Goal: Contribute content: Contribute content

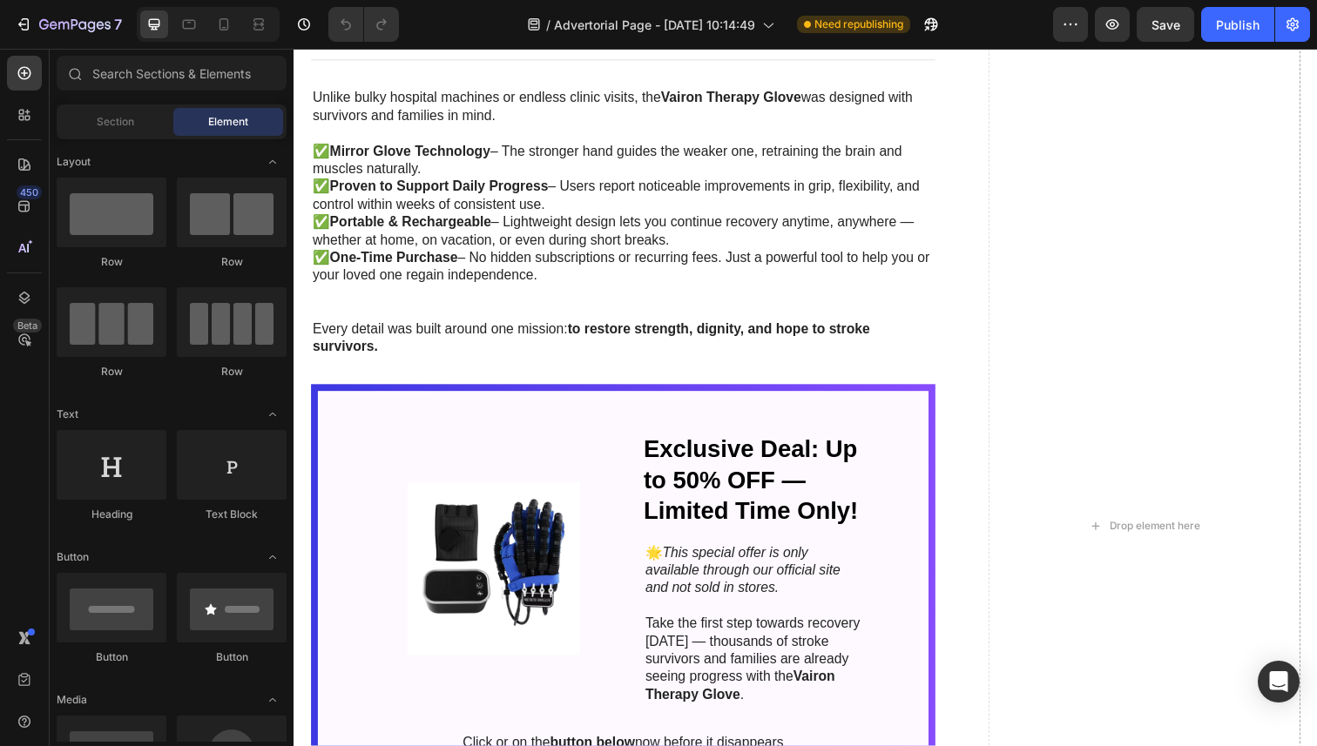
scroll to position [3437, 0]
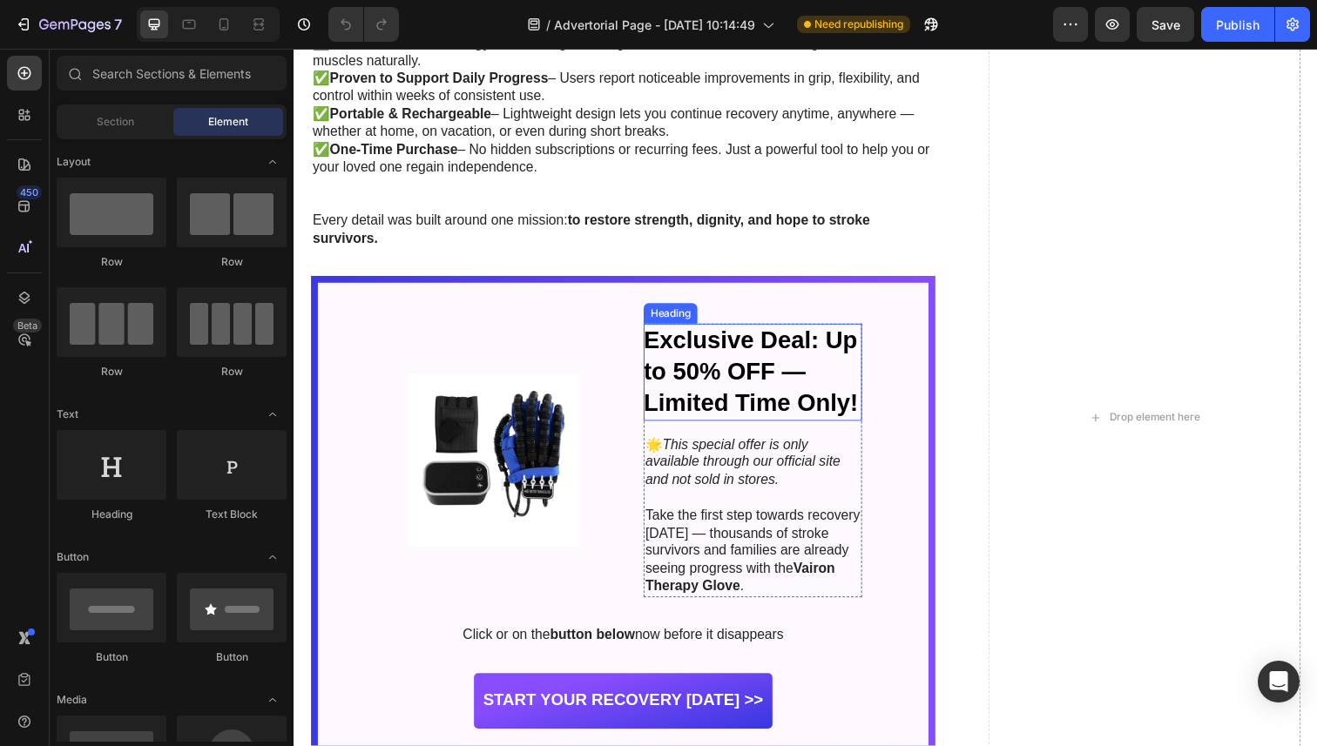
click at [541, 444] on img at bounding box center [497, 469] width 223 height 177
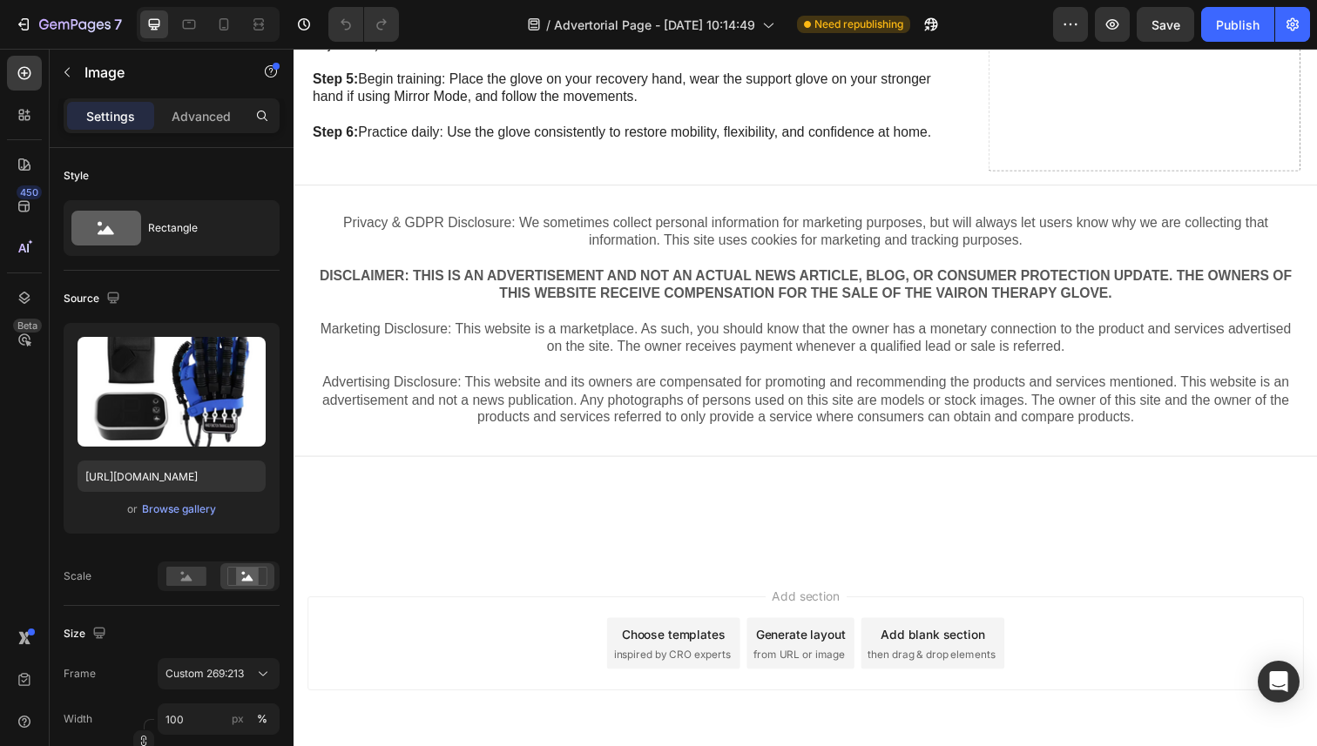
scroll to position [4489, 0]
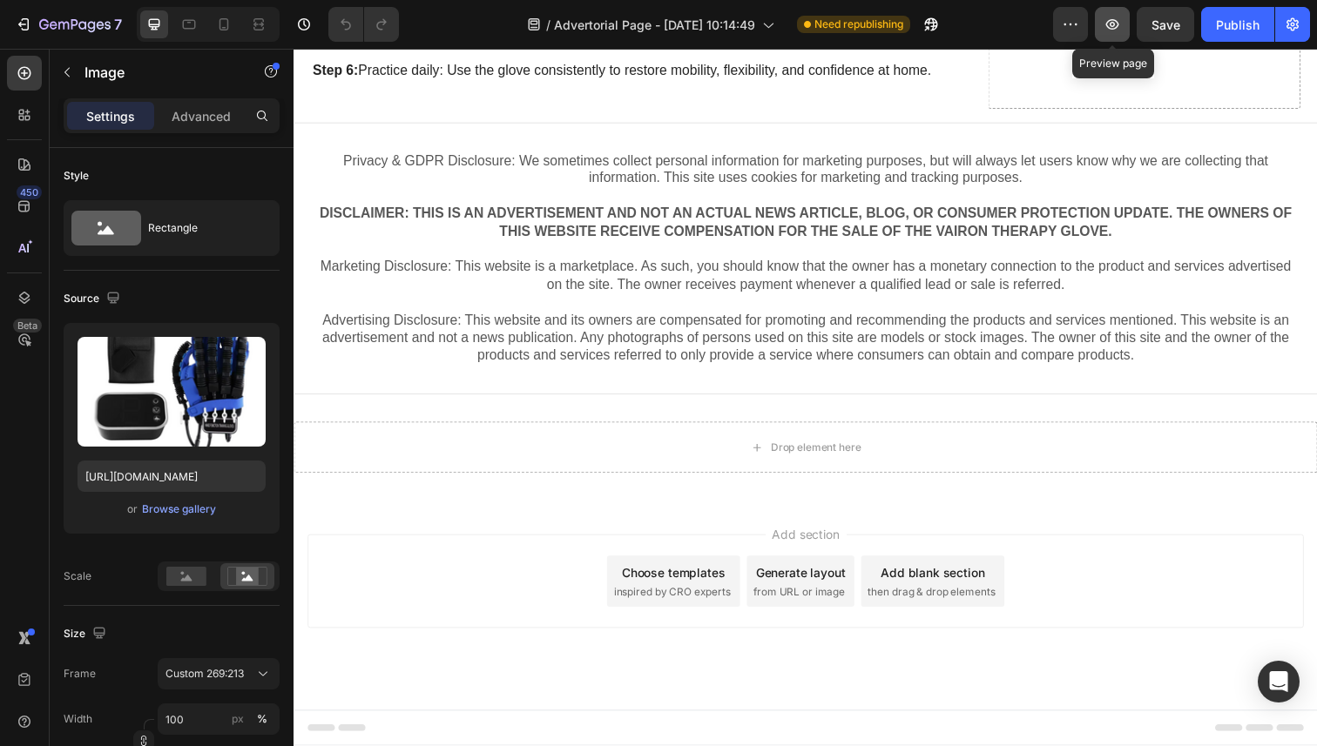
click at [1115, 22] on icon "button" at bounding box center [1111, 24] width 17 height 17
click at [1297, 32] on icon "button" at bounding box center [1292, 24] width 17 height 17
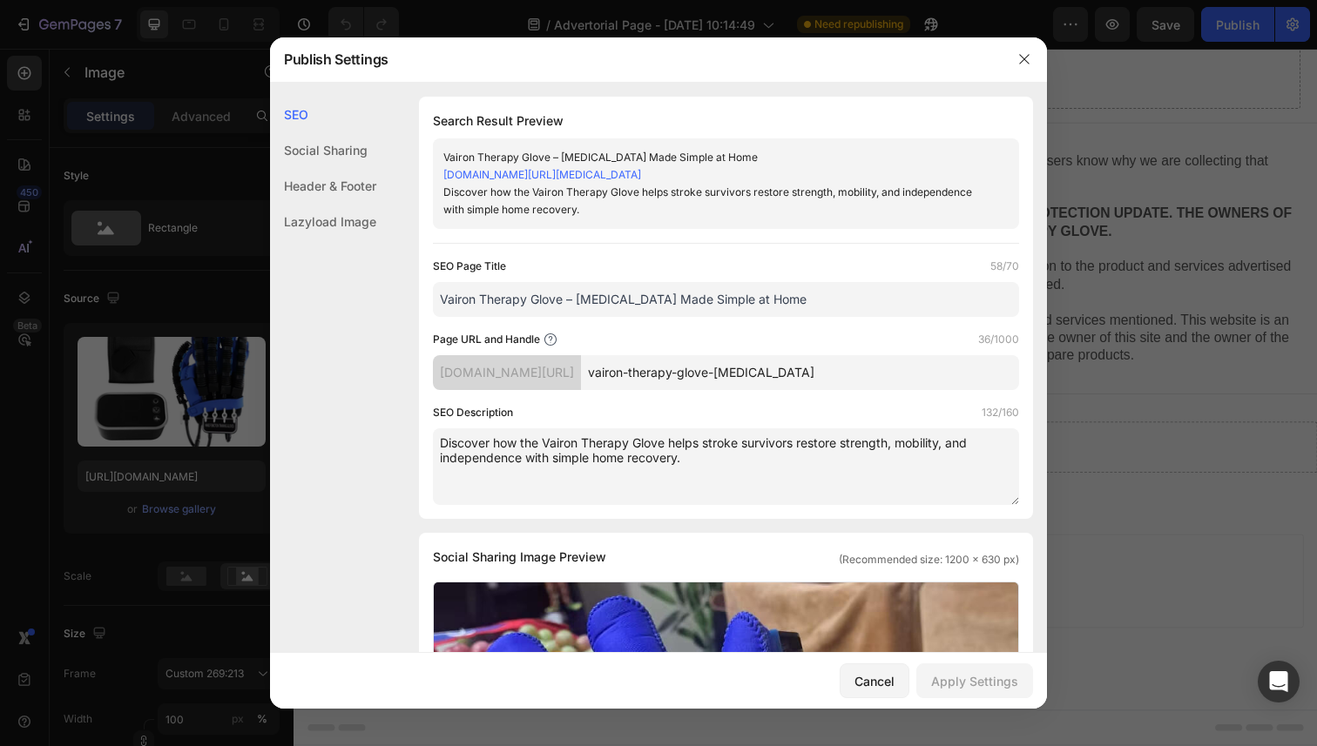
click at [914, 379] on input "vairon-therapy-glove-stroke-recovery" at bounding box center [800, 372] width 438 height 35
click at [1102, 391] on div at bounding box center [658, 373] width 1317 height 746
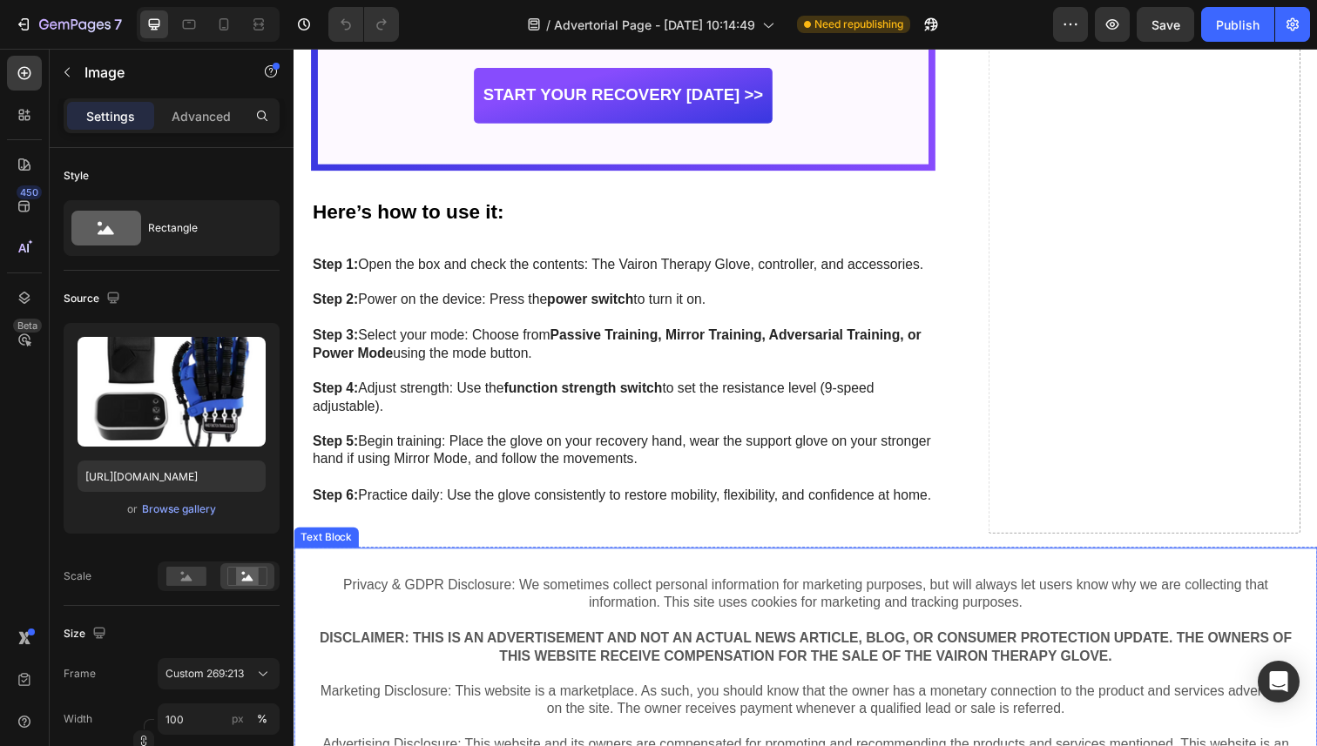
scroll to position [4044, 0]
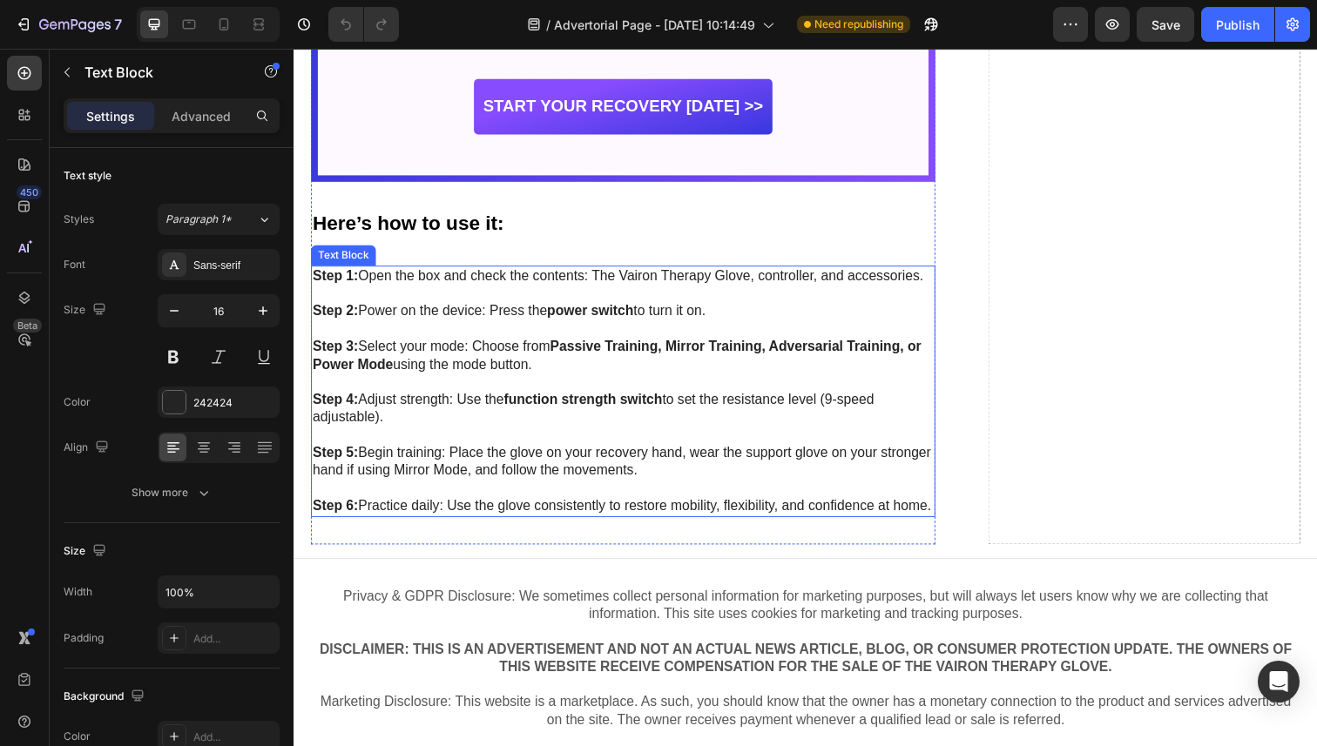
click at [781, 397] on p "Step 3: Select your mode: Choose from Passive Training, Mirror Training, Advers…" at bounding box center [631, 372] width 636 height 54
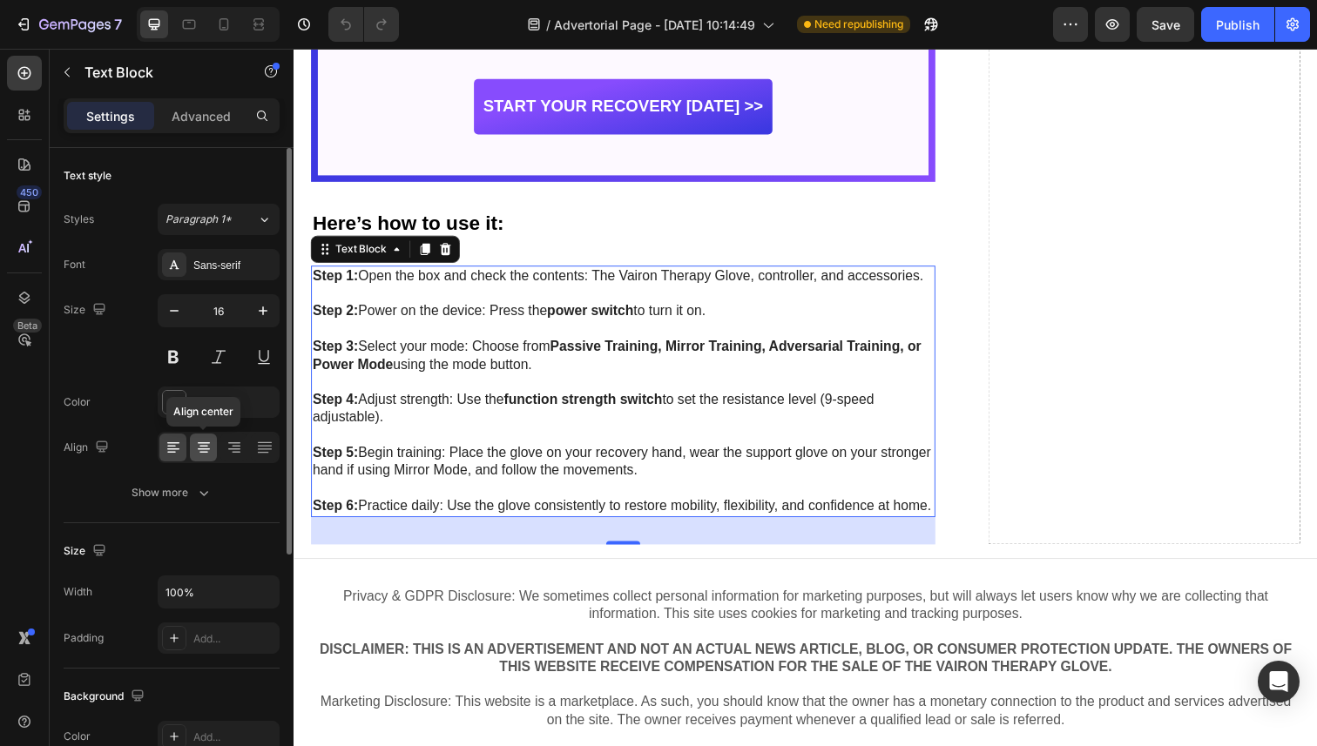
click at [202, 456] on div at bounding box center [203, 448] width 27 height 28
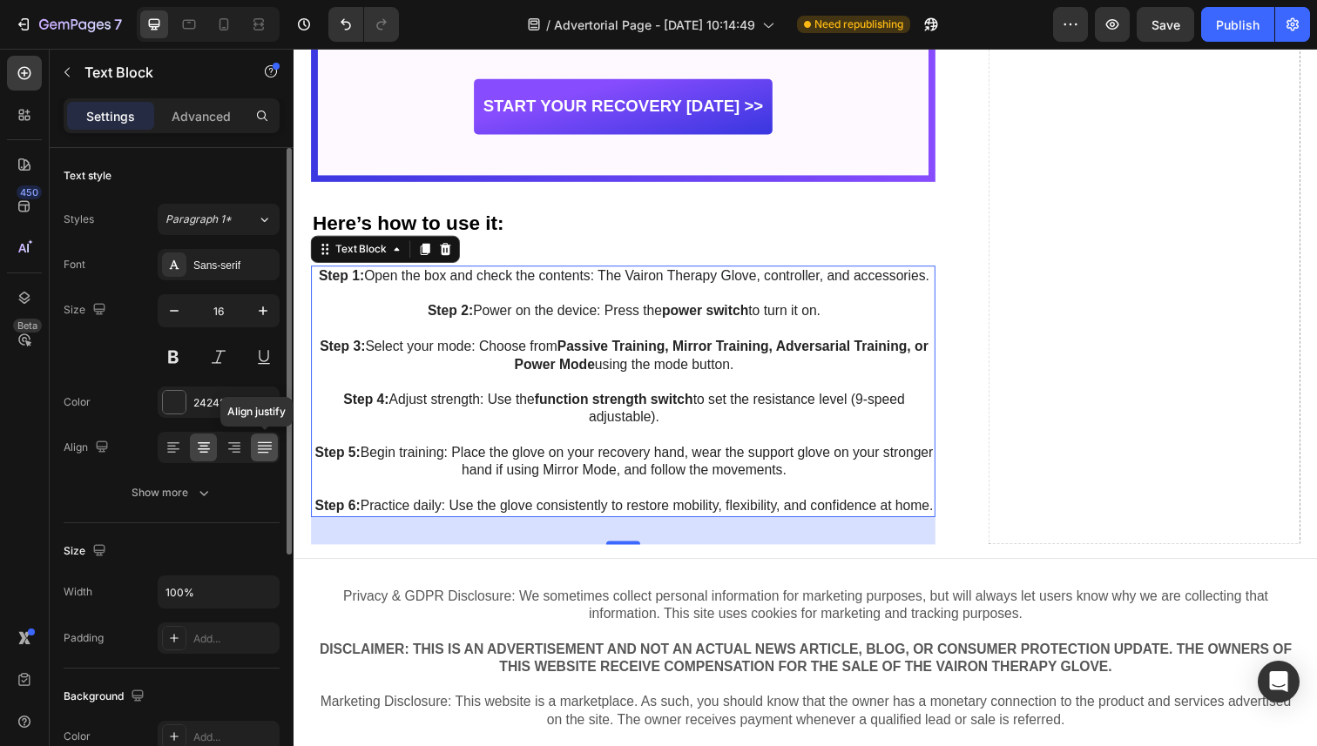
click at [263, 456] on div at bounding box center [264, 448] width 27 height 28
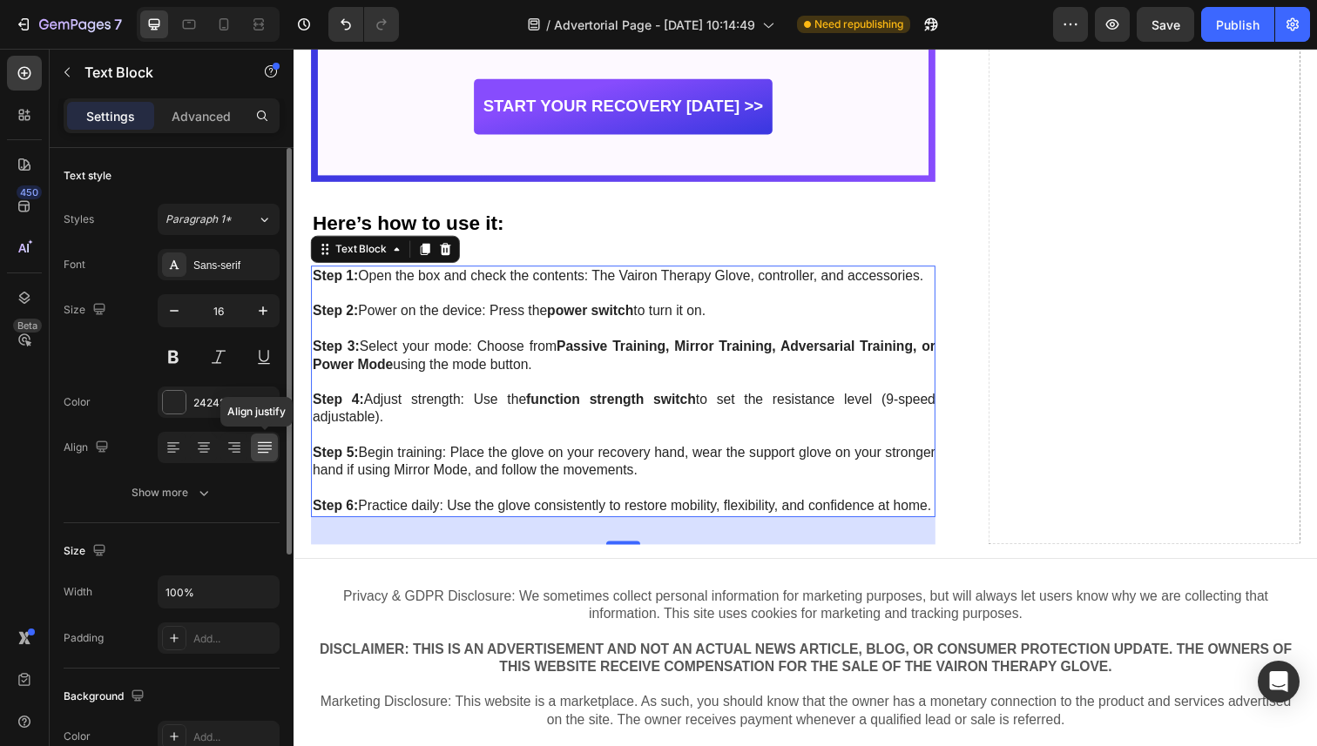
click at [263, 456] on div at bounding box center [264, 448] width 27 height 28
click at [179, 449] on icon at bounding box center [173, 447] width 17 height 17
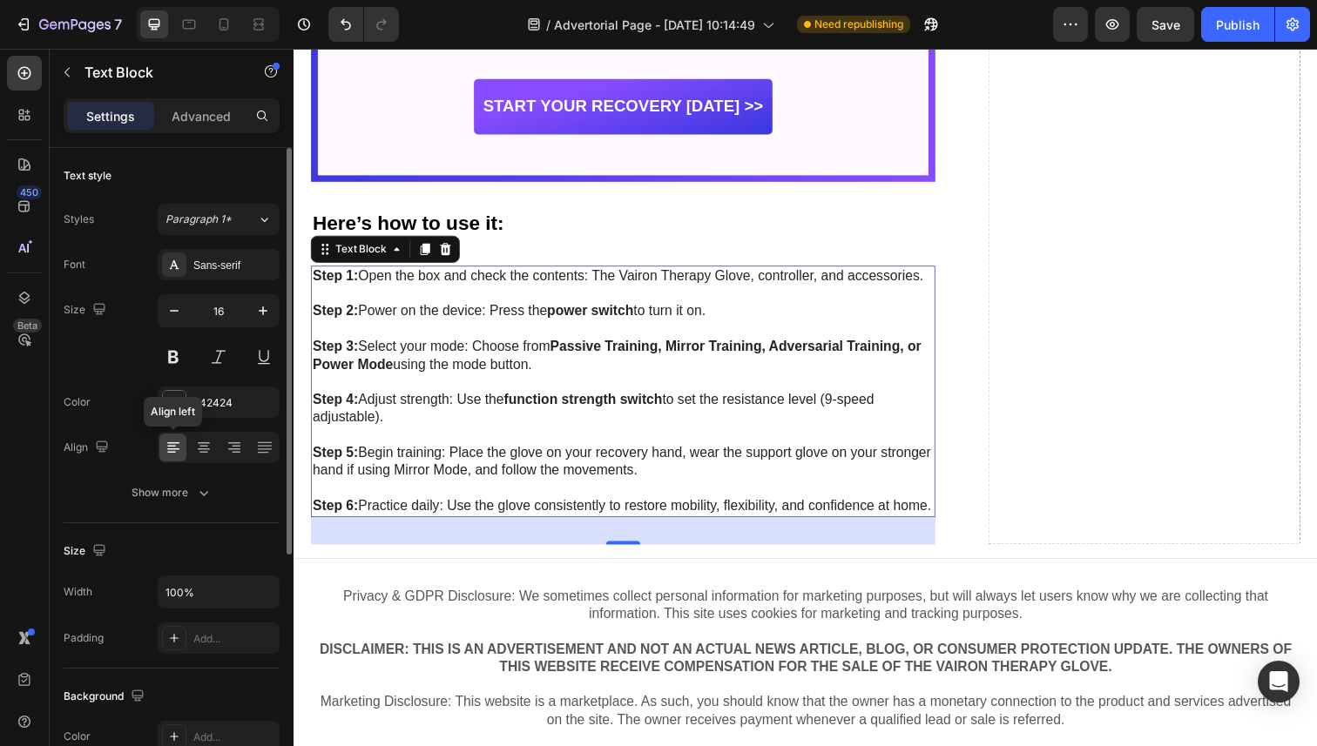
click at [179, 449] on icon at bounding box center [173, 447] width 17 height 17
click at [195, 492] on icon "button" at bounding box center [203, 492] width 17 height 17
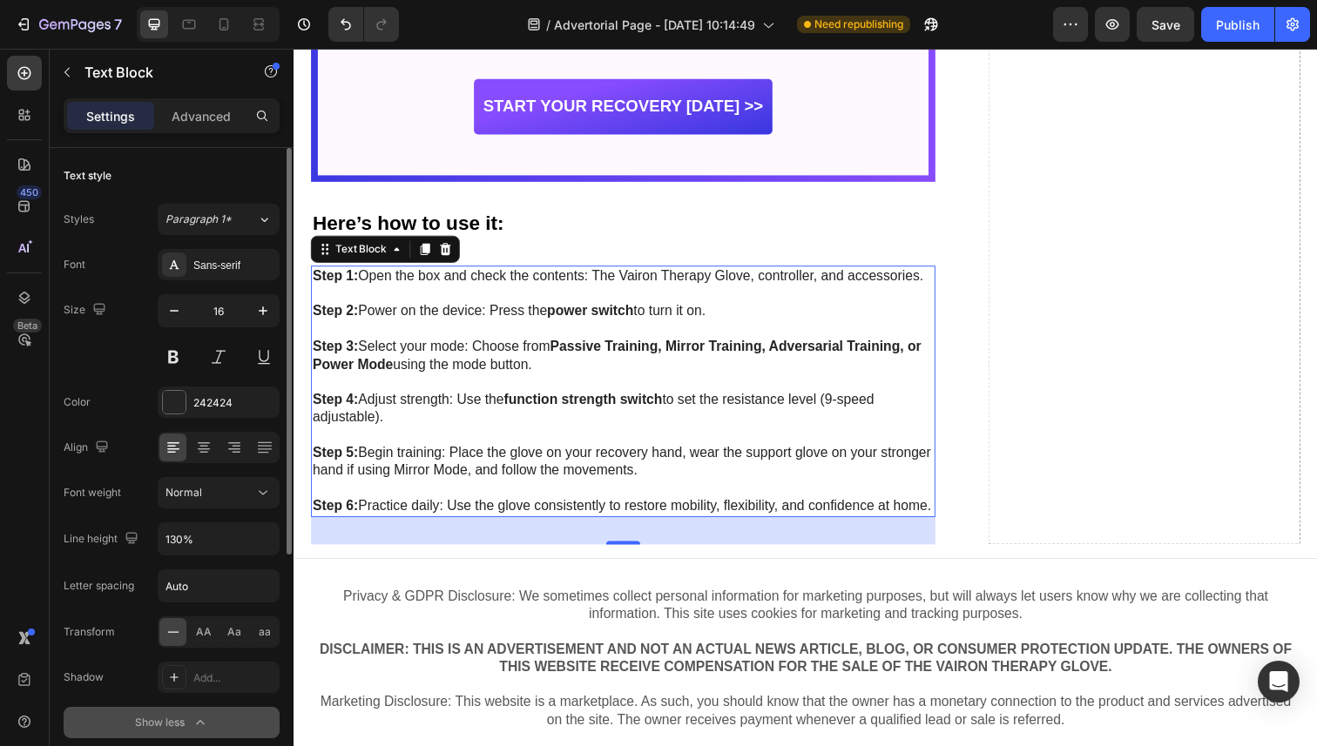
click at [557, 434] on p "Step 4: Adjust strength: Use the function strength switch to set the resistance…" at bounding box center [631, 426] width 636 height 54
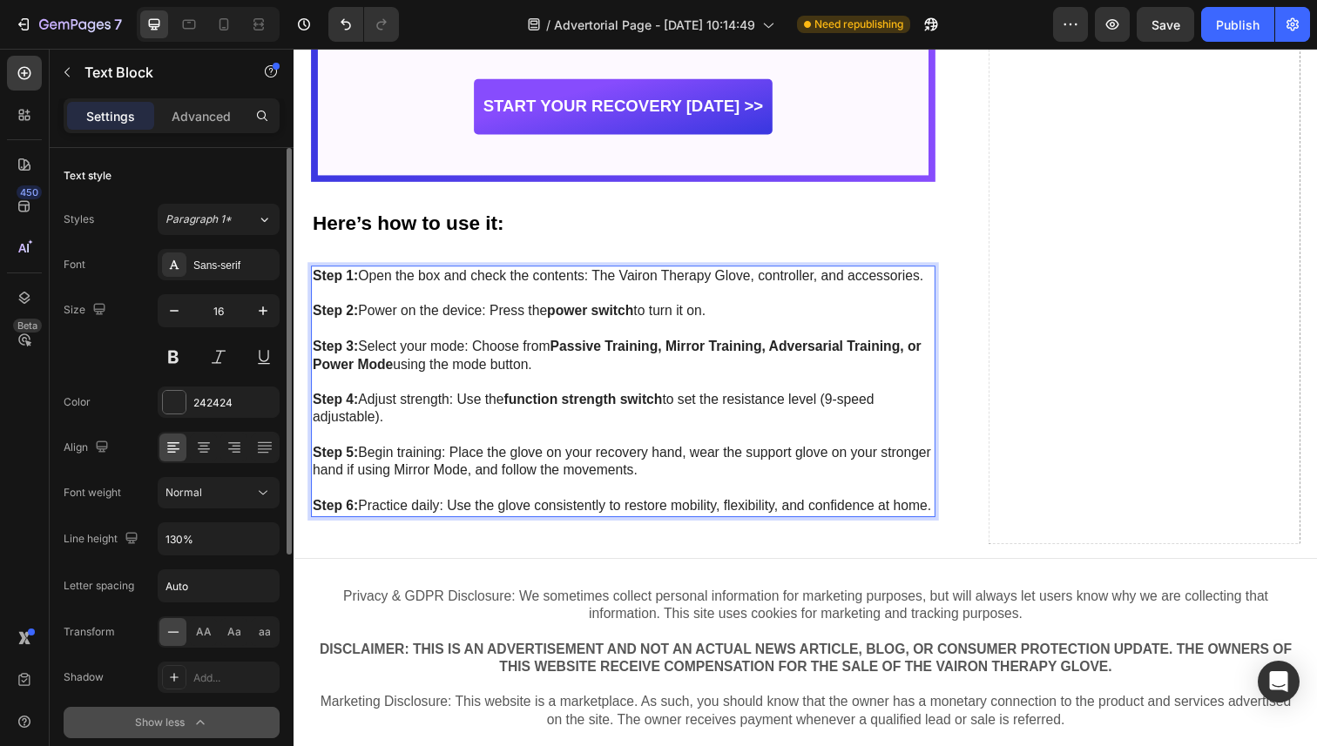
click at [718, 368] on p "Step 3: Select your mode: Choose from Passive Training, Mirror Training, Advers…" at bounding box center [631, 372] width 636 height 54
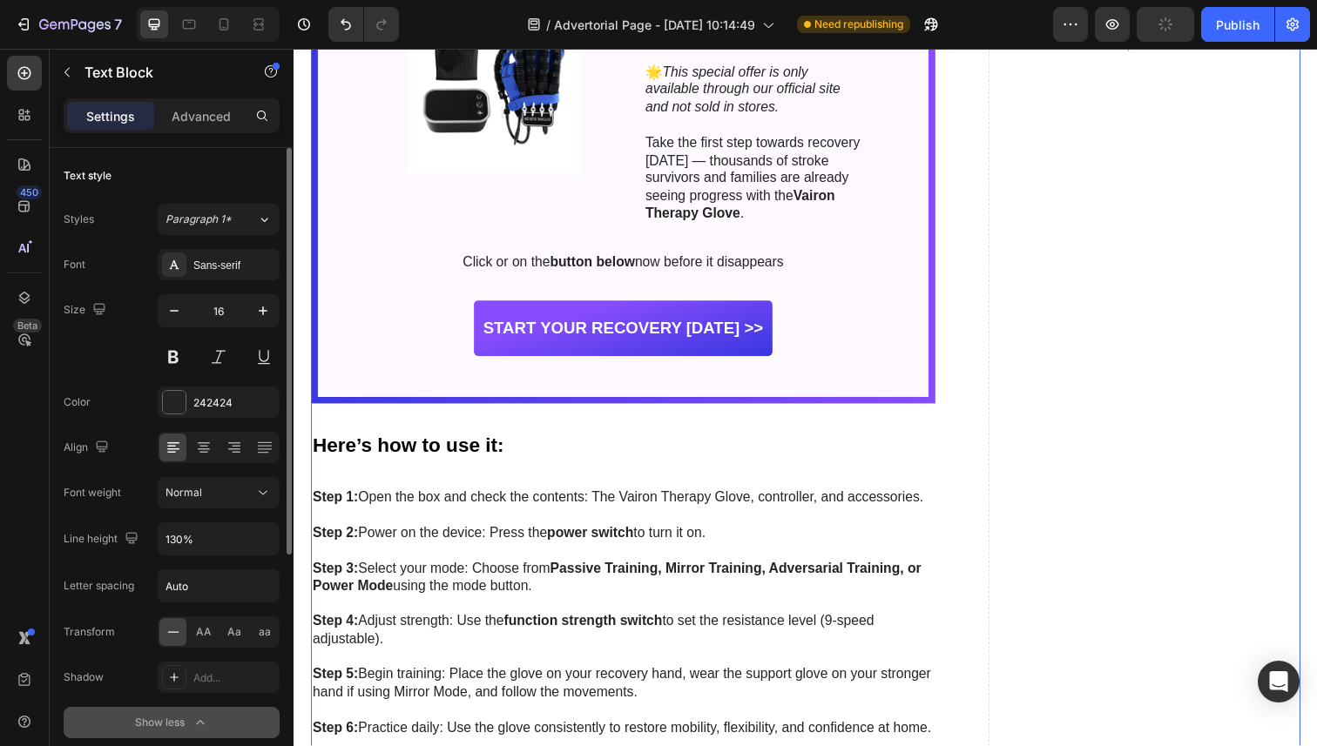
click at [960, 426] on div "What makes the Vairon Therapy Glove the #1 choice for stroke recovery worldwide…" at bounding box center [816, 45] width 1010 height 1473
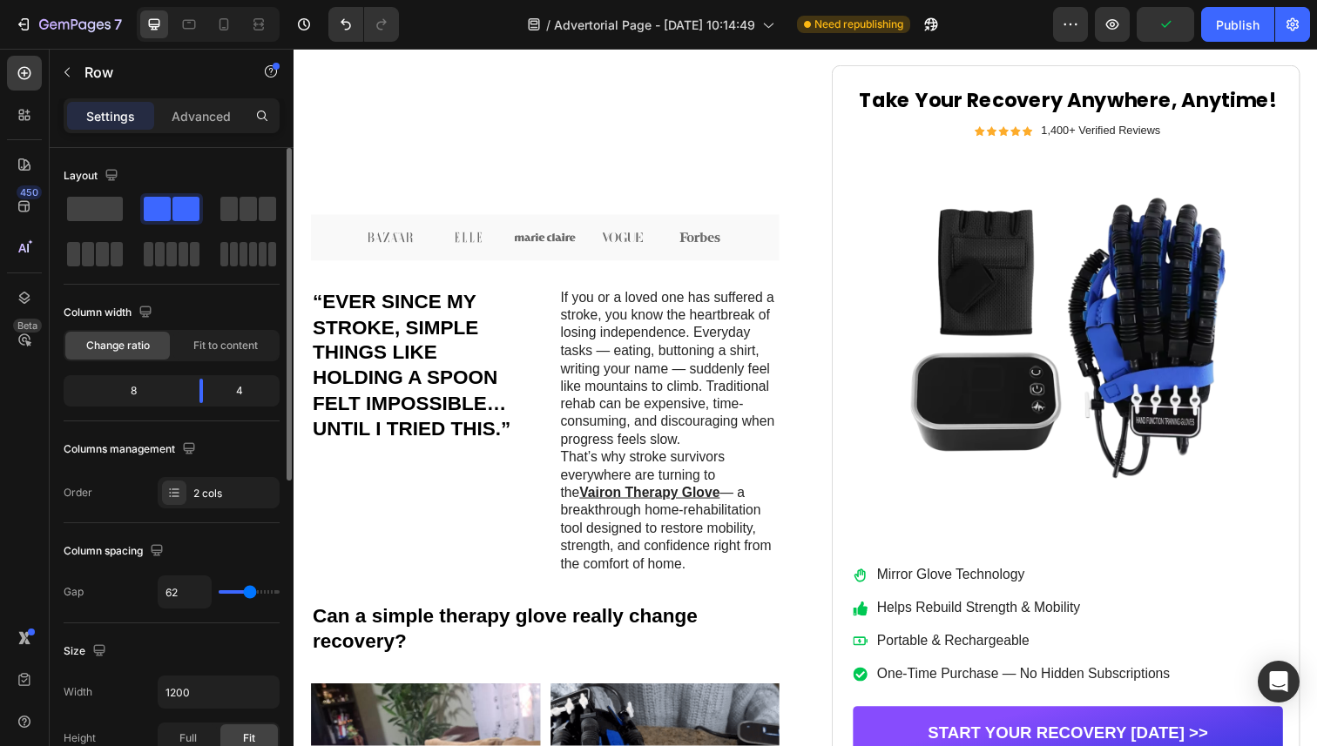
scroll to position [797, 0]
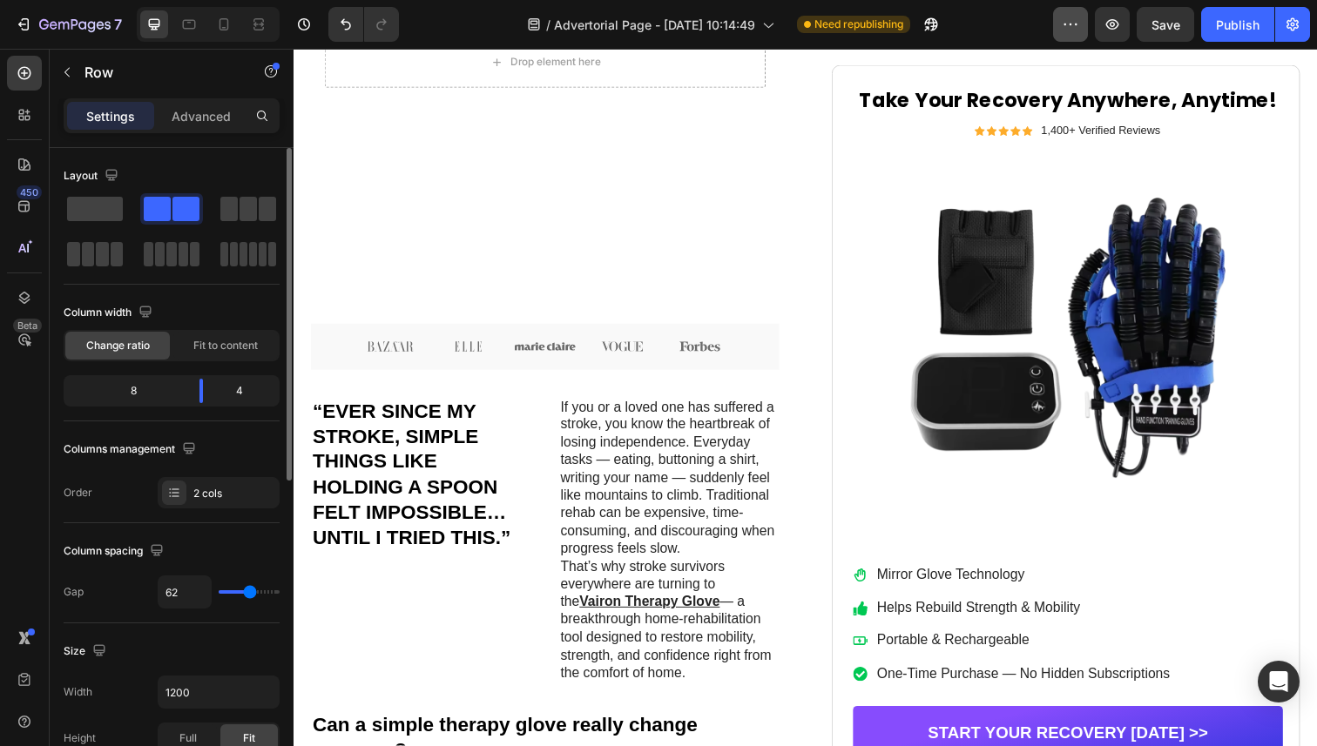
click at [1073, 27] on icon "button" at bounding box center [1070, 24] width 17 height 17
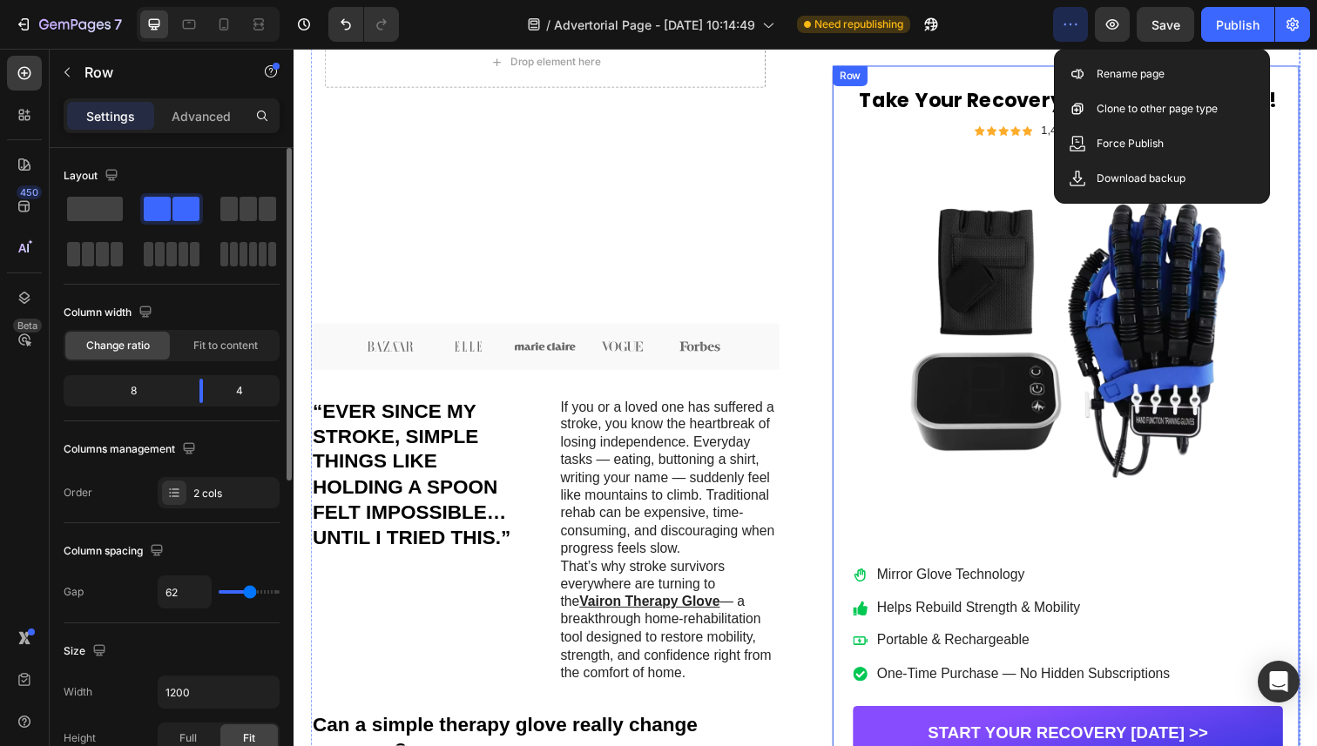
click at [830, 274] on div "Icon Icon Icon Icon Icon Icon List by Health & Lifestyle Team Text Block Row Dr…" at bounding box center [816, 670] width 1010 height 2348
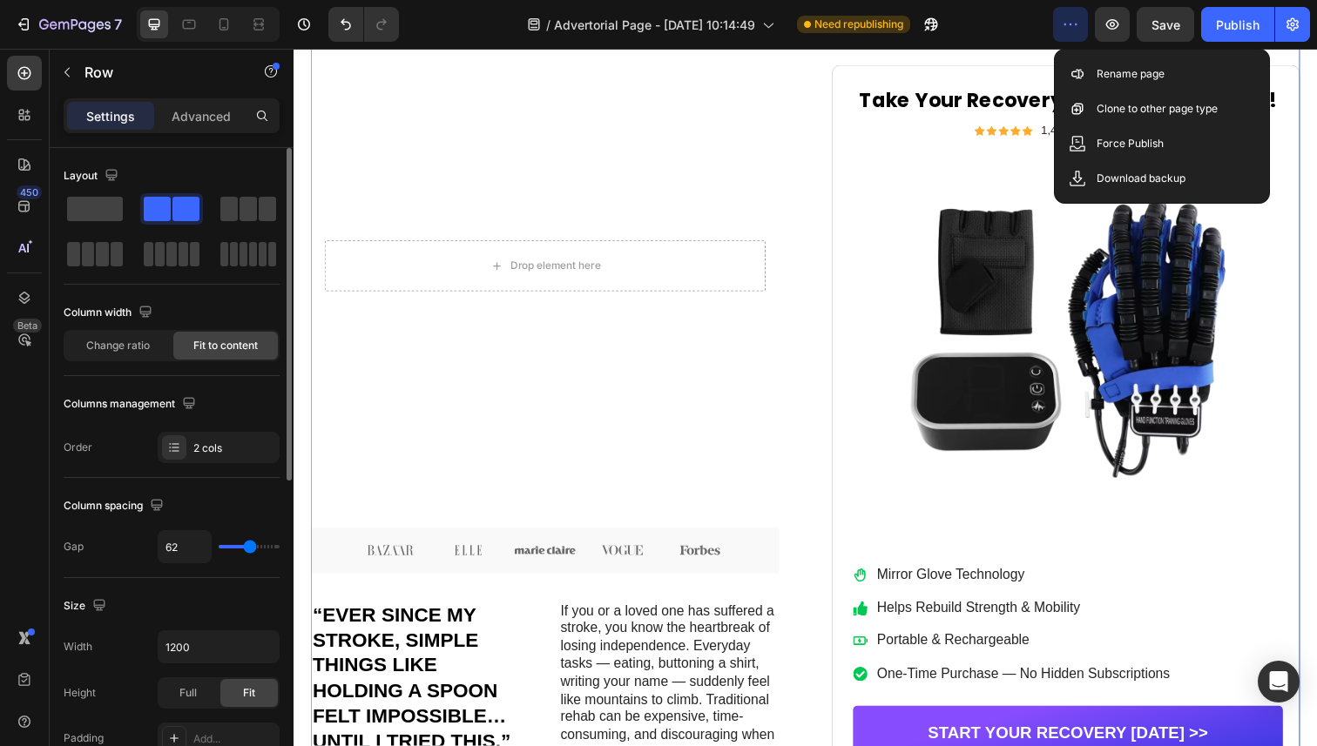
scroll to position [490, 0]
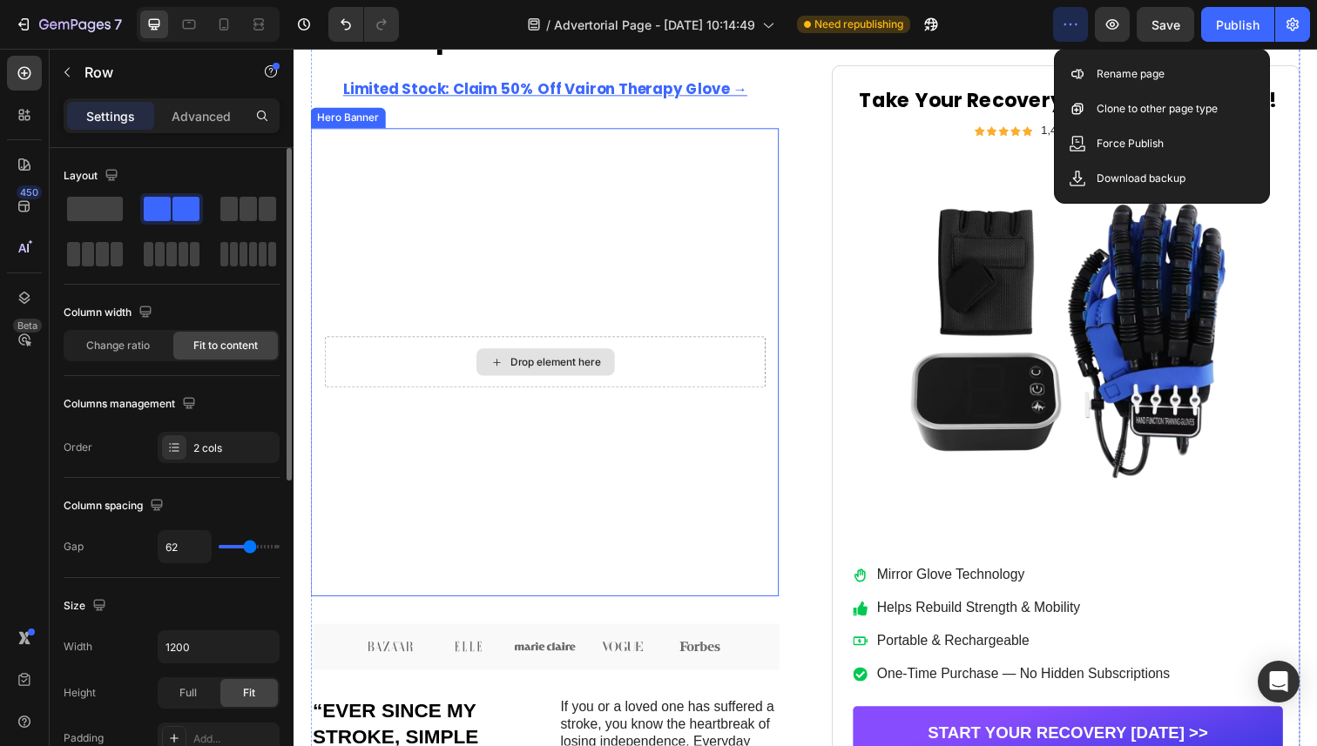
click at [656, 367] on div "Drop element here" at bounding box center [550, 369] width 450 height 52
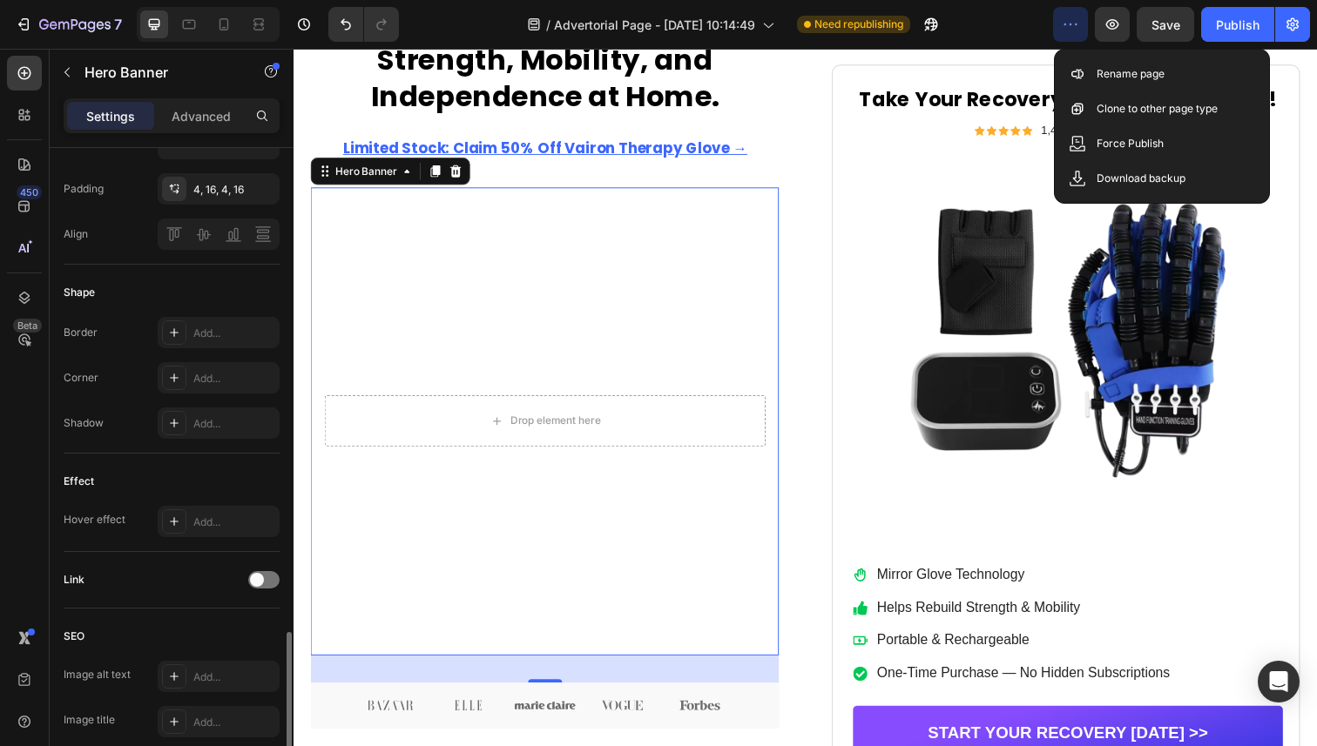
scroll to position [755, 0]
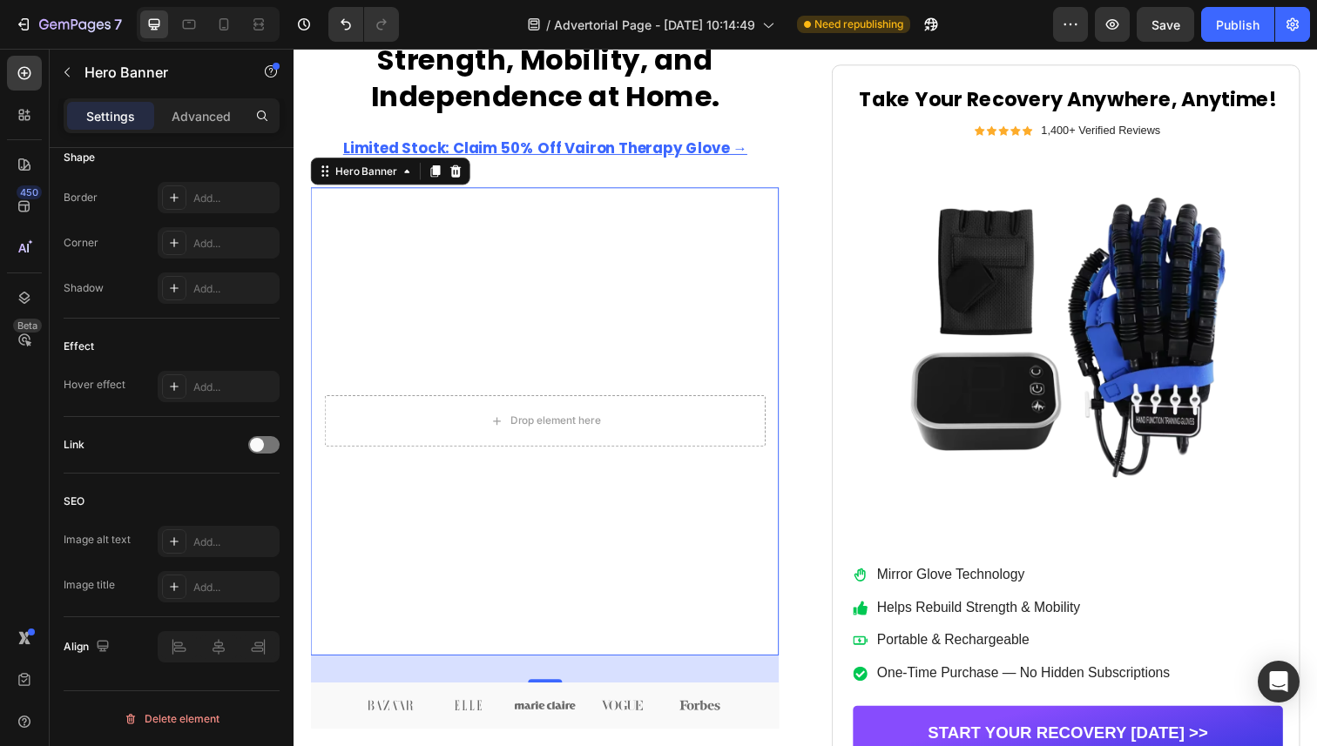
click at [1001, 23] on div "/ Advertorial Page - Aug 26, 10:14:49 Need republishing" at bounding box center [733, 24] width 640 height 35
click at [1068, 20] on icon "button" at bounding box center [1070, 24] width 17 height 17
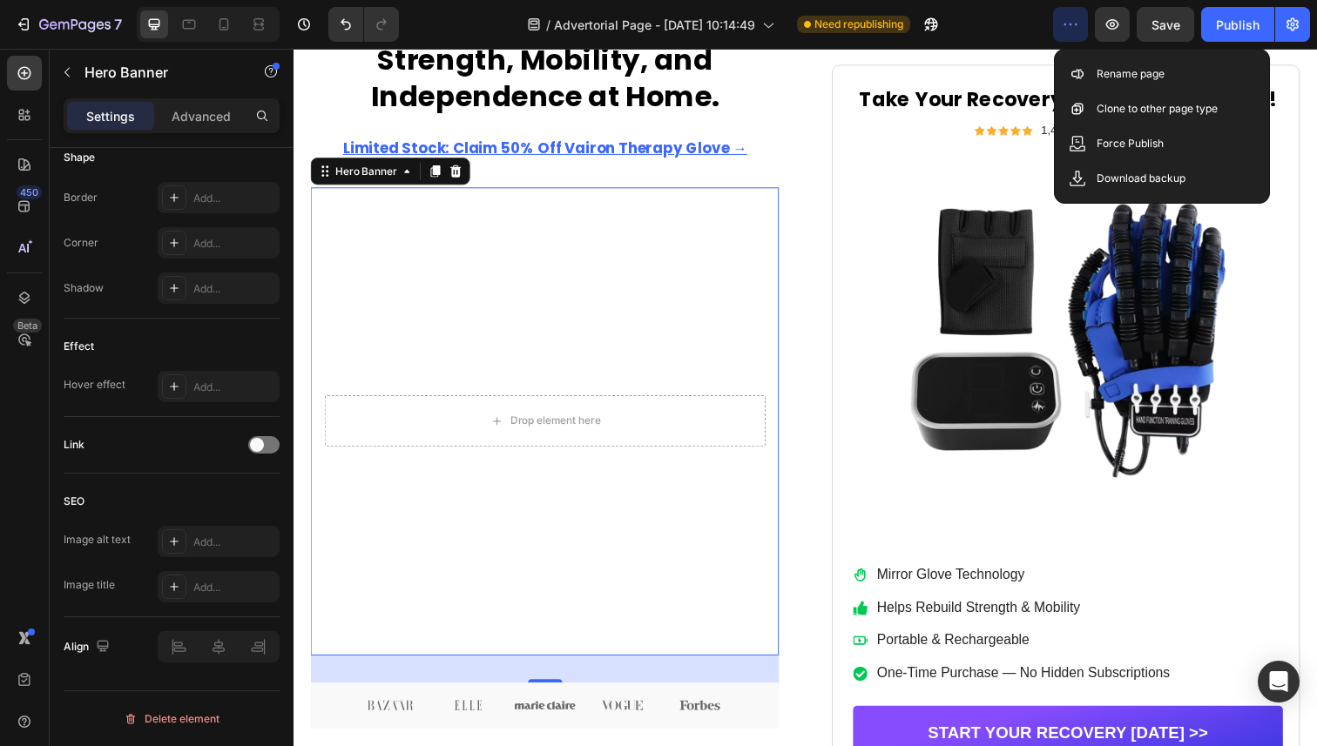
click at [999, 18] on div "/ Advertorial Page - Aug 26, 10:14:49 Need republishing" at bounding box center [733, 24] width 640 height 35
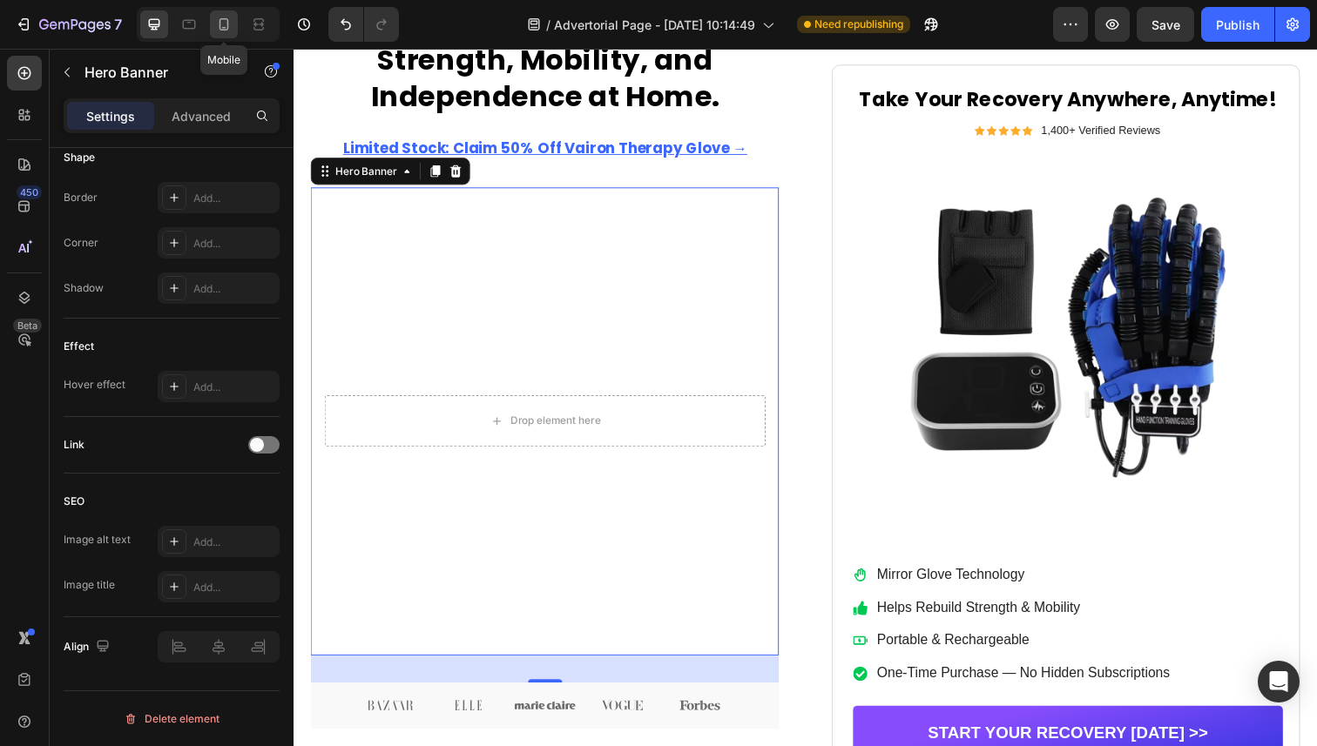
click at [219, 27] on icon at bounding box center [223, 24] width 17 height 17
type input "100%"
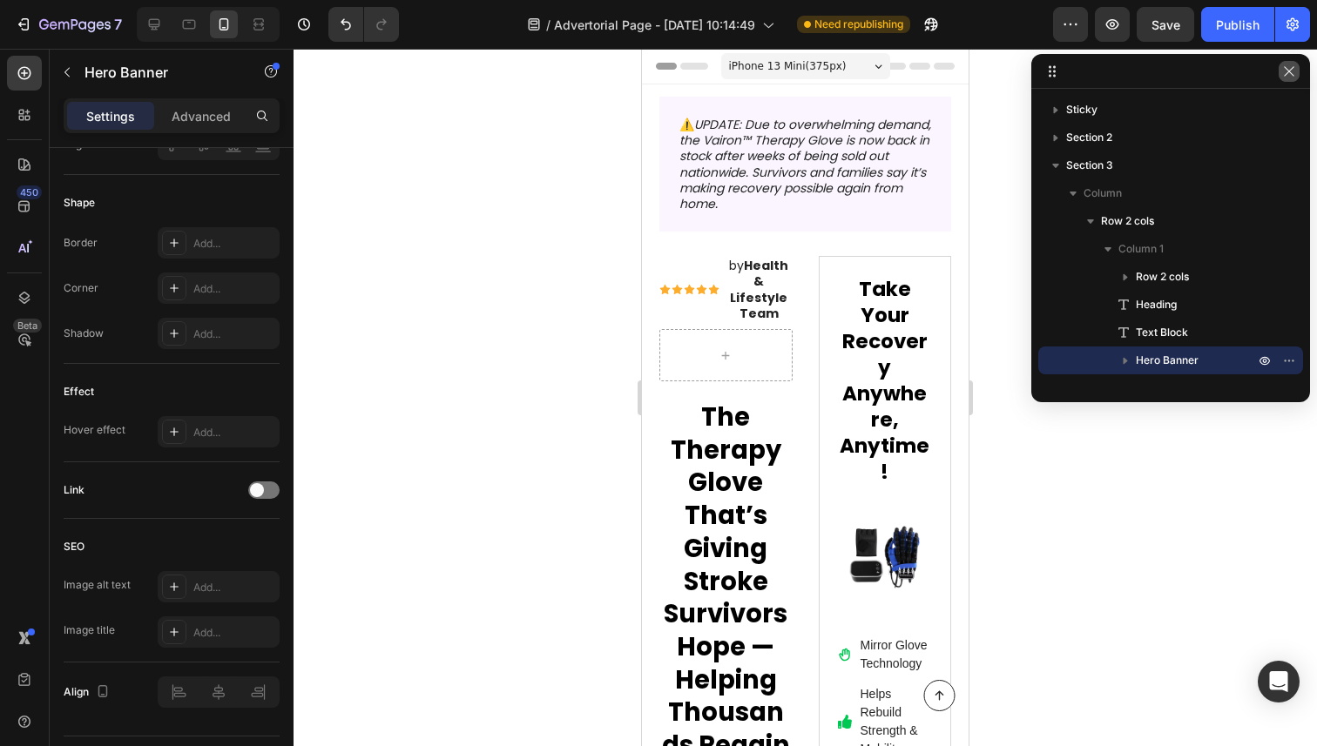
click at [1287, 73] on icon "button" at bounding box center [1289, 71] width 14 height 14
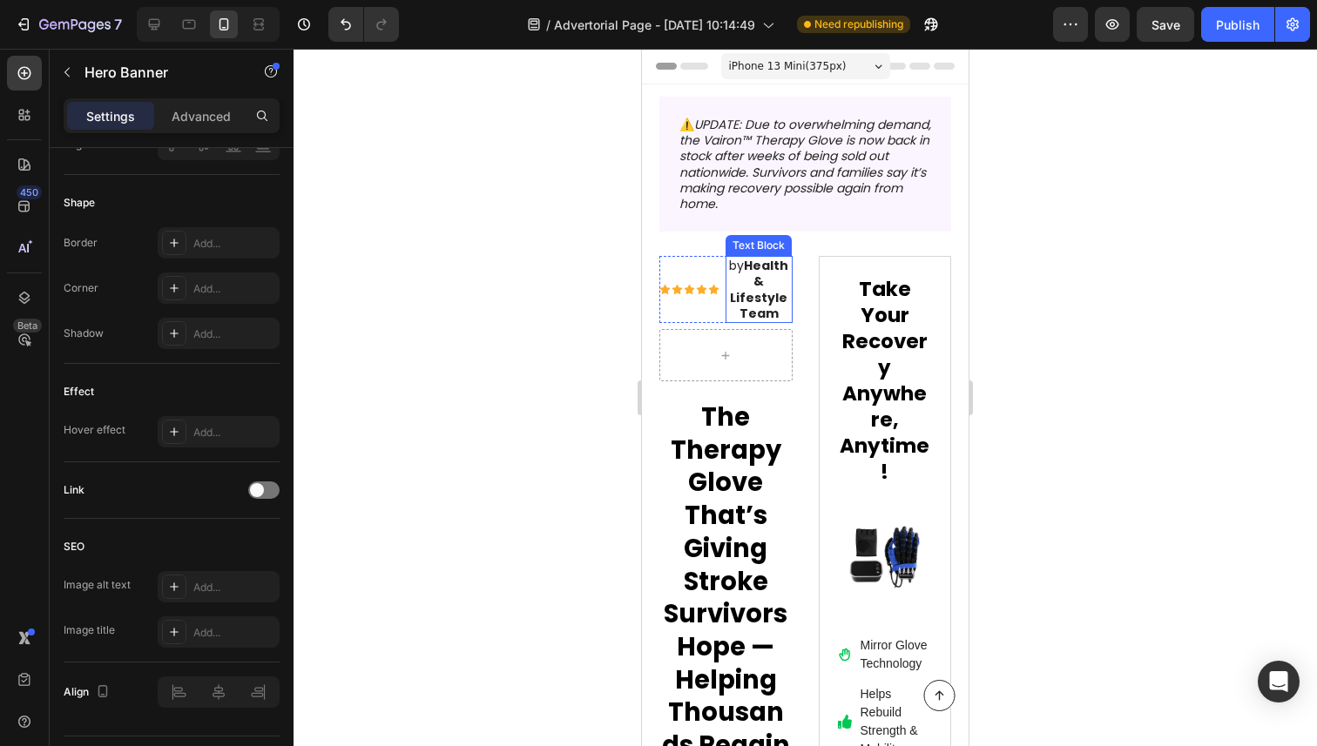
click at [763, 285] on strong "Health & Lifestyle Team" at bounding box center [759, 289] width 58 height 65
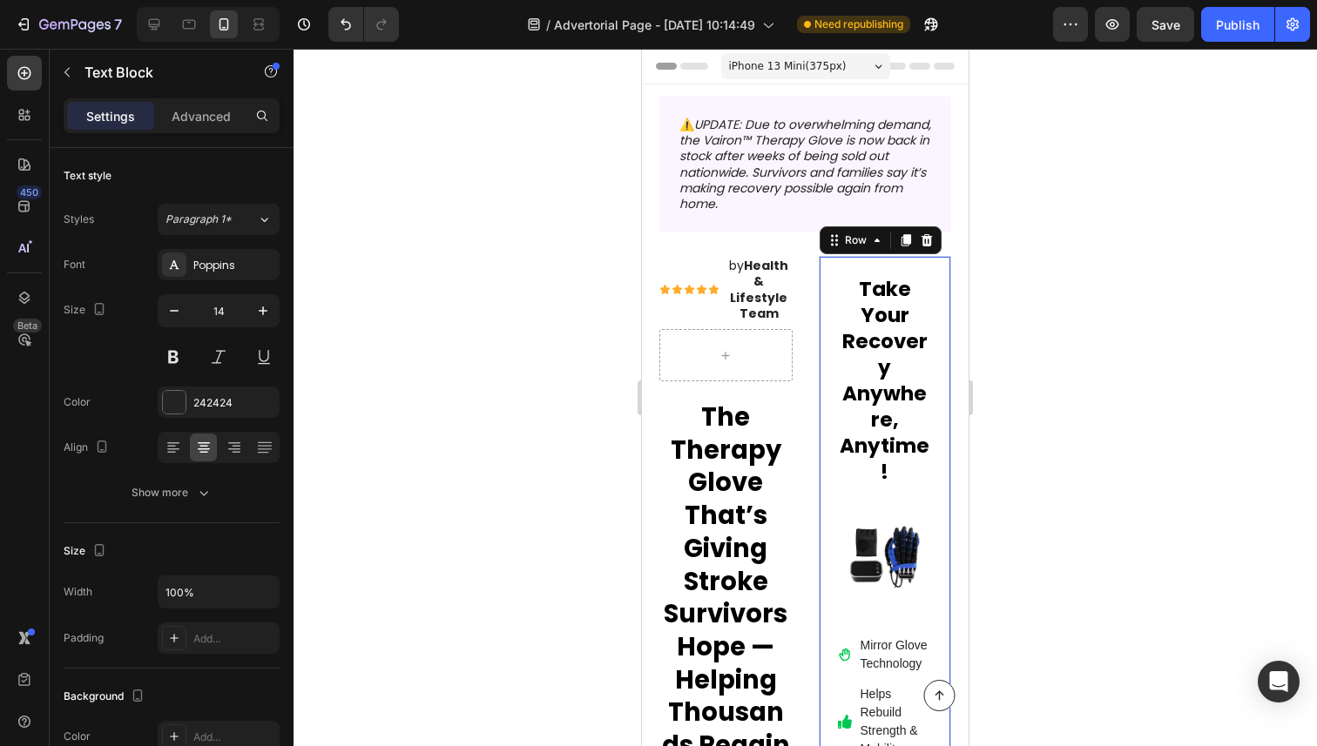
click at [830, 277] on div "Take Your Recovery Anywhere, Anytime! Heading Icon Icon Icon Icon Icon Icon Lis…" at bounding box center [885, 636] width 133 height 761
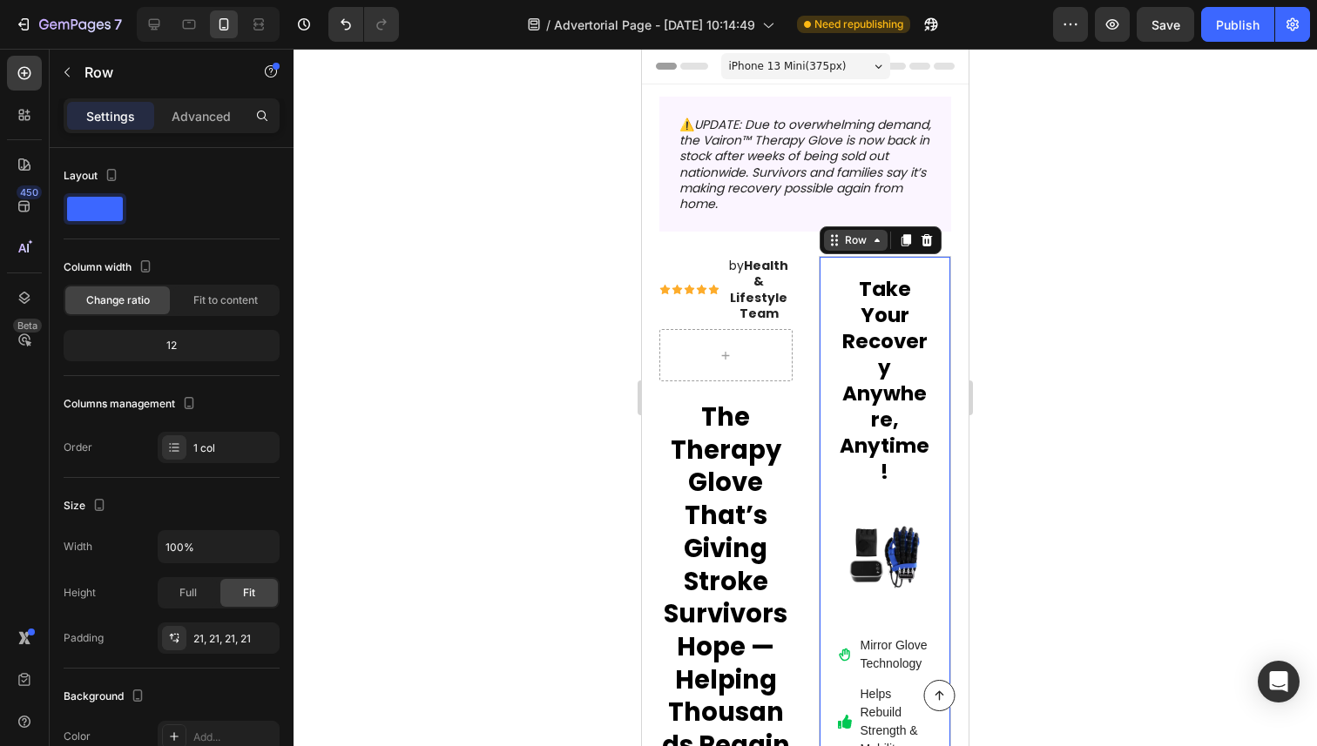
click at [857, 246] on div "Row" at bounding box center [855, 241] width 29 height 16
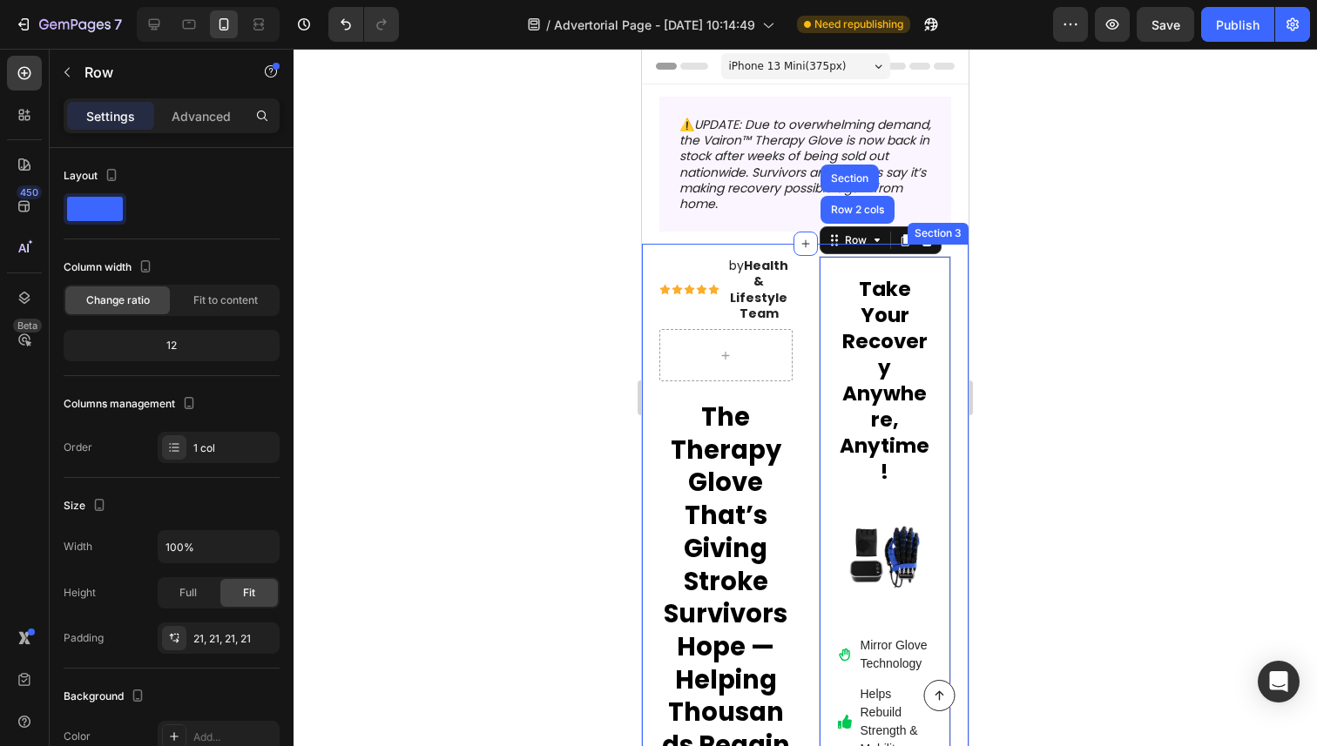
click at [529, 237] on div at bounding box center [804, 398] width 1023 height 698
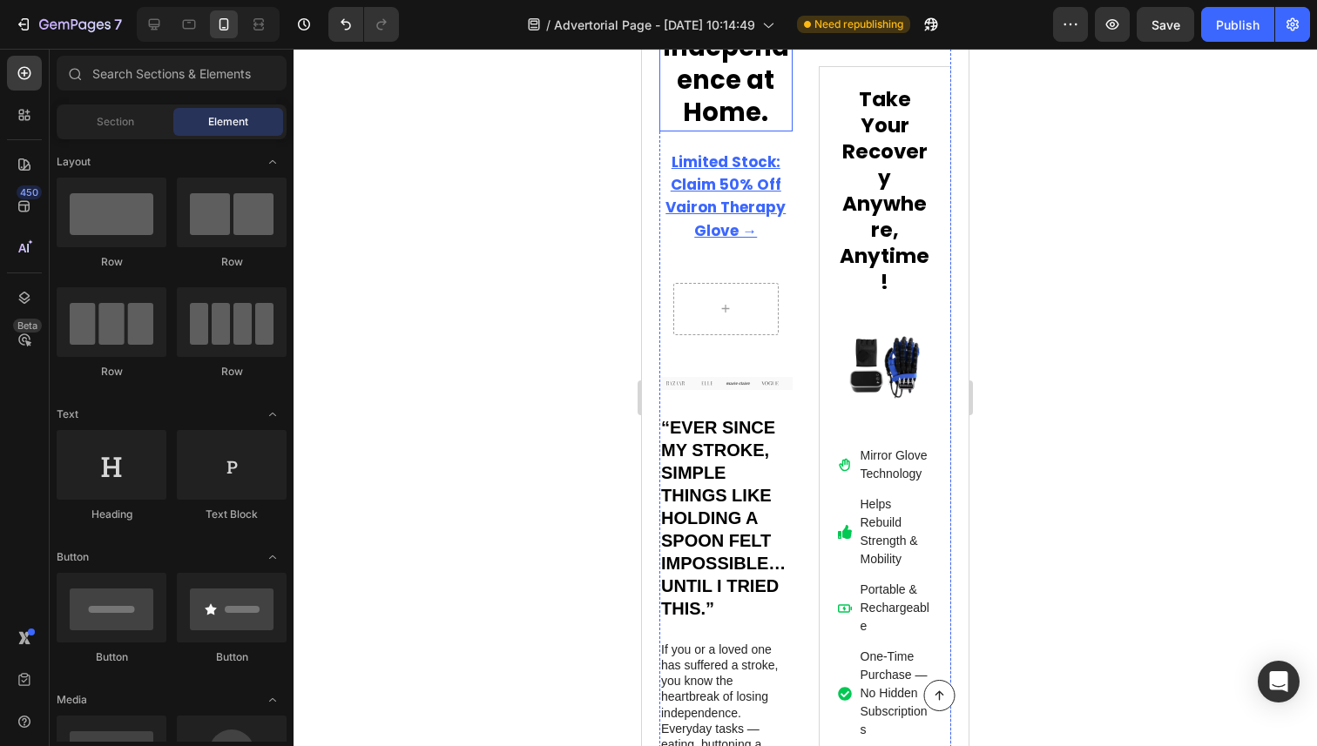
scroll to position [981, 0]
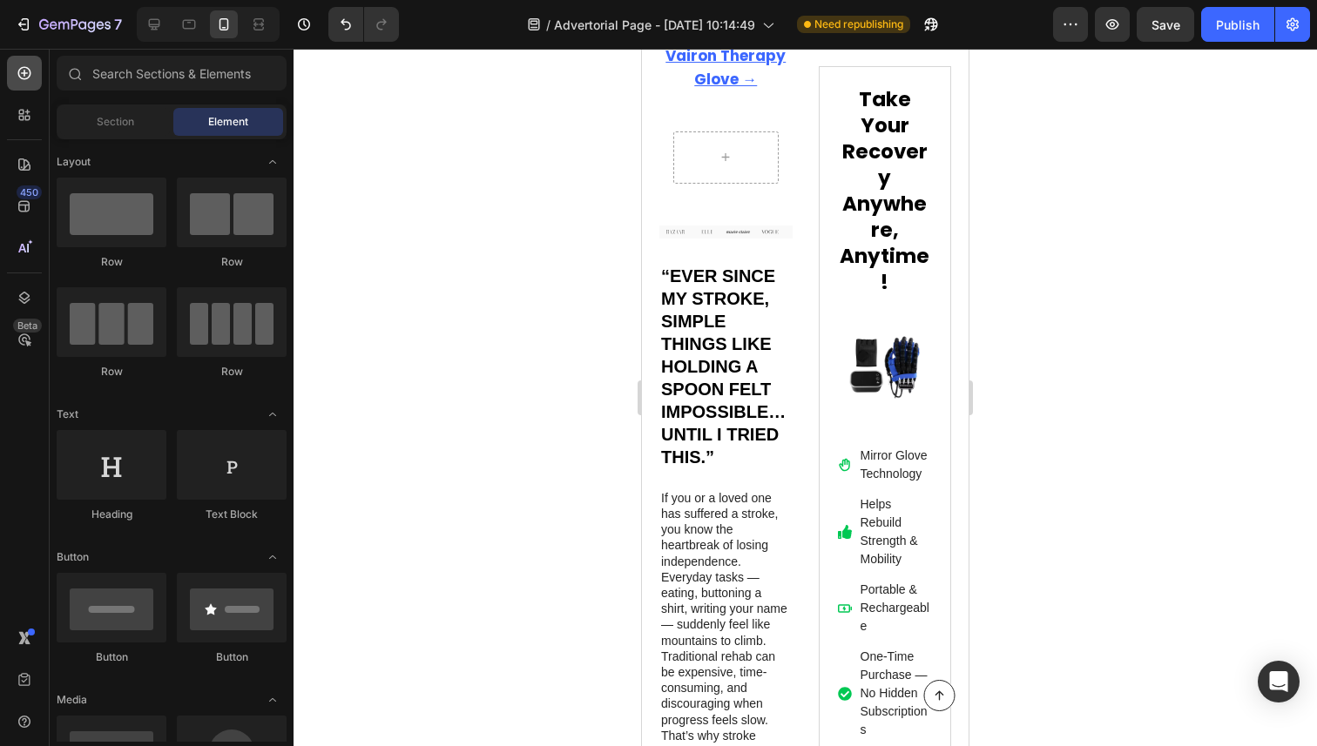
click at [30, 70] on icon at bounding box center [24, 73] width 13 height 13
click at [192, 24] on icon at bounding box center [188, 24] width 17 height 17
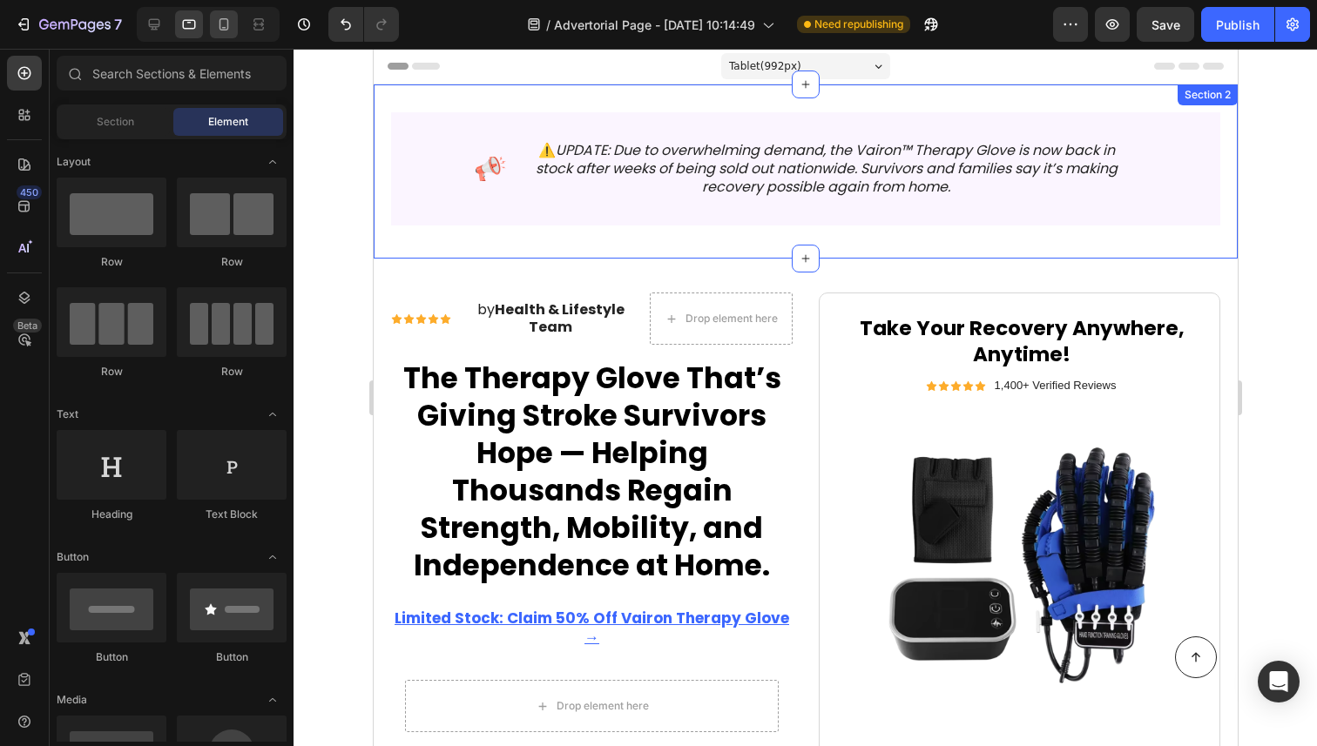
click at [226, 31] on icon at bounding box center [223, 24] width 17 height 17
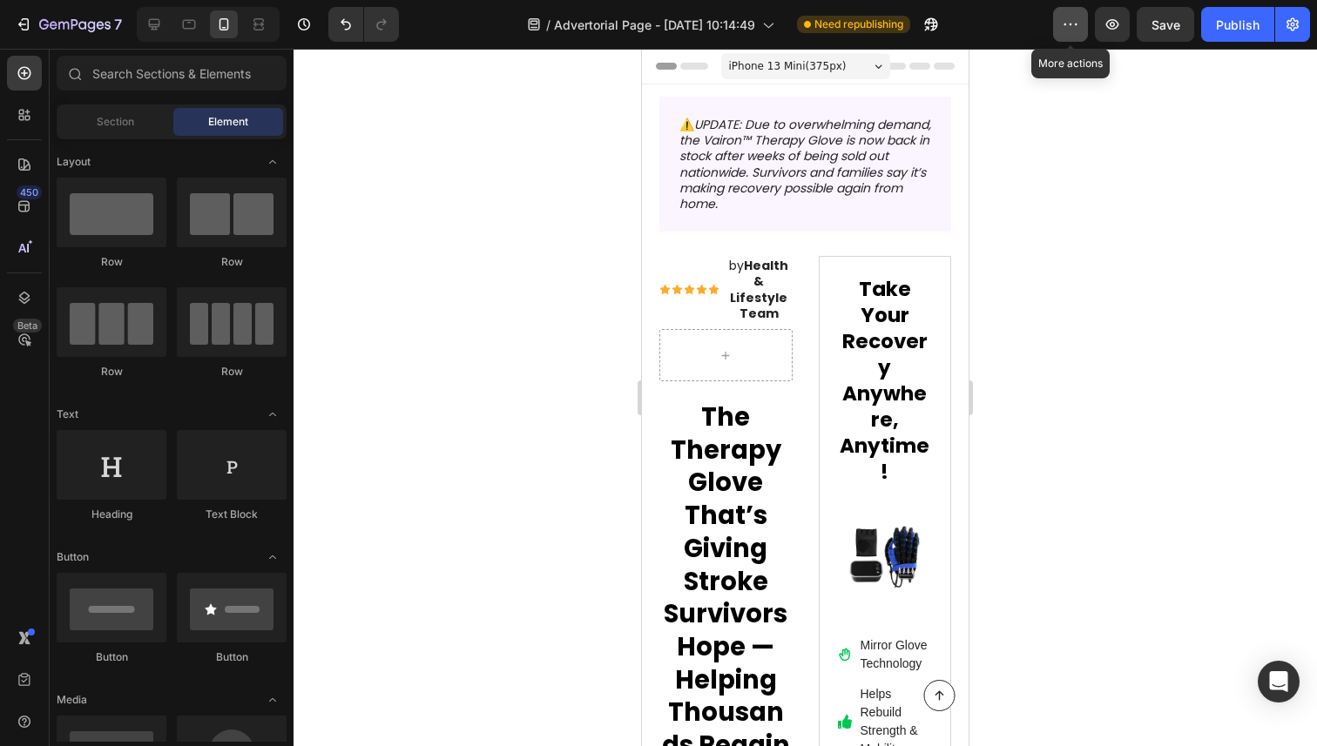
click at [1062, 17] on icon "button" at bounding box center [1070, 24] width 17 height 17
click at [361, 514] on div at bounding box center [804, 398] width 1023 height 698
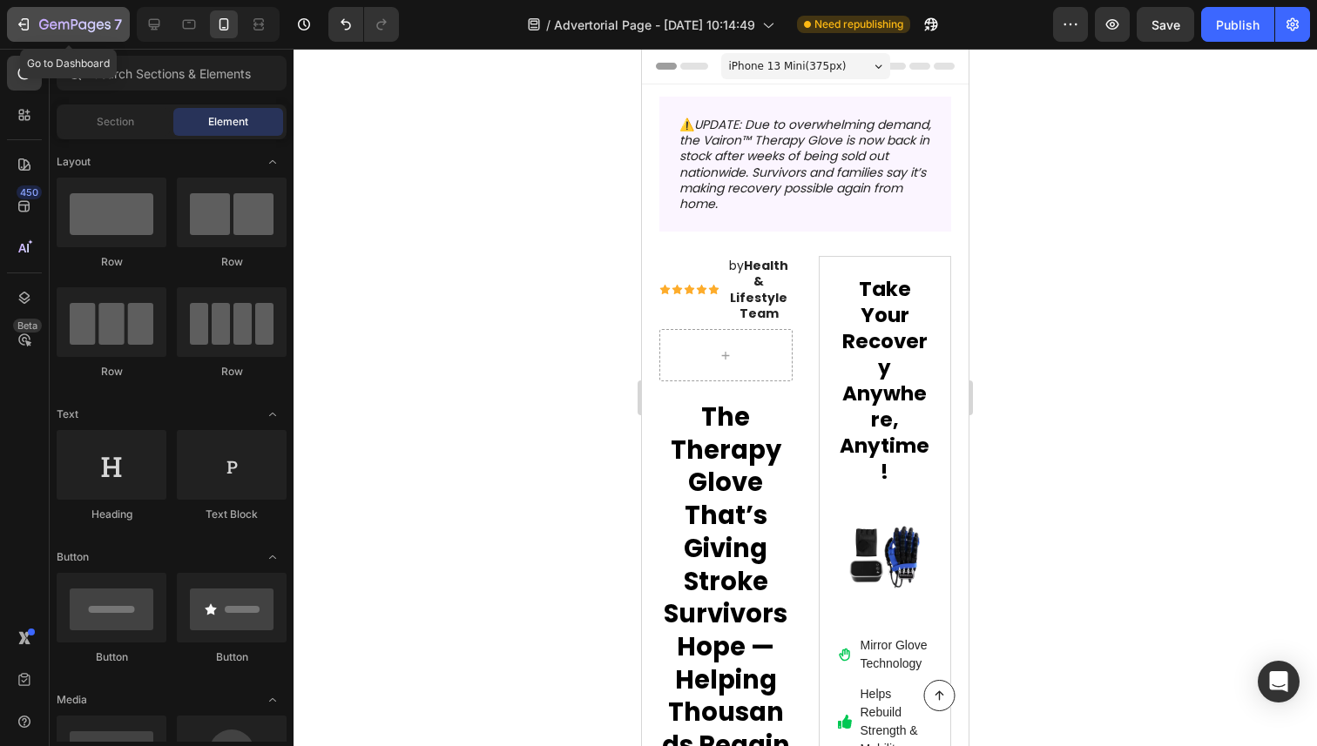
click at [31, 19] on icon "button" at bounding box center [23, 24] width 17 height 17
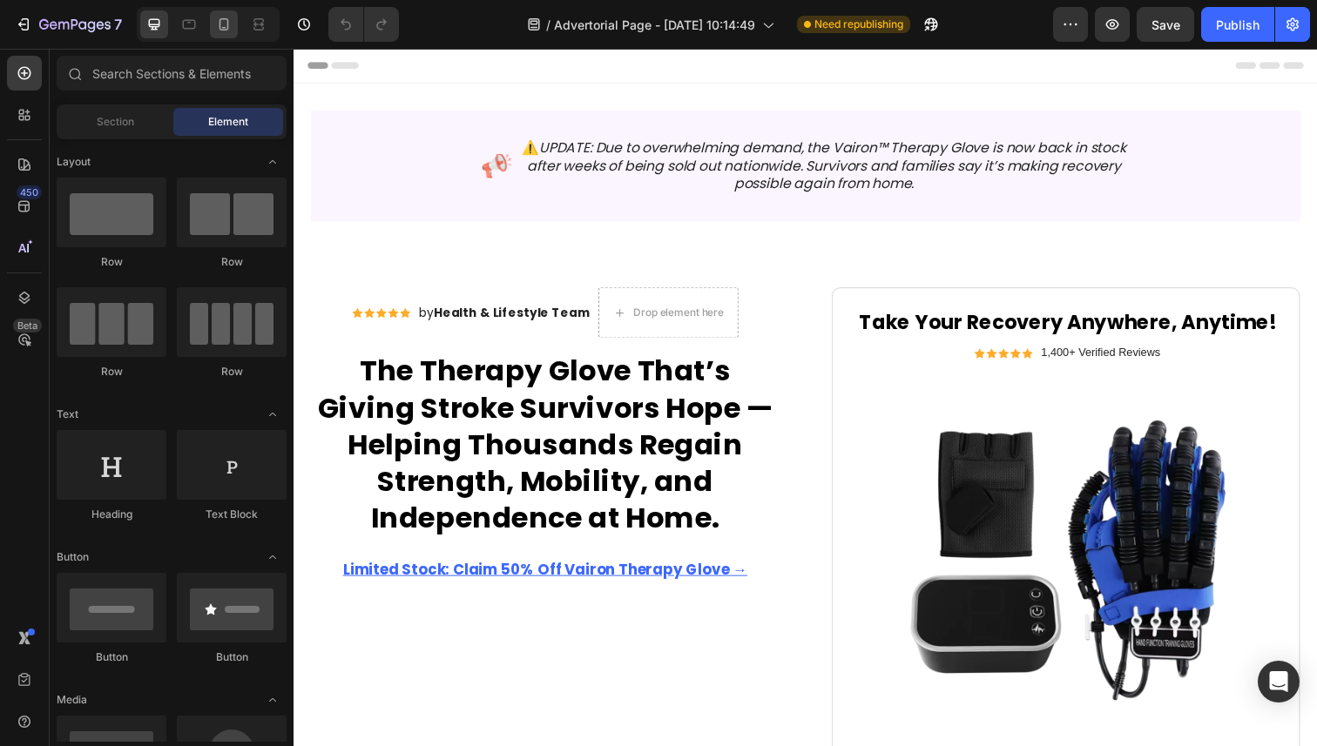
click at [223, 17] on icon at bounding box center [223, 24] width 17 height 17
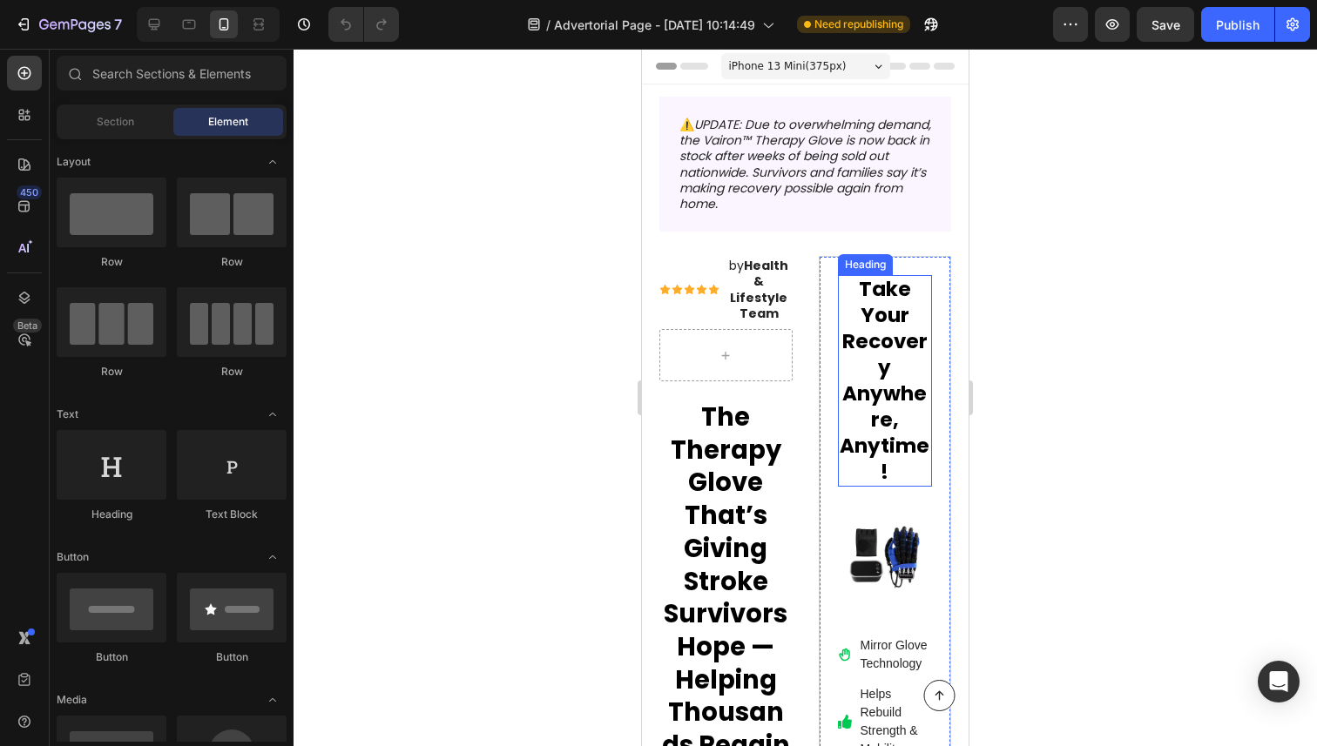
click at [852, 363] on h2 "Take Your Recovery Anywhere, Anytime!" at bounding box center [885, 381] width 95 height 212
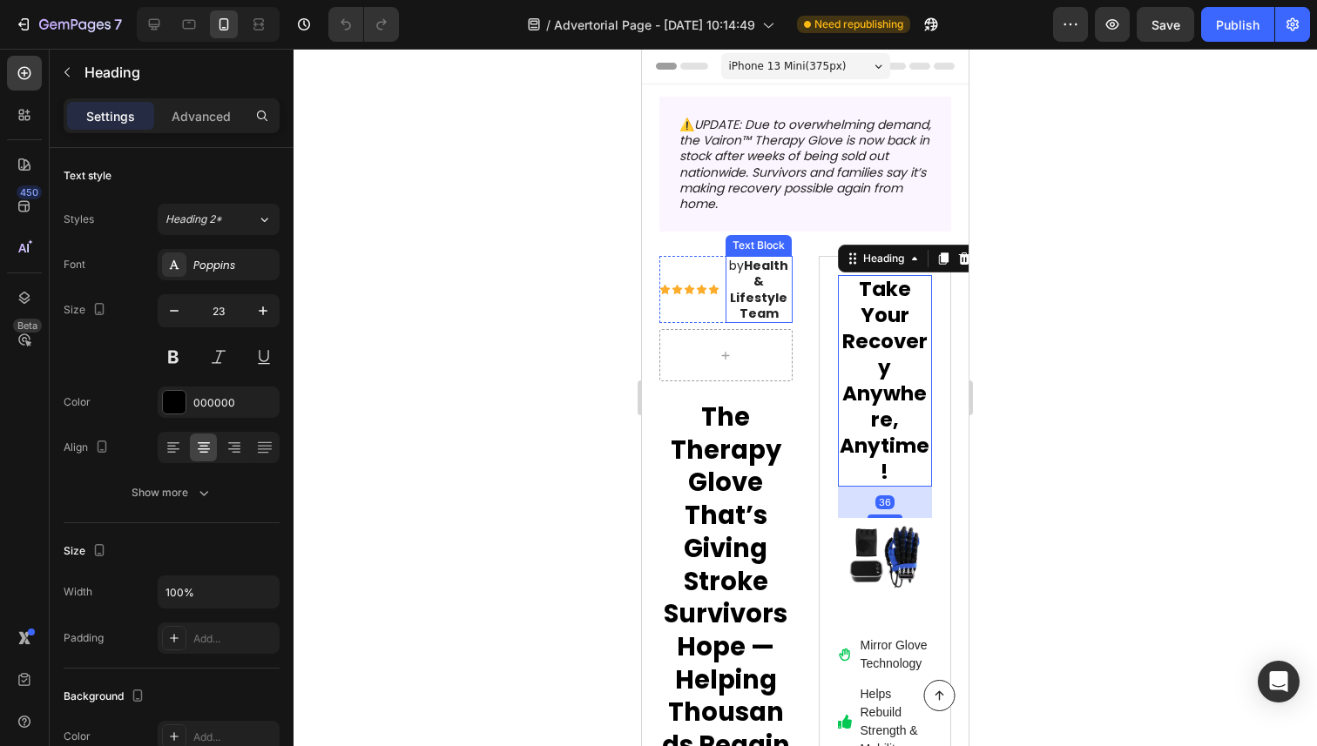
click at [786, 312] on p "by Health & Lifestyle Team" at bounding box center [759, 290] width 64 height 64
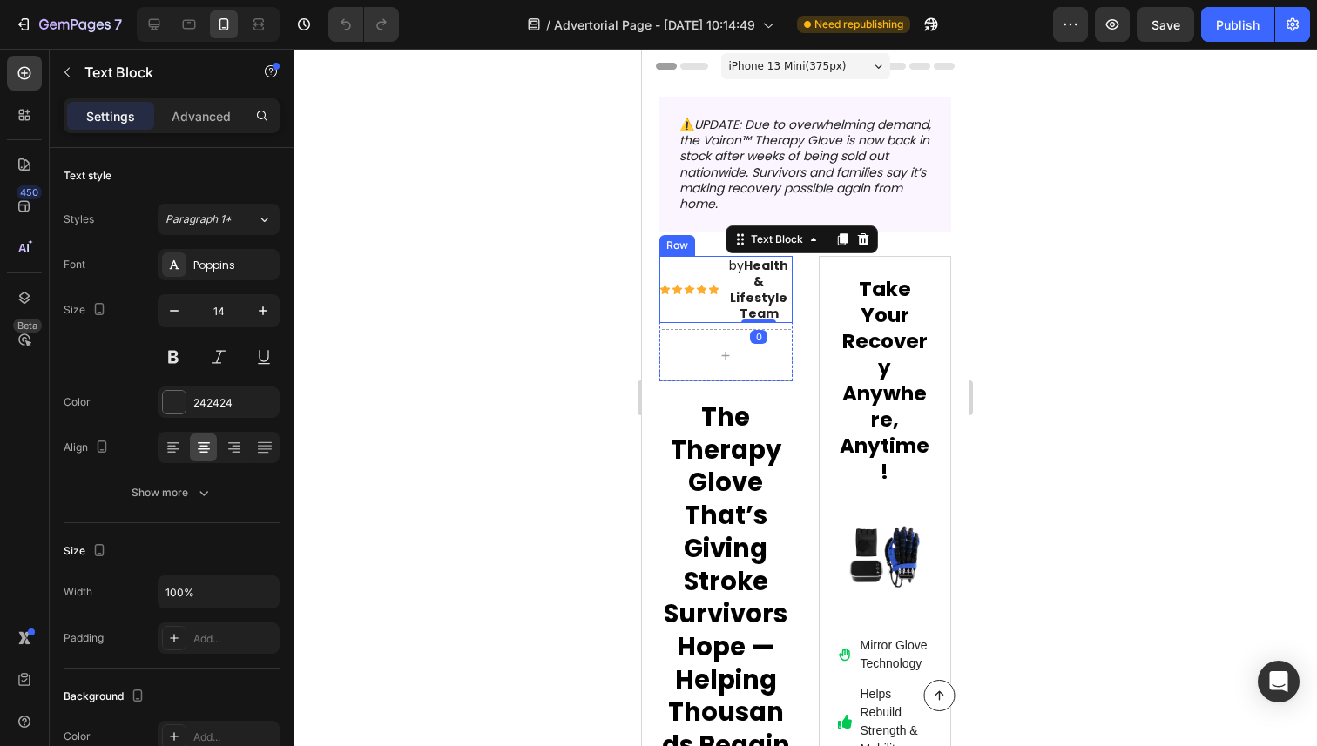
click at [665, 271] on div "Icon Icon Icon Icon Icon Icon List" at bounding box center [689, 289] width 60 height 67
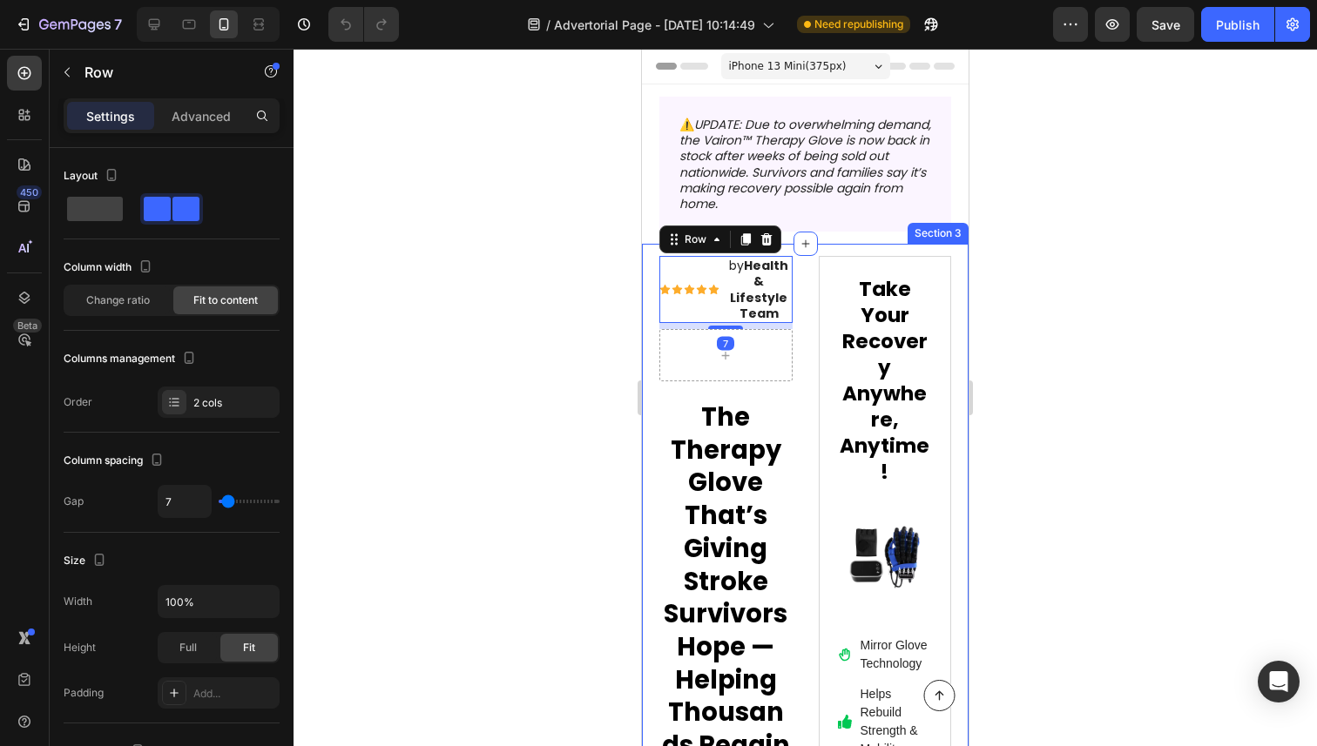
click at [576, 294] on div at bounding box center [804, 398] width 1023 height 698
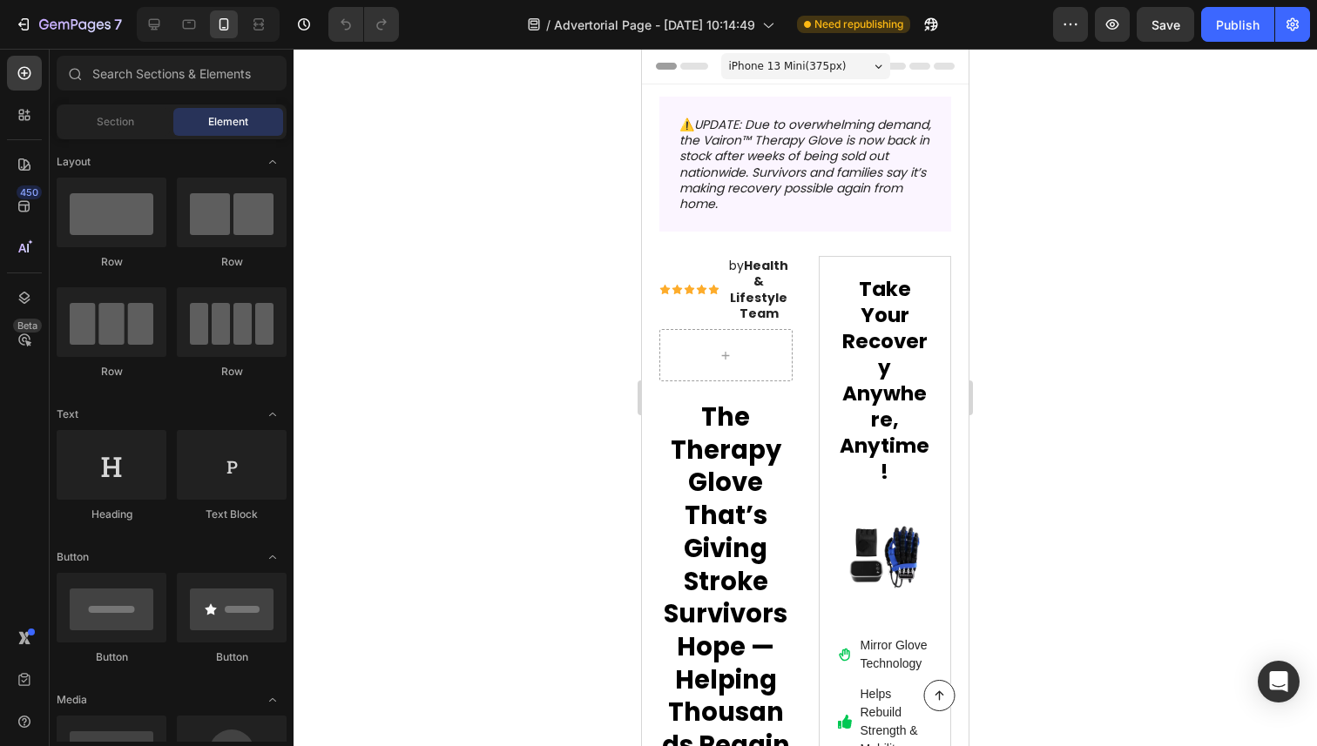
click at [707, 68] on span "Header" at bounding box center [694, 65] width 38 height 17
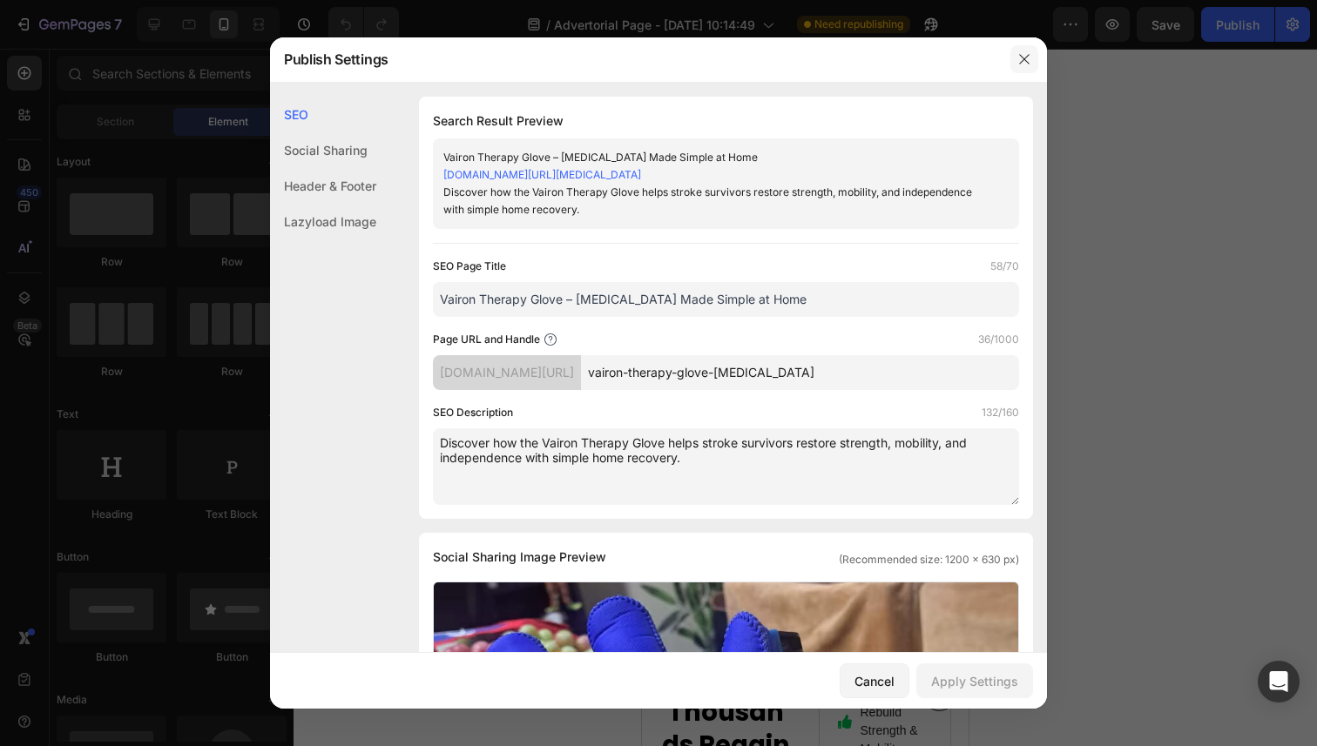
click at [1025, 56] on icon "button" at bounding box center [1024, 59] width 14 height 14
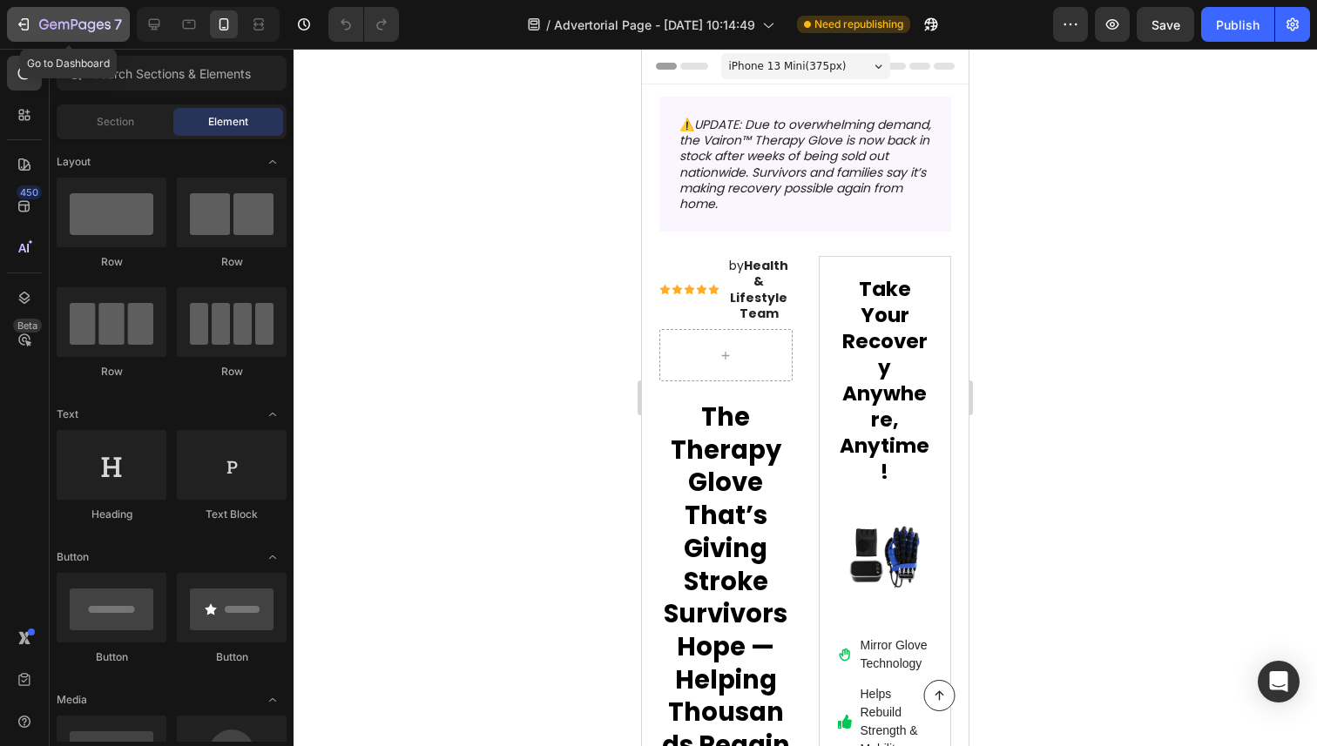
click at [41, 24] on icon "button" at bounding box center [74, 25] width 71 height 15
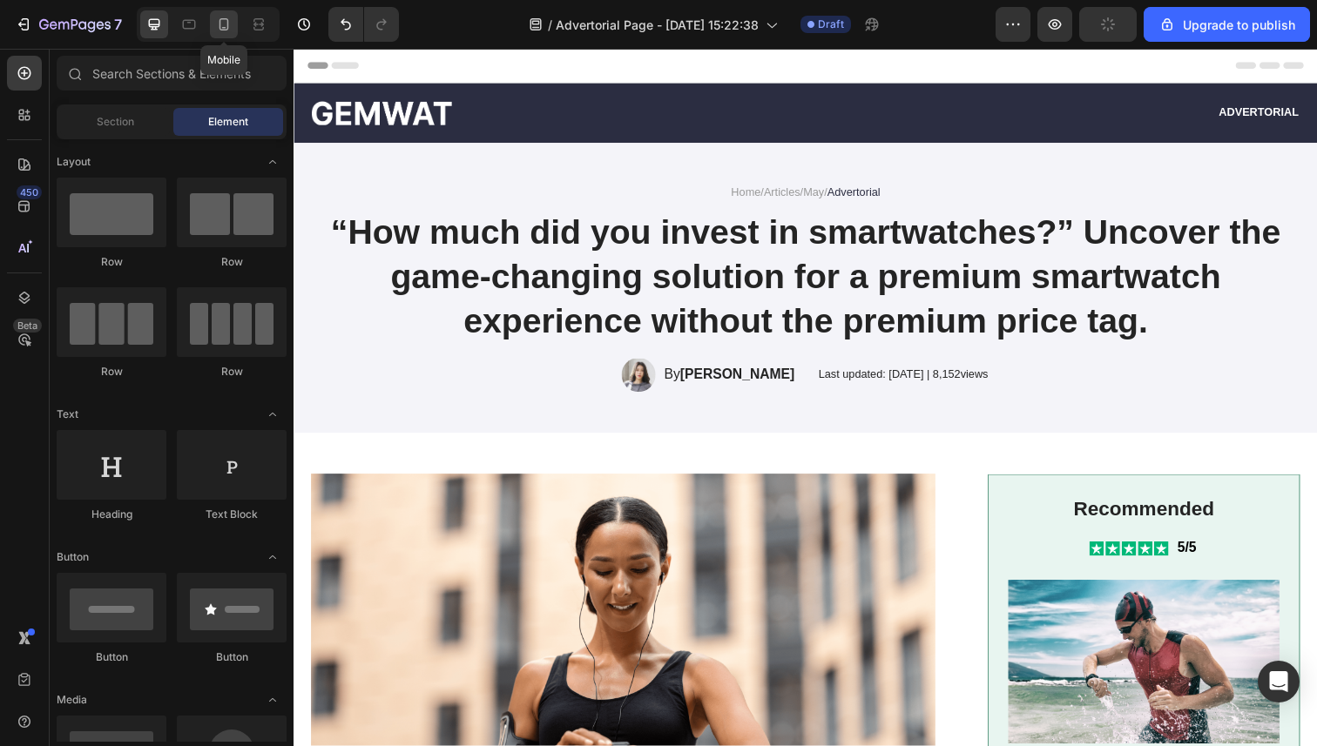
click at [221, 34] on div at bounding box center [224, 24] width 28 height 28
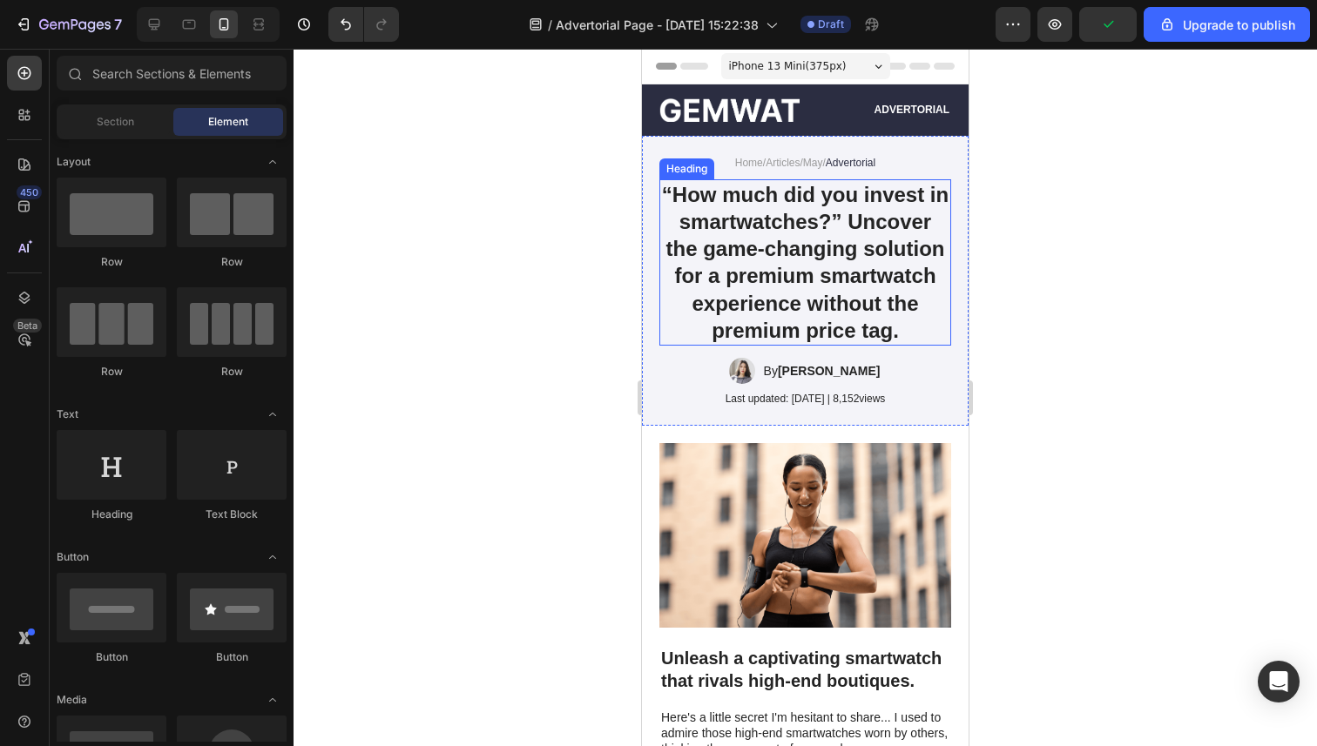
click at [769, 241] on h1 "“How much did you invest in smartwatches?” Uncover the game-changing solution f…" at bounding box center [805, 262] width 292 height 166
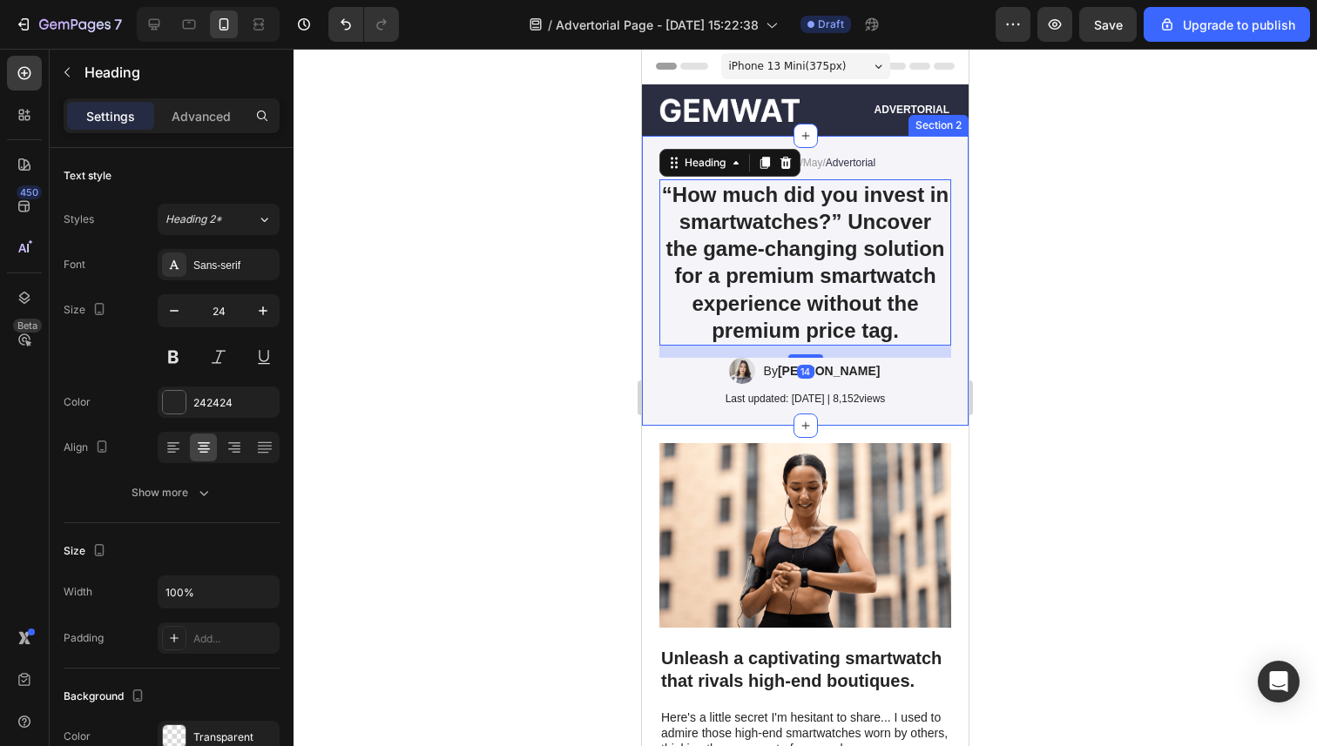
click at [916, 155] on p "Home / Articles / May / Advertorial" at bounding box center [805, 163] width 288 height 16
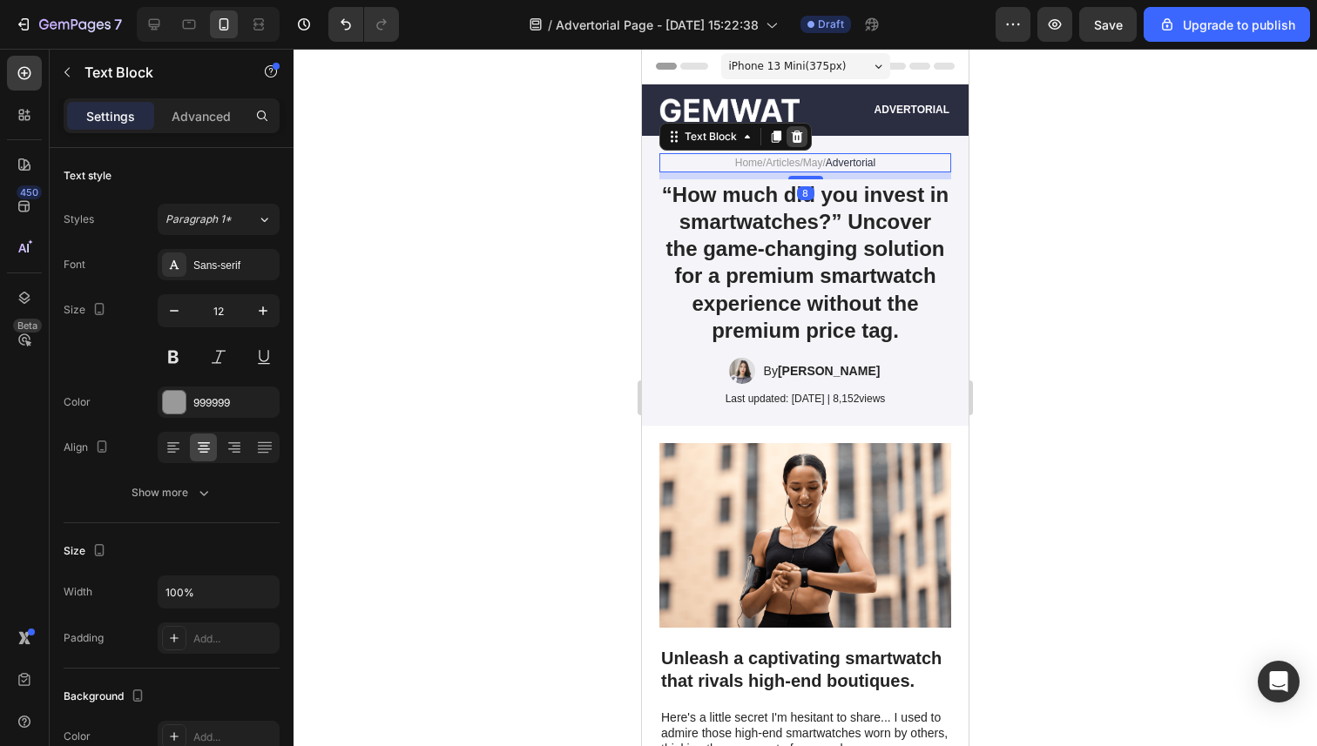
click at [805, 135] on div at bounding box center [796, 136] width 21 height 21
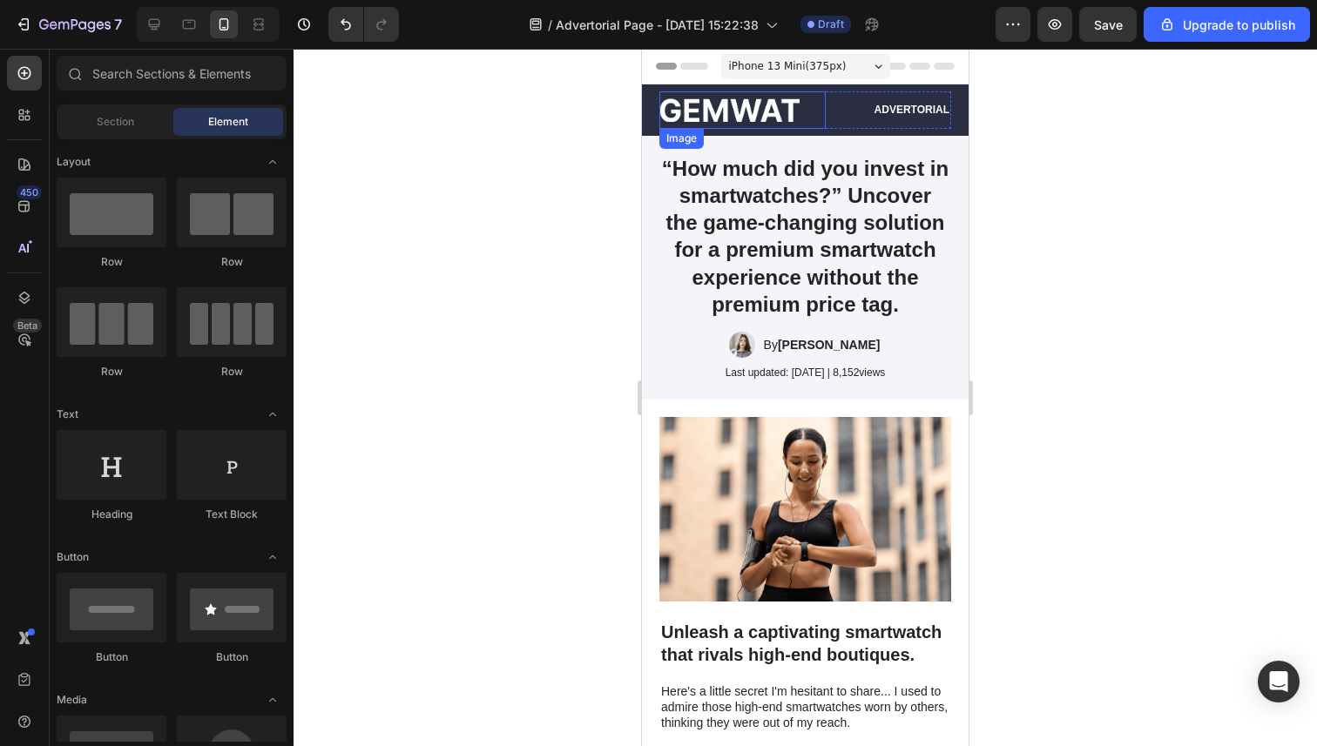
click at [756, 110] on img at bounding box center [729, 110] width 140 height 24
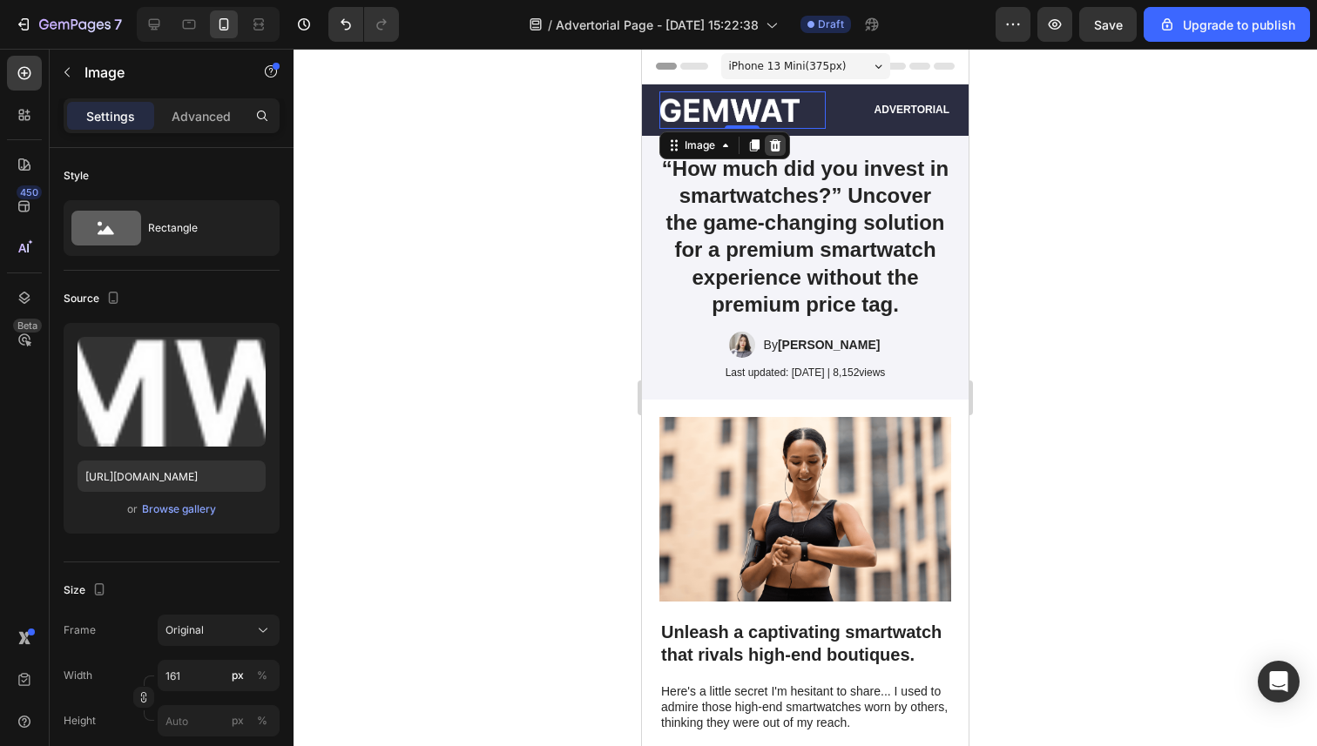
click at [779, 143] on icon at bounding box center [775, 145] width 11 height 12
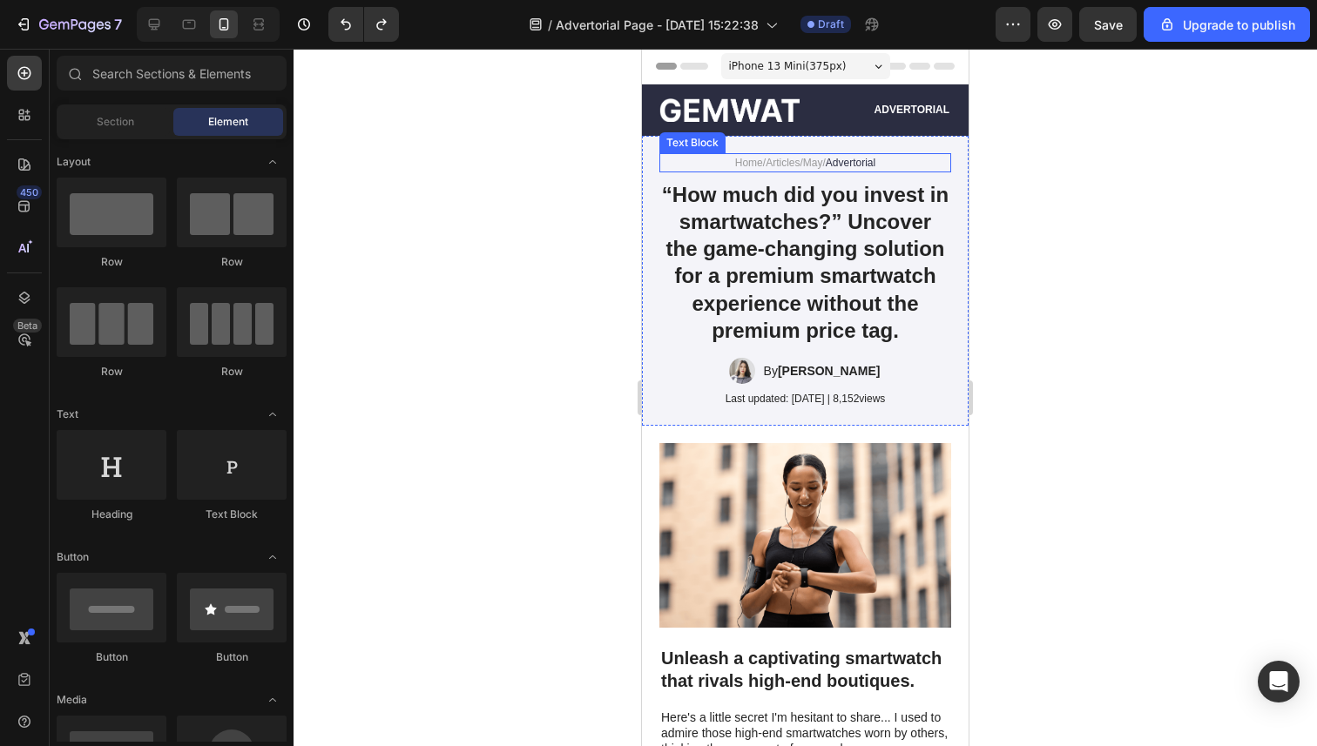
click at [873, 153] on div "Home / Articles / May / Advertorial" at bounding box center [805, 162] width 292 height 19
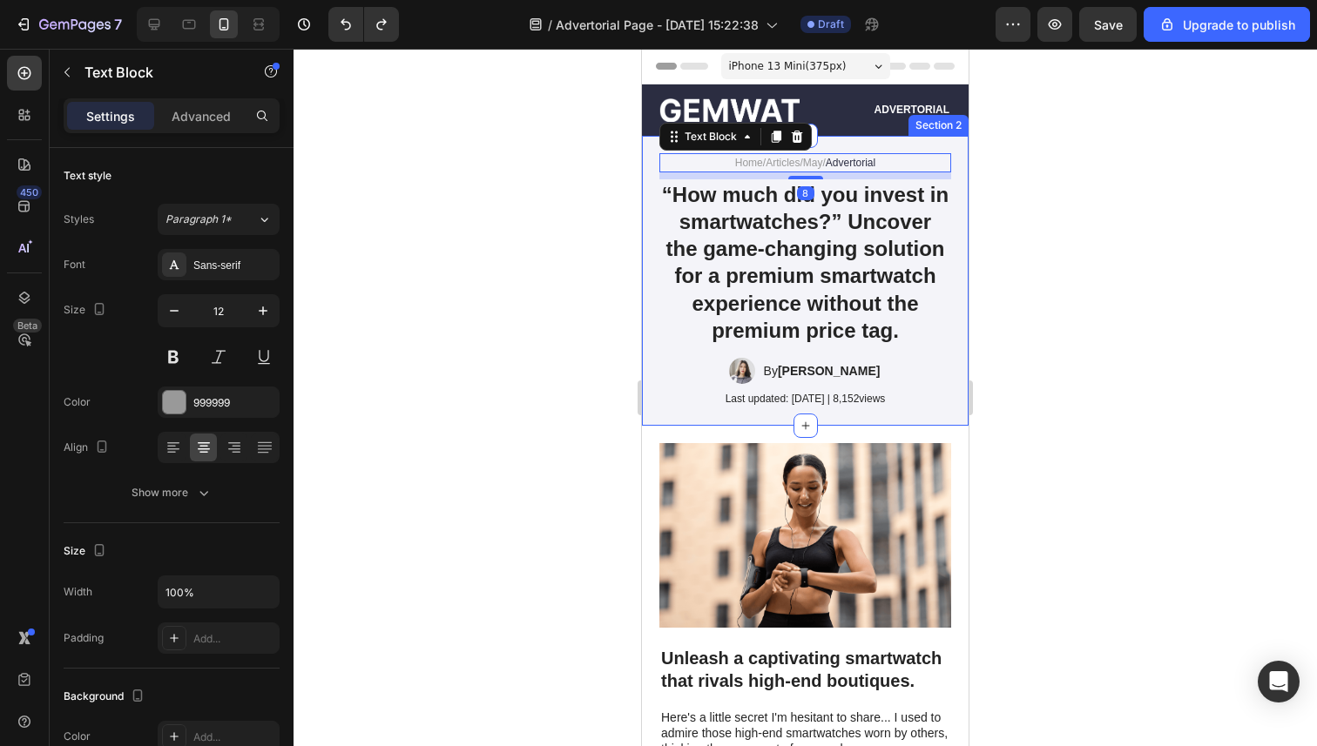
click at [799, 145] on div at bounding box center [796, 136] width 21 height 21
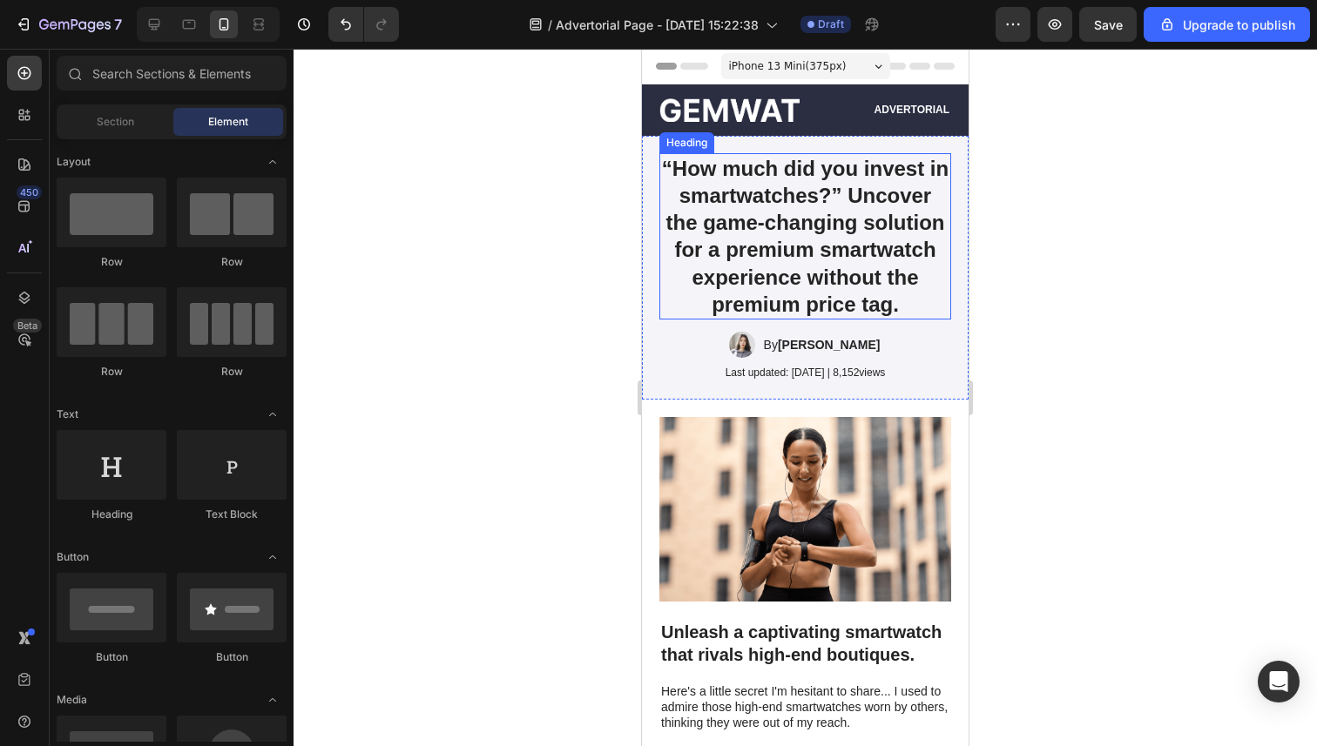
click at [696, 243] on h1 "“How much did you invest in smartwatches?” Uncover the game-changing solution f…" at bounding box center [805, 236] width 292 height 166
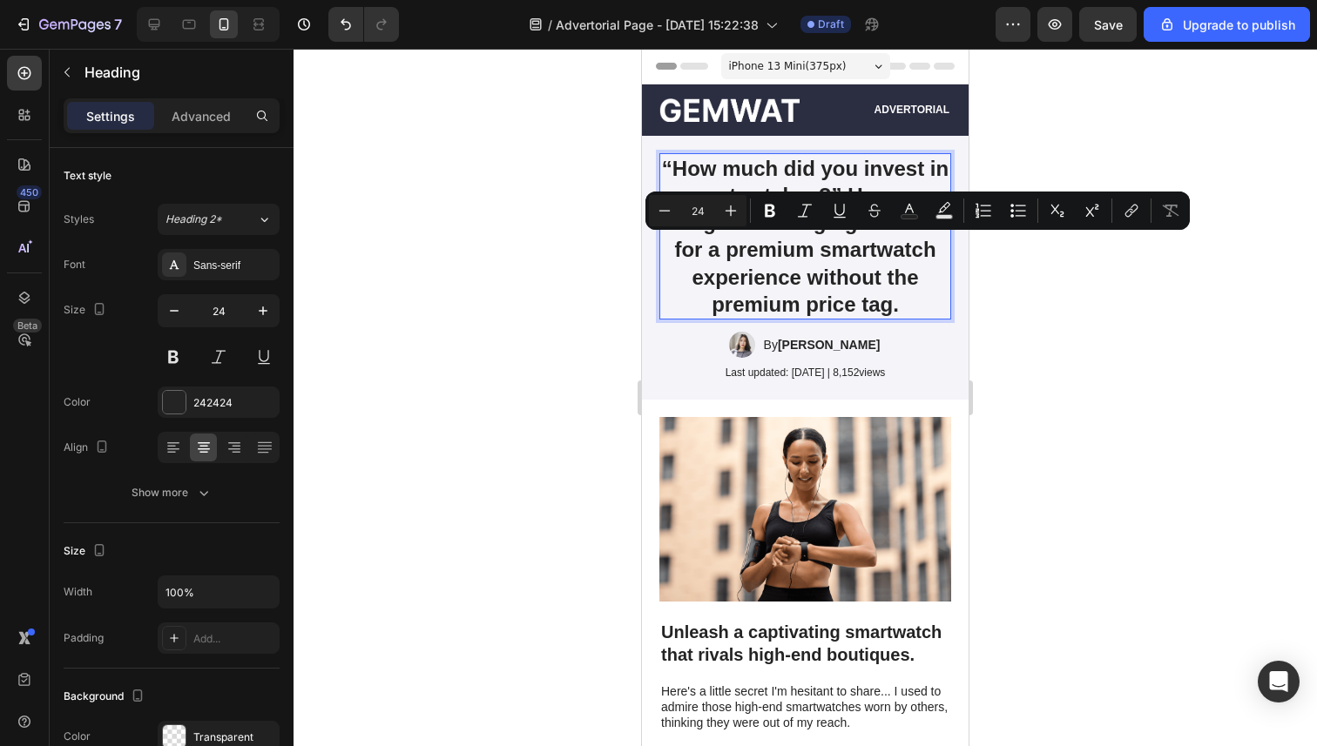
click at [851, 248] on p "“How much did you invest in smartwatches?” Uncover the game-changing solution f…" at bounding box center [805, 236] width 288 height 163
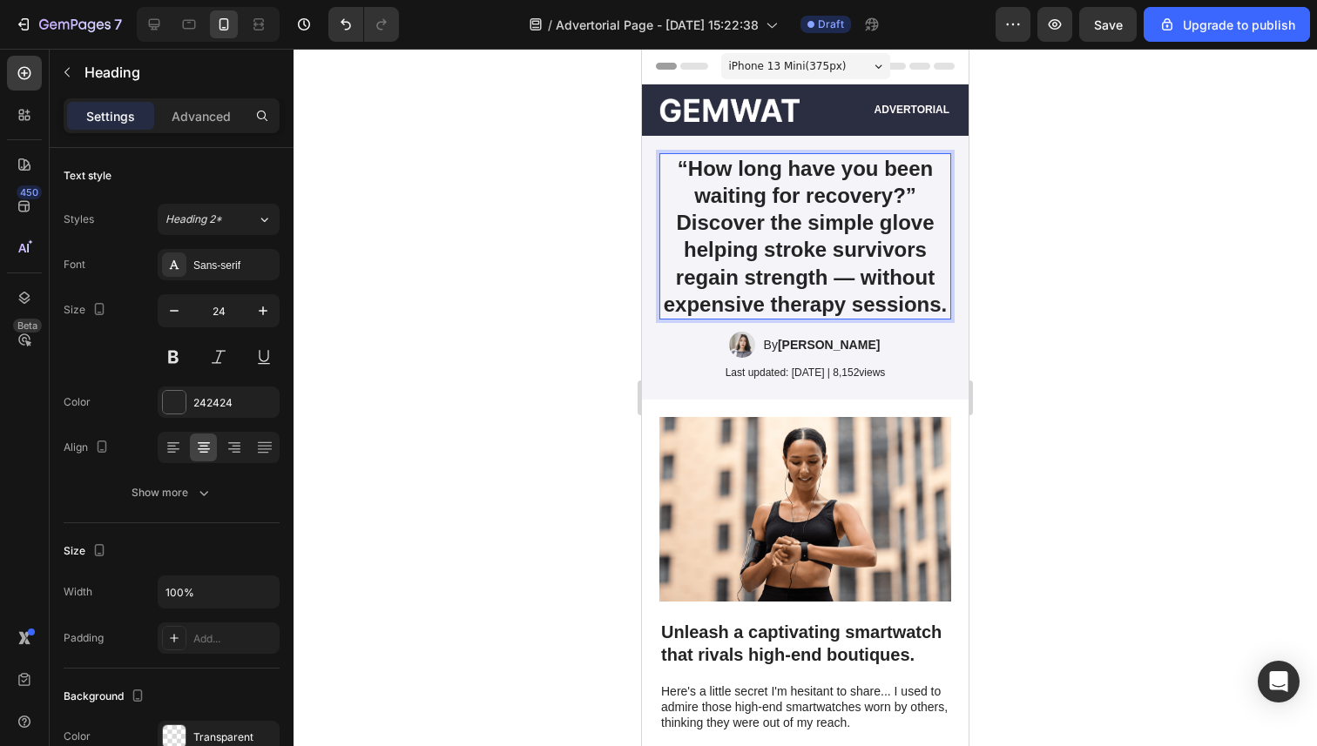
click at [1062, 271] on div at bounding box center [804, 398] width 1023 height 698
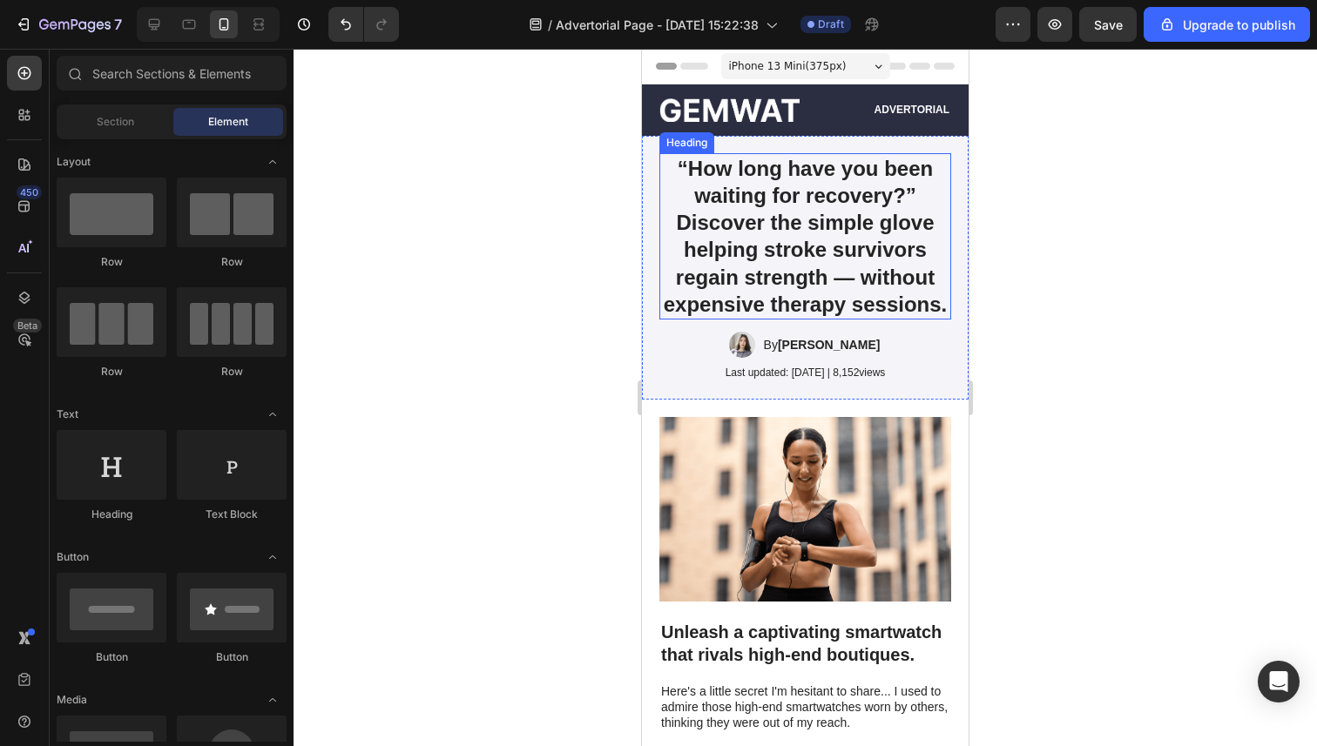
click at [597, 285] on div at bounding box center [804, 398] width 1023 height 698
click at [811, 340] on strong "Emma Johnson" at bounding box center [829, 345] width 102 height 14
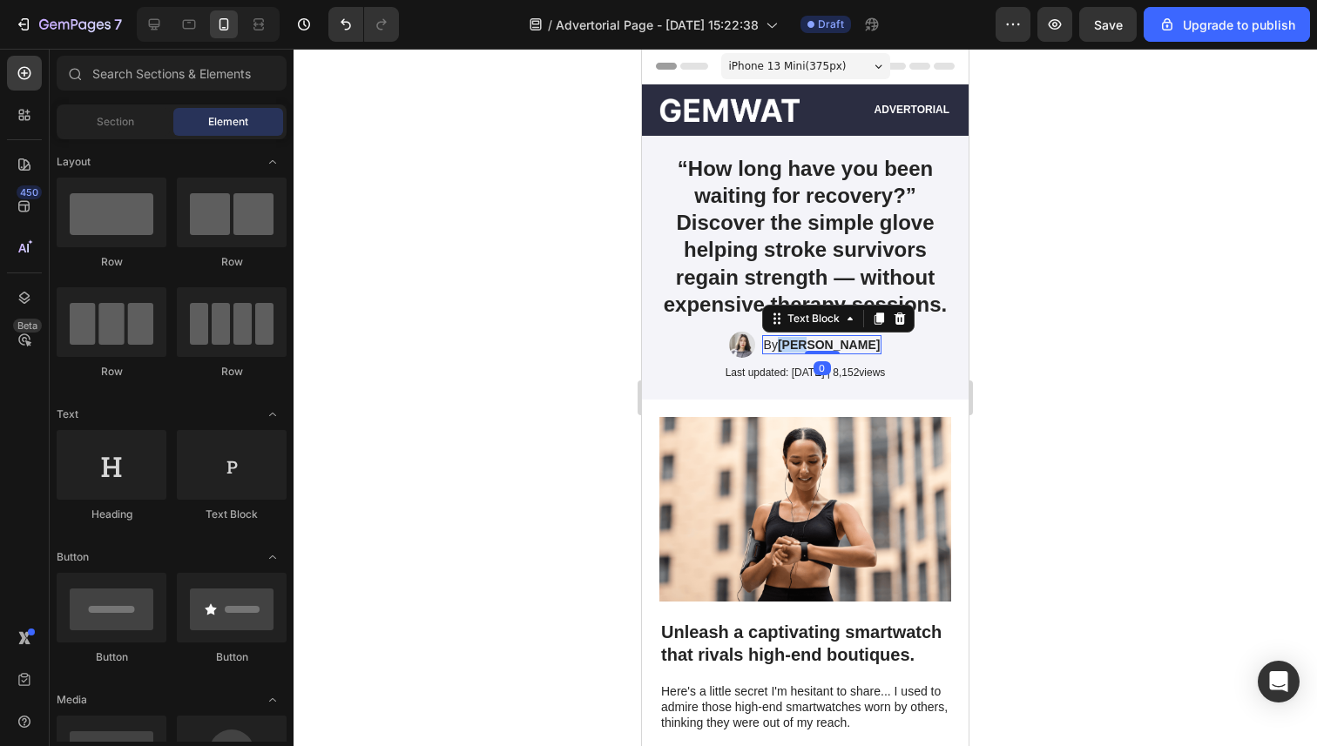
click at [812, 340] on strong "Emma Johnson" at bounding box center [829, 345] width 102 height 14
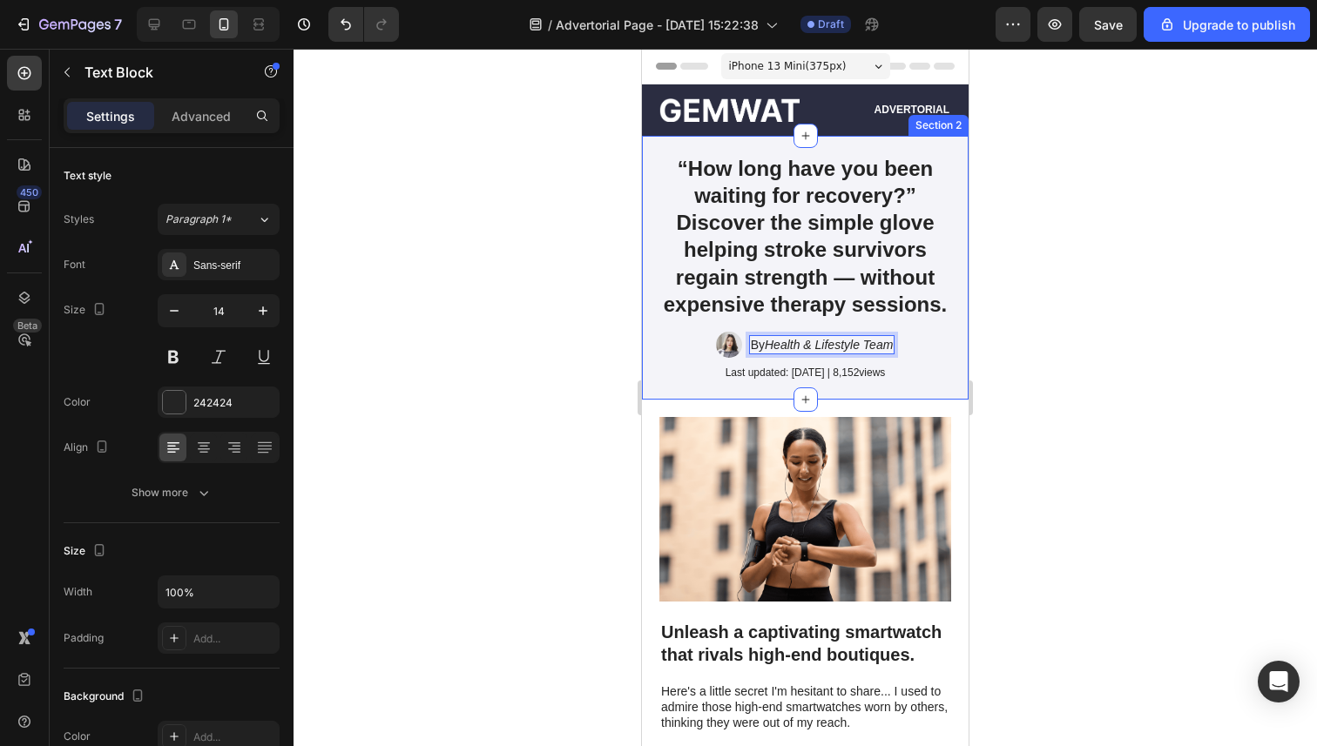
click at [555, 378] on div at bounding box center [804, 398] width 1023 height 698
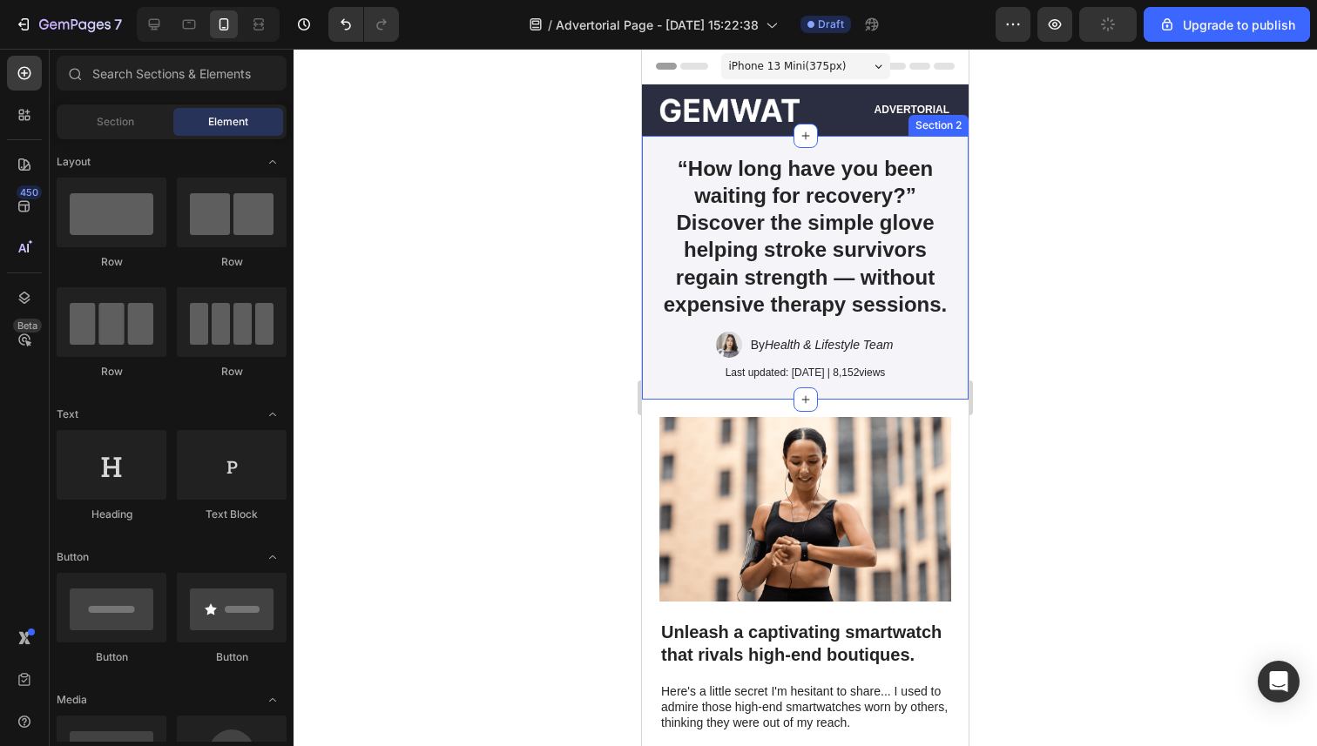
click at [870, 354] on div "By Health & Lifestyle Team Text Block" at bounding box center [822, 345] width 146 height 26
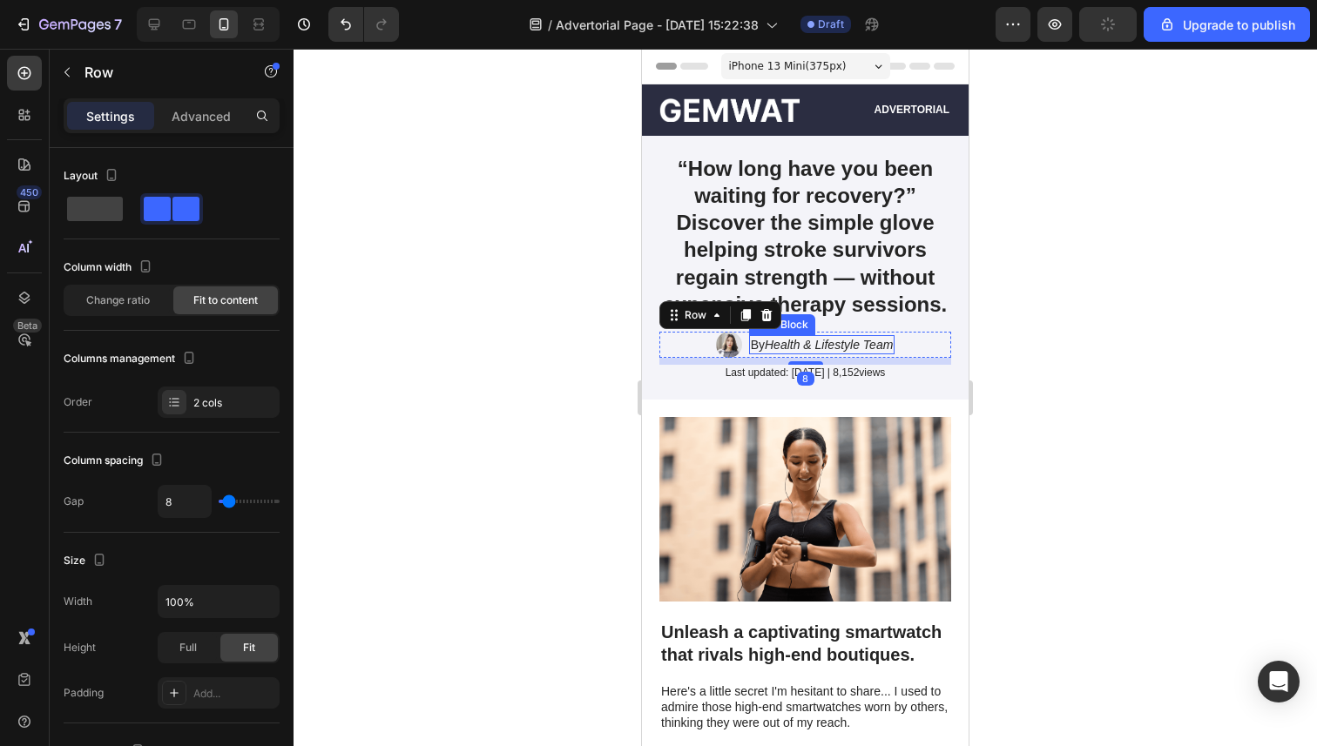
click at [834, 348] on icon "Health & Lifestyle Team" at bounding box center [829, 345] width 128 height 14
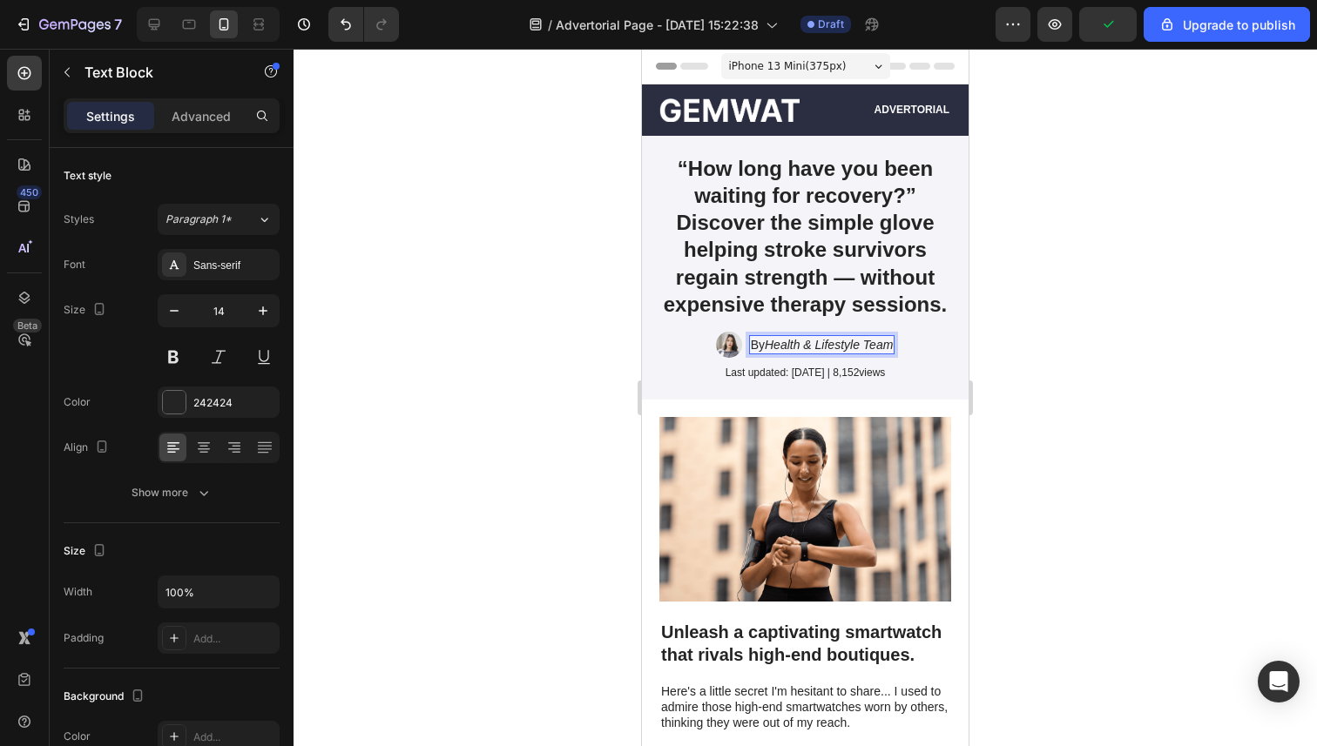
click at [785, 339] on icon "Health & Lifestyle Team" at bounding box center [829, 345] width 128 height 14
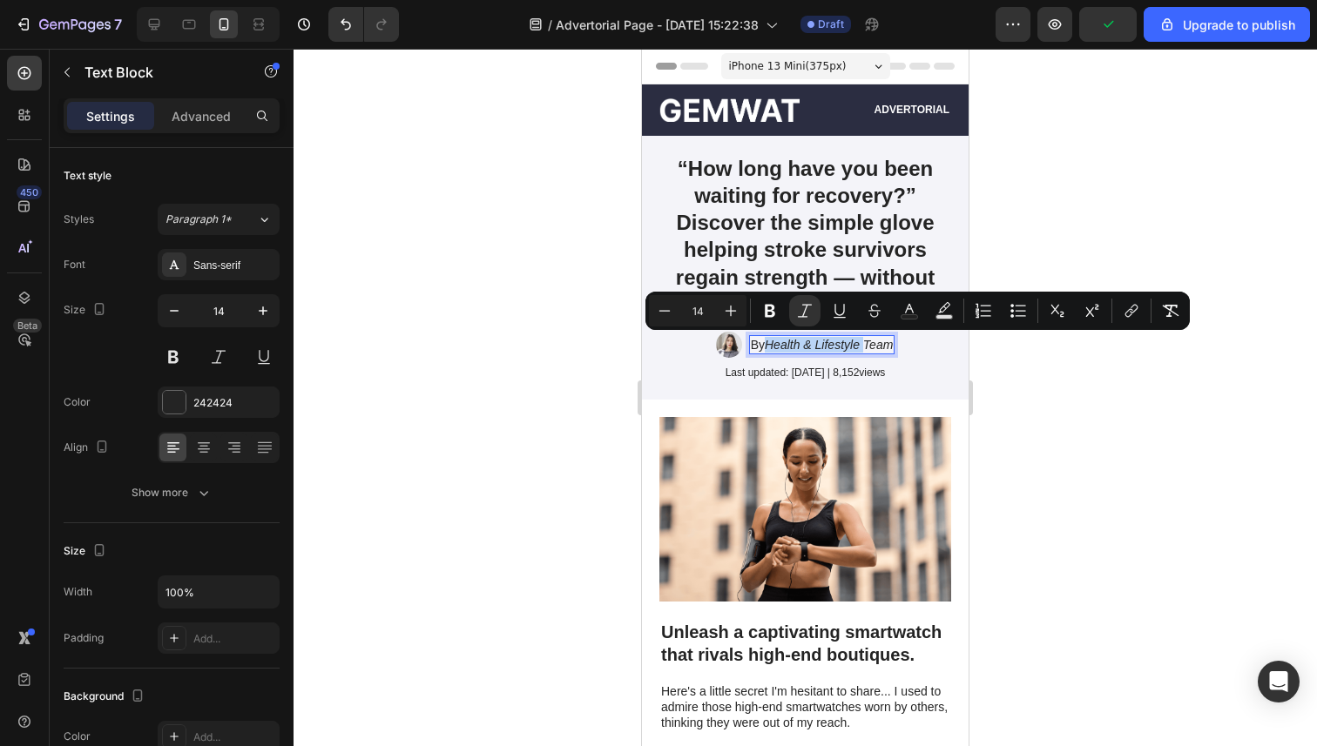
click at [862, 339] on icon "Health & Lifestyle Team" at bounding box center [829, 345] width 128 height 14
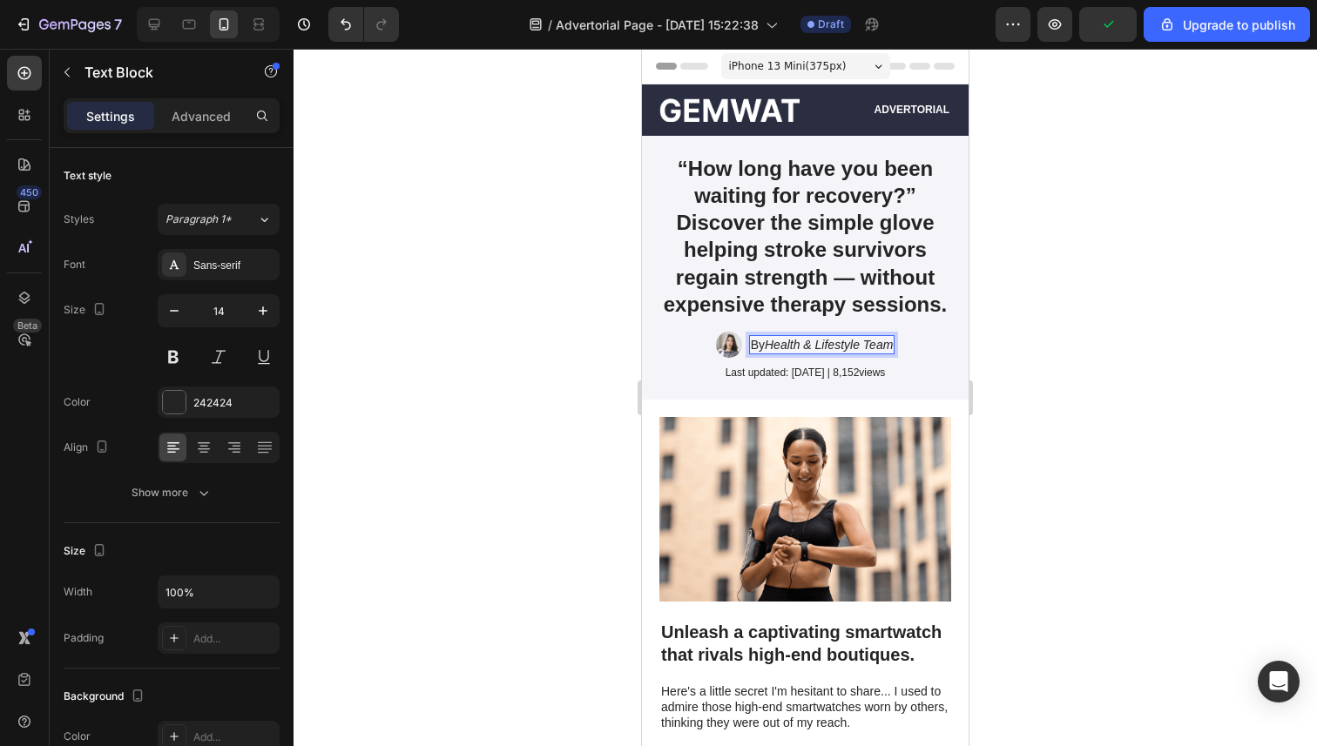
click at [895, 344] on div "By Health & Lifestyle Team" at bounding box center [822, 344] width 146 height 19
click at [793, 344] on icon "Health & Lifestyle Team" at bounding box center [829, 345] width 128 height 14
click at [792, 344] on icon "Health & Lifestyle Team" at bounding box center [829, 345] width 128 height 14
click at [866, 344] on icon "Health & Lifestyle Team" at bounding box center [829, 345] width 128 height 14
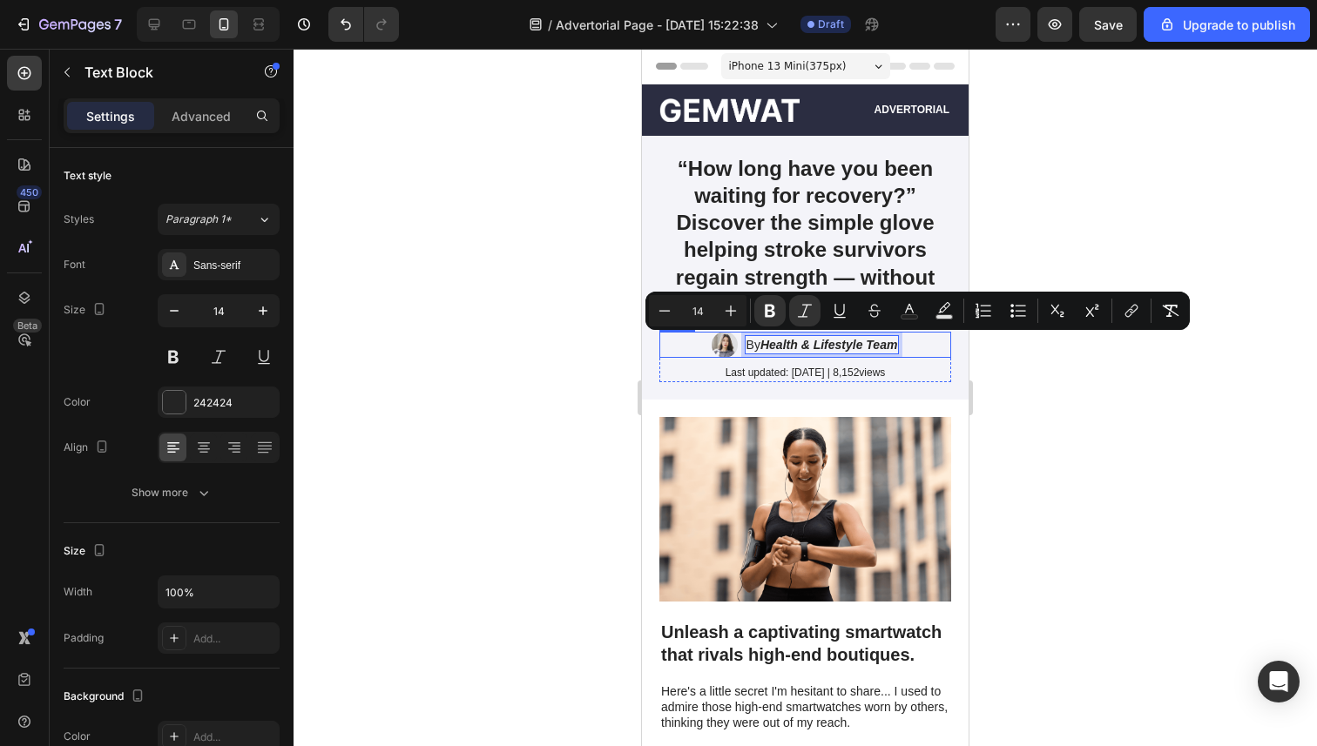
click at [1047, 356] on div at bounding box center [804, 398] width 1023 height 698
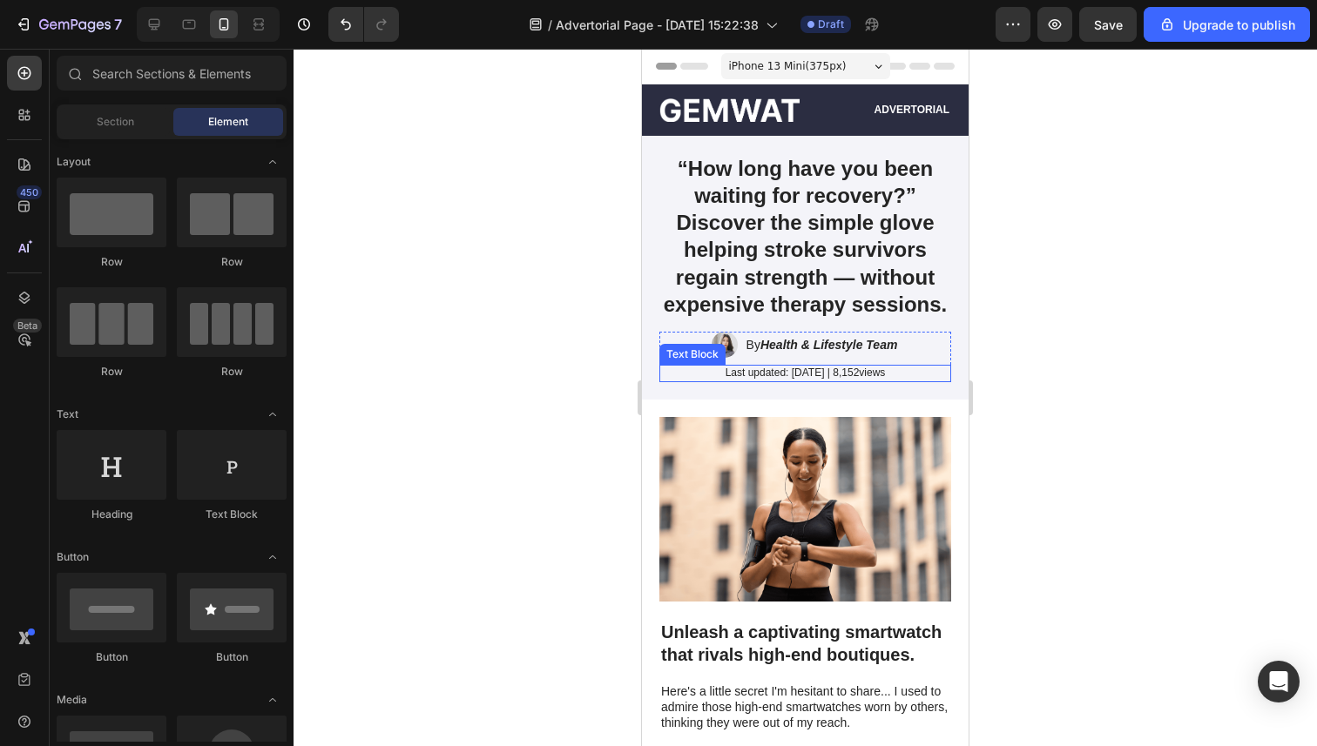
click at [849, 374] on p "Last updated: May 2024 | 8,152views" at bounding box center [805, 374] width 288 height 14
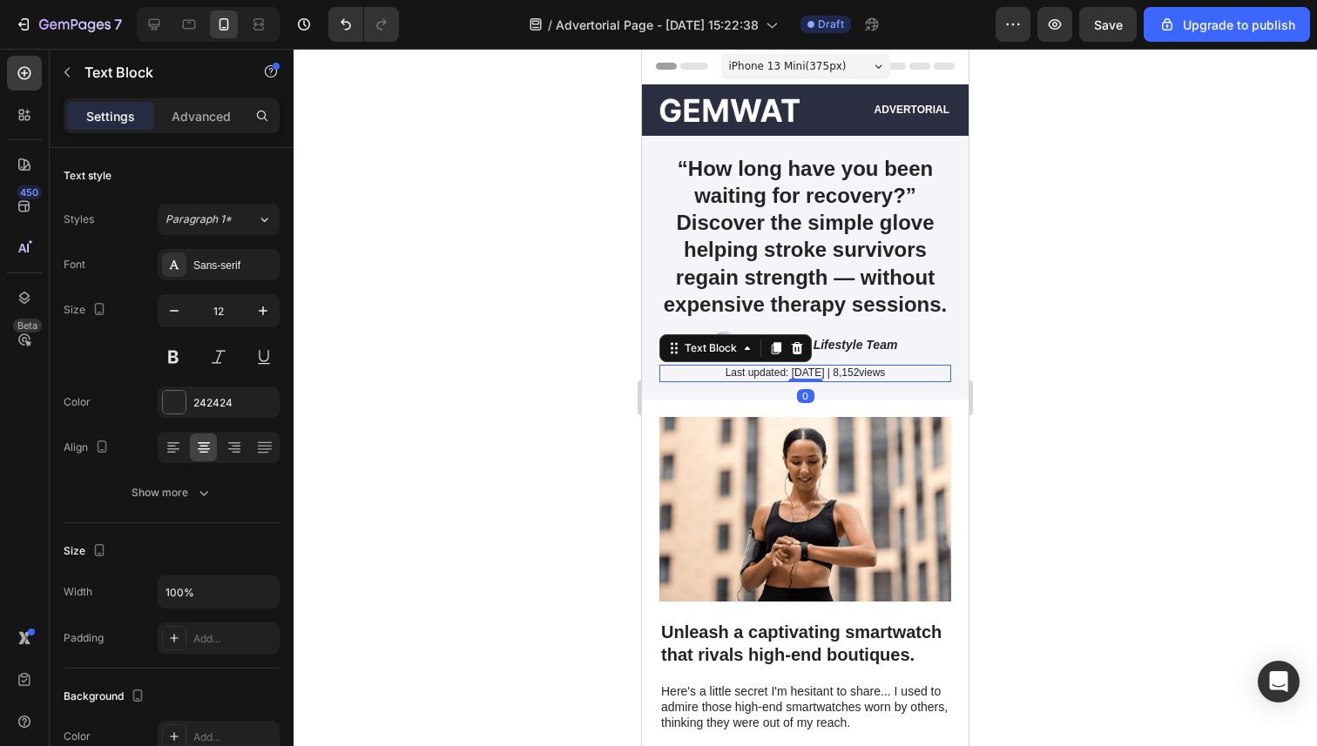
click at [849, 374] on p "Last updated: May 2024 | 8,152views" at bounding box center [805, 374] width 288 height 14
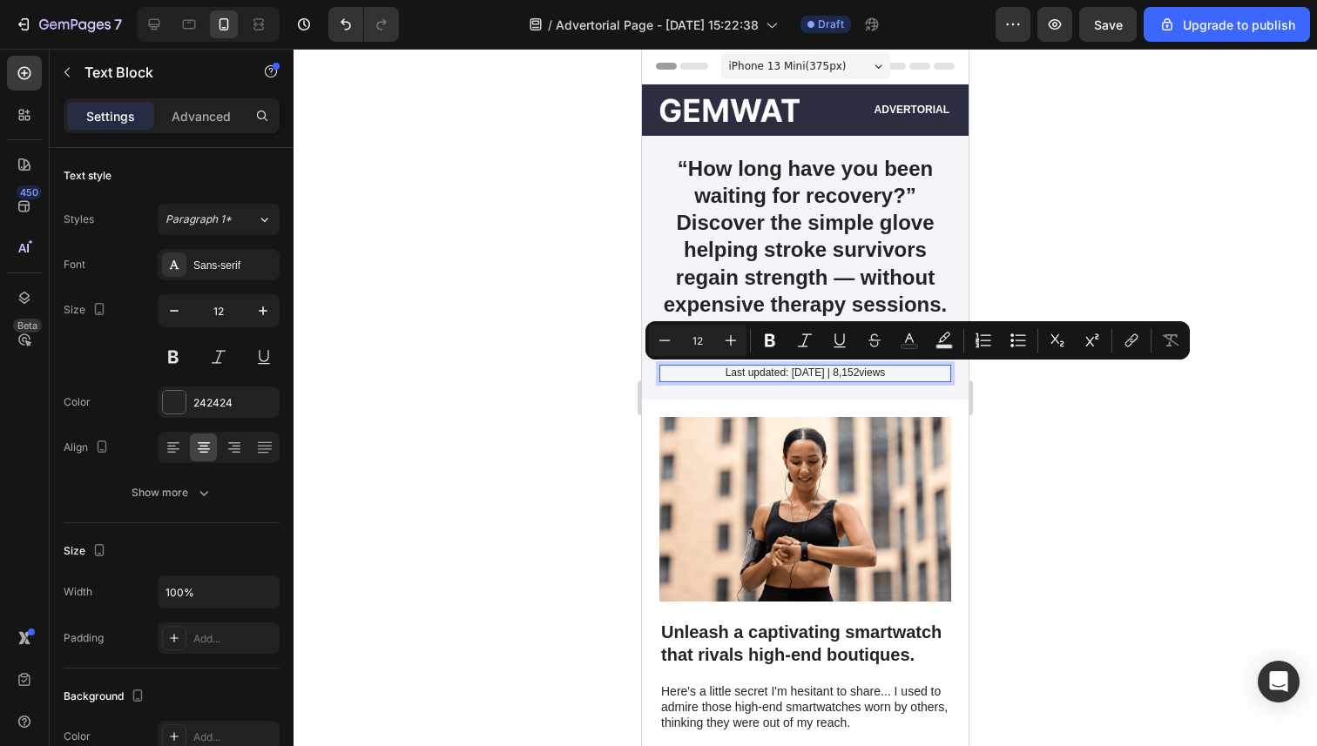
click at [788, 374] on p "Last updated: May 2024 | 8,152views" at bounding box center [805, 374] width 288 height 14
click at [897, 374] on p "Last updated: May 2024 | 8,152views" at bounding box center [805, 374] width 288 height 14
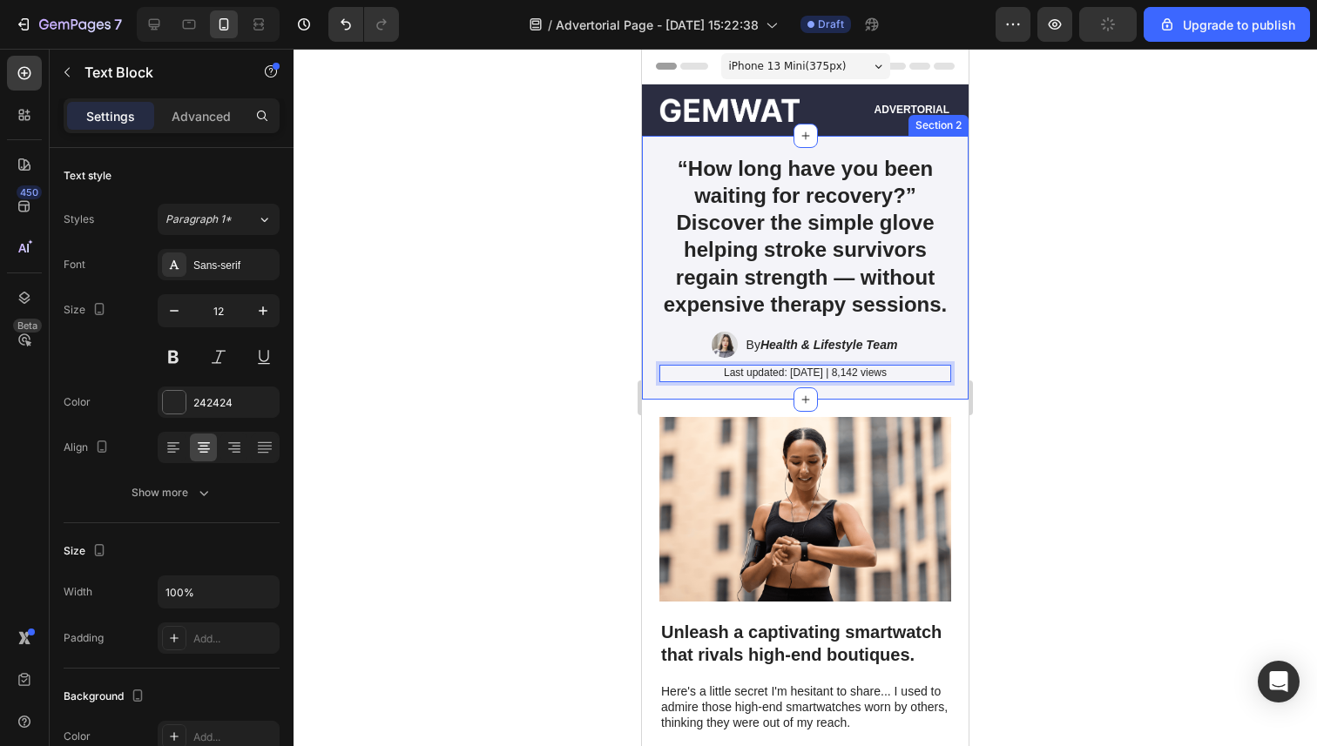
click at [1059, 403] on div at bounding box center [804, 398] width 1023 height 698
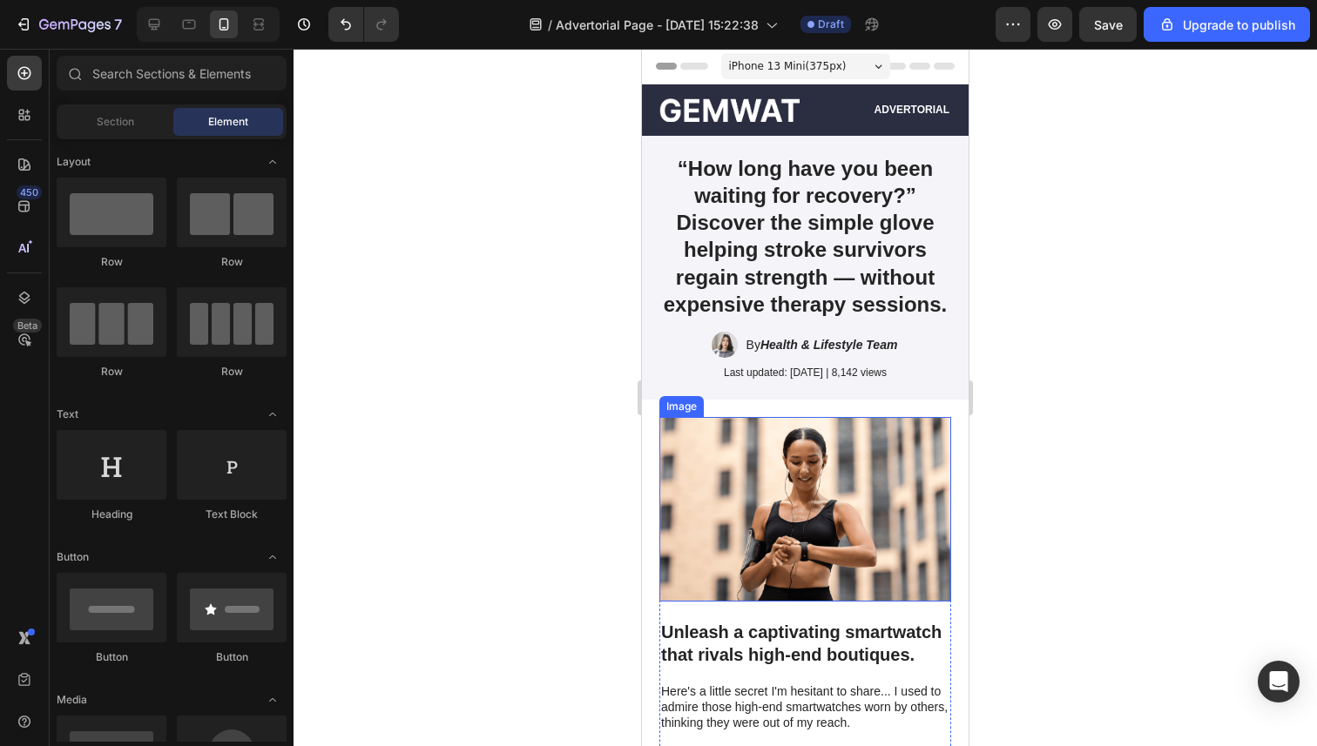
click at [599, 457] on div at bounding box center [804, 398] width 1023 height 698
click at [842, 534] on img at bounding box center [805, 509] width 292 height 185
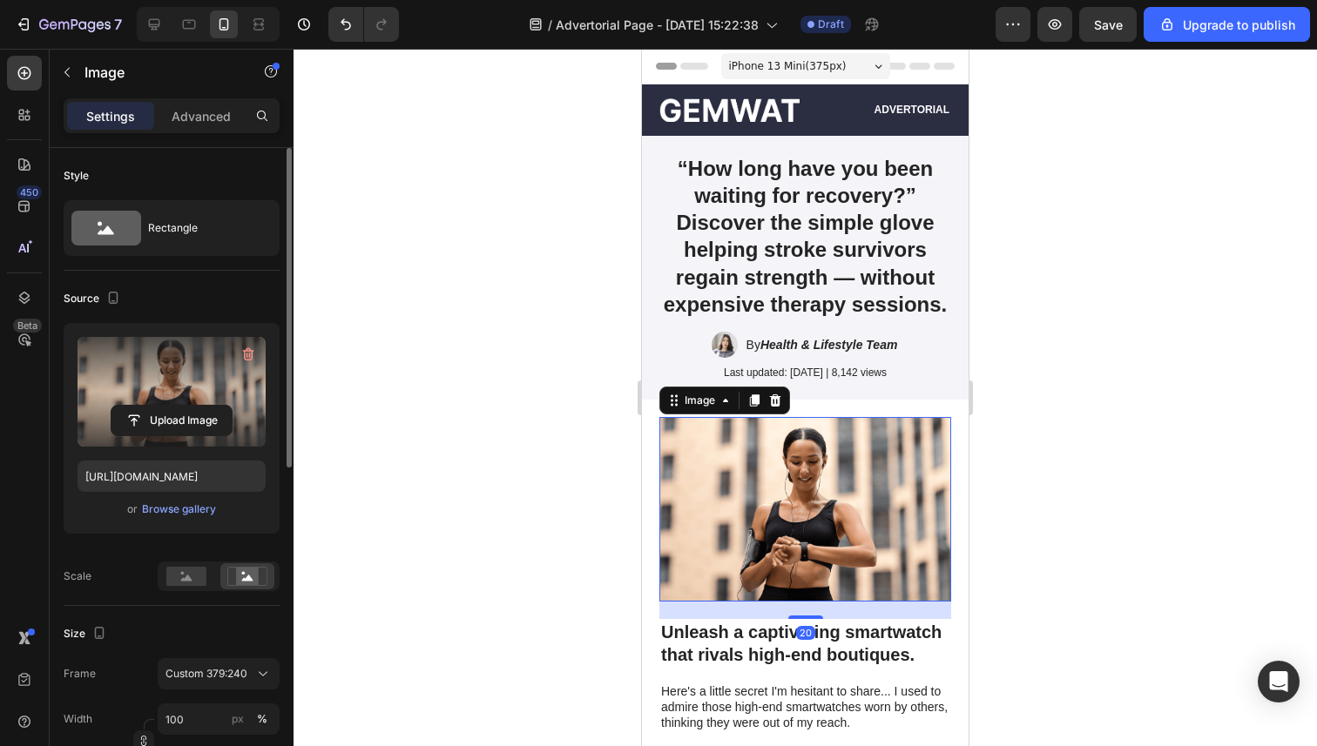
click at [170, 402] on label at bounding box center [172, 392] width 188 height 110
click at [170, 406] on input "file" at bounding box center [171, 421] width 120 height 30
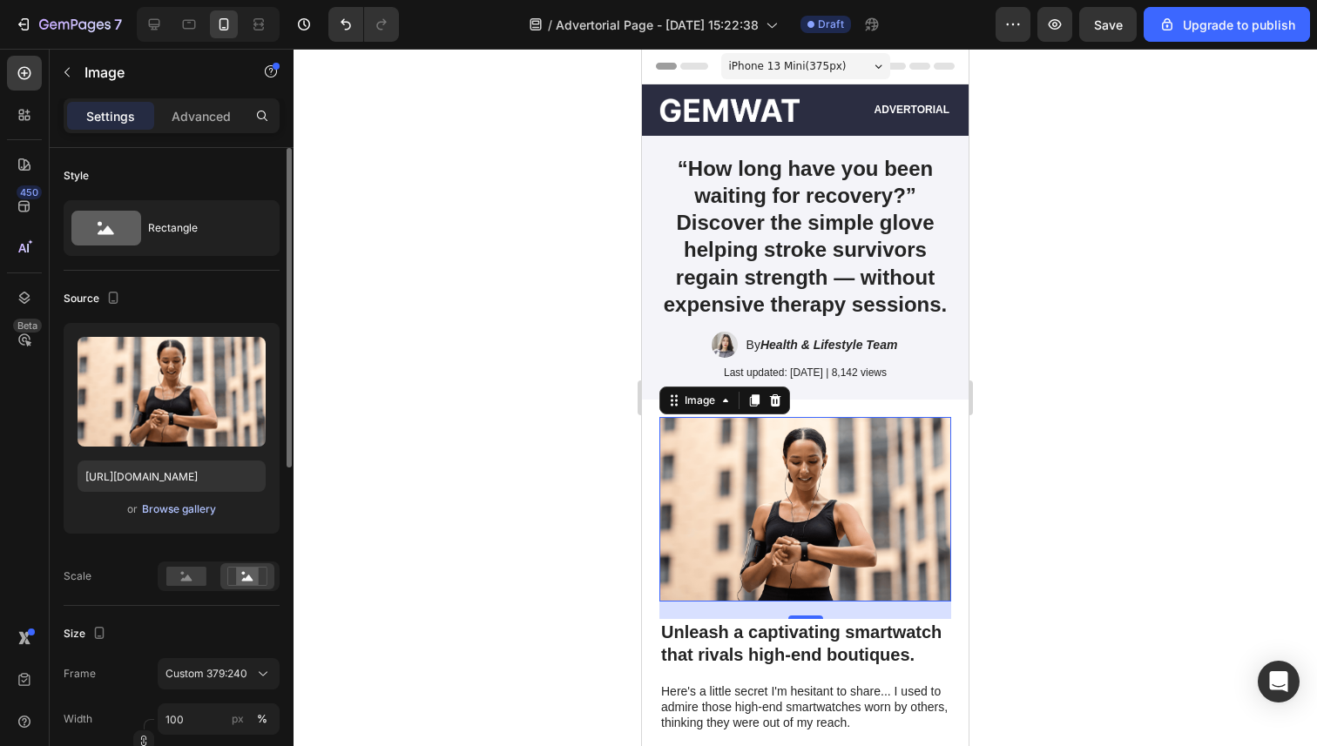
click at [187, 508] on div "Browse gallery" at bounding box center [179, 510] width 74 height 16
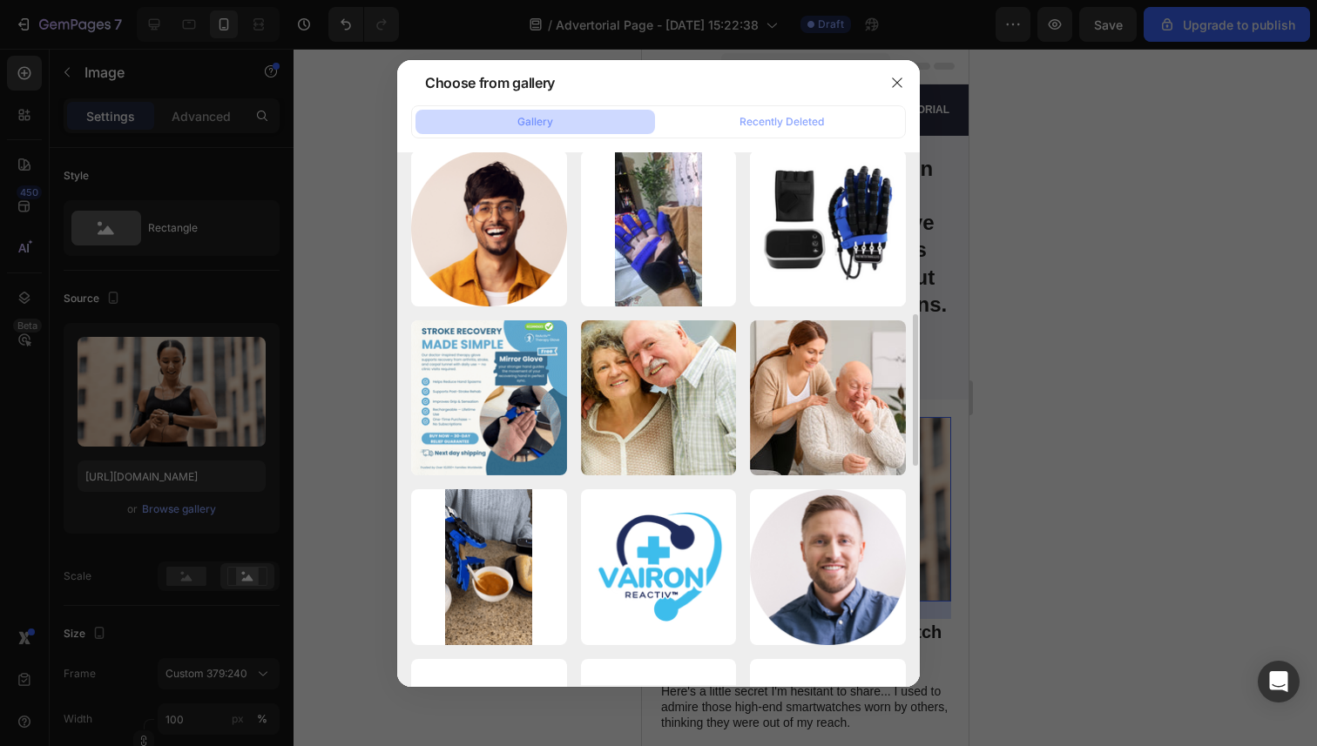
scroll to position [926, 0]
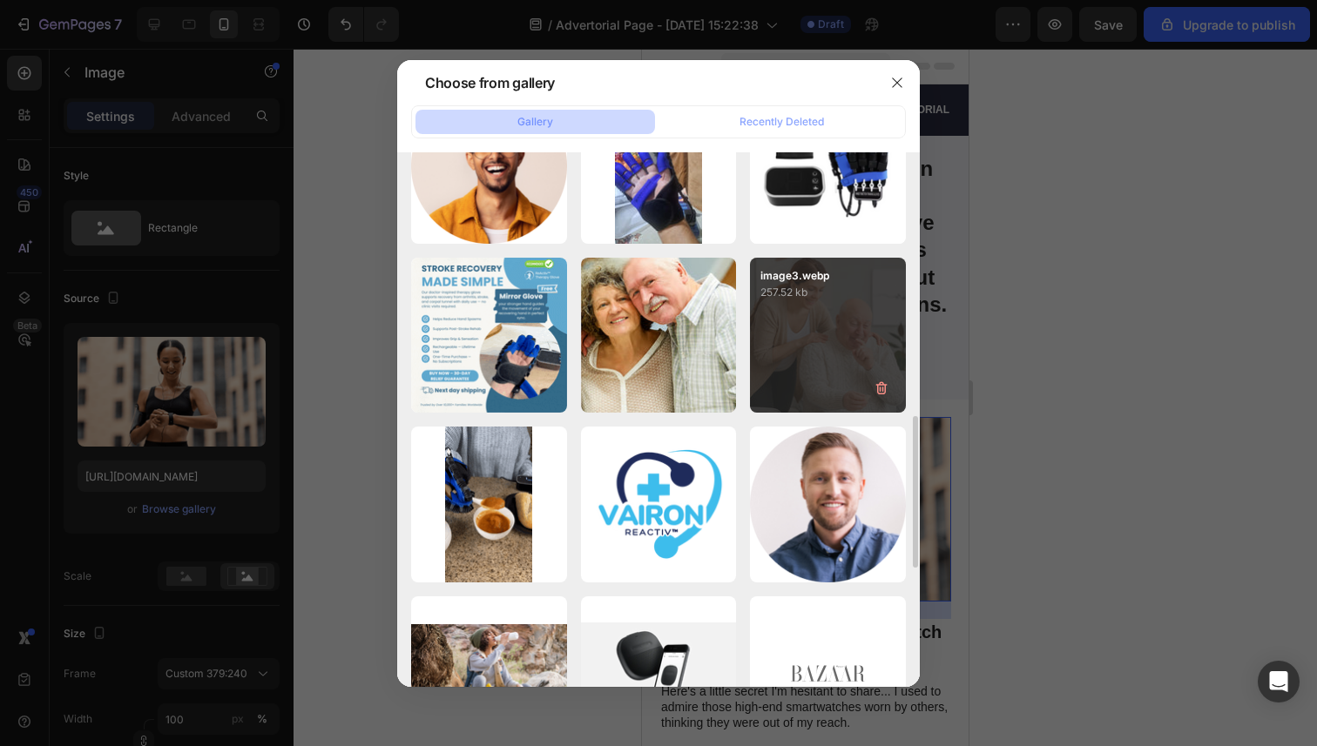
click at [871, 355] on div "image3.webp 257.52 kb" at bounding box center [828, 336] width 156 height 156
type input "https://cdn.shopify.com/s/files/1/0946/3303/4035/files/gempages_581573544958231…"
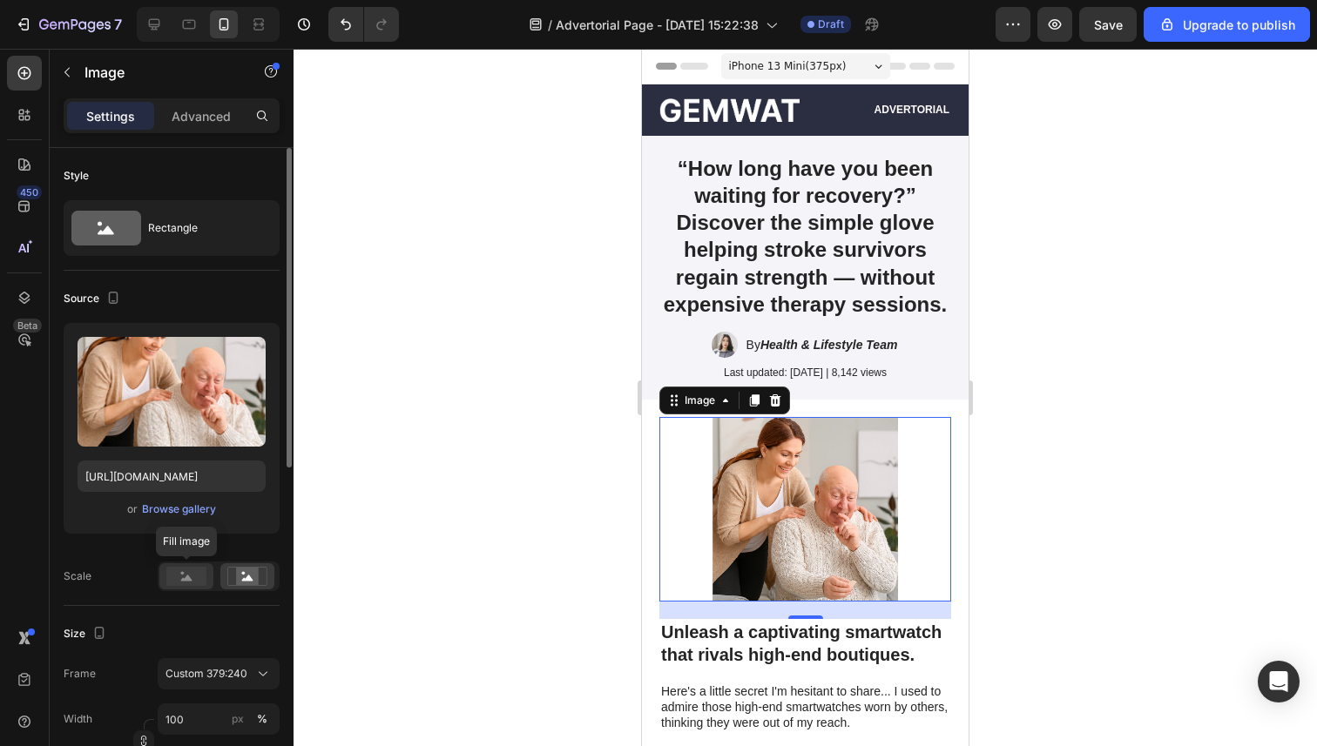
click at [184, 572] on rect at bounding box center [186, 576] width 40 height 19
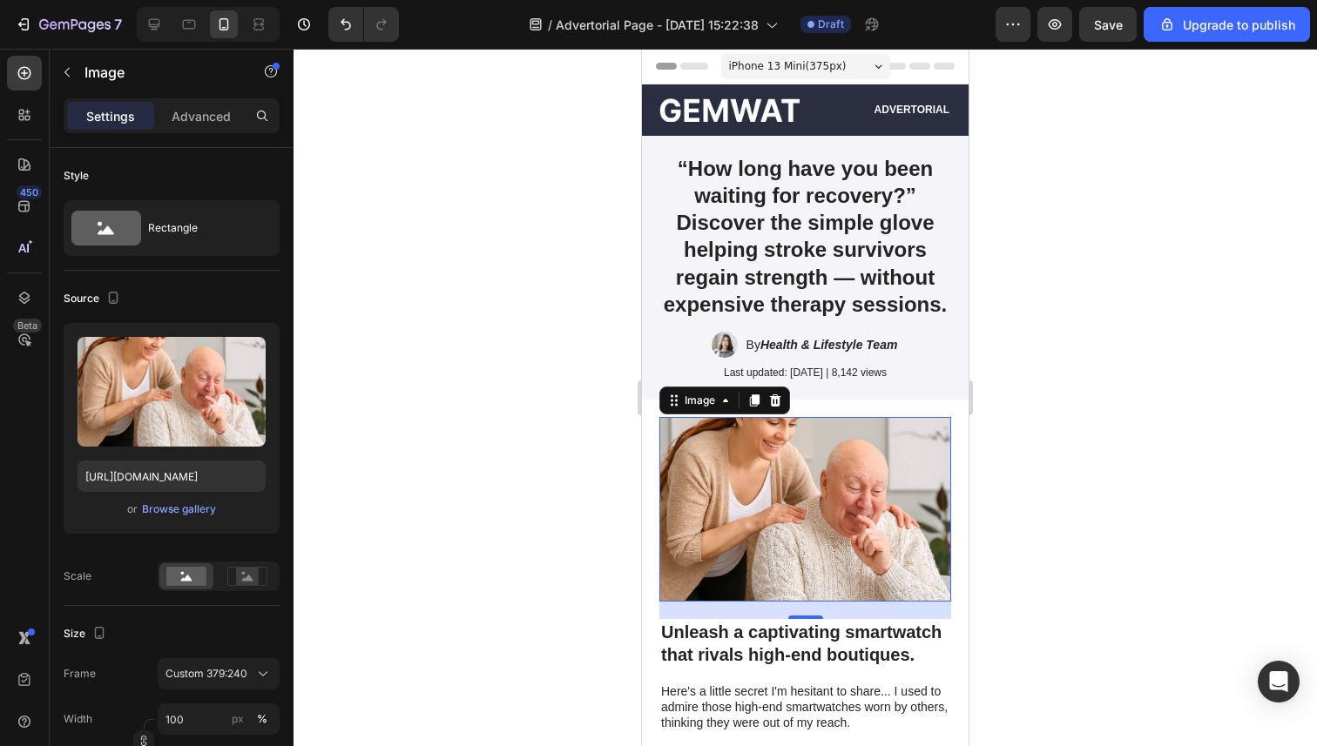
click at [411, 549] on div at bounding box center [804, 398] width 1023 height 698
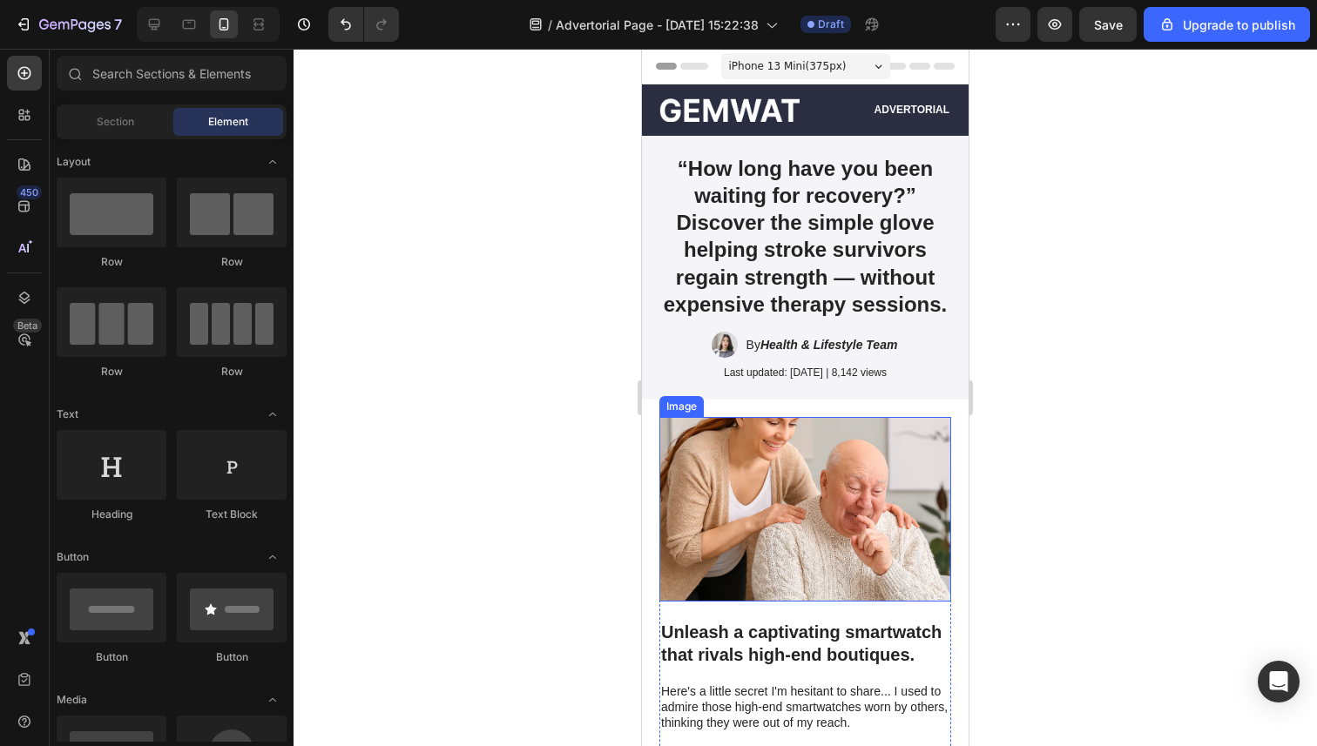
click at [848, 512] on img at bounding box center [805, 509] width 292 height 185
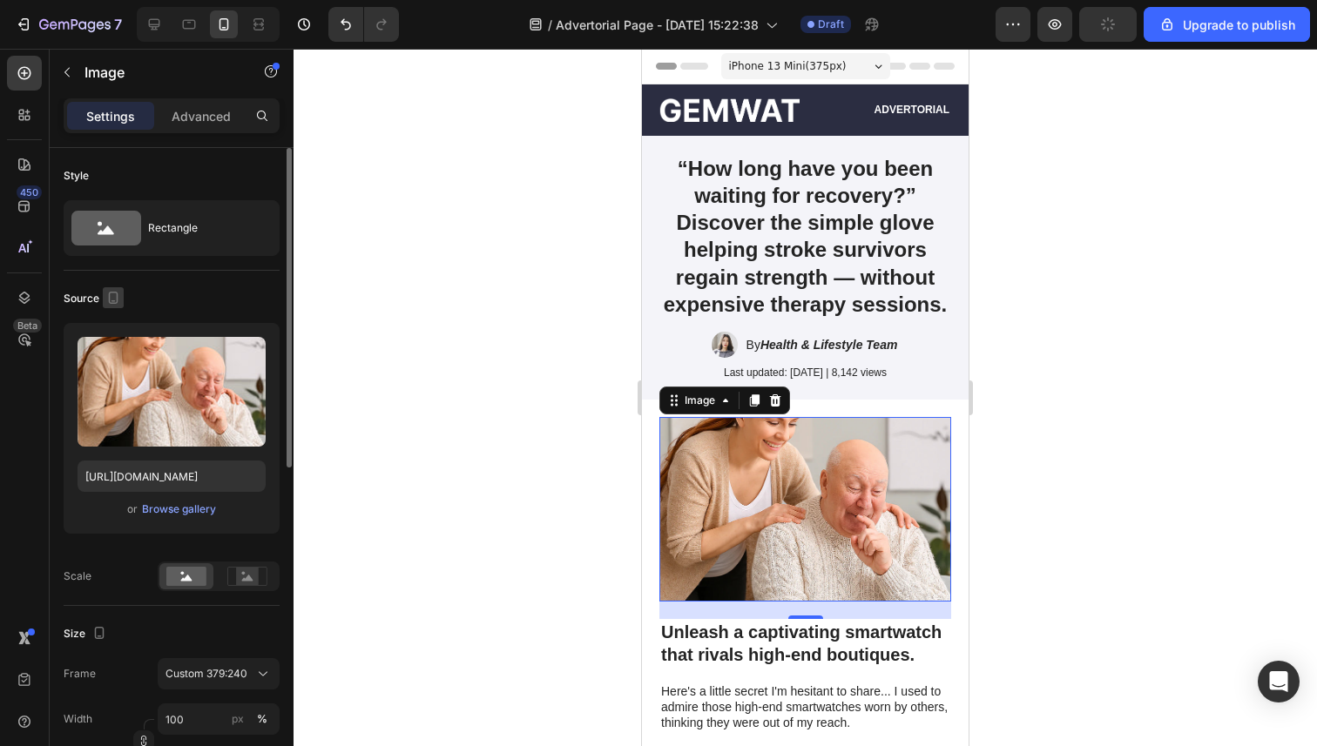
click at [111, 293] on icon "button" at bounding box center [112, 297] width 17 height 17
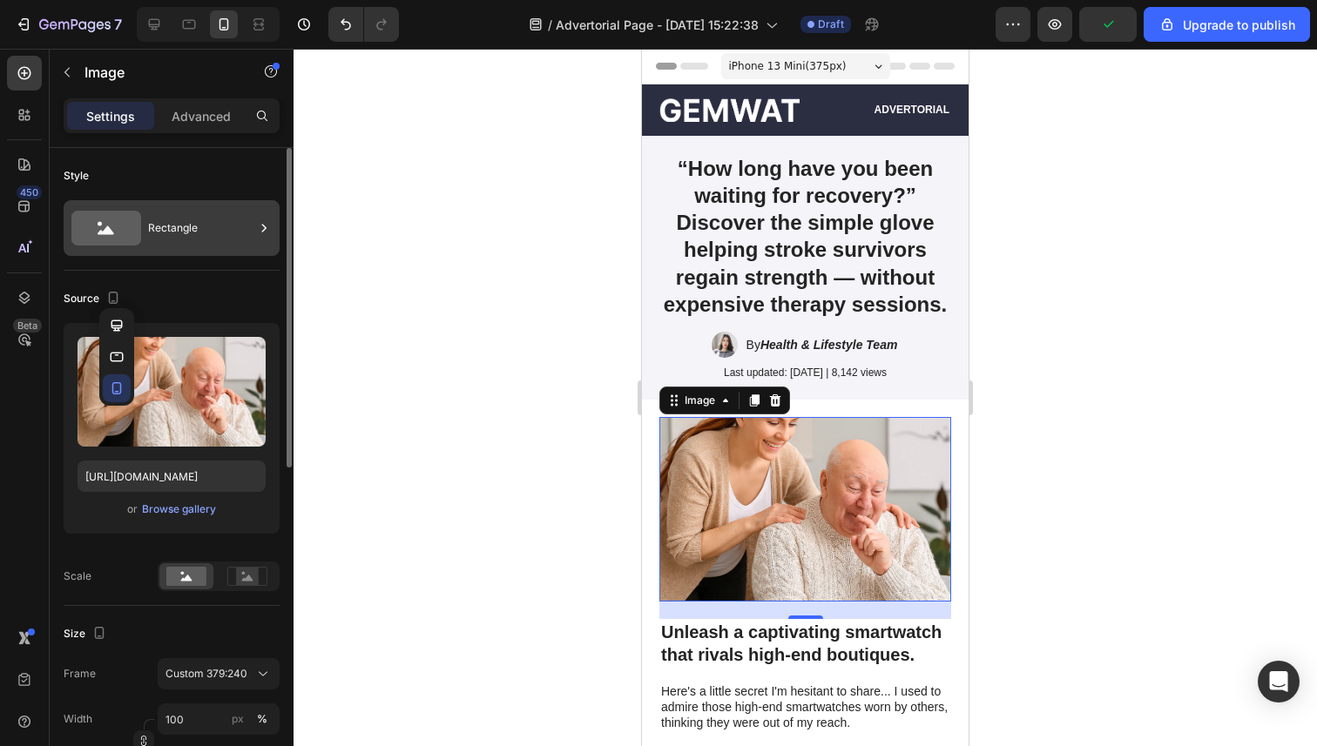
click at [165, 228] on div "Rectangle" at bounding box center [201, 228] width 106 height 40
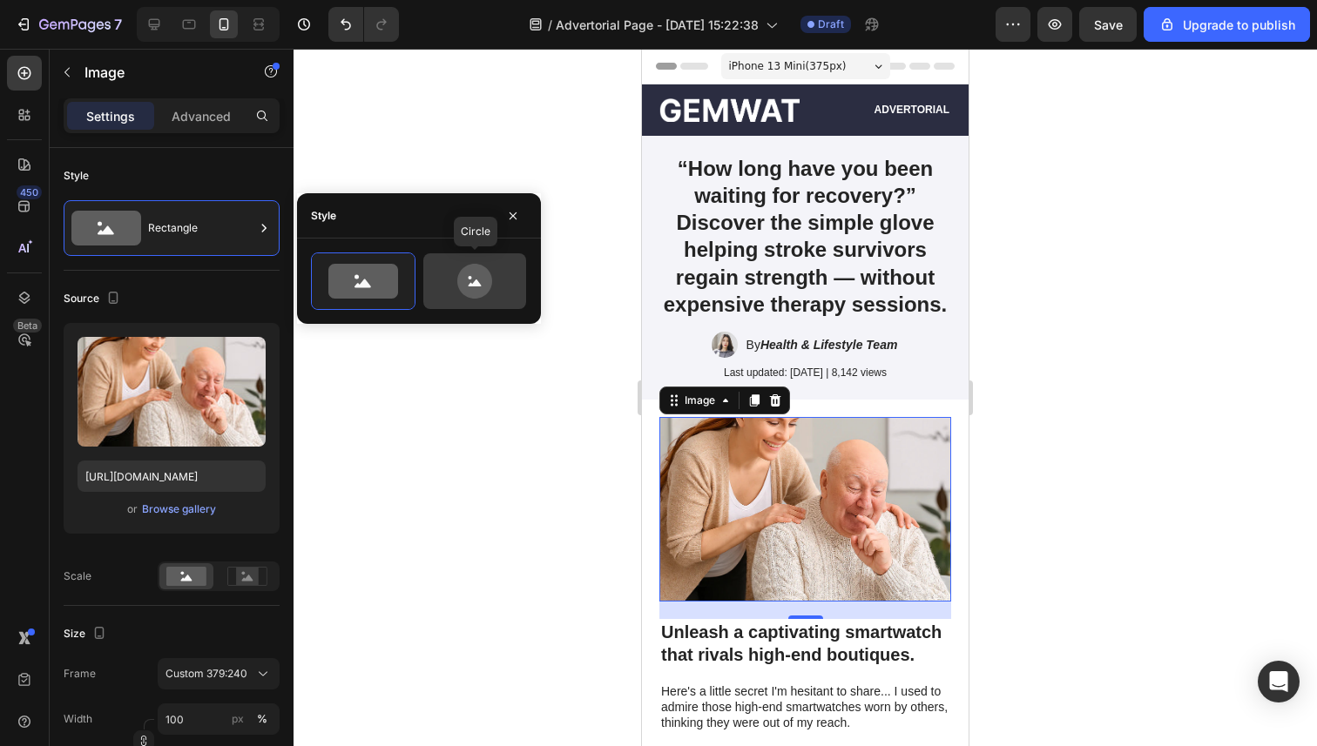
click at [491, 291] on icon at bounding box center [475, 281] width 82 height 35
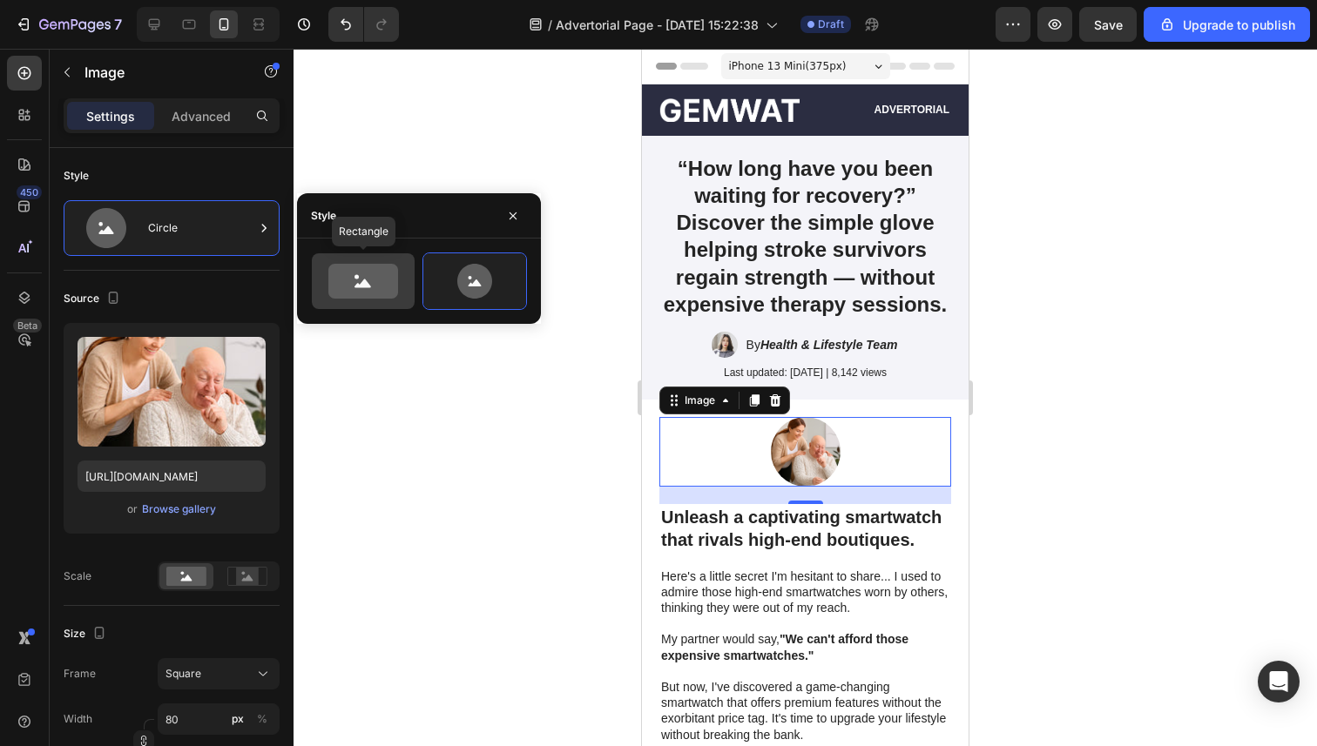
click at [387, 292] on icon at bounding box center [363, 281] width 70 height 35
type input "100"
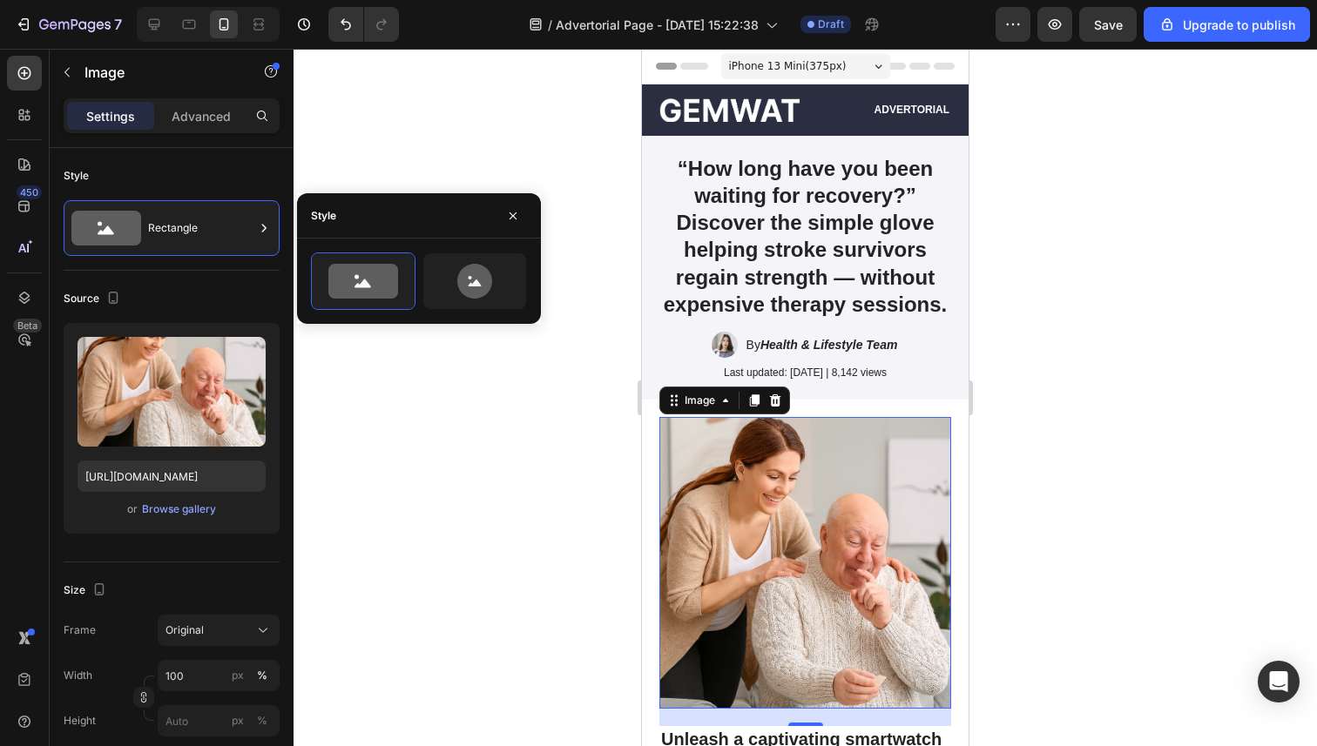
click at [509, 504] on div at bounding box center [804, 398] width 1023 height 698
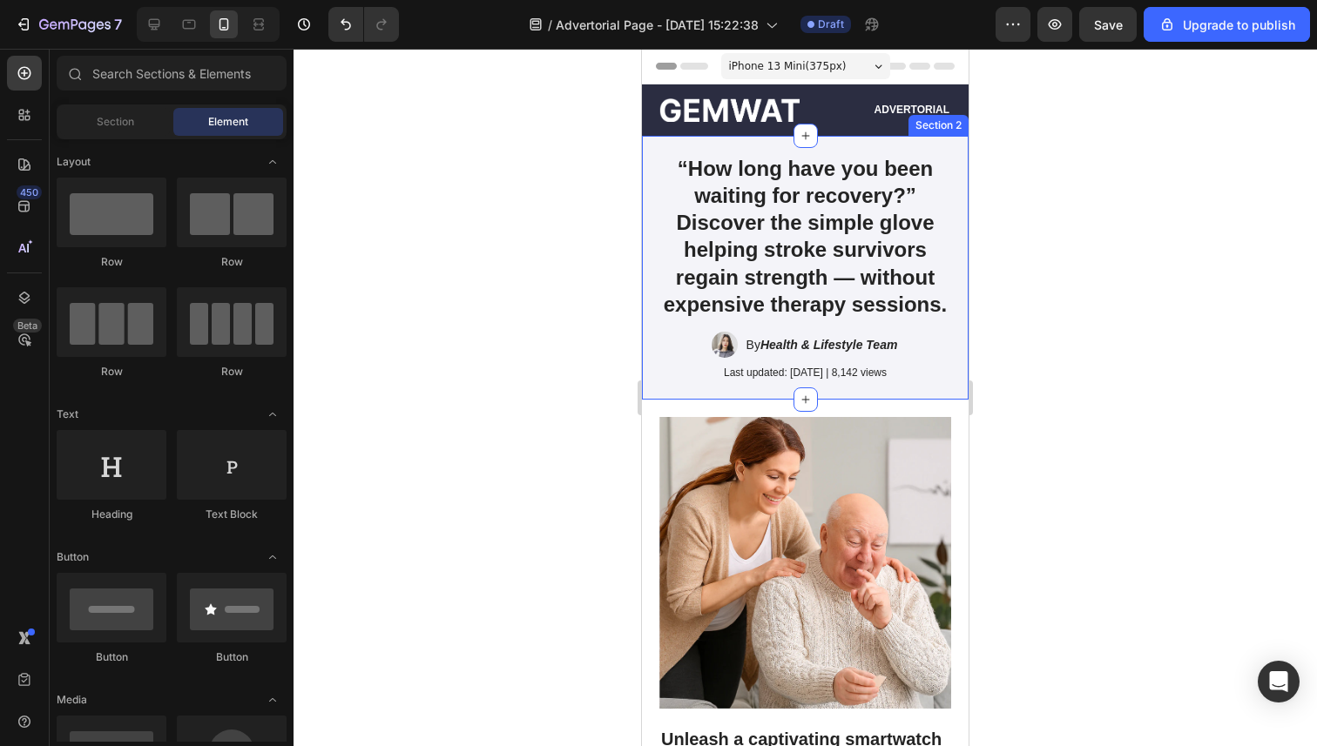
click at [858, 391] on div "“How long have you been waiting for recovery?” Discover the simple glove helpin…" at bounding box center [805, 268] width 327 height 264
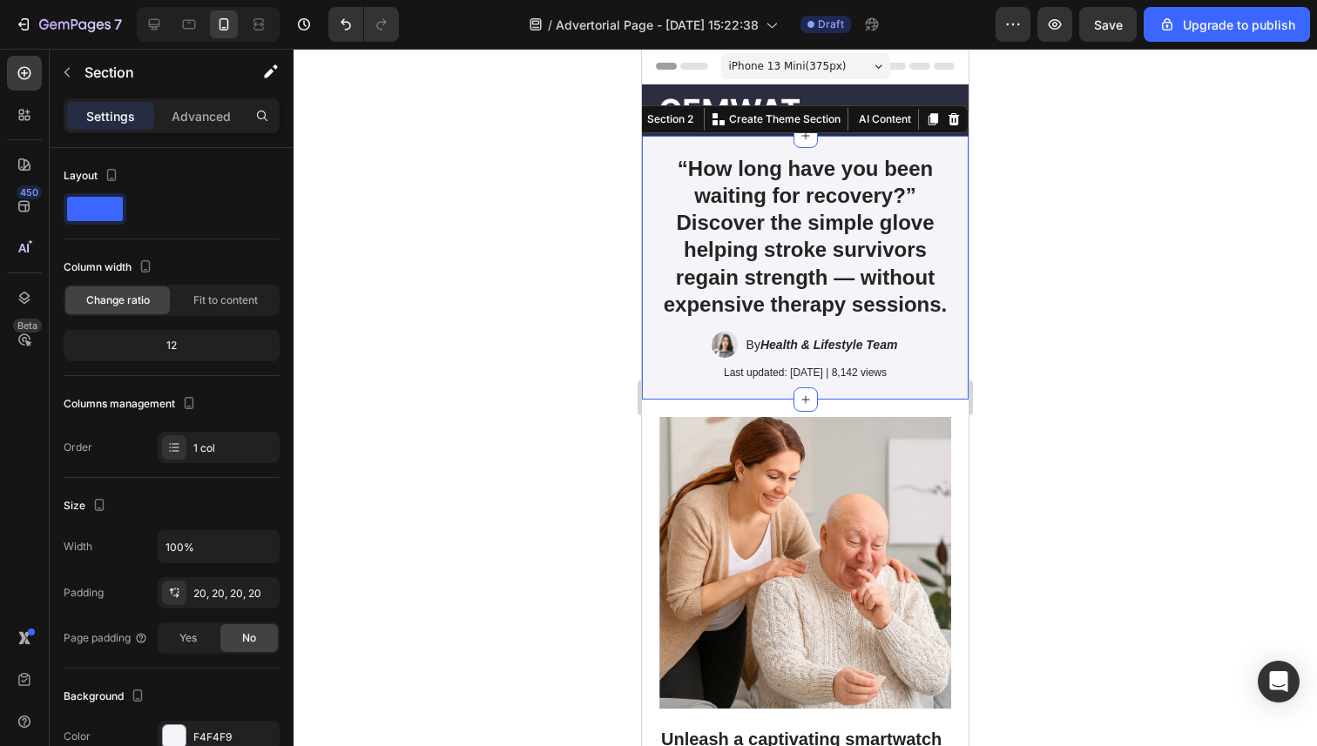
scroll to position [141, 0]
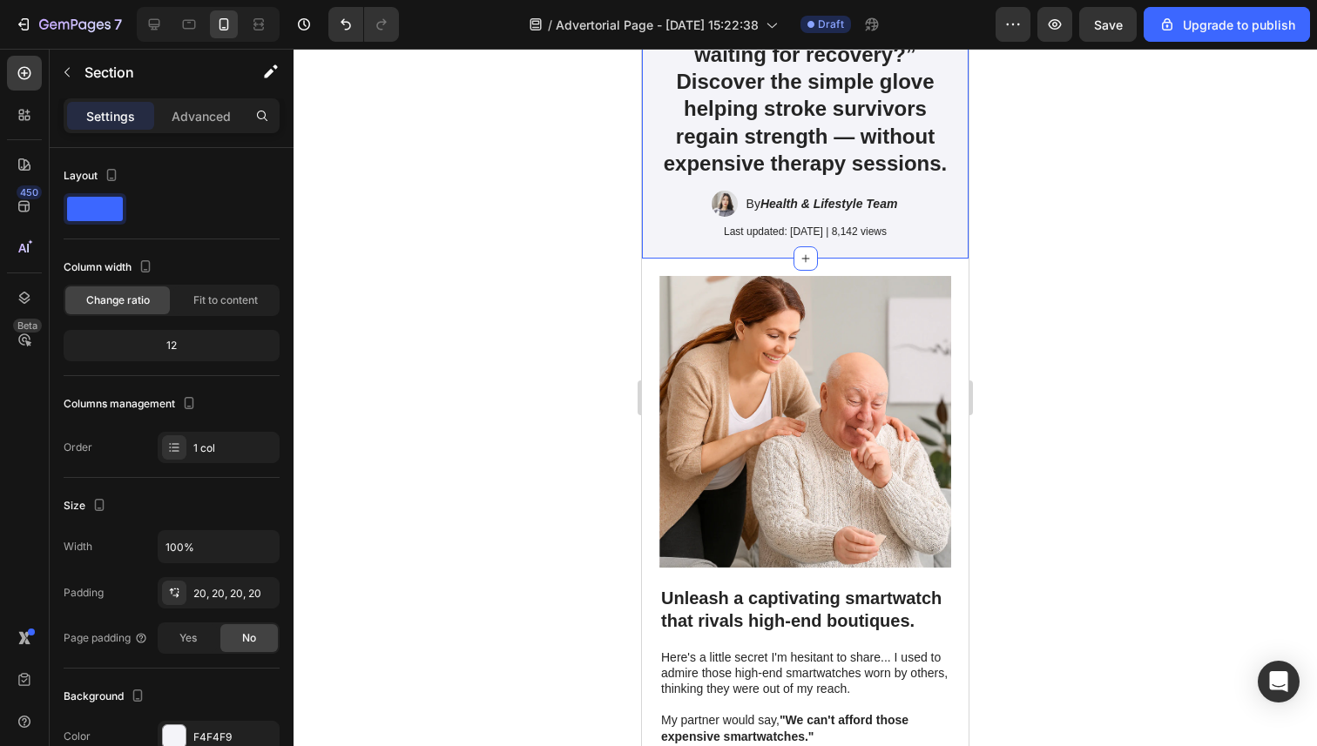
click at [521, 497] on div at bounding box center [804, 398] width 1023 height 698
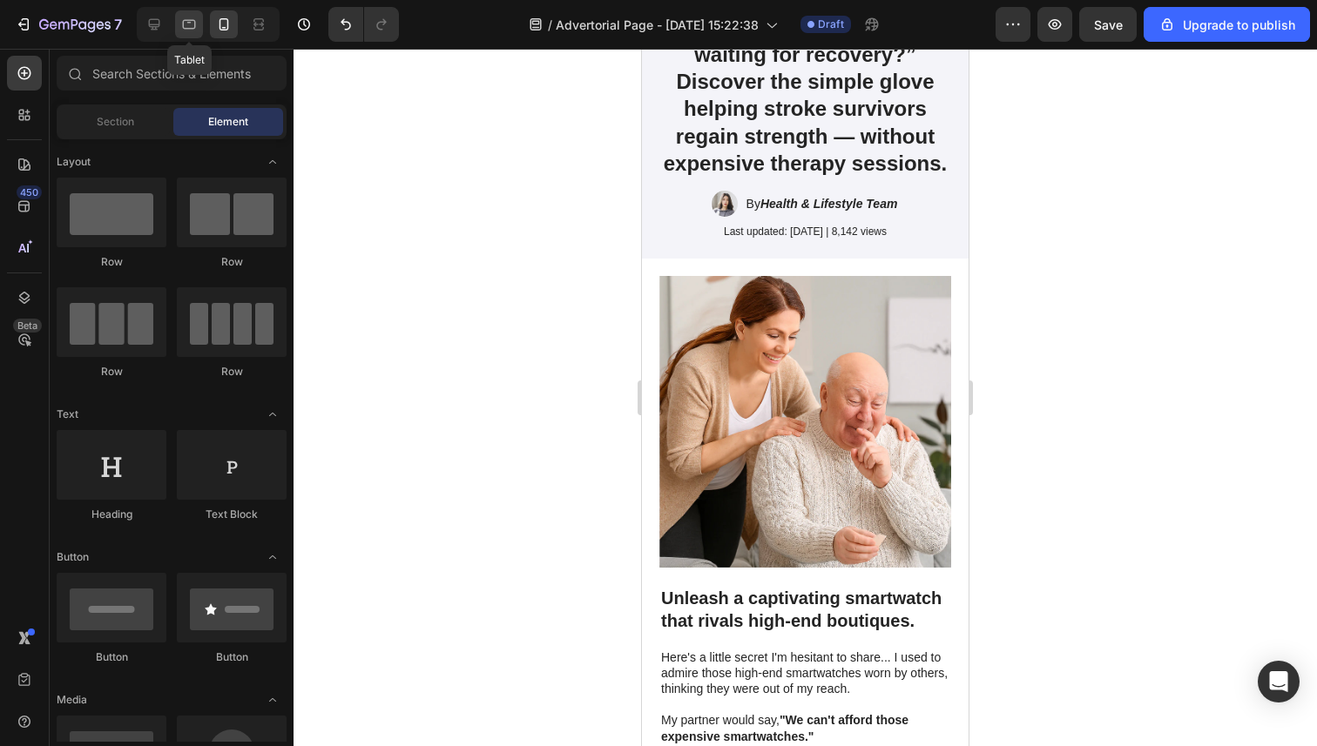
click at [196, 30] on icon at bounding box center [188, 24] width 17 height 17
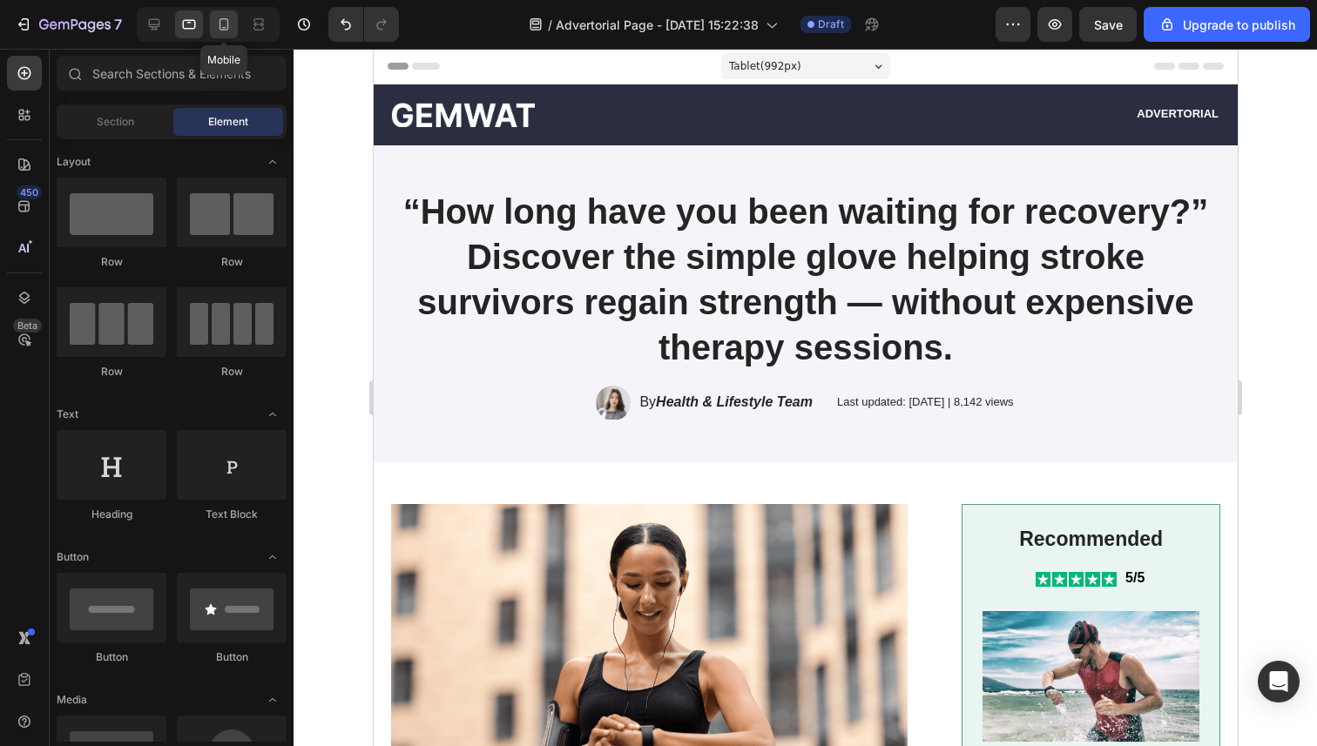
click at [214, 30] on div at bounding box center [224, 24] width 28 height 28
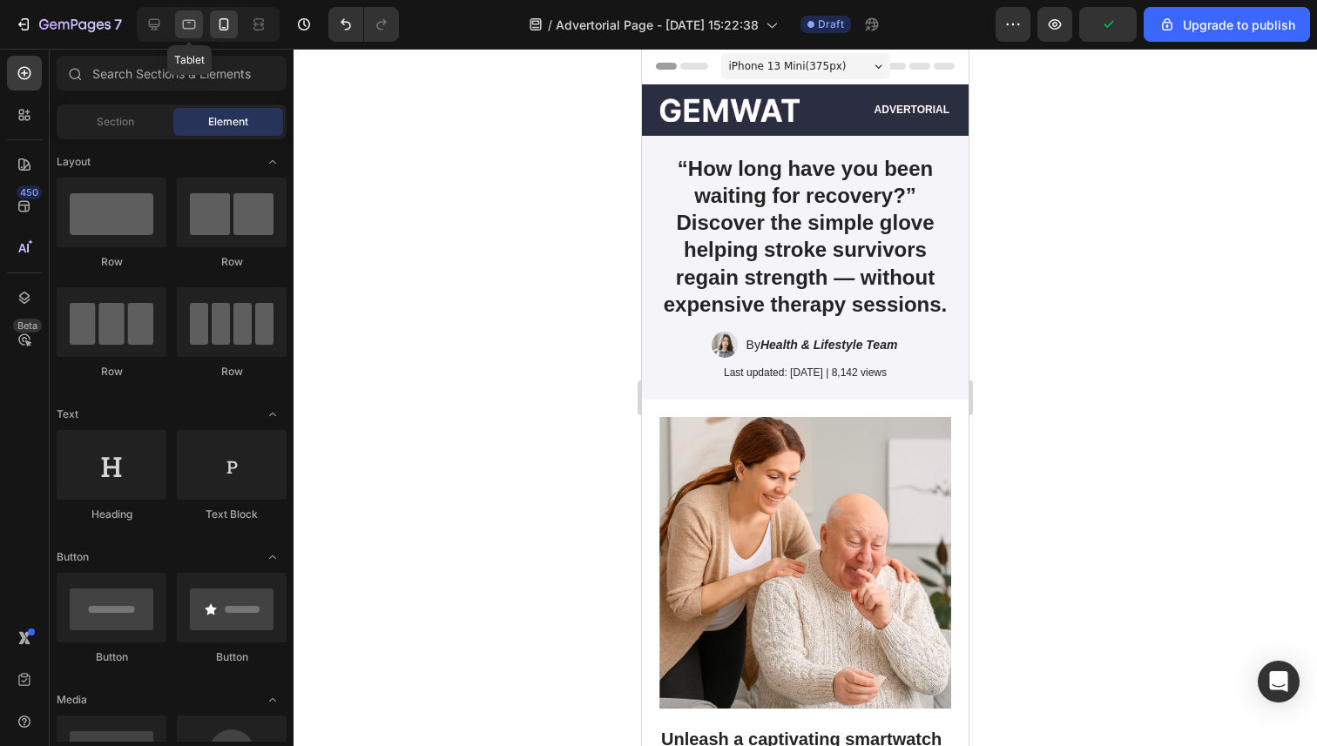
click at [195, 31] on icon at bounding box center [188, 24] width 17 height 17
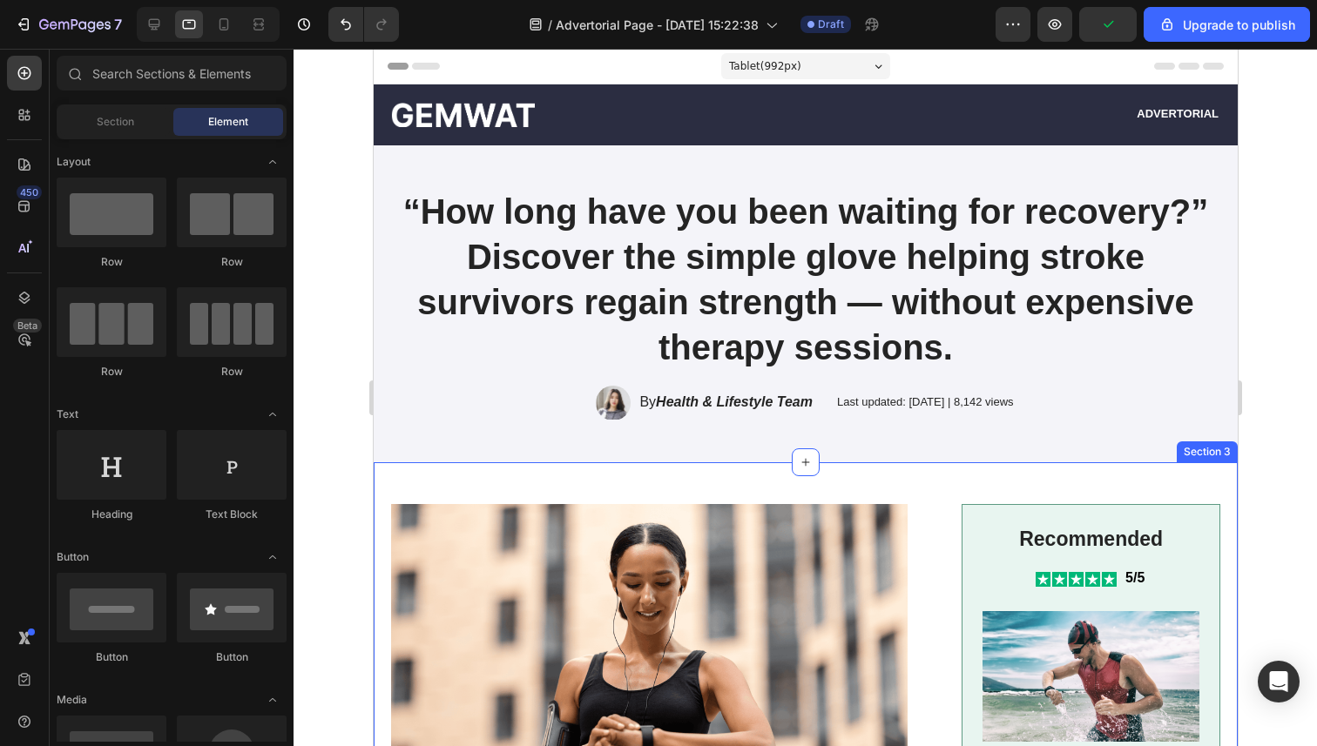
click at [595, 637] on img at bounding box center [648, 667] width 516 height 327
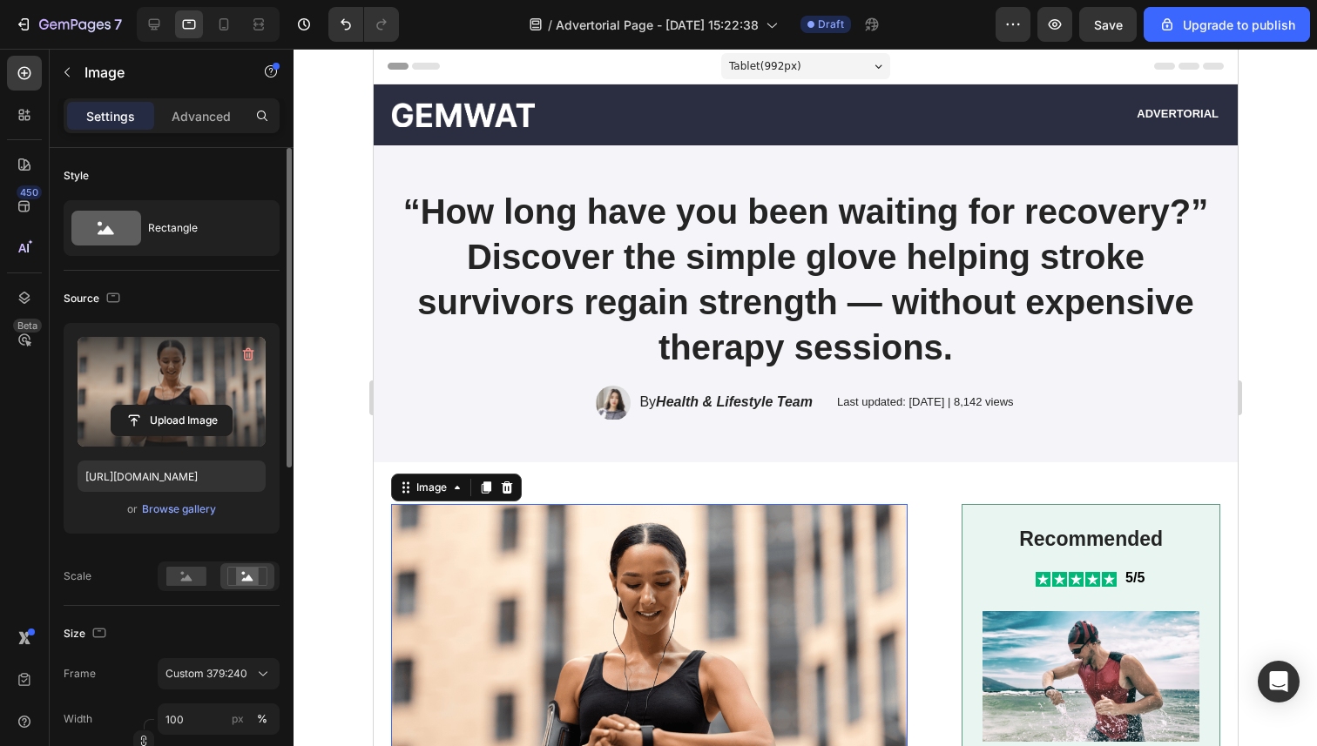
click at [179, 402] on label at bounding box center [172, 392] width 188 height 110
click at [179, 406] on input "file" at bounding box center [171, 421] width 120 height 30
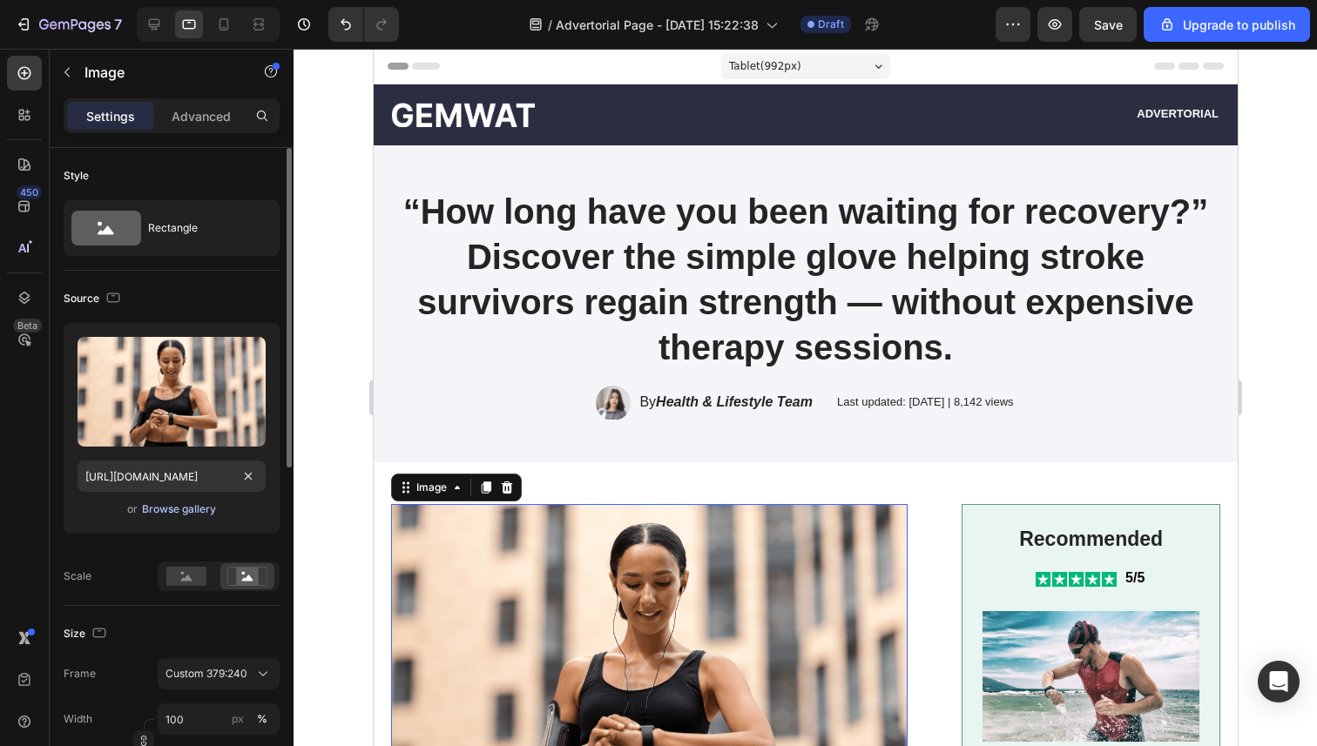
click at [196, 516] on div "Browse gallery" at bounding box center [179, 510] width 74 height 16
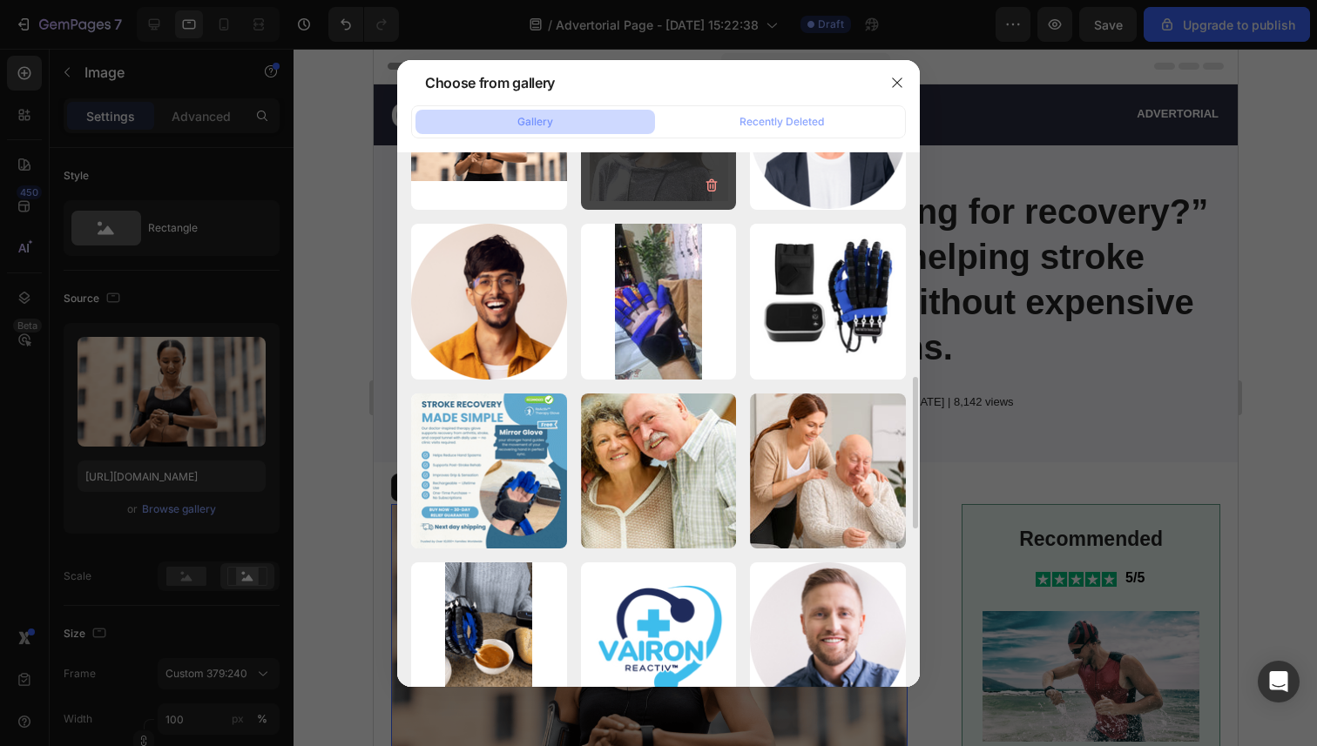
scroll to position [776, 0]
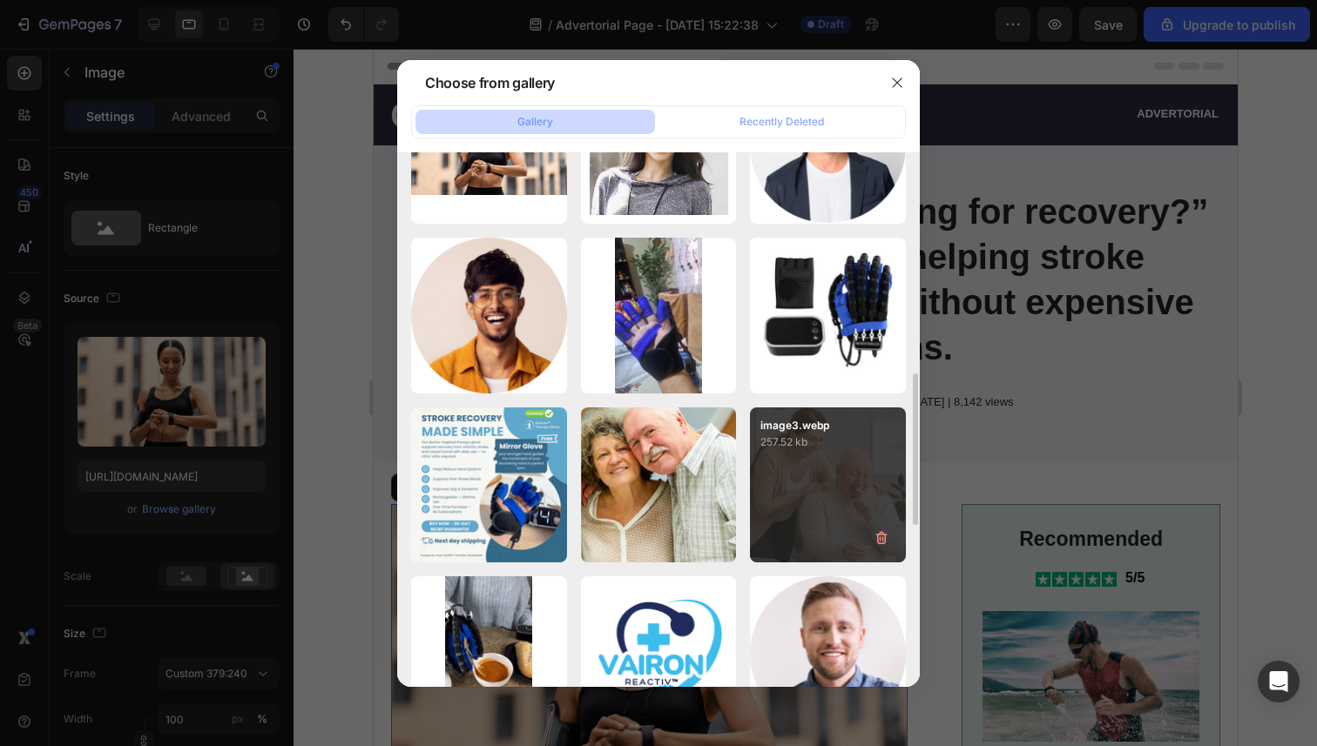
click at [841, 481] on div "image3.webp 257.52 kb" at bounding box center [828, 486] width 156 height 156
type input "https://cdn.shopify.com/s/files/1/0946/3303/4035/files/gempages_581573544958231…"
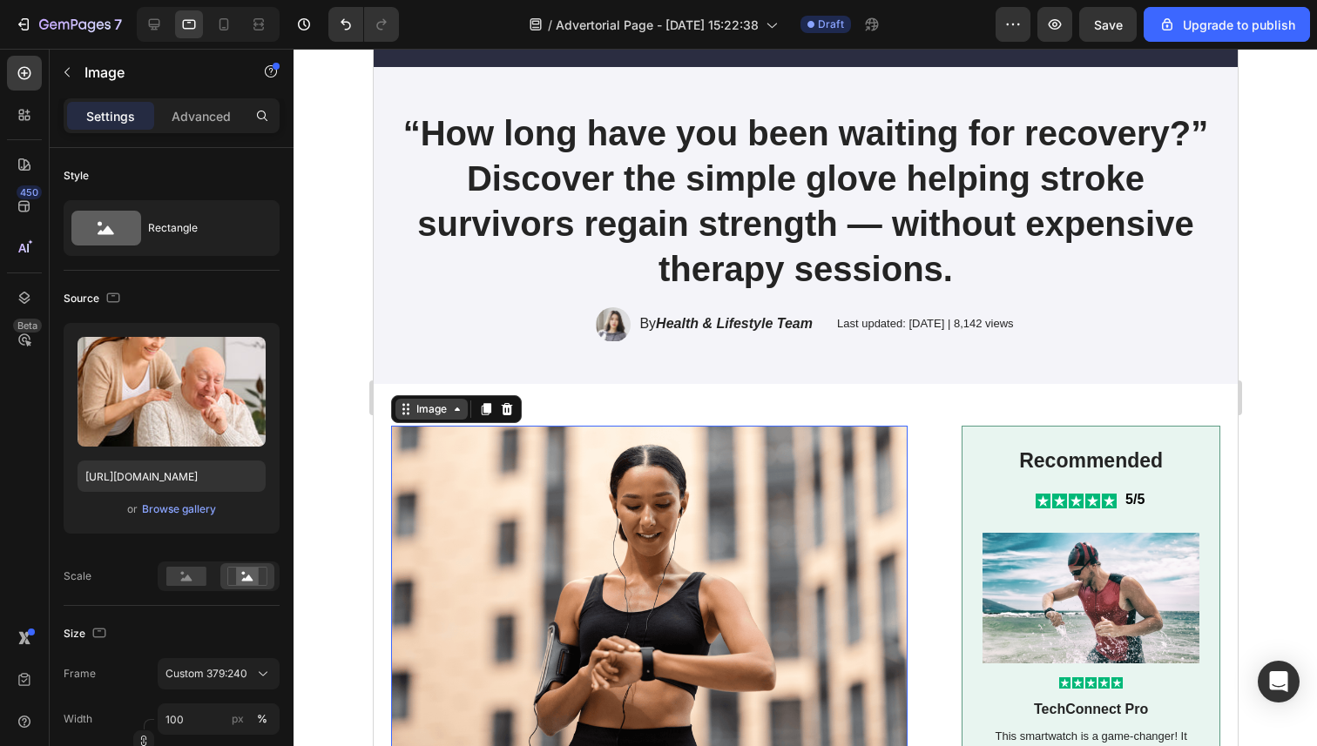
scroll to position [183, 0]
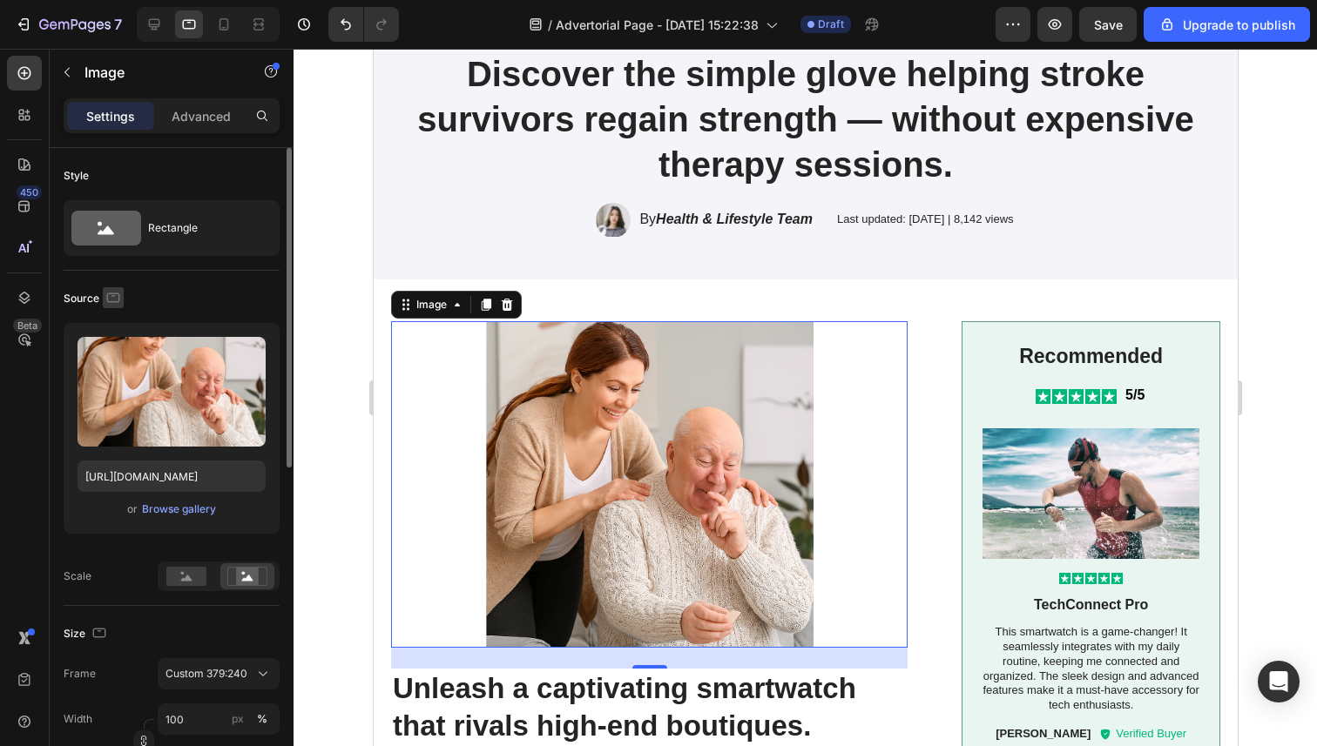
click at [106, 290] on icon "button" at bounding box center [112, 297] width 17 height 17
click at [334, 379] on div at bounding box center [804, 398] width 1023 height 698
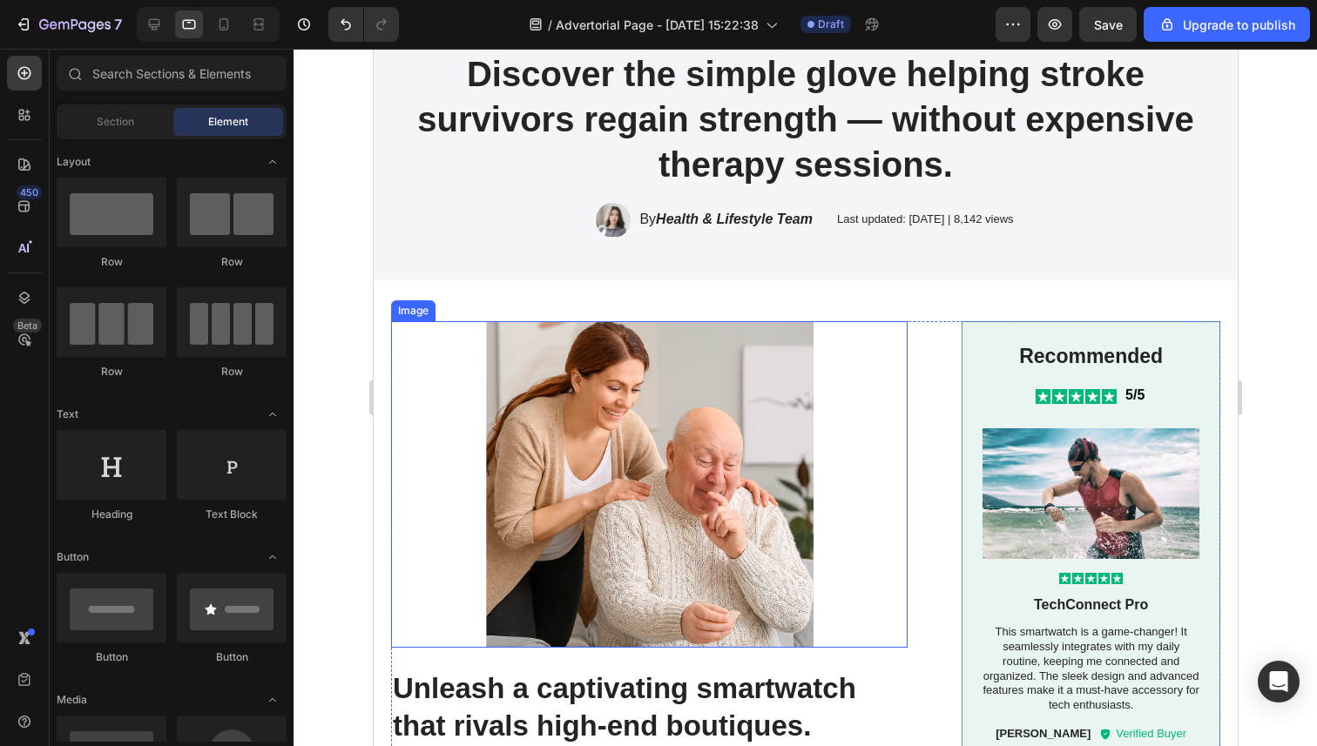
click at [585, 436] on img at bounding box center [648, 484] width 516 height 327
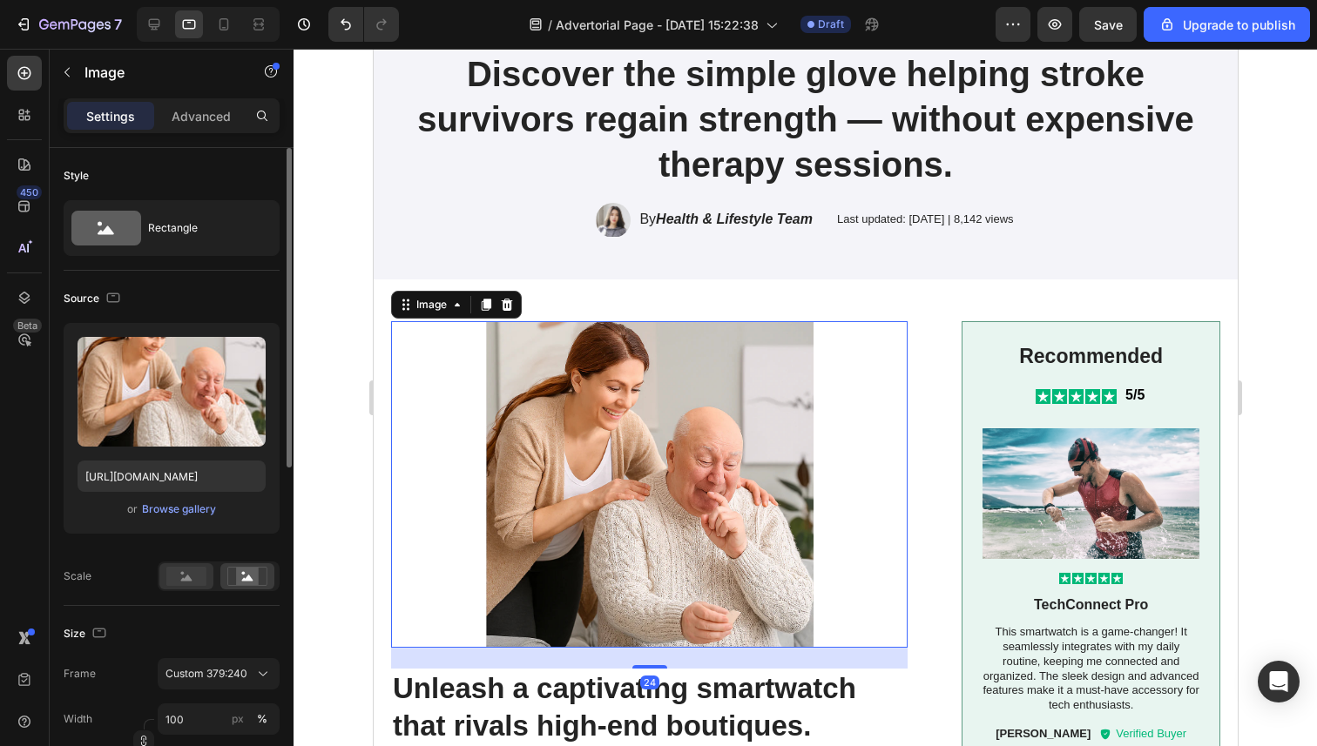
click at [192, 571] on rect at bounding box center [186, 576] width 40 height 19
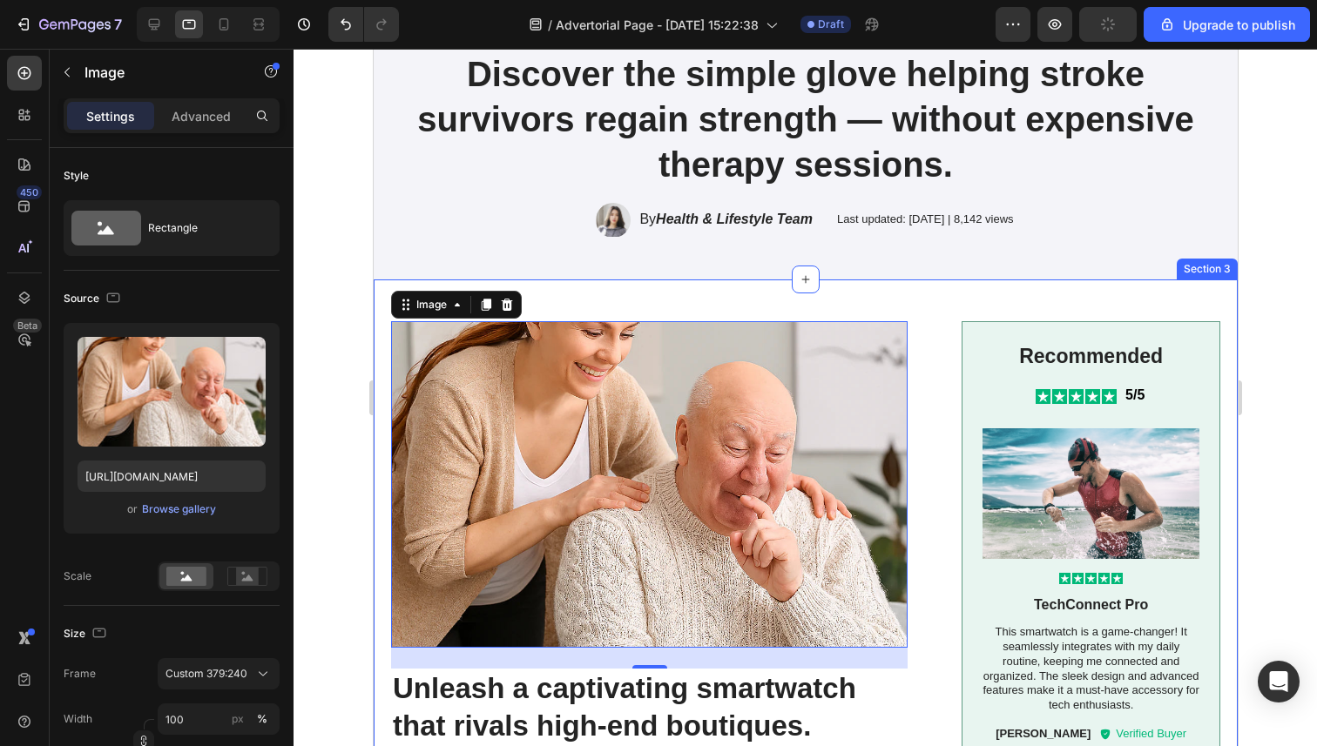
click at [355, 491] on div at bounding box center [804, 398] width 1023 height 698
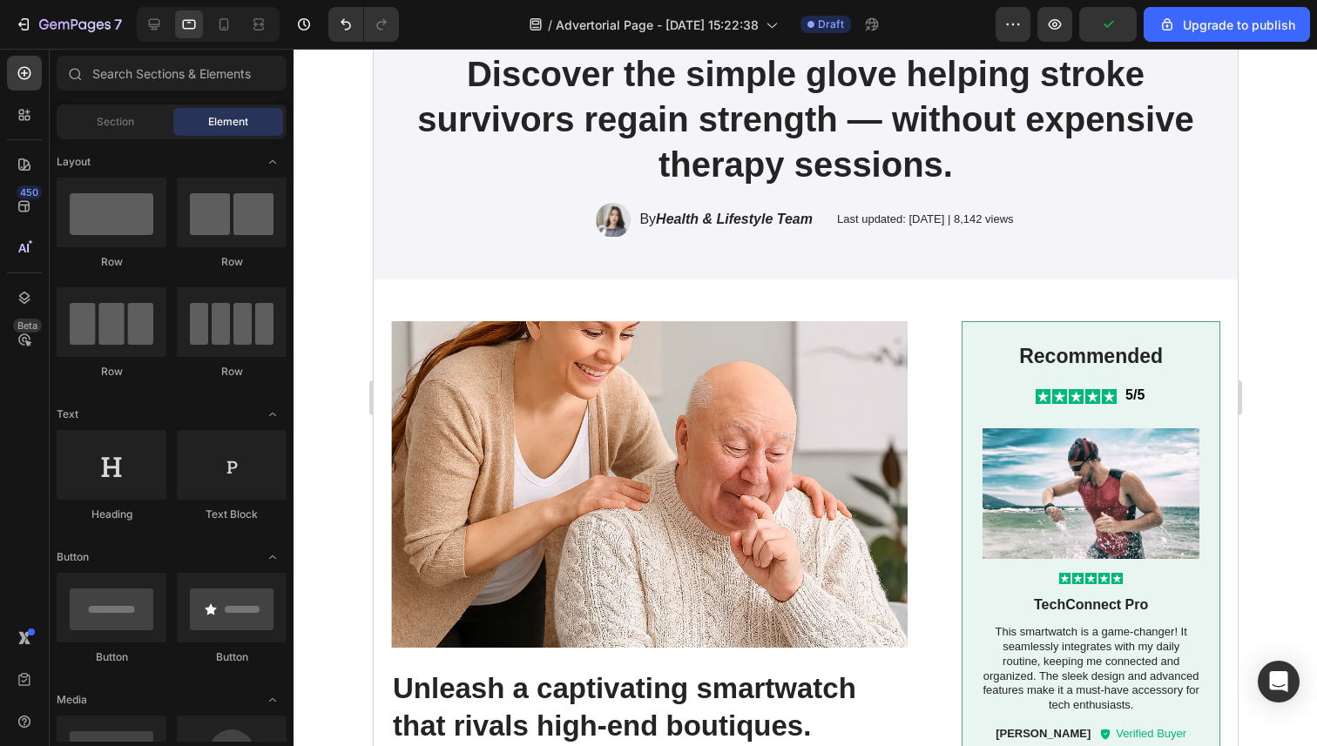
click at [516, 490] on img at bounding box center [648, 484] width 516 height 327
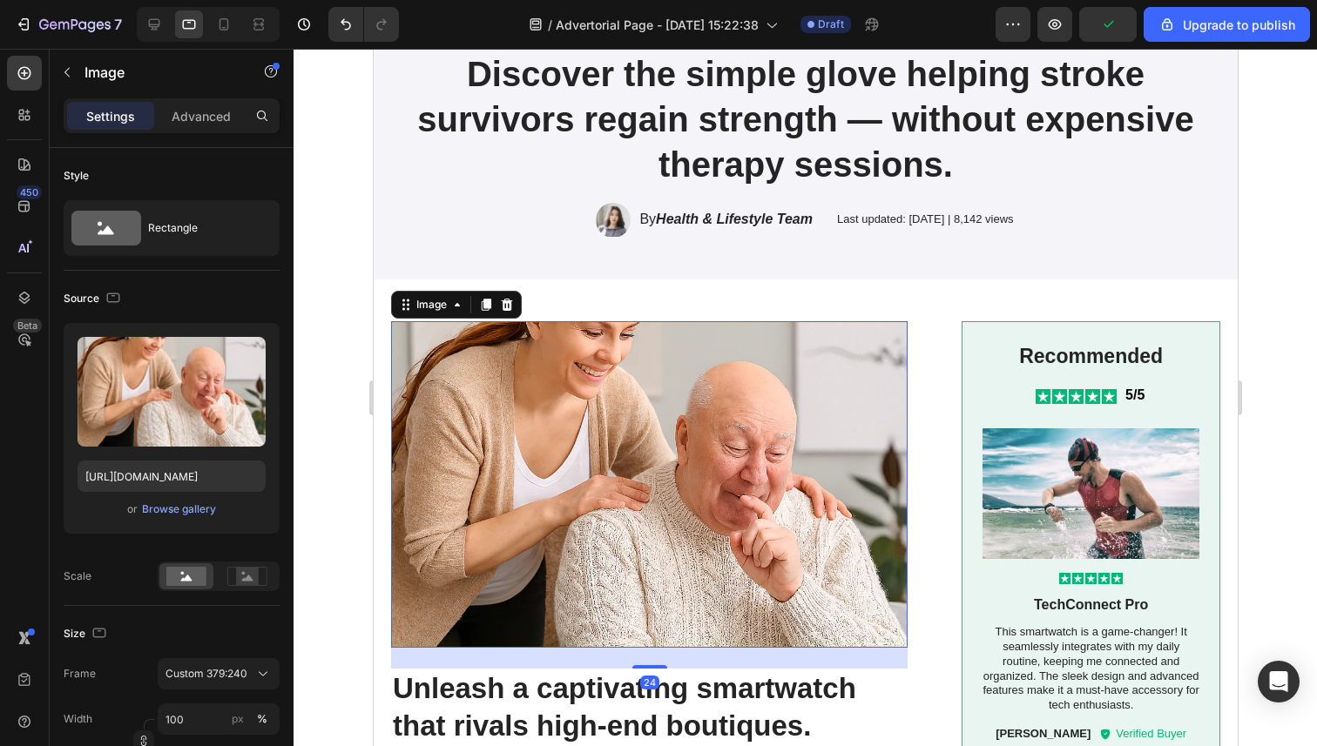
click at [516, 490] on img at bounding box center [648, 484] width 516 height 327
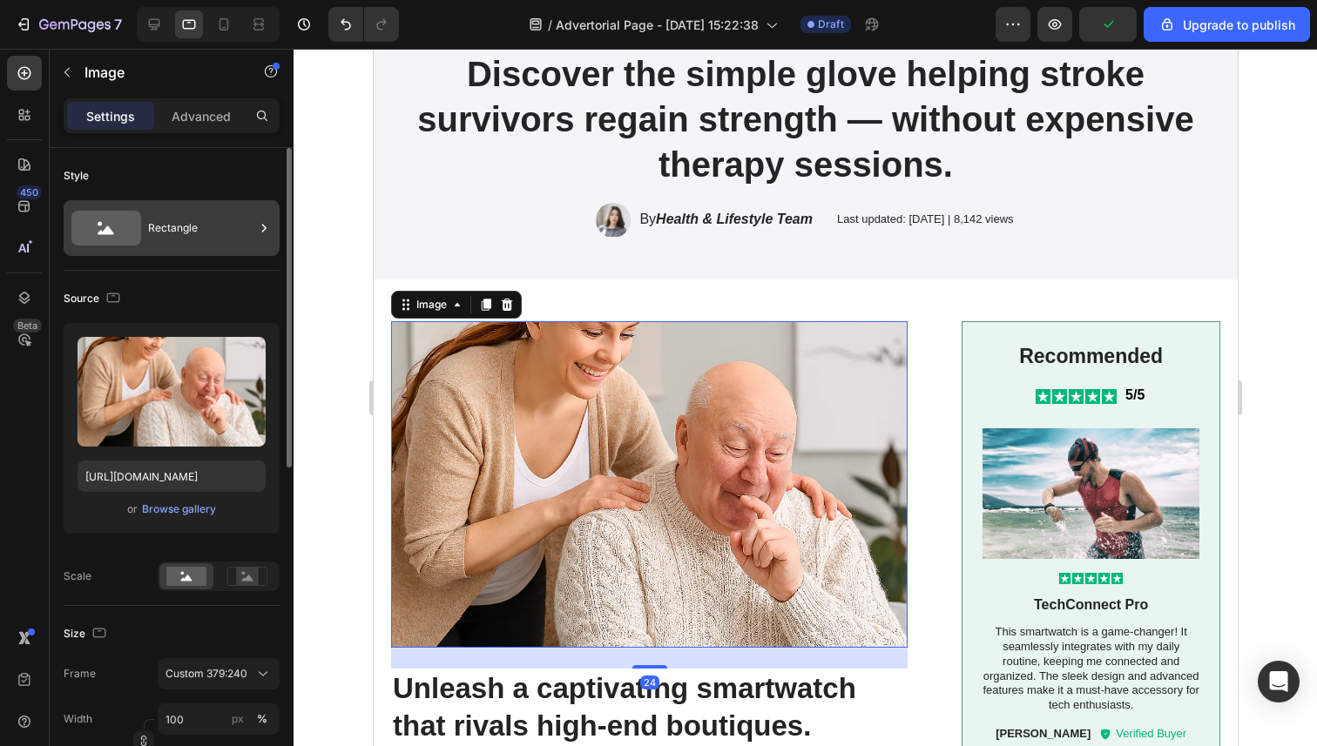
click at [180, 232] on div "Rectangle" at bounding box center [201, 228] width 106 height 40
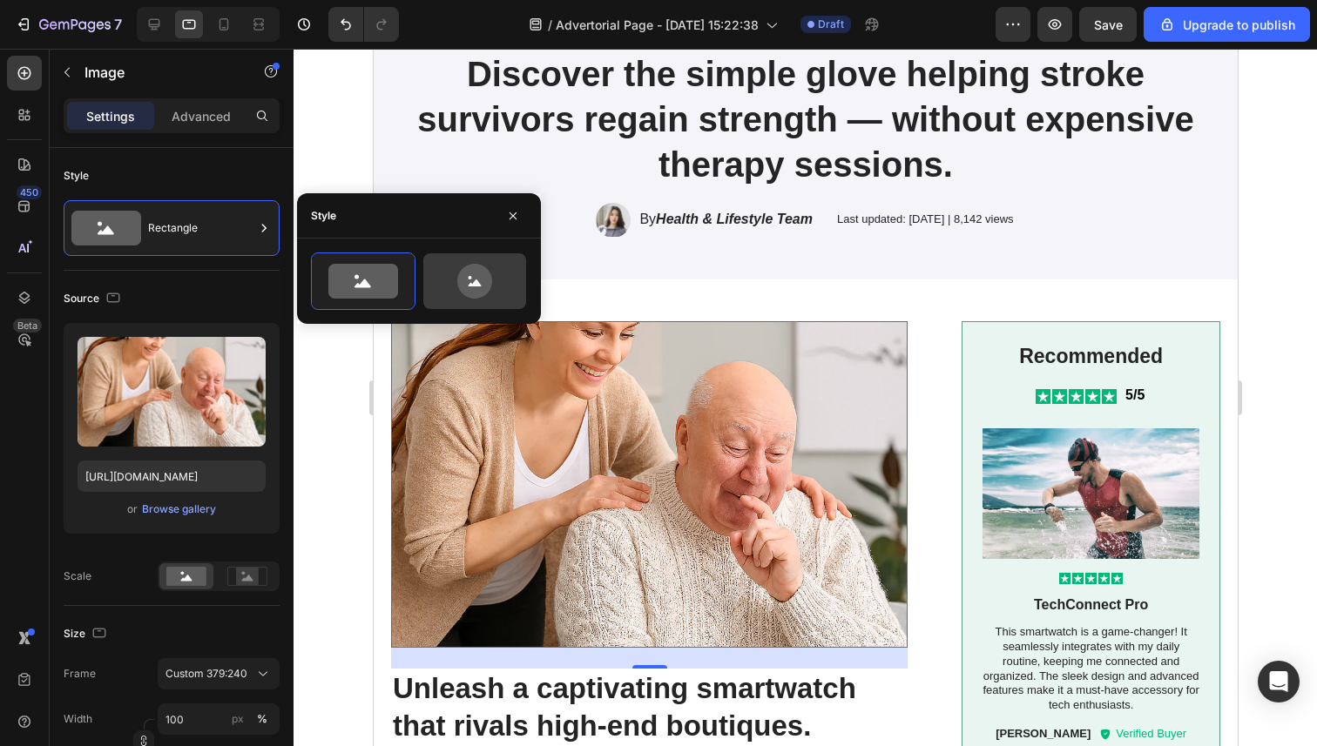
click at [496, 296] on icon at bounding box center [475, 281] width 82 height 35
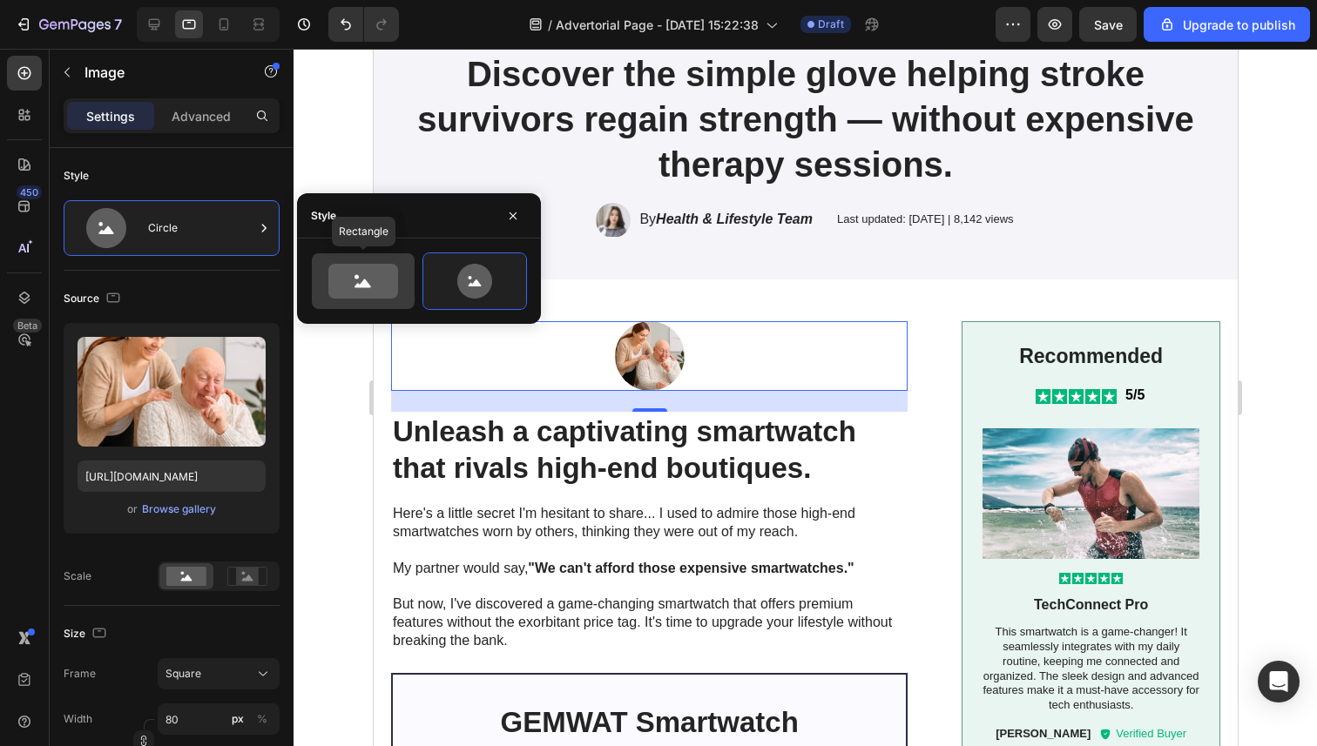
click at [389, 300] on div at bounding box center [363, 281] width 103 height 56
type input "100"
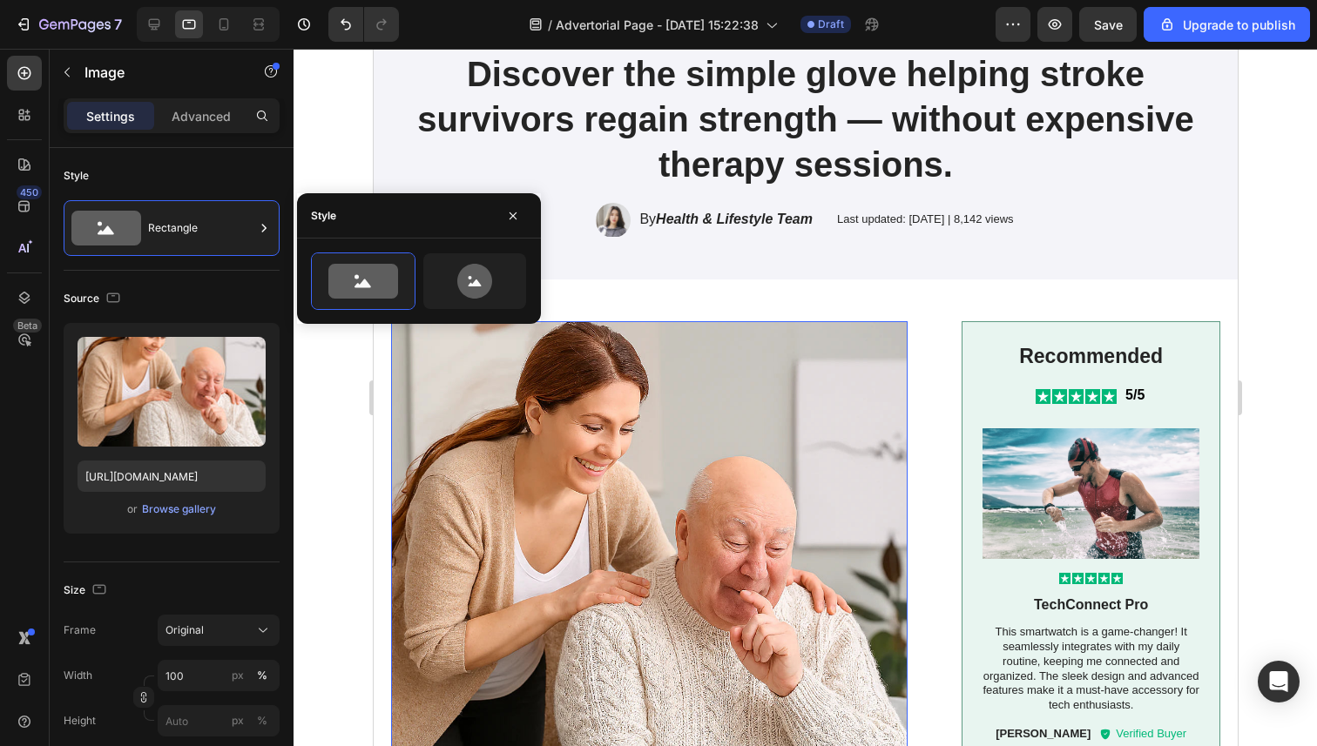
click at [320, 436] on div at bounding box center [804, 398] width 1023 height 698
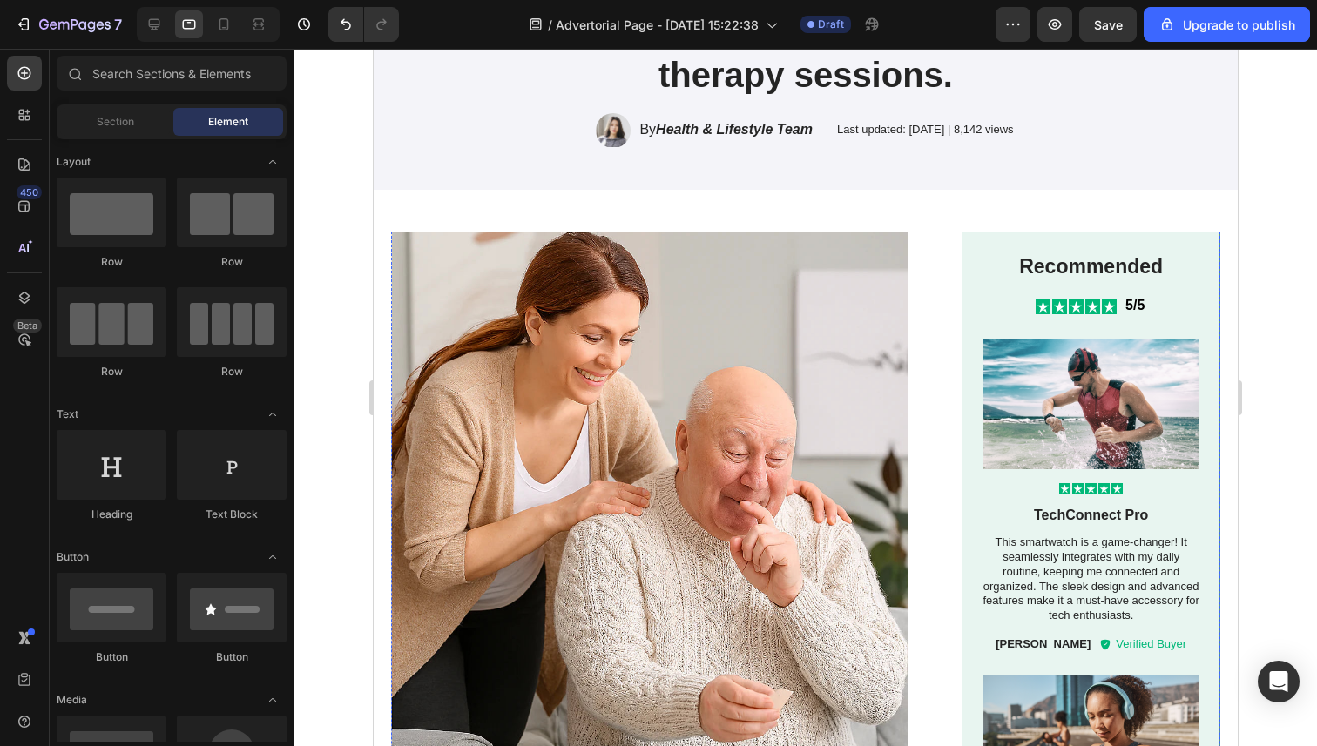
scroll to position [246, 0]
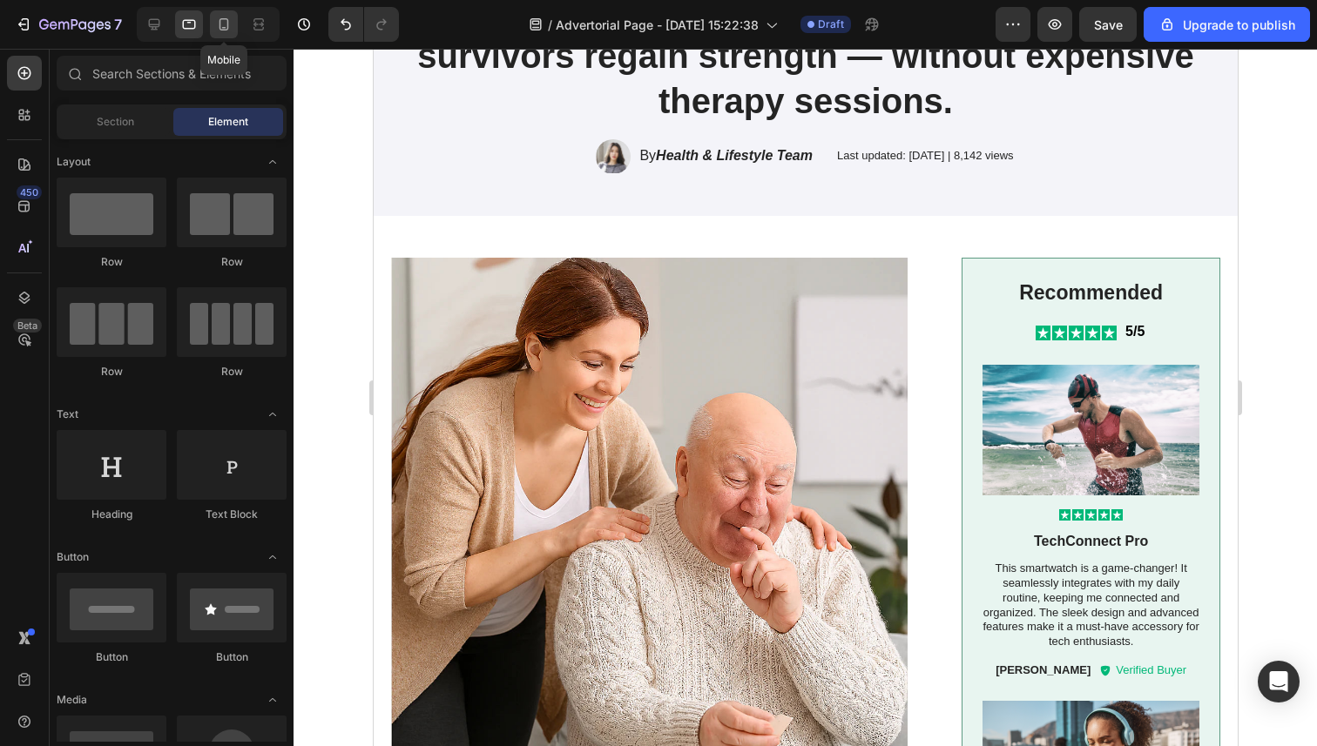
click at [226, 32] on icon at bounding box center [223, 24] width 17 height 17
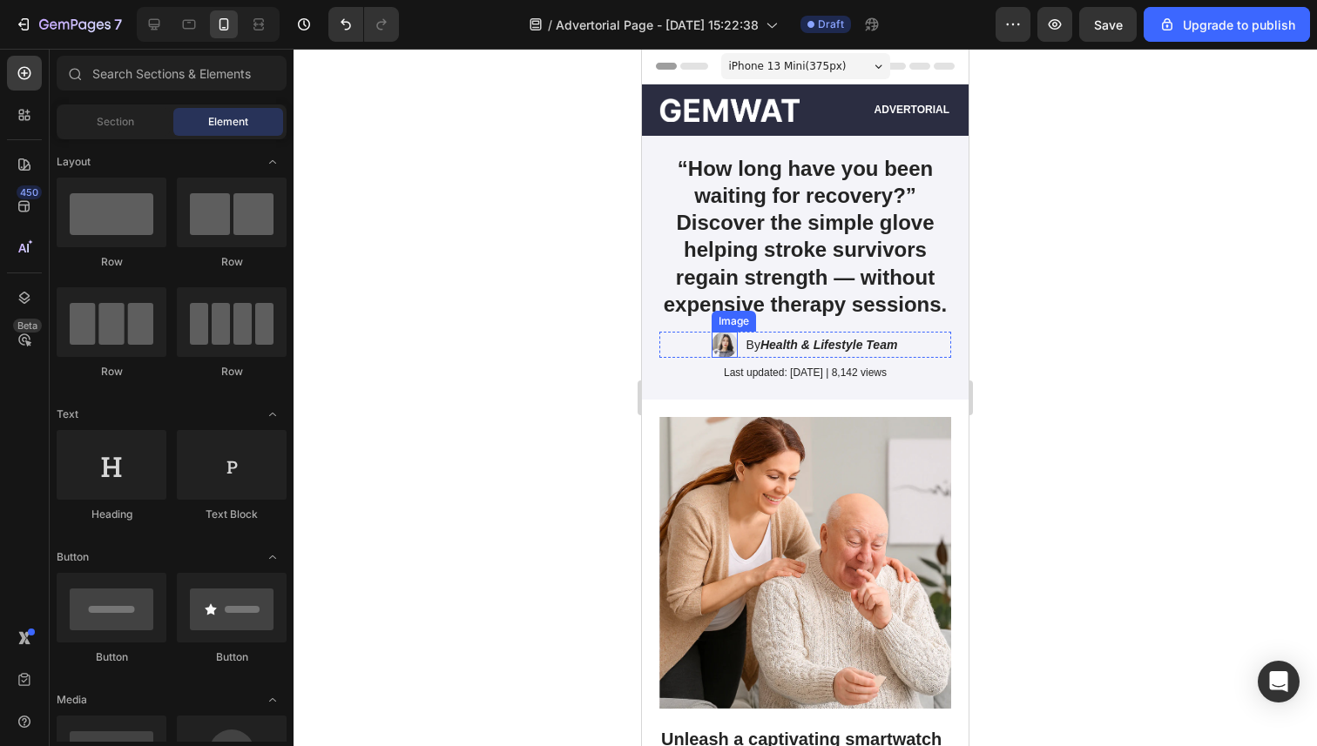
click at [721, 345] on img at bounding box center [724, 345] width 26 height 26
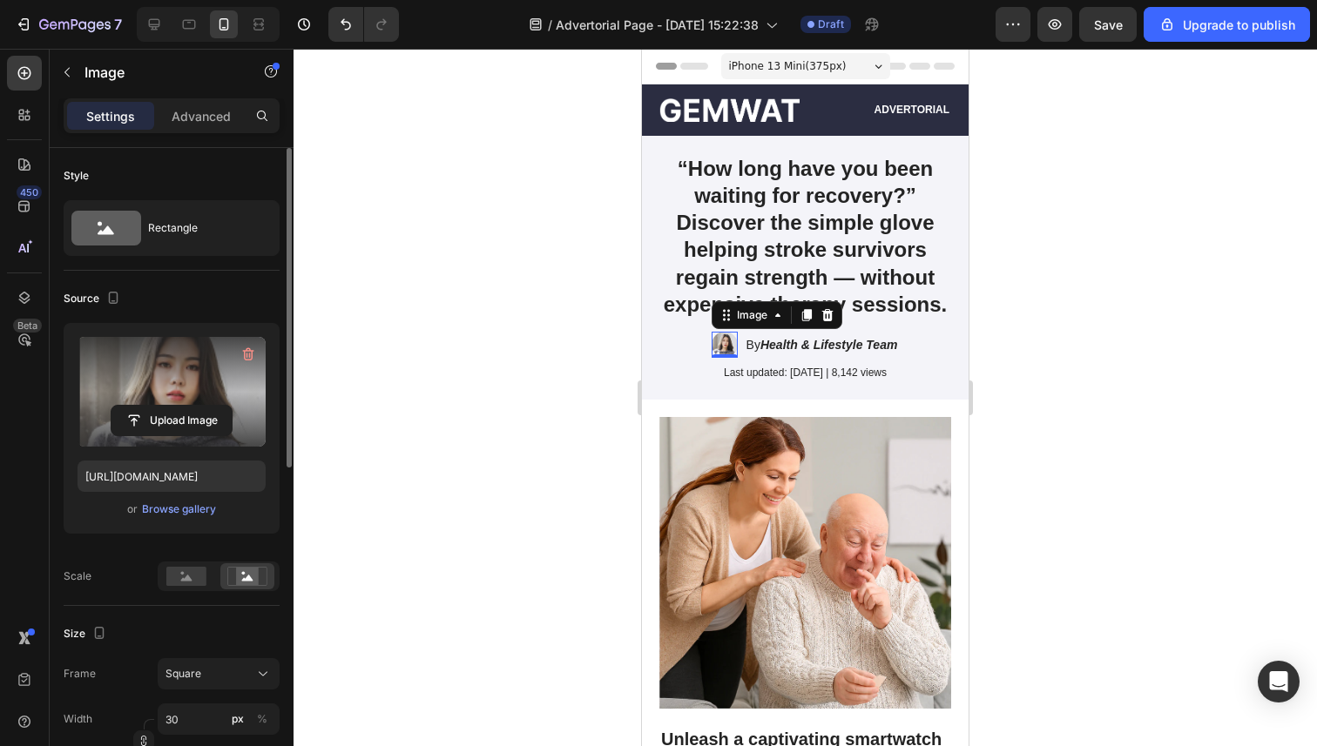
click at [175, 404] on label at bounding box center [172, 392] width 188 height 110
click at [175, 406] on input "file" at bounding box center [171, 421] width 120 height 30
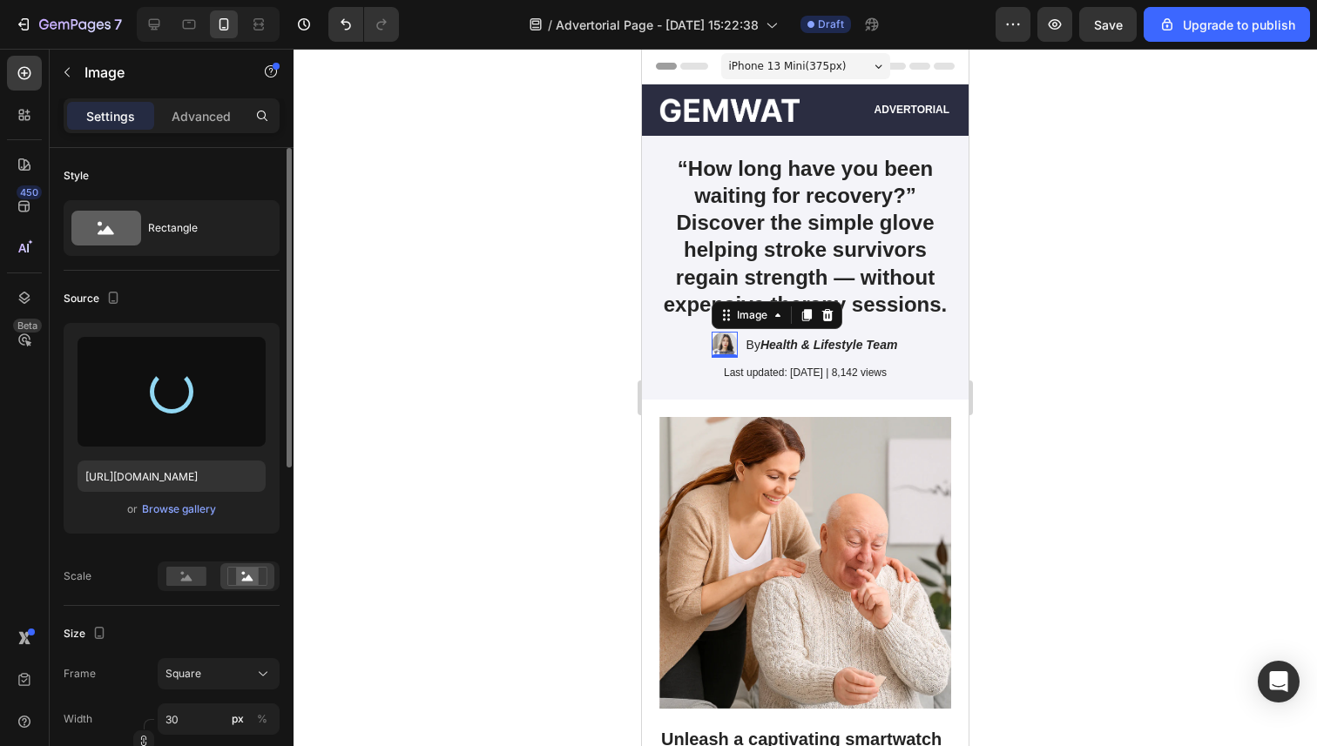
click at [1092, 354] on div at bounding box center [804, 398] width 1023 height 698
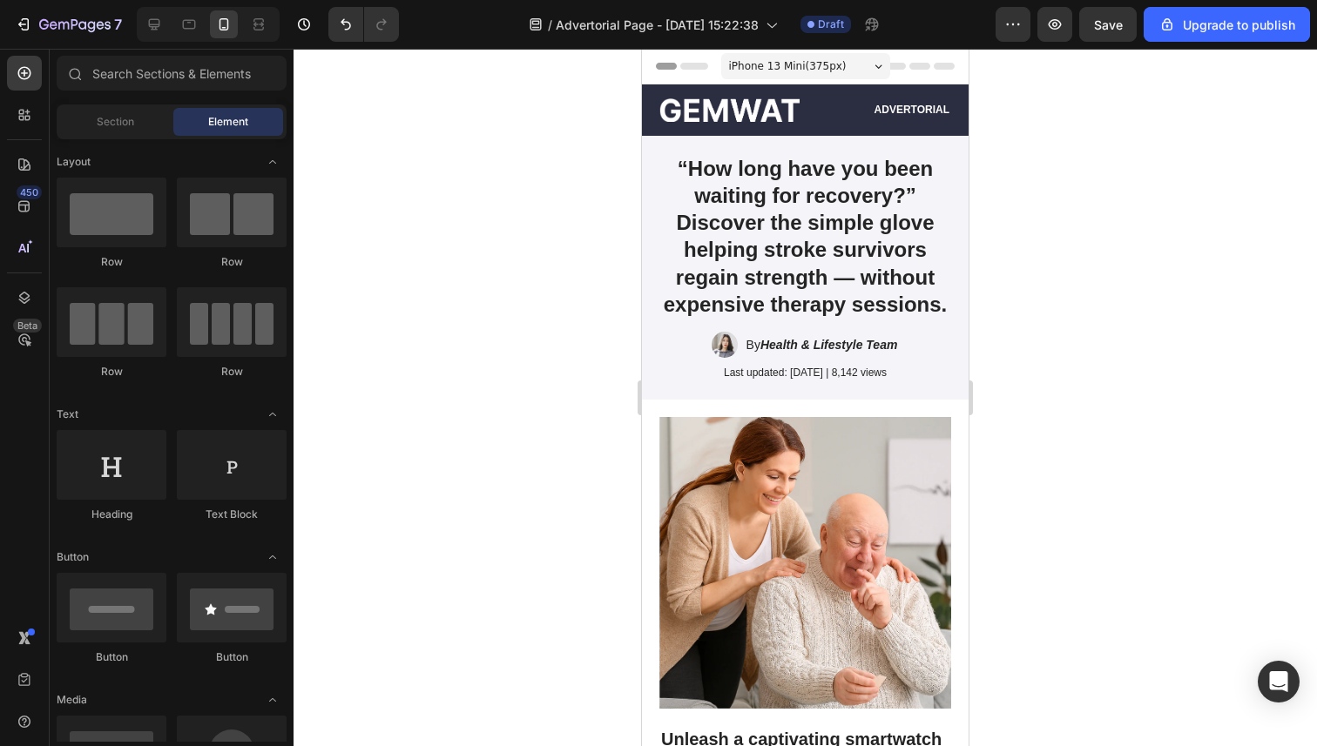
click at [533, 361] on div at bounding box center [804, 398] width 1023 height 698
click at [571, 380] on div at bounding box center [804, 398] width 1023 height 698
click at [723, 340] on img at bounding box center [724, 345] width 26 height 26
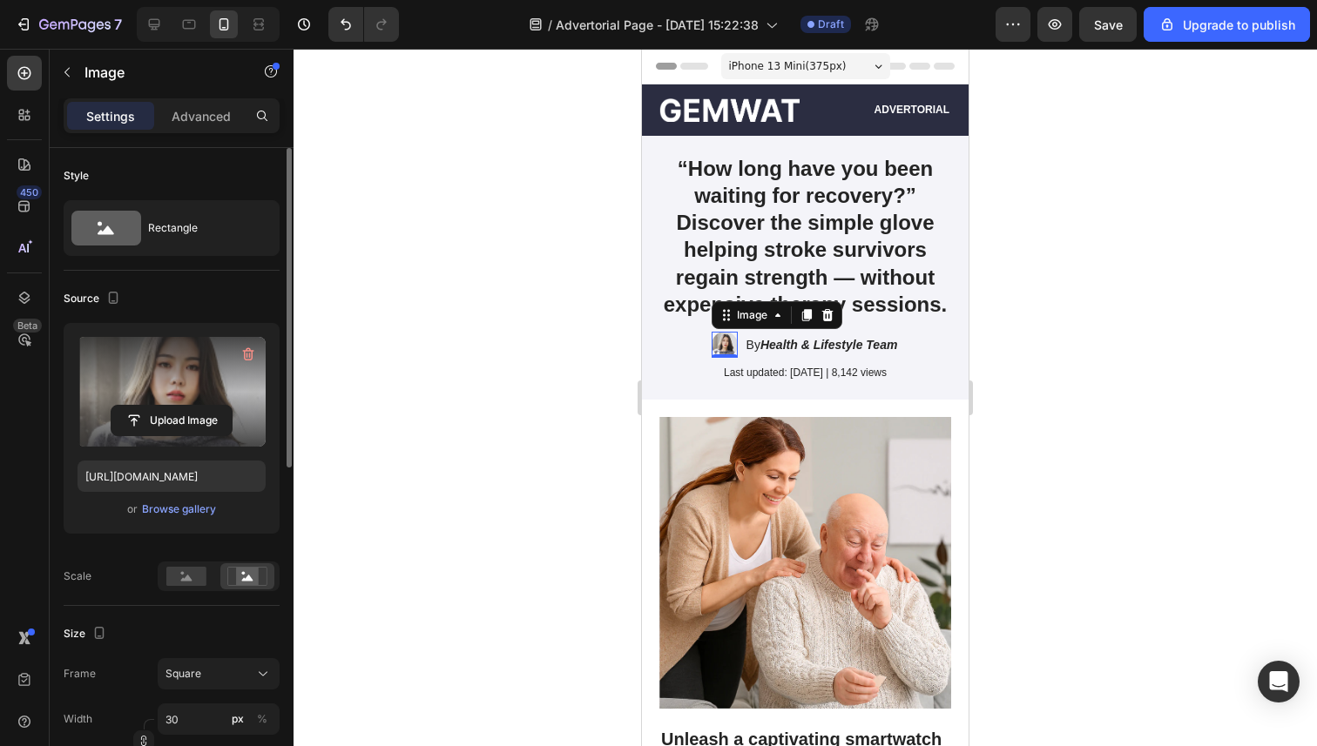
click at [172, 403] on label at bounding box center [172, 392] width 188 height 110
click at [172, 406] on input "file" at bounding box center [171, 421] width 120 height 30
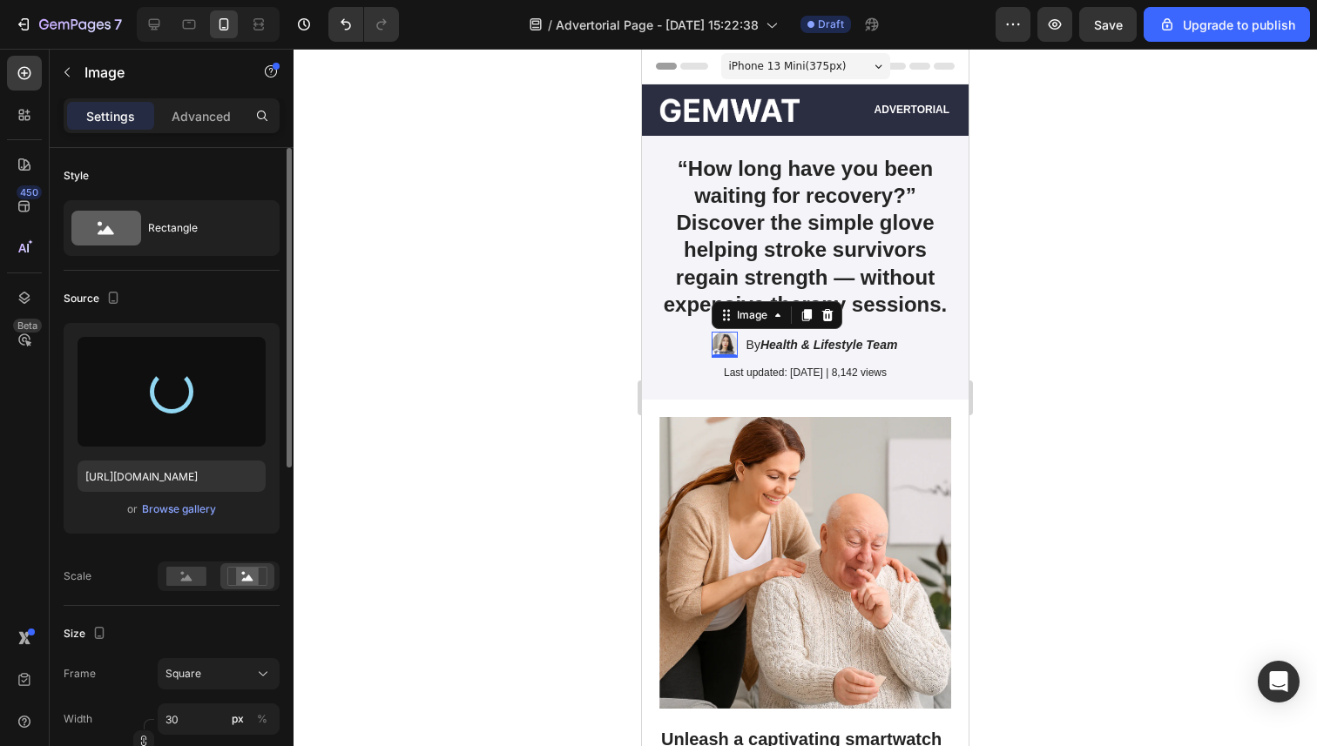
type input "https://cdn.shopify.com/s/files/1/0946/3303/4035/files/gempages_581573544958231…"
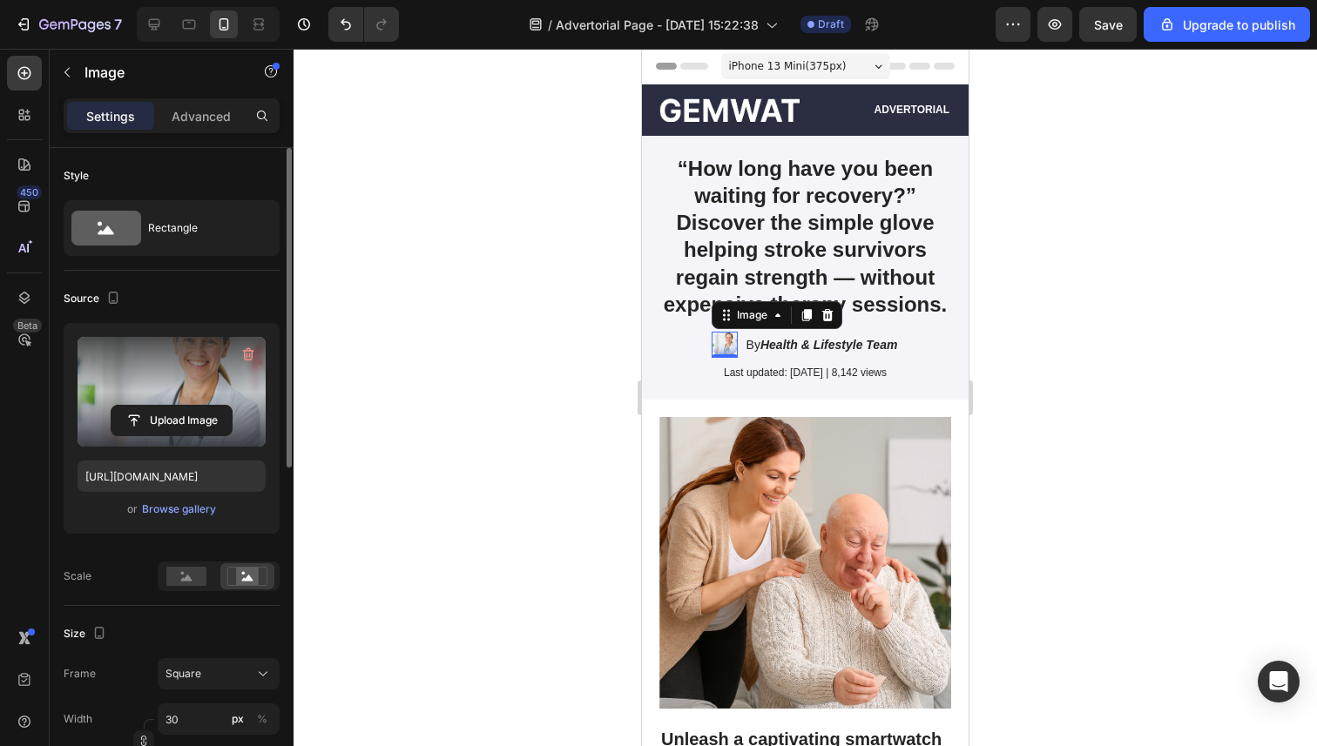
click at [551, 437] on div at bounding box center [804, 398] width 1023 height 698
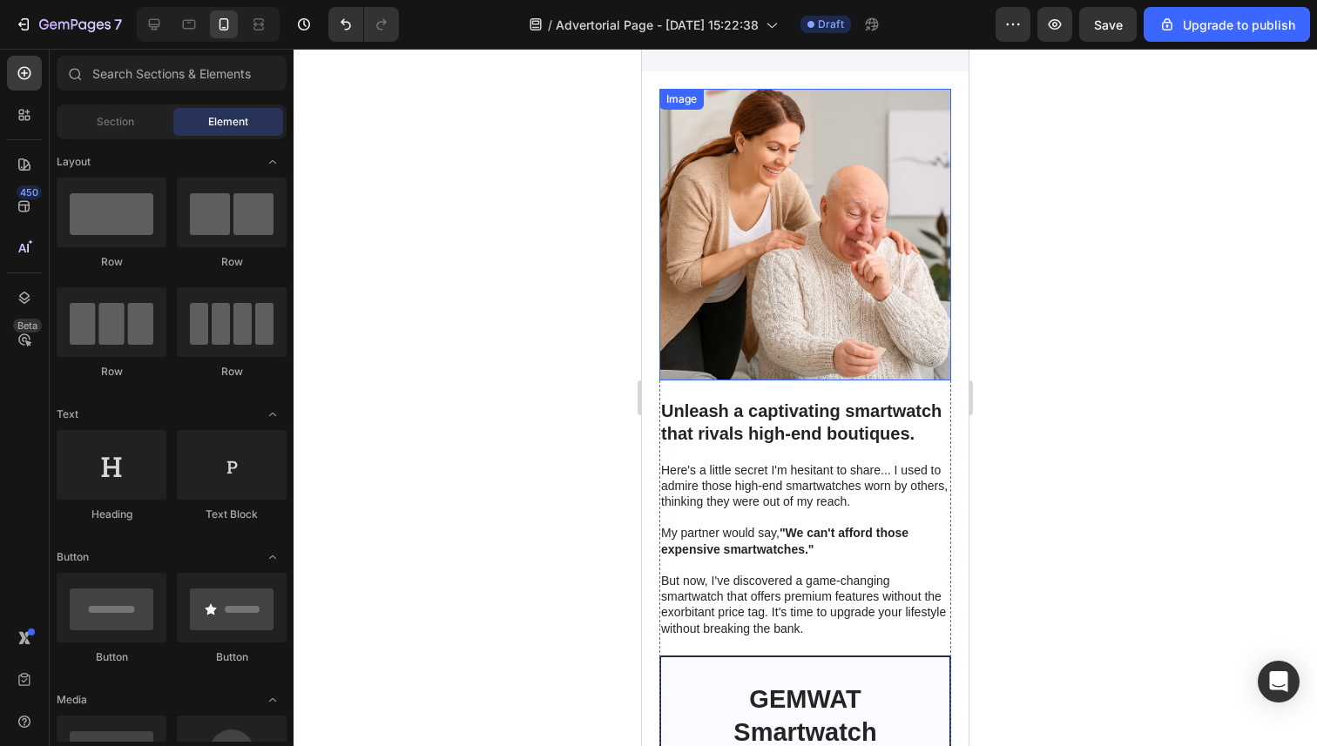
scroll to position [256, 0]
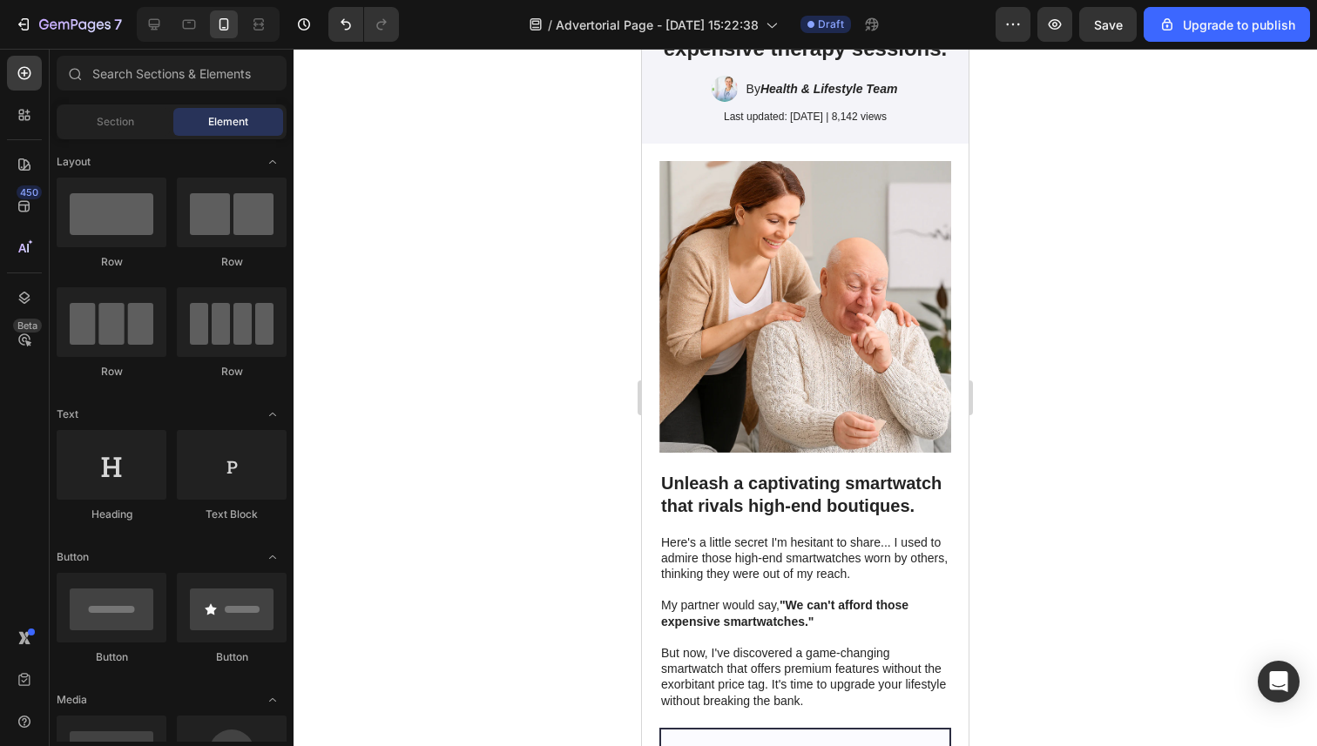
click at [1048, 308] on div at bounding box center [804, 398] width 1023 height 698
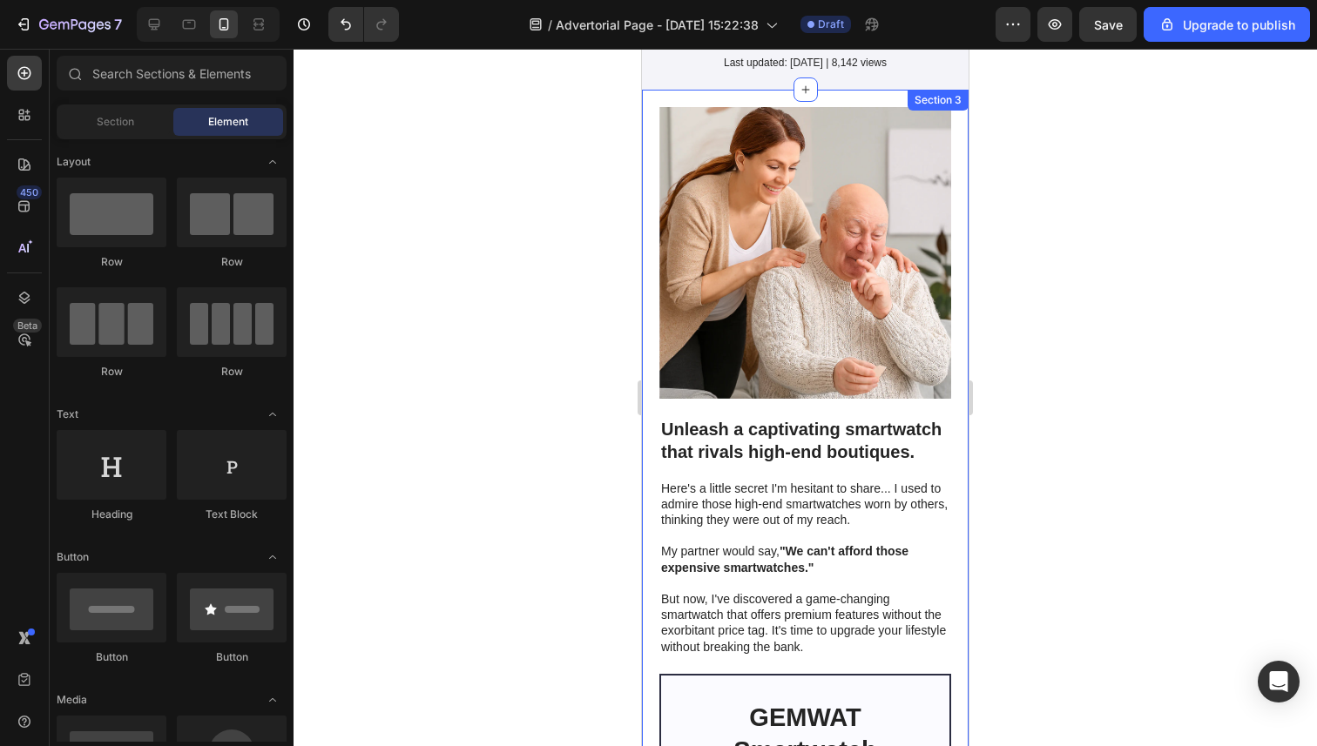
click at [484, 374] on div at bounding box center [804, 398] width 1023 height 698
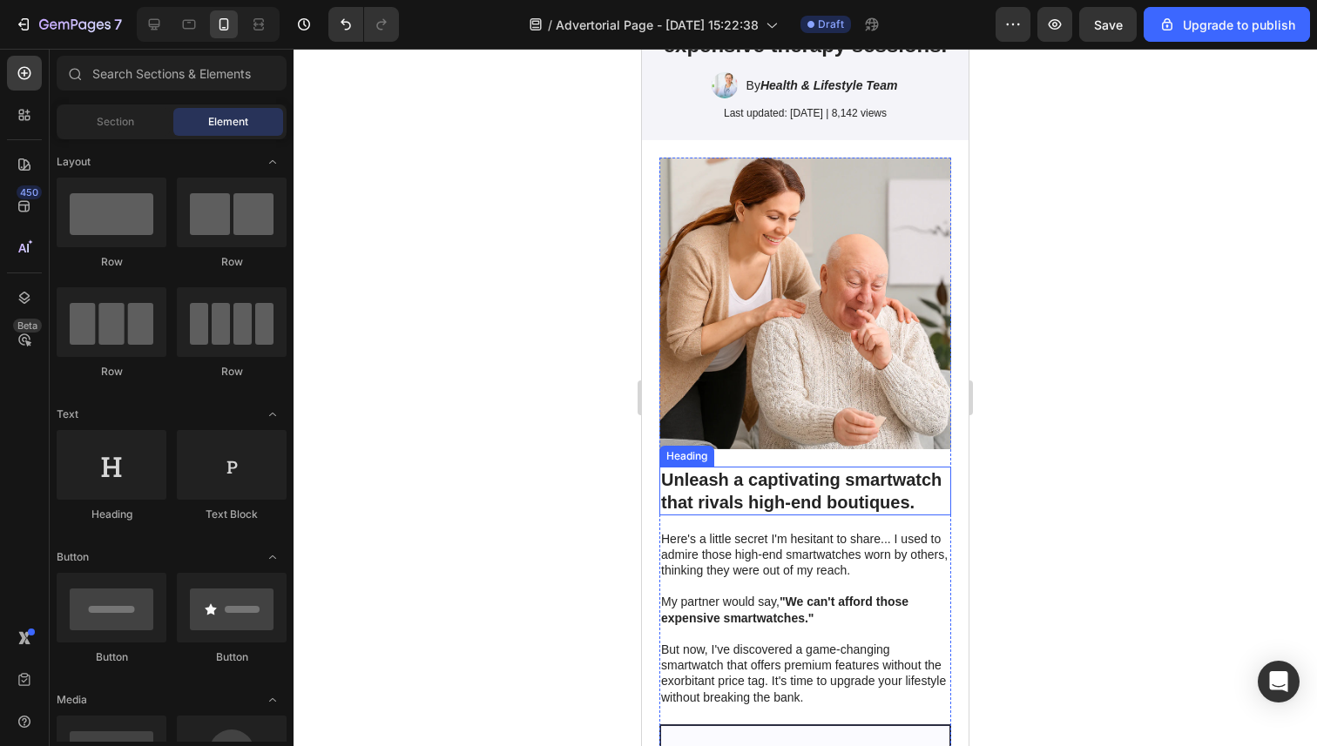
scroll to position [257, 0]
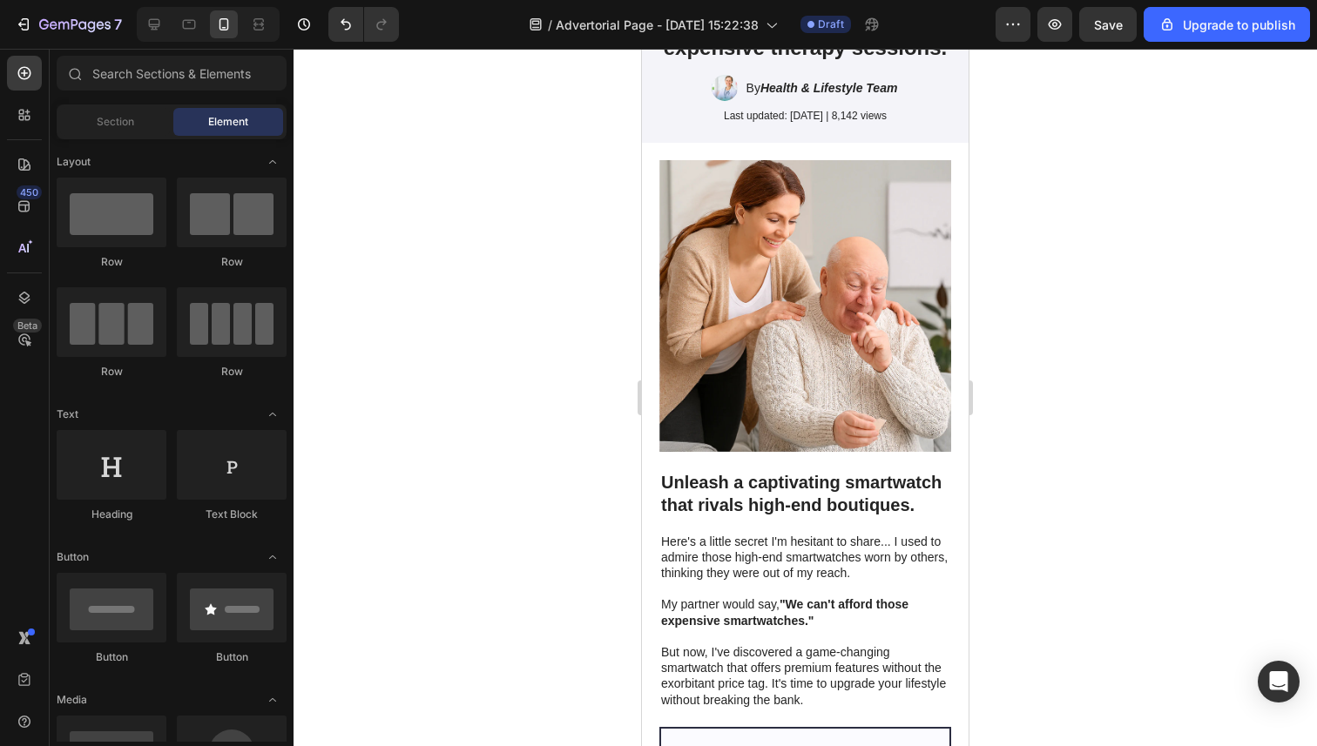
click at [467, 405] on div at bounding box center [804, 398] width 1023 height 698
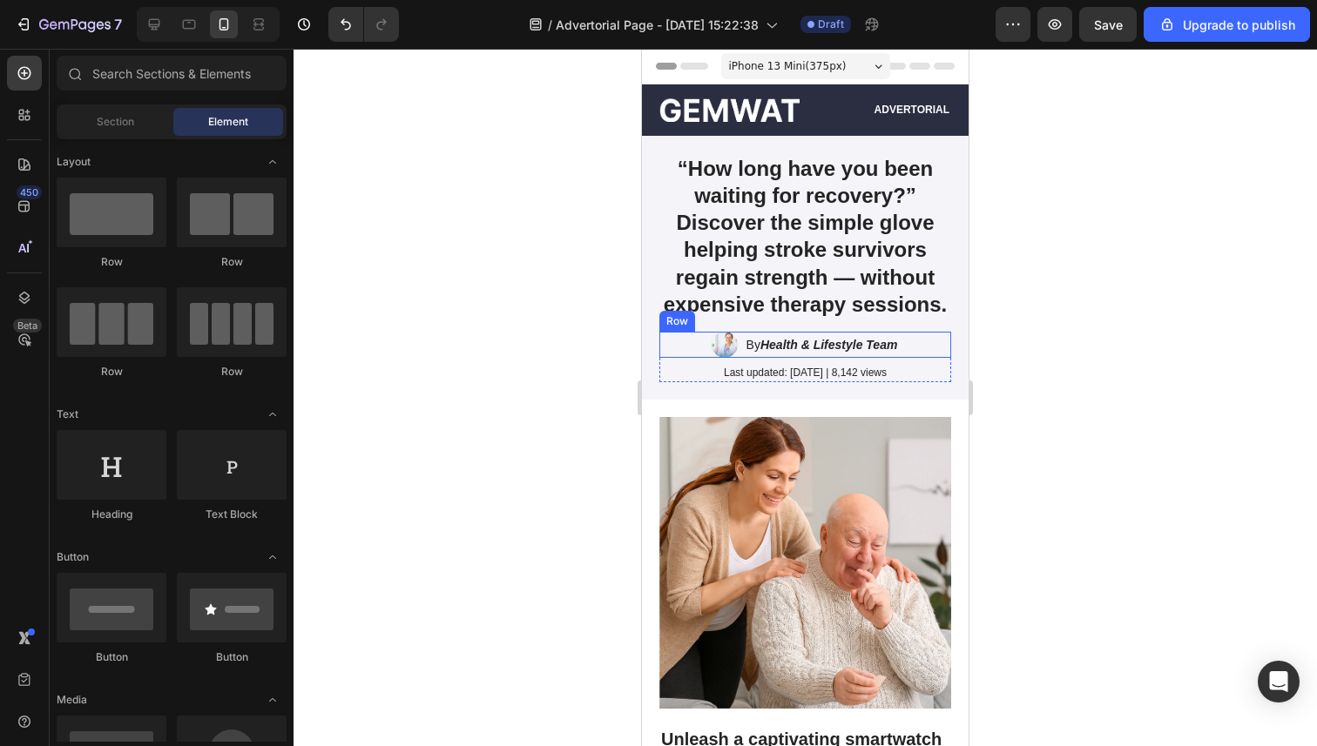
click at [834, 347] on strong "Health & Lifestyle Team" at bounding box center [828, 345] width 137 height 14
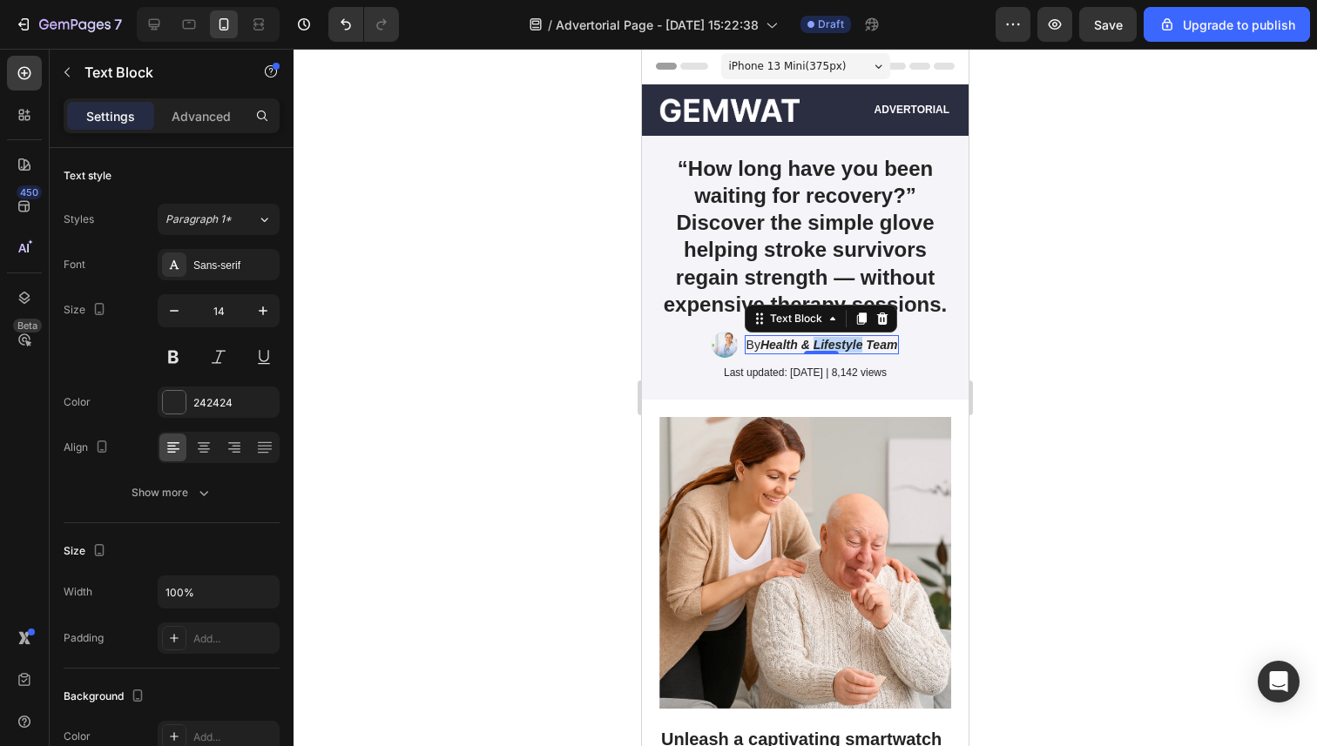
click at [834, 347] on strong "Health & Lifestyle Team" at bounding box center [828, 345] width 137 height 14
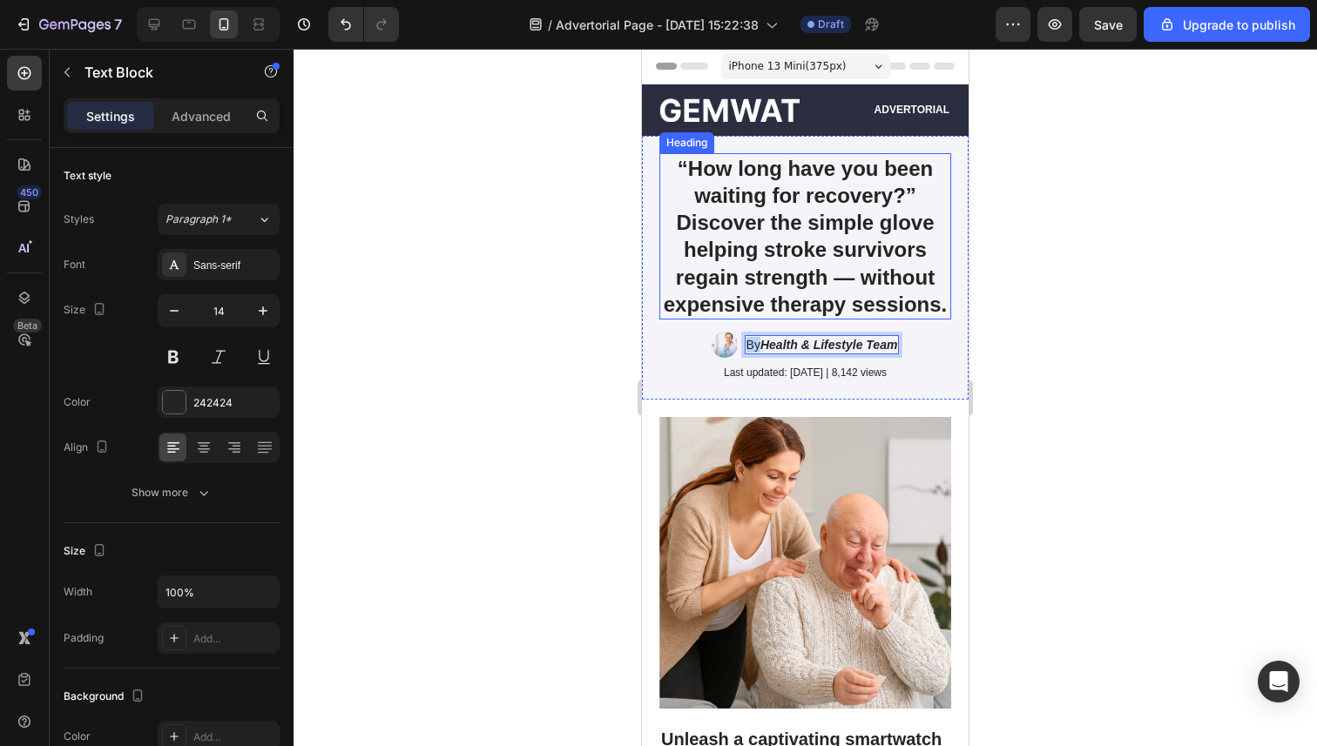
copy p "By"
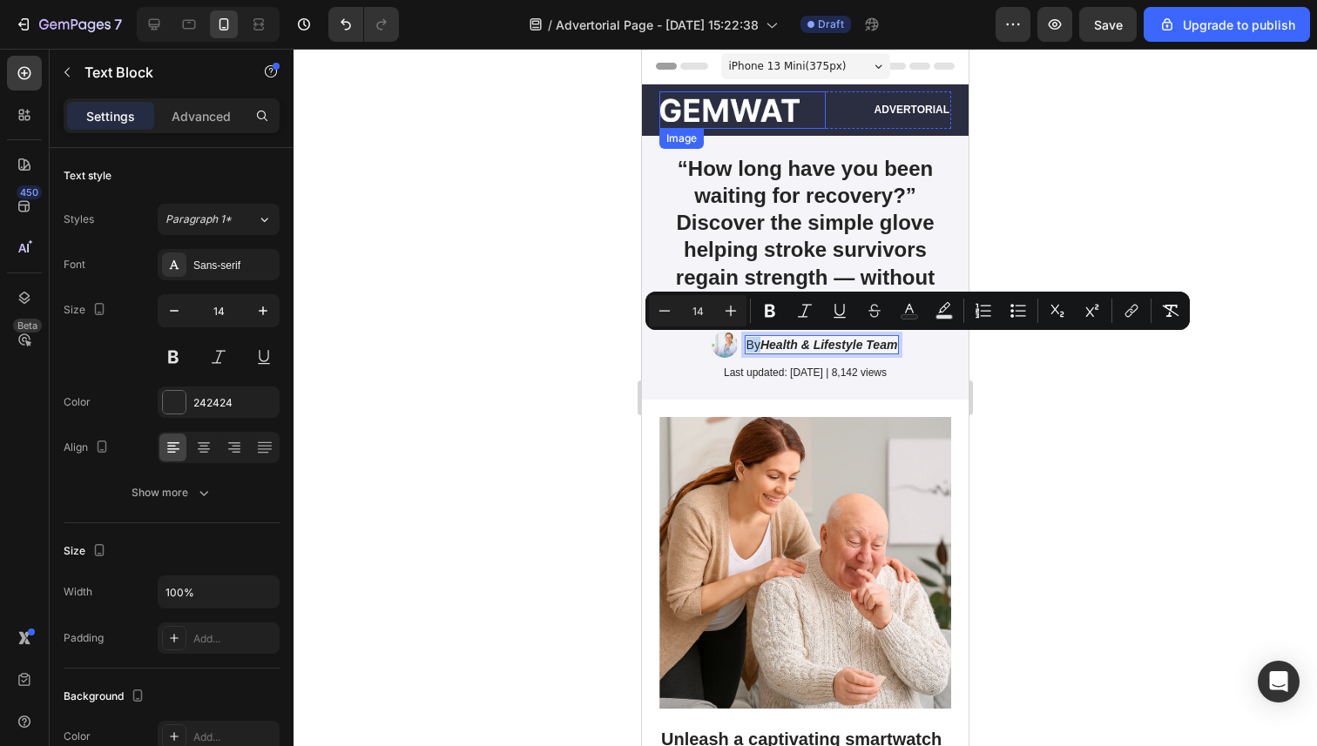
click at [733, 113] on img at bounding box center [729, 110] width 140 height 24
click at [732, 113] on img at bounding box center [729, 110] width 140 height 24
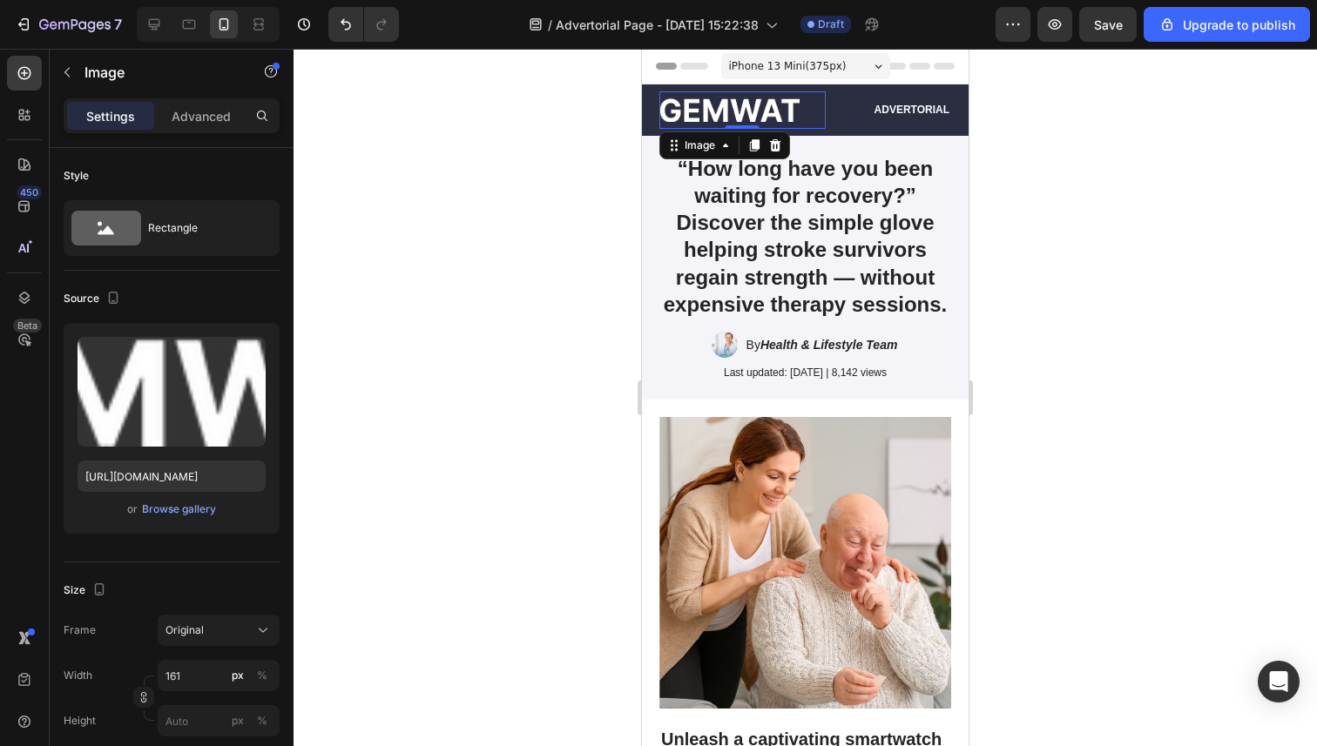
click at [732, 113] on img at bounding box center [729, 110] width 140 height 24
click at [740, 112] on img at bounding box center [729, 110] width 140 height 24
click at [771, 145] on icon at bounding box center [775, 145] width 11 height 12
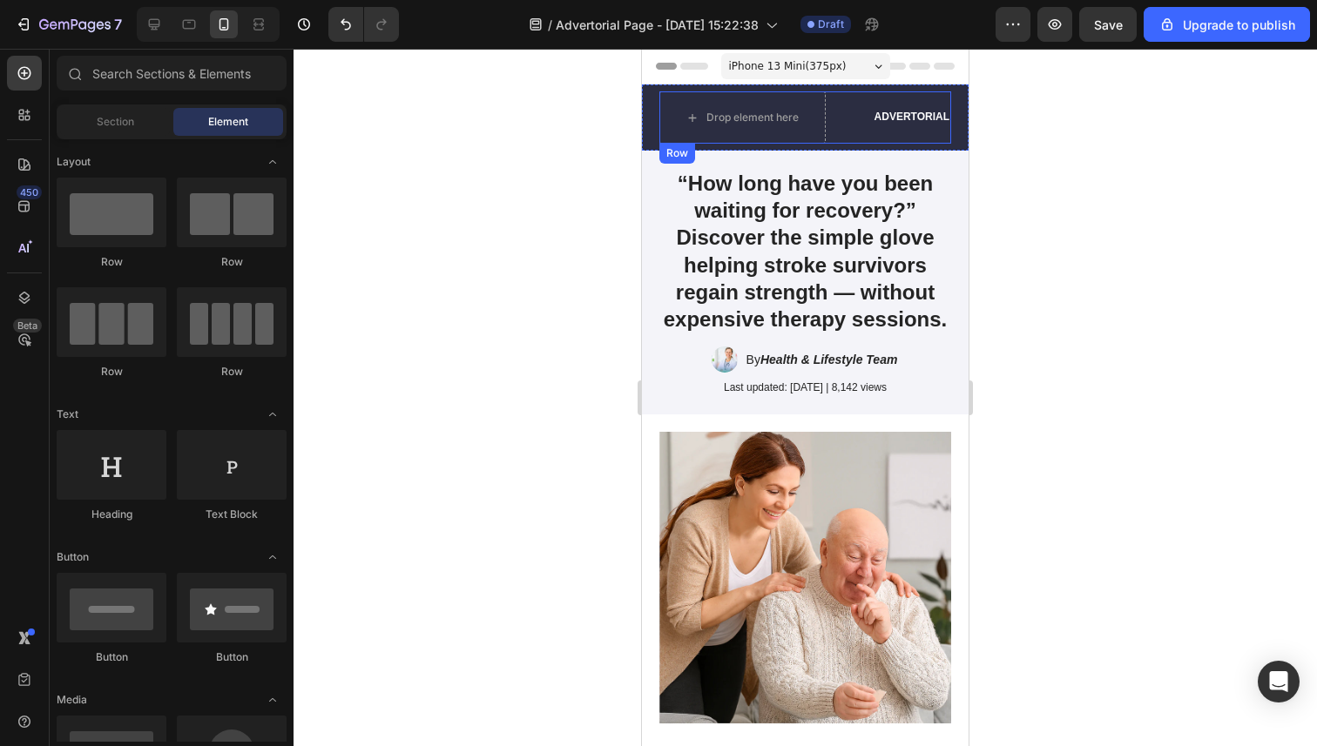
click at [891, 128] on div "Advertorial Text Block" at bounding box center [891, 117] width 118 height 52
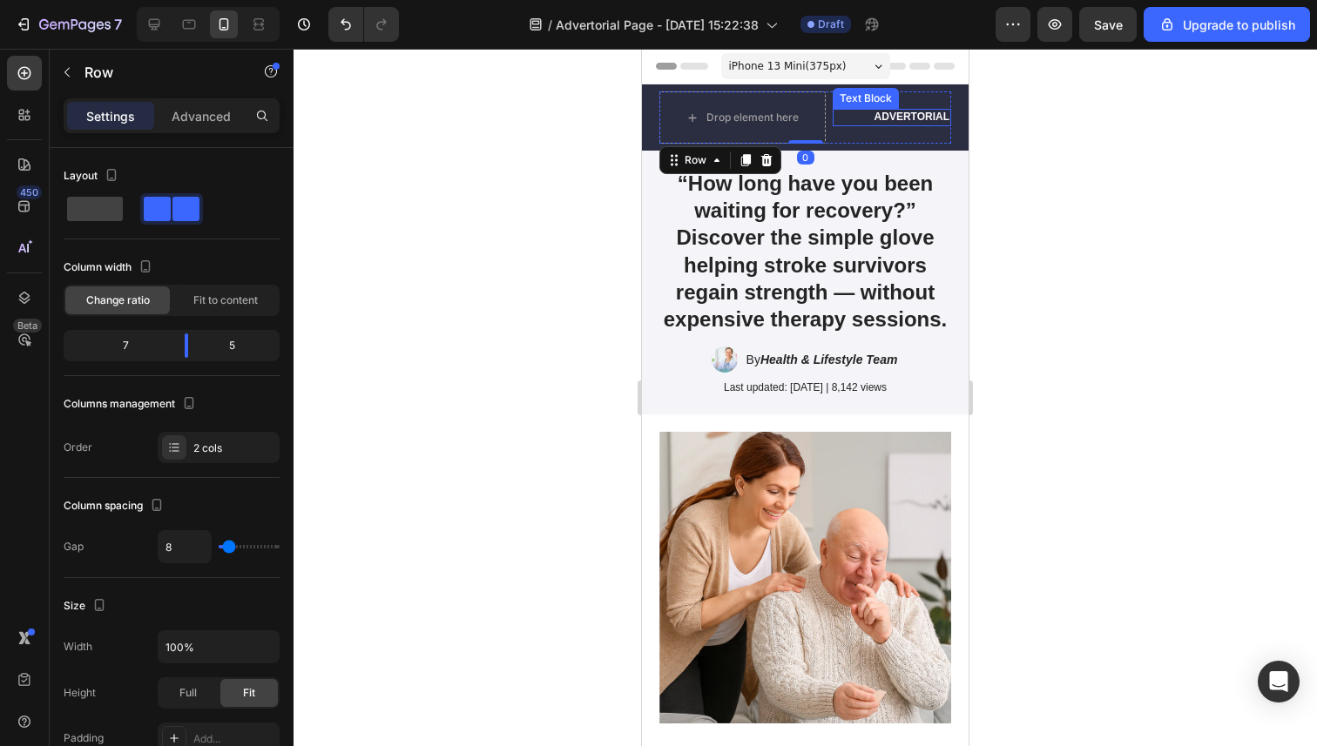
click at [899, 118] on p "Advertorial" at bounding box center [891, 118] width 115 height 14
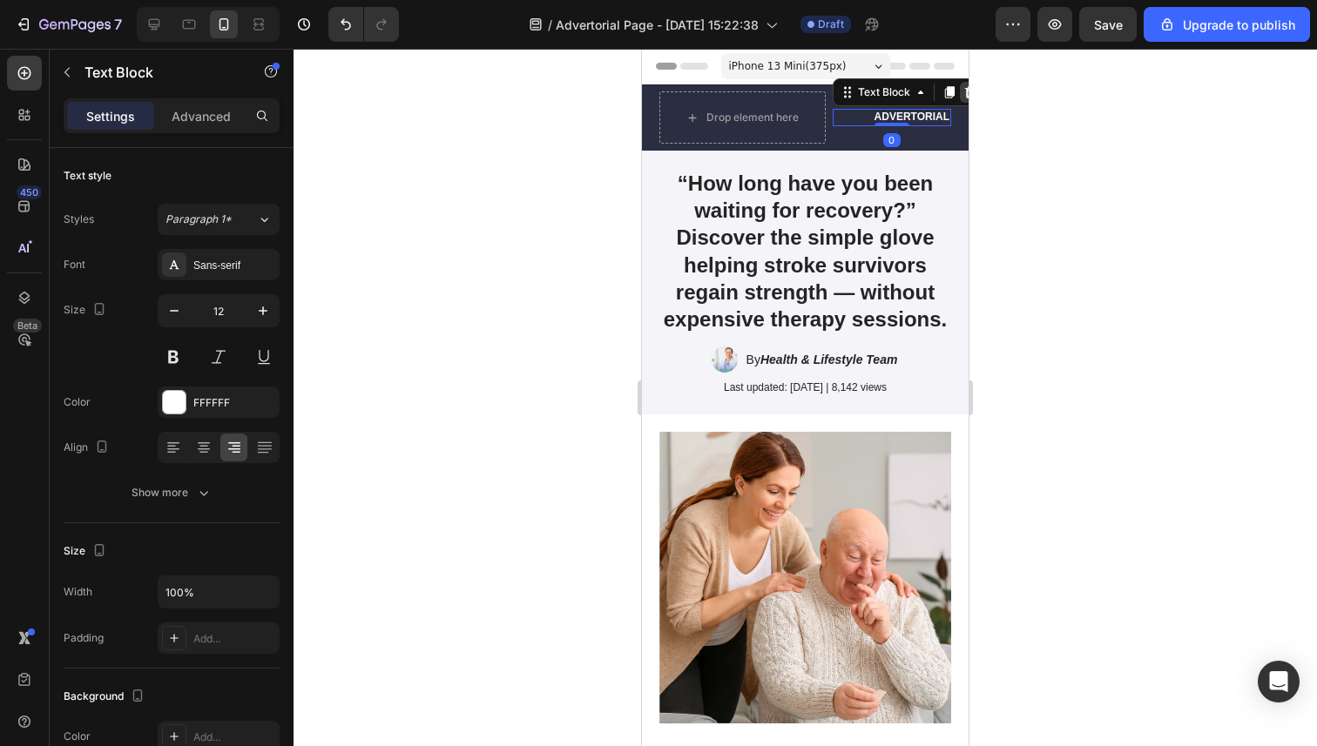
click at [967, 95] on icon at bounding box center [969, 92] width 11 height 12
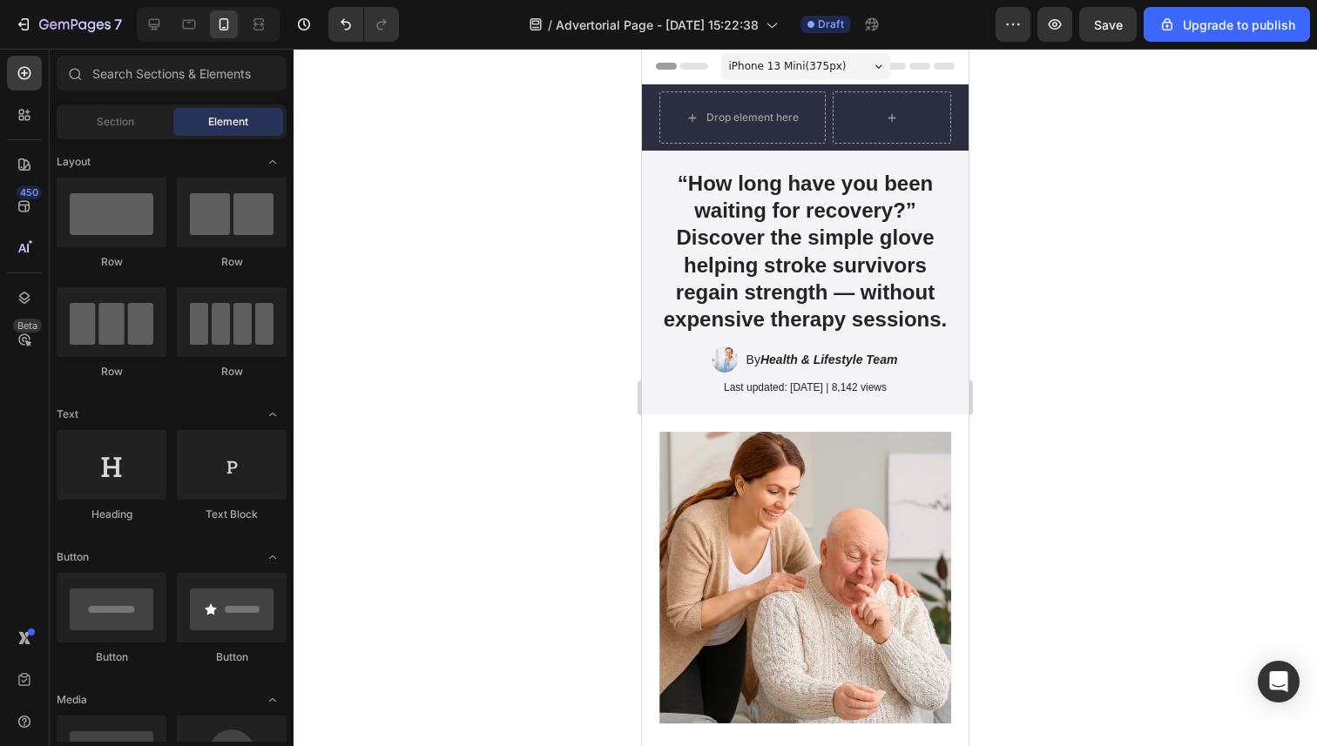
click at [525, 181] on div at bounding box center [804, 398] width 1023 height 698
drag, startPoint x: 756, startPoint y: 533, endPoint x: 698, endPoint y: 112, distance: 424.5
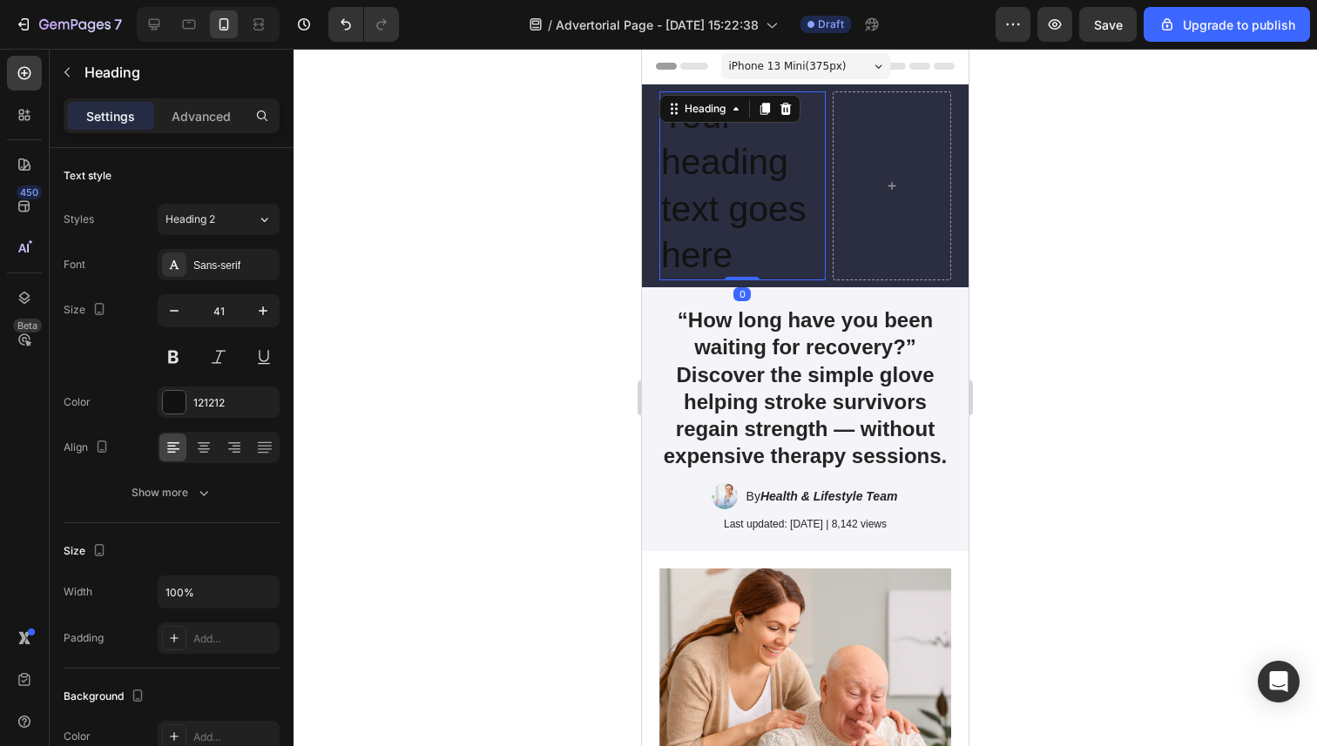
click at [739, 175] on h2 "Your heading text goes here" at bounding box center [742, 185] width 166 height 189
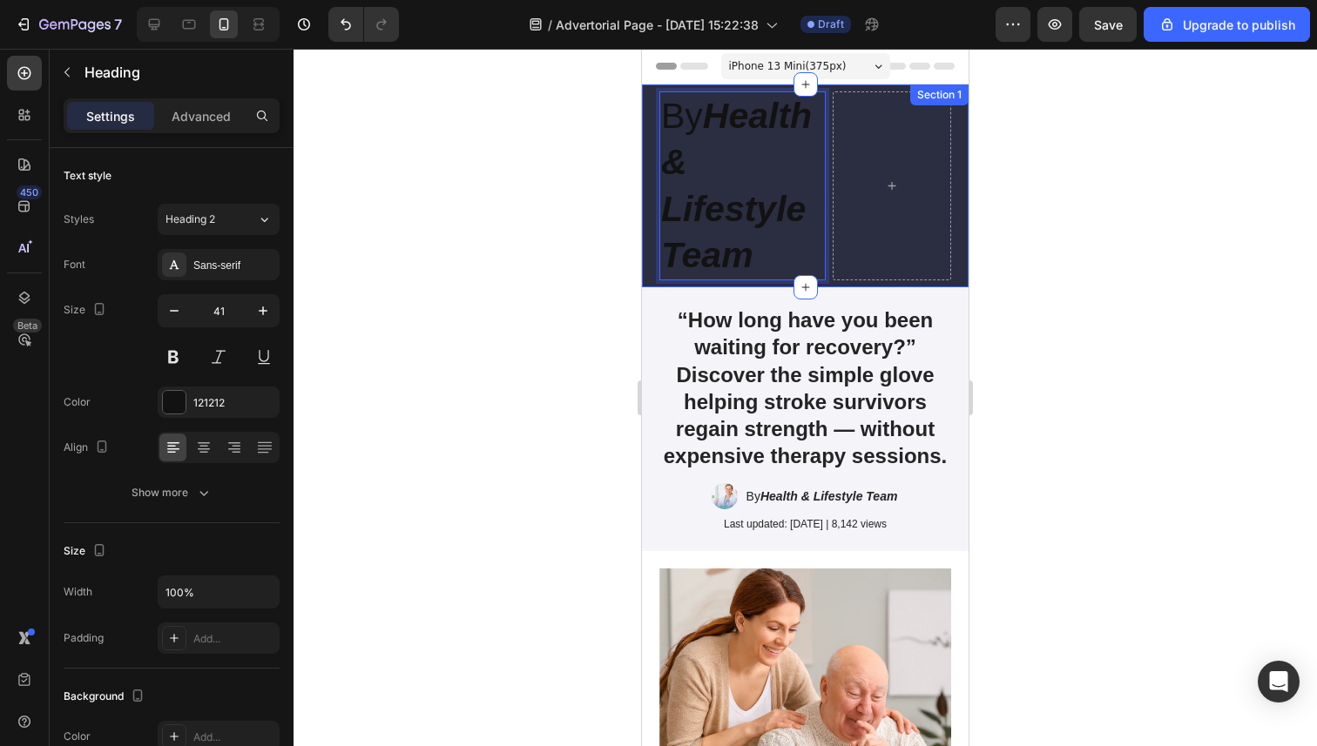
click at [542, 226] on div at bounding box center [804, 398] width 1023 height 698
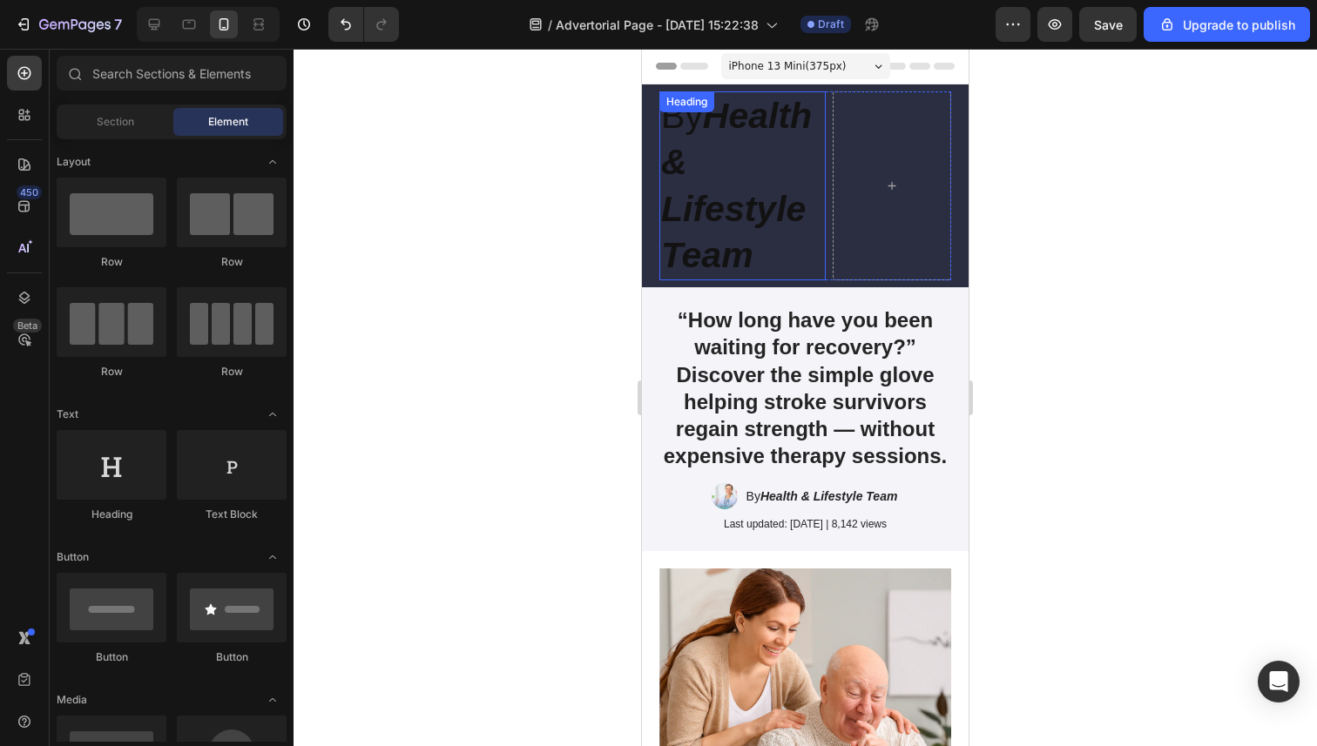
click at [688, 227] on strong "Health & Lifestyle Team" at bounding box center [736, 185] width 151 height 179
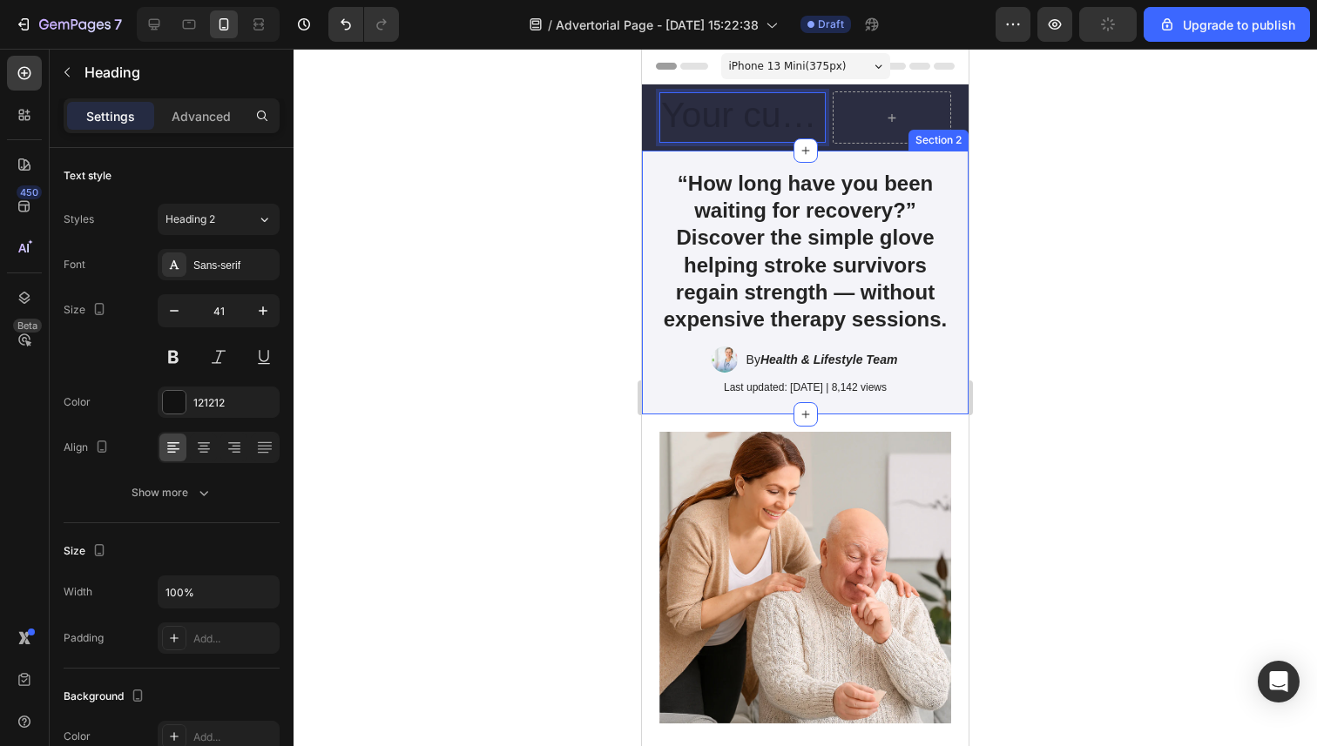
click at [545, 280] on div at bounding box center [804, 398] width 1023 height 698
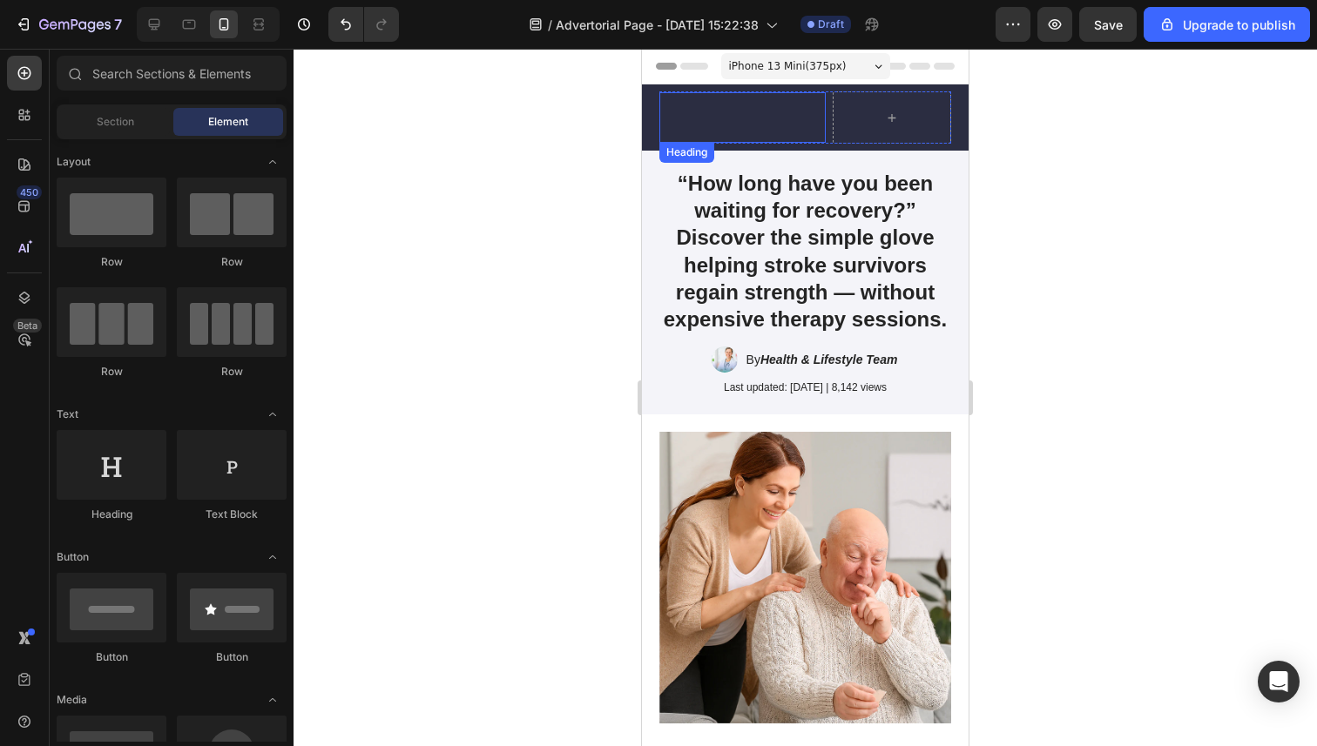
click at [734, 130] on p "Rich Text Editor. Editing area: main" at bounding box center [742, 117] width 163 height 46
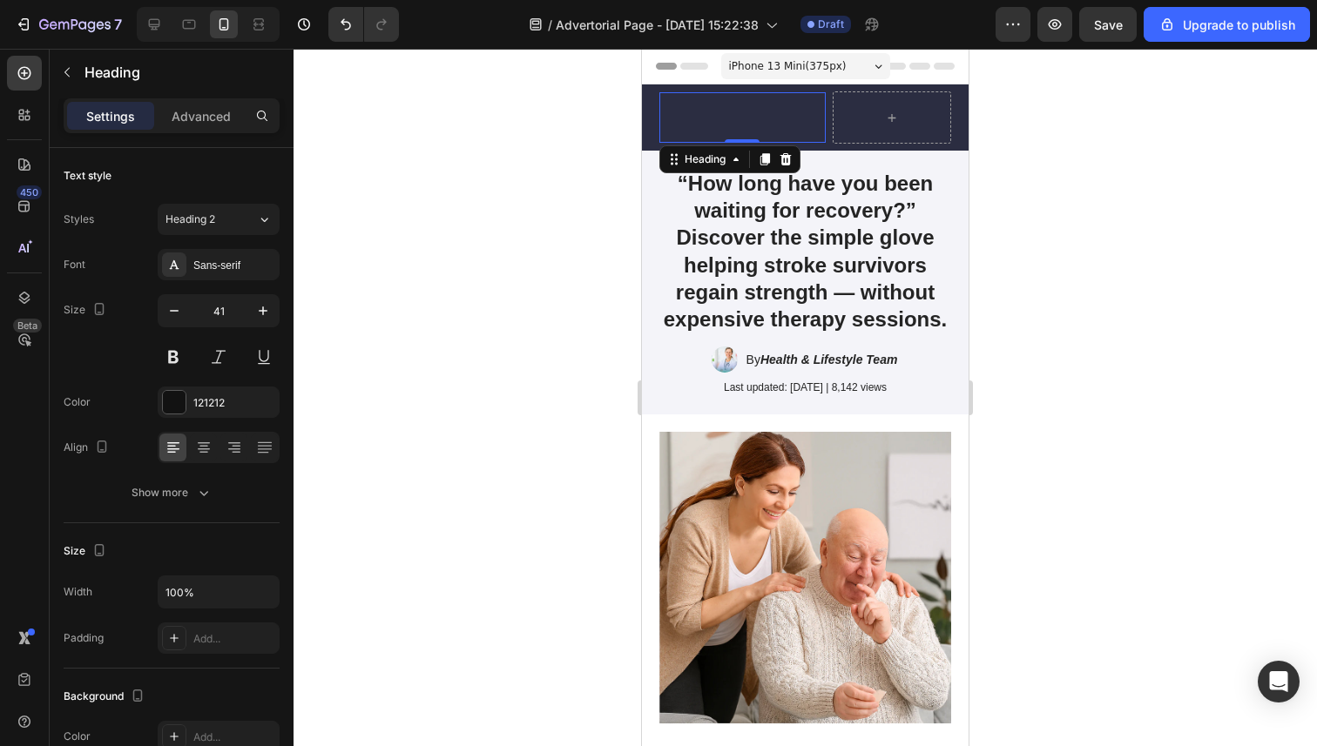
click at [465, 212] on div at bounding box center [804, 398] width 1023 height 698
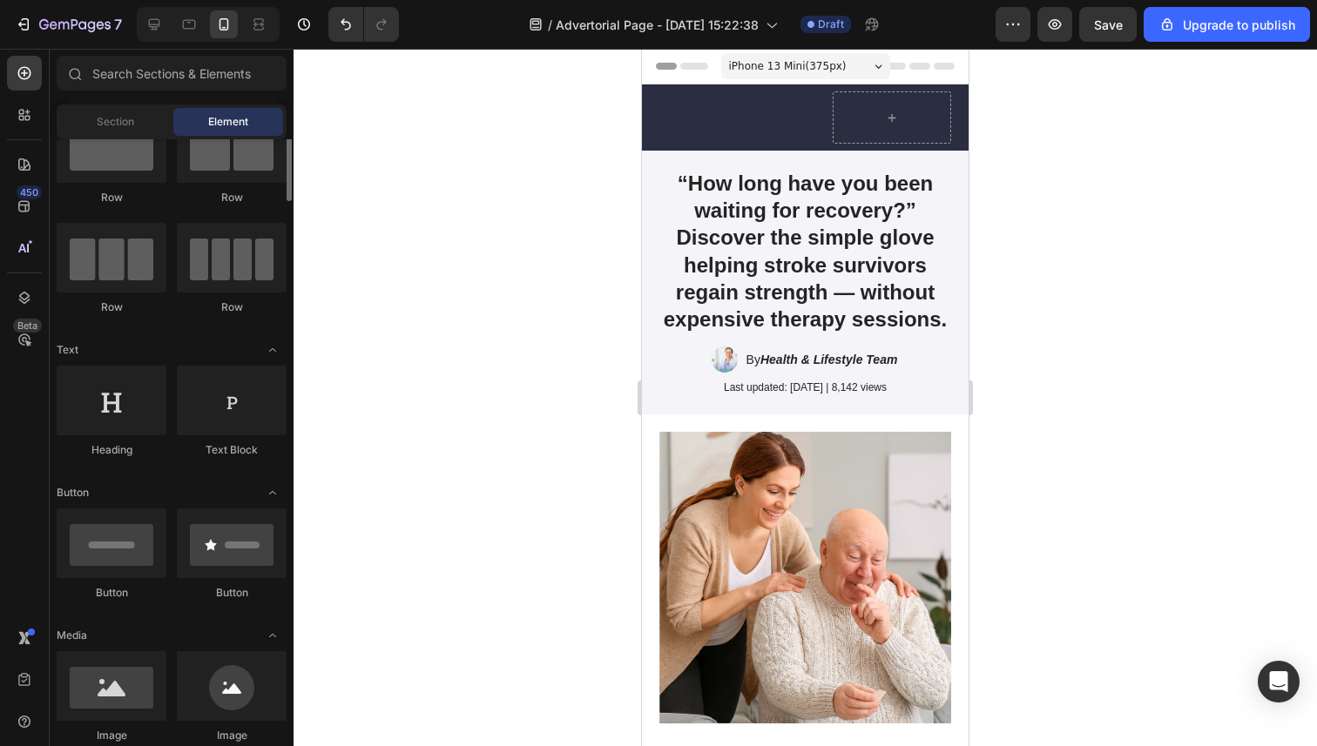
scroll to position [100, 0]
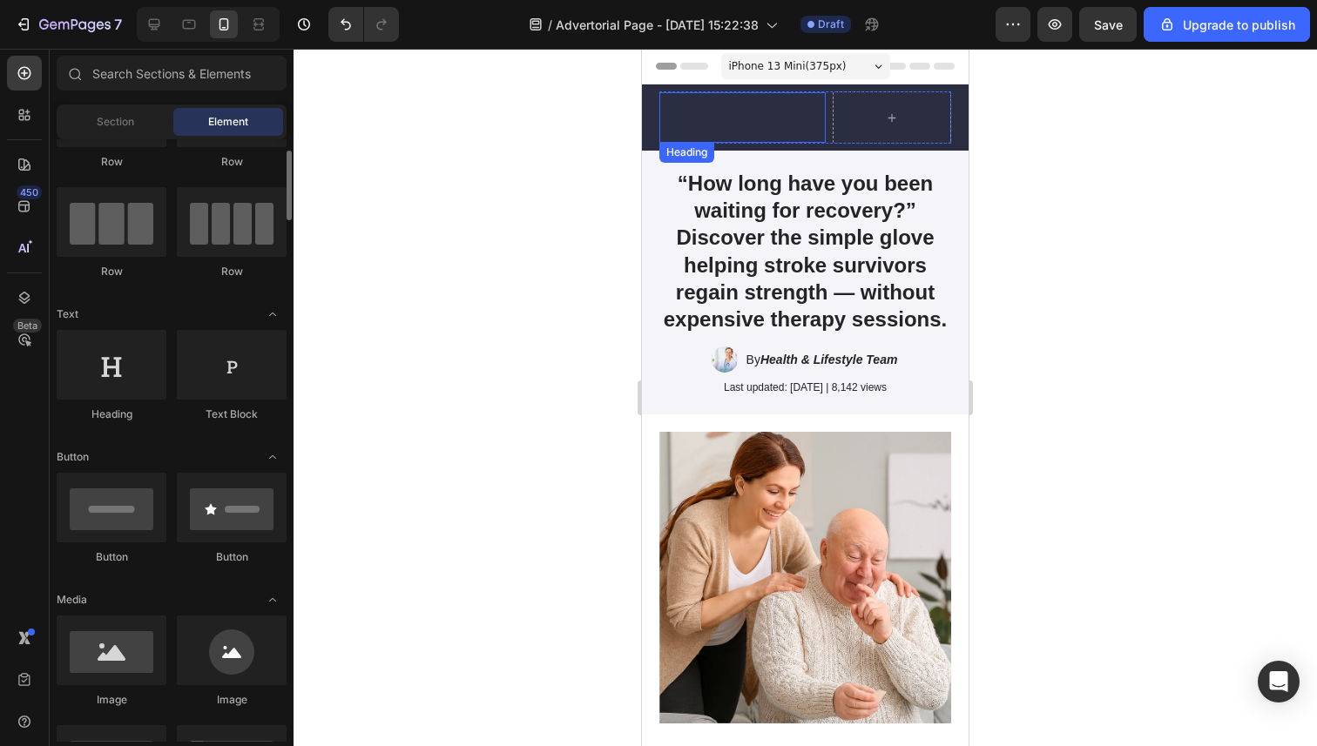
click at [866, 102] on div at bounding box center [891, 117] width 118 height 52
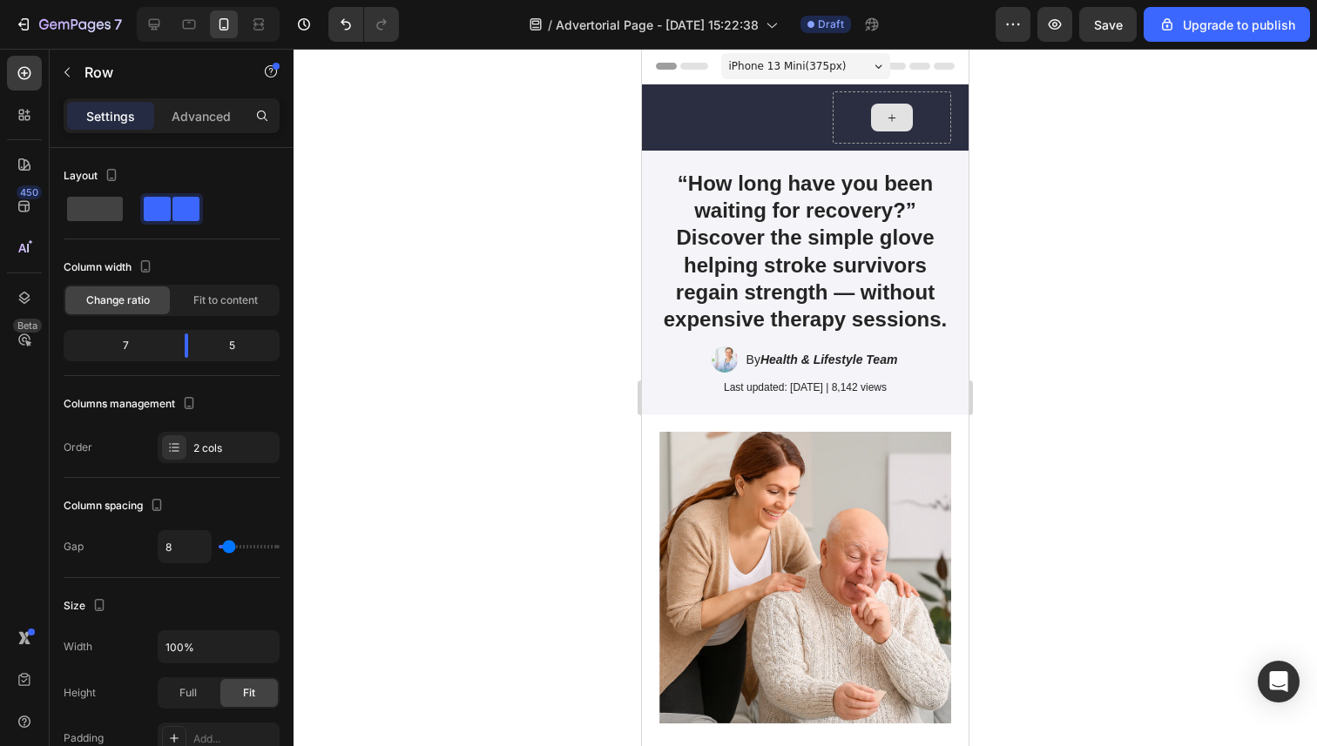
click at [887, 114] on icon at bounding box center [892, 118] width 14 height 15
click at [847, 106] on div at bounding box center [891, 117] width 118 height 52
click at [765, 163] on icon at bounding box center [766, 160] width 11 height 12
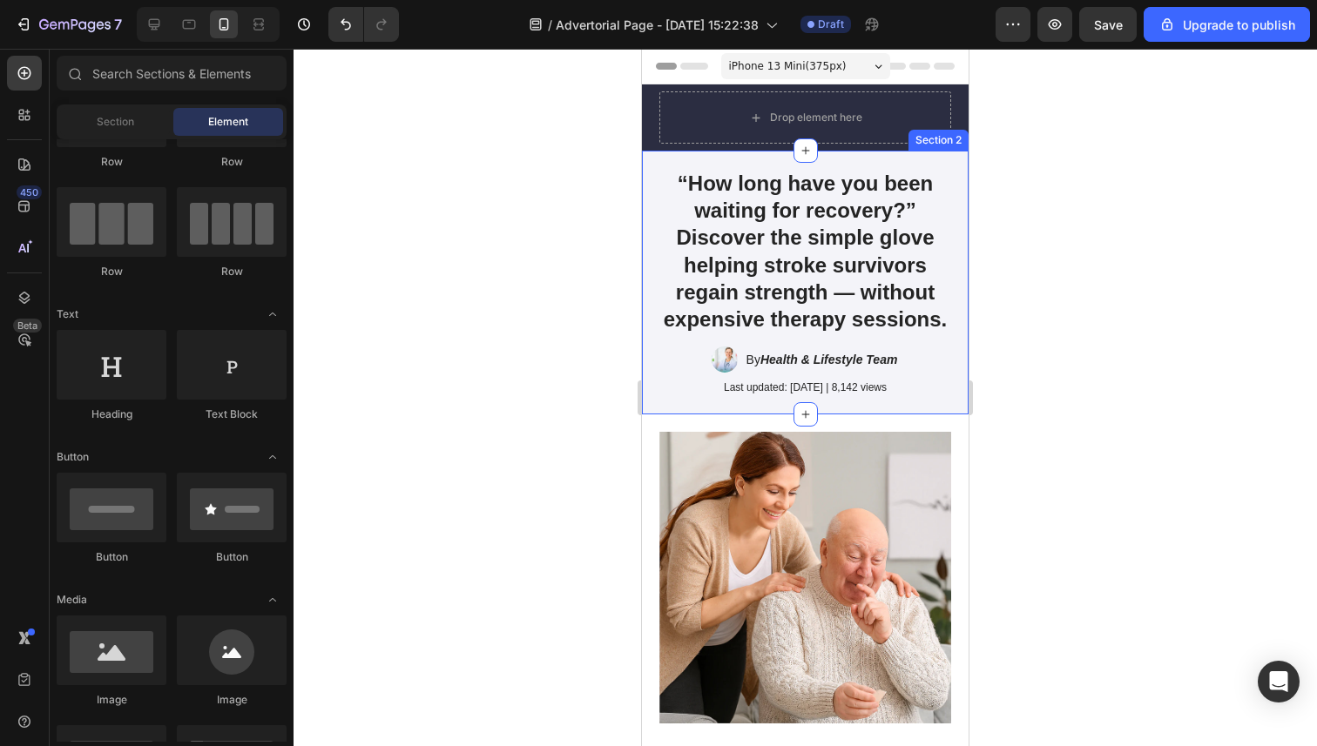
click at [591, 224] on div at bounding box center [804, 398] width 1023 height 698
click at [99, 377] on div at bounding box center [112, 365] width 110 height 70
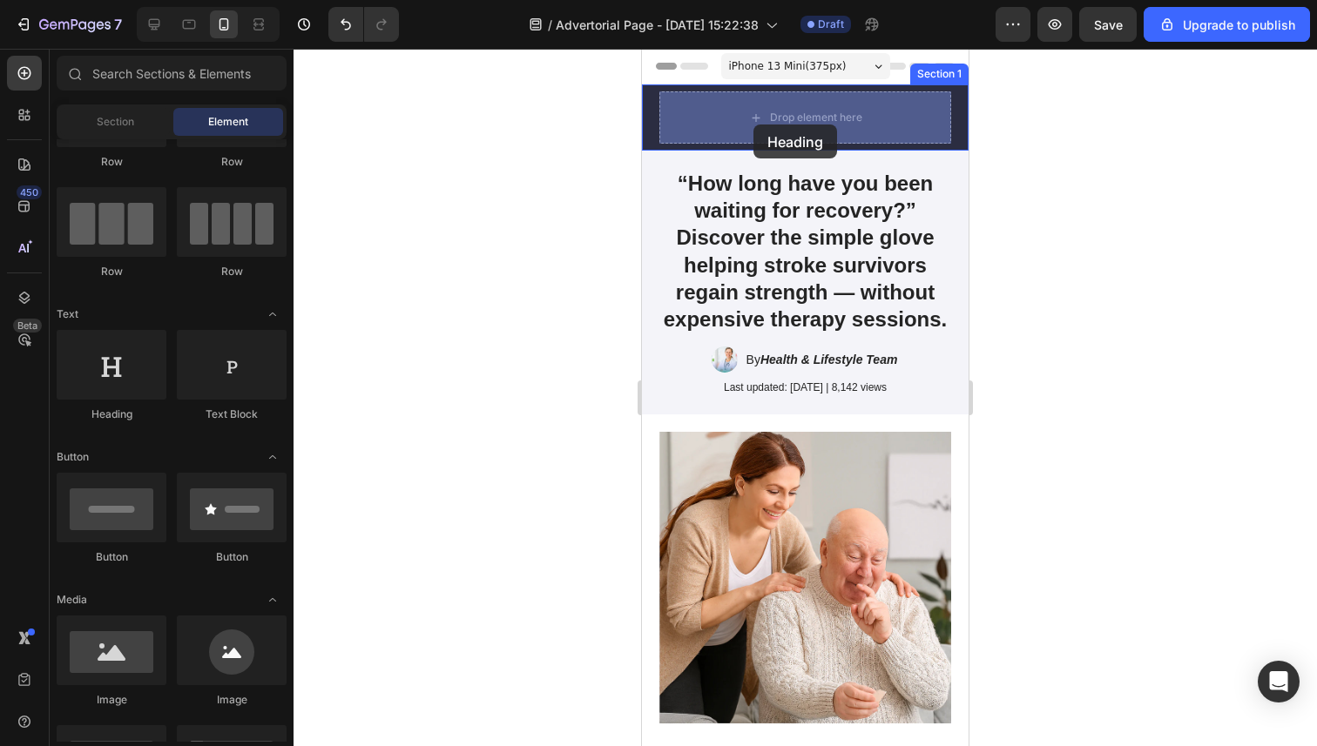
drag, startPoint x: 769, startPoint y: 440, endPoint x: 753, endPoint y: 125, distance: 315.6
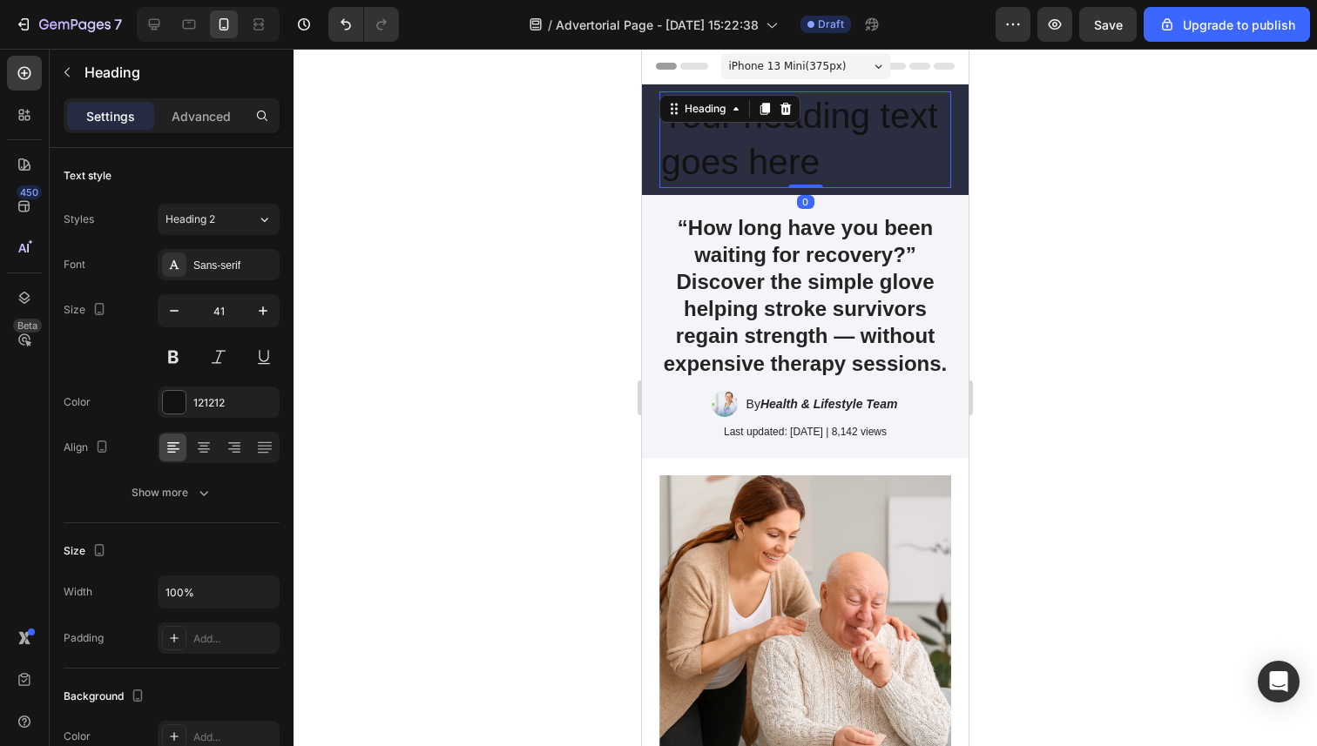
click at [594, 203] on div at bounding box center [804, 398] width 1023 height 698
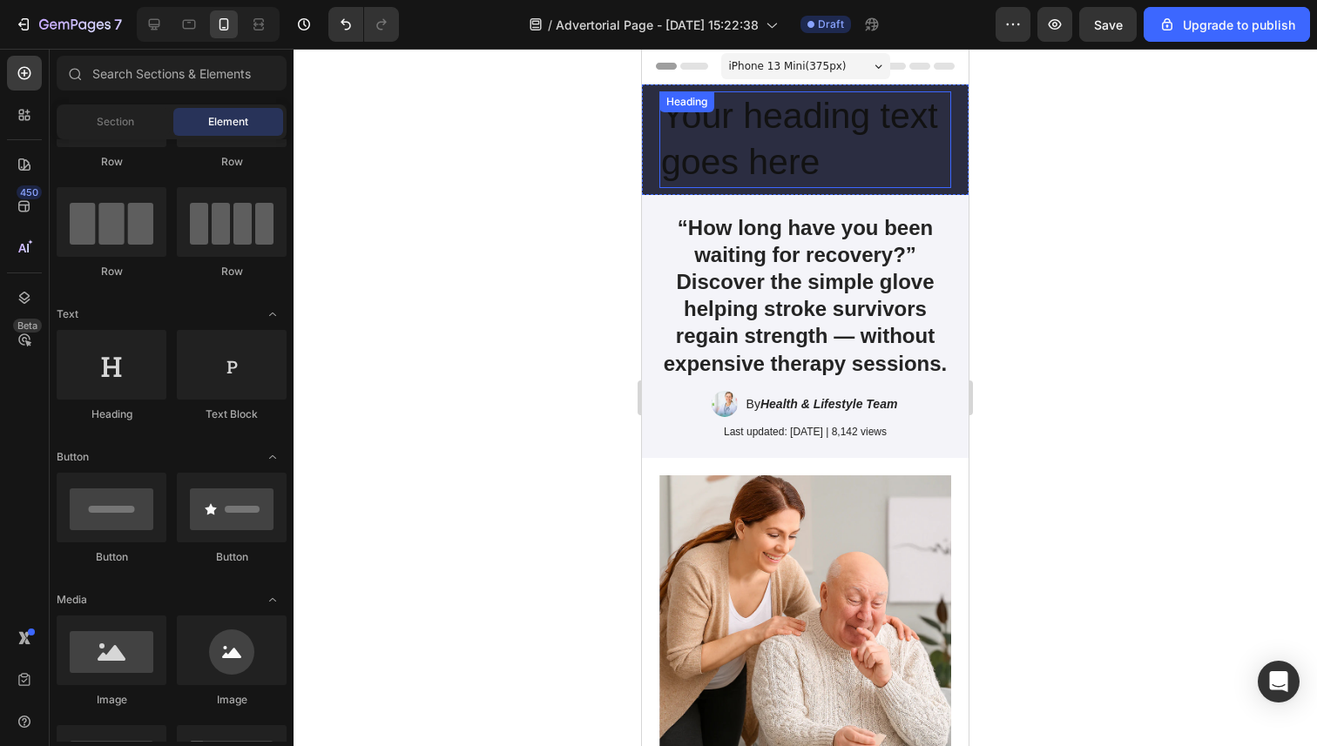
click at [796, 136] on h2 "Your heading text goes here" at bounding box center [805, 139] width 292 height 97
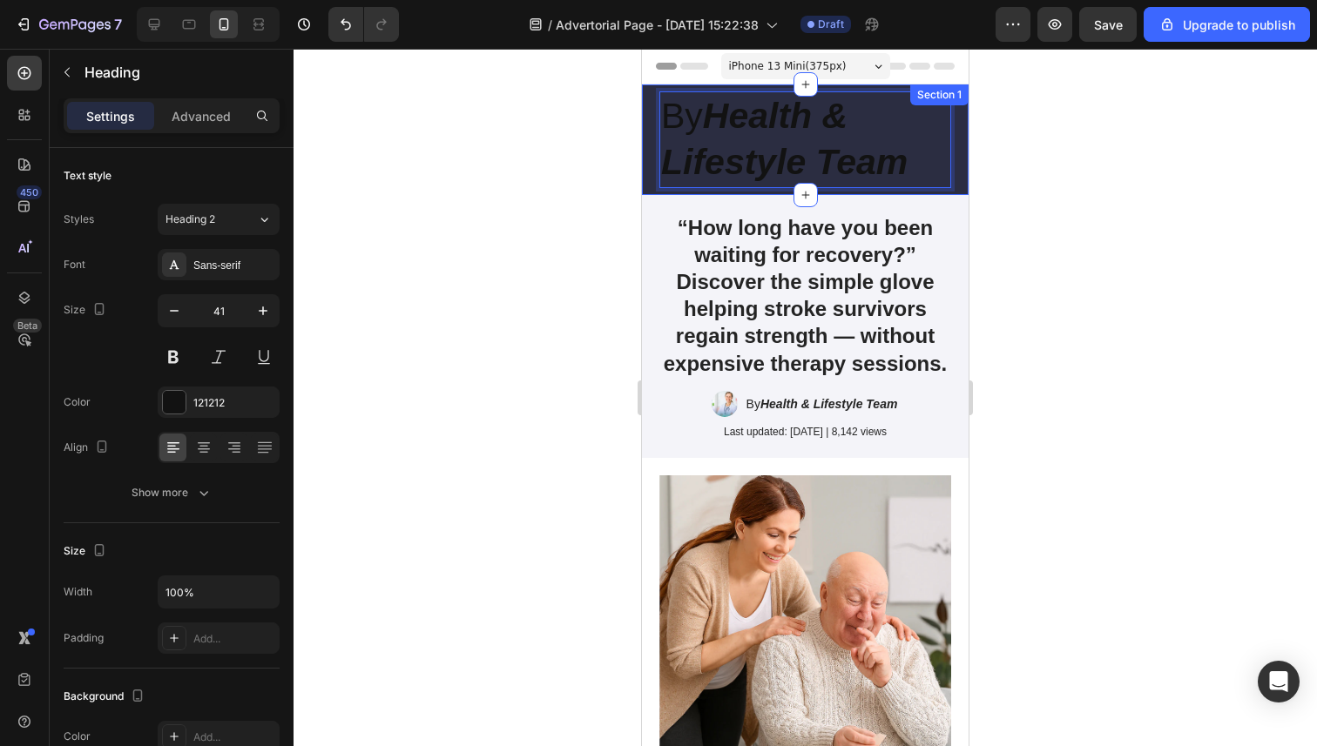
click at [552, 217] on div at bounding box center [804, 398] width 1023 height 698
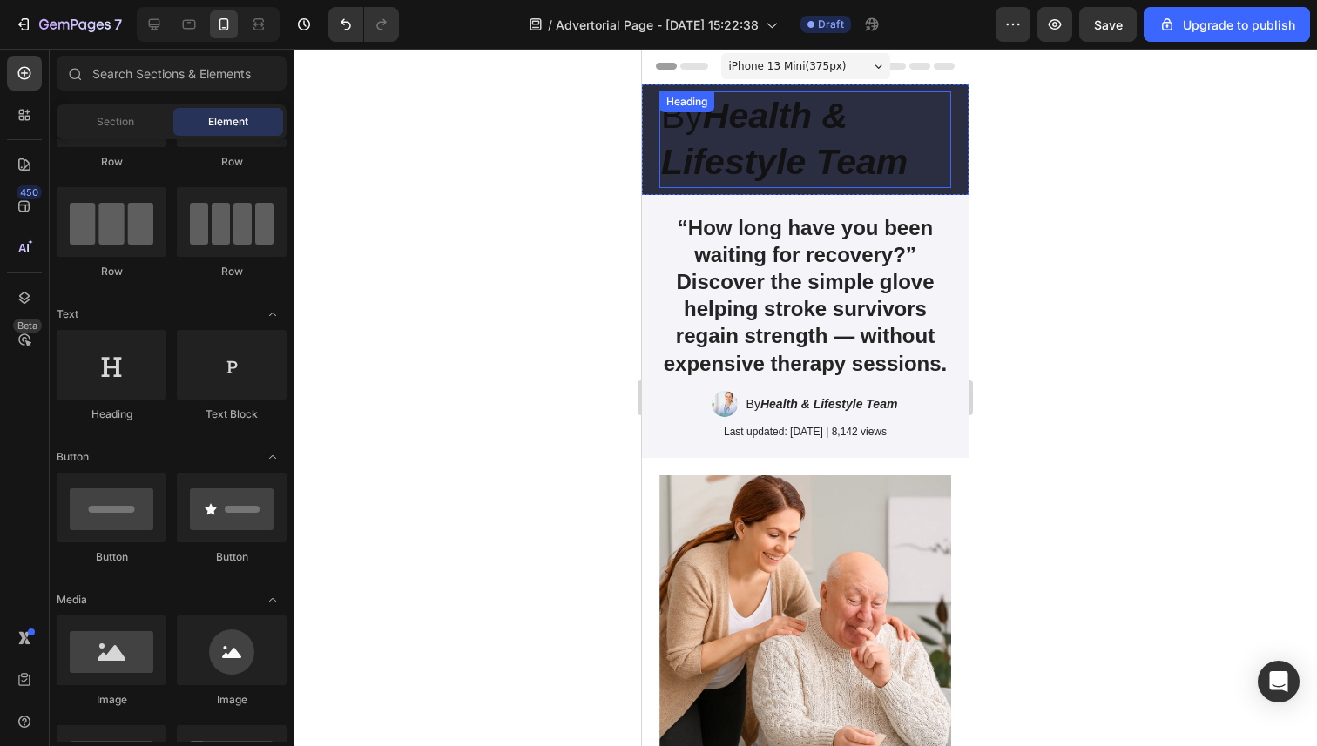
click at [778, 166] on strong "Health & Lifestyle Team" at bounding box center [784, 139] width 246 height 86
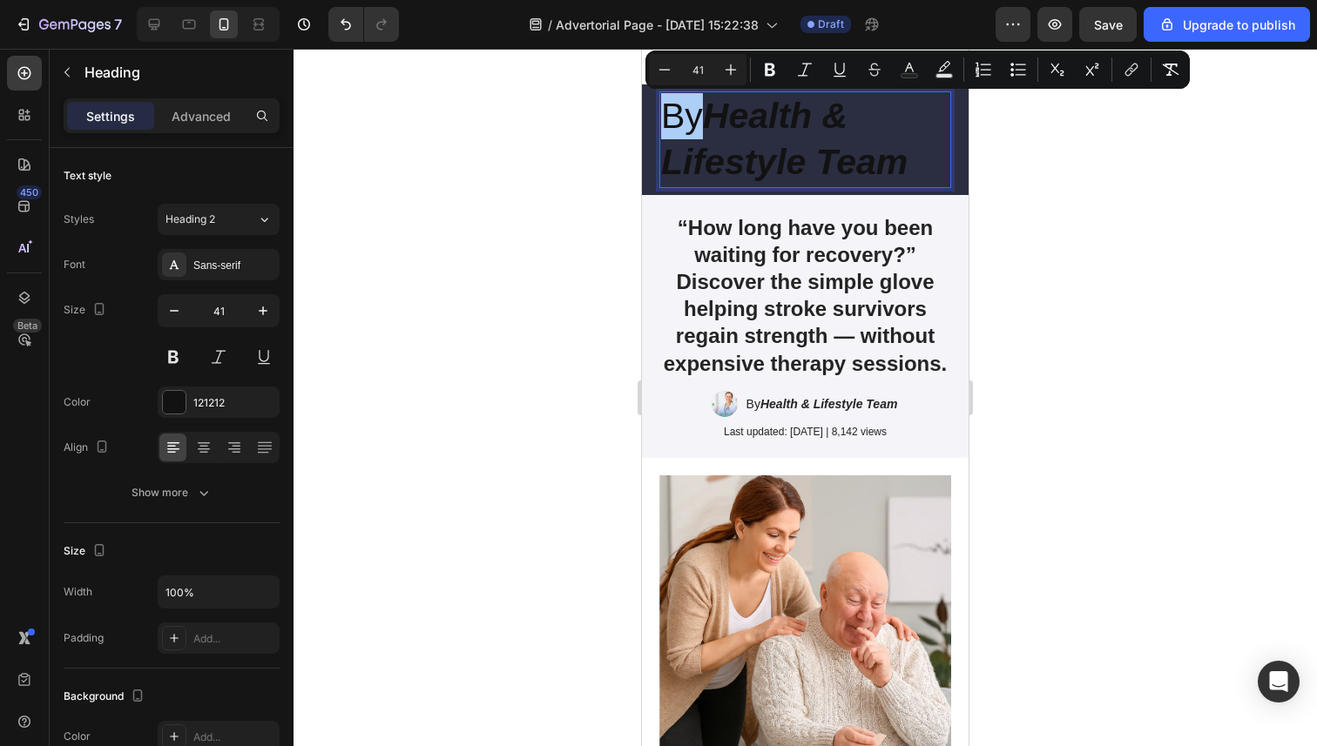
click at [556, 200] on div at bounding box center [804, 398] width 1023 height 698
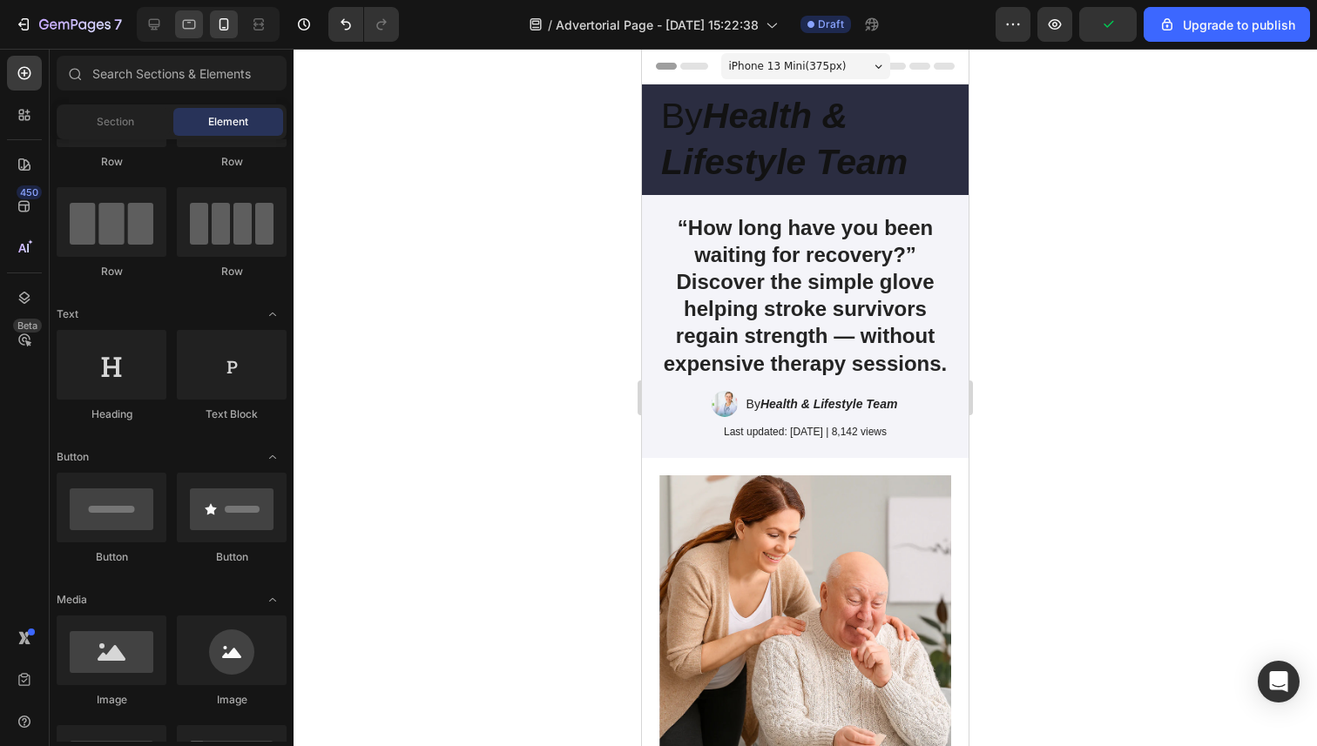
click at [187, 31] on icon at bounding box center [188, 24] width 17 height 17
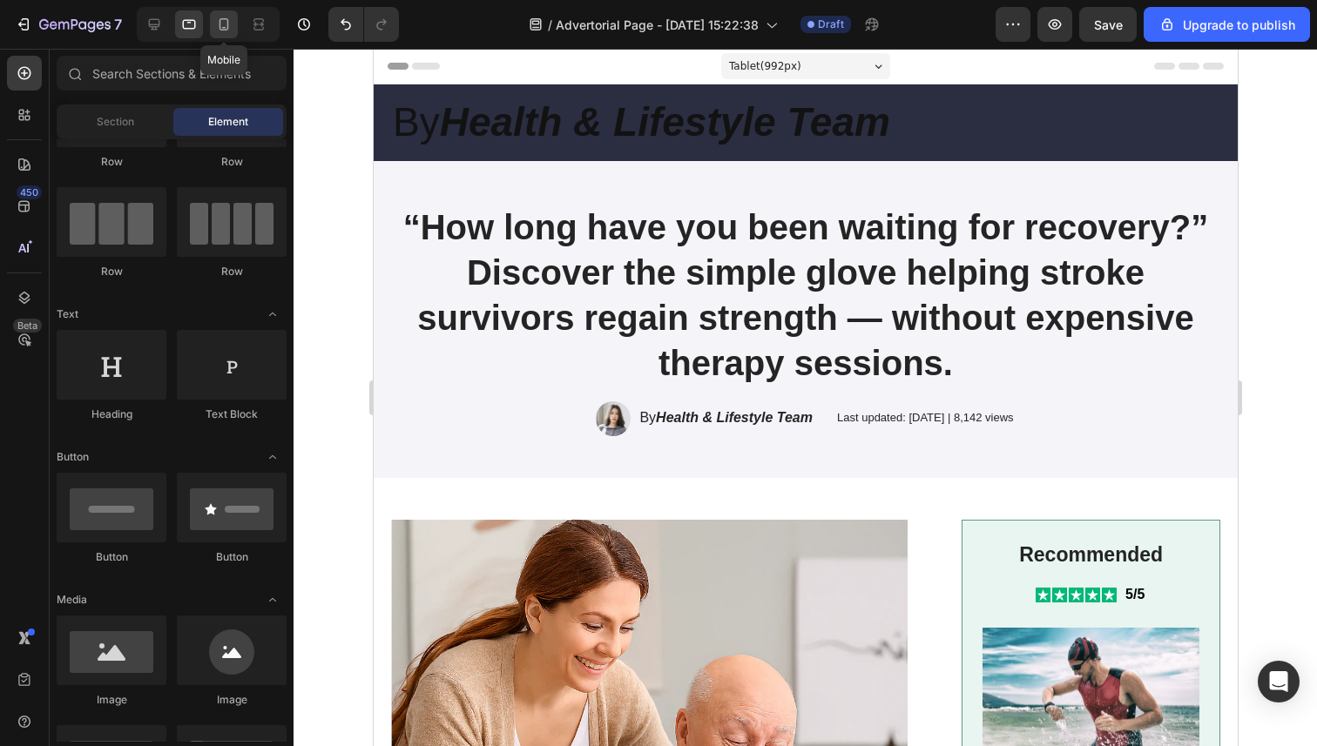
click at [223, 17] on icon at bounding box center [223, 24] width 17 height 17
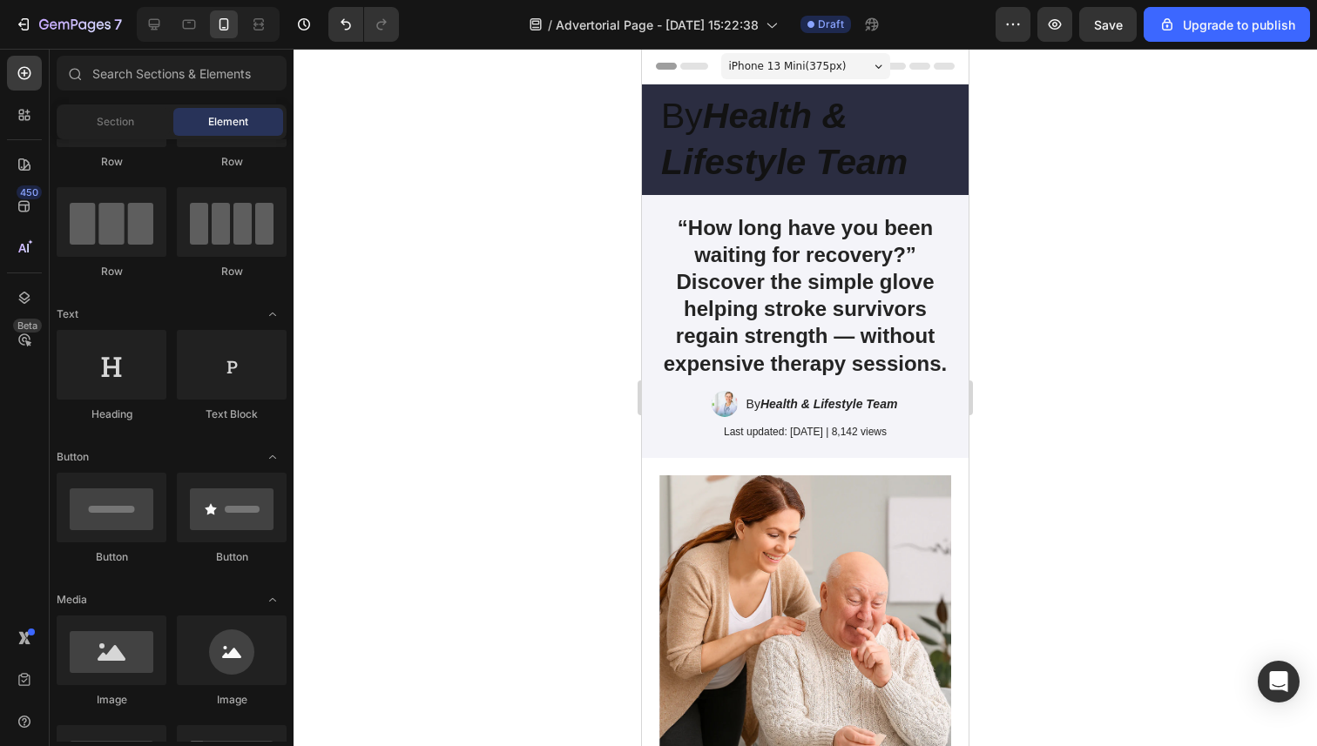
click at [551, 197] on div at bounding box center [804, 398] width 1023 height 698
click at [752, 150] on strong "Health & Lifestyle Team" at bounding box center [784, 139] width 246 height 86
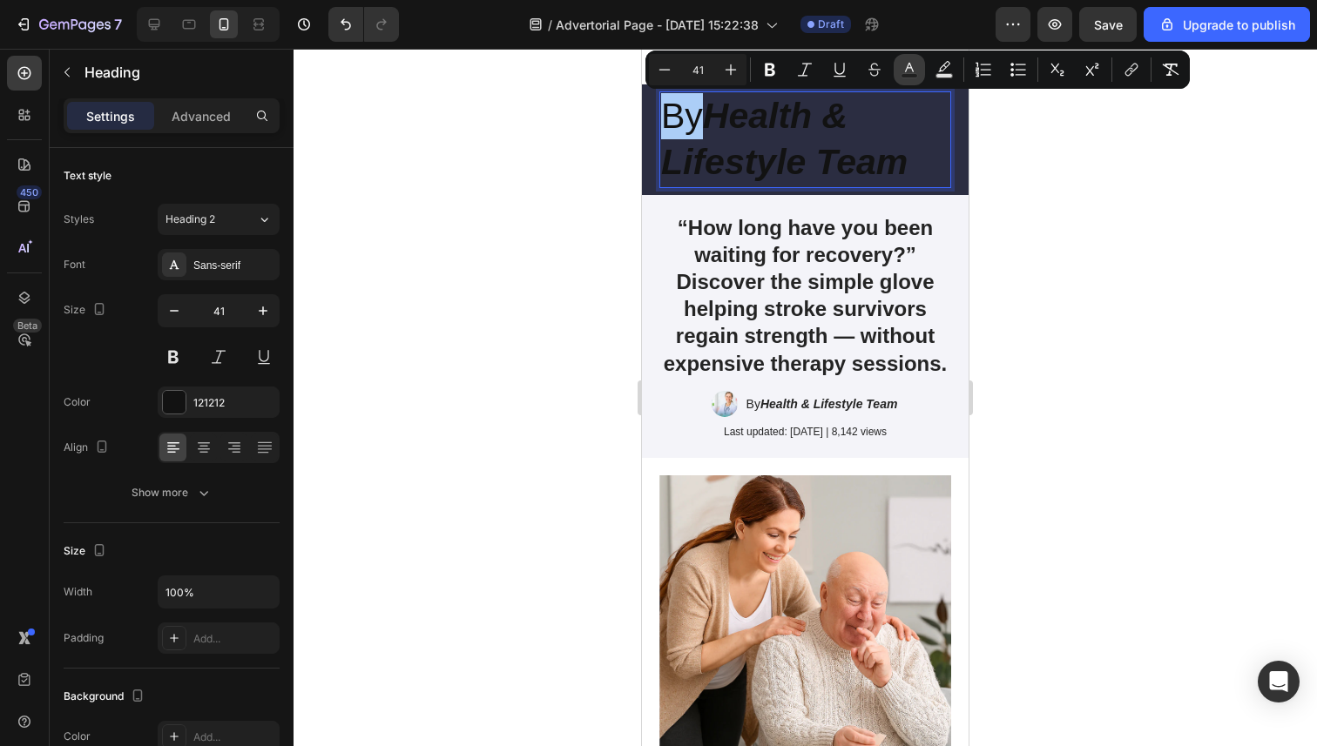
click at [911, 71] on icon "Editor contextual toolbar" at bounding box center [908, 69] width 17 height 17
type input "121212"
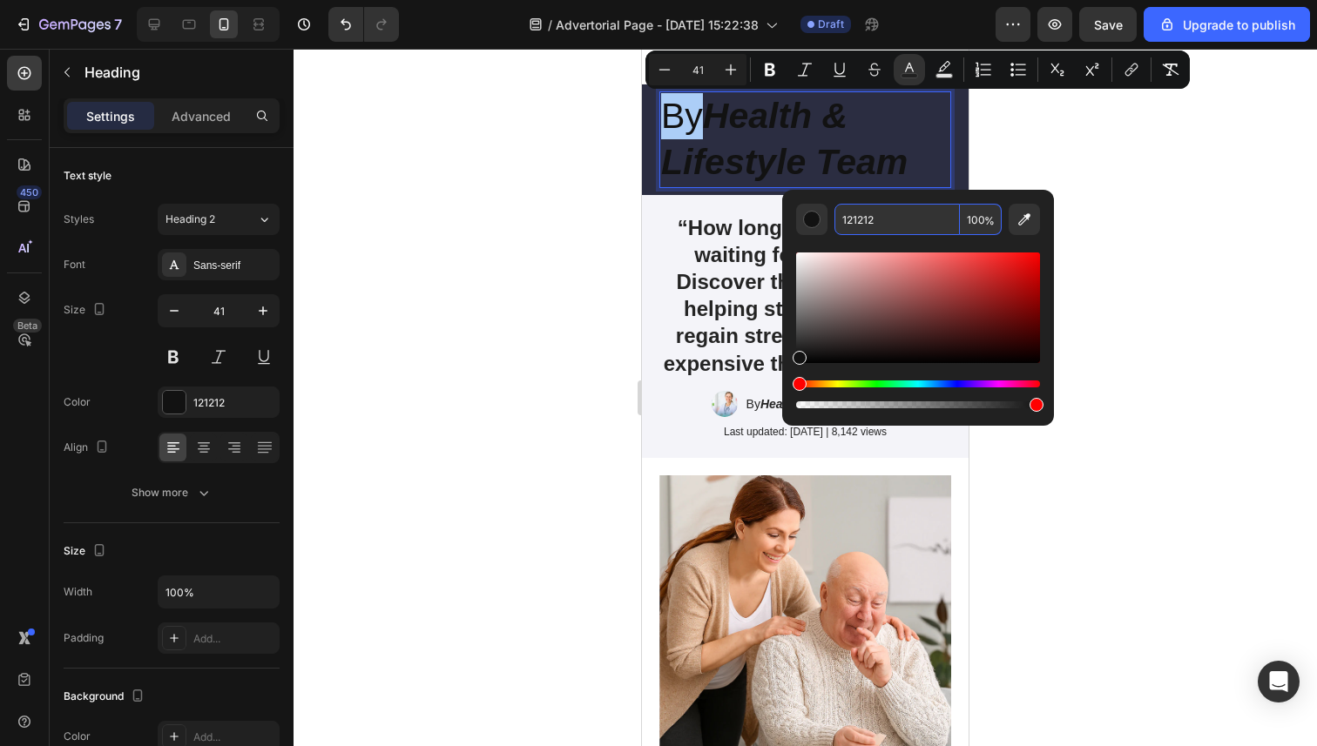
click at [885, 222] on input "121212" at bounding box center [896, 219] width 125 height 31
type input "000000"
click at [536, 239] on div at bounding box center [804, 398] width 1023 height 698
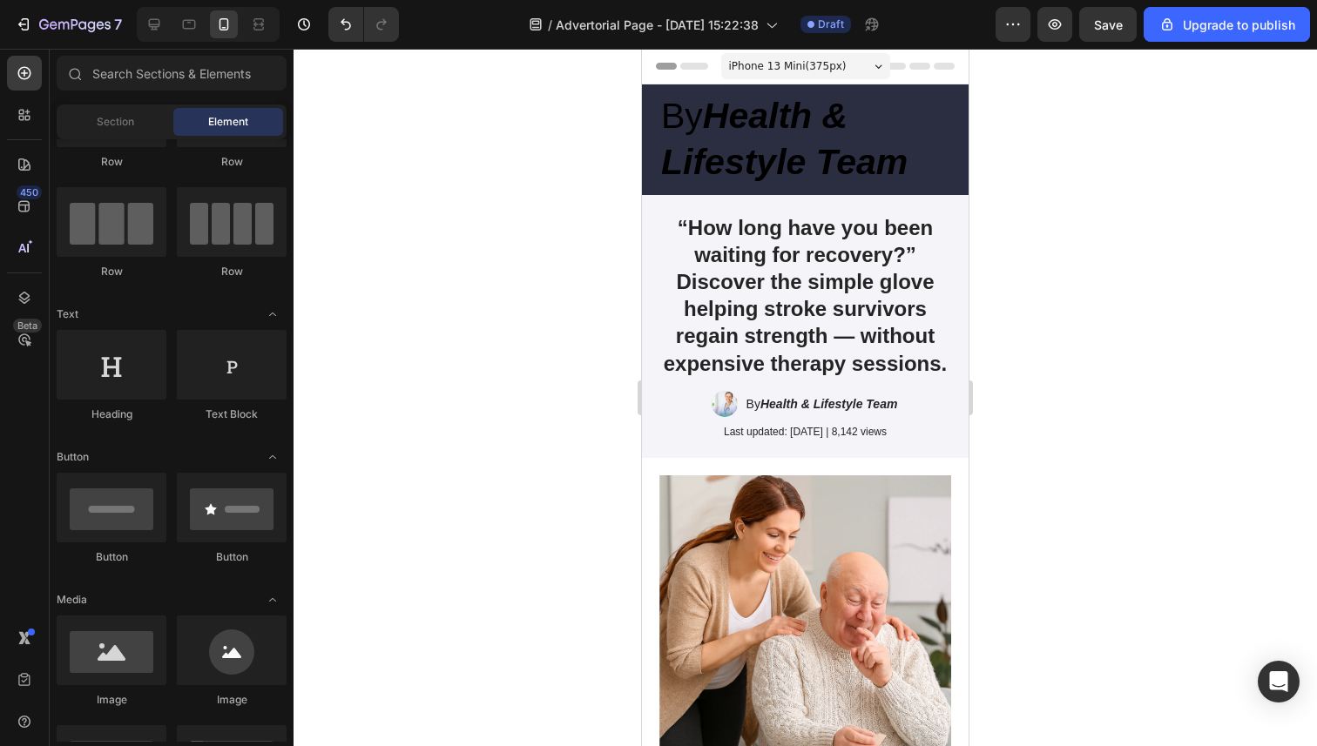
click at [535, 239] on div at bounding box center [804, 398] width 1023 height 698
click at [720, 160] on strong "Health & Lifestyle Team" at bounding box center [784, 139] width 246 height 86
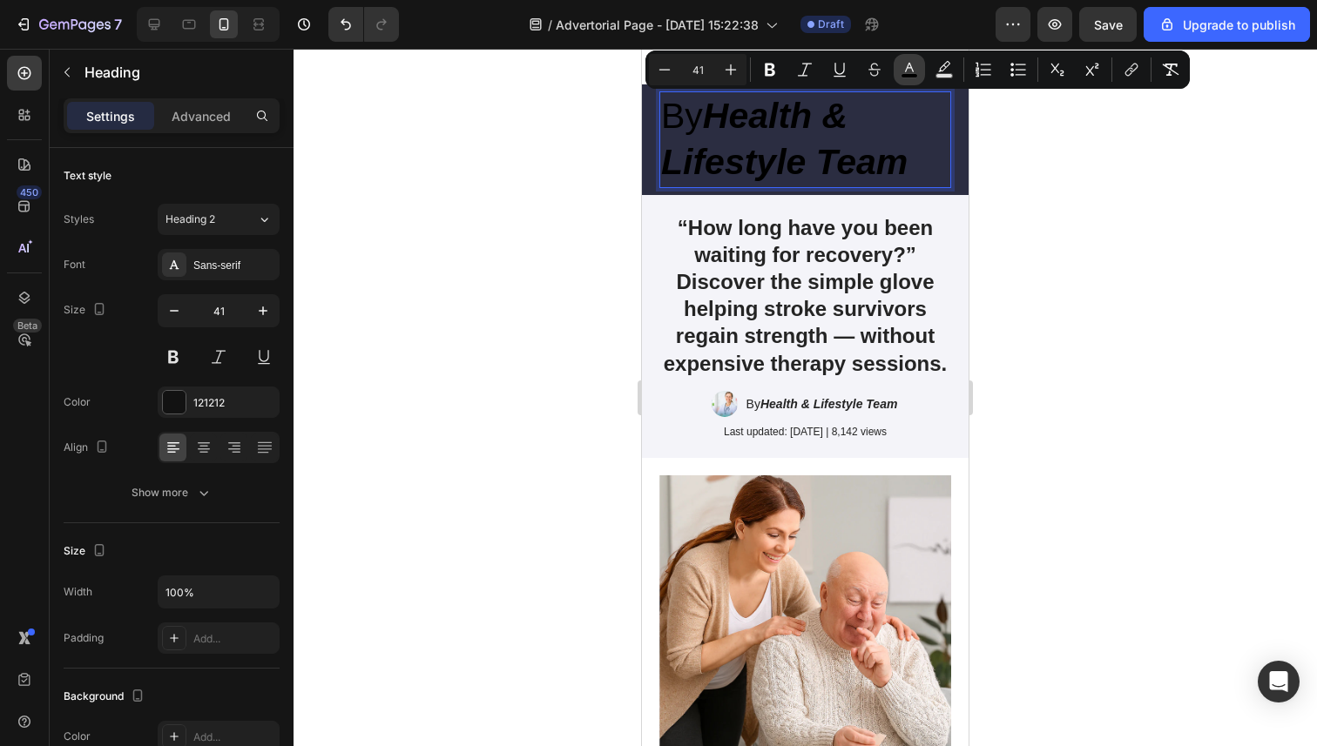
click at [909, 72] on icon "Editor contextual toolbar" at bounding box center [908, 69] width 17 height 17
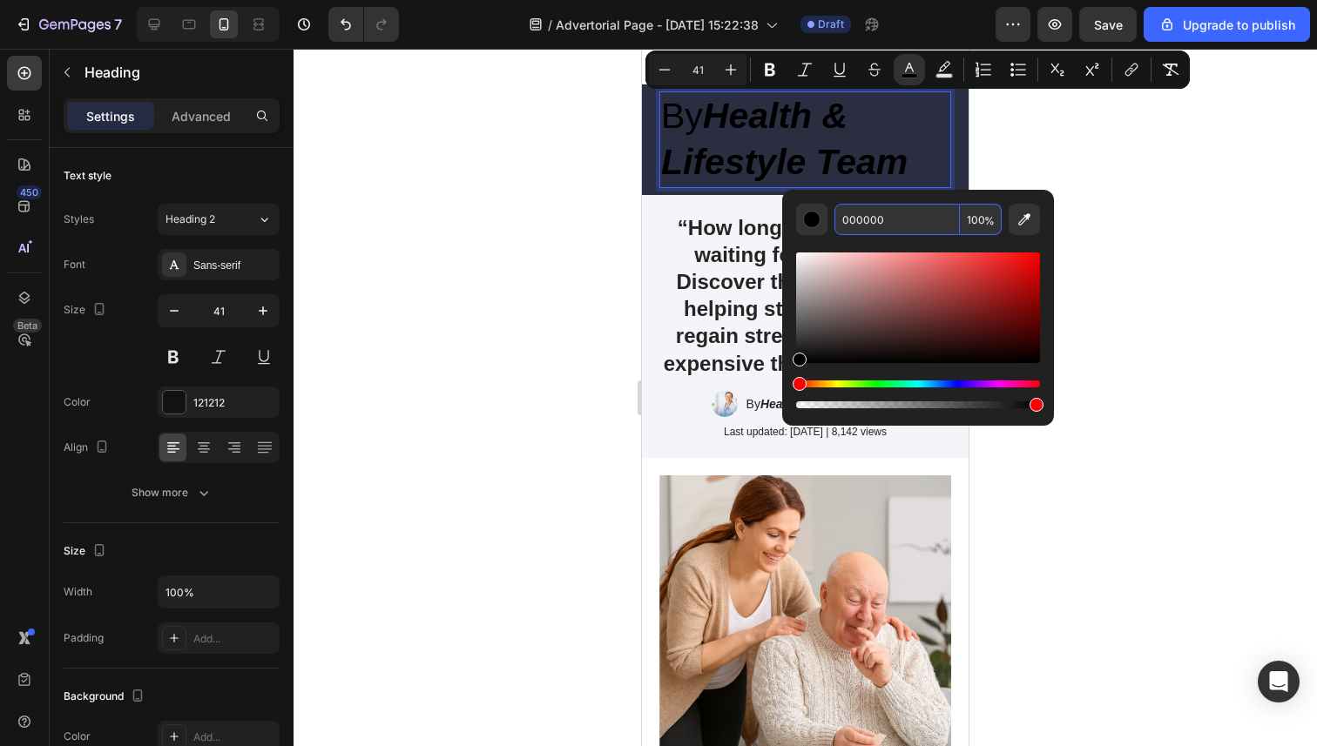
click at [879, 226] on input "000000" at bounding box center [896, 219] width 125 height 31
type input "FFFFFF"
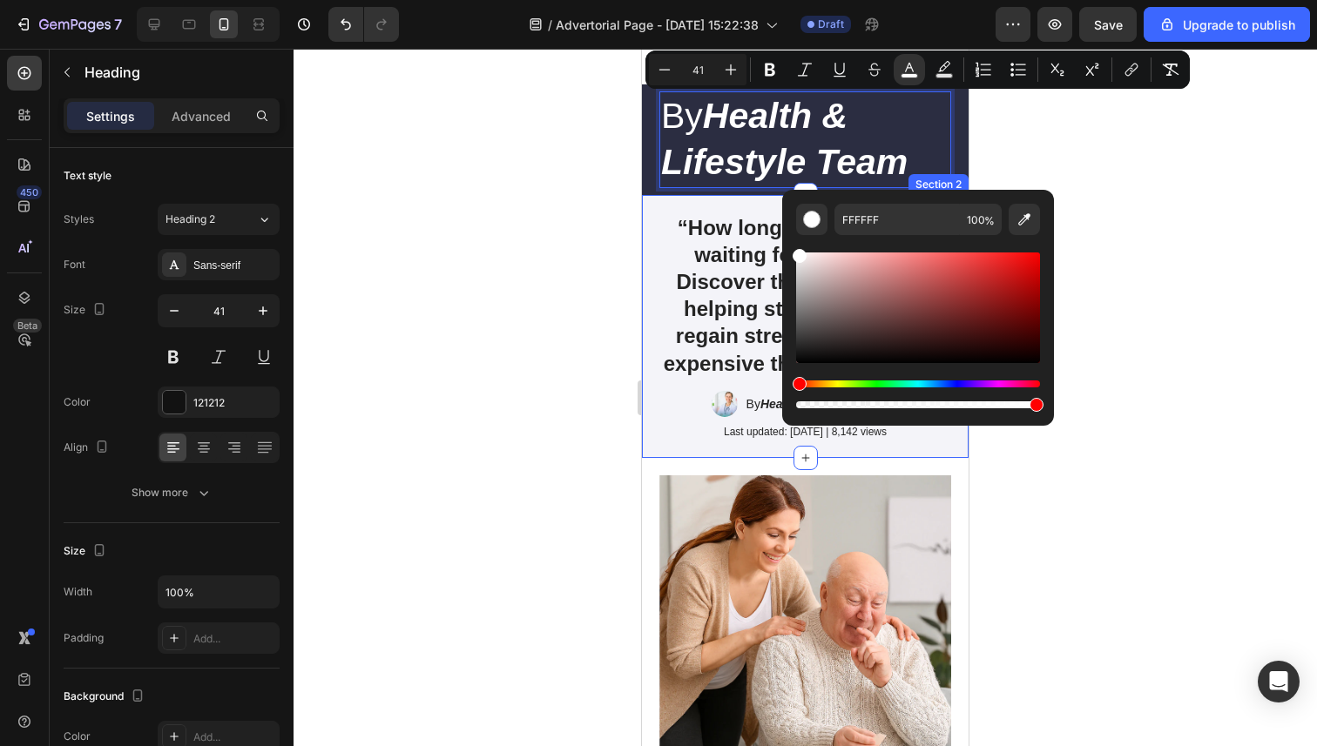
click at [583, 240] on div at bounding box center [804, 398] width 1023 height 698
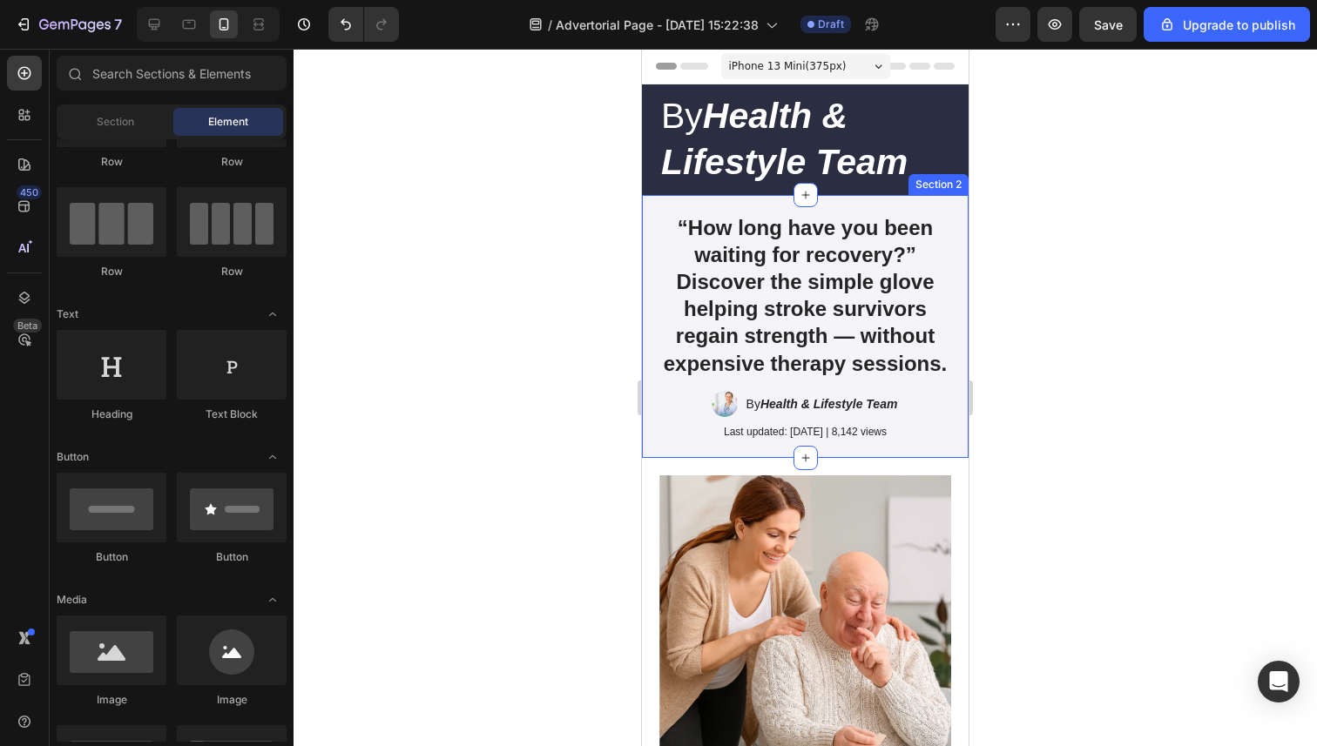
click at [583, 240] on div at bounding box center [804, 398] width 1023 height 698
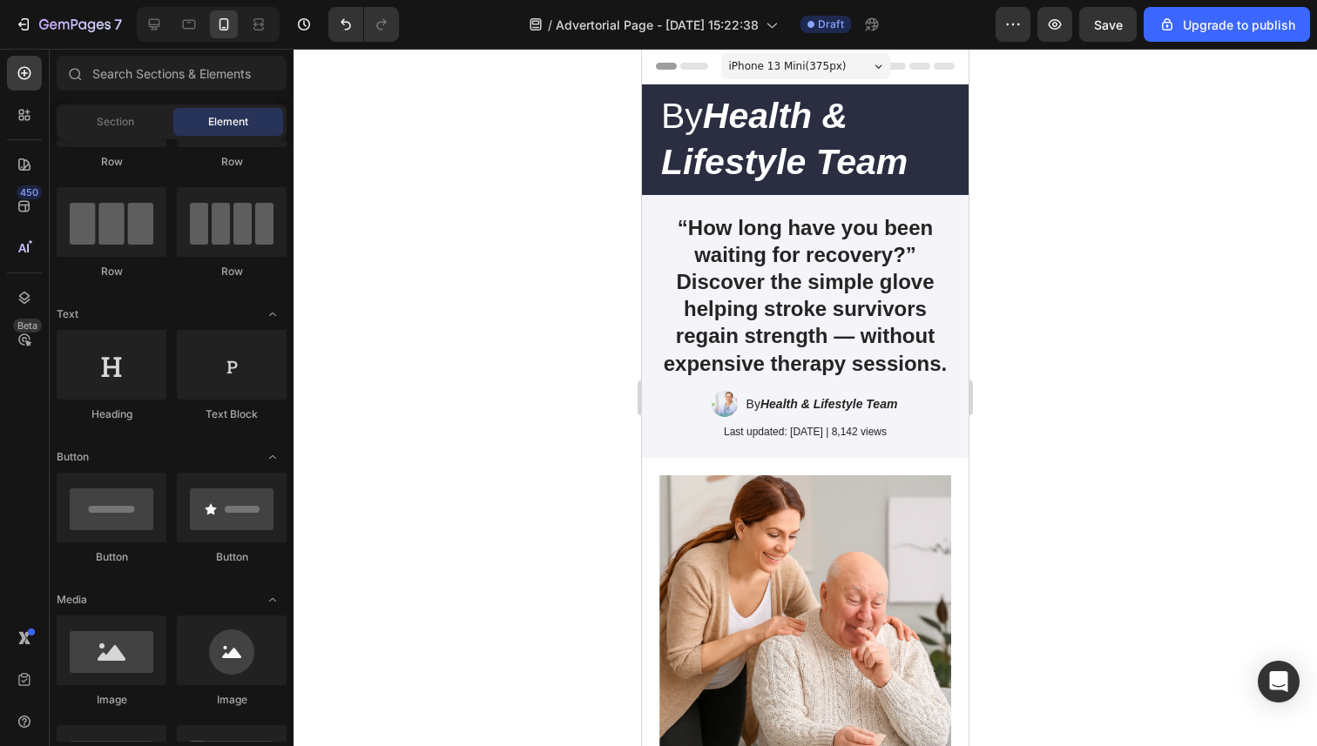
click at [1091, 291] on div at bounding box center [804, 398] width 1023 height 698
click at [193, 28] on icon at bounding box center [189, 25] width 13 height 10
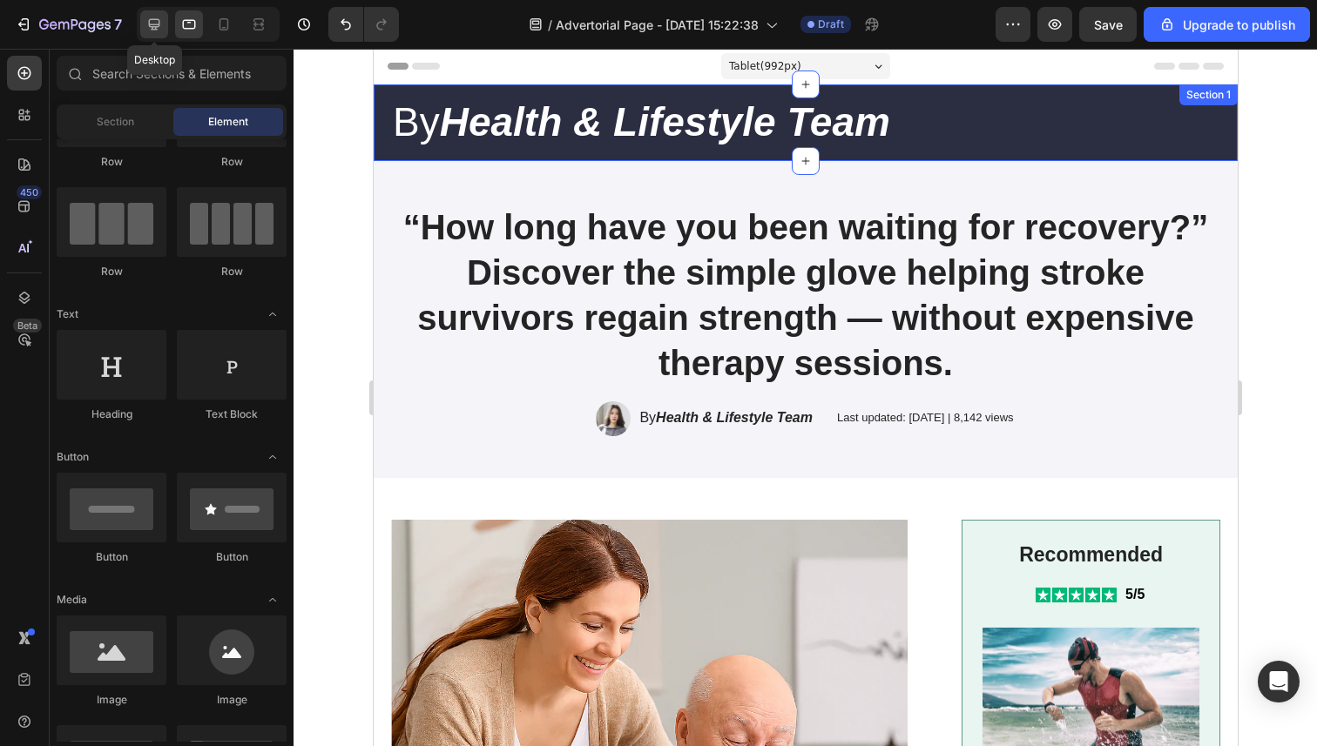
click at [155, 30] on icon at bounding box center [154, 24] width 11 height 11
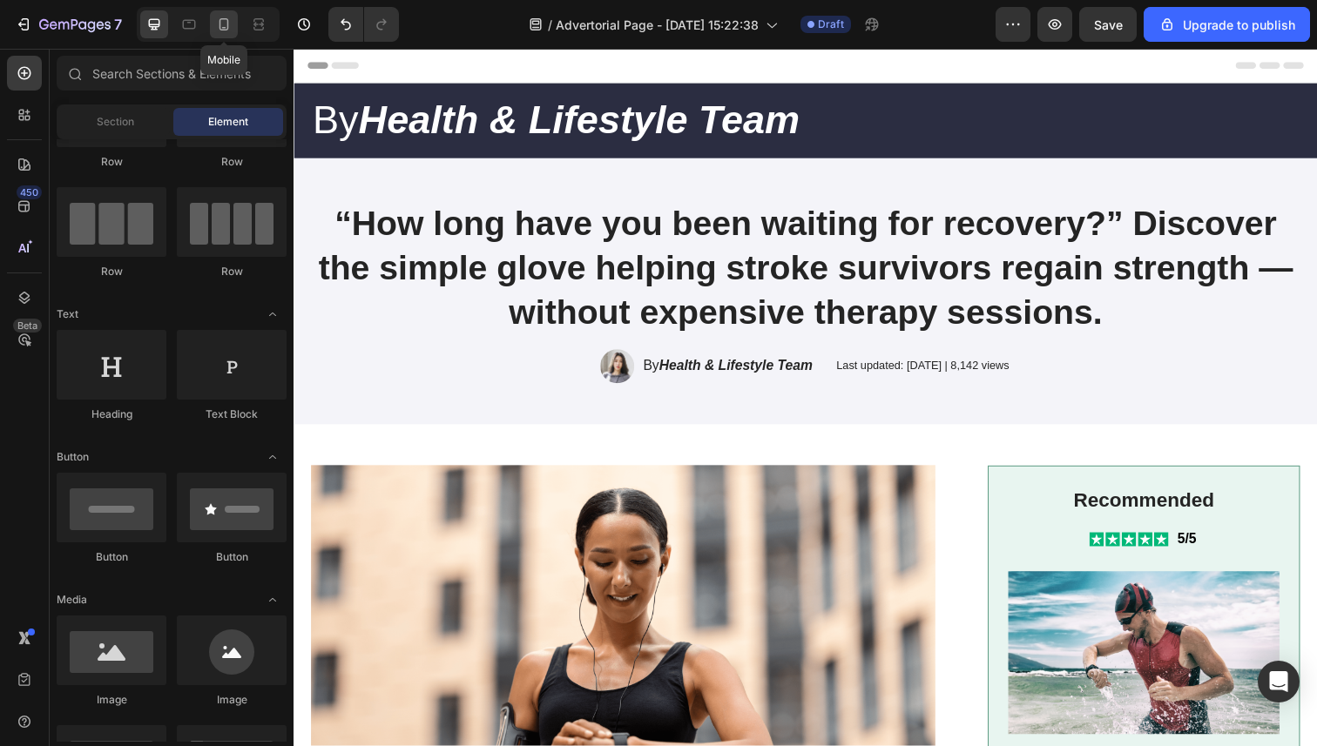
click at [225, 24] on icon at bounding box center [223, 24] width 17 height 17
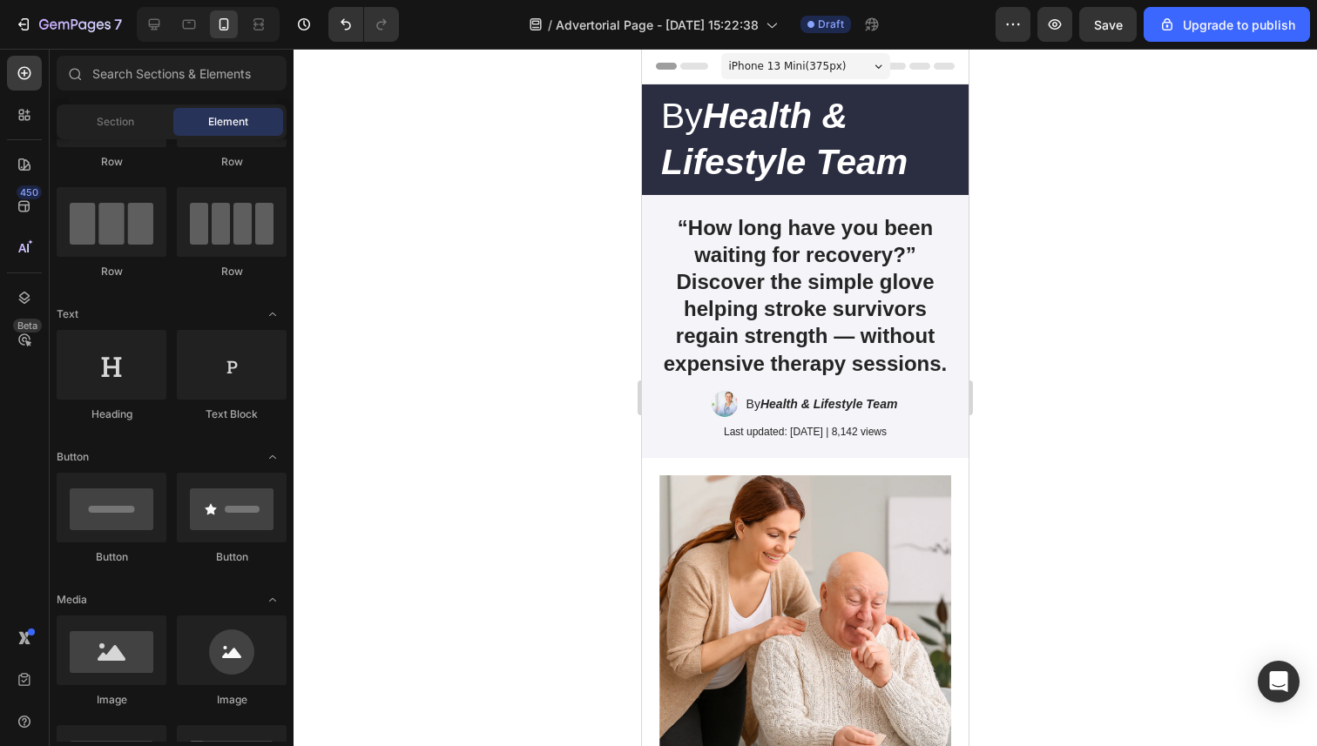
click at [379, 111] on div at bounding box center [804, 398] width 1023 height 698
click at [185, 28] on icon at bounding box center [189, 25] width 13 height 10
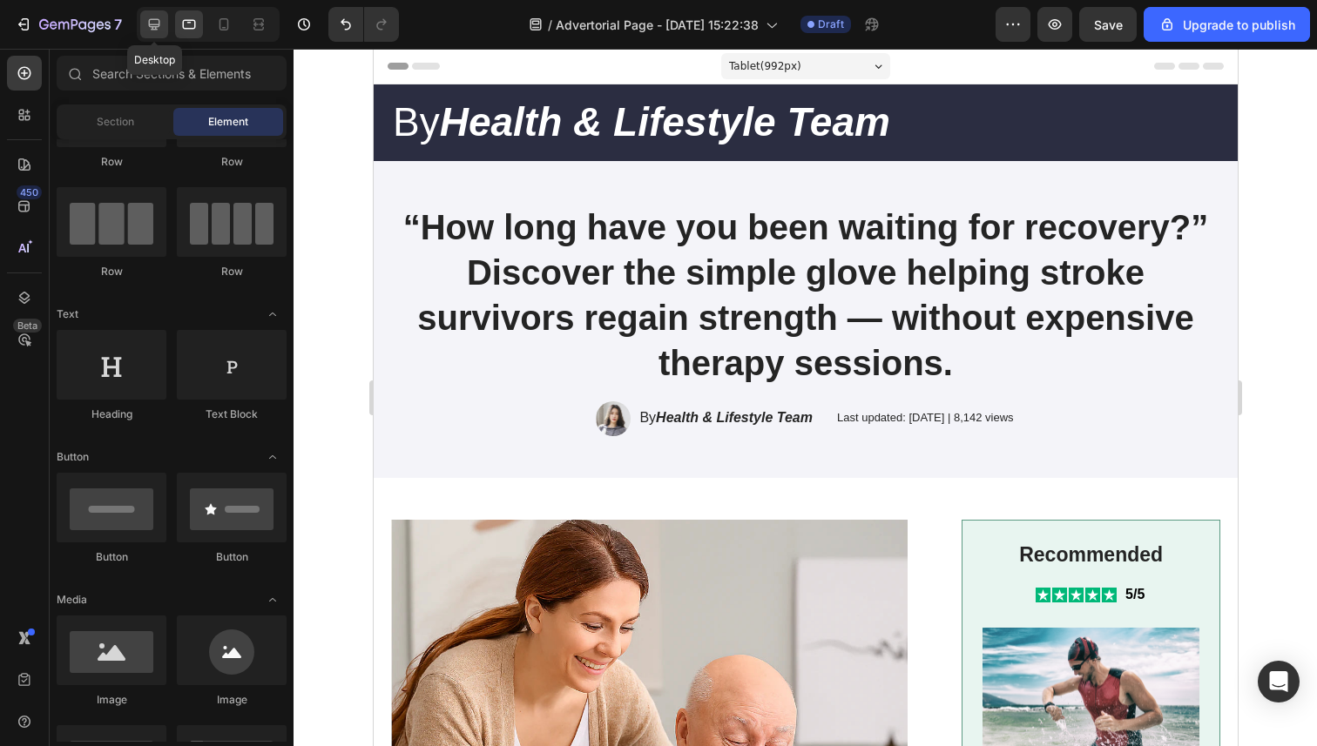
click at [150, 25] on icon at bounding box center [154, 24] width 11 height 11
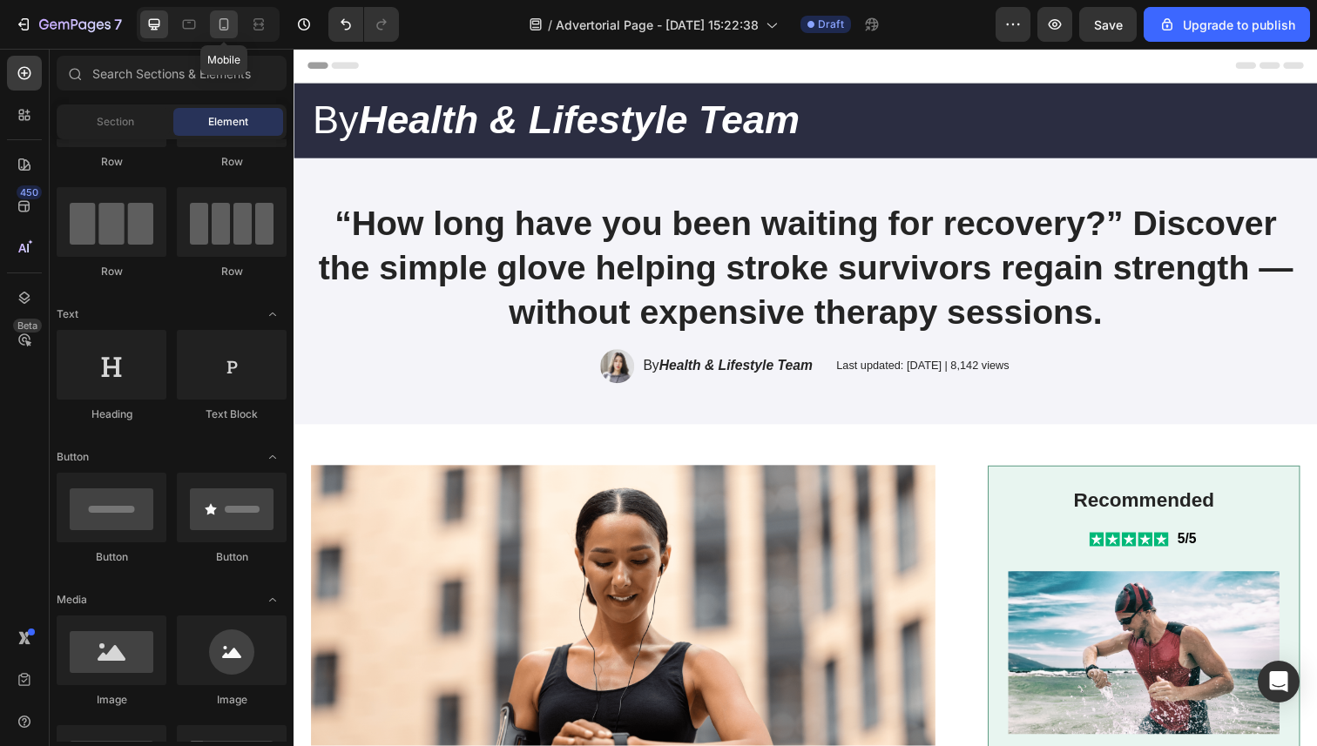
click at [229, 25] on icon at bounding box center [223, 24] width 17 height 17
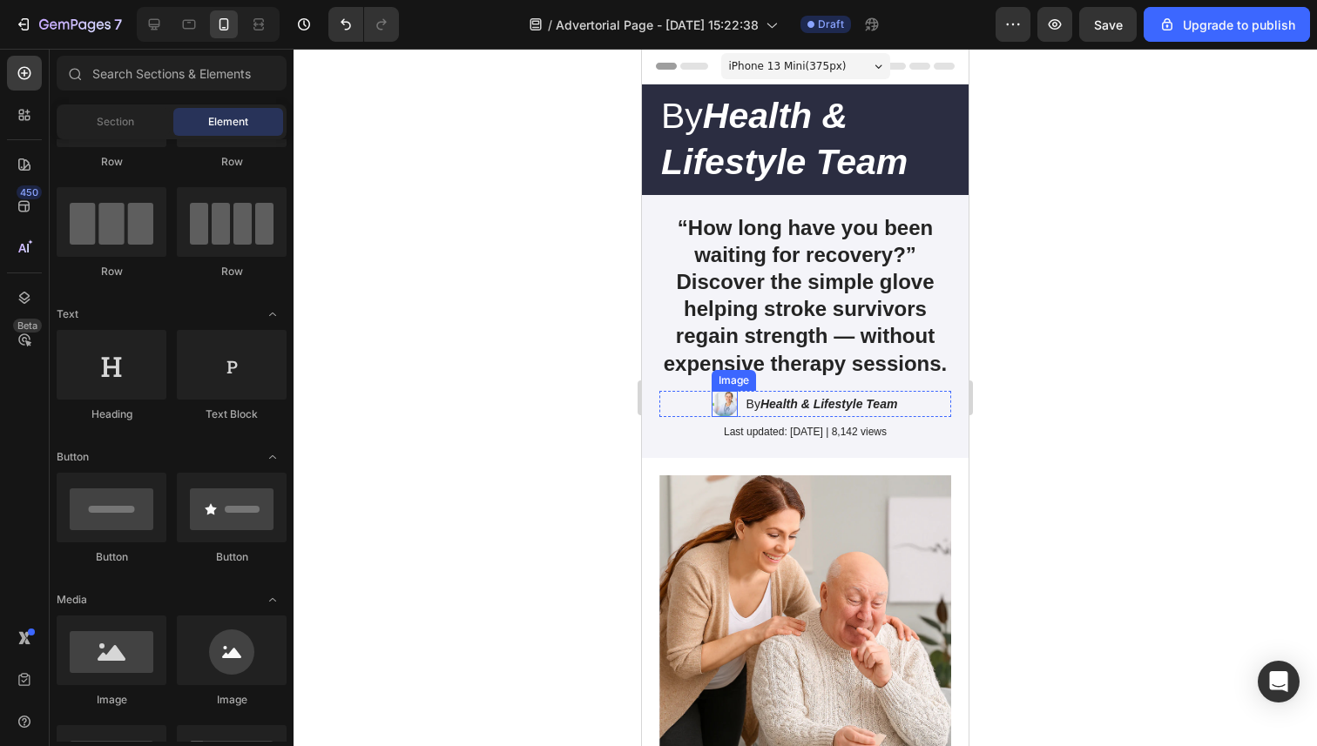
click at [725, 404] on img at bounding box center [724, 404] width 26 height 26
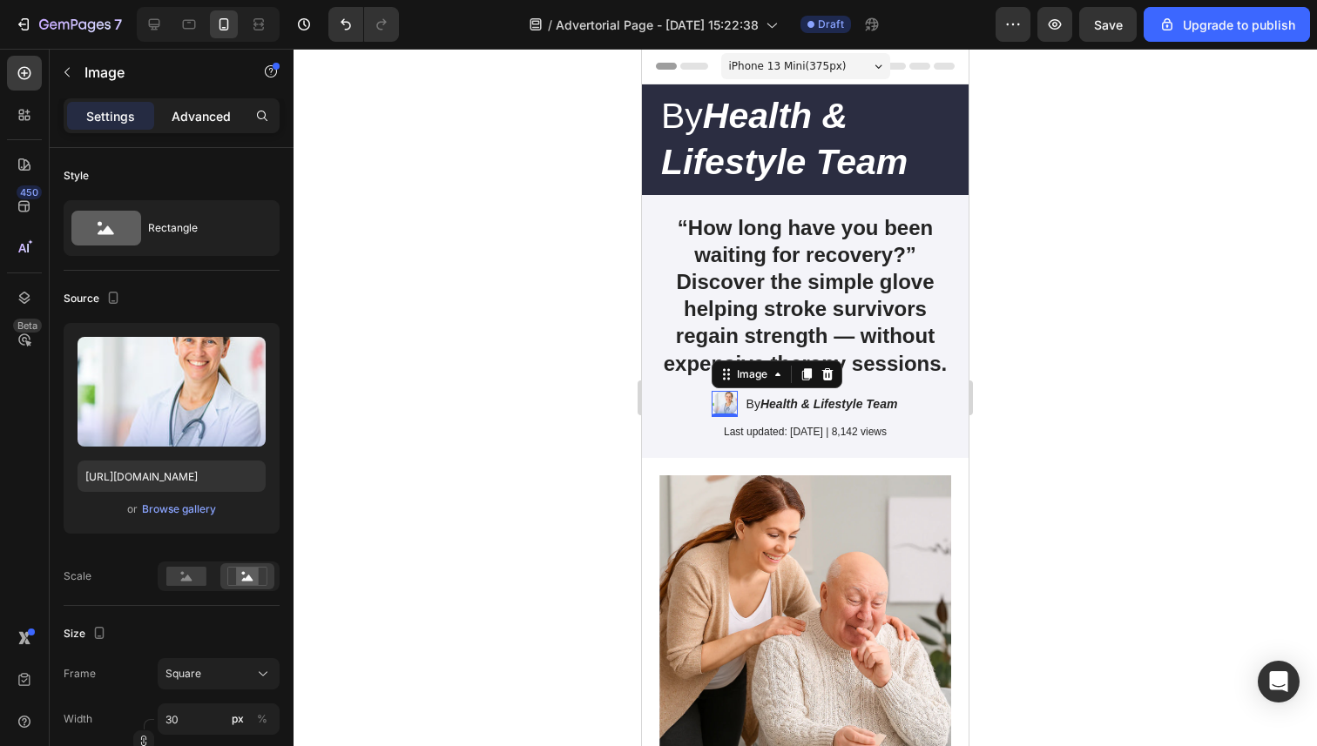
click at [210, 126] on div "Advanced" at bounding box center [201, 116] width 87 height 28
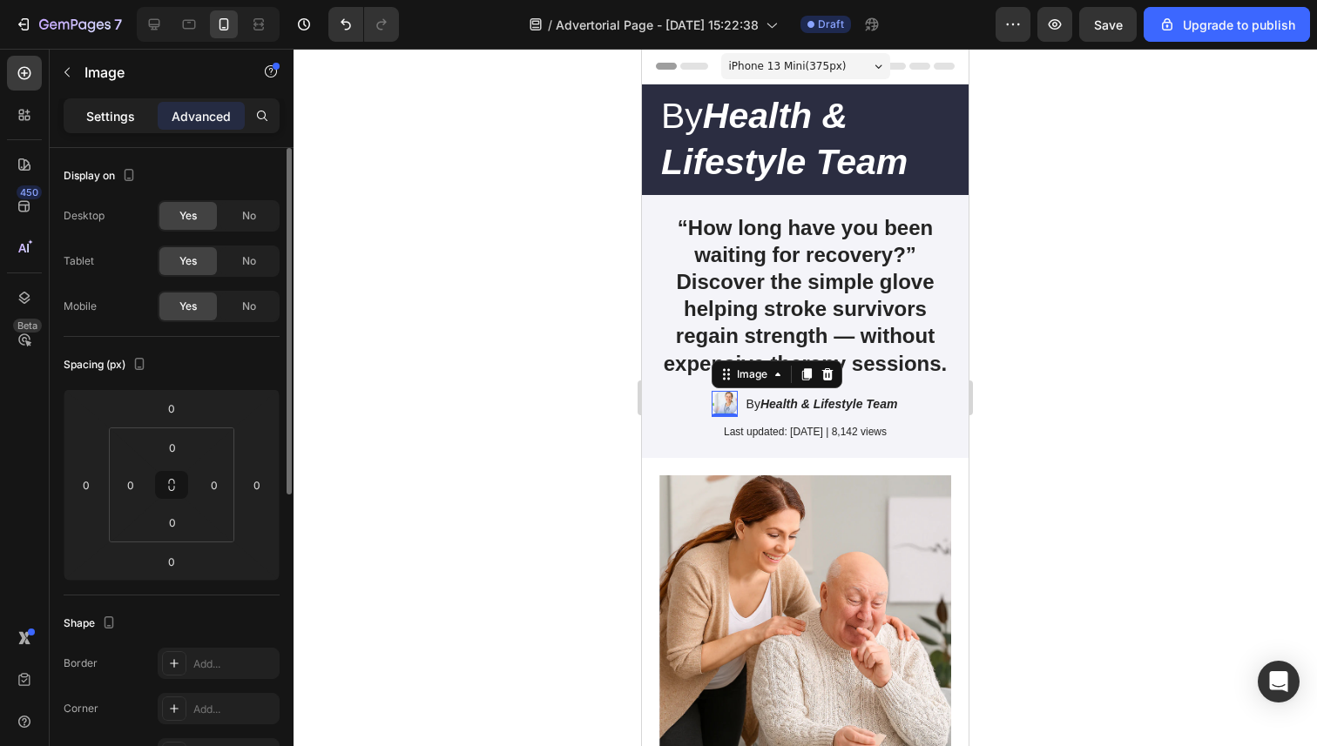
click at [122, 120] on p "Settings" at bounding box center [110, 116] width 49 height 18
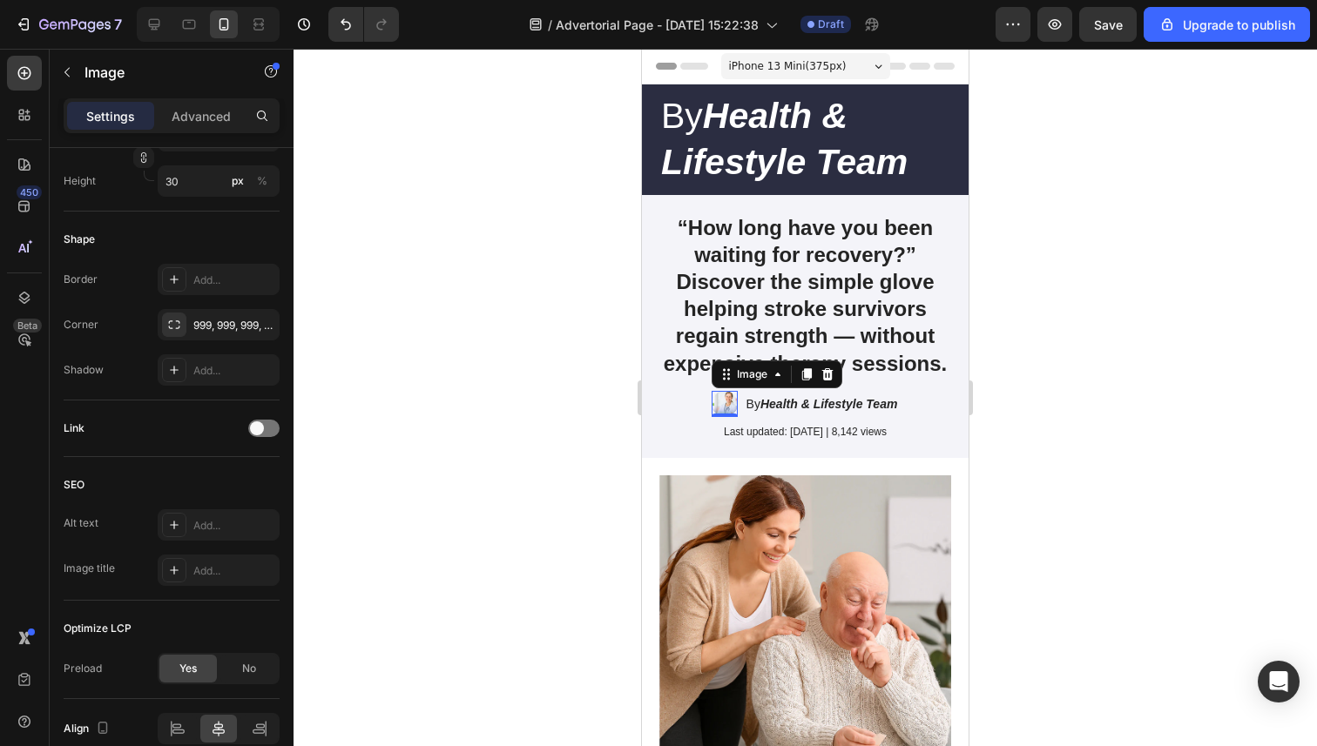
scroll to position [665, 0]
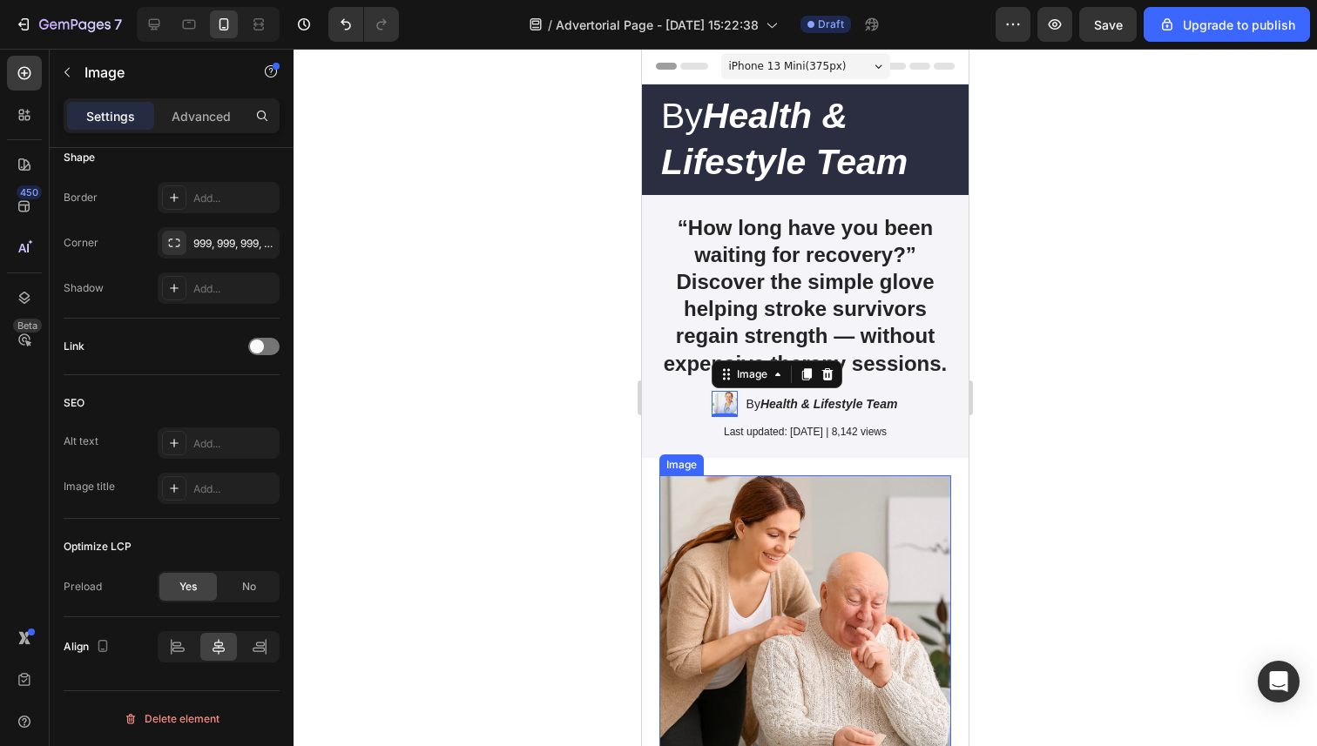
click at [812, 563] on img at bounding box center [805, 621] width 292 height 292
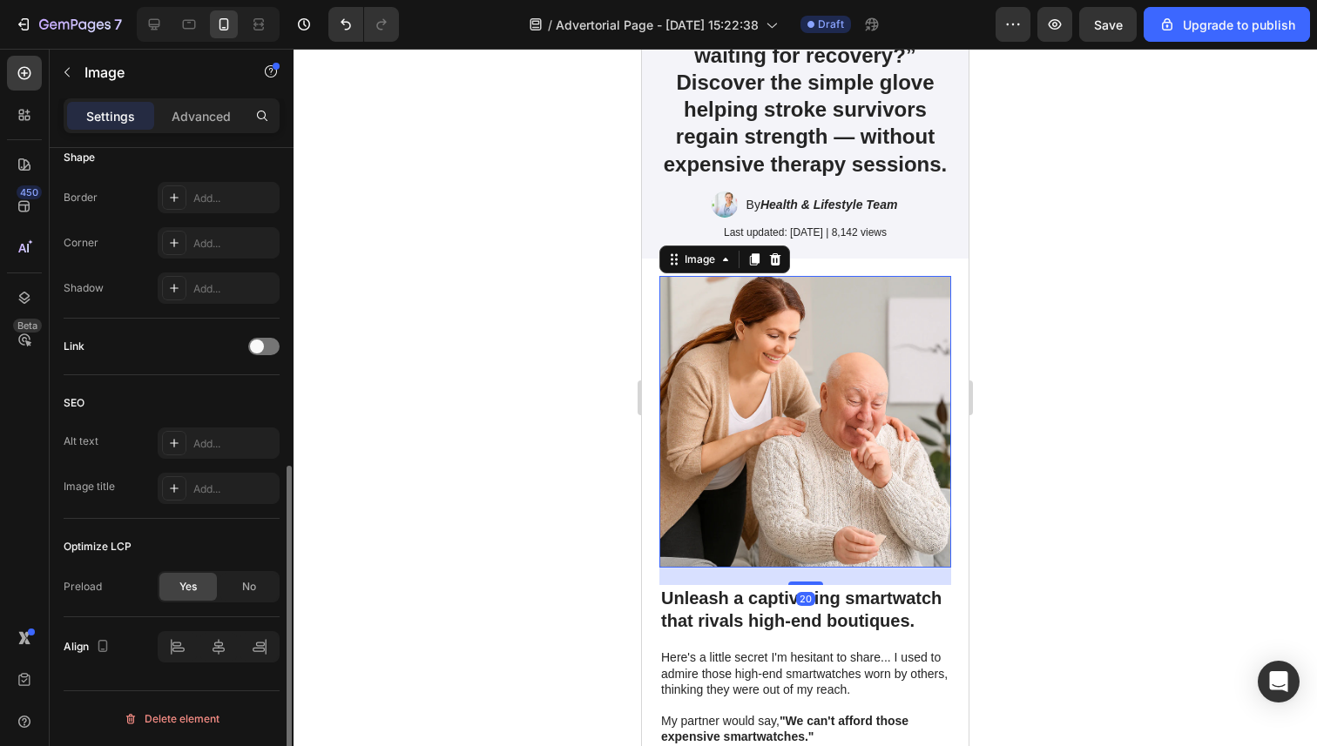
scroll to position [293, 0]
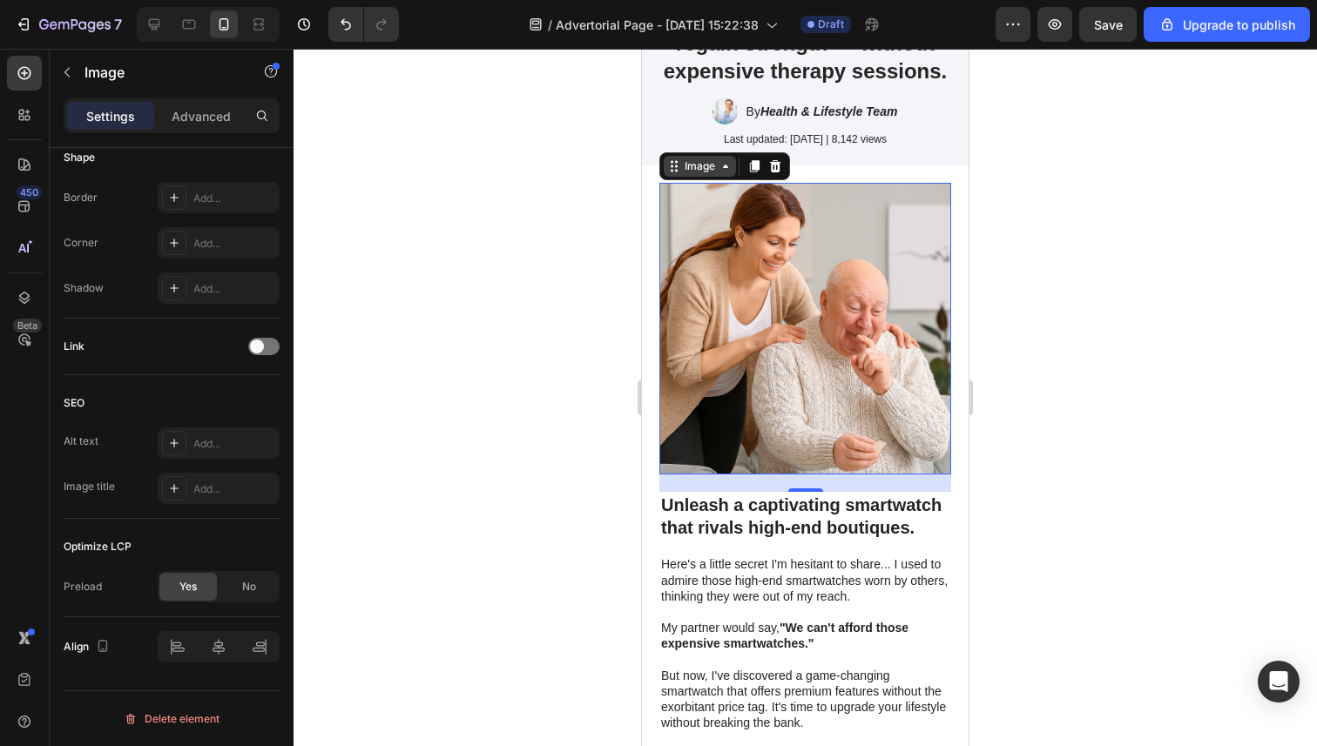
click at [692, 158] on div "Image" at bounding box center [699, 166] width 37 height 16
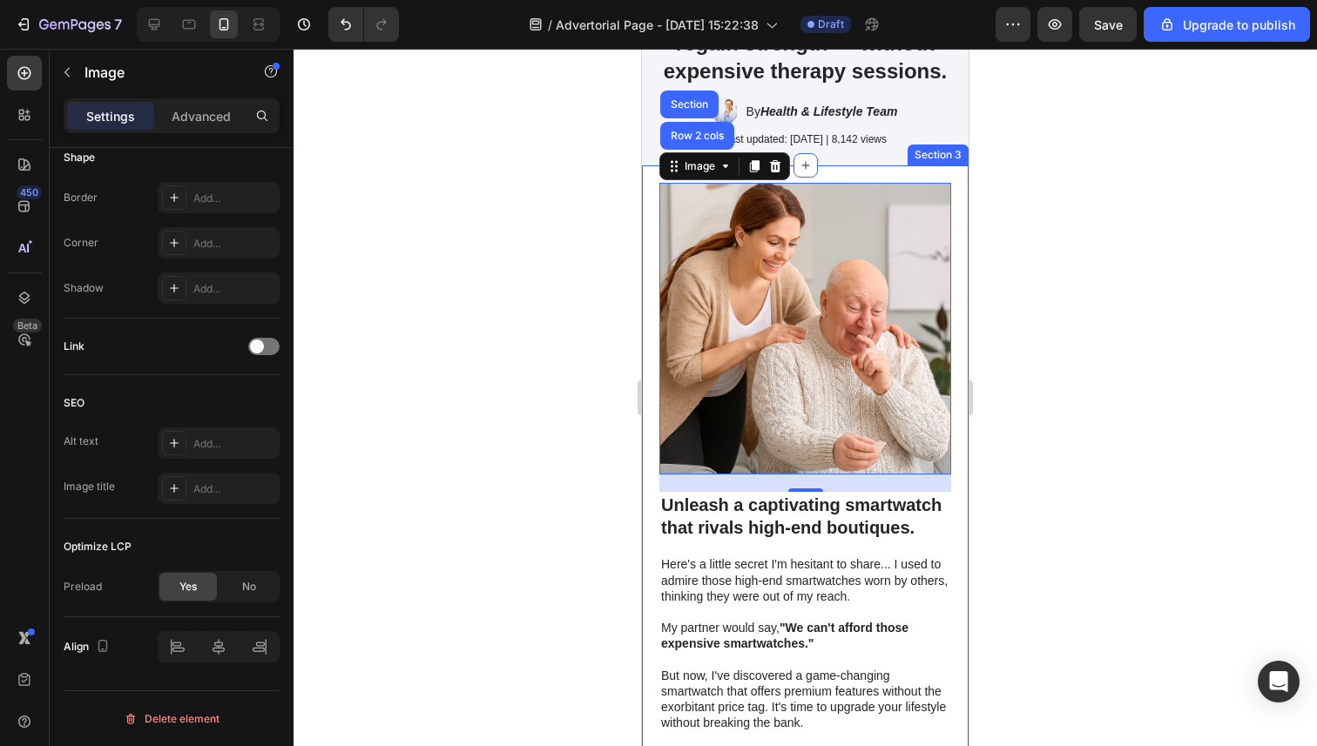
click at [561, 253] on div at bounding box center [804, 398] width 1023 height 698
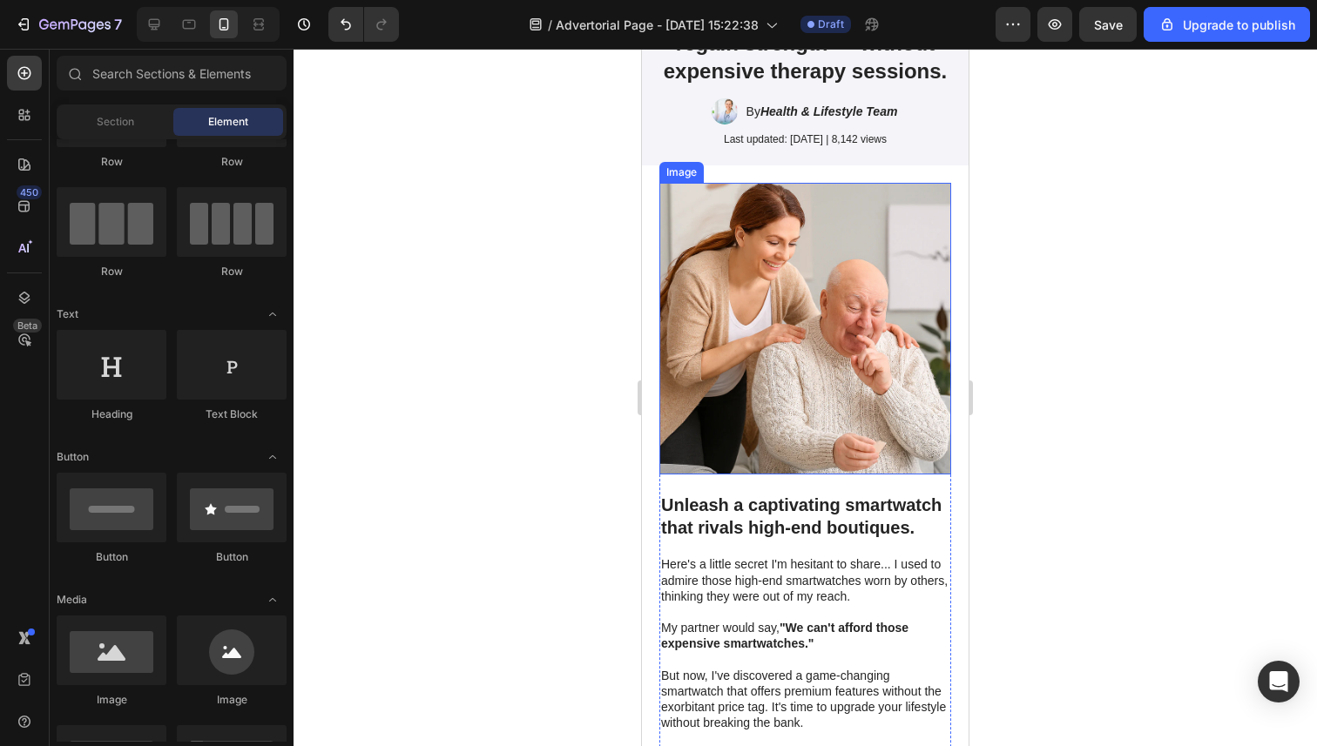
click at [774, 330] on img at bounding box center [805, 329] width 292 height 292
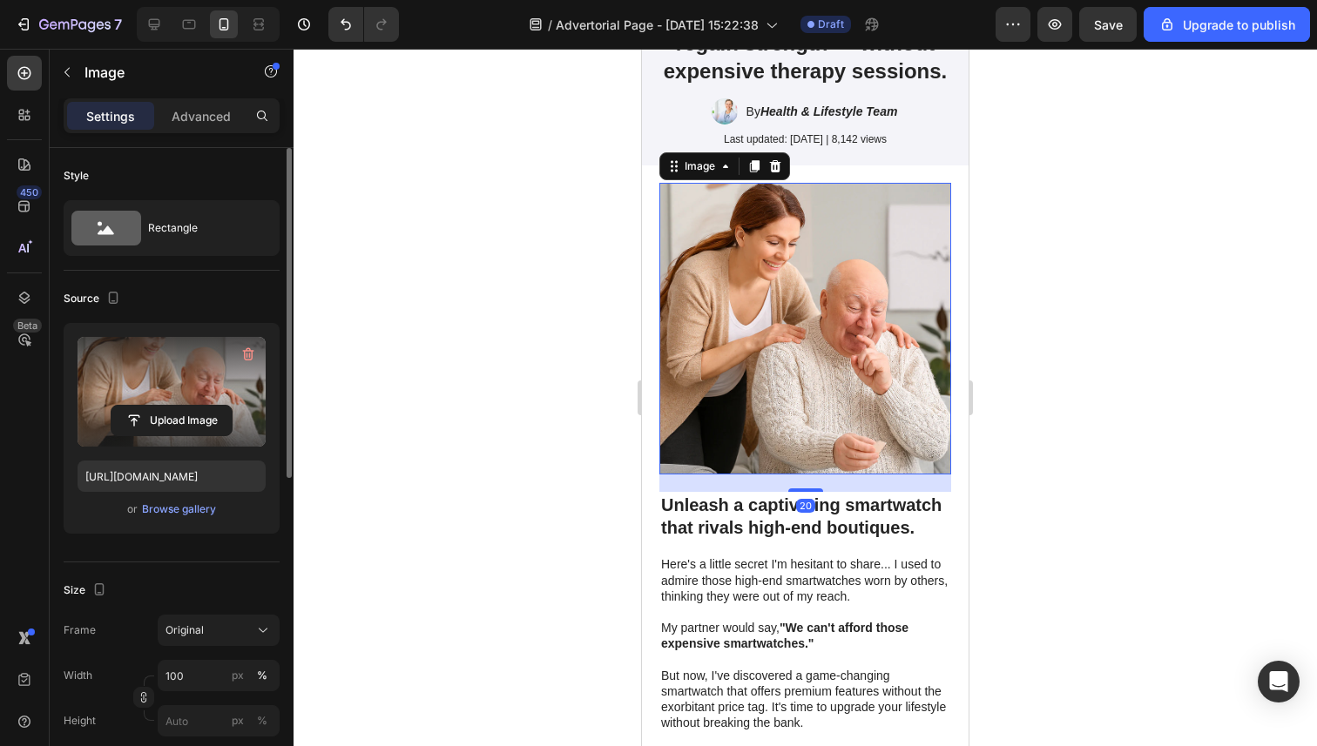
click at [195, 396] on label at bounding box center [172, 392] width 188 height 110
click at [195, 406] on input "file" at bounding box center [171, 421] width 120 height 30
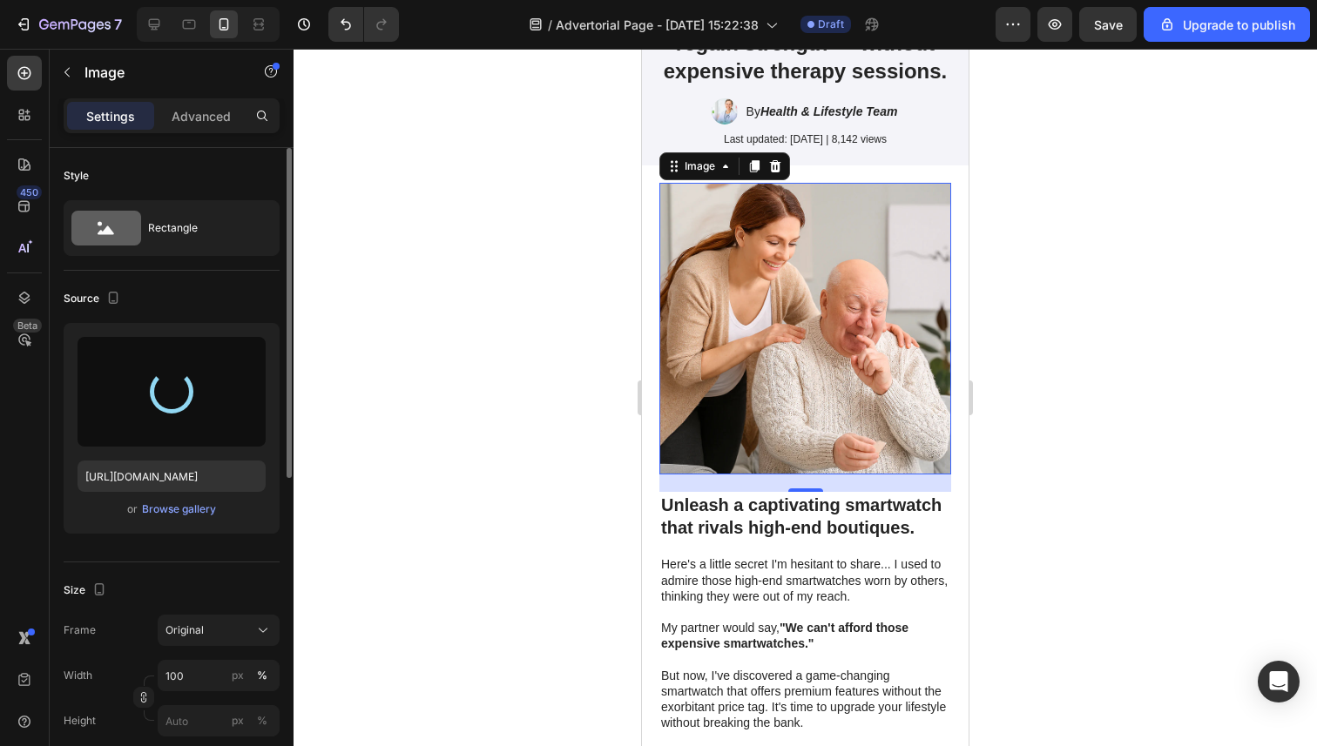
type input "https://cdn.shopify.com/s/files/1/0946/3303/4035/files/gempages_581573544958231…"
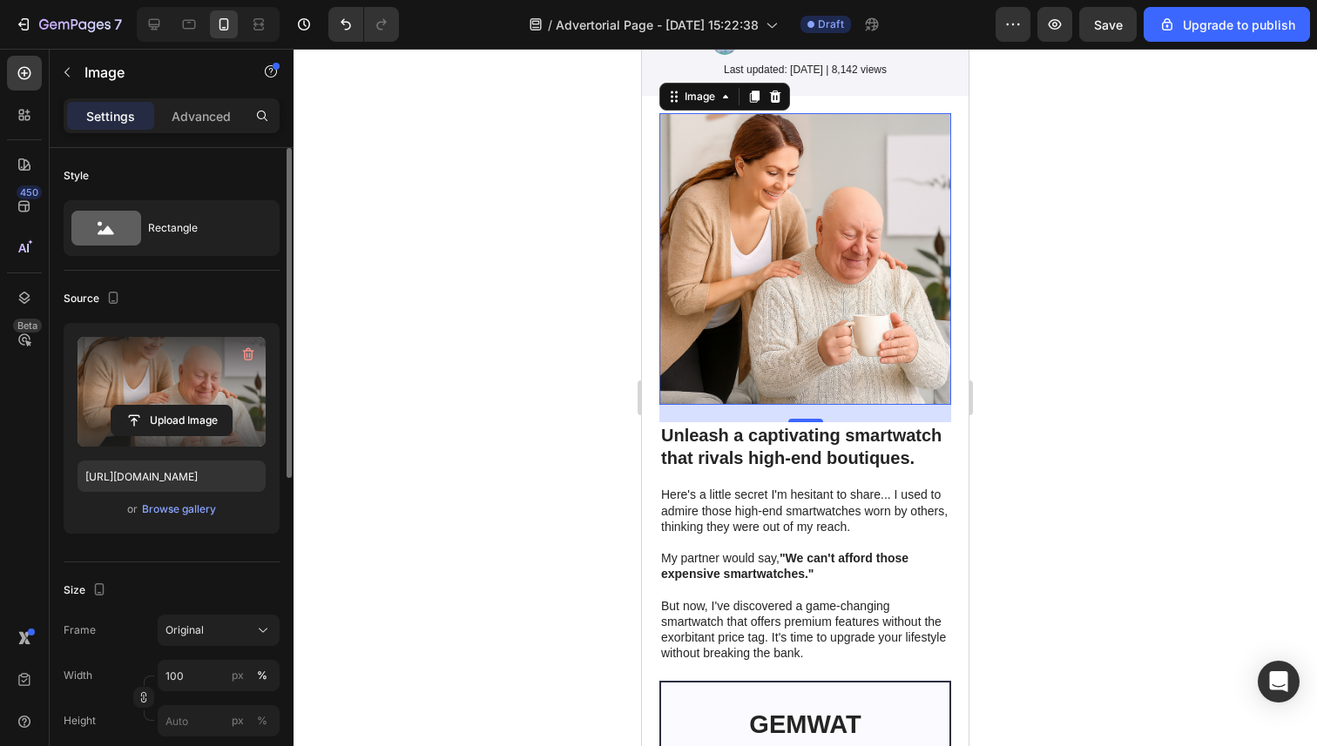
scroll to position [407, 0]
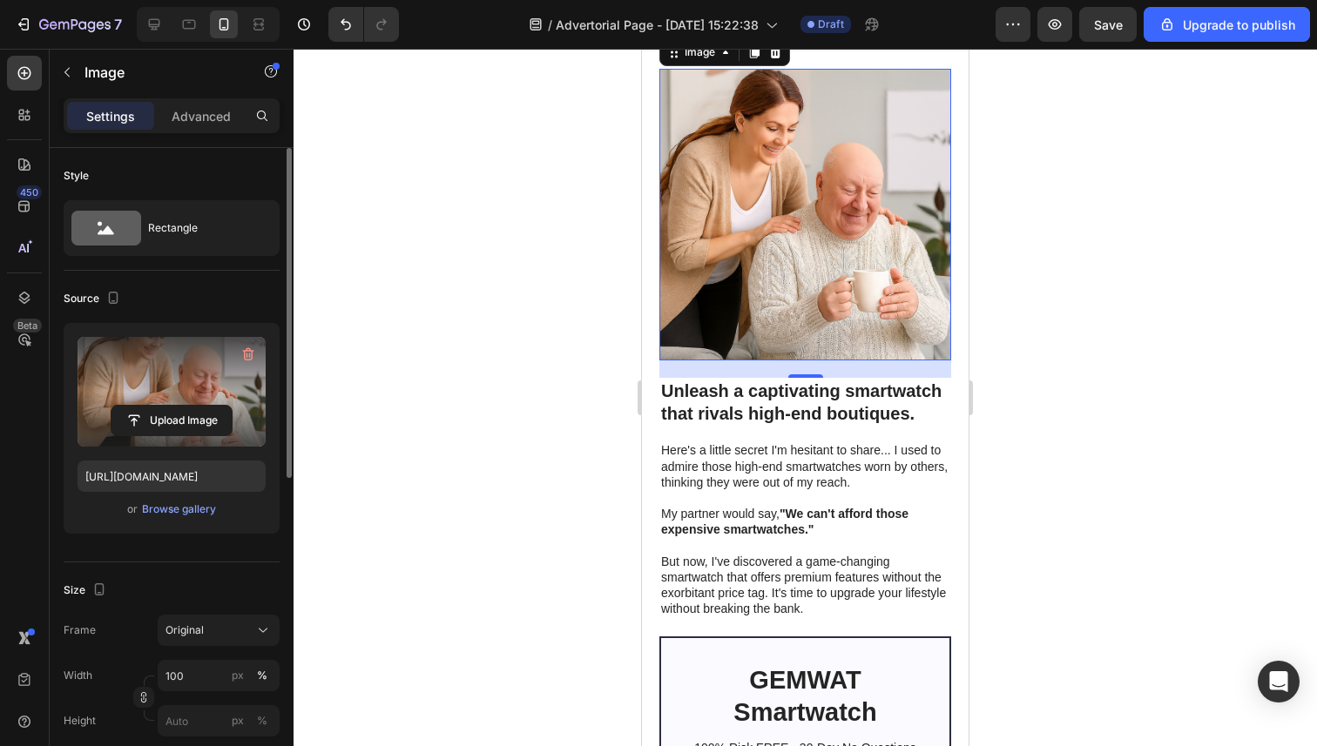
click at [587, 322] on div at bounding box center [804, 398] width 1023 height 698
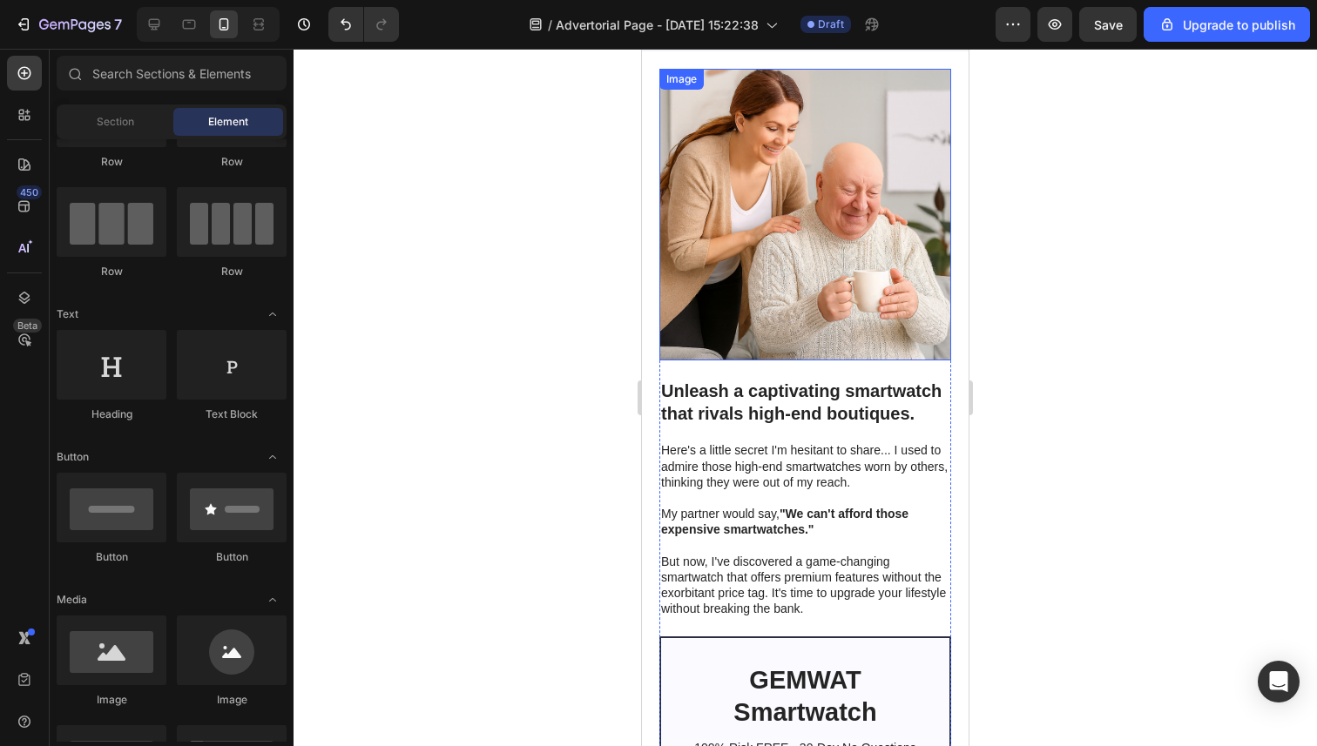
scroll to position [207, 0]
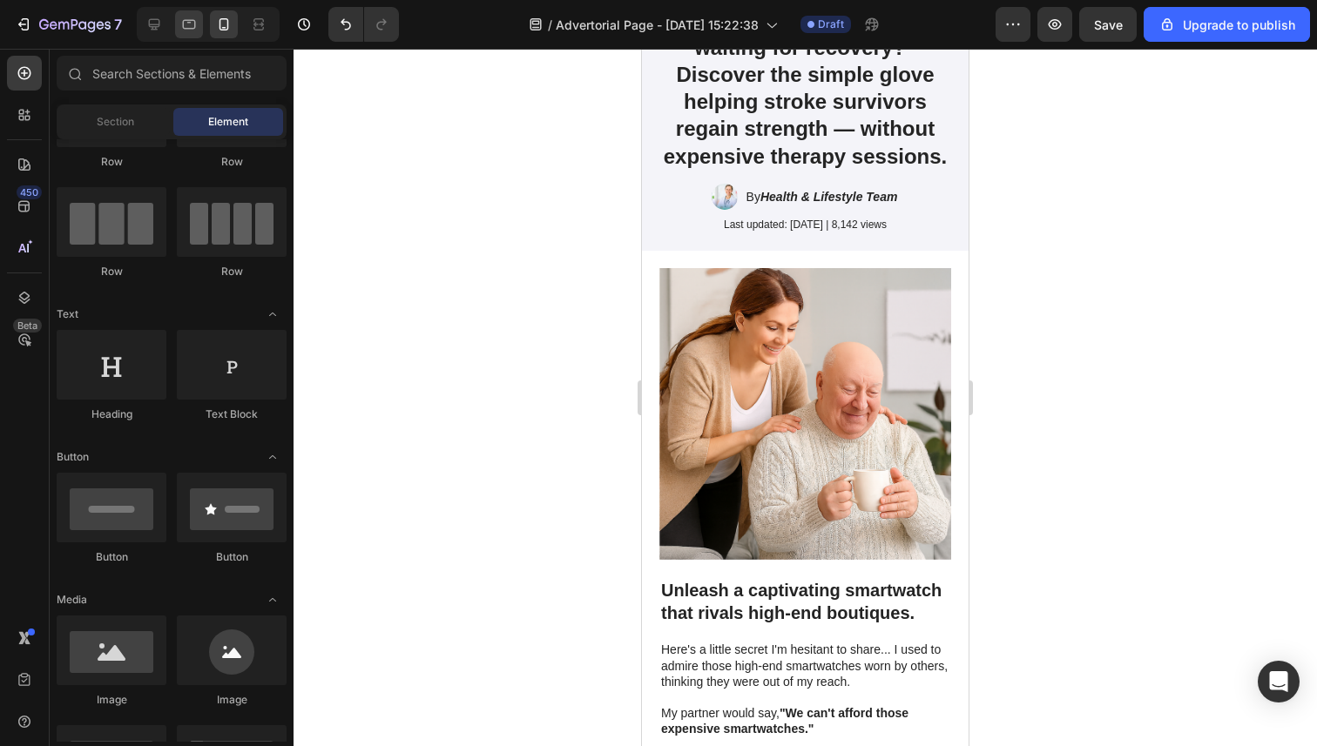
click at [202, 23] on div at bounding box center [189, 24] width 28 height 28
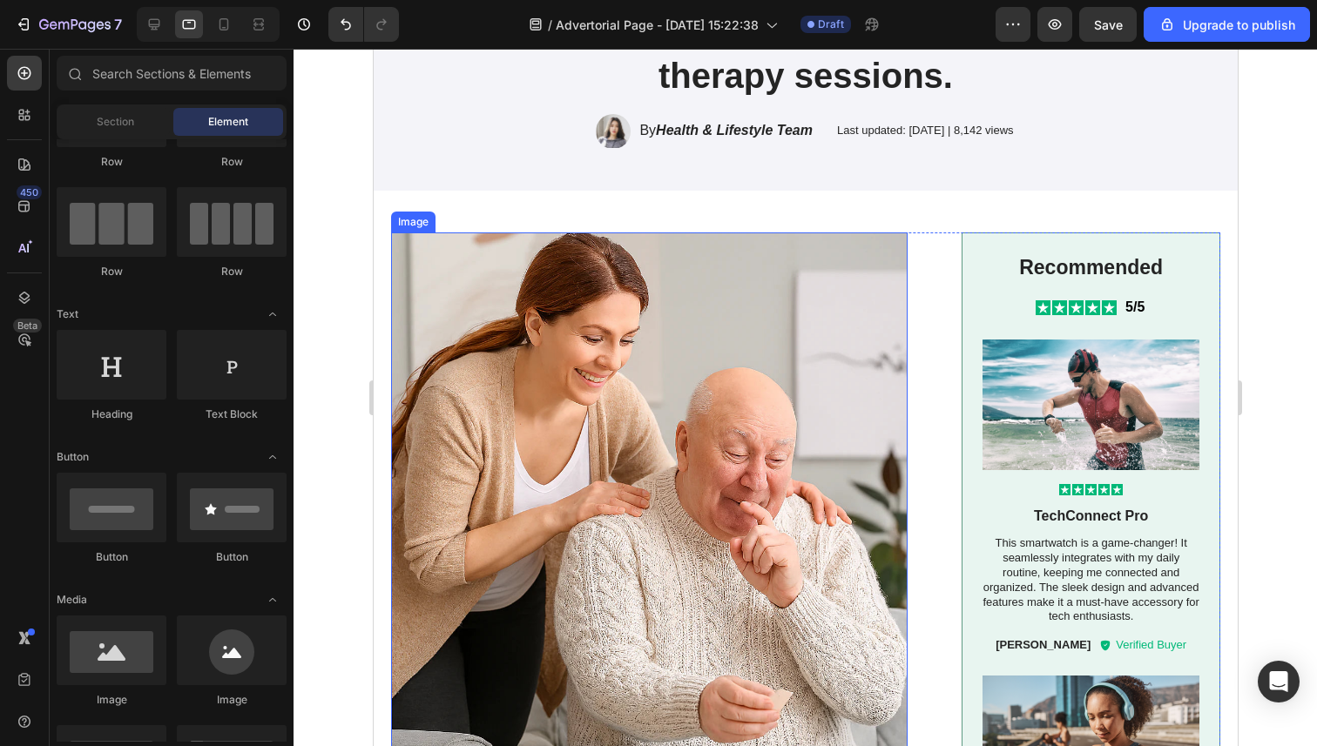
scroll to position [427, 0]
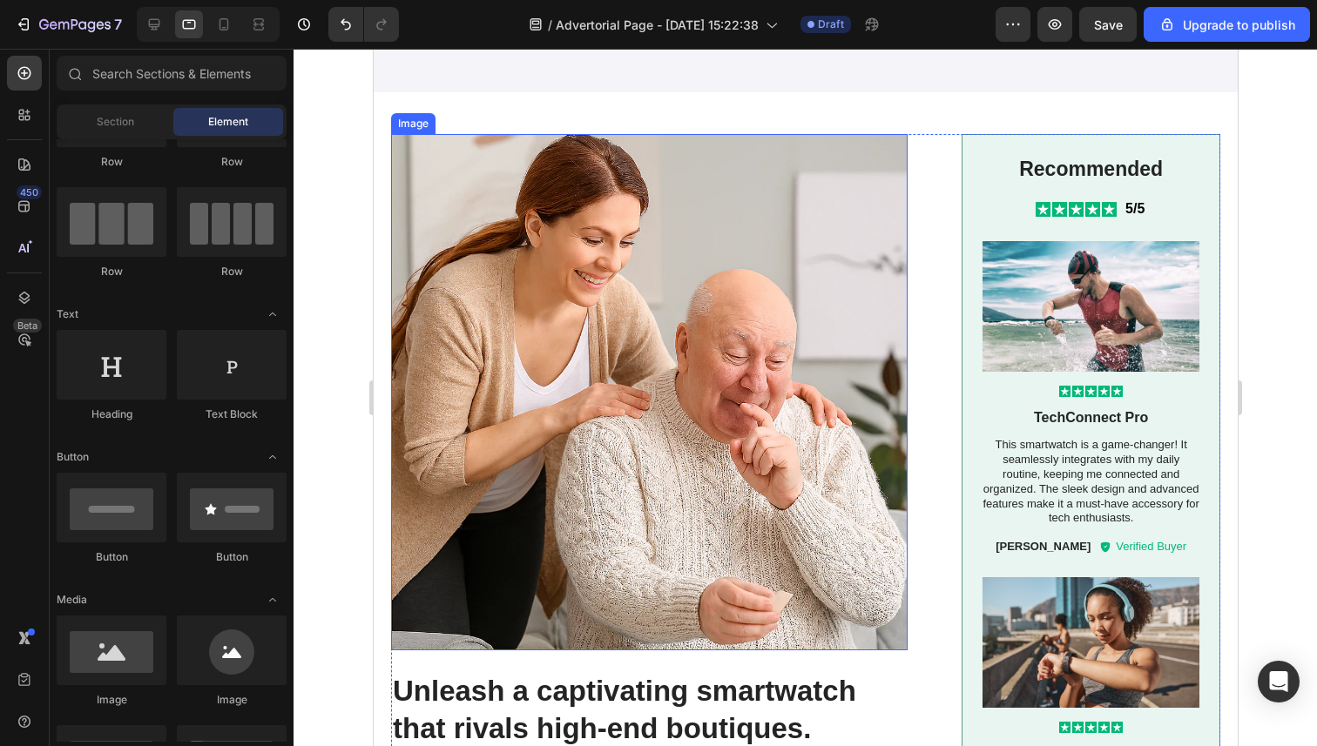
click at [654, 389] on img at bounding box center [648, 392] width 516 height 516
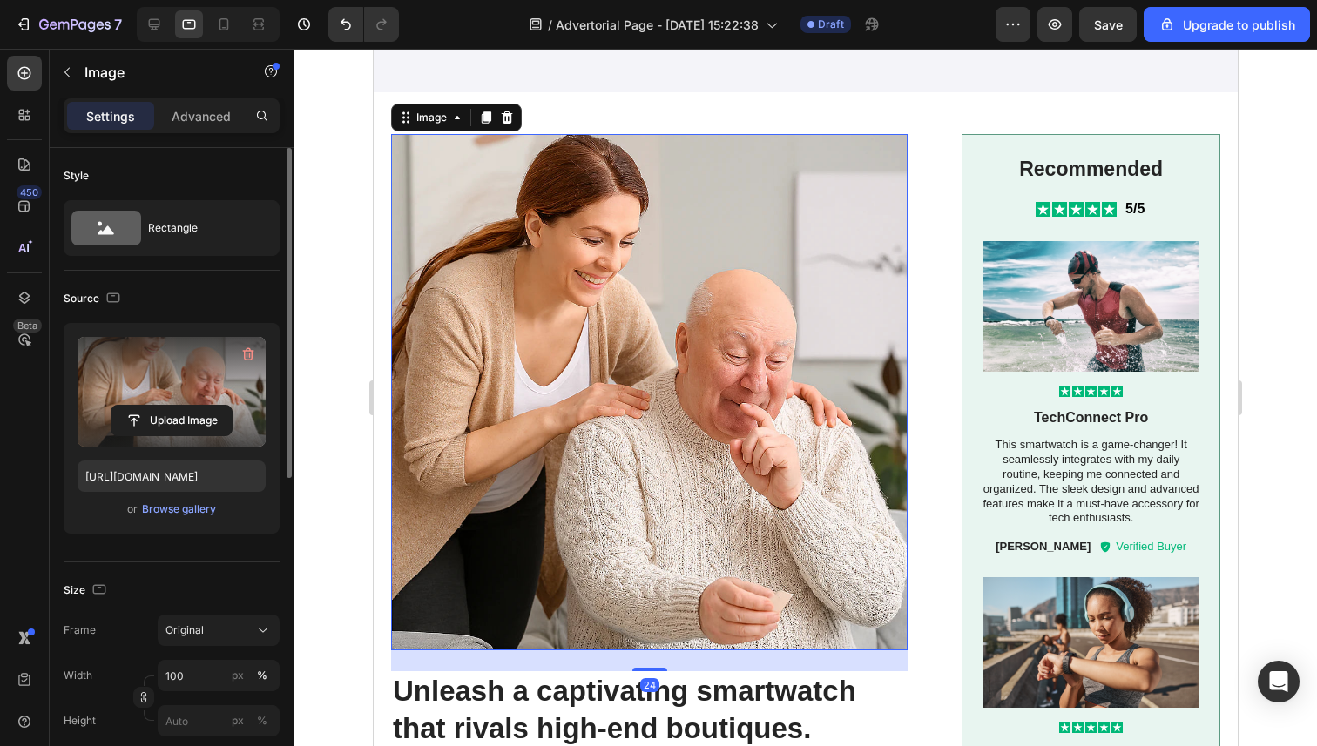
click at [190, 398] on label at bounding box center [172, 392] width 188 height 110
click at [190, 406] on input "file" at bounding box center [171, 421] width 120 height 30
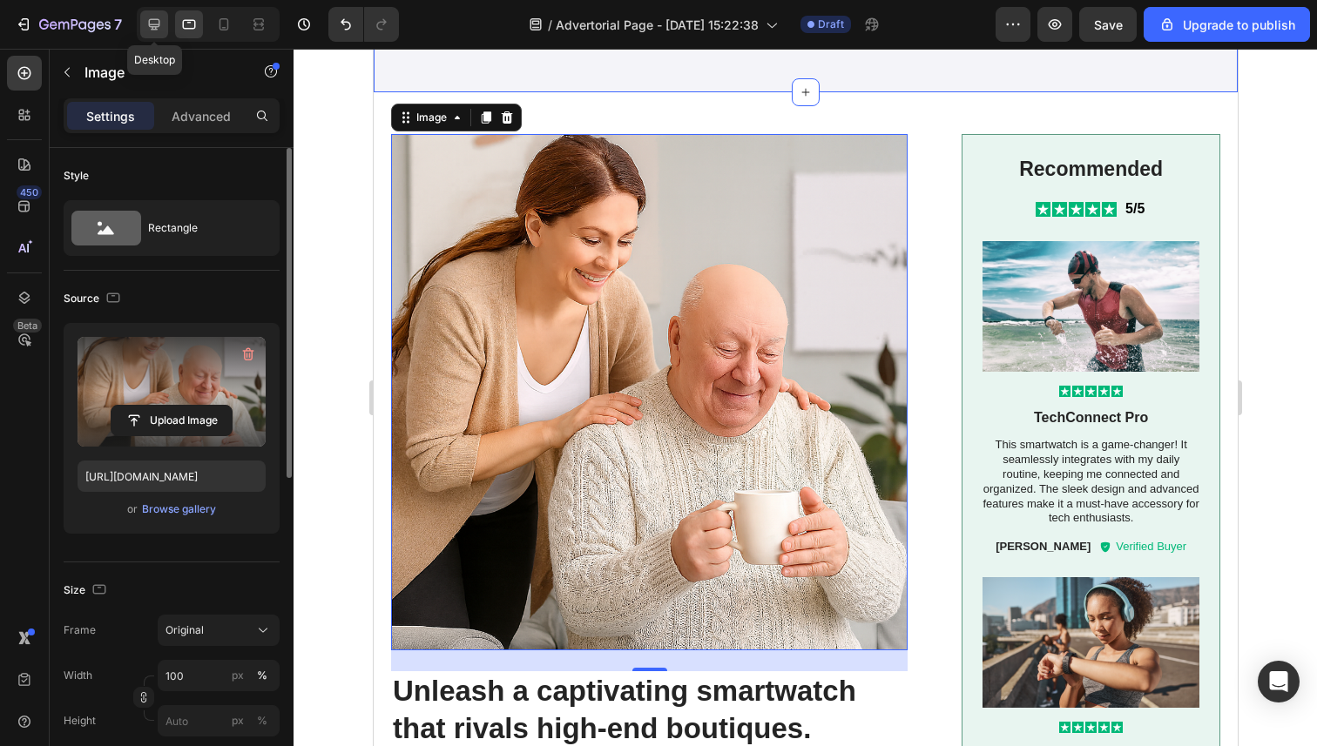
click at [161, 28] on icon at bounding box center [153, 24] width 17 height 17
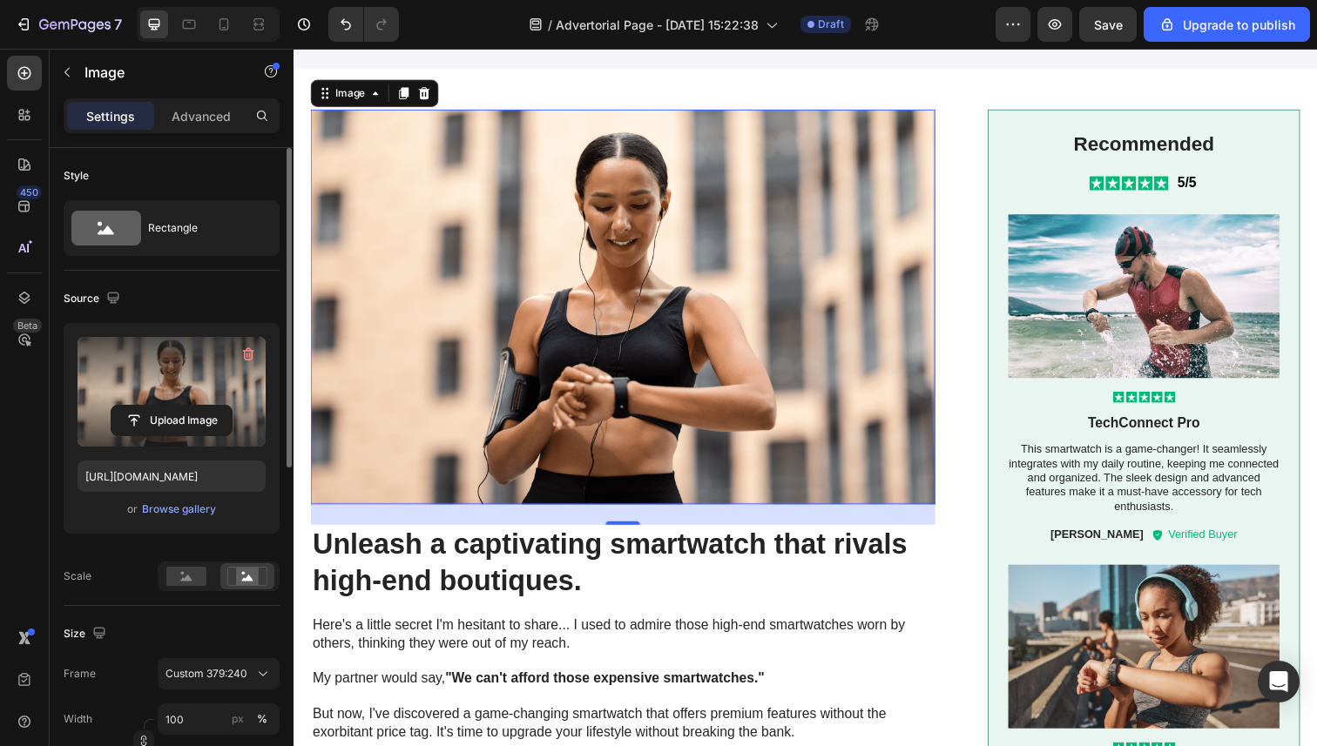
scroll to position [405, 0]
click at [485, 286] on img at bounding box center [629, 313] width 637 height 404
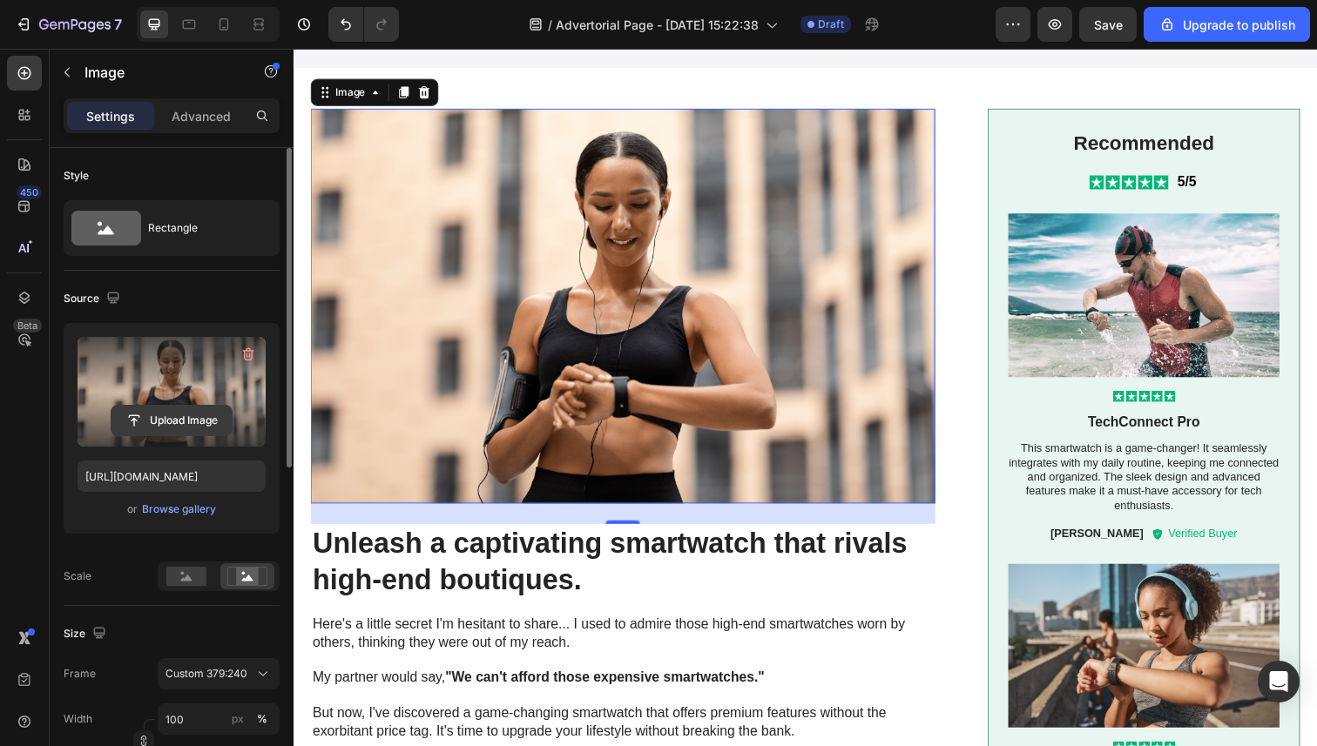
click at [157, 409] on input "file" at bounding box center [171, 421] width 120 height 30
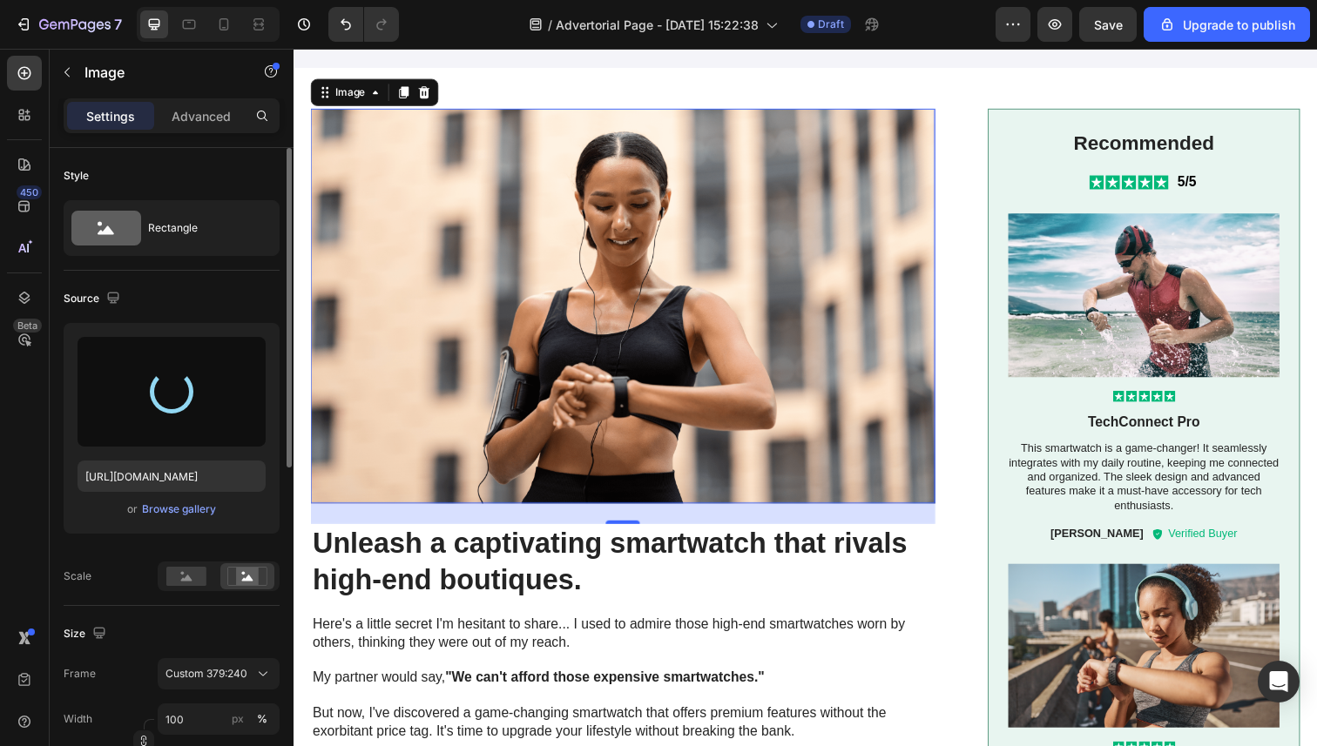
type input "https://cdn.shopify.com/s/files/1/0946/3303/4035/files/gempages_581573544958231…"
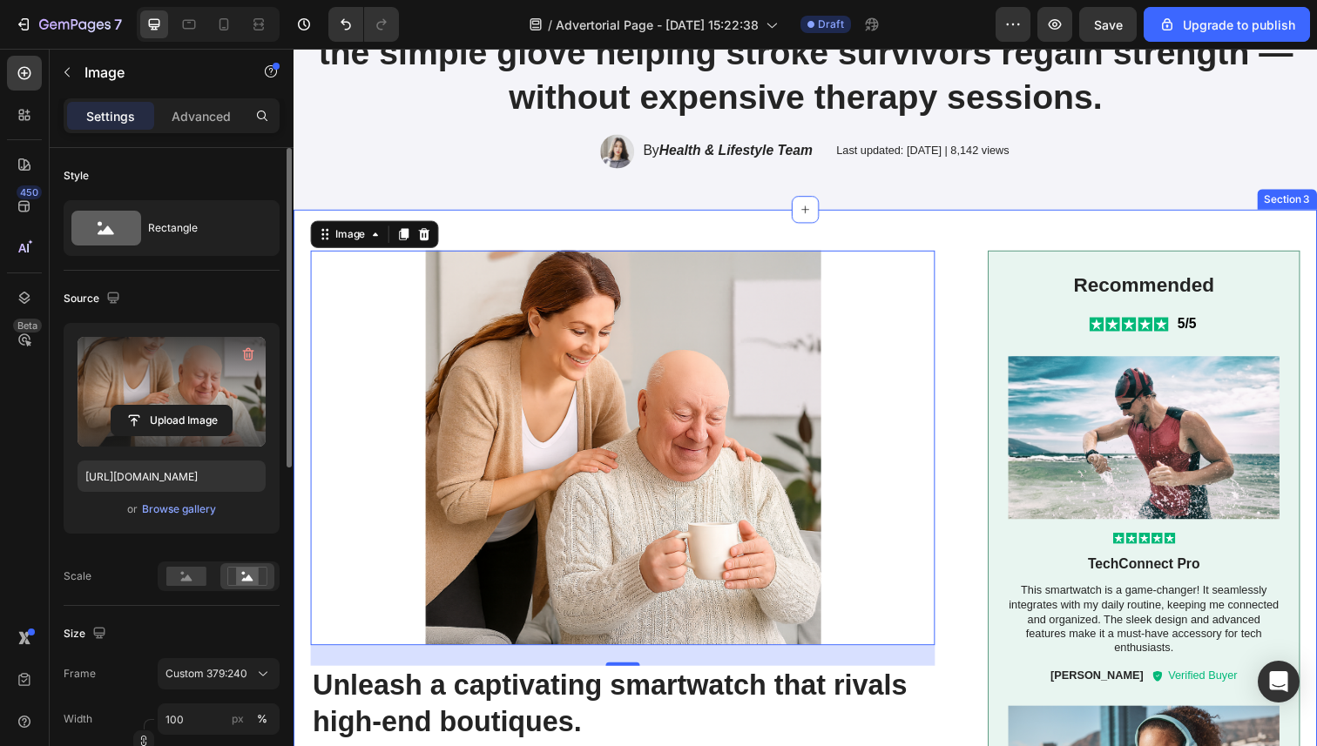
scroll to position [239, 0]
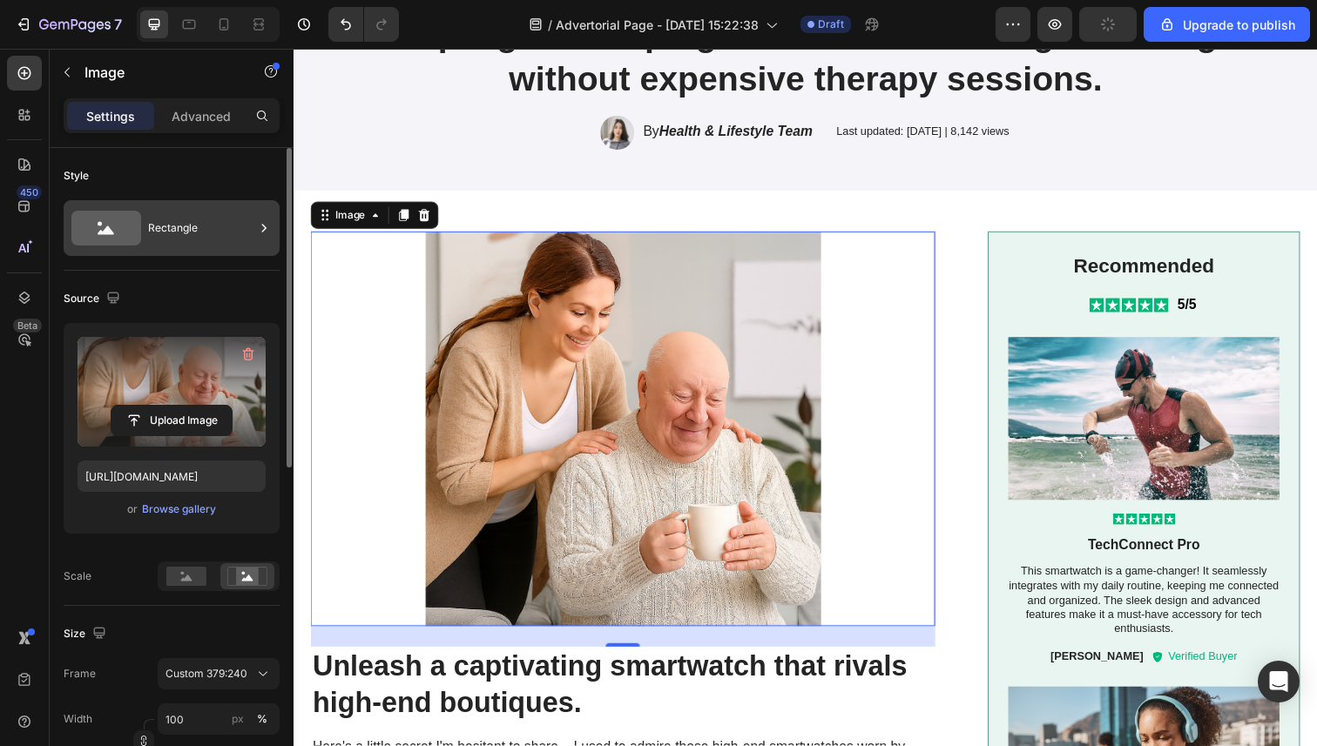
click at [203, 227] on div "Rectangle" at bounding box center [201, 228] width 106 height 40
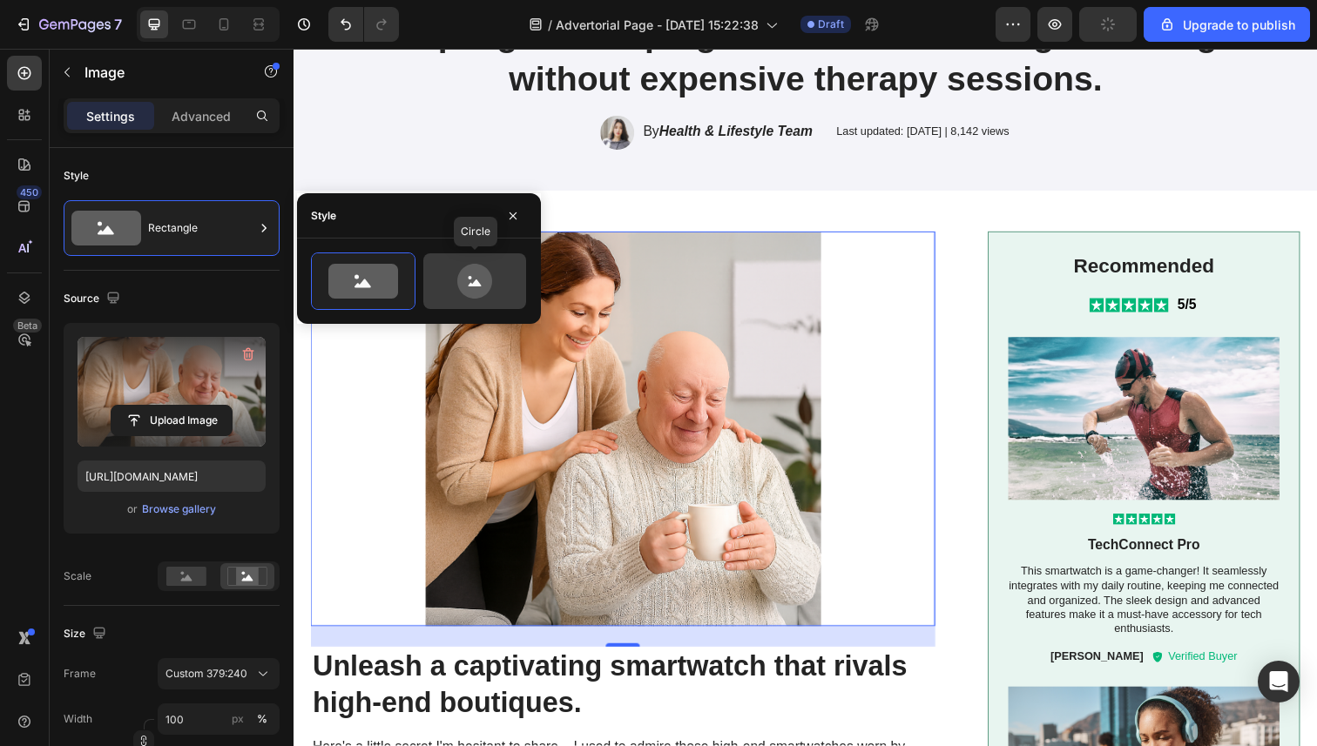
click at [480, 294] on icon at bounding box center [474, 281] width 35 height 35
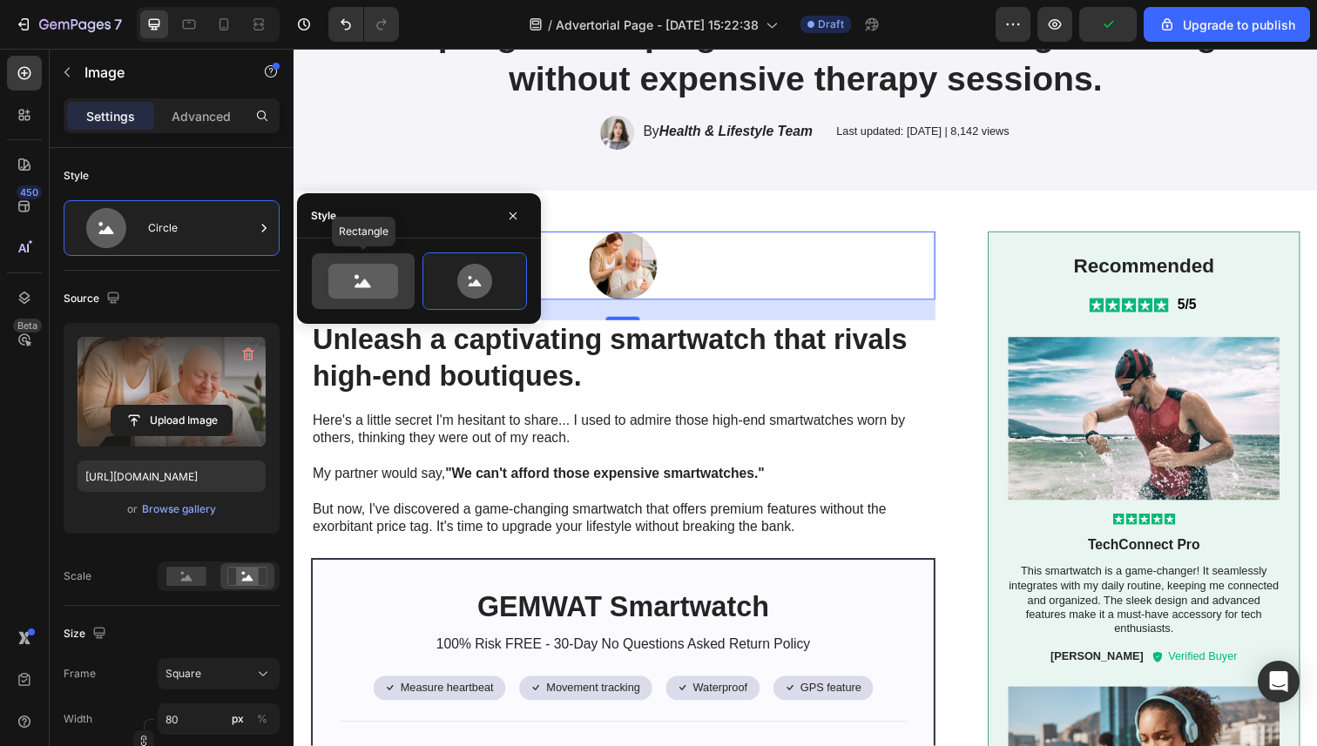
click at [365, 276] on icon at bounding box center [363, 281] width 70 height 35
type input "100"
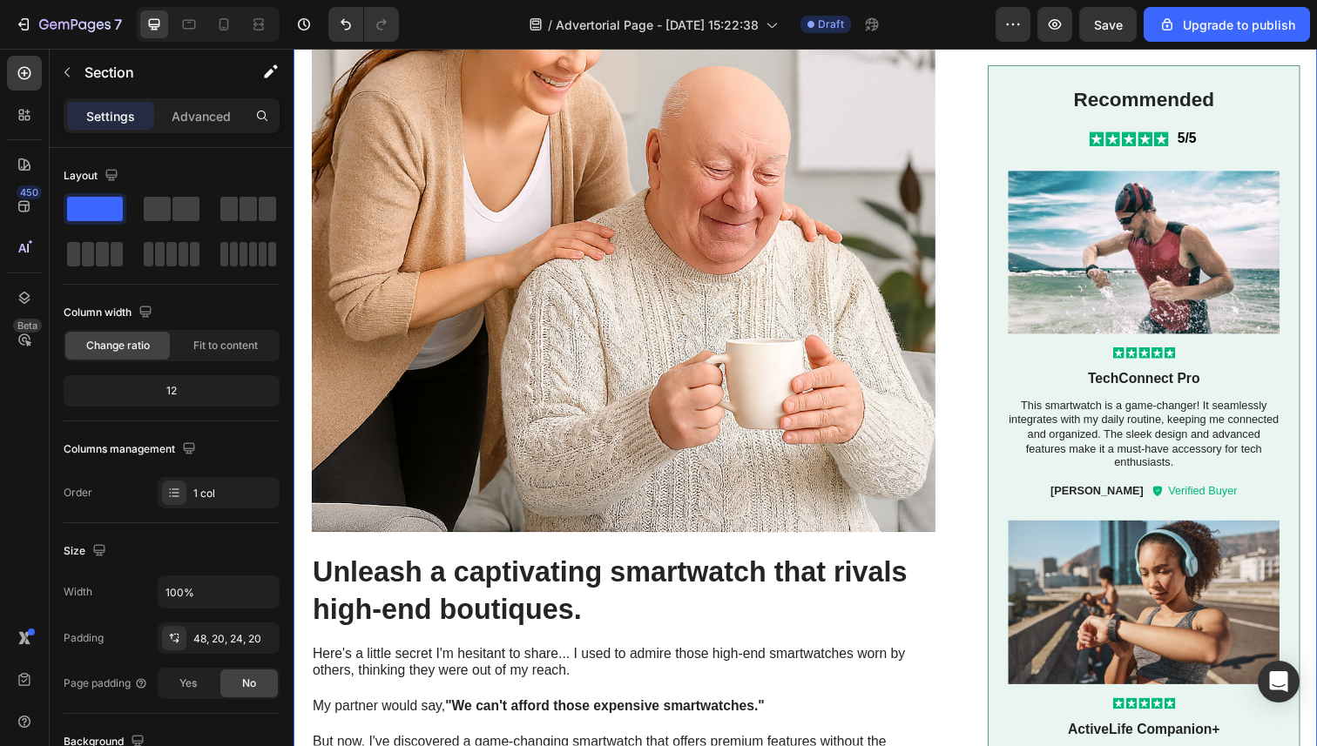
scroll to position [0, 0]
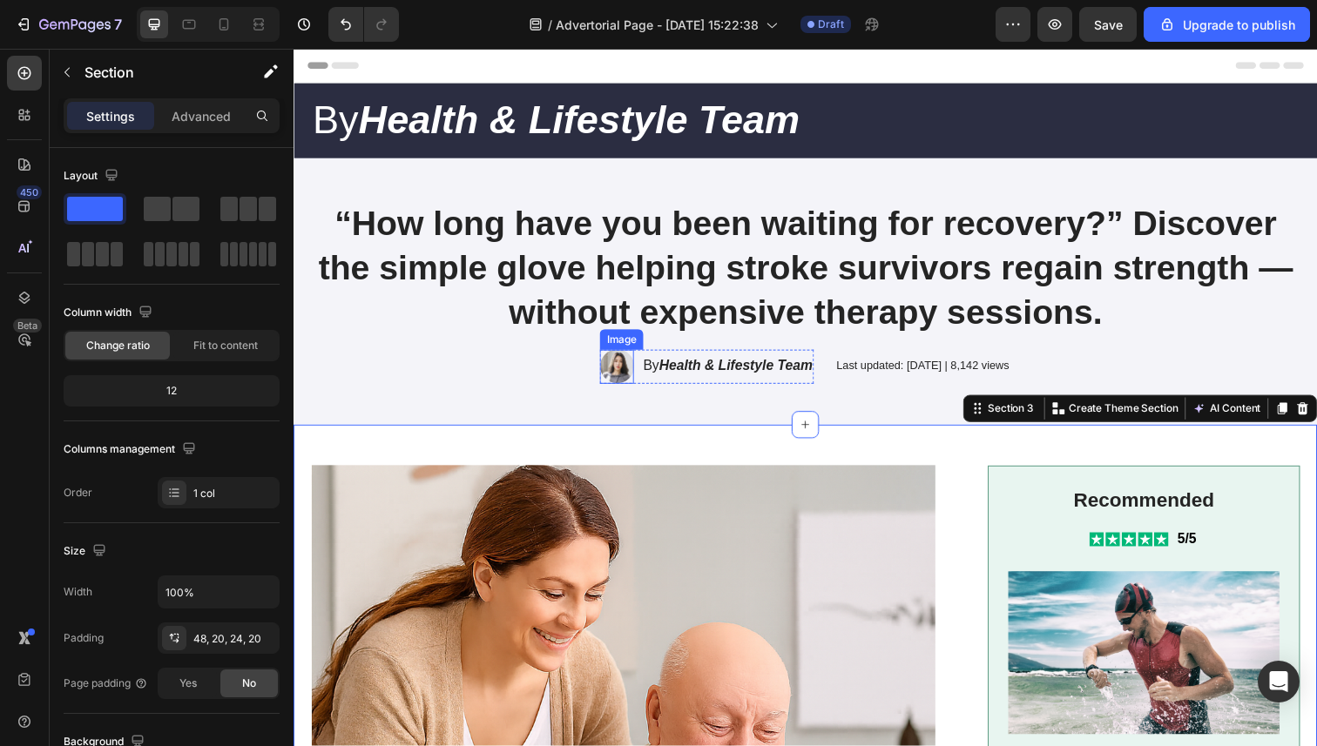
click at [606, 372] on img at bounding box center [623, 373] width 35 height 35
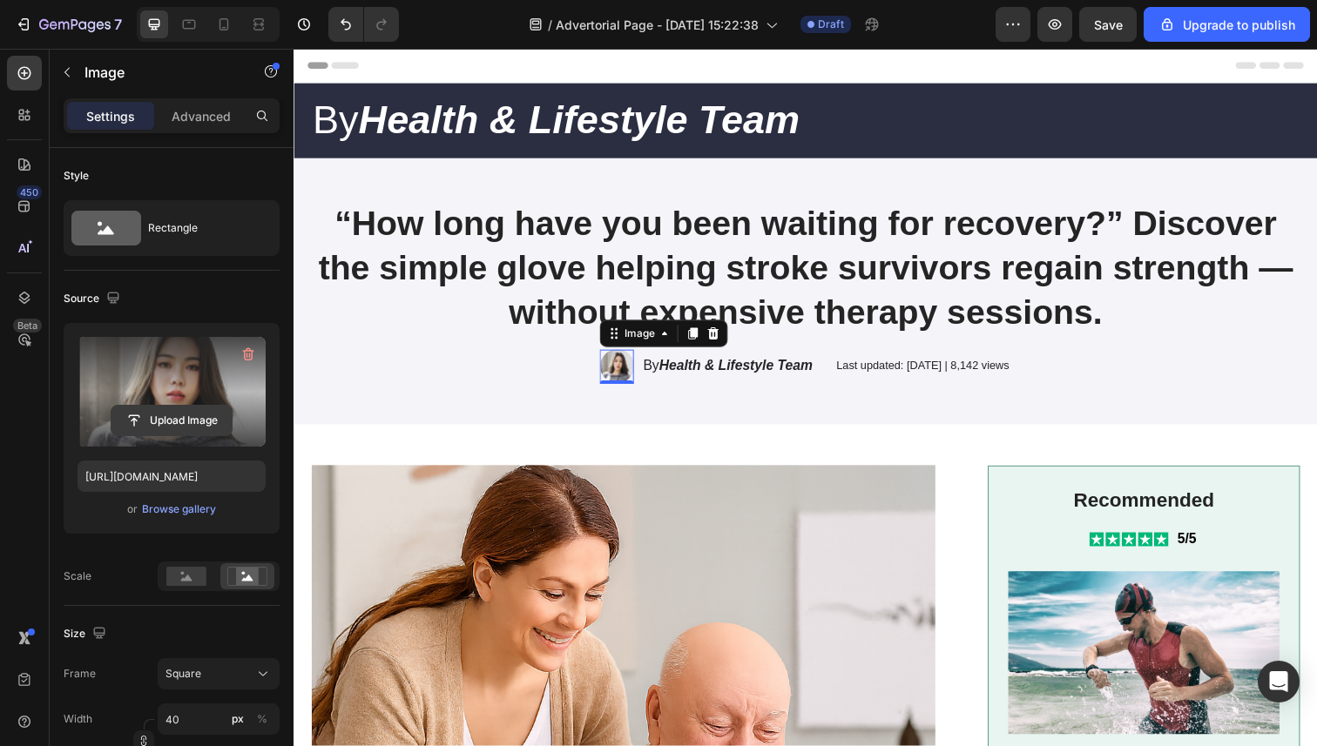
click at [165, 418] on input "file" at bounding box center [171, 421] width 120 height 30
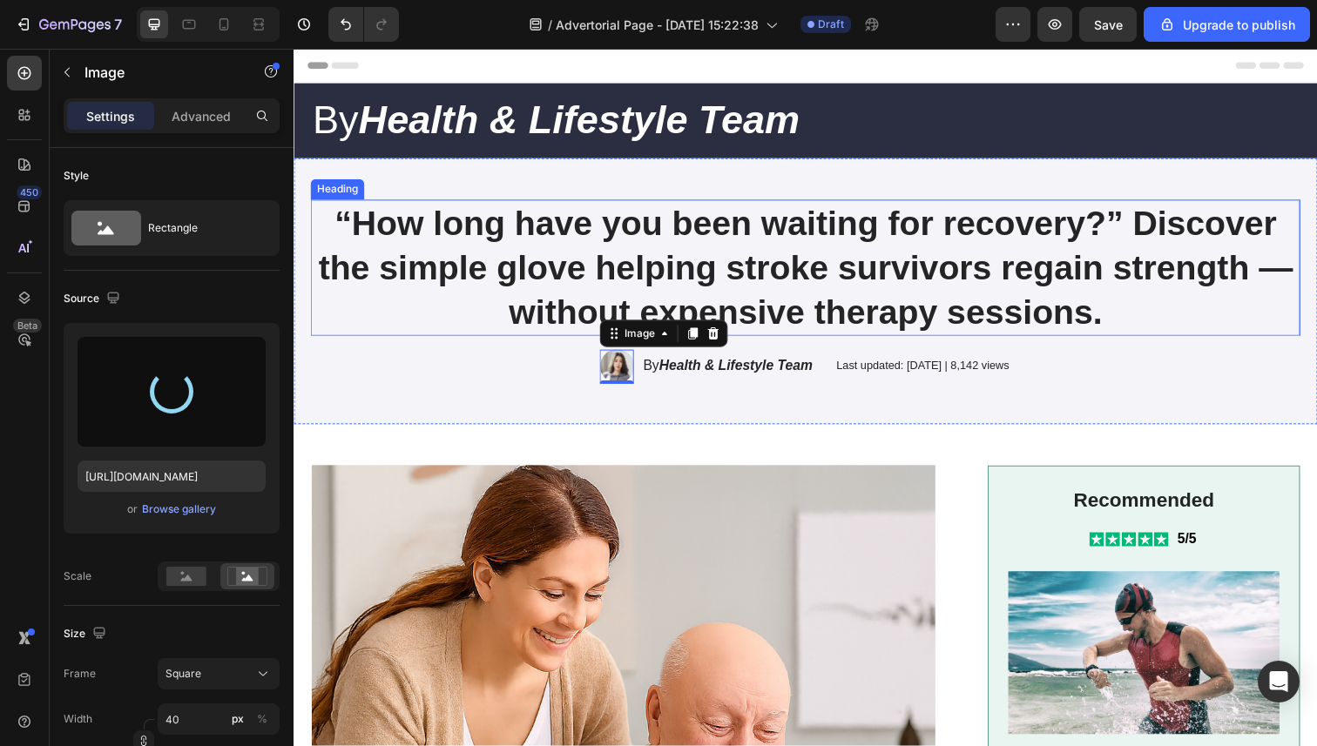
type input "https://cdn.shopify.com/s/files/1/0946/3303/4035/files/gempages_581573544958231…"
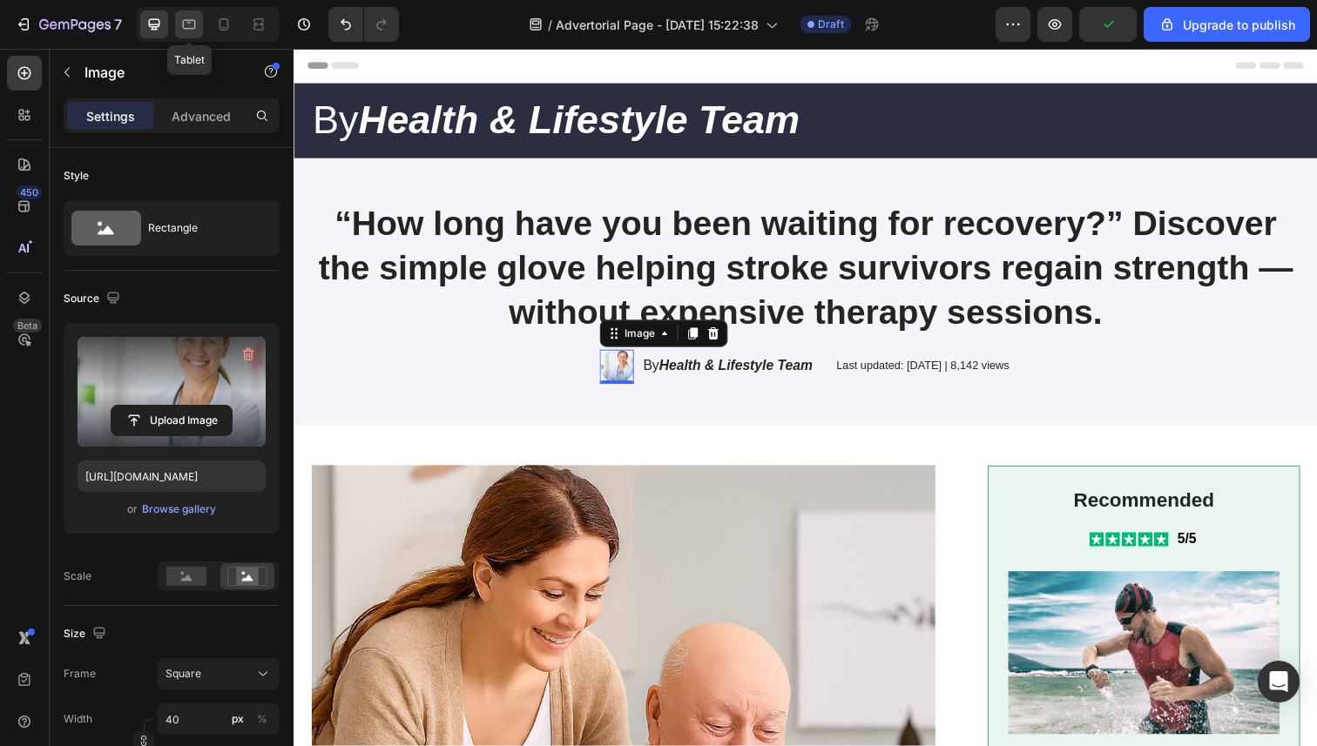
click at [192, 21] on icon at bounding box center [188, 24] width 17 height 17
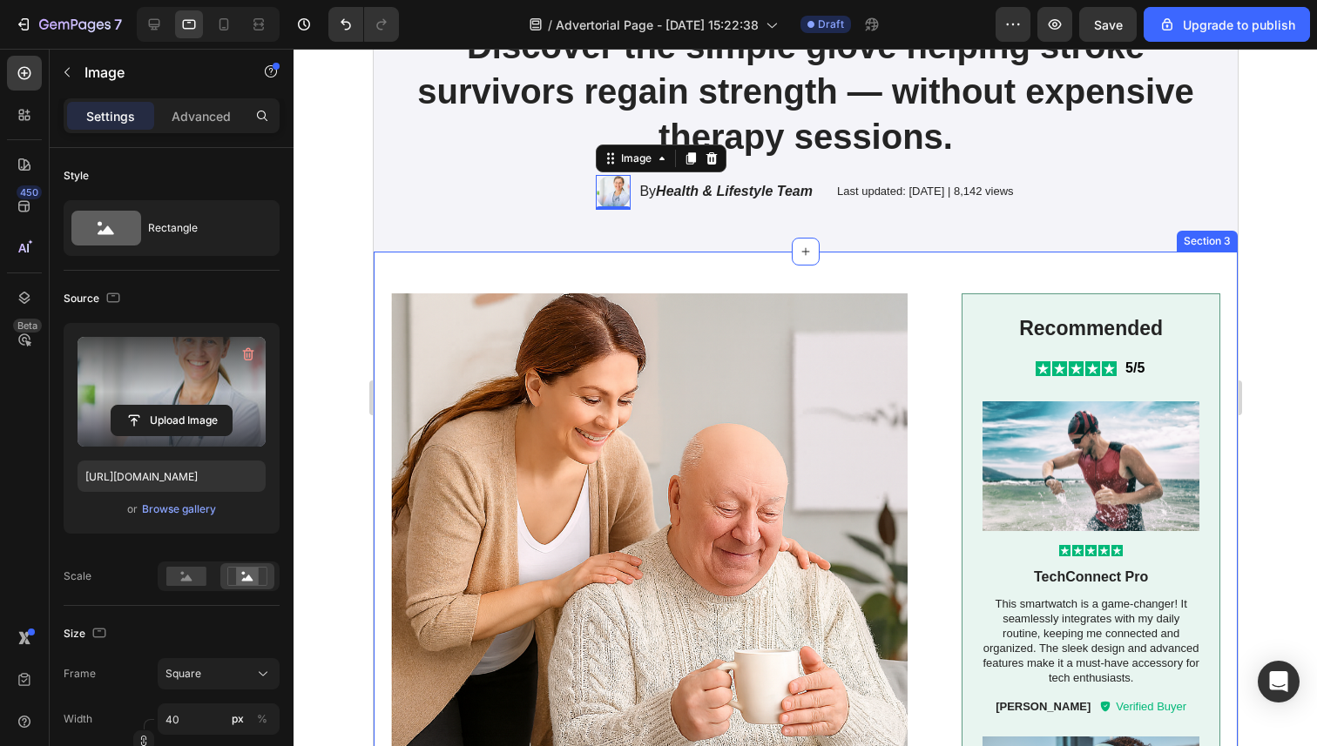
scroll to position [223, 0]
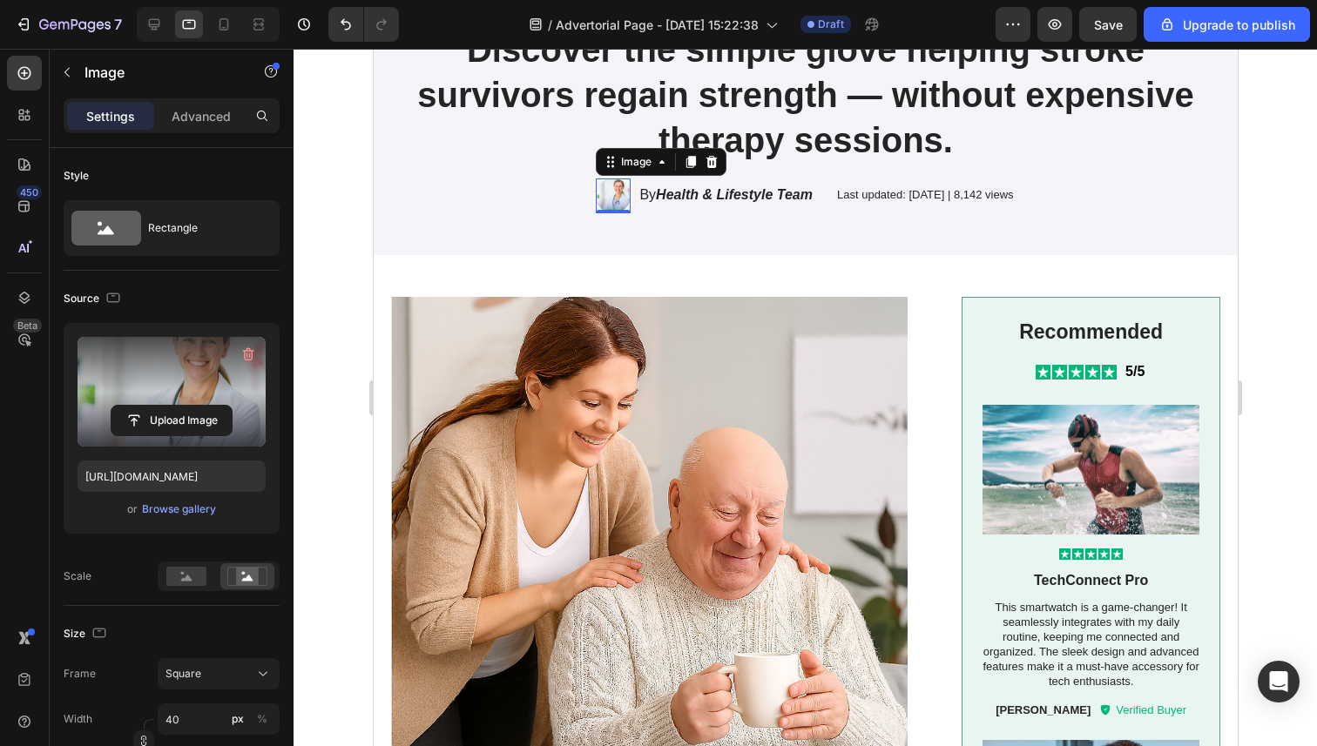
click at [331, 188] on div at bounding box center [804, 398] width 1023 height 698
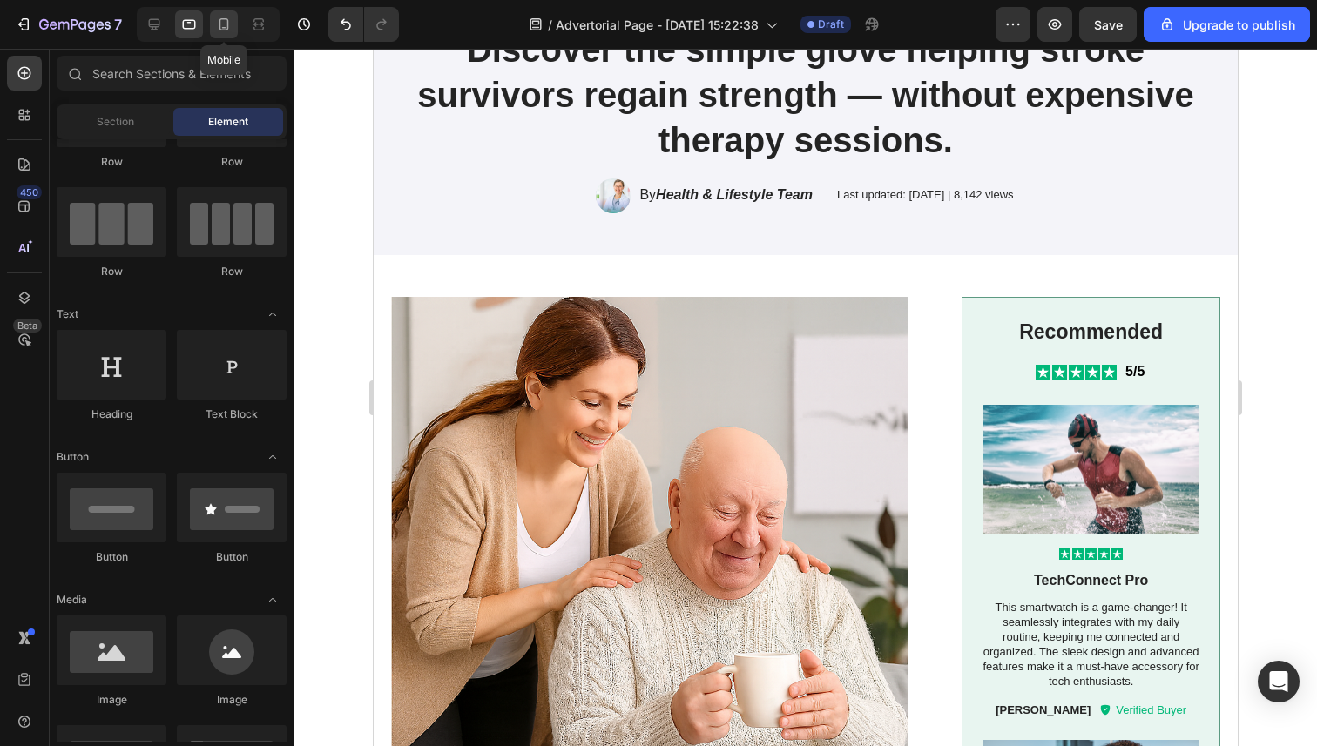
click at [226, 28] on icon at bounding box center [223, 24] width 17 height 17
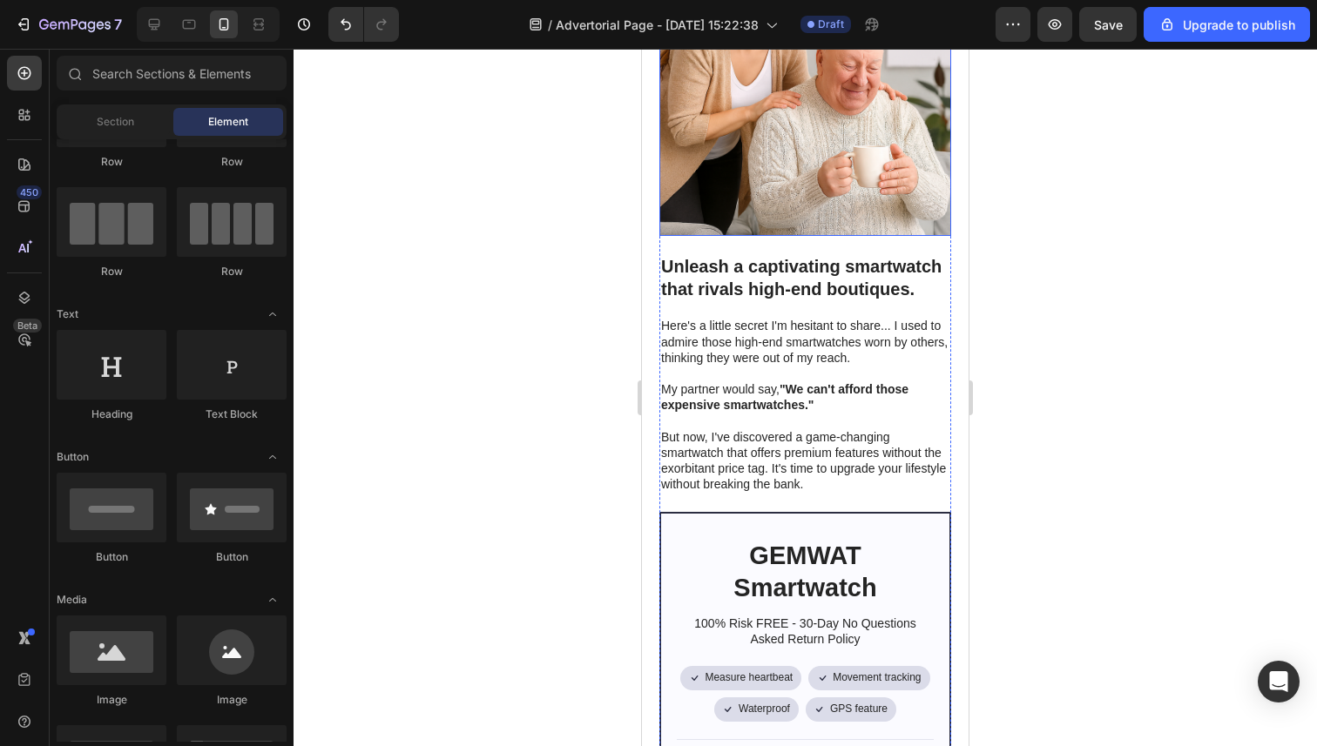
scroll to position [551, 0]
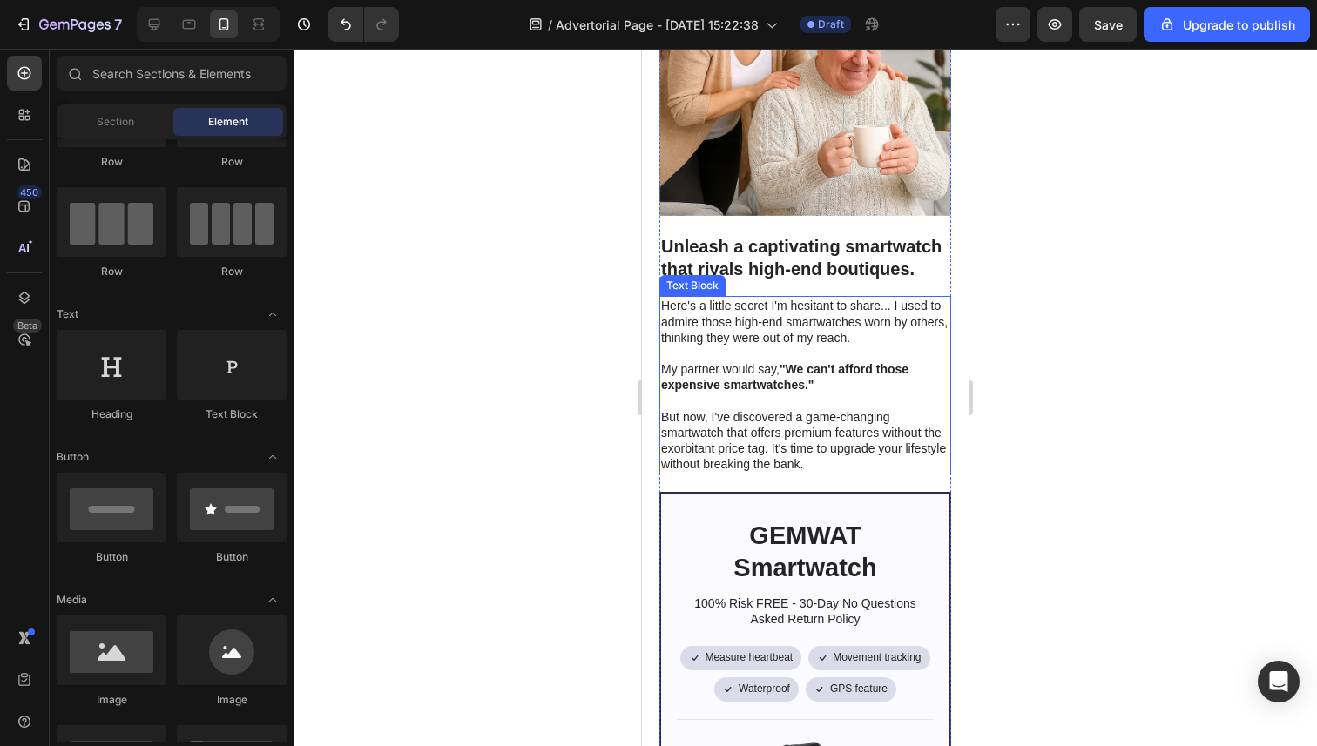
click at [1055, 428] on div at bounding box center [804, 398] width 1023 height 698
click at [519, 412] on div at bounding box center [804, 398] width 1023 height 698
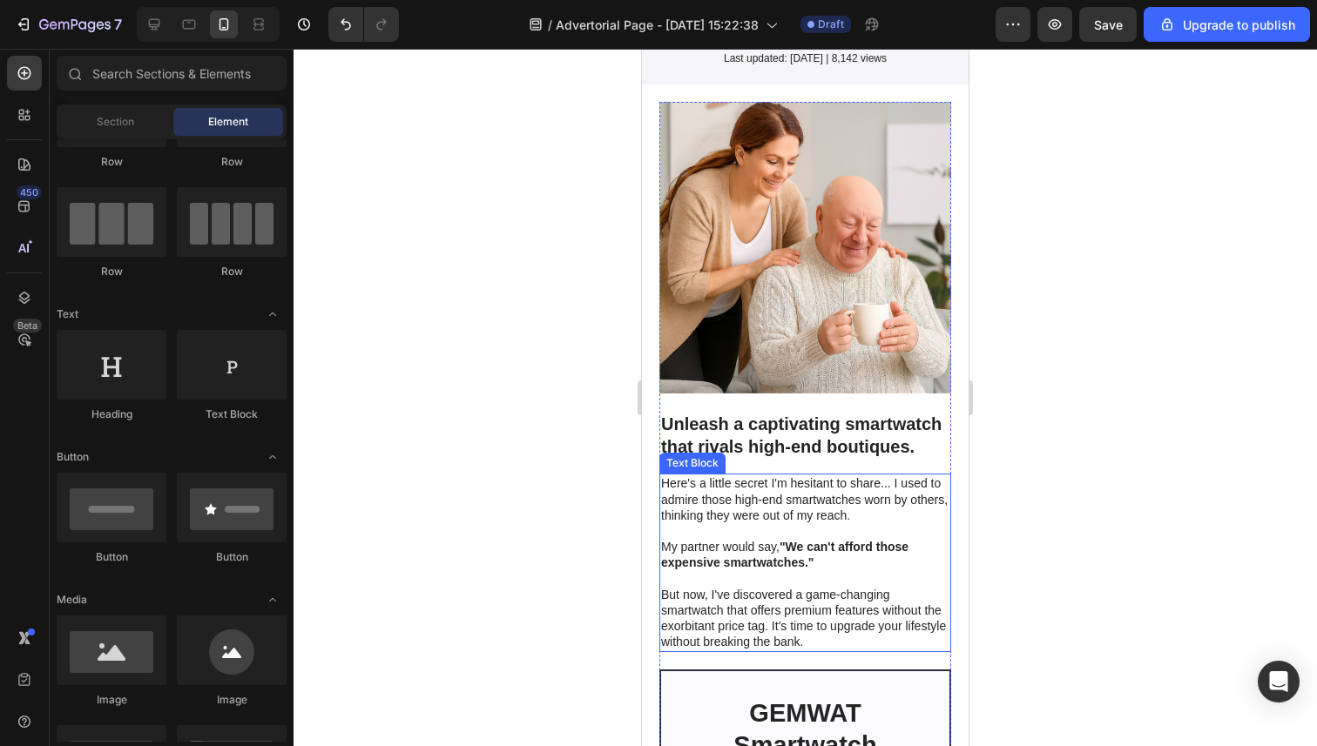
scroll to position [354, 0]
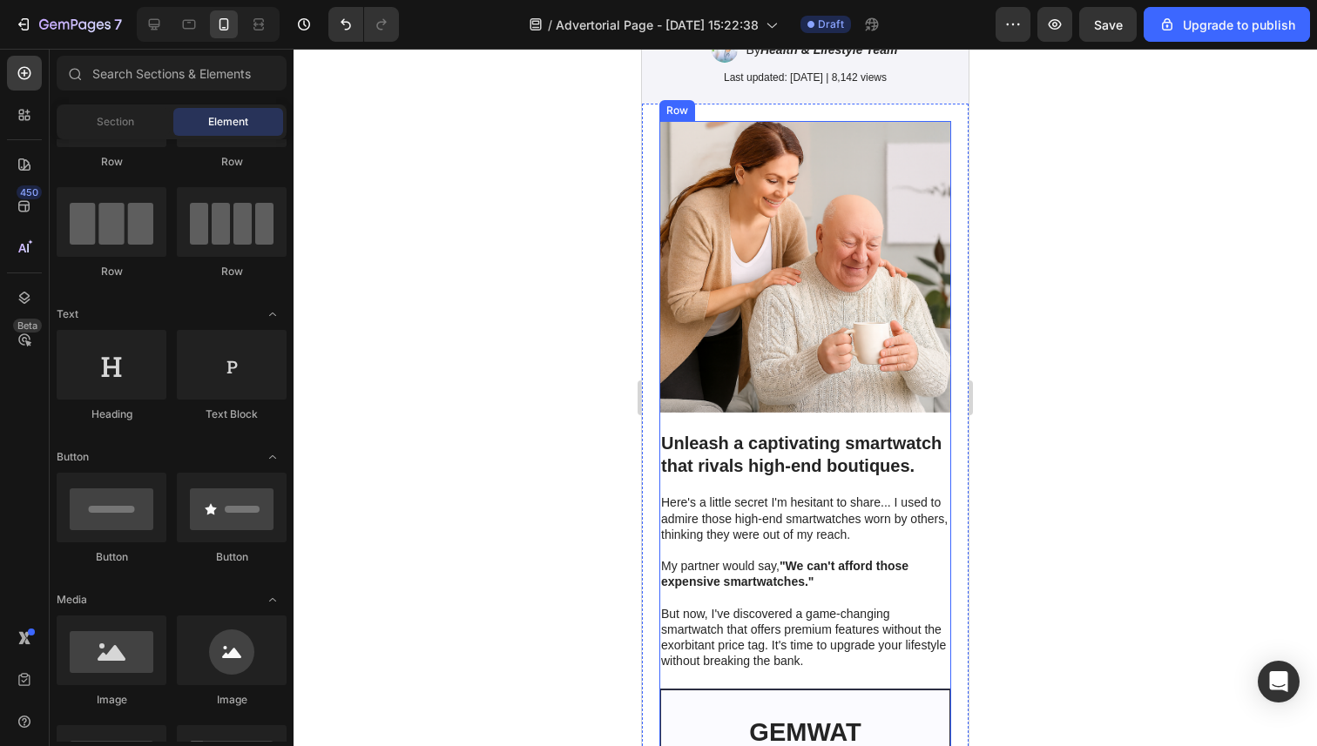
click at [795, 441] on h2 "Unleash a captivating smartwatch that rivals high-end boutiques." at bounding box center [805, 454] width 292 height 49
click at [794, 441] on h2 "Unleash a captivating smartwatch that rivals high-end boutiques." at bounding box center [805, 454] width 292 height 49
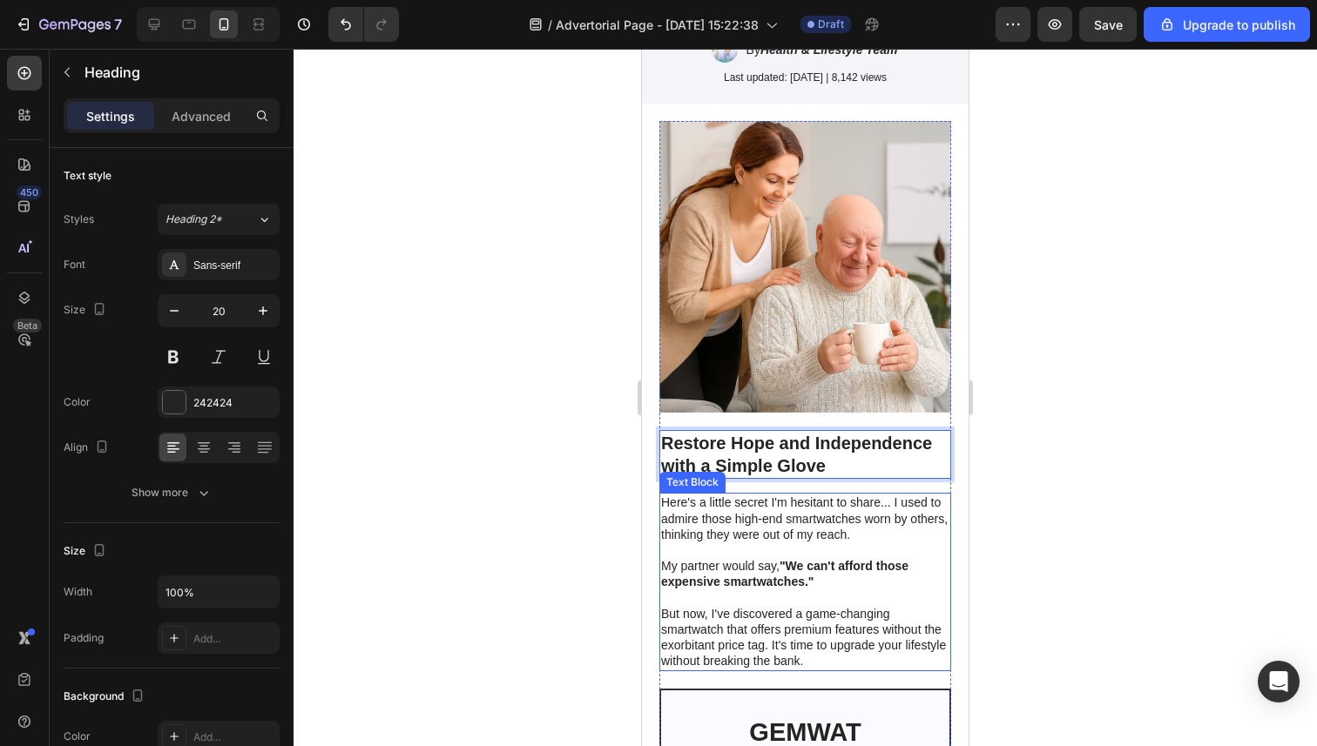
click at [784, 564] on strong ""We can't afford those expensive smartwatches."" at bounding box center [784, 574] width 247 height 30
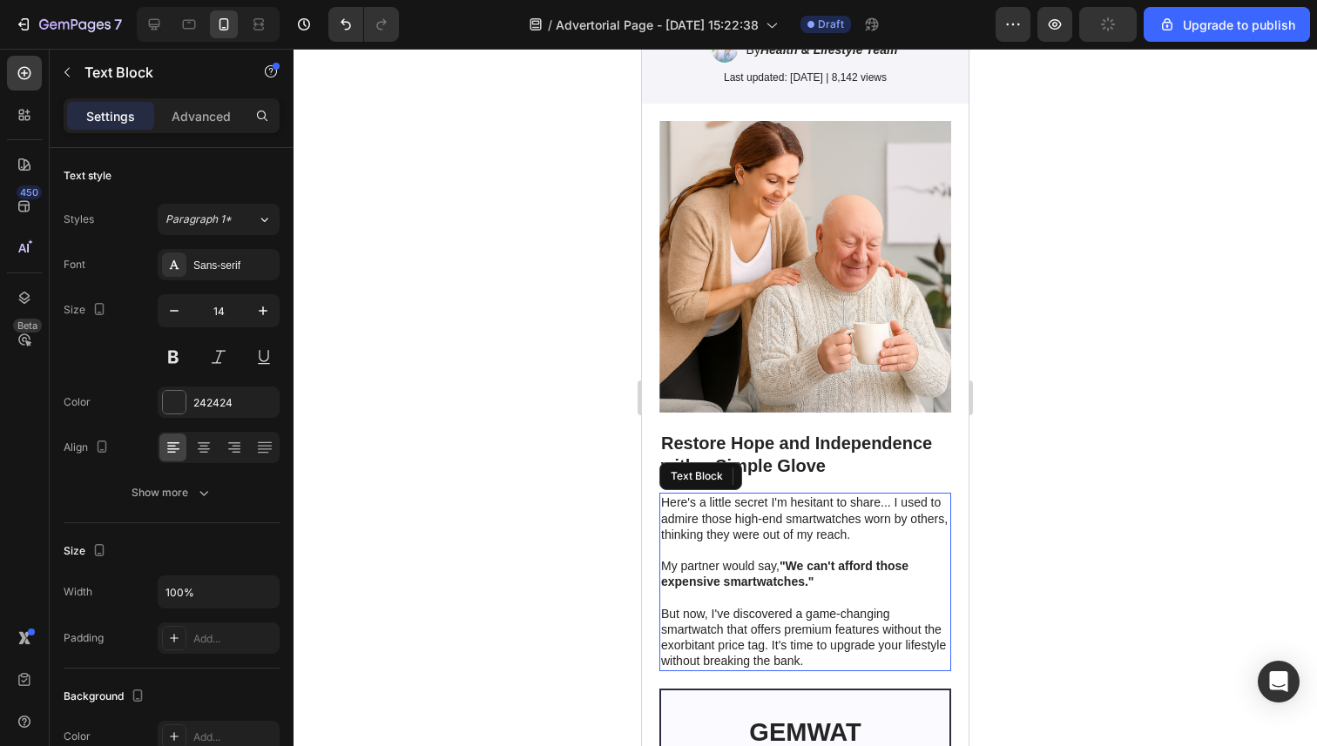
click at [784, 564] on strong ""We can't afford those expensive smartwatches."" at bounding box center [784, 574] width 247 height 30
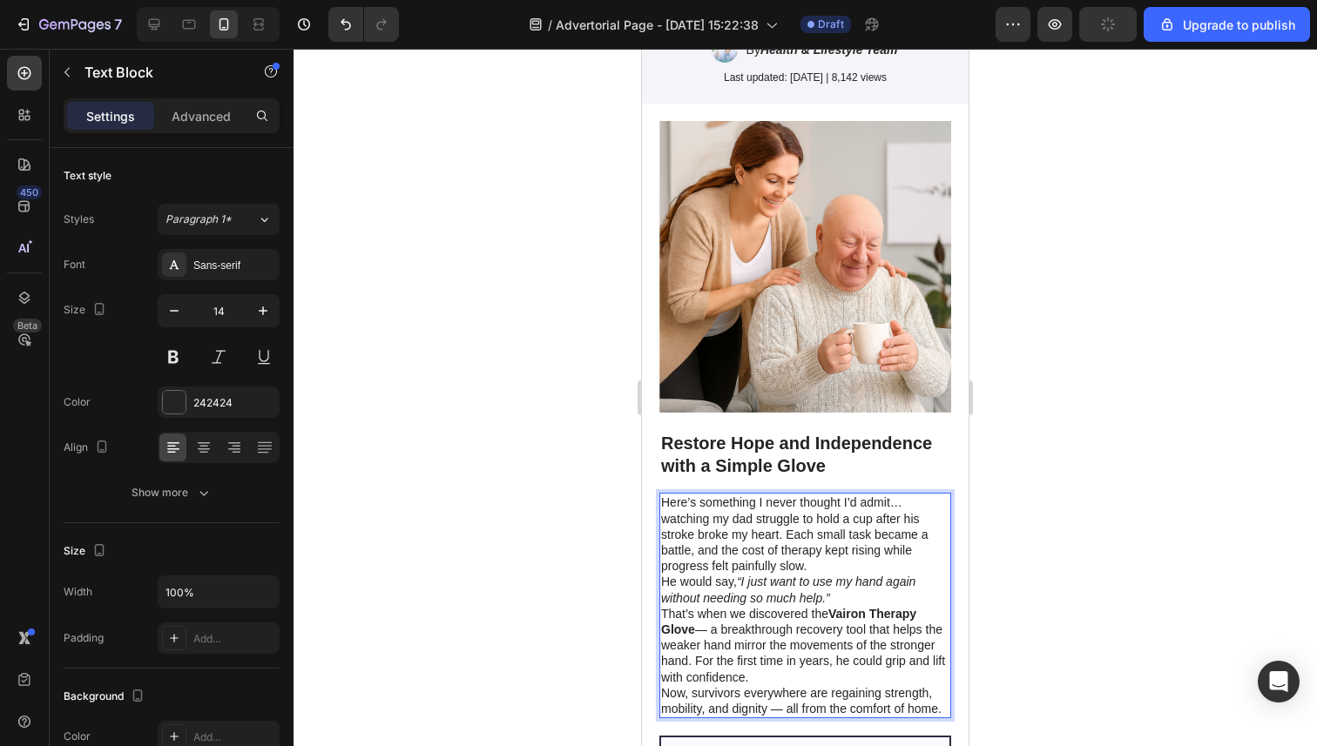
click at [876, 570] on p "Here’s something I never thought I’d admit… watching my dad struggle to hold a …" at bounding box center [805, 534] width 288 height 79
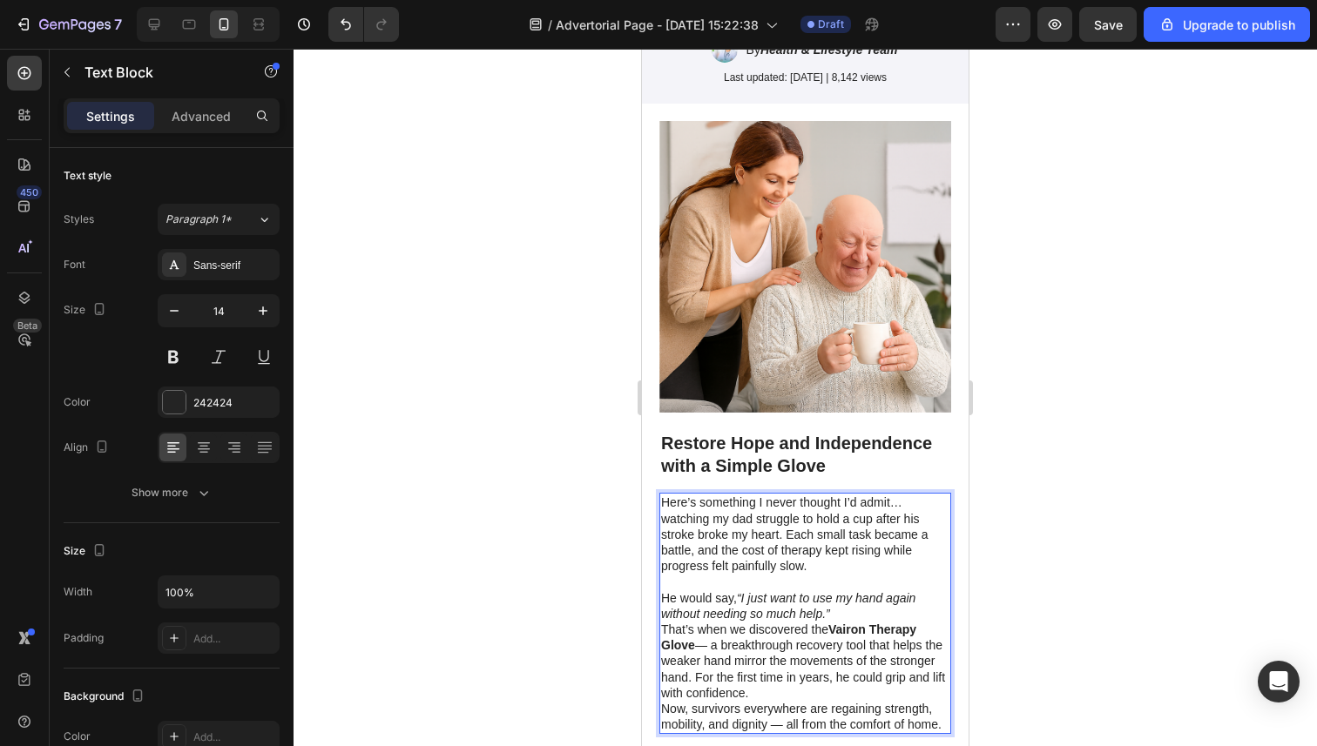
click at [855, 607] on p "He would say, “I just want to use my hand again without needing so much help.”" at bounding box center [805, 605] width 288 height 31
click at [864, 611] on p "He would say, “I just want to use my hand again without needing so much help.”" at bounding box center [805, 605] width 288 height 31
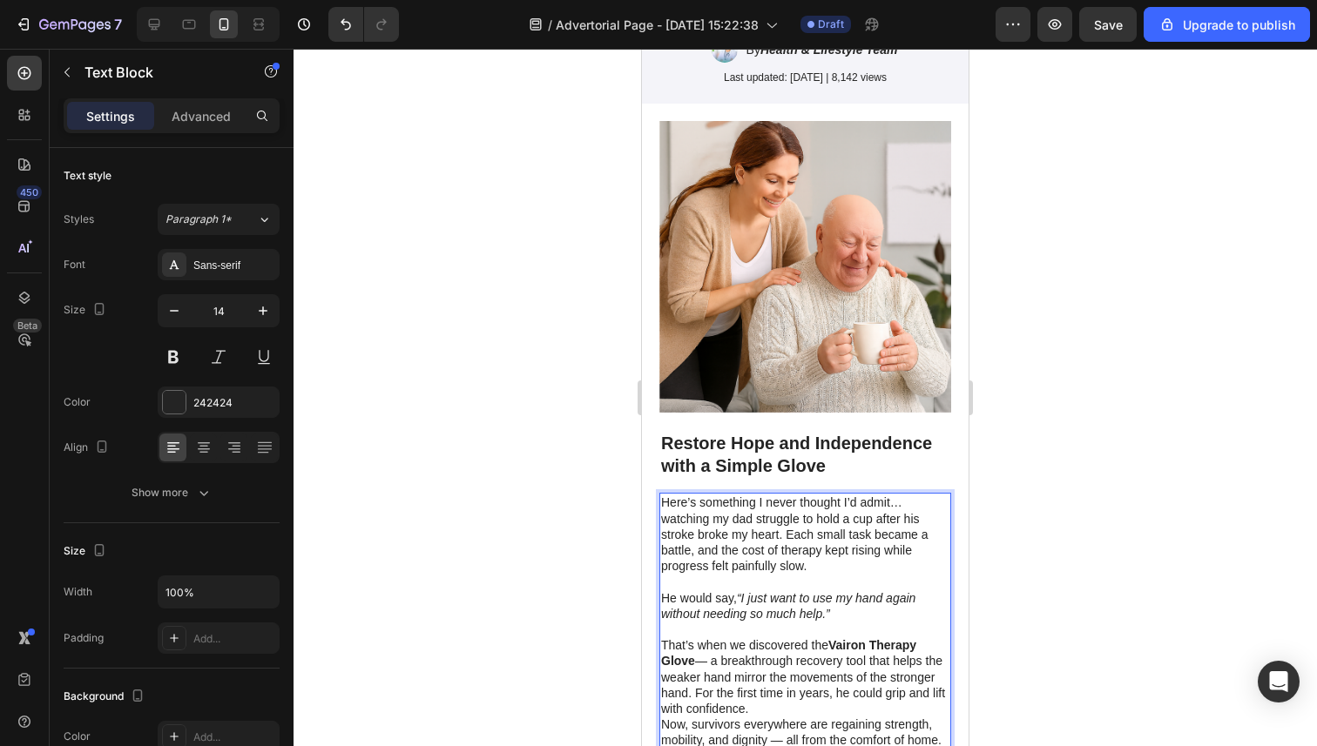
scroll to position [493, 0]
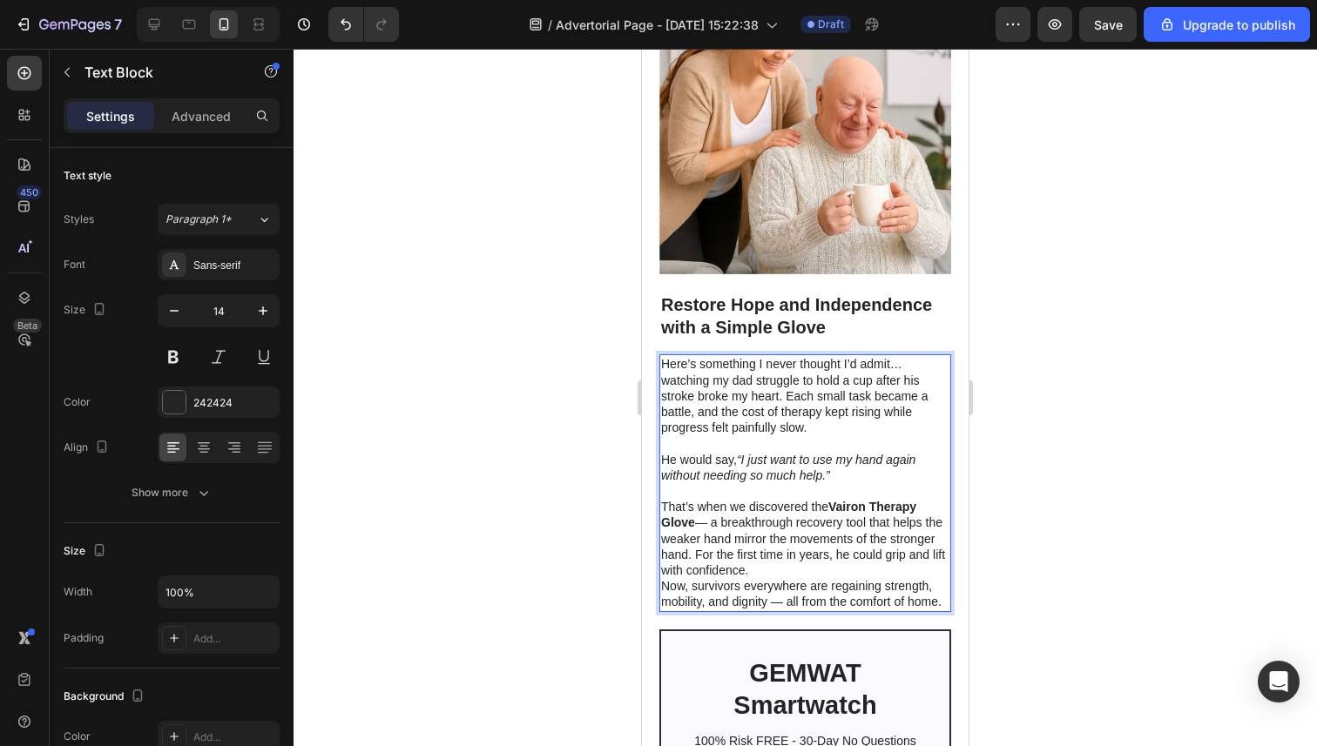
click at [838, 570] on p "That’s when we discovered the Vairon Therapy Glove — a breakthrough recovery to…" at bounding box center [805, 538] width 288 height 79
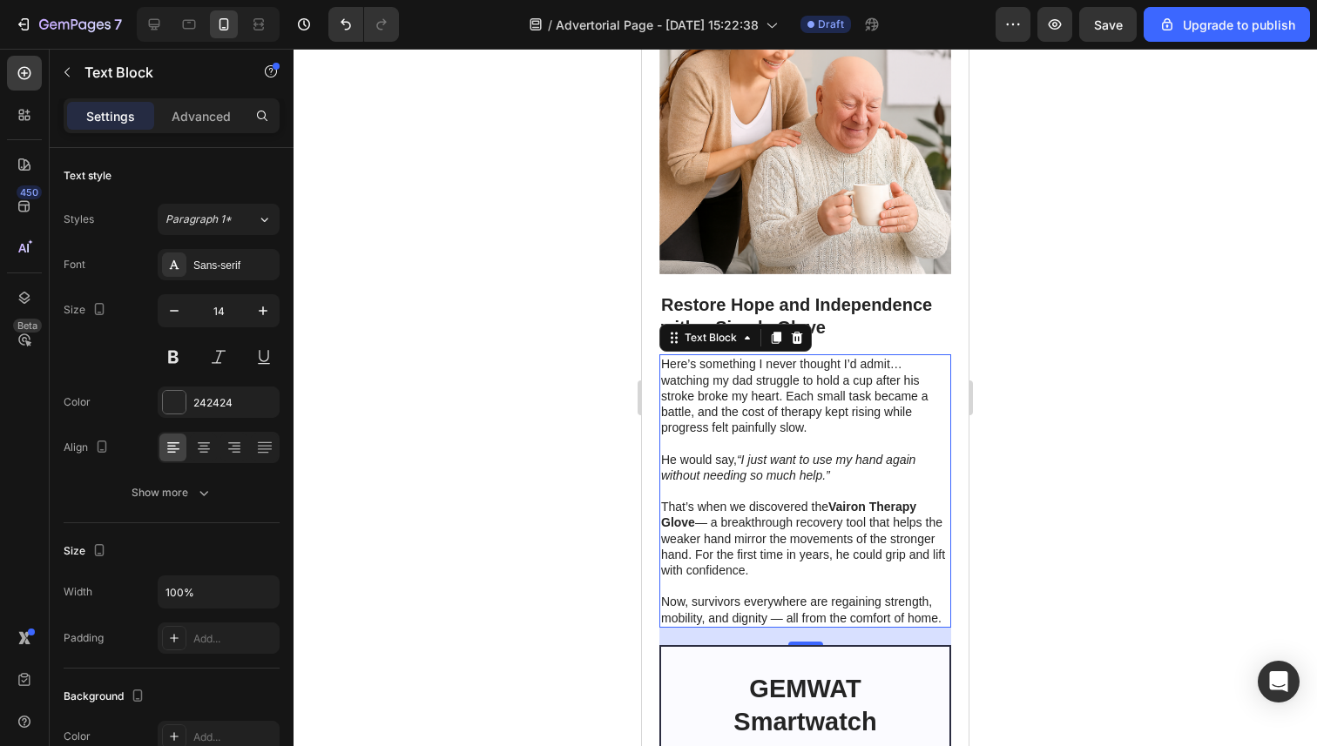
click at [567, 450] on div at bounding box center [804, 398] width 1023 height 698
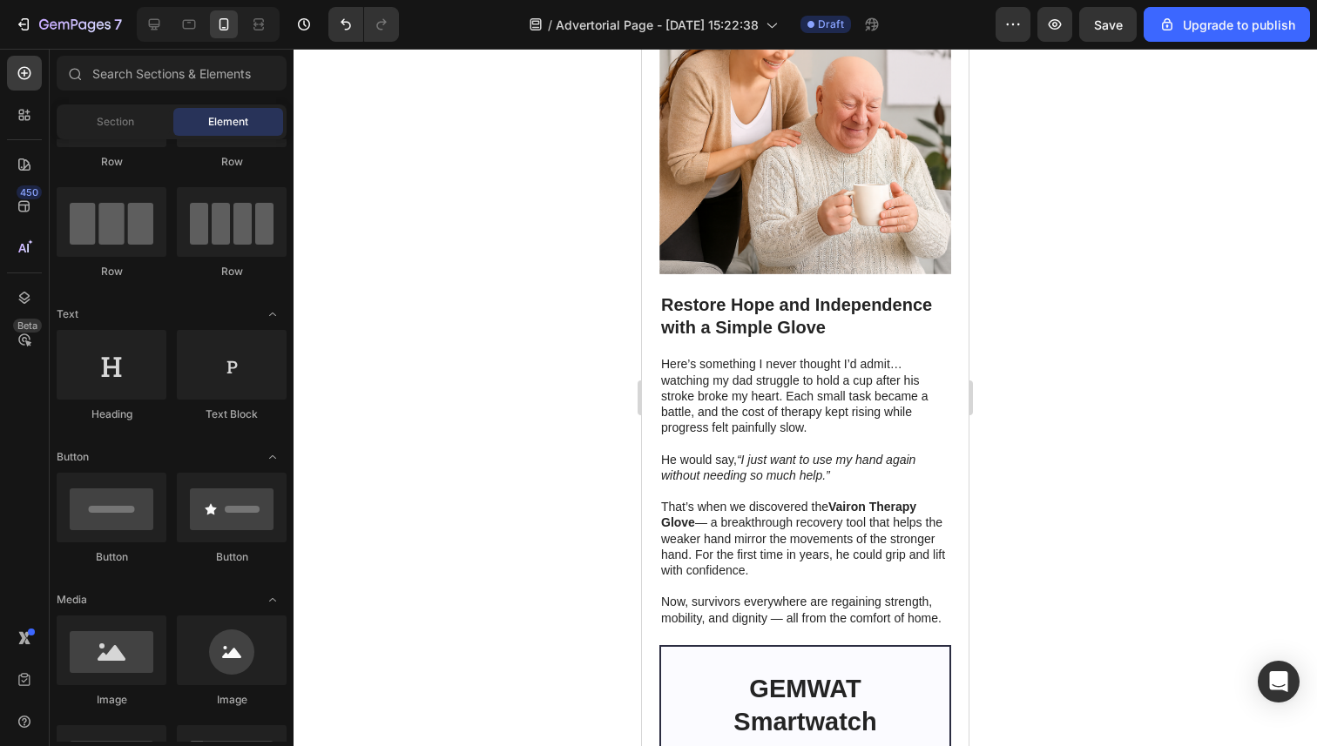
click at [1102, 395] on div at bounding box center [804, 398] width 1023 height 698
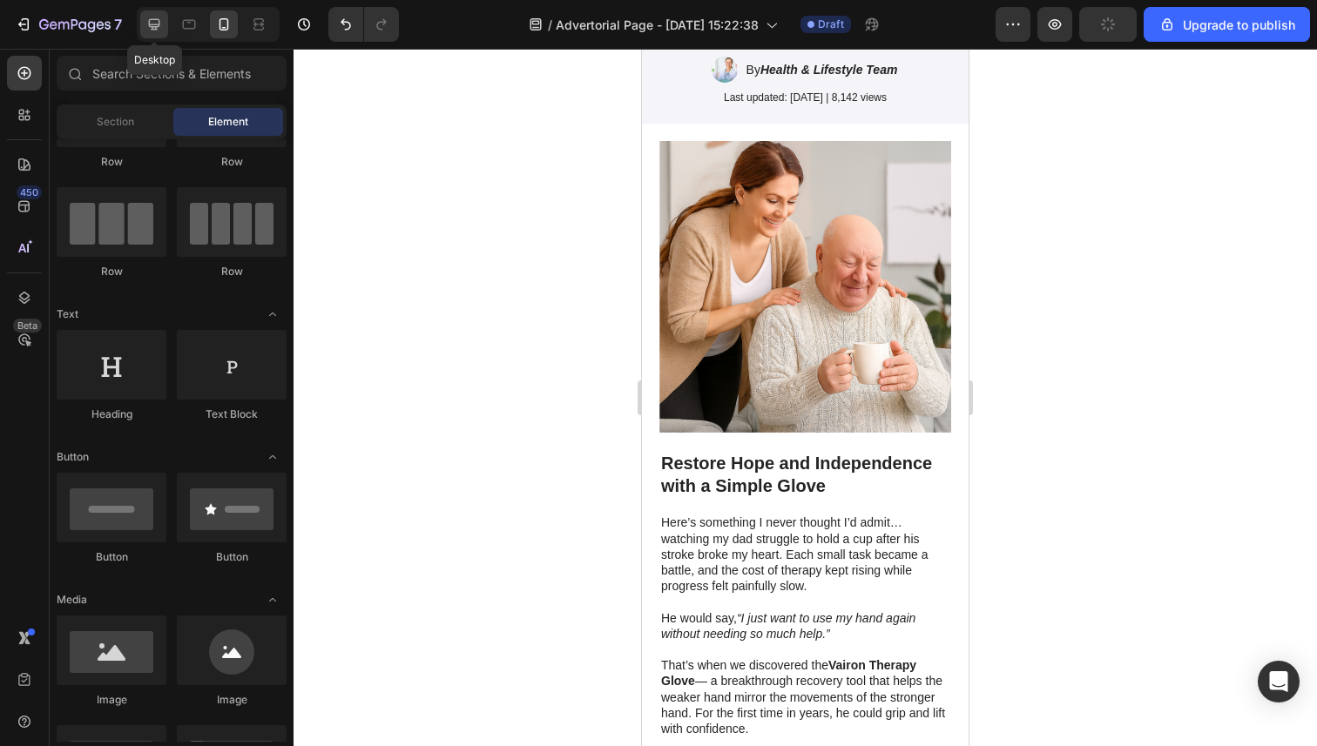
click at [145, 29] on div at bounding box center [154, 24] width 28 height 28
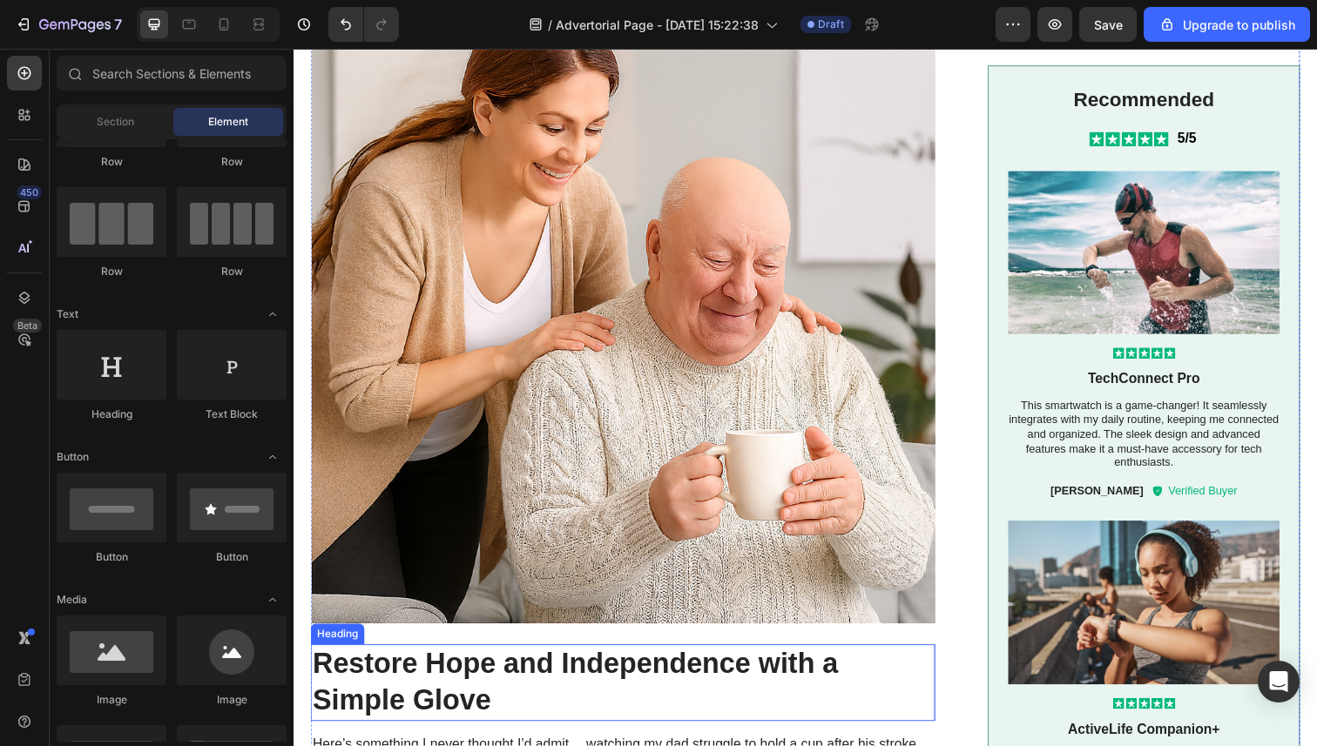
scroll to position [514, 0]
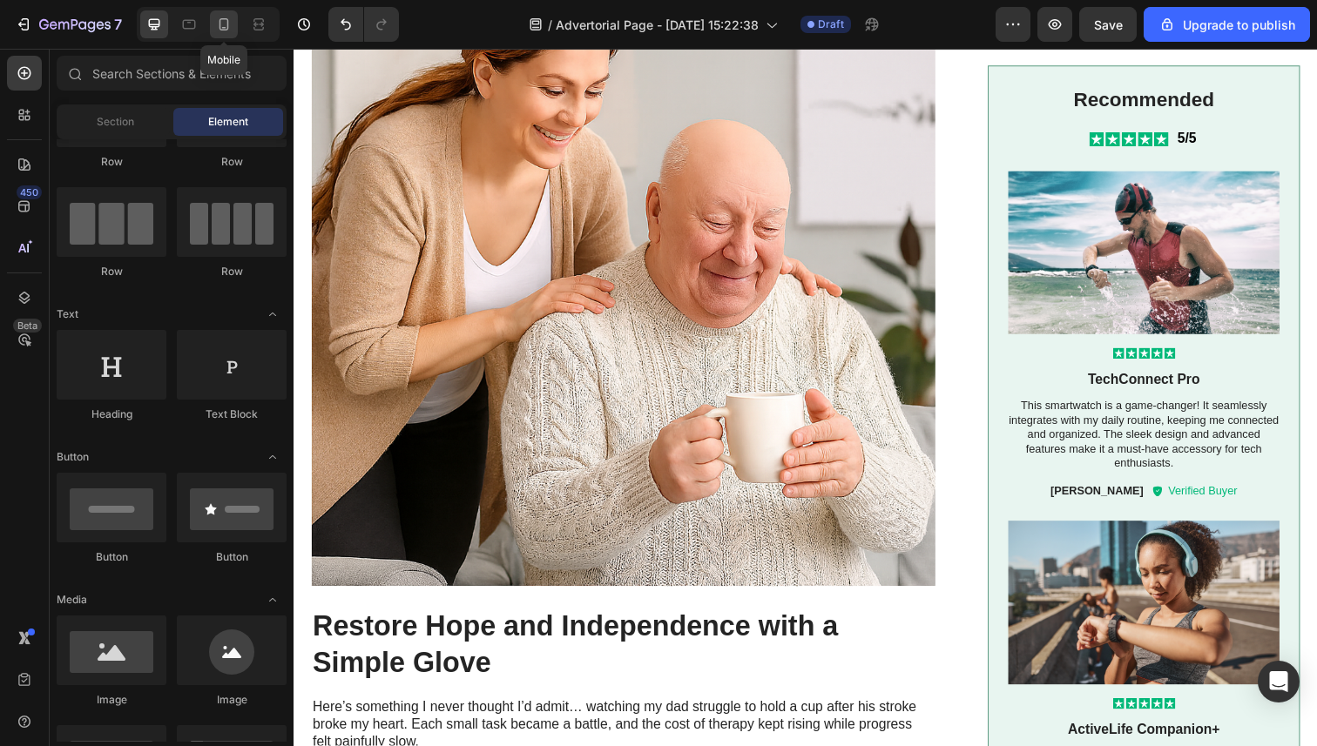
click at [226, 21] on icon at bounding box center [223, 24] width 17 height 17
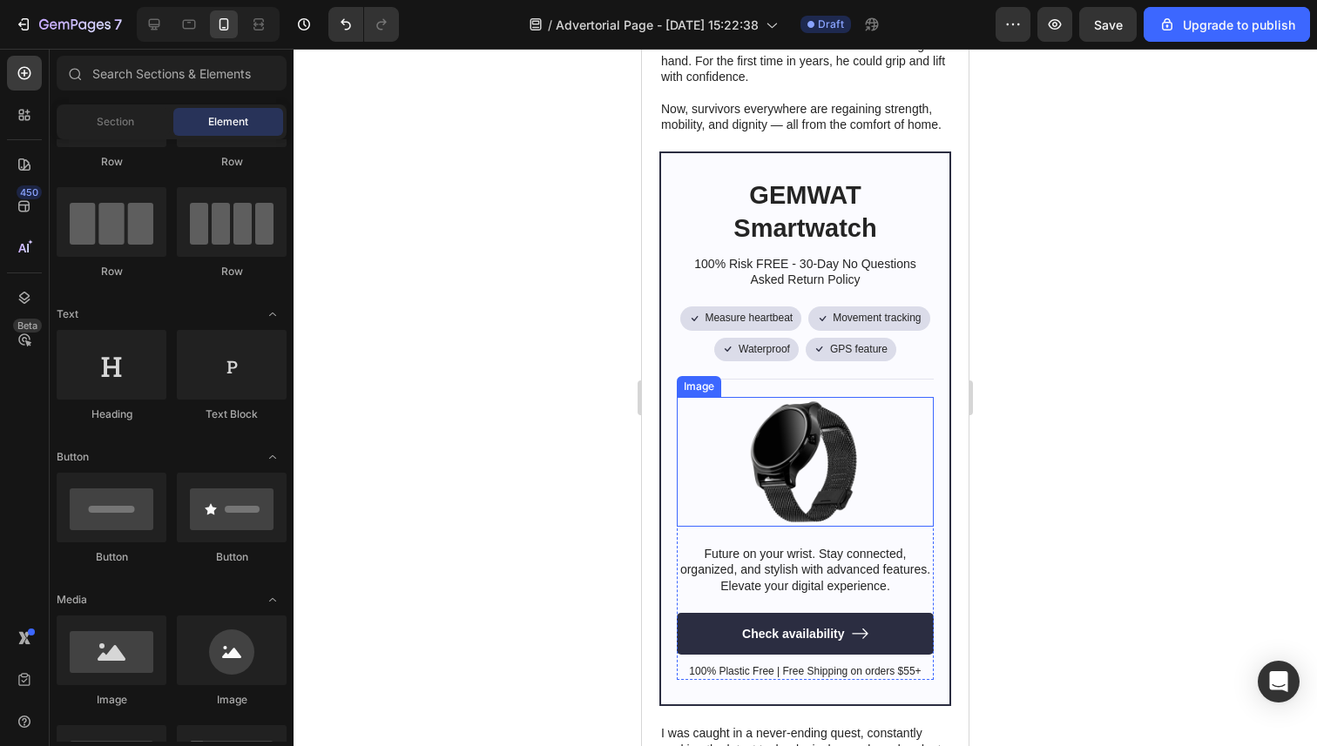
scroll to position [871, 0]
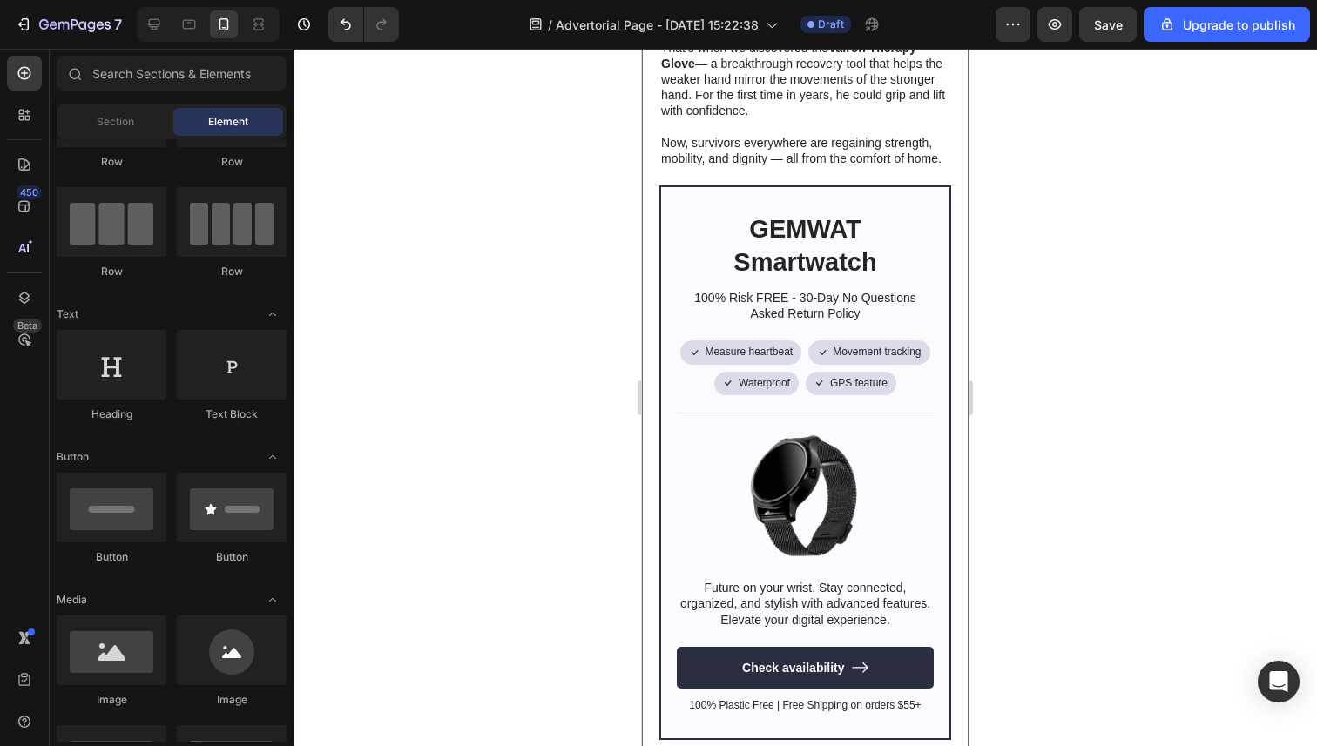
click at [581, 303] on div at bounding box center [804, 398] width 1023 height 698
click at [156, 30] on icon at bounding box center [153, 24] width 17 height 17
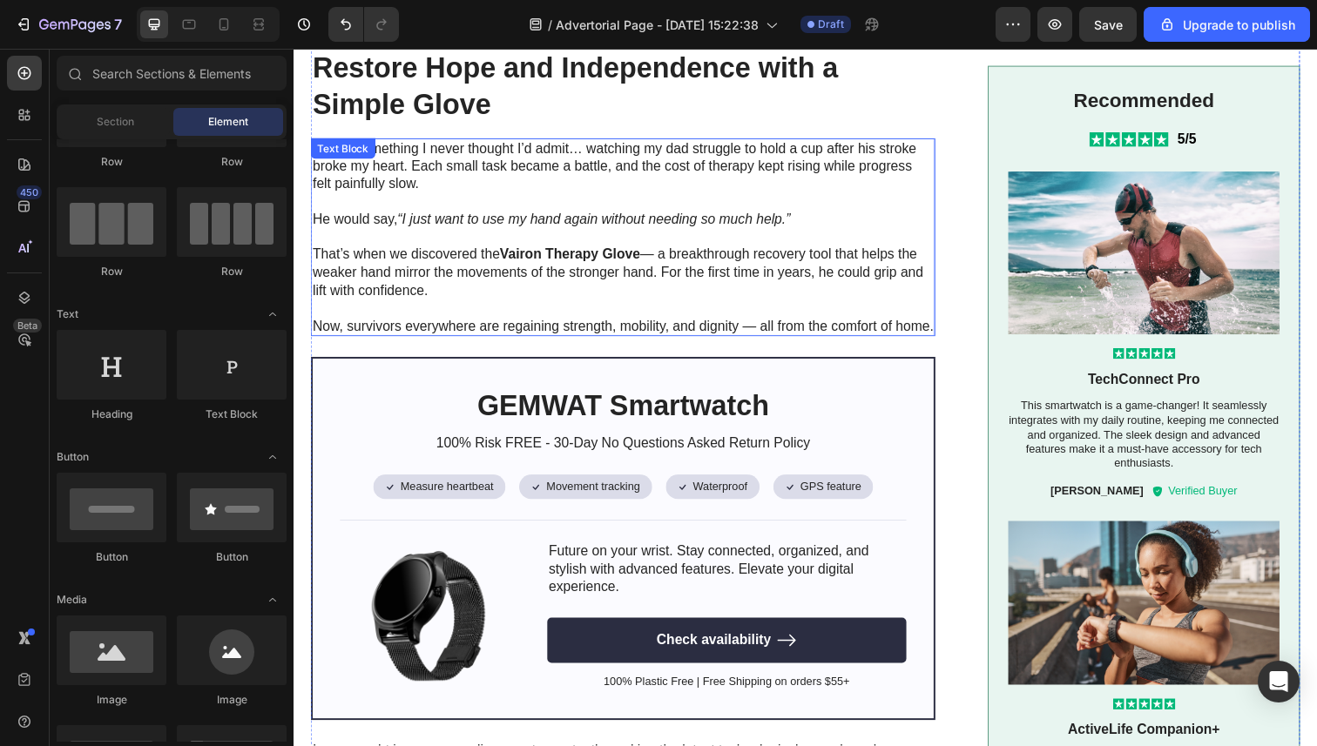
scroll to position [1102, 0]
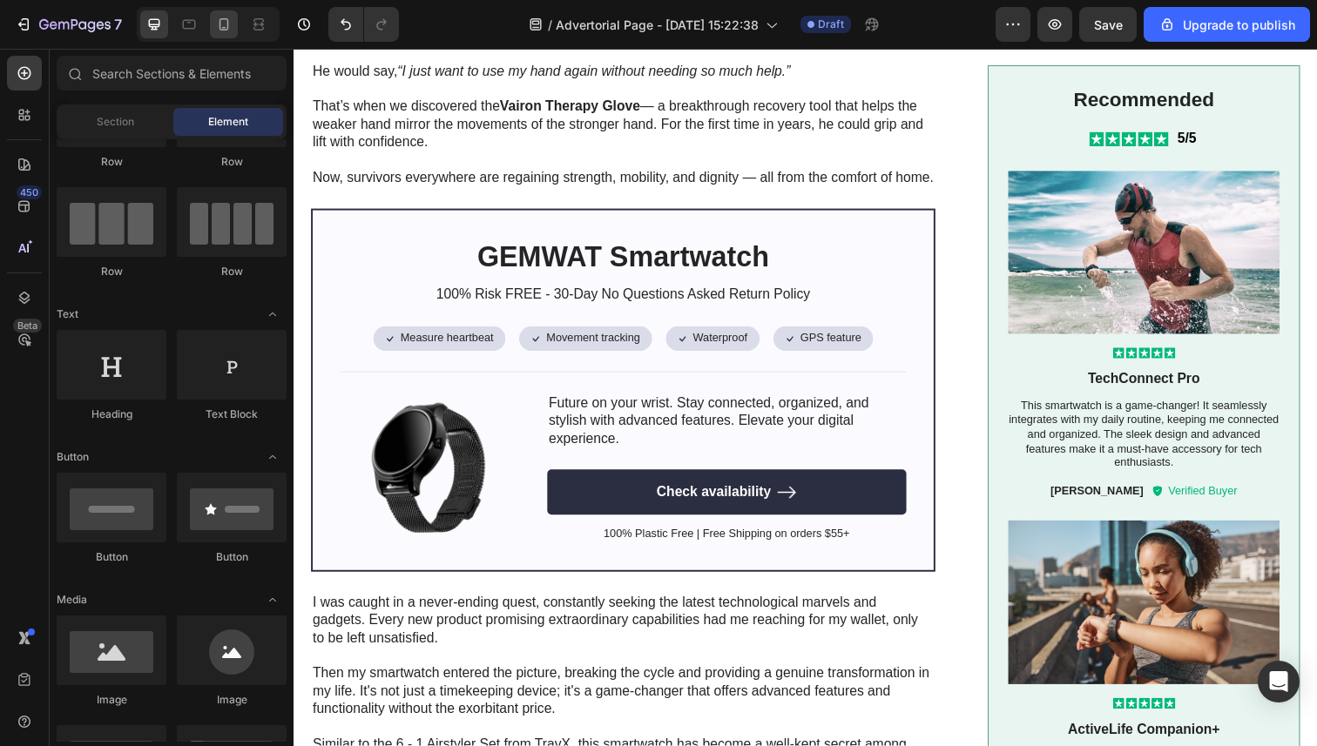
click at [224, 31] on icon at bounding box center [223, 24] width 17 height 17
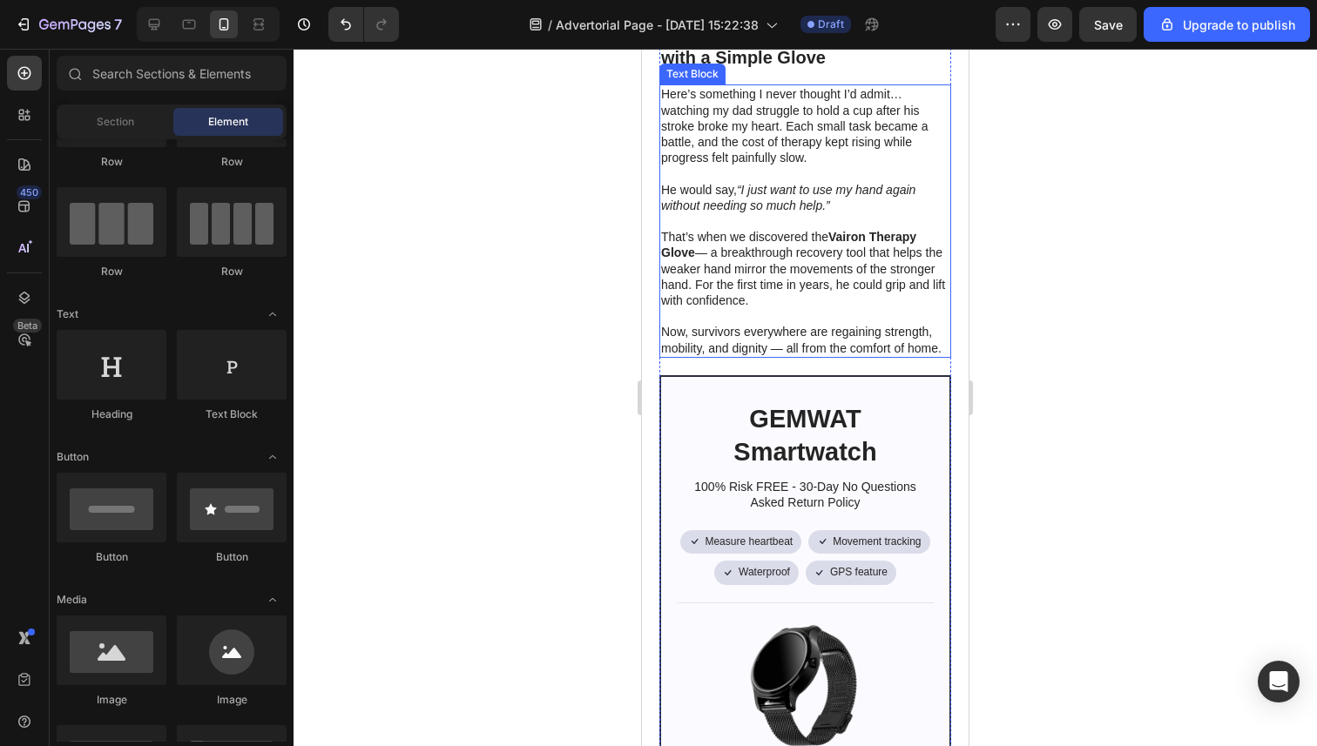
scroll to position [773, 0]
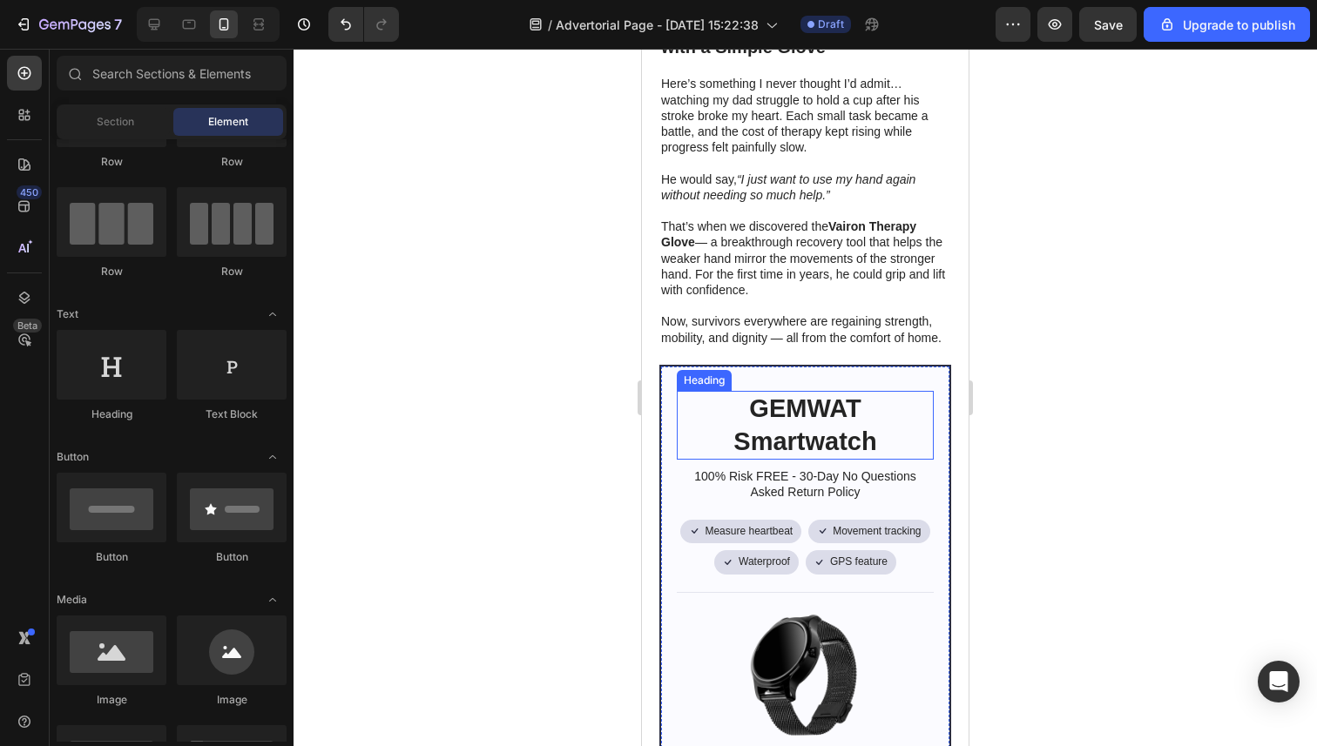
click at [798, 434] on h2 "GEMWAT Smartwatch" at bounding box center [805, 425] width 257 height 69
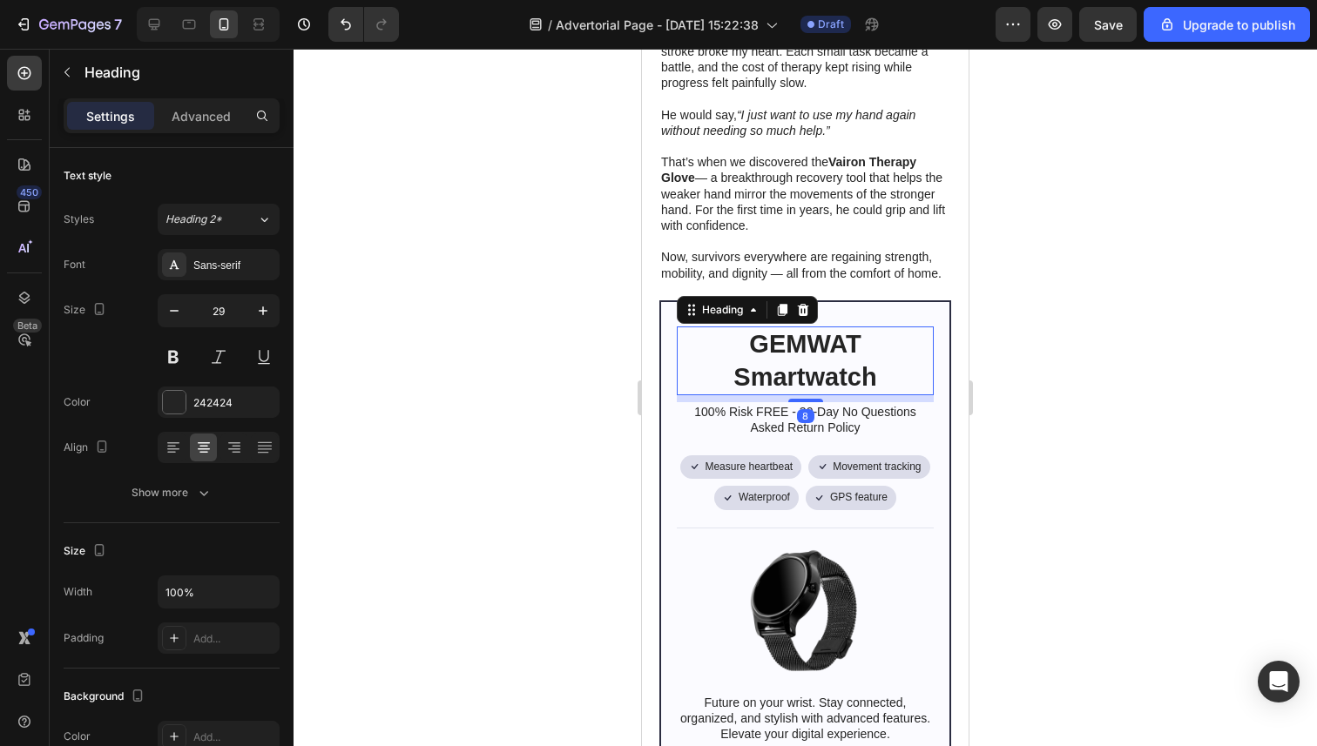
scroll to position [864, 0]
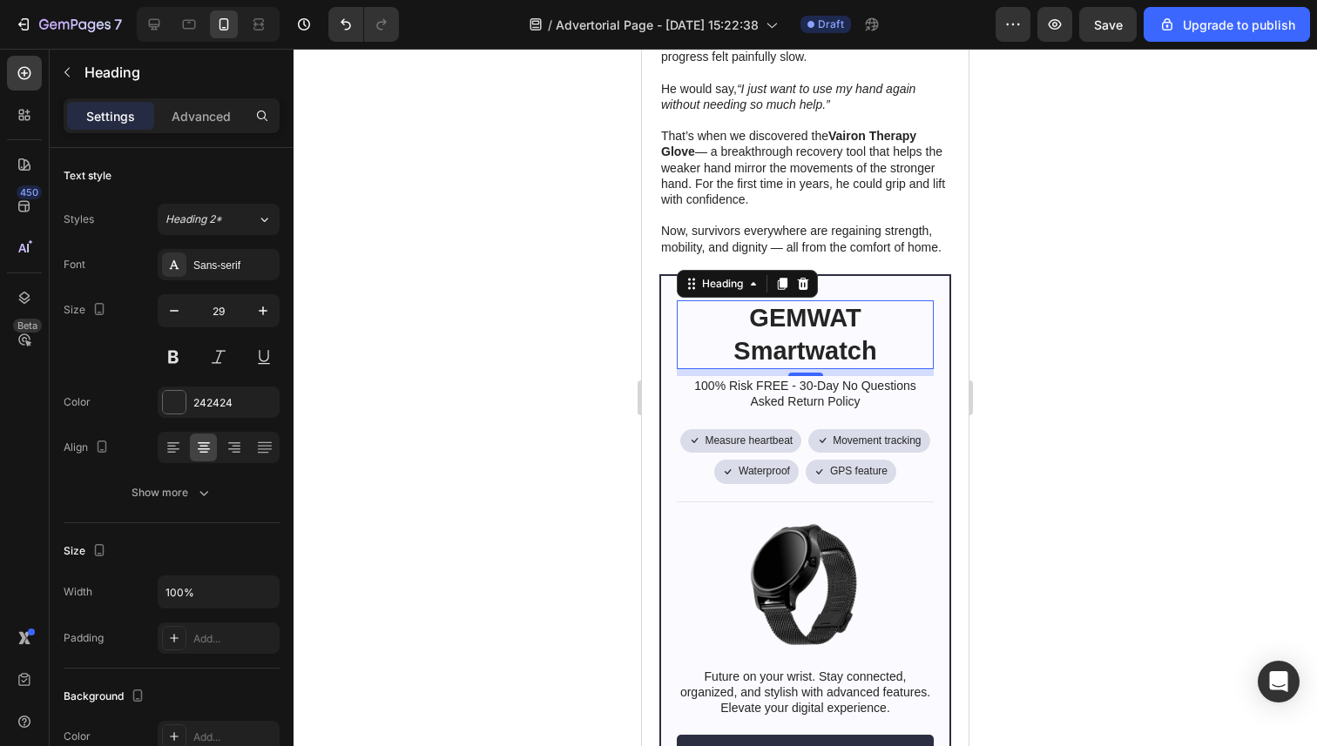
click at [826, 334] on h2 "GEMWAT Smartwatch" at bounding box center [805, 334] width 257 height 69
click at [826, 334] on p "GEMWAT Smartwatch" at bounding box center [804, 334] width 253 height 65
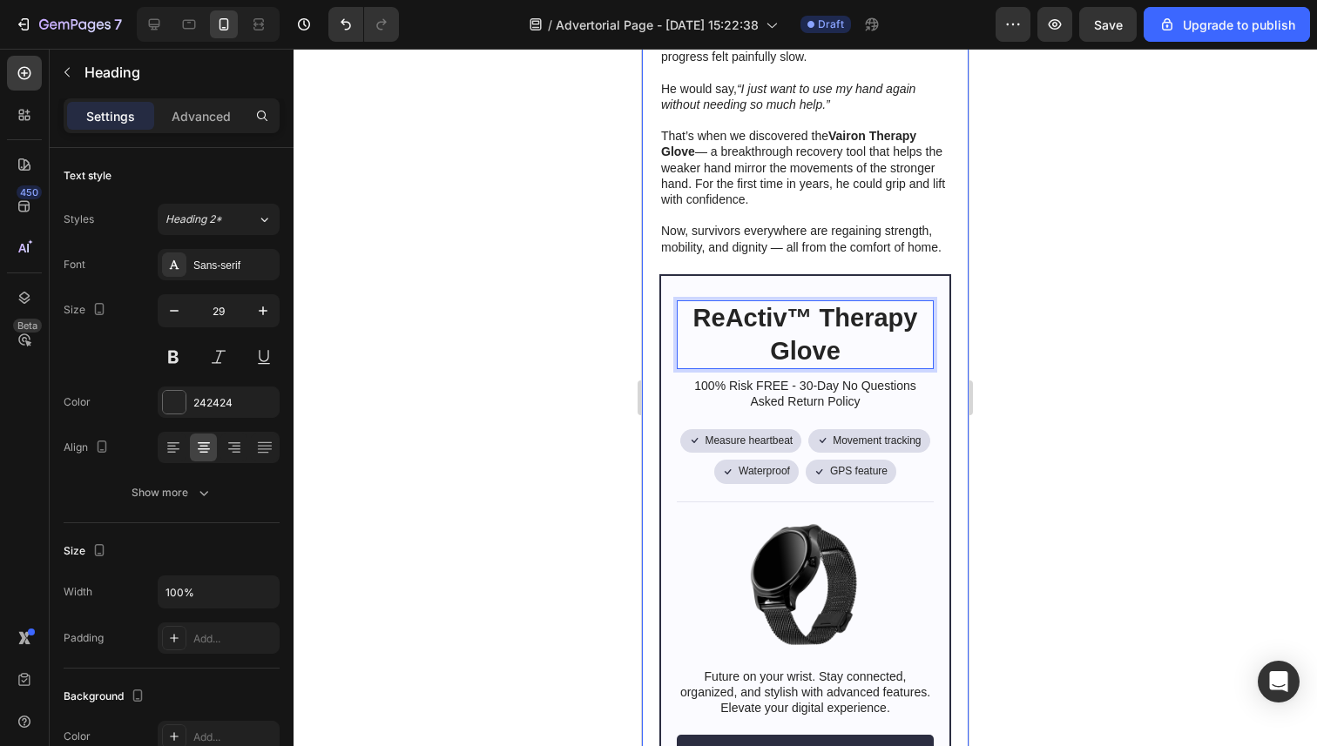
click at [563, 361] on div at bounding box center [804, 398] width 1023 height 698
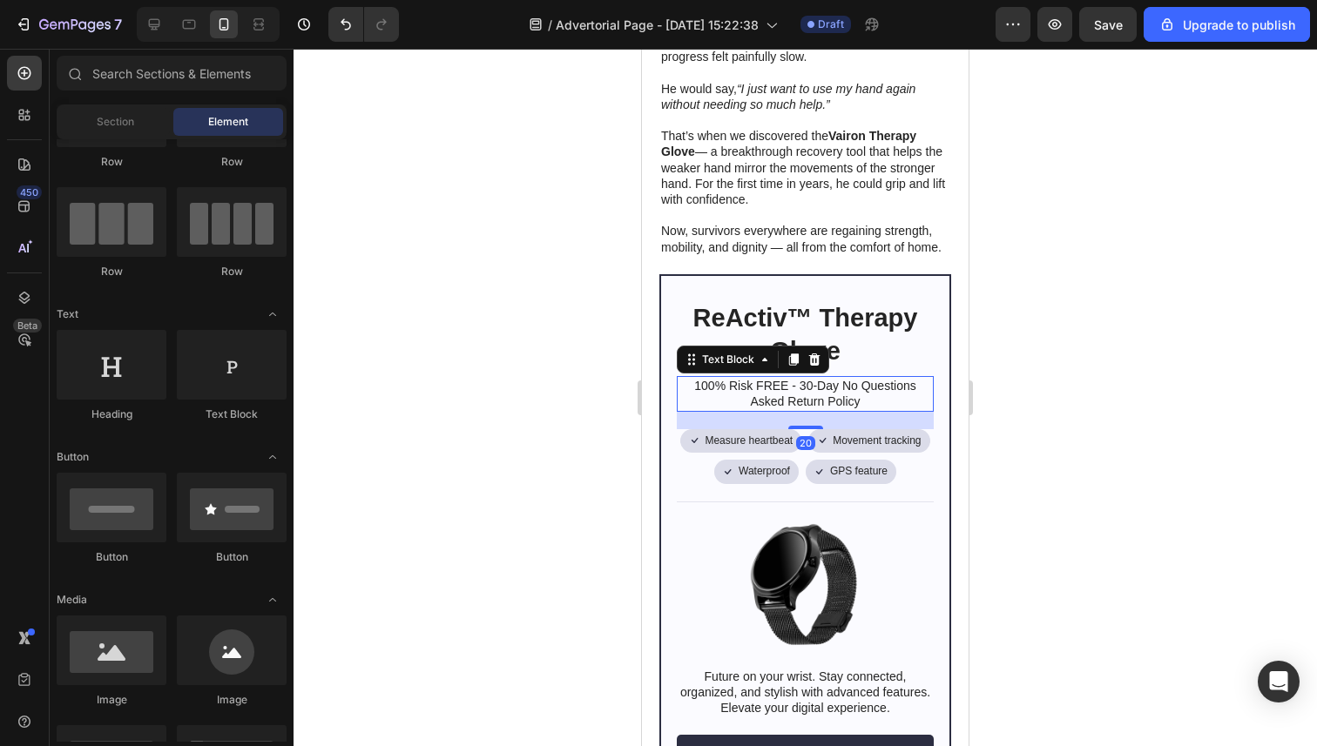
click at [867, 404] on p "100% Risk FREE - 30-Day No Questions Asked Return Policy" at bounding box center [804, 393] width 253 height 31
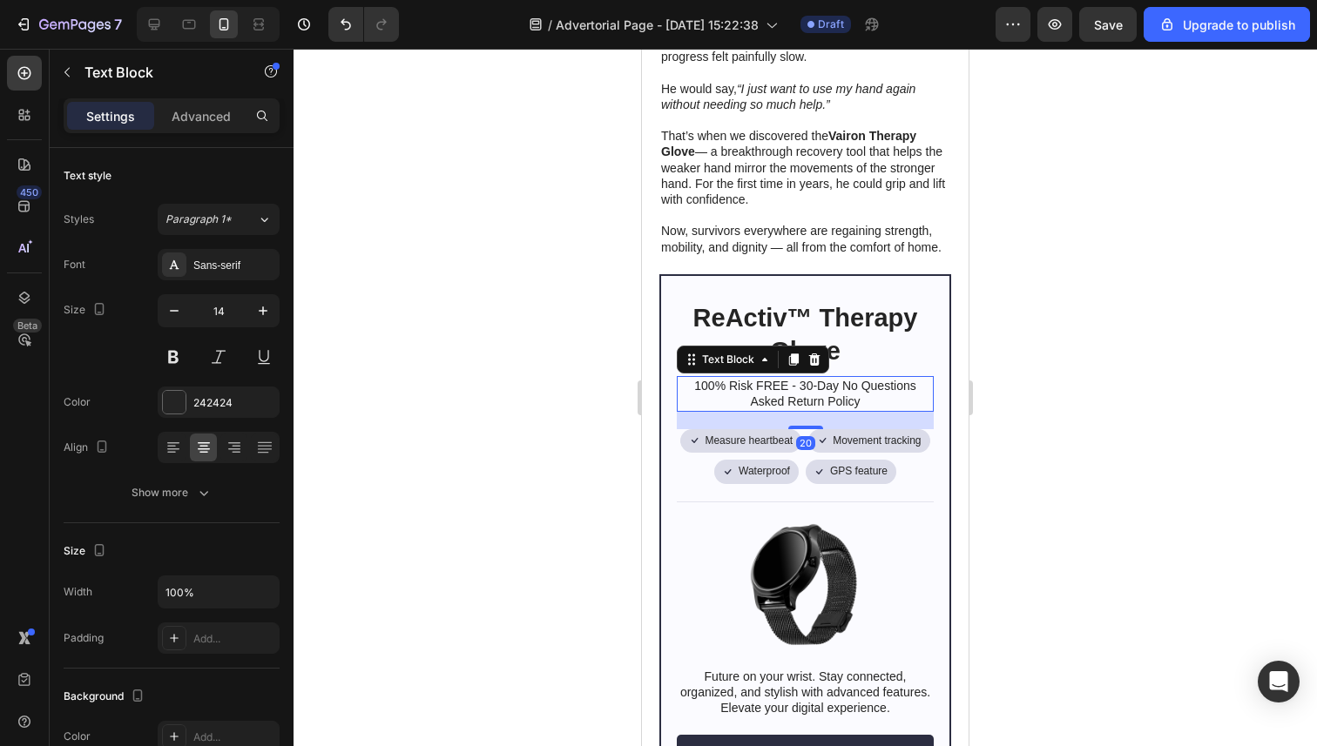
click at [1078, 403] on div at bounding box center [804, 398] width 1023 height 698
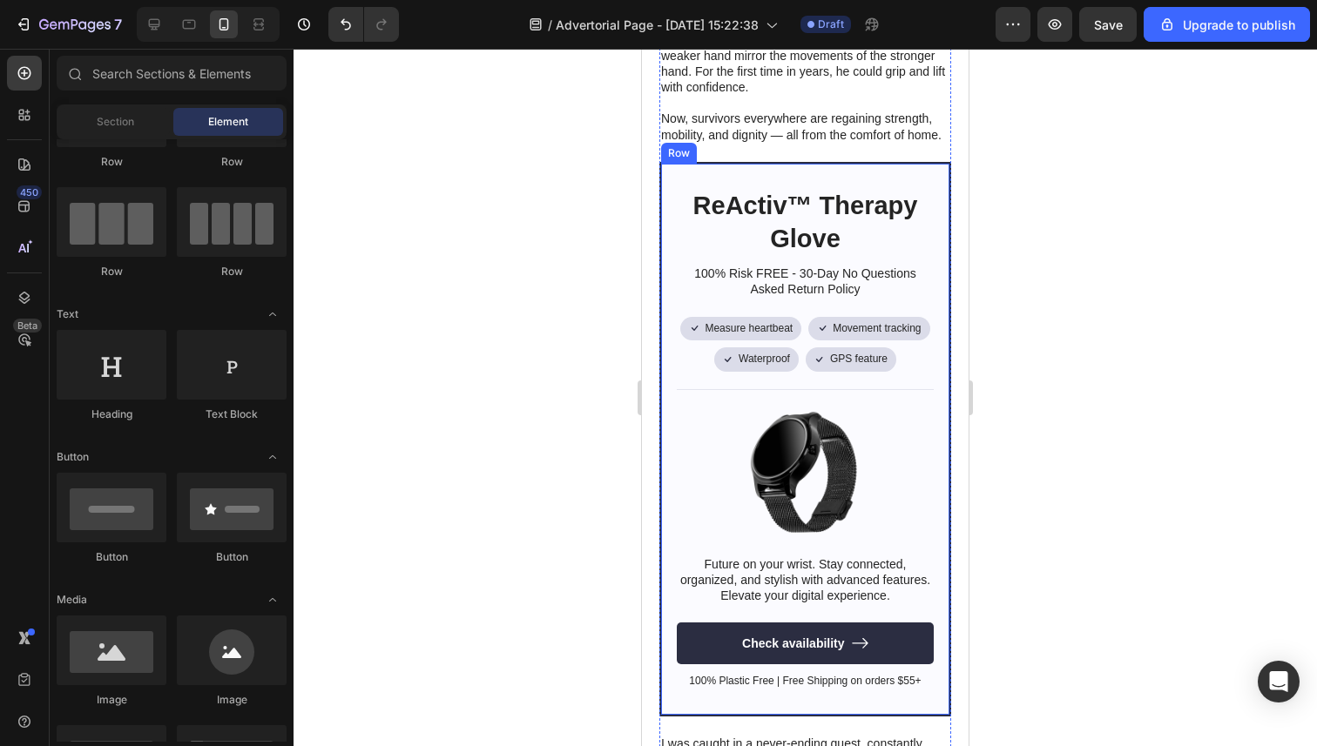
scroll to position [974, 0]
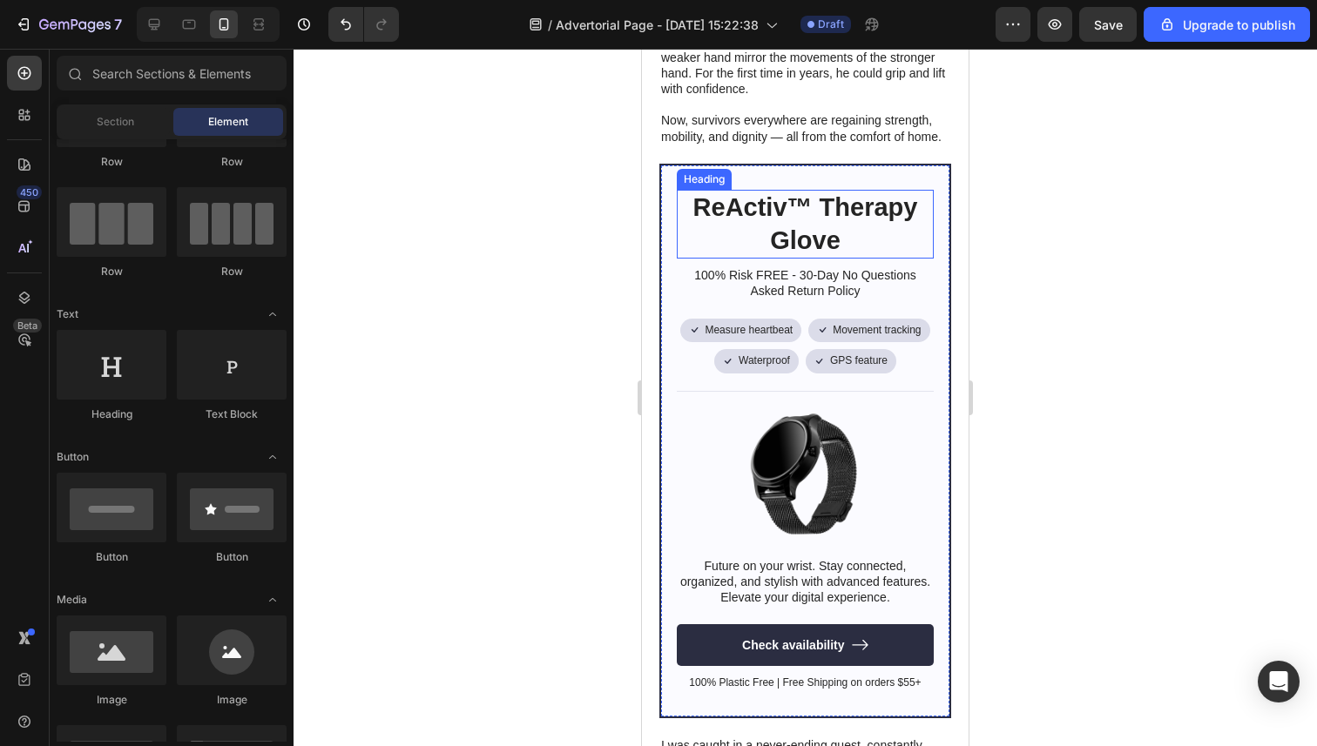
click at [818, 218] on strong "ReActiv™ Therapy Glove" at bounding box center [805, 223] width 225 height 61
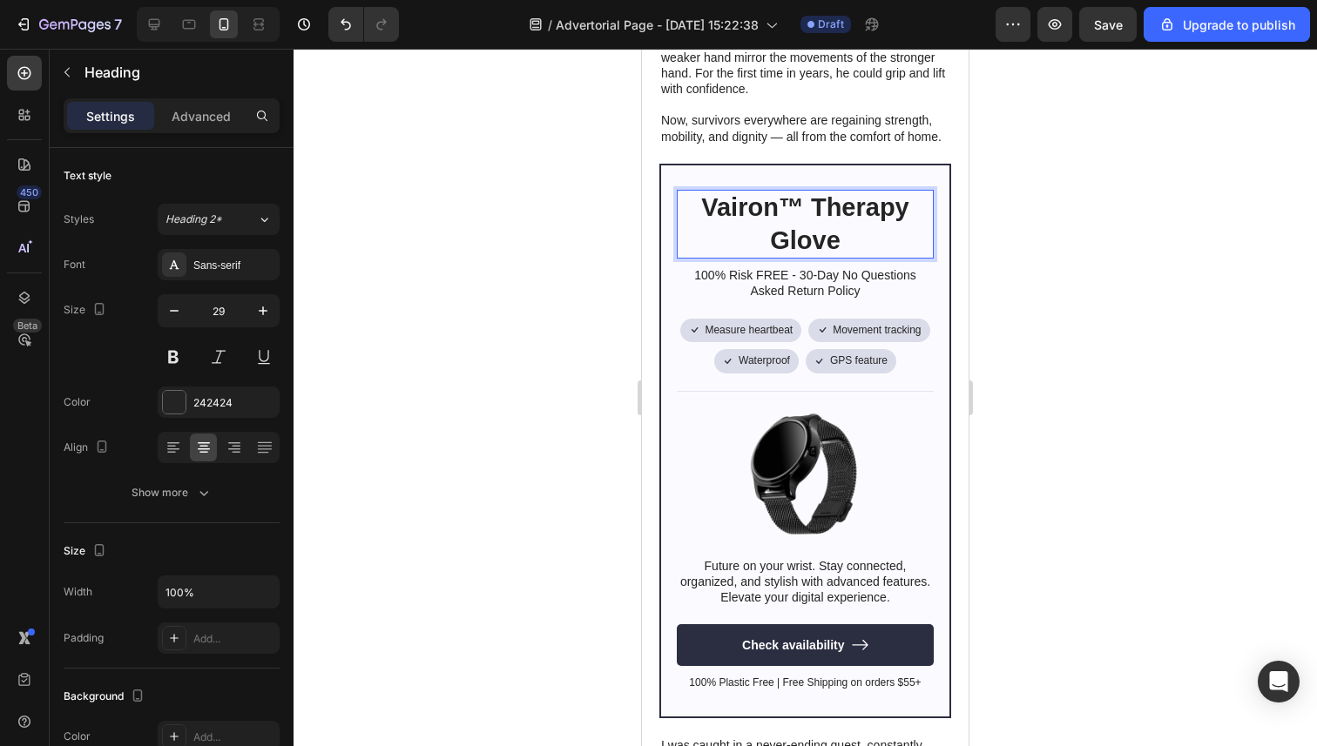
click at [556, 254] on div at bounding box center [804, 398] width 1023 height 698
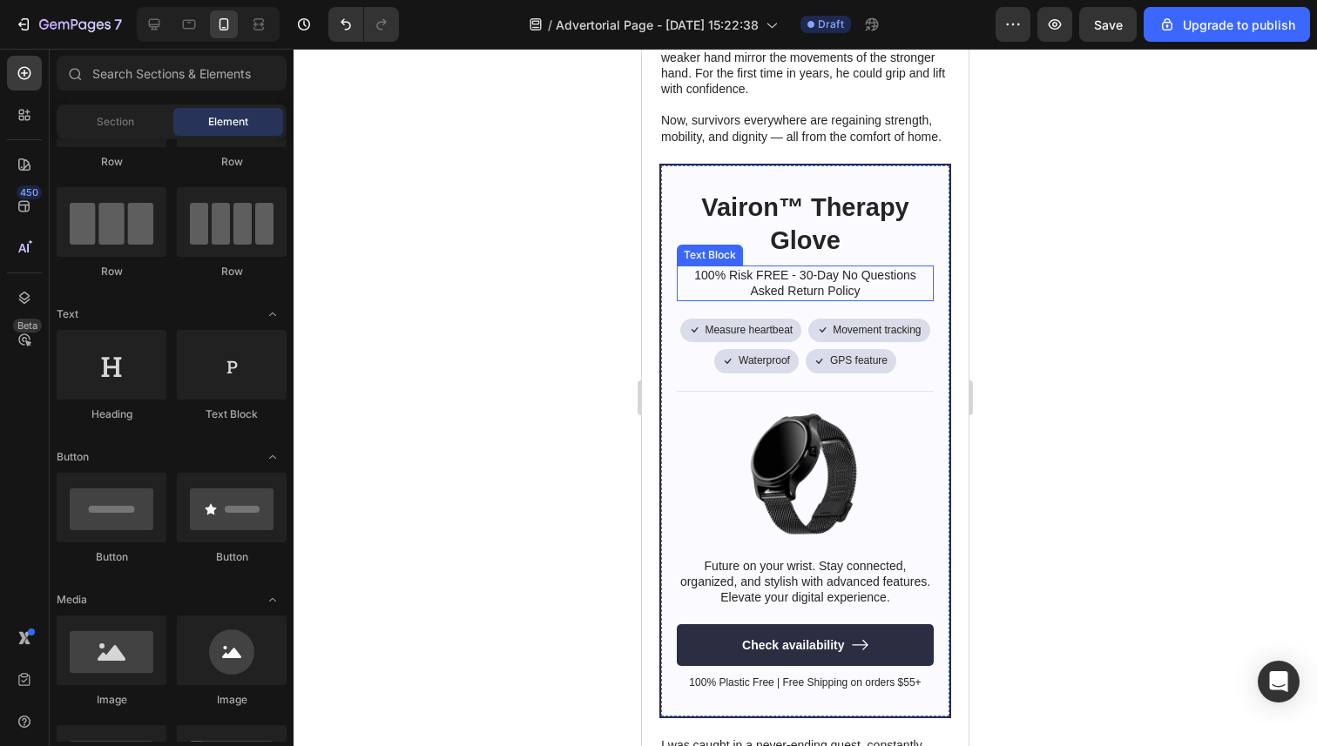
click at [787, 280] on p "100% Risk FREE - 30-Day No Questions Asked Return Policy" at bounding box center [804, 282] width 253 height 31
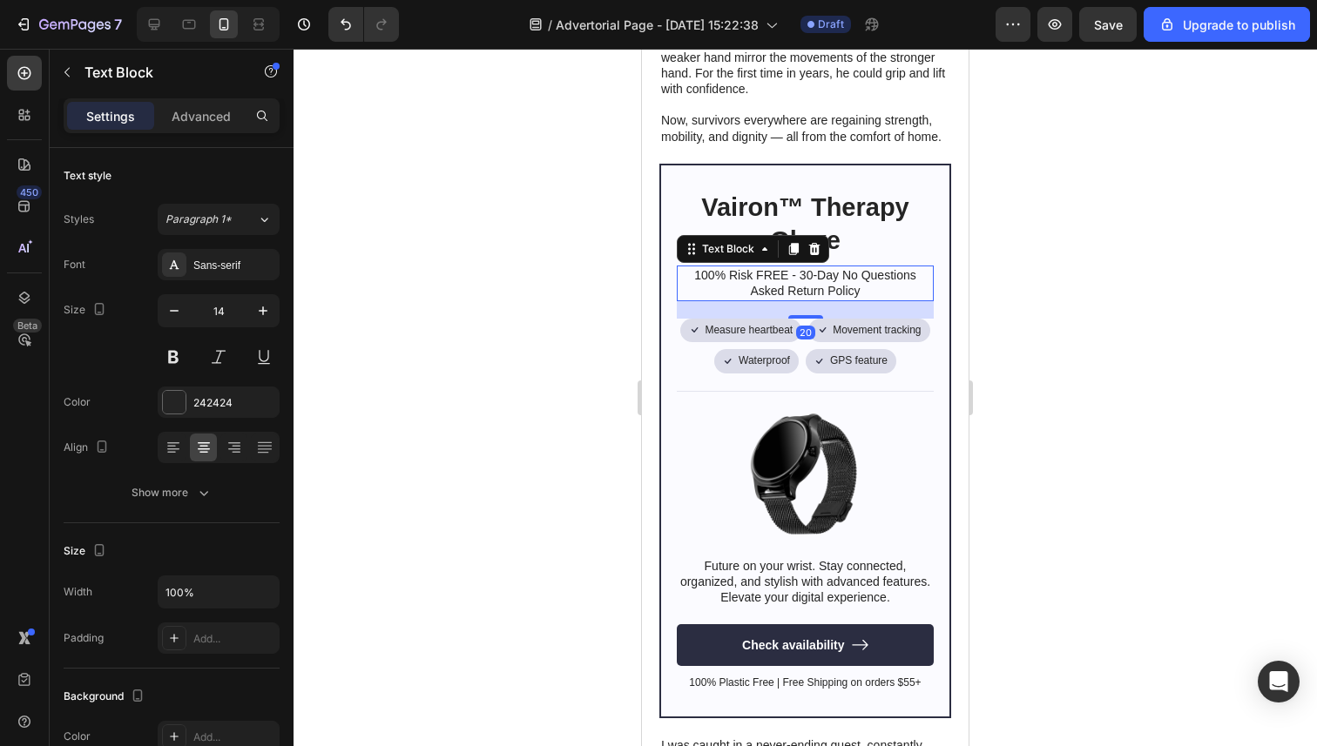
click at [787, 280] on p "100% Risk FREE - 30-Day No Questions Asked Return Policy" at bounding box center [804, 282] width 253 height 31
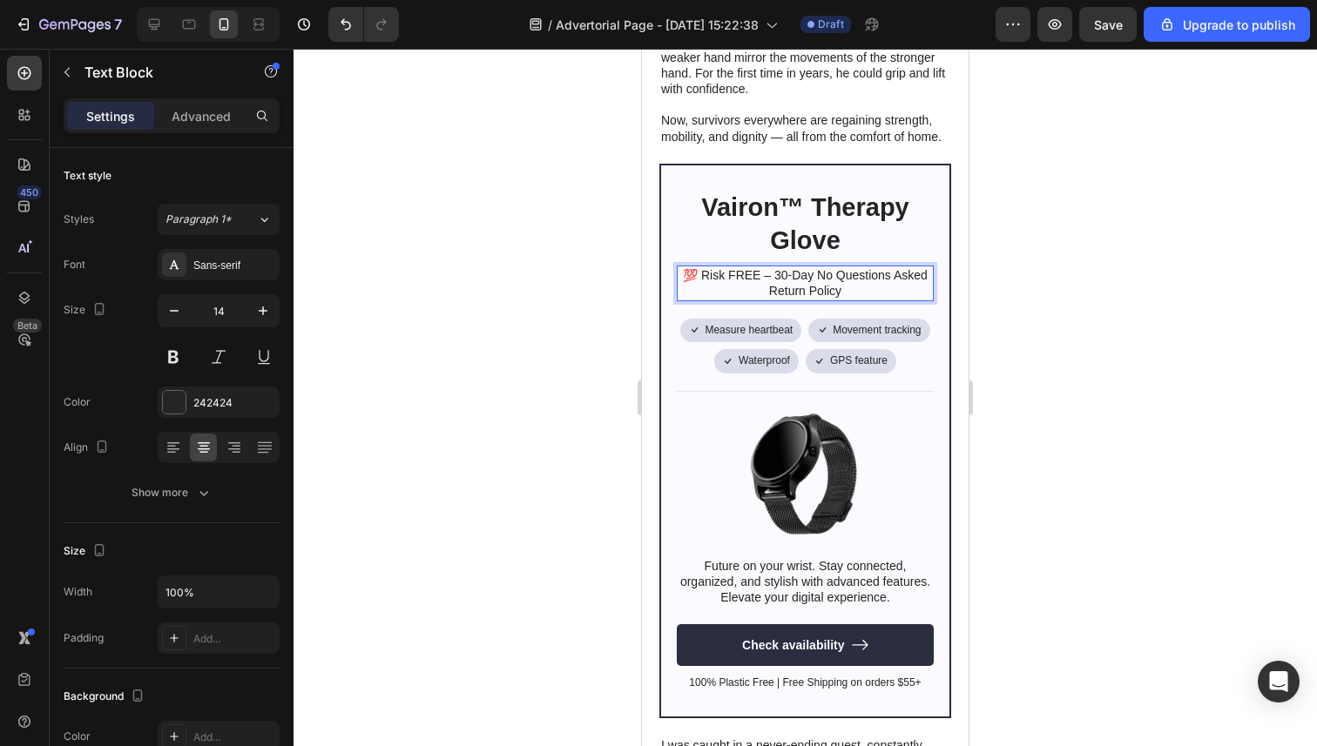
click at [556, 301] on div at bounding box center [804, 398] width 1023 height 698
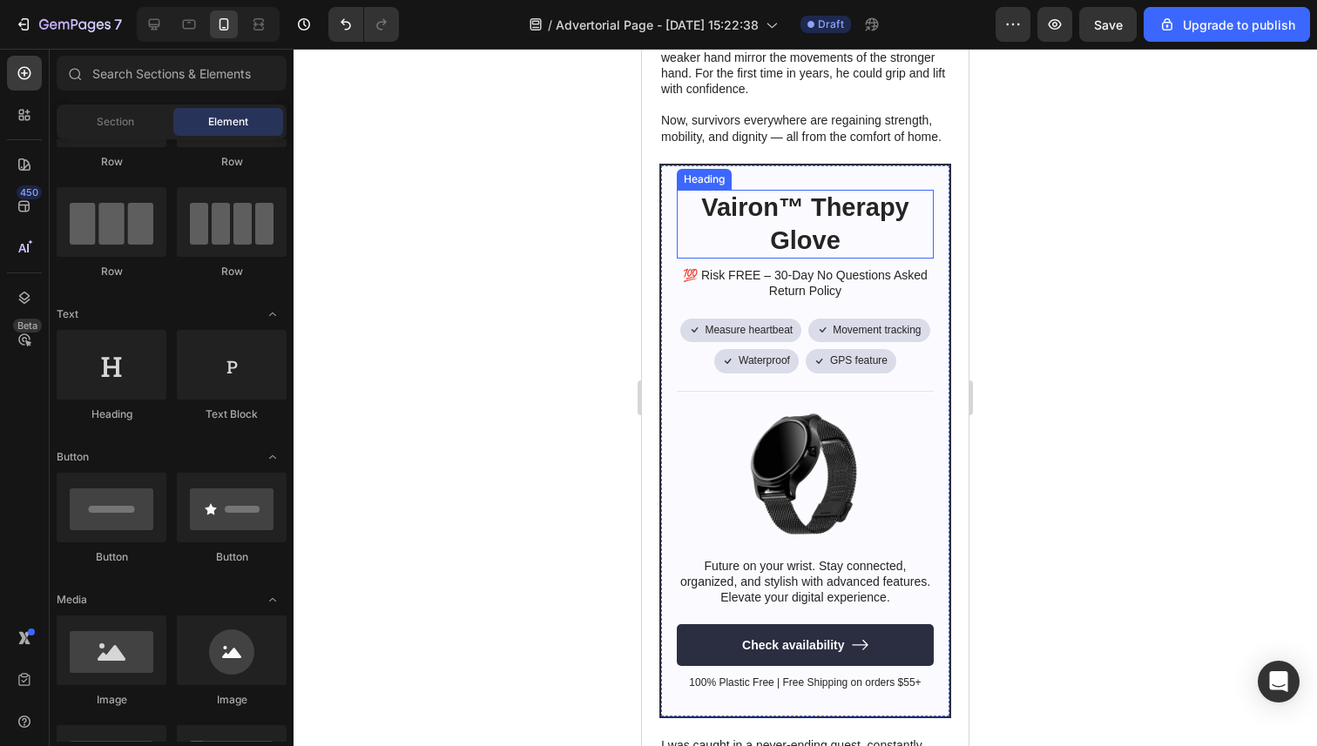
scroll to position [1041, 0]
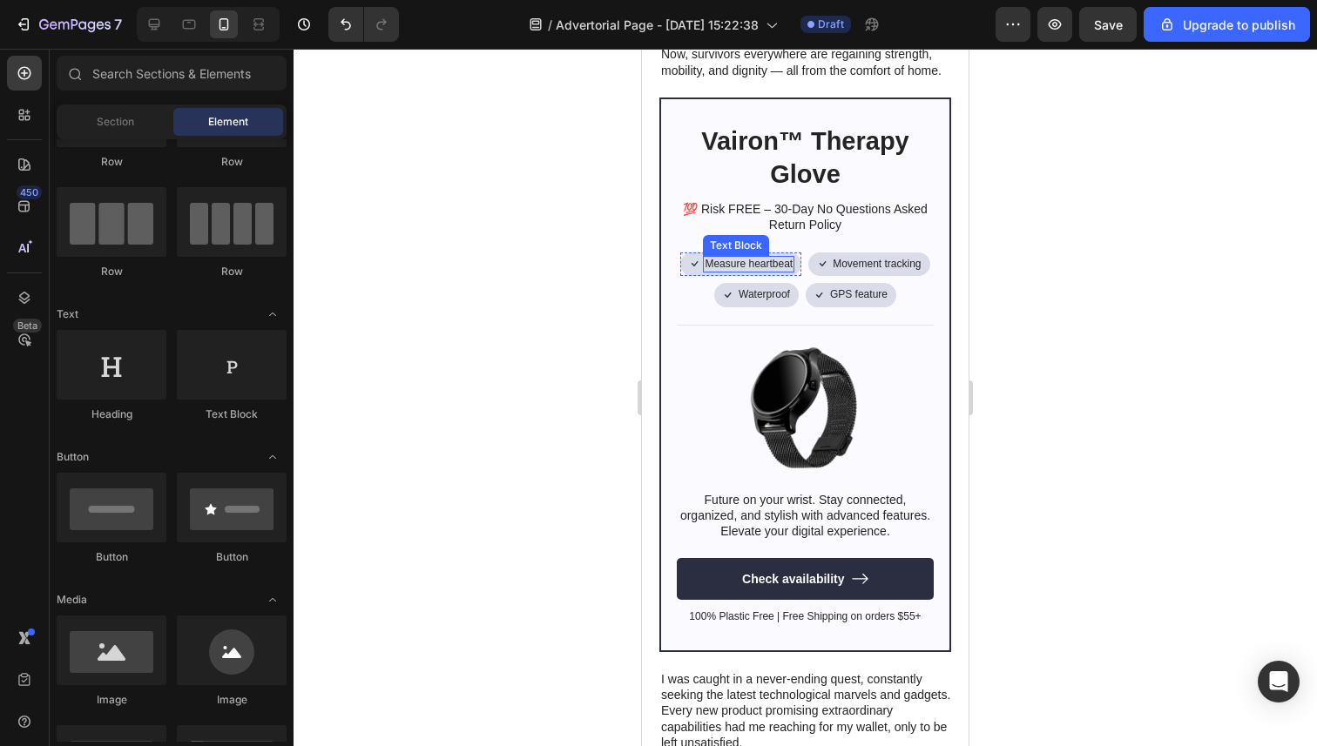
click at [727, 265] on p "Measure heartbeat" at bounding box center [748, 265] width 88 height 14
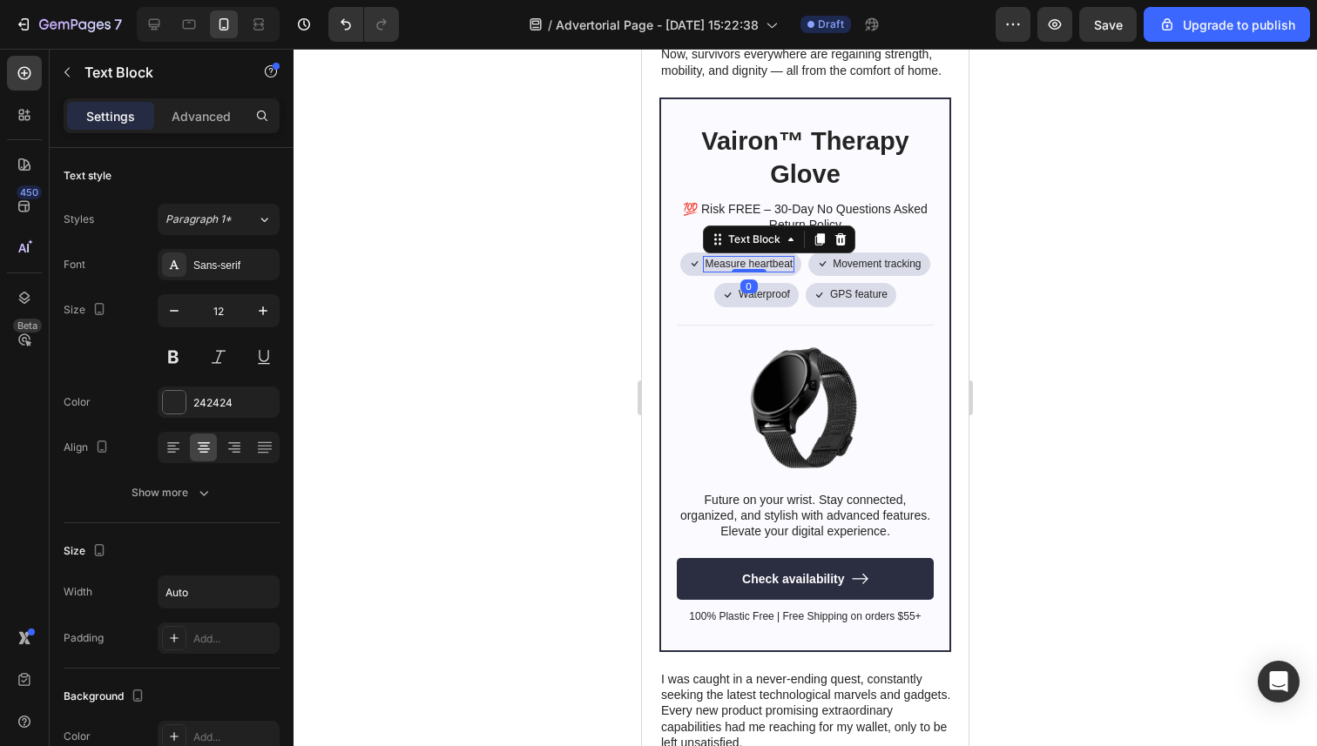
click at [727, 265] on p "Measure heartbeat" at bounding box center [748, 265] width 88 height 14
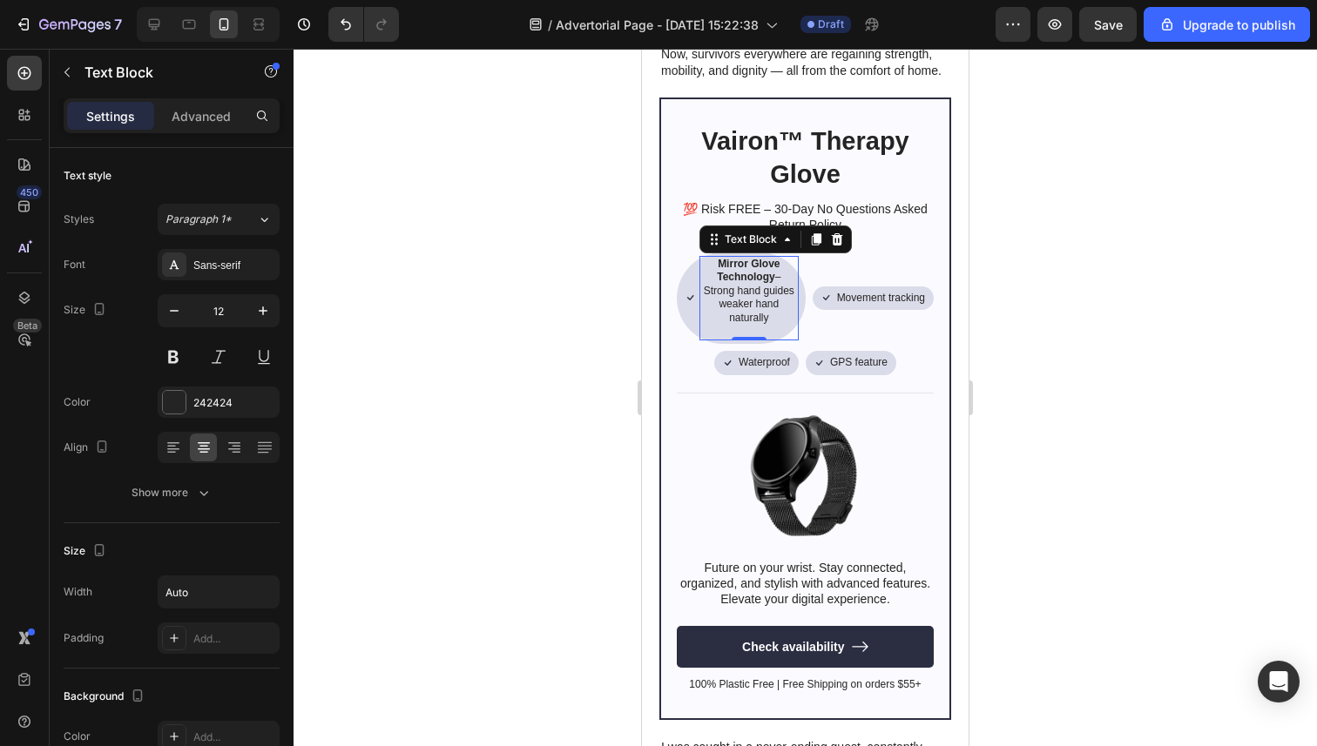
click at [585, 335] on div at bounding box center [804, 398] width 1023 height 698
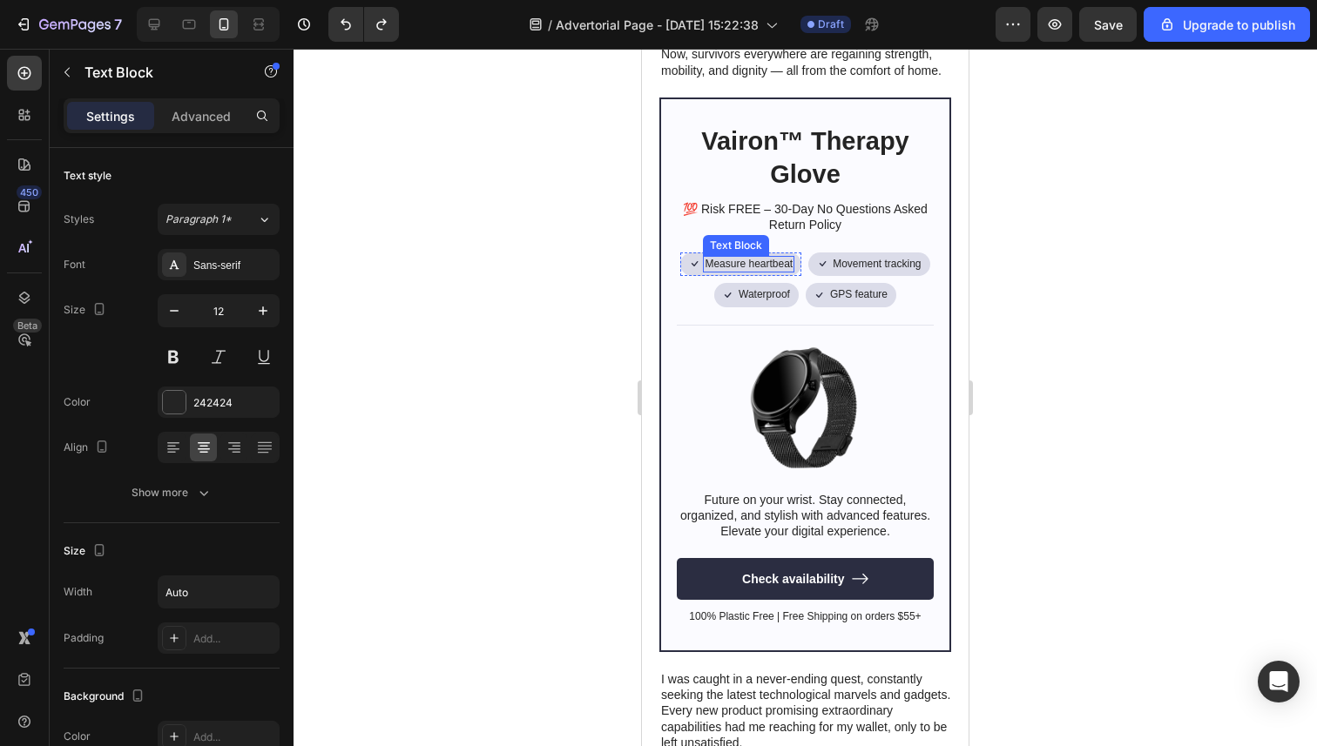
click at [769, 259] on p "Measure heartbeat" at bounding box center [748, 265] width 88 height 14
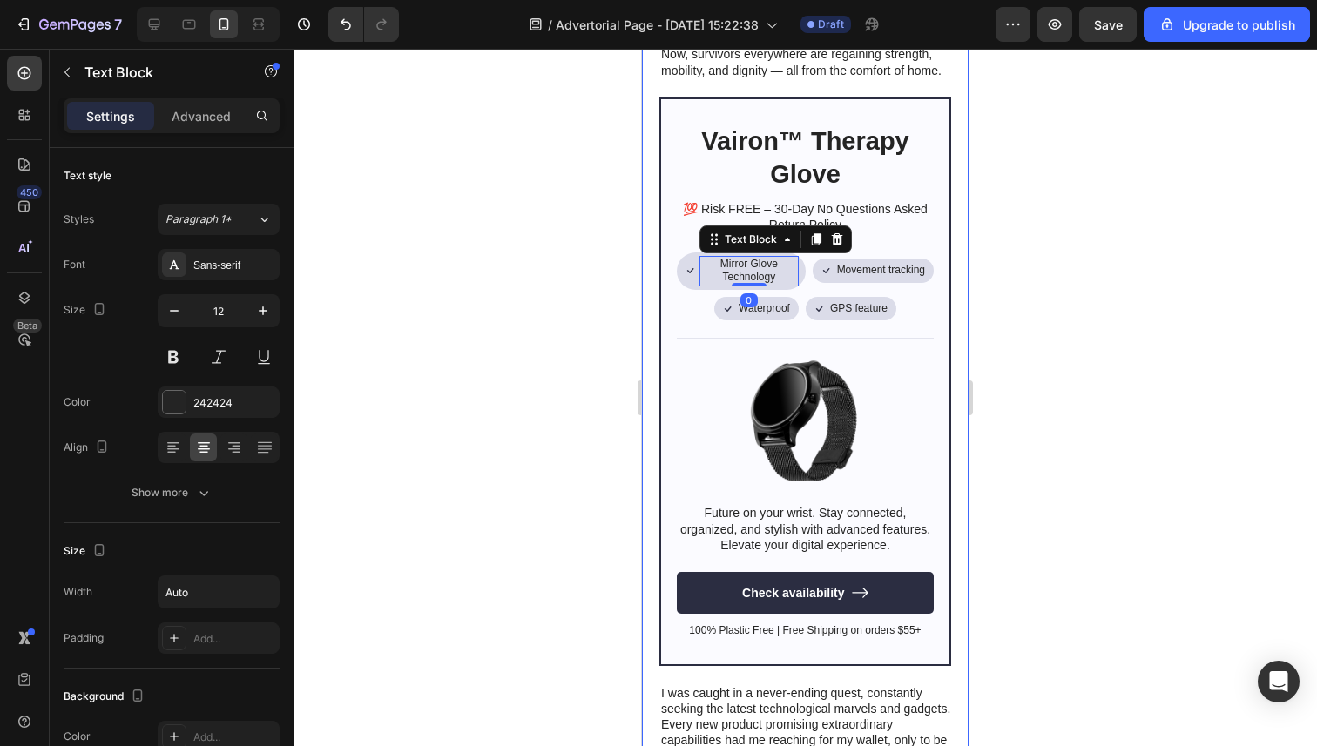
click at [573, 280] on div at bounding box center [804, 398] width 1023 height 698
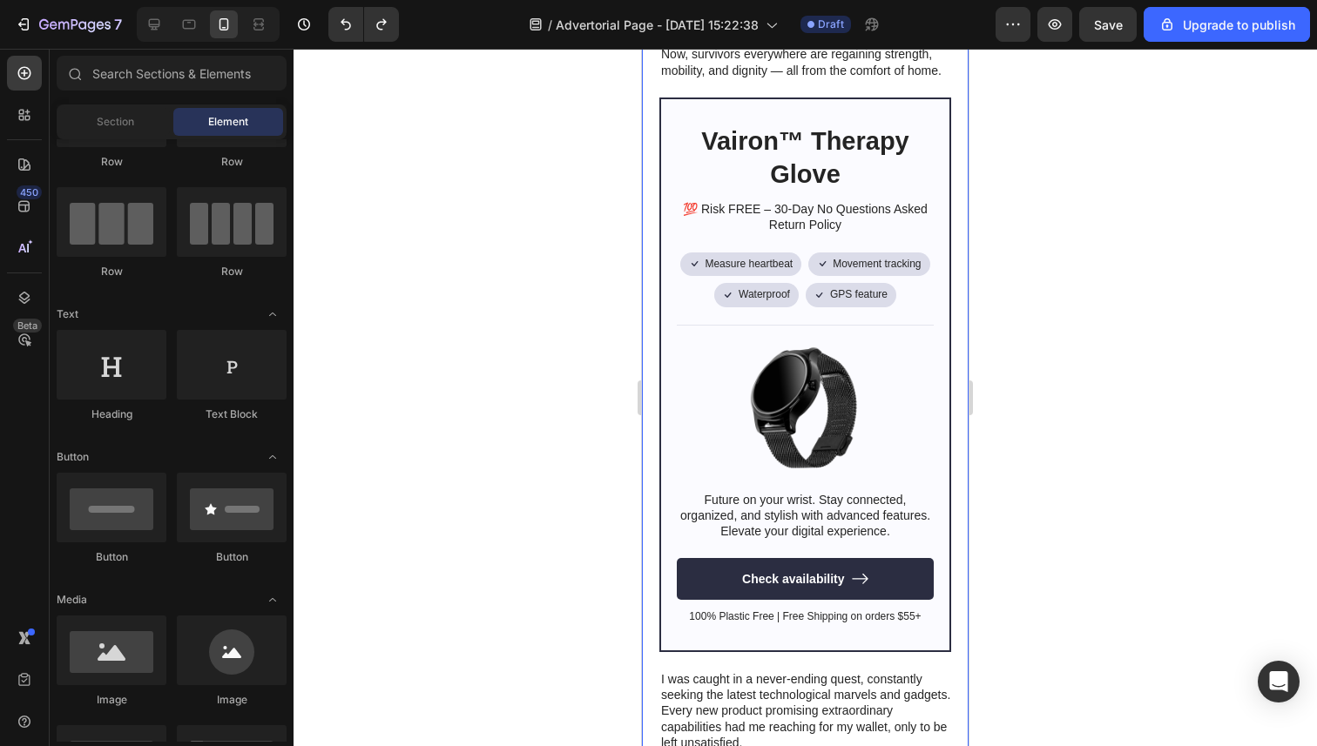
click at [607, 354] on div at bounding box center [804, 398] width 1023 height 698
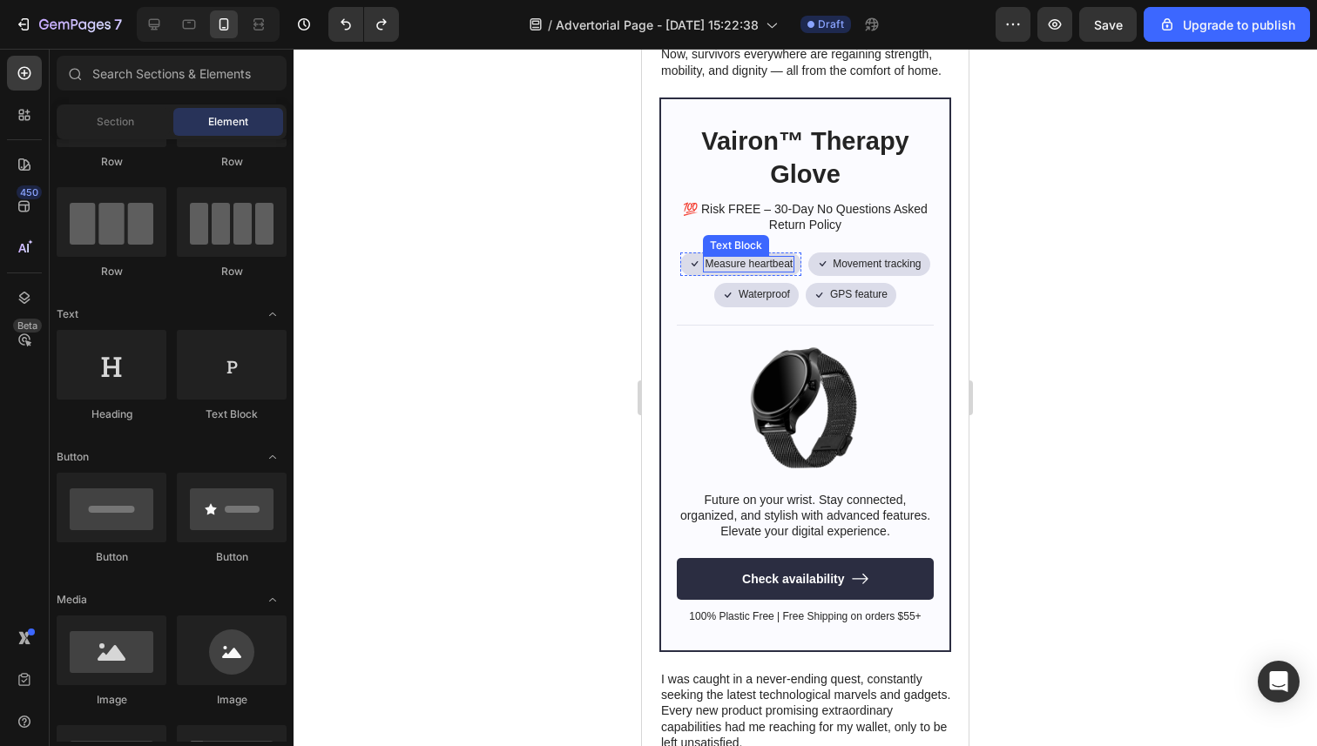
click at [728, 267] on p "Measure heartbeat" at bounding box center [748, 265] width 88 height 14
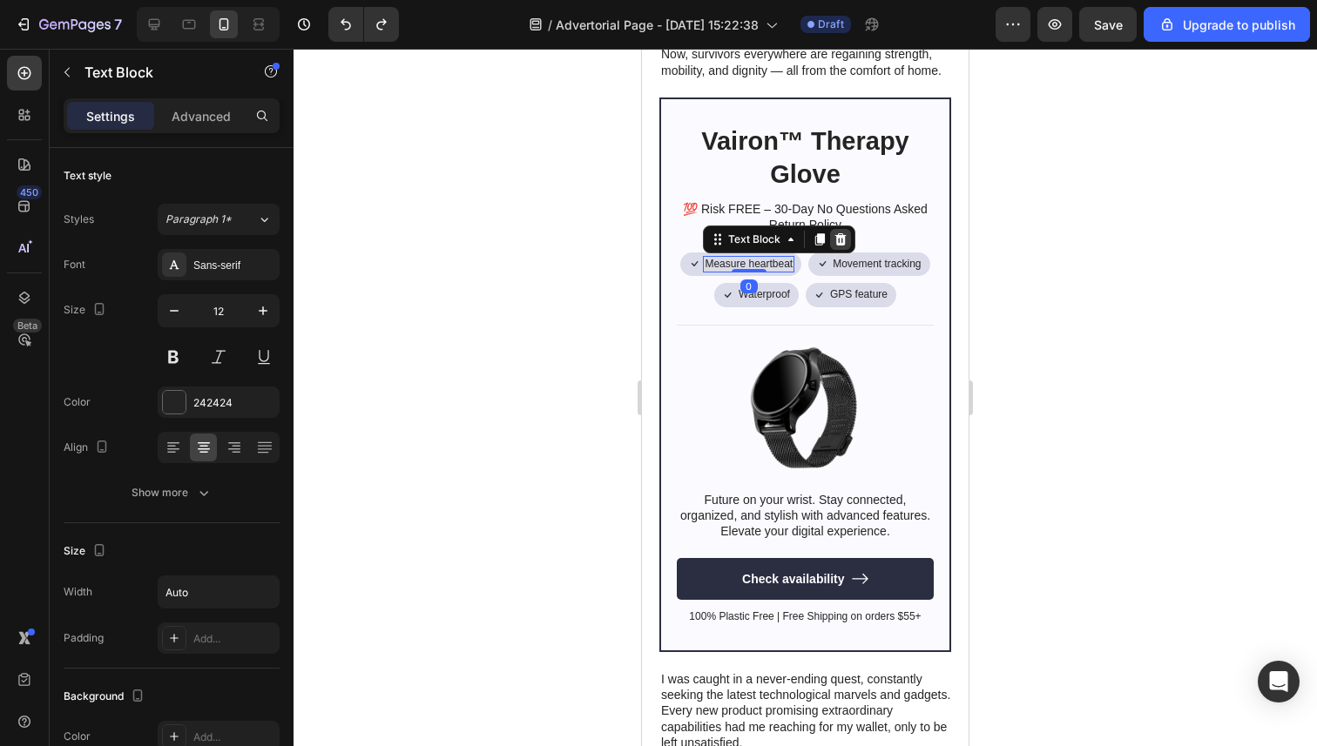
click at [845, 244] on icon at bounding box center [840, 240] width 14 height 14
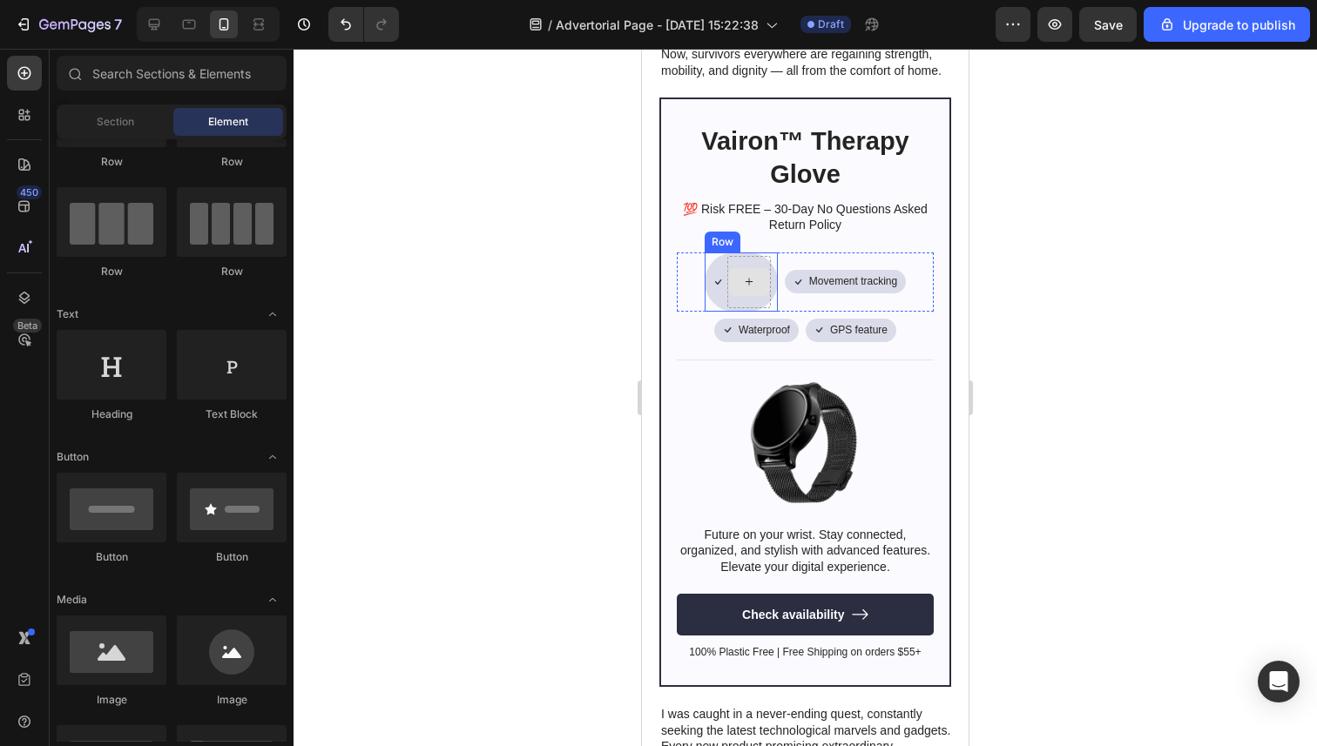
click at [753, 278] on icon at bounding box center [749, 281] width 14 height 15
click at [886, 266] on div "Icon Movement tracking Text Block Row" at bounding box center [845, 282] width 121 height 59
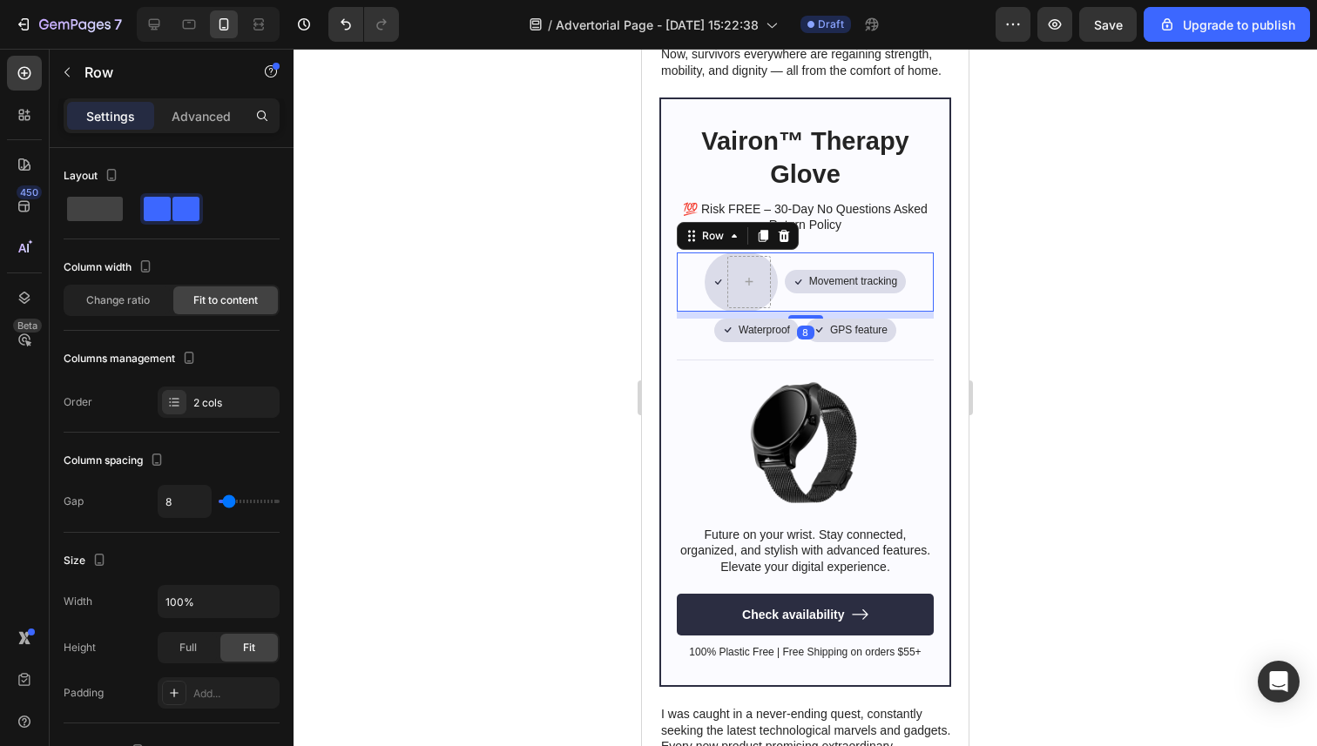
click at [781, 234] on icon at bounding box center [784, 236] width 14 height 14
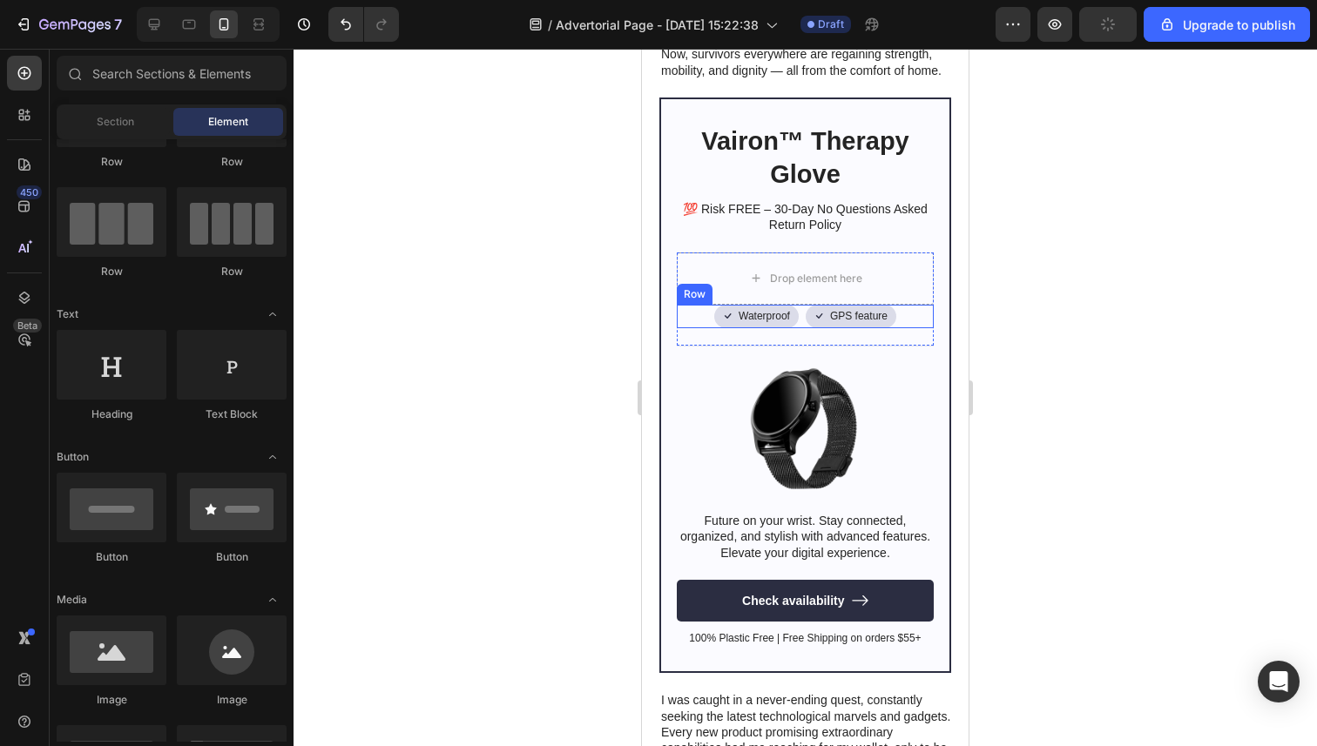
click at [908, 309] on div "Icon Waterproof Text Block Row Icon GPS feature Text Block Row Row" at bounding box center [805, 317] width 257 height 24
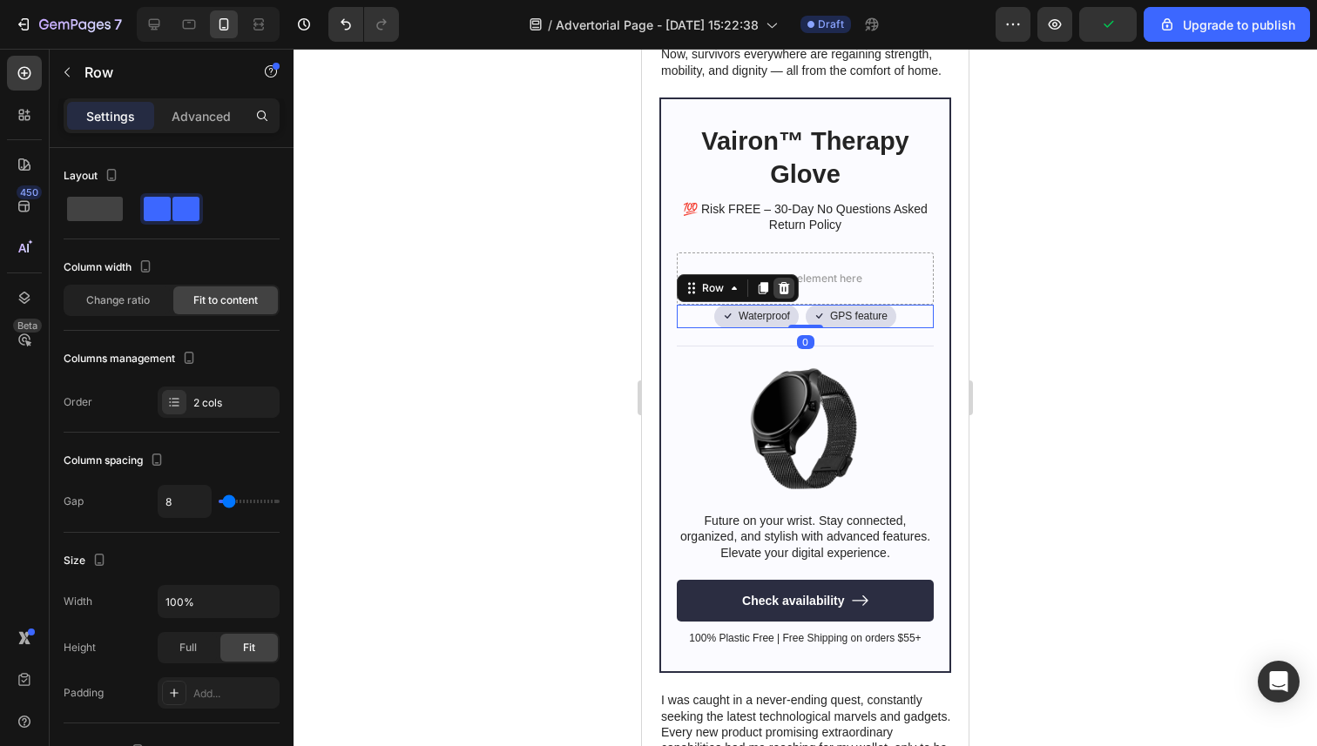
click at [786, 287] on icon at bounding box center [783, 288] width 11 height 12
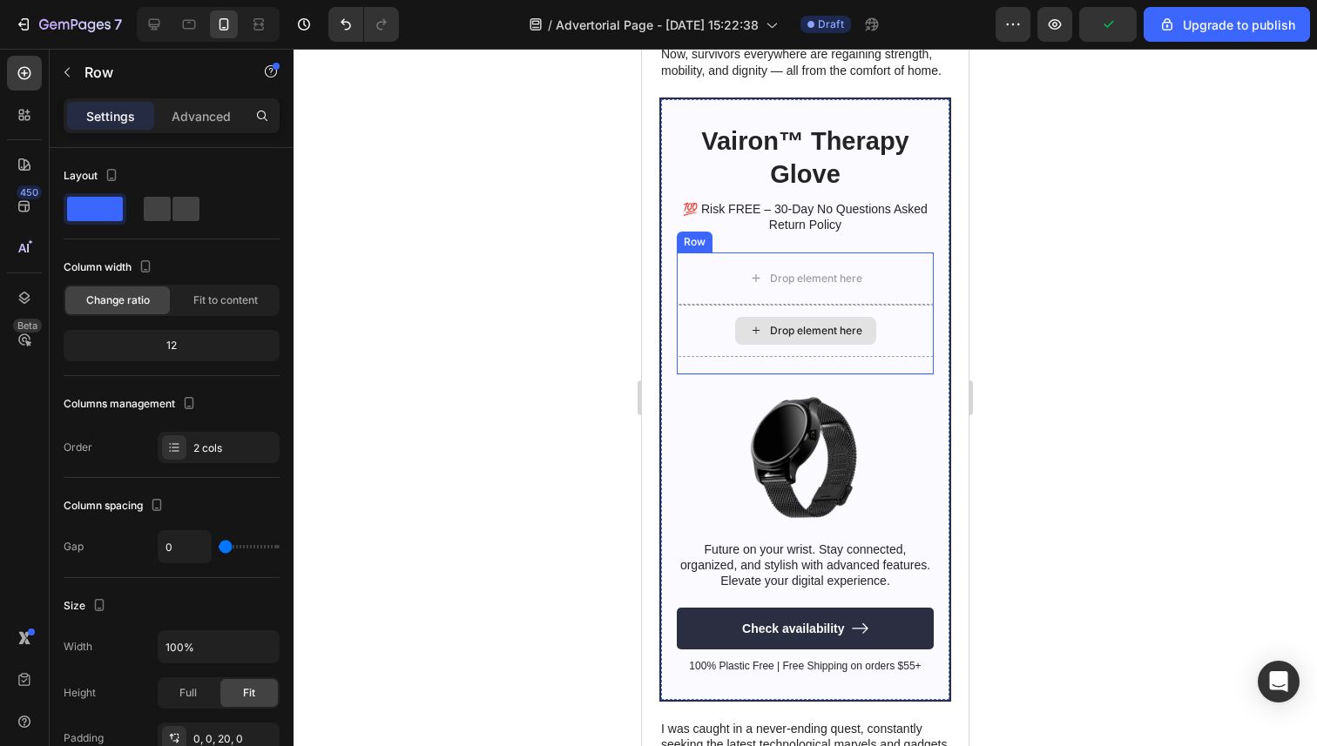
click at [900, 327] on div "Drop element here" at bounding box center [805, 331] width 257 height 52
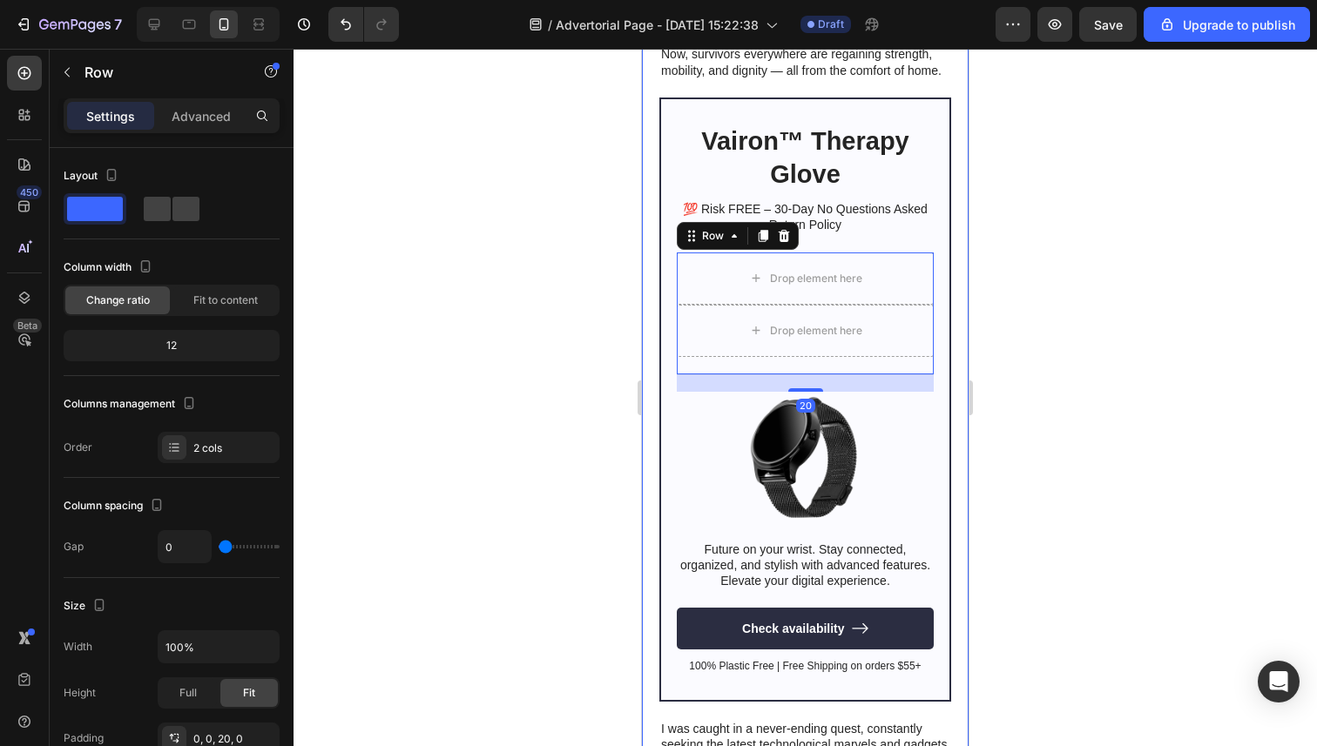
click at [518, 274] on div at bounding box center [804, 398] width 1023 height 698
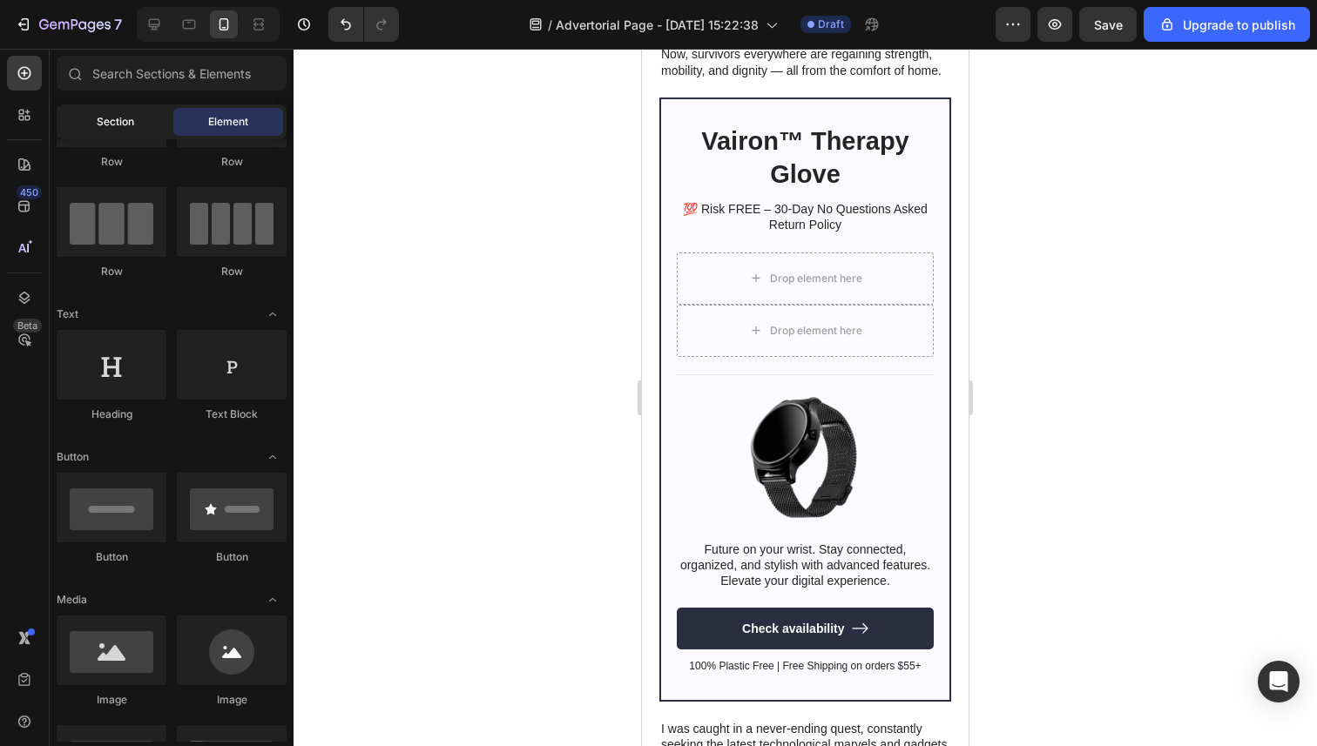
click at [122, 112] on div "Section" at bounding box center [115, 122] width 110 height 28
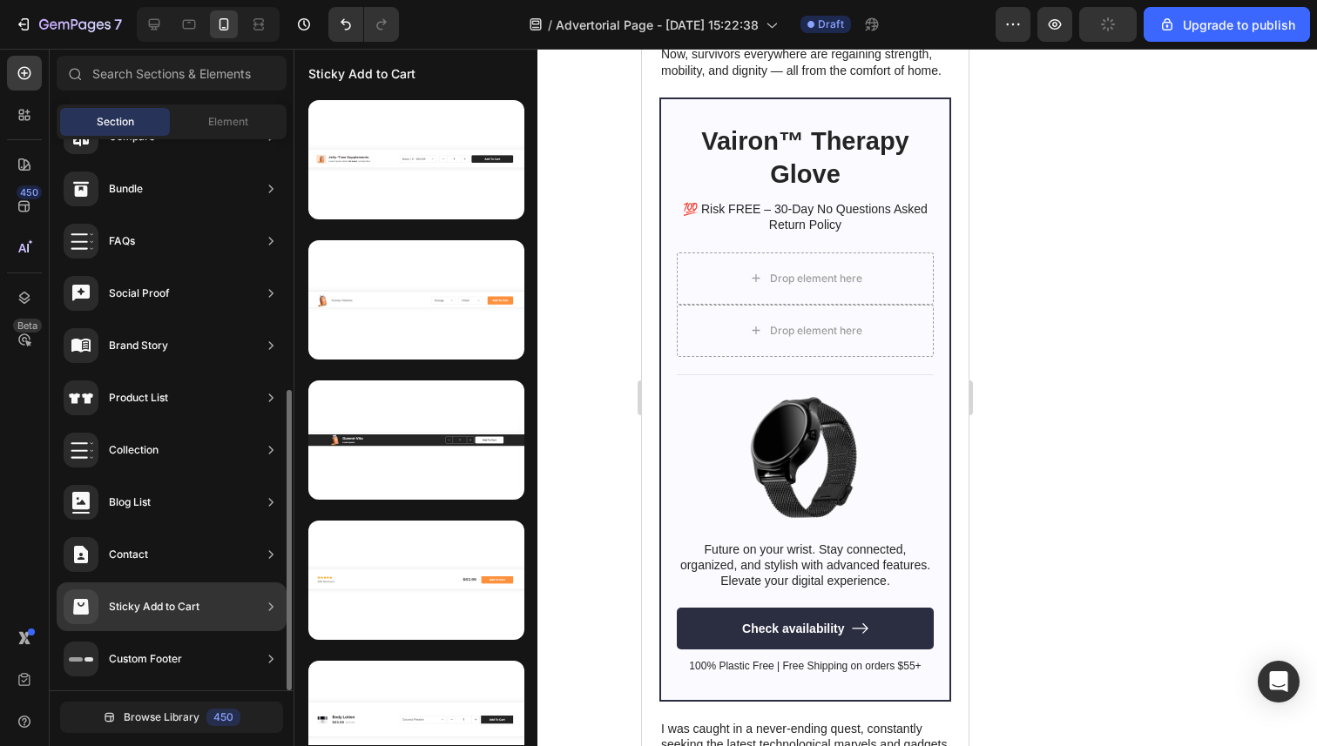
scroll to position [0, 0]
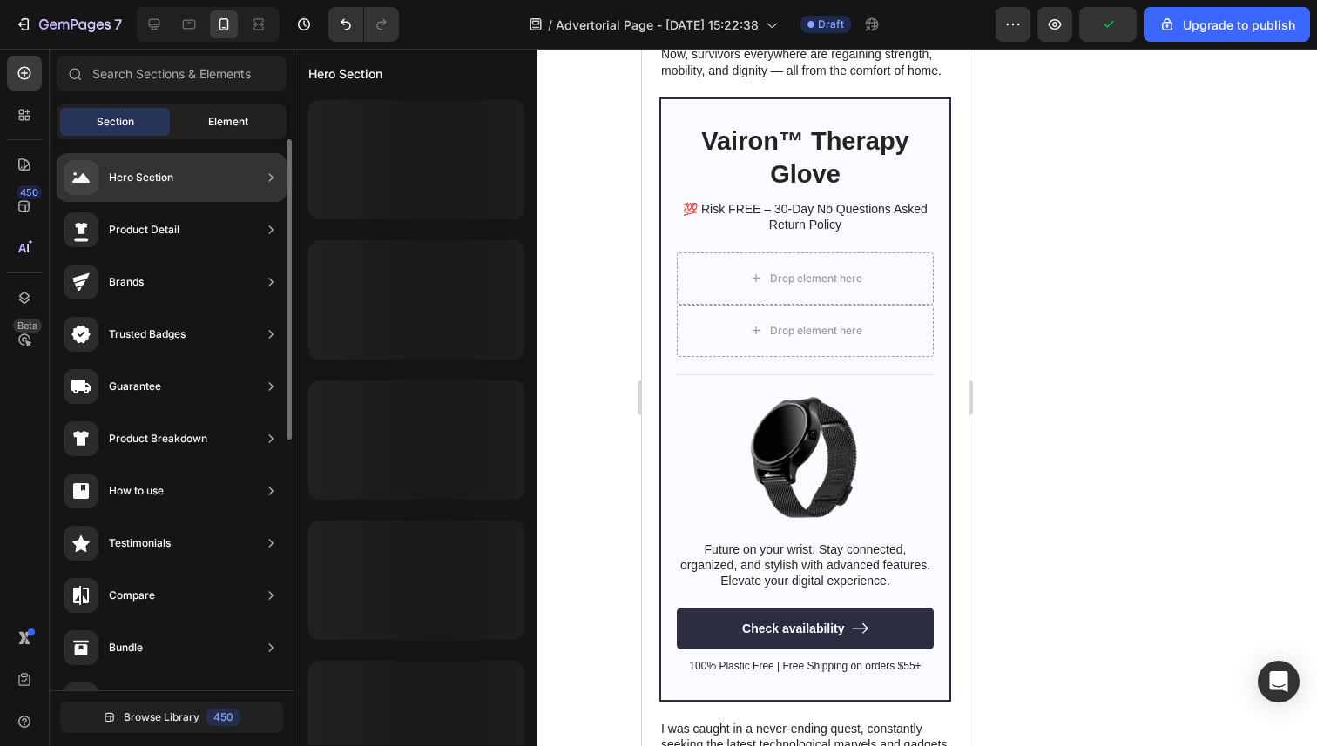
click at [236, 130] on div "Element" at bounding box center [228, 122] width 110 height 28
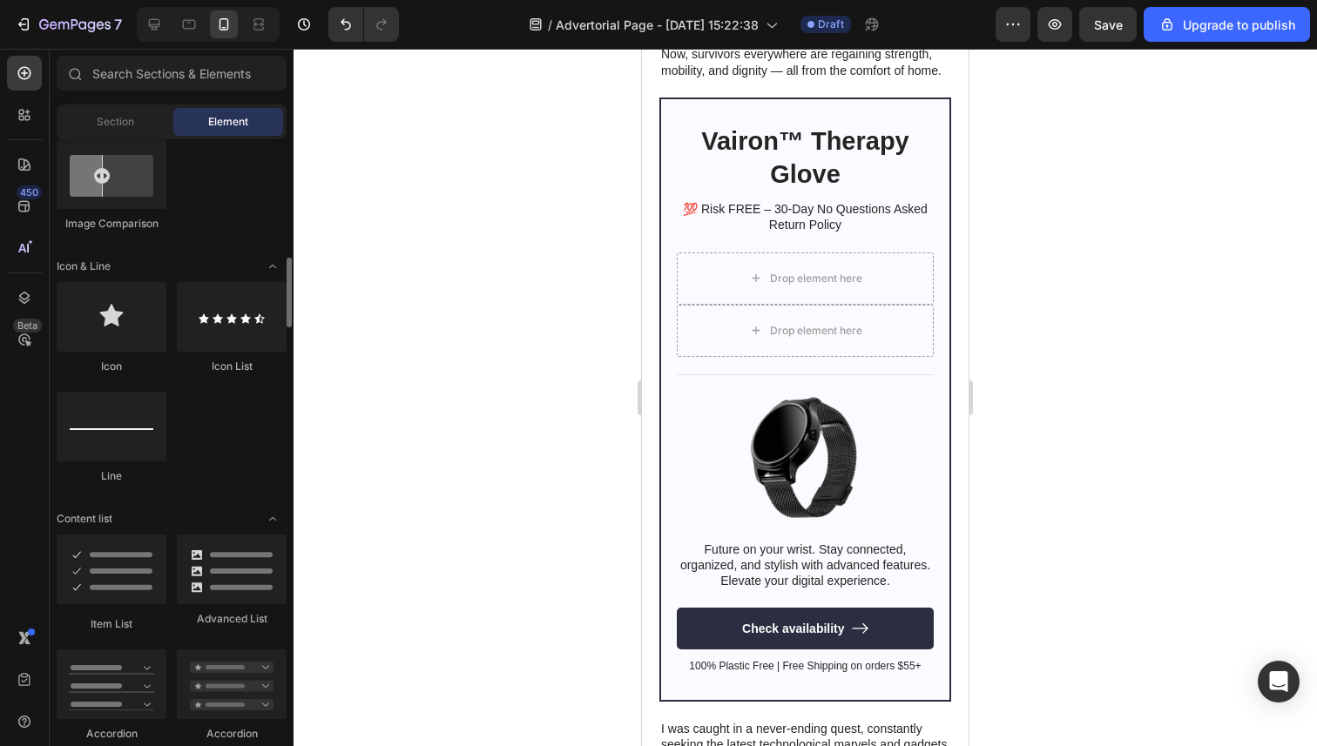
scroll to position [1017, 0]
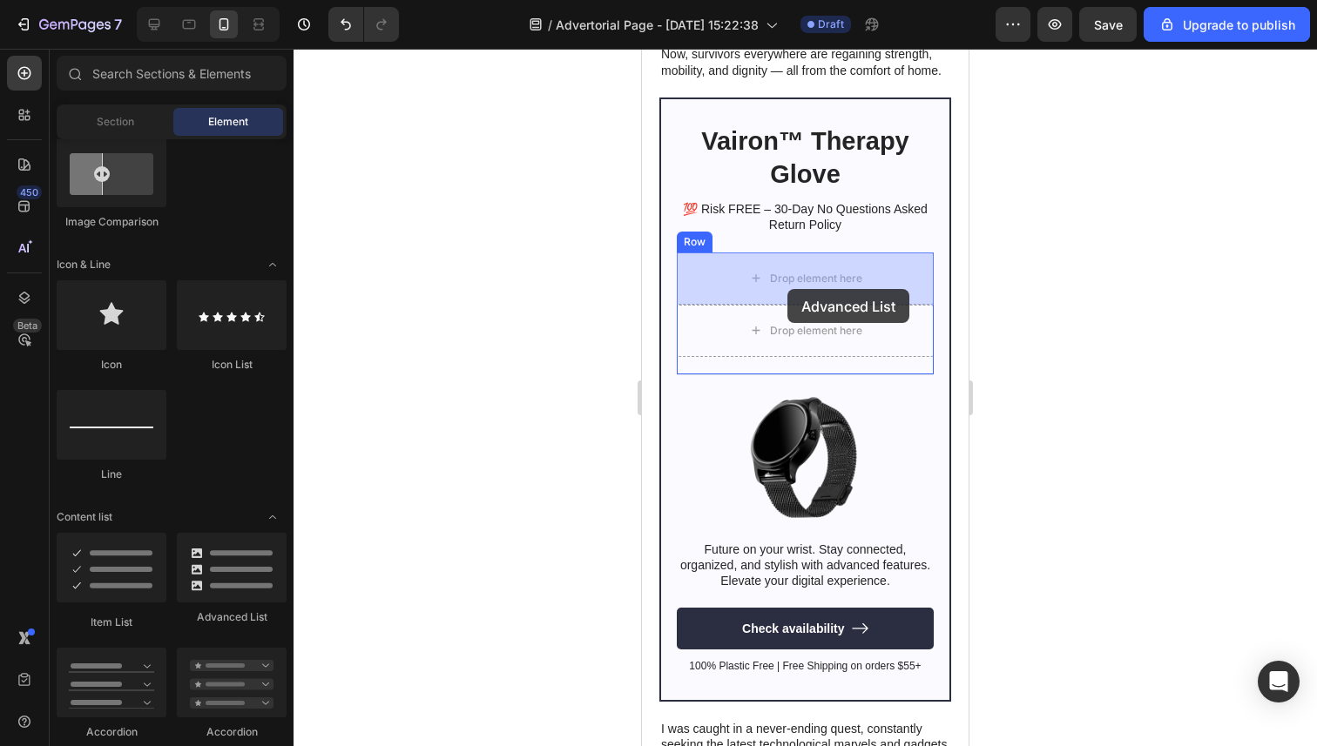
drag, startPoint x: 859, startPoint y: 630, endPoint x: 786, endPoint y: 288, distance: 350.0
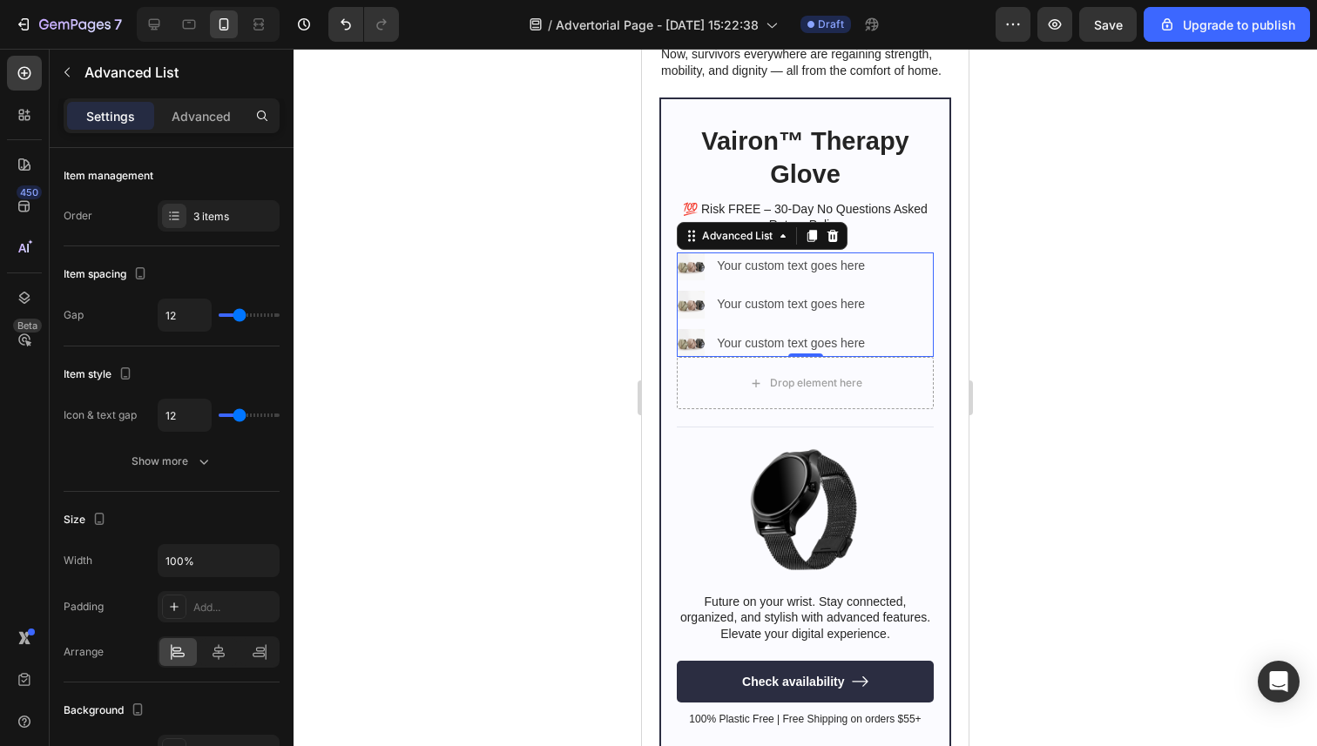
click at [574, 287] on div at bounding box center [804, 398] width 1023 height 698
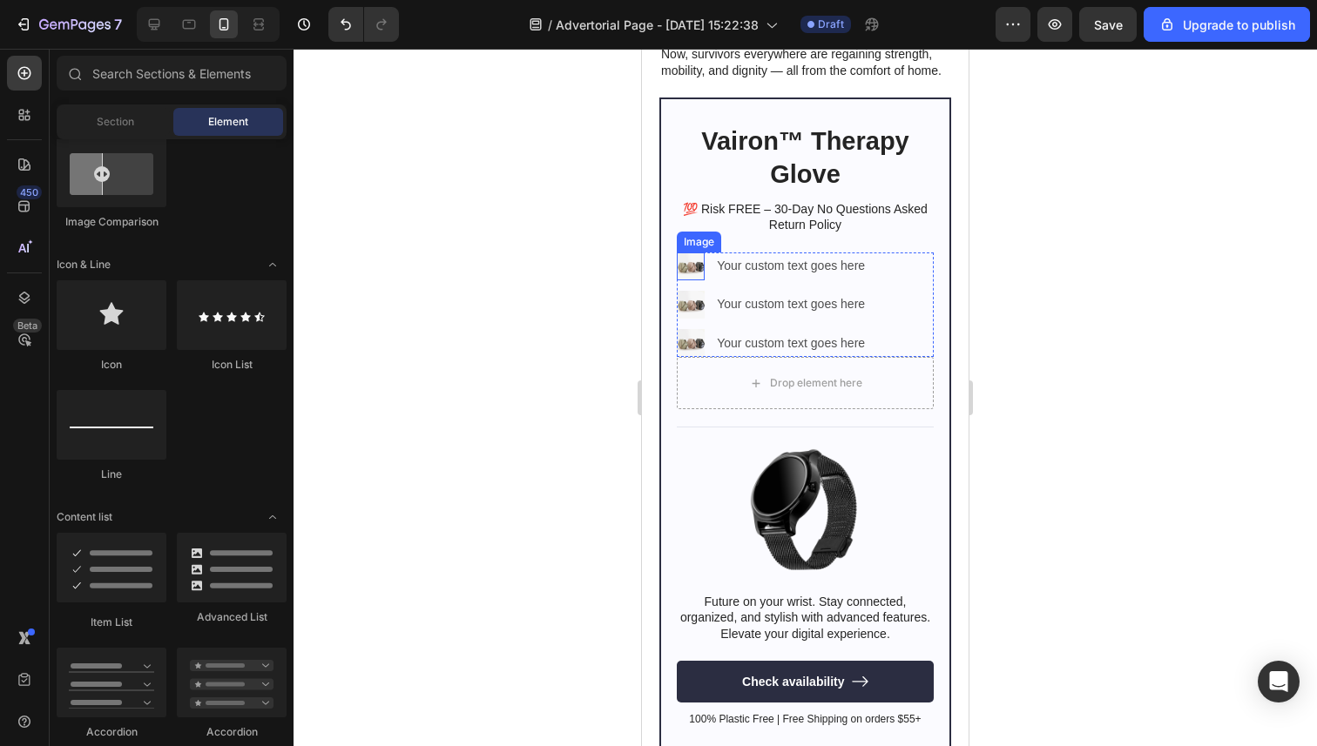
click at [687, 267] on img at bounding box center [691, 267] width 28 height 28
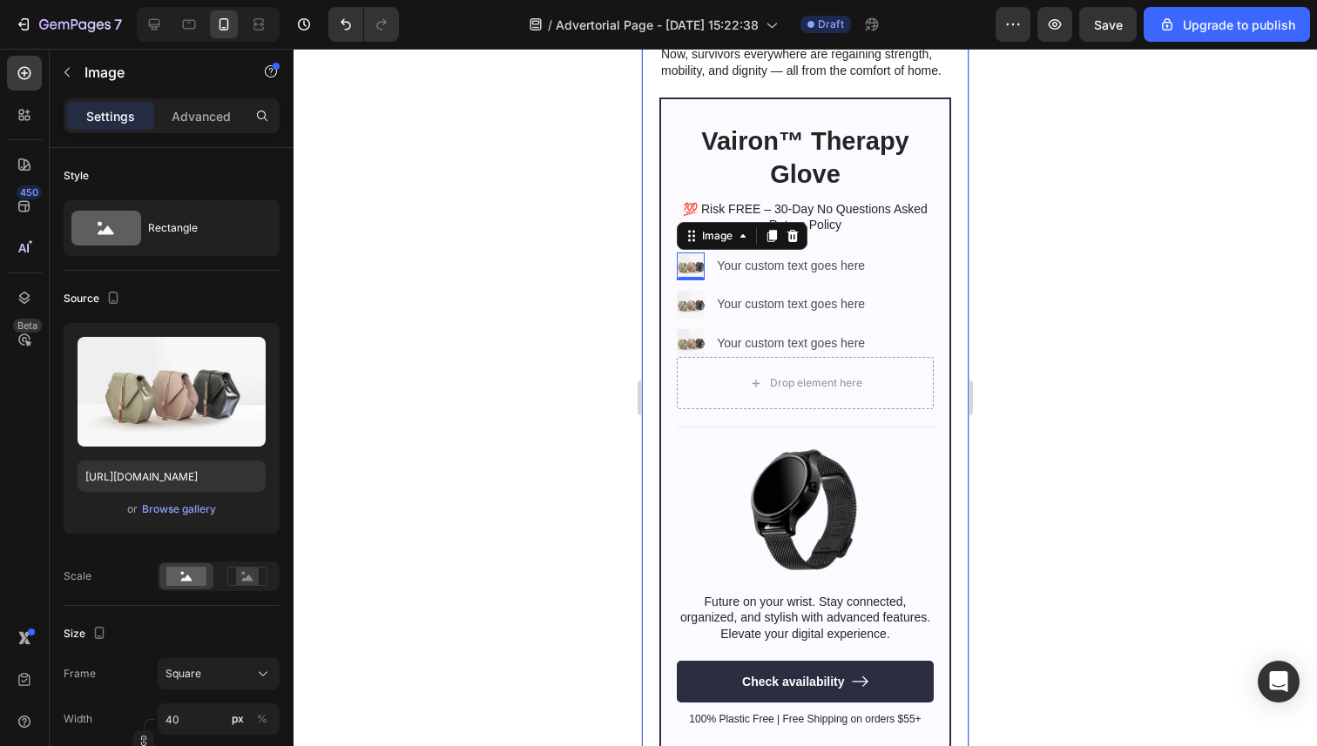
click at [558, 286] on div at bounding box center [804, 398] width 1023 height 698
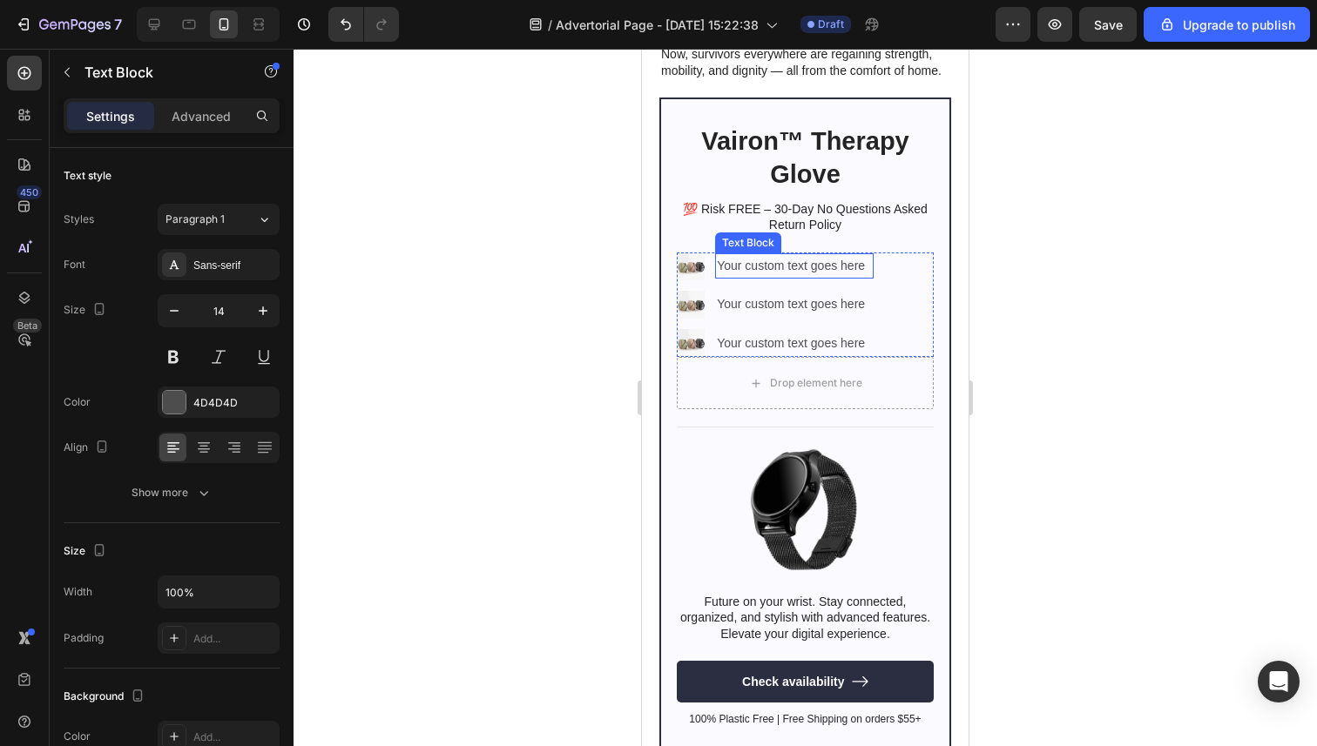
click at [797, 271] on div "Your custom text goes here Text Block" at bounding box center [794, 265] width 158 height 25
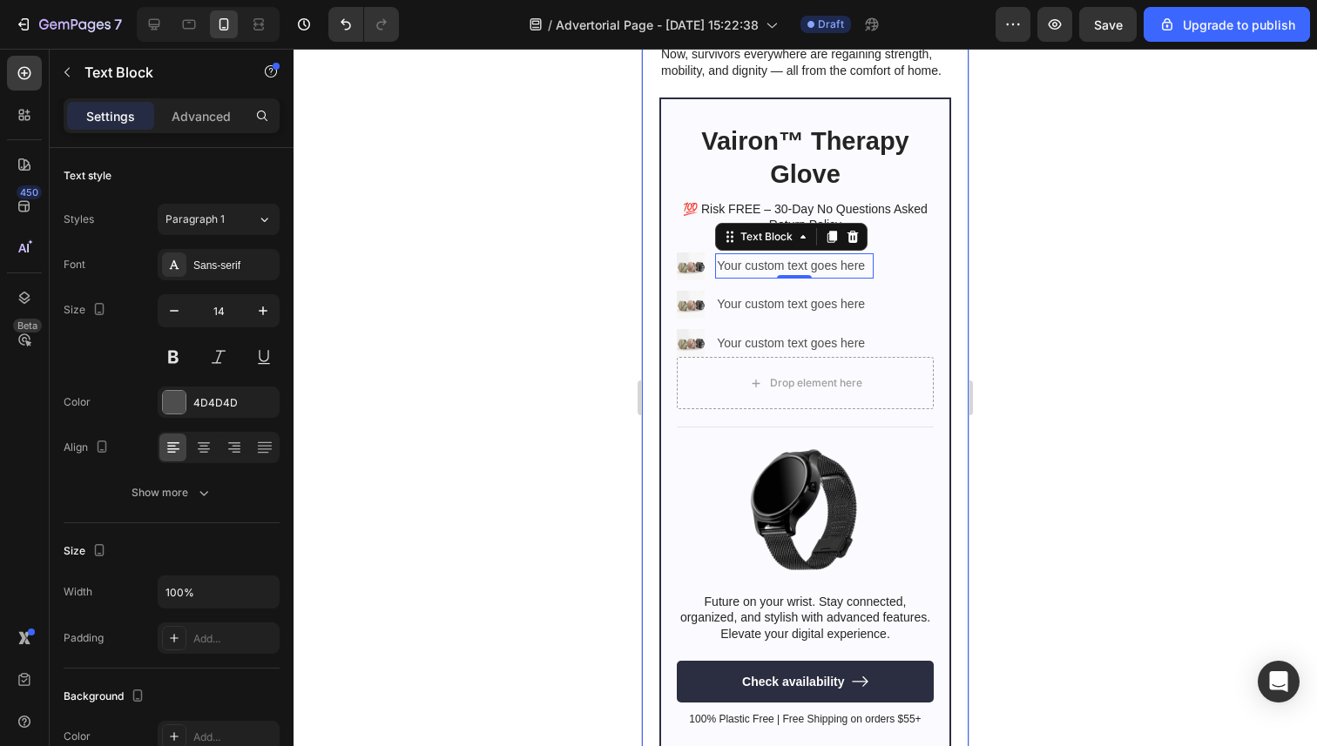
click at [547, 313] on div at bounding box center [804, 398] width 1023 height 698
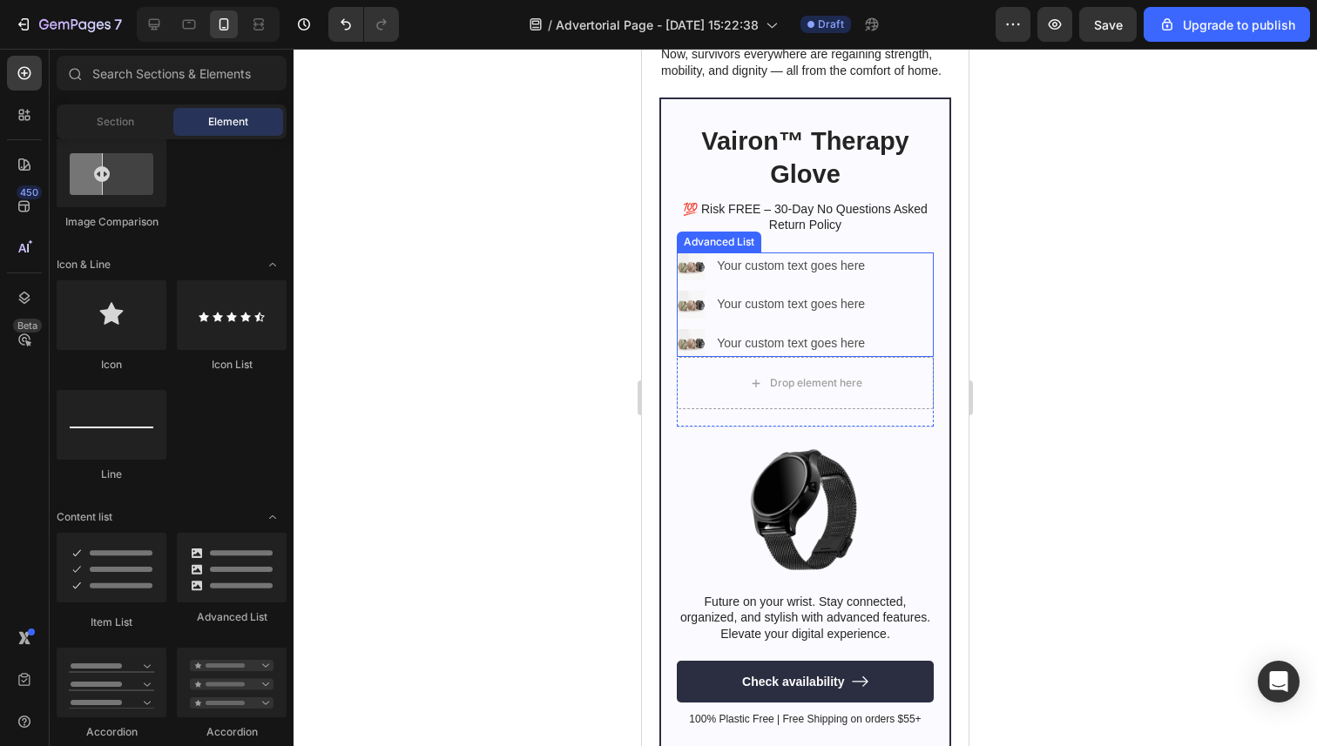
click at [821, 280] on ul "Image Your custom text goes here Text Block Image Your custom text goes here Te…" at bounding box center [775, 305] width 197 height 105
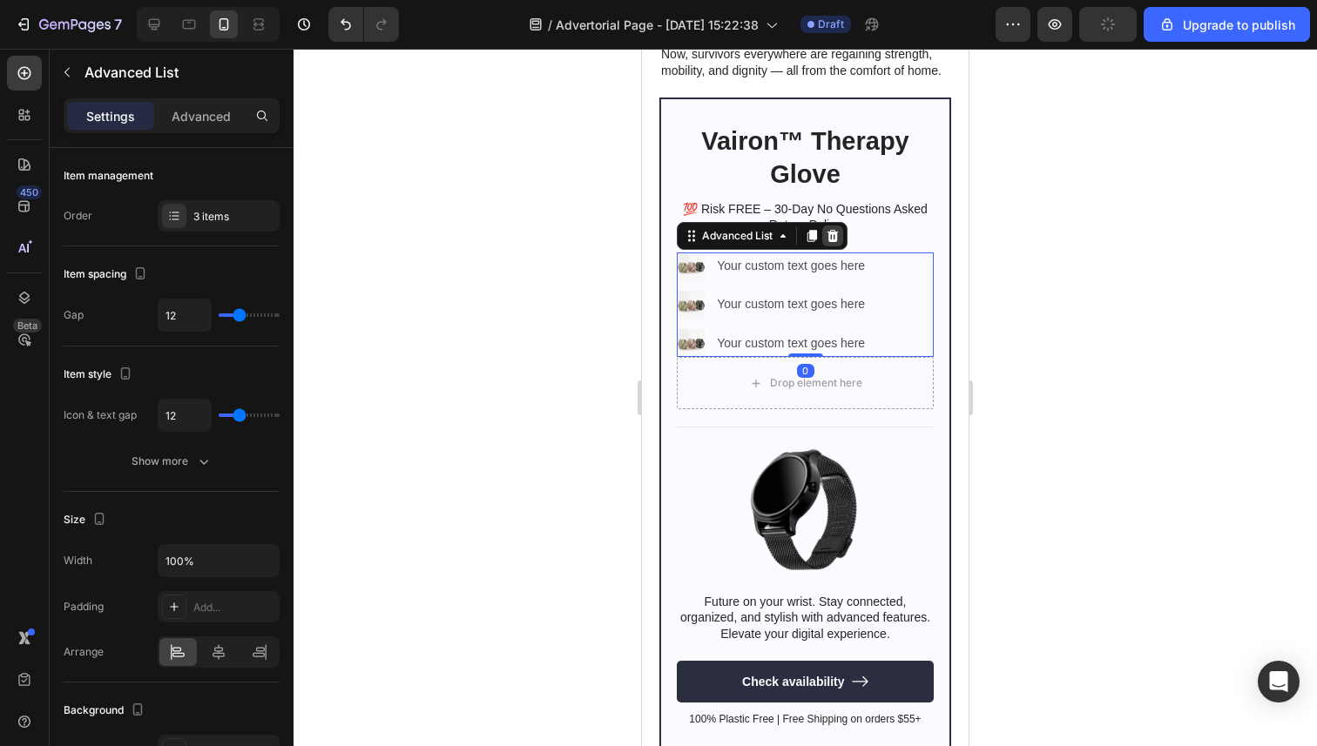
click at [834, 239] on icon at bounding box center [832, 236] width 11 height 12
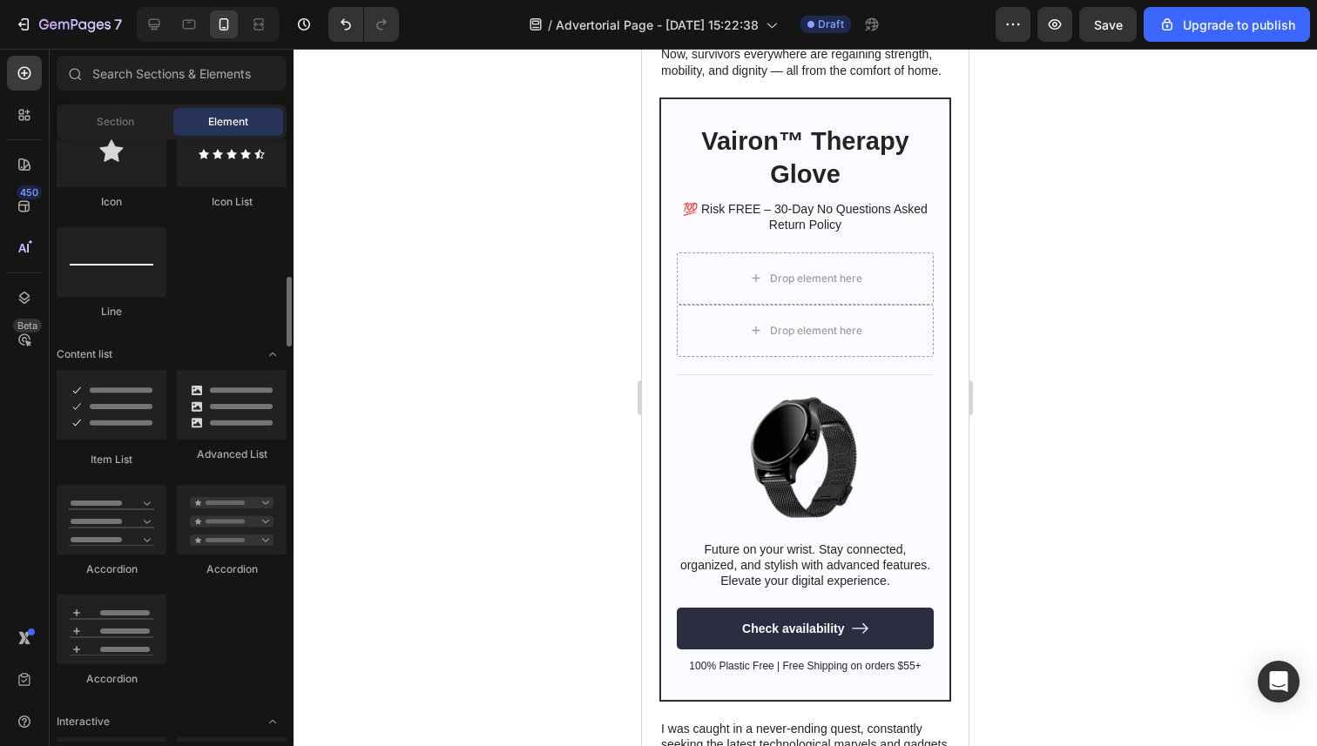
scroll to position [1220, 0]
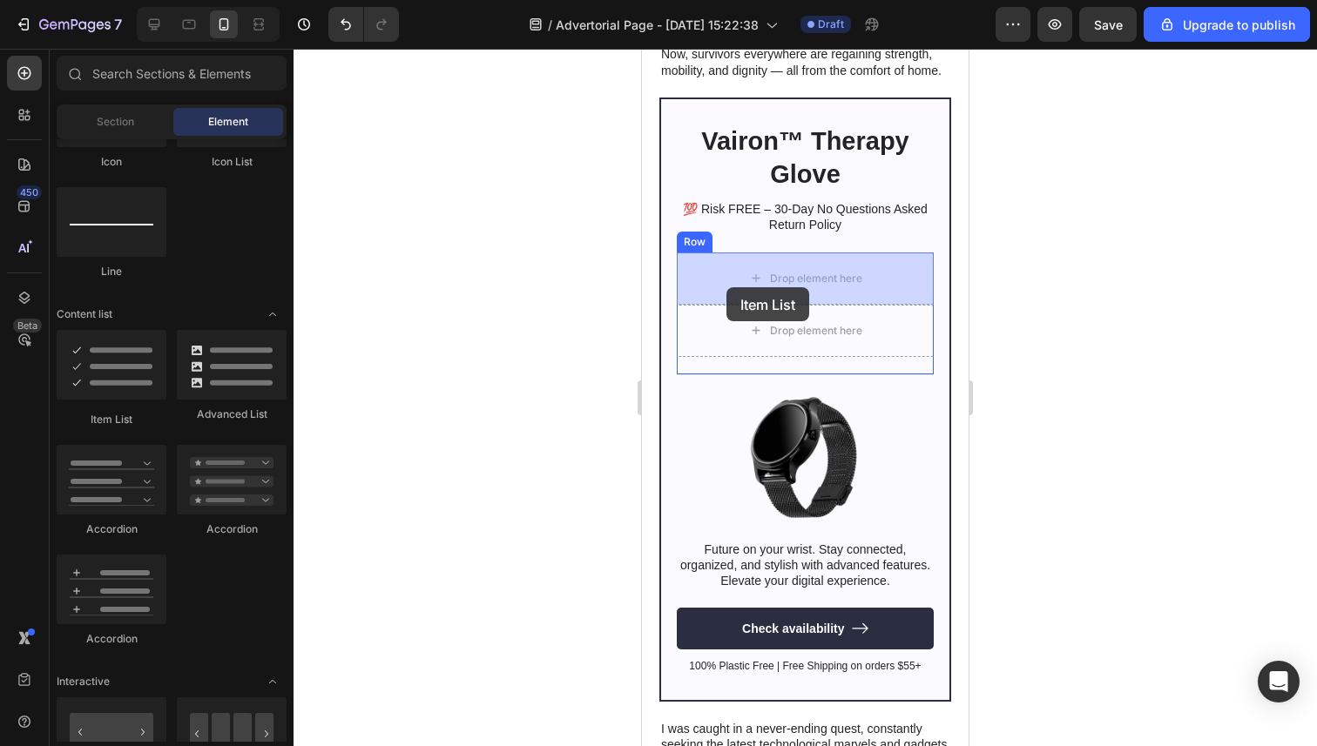
drag, startPoint x: 754, startPoint y: 437, endPoint x: 726, endPoint y: 287, distance: 152.3
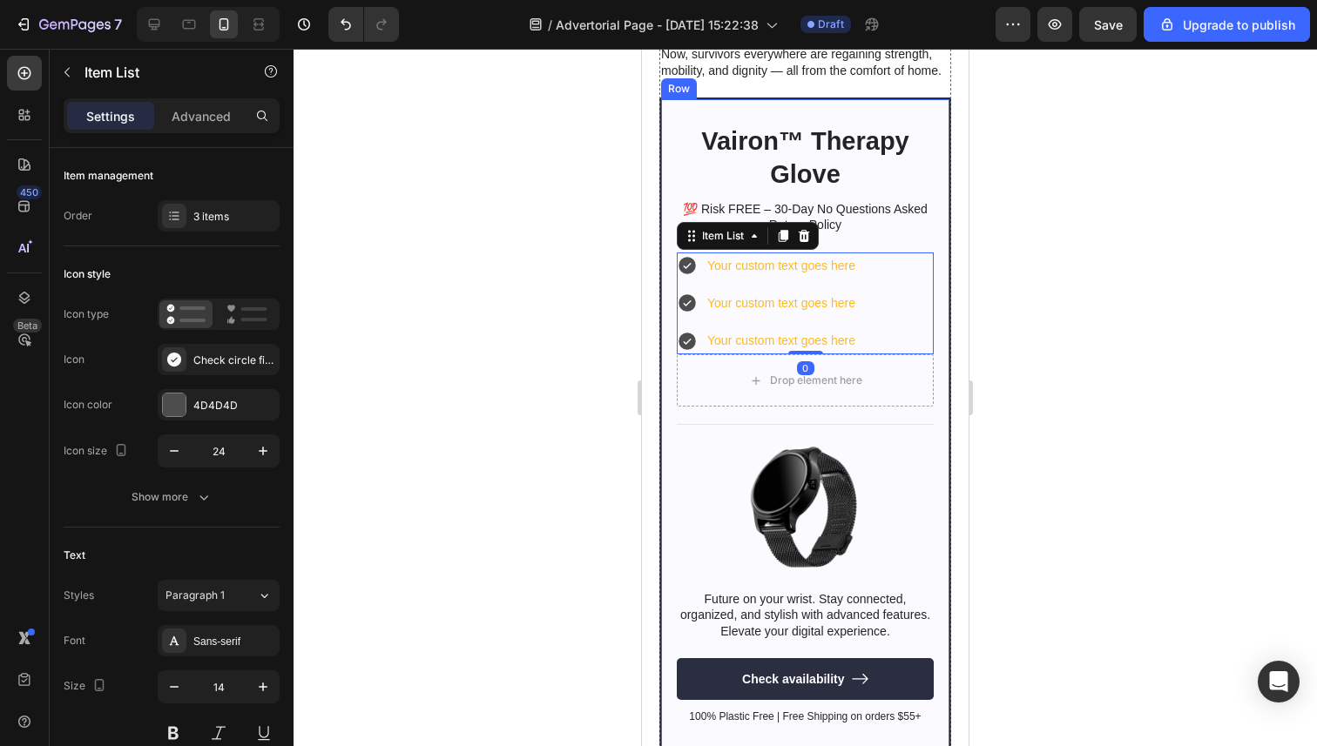
click at [529, 300] on div at bounding box center [804, 398] width 1023 height 698
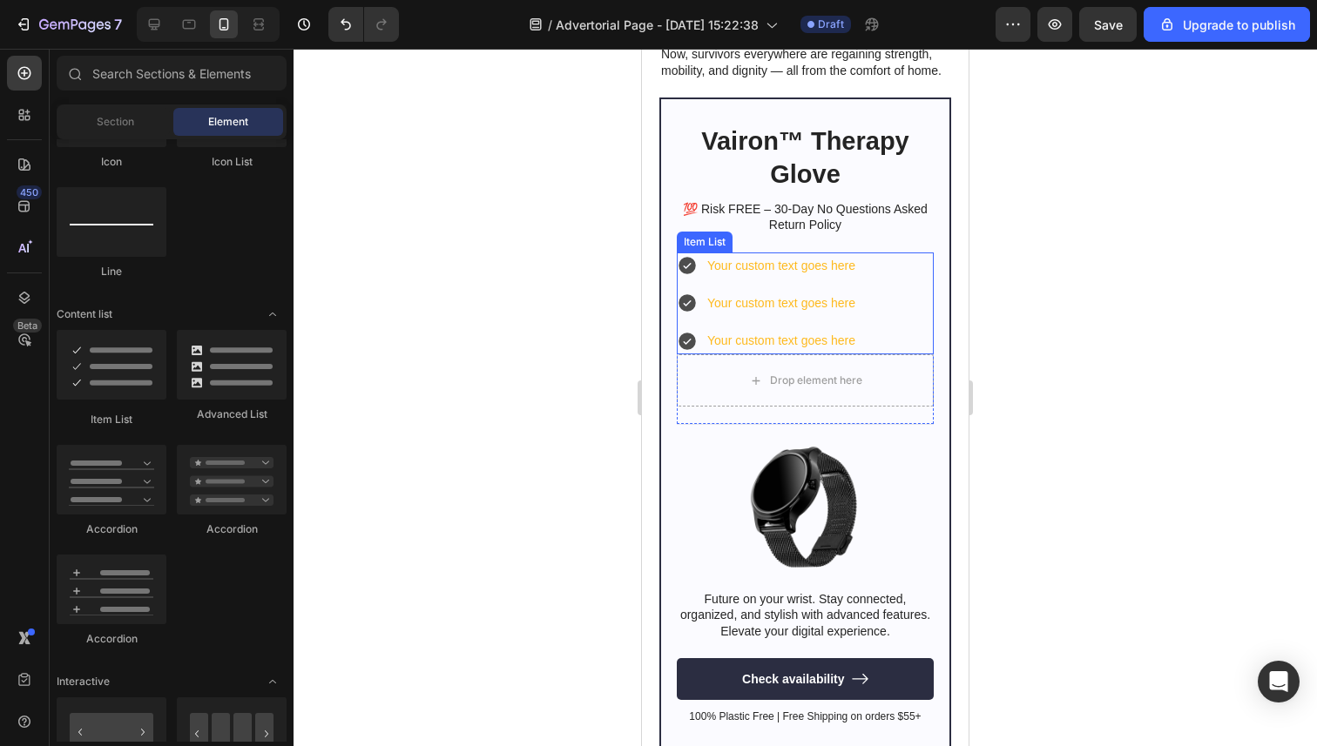
click at [805, 273] on div "Your custom text goes here" at bounding box center [780, 266] width 153 height 27
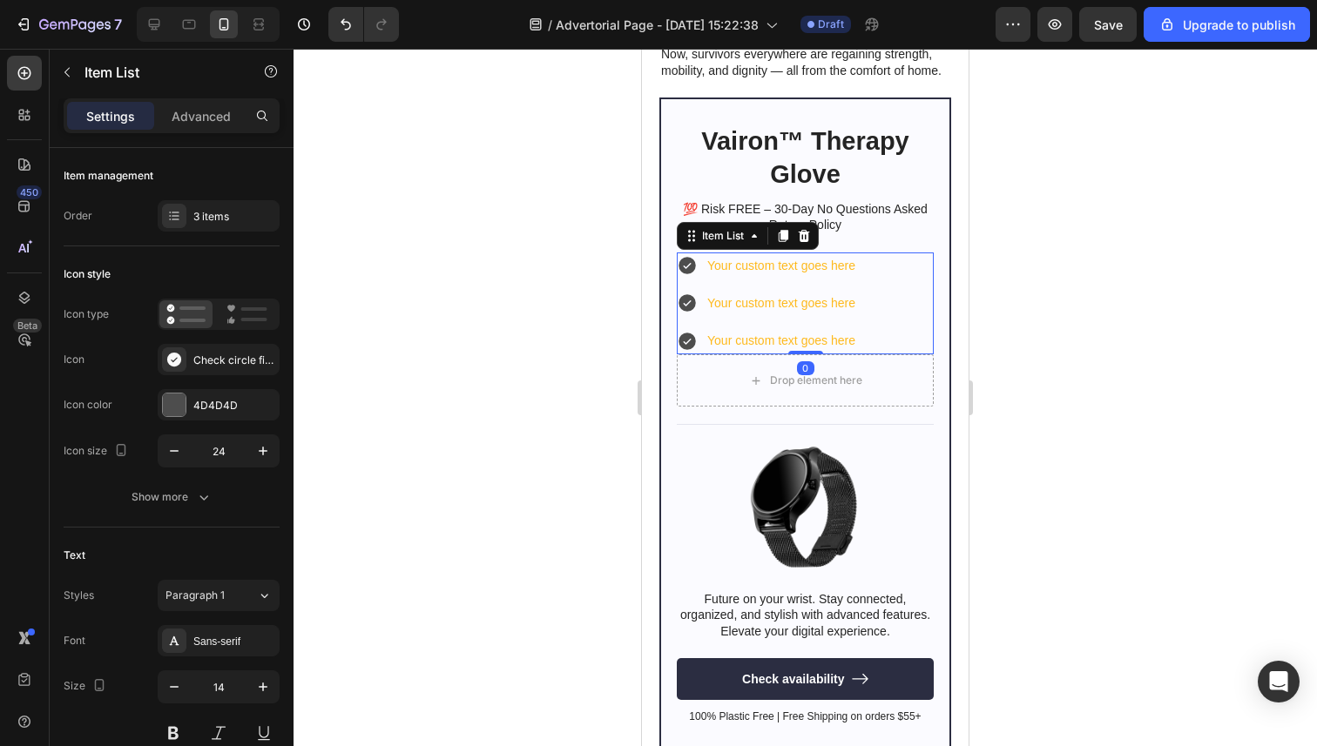
click at [805, 273] on div "Your custom text goes here" at bounding box center [780, 266] width 153 height 27
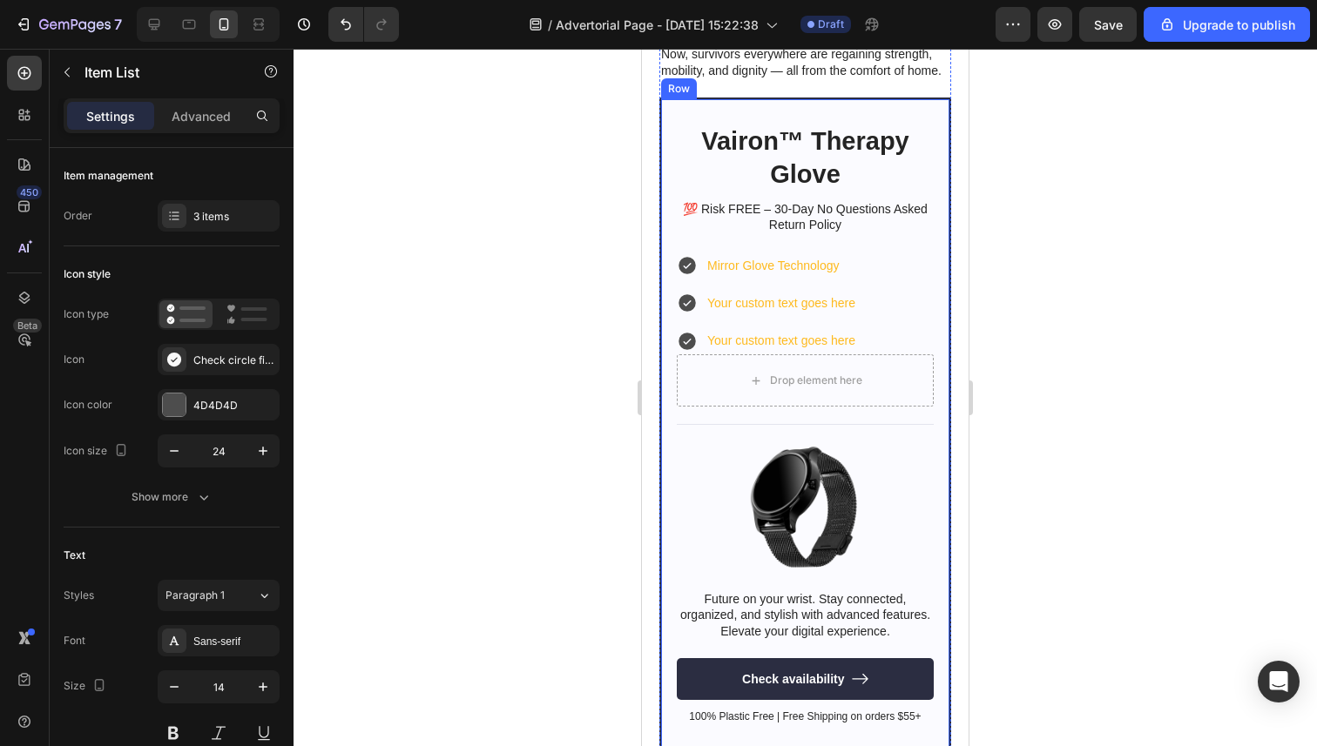
click at [512, 269] on div at bounding box center [804, 398] width 1023 height 698
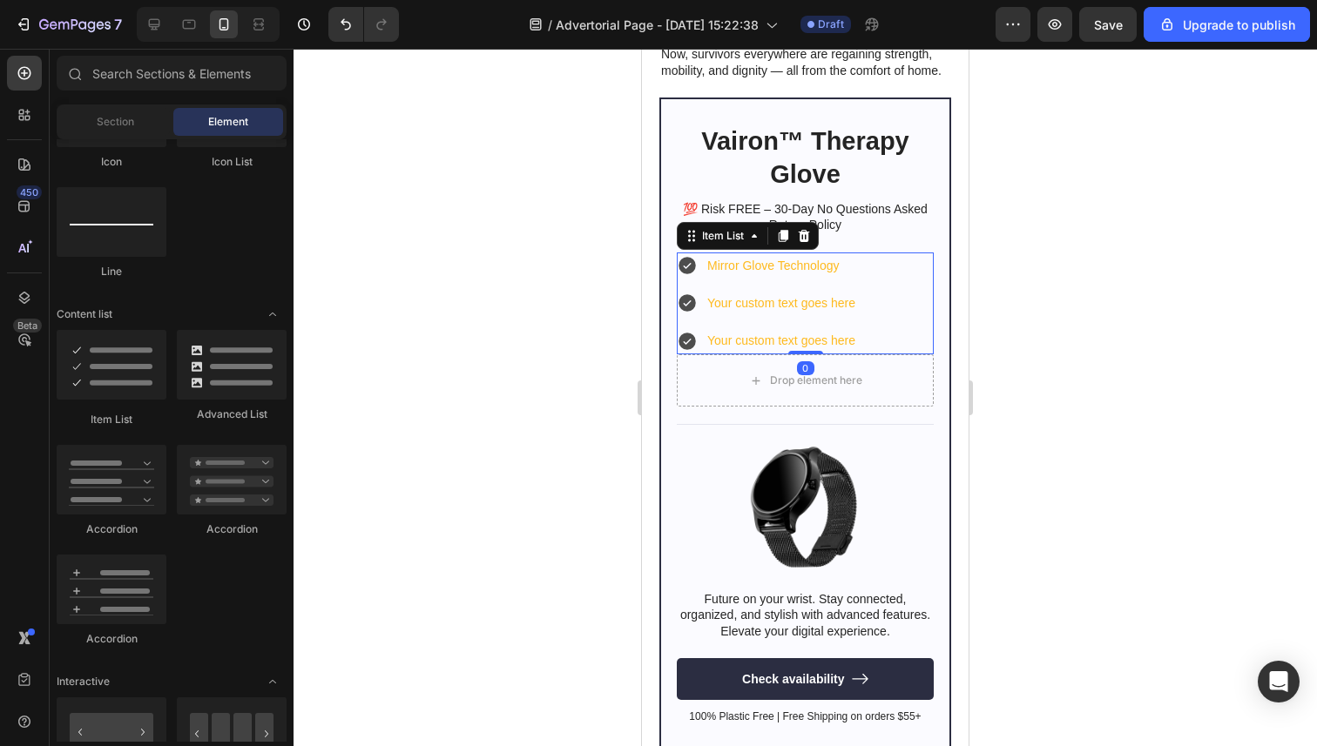
click at [793, 260] on p "Mirror Glove Technology" at bounding box center [781, 266] width 148 height 22
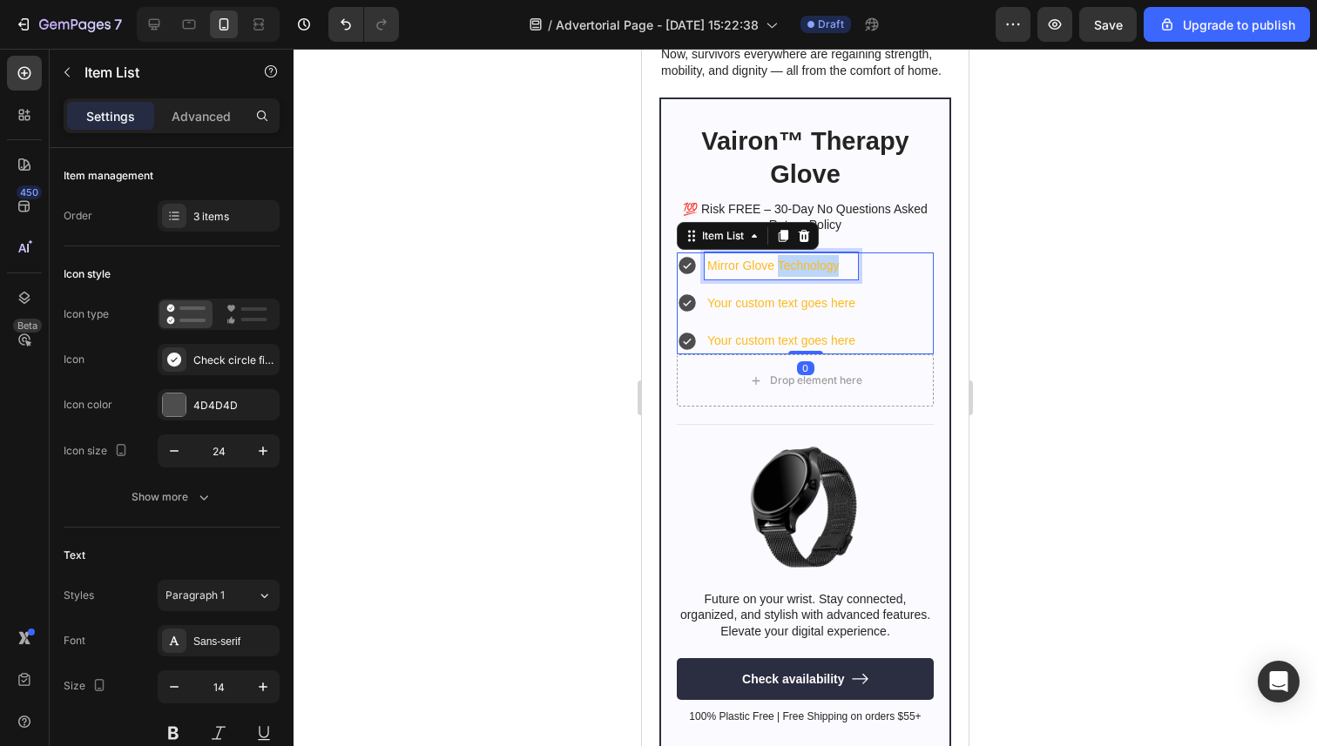
click at [792, 264] on p "Mirror Glove Technology" at bounding box center [781, 266] width 148 height 22
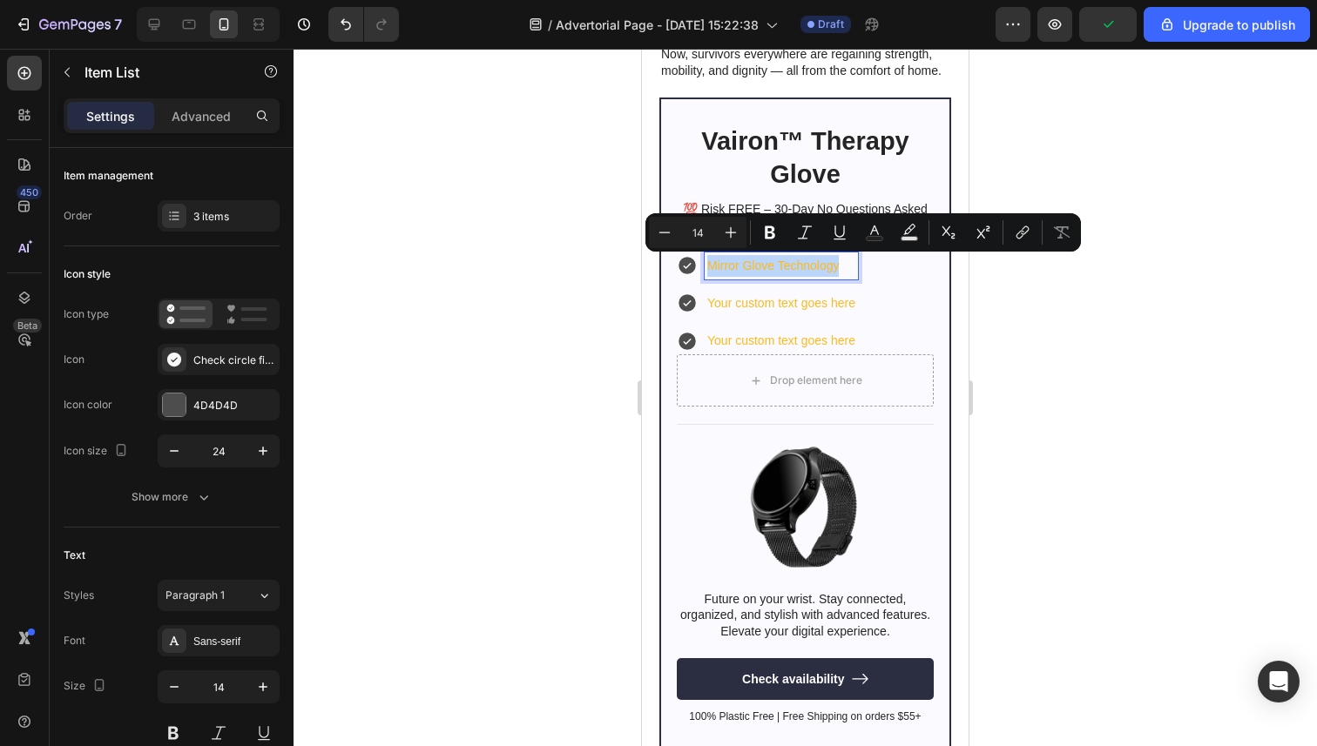
click at [778, 304] on p "Your custom text goes here" at bounding box center [781, 304] width 148 height 22
click at [880, 239] on rect "Editor contextual toolbar" at bounding box center [874, 239] width 17 height 4
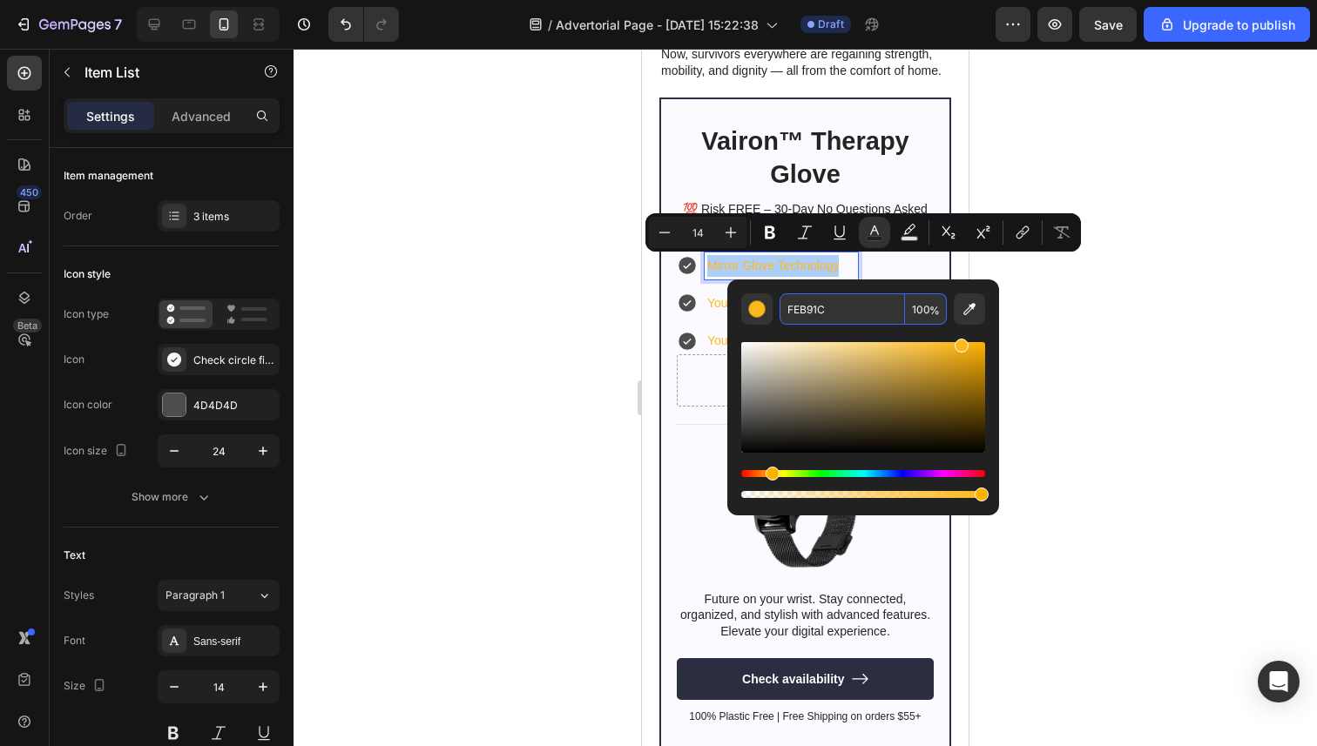
click at [828, 310] on input "FEB91C" at bounding box center [841, 308] width 125 height 31
type input "333333"
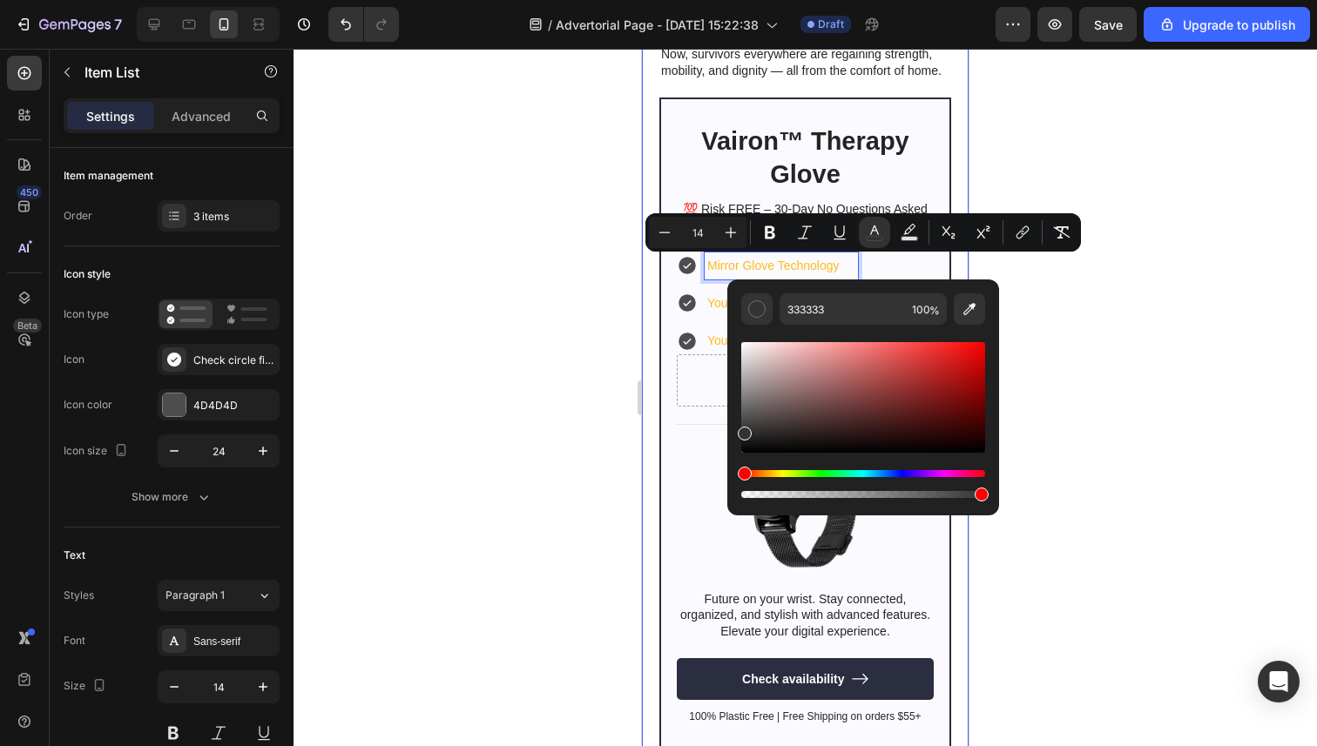
click at [555, 270] on div at bounding box center [804, 398] width 1023 height 698
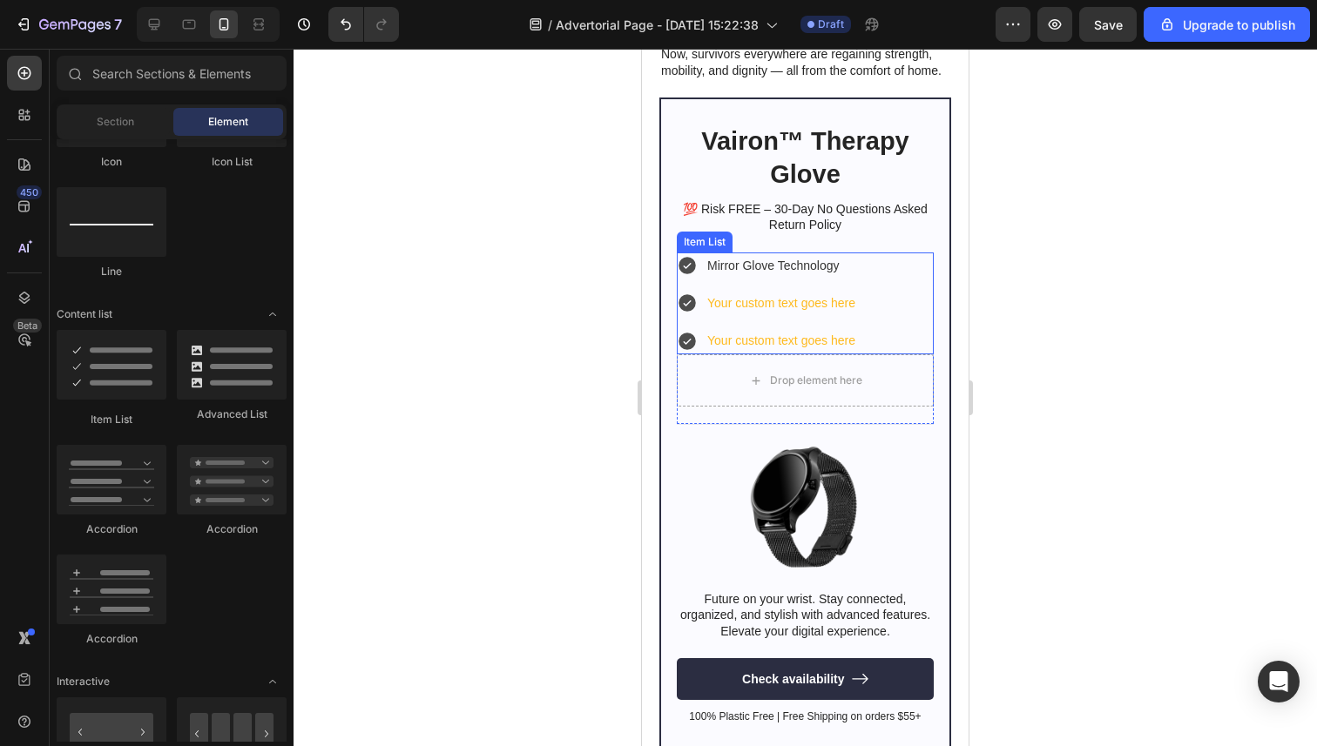
click at [817, 312] on p "Your custom text goes here" at bounding box center [781, 304] width 148 height 22
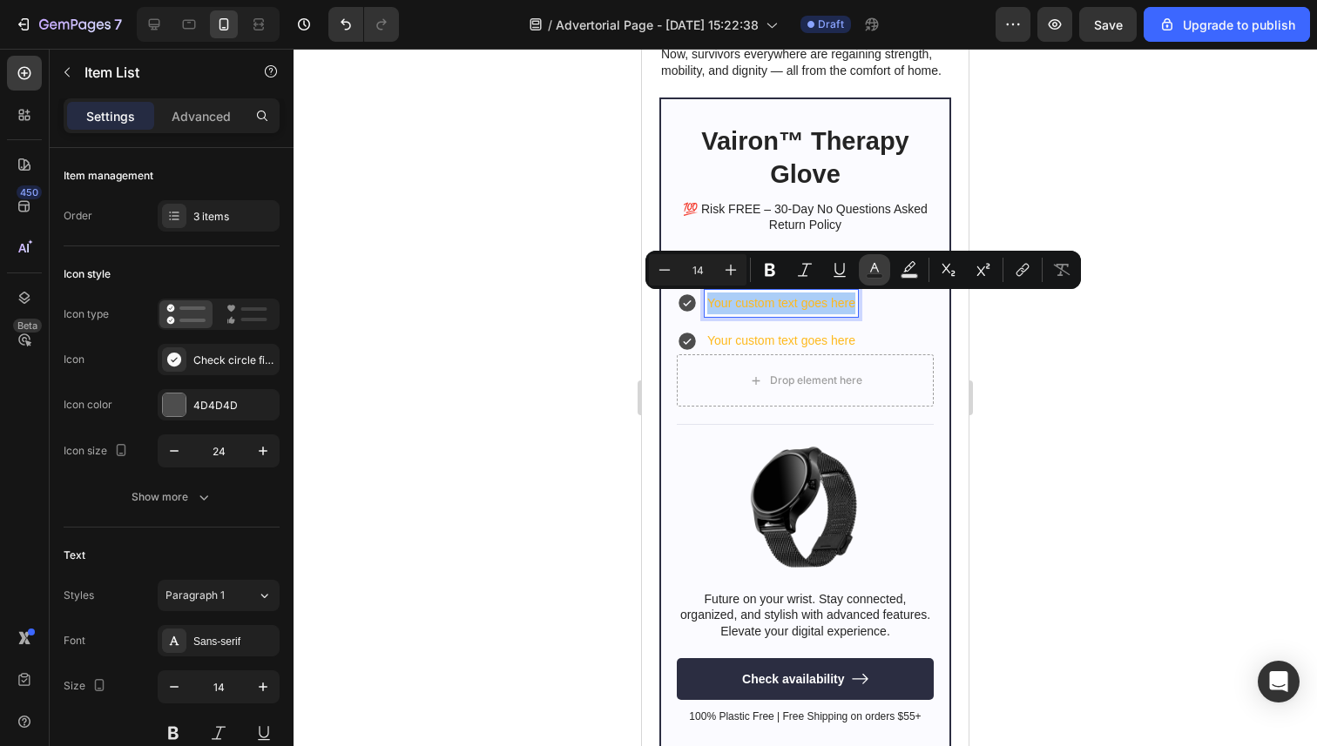
click at [881, 274] on rect "Editor contextual toolbar" at bounding box center [874, 276] width 17 height 4
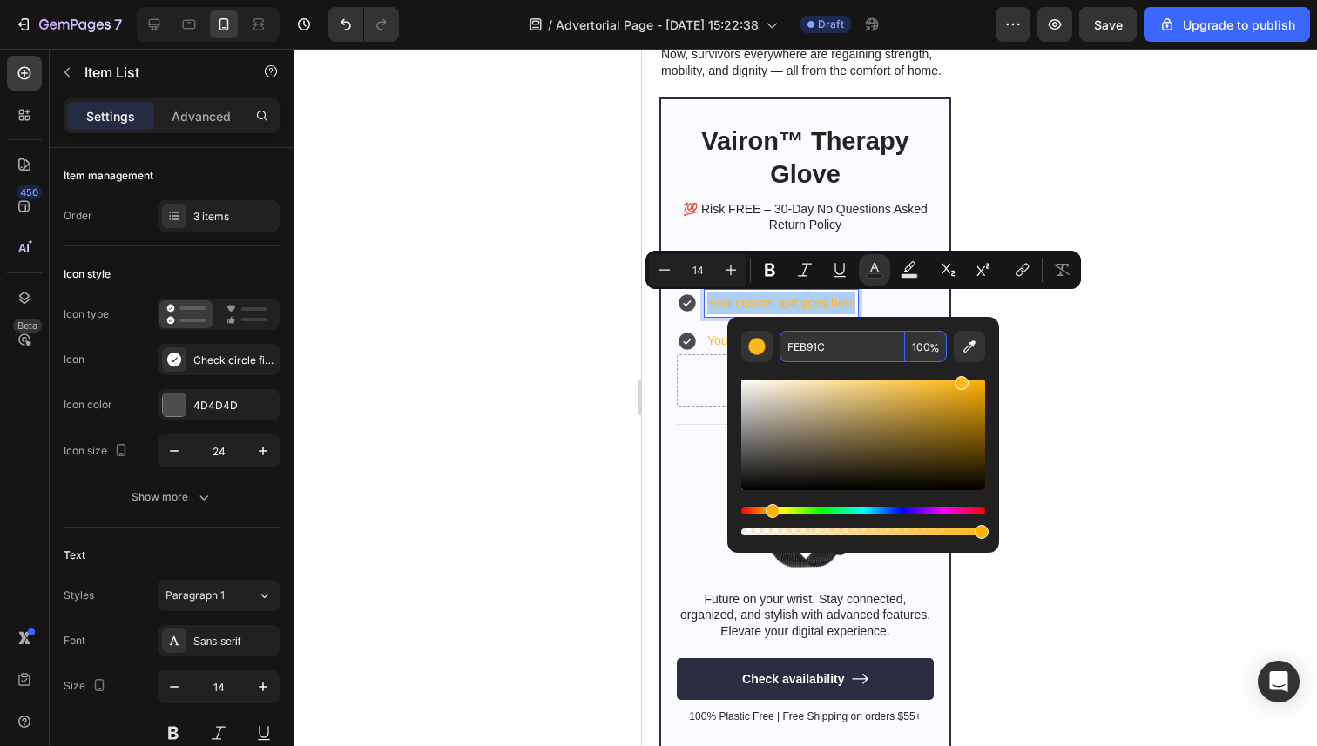
click at [828, 342] on input "FEB91C" at bounding box center [841, 346] width 125 height 31
type input "333333"
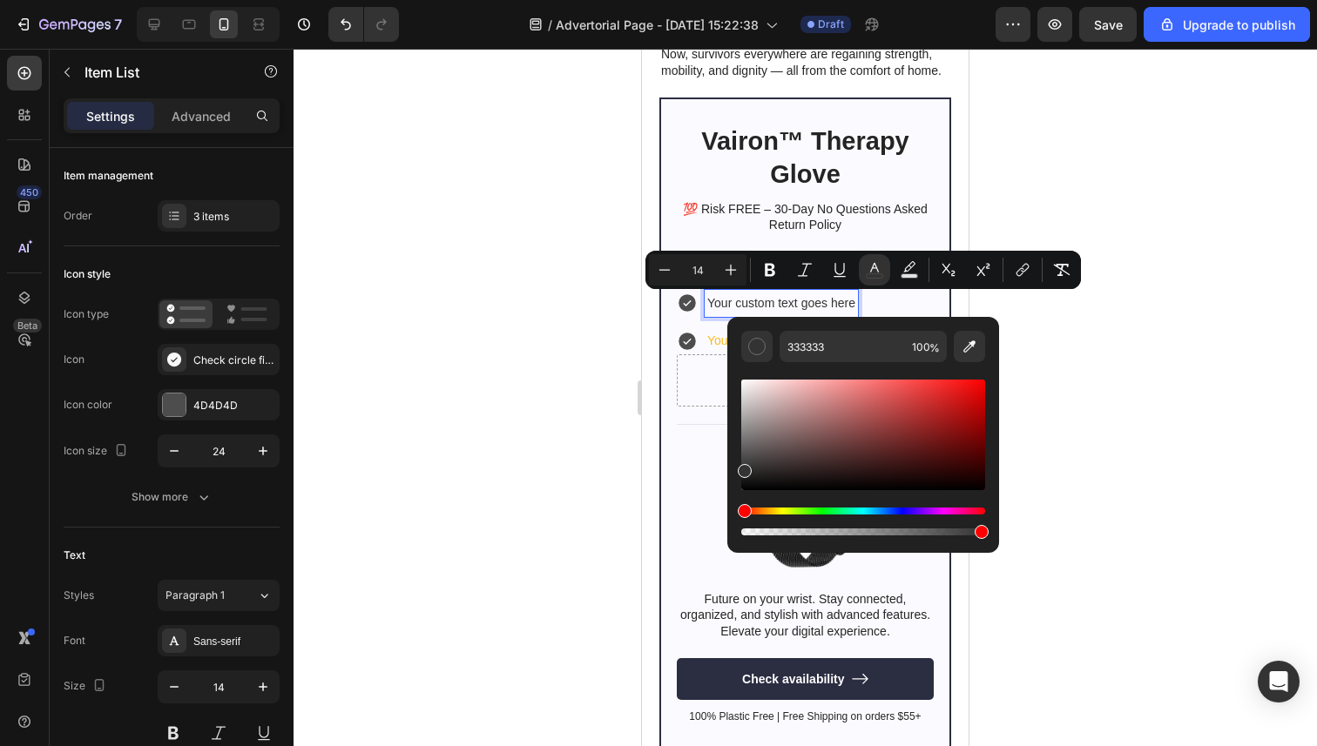
click at [616, 367] on div at bounding box center [804, 398] width 1023 height 698
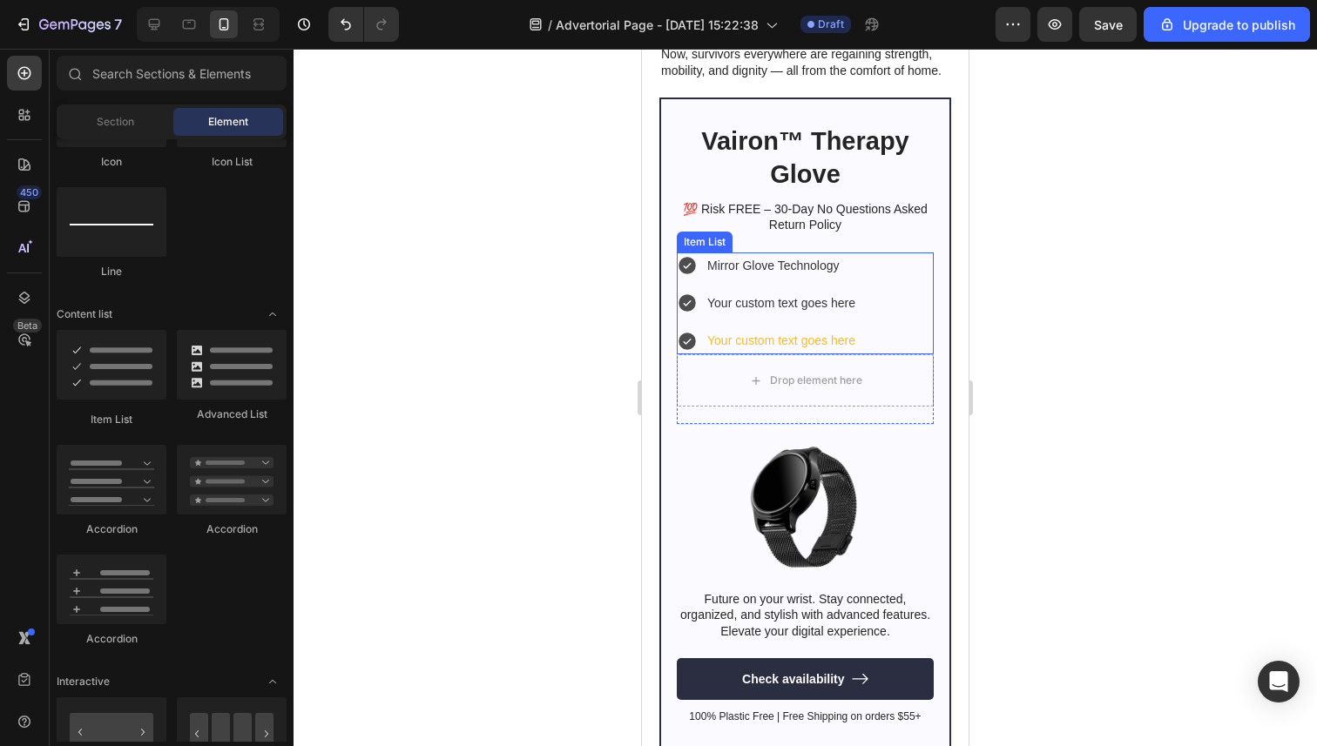
click at [780, 338] on p "Your custom text goes here" at bounding box center [781, 341] width 148 height 22
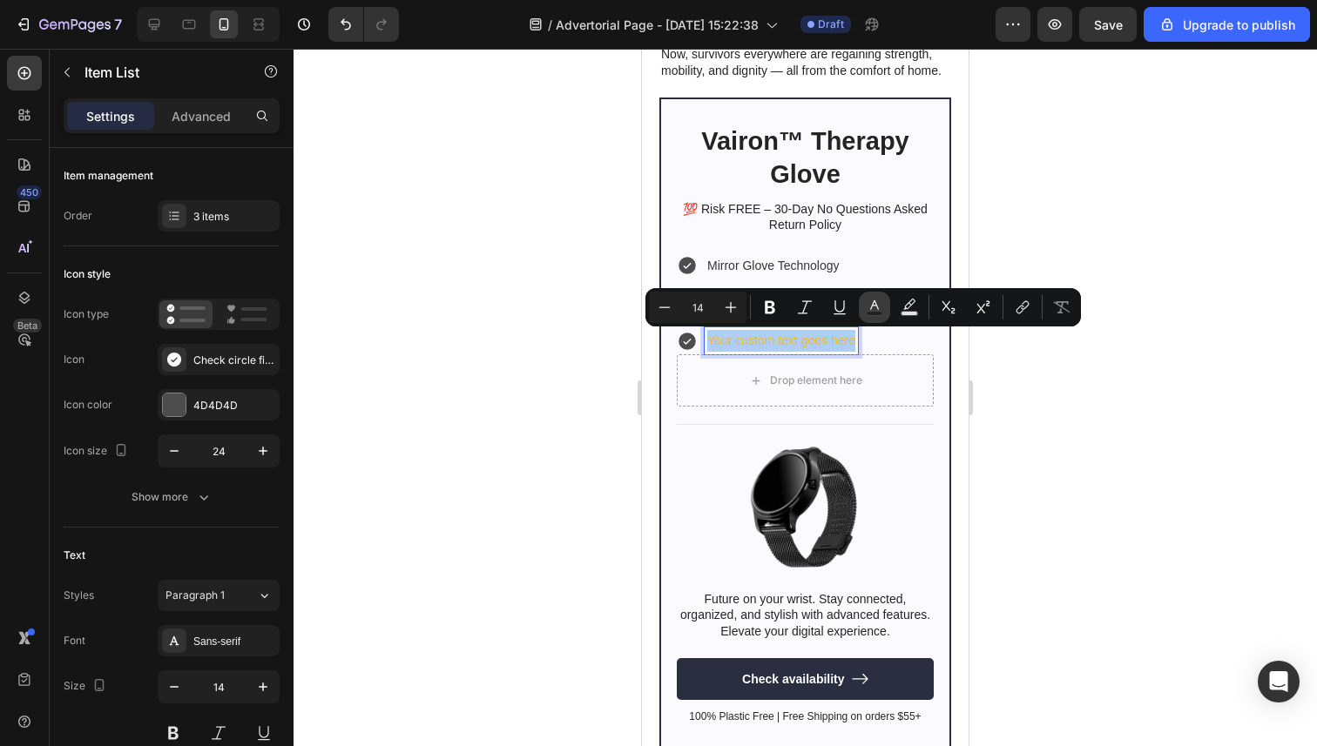
click at [869, 302] on icon "Editor contextual toolbar" at bounding box center [874, 307] width 17 height 17
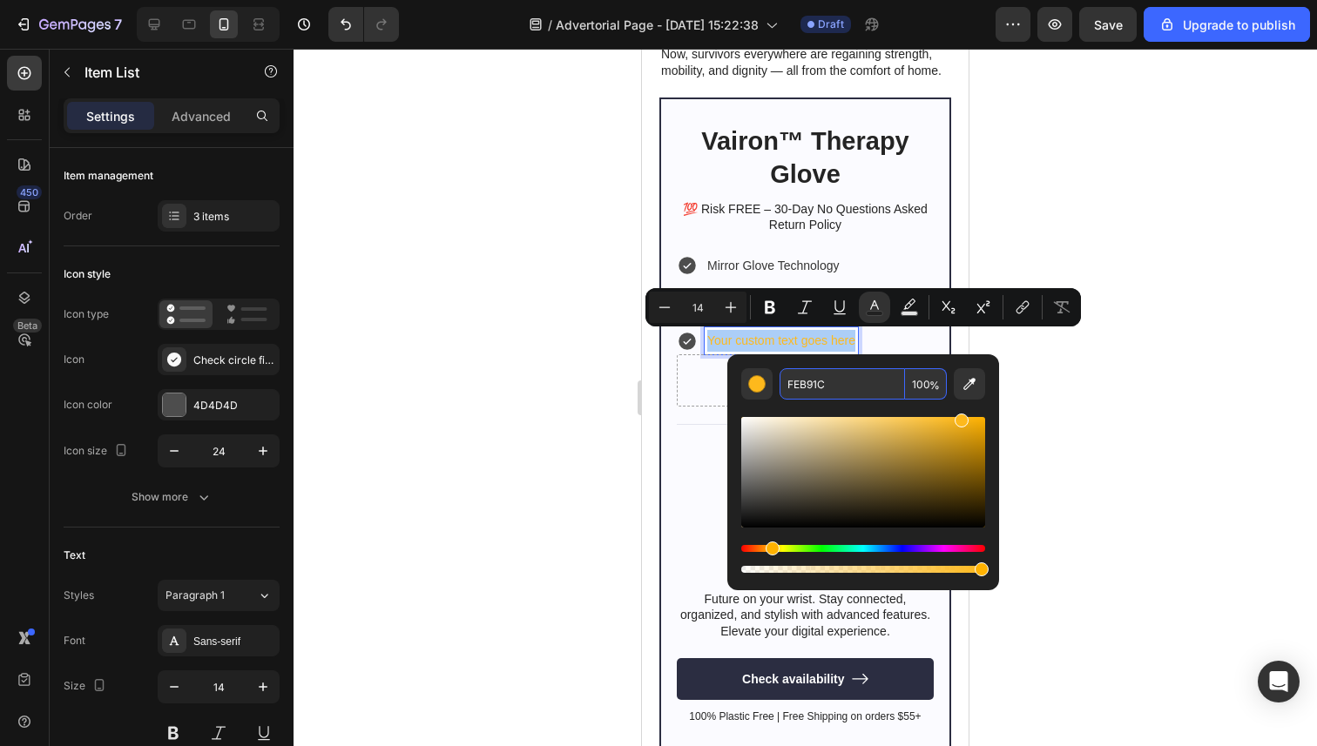
click at [829, 384] on input "FEB91C" at bounding box center [841, 383] width 125 height 31
type input "FEB91C"
click at [565, 347] on div at bounding box center [804, 398] width 1023 height 698
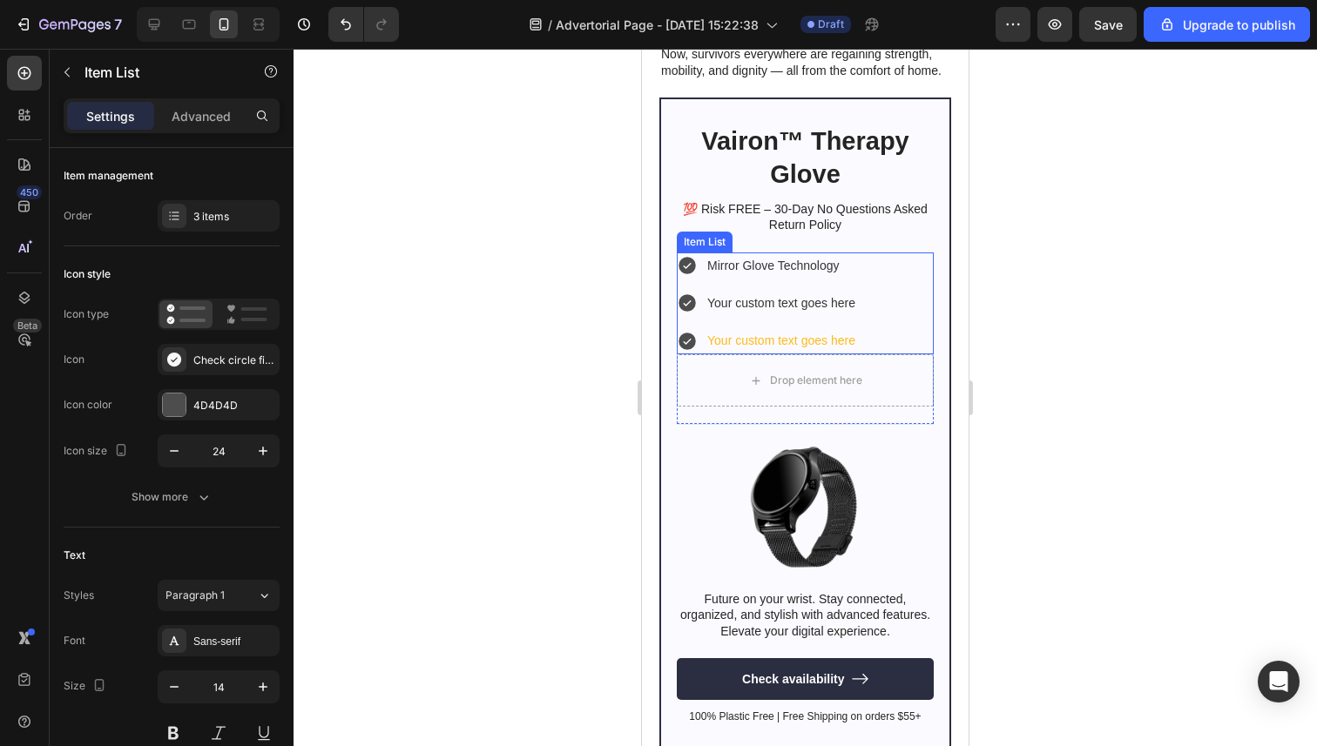
click at [793, 341] on p "Your custom text goes here" at bounding box center [781, 341] width 148 height 22
click at [799, 335] on p "Your custom text goes here" at bounding box center [781, 341] width 148 height 22
click at [798, 336] on p "Your custom text goes here" at bounding box center [781, 341] width 148 height 22
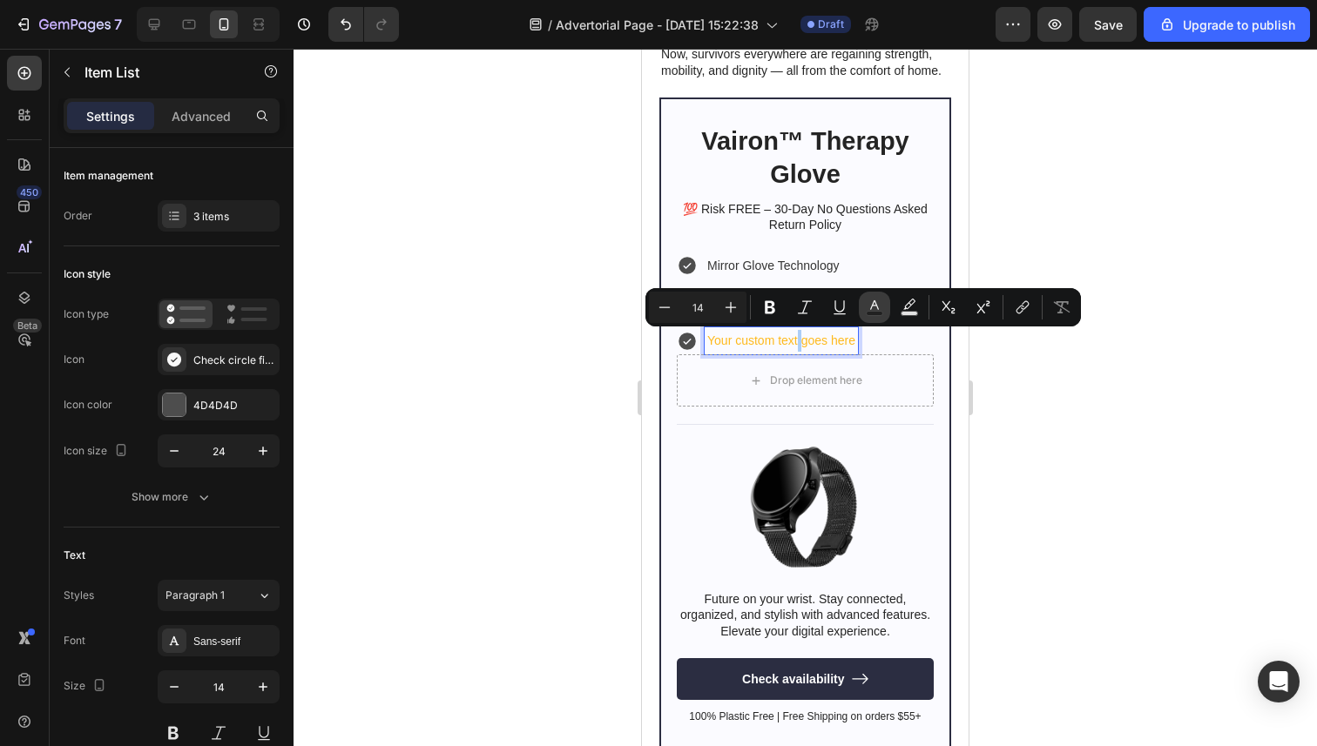
click at [886, 316] on button "Text Color" at bounding box center [874, 307] width 31 height 31
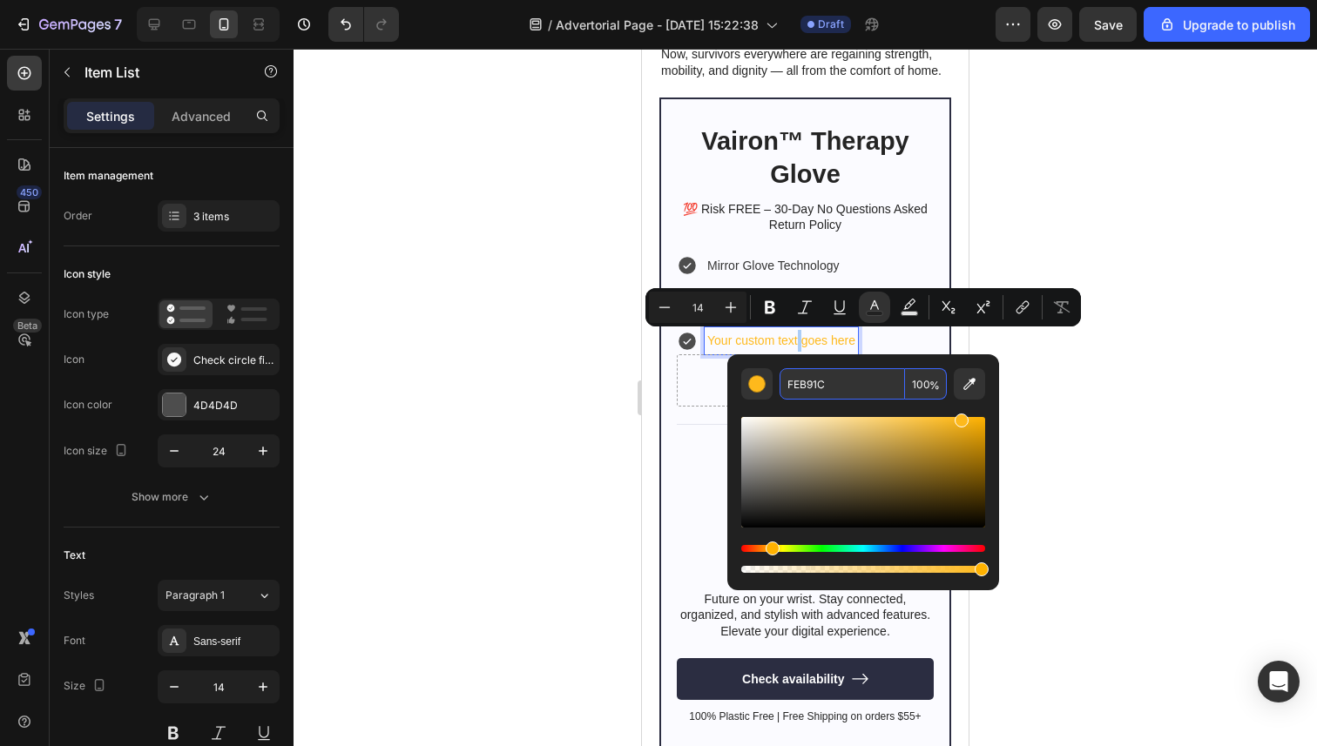
click at [820, 389] on input "FEB91C" at bounding box center [841, 383] width 125 height 31
click at [819, 389] on input "FEB91C" at bounding box center [841, 383] width 125 height 31
click at [809, 382] on input "3333C" at bounding box center [841, 383] width 125 height 31
click at [808, 381] on input "3333C" at bounding box center [841, 383] width 125 height 31
type input "333333"
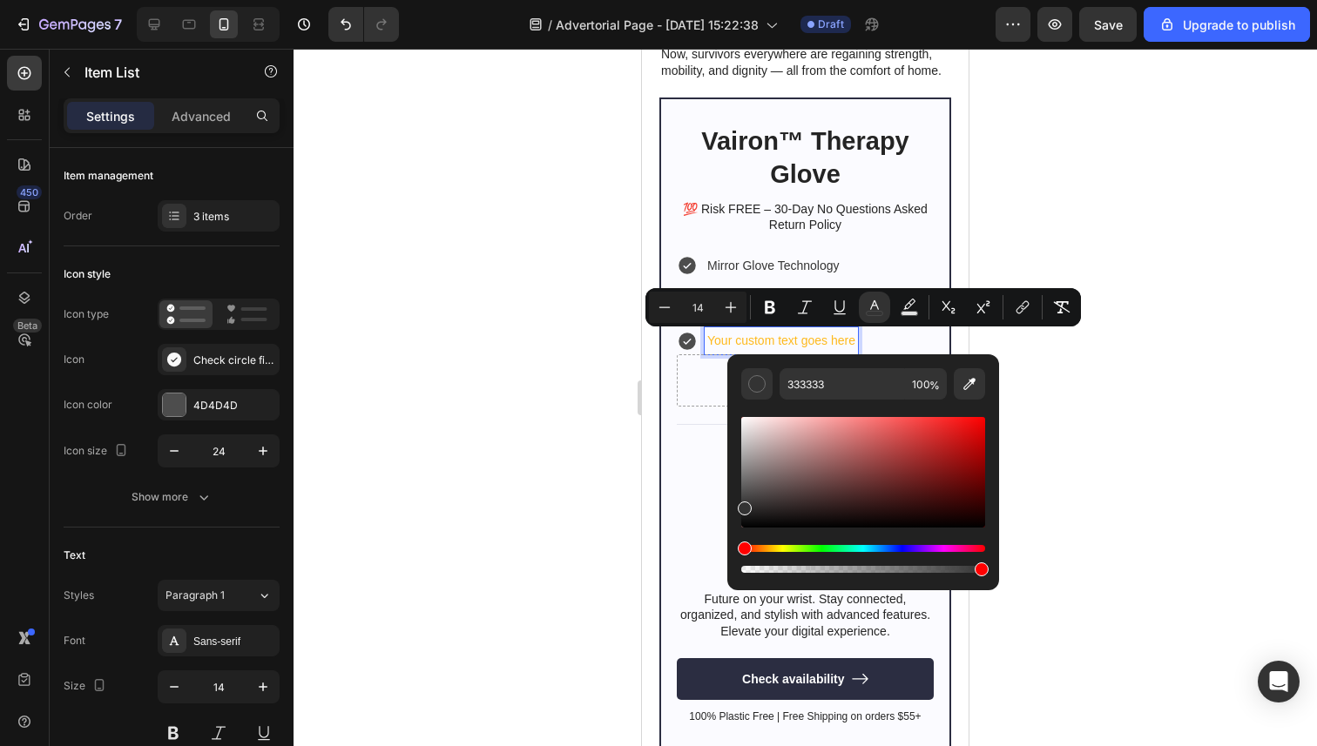
click at [597, 384] on div at bounding box center [804, 398] width 1023 height 698
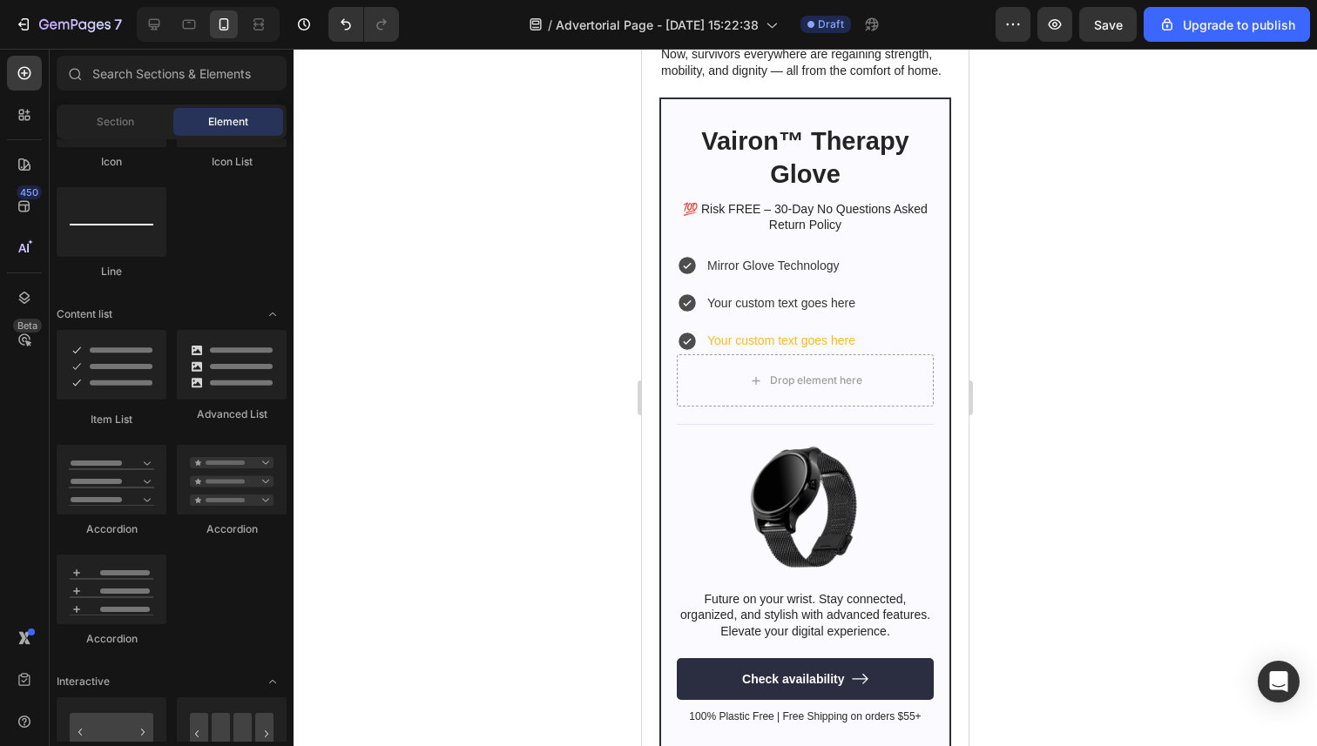
click at [1035, 347] on div at bounding box center [804, 398] width 1023 height 698
click at [861, 333] on div "Mirror Glove Technology Your custom text goes here Your custom text goes here" at bounding box center [805, 304] width 257 height 103
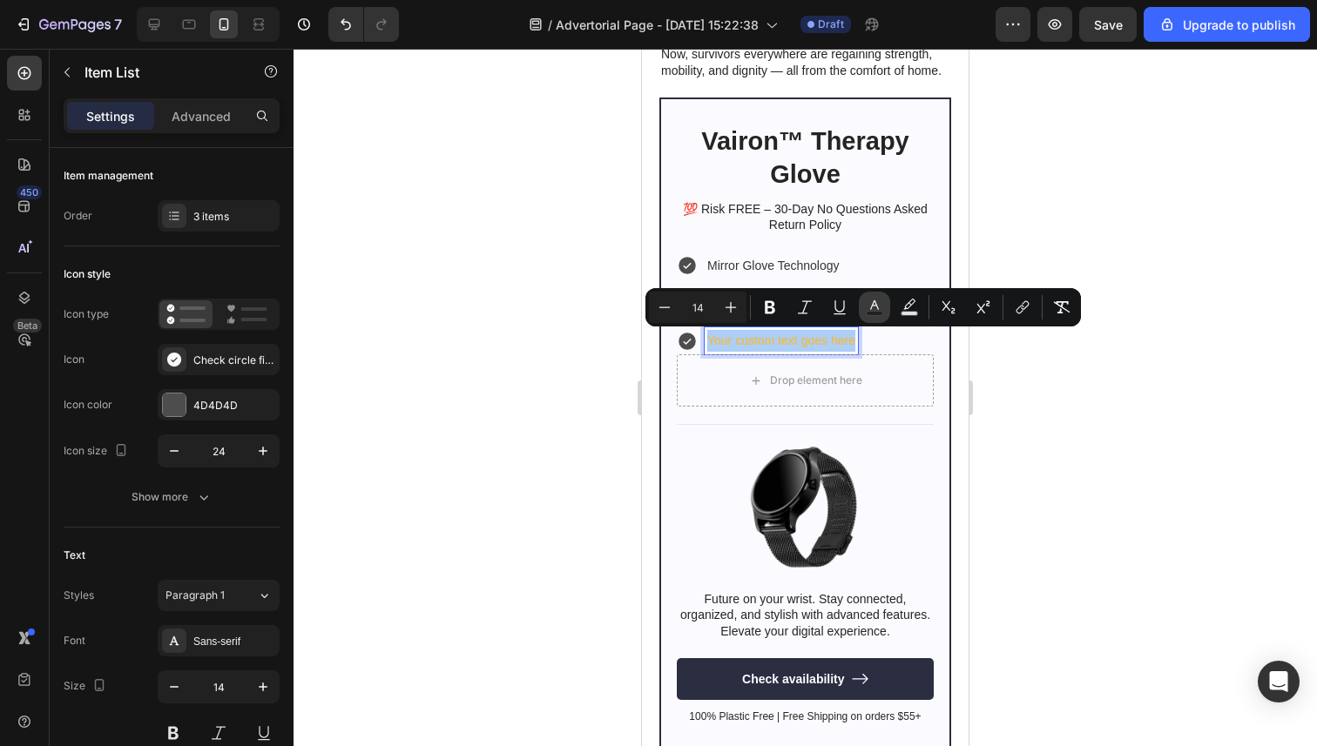
click at [870, 308] on icon "Editor contextual toolbar" at bounding box center [874, 305] width 9 height 10
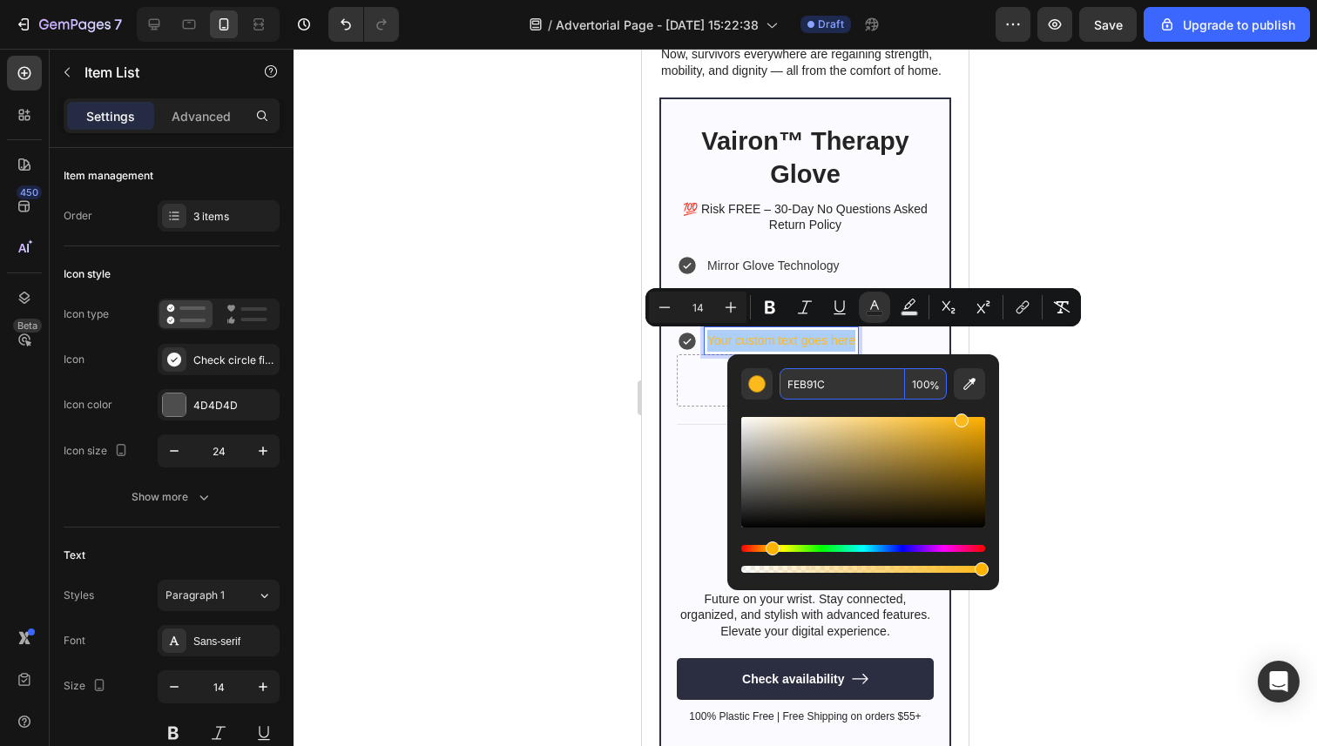
click at [805, 392] on input "FEB91C" at bounding box center [841, 383] width 125 height 31
type input "333333"
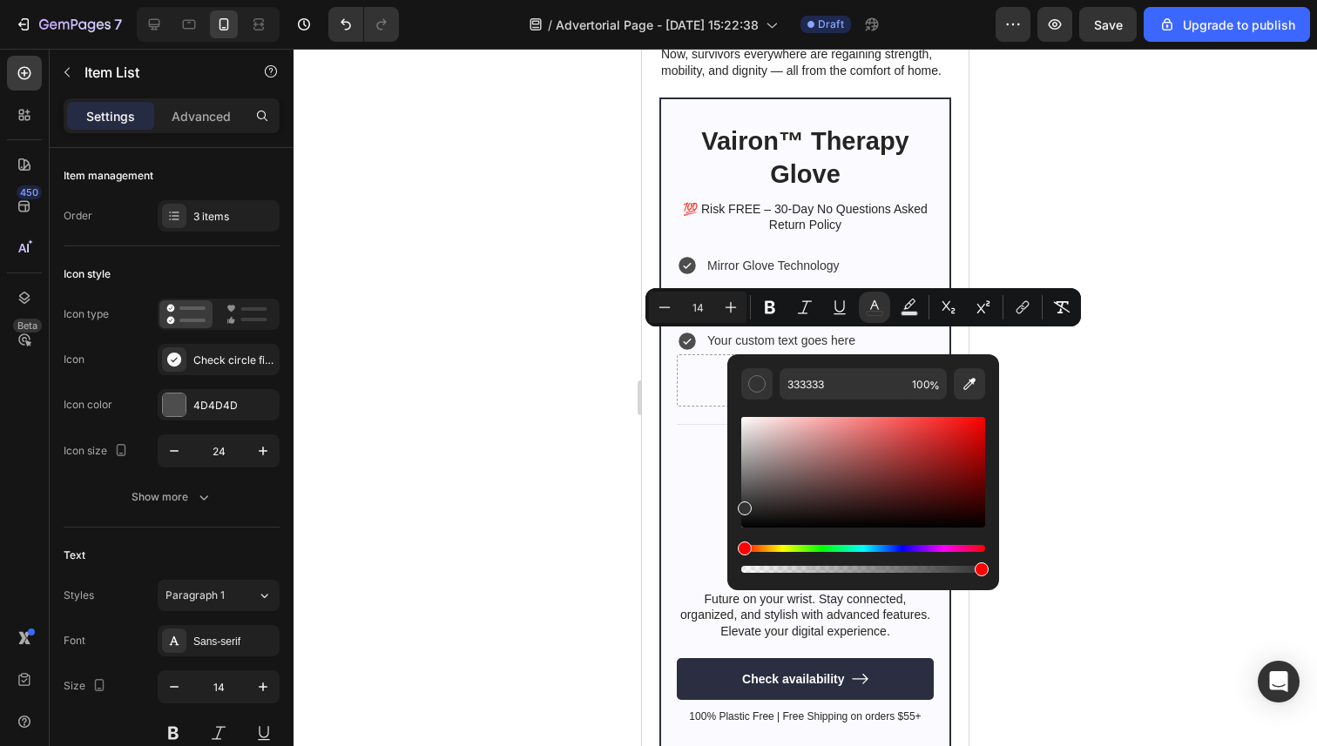
click at [572, 369] on div at bounding box center [804, 398] width 1023 height 698
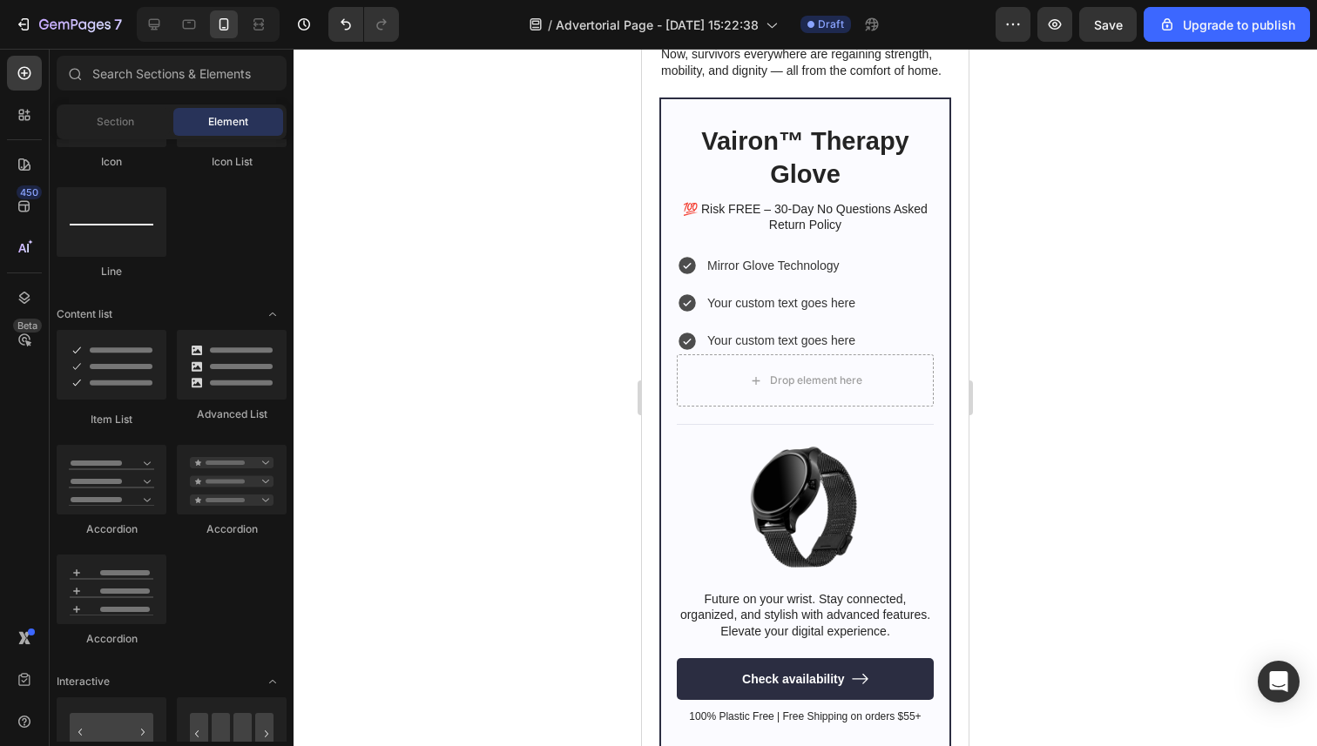
click at [1128, 366] on div at bounding box center [804, 398] width 1023 height 698
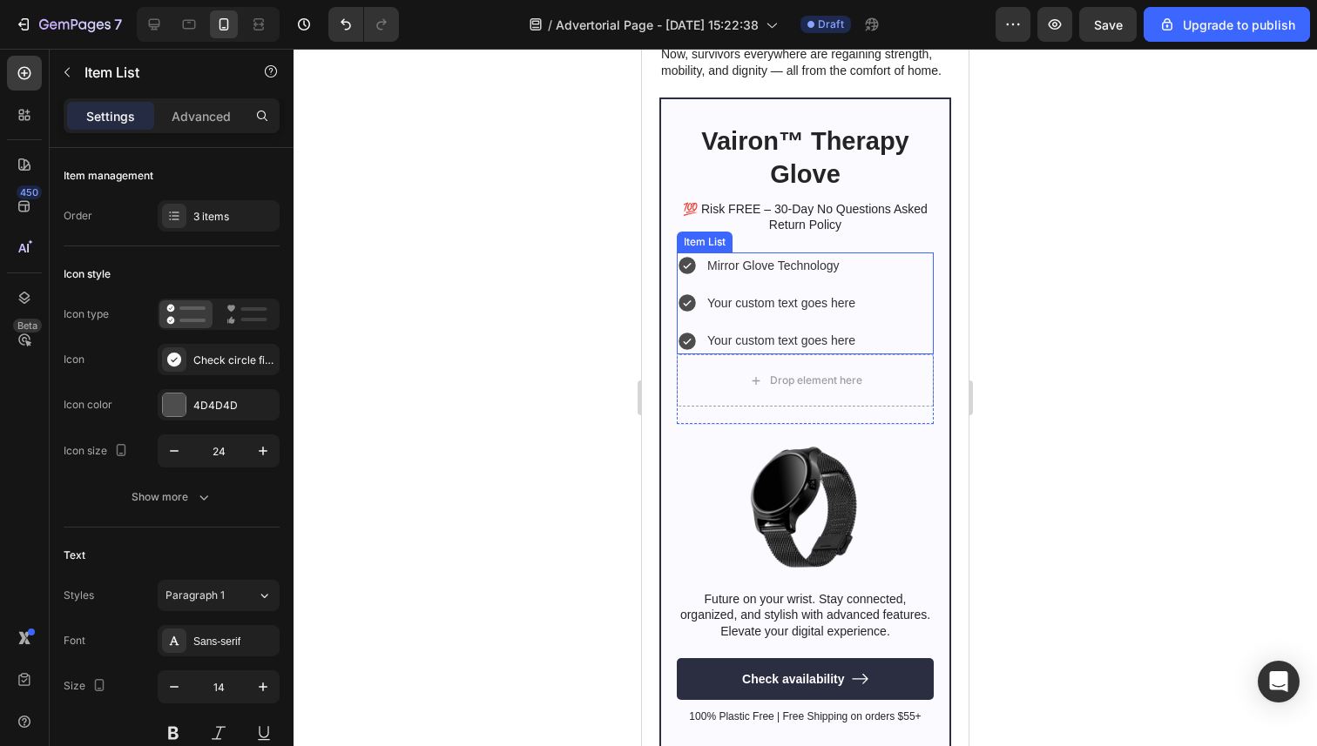
click at [776, 302] on span "Your custom text goes here" at bounding box center [781, 303] width 148 height 14
click at [788, 347] on span "Your custom text goes here" at bounding box center [781, 341] width 148 height 14
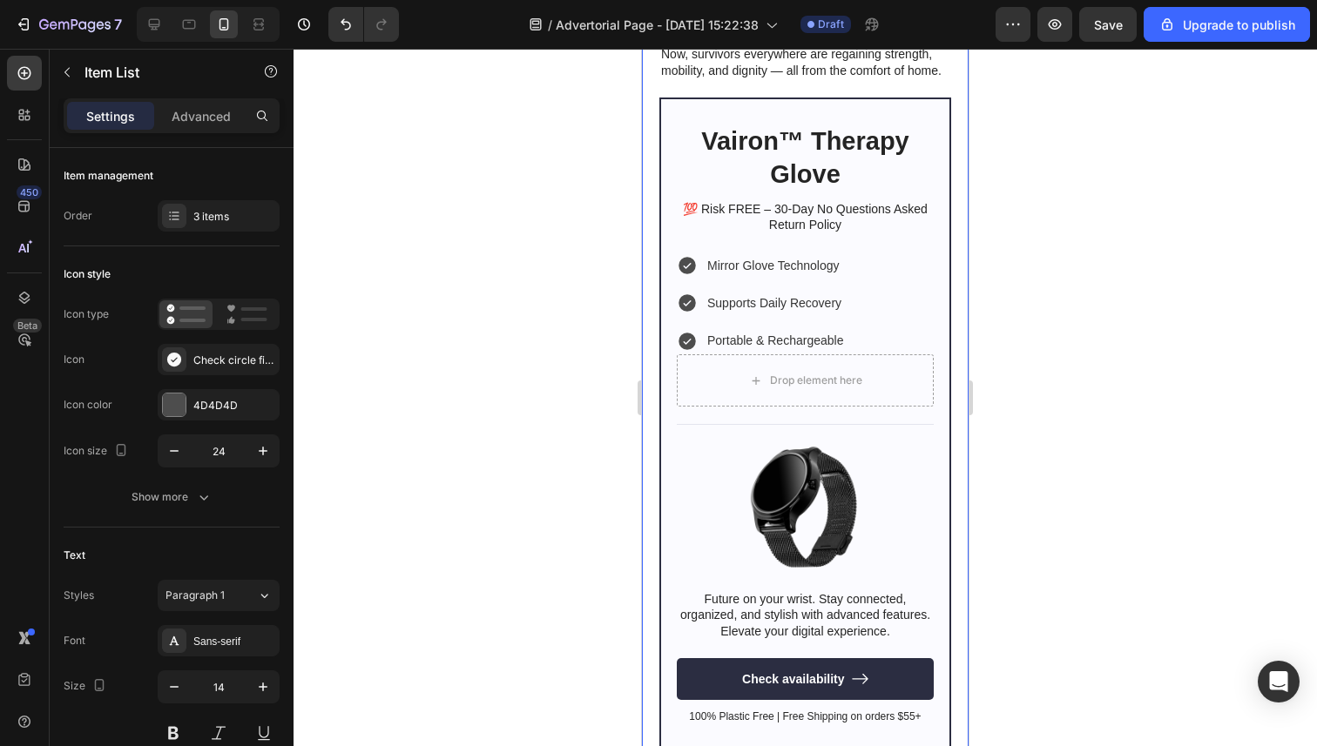
click at [547, 382] on div at bounding box center [804, 398] width 1023 height 698
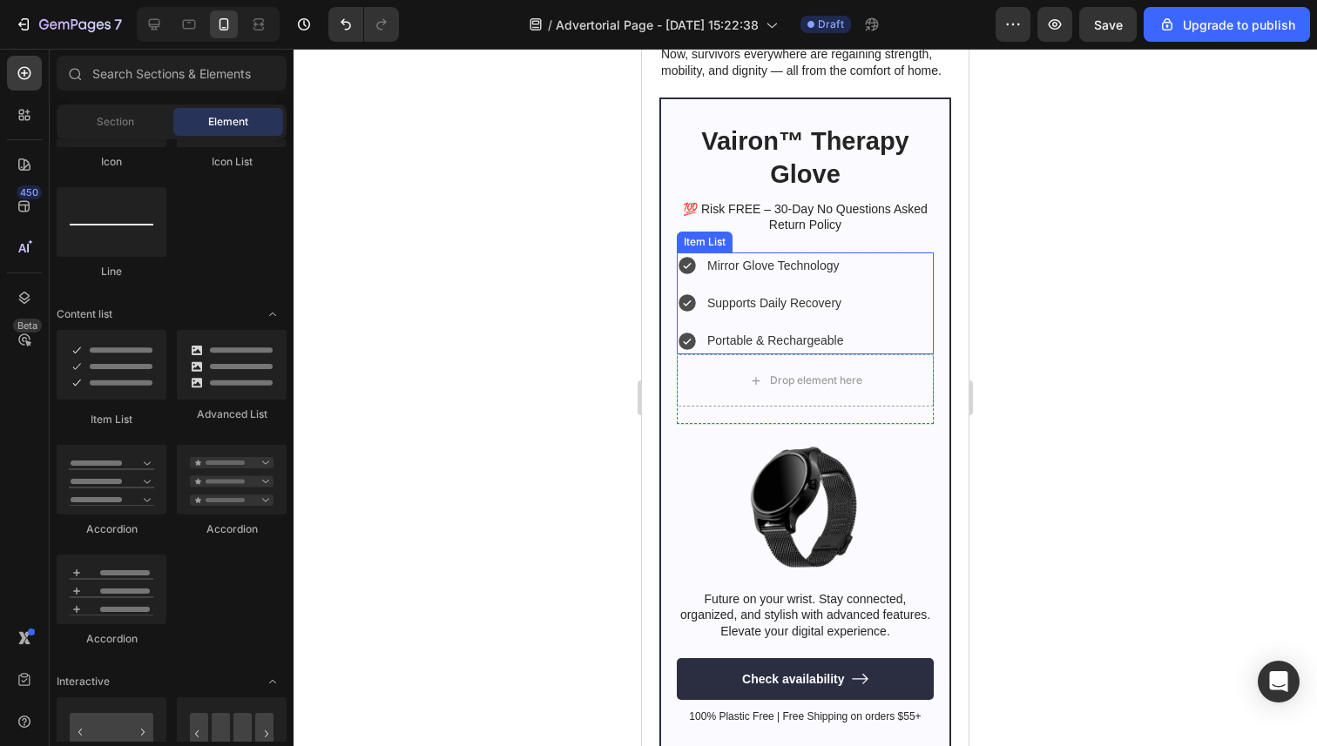
click at [853, 339] on div "Mirror Glove Technology Supports Daily Recovery Portable & Rechargeable" at bounding box center [805, 304] width 257 height 103
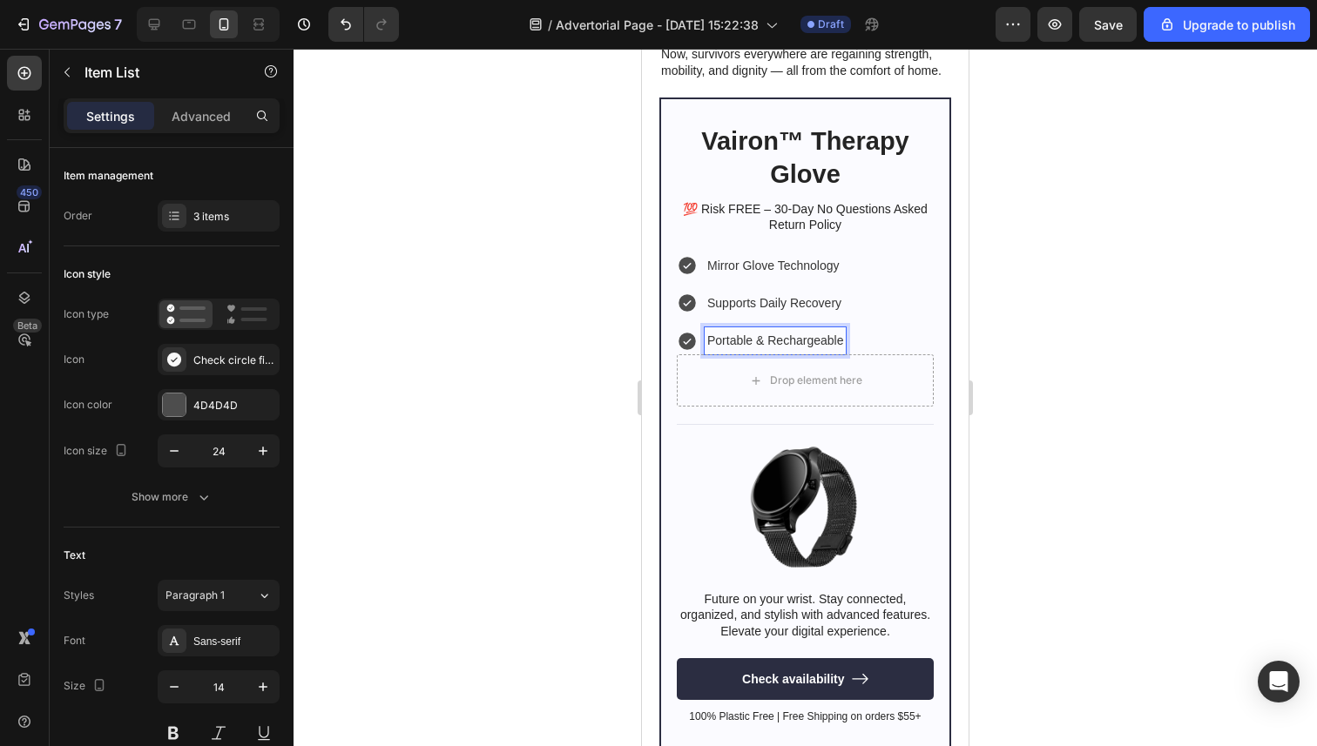
click at [856, 333] on div "Mirror Glove Technology Supports Daily Recovery Portable & Rechargeable" at bounding box center [805, 304] width 257 height 103
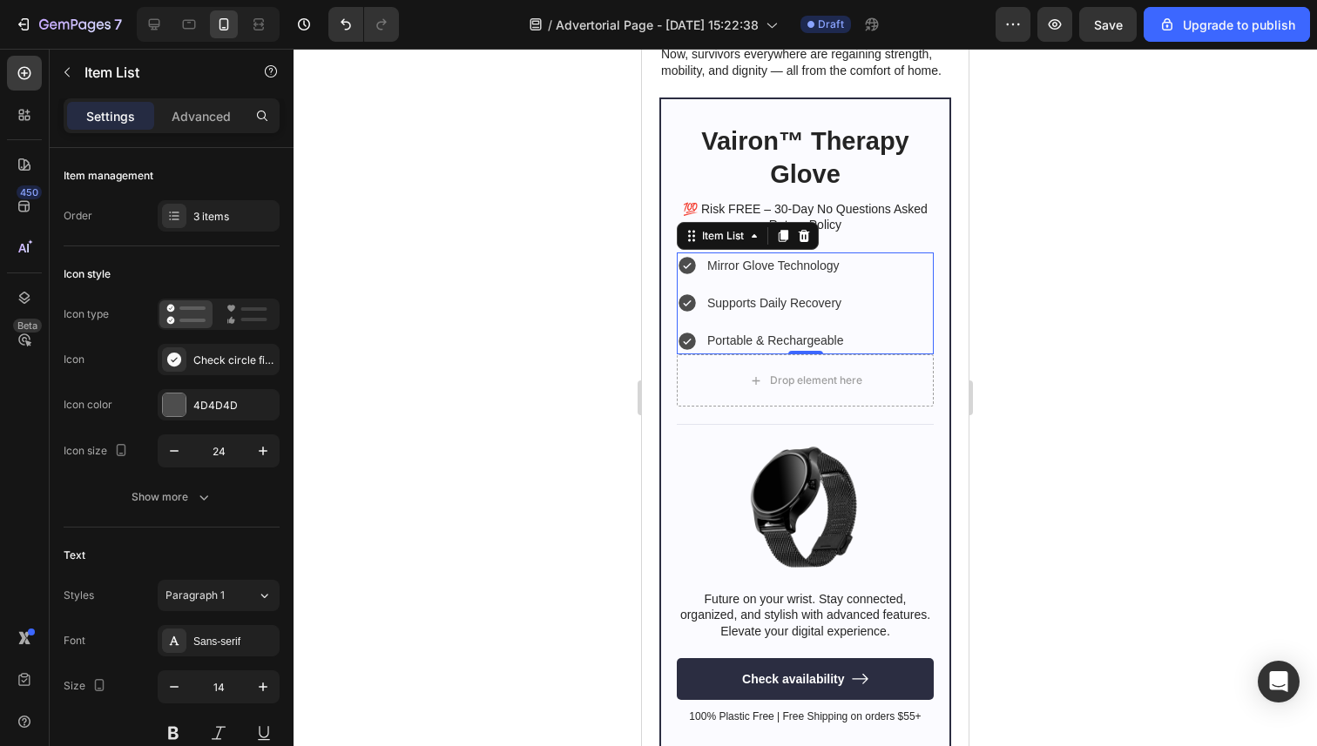
click at [879, 333] on div "Mirror Glove Technology Supports Daily Recovery Portable & Rechargeable" at bounding box center [805, 304] width 257 height 103
click at [751, 239] on icon at bounding box center [754, 236] width 14 height 14
click at [685, 231] on icon at bounding box center [691, 236] width 14 height 14
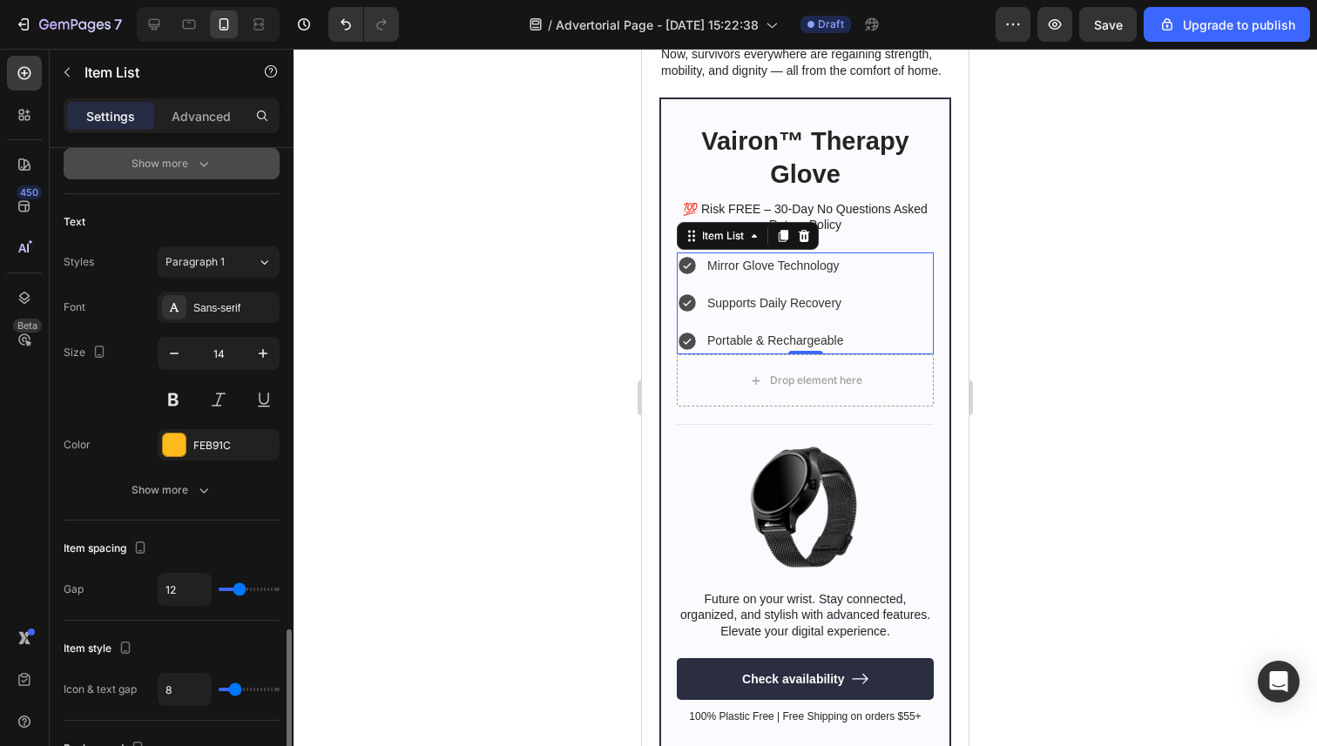
scroll to position [0, 0]
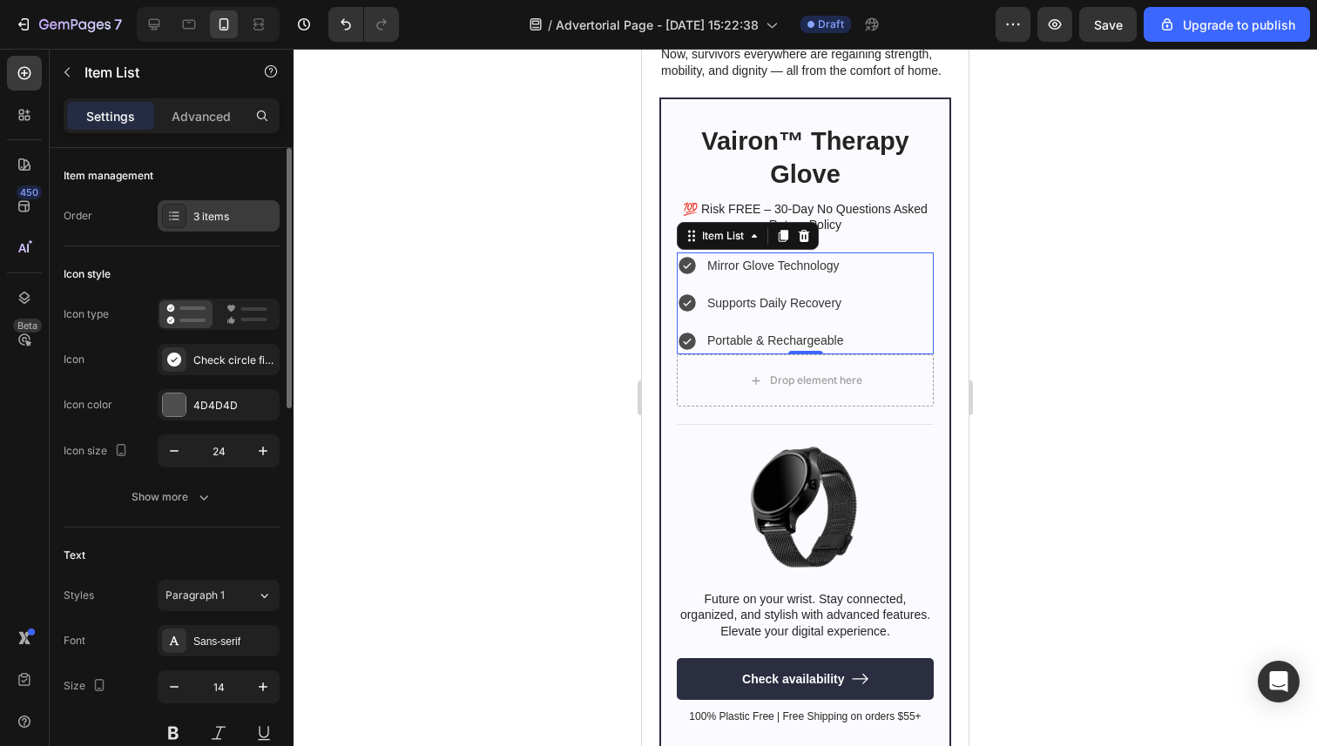
click at [243, 205] on div "3 items" at bounding box center [219, 215] width 122 height 31
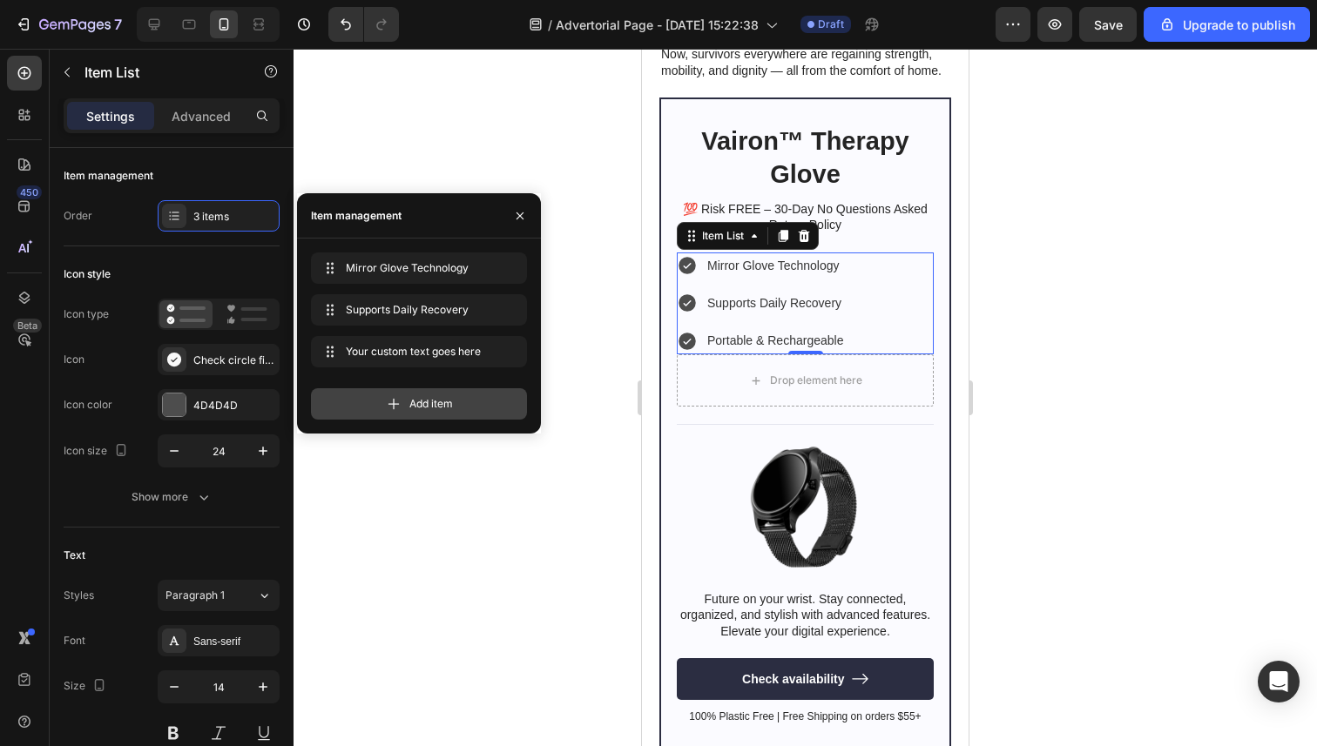
click at [391, 401] on icon at bounding box center [393, 403] width 17 height 17
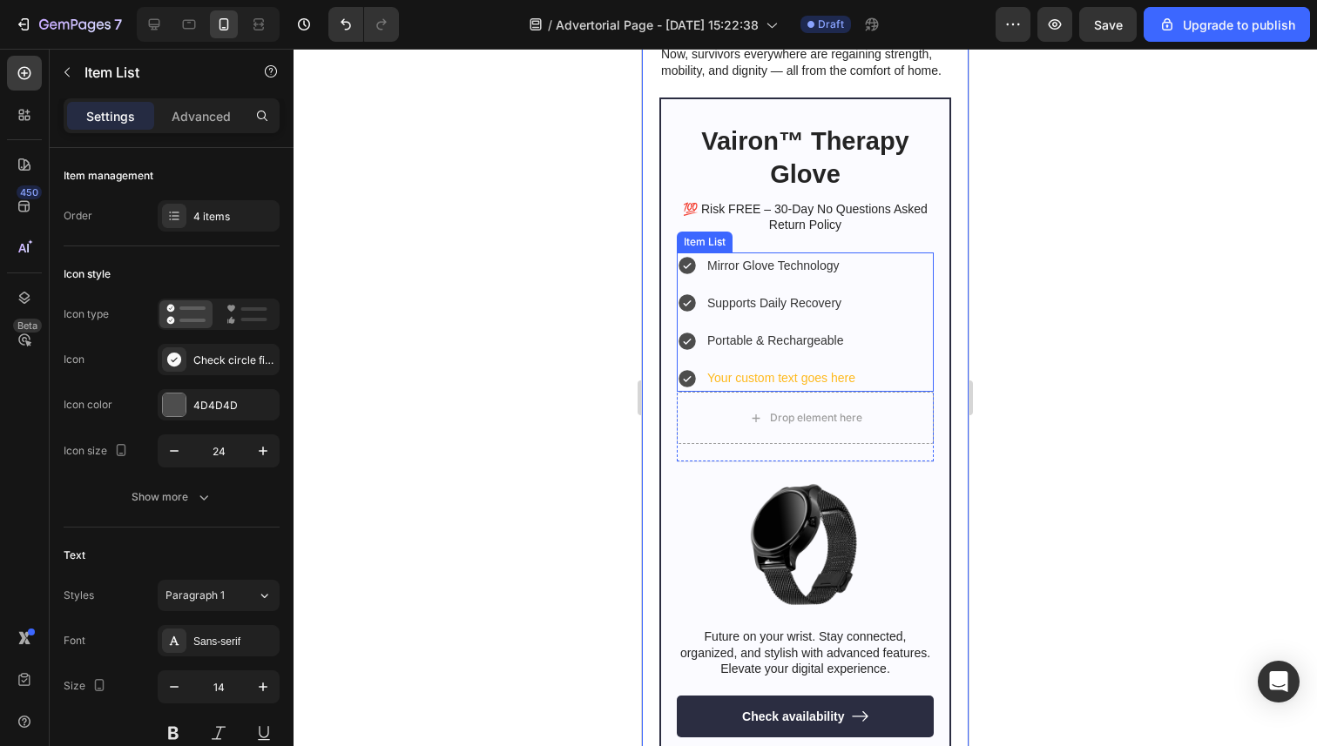
click at [807, 378] on div "Your custom text goes here" at bounding box center [780, 378] width 153 height 27
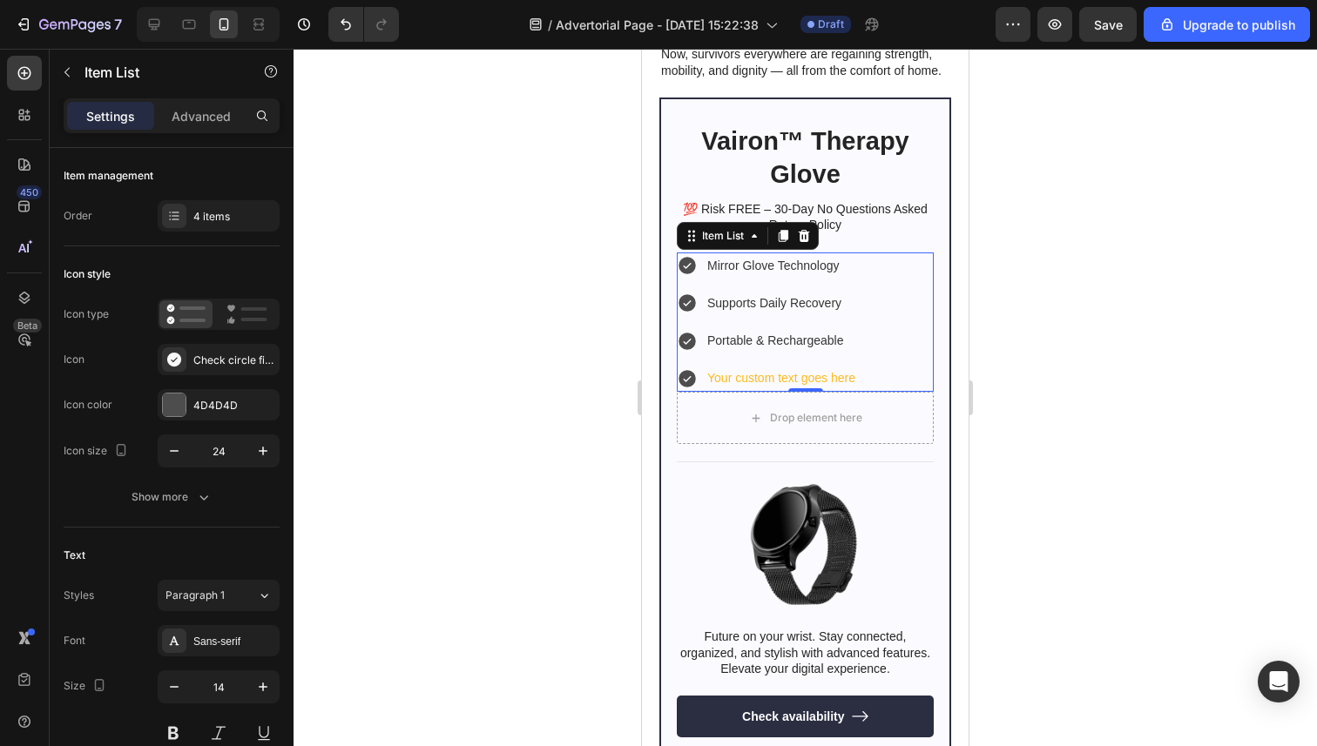
click at [753, 378] on div "Your custom text goes here" at bounding box center [780, 378] width 153 height 27
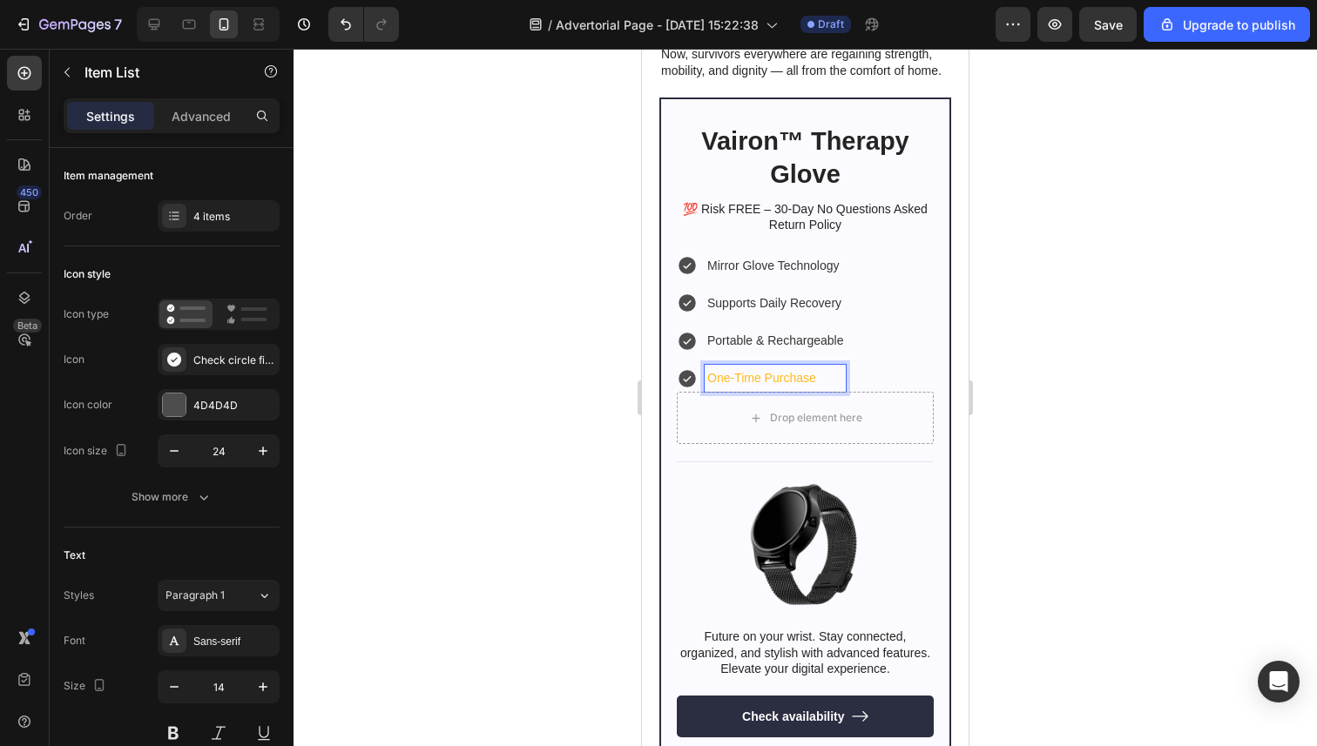
click at [553, 381] on div at bounding box center [804, 398] width 1023 height 698
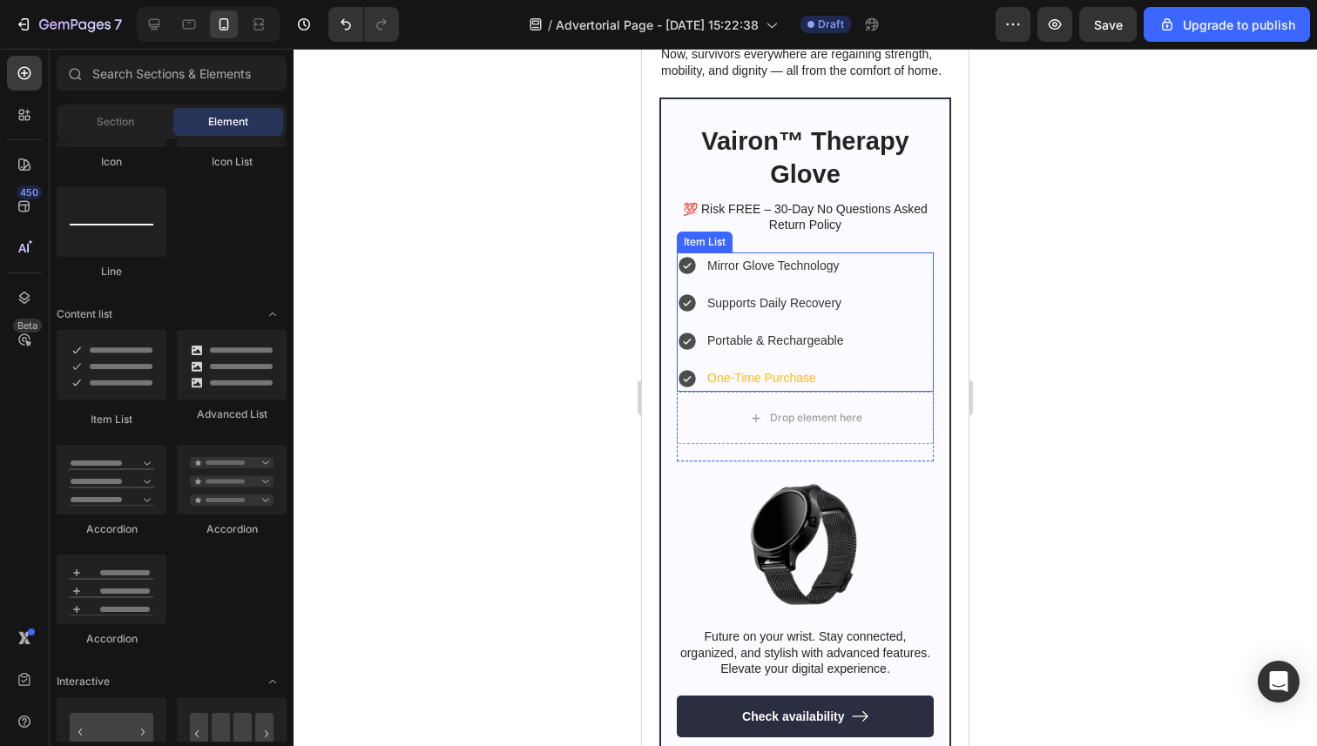
click at [765, 377] on p "One-Time Purchase" at bounding box center [775, 378] width 136 height 22
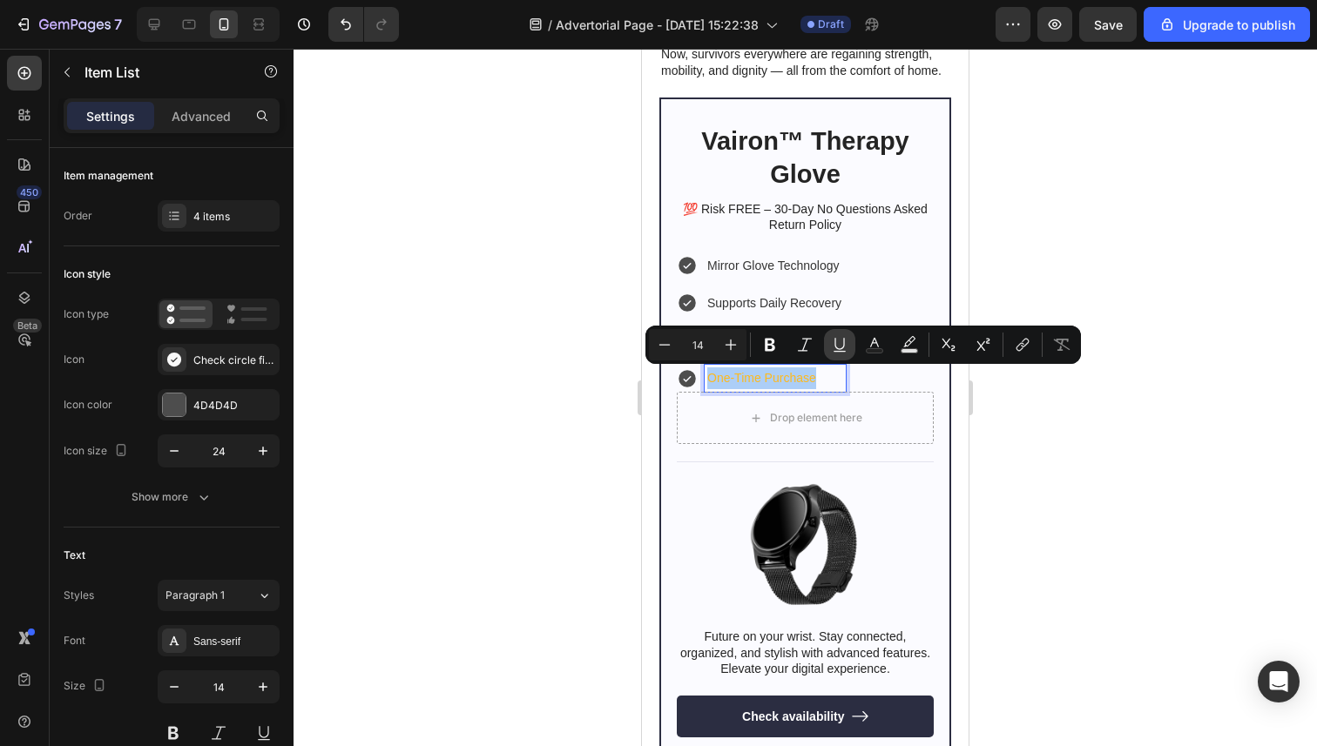
click at [851, 346] on button "Underline" at bounding box center [839, 344] width 31 height 31
click at [852, 345] on button "Underline" at bounding box center [839, 344] width 31 height 31
click at [871, 346] on icon "Editor contextual toolbar" at bounding box center [874, 344] width 17 height 17
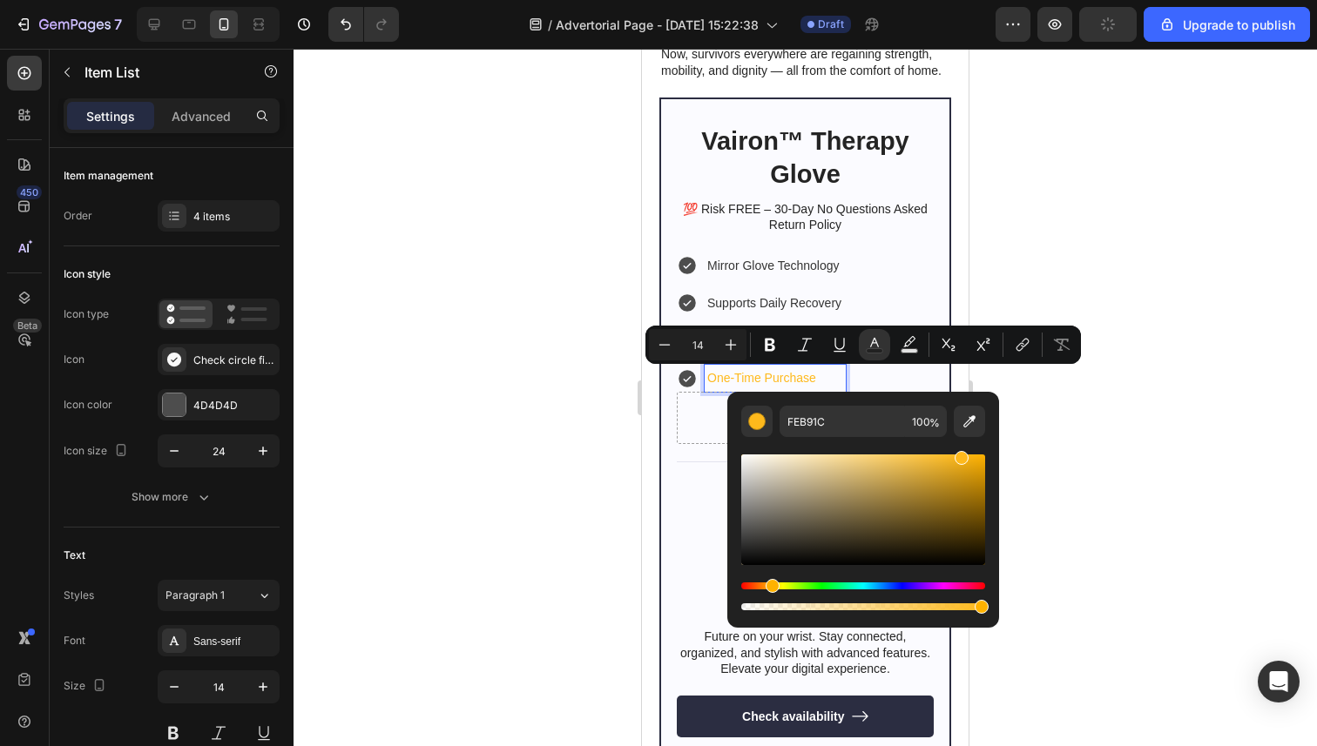
type input "16"
click at [815, 428] on input "FEB91C" at bounding box center [841, 421] width 125 height 31
click at [815, 428] on input "3C" at bounding box center [841, 421] width 125 height 31
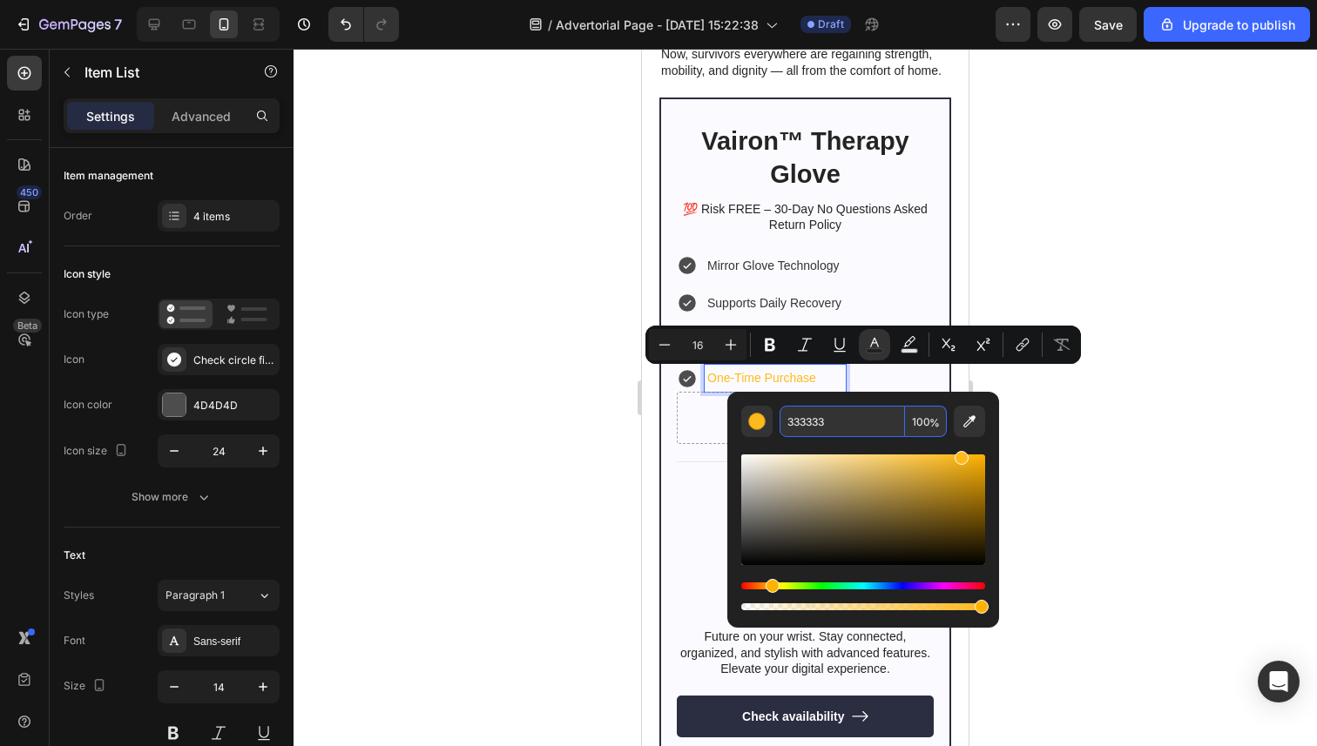
type input "FEB91C"
click at [568, 397] on div at bounding box center [804, 398] width 1023 height 698
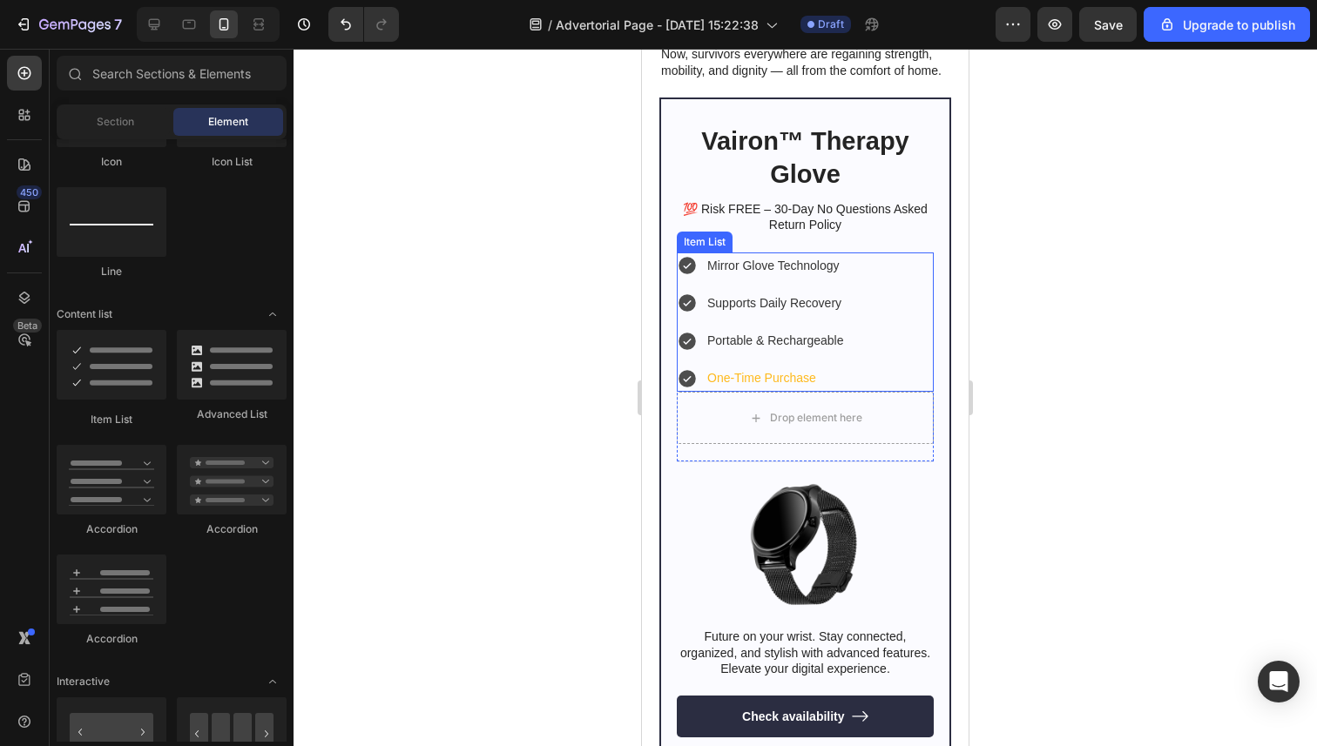
click at [800, 374] on span "One-Time Purchase" at bounding box center [761, 378] width 109 height 14
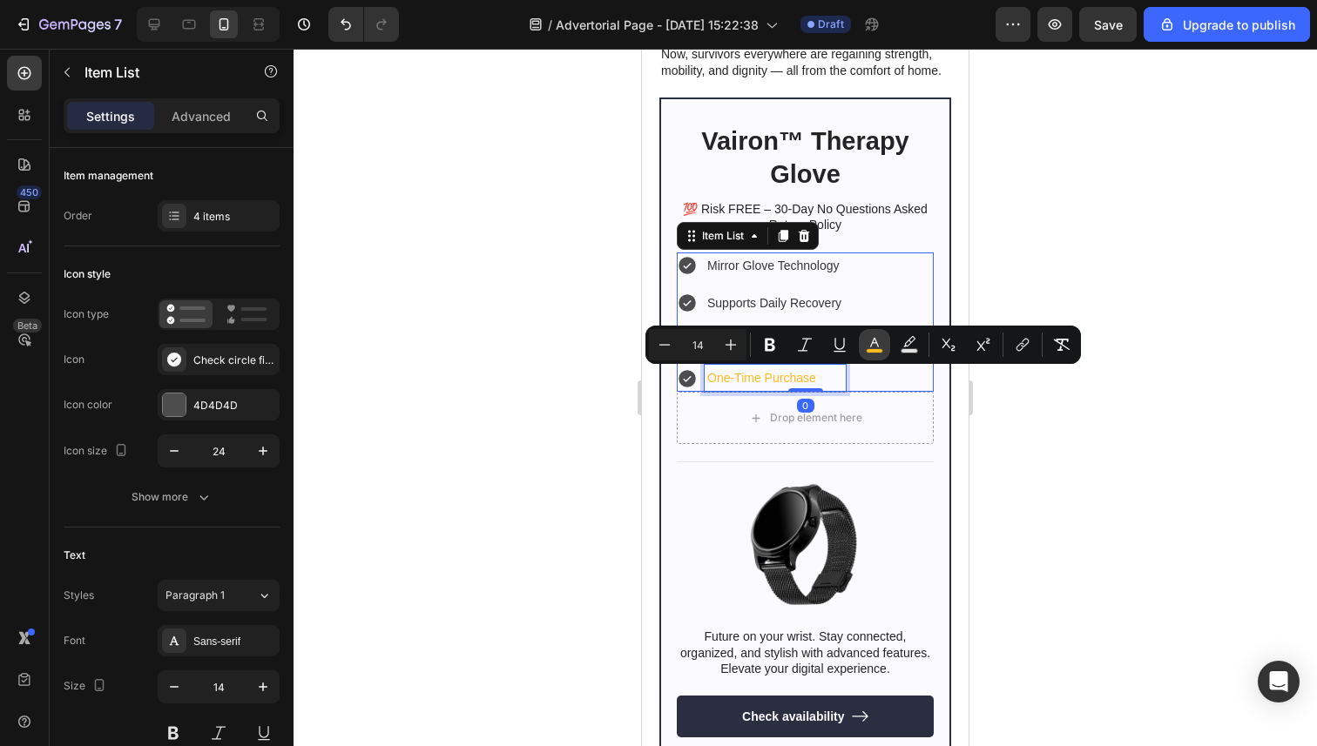
click at [878, 353] on rect "Editor contextual toolbar" at bounding box center [874, 351] width 17 height 4
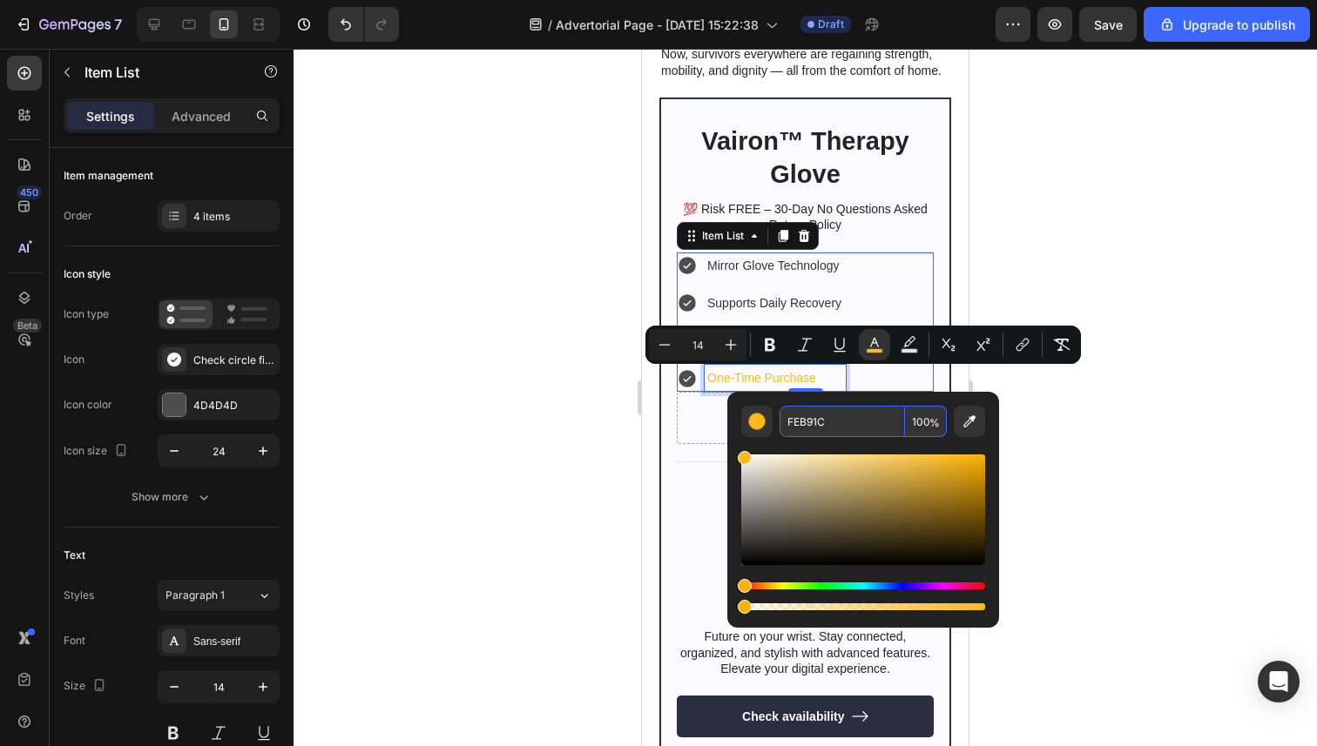
click at [802, 414] on input "FEB91C" at bounding box center [841, 421] width 125 height 31
type input "333333"
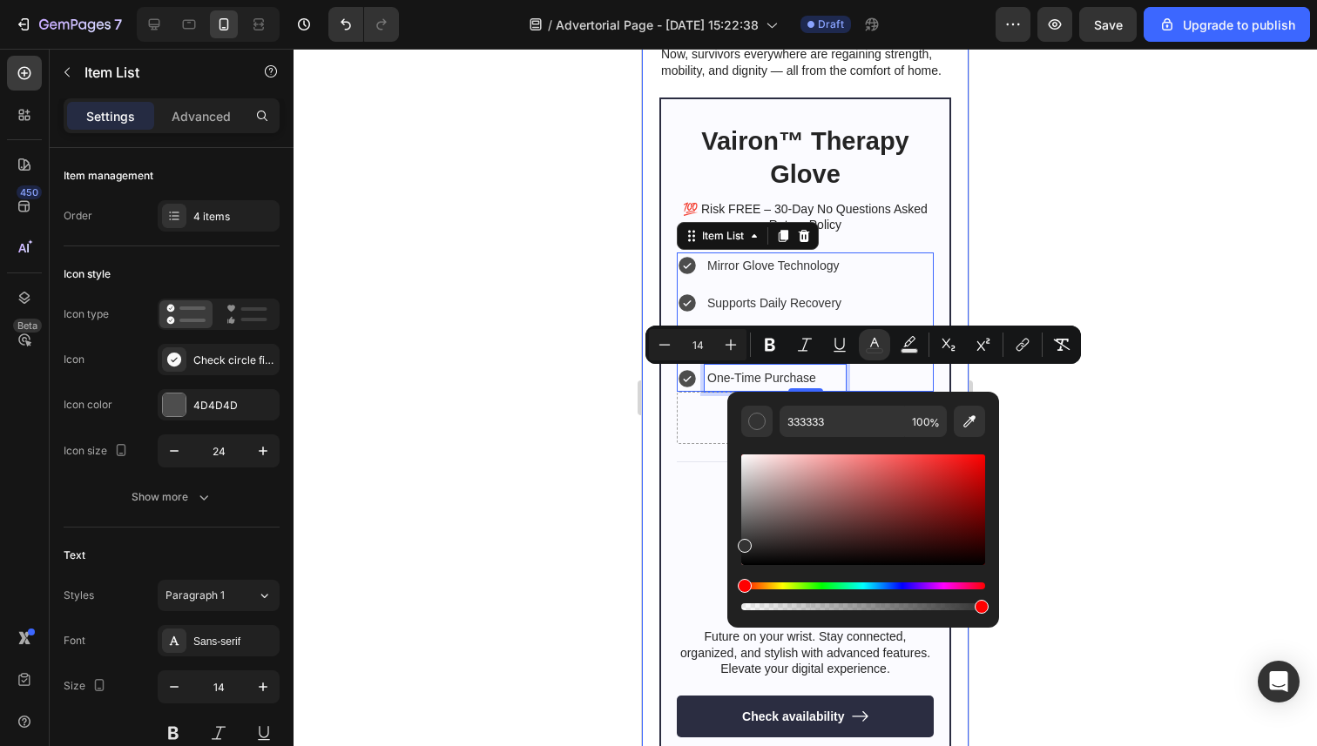
click at [593, 414] on div at bounding box center [804, 398] width 1023 height 698
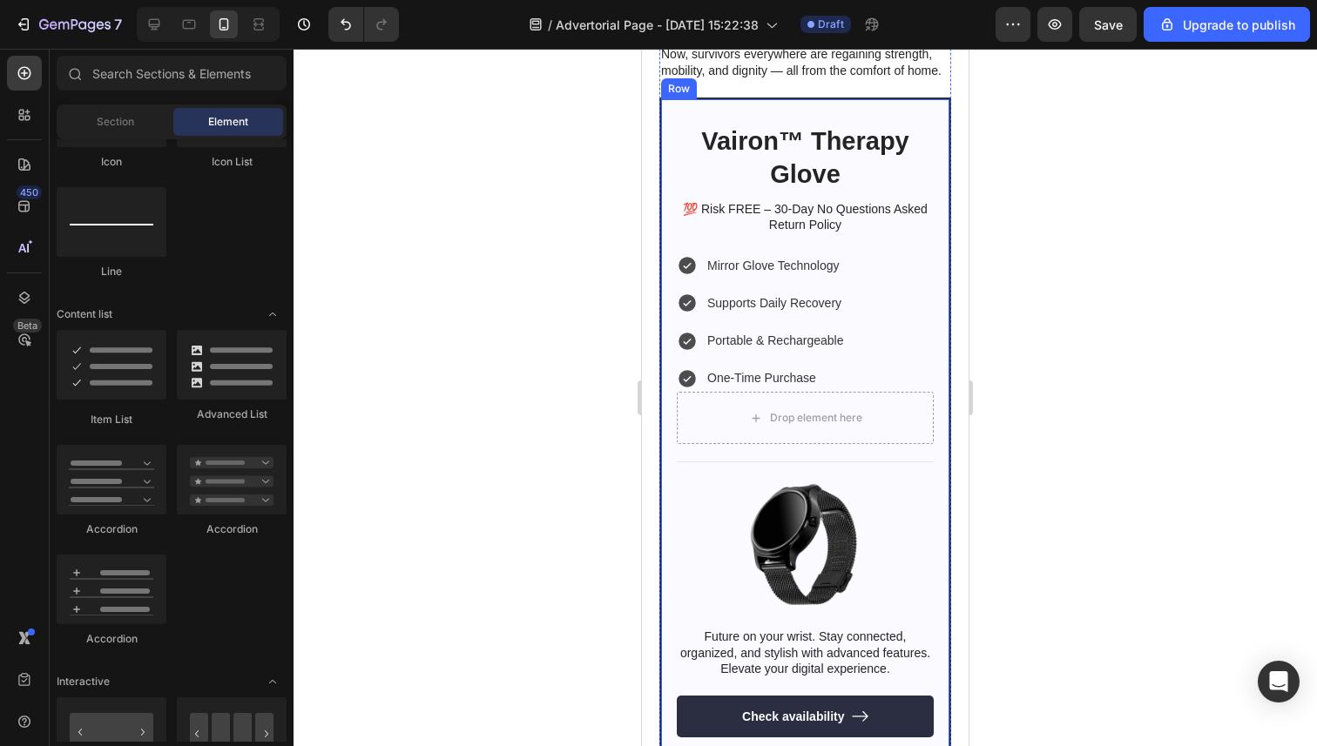
click at [1054, 389] on div at bounding box center [804, 398] width 1023 height 698
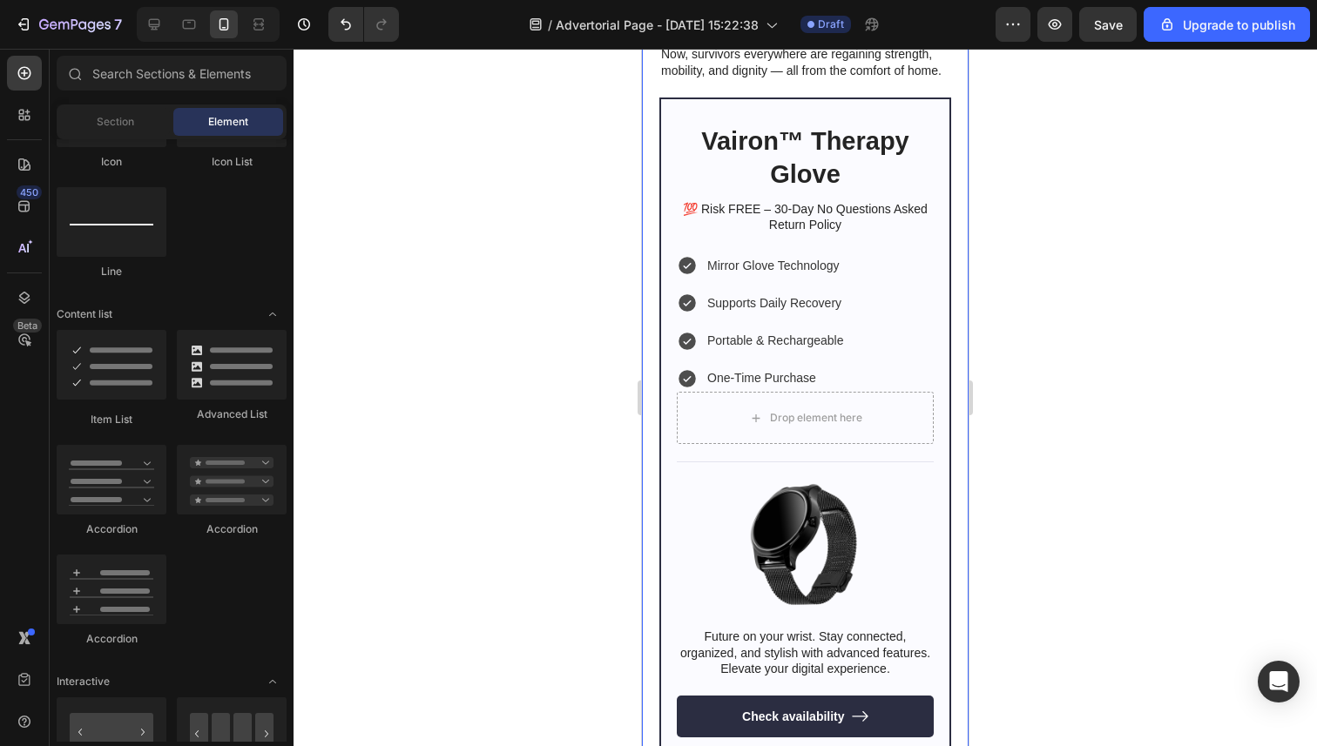
click at [556, 293] on div at bounding box center [804, 398] width 1023 height 698
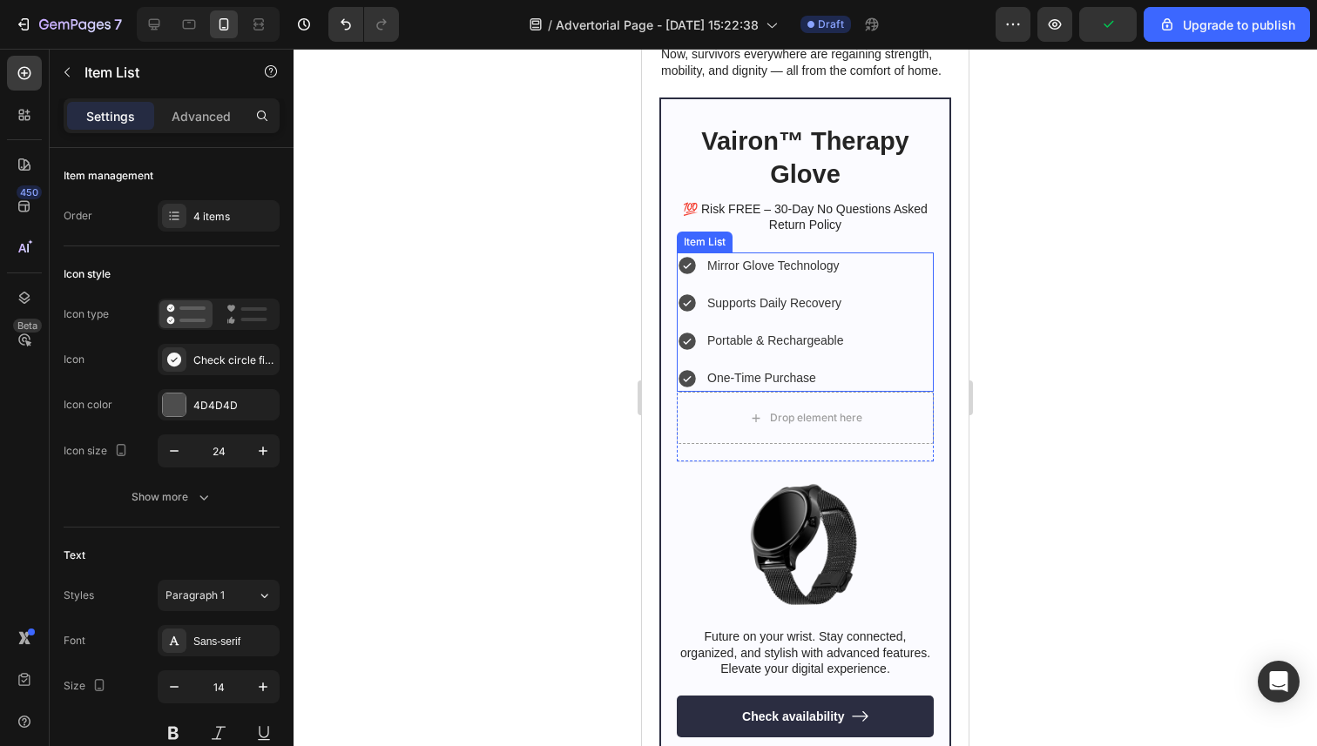
click at [874, 272] on div "Mirror Glove Technology Supports Daily Recovery Portable & Rechargeable One-Tim…" at bounding box center [805, 323] width 257 height 140
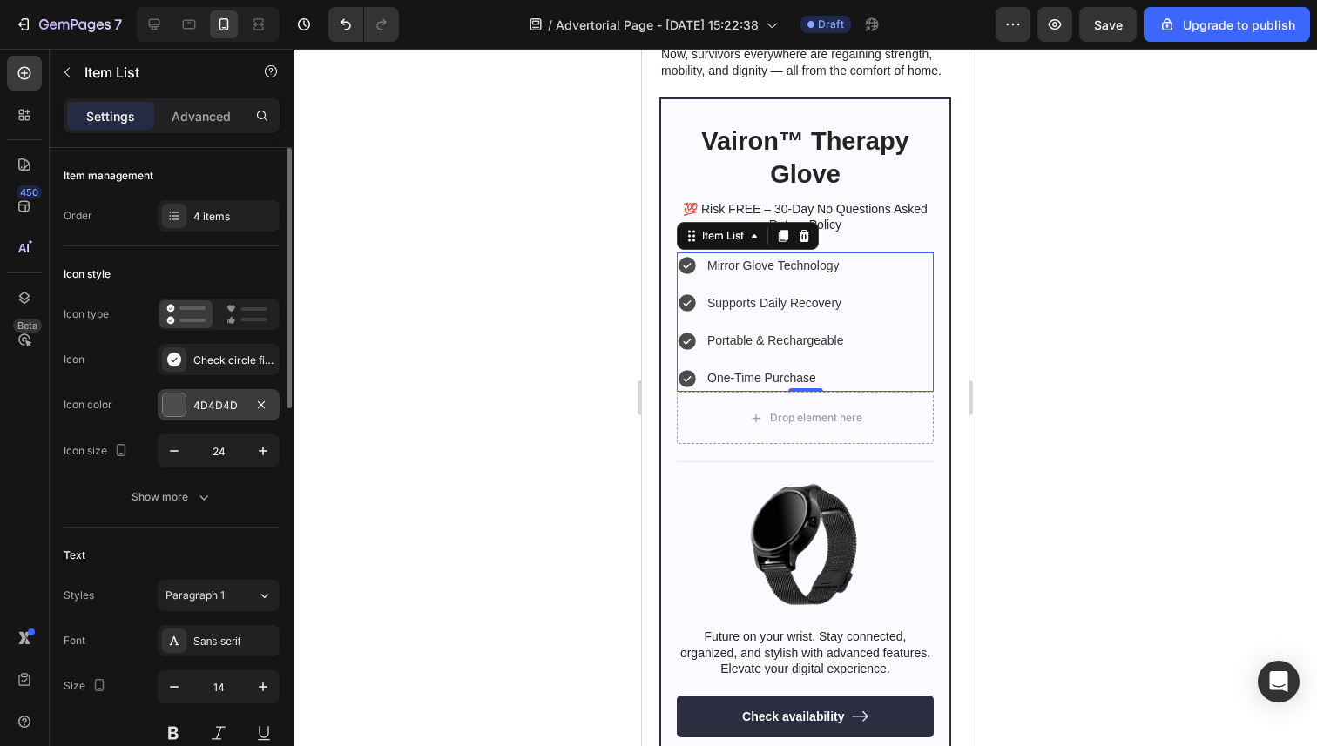
click at [186, 400] on div "4D4D4D" at bounding box center [219, 404] width 122 height 31
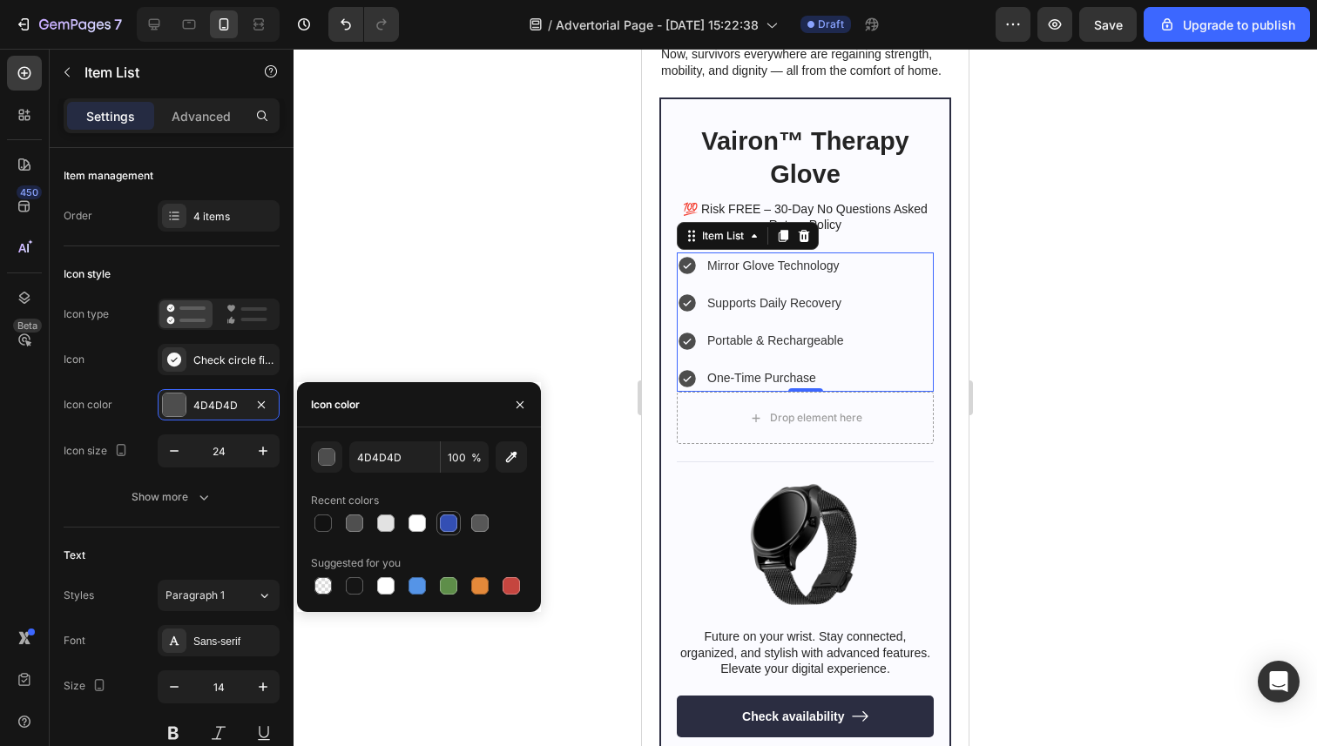
click at [446, 525] on div at bounding box center [448, 523] width 17 height 17
click at [458, 586] on div at bounding box center [448, 586] width 21 height 21
type input "5E8E49"
click at [510, 301] on div at bounding box center [804, 398] width 1023 height 698
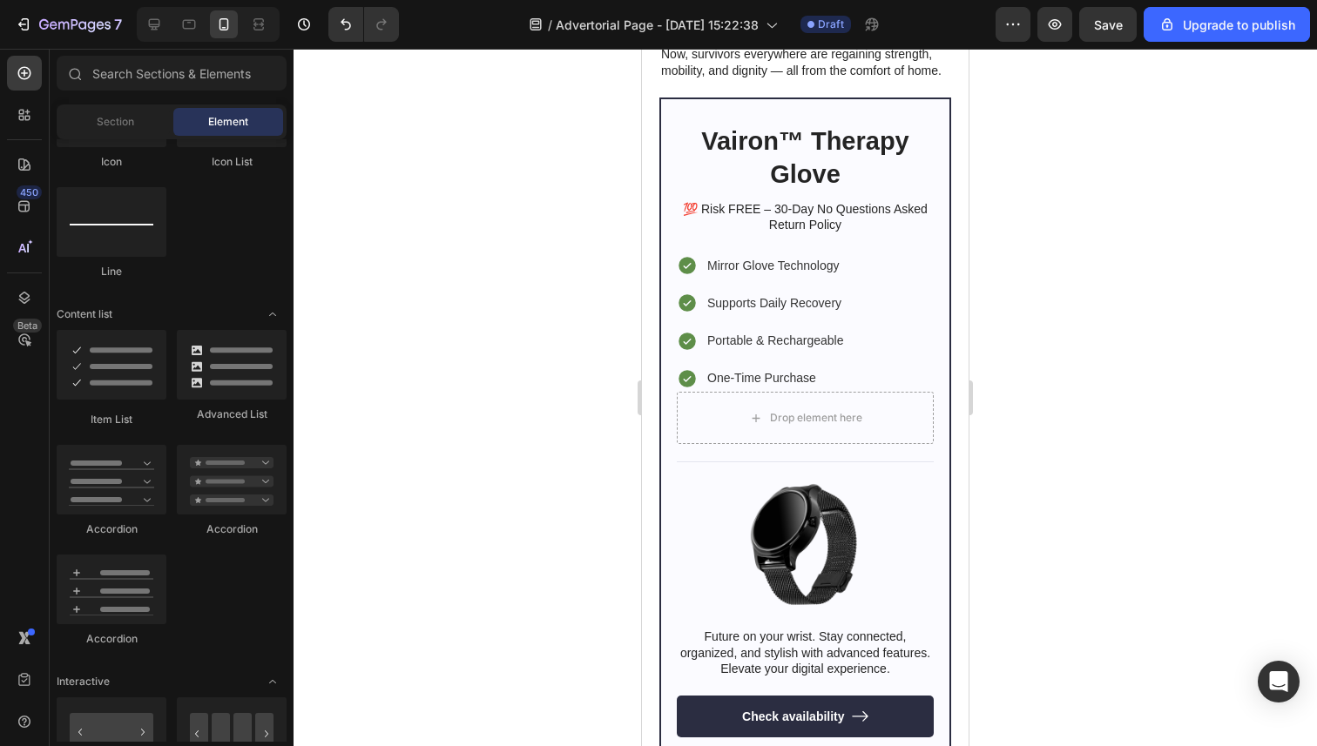
click at [510, 301] on div at bounding box center [804, 398] width 1023 height 698
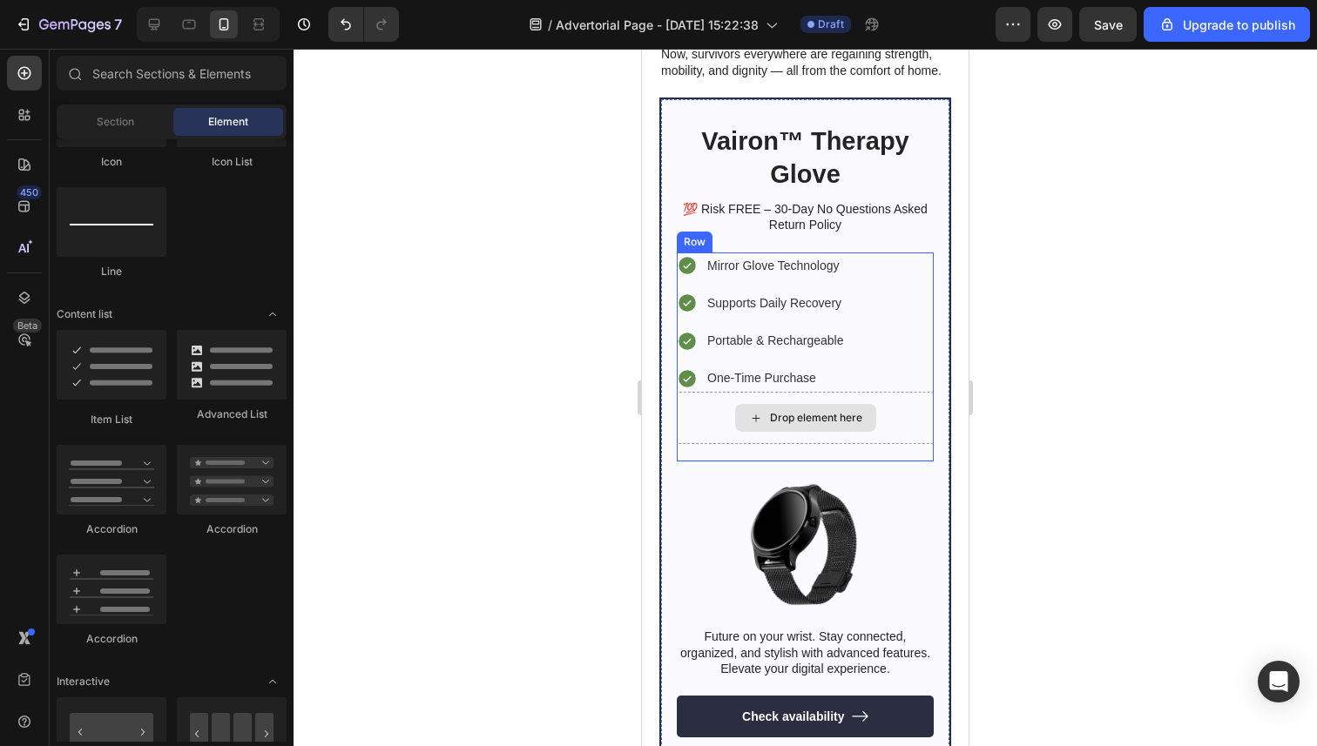
click at [859, 418] on div "Drop element here" at bounding box center [816, 418] width 92 height 14
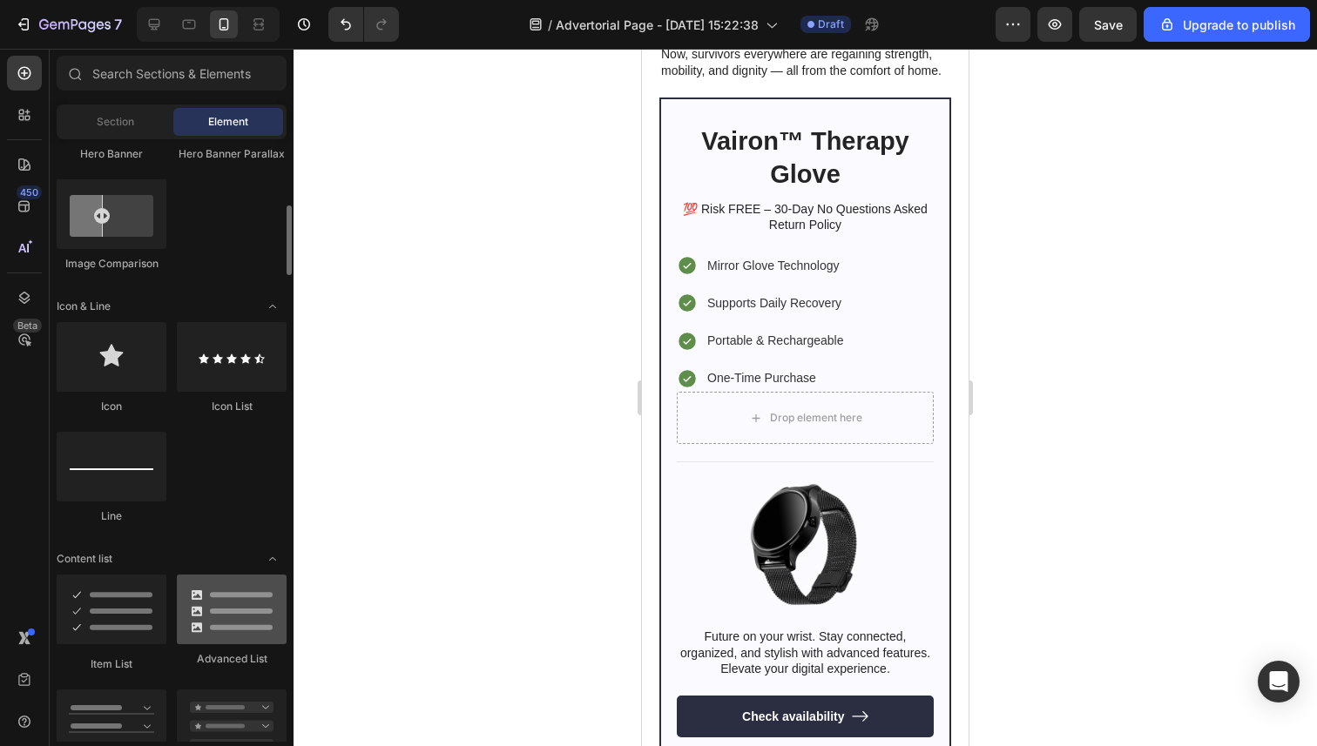
scroll to position [913, 0]
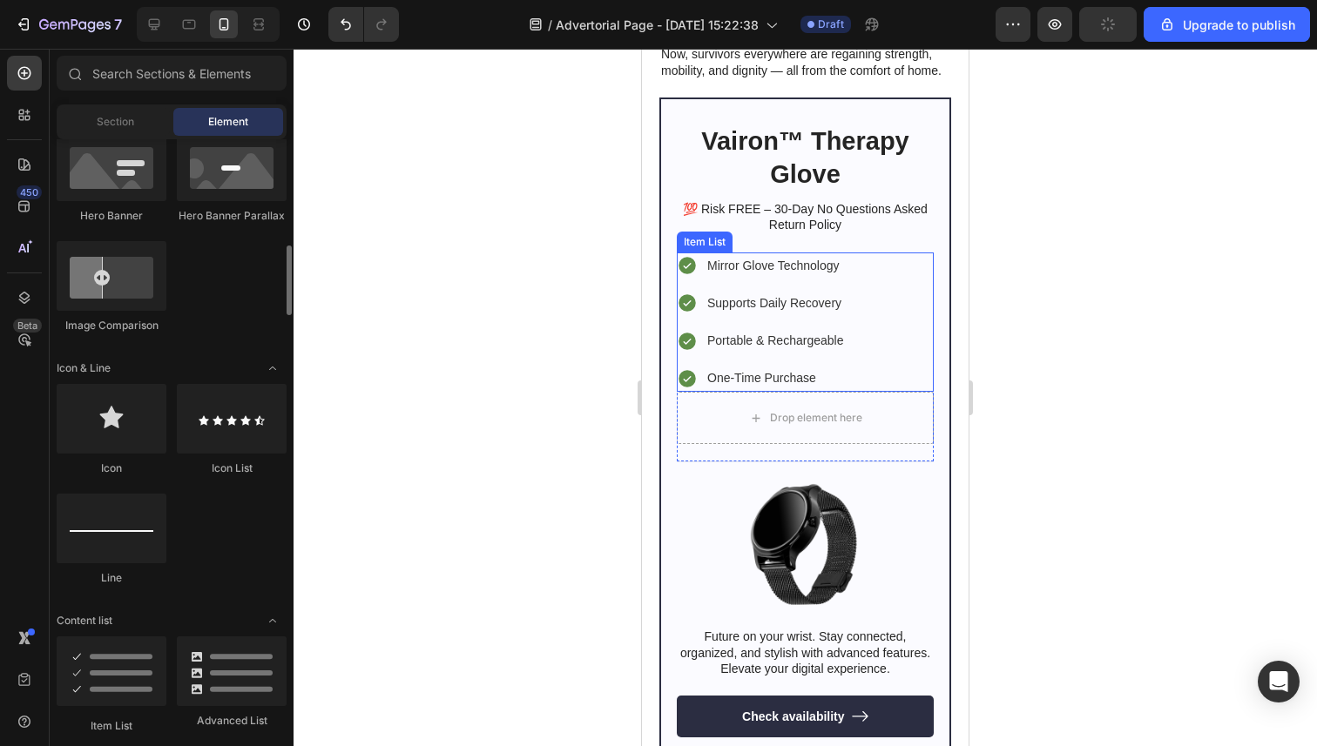
click at [870, 303] on div "Mirror Glove Technology Supports Daily Recovery Portable & Rechargeable One-Tim…" at bounding box center [805, 323] width 257 height 140
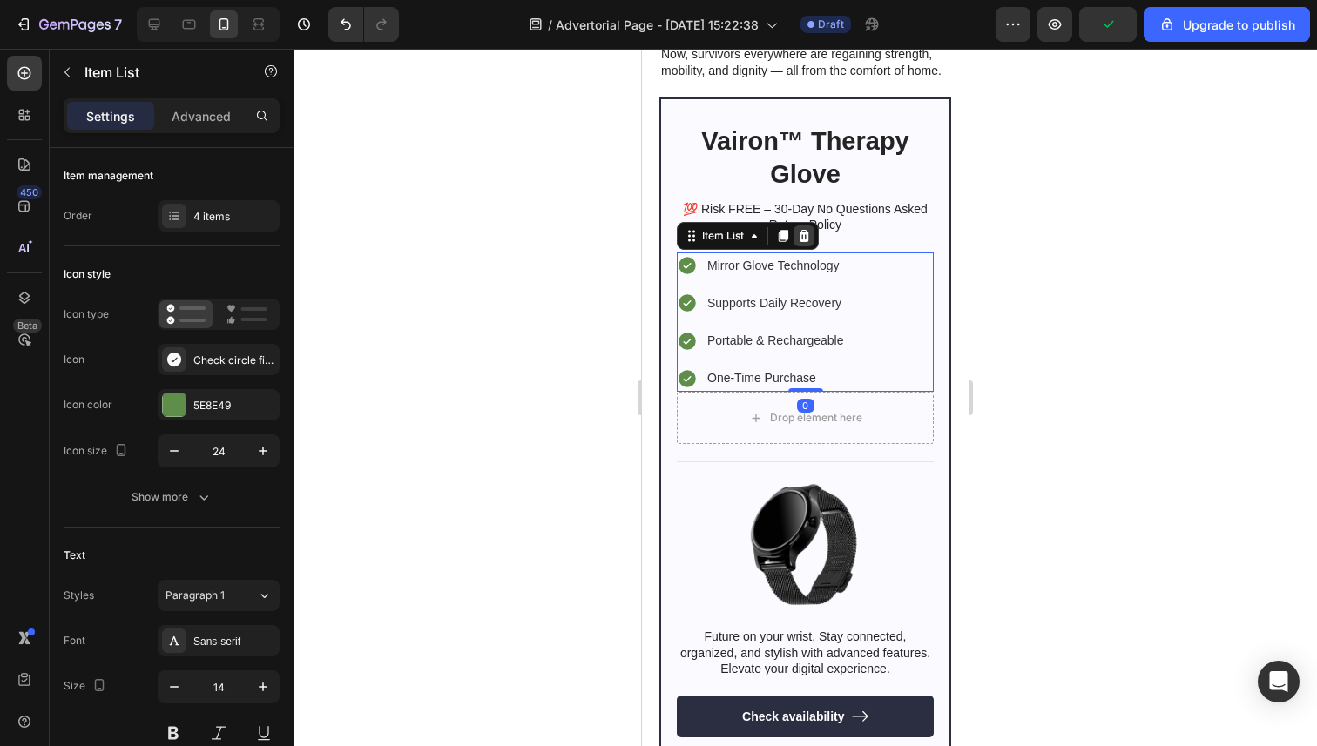
click at [806, 231] on icon at bounding box center [804, 236] width 11 height 12
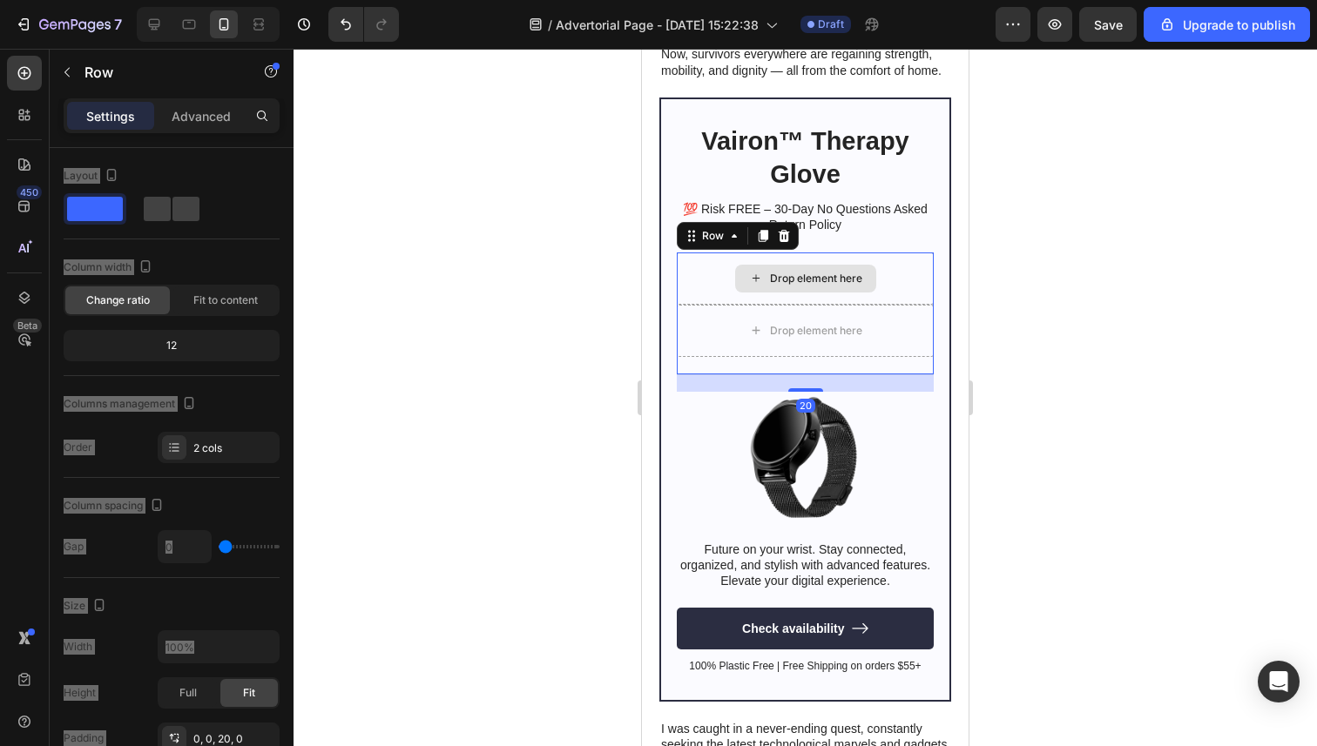
click at [751, 259] on div "Drop element here" at bounding box center [805, 279] width 257 height 52
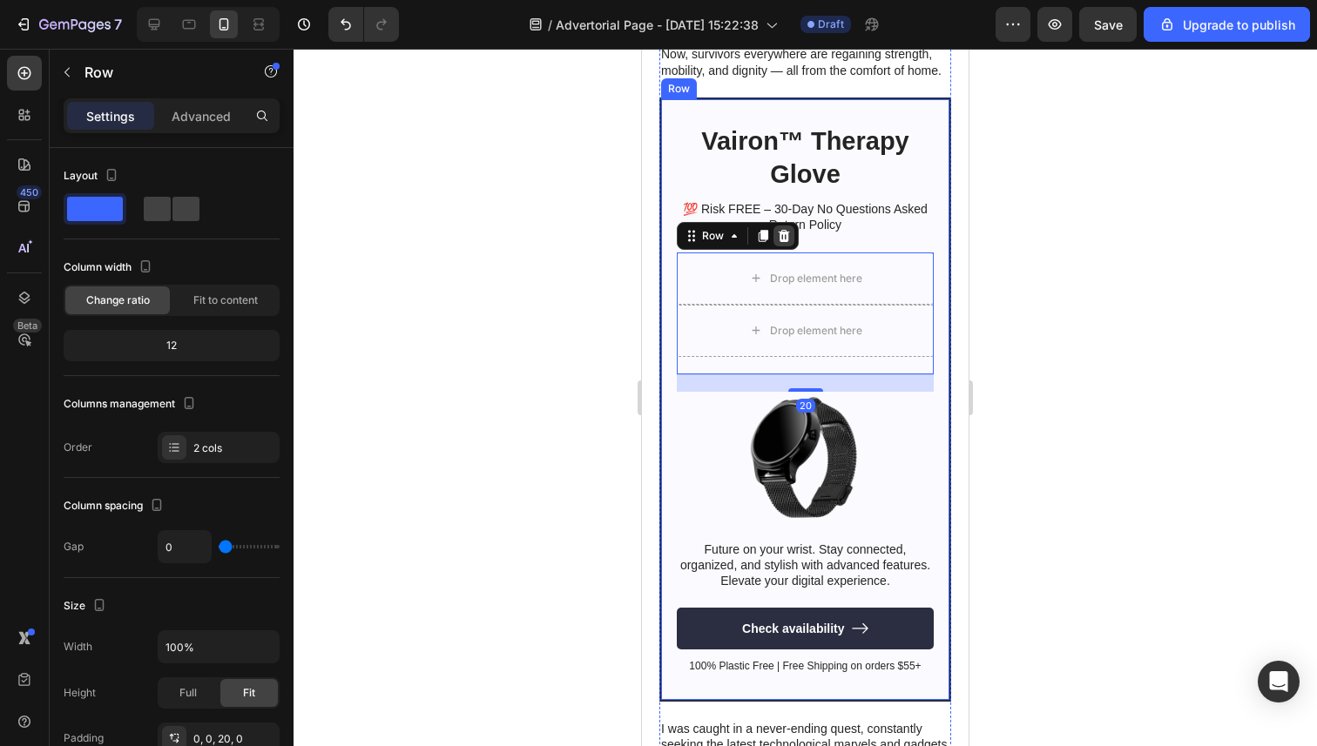
click at [790, 238] on icon at bounding box center [784, 236] width 14 height 14
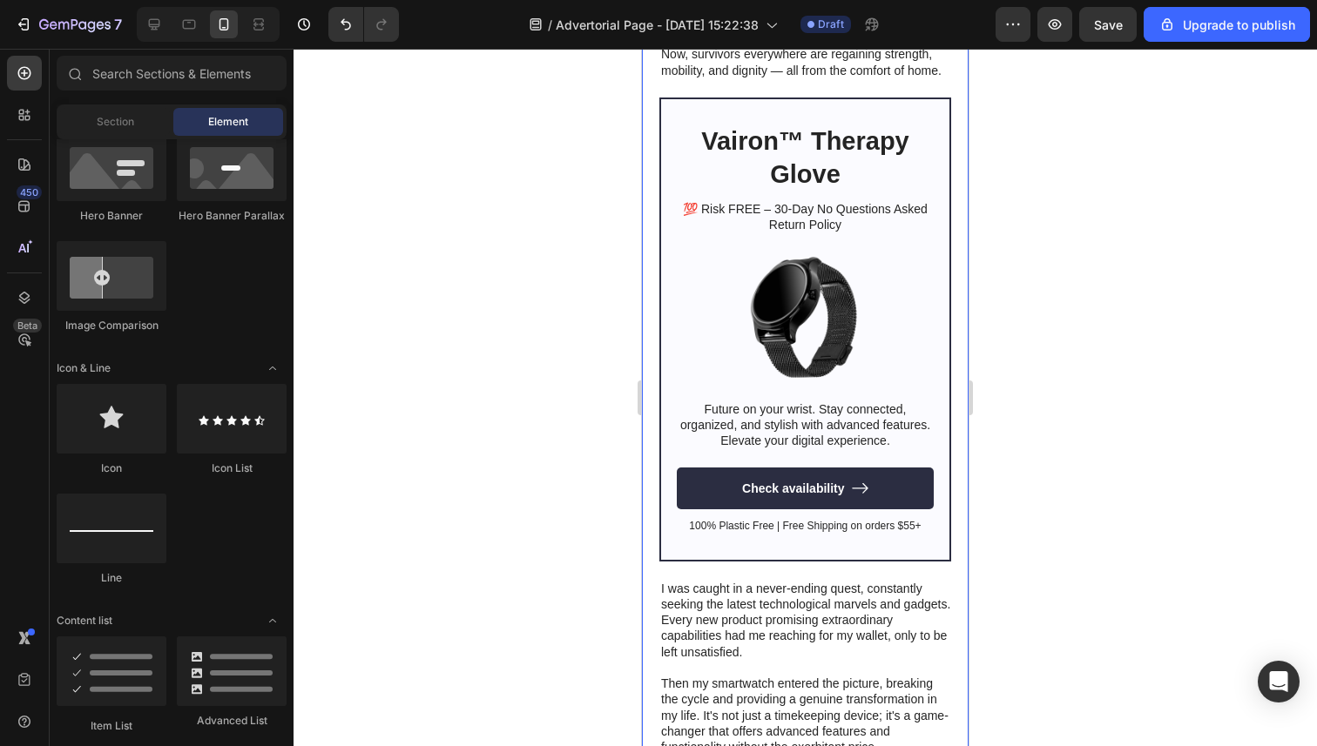
click at [543, 311] on div at bounding box center [804, 398] width 1023 height 698
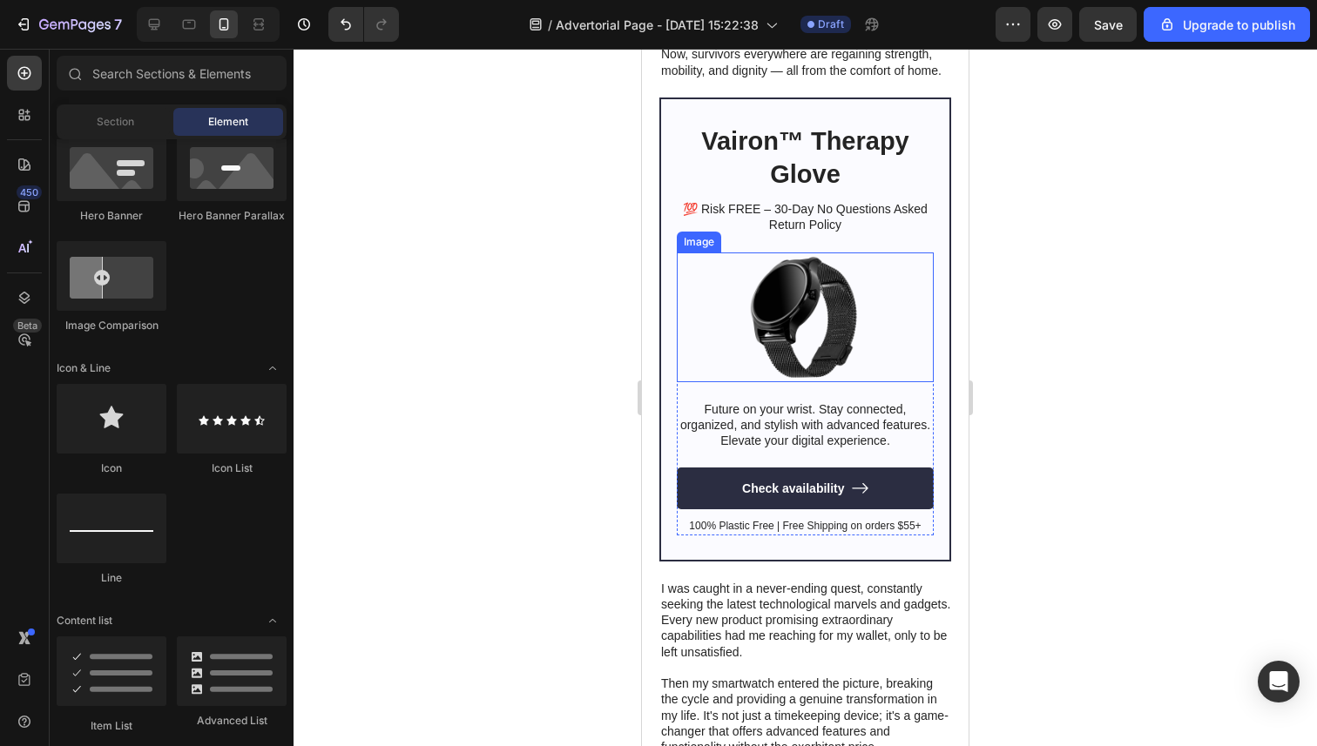
click at [805, 306] on img at bounding box center [805, 318] width 168 height 130
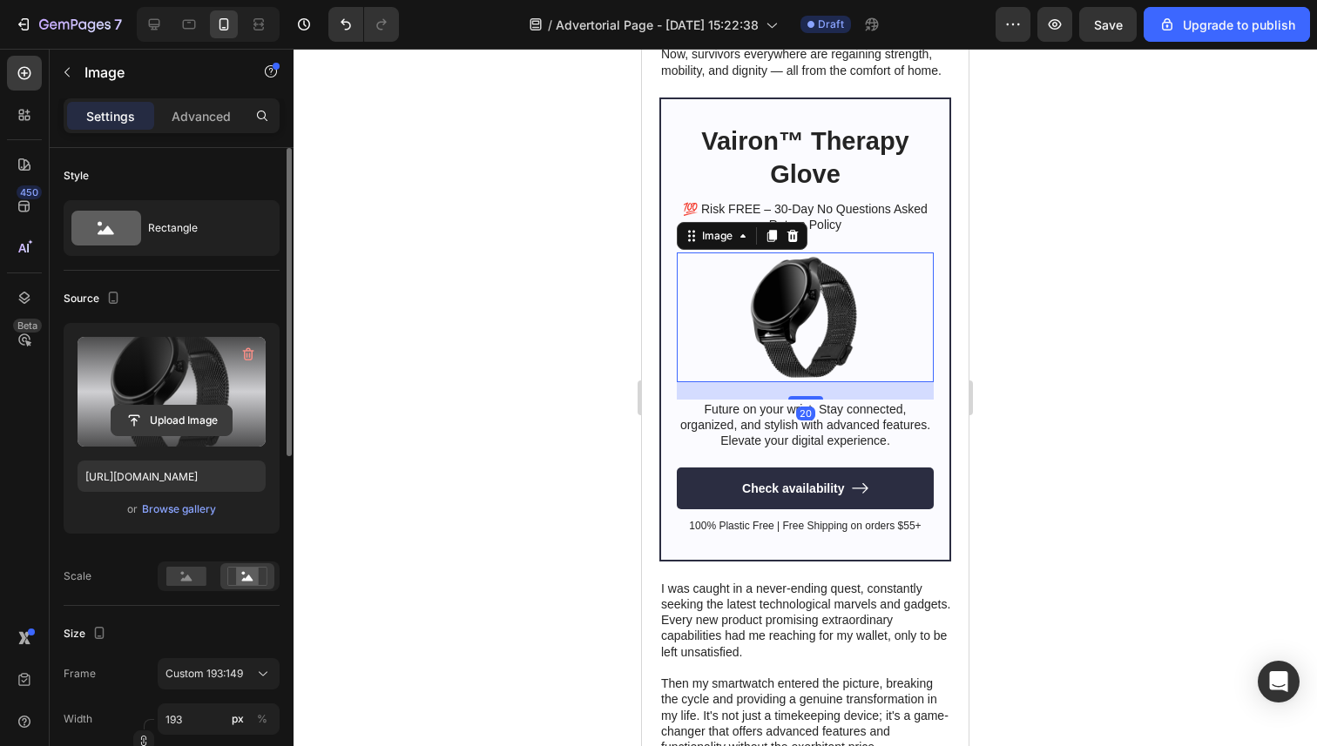
click at [165, 409] on input "file" at bounding box center [171, 421] width 120 height 30
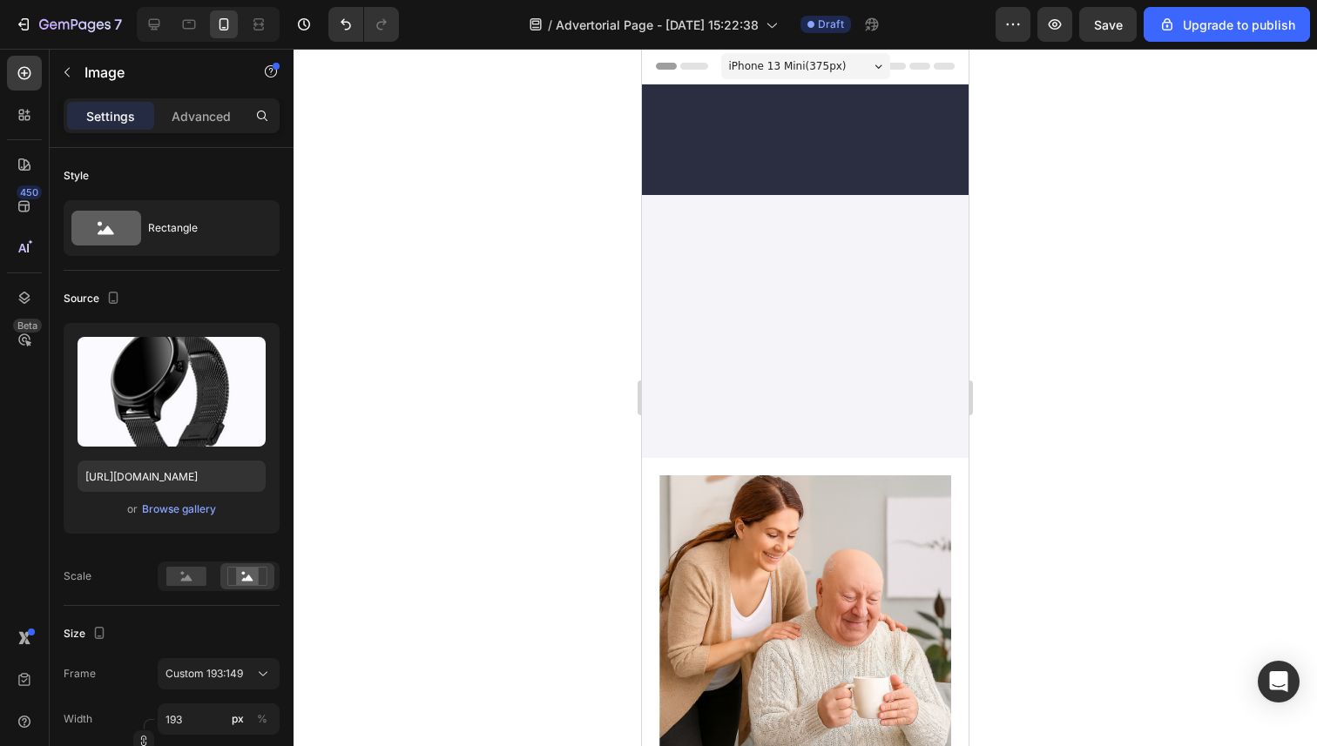
scroll to position [1041, 0]
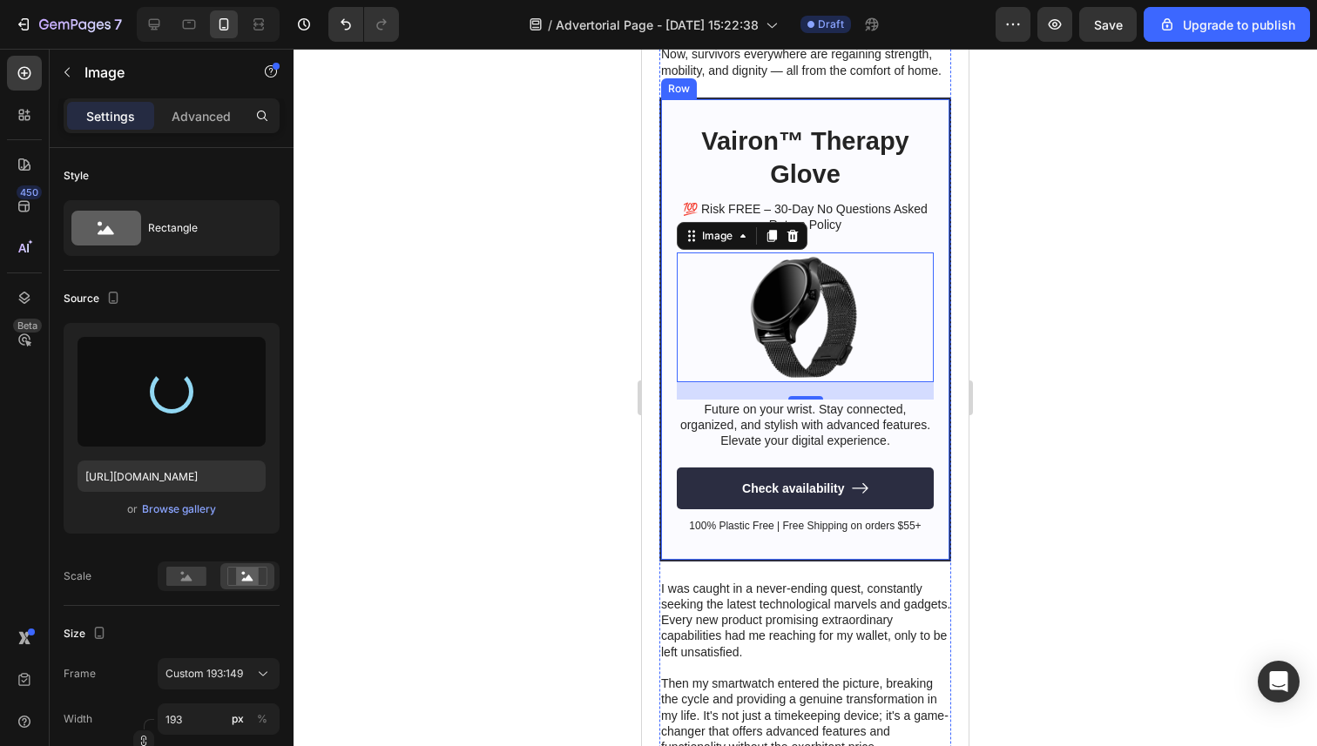
type input "[URL][DOMAIN_NAME]"
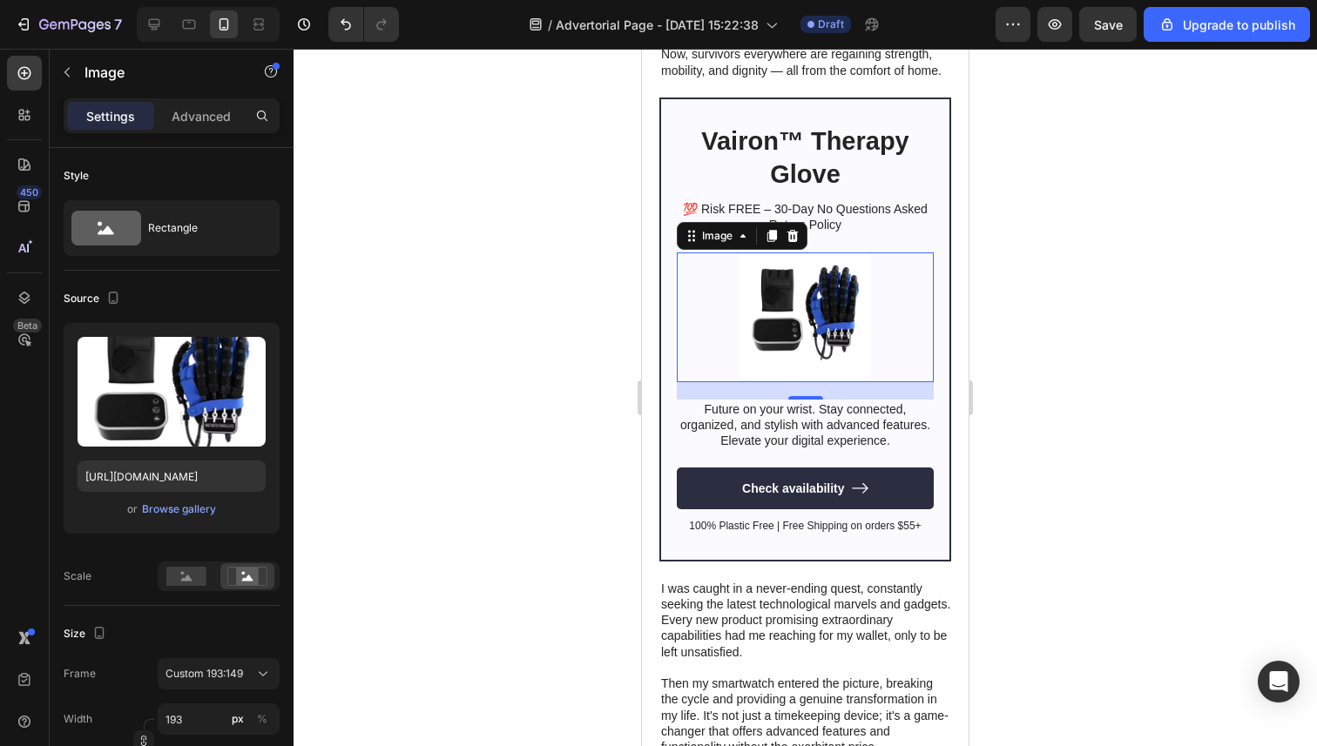
click at [556, 367] on div at bounding box center [804, 398] width 1023 height 698
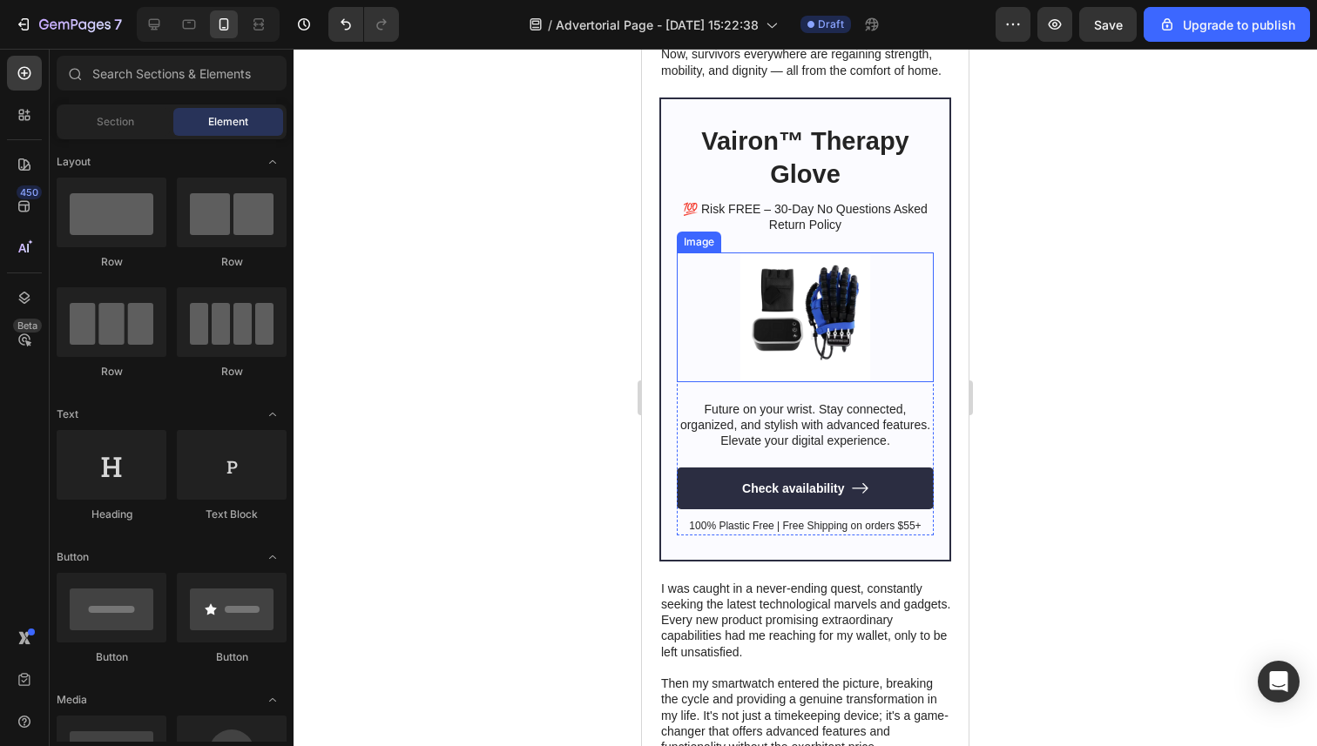
click at [846, 333] on img at bounding box center [805, 318] width 168 height 130
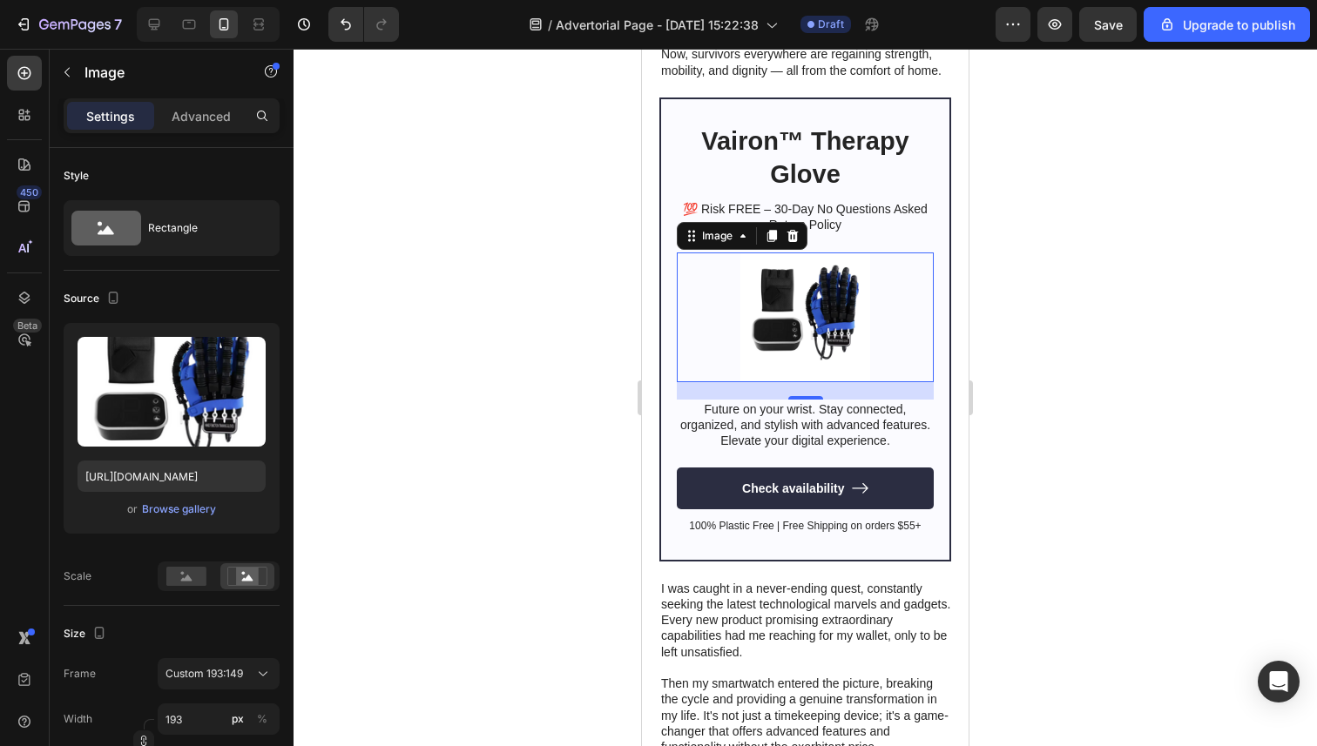
click at [1159, 298] on div at bounding box center [804, 398] width 1023 height 698
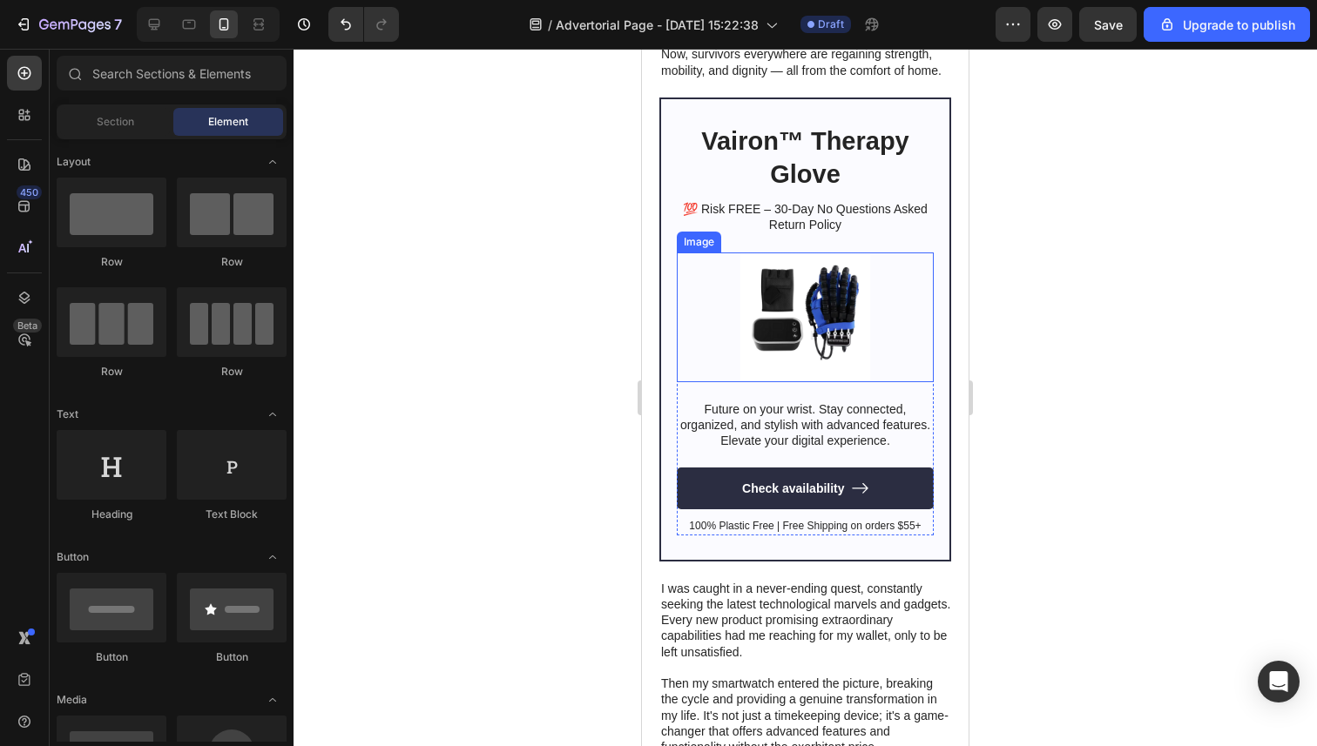
click at [806, 322] on img at bounding box center [805, 318] width 168 height 130
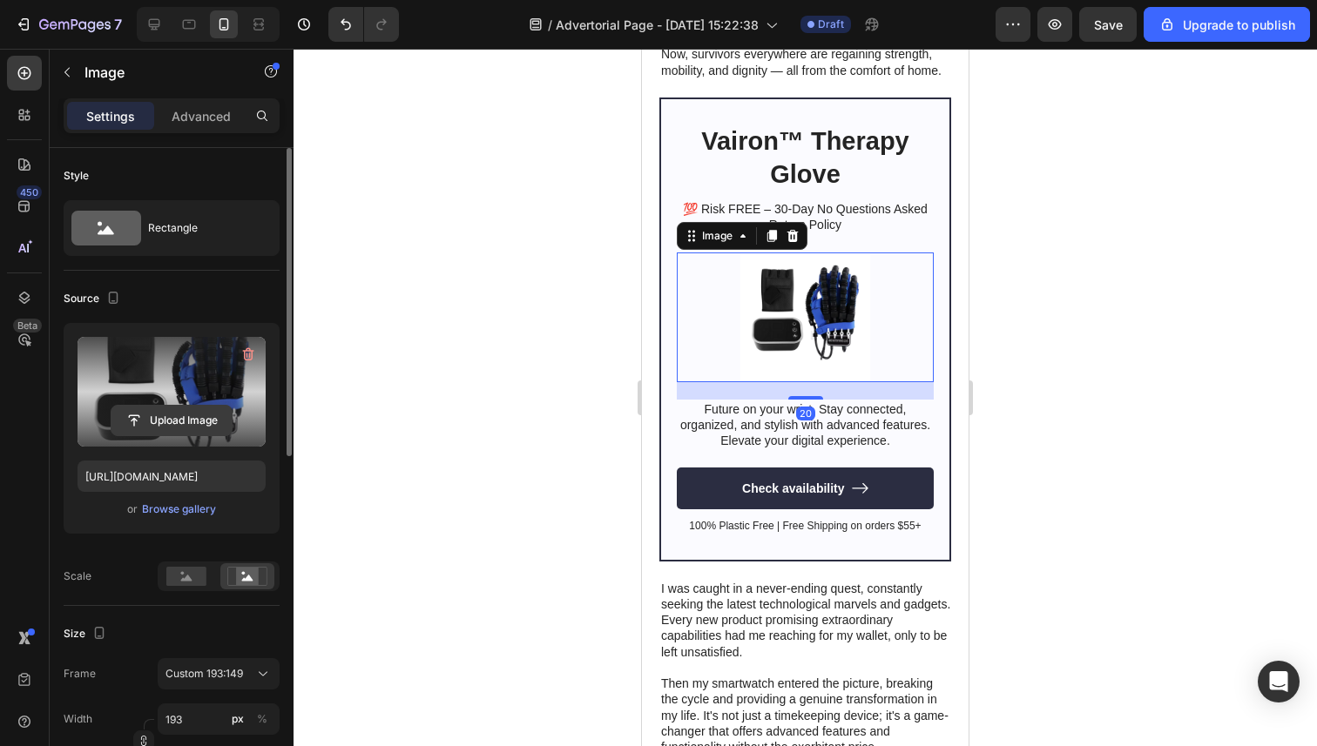
click at [172, 420] on input "file" at bounding box center [171, 421] width 120 height 30
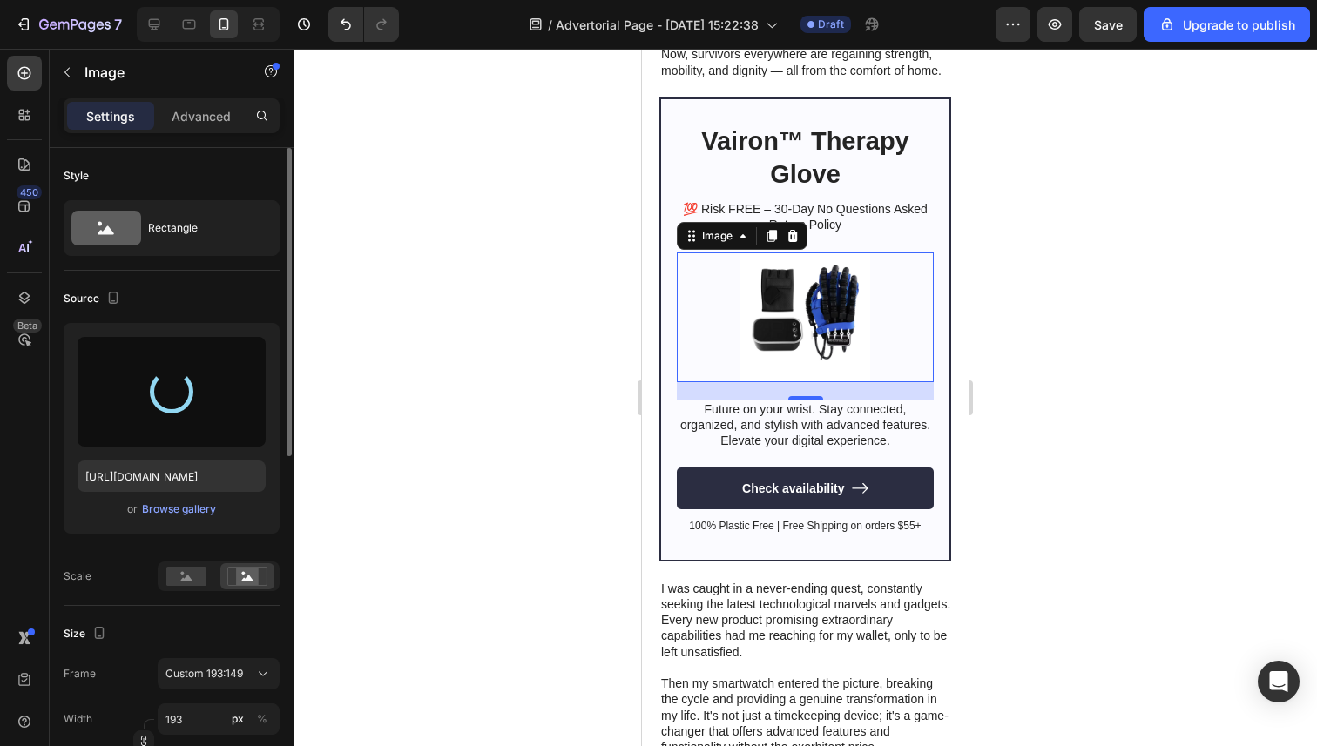
type input "[URL][DOMAIN_NAME]"
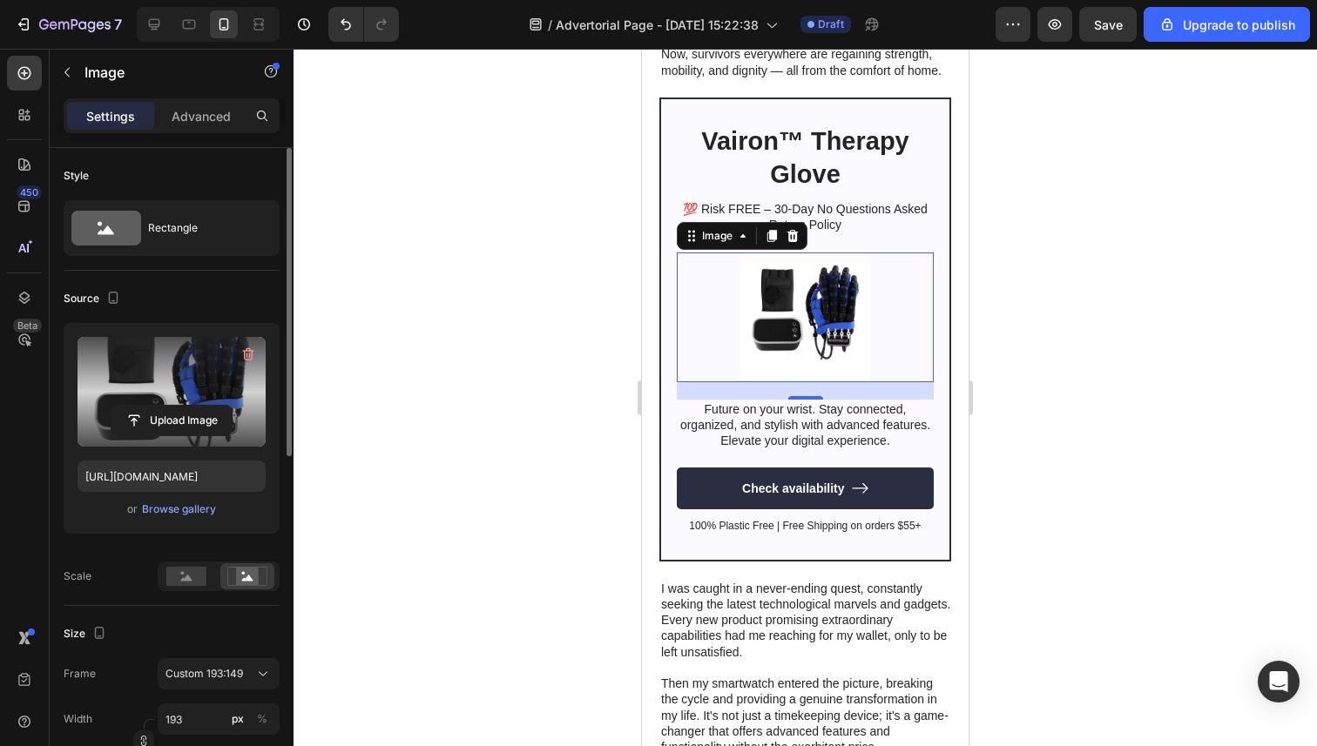
click at [543, 232] on div at bounding box center [804, 398] width 1023 height 698
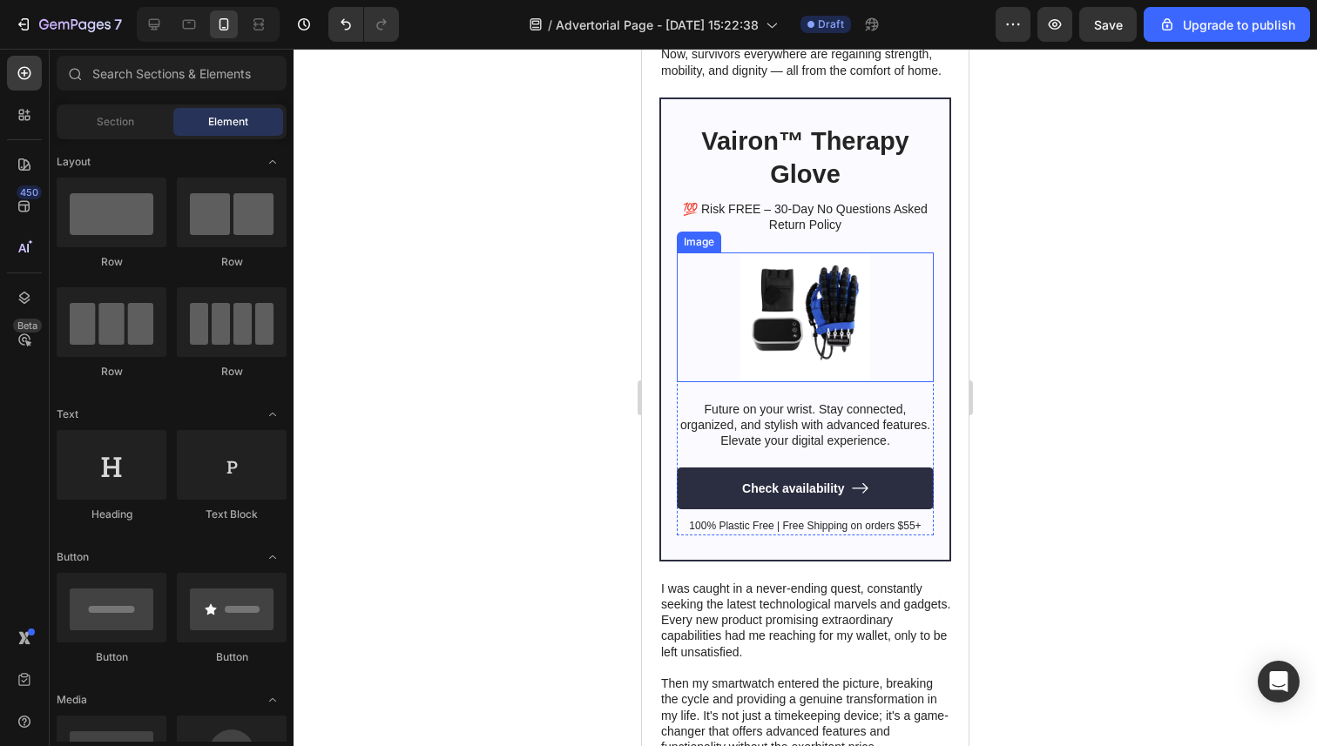
click at [832, 320] on img at bounding box center [805, 318] width 168 height 130
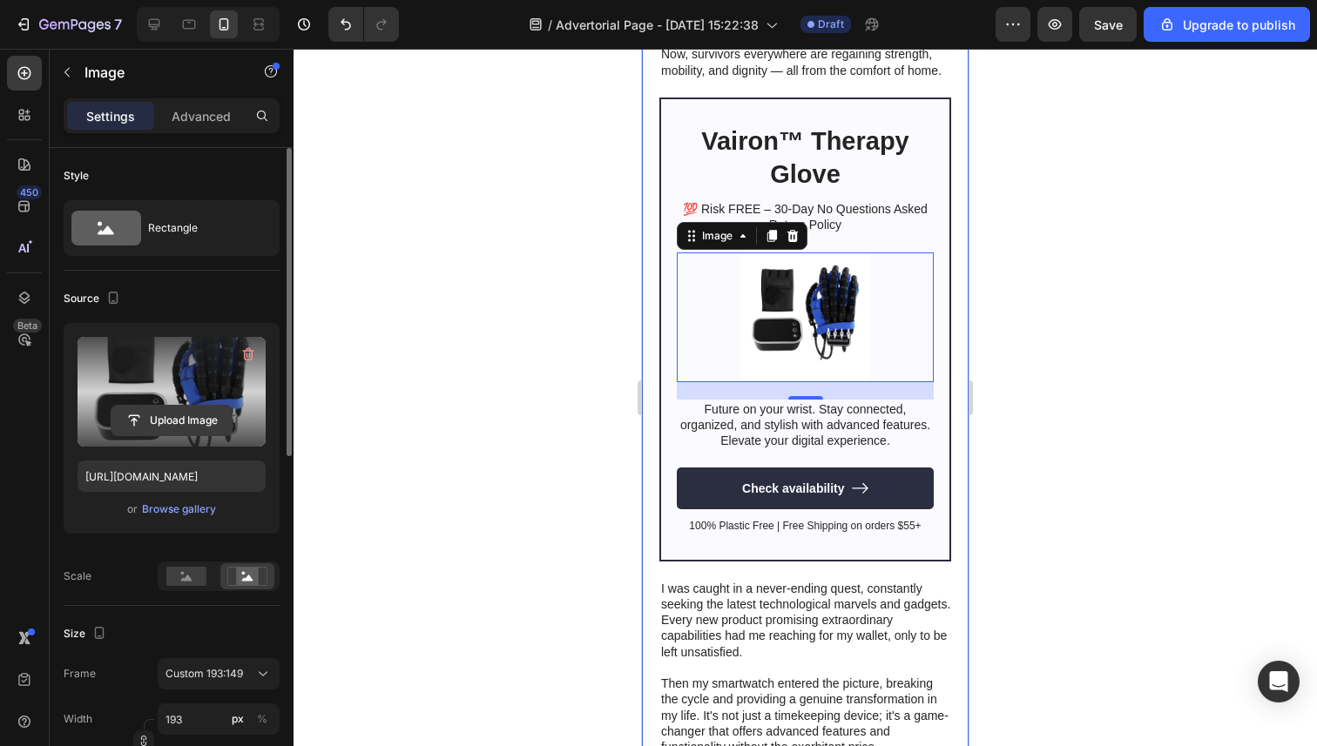
click at [202, 414] on input "file" at bounding box center [171, 421] width 120 height 30
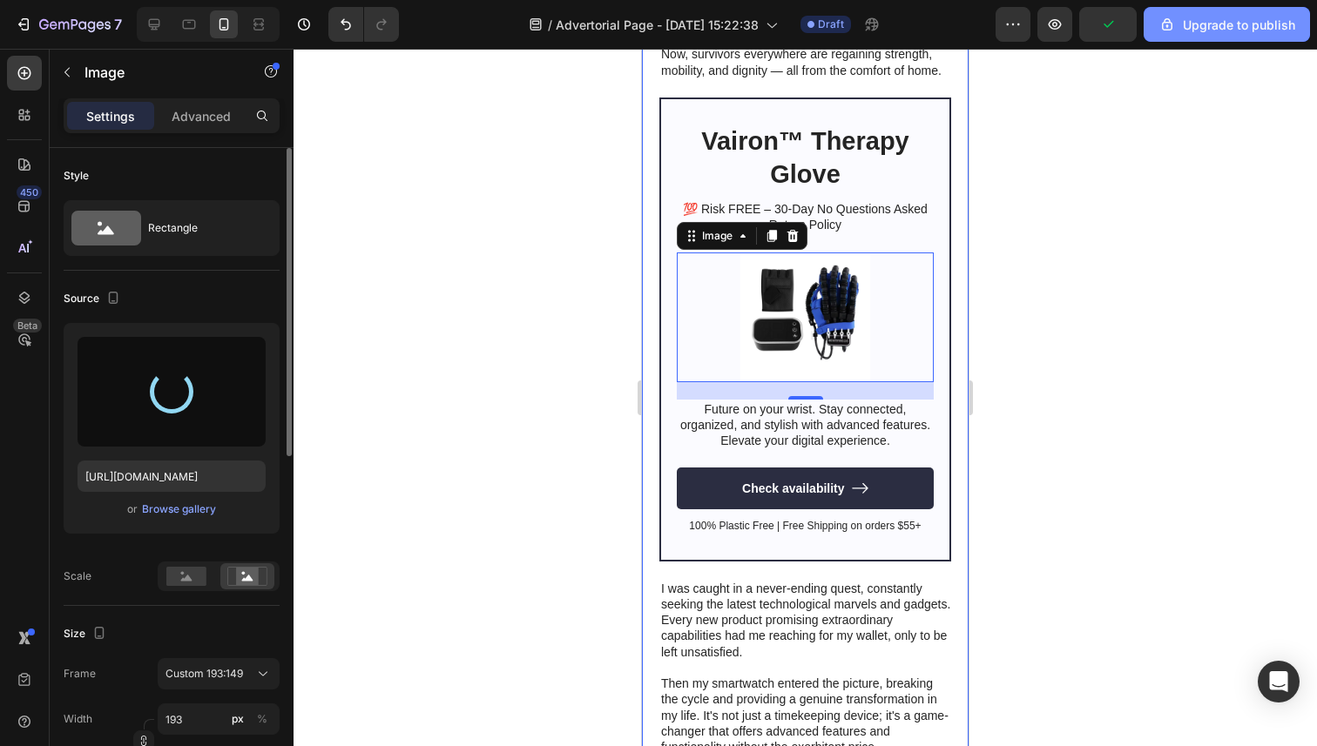
type input "[URL][DOMAIN_NAME]"
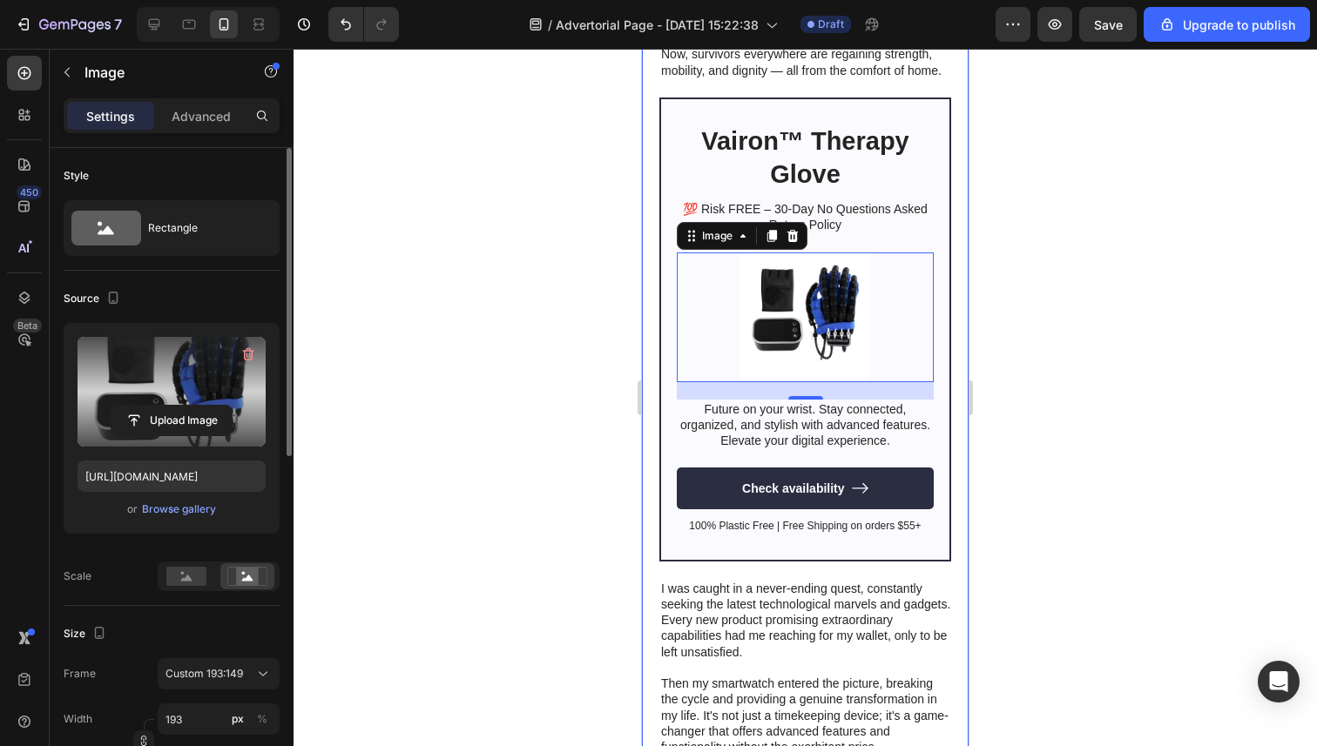
click at [568, 319] on div at bounding box center [804, 398] width 1023 height 698
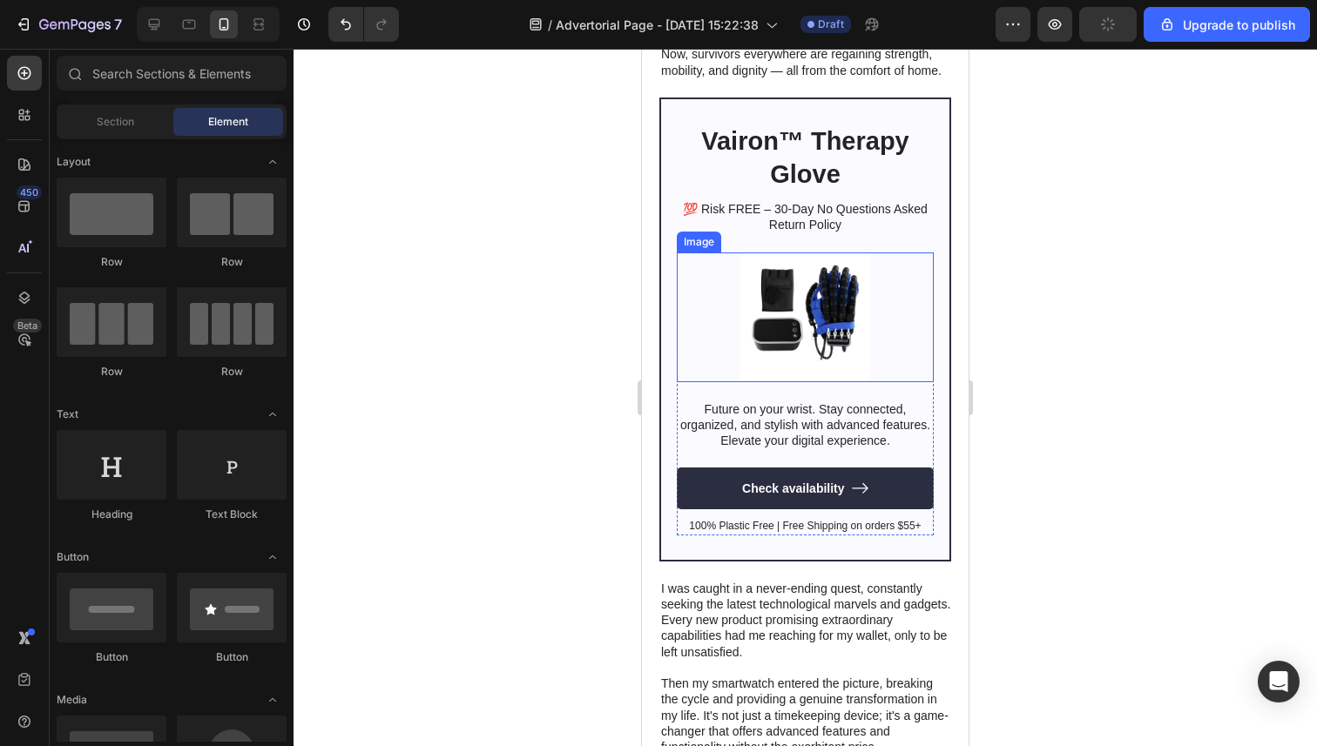
click at [767, 319] on img at bounding box center [805, 318] width 168 height 130
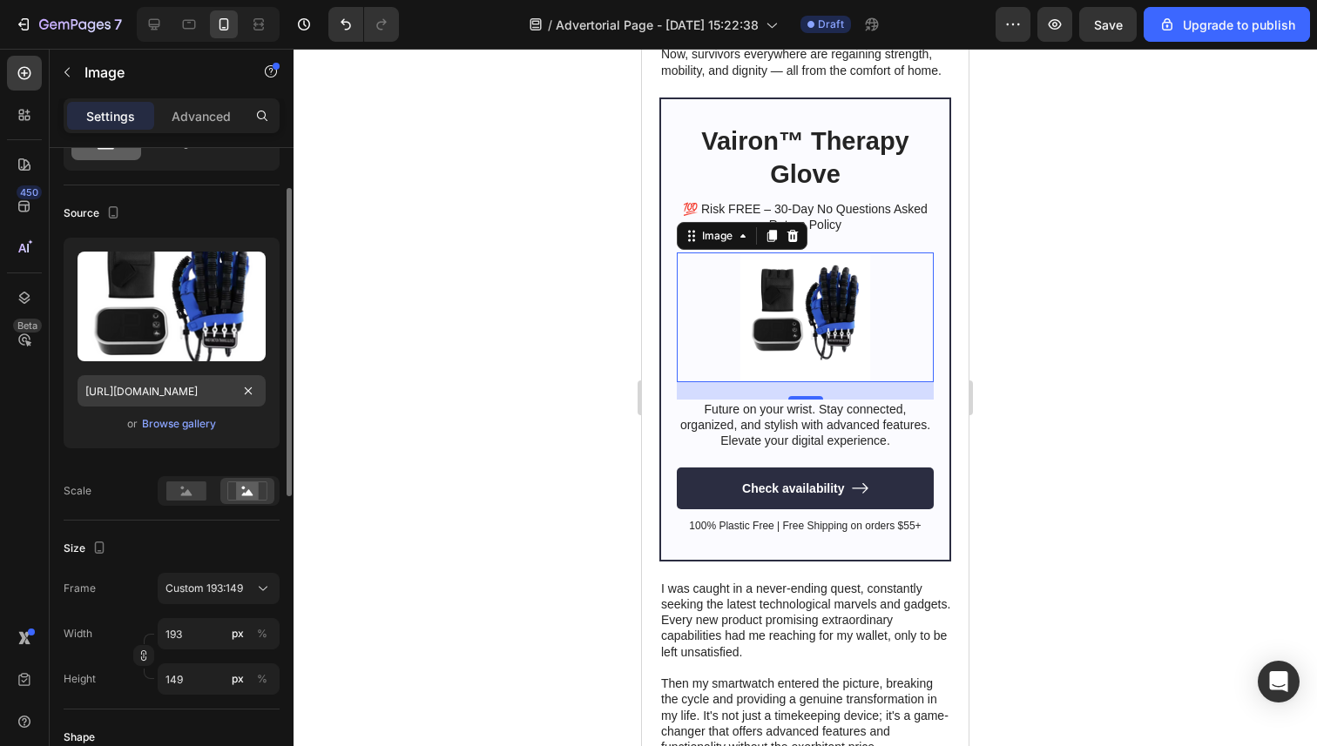
scroll to position [0, 0]
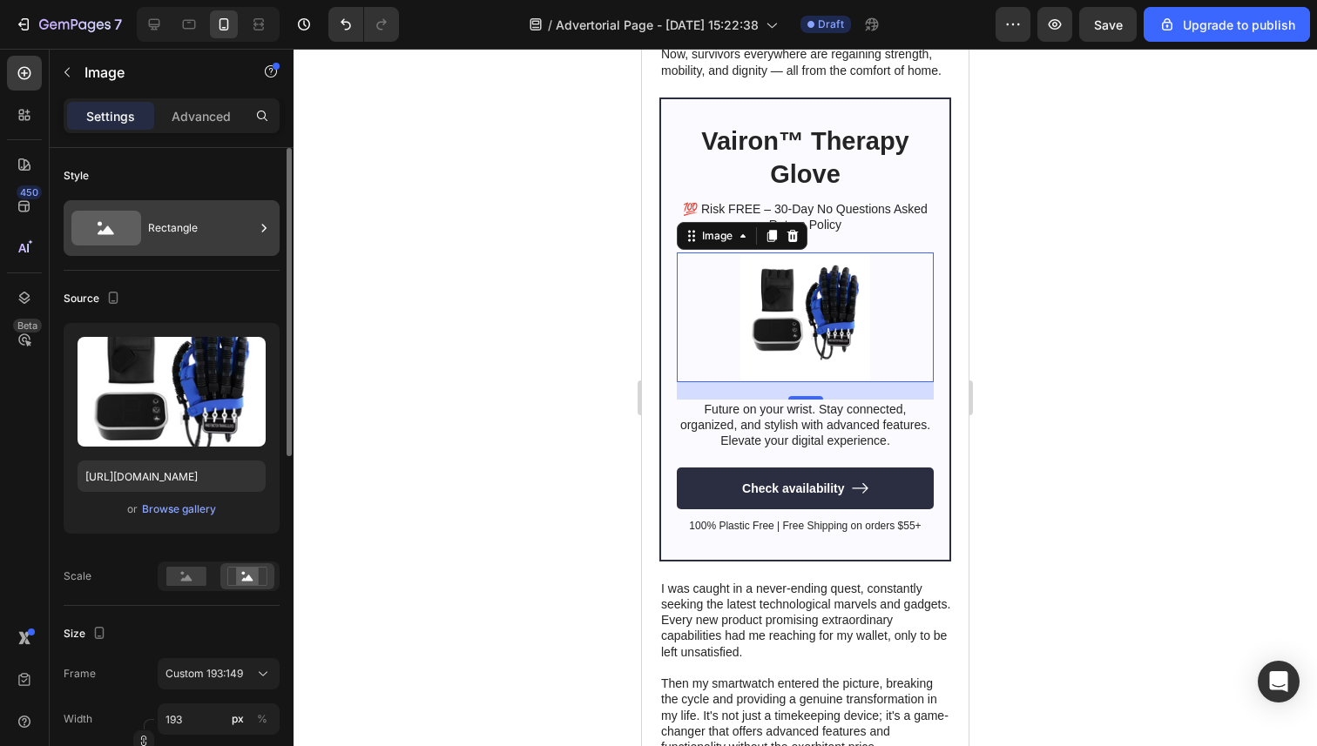
click at [198, 230] on div "Rectangle" at bounding box center [201, 228] width 106 height 40
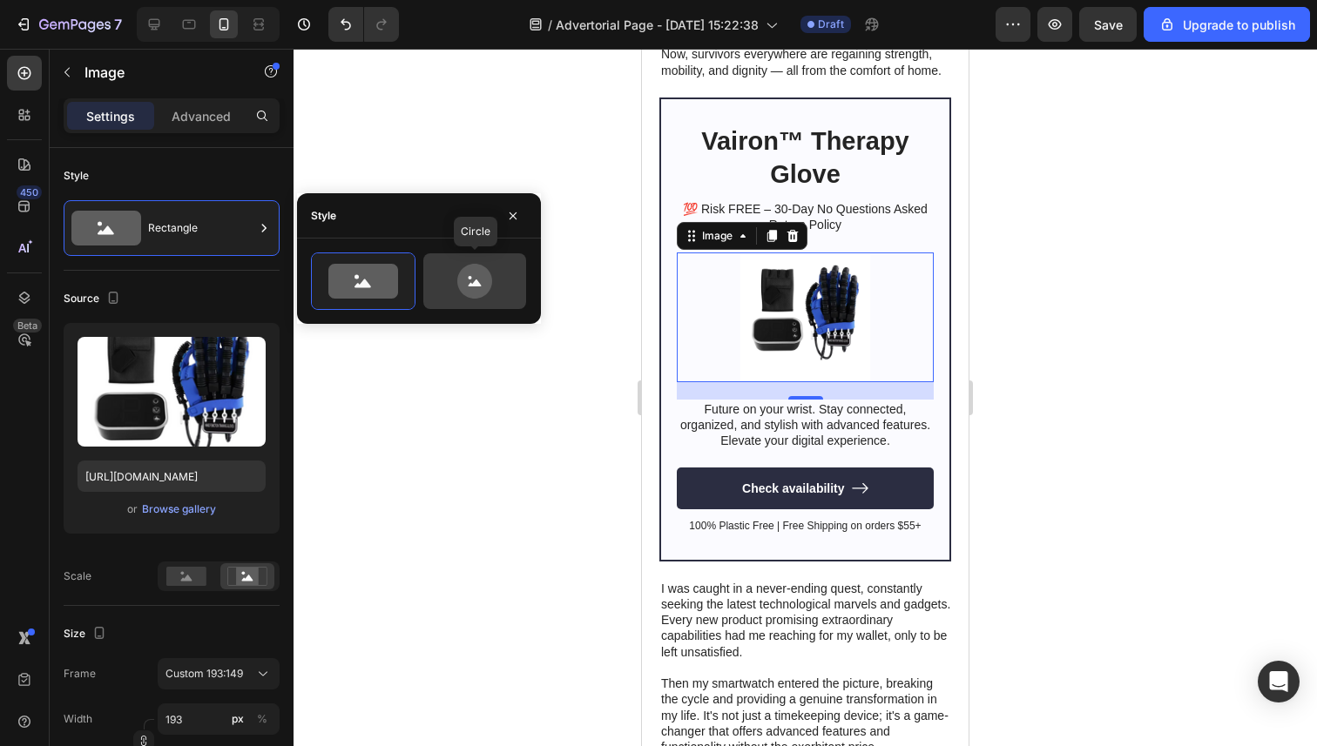
click at [489, 285] on icon at bounding box center [474, 281] width 35 height 35
type input "80"
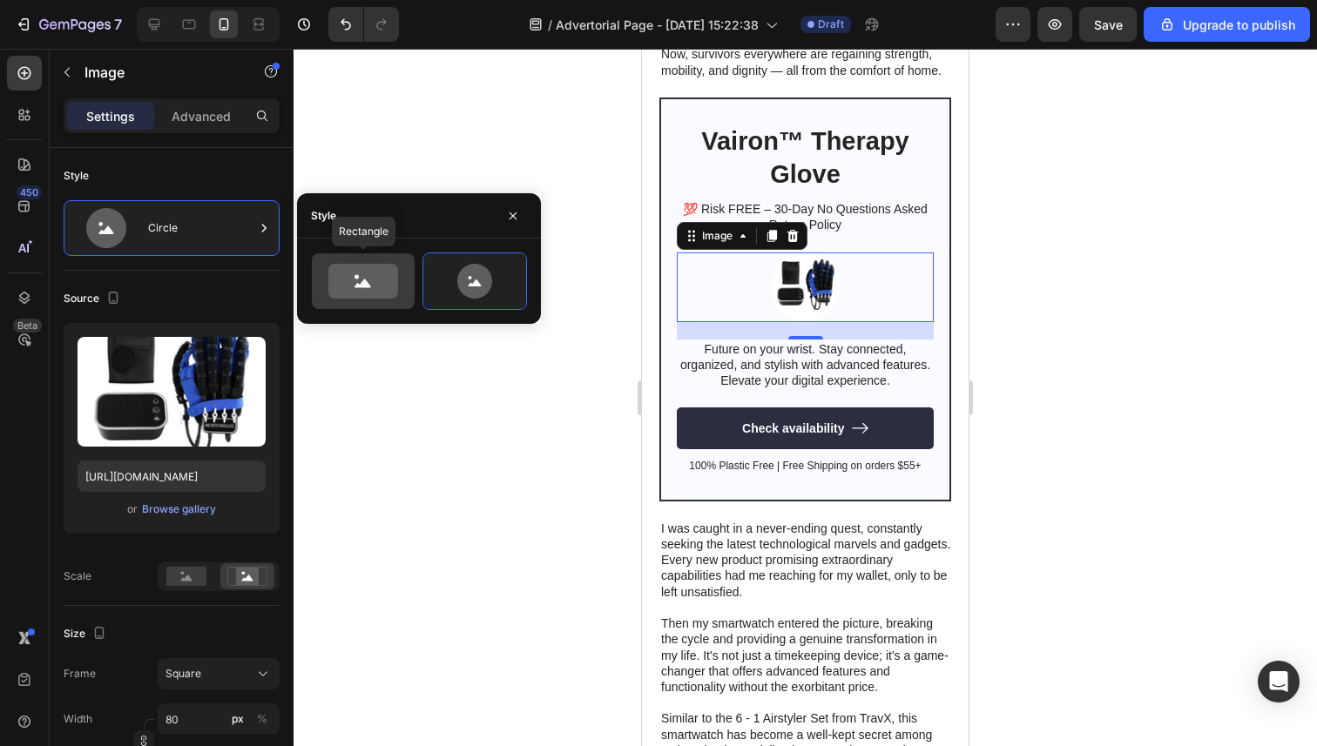
click at [381, 289] on icon at bounding box center [363, 281] width 70 height 35
type input "100"
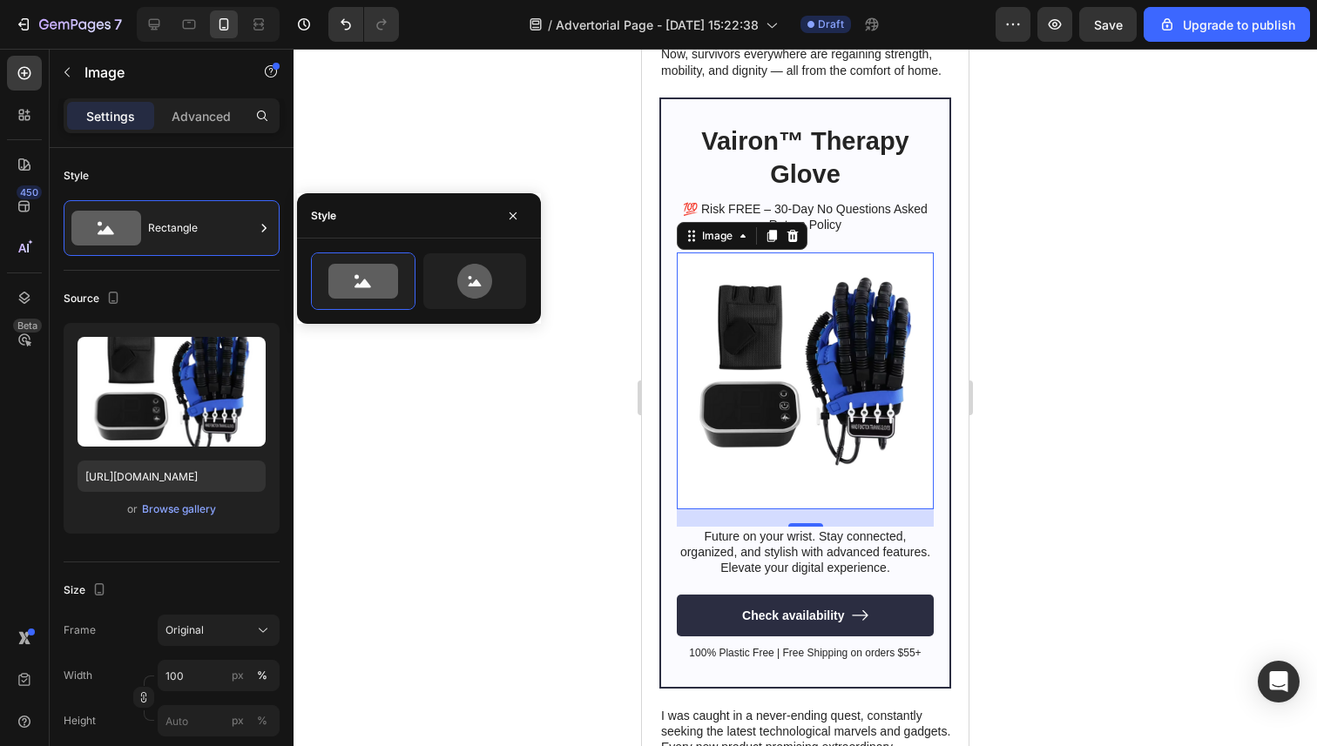
click at [483, 409] on div at bounding box center [804, 398] width 1023 height 698
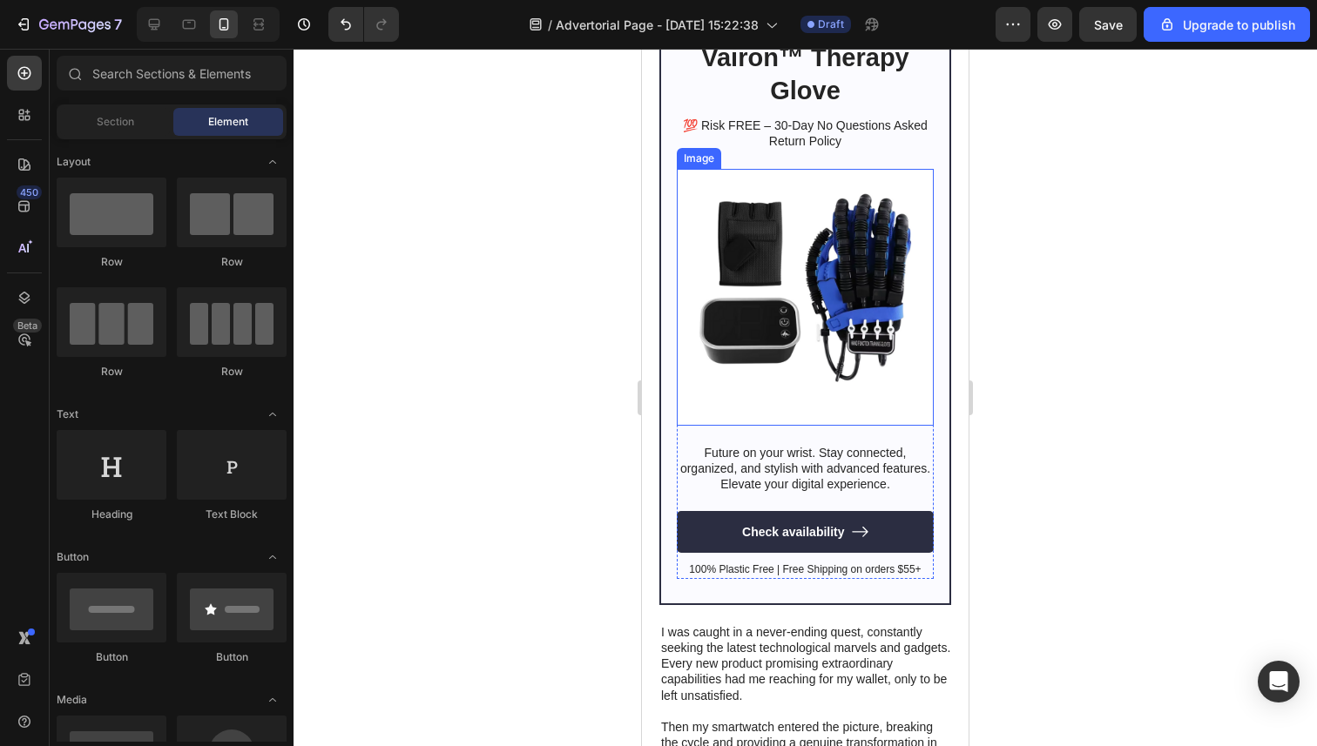
scroll to position [1169, 0]
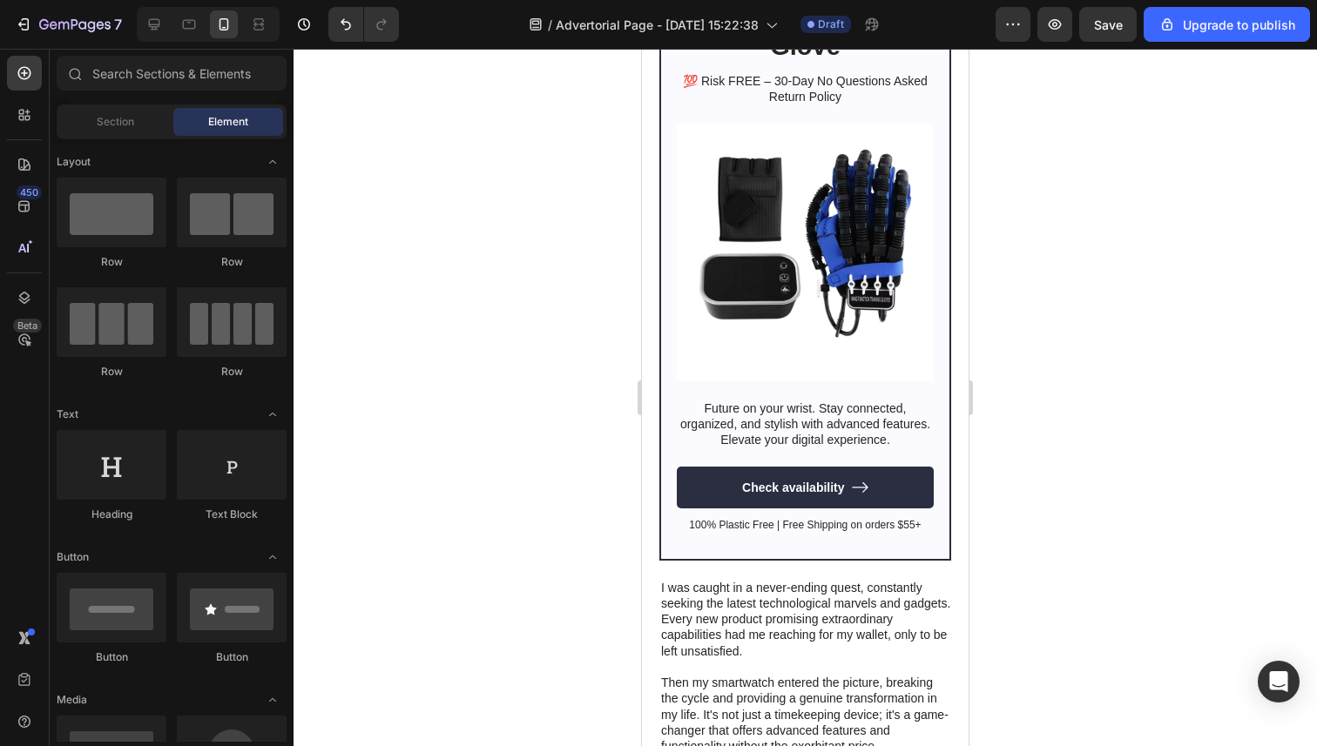
click at [596, 299] on div at bounding box center [804, 398] width 1023 height 698
click at [765, 421] on p "Future on your wrist. Stay connected, organized, and stylish with advanced feat…" at bounding box center [804, 425] width 253 height 48
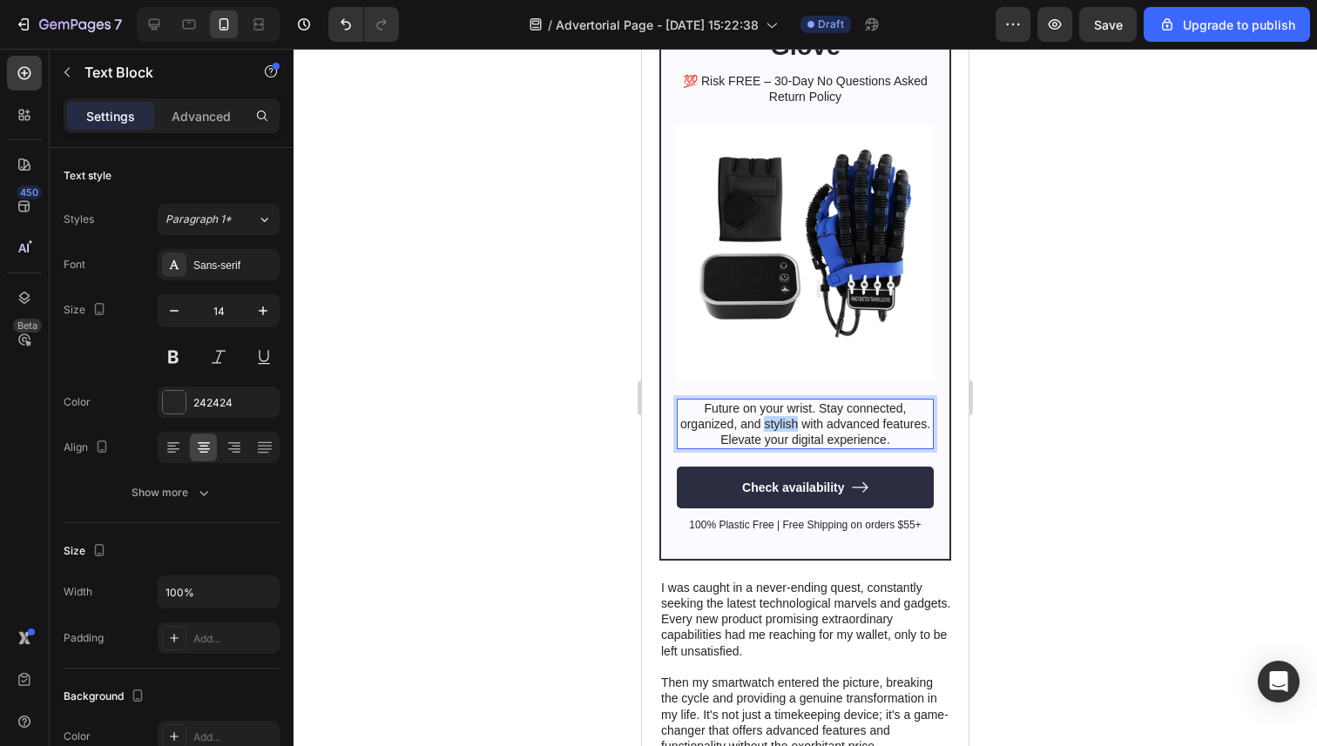
click at [765, 421] on p "Future on your wrist. Stay connected, organized, and stylish with advanced feat…" at bounding box center [804, 425] width 253 height 48
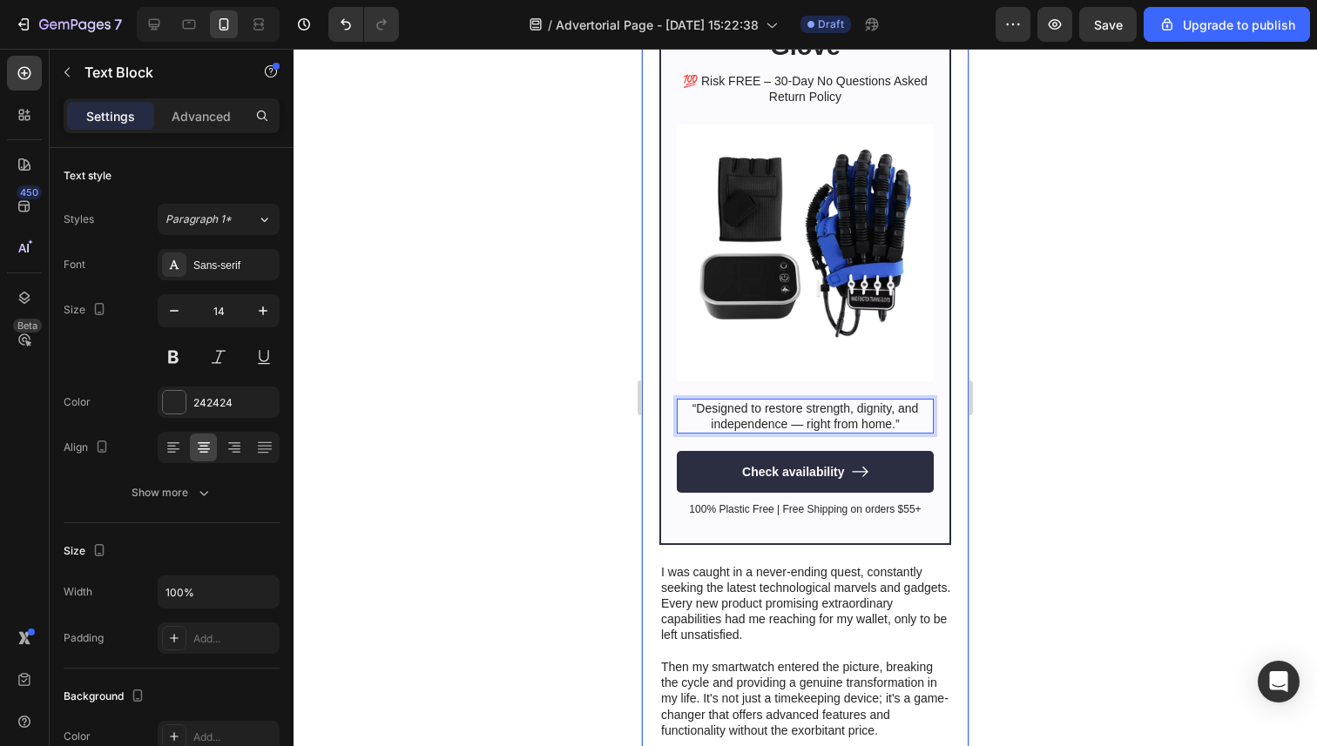
click at [545, 390] on div at bounding box center [804, 398] width 1023 height 698
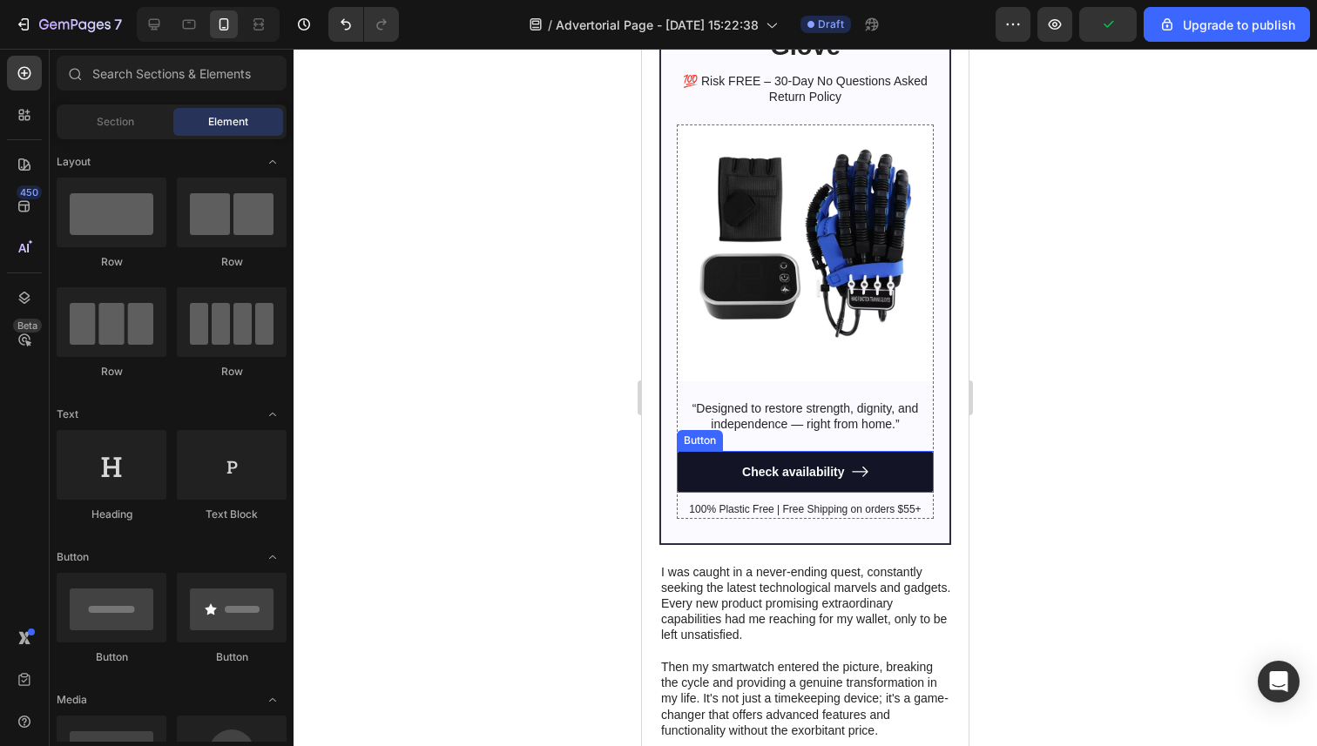
click at [809, 458] on link "Check availability" at bounding box center [805, 472] width 257 height 42
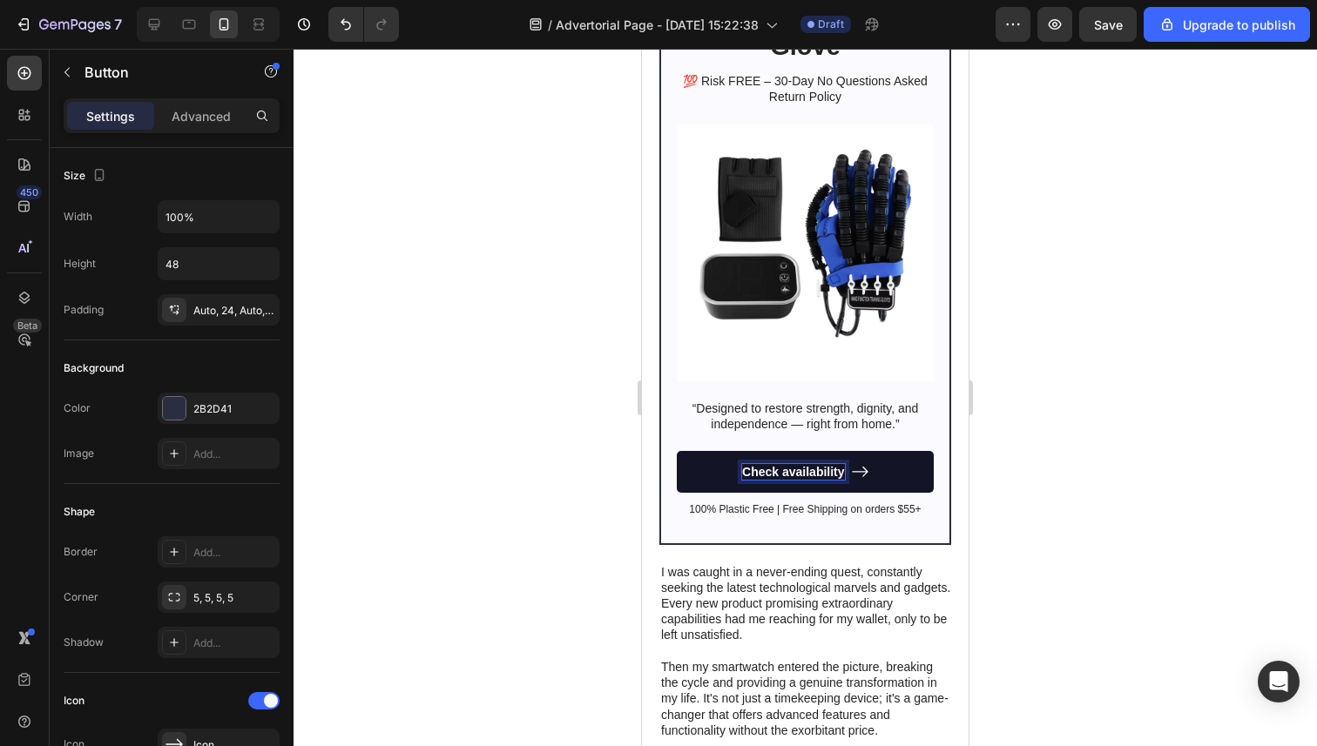
click at [765, 468] on p "Check availability" at bounding box center [793, 472] width 103 height 16
click at [1088, 428] on div at bounding box center [804, 398] width 1023 height 698
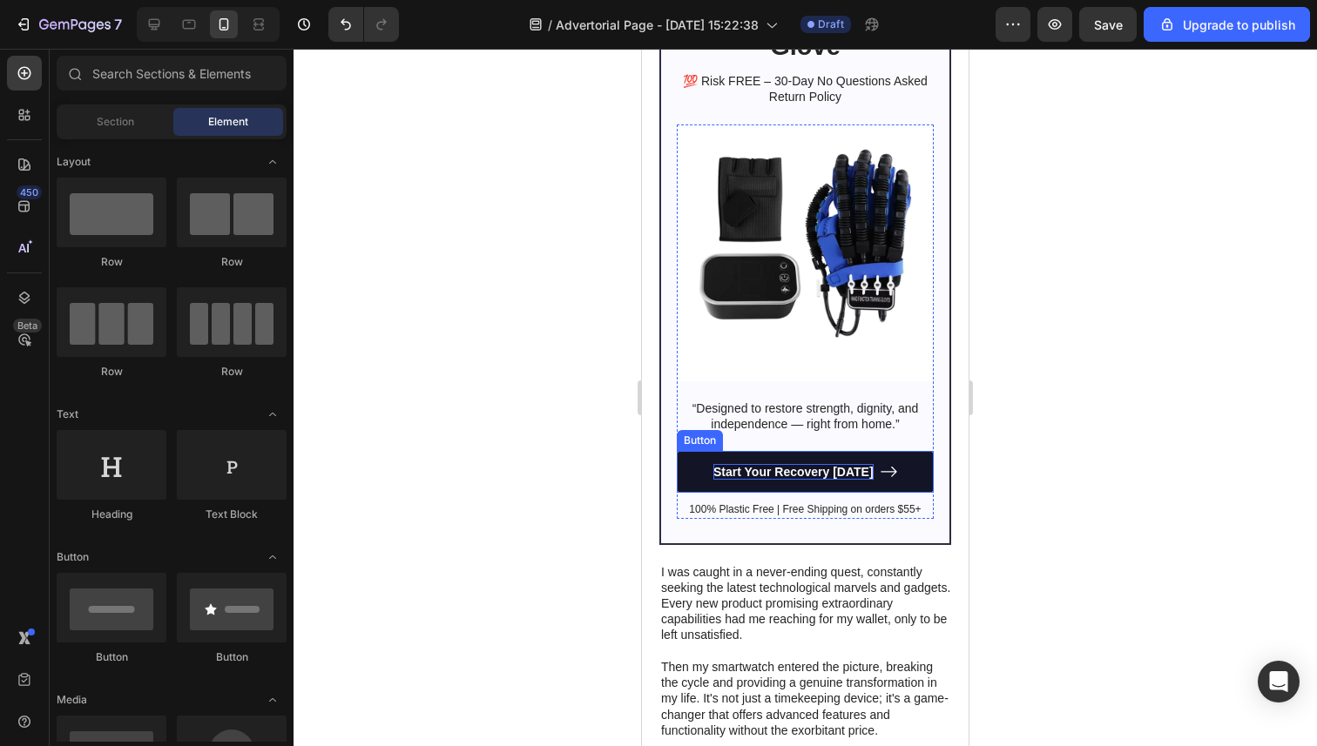
click at [812, 473] on p "Start Your Recovery [DATE]" at bounding box center [793, 472] width 160 height 16
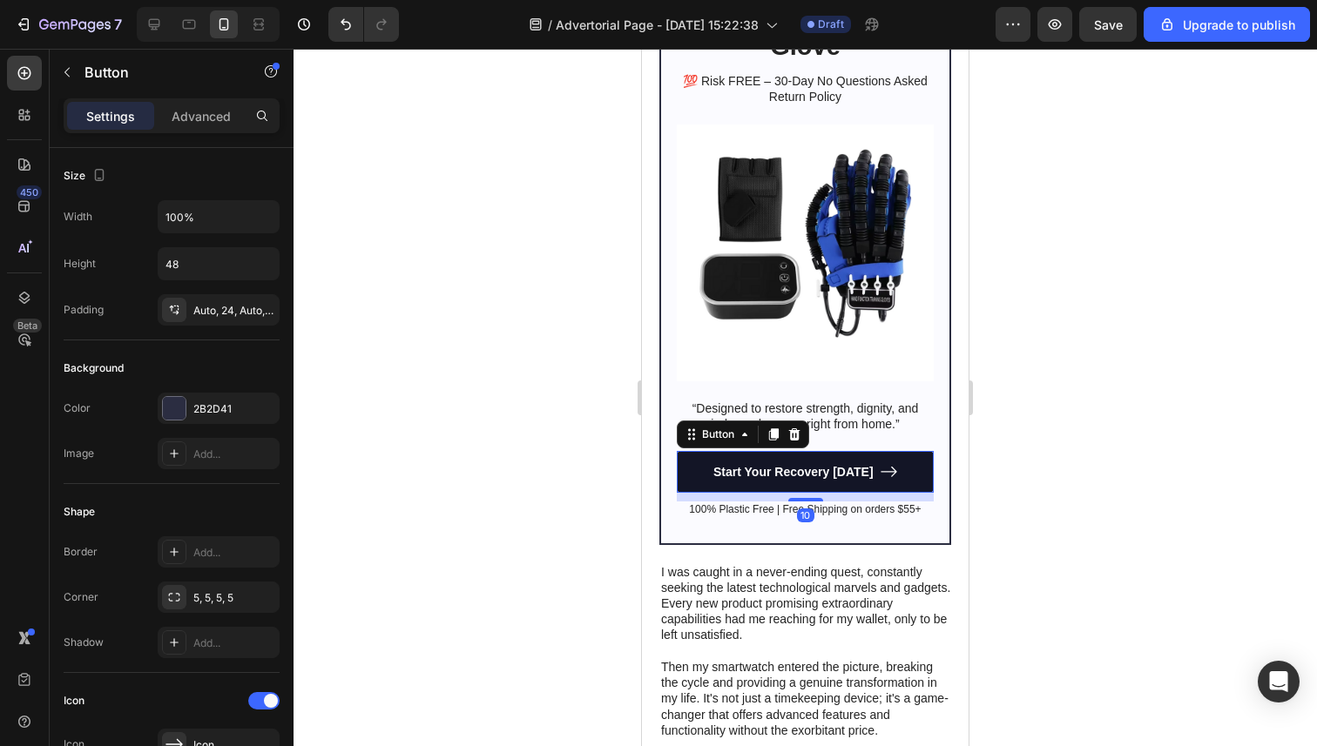
click at [711, 470] on link "Start Your Recovery [DATE]" at bounding box center [805, 472] width 257 height 42
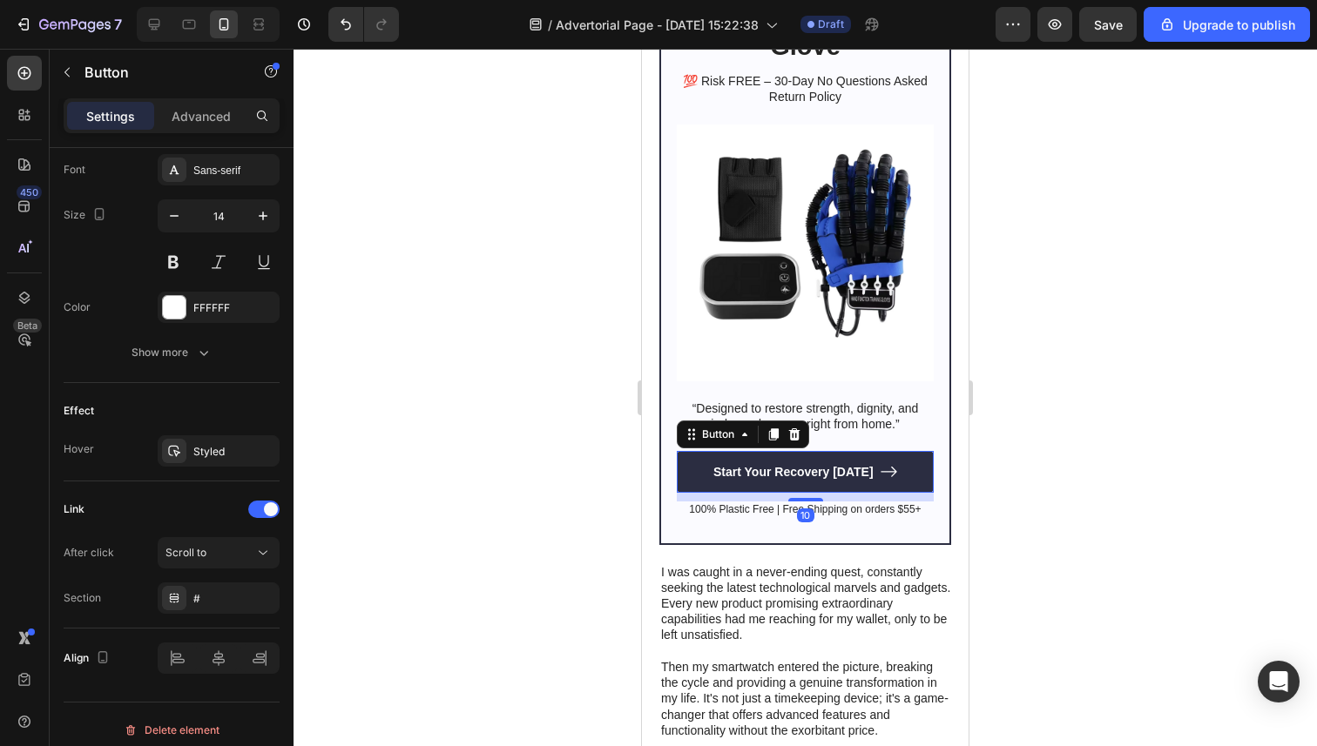
scroll to position [829, 0]
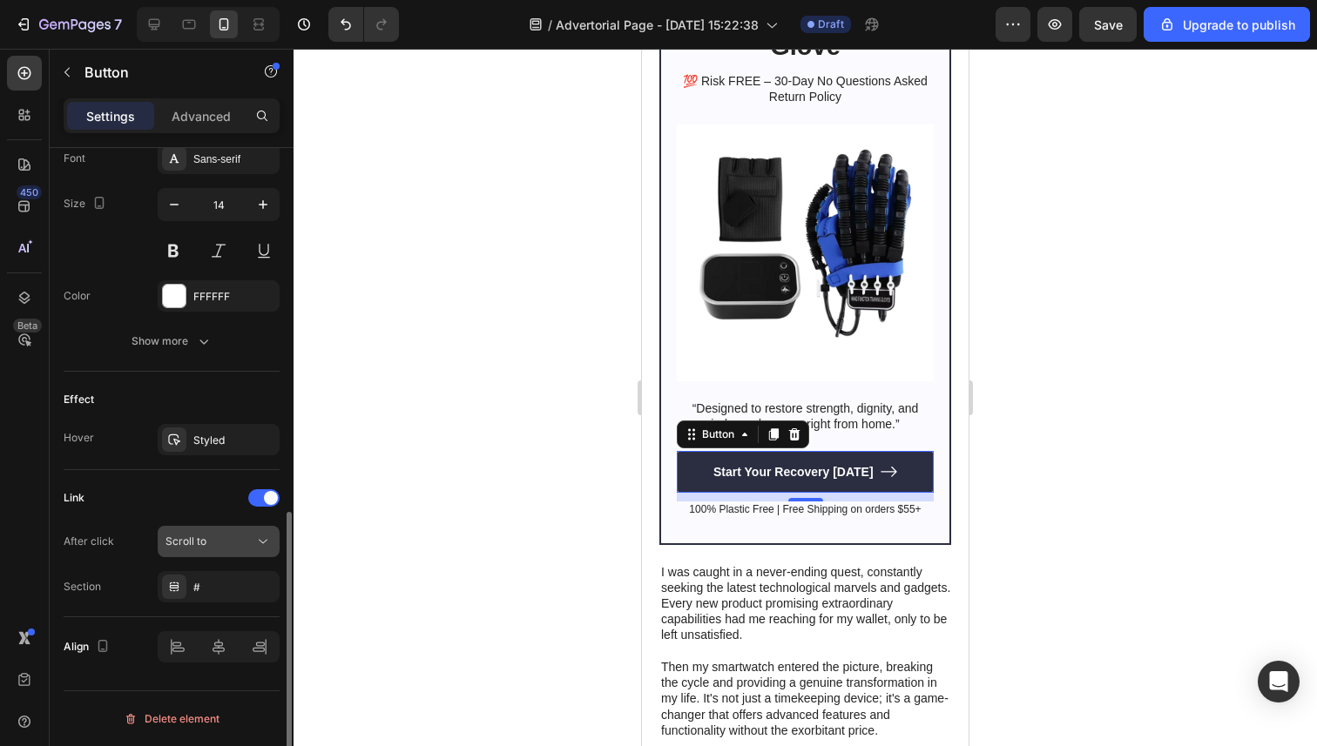
click at [217, 543] on div "Scroll to" at bounding box center [209, 542] width 89 height 16
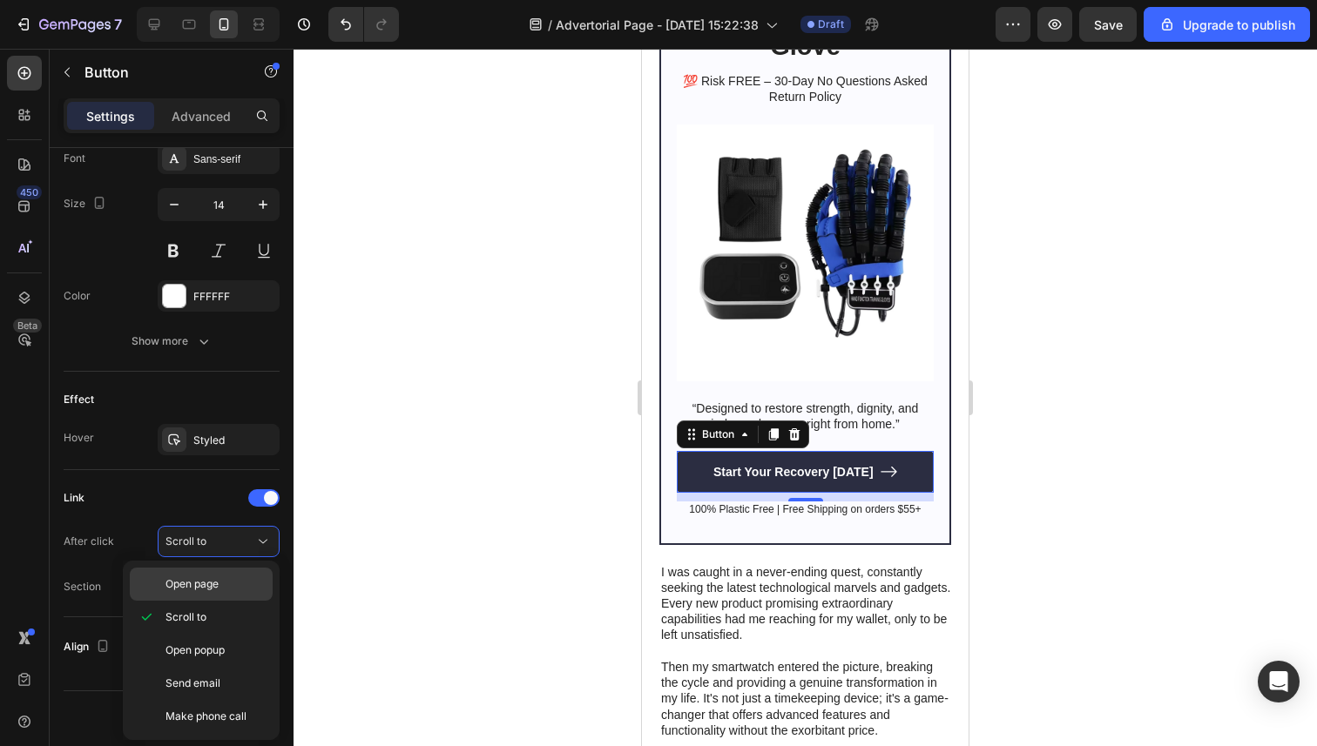
click at [211, 591] on span "Open page" at bounding box center [191, 584] width 53 height 16
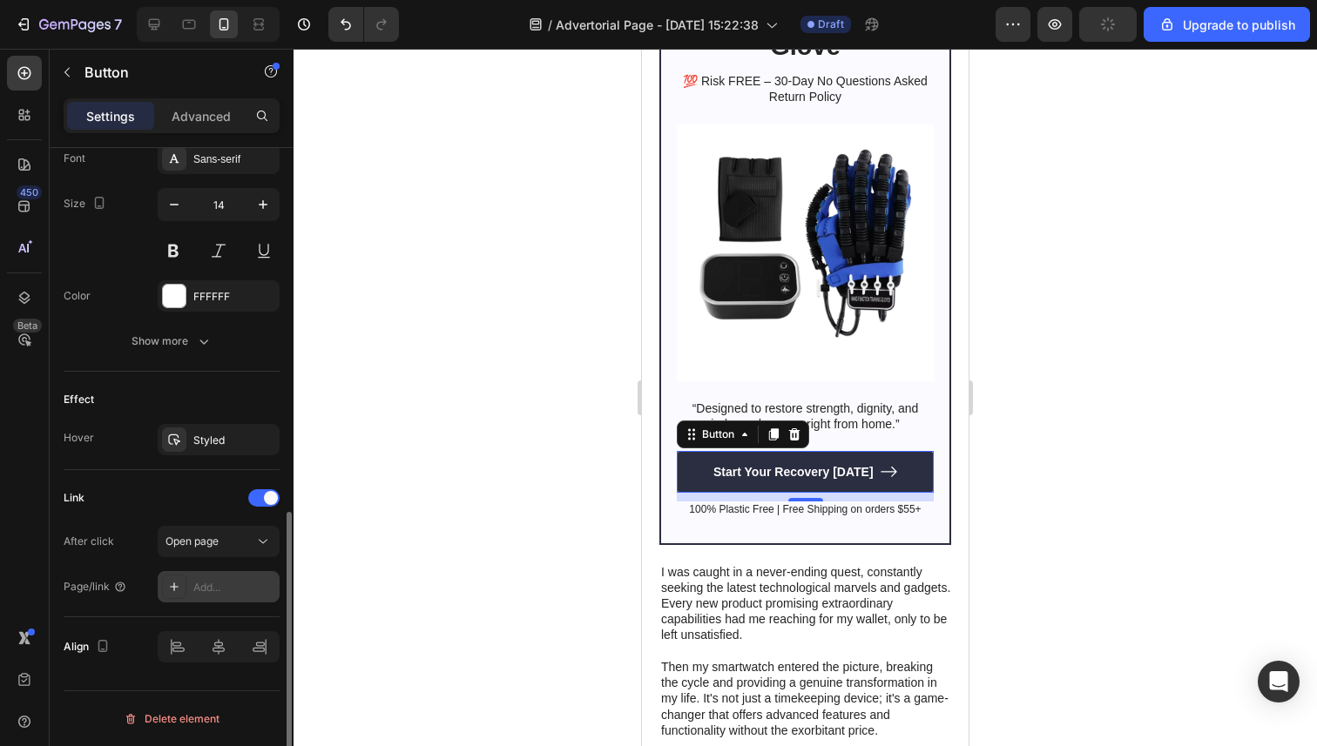
click at [230, 581] on div "Add..." at bounding box center [234, 588] width 82 height 16
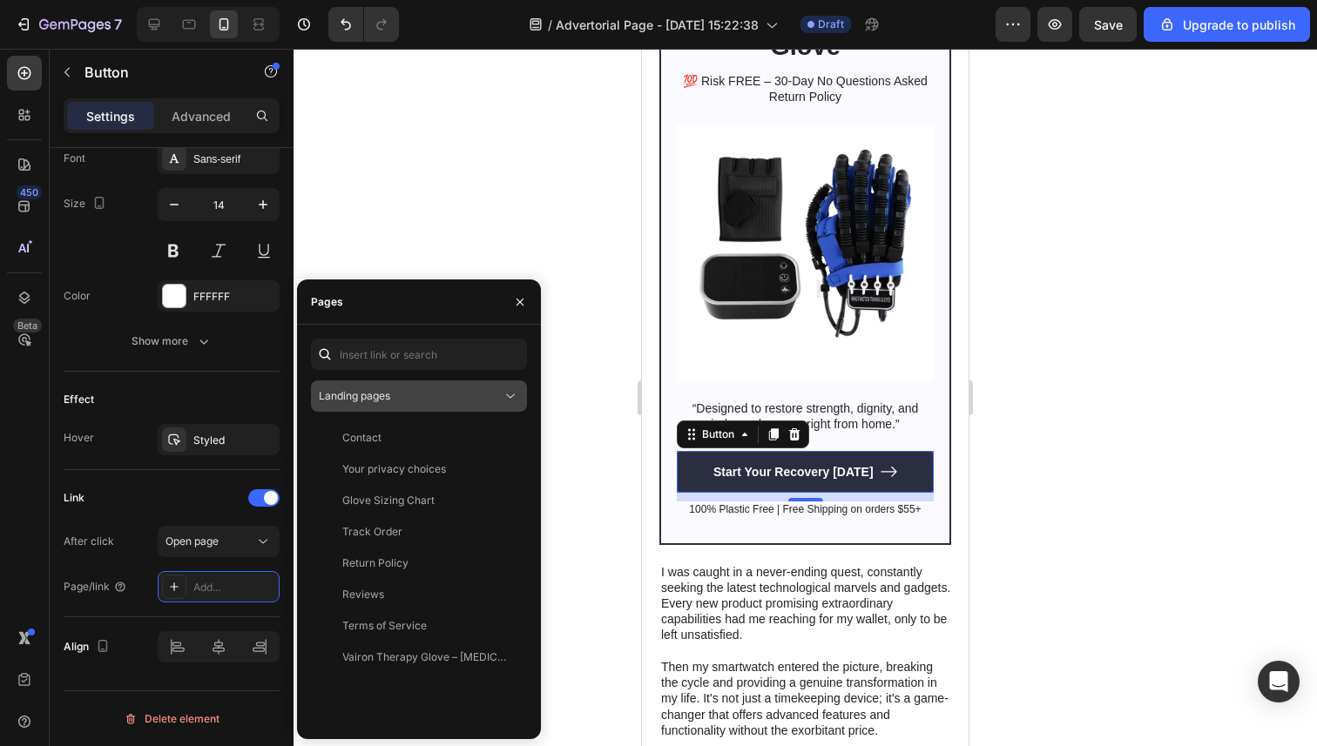
click at [413, 393] on div "Landing pages" at bounding box center [410, 396] width 183 height 16
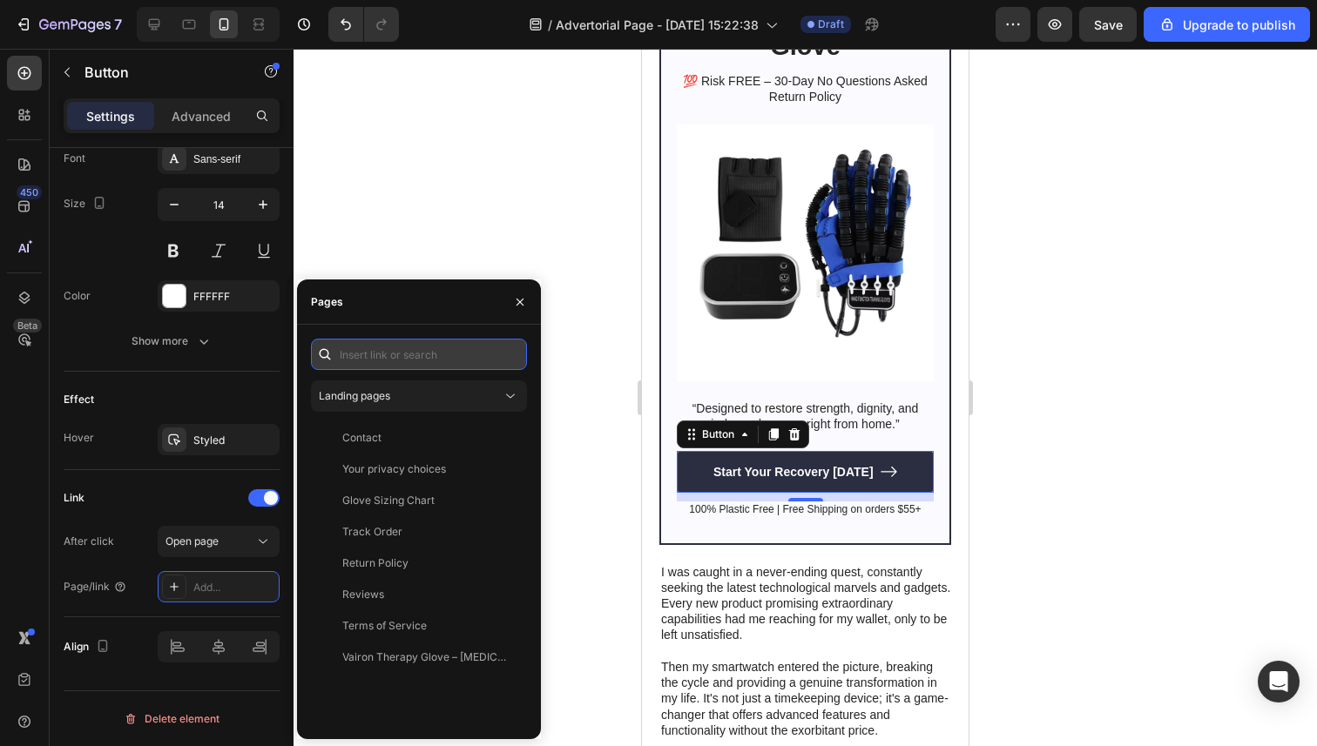
click at [412, 361] on input "text" at bounding box center [419, 354] width 216 height 31
paste input "[URL][DOMAIN_NAME][MEDICAL_DATA]"
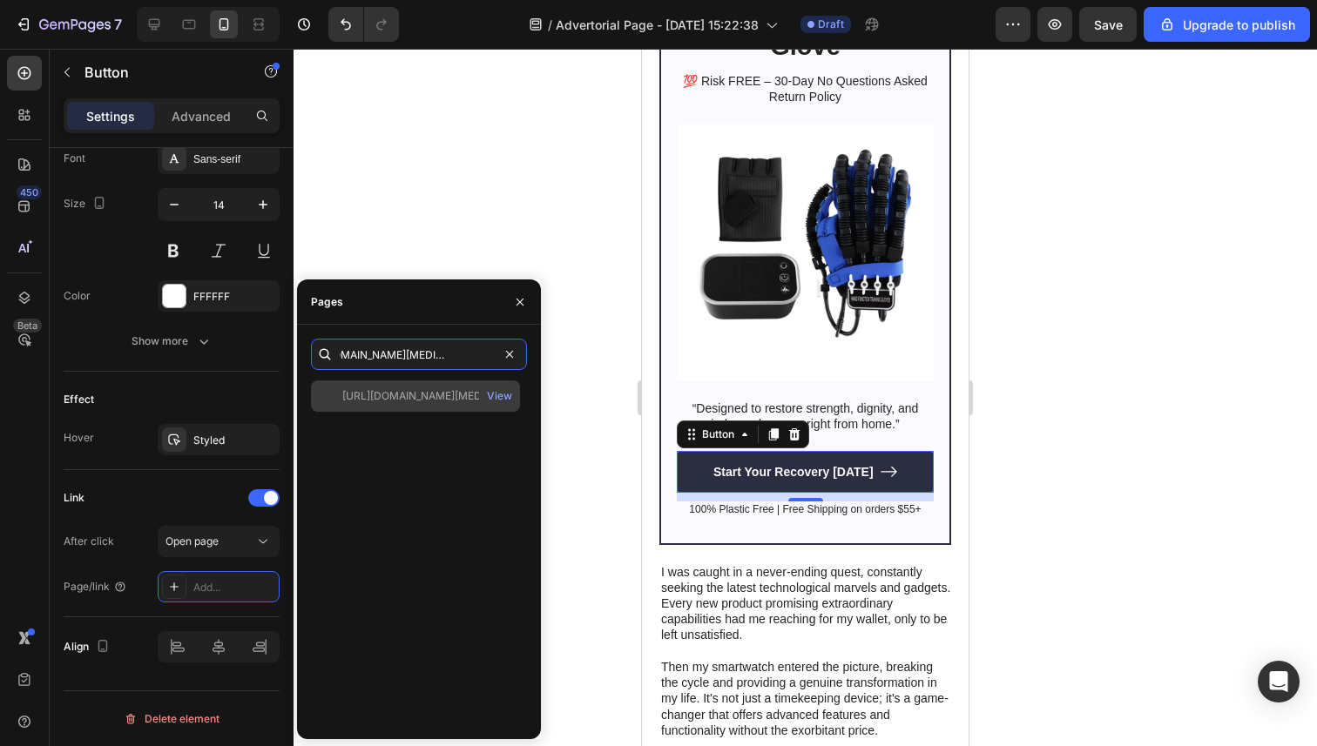
type input "[URL][DOMAIN_NAME][MEDICAL_DATA]"
click at [427, 398] on div "[URL][DOMAIN_NAME][MEDICAL_DATA]" at bounding box center [425, 396] width 167 height 16
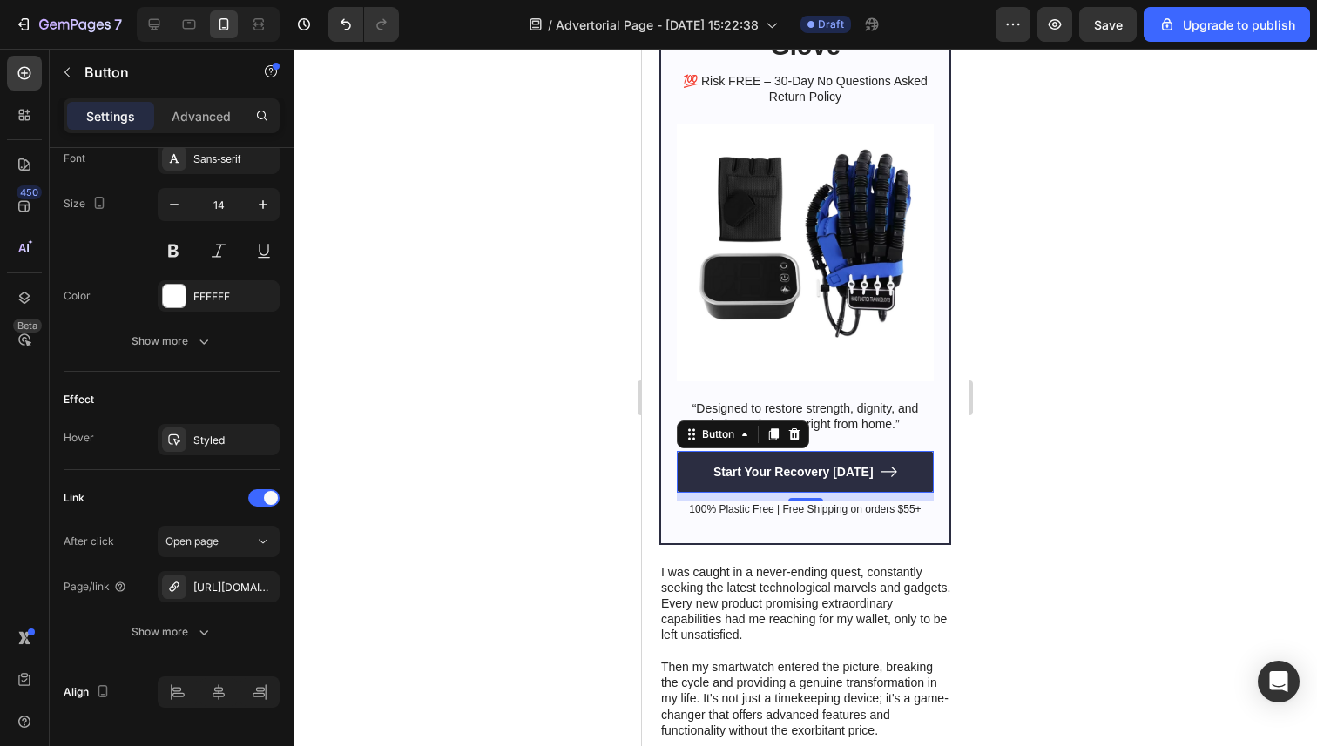
click at [511, 252] on div at bounding box center [804, 398] width 1023 height 698
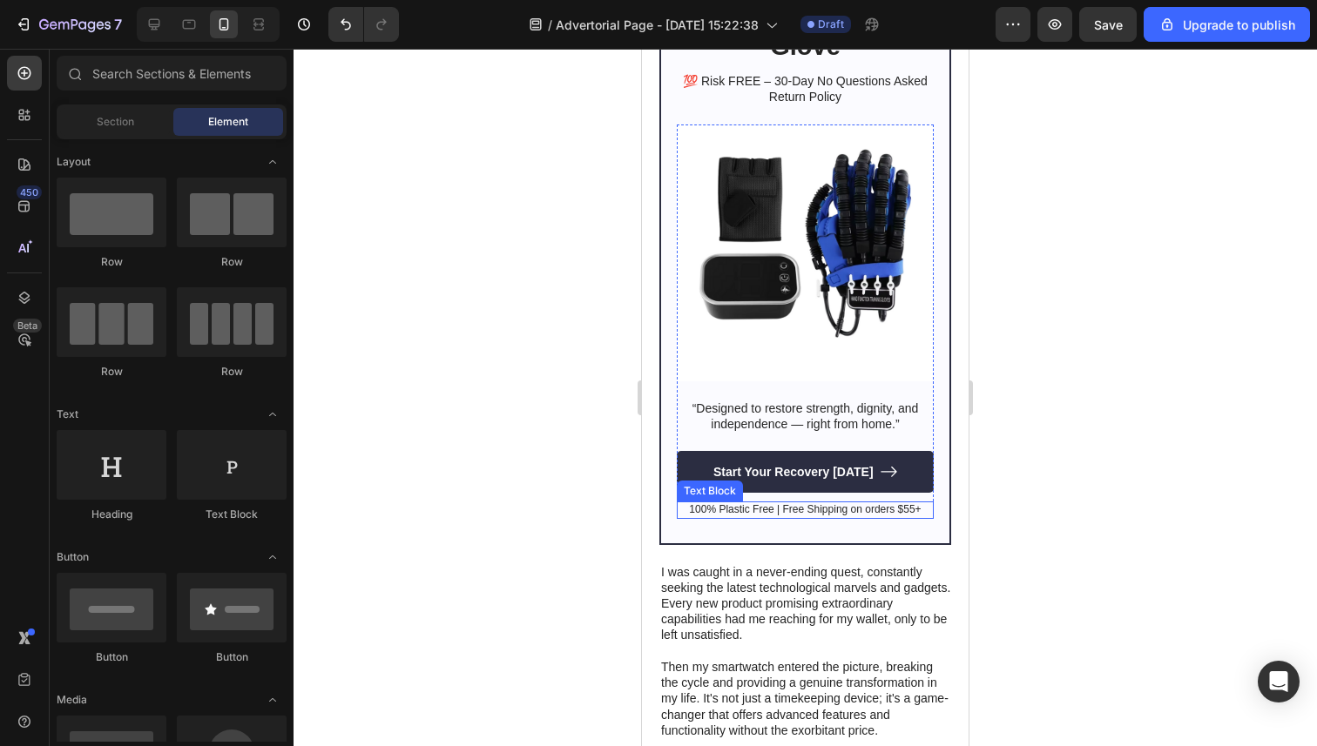
click at [836, 509] on p "100% Plastic Free | Free Shipping on orders $55+" at bounding box center [804, 510] width 253 height 14
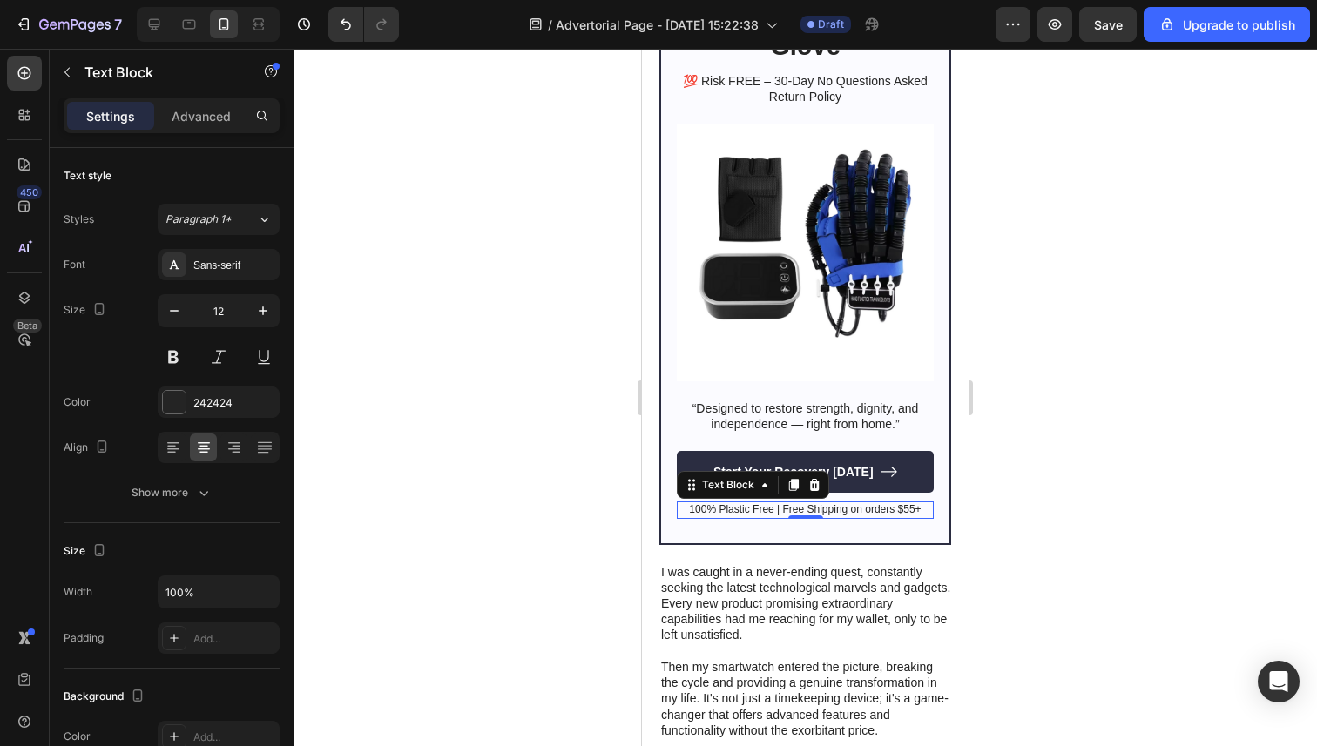
click at [794, 508] on p "100% Plastic Free | Free Shipping on orders $55+" at bounding box center [804, 510] width 253 height 14
click at [556, 502] on div at bounding box center [804, 398] width 1023 height 698
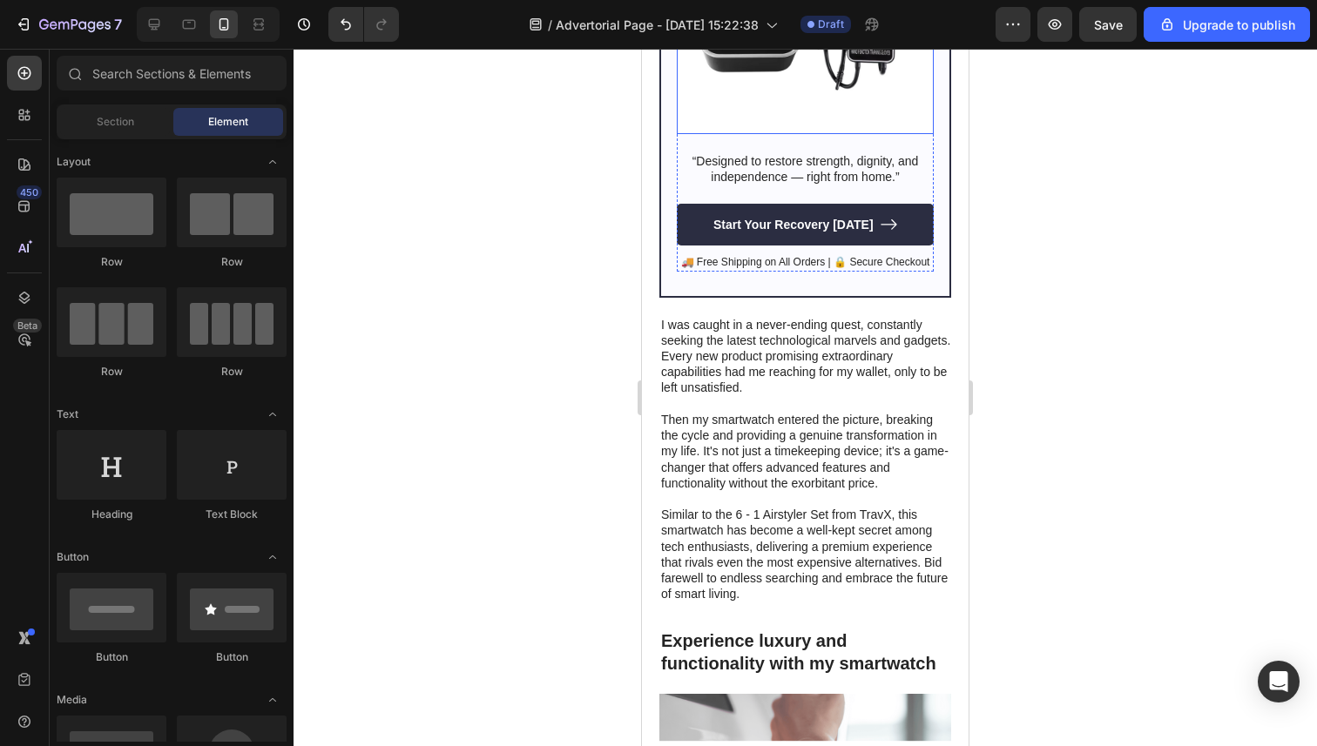
scroll to position [1467, 0]
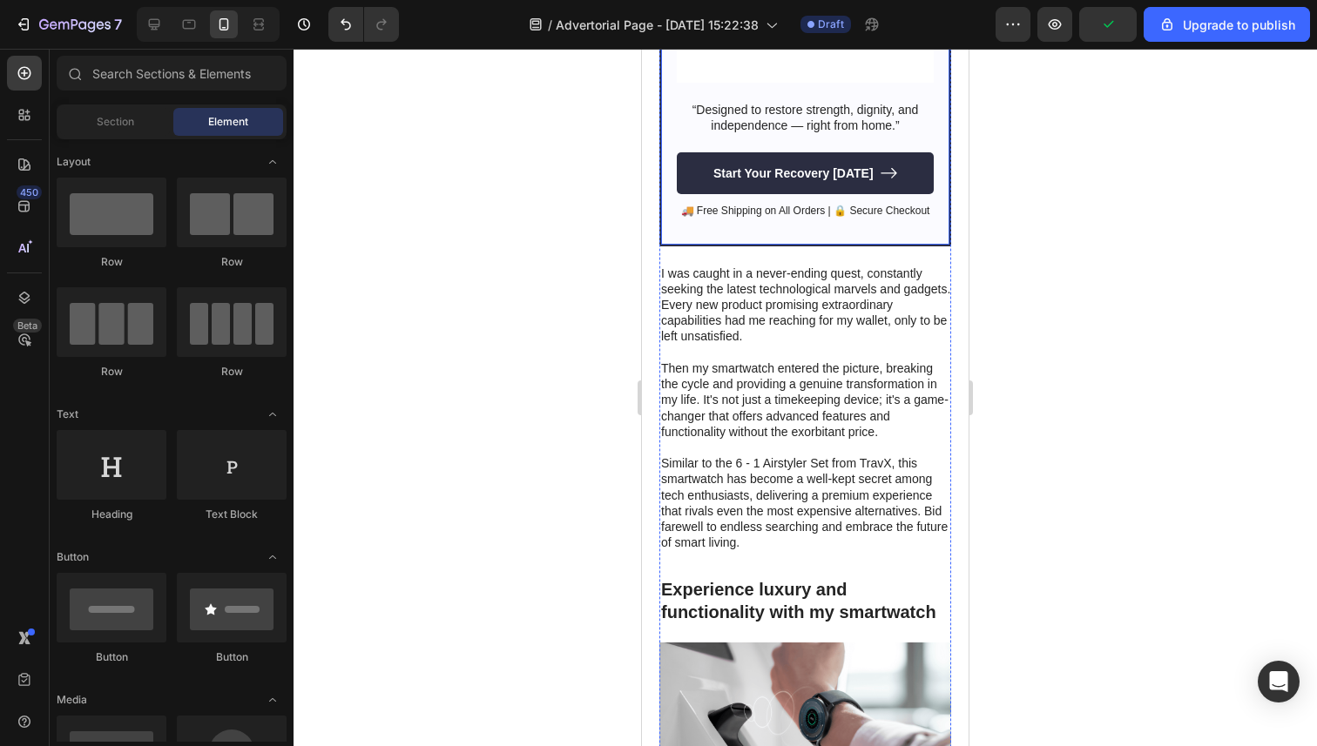
click at [560, 317] on div at bounding box center [804, 398] width 1023 height 698
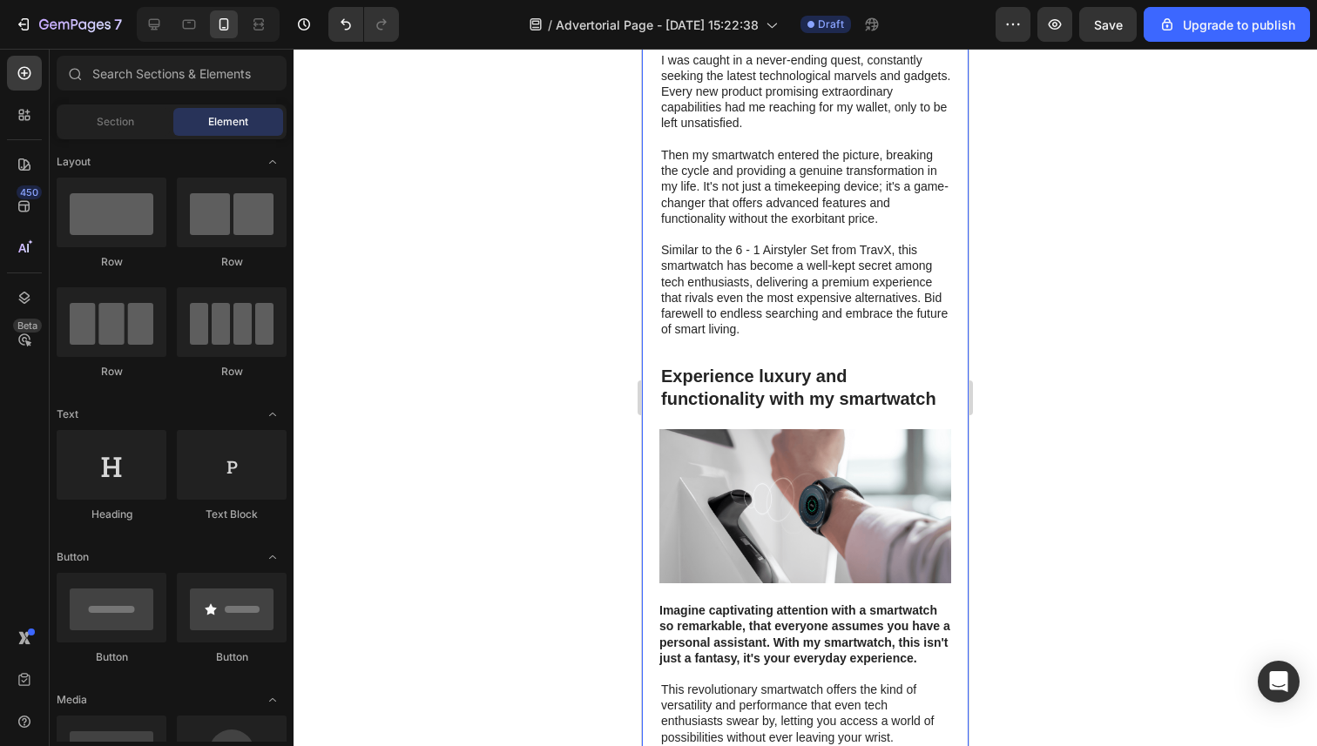
scroll to position [1656, 0]
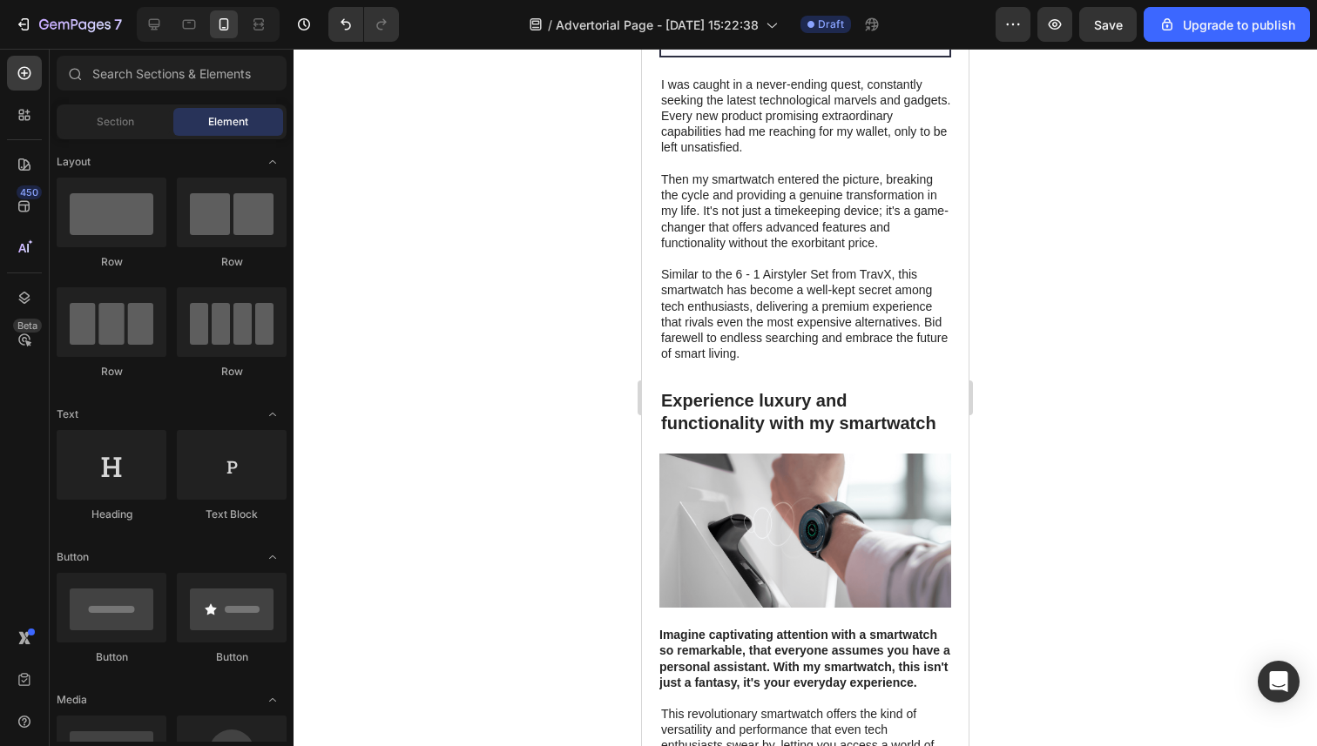
click at [1045, 336] on div at bounding box center [804, 398] width 1023 height 698
click at [153, 27] on icon at bounding box center [153, 24] width 17 height 17
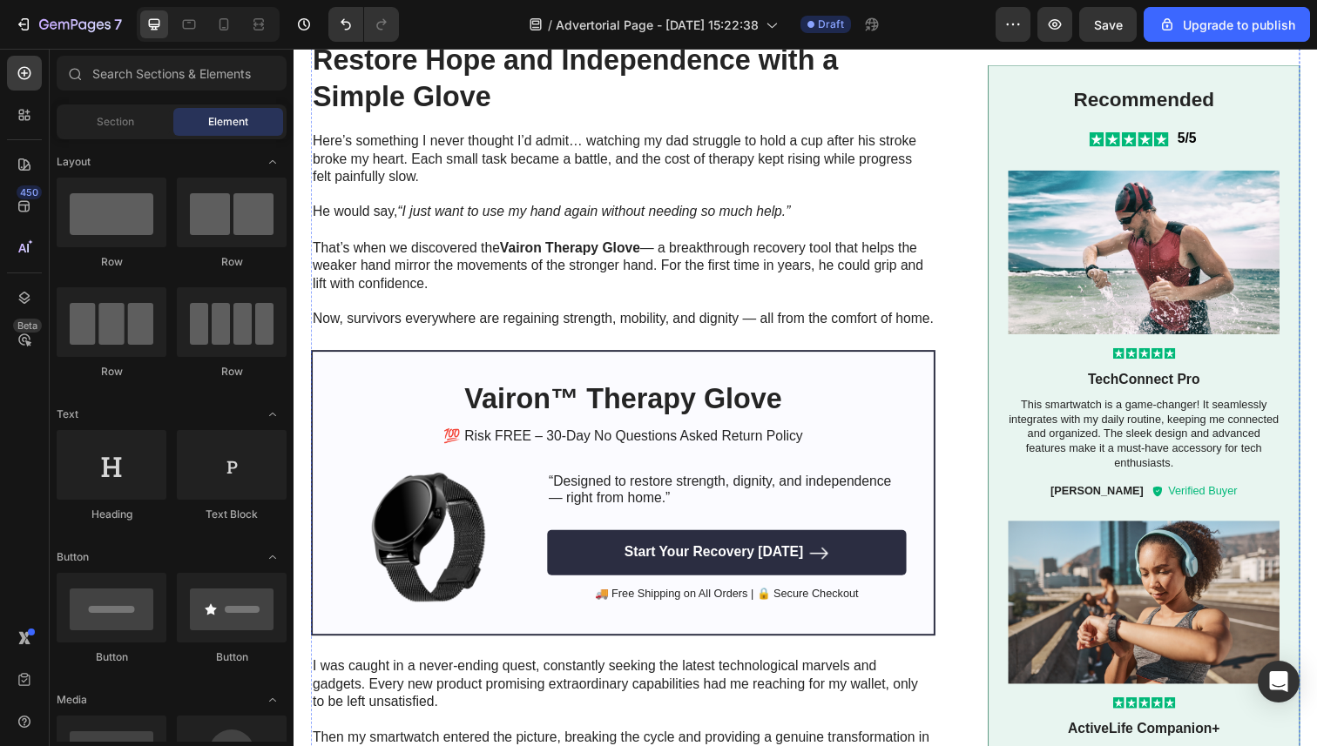
scroll to position [1161, 0]
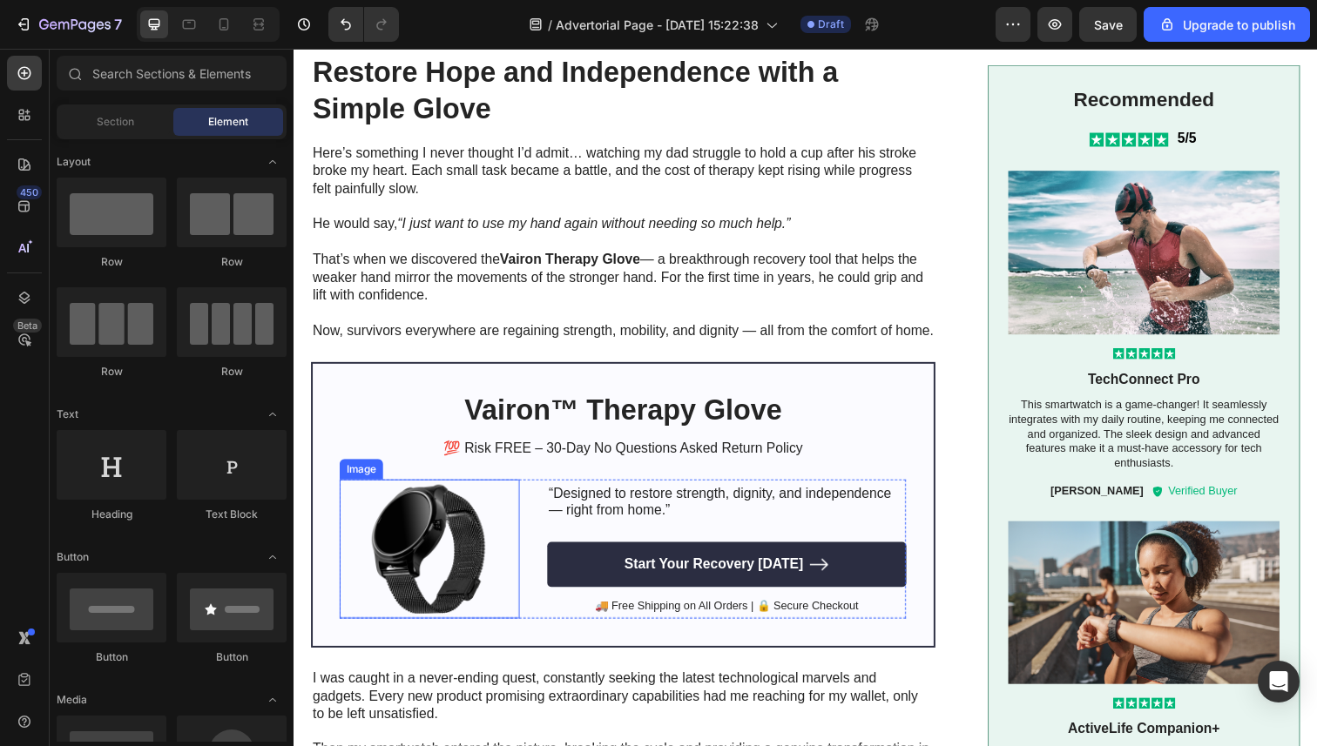
click at [431, 543] on img at bounding box center [432, 560] width 184 height 142
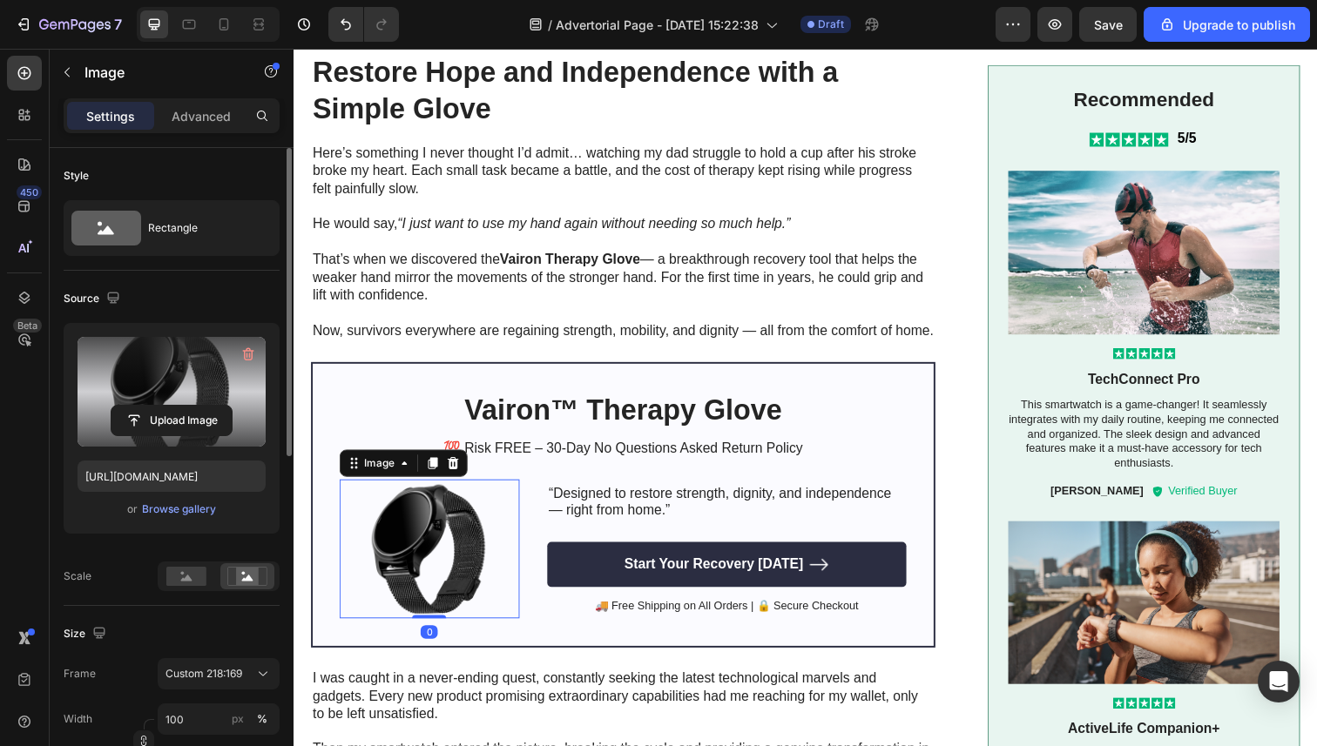
click at [185, 404] on label at bounding box center [172, 392] width 188 height 110
click at [185, 406] on input "file" at bounding box center [171, 421] width 120 height 30
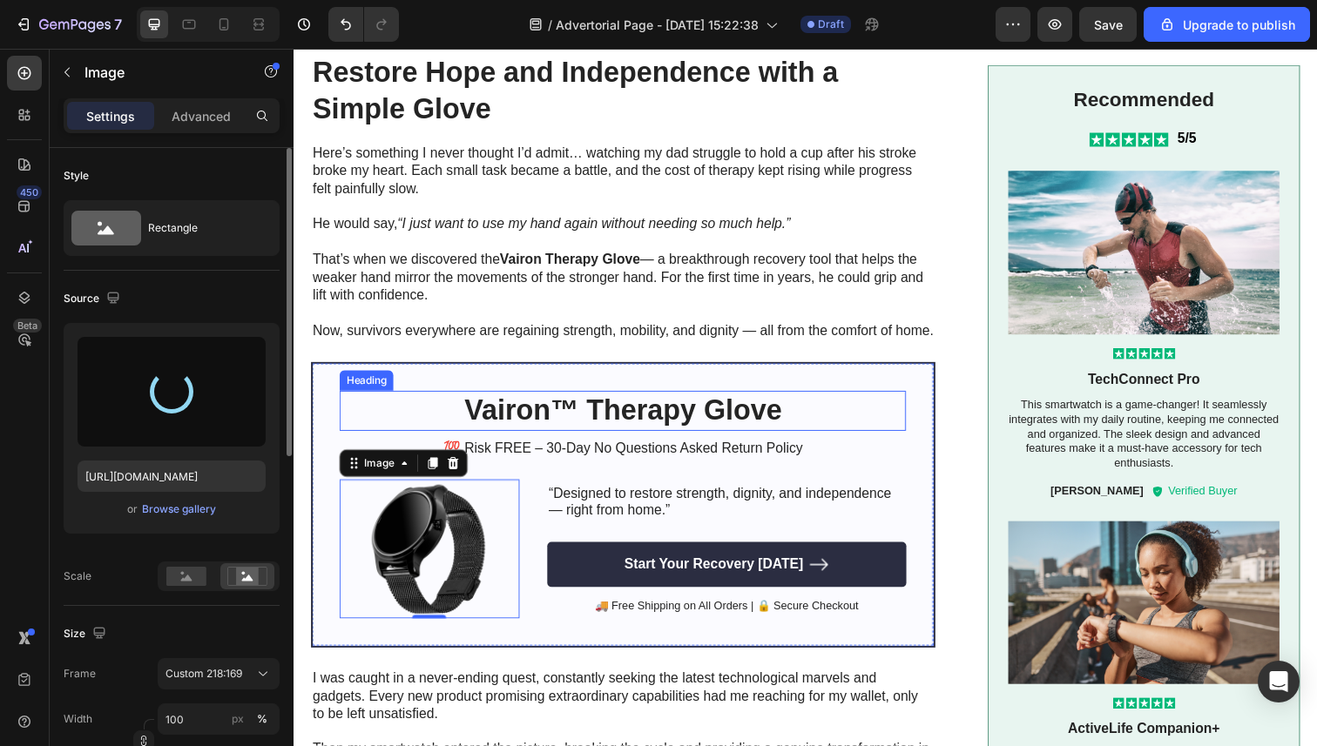
type input "[URL][DOMAIN_NAME]"
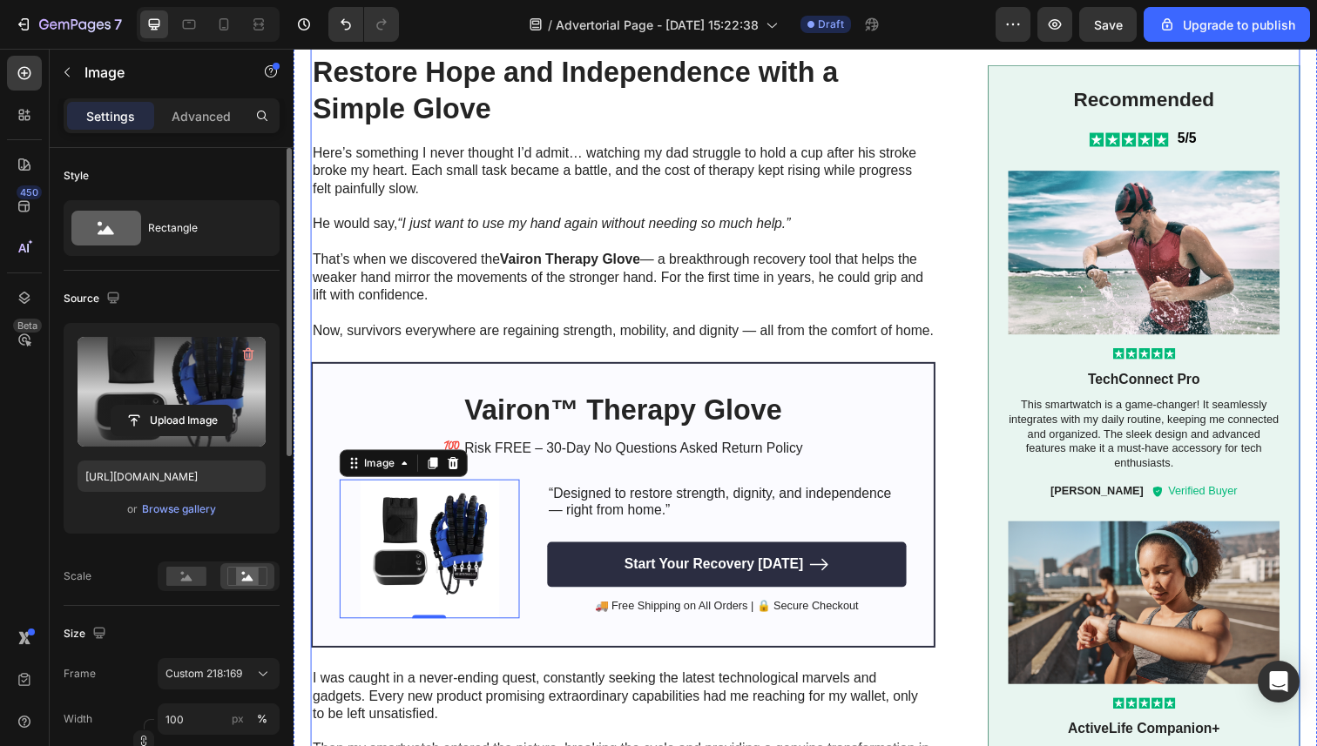
click at [837, 386] on div "Image Restore Hope and Independence with a Simple Glove Heading Here’s somethin…" at bounding box center [629, 504] width 637 height 2218
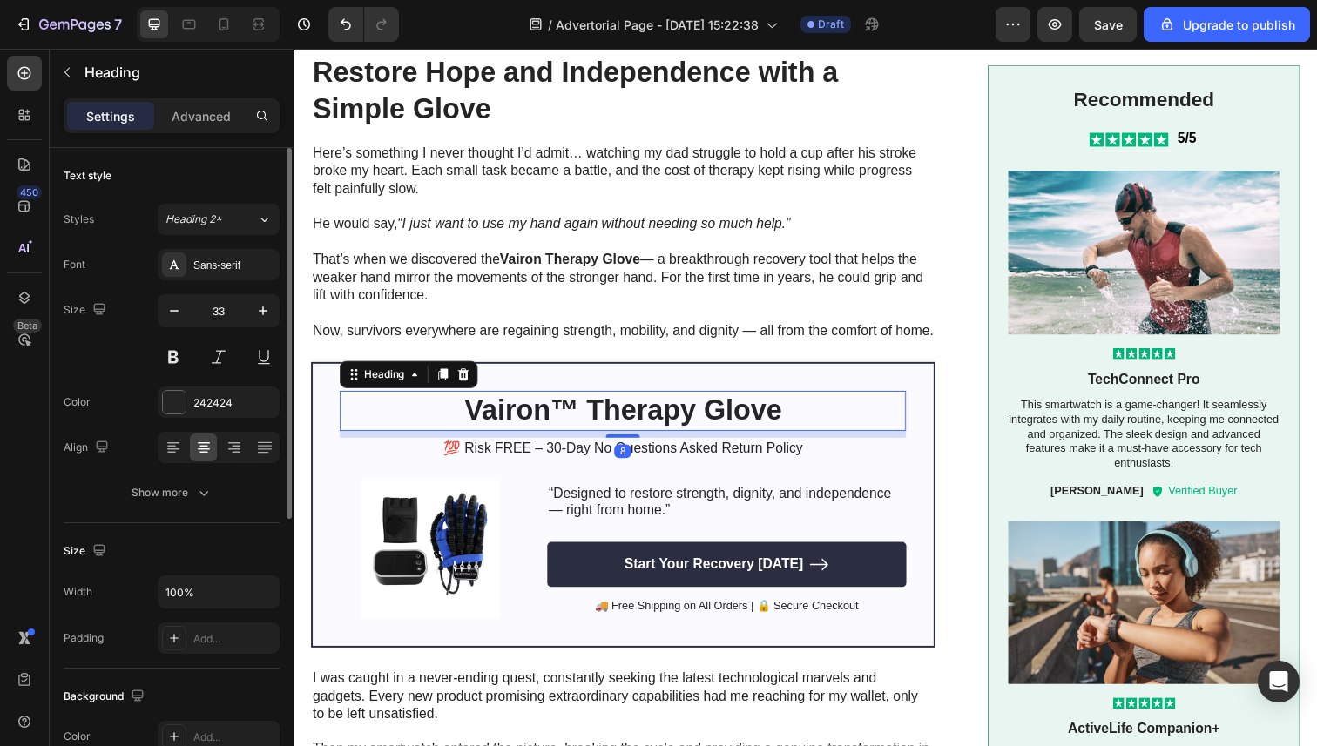
click at [425, 421] on p "⁠⁠⁠⁠⁠⁠⁠ Vairon™ Therapy Glove" at bounding box center [629, 419] width 575 height 37
click at [462, 389] on icon at bounding box center [467, 382] width 14 height 14
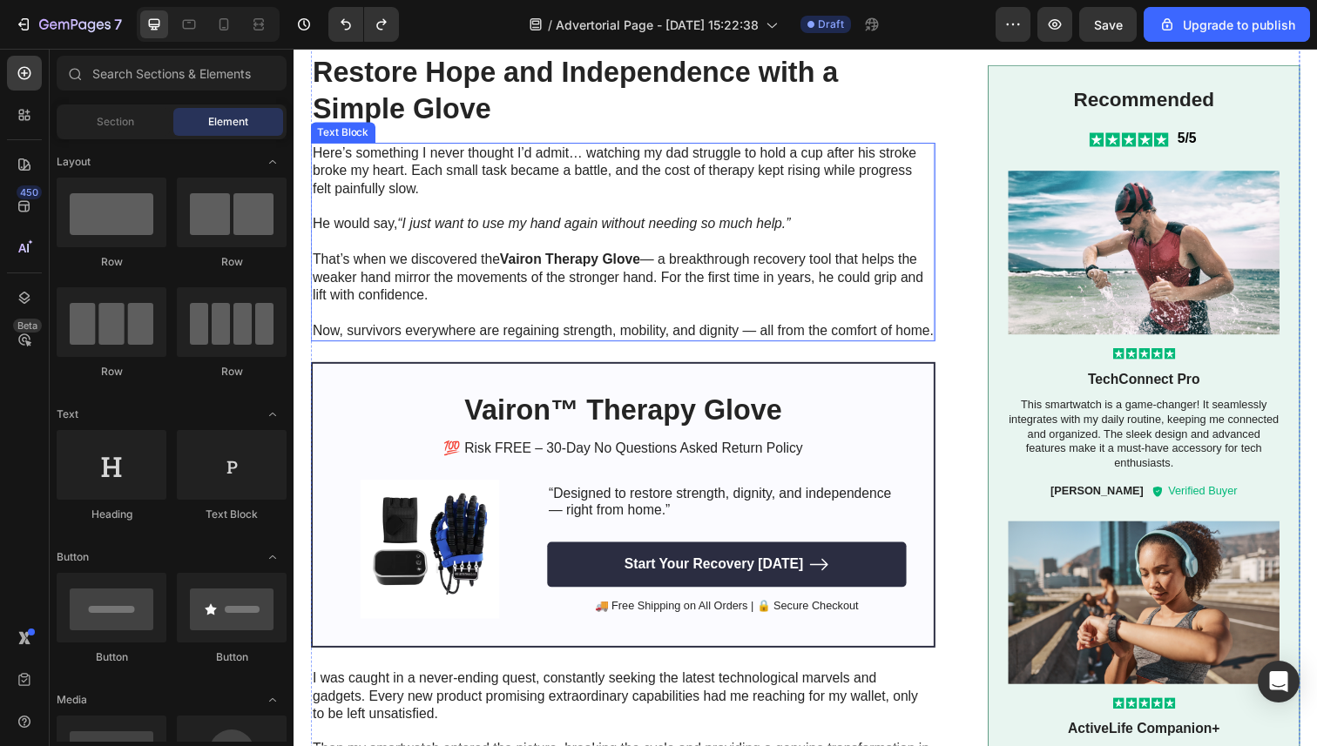
click at [932, 347] on p "Now, survivors everywhere are regaining strength, mobility, and dignity — all f…" at bounding box center [630, 337] width 634 height 18
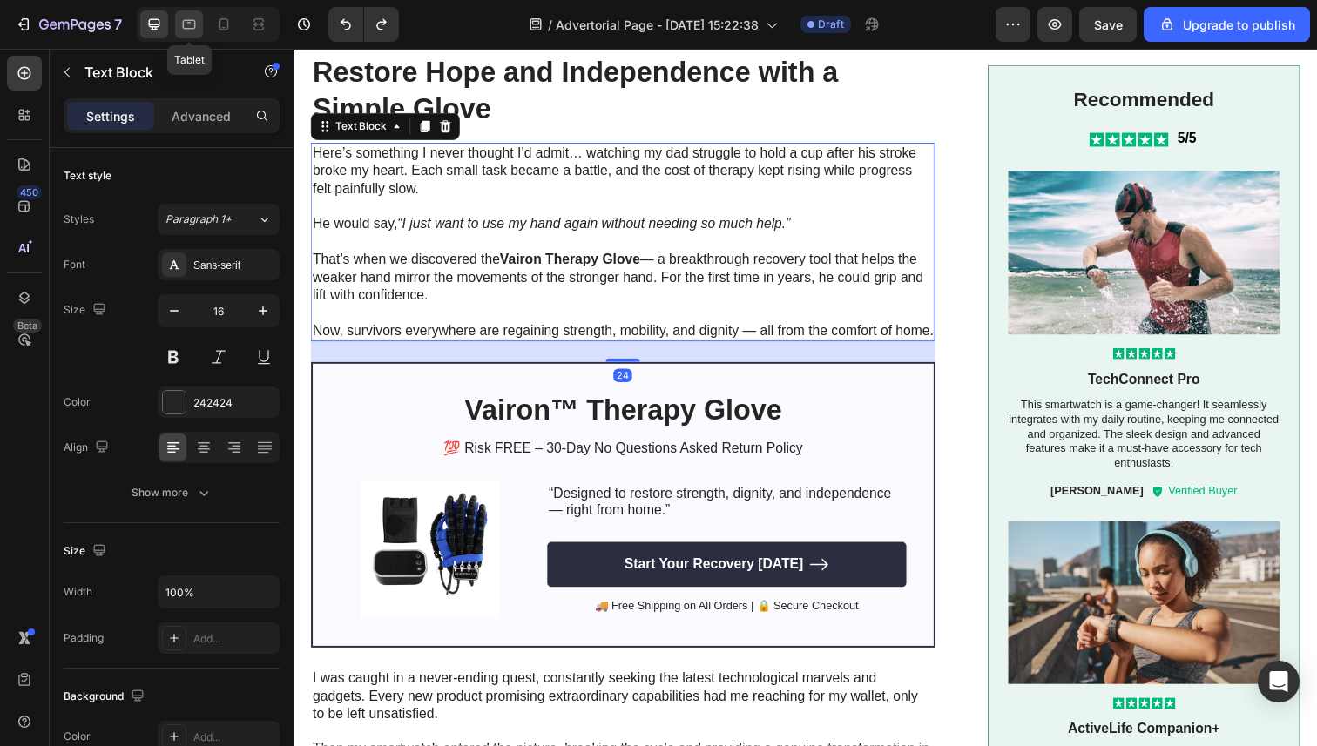
click at [192, 10] on div at bounding box center [189, 24] width 28 height 28
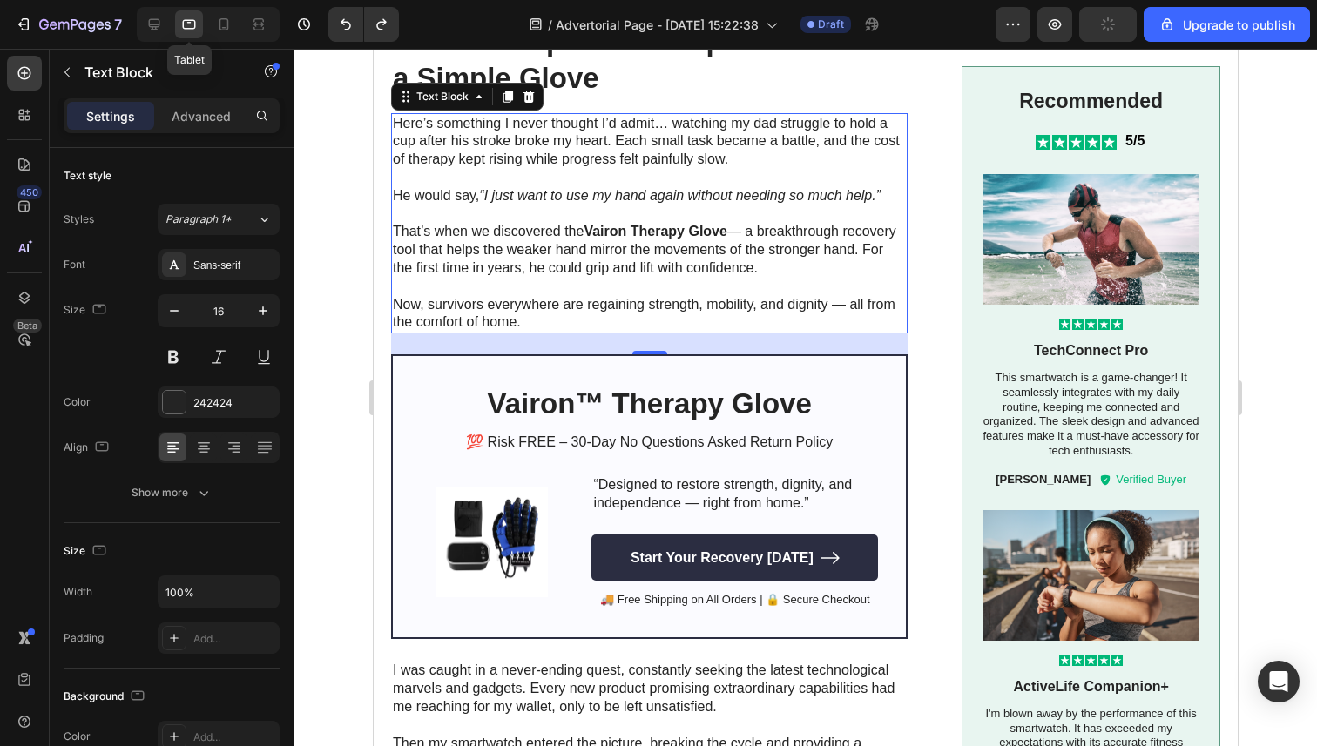
scroll to position [1075, 0]
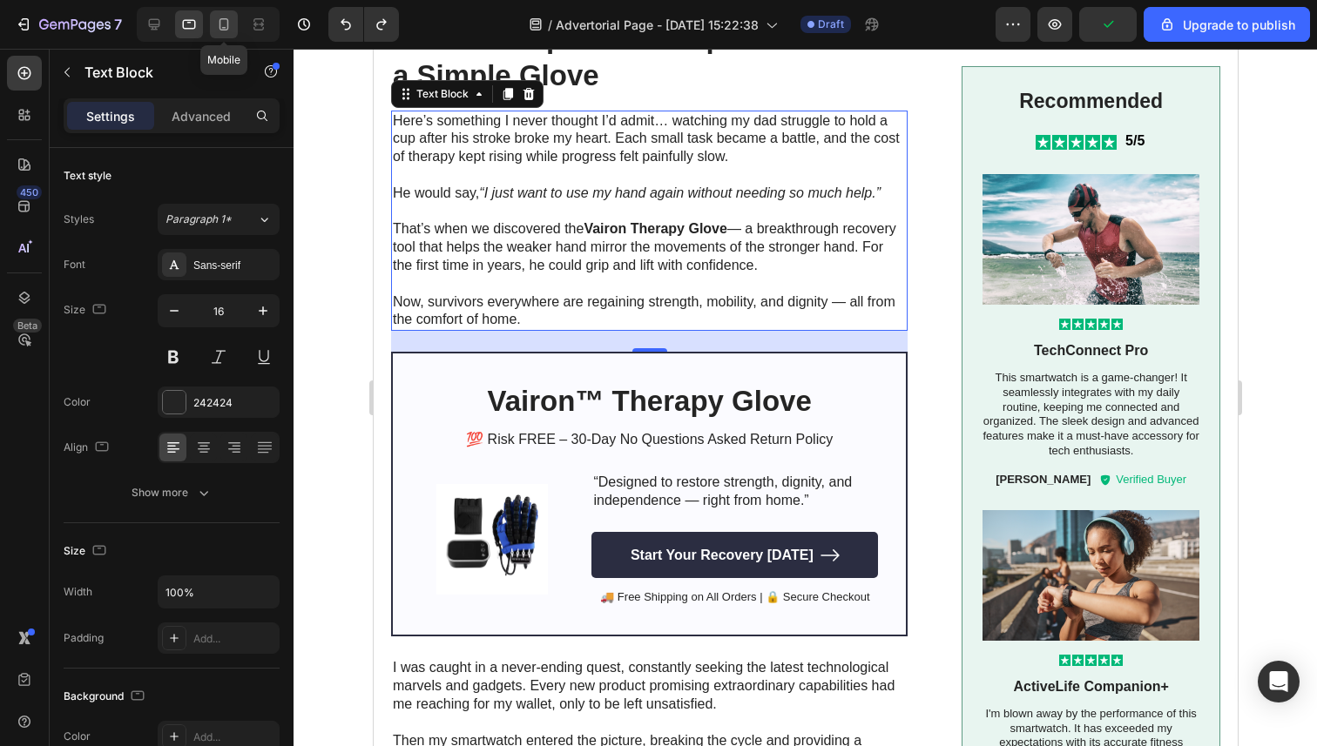
click at [230, 24] on icon at bounding box center [223, 24] width 17 height 17
type input "14"
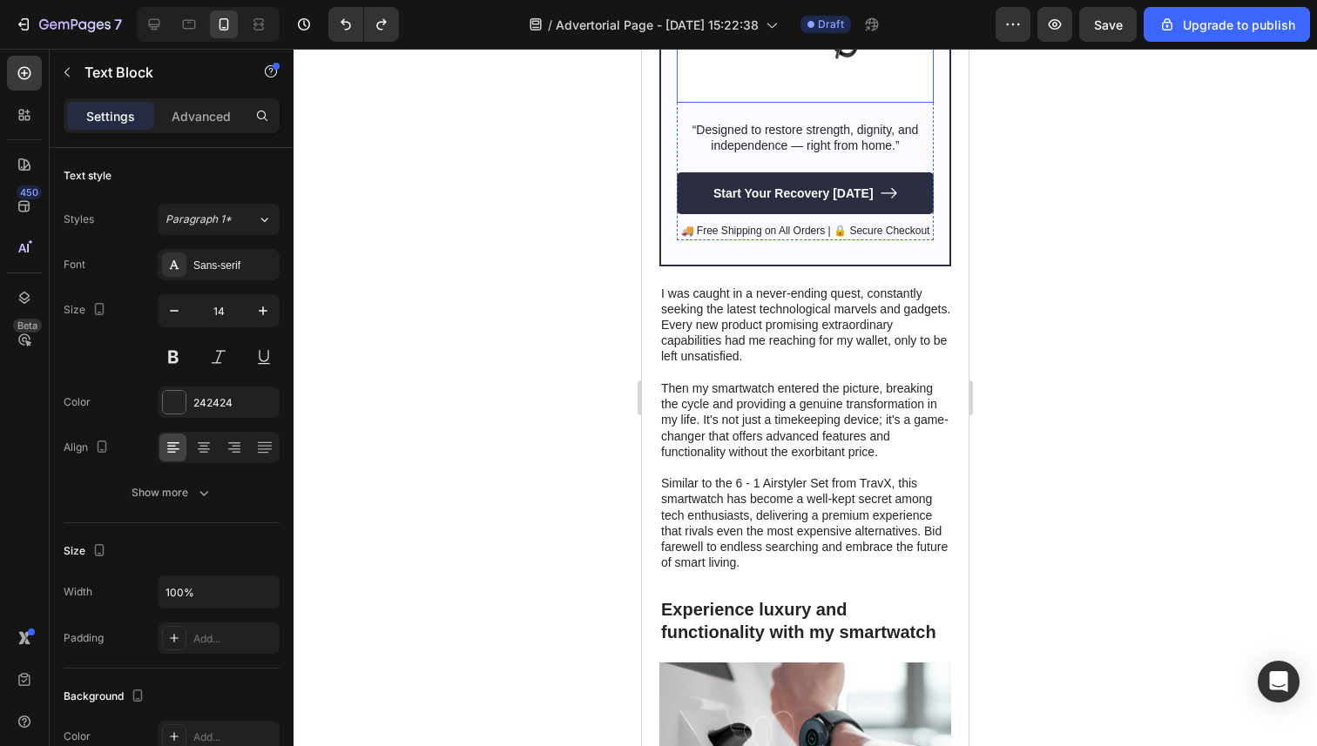
scroll to position [1464, 0]
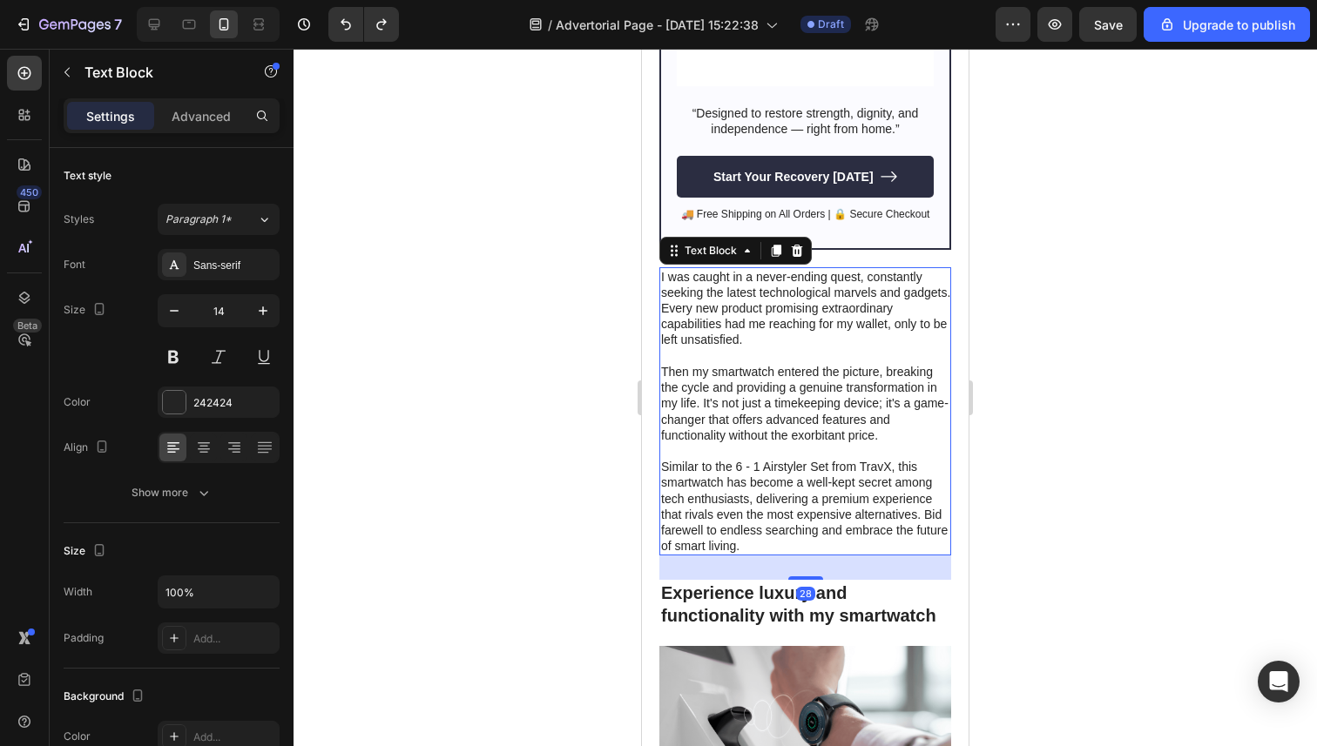
click at [774, 288] on p "I was caught in a never-ending quest, constantly seeking the latest technologic…" at bounding box center [806, 308] width 290 height 79
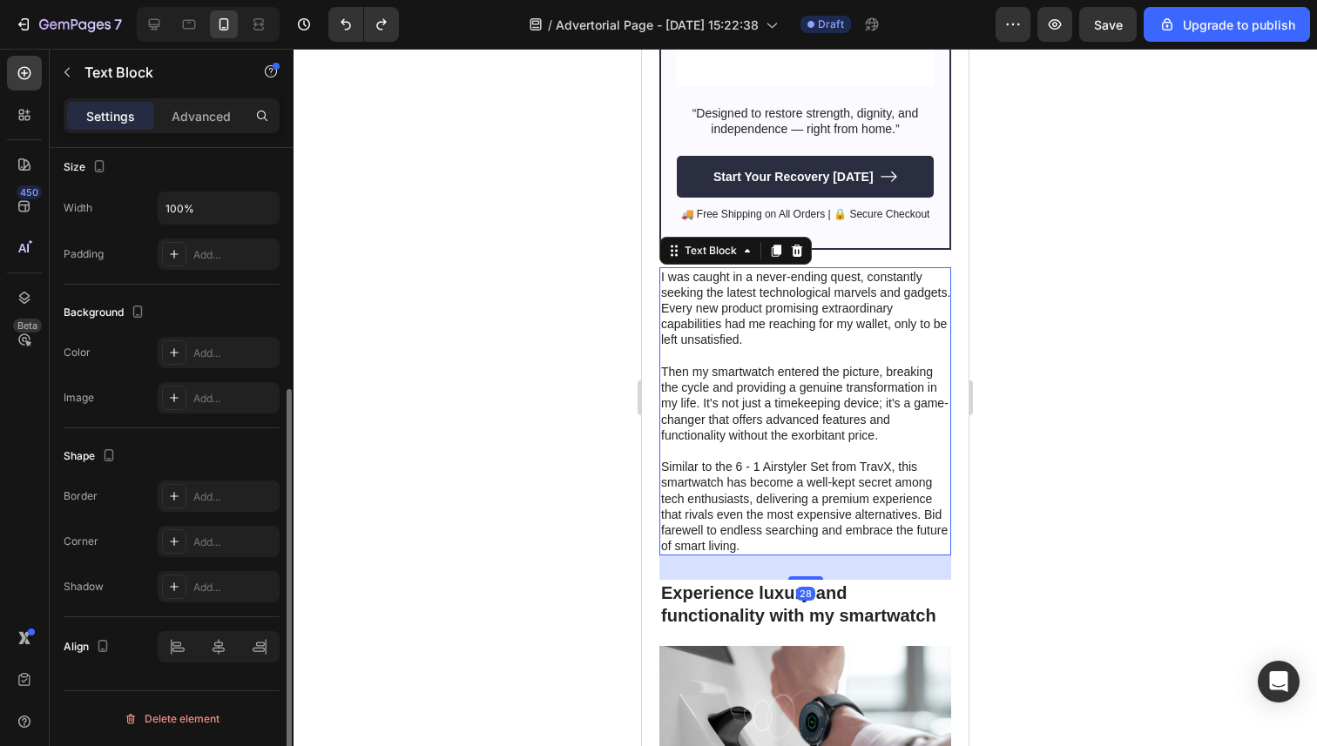
click at [766, 322] on p "I was caught in a never-ending quest, constantly seeking the latest technologic…" at bounding box center [806, 308] width 290 height 79
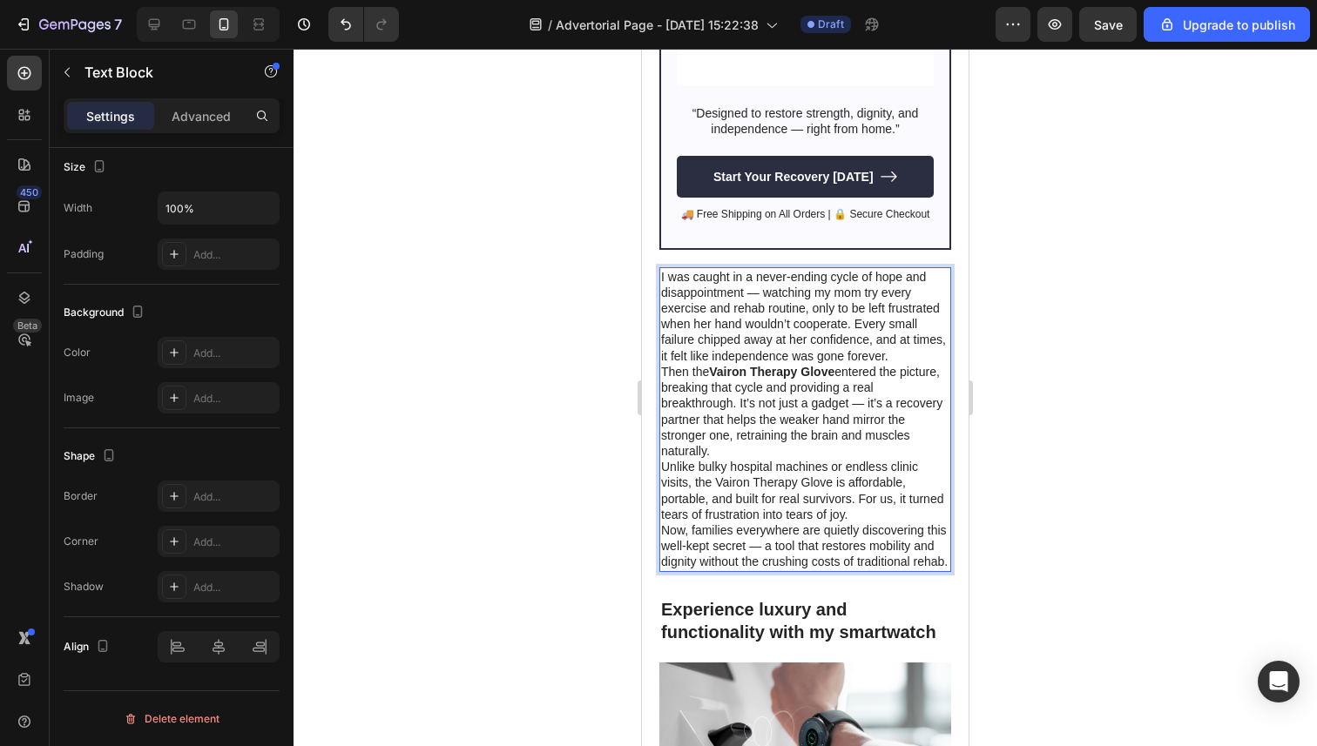
click at [484, 369] on div at bounding box center [804, 398] width 1023 height 698
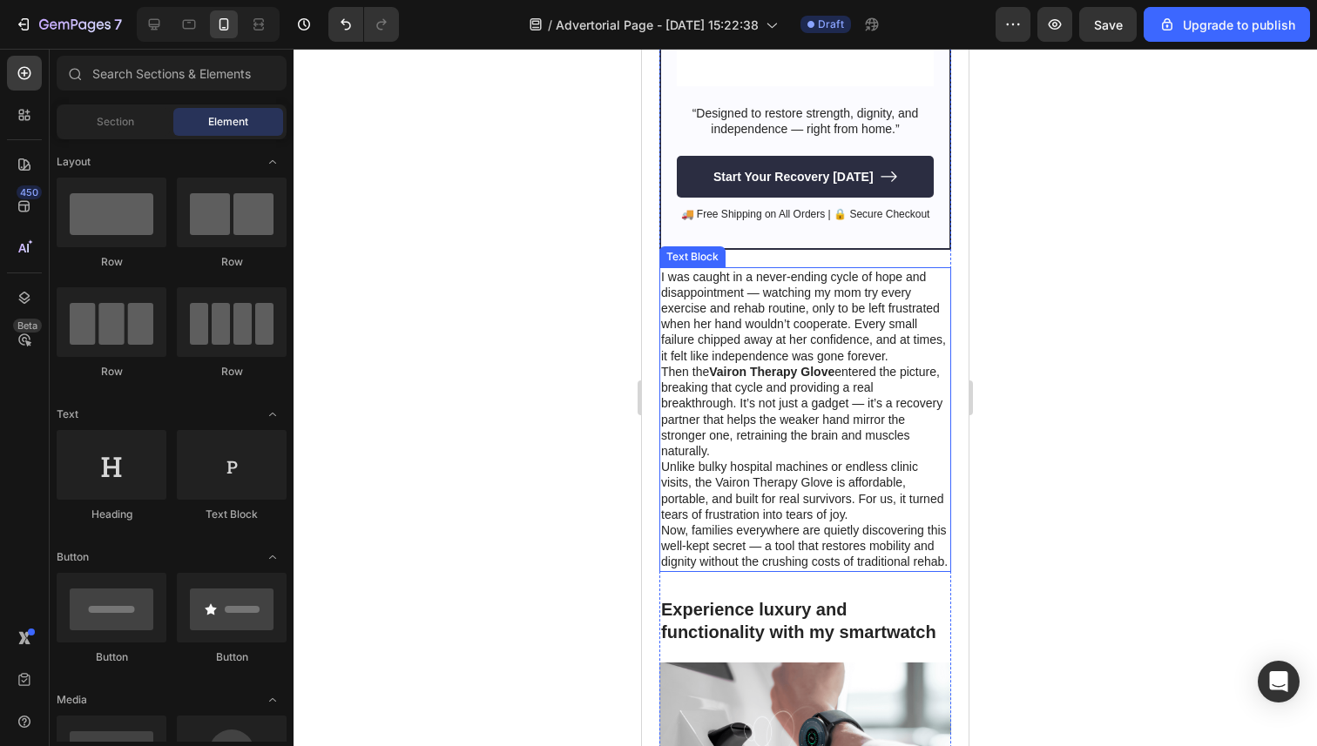
click at [906, 358] on p "I was caught in a never-ending cycle of hope and disappointment — watching my m…" at bounding box center [806, 316] width 290 height 95
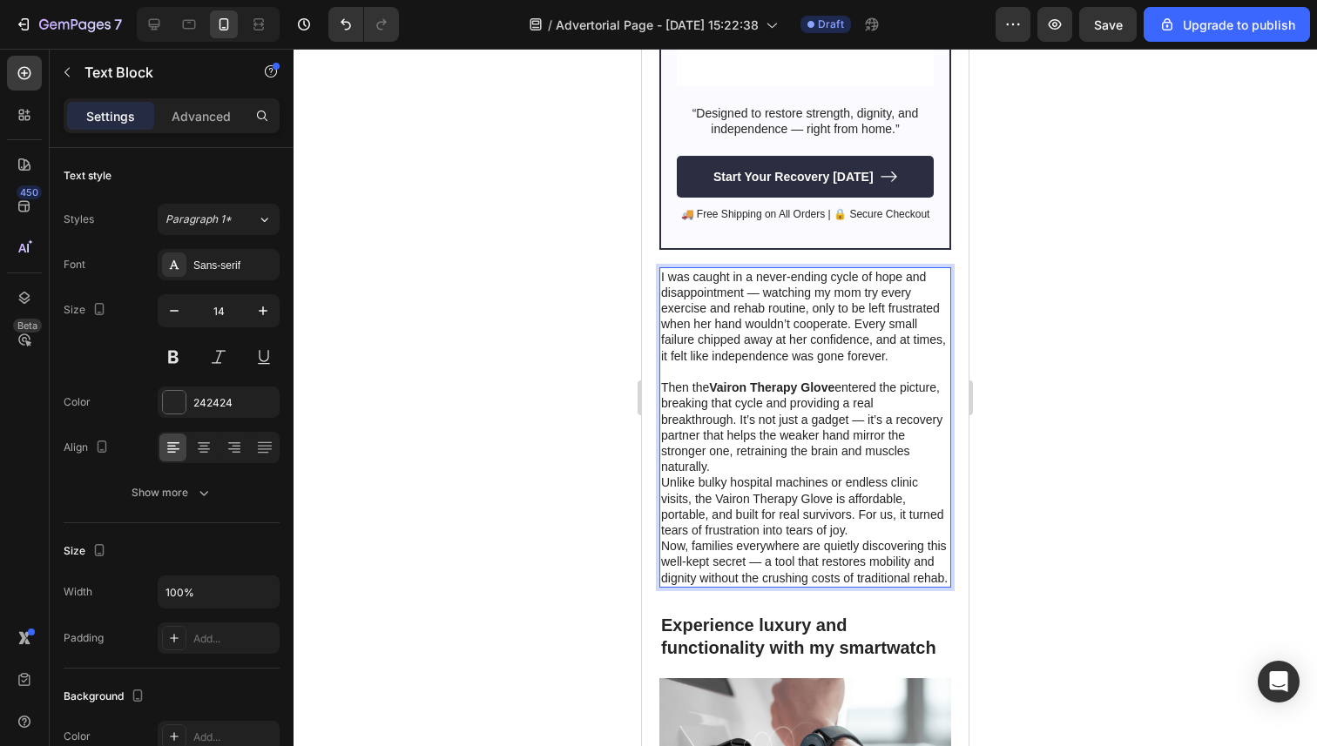
click at [875, 465] on p "Then the Vairon Therapy Glove entered the picture, breaking that cycle and prov…" at bounding box center [806, 427] width 290 height 95
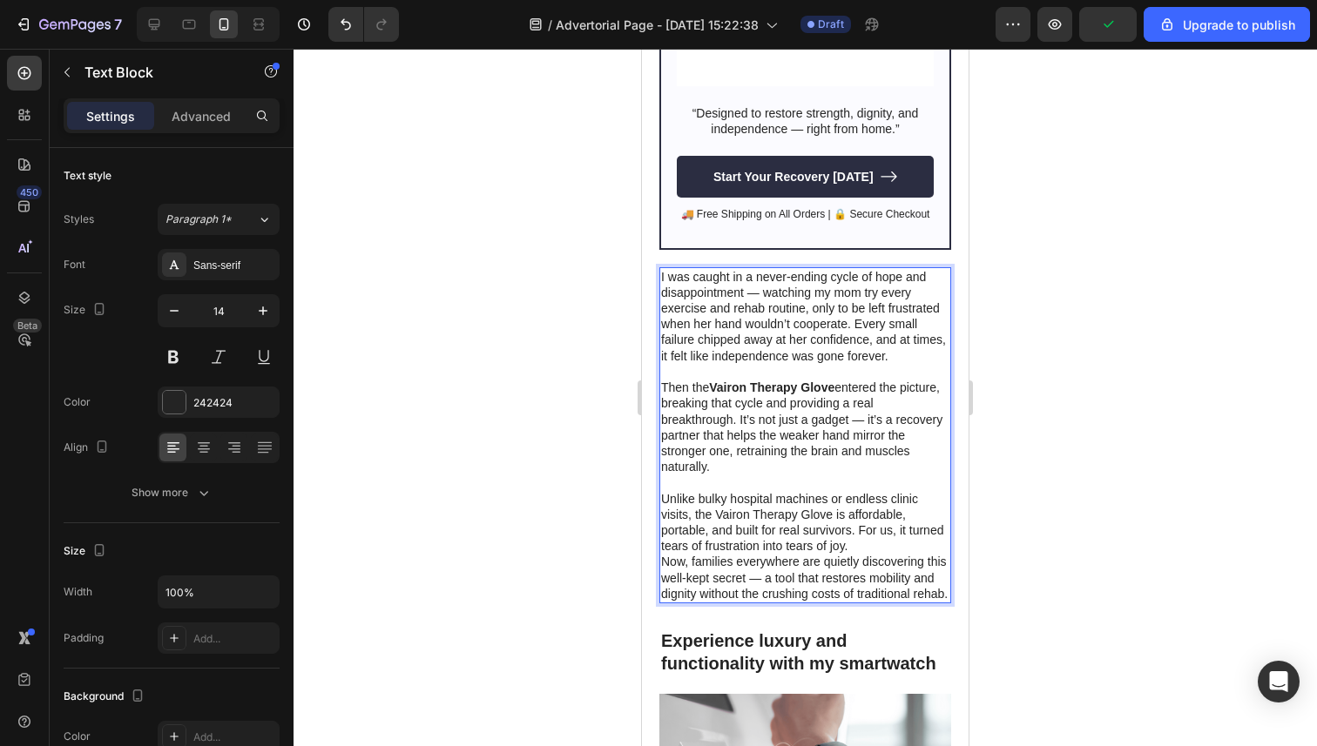
click at [848, 547] on p "Unlike bulky hospital machines or endless clinic visits, the Vairon Therapy Glo…" at bounding box center [806, 523] width 290 height 64
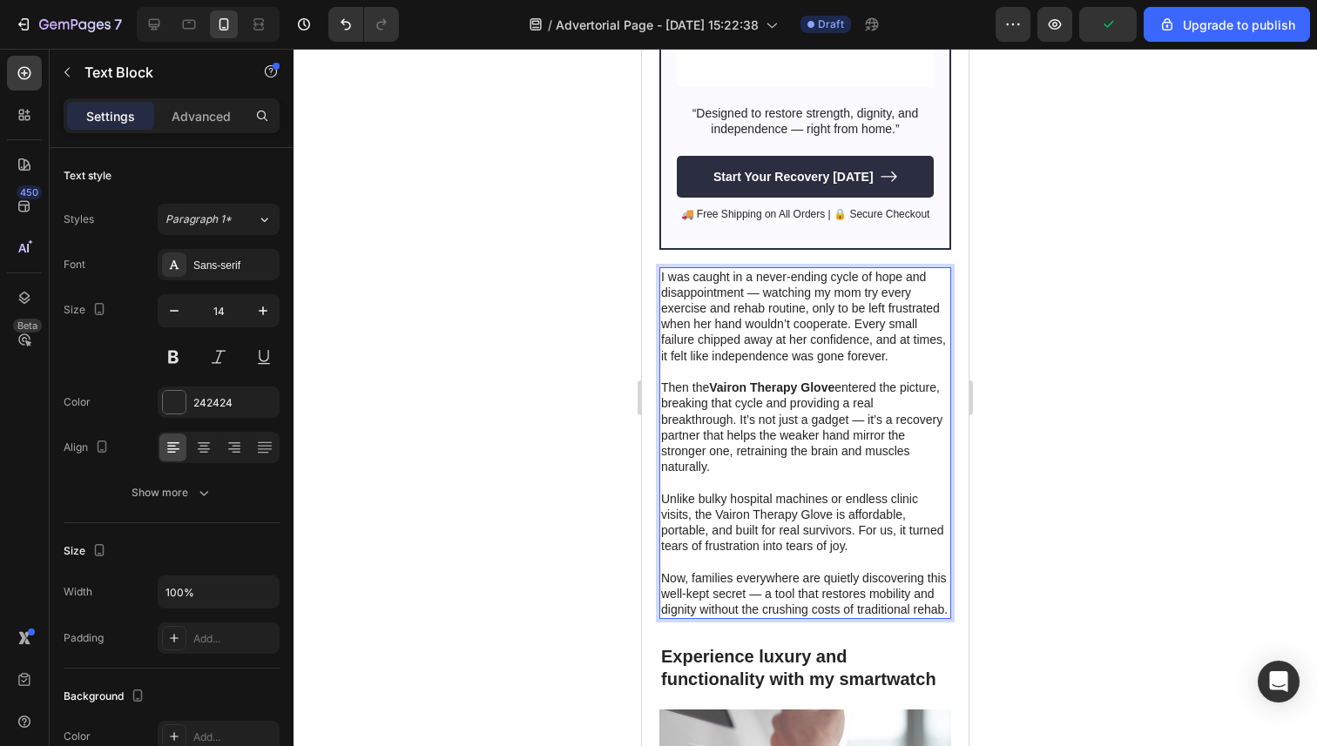
click at [576, 509] on div at bounding box center [804, 398] width 1023 height 698
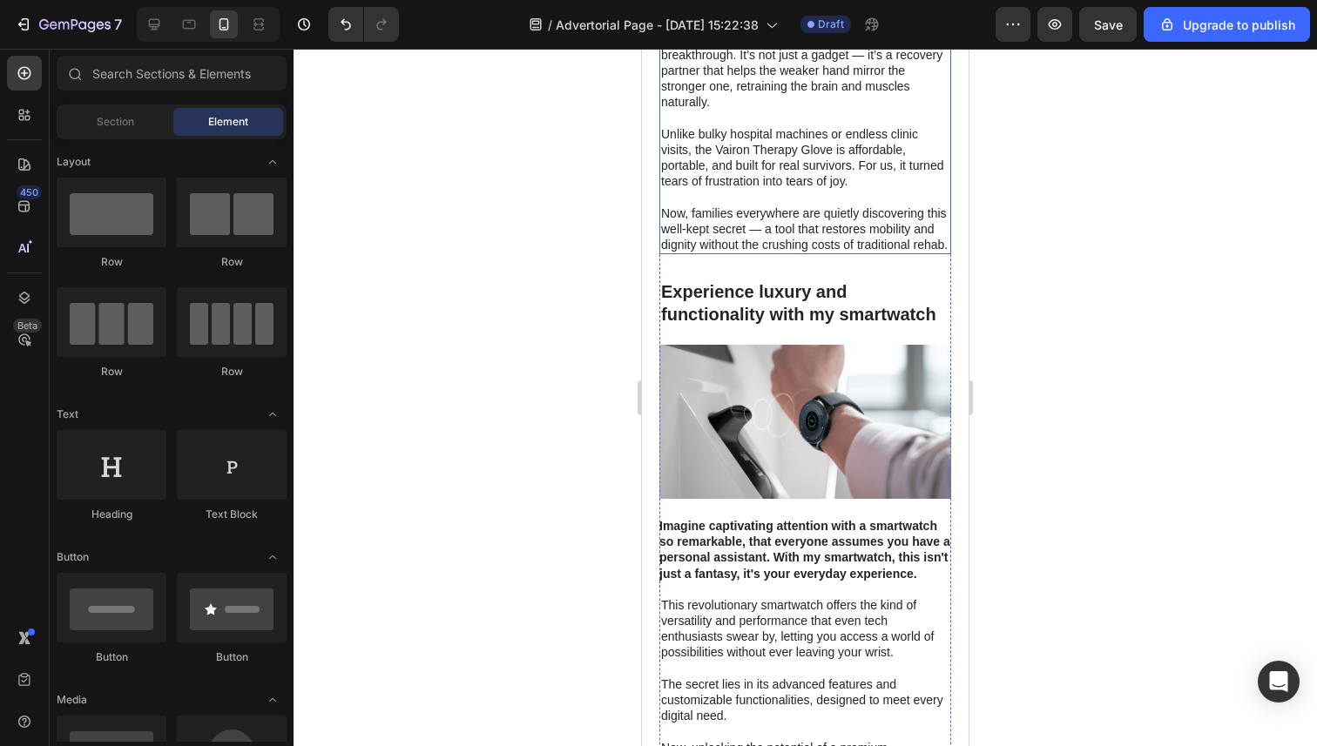
scroll to position [1846, 0]
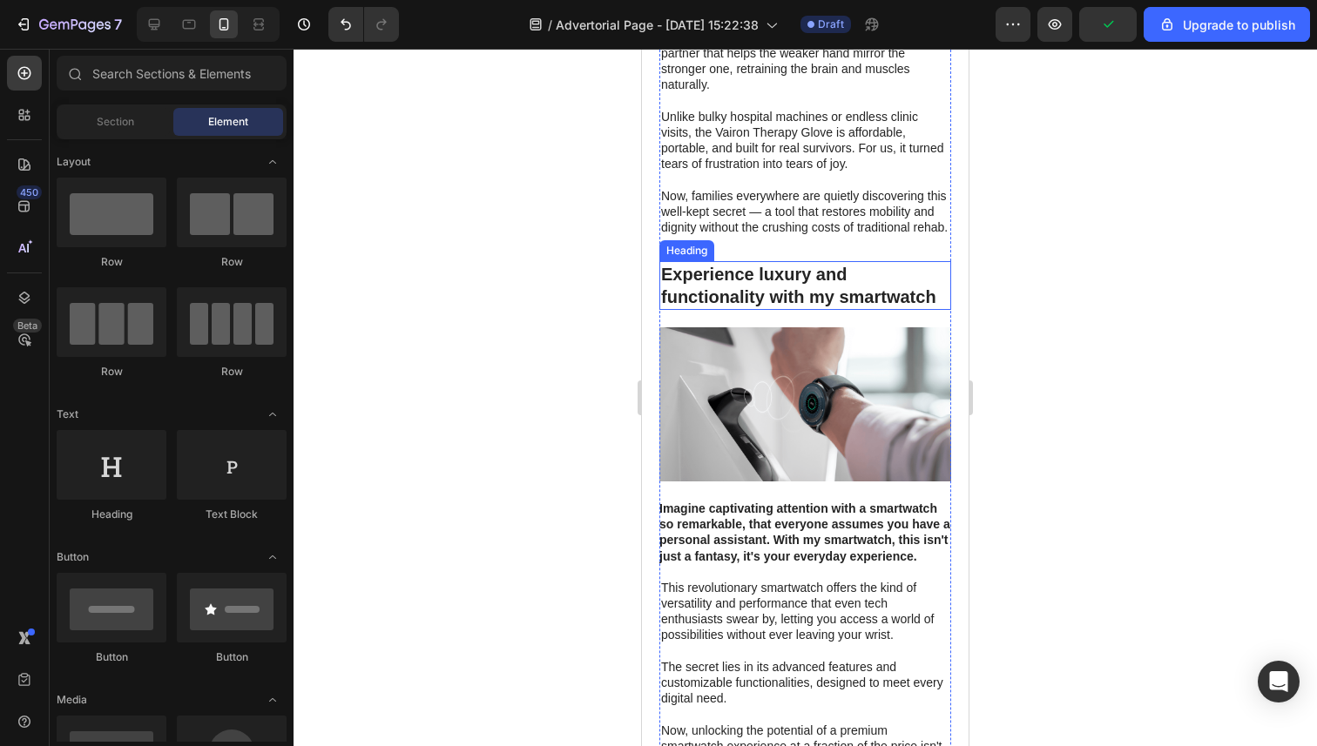
click at [782, 293] on h2 "Experience luxury and functionality with my smartwatch" at bounding box center [805, 285] width 292 height 49
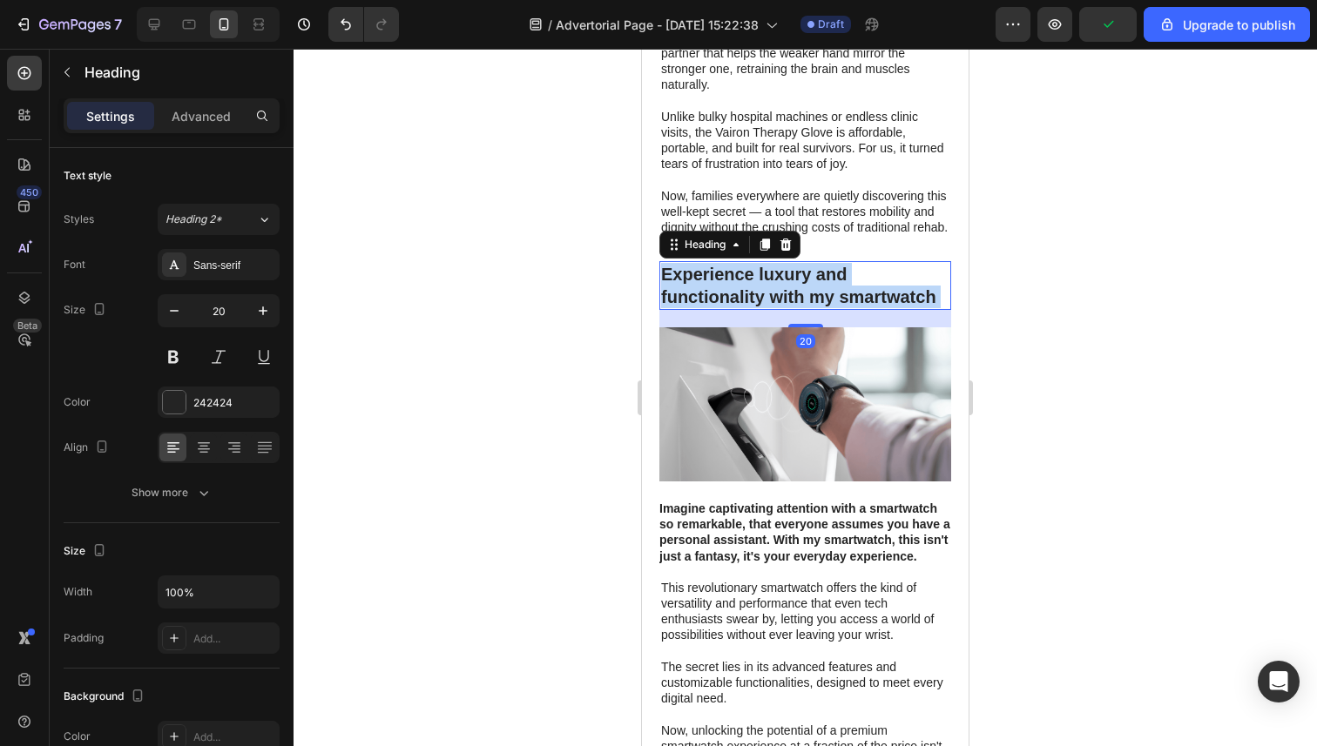
click at [782, 293] on h2 "Experience luxury and functionality with my smartwatch" at bounding box center [805, 285] width 292 height 49
click at [782, 293] on p "Experience luxury and functionality with my smartwatch" at bounding box center [805, 285] width 288 height 45
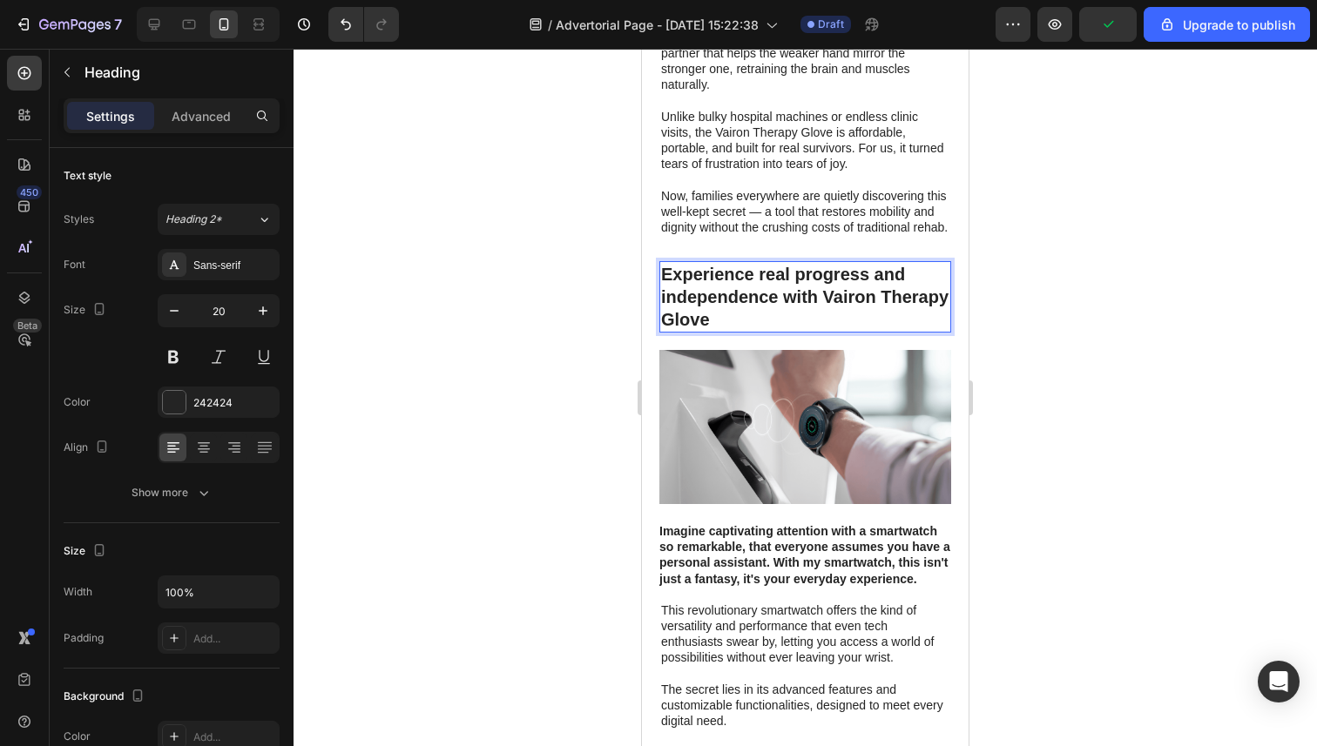
click at [565, 331] on div at bounding box center [804, 398] width 1023 height 698
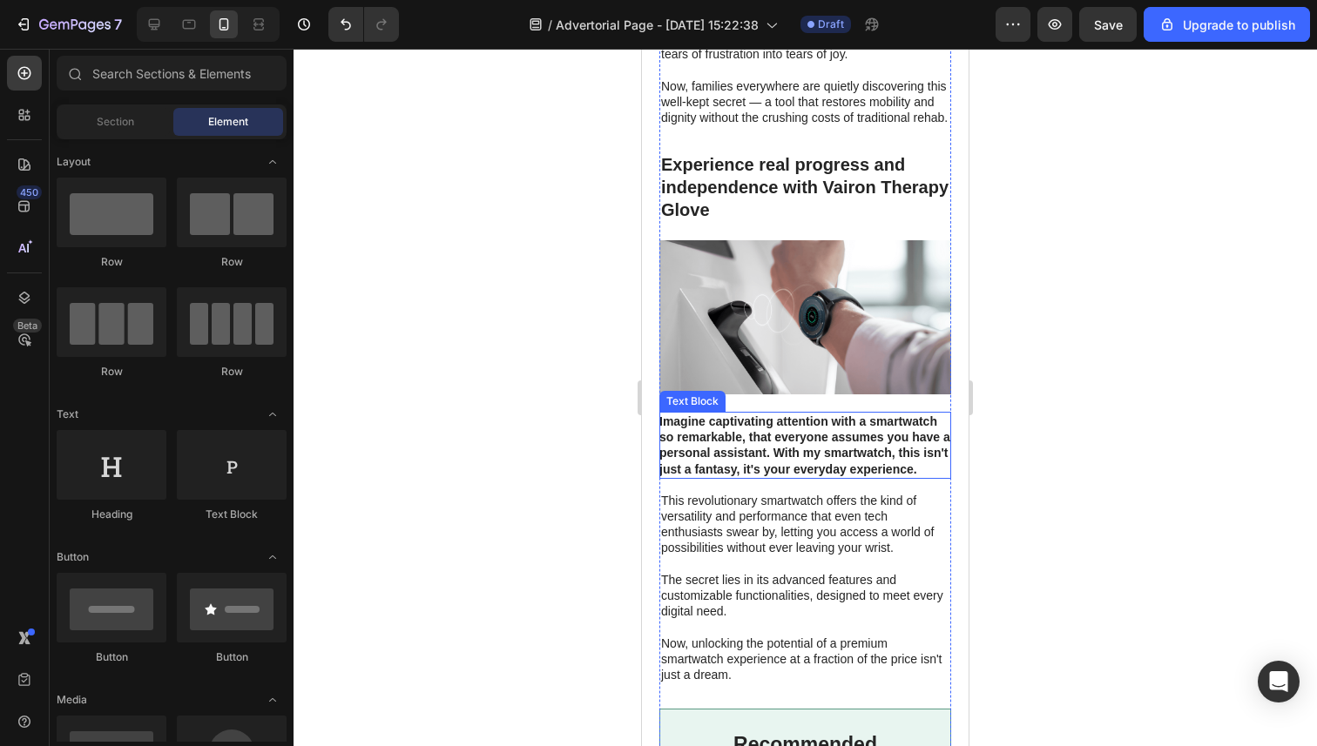
scroll to position [2020, 0]
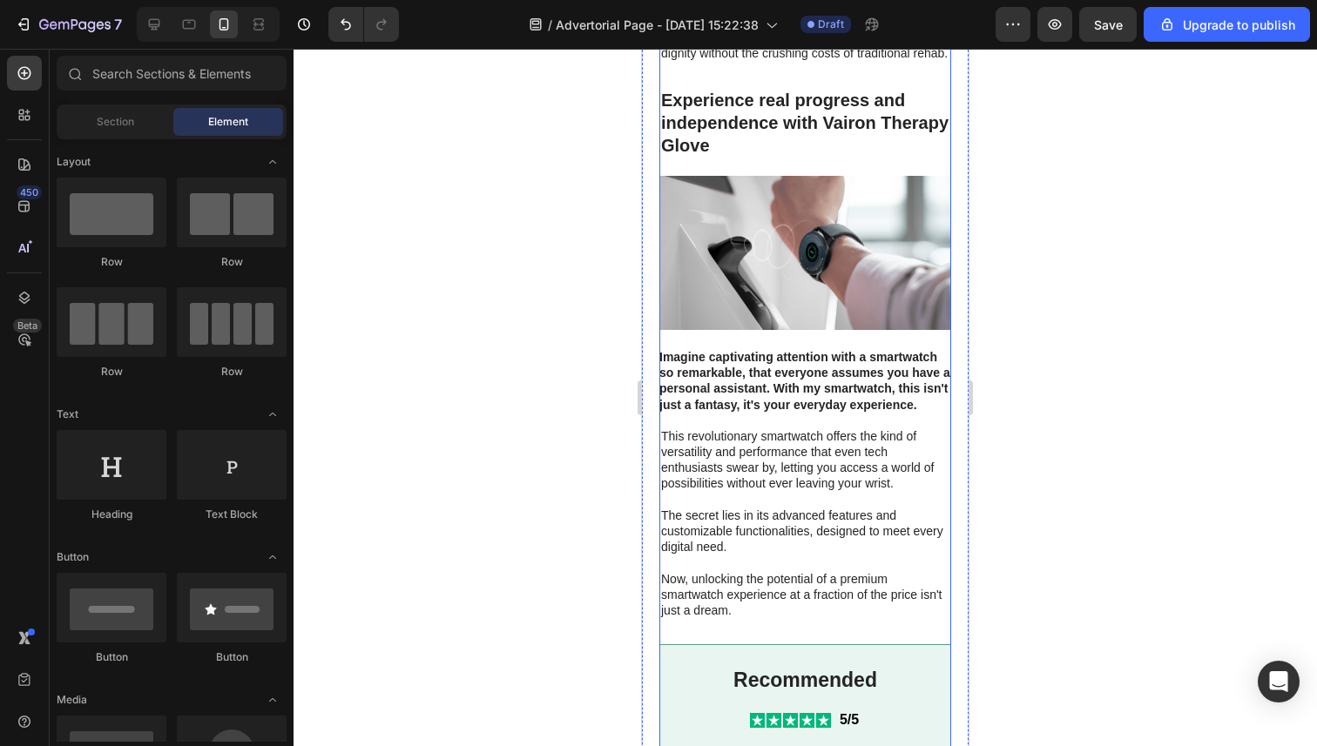
click at [818, 271] on img at bounding box center [805, 253] width 292 height 154
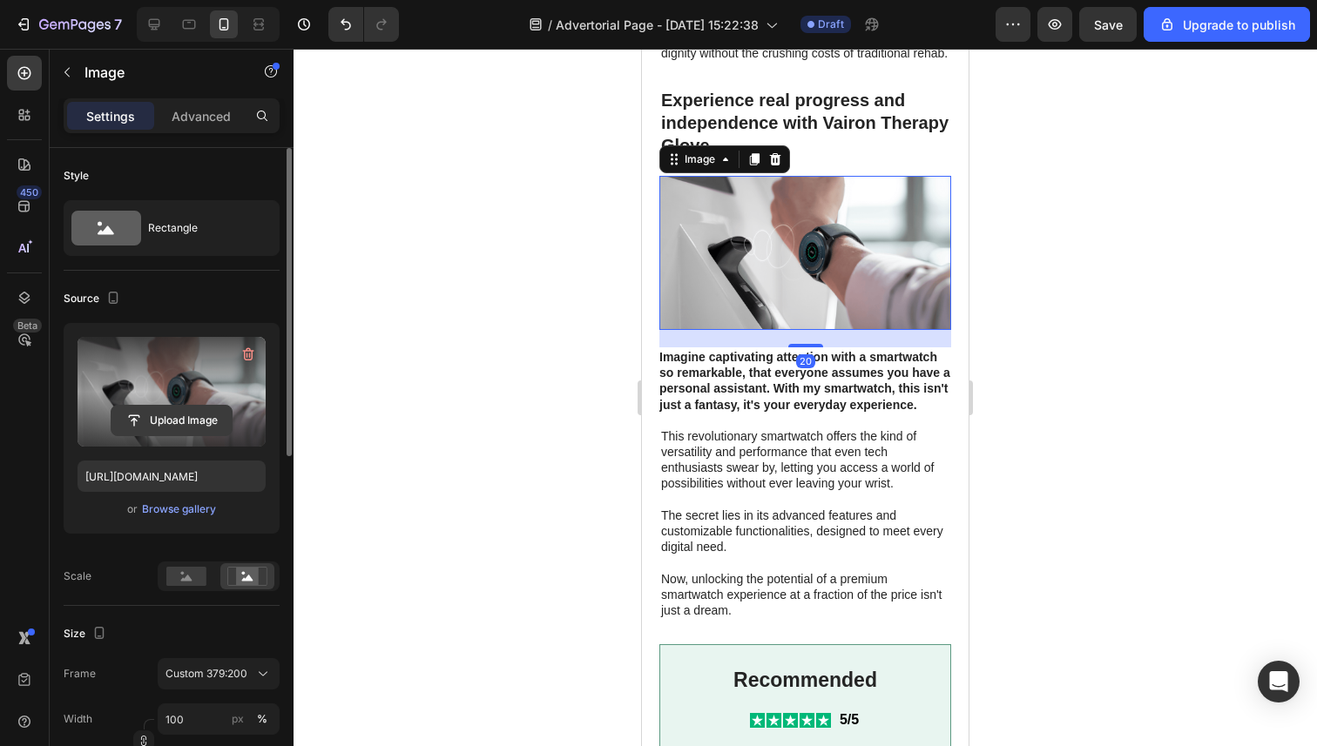
click at [178, 408] on input "file" at bounding box center [171, 421] width 120 height 30
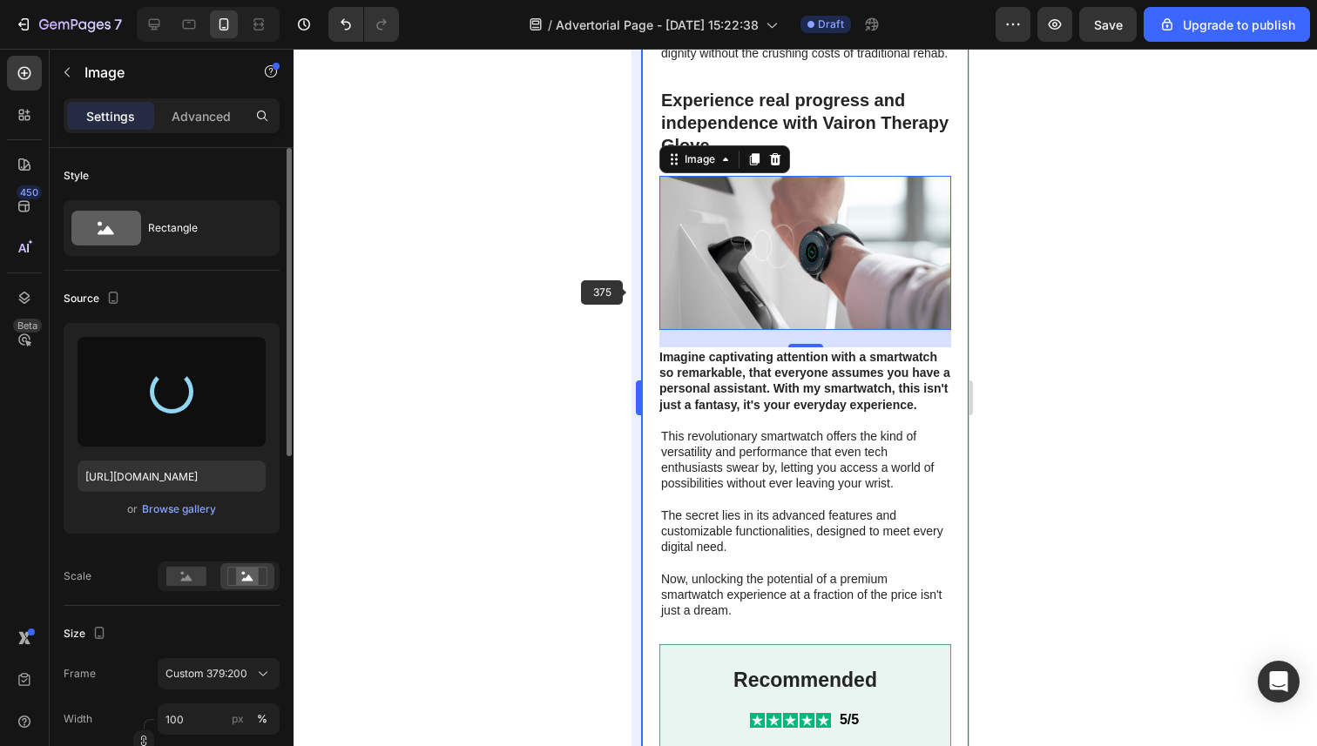
type input "https://cdn.shopify.com/s/files/1/0946/3303/4035/files/gempages_581573544958231…"
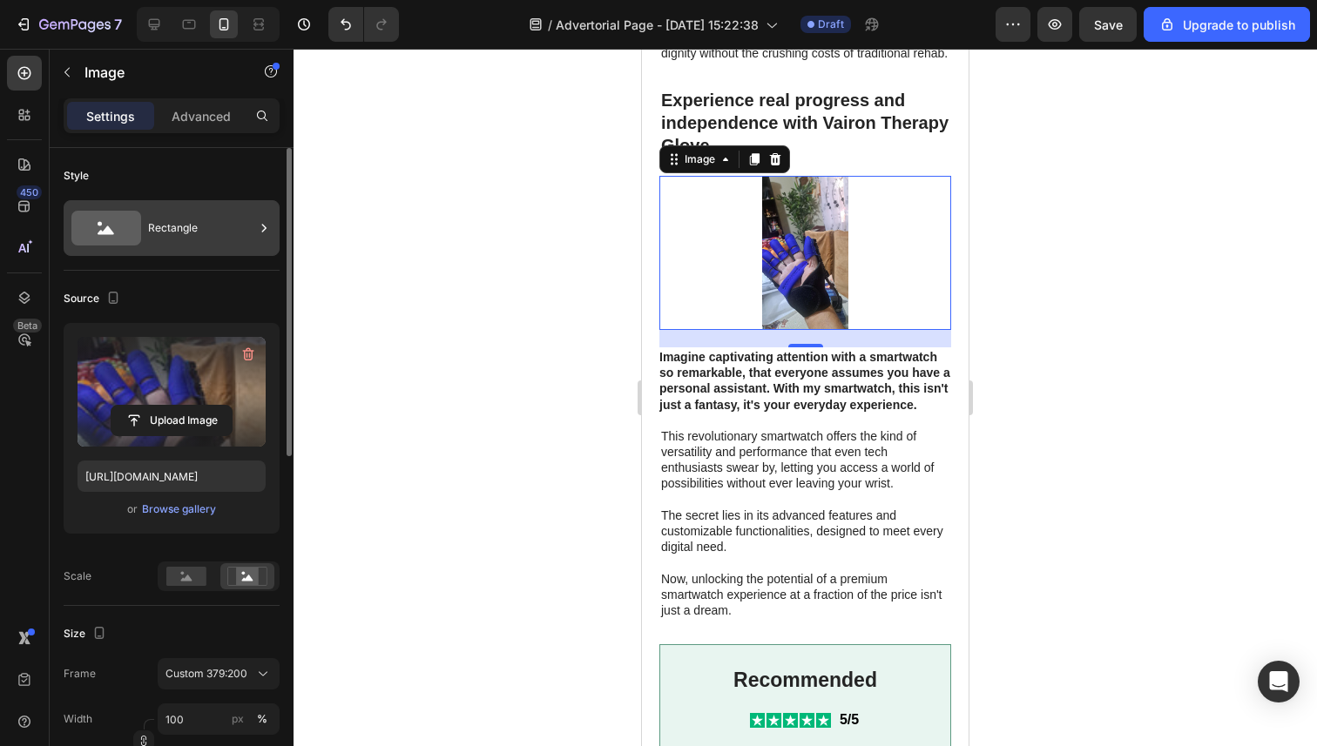
click at [193, 229] on div "Rectangle" at bounding box center [201, 228] width 106 height 40
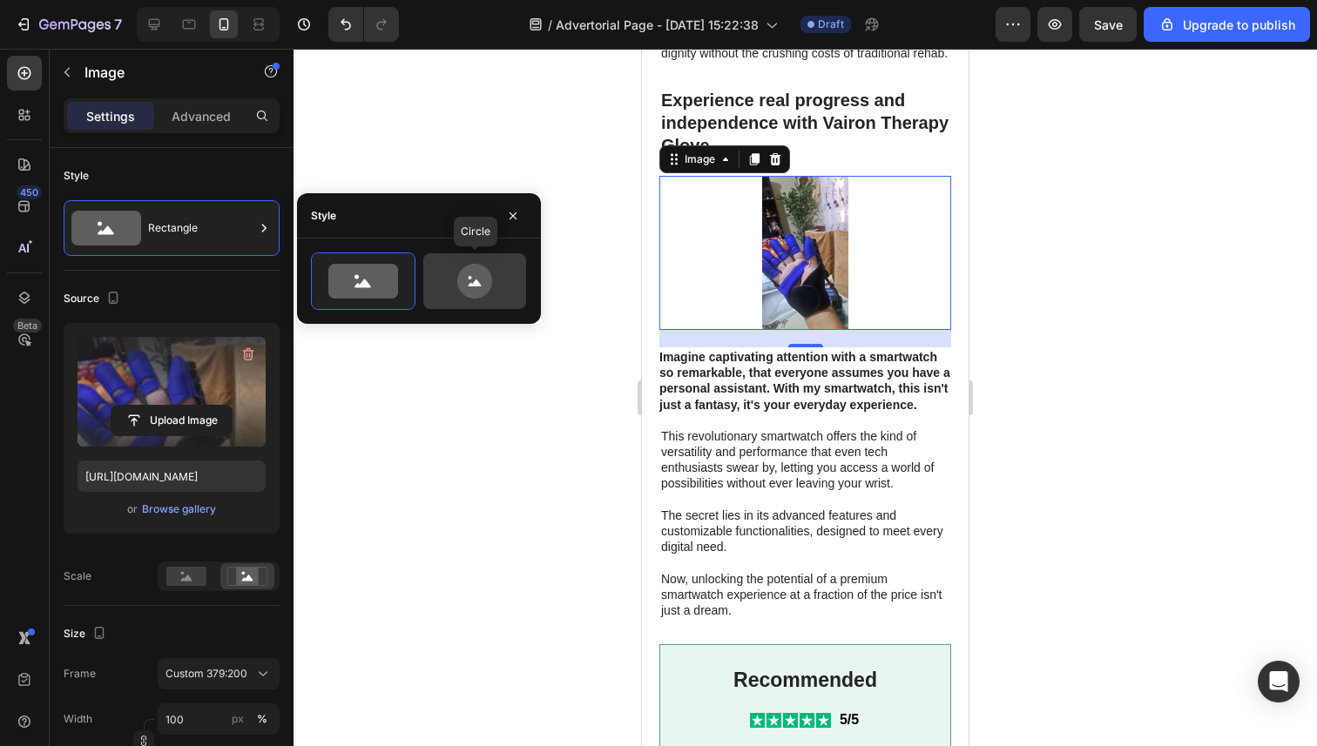
click at [455, 283] on icon at bounding box center [475, 281] width 82 height 35
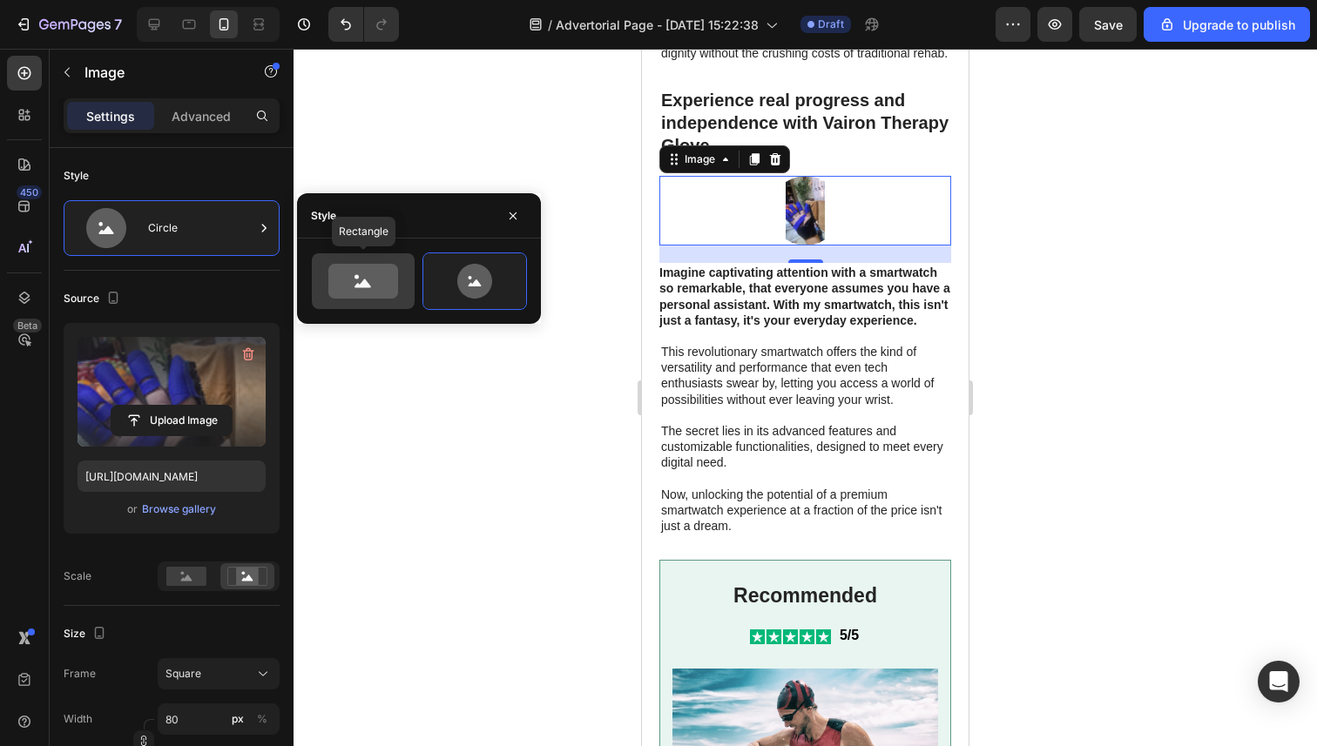
click at [369, 278] on icon at bounding box center [363, 281] width 70 height 35
type input "100"
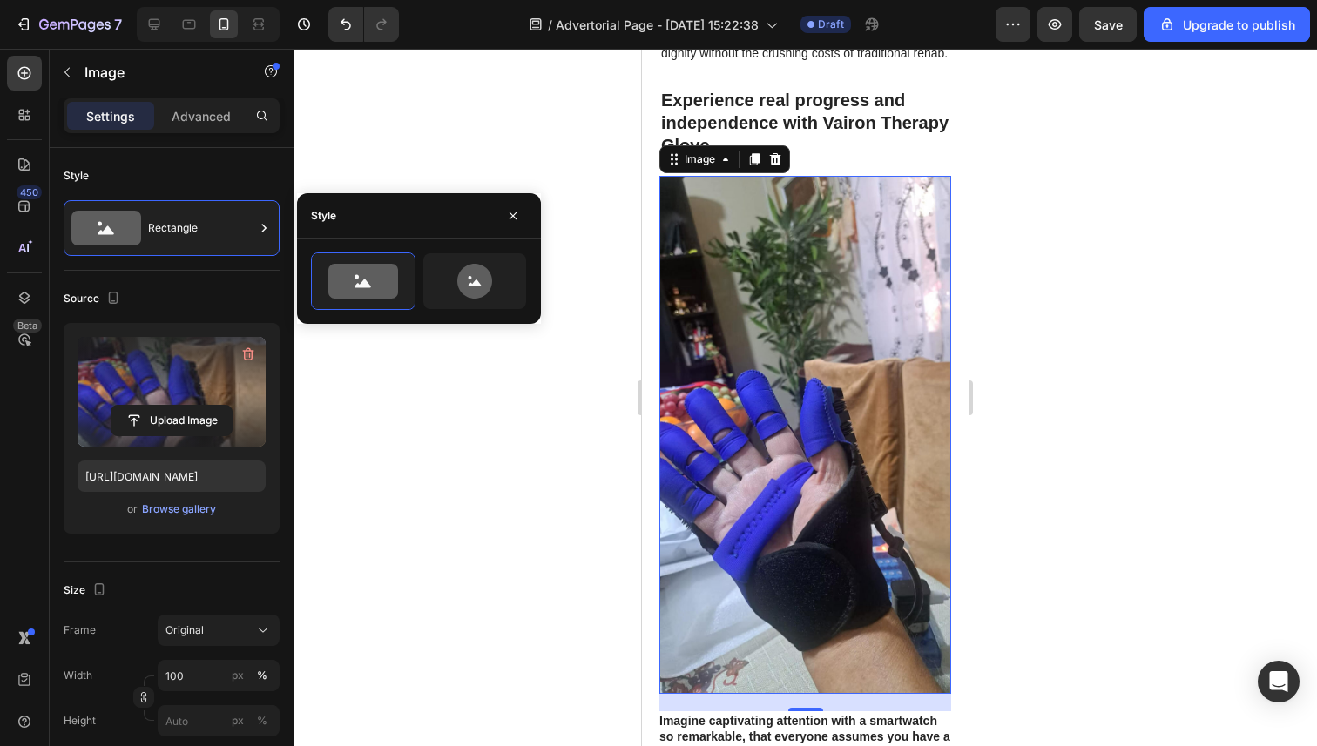
click at [482, 394] on div at bounding box center [804, 398] width 1023 height 698
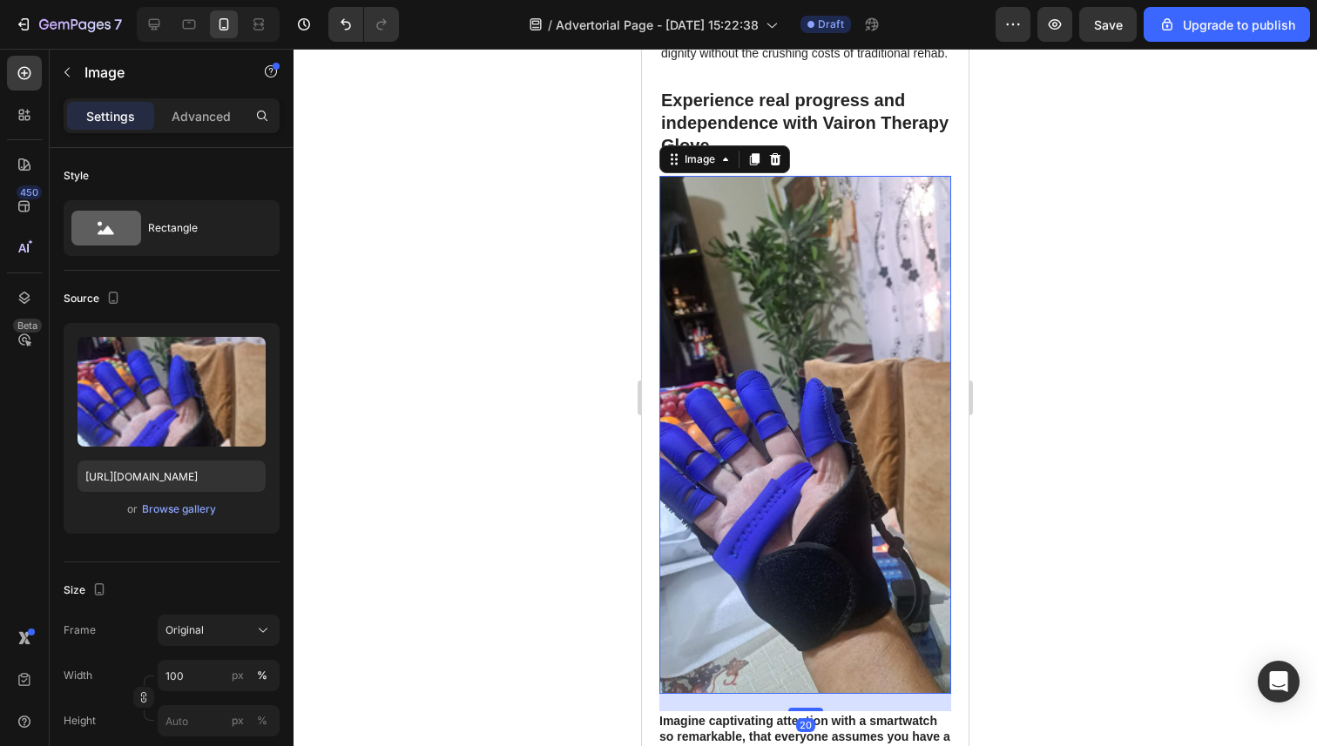
click at [815, 266] on img at bounding box center [805, 435] width 292 height 518
click at [158, 25] on icon at bounding box center [153, 24] width 17 height 17
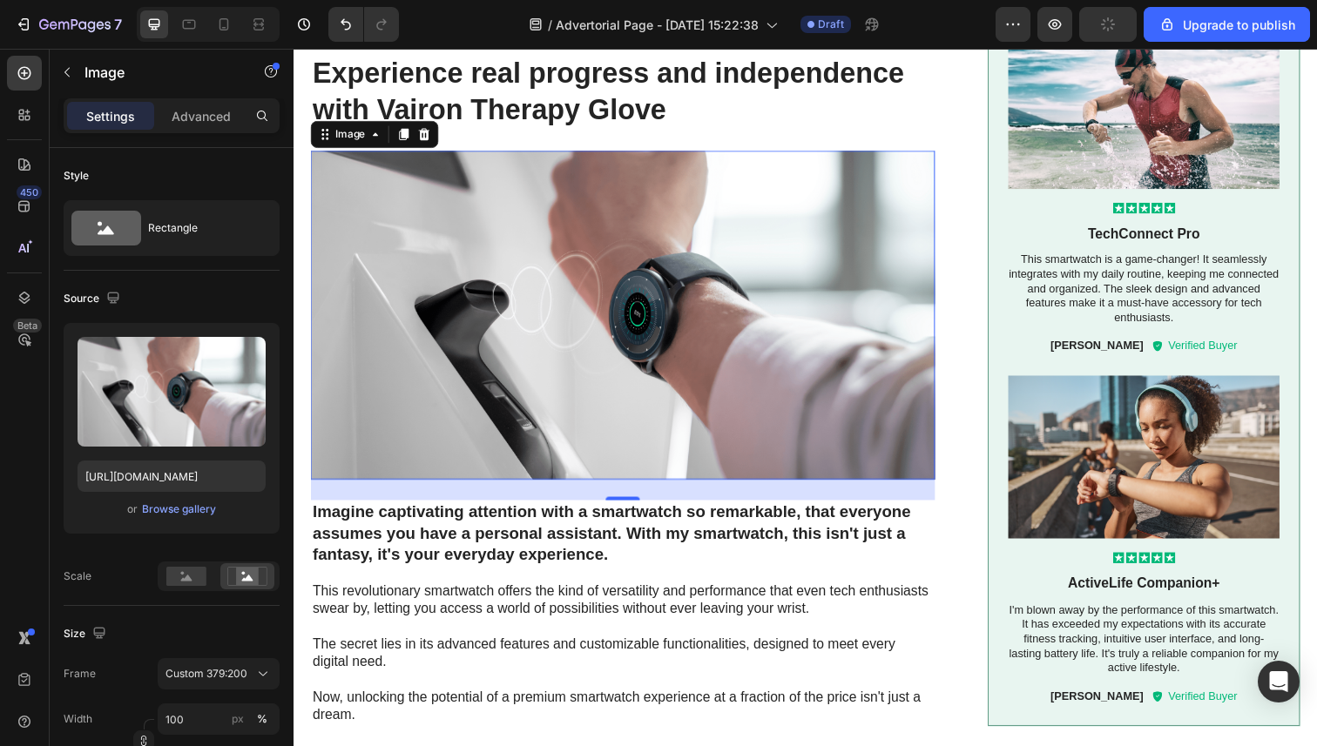
scroll to position [2048, 0]
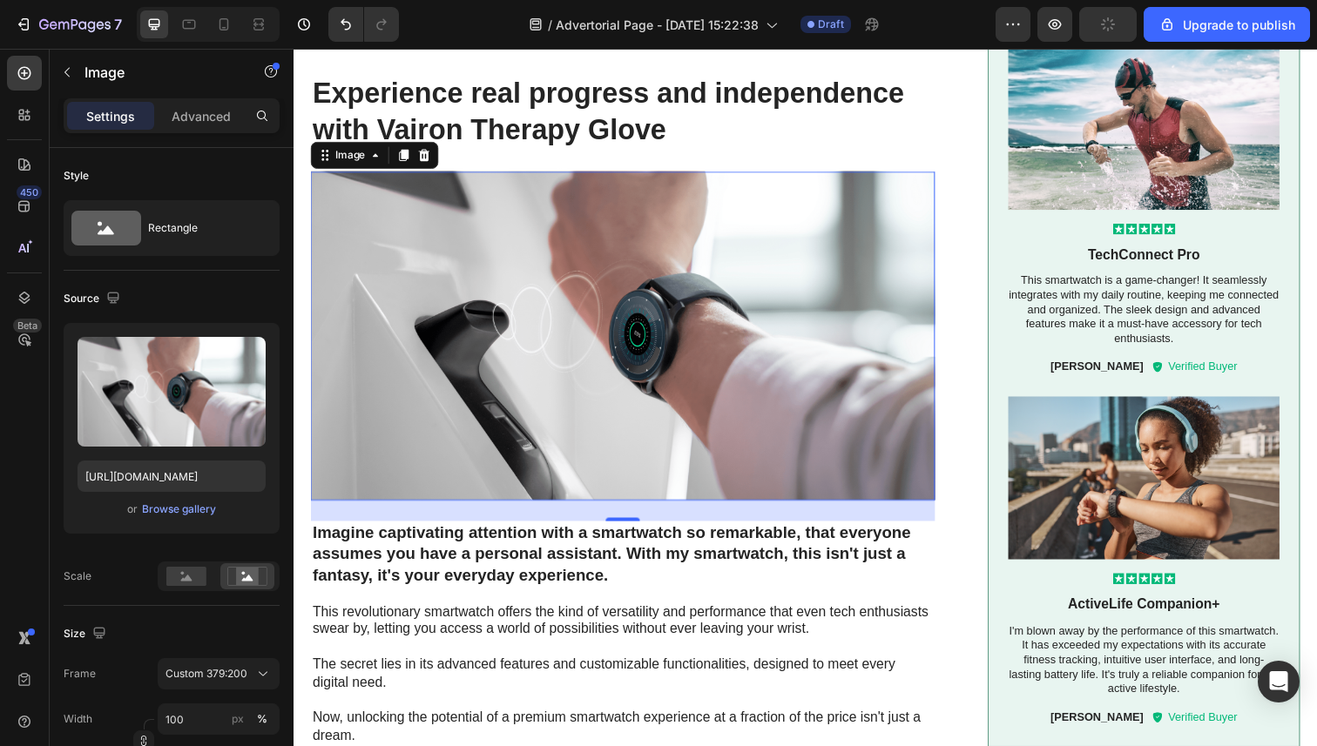
click at [678, 270] on img at bounding box center [629, 342] width 637 height 336
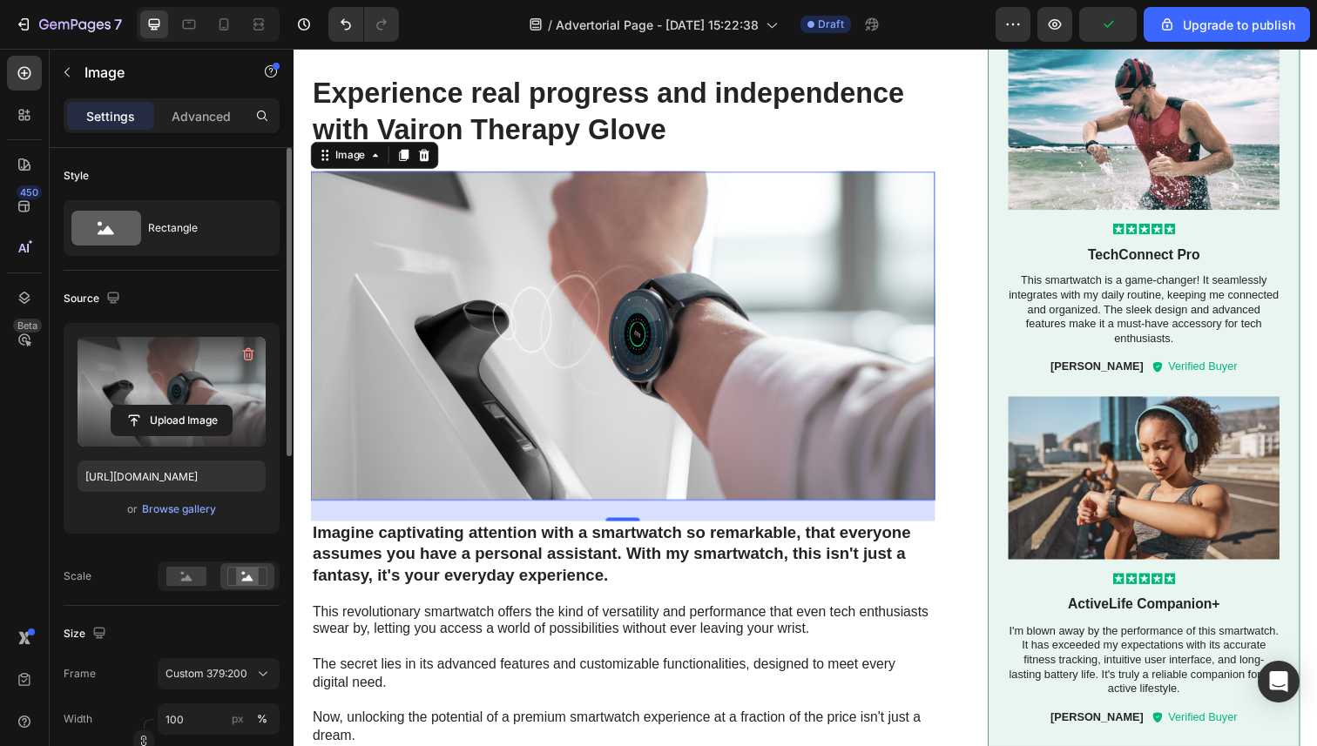
click at [172, 439] on label at bounding box center [172, 392] width 188 height 110
click at [172, 435] on input "file" at bounding box center [171, 421] width 120 height 30
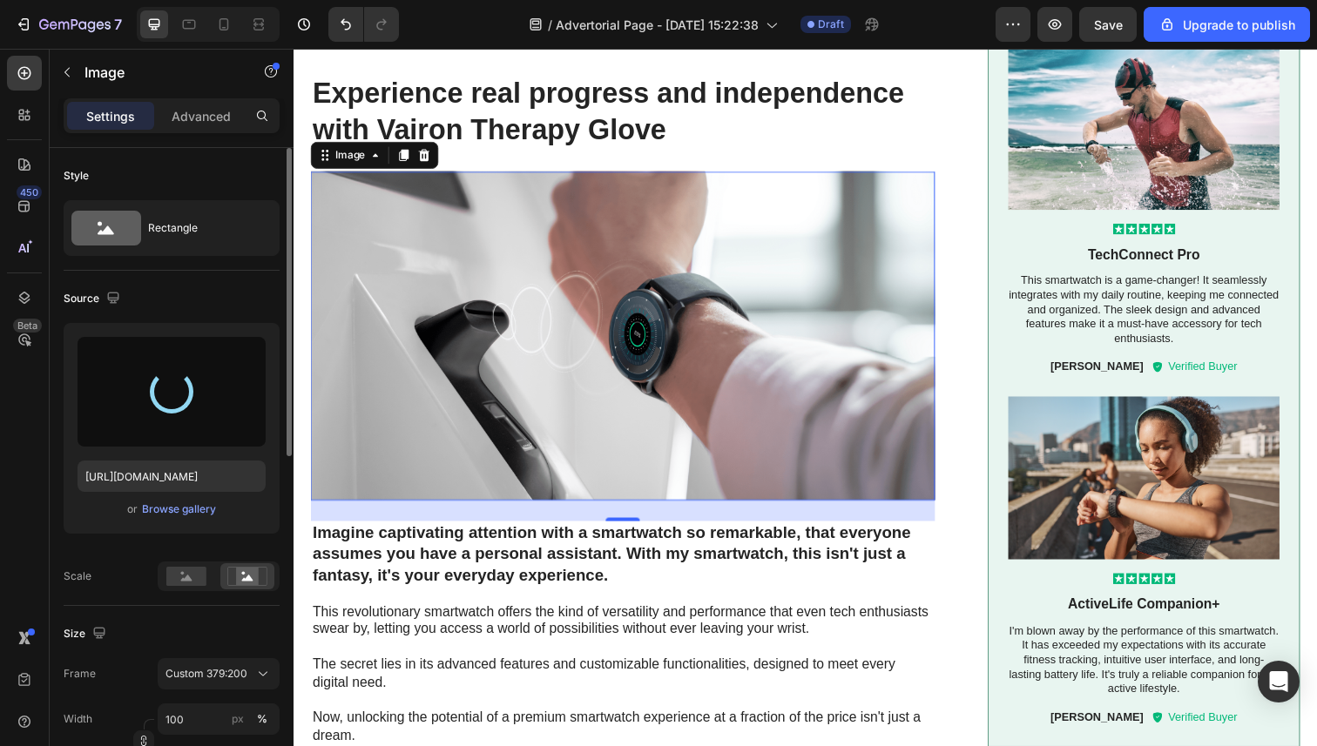
type input "https://cdn.shopify.com/s/files/1/0946/3303/4035/files/gempages_581573544958231…"
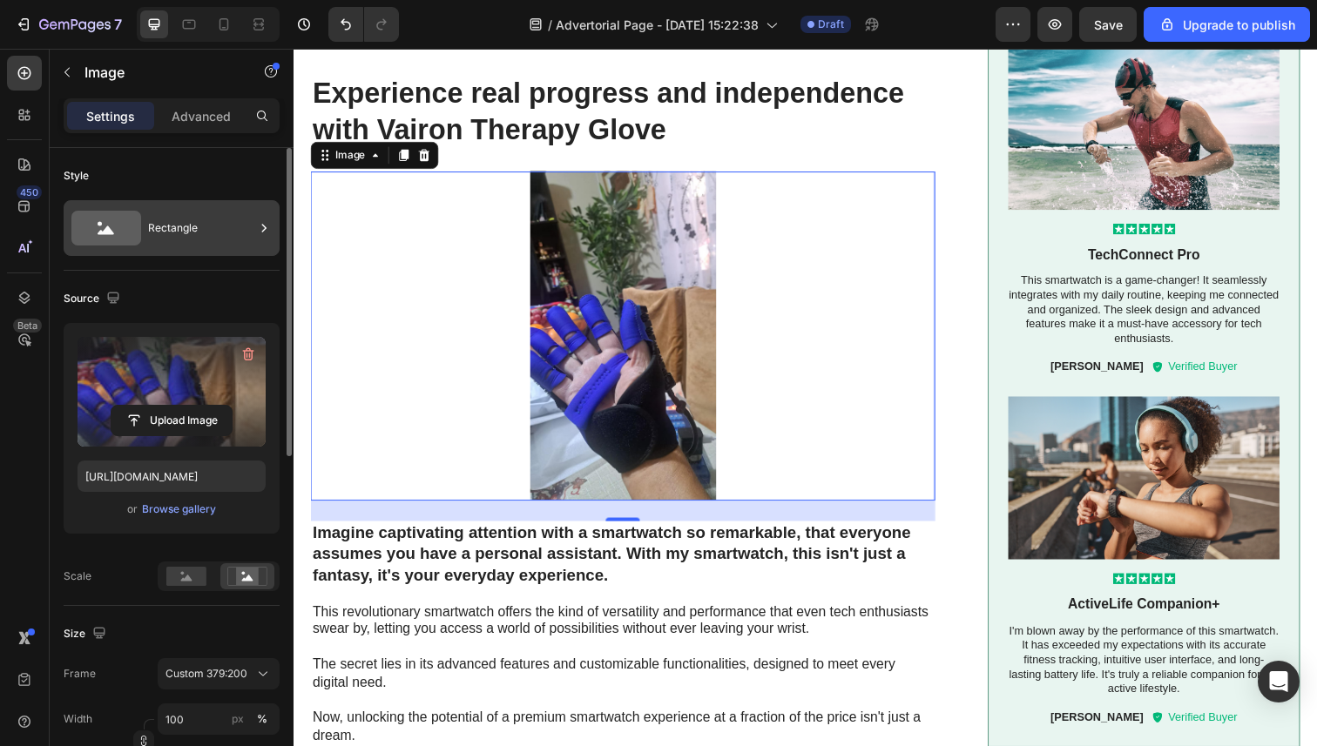
click at [227, 237] on div "Rectangle" at bounding box center [201, 228] width 106 height 40
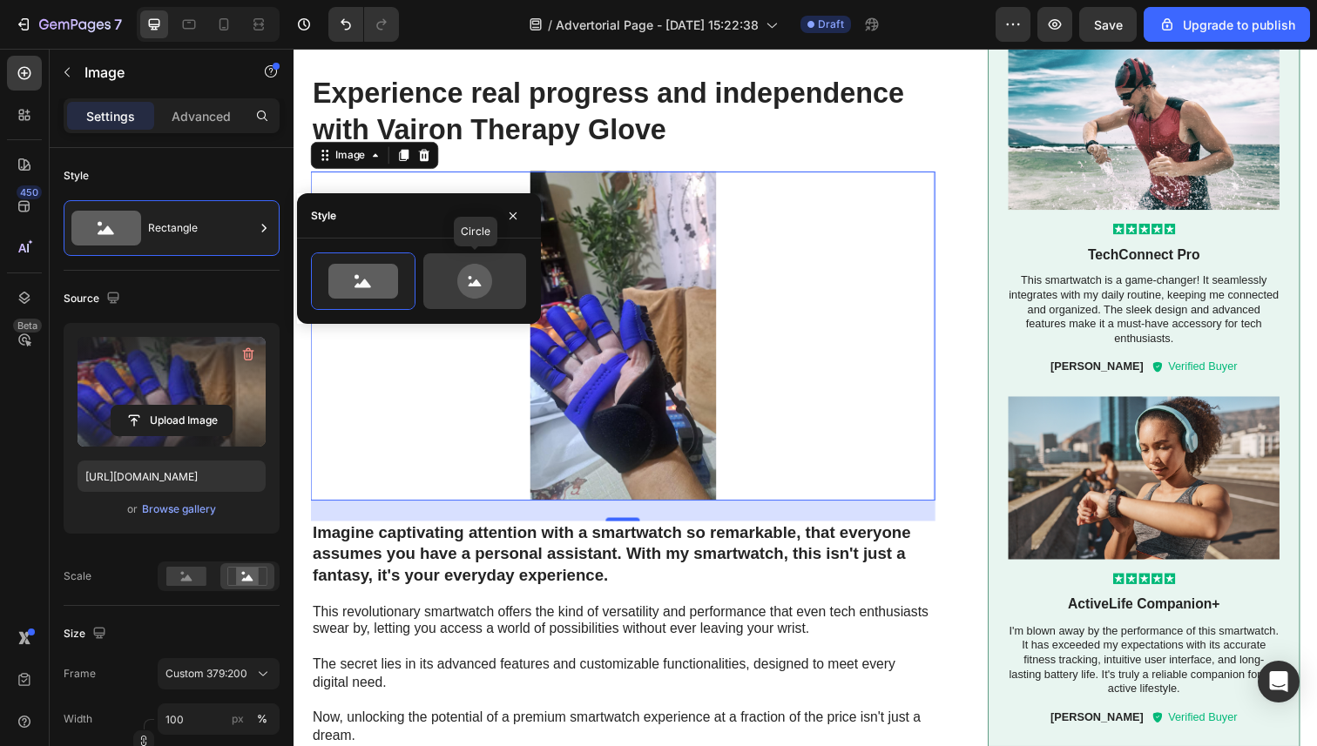
click at [468, 271] on icon at bounding box center [474, 281] width 35 height 35
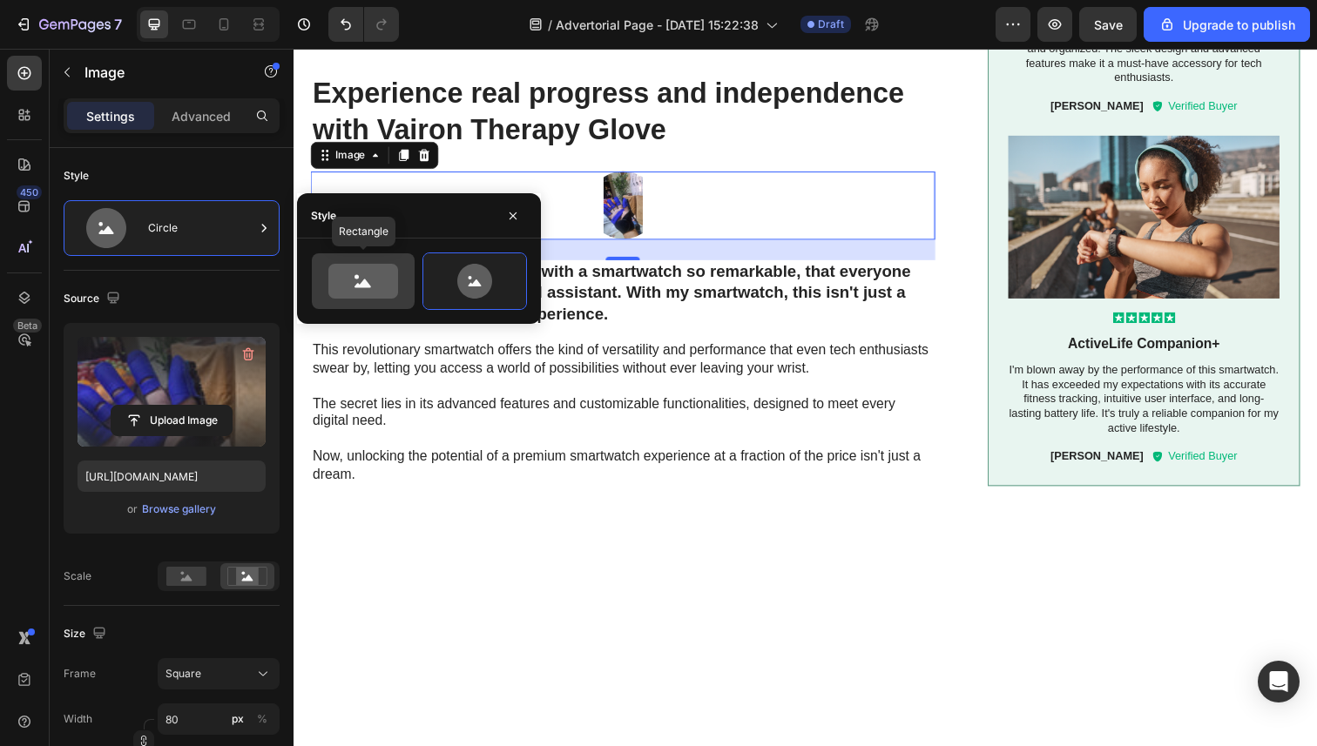
click at [374, 280] on icon at bounding box center [363, 281] width 70 height 35
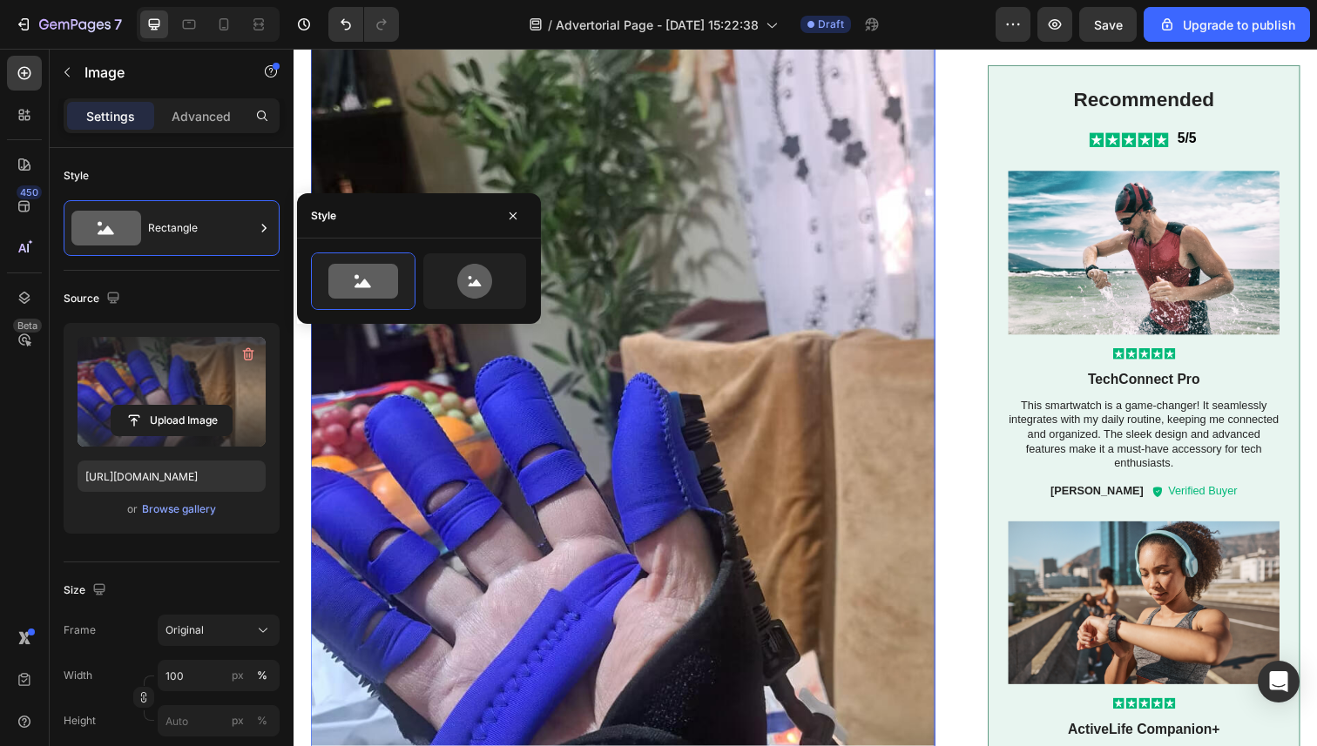
scroll to position [2223, 0]
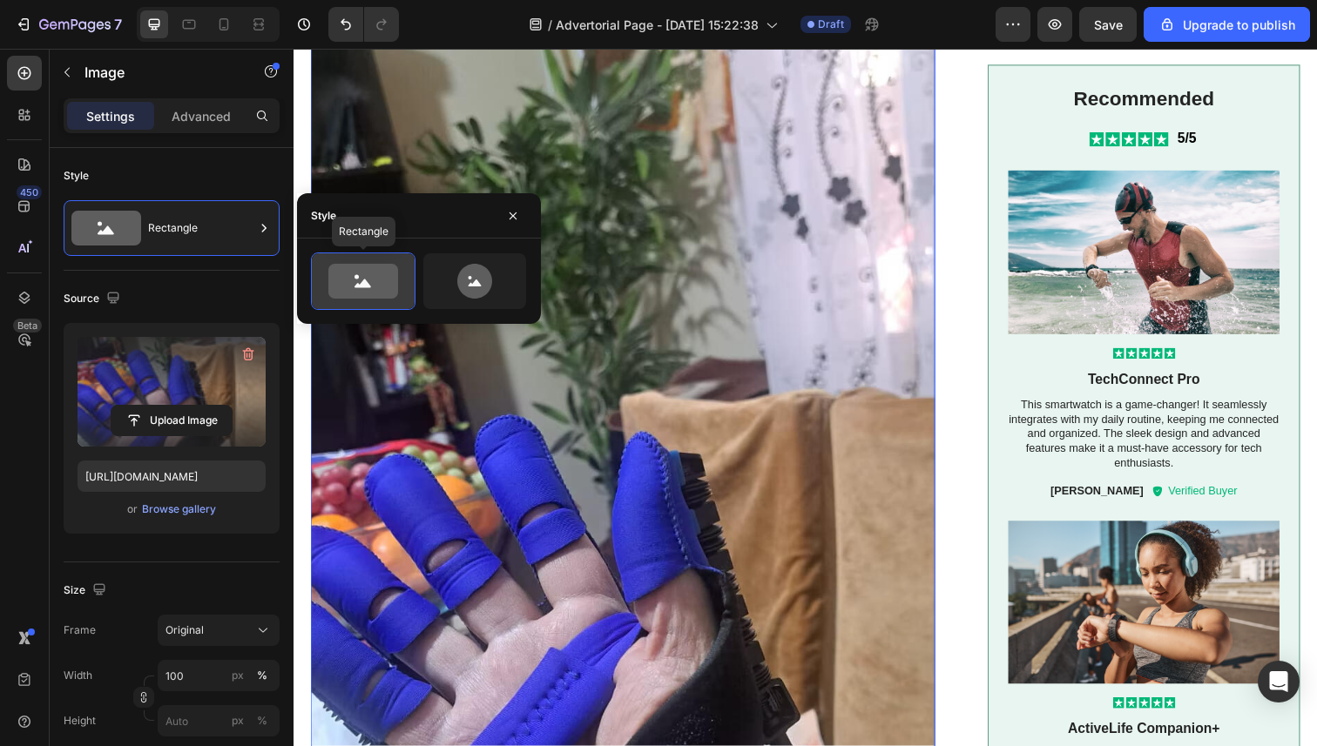
click at [376, 291] on icon at bounding box center [363, 281] width 70 height 35
click at [455, 269] on icon at bounding box center [475, 281] width 82 height 35
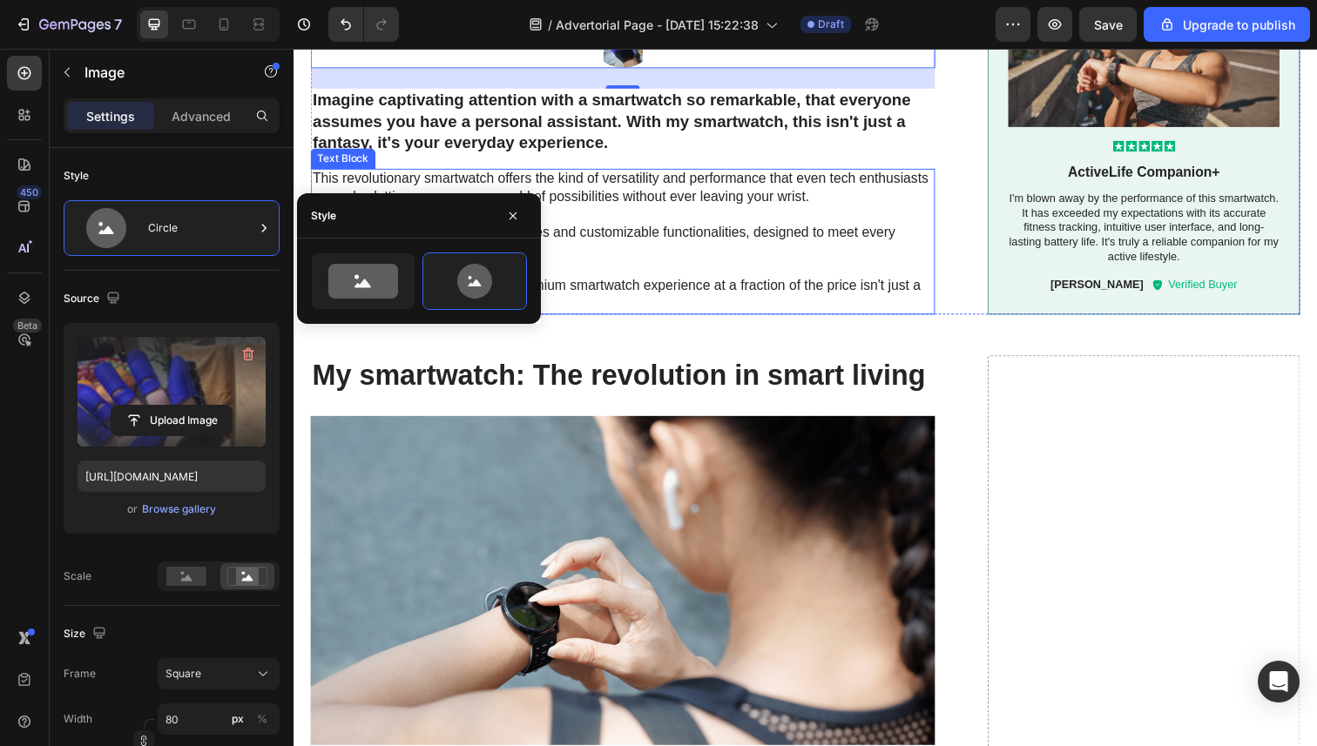
scroll to position [1842, 0]
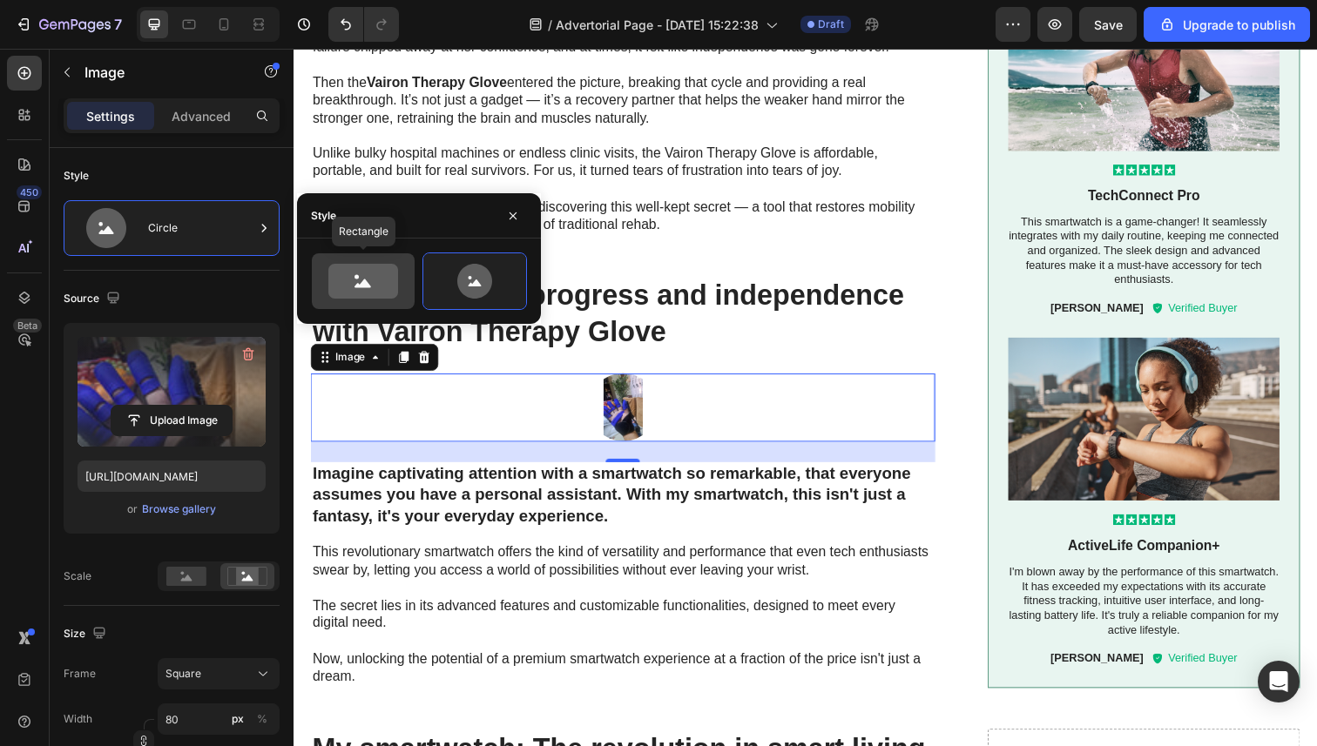
click at [362, 293] on icon at bounding box center [363, 281] width 70 height 35
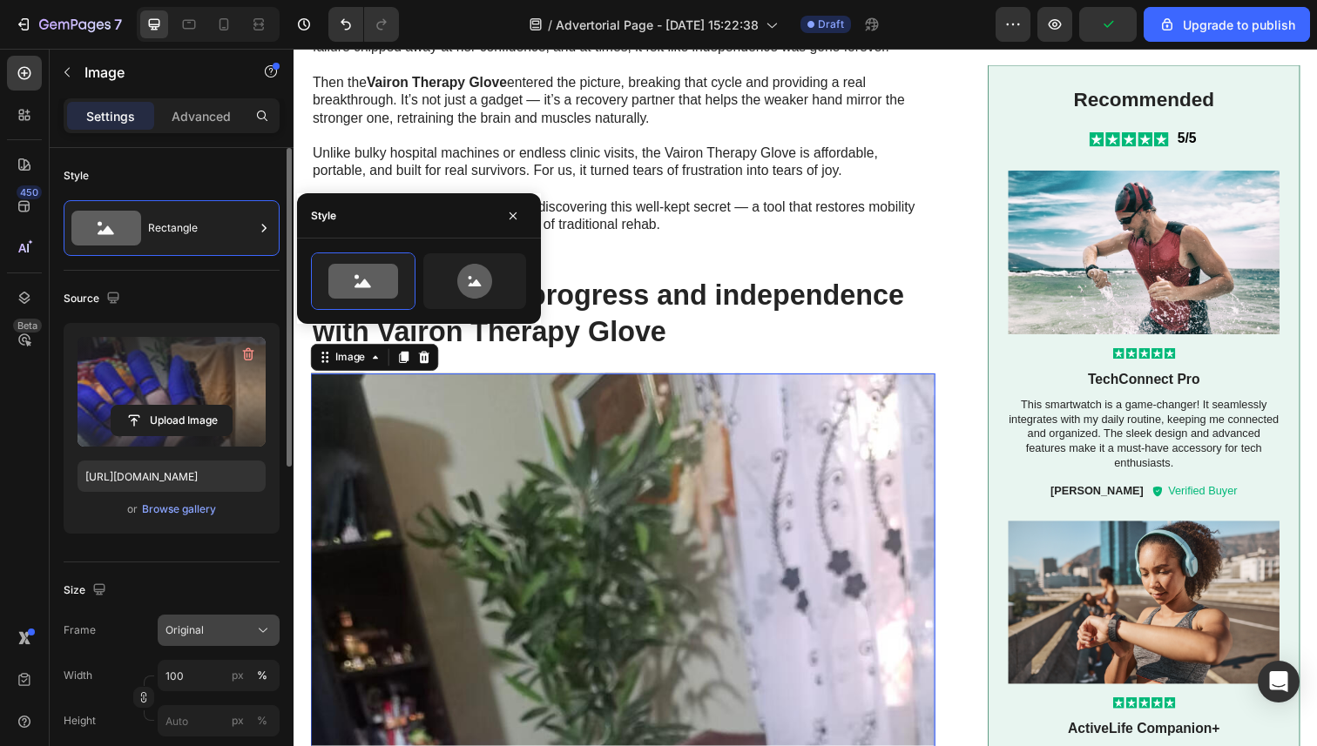
click at [193, 630] on span "Original" at bounding box center [184, 631] width 38 height 16
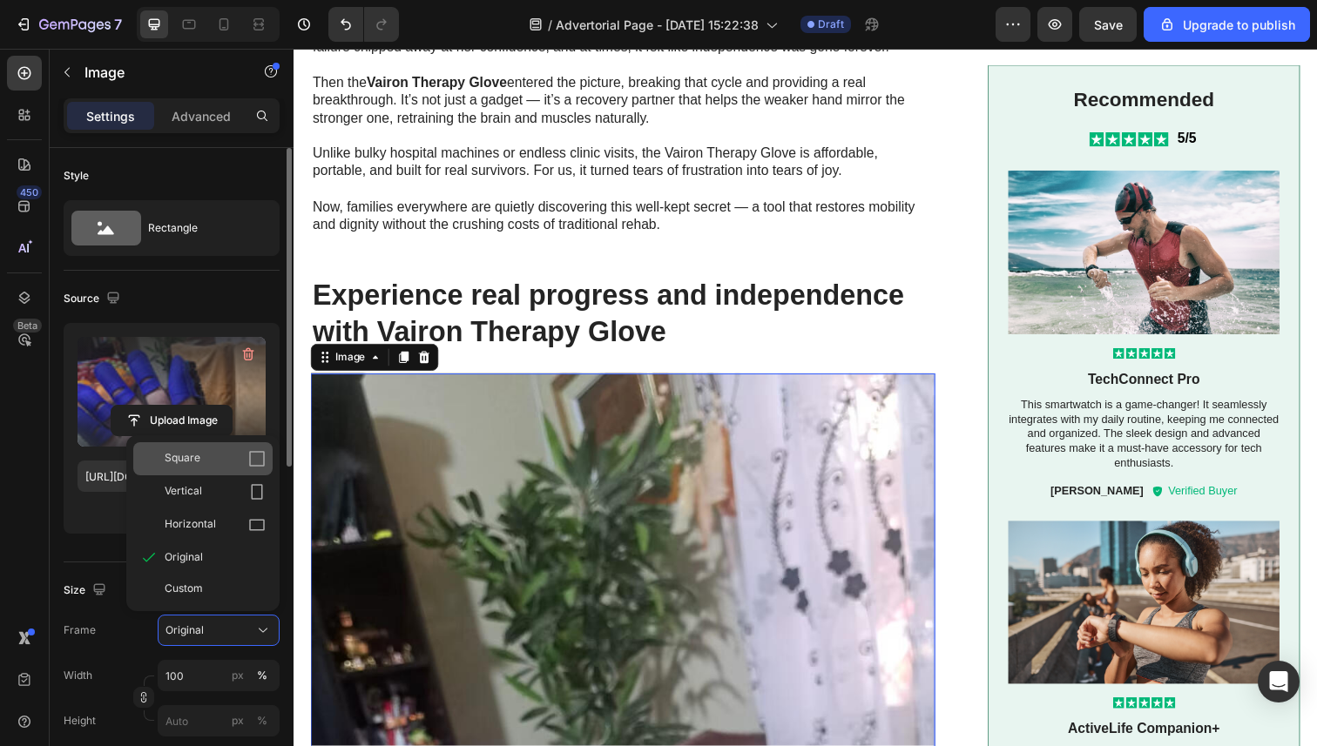
click at [218, 454] on div "Square" at bounding box center [215, 458] width 101 height 17
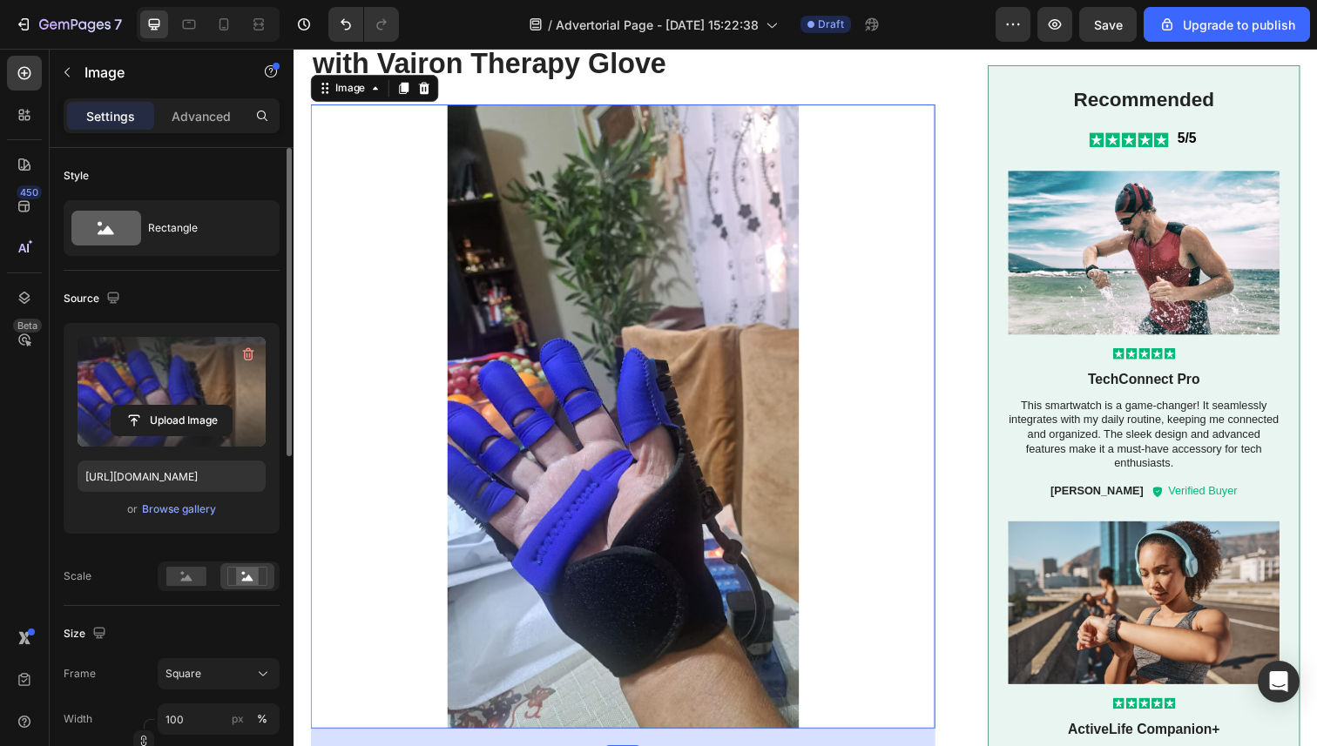
scroll to position [2044, 0]
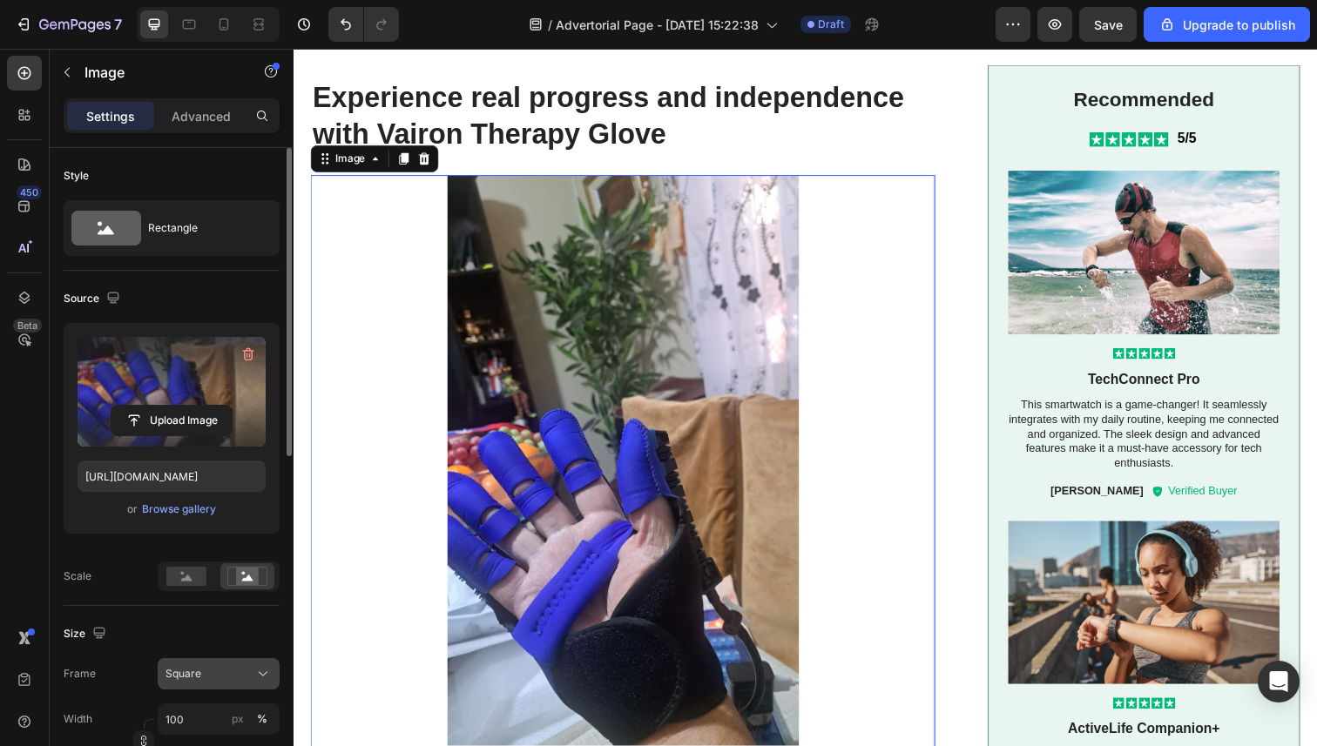
click at [221, 666] on div "Square" at bounding box center [207, 674] width 85 height 16
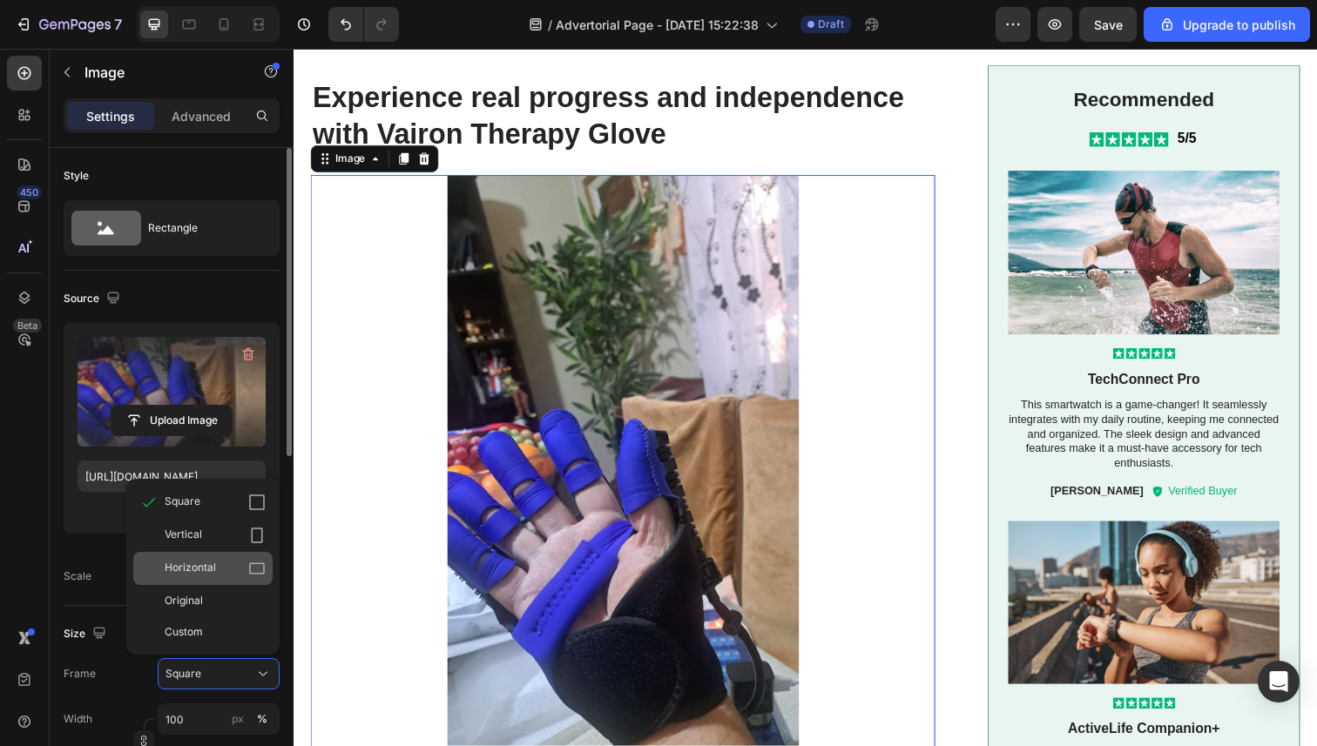
click at [238, 576] on div "Horizontal" at bounding box center [215, 568] width 101 height 17
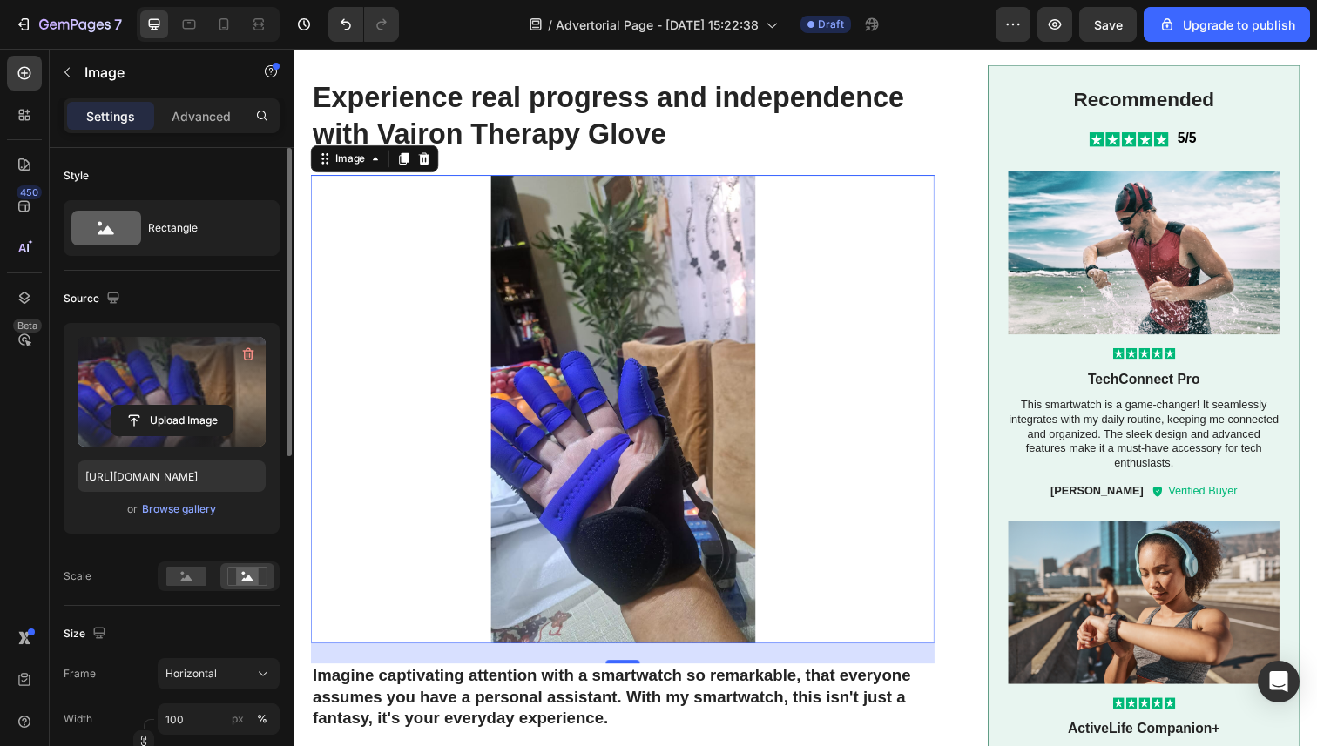
click at [531, 502] on img at bounding box center [629, 418] width 637 height 478
click at [176, 229] on div "Rectangle" at bounding box center [201, 228] width 106 height 40
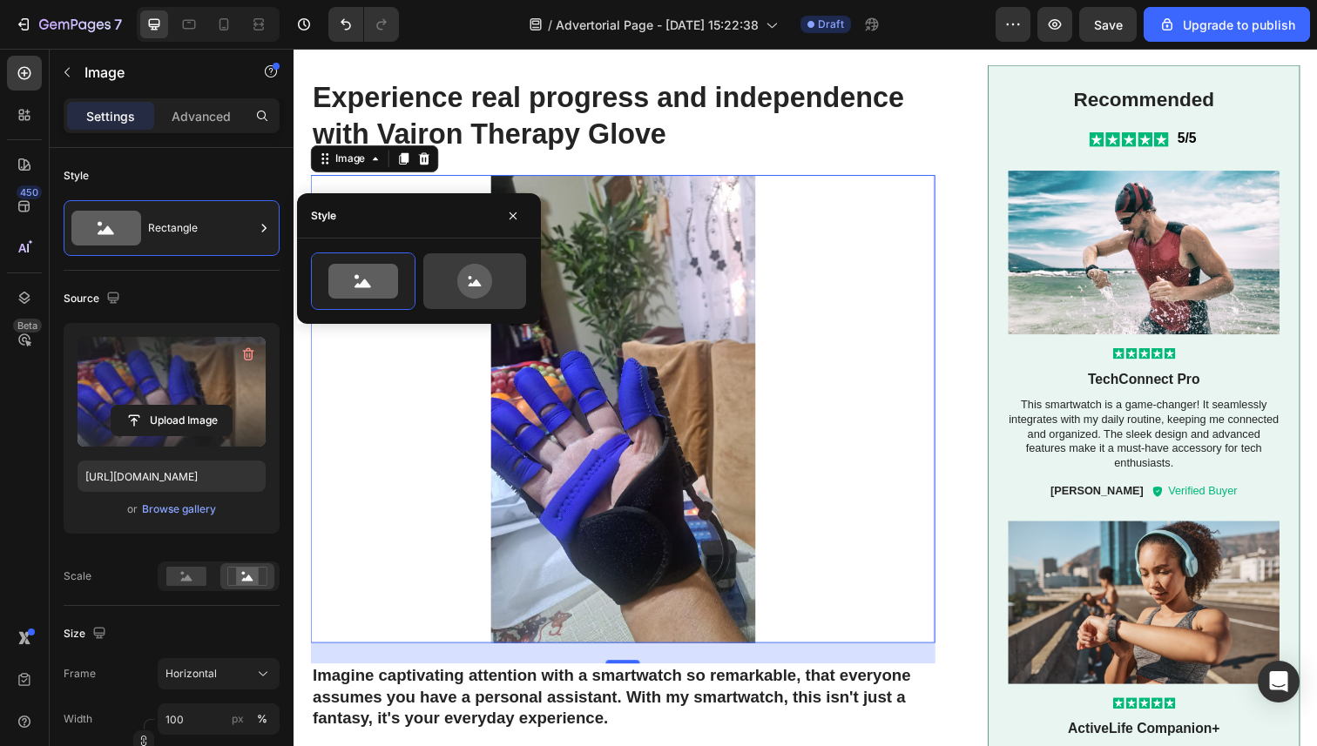
click at [460, 281] on icon at bounding box center [474, 281] width 35 height 35
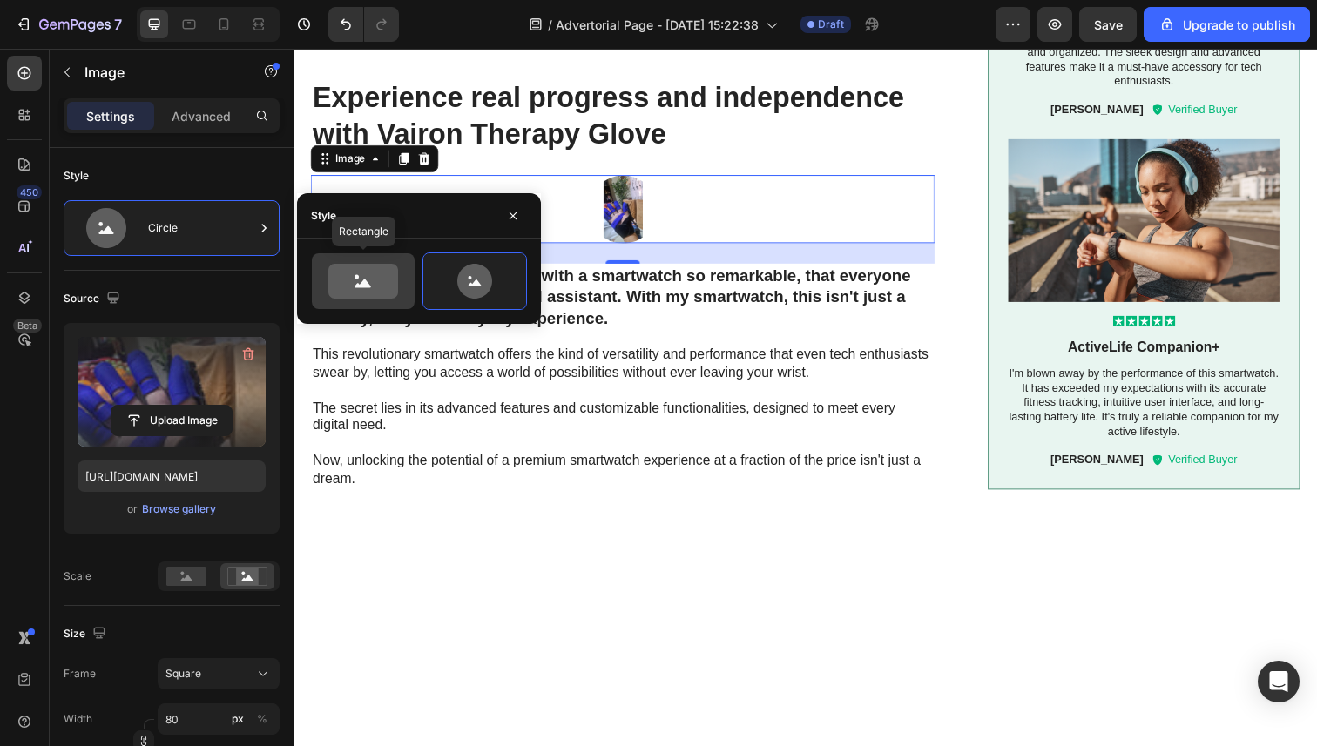
click at [372, 282] on icon at bounding box center [363, 281] width 70 height 35
type input "100"
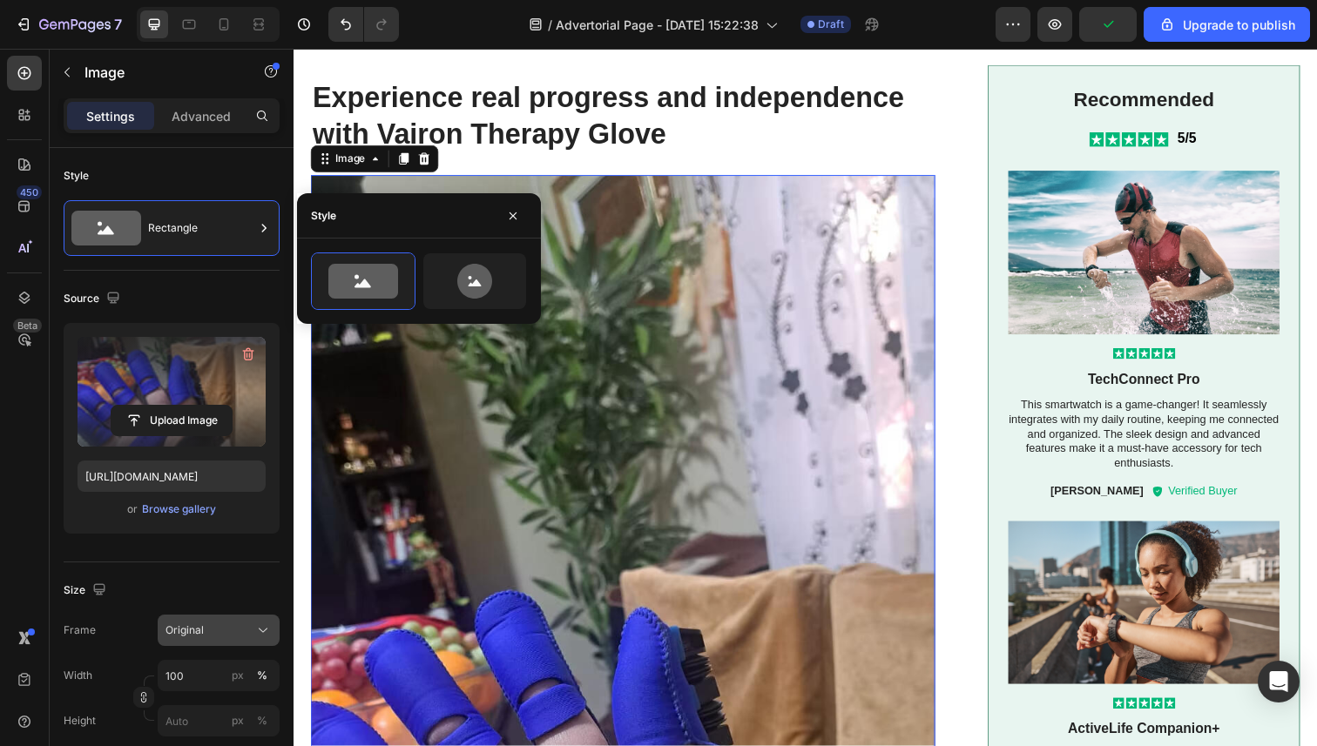
click at [187, 639] on button "Original" at bounding box center [219, 630] width 122 height 31
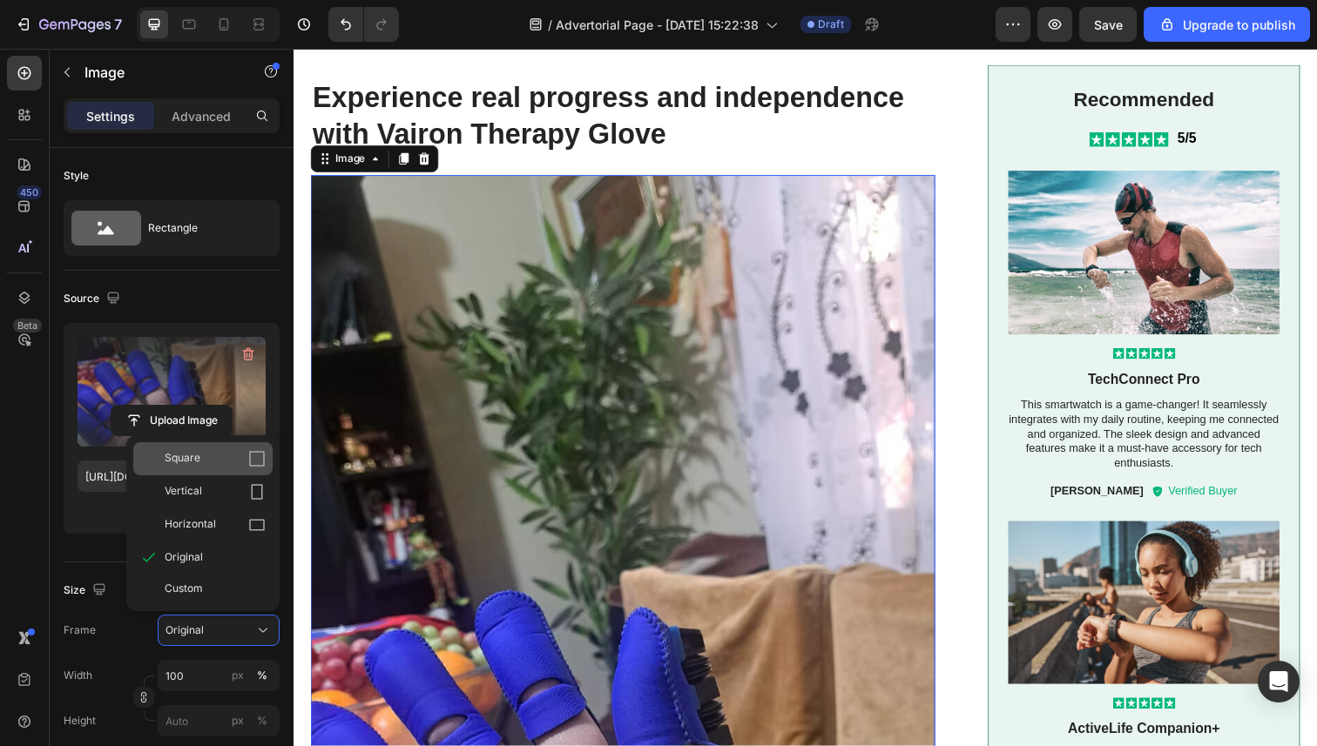
click at [212, 468] on div "Square" at bounding box center [202, 458] width 139 height 33
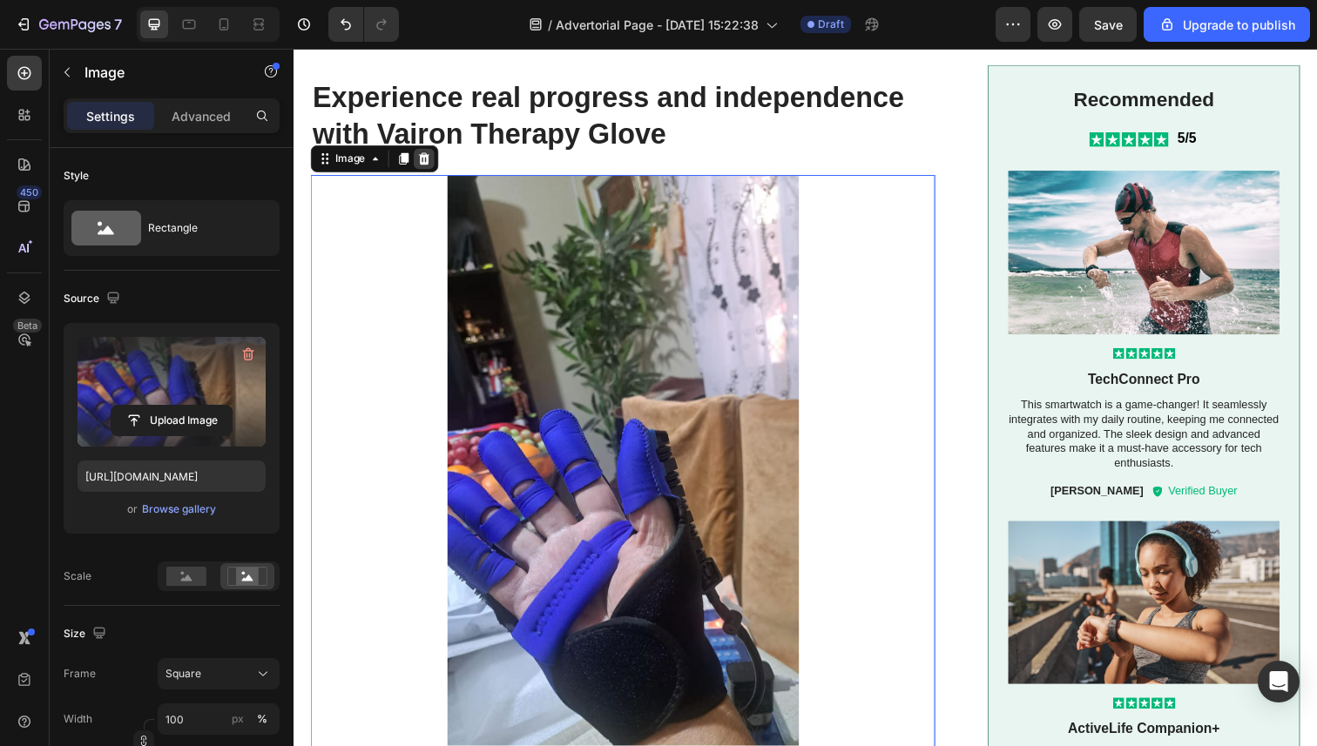
click at [430, 168] on icon at bounding box center [426, 162] width 11 height 12
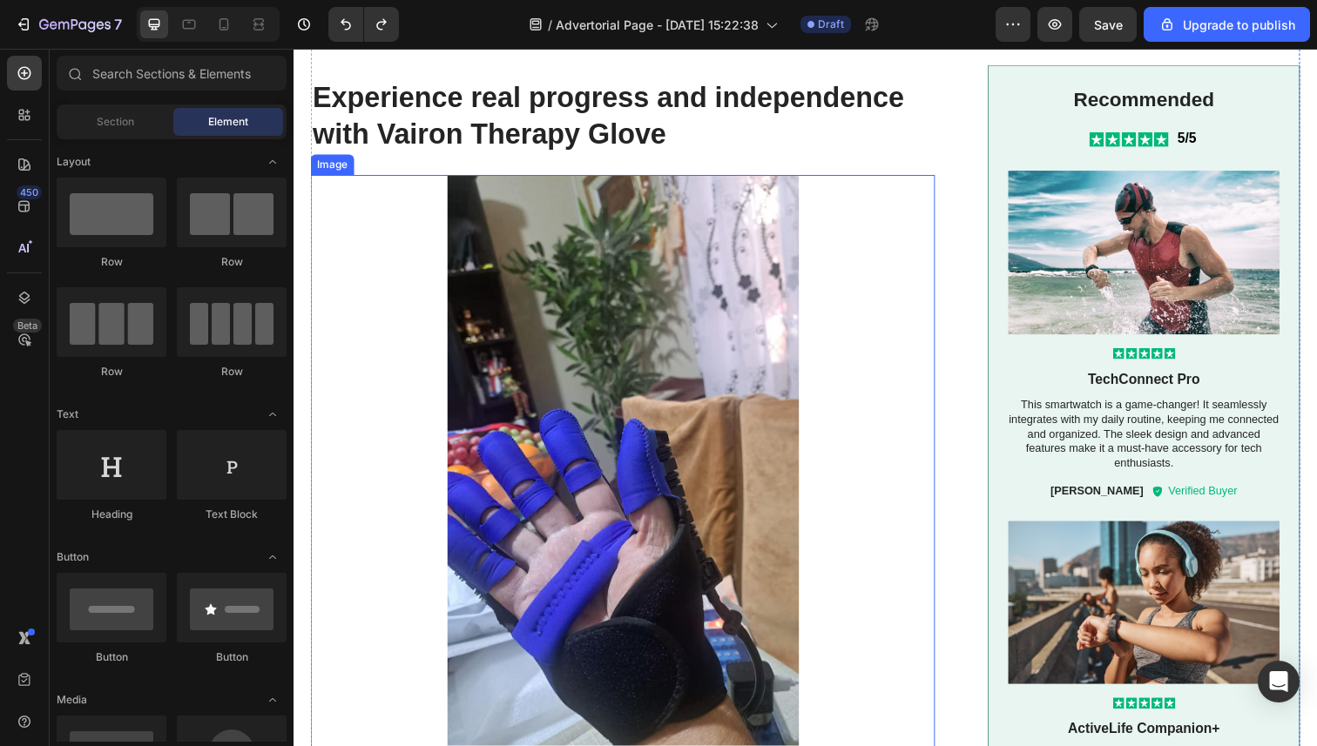
click at [557, 347] on img at bounding box center [629, 497] width 637 height 637
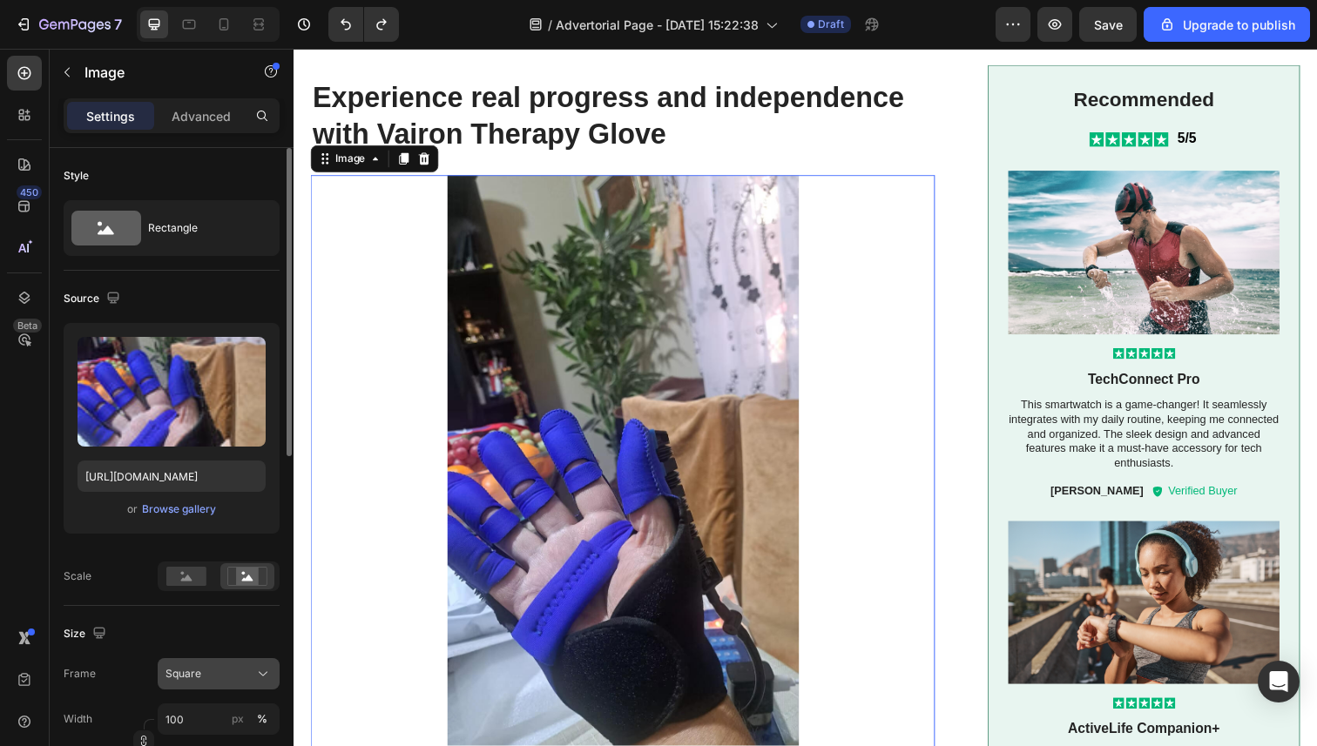
click at [197, 662] on button "Square" at bounding box center [219, 673] width 122 height 31
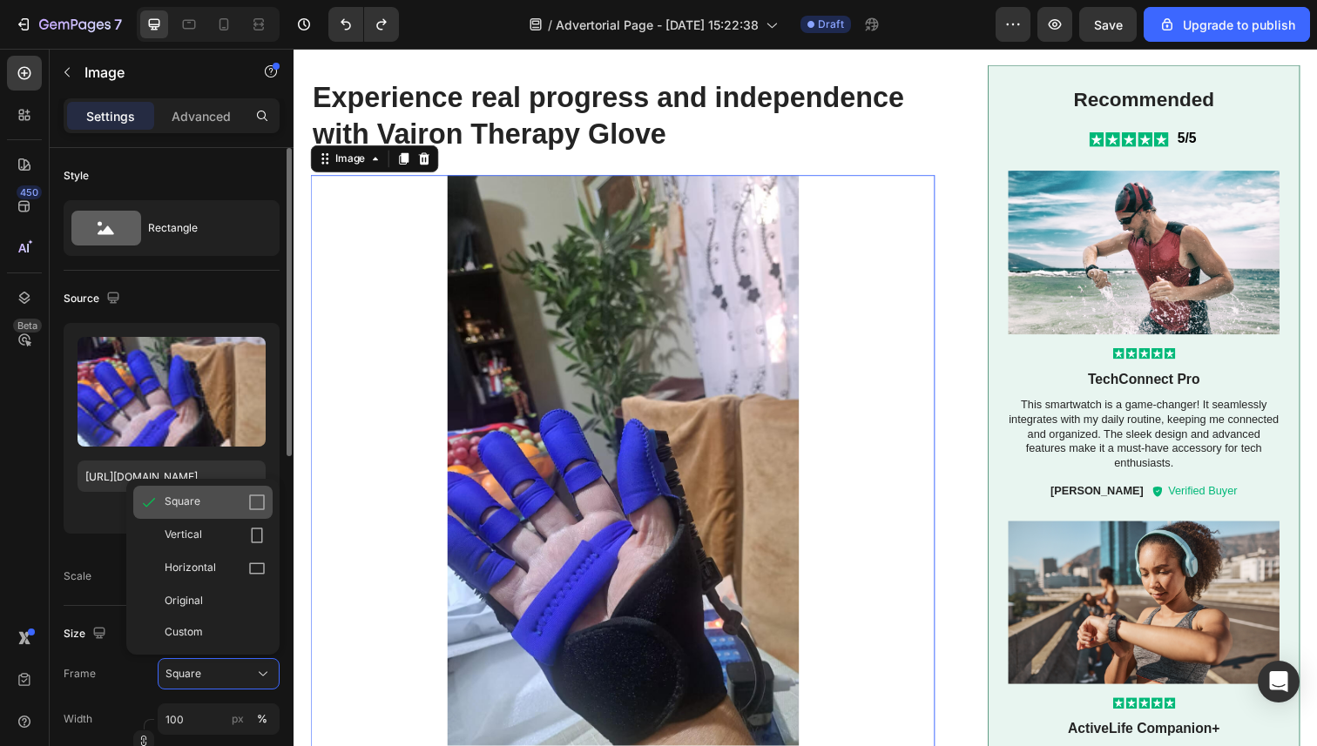
click at [243, 502] on div "Square" at bounding box center [215, 502] width 101 height 17
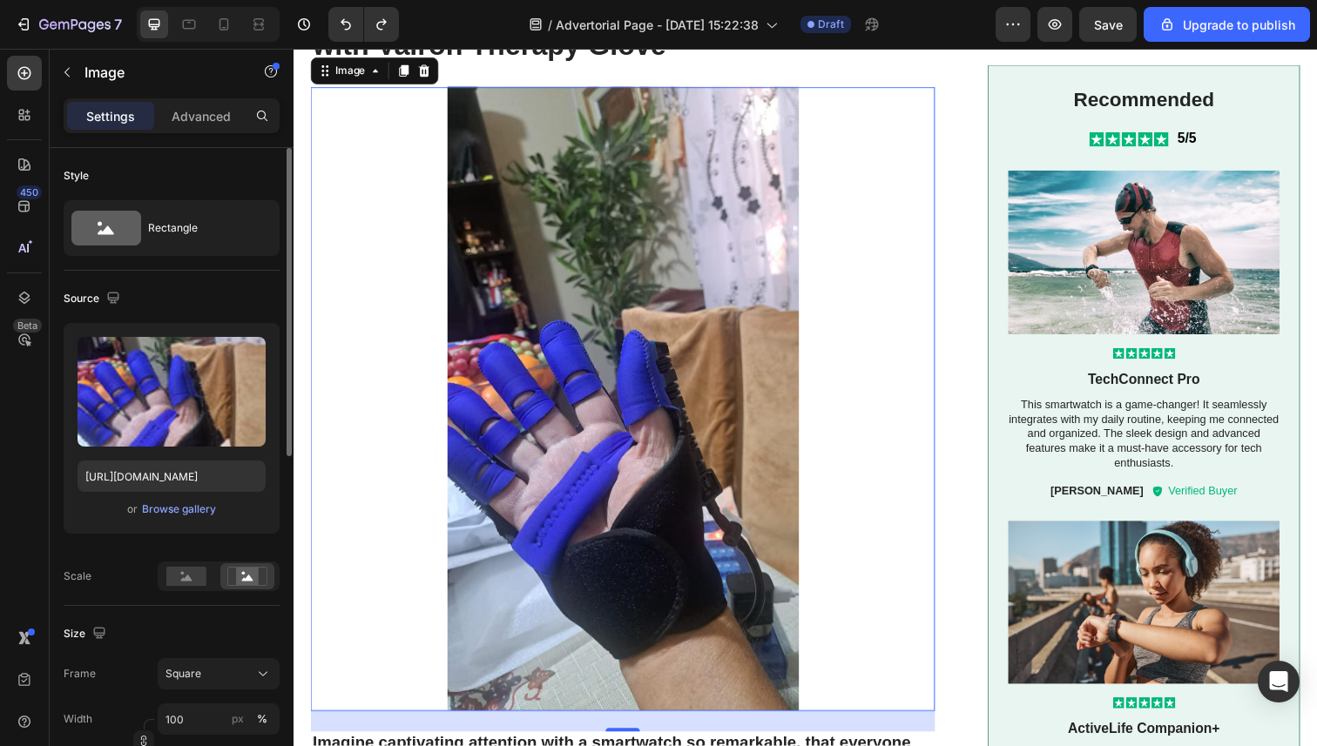
scroll to position [2127, 0]
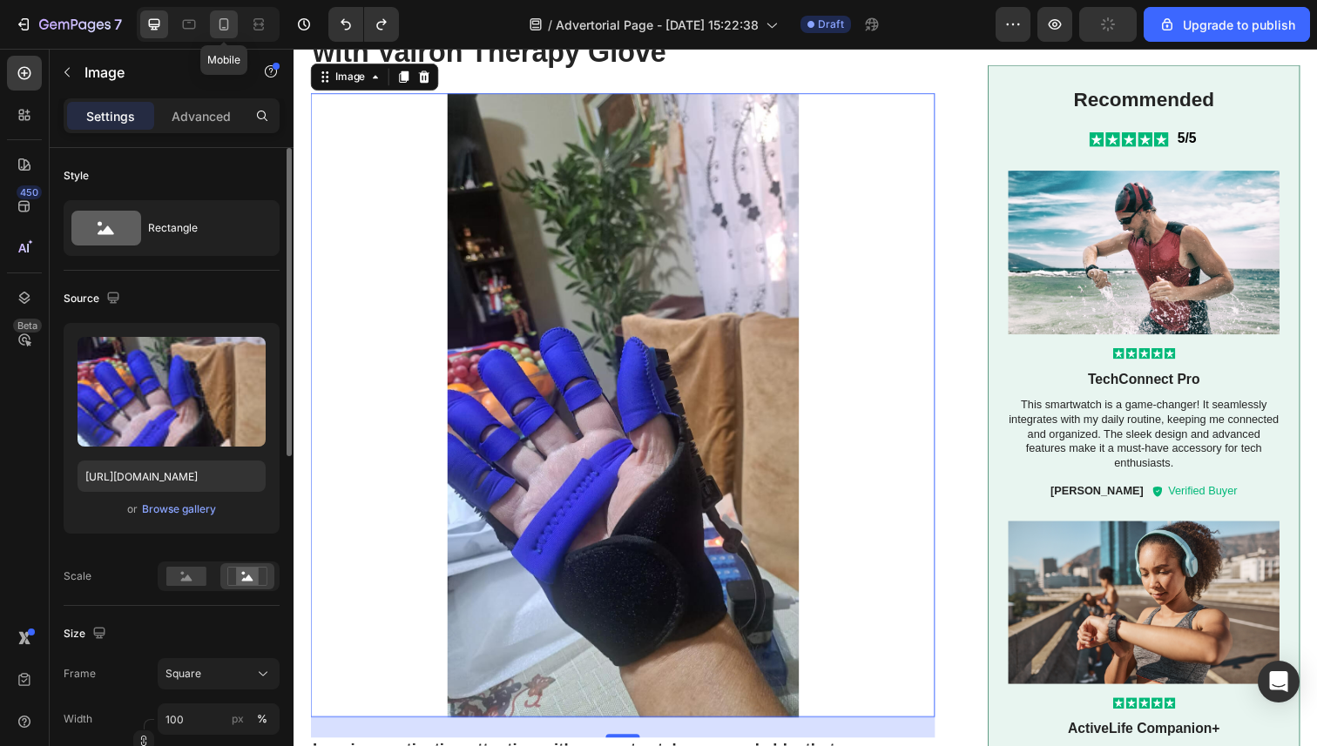
click at [226, 24] on icon at bounding box center [223, 24] width 17 height 17
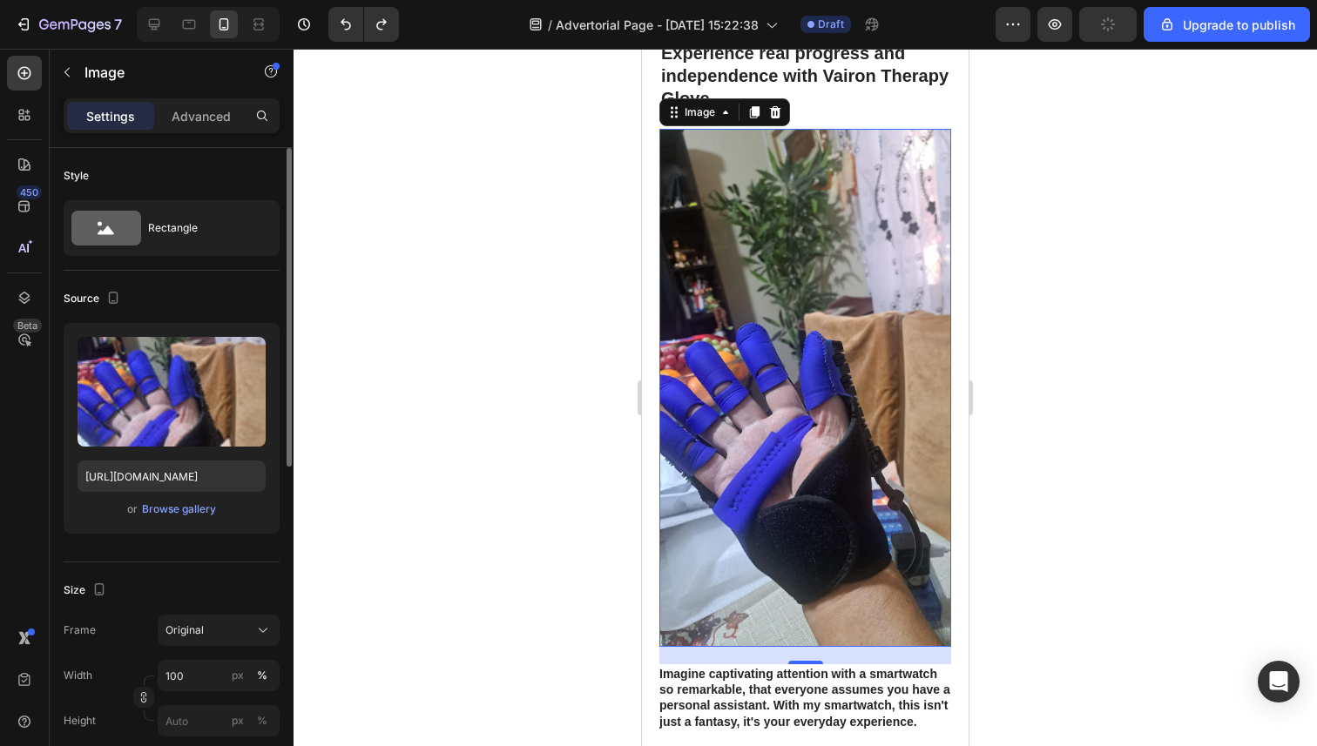
scroll to position [2086, 0]
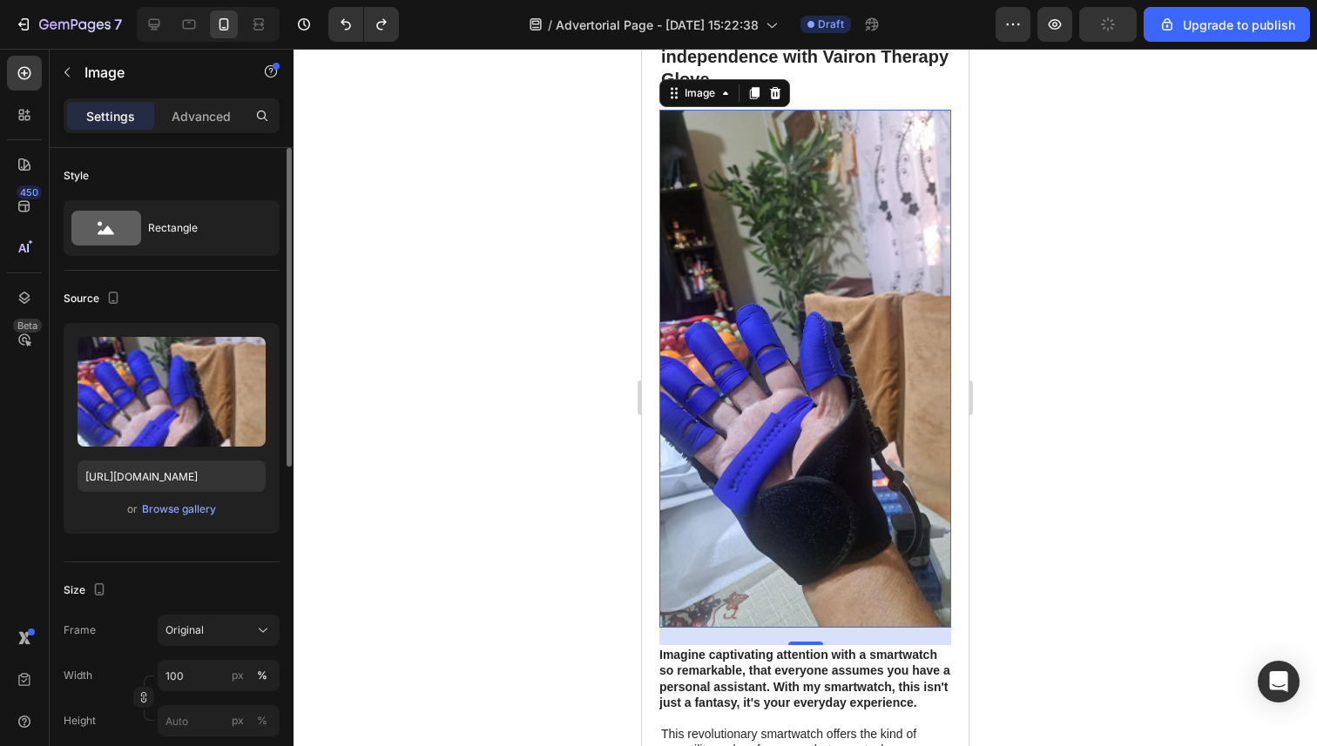
click at [778, 413] on img at bounding box center [805, 369] width 292 height 518
click at [590, 240] on div at bounding box center [804, 398] width 1023 height 698
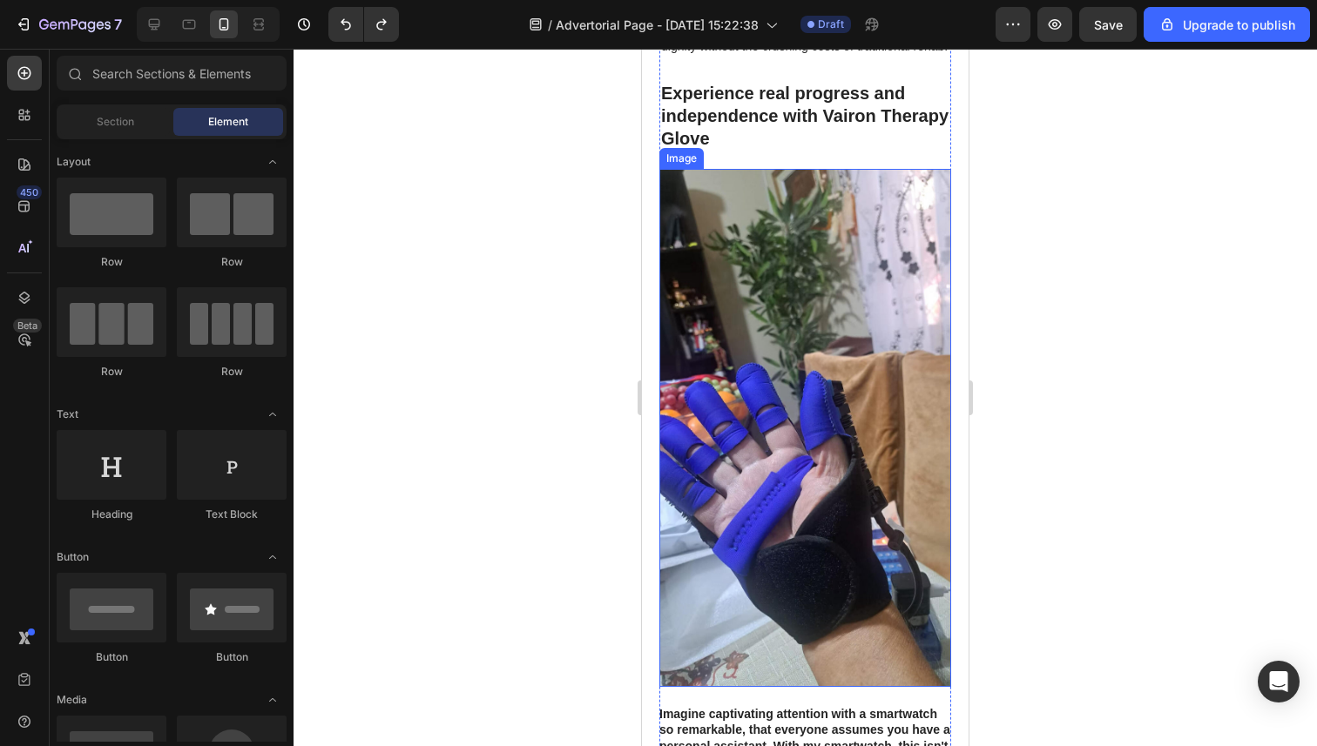
scroll to position [2019, 0]
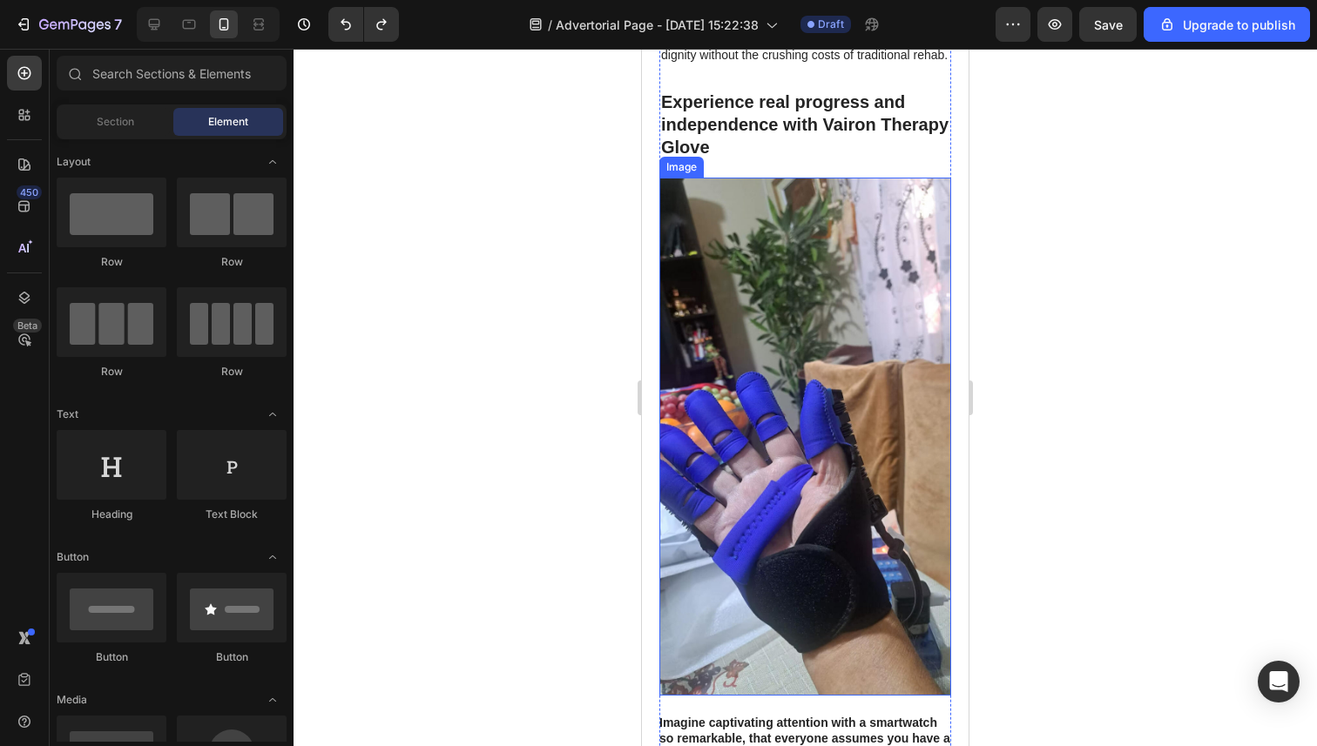
click at [825, 347] on img at bounding box center [805, 437] width 292 height 518
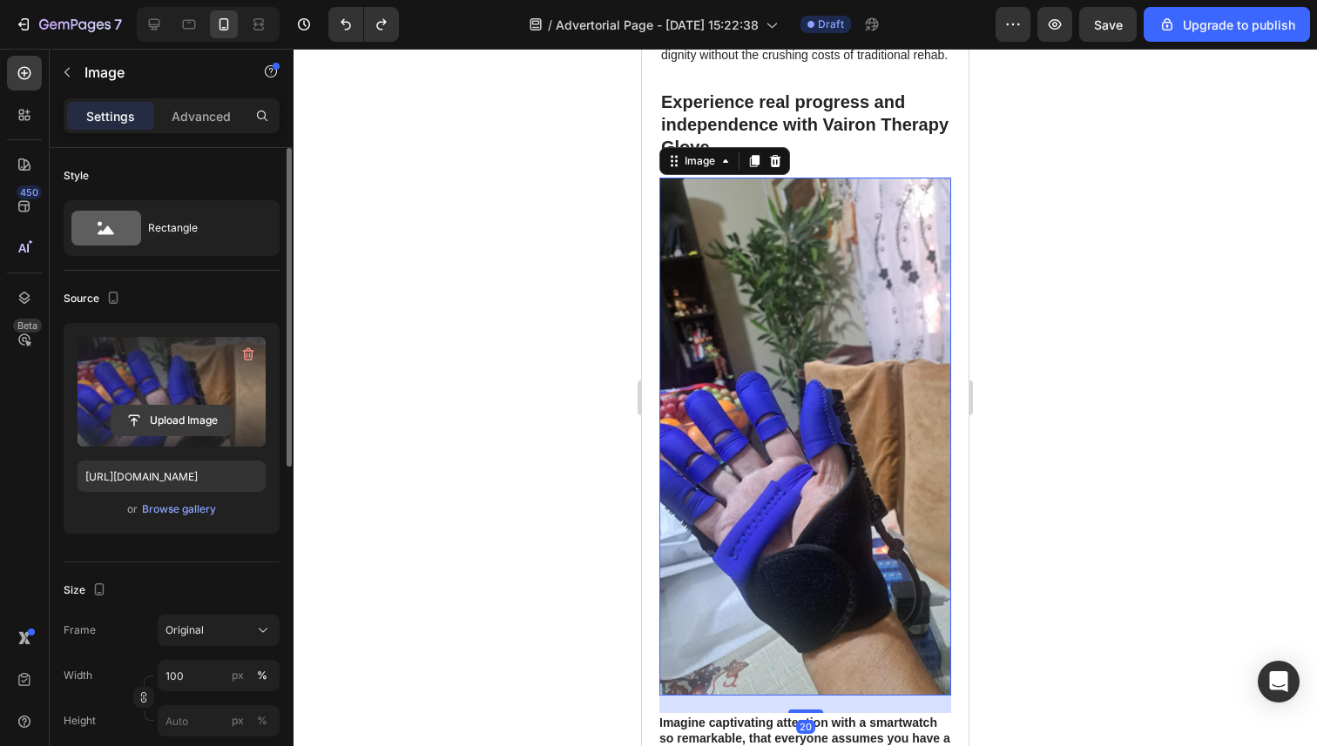
click at [162, 414] on input "file" at bounding box center [171, 421] width 120 height 30
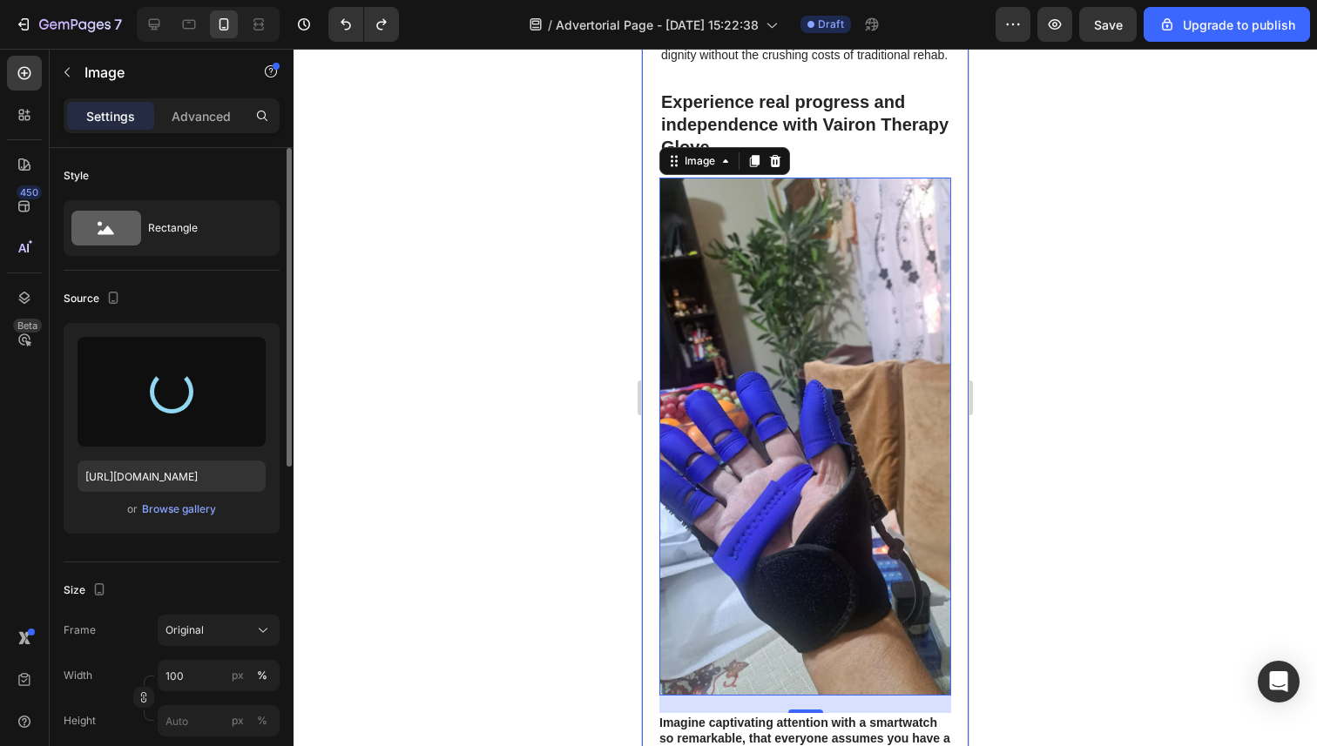
type input "https://cdn.shopify.com/s/files/1/0946/3303/4035/files/gempages_581573544958231…"
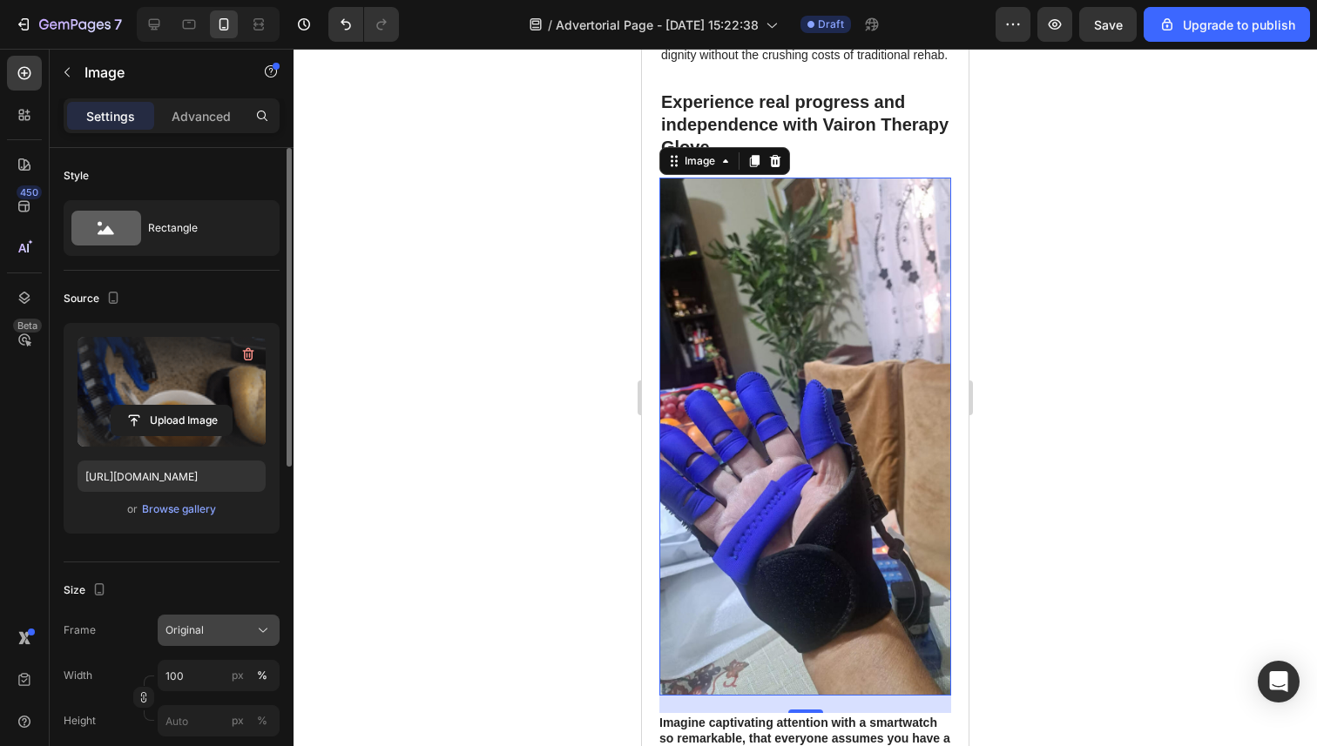
click at [193, 624] on span "Original" at bounding box center [184, 631] width 38 height 16
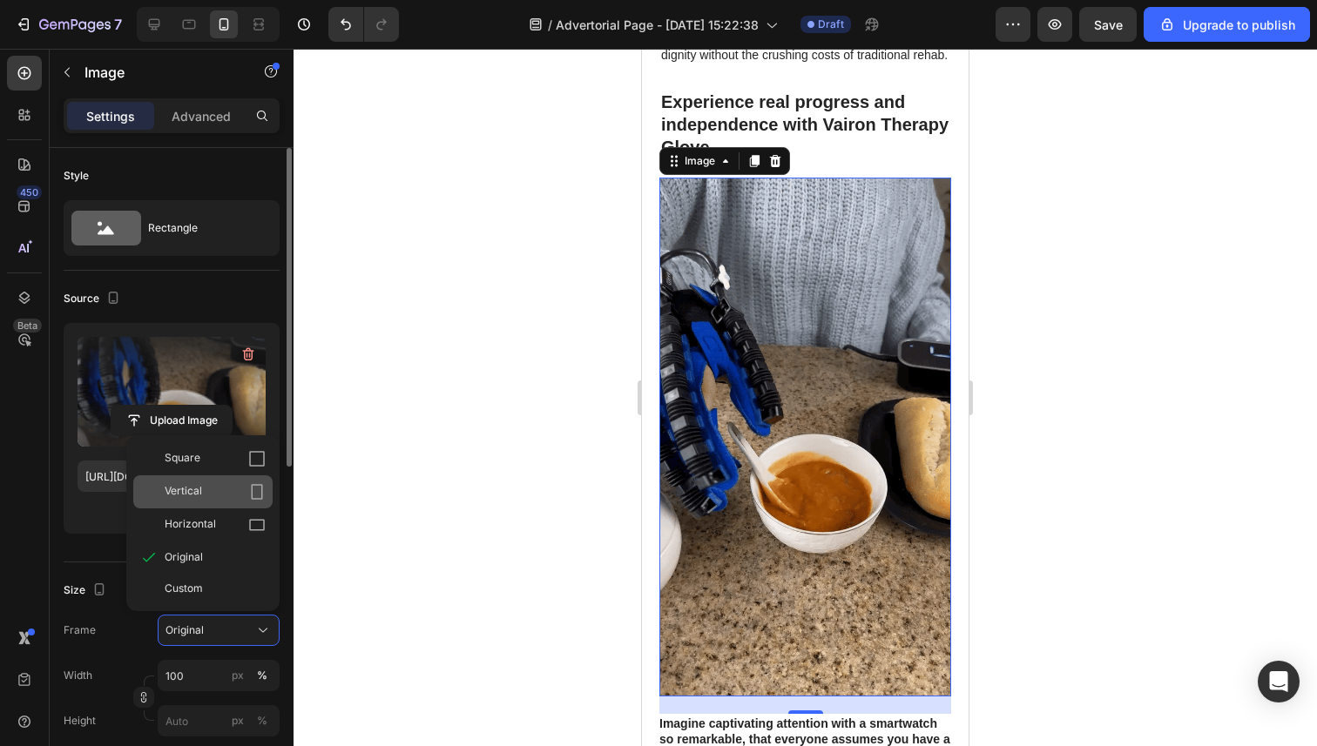
click at [241, 482] on div "Vertical" at bounding box center [202, 491] width 139 height 33
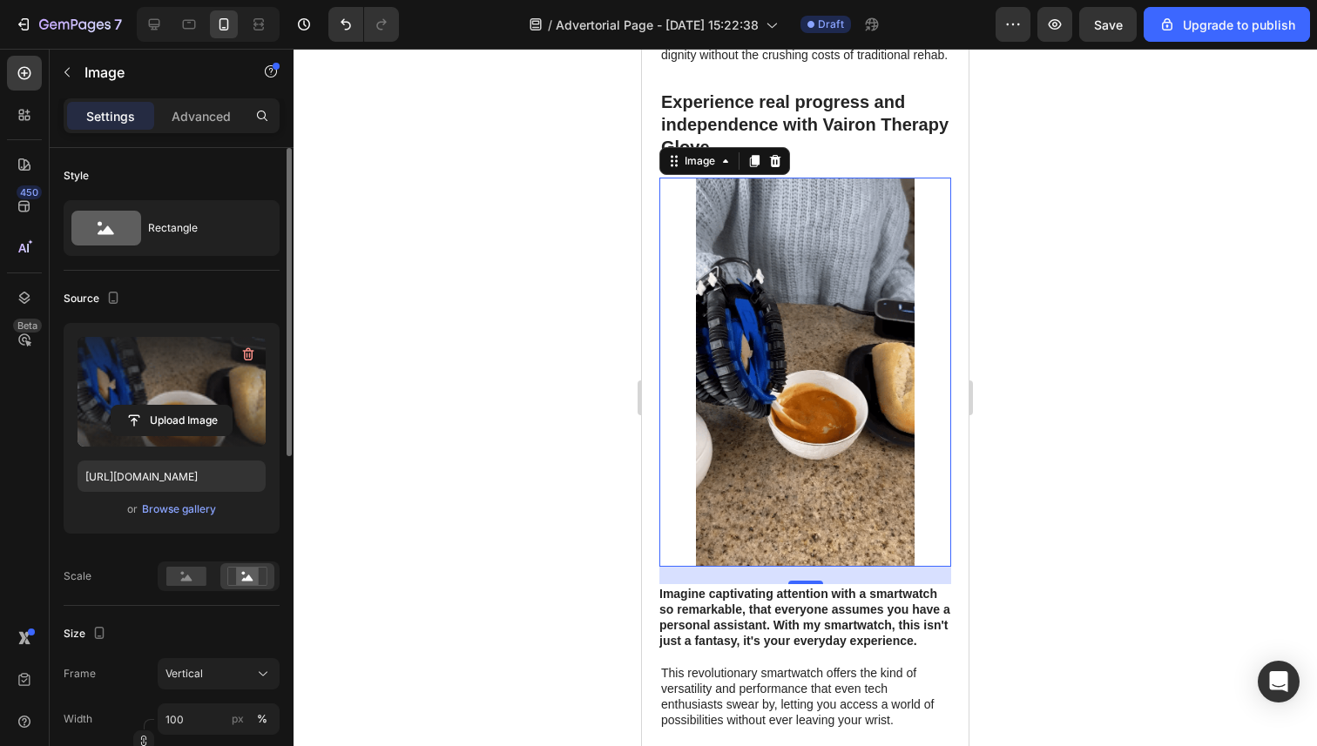
click at [518, 432] on div at bounding box center [804, 398] width 1023 height 698
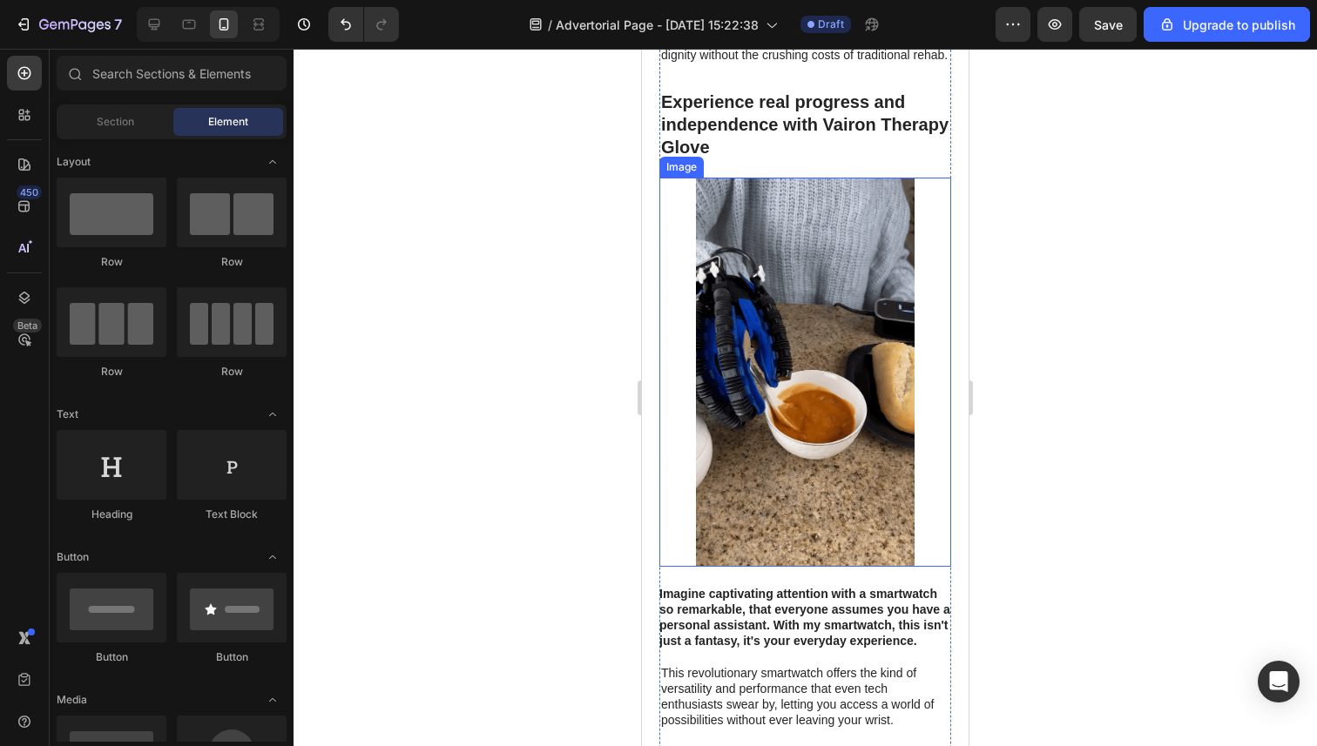
click at [726, 468] on img at bounding box center [805, 372] width 292 height 389
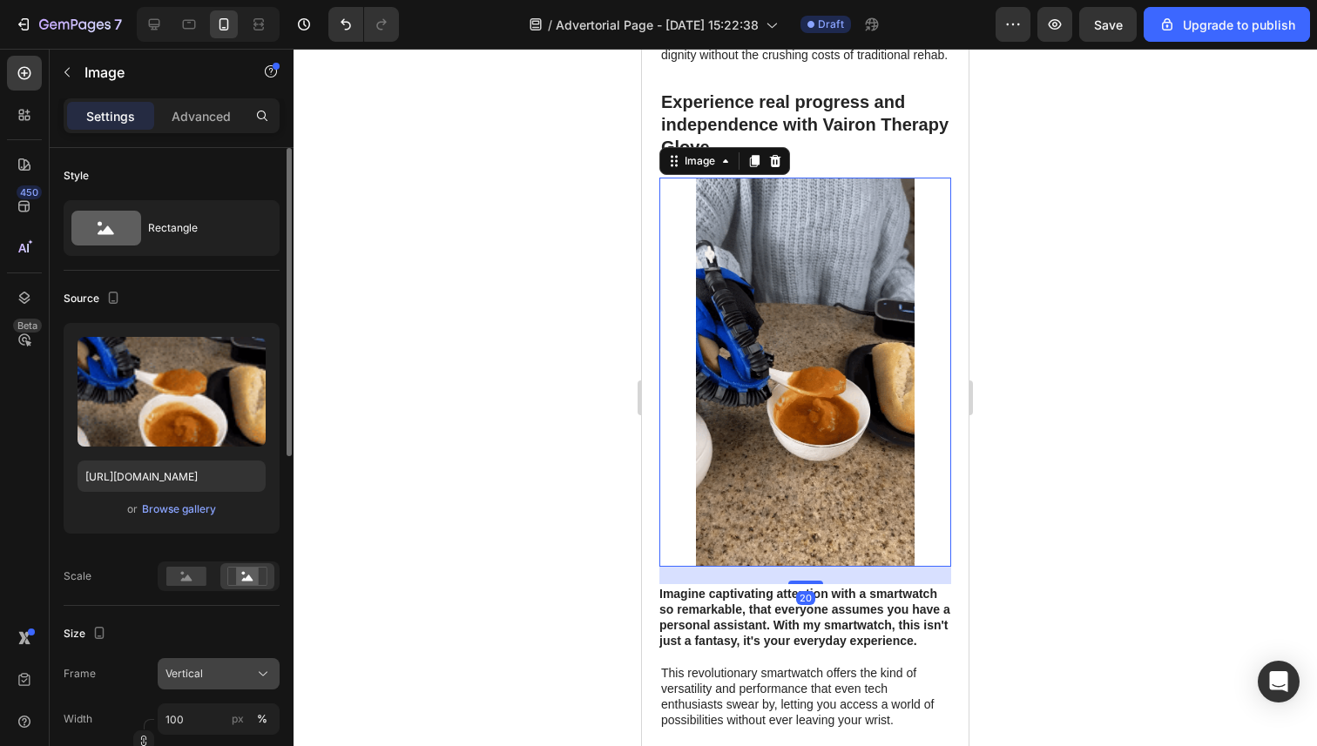
click at [200, 669] on span "Vertical" at bounding box center [183, 674] width 37 height 16
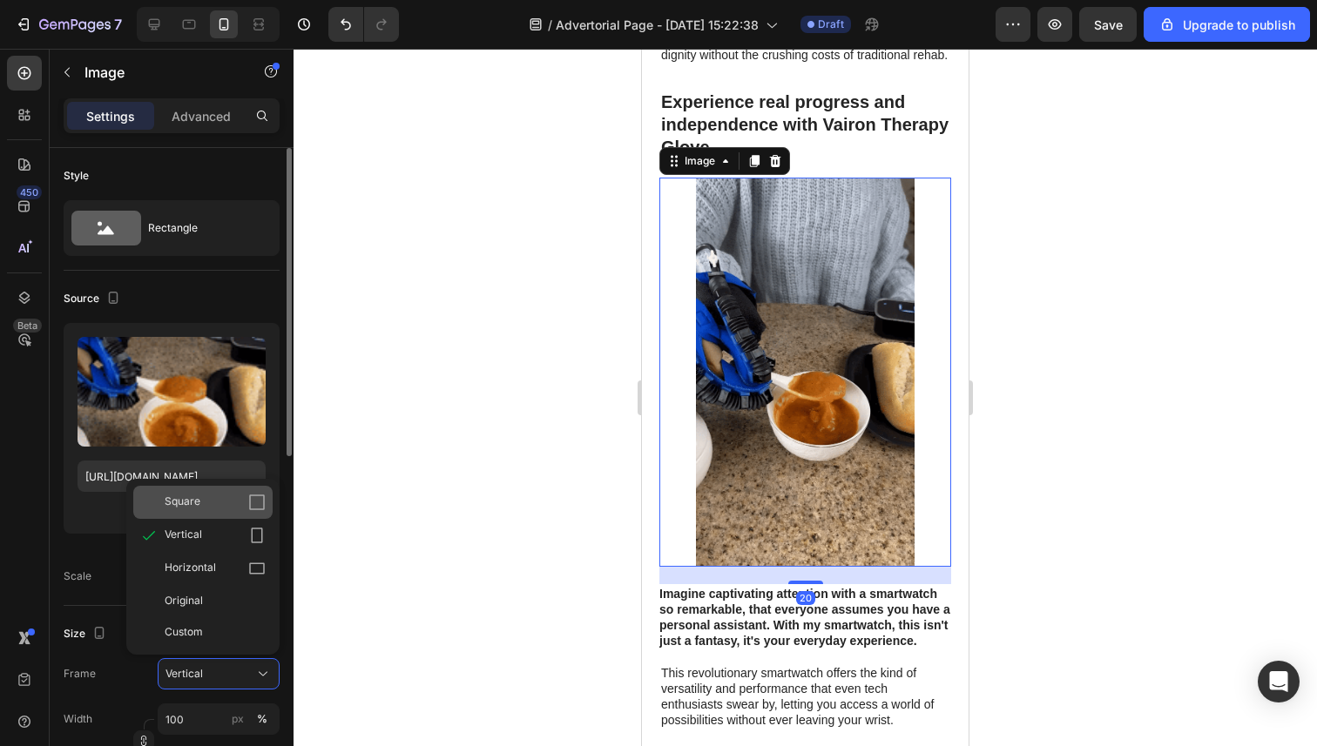
click at [219, 504] on div "Square" at bounding box center [215, 502] width 101 height 17
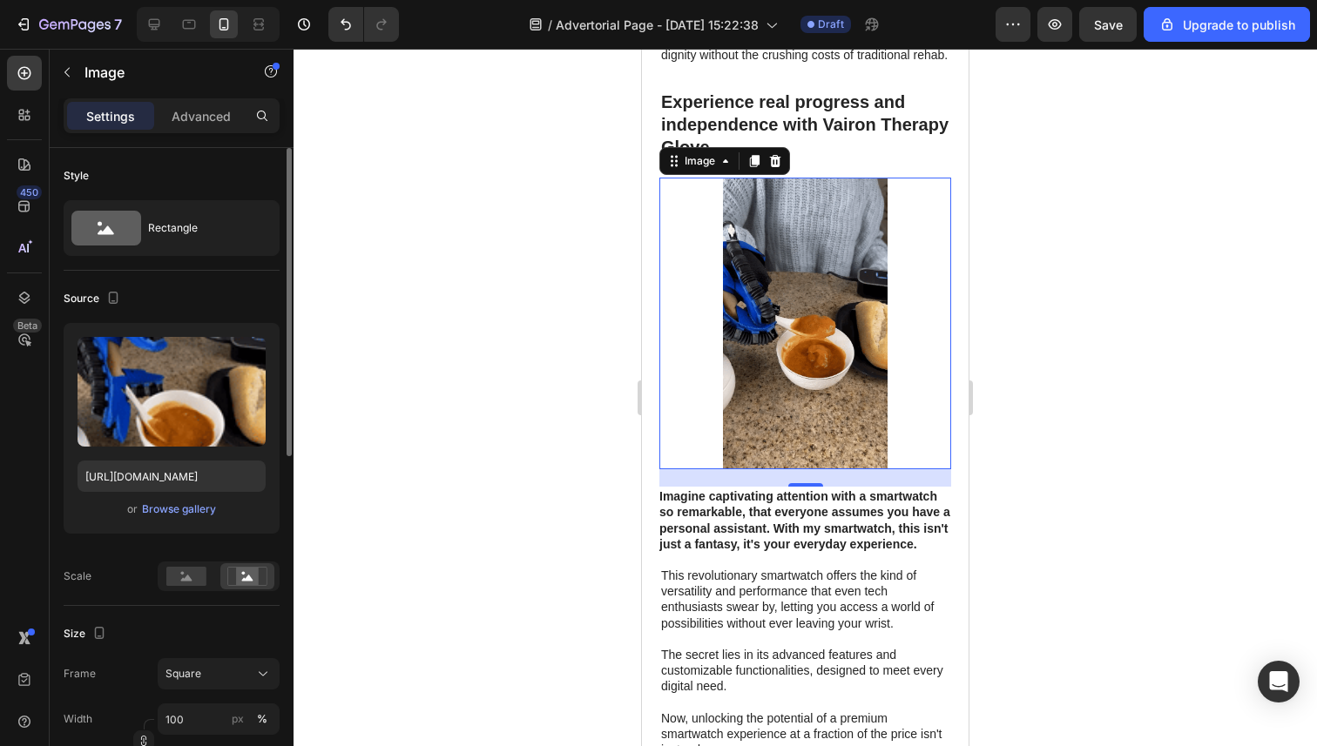
click at [525, 423] on div at bounding box center [804, 398] width 1023 height 698
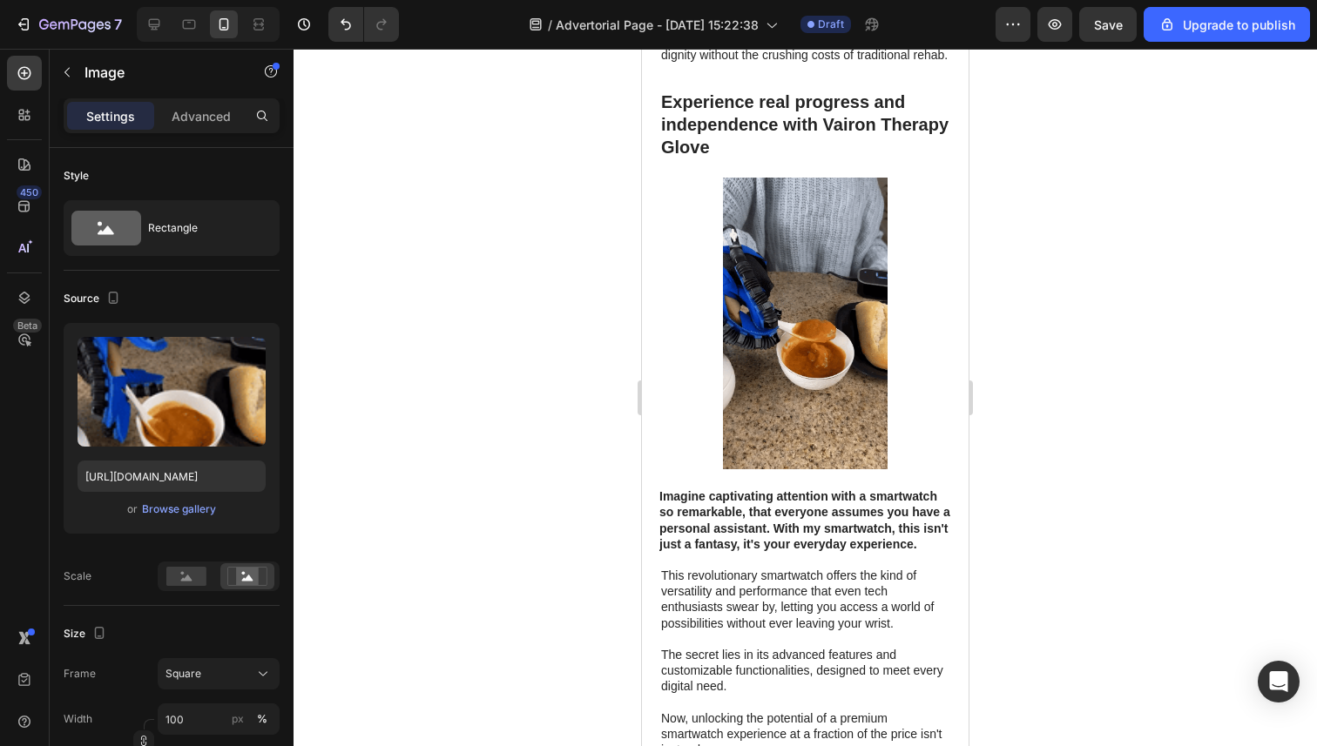
click at [686, 368] on img at bounding box center [805, 324] width 292 height 292
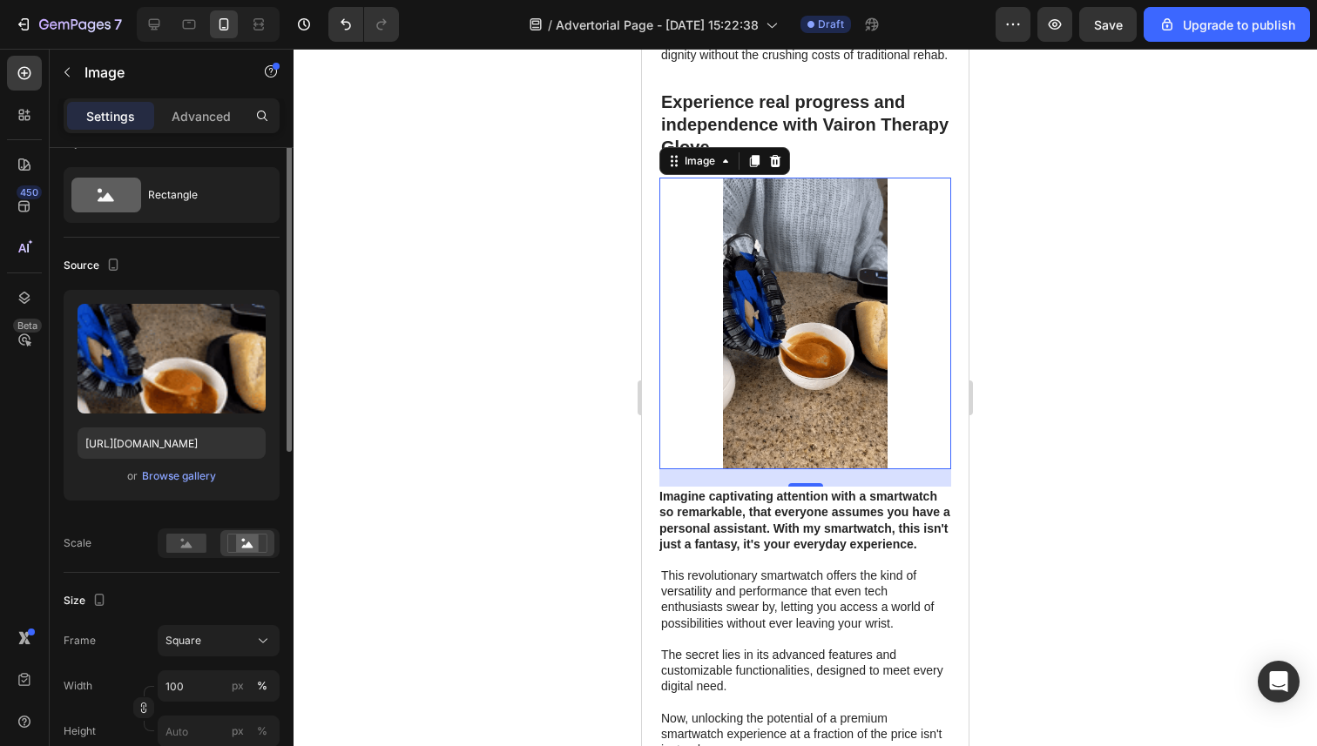
scroll to position [0, 0]
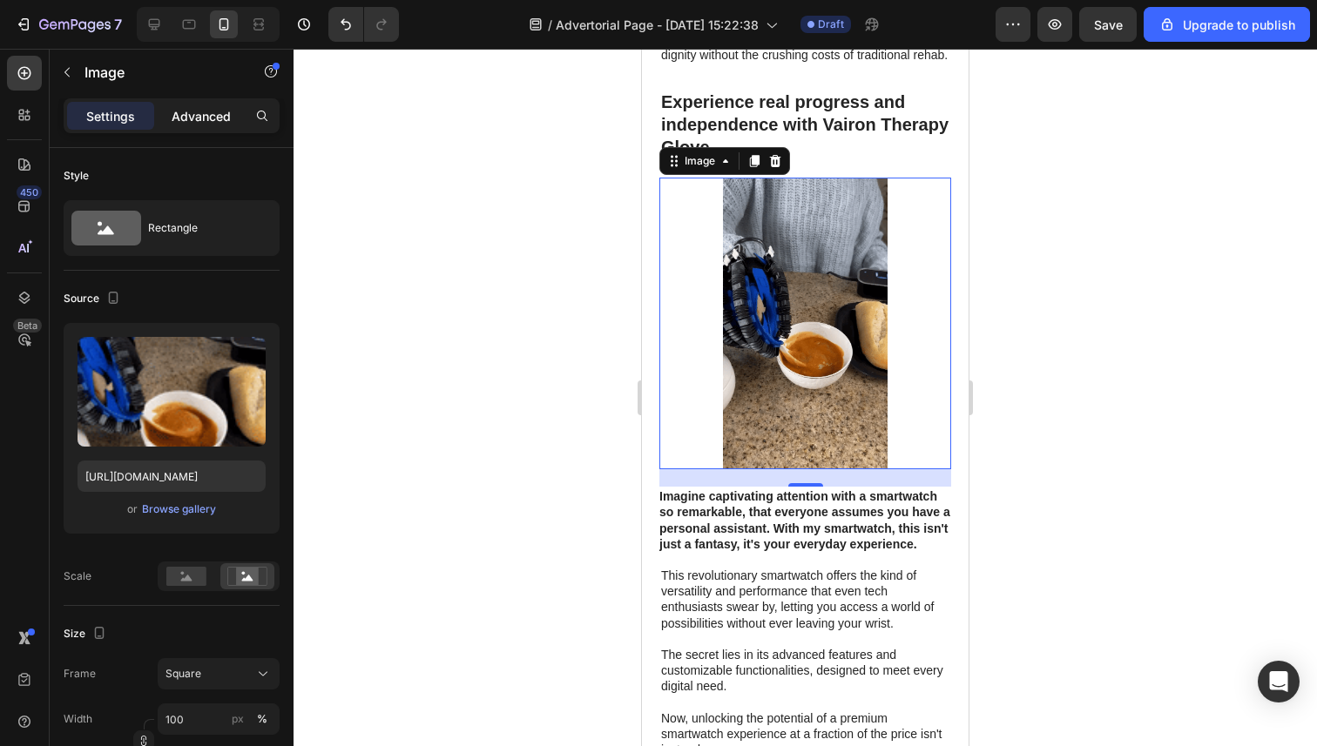
click at [206, 118] on p "Advanced" at bounding box center [201, 116] width 59 height 18
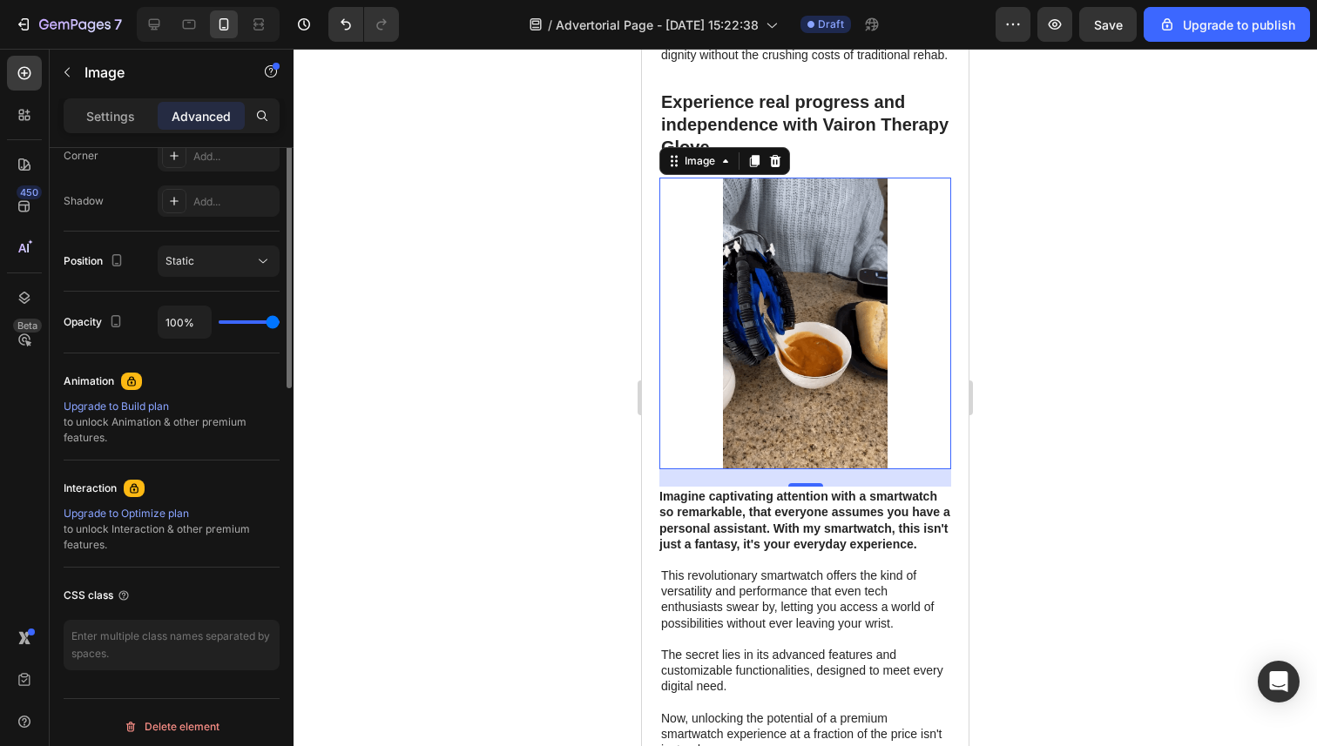
scroll to position [561, 0]
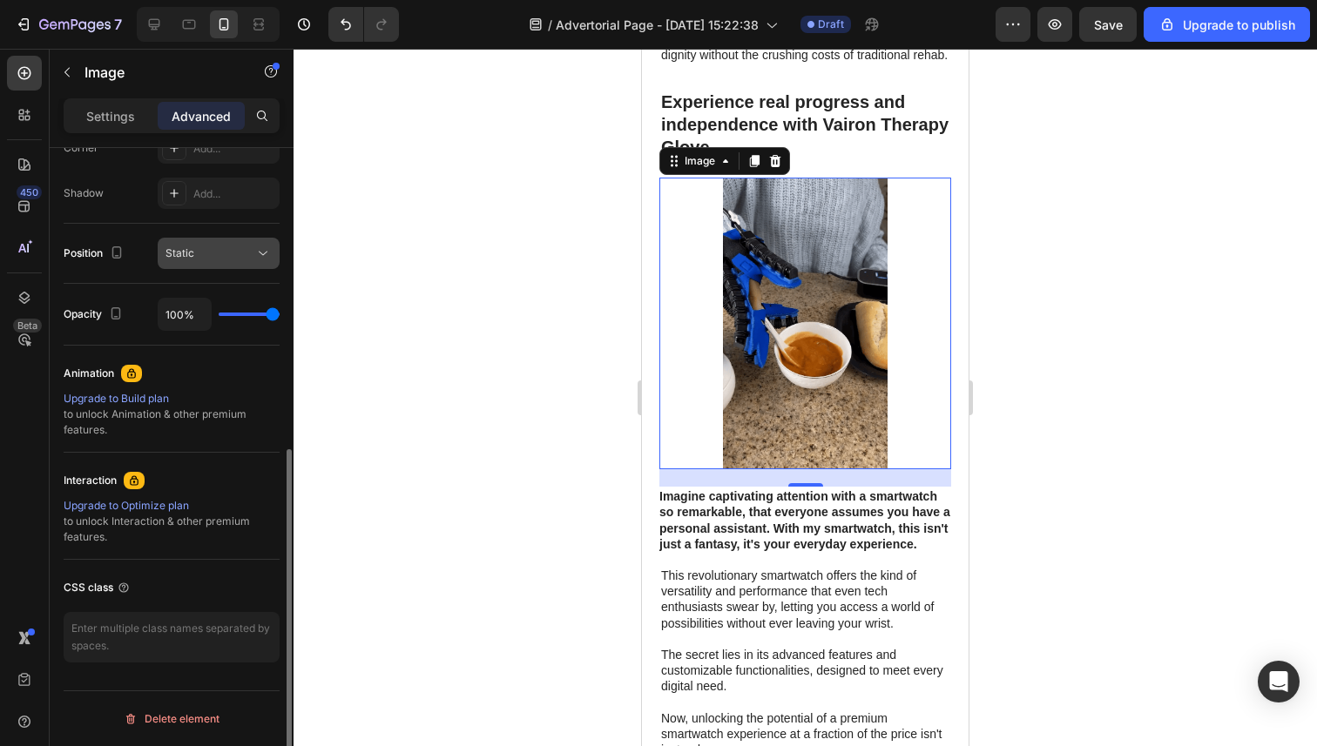
click at [231, 257] on div "Static" at bounding box center [209, 254] width 89 height 16
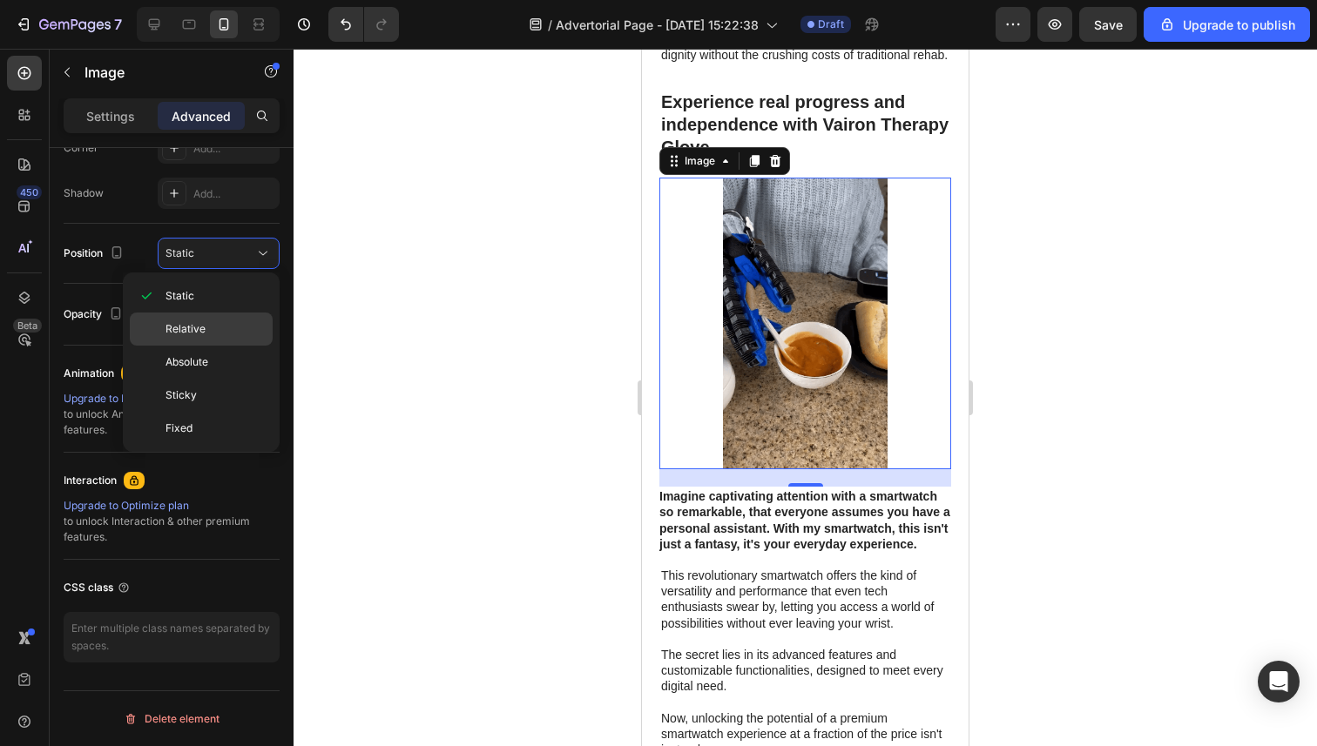
click at [199, 346] on div "Relative" at bounding box center [201, 362] width 143 height 33
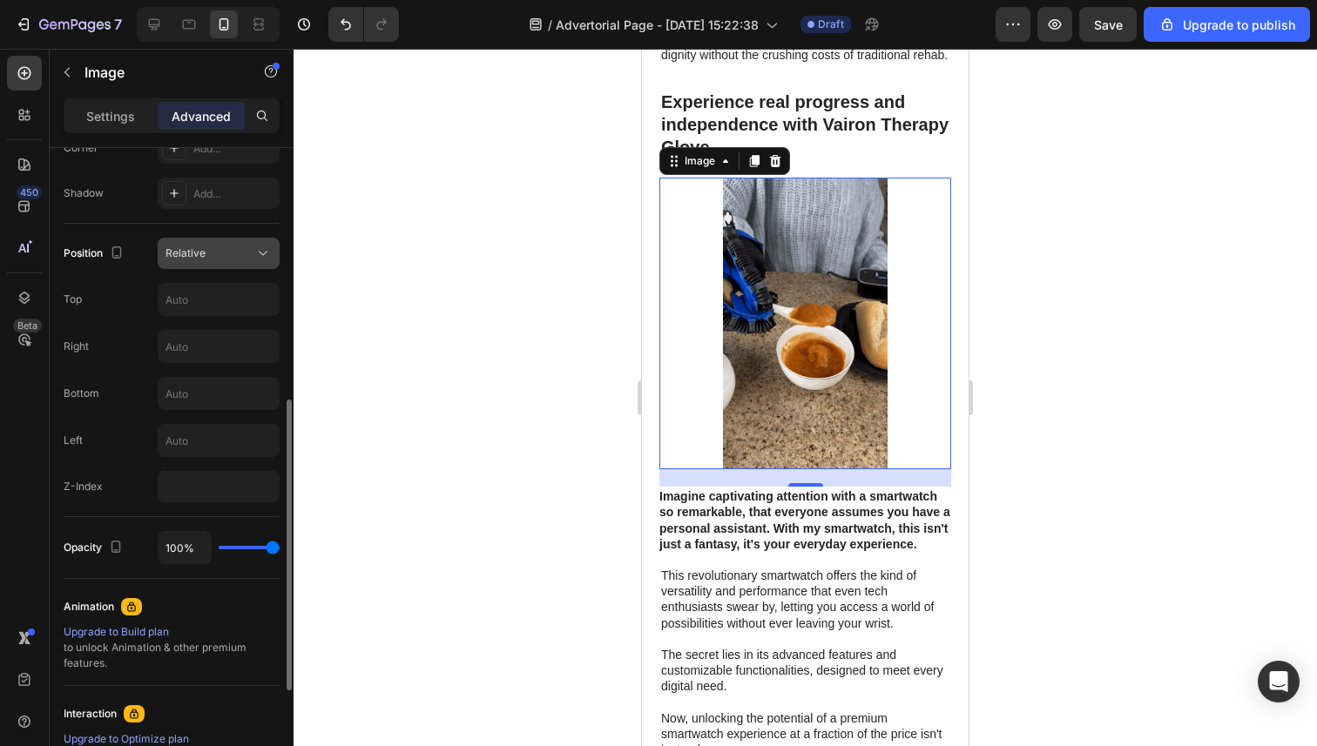
click at [210, 258] on div "Relative" at bounding box center [209, 254] width 89 height 16
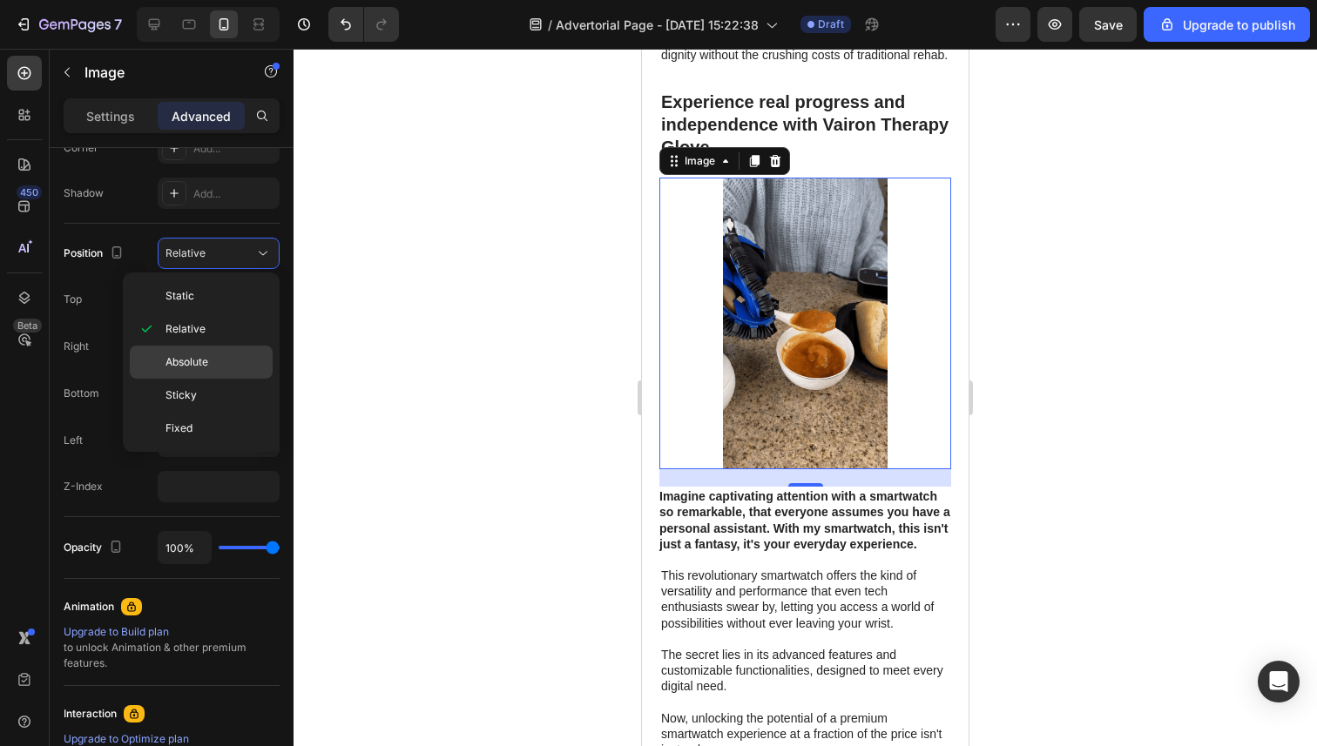
click at [194, 379] on div "Absolute" at bounding box center [201, 395] width 143 height 33
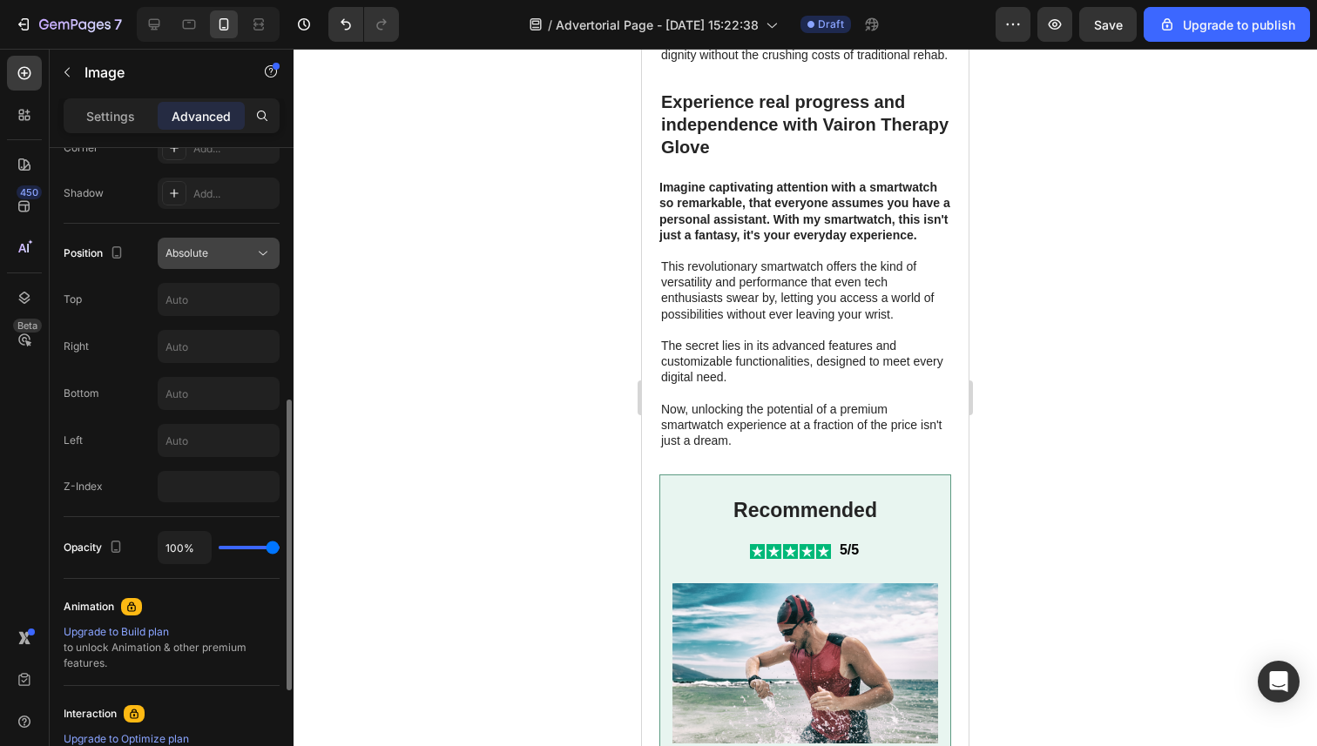
click at [210, 265] on button "Absolute" at bounding box center [219, 253] width 122 height 31
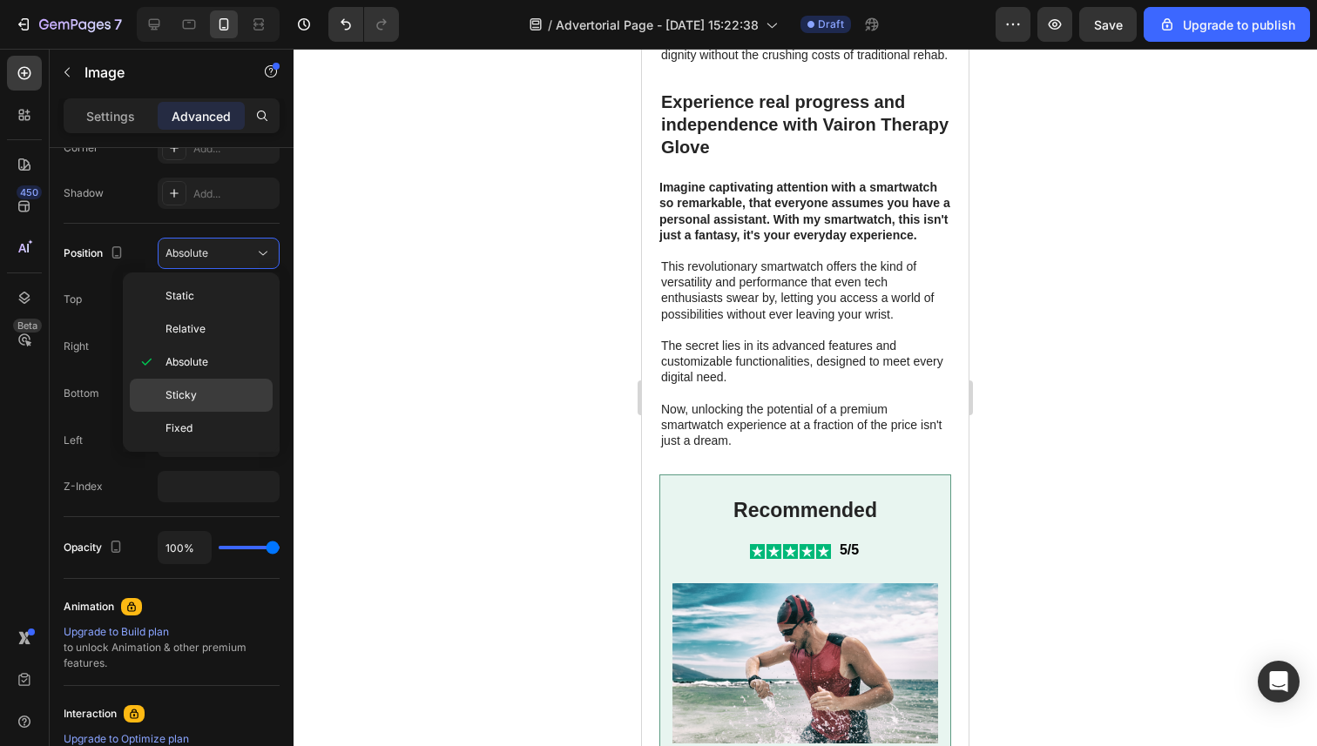
click at [189, 401] on span "Sticky" at bounding box center [180, 396] width 31 height 16
type input "0"
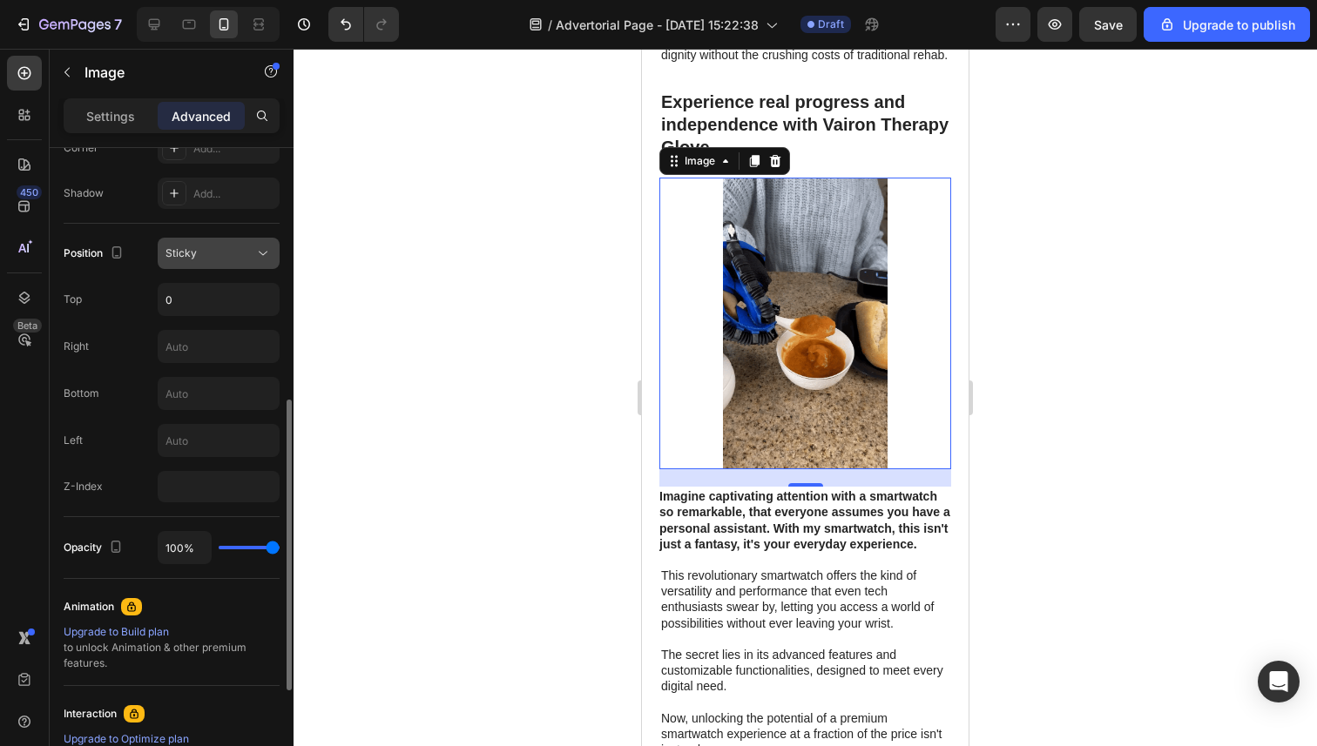
click at [222, 248] on div "Sticky" at bounding box center [209, 254] width 89 height 16
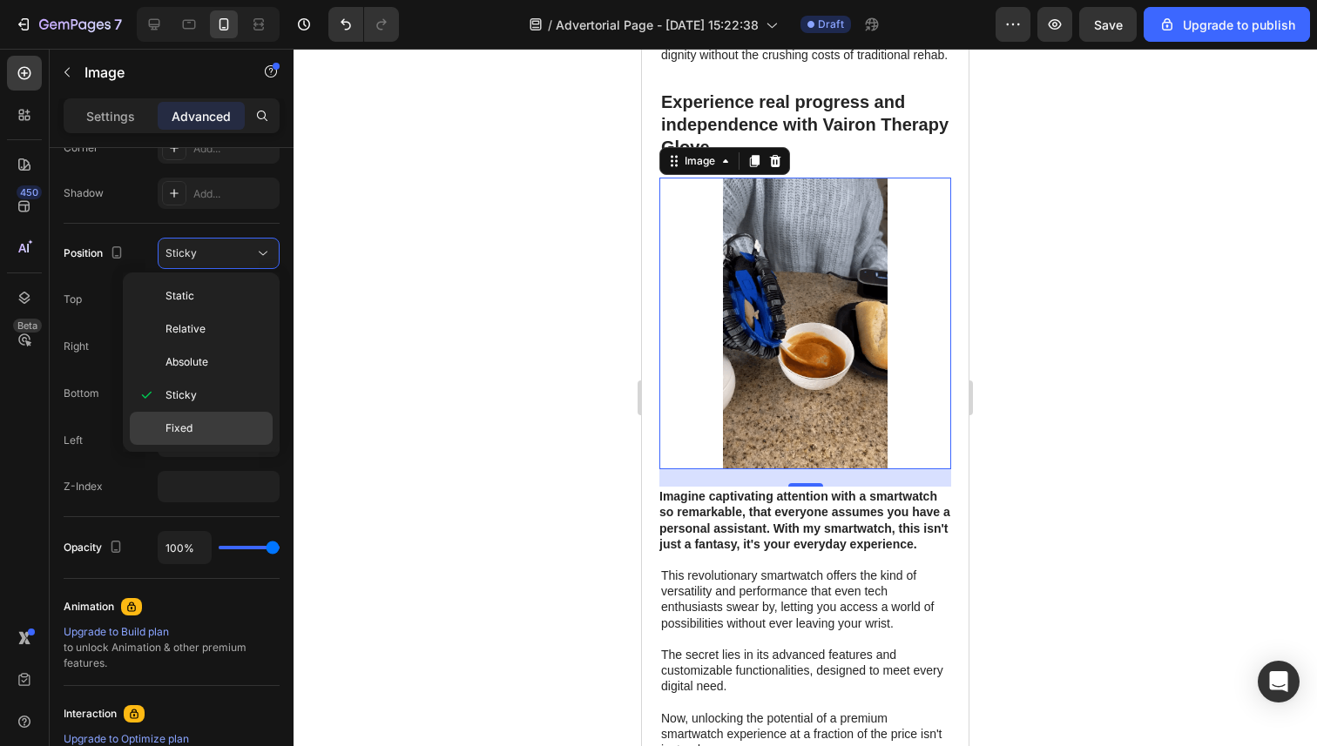
click at [193, 438] on div "Fixed" at bounding box center [201, 428] width 143 height 33
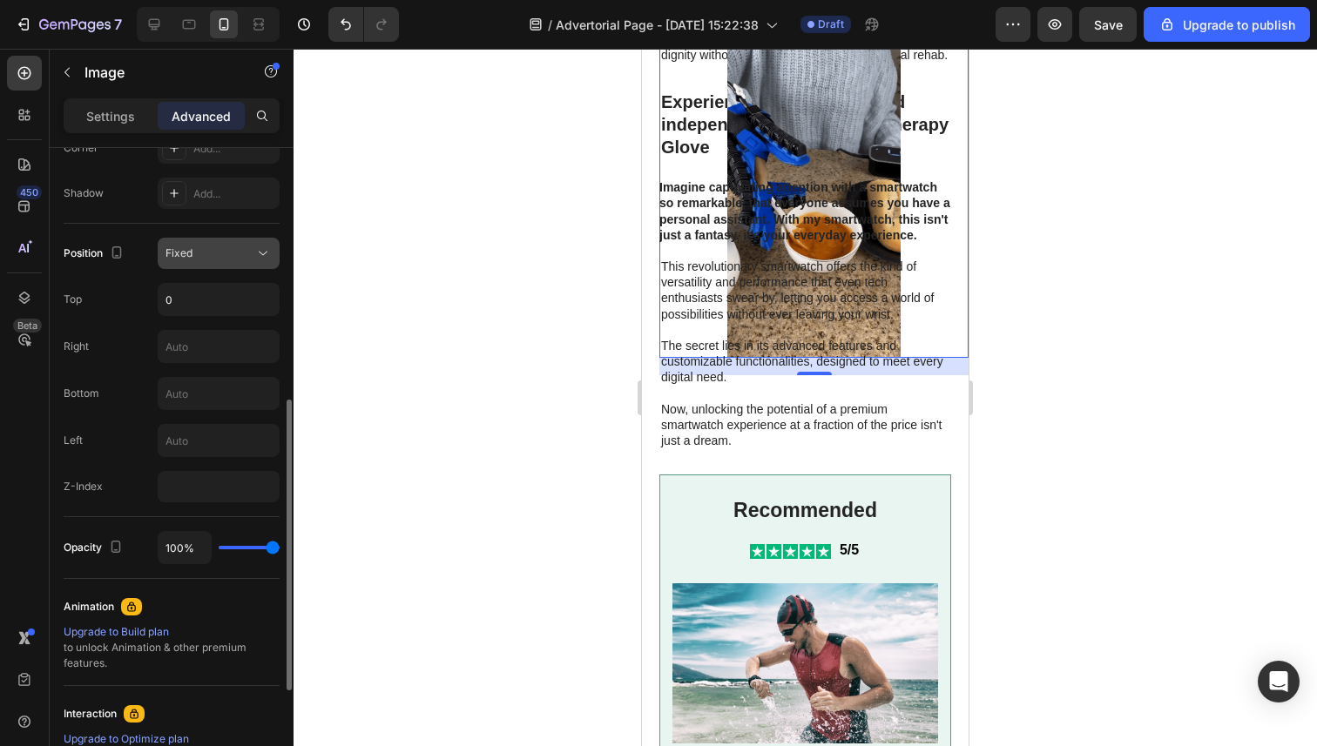
click at [213, 265] on button "Fixed" at bounding box center [219, 253] width 122 height 31
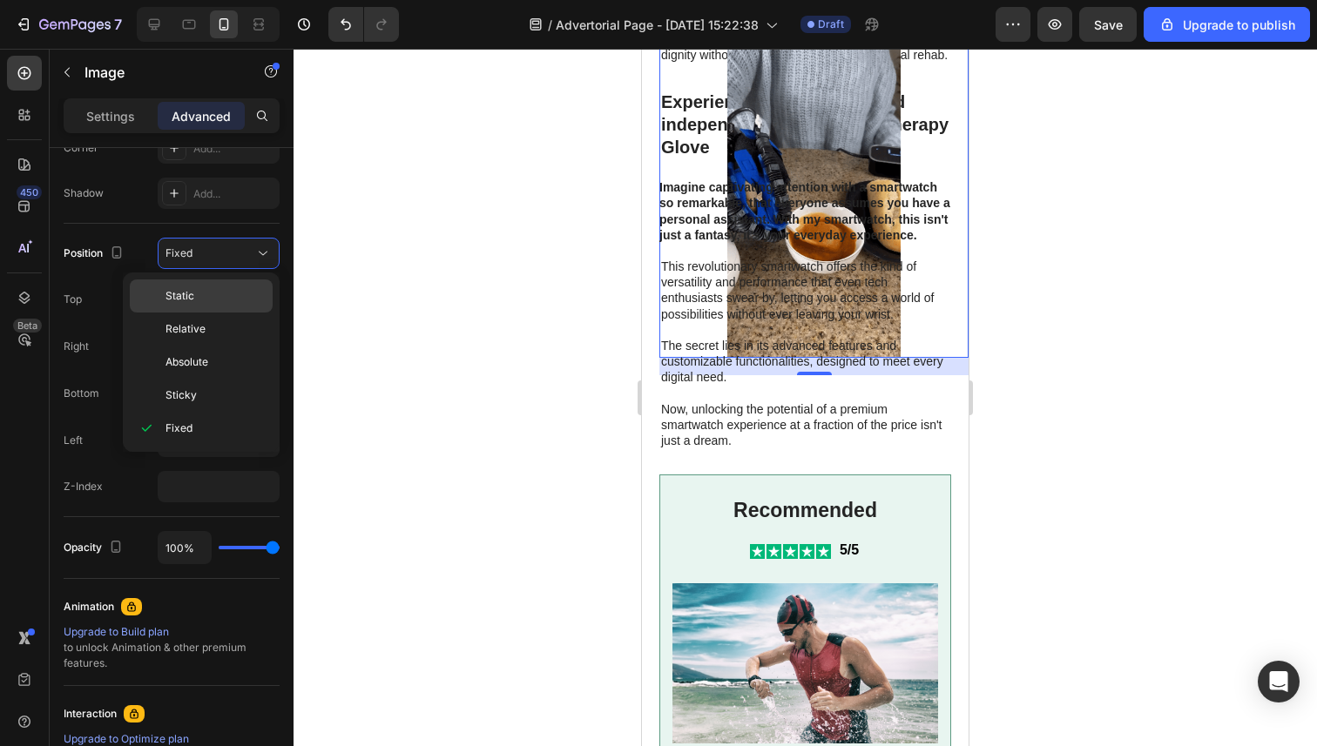
click at [209, 313] on div "Static" at bounding box center [201, 329] width 143 height 33
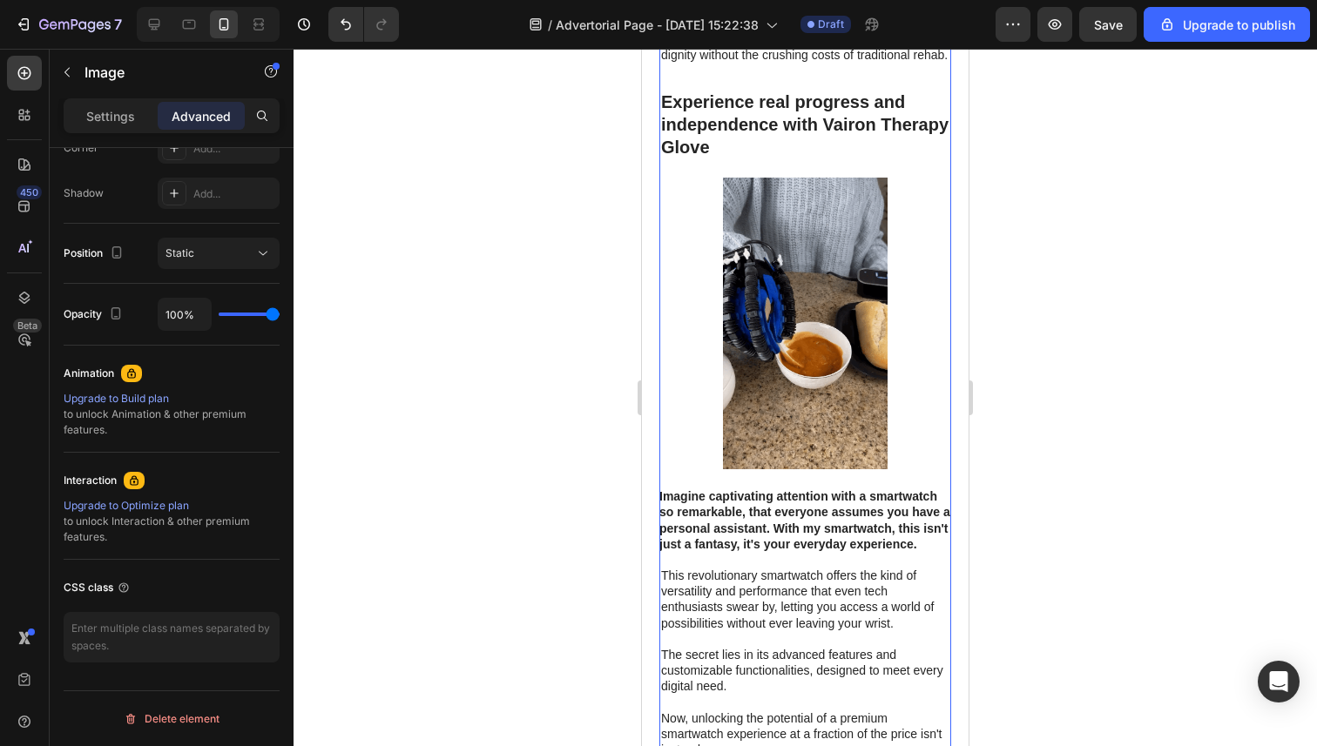
click at [455, 337] on div at bounding box center [804, 398] width 1023 height 698
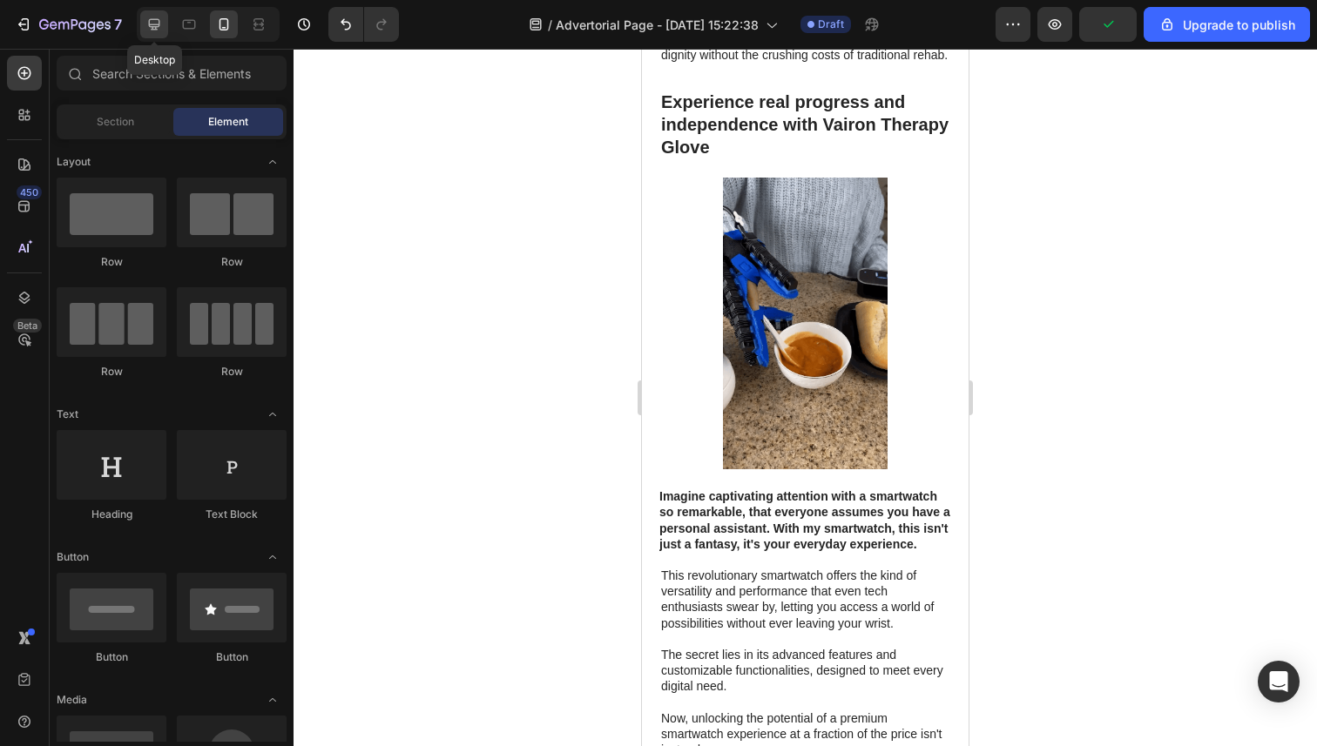
click at [158, 30] on icon at bounding box center [153, 24] width 17 height 17
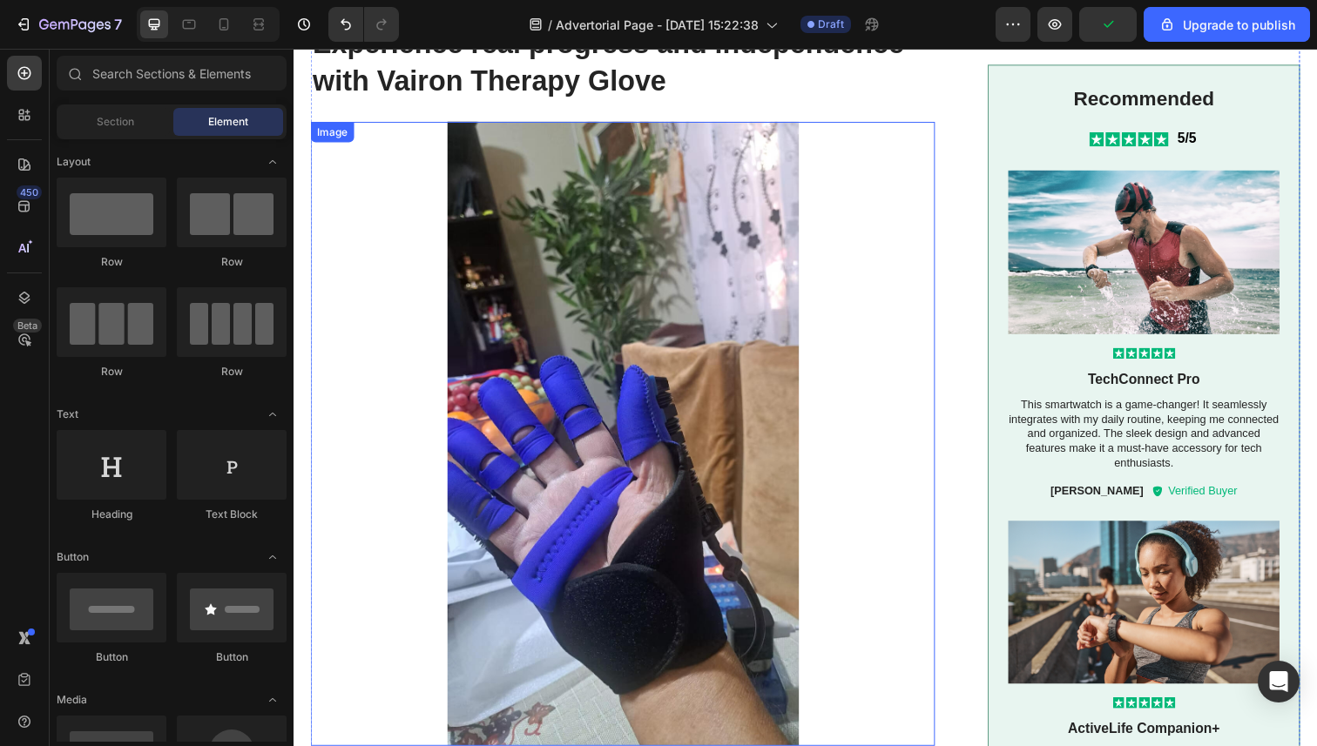
scroll to position [2075, 0]
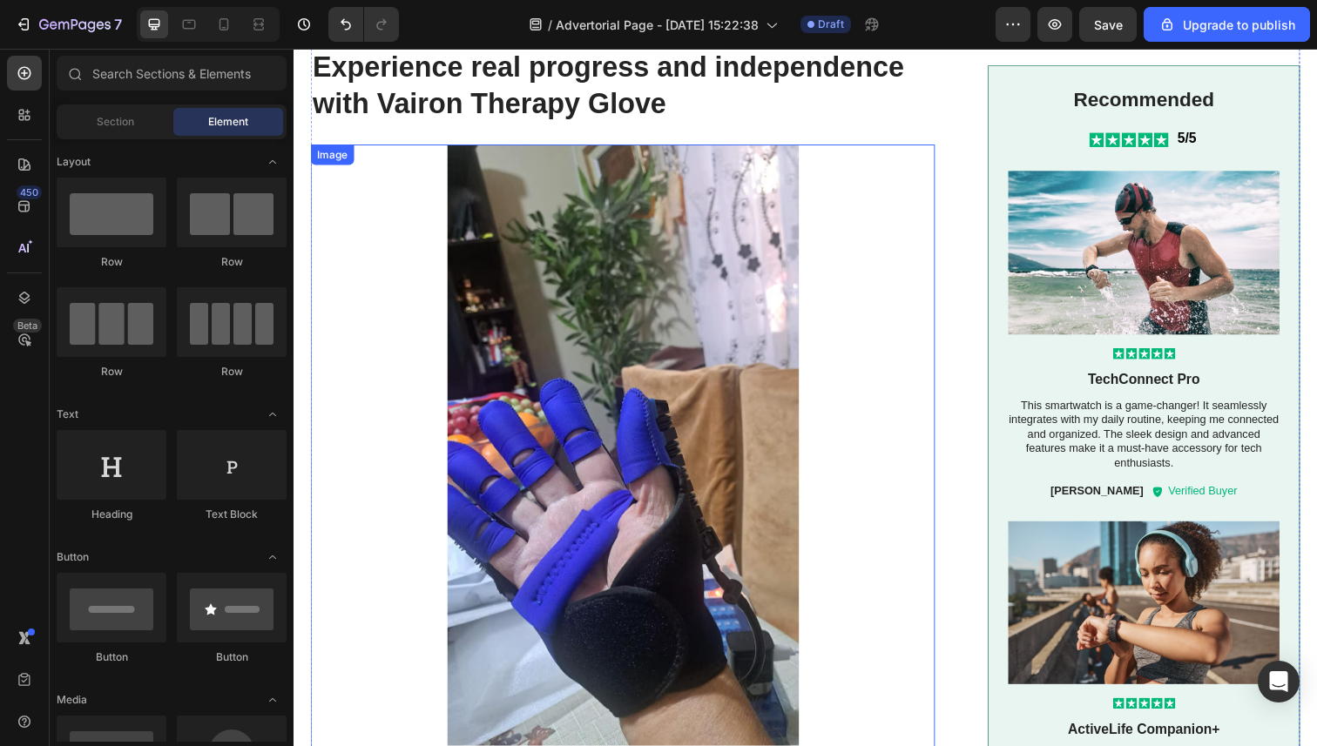
click at [420, 318] on img at bounding box center [629, 465] width 637 height 637
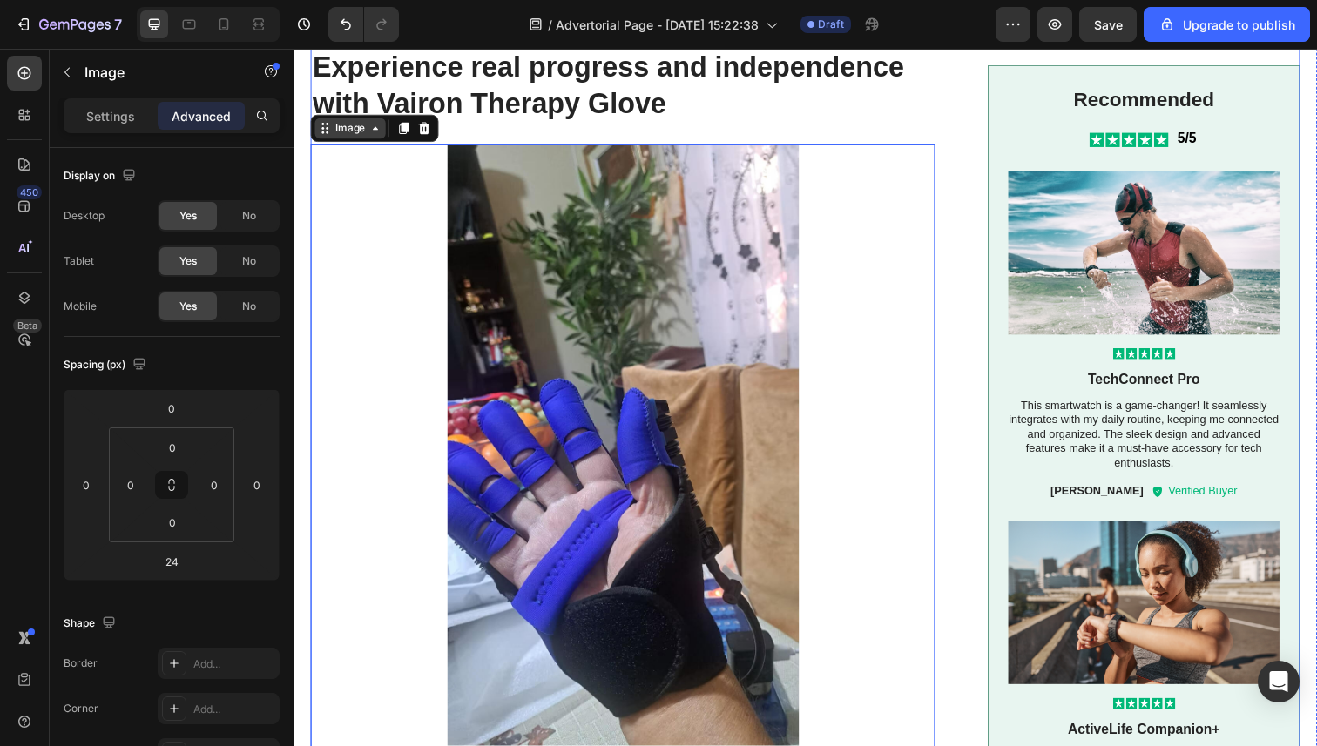
click at [365, 141] on div "Image" at bounding box center [351, 130] width 72 height 21
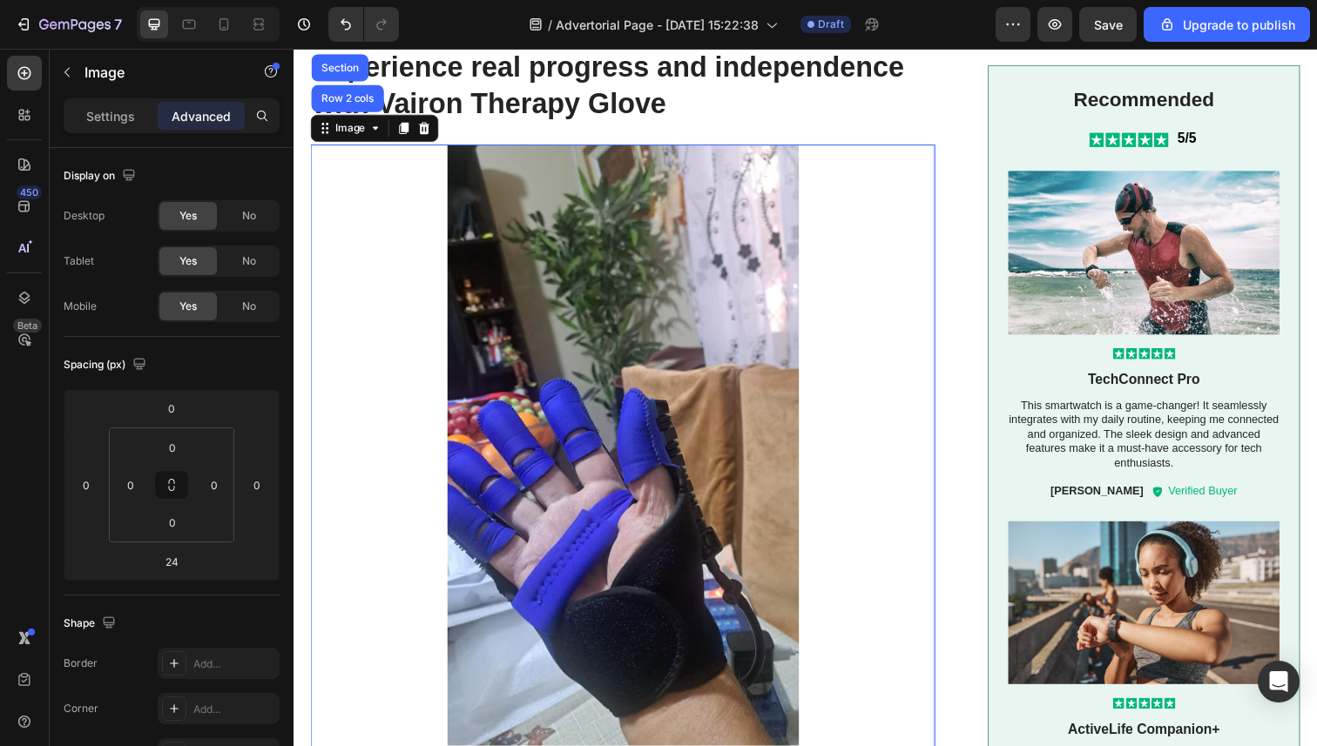
click at [516, 395] on img at bounding box center [629, 465] width 637 height 637
click at [598, 375] on img at bounding box center [629, 465] width 637 height 637
click at [345, 138] on div "Image" at bounding box center [351, 131] width 37 height 16
drag, startPoint x: 355, startPoint y: 152, endPoint x: 485, endPoint y: 294, distance: 192.9
click at [361, 141] on div "Image" at bounding box center [351, 130] width 72 height 21
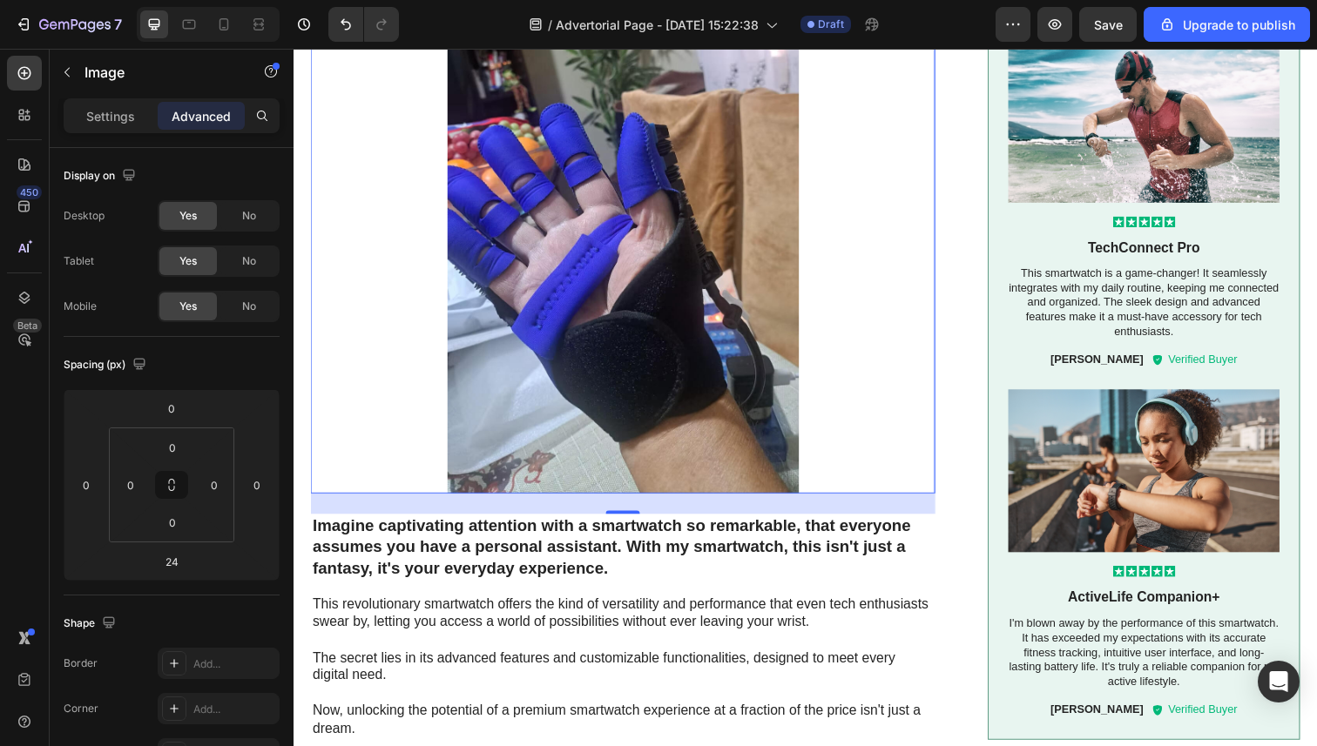
scroll to position [2514, 0]
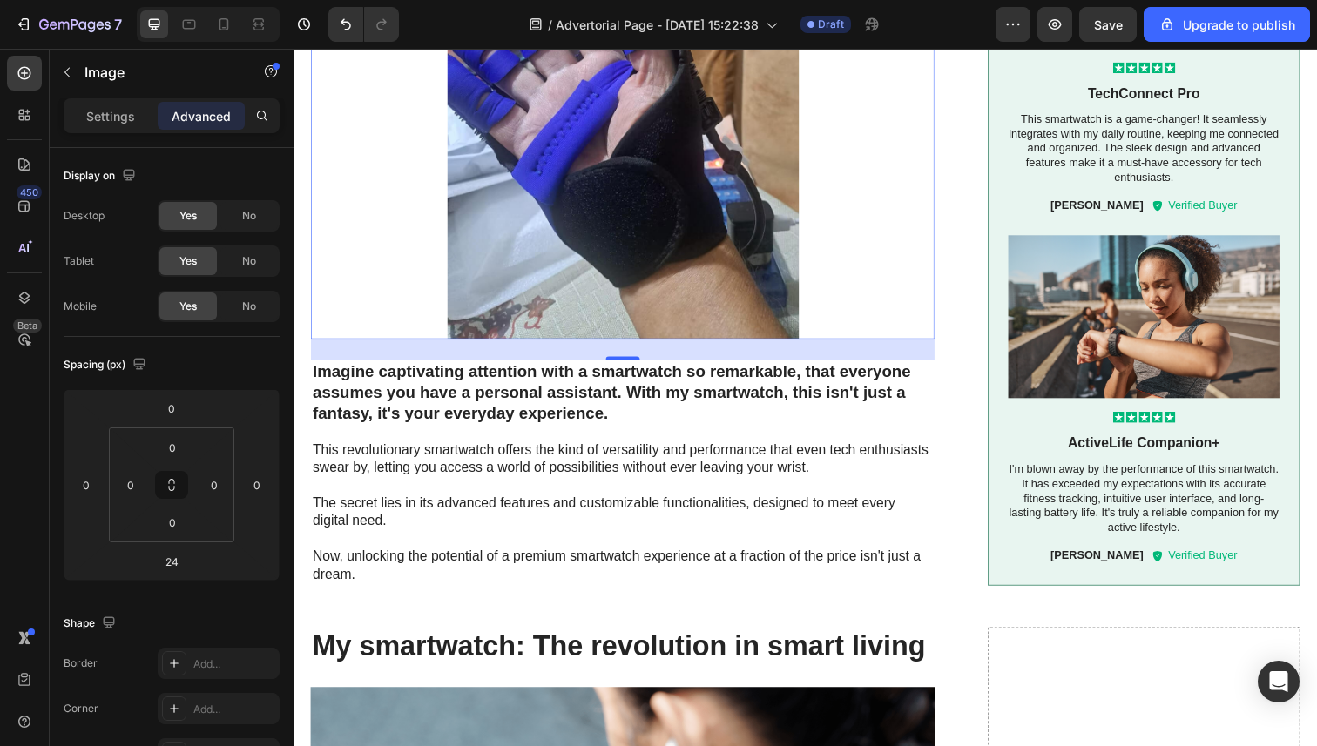
click at [110, 99] on div "Settings Advanced" at bounding box center [172, 115] width 216 height 35
click at [102, 116] on p "Settings" at bounding box center [110, 116] width 49 height 18
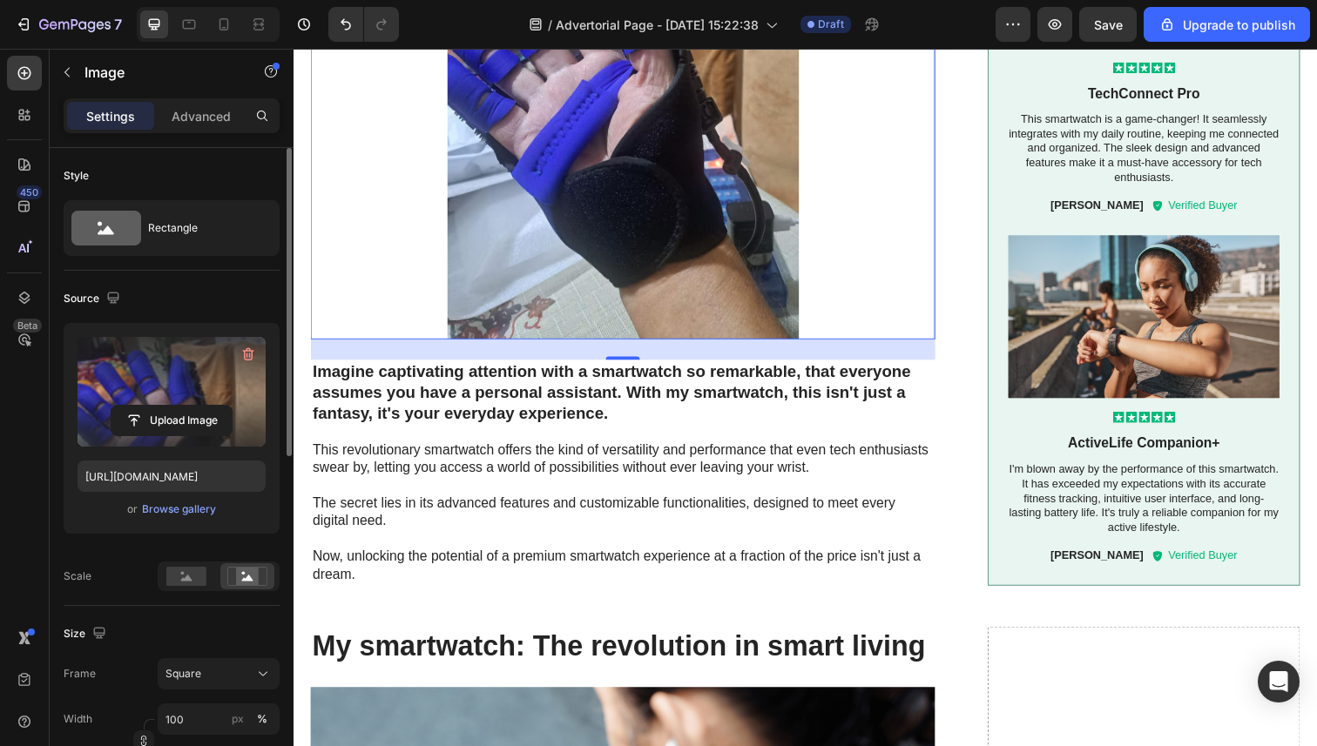
click at [140, 382] on label at bounding box center [172, 392] width 188 height 110
click at [140, 406] on input "file" at bounding box center [171, 421] width 120 height 30
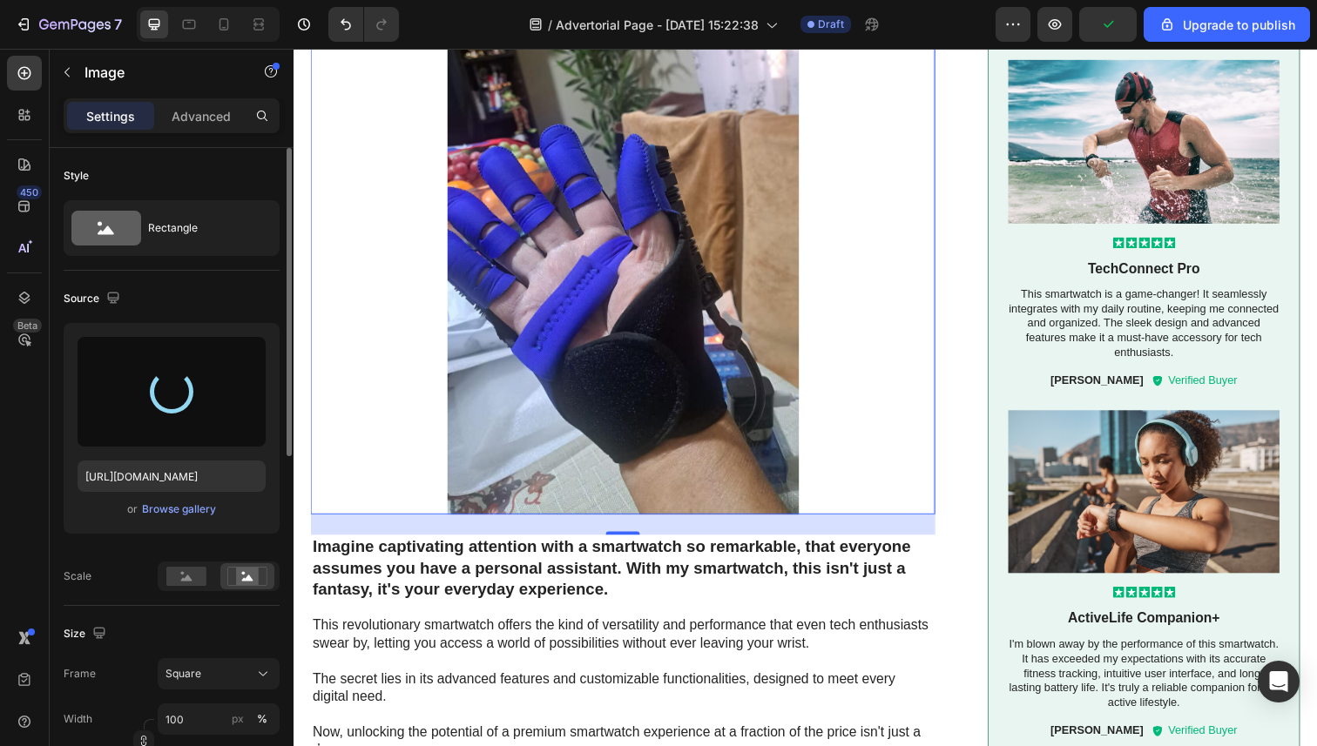
scroll to position [2252, 0]
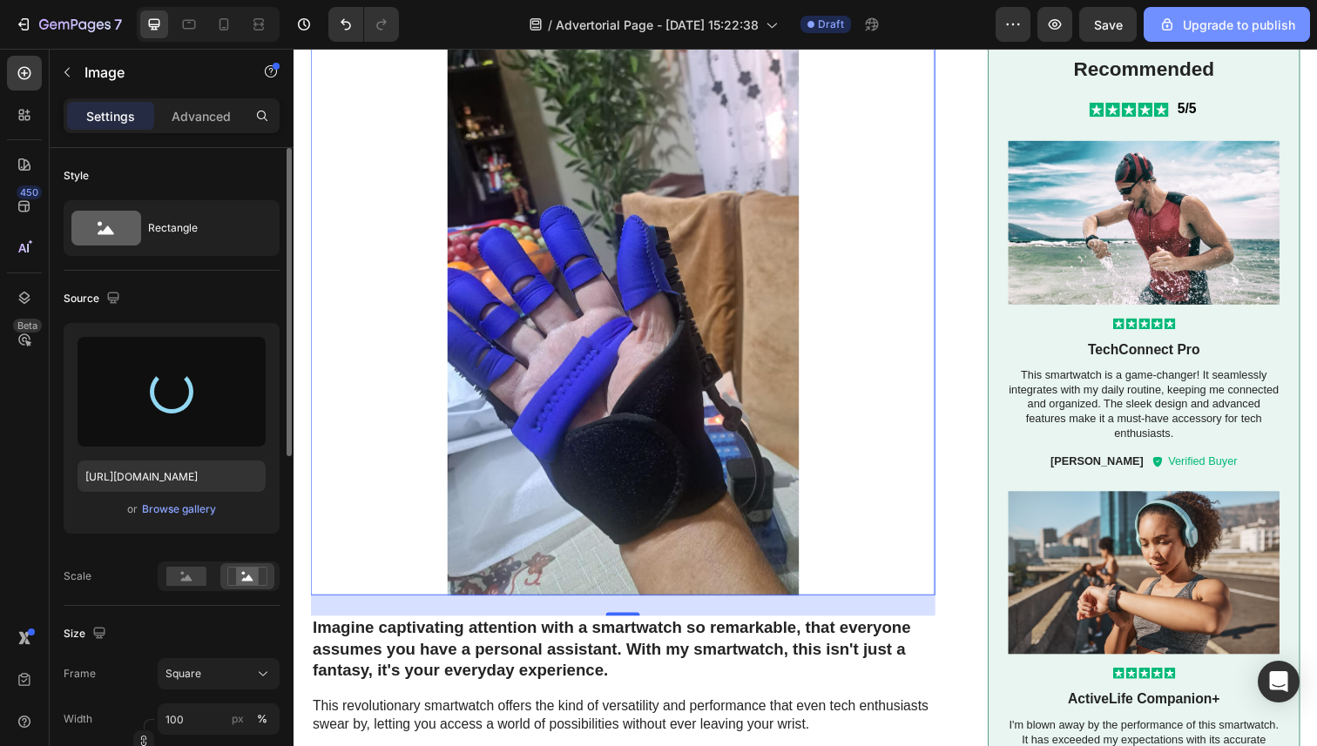
type input "https://cdn.shopify.com/s/files/1/0946/3303/4035/files/gempages_581573544958231…"
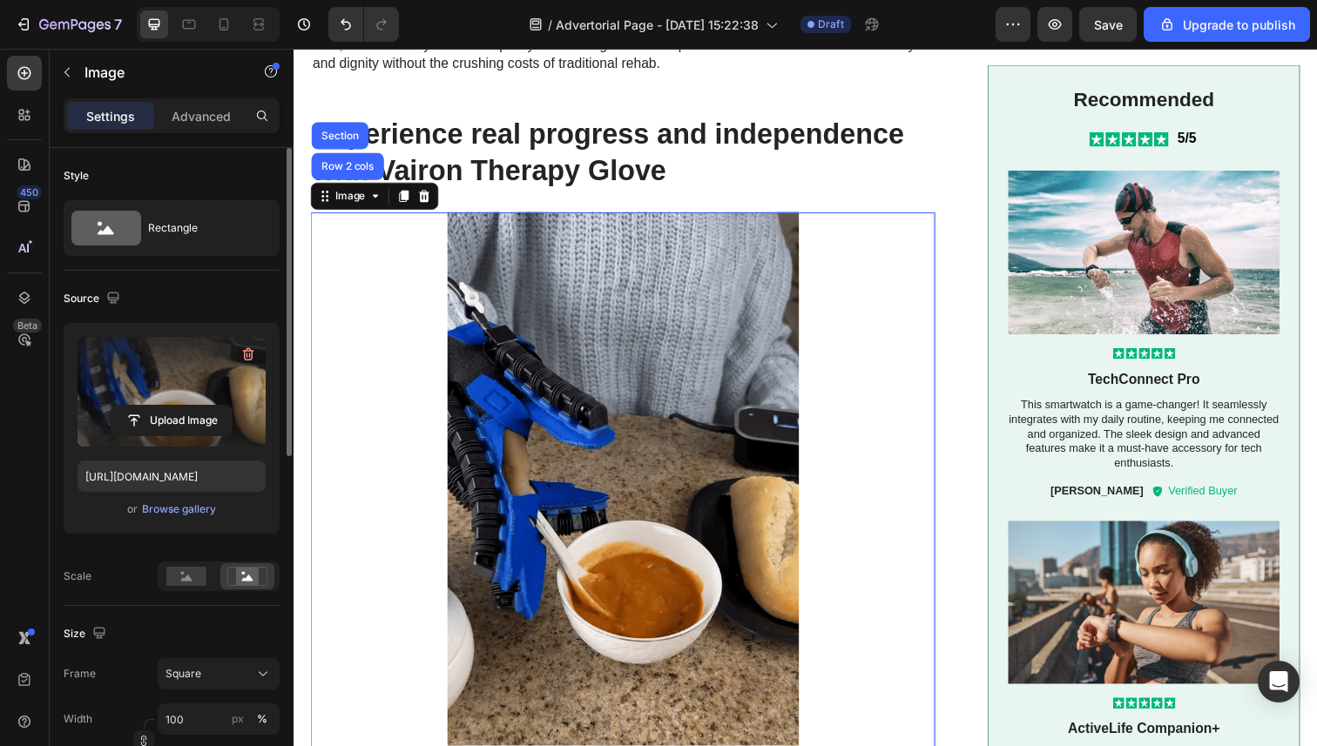
scroll to position [1986, 0]
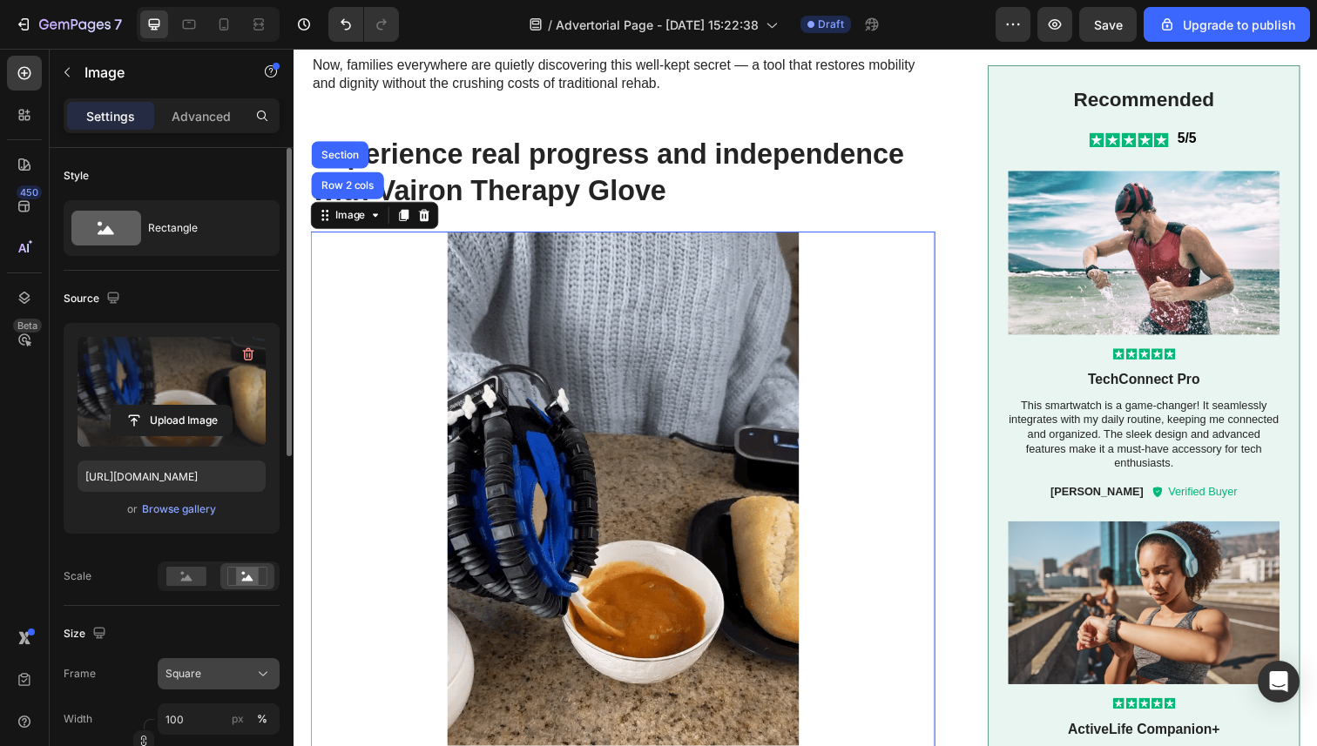
click at [211, 677] on div "Square" at bounding box center [207, 674] width 85 height 16
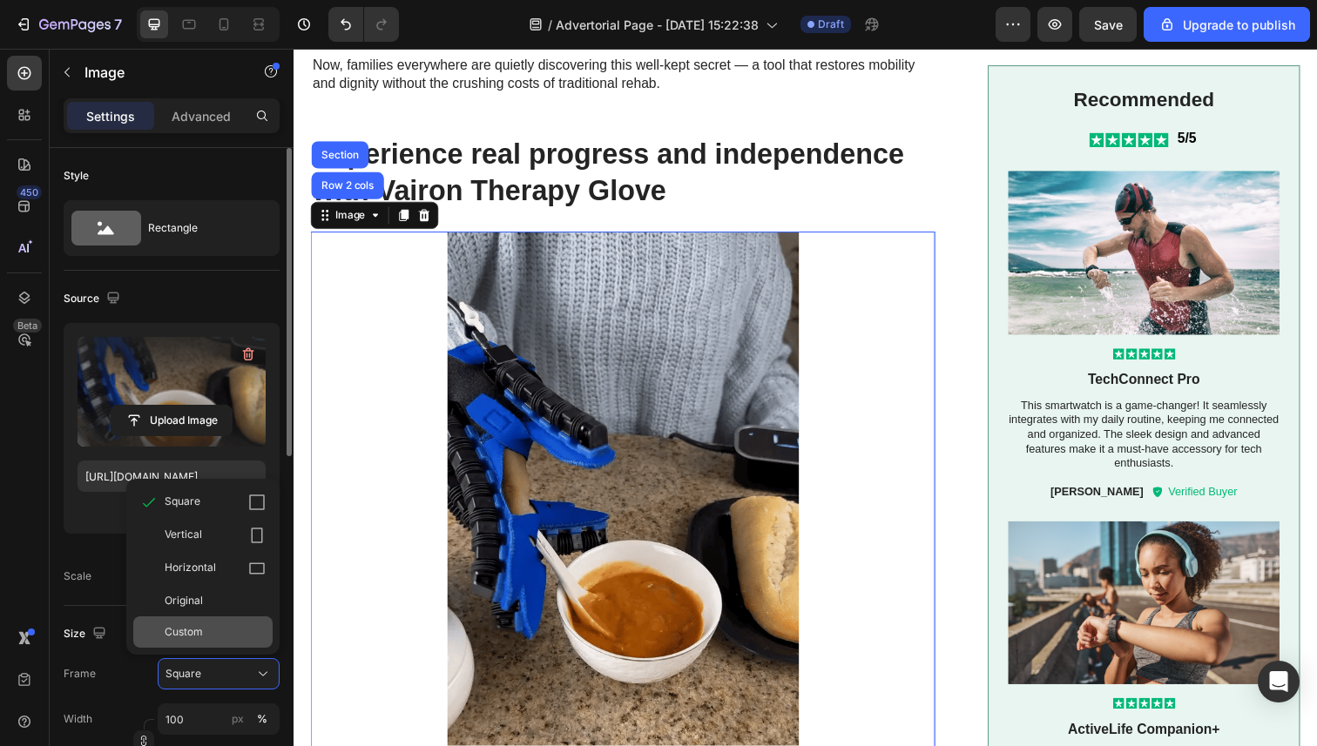
click at [224, 639] on div "Custom" at bounding box center [215, 632] width 101 height 16
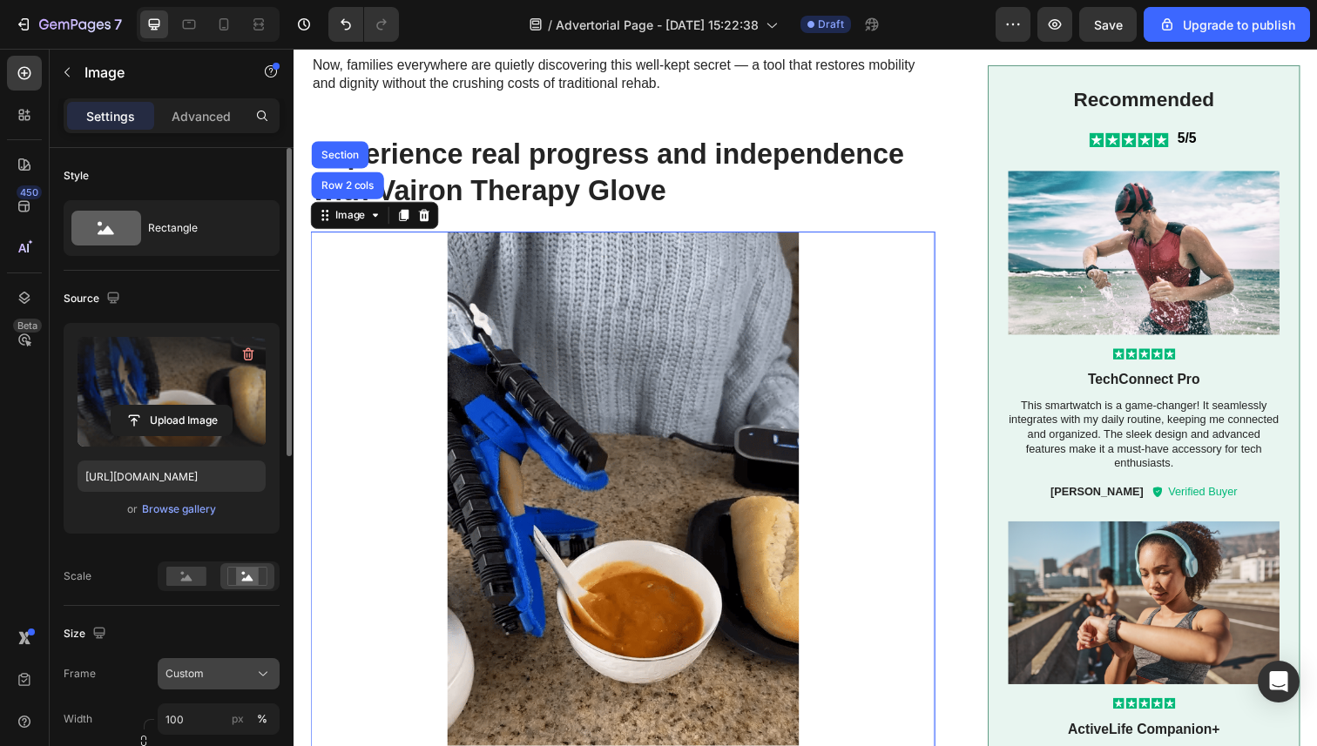
click at [222, 672] on div "Custom" at bounding box center [207, 674] width 85 height 16
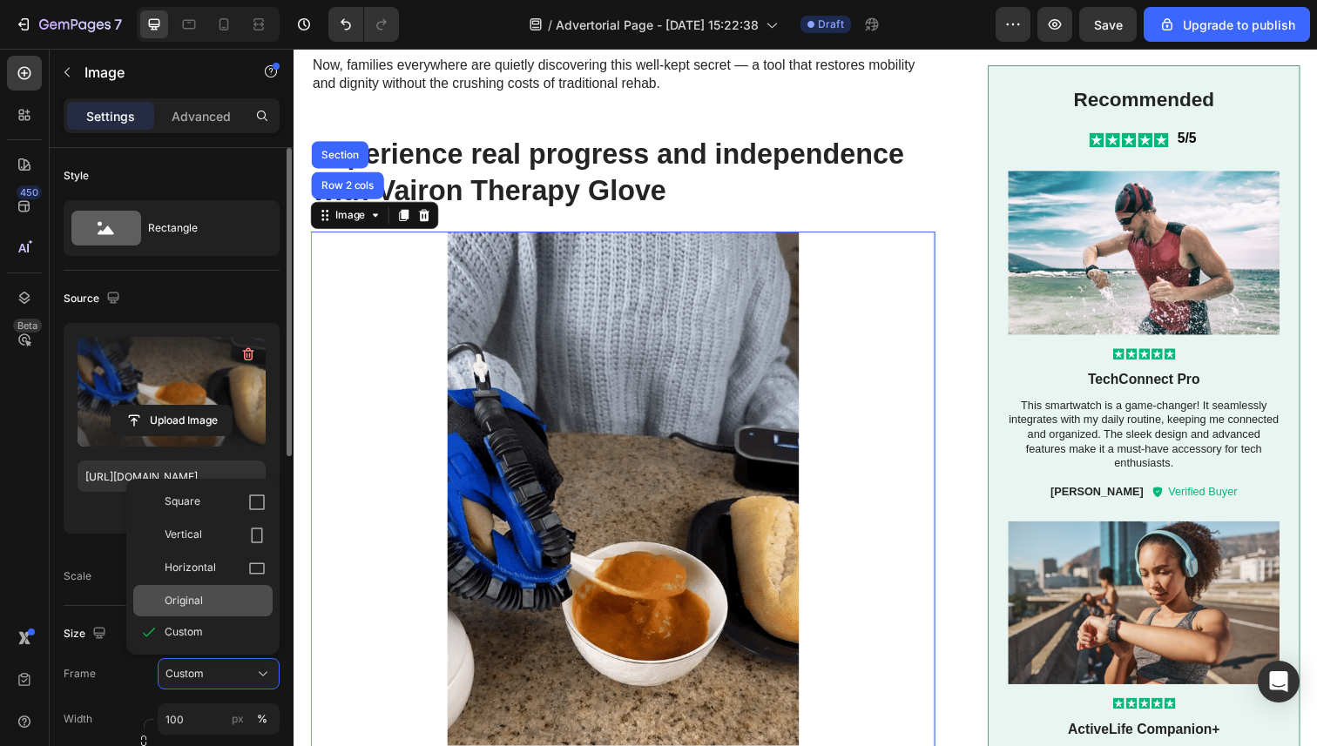
click at [215, 601] on div "Original" at bounding box center [215, 601] width 101 height 16
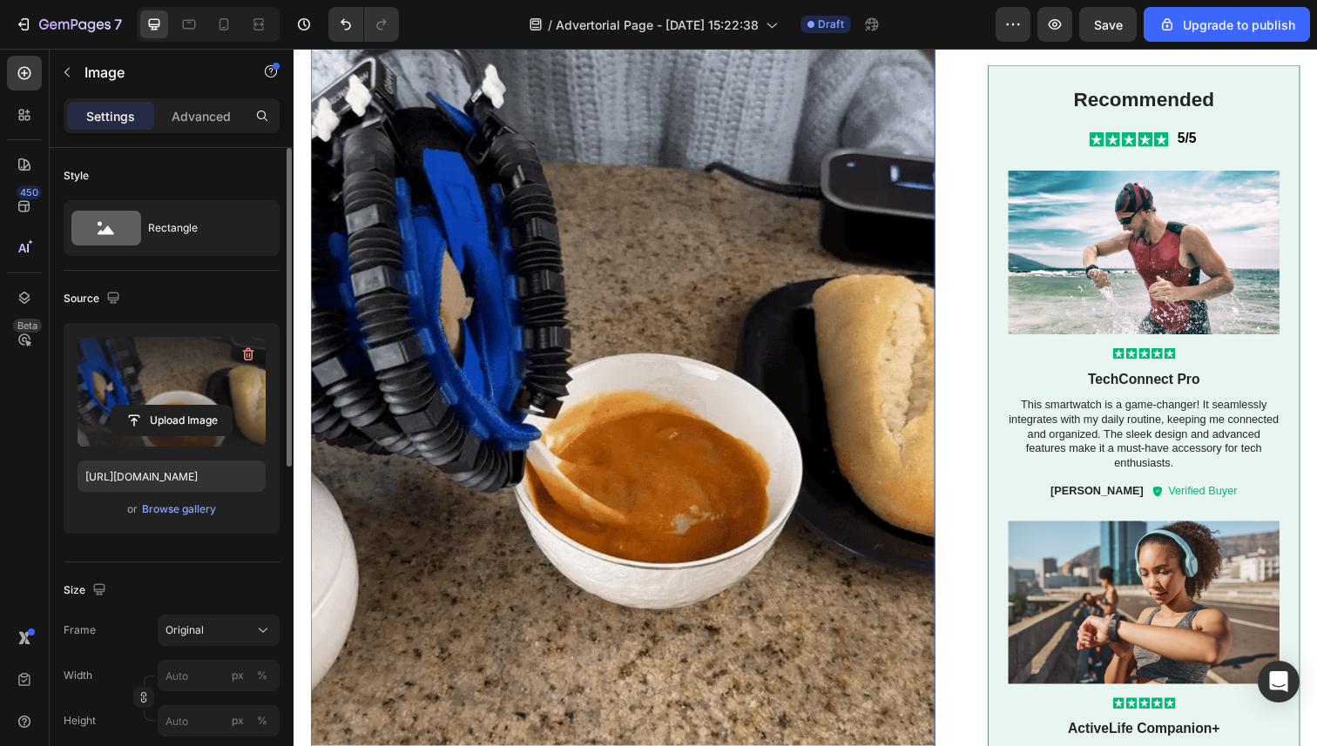
scroll to position [2307, 0]
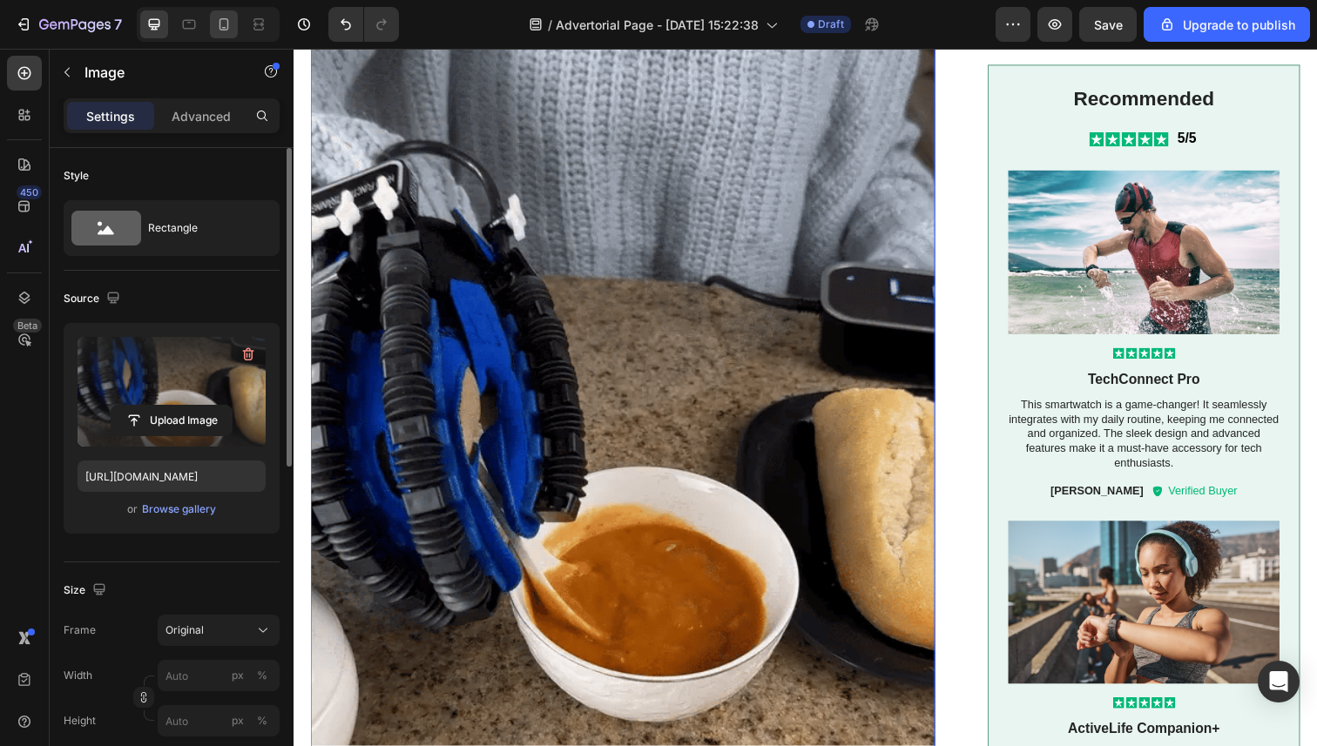
click at [231, 34] on div at bounding box center [224, 24] width 28 height 28
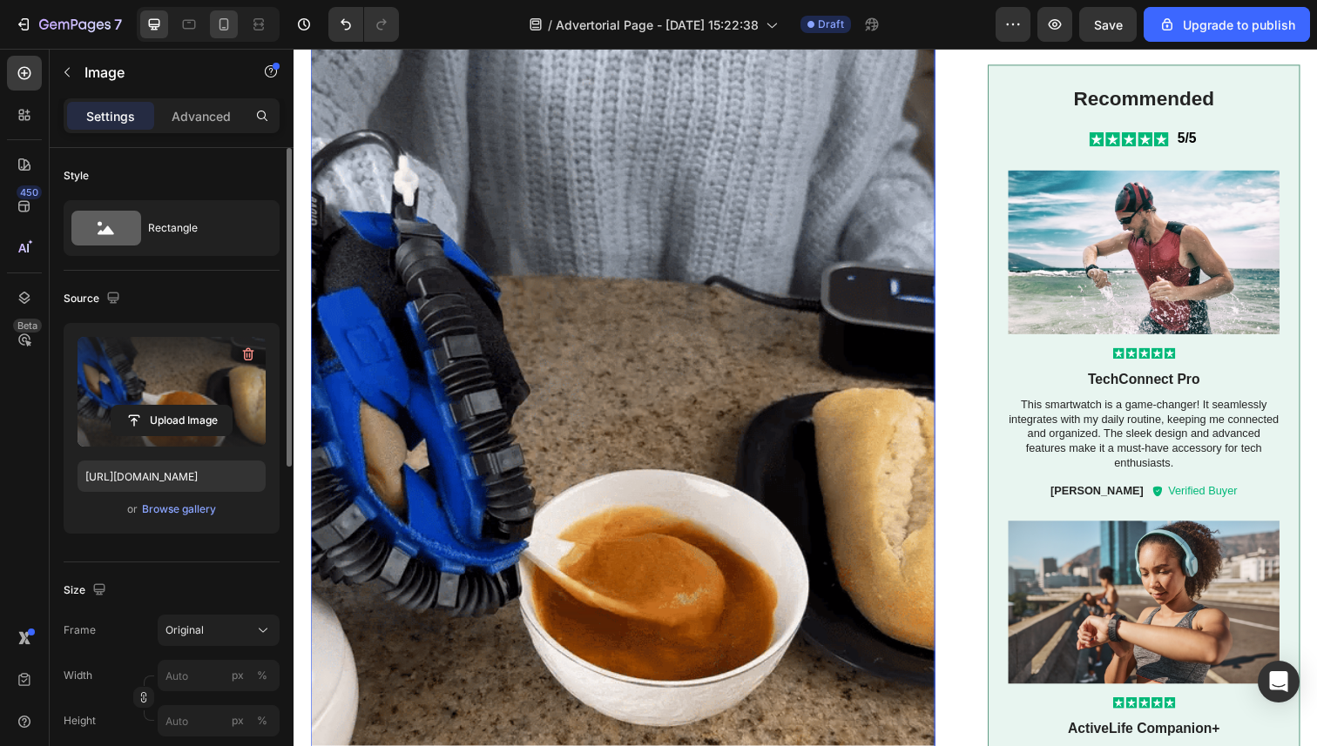
type input "100"
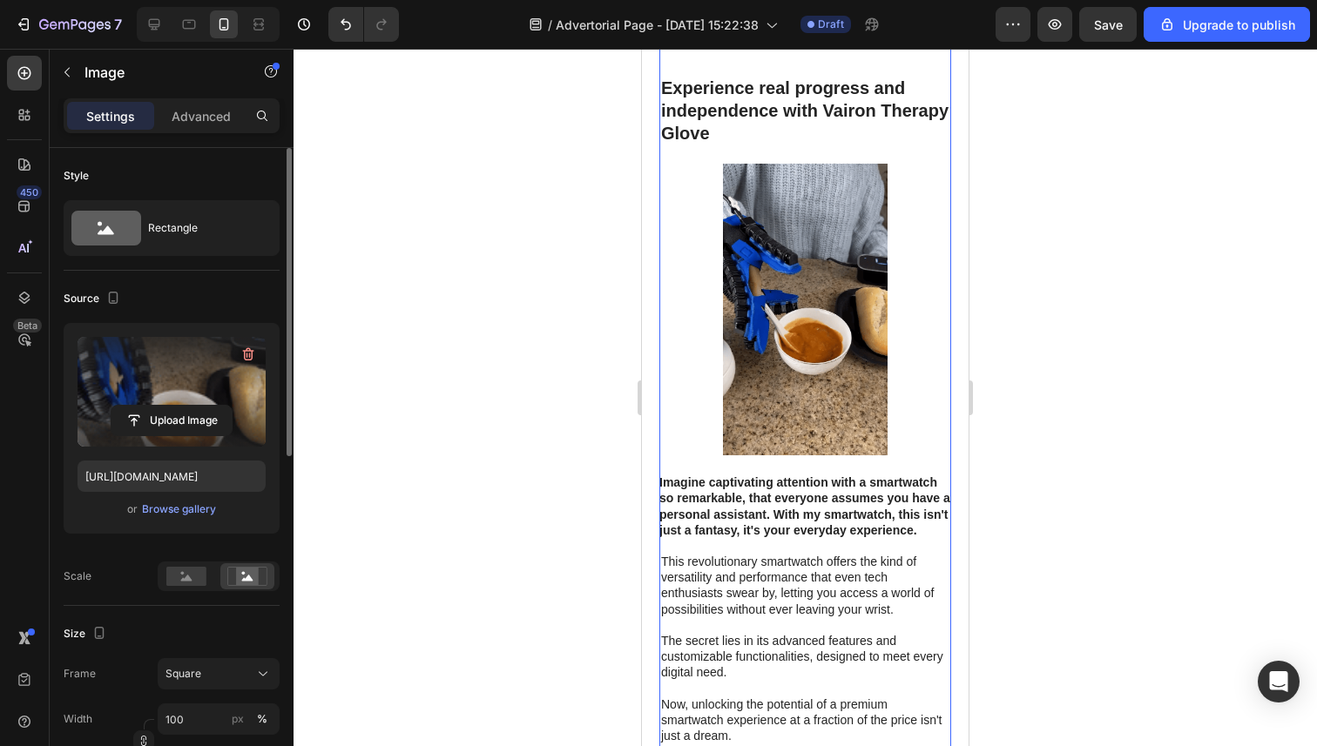
scroll to position [2018, 0]
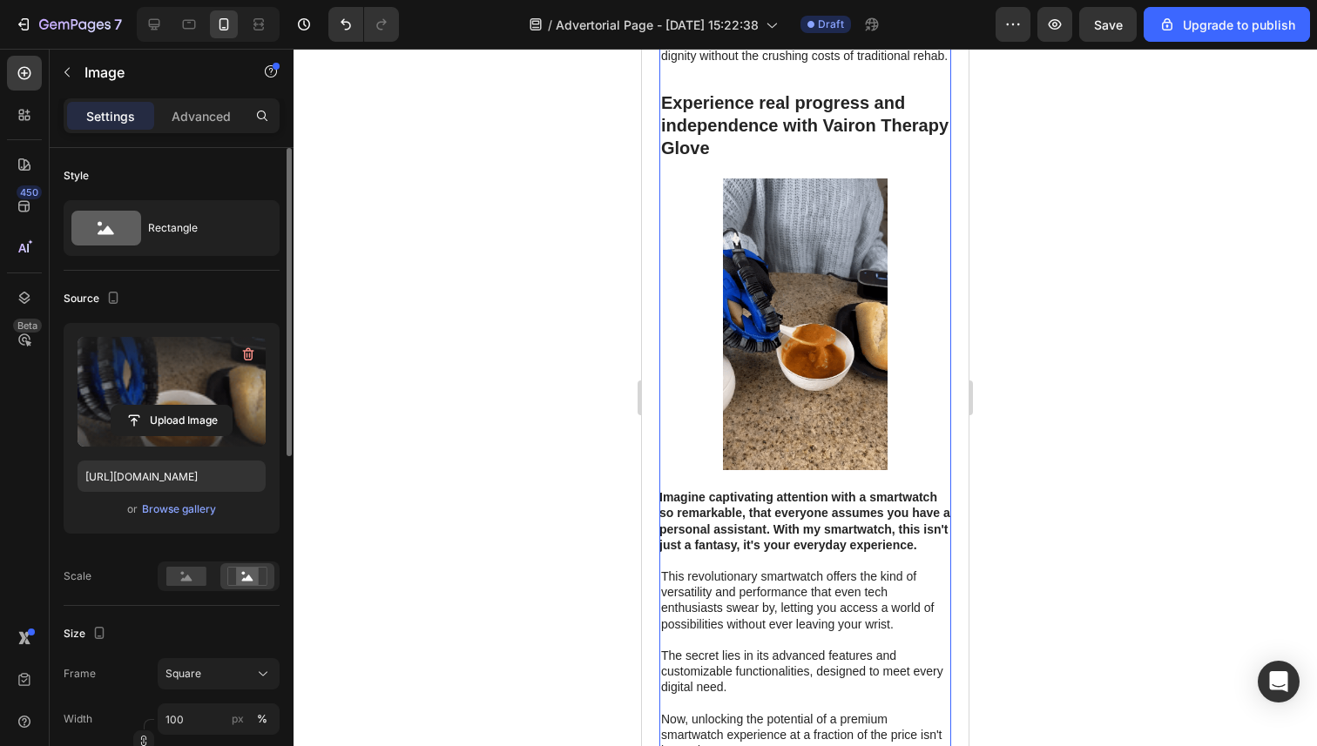
click at [765, 258] on img at bounding box center [805, 325] width 292 height 292
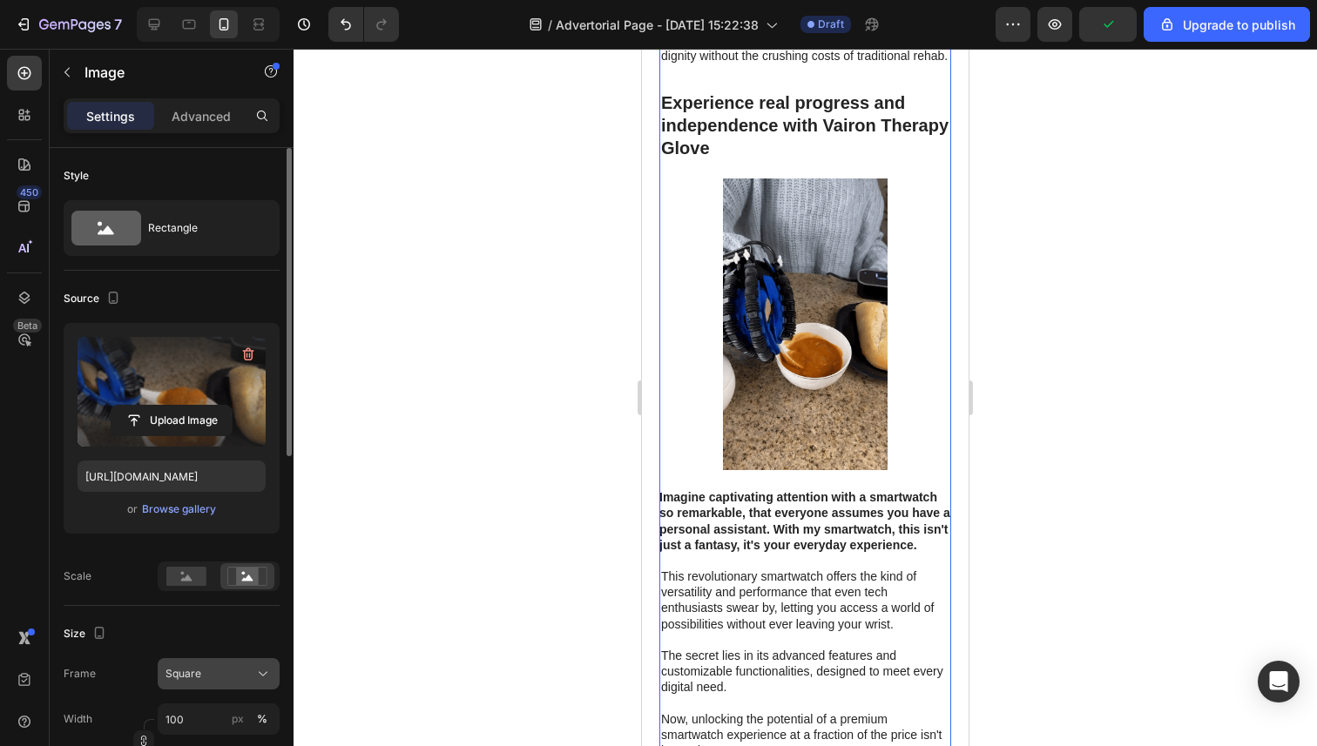
click at [202, 669] on div "Square" at bounding box center [207, 674] width 85 height 16
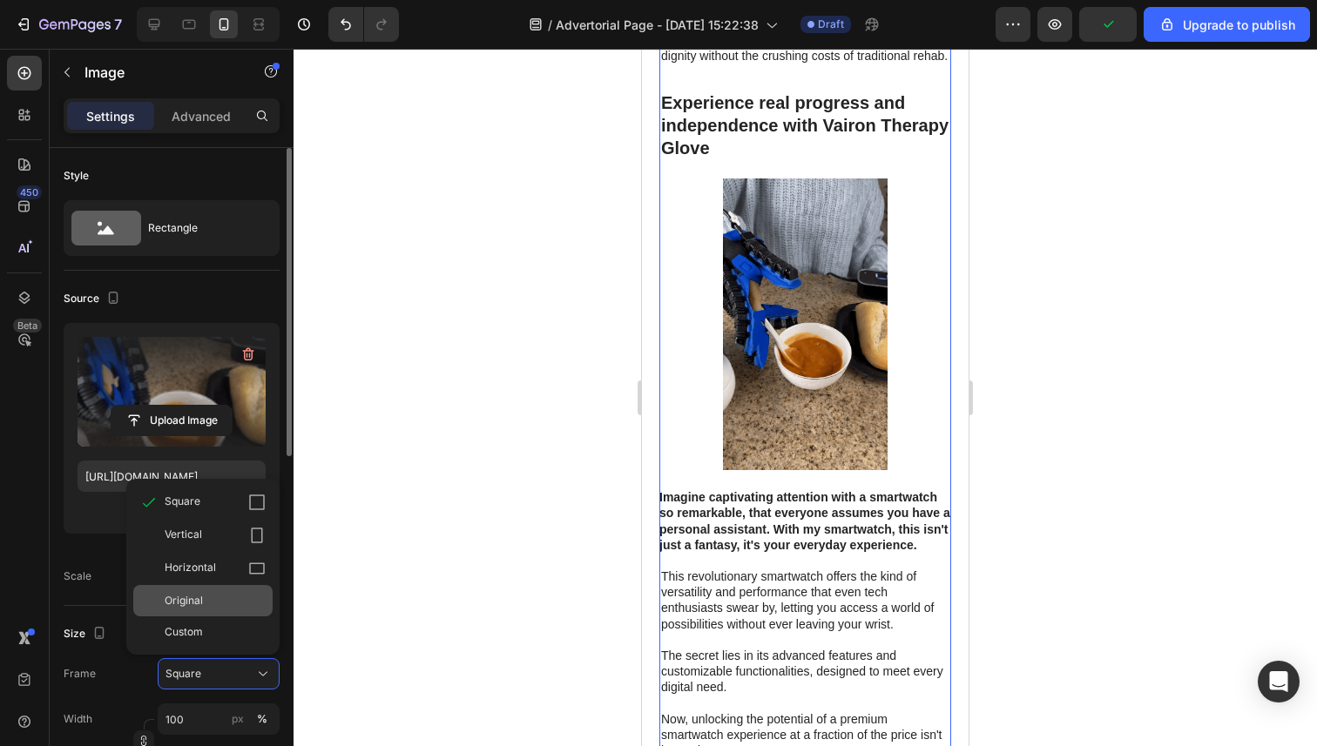
click at [209, 590] on div "Original" at bounding box center [202, 600] width 139 height 31
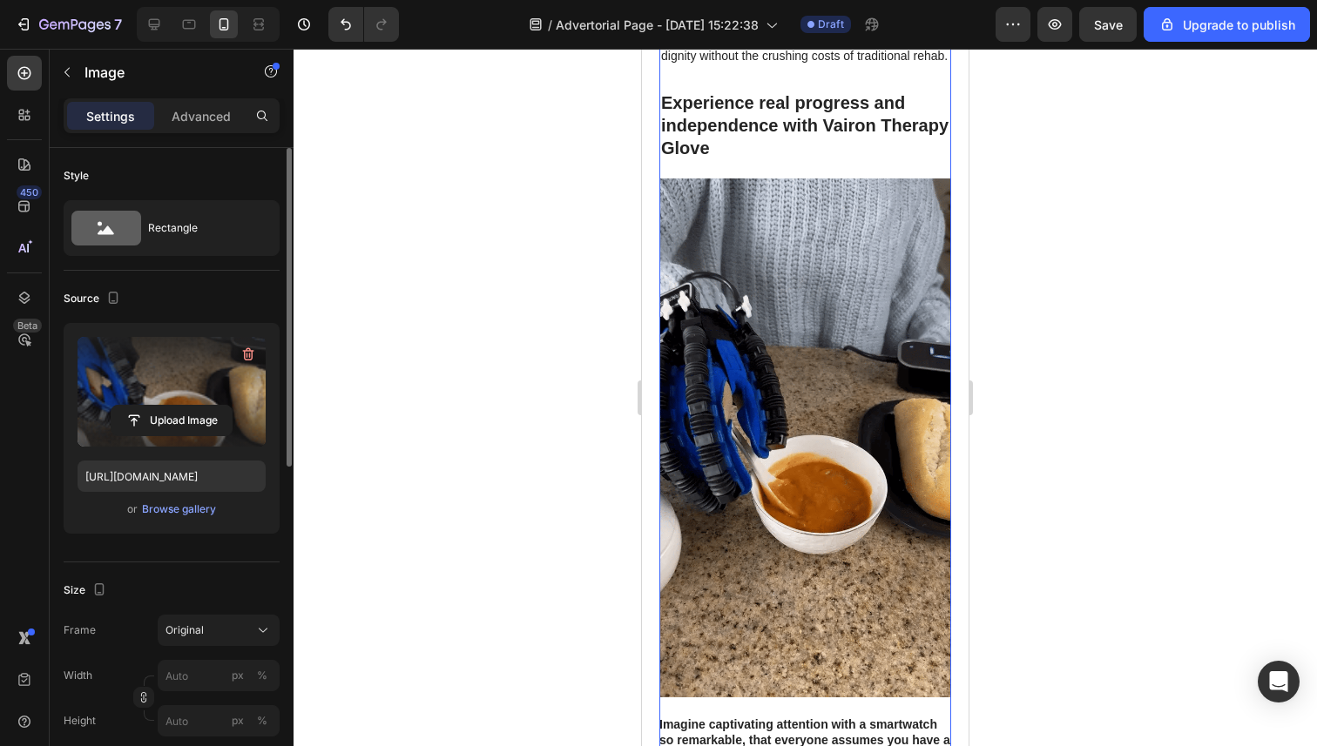
click at [555, 526] on div at bounding box center [804, 398] width 1023 height 698
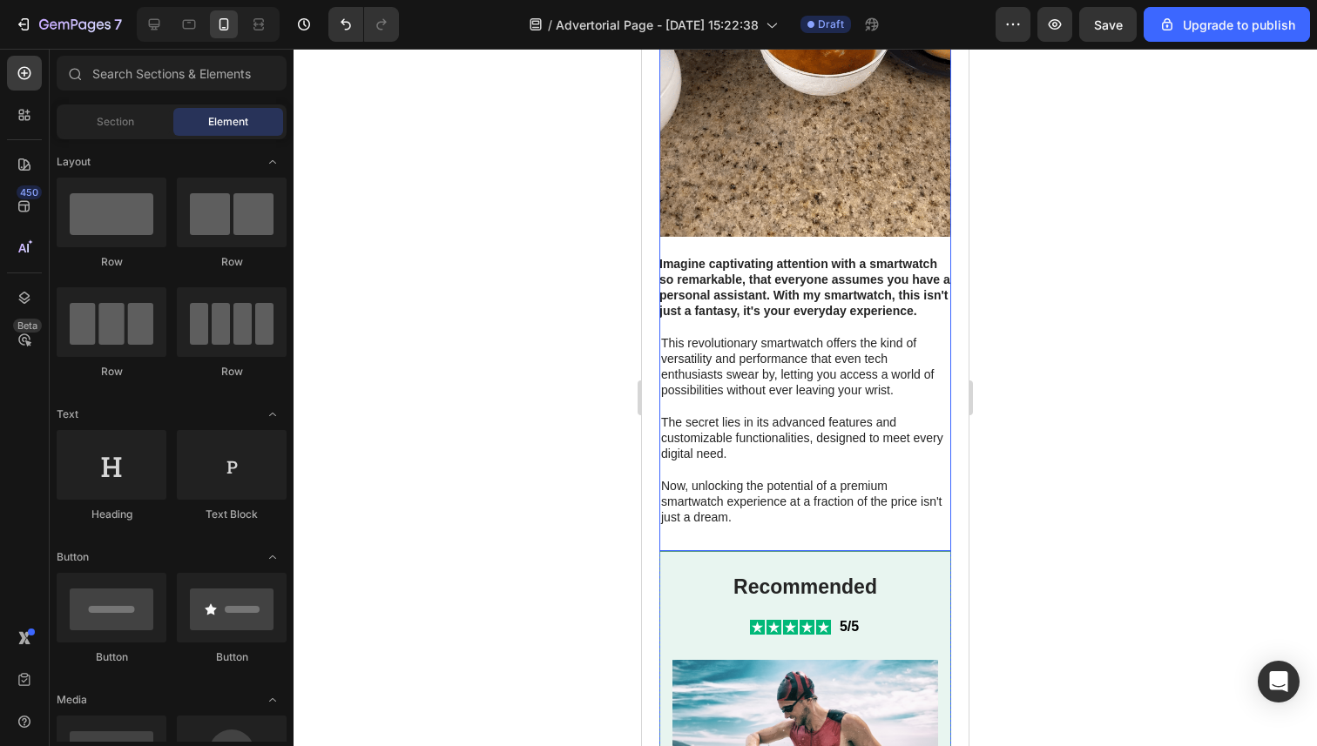
scroll to position [2630, 0]
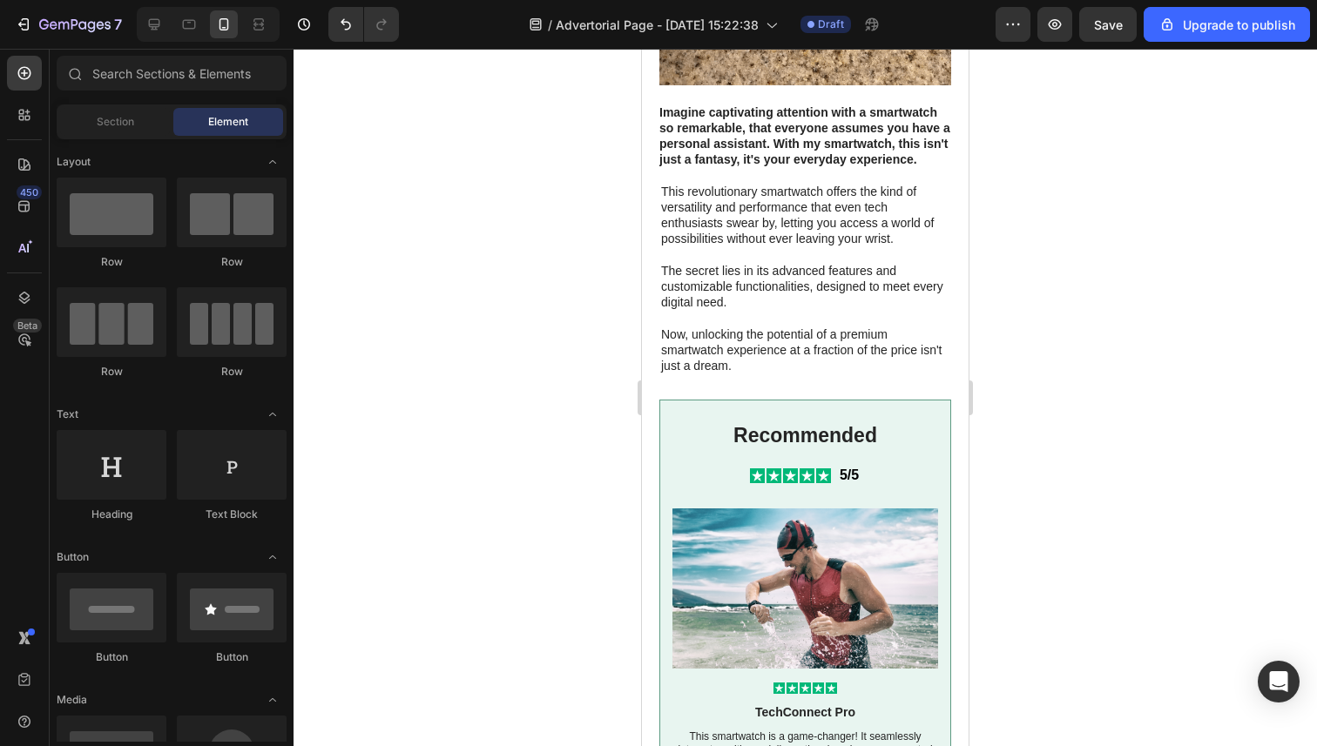
click at [555, 223] on div at bounding box center [804, 398] width 1023 height 698
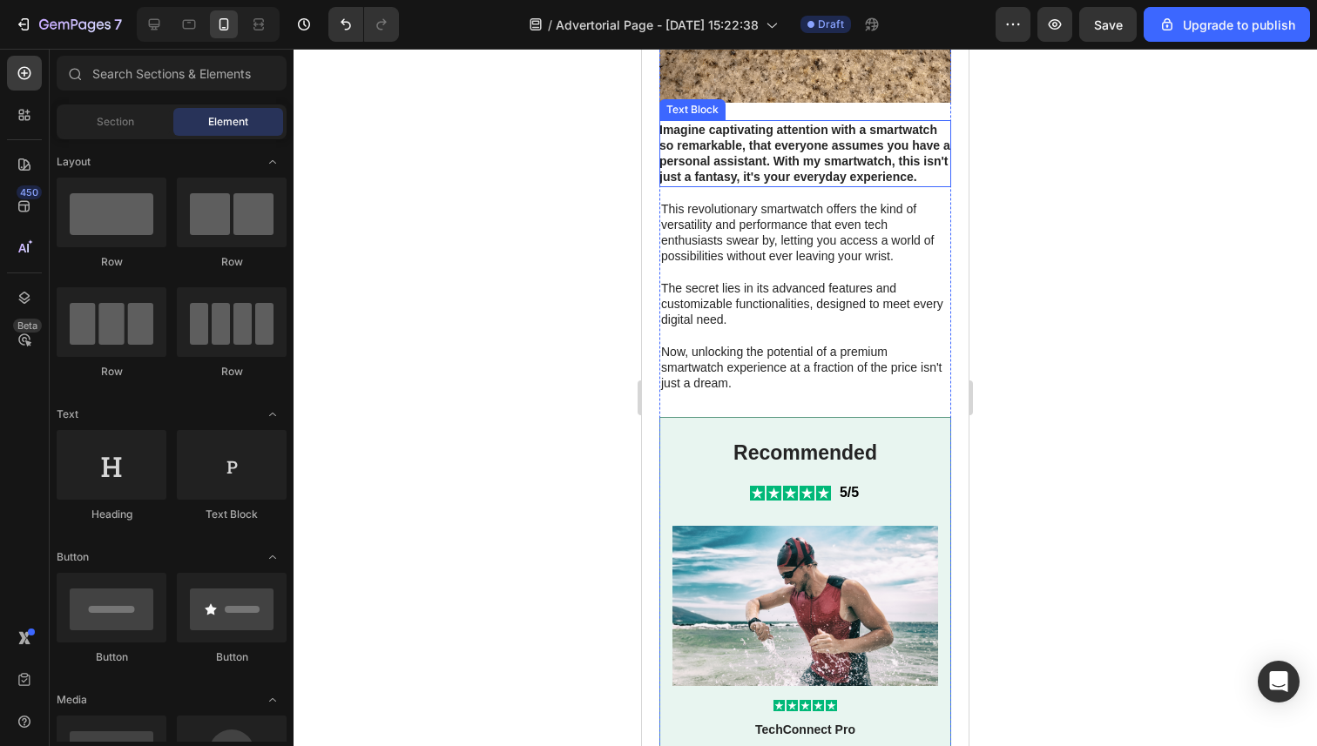
click at [799, 176] on p "Imagine captivating attention with a smartwatch so remarkable, that everyone as…" at bounding box center [805, 154] width 292 height 64
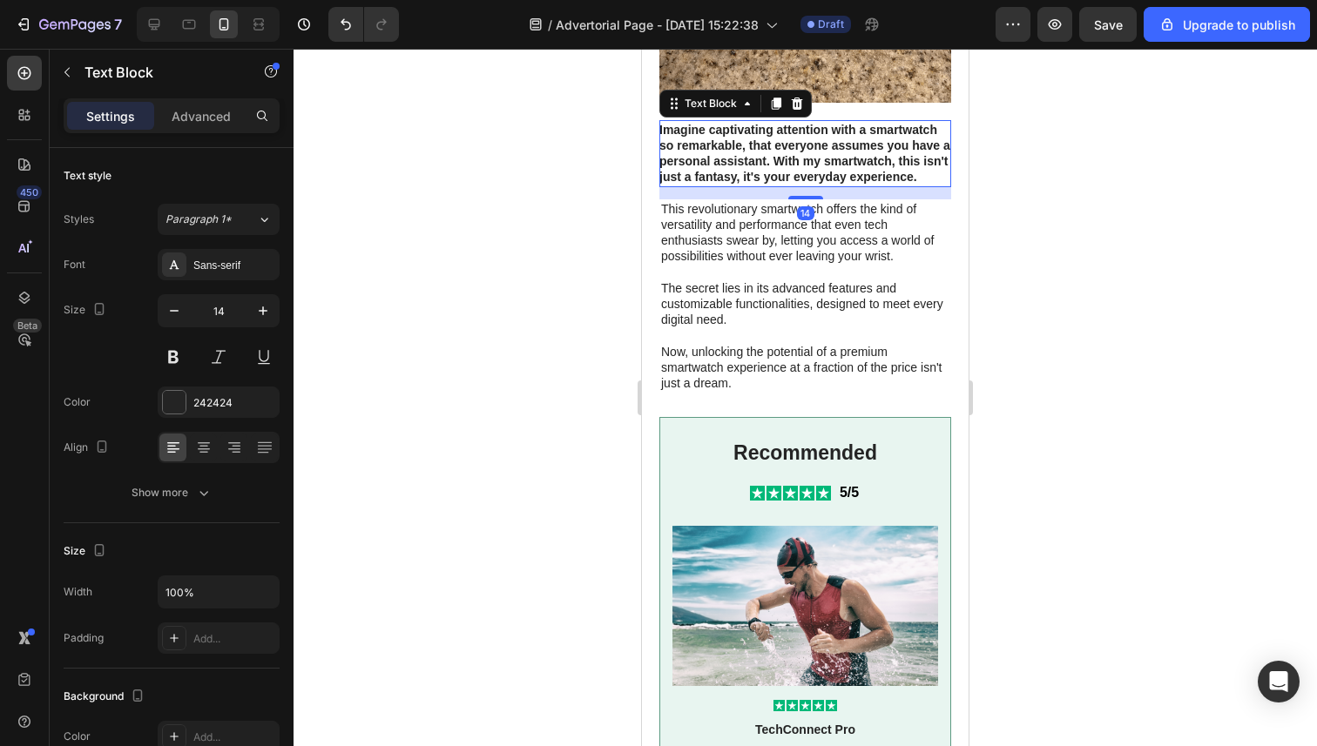
click at [799, 176] on p "Imagine captivating attention with a smartwatch so remarkable, that everyone as…" at bounding box center [805, 154] width 292 height 64
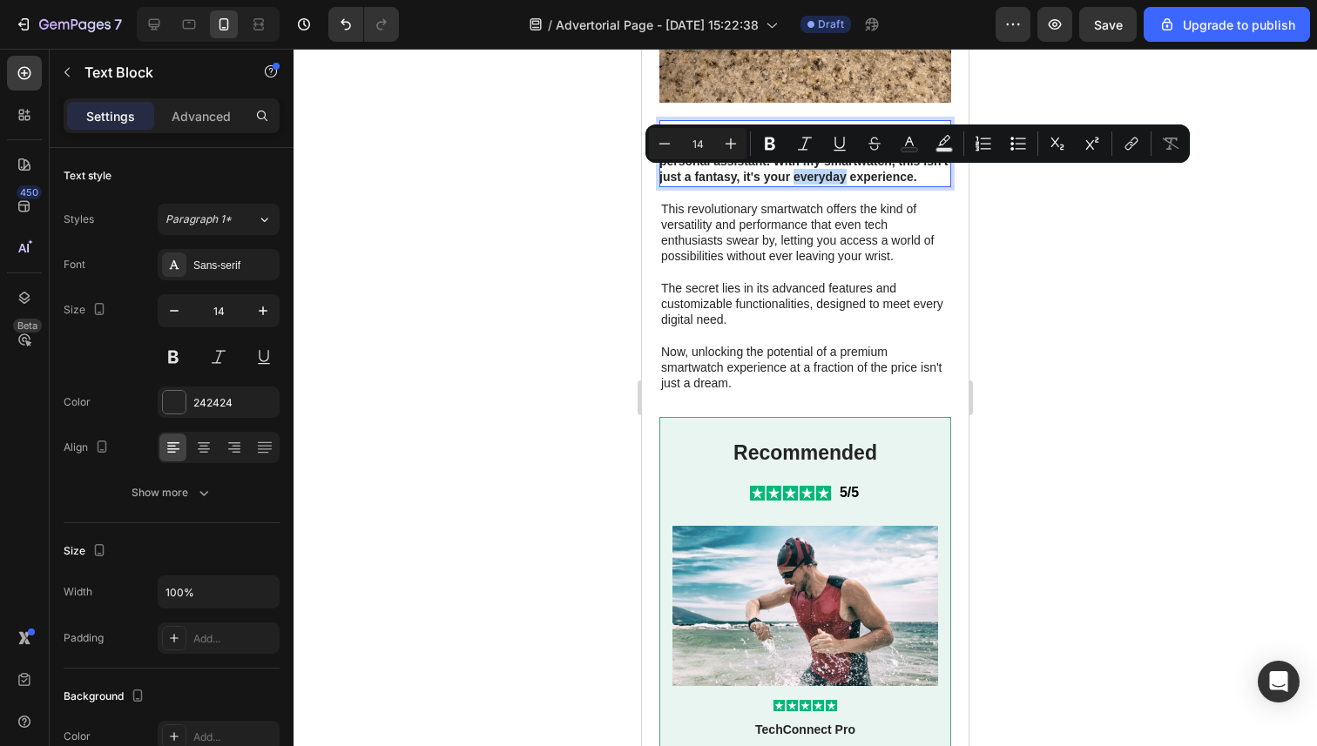
click at [798, 178] on p "Imagine captivating attention with a smartwatch so remarkable, that everyone as…" at bounding box center [805, 154] width 292 height 64
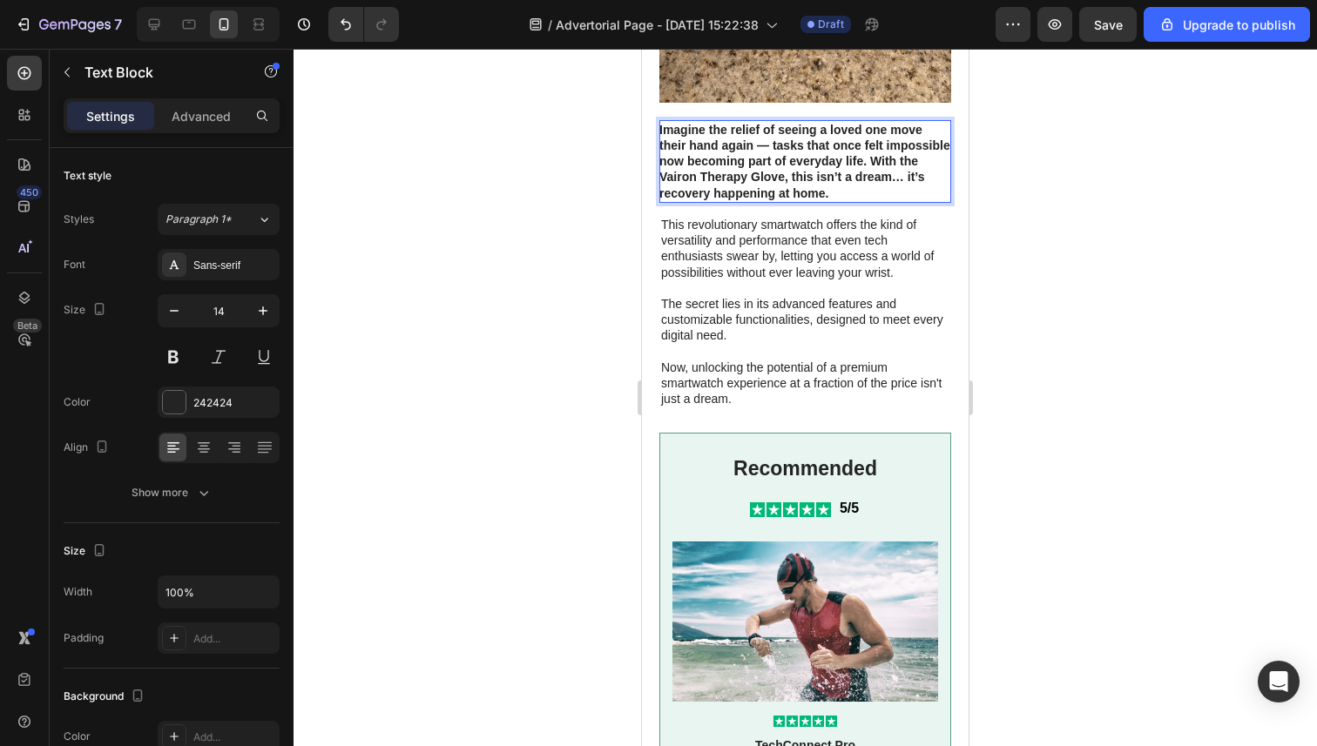
click at [576, 211] on div at bounding box center [804, 398] width 1023 height 698
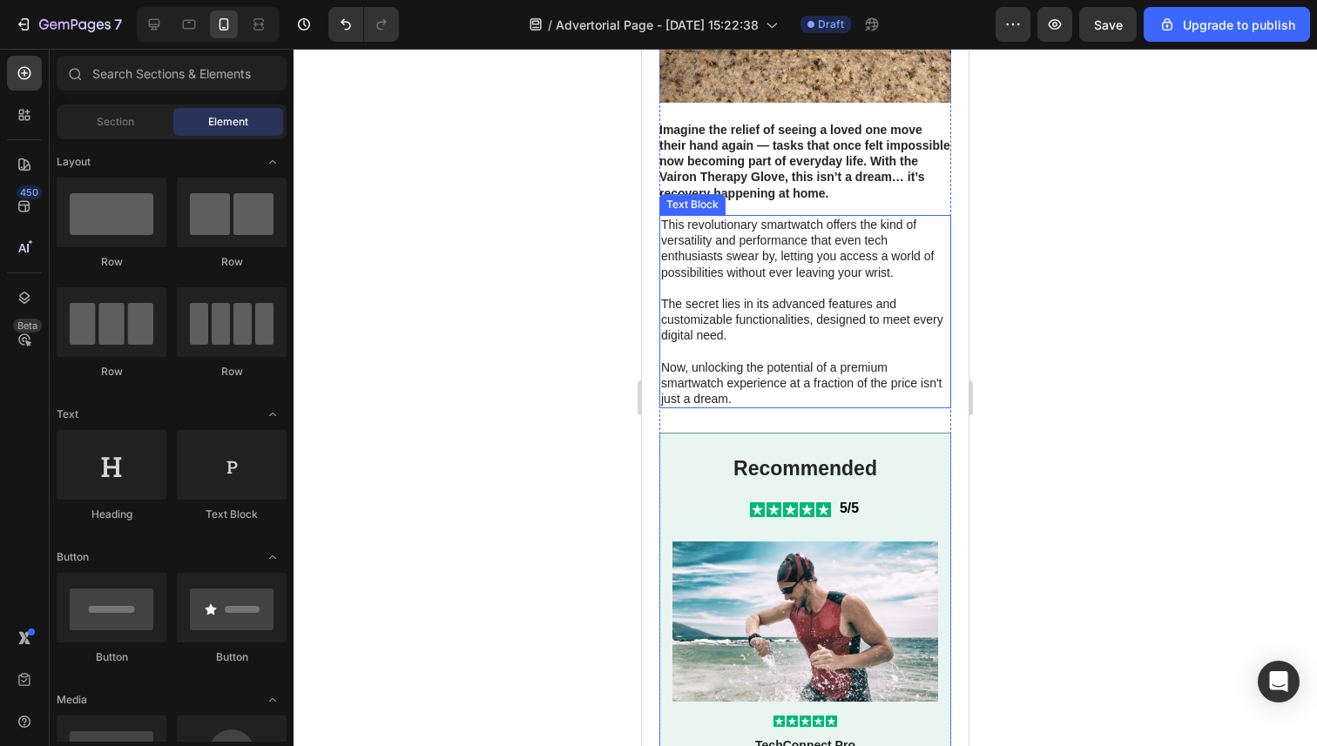
click at [752, 283] on p at bounding box center [805, 288] width 288 height 16
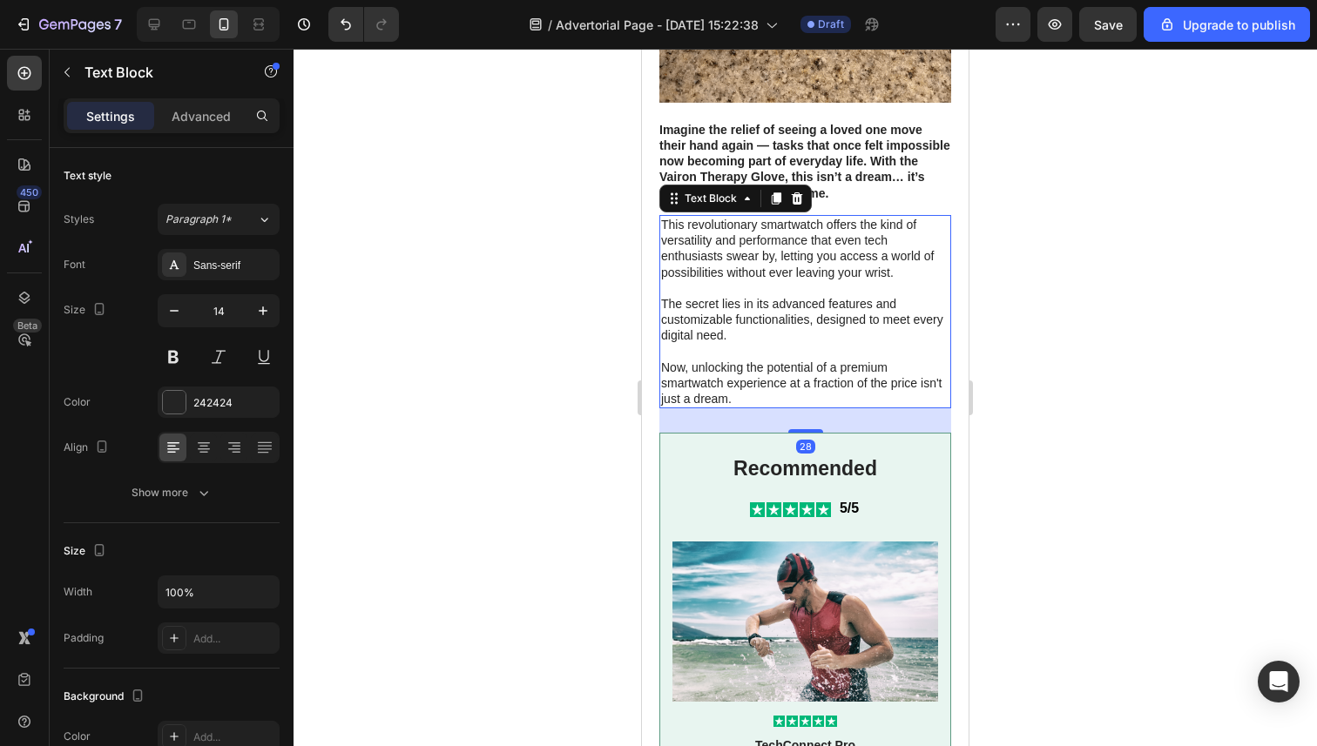
click at [752, 283] on p at bounding box center [805, 288] width 288 height 16
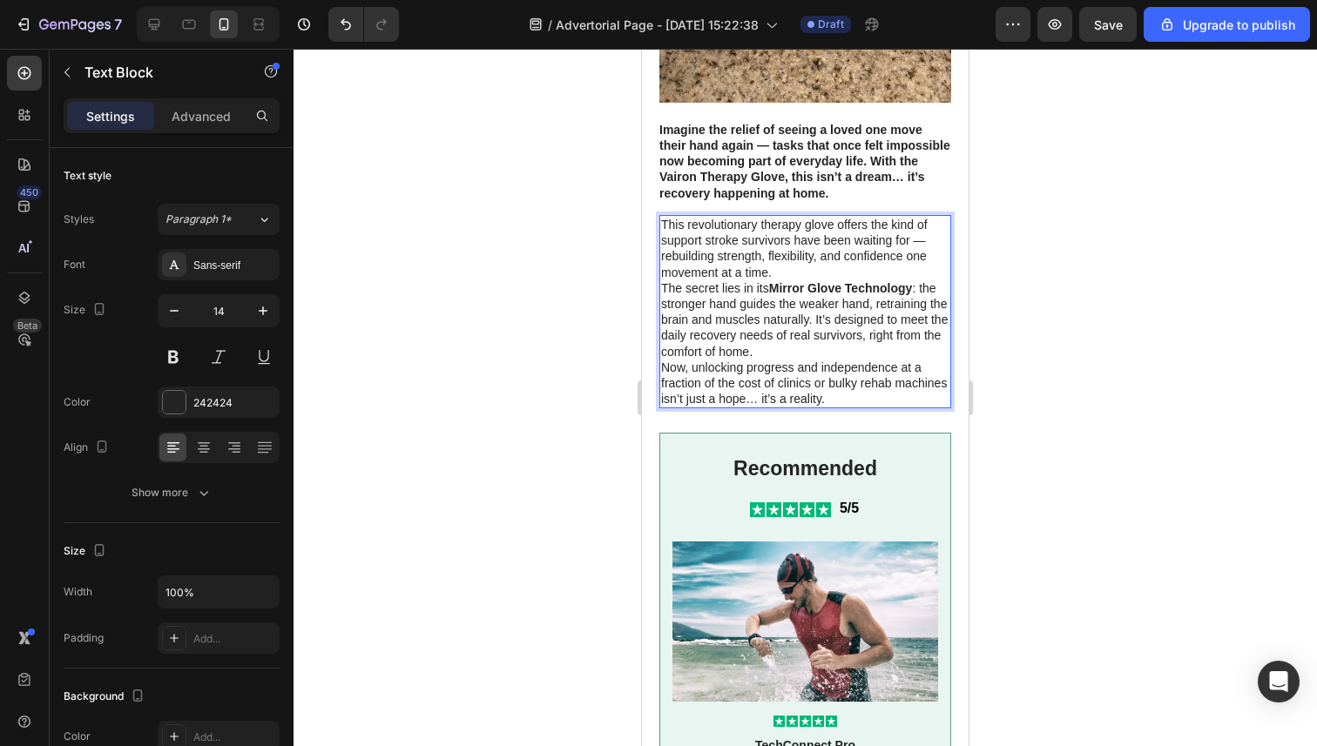
click at [814, 270] on p "This revolutionary therapy glove offers the kind of support stroke survivors ha…" at bounding box center [805, 249] width 288 height 64
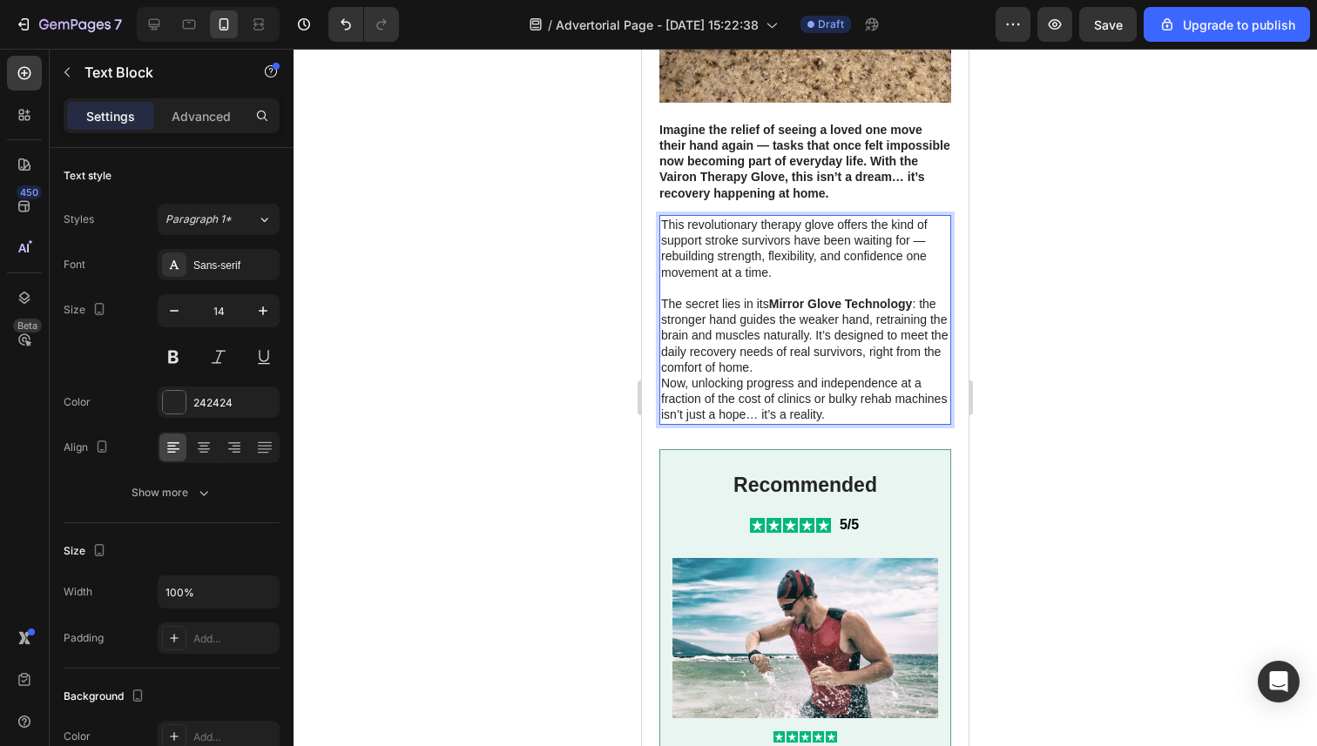
click at [814, 363] on p "The secret lies in its Mirror Glove Technology : the stronger hand guides the w…" at bounding box center [805, 335] width 288 height 79
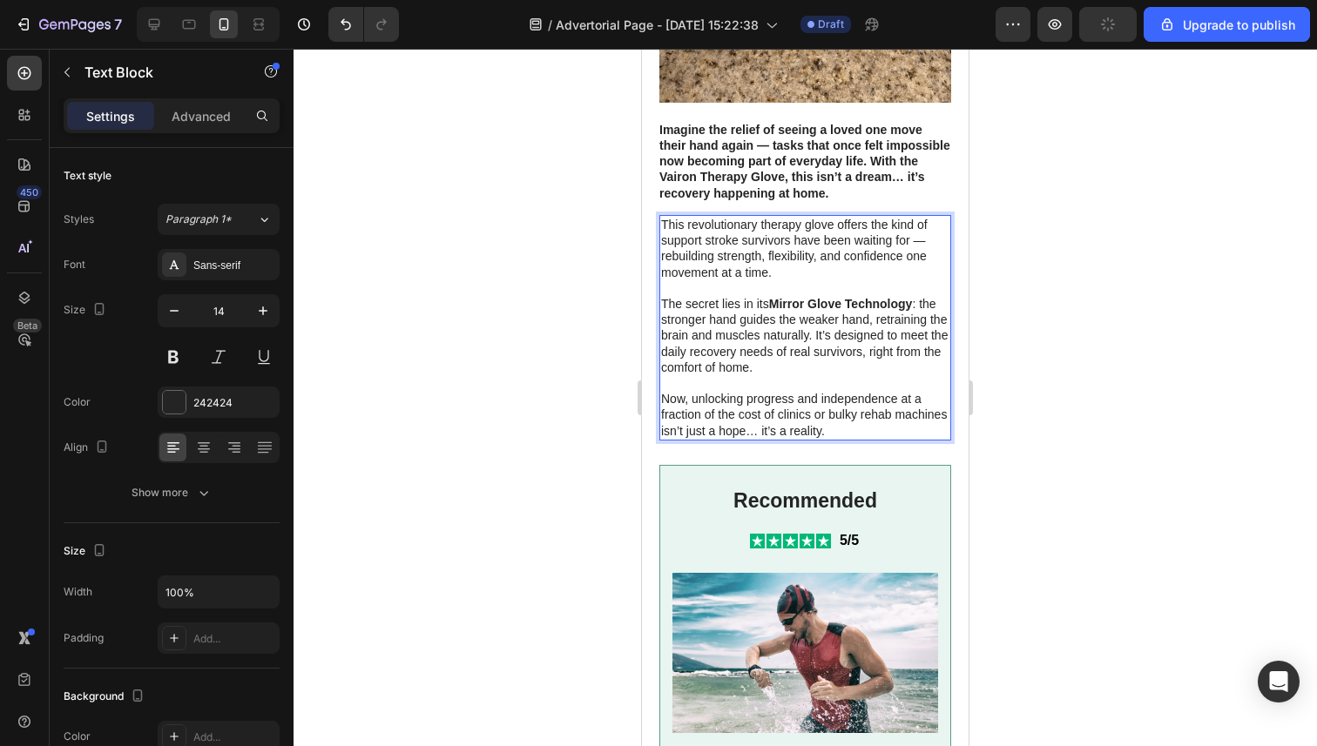
click at [514, 371] on div at bounding box center [804, 398] width 1023 height 698
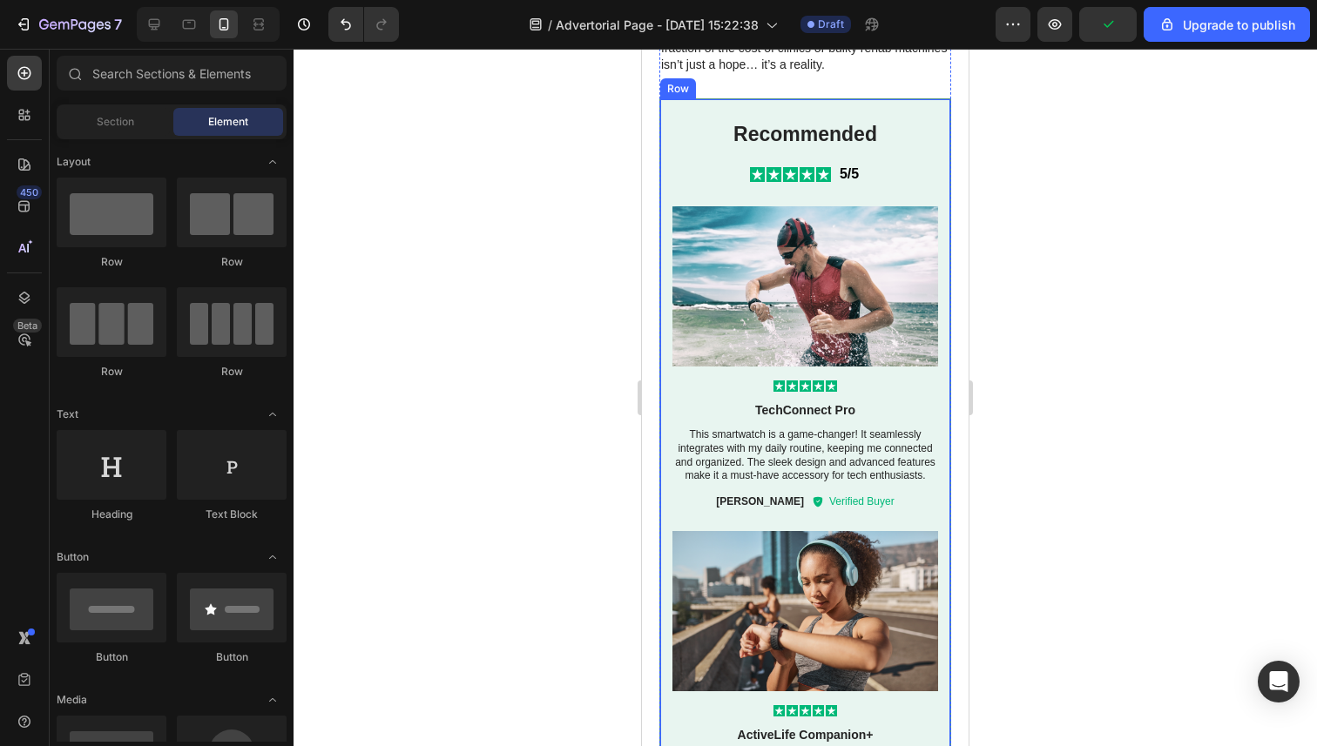
scroll to position [2987, 0]
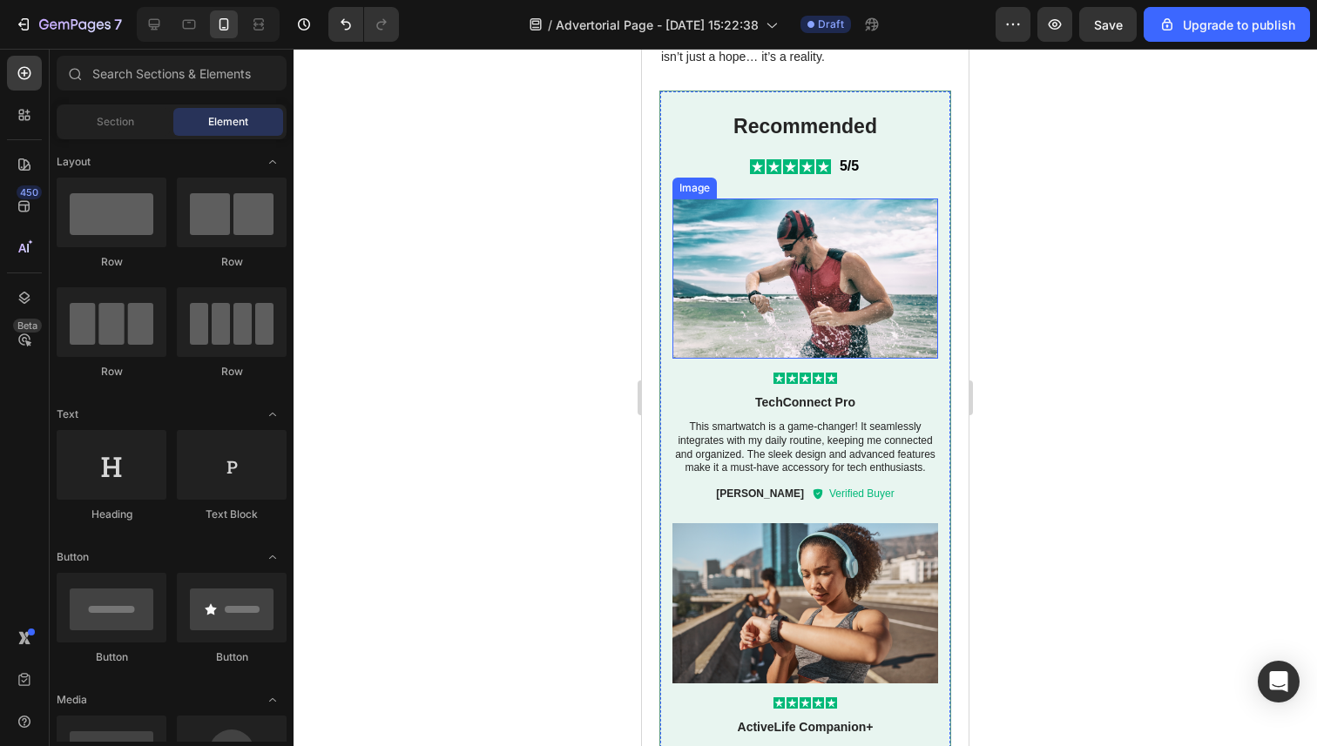
click at [853, 262] on img at bounding box center [805, 279] width 266 height 160
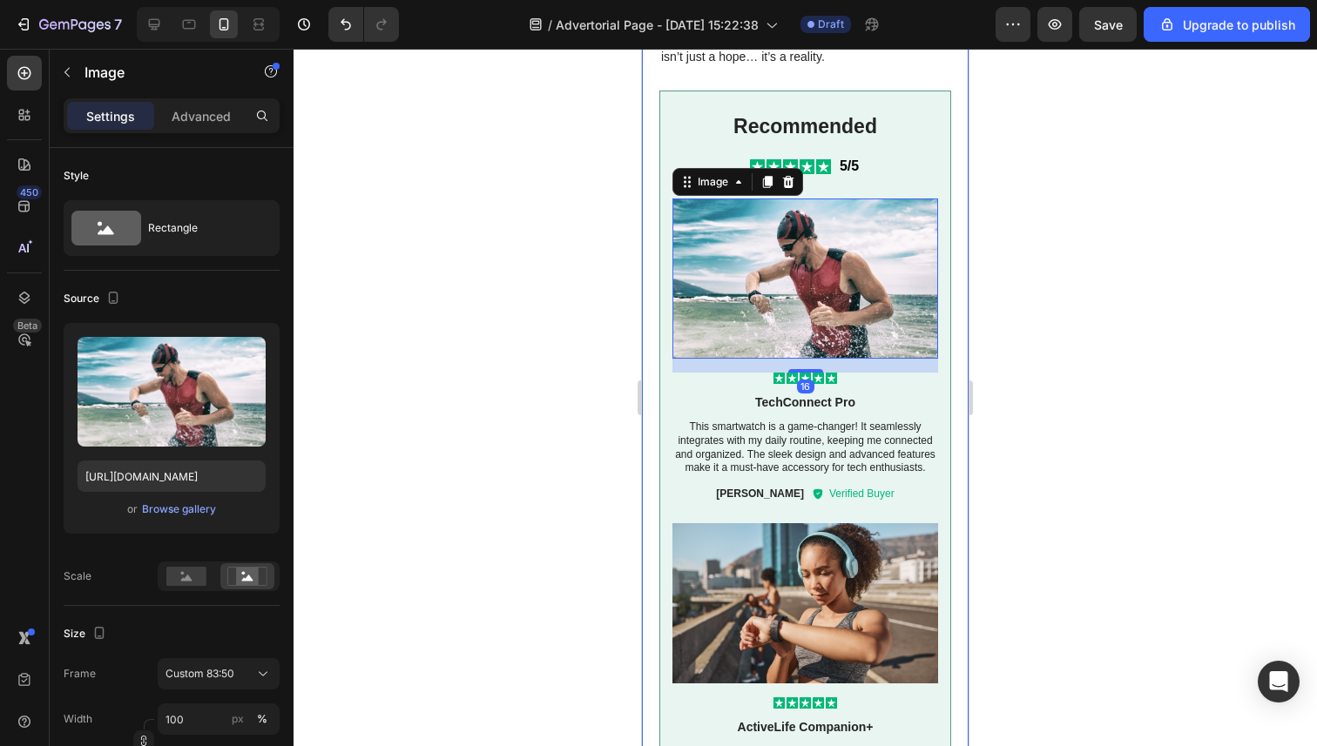
click at [601, 385] on div at bounding box center [804, 398] width 1023 height 698
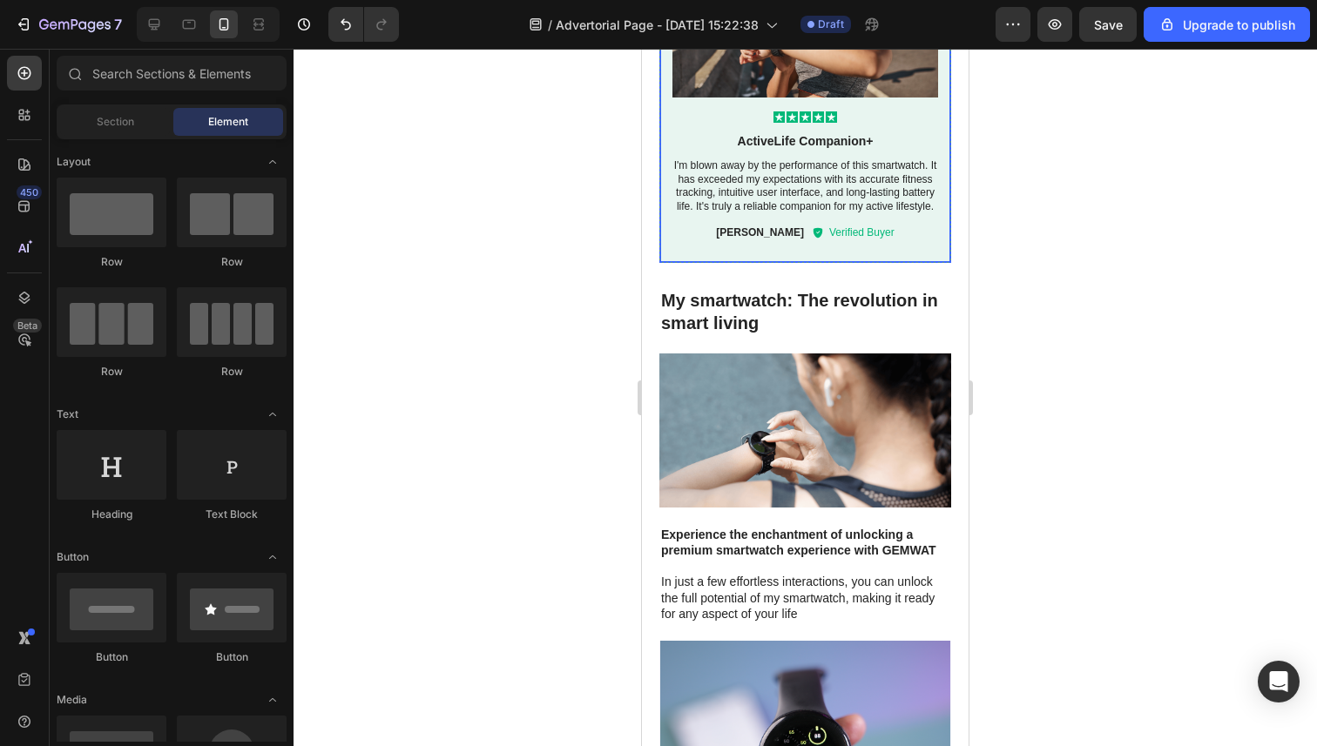
scroll to position [3575, 0]
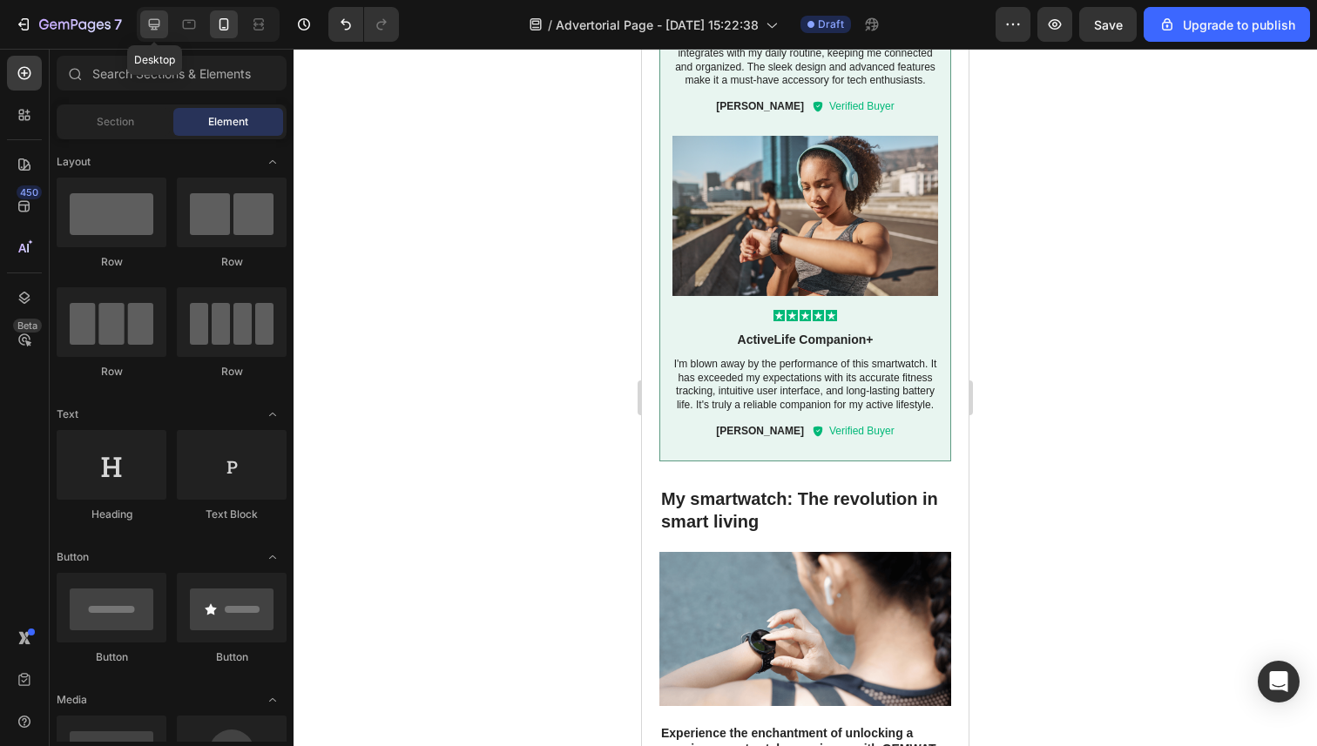
click at [159, 26] on icon at bounding box center [153, 24] width 17 height 17
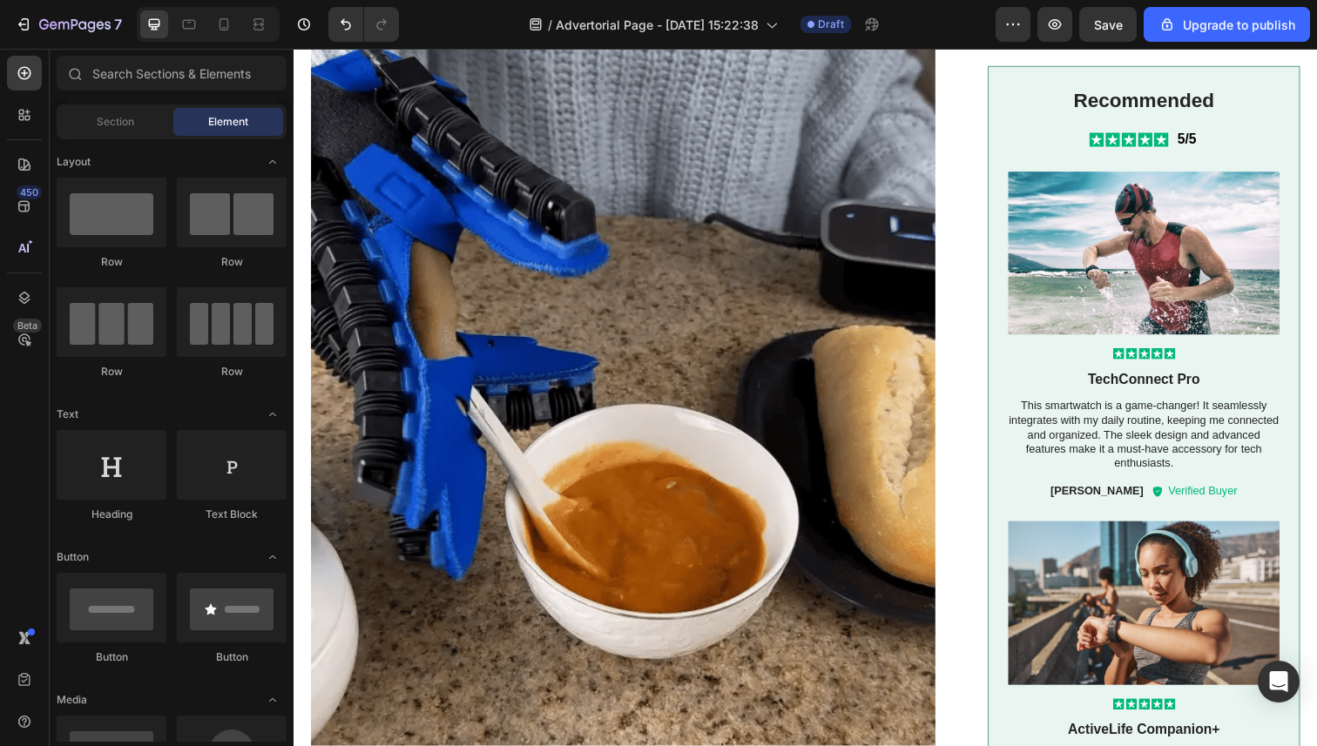
scroll to position [2585, 0]
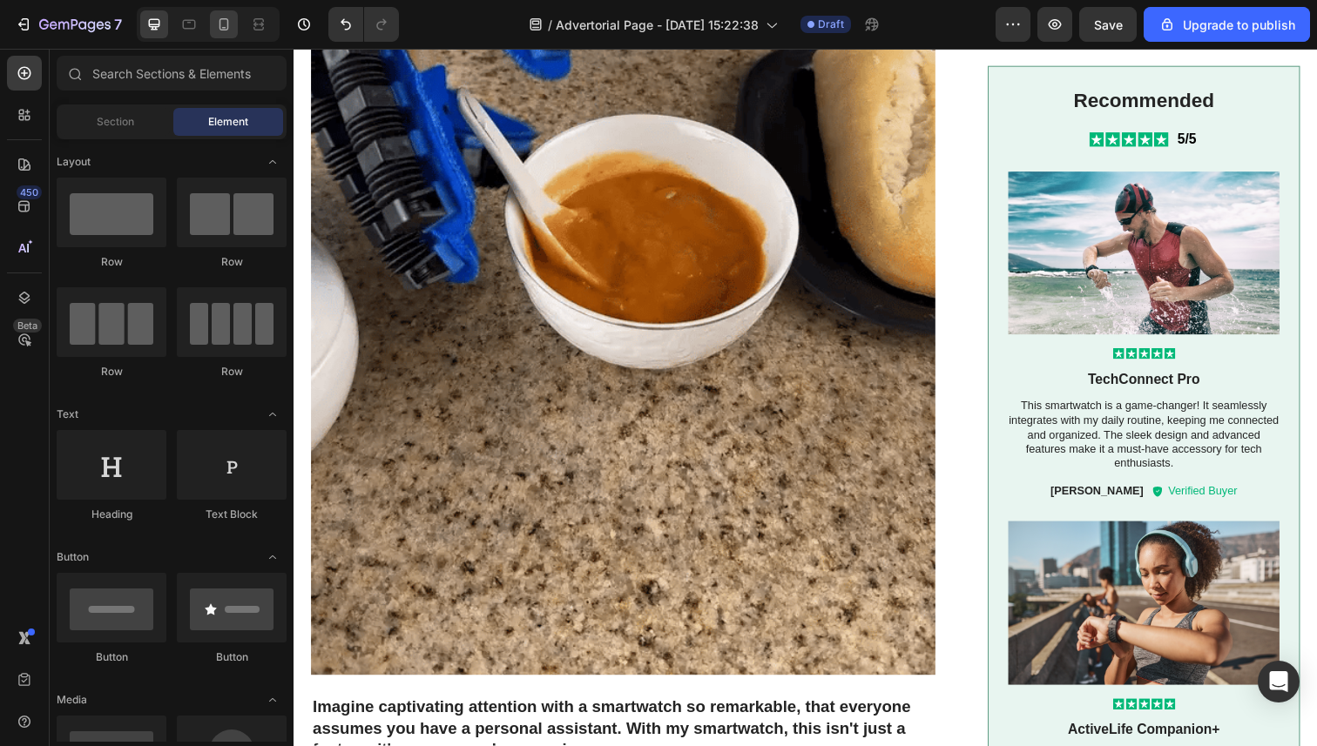
click at [231, 24] on icon at bounding box center [223, 24] width 17 height 17
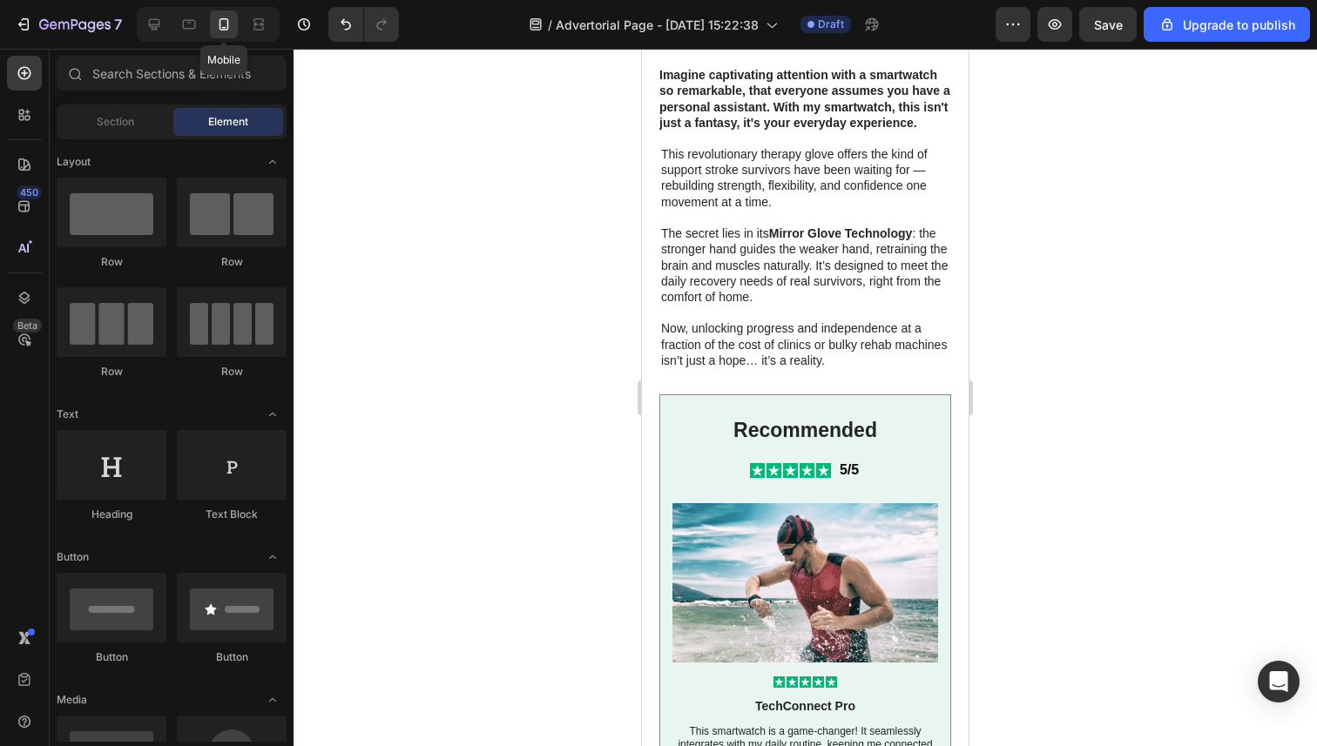
scroll to position [2314, 0]
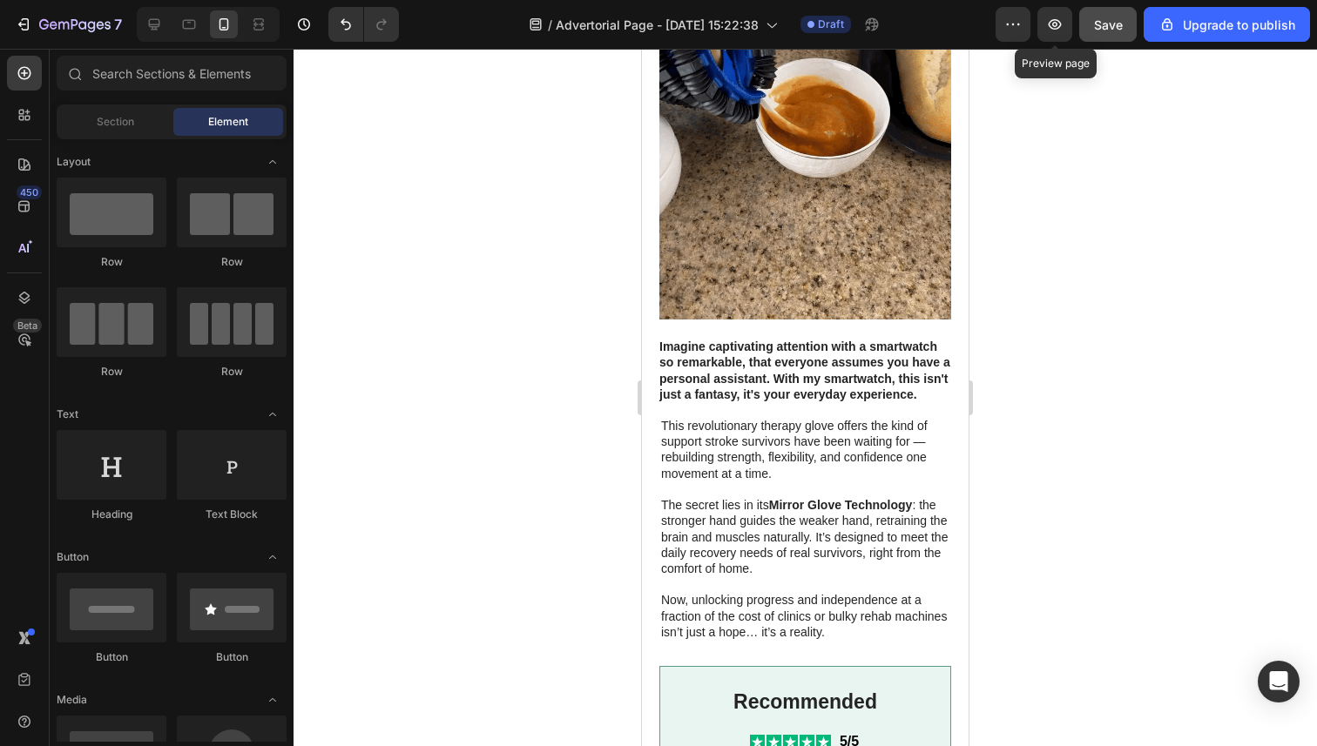
click at [1088, 25] on button "Save" at bounding box center [1107, 24] width 57 height 35
click at [1136, 300] on div at bounding box center [804, 398] width 1023 height 698
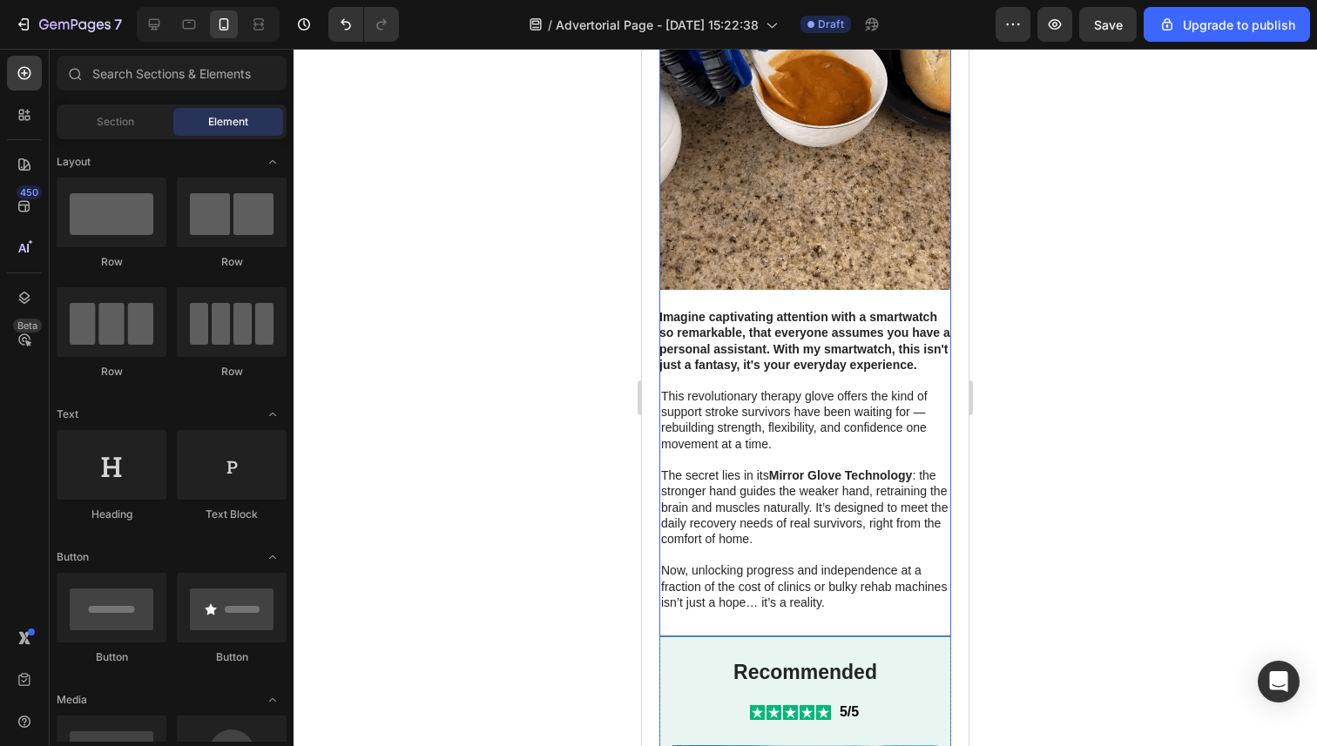
scroll to position [2356, 0]
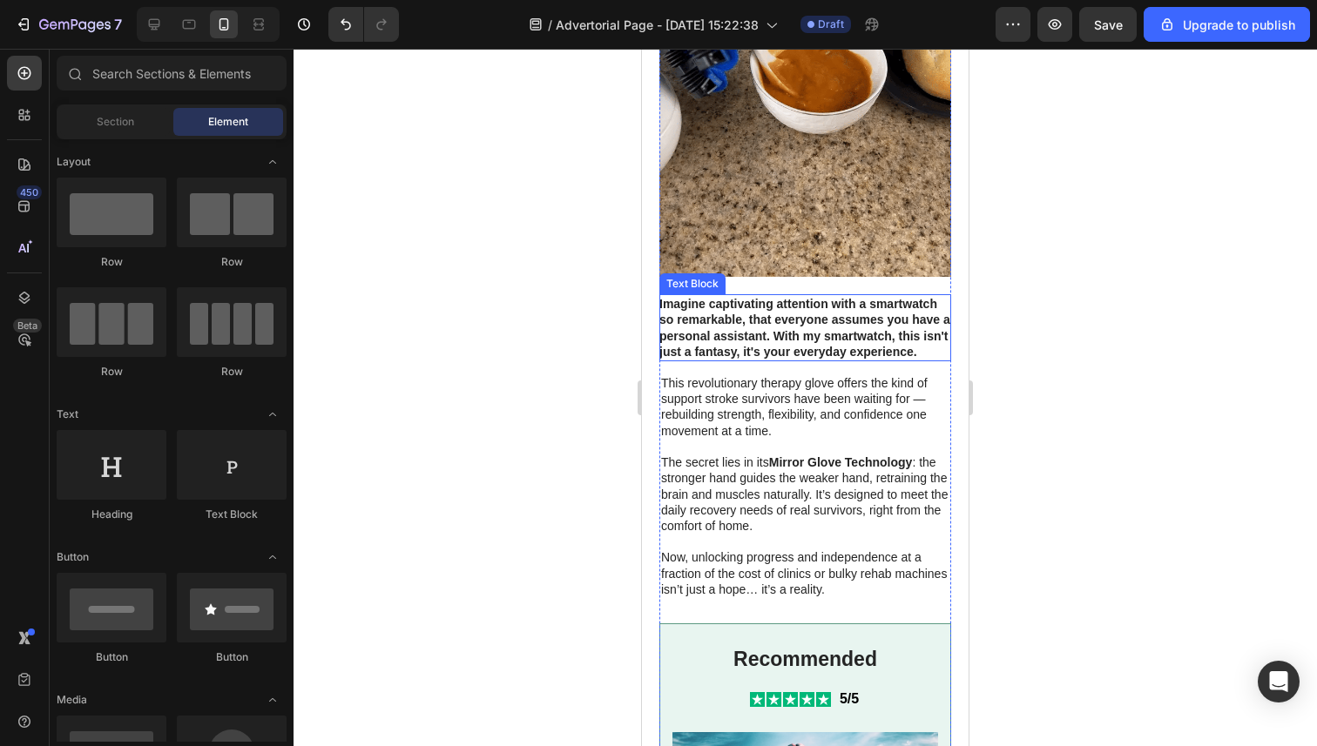
click at [726, 341] on p "Imagine captivating attention with a smartwatch so remarkable, that everyone as…" at bounding box center [805, 328] width 292 height 64
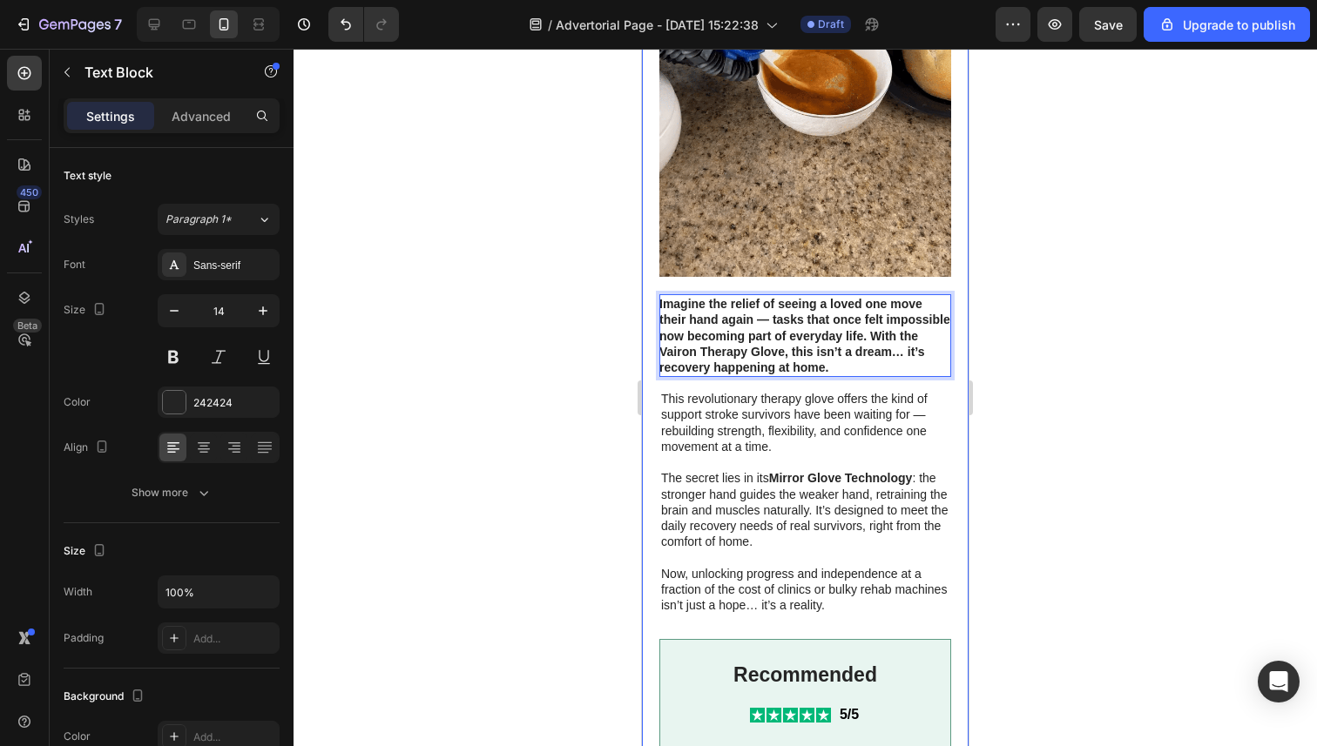
click at [553, 361] on div at bounding box center [804, 398] width 1023 height 698
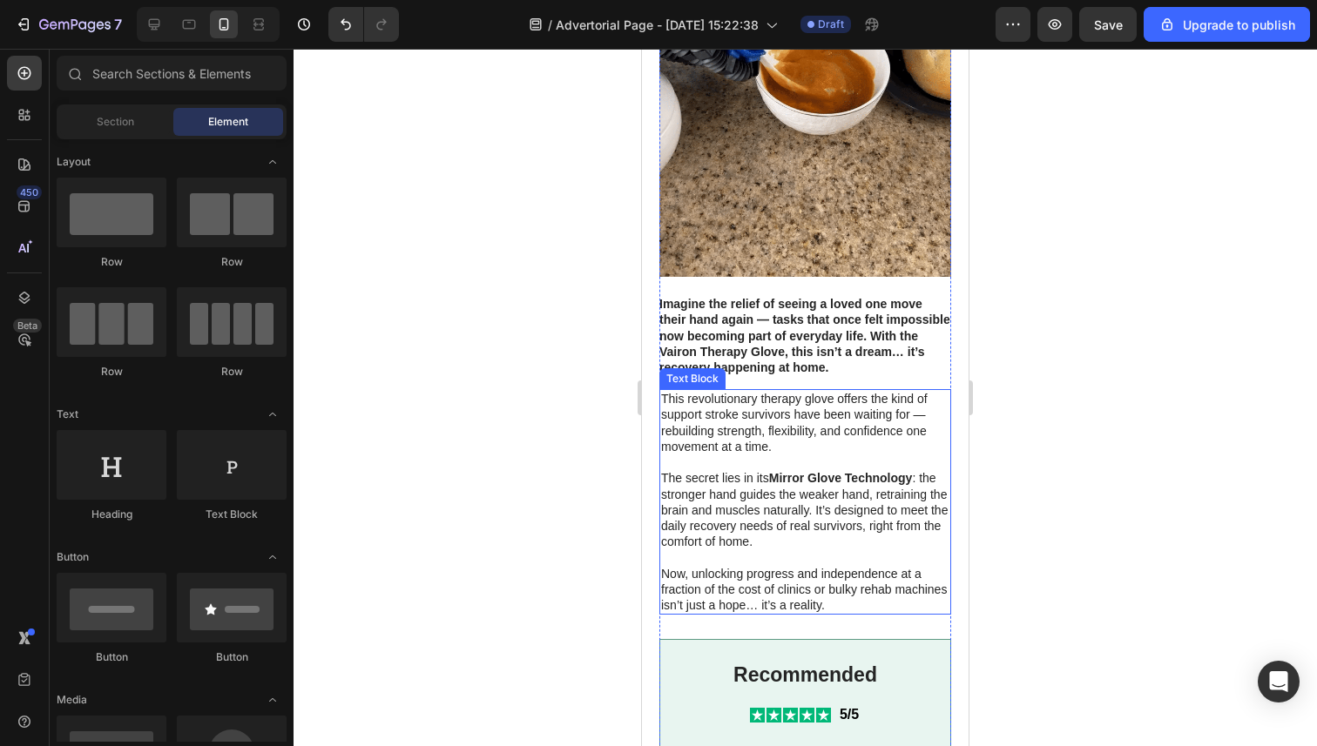
click at [783, 458] on p "This revolutionary therapy glove offers the kind of support stroke survivors ha…" at bounding box center [805, 430] width 288 height 79
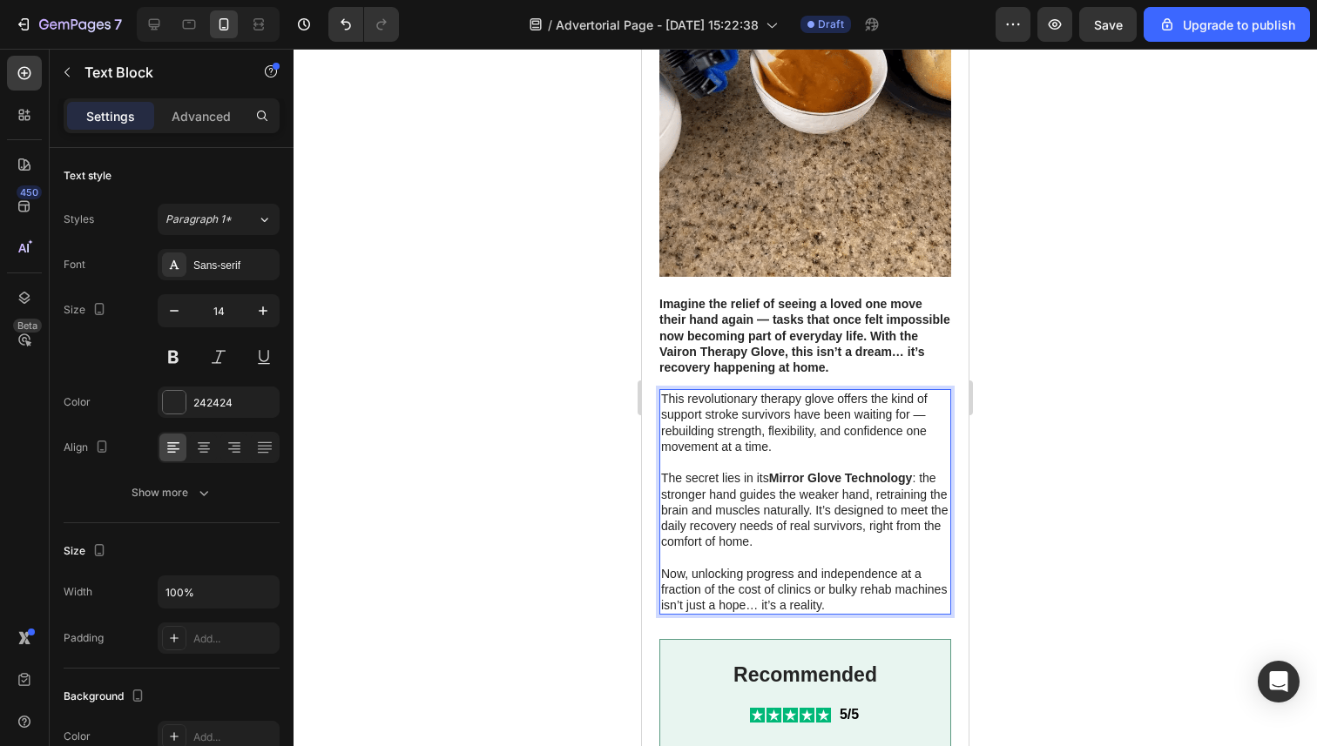
click at [781, 479] on strong "Mirror Glove Technology" at bounding box center [841, 478] width 144 height 14
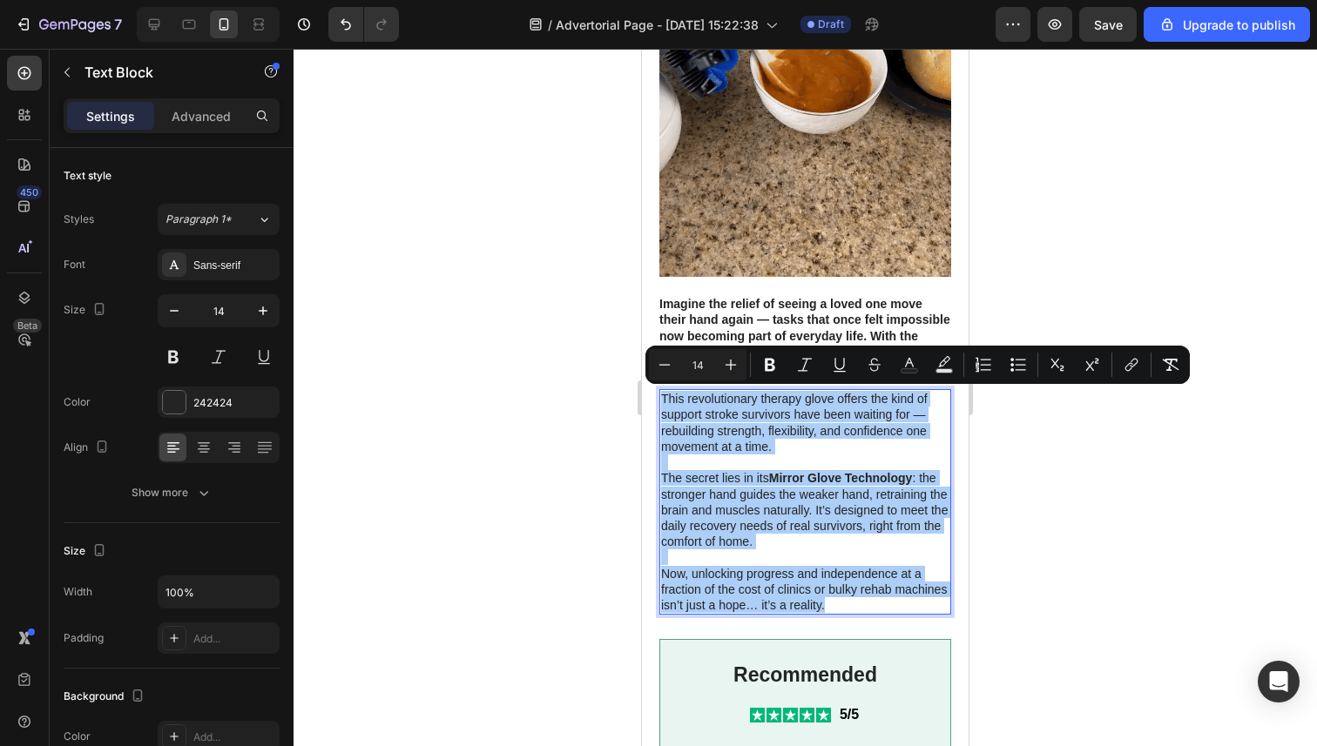
click at [597, 493] on div at bounding box center [804, 398] width 1023 height 698
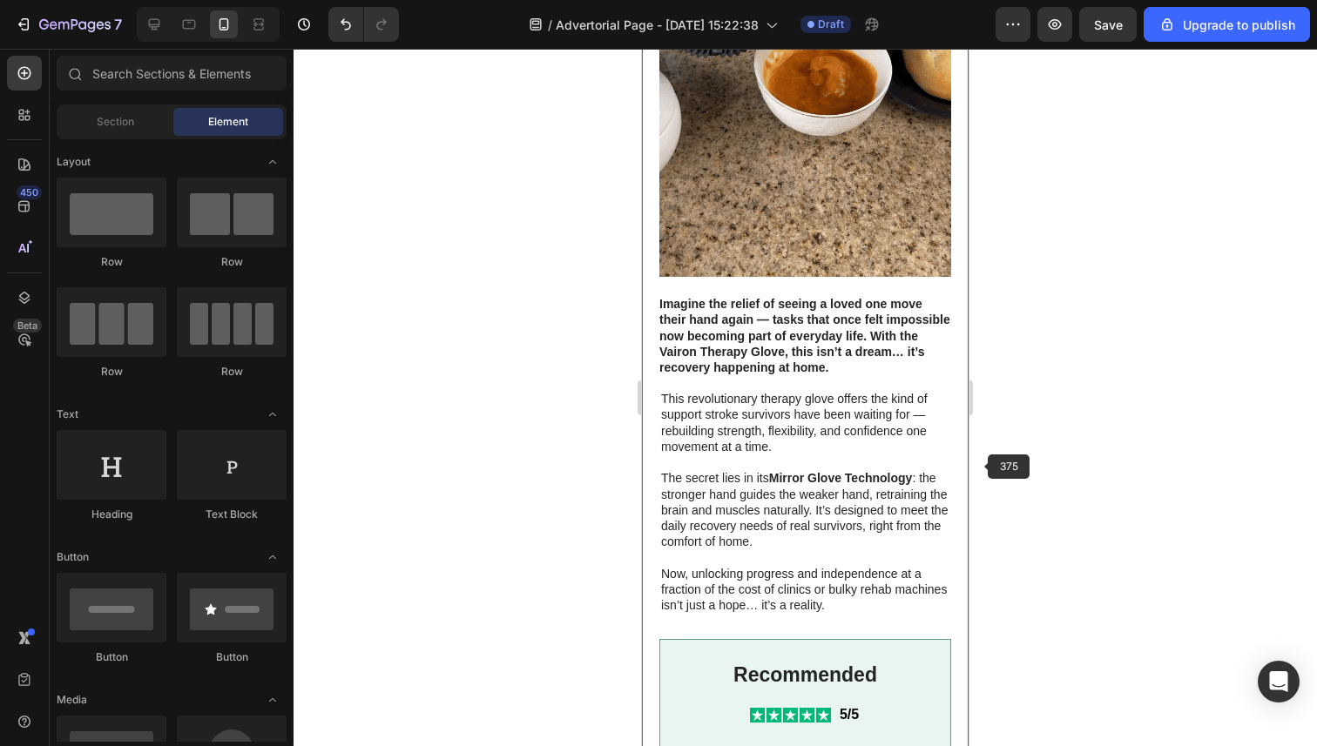
click at [1031, 465] on div at bounding box center [804, 398] width 1023 height 698
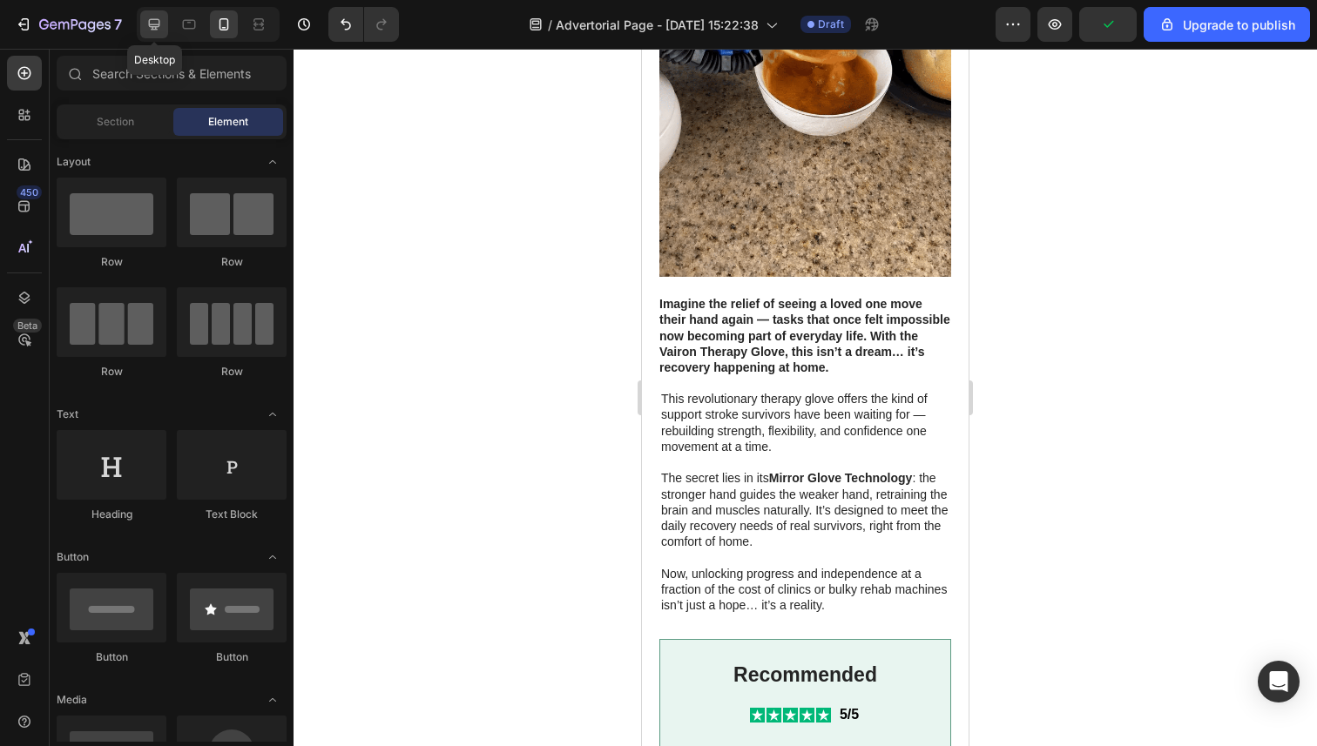
click at [145, 20] on icon at bounding box center [153, 24] width 17 height 17
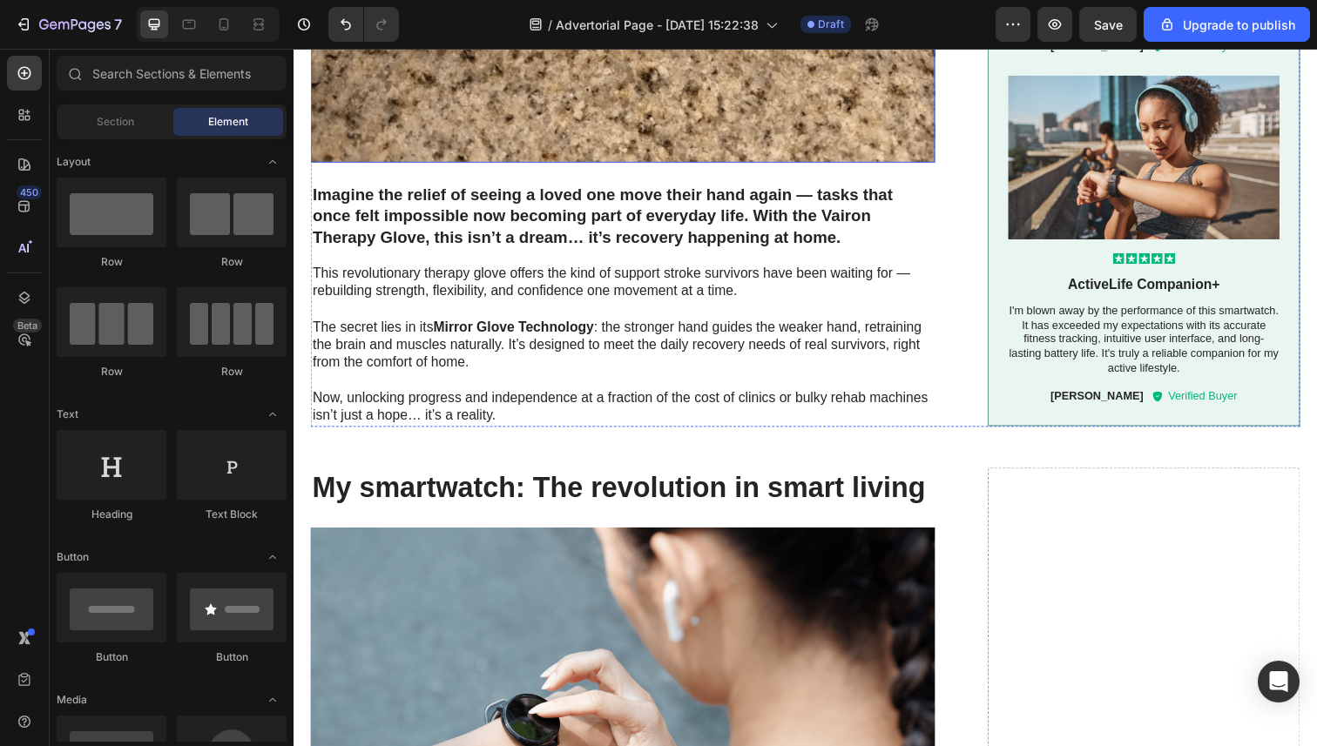
scroll to position [3110, 0]
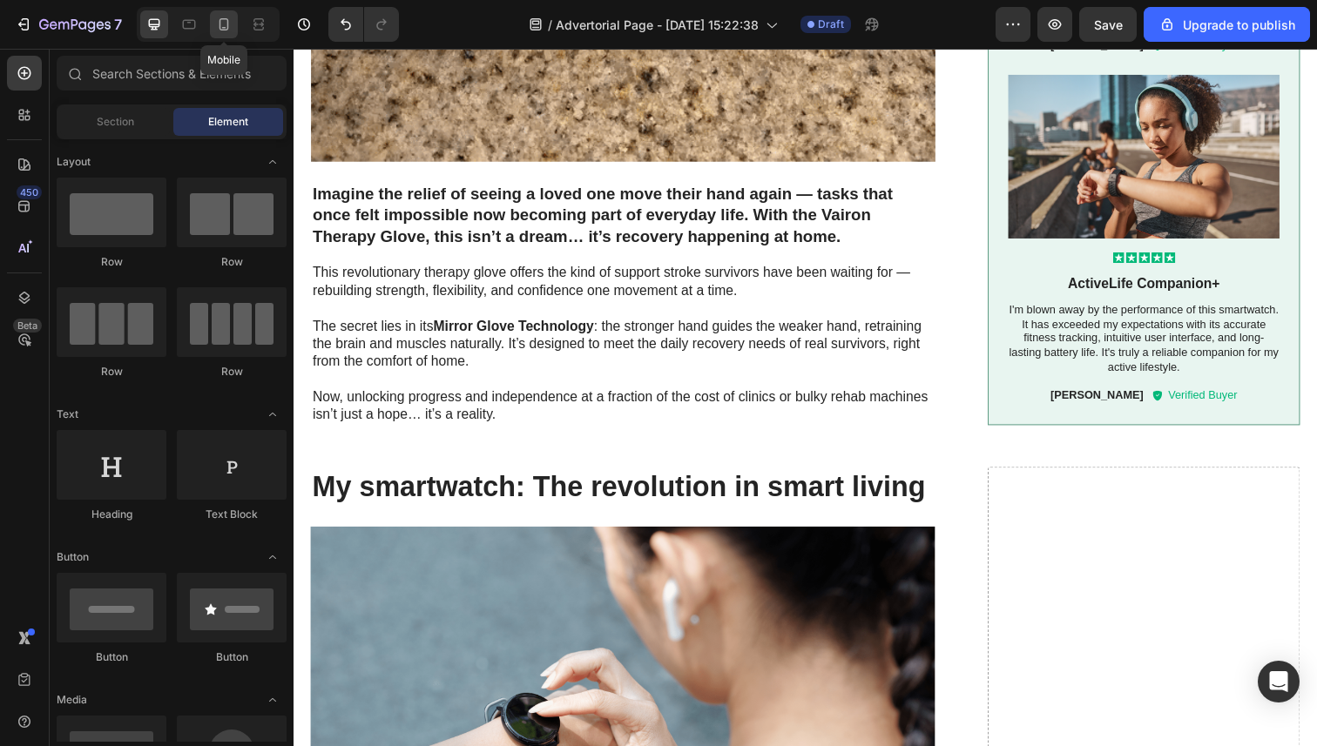
click at [220, 17] on icon at bounding box center [223, 24] width 17 height 17
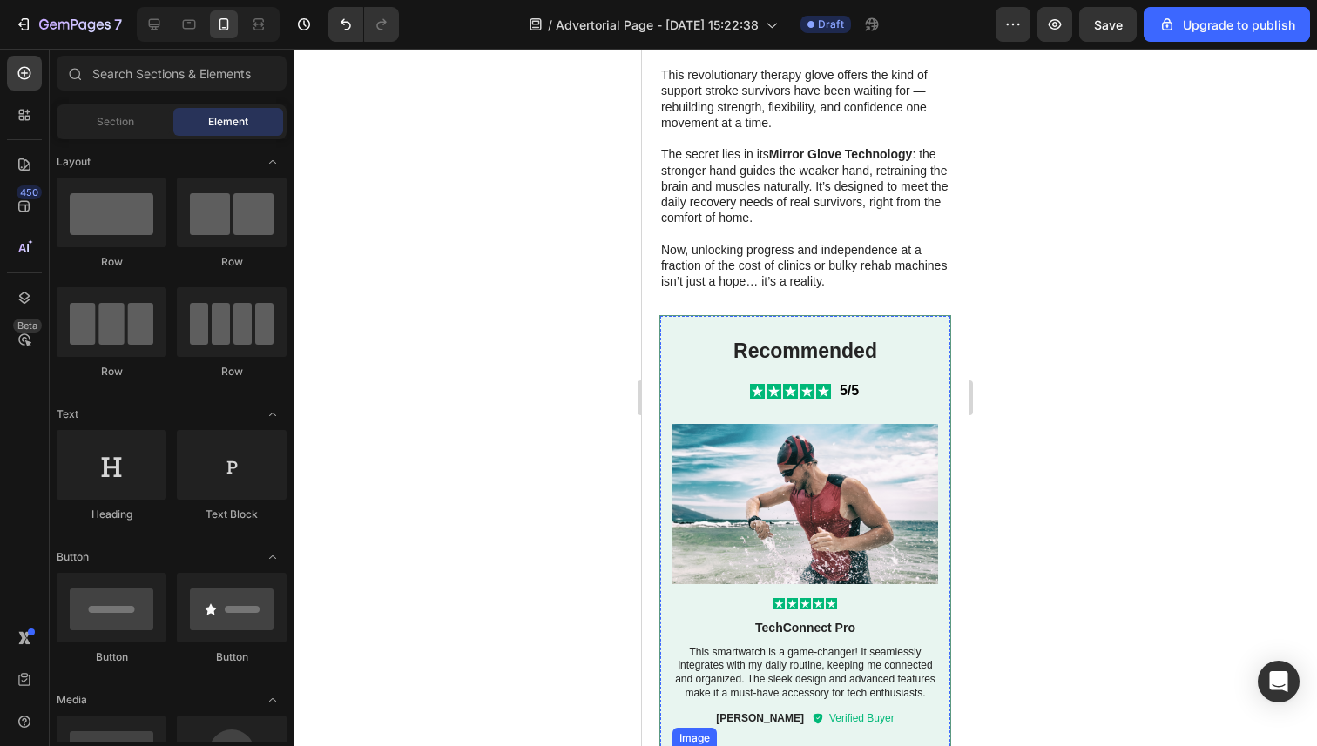
scroll to position [2668, 0]
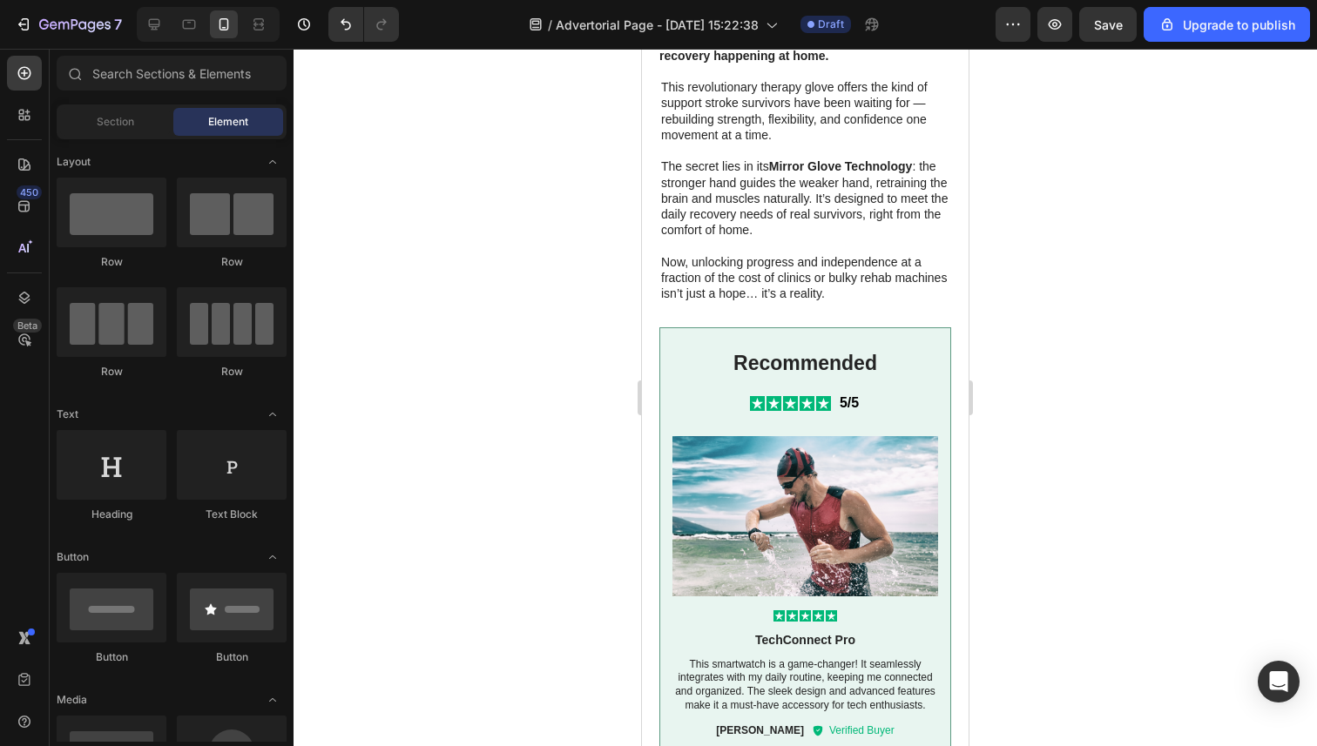
click at [549, 306] on div at bounding box center [804, 398] width 1023 height 698
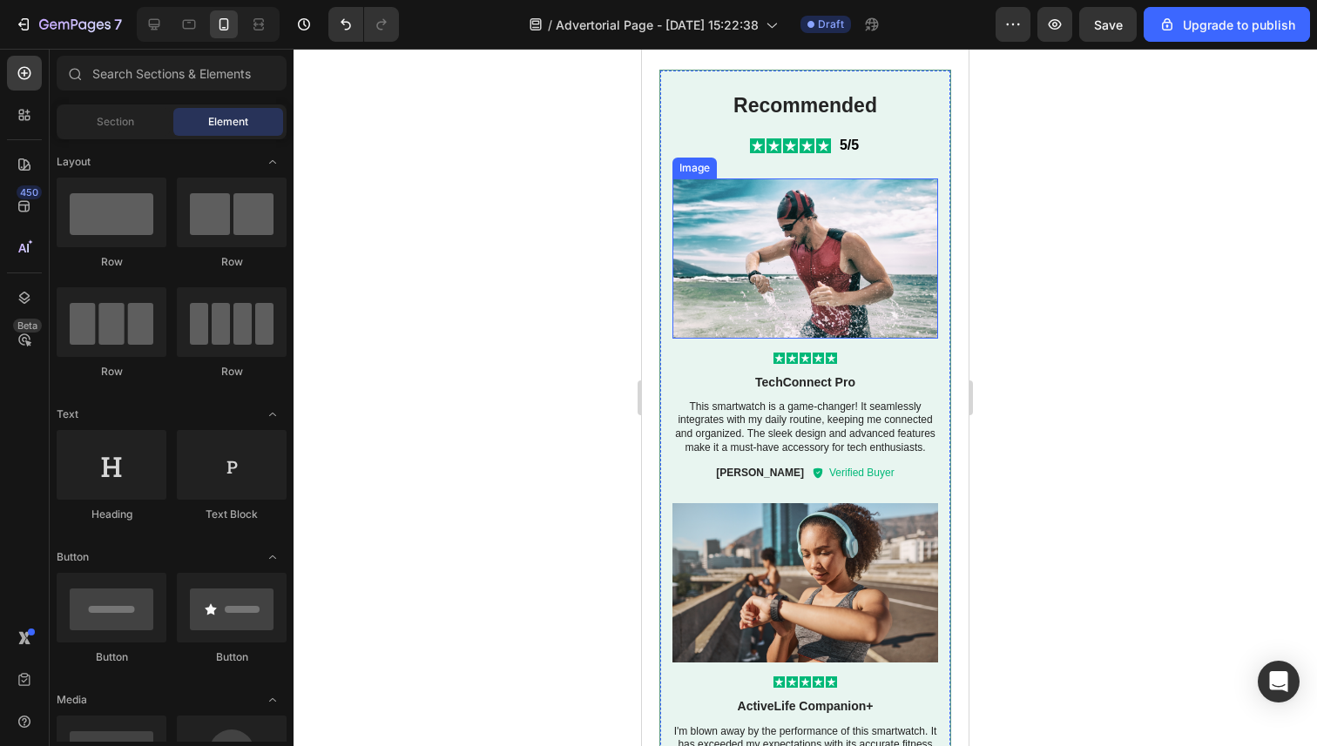
scroll to position [2918, 0]
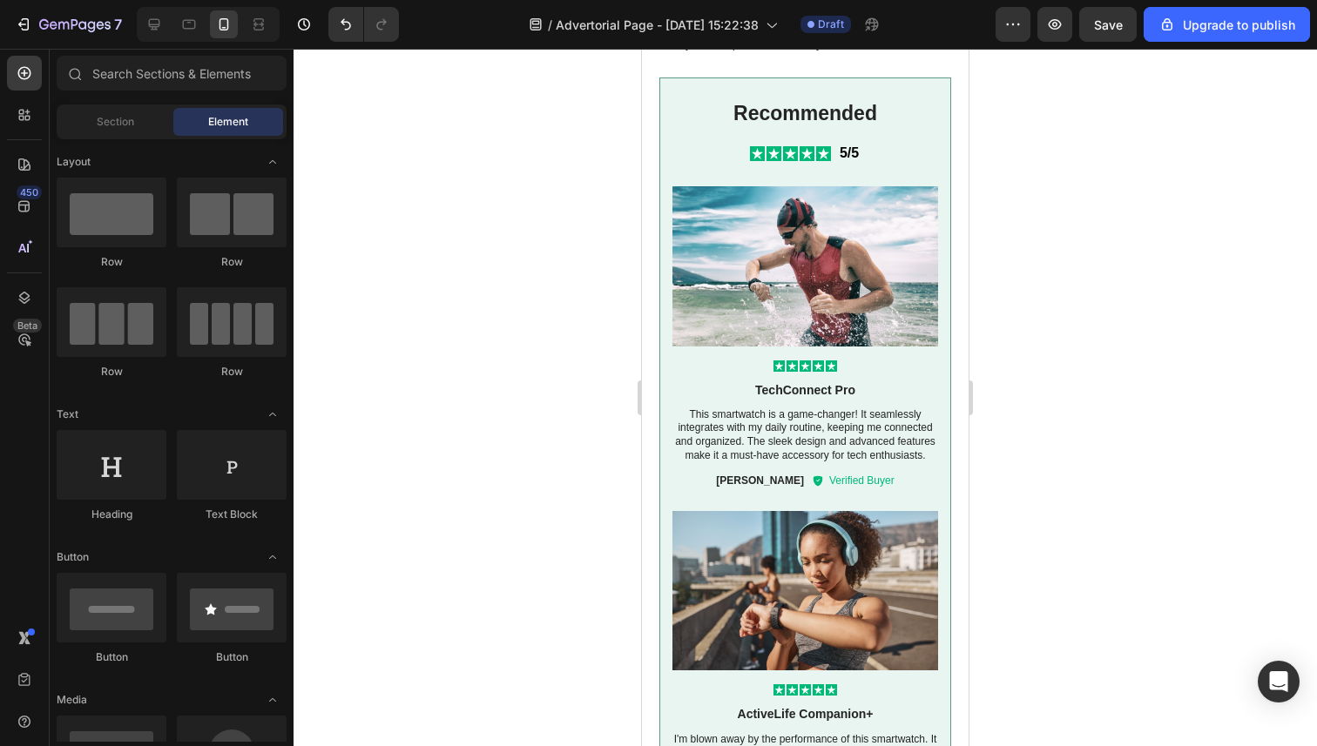
click at [509, 222] on div at bounding box center [804, 398] width 1023 height 698
click at [516, 372] on div at bounding box center [804, 398] width 1023 height 698
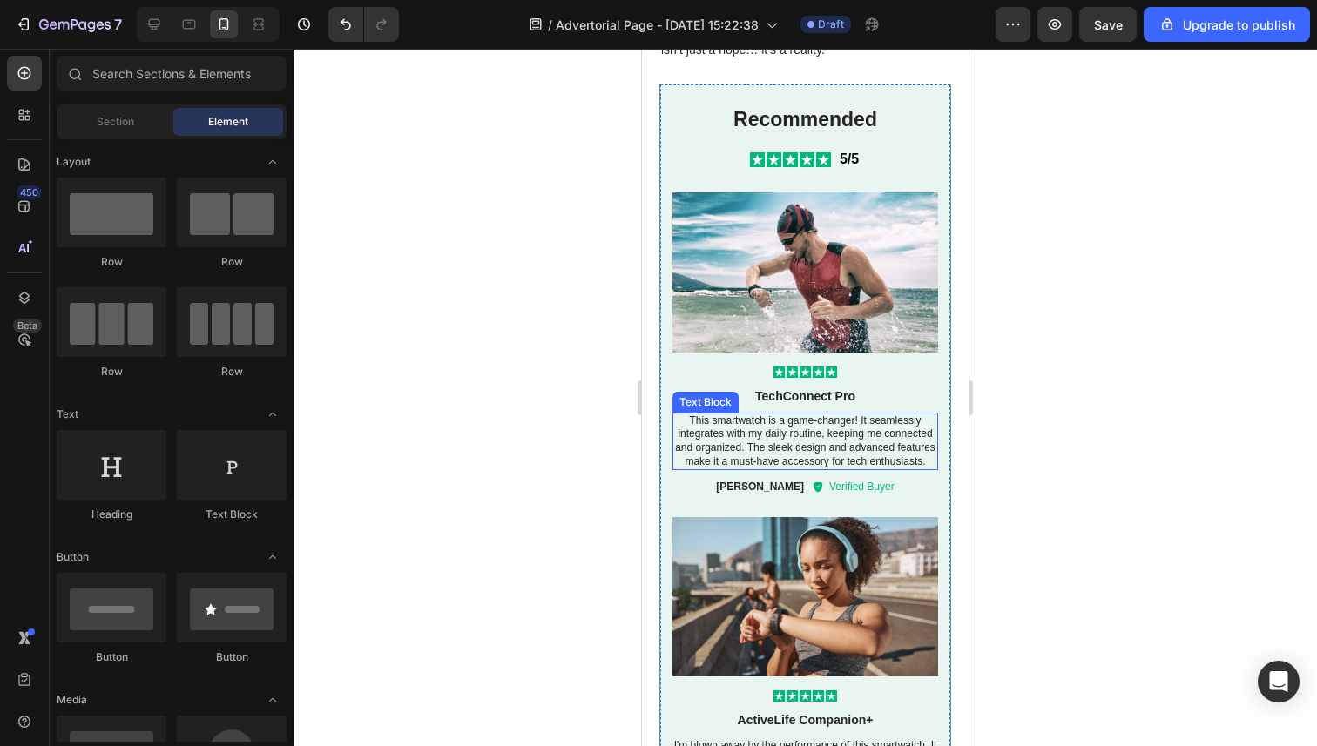
scroll to position [2895, 0]
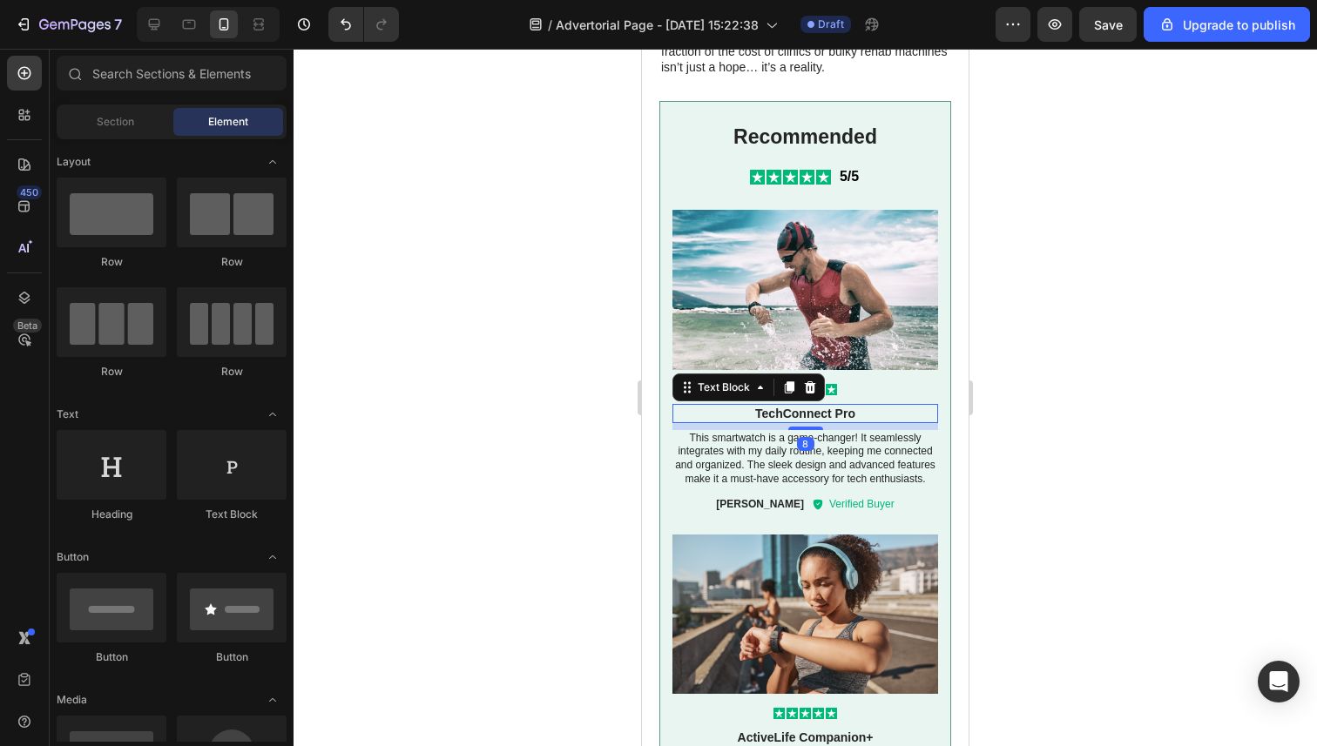
click at [826, 414] on p "TechConnect Pro" at bounding box center [805, 414] width 262 height 16
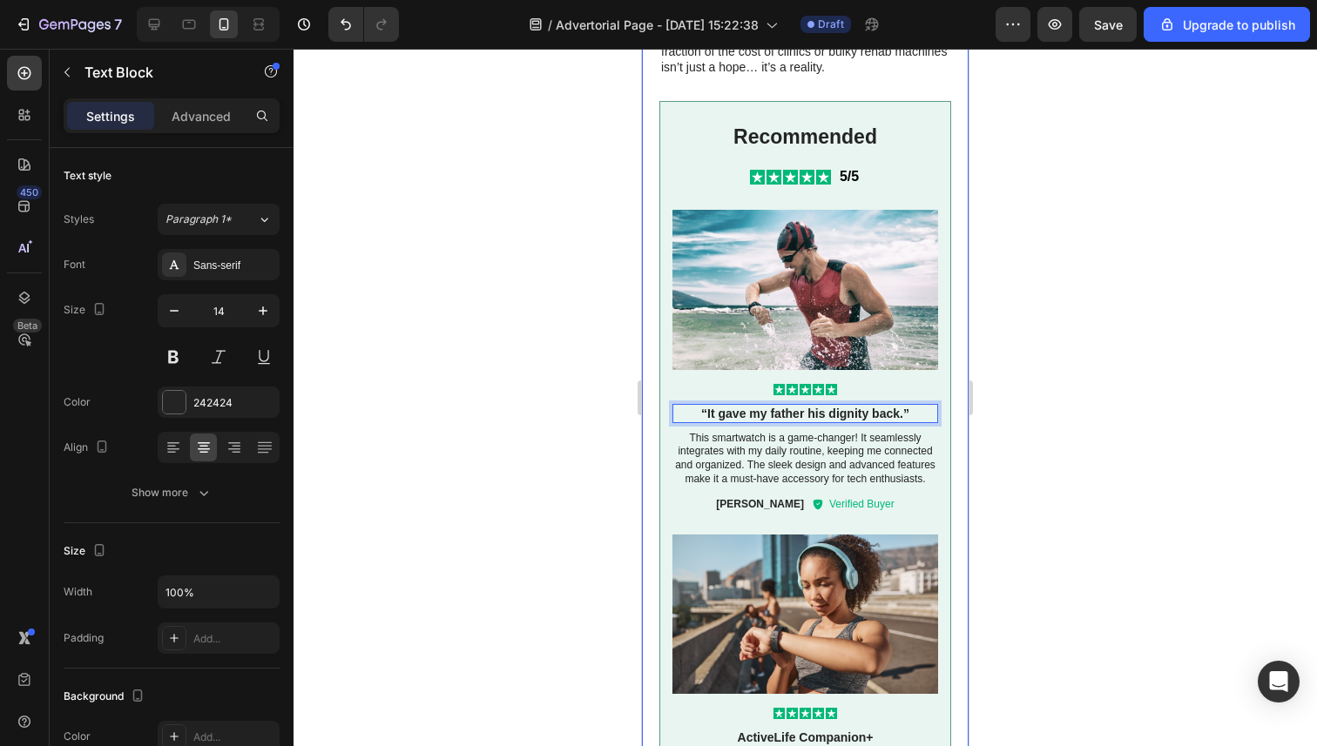
click at [596, 432] on div at bounding box center [804, 398] width 1023 height 698
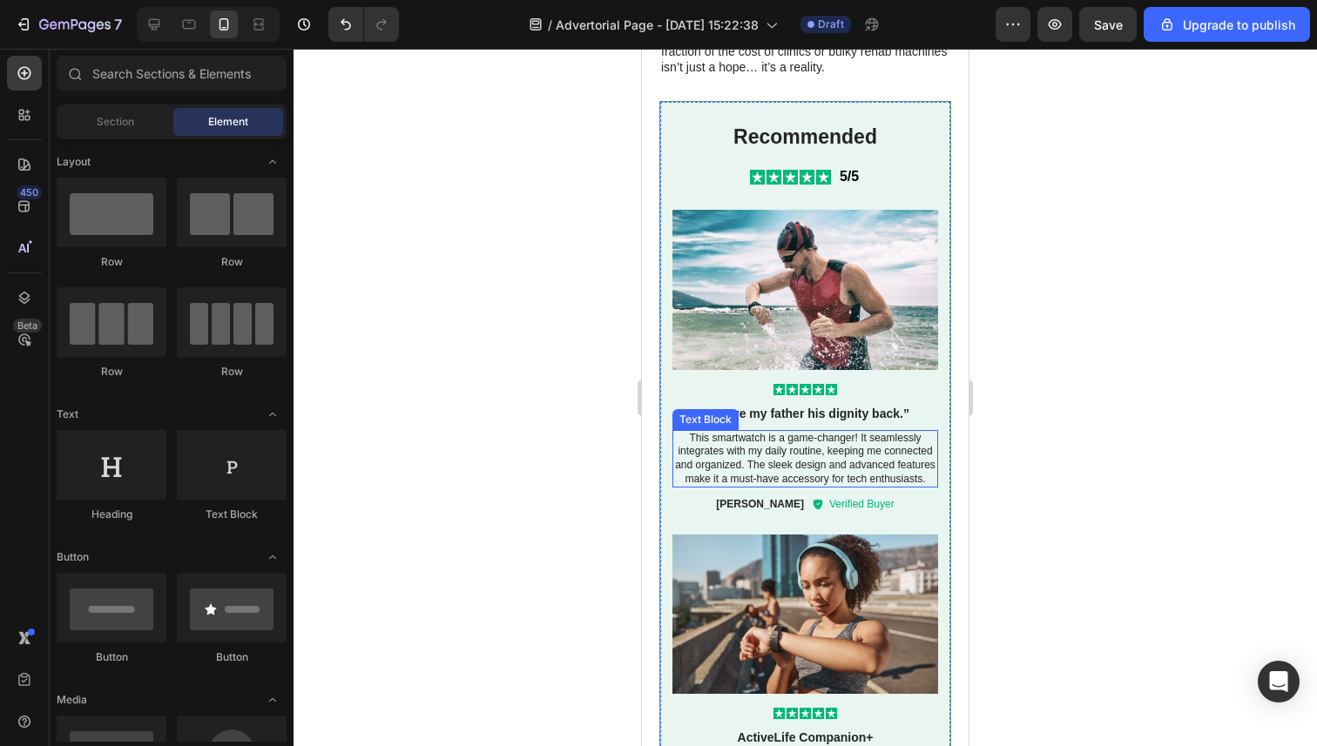
click at [795, 456] on p "This smartwatch is a game-changer! It seamlessly integrates with my daily routi…" at bounding box center [805, 459] width 266 height 54
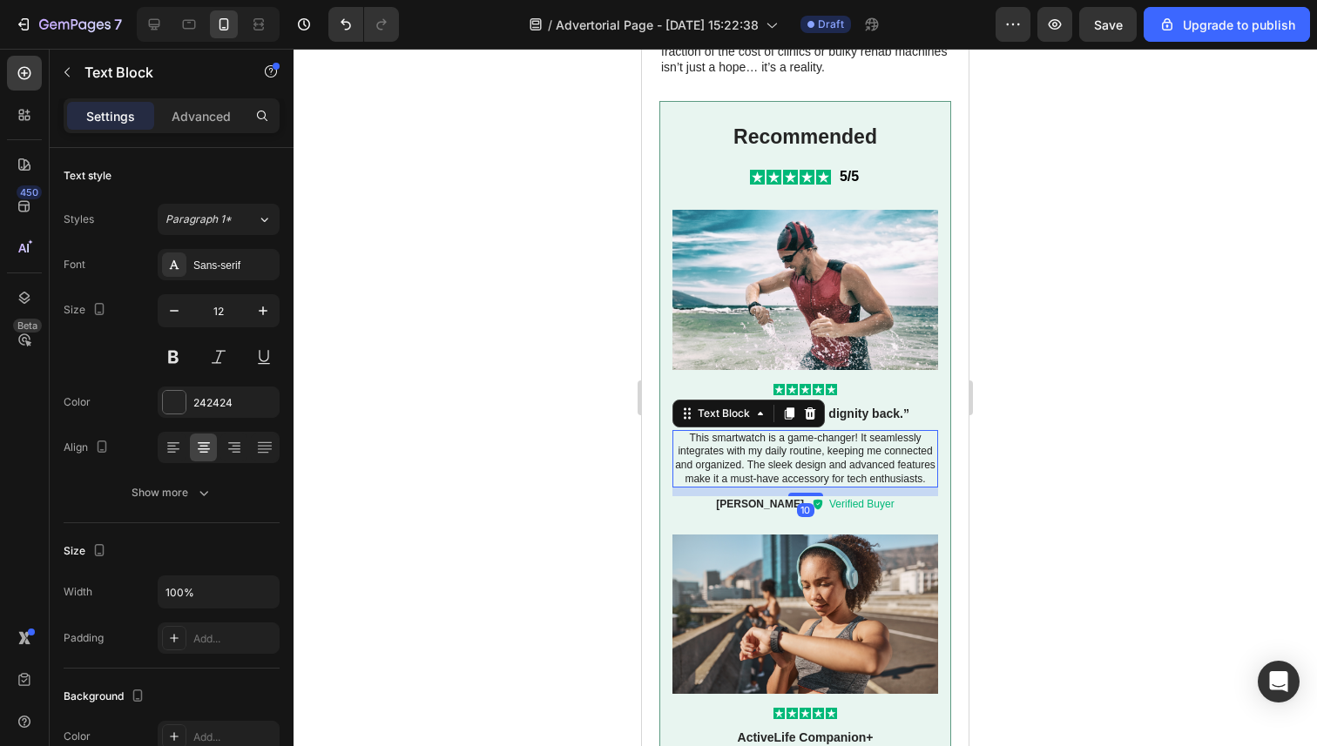
click at [755, 445] on p "This smartwatch is a game-changer! It seamlessly integrates with my daily routi…" at bounding box center [805, 459] width 266 height 54
click at [756, 445] on p "This smartwatch is a game-changer! It seamlessly integrates with my daily routi…" at bounding box center [805, 459] width 266 height 54
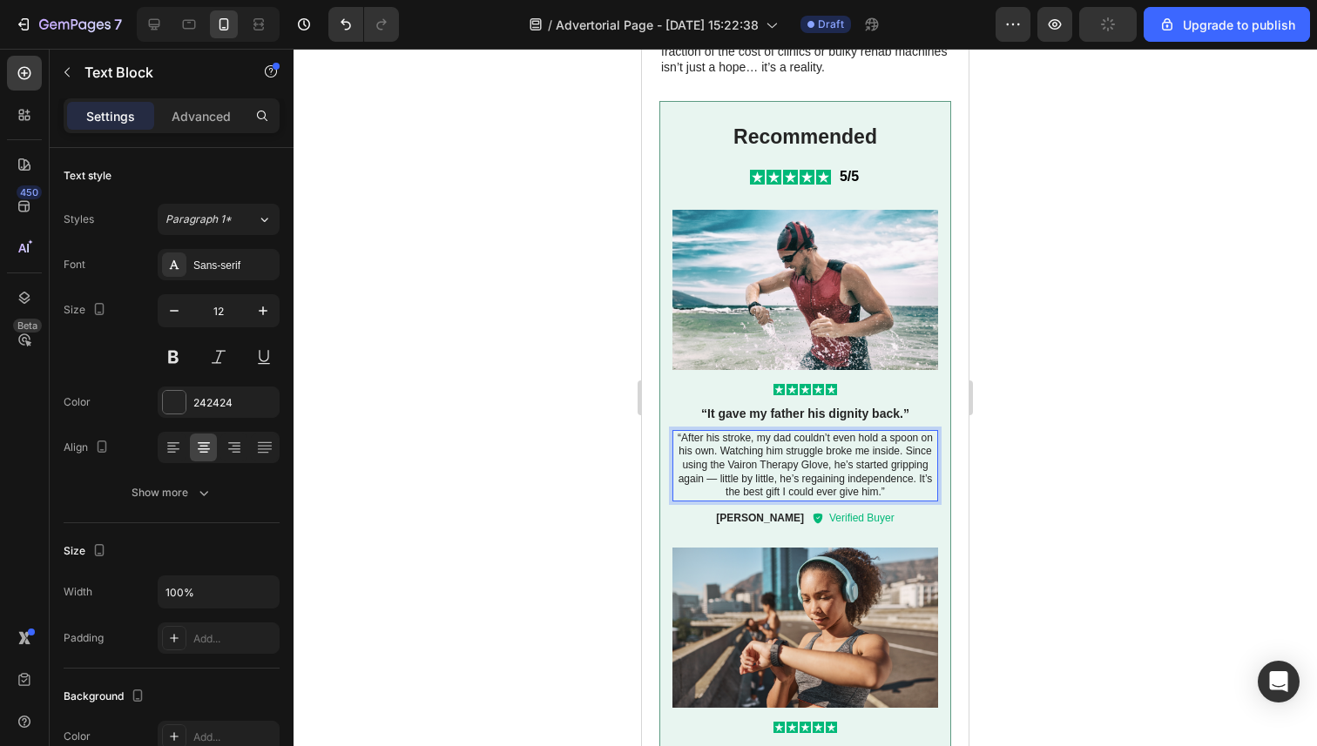
click at [1048, 484] on div at bounding box center [804, 398] width 1023 height 698
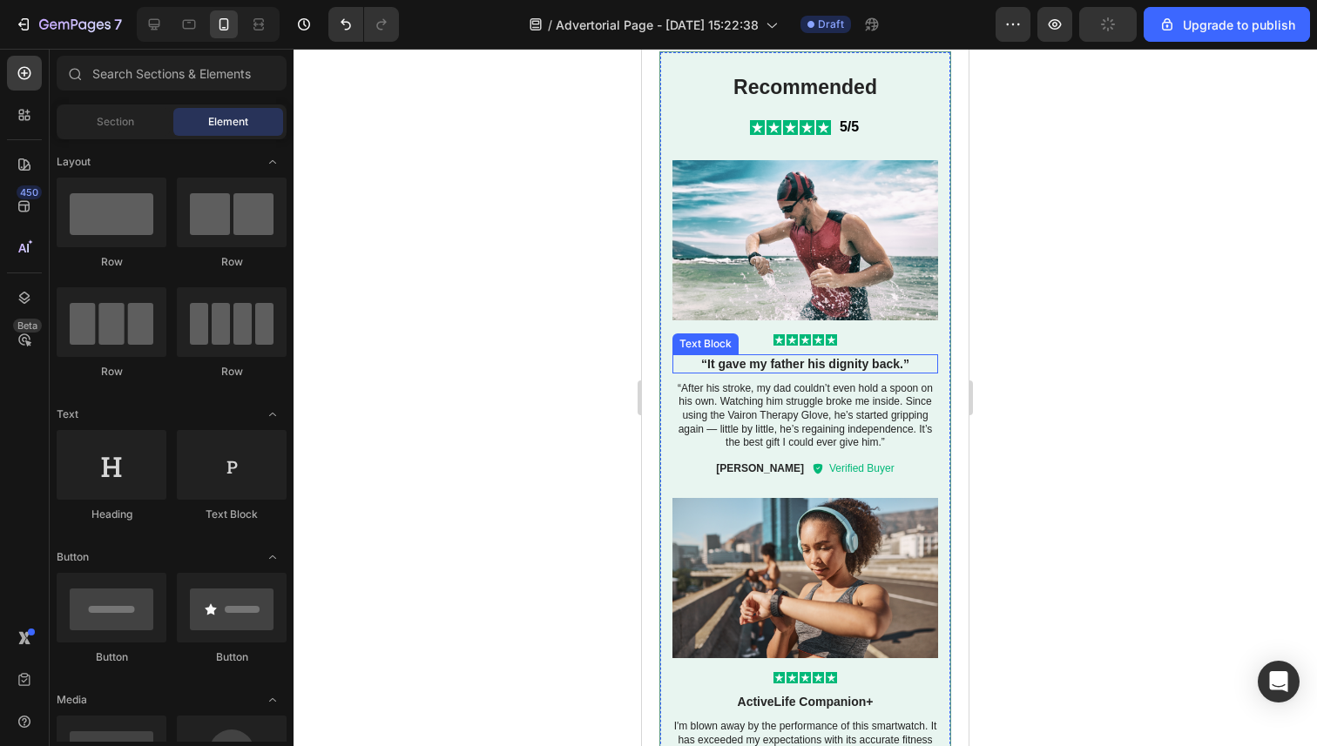
scroll to position [2952, 0]
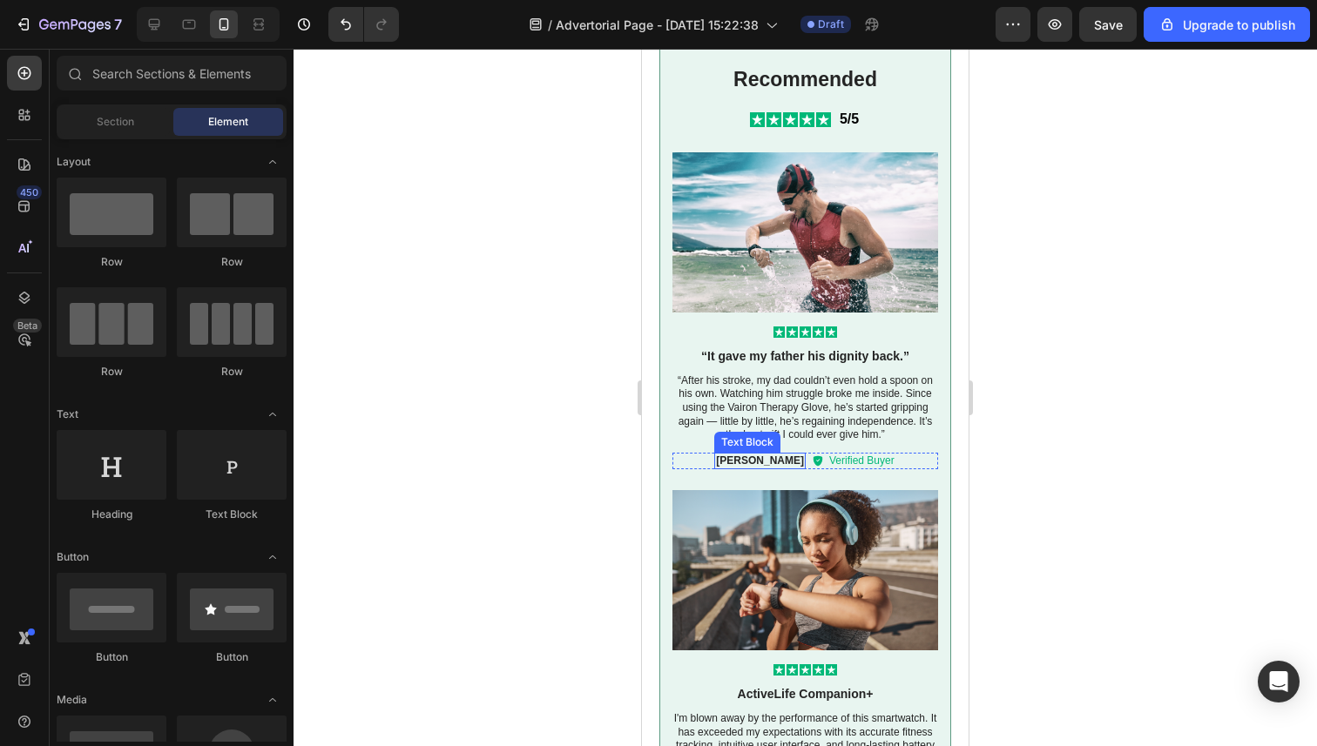
click at [776, 463] on p "James Smith" at bounding box center [760, 462] width 88 height 14
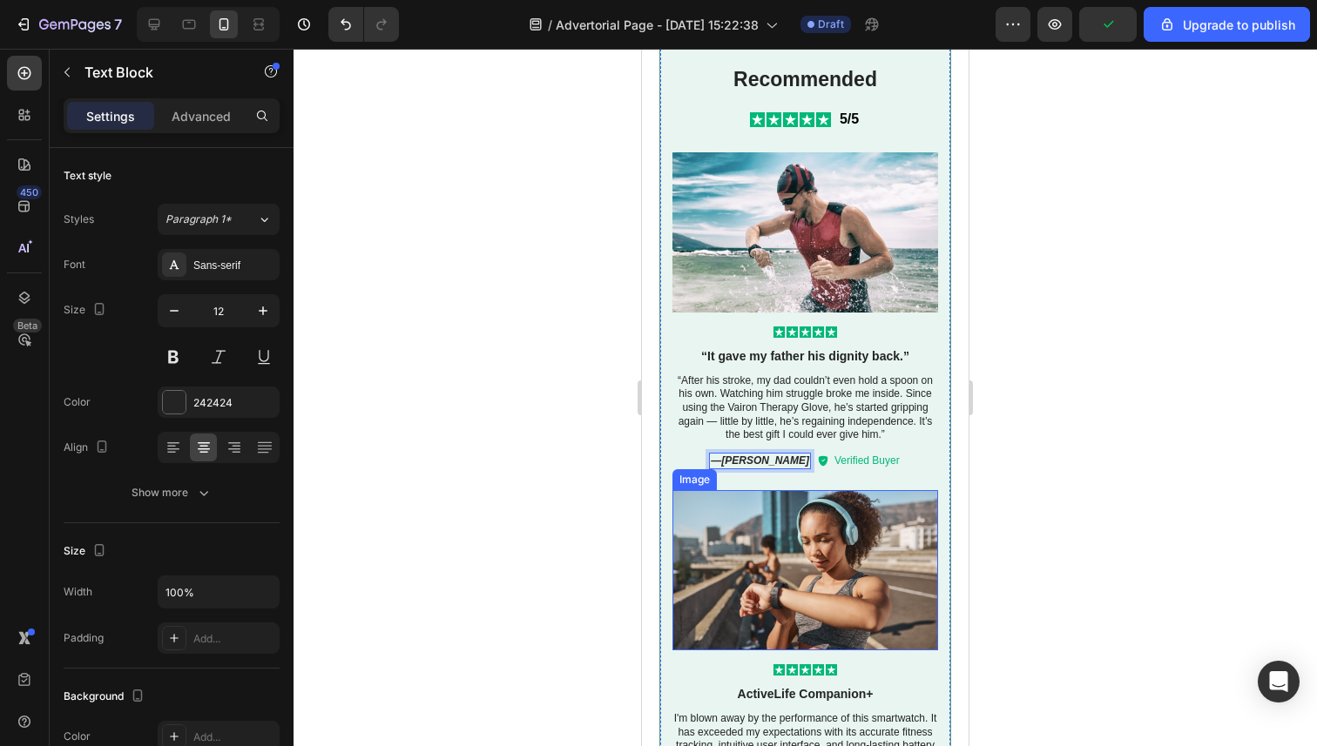
click at [596, 511] on div at bounding box center [804, 398] width 1023 height 698
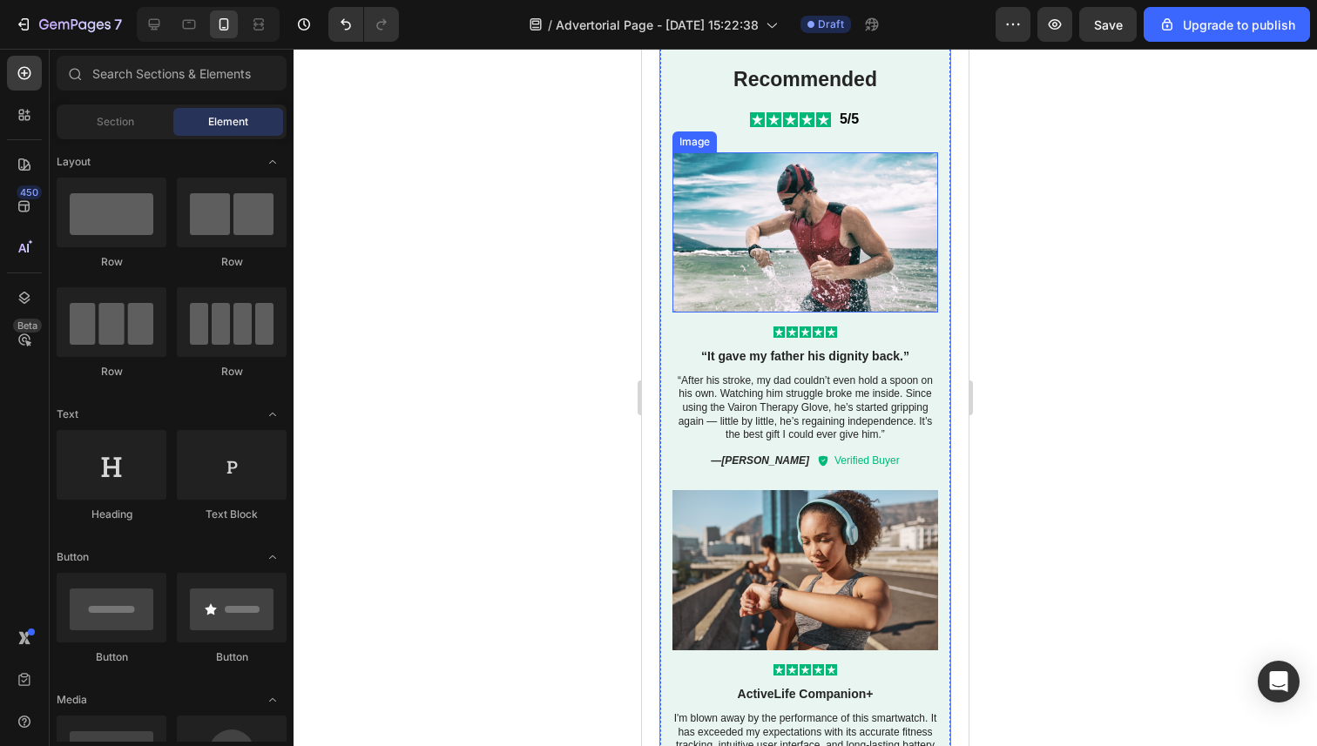
click at [860, 231] on img at bounding box center [805, 232] width 266 height 160
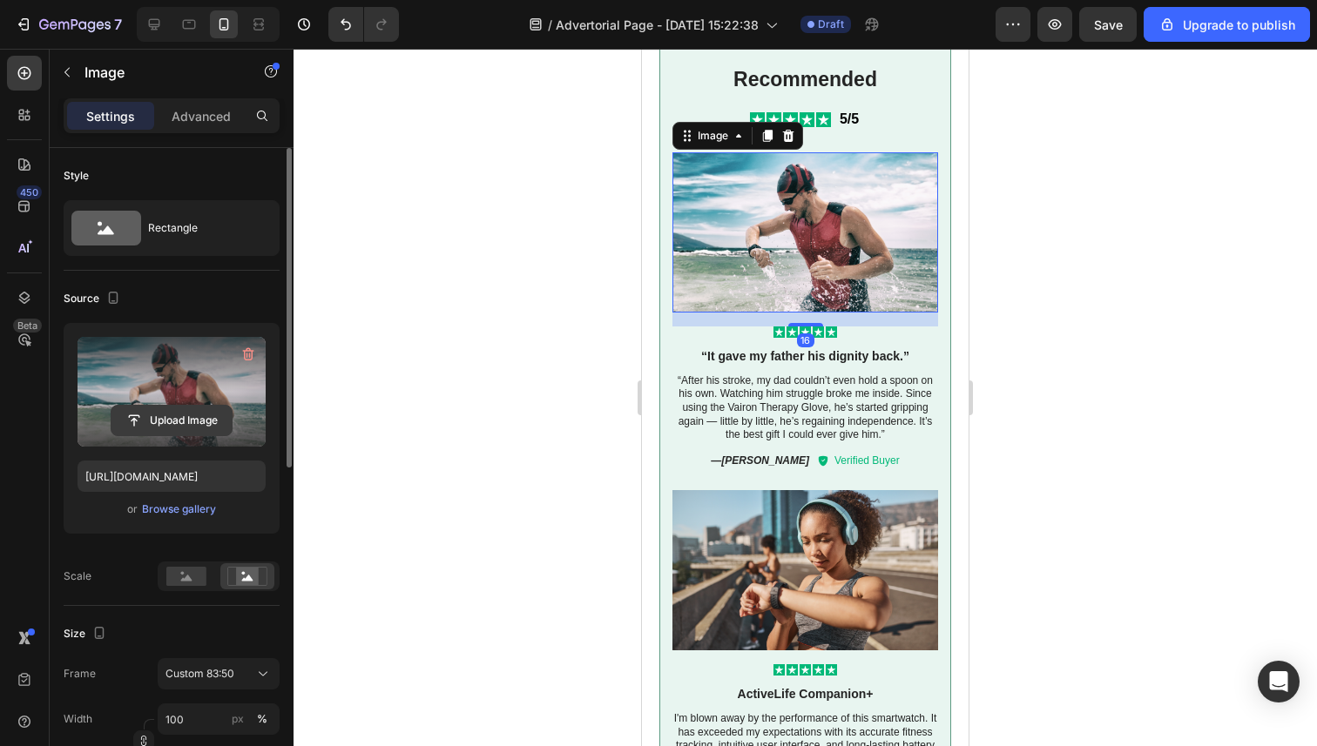
click at [193, 414] on input "file" at bounding box center [171, 421] width 120 height 30
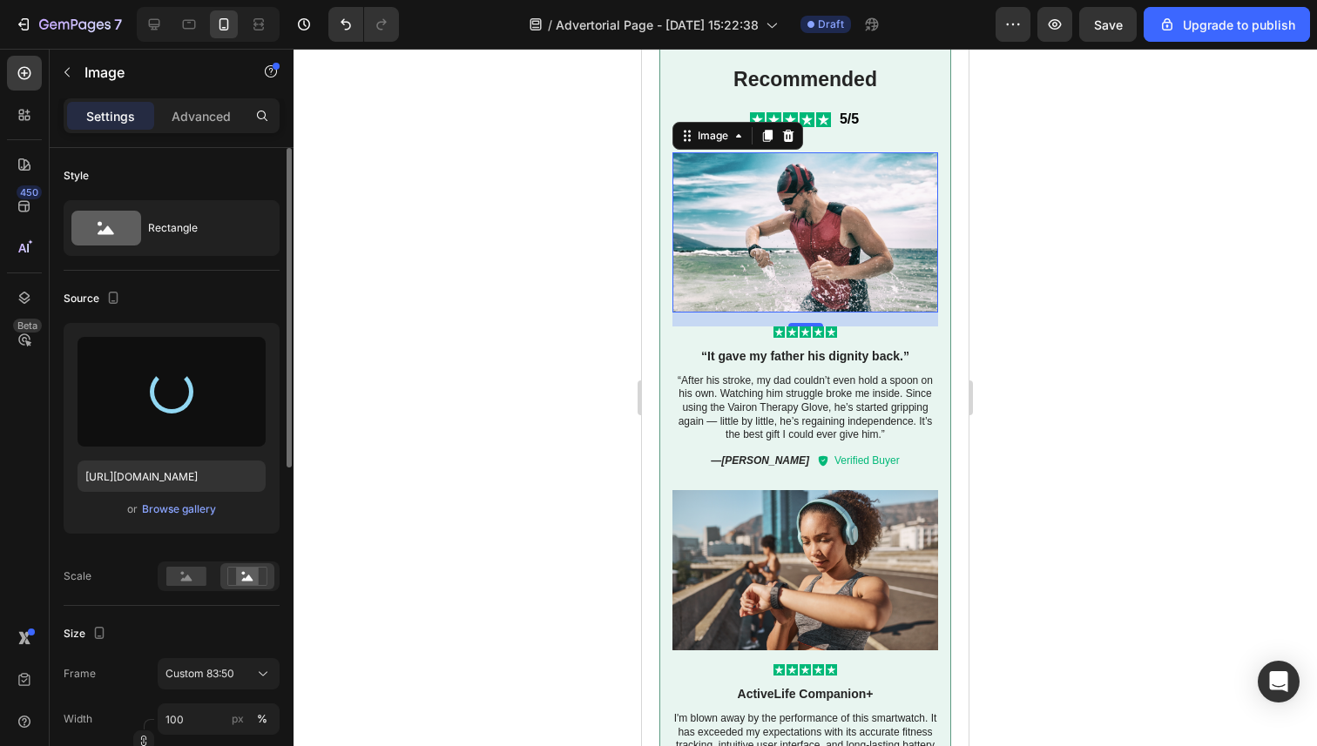
type input "https://cdn.shopify.com/s/files/1/0946/3303/4035/files/gempages_581573544958231…"
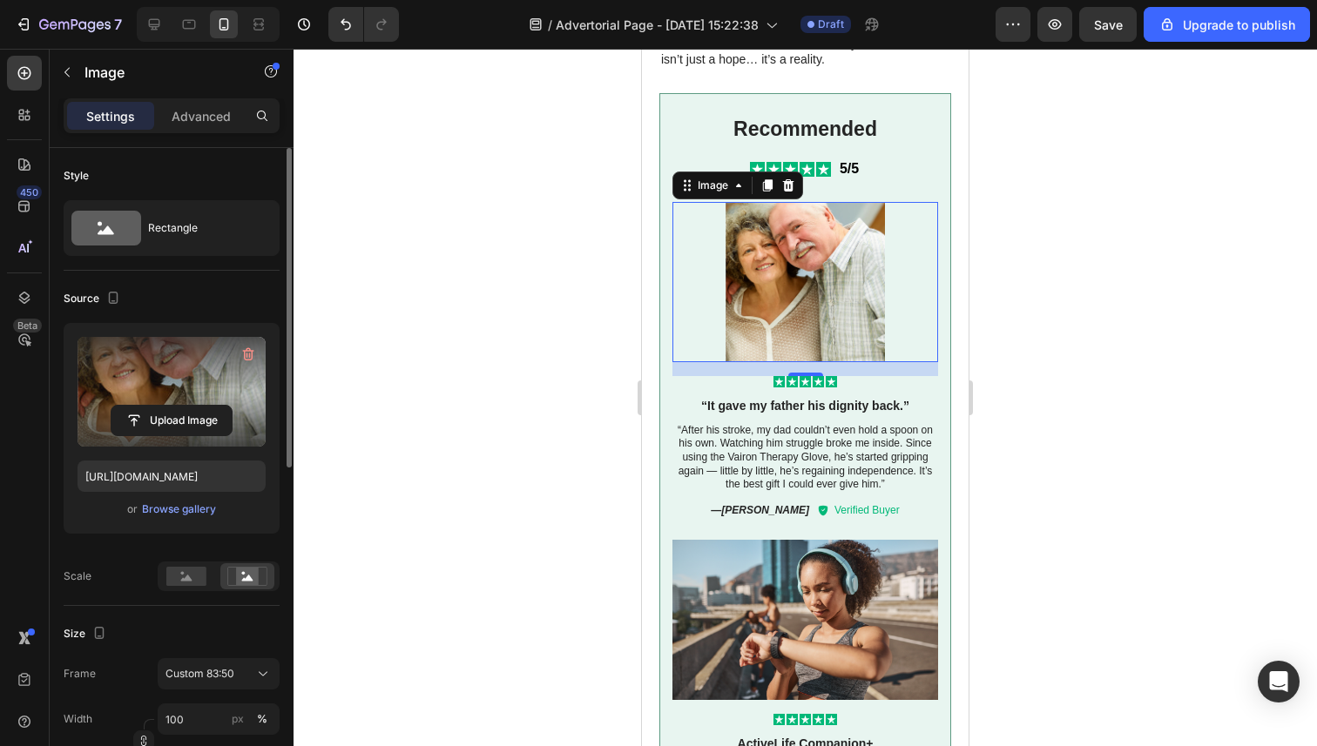
scroll to position [2901, 0]
click at [536, 128] on div at bounding box center [804, 398] width 1023 height 698
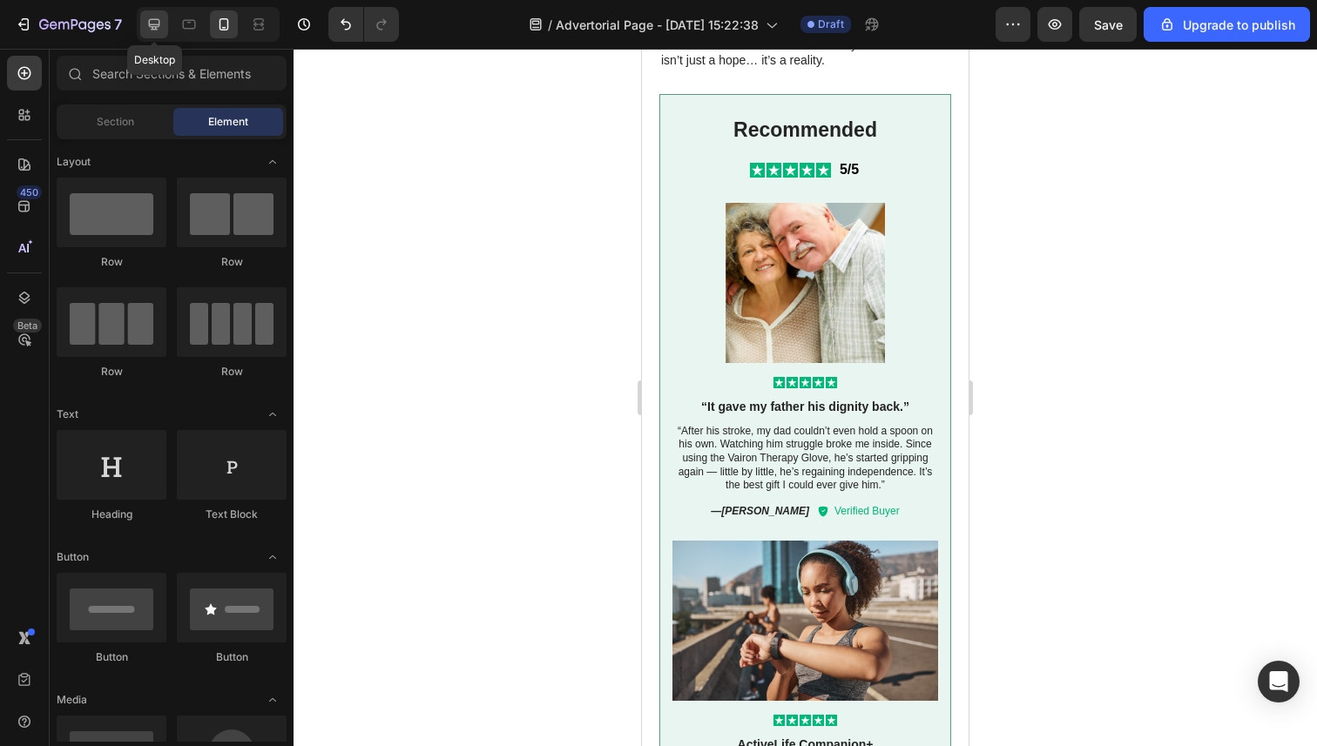
click at [152, 22] on icon at bounding box center [153, 24] width 17 height 17
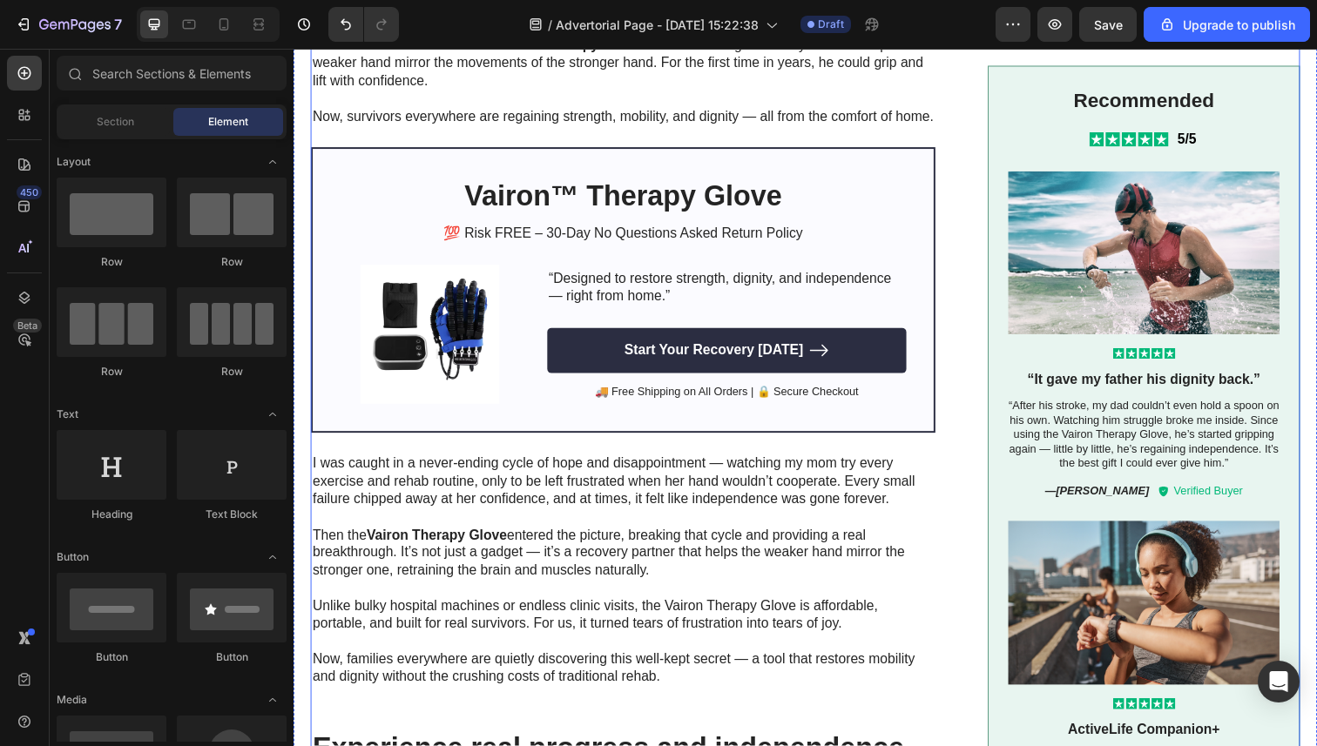
scroll to position [1117, 0]
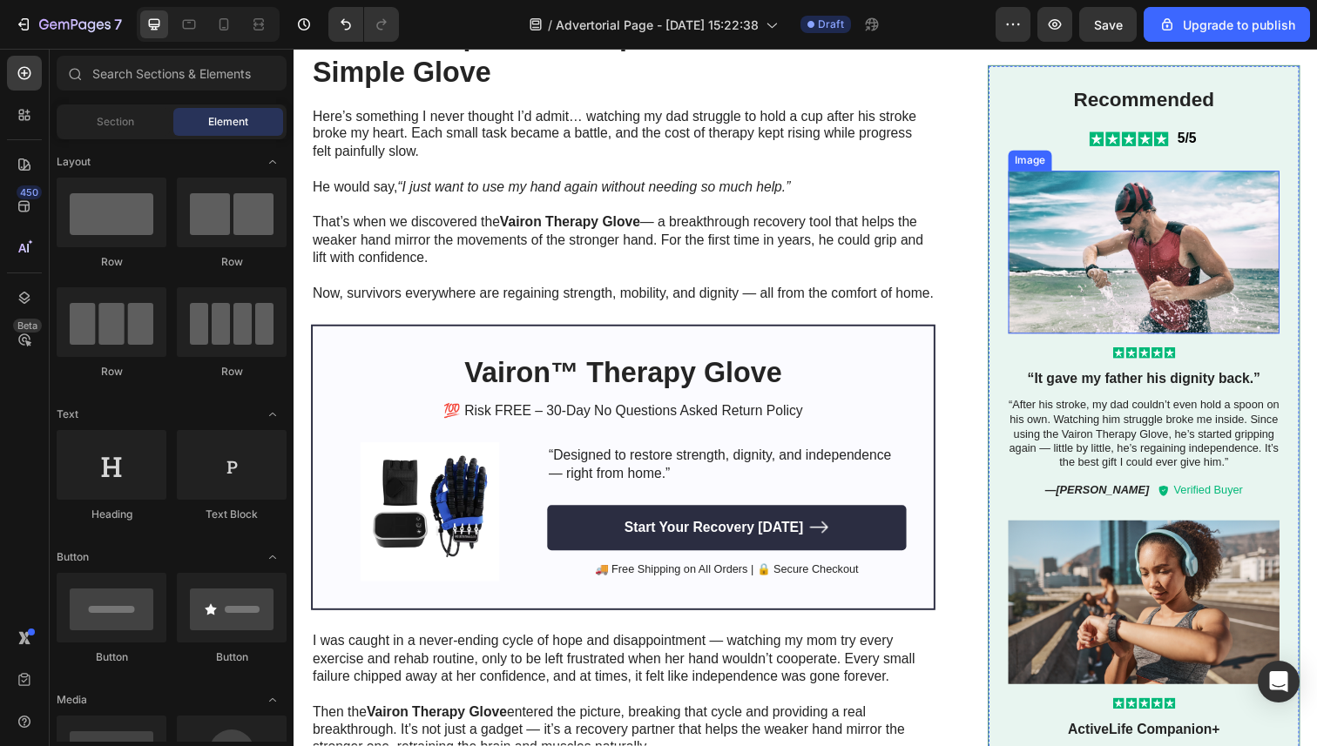
click at [1186, 282] on img at bounding box center [1161, 257] width 277 height 167
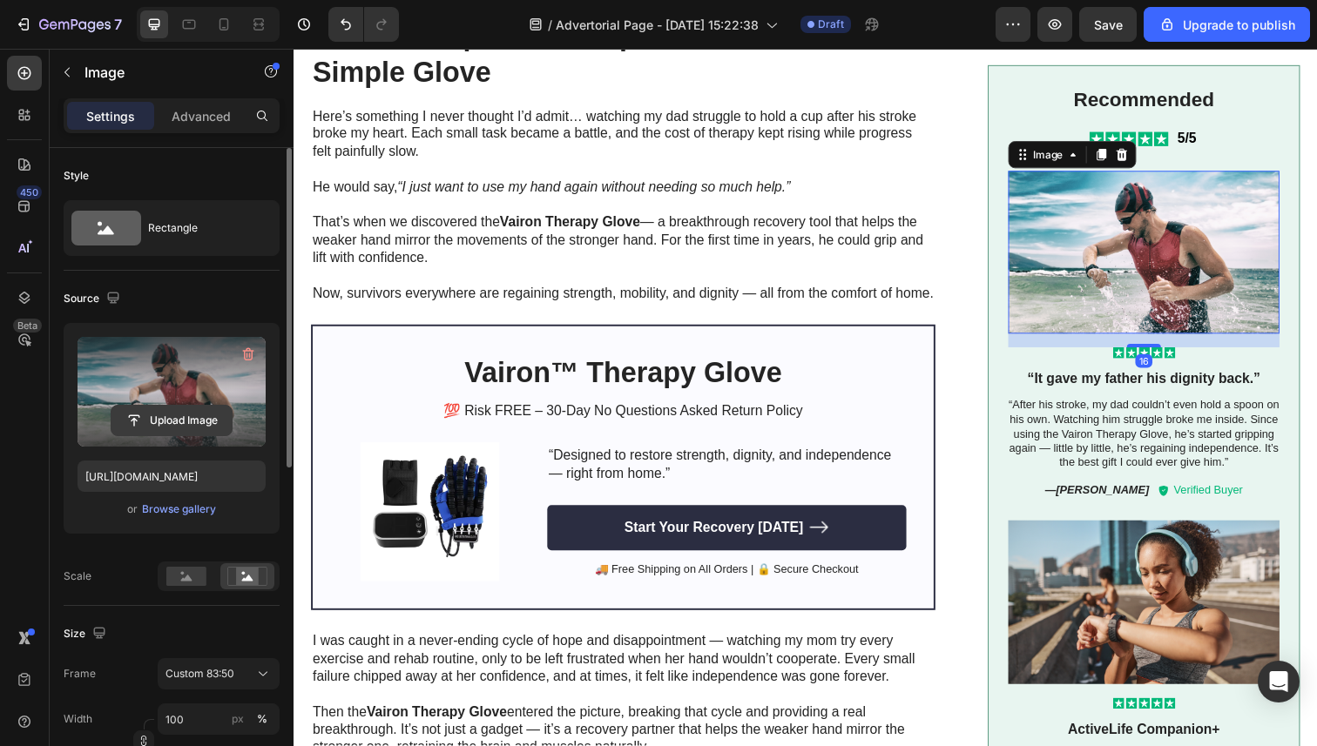
click at [167, 416] on input "file" at bounding box center [171, 421] width 120 height 30
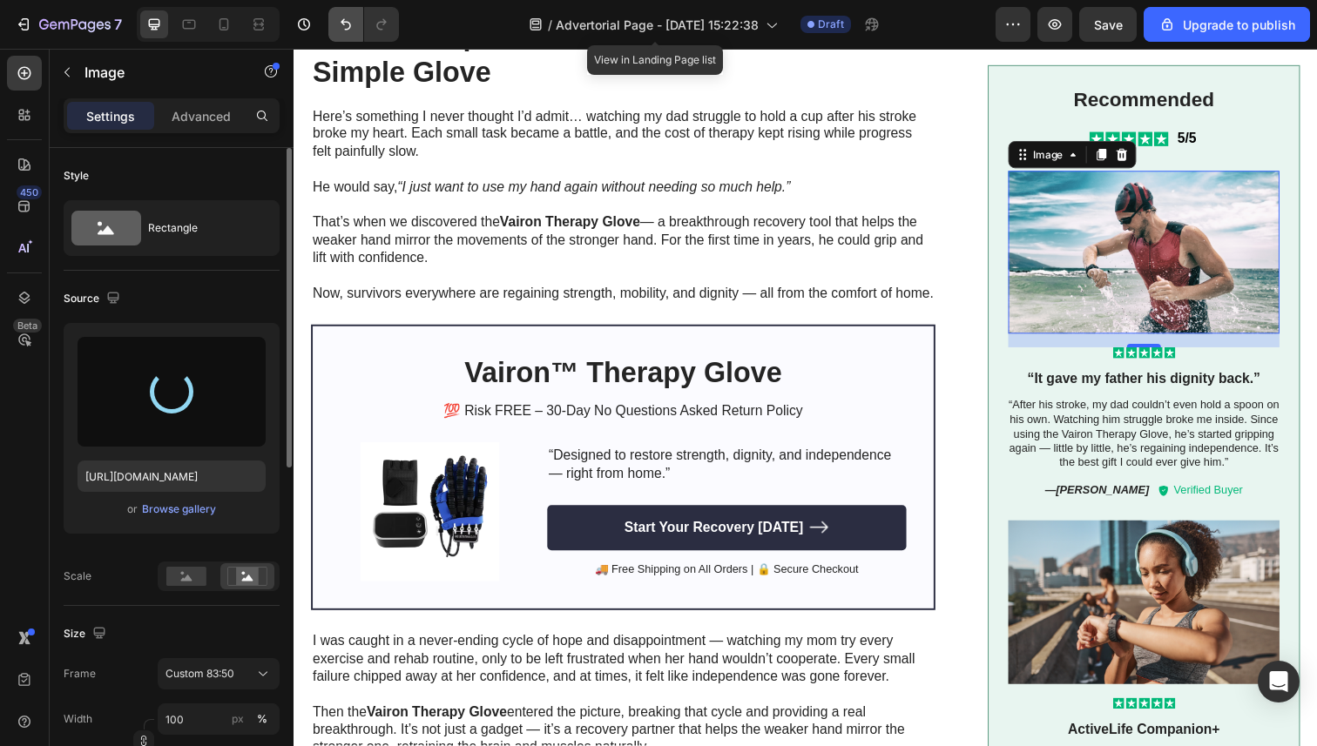
type input "https://cdn.shopify.com/s/files/1/0946/3303/4035/files/gempages_581573544958231…"
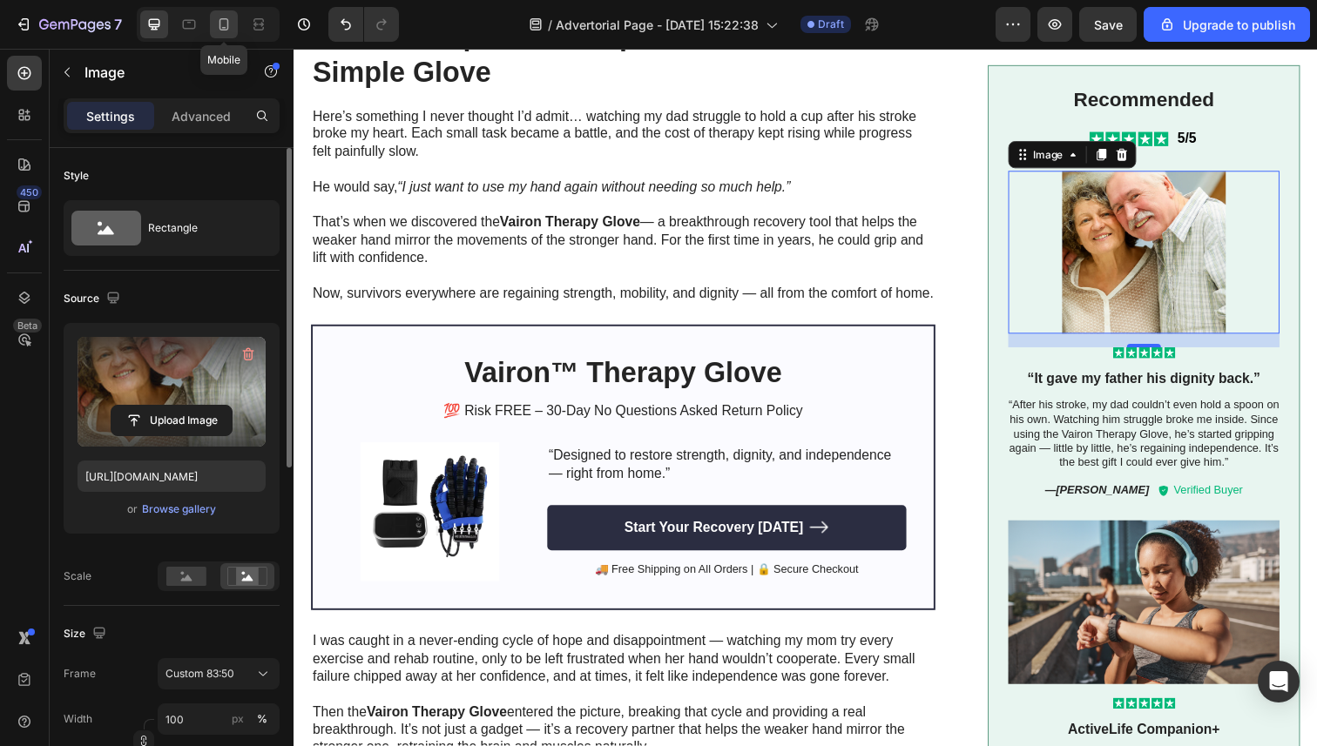
click at [230, 31] on icon at bounding box center [223, 24] width 17 height 17
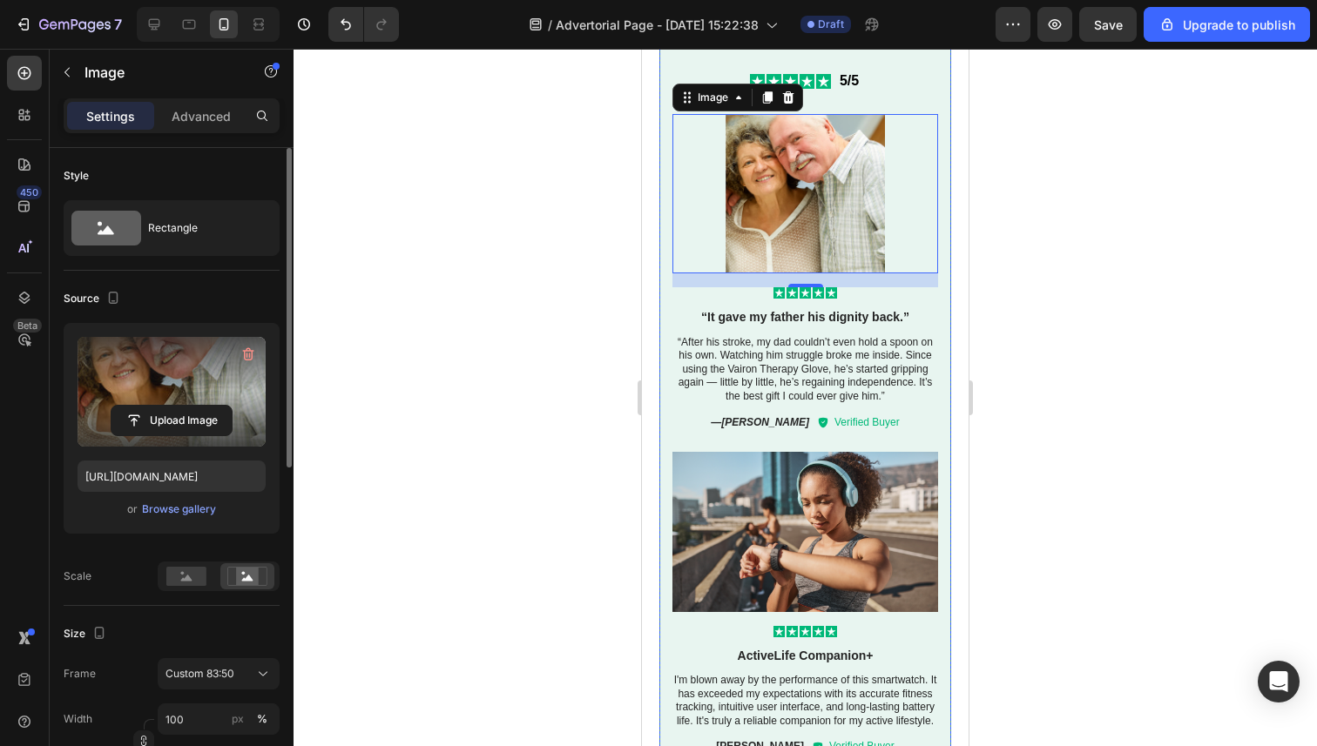
scroll to position [2978, 0]
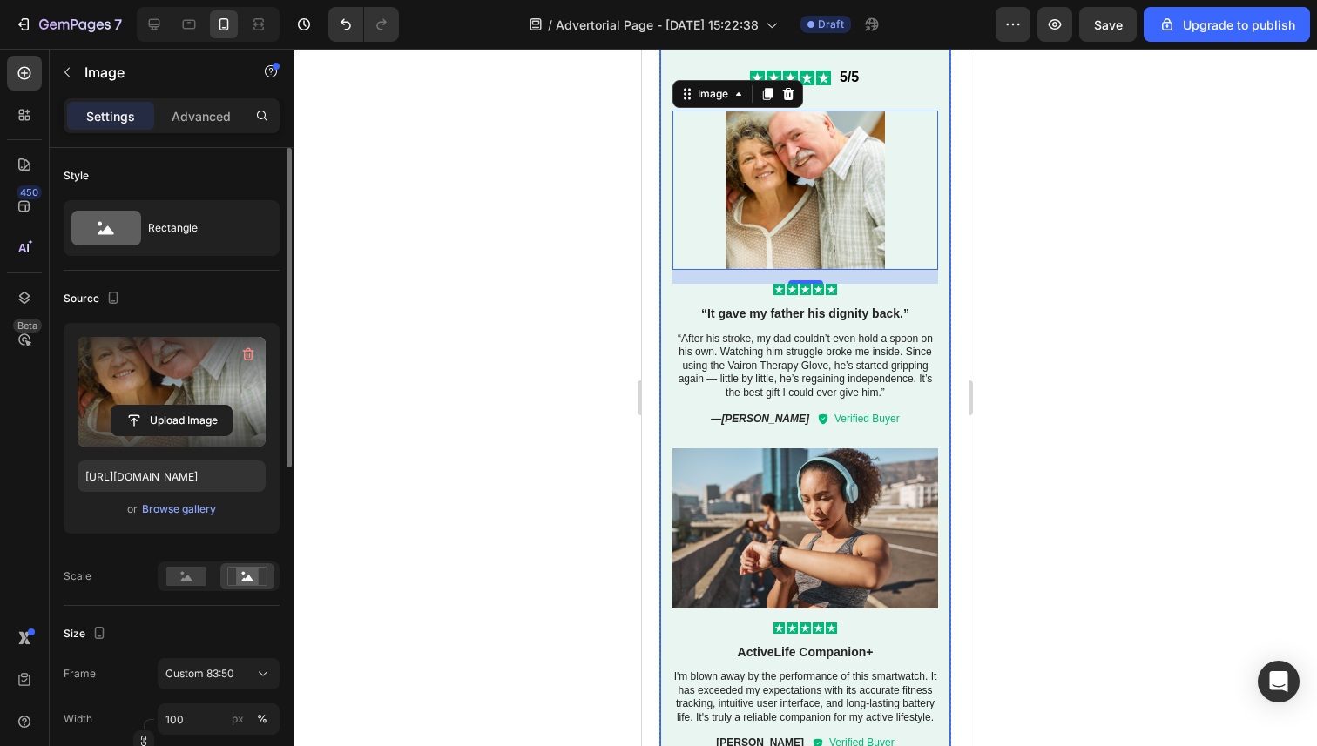
click at [577, 383] on div at bounding box center [804, 398] width 1023 height 698
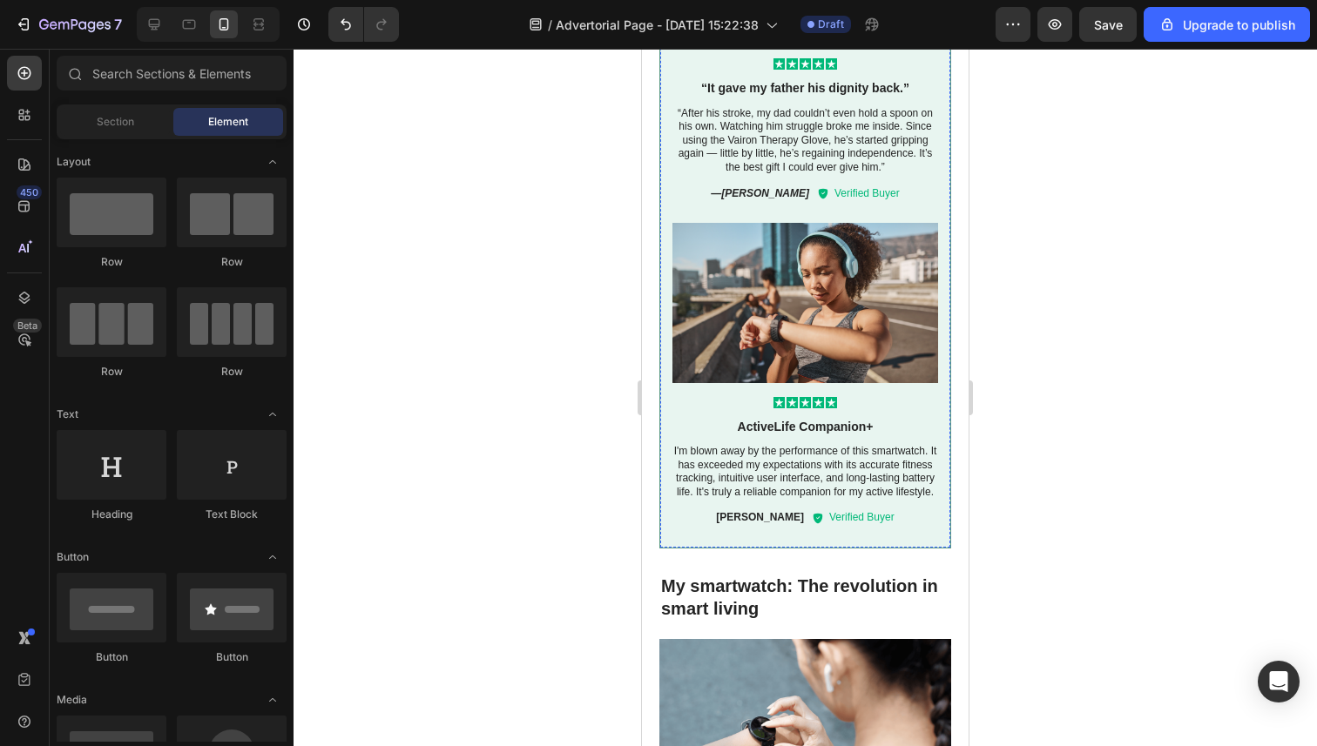
scroll to position [3217, 0]
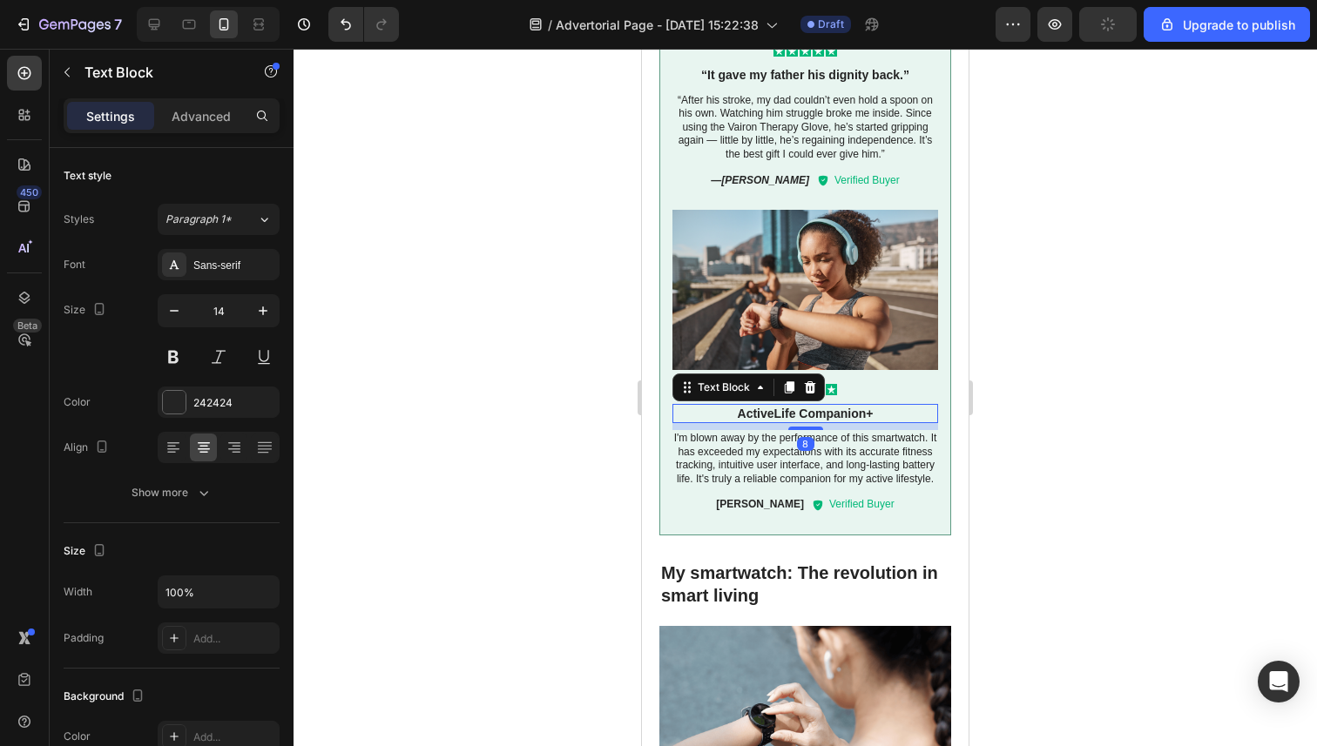
click at [769, 408] on p "ActiveLife Companion+" at bounding box center [805, 414] width 262 height 16
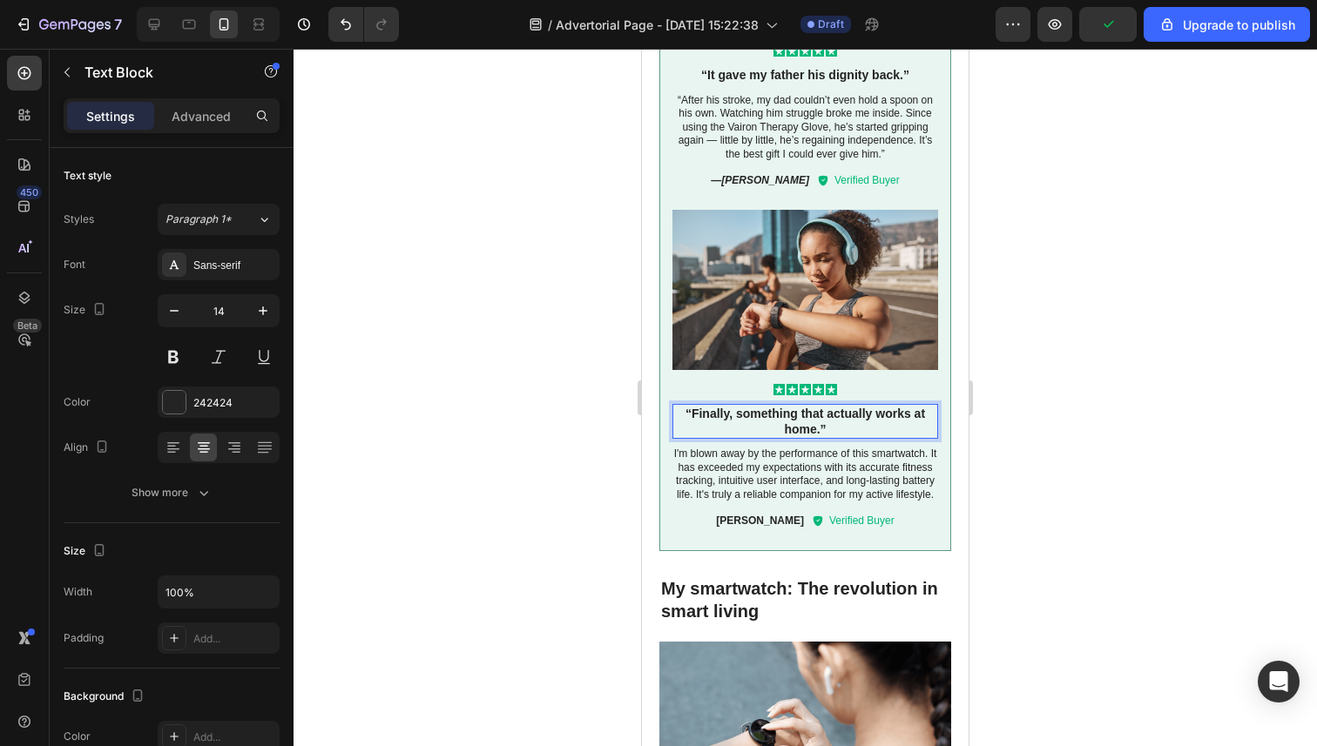
click at [561, 402] on div at bounding box center [804, 398] width 1023 height 698
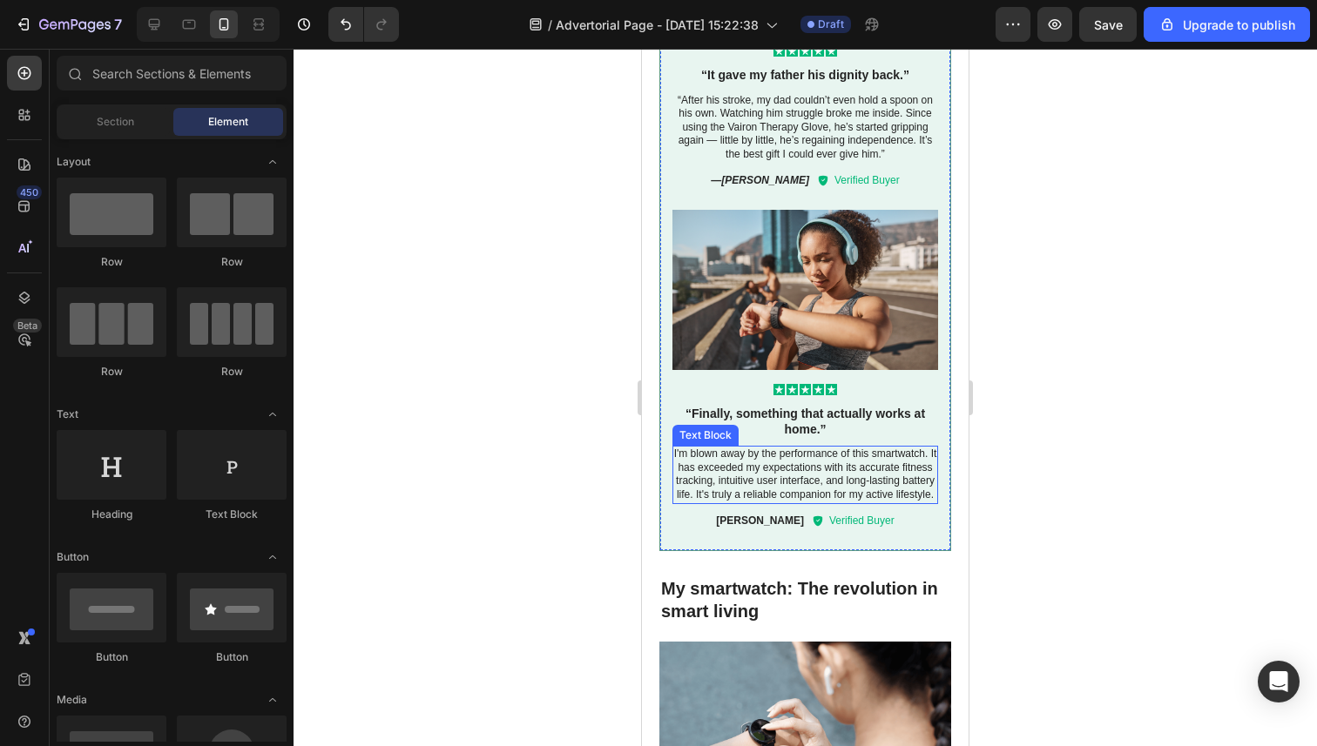
click at [751, 495] on p "I'm blown away by the performance of this smartwatch. It has exceeded my expect…" at bounding box center [805, 475] width 266 height 54
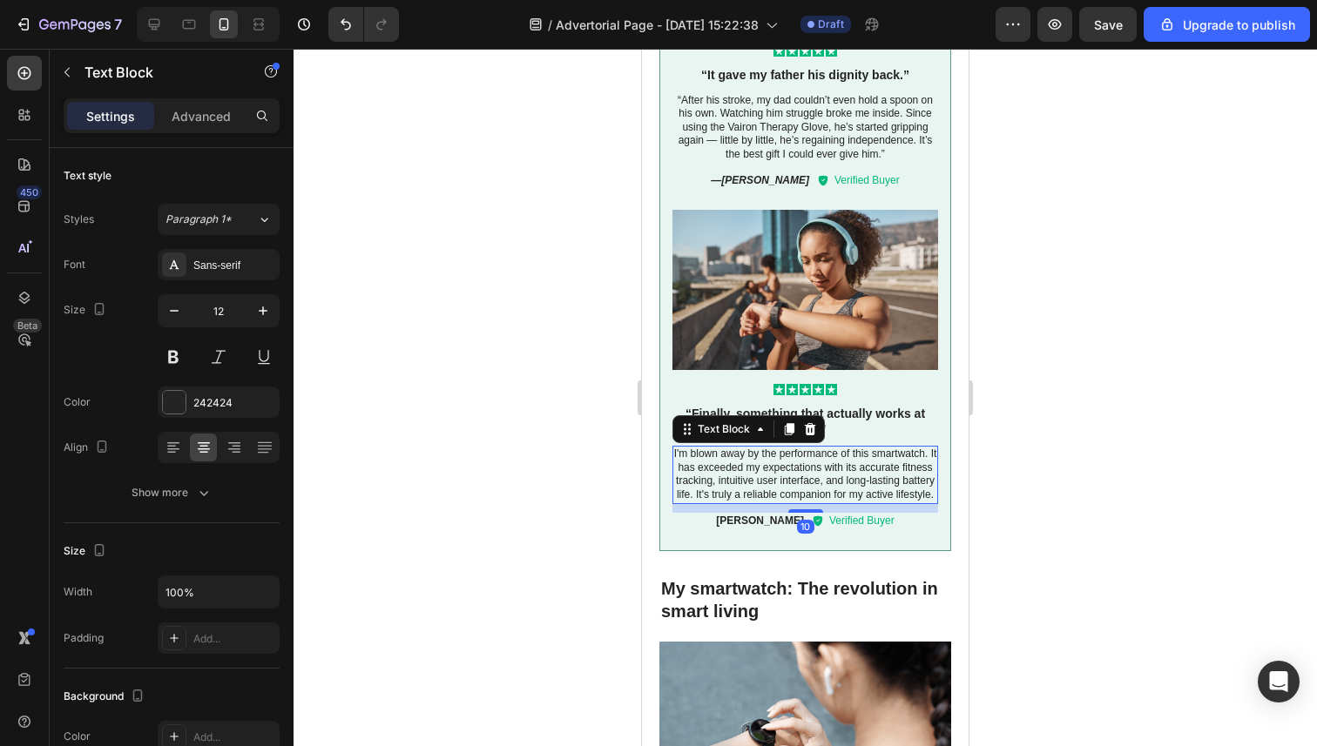
click at [751, 495] on p "I'm blown away by the performance of this smartwatch. It has exceeded my expect…" at bounding box center [805, 475] width 266 height 54
click at [578, 491] on div at bounding box center [804, 398] width 1023 height 698
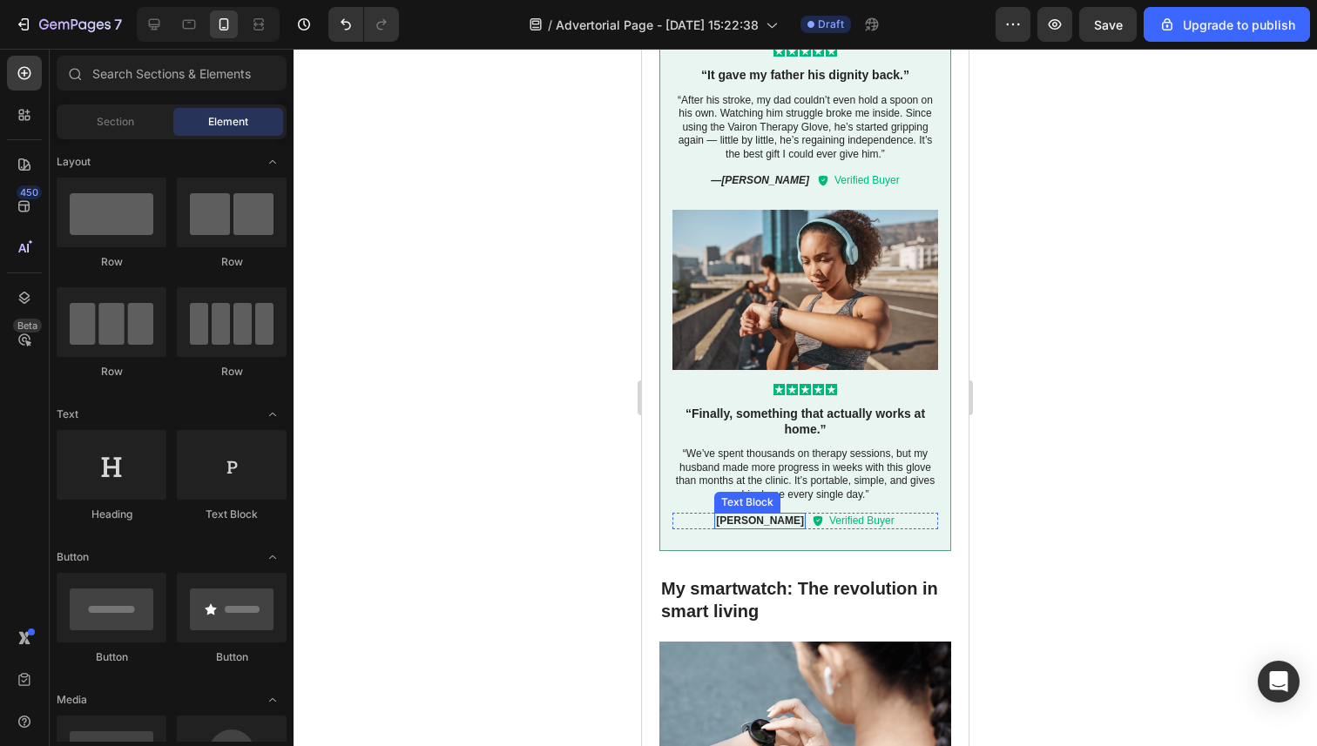
click at [765, 518] on p "Olivia Davis" at bounding box center [760, 522] width 88 height 14
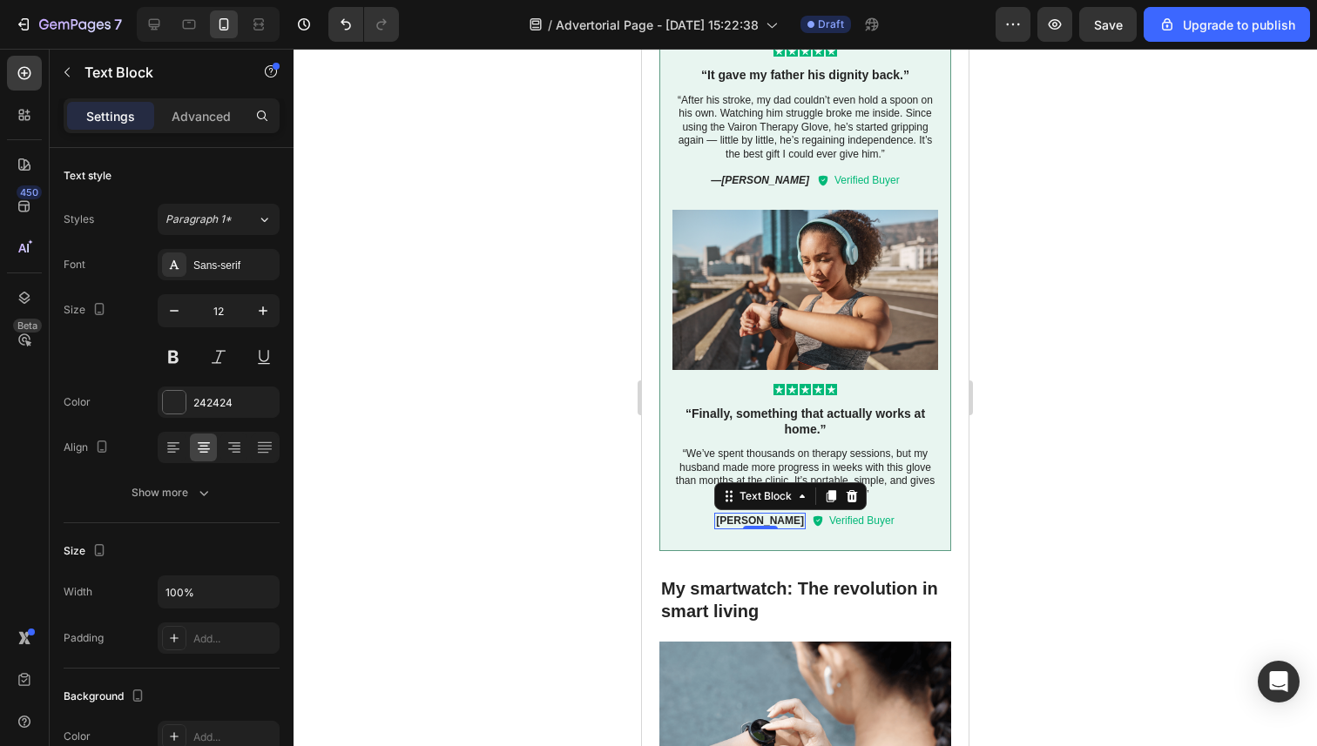
click at [776, 522] on p "Olivia Davis" at bounding box center [760, 522] width 88 height 14
click at [561, 499] on div at bounding box center [804, 398] width 1023 height 698
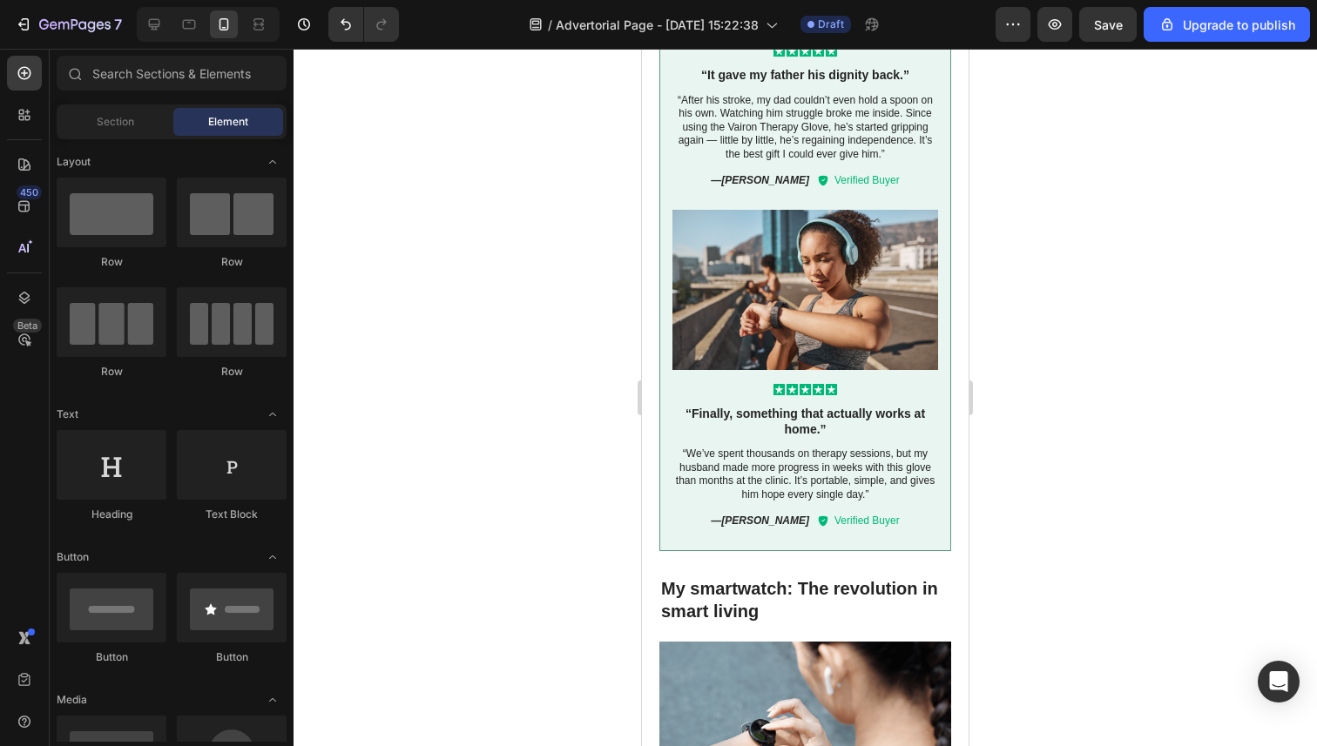
click at [516, 436] on div at bounding box center [804, 398] width 1023 height 698
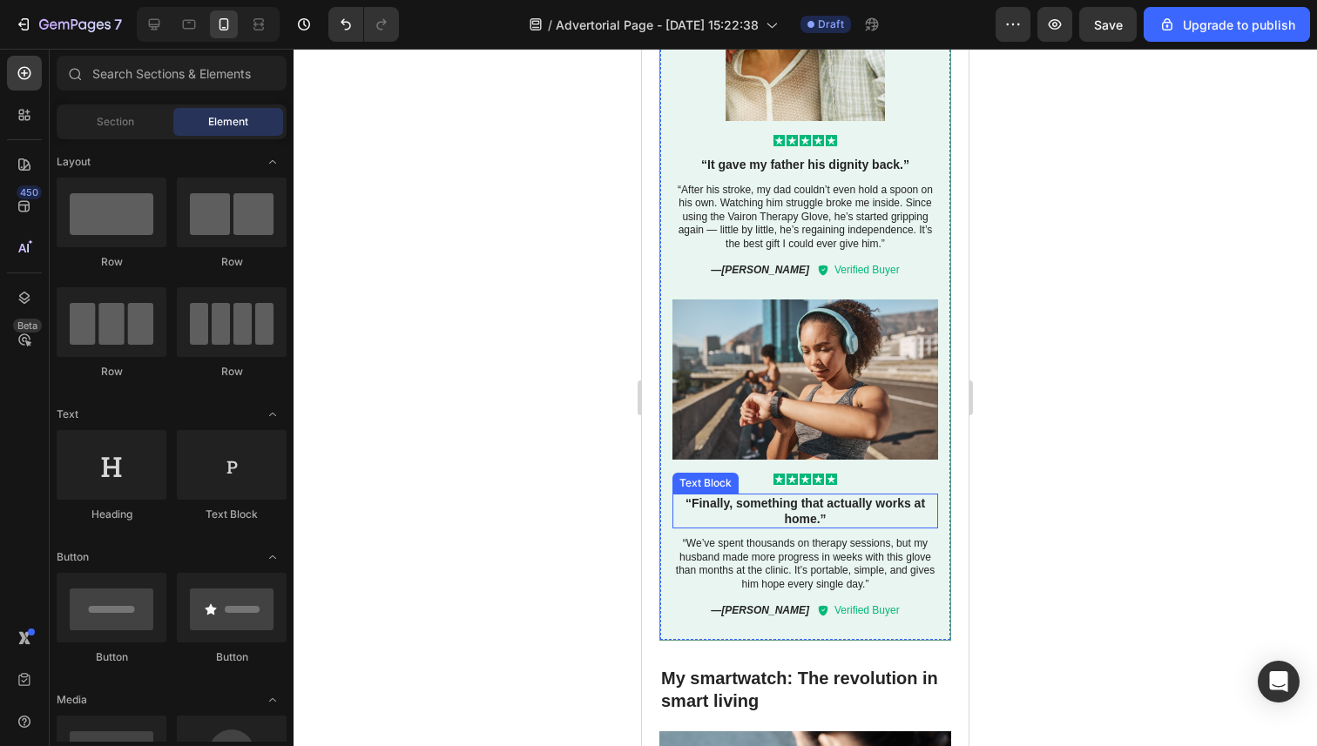
scroll to position [3070, 0]
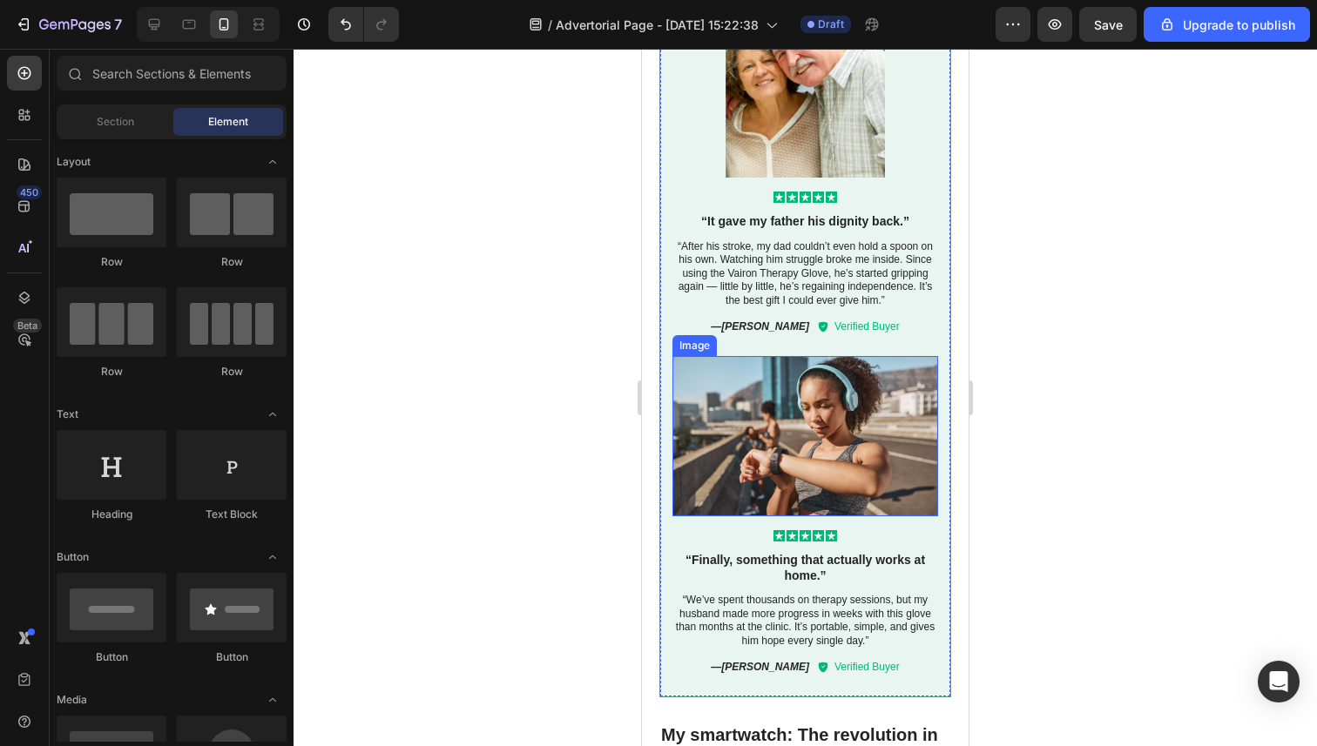
click at [780, 432] on img at bounding box center [805, 436] width 266 height 160
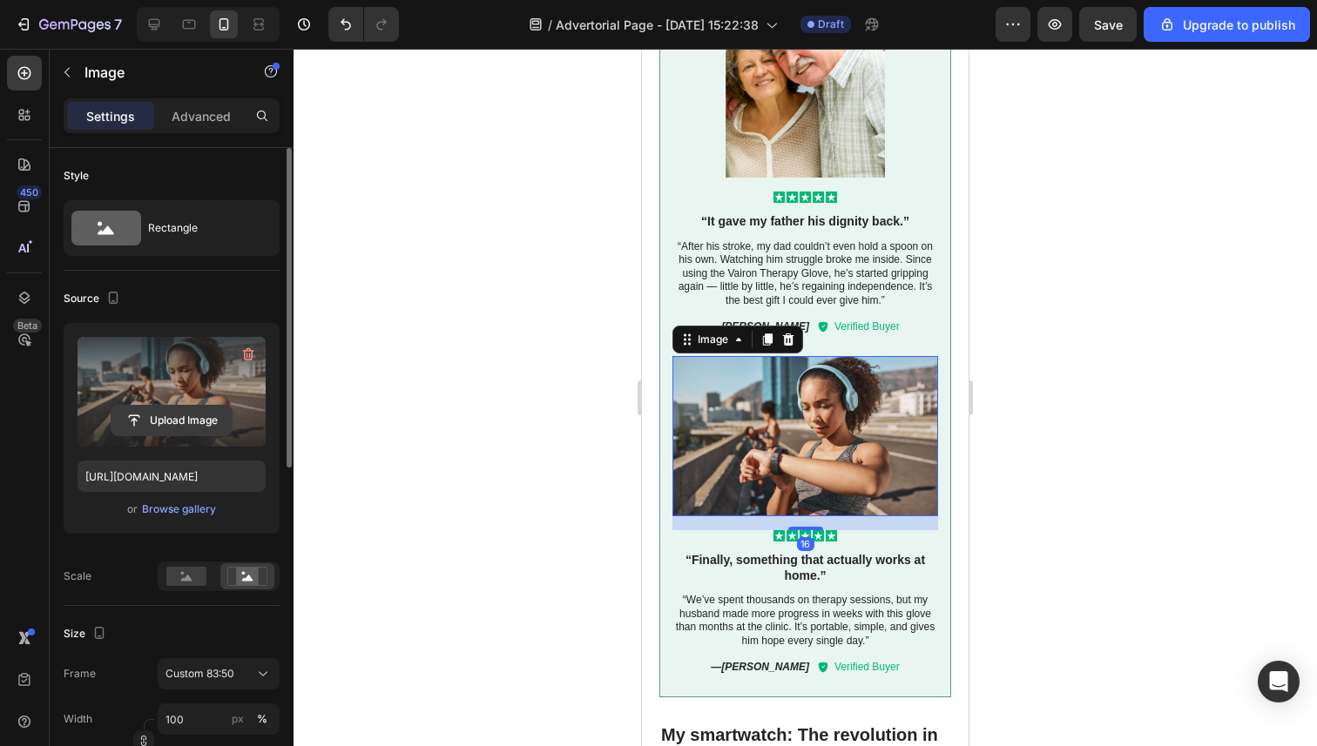
click at [166, 417] on input "file" at bounding box center [171, 421] width 120 height 30
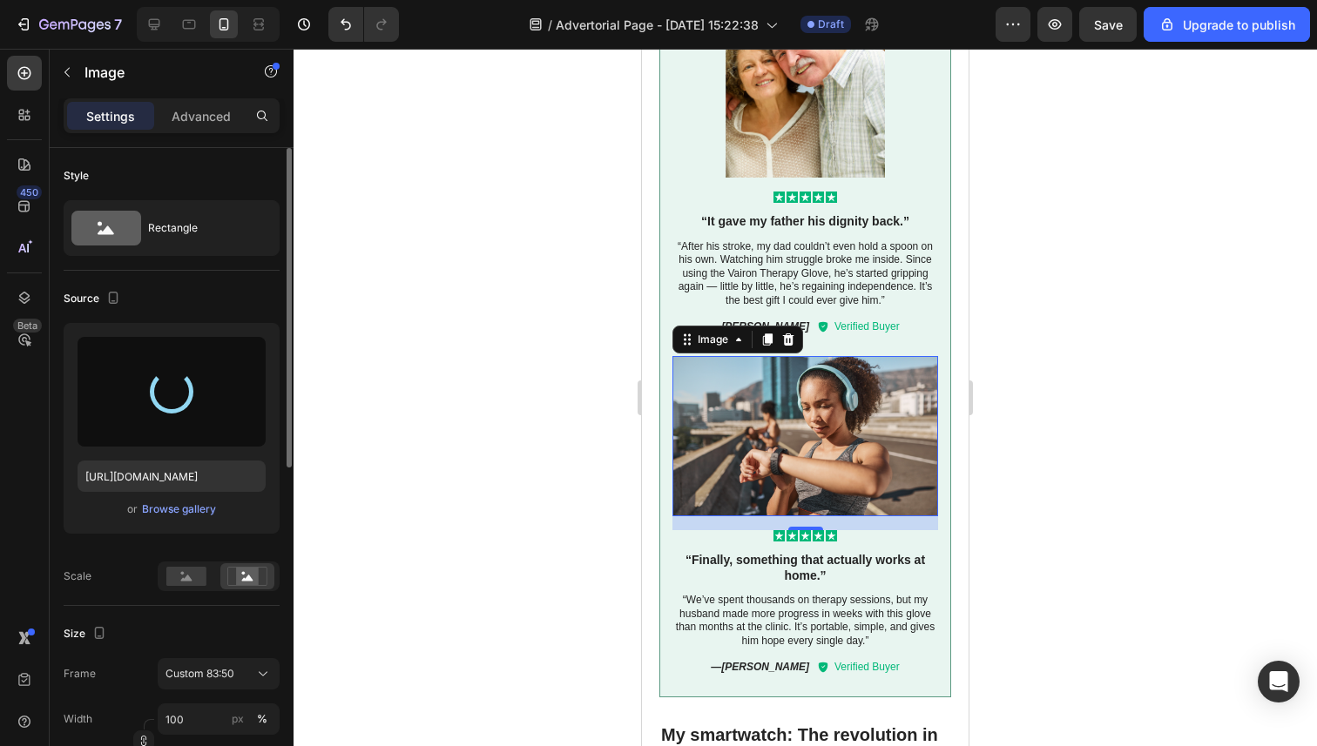
click at [538, 442] on div at bounding box center [804, 398] width 1023 height 698
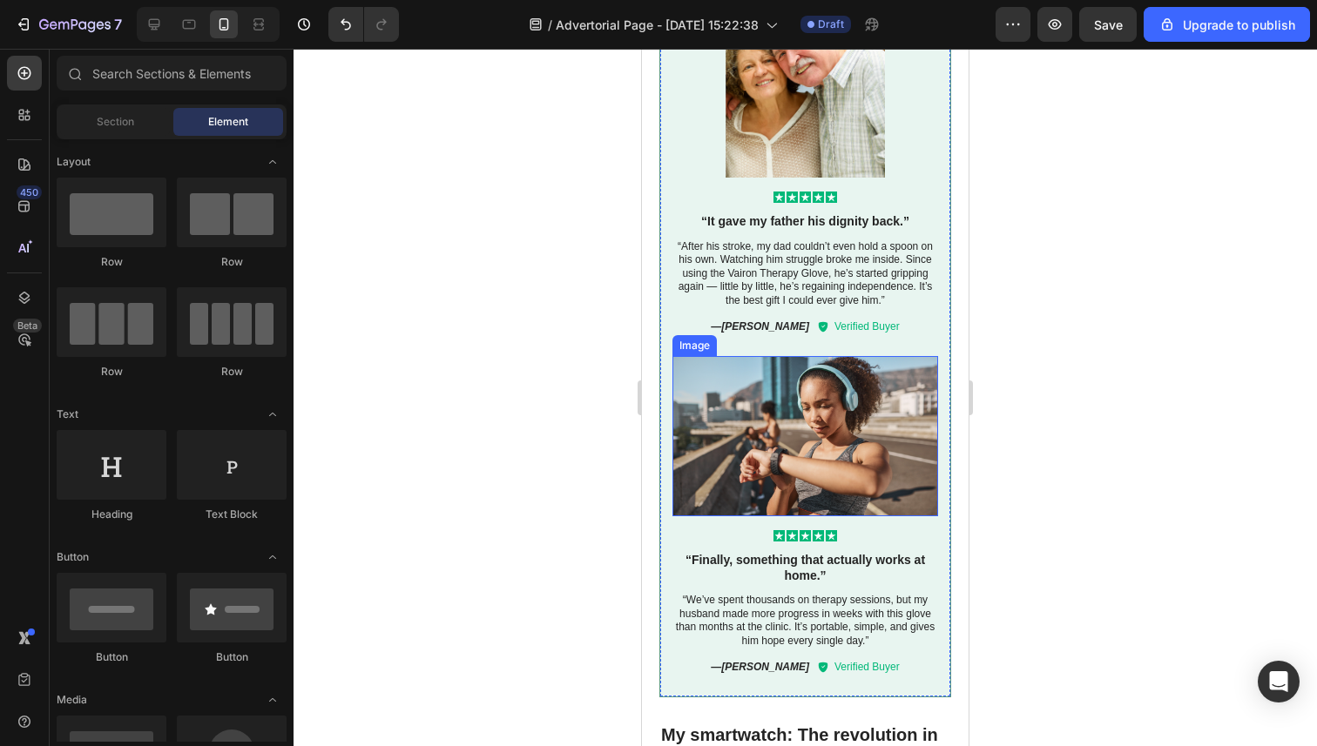
click at [819, 439] on img at bounding box center [805, 436] width 266 height 160
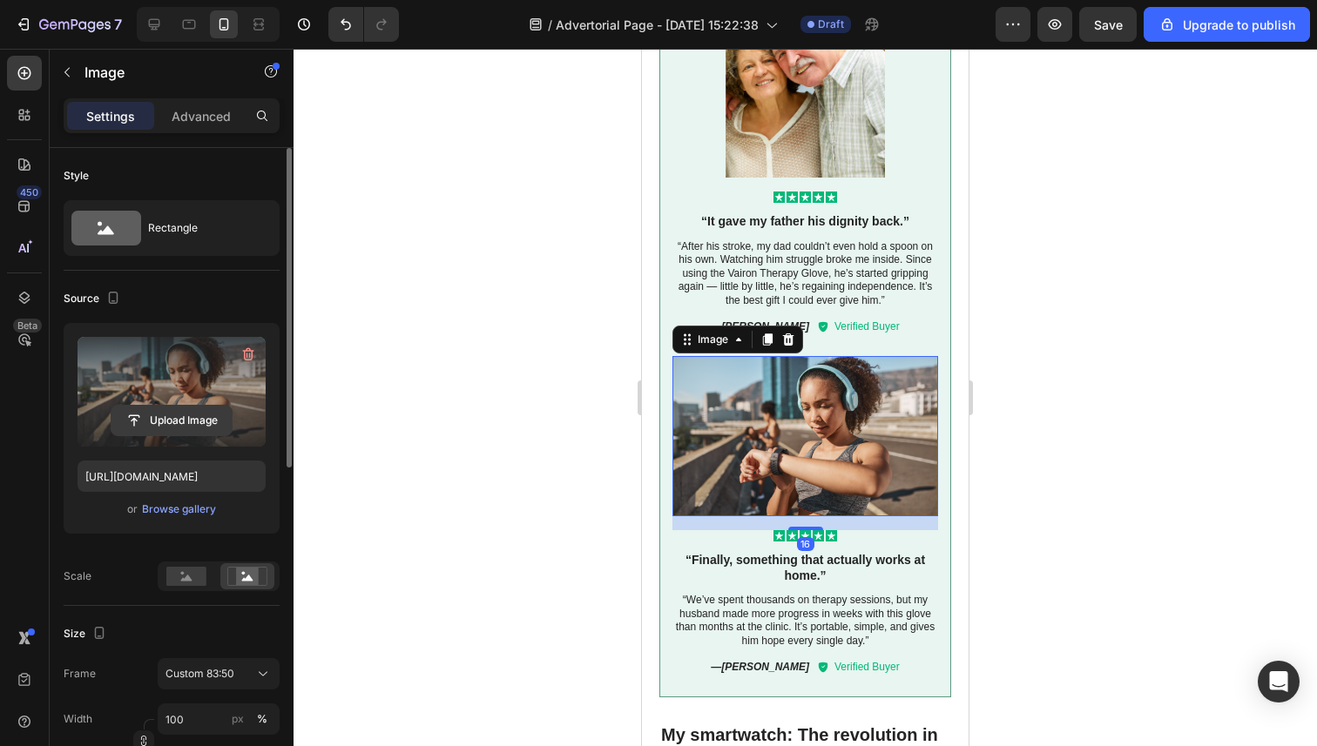
click at [158, 425] on input "file" at bounding box center [171, 421] width 120 height 30
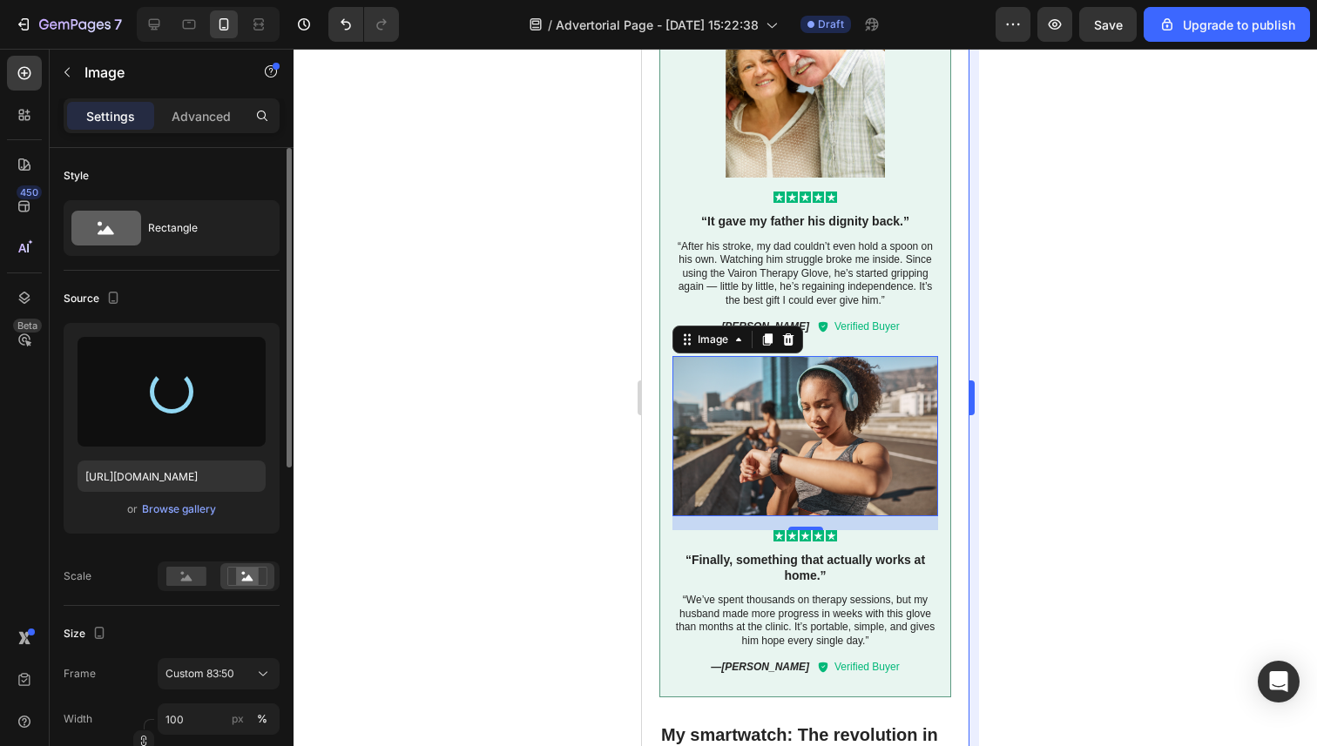
type input "https://cdn.shopify.com/s/files/1/0946/3303/4035/files/gempages_581573544958231…"
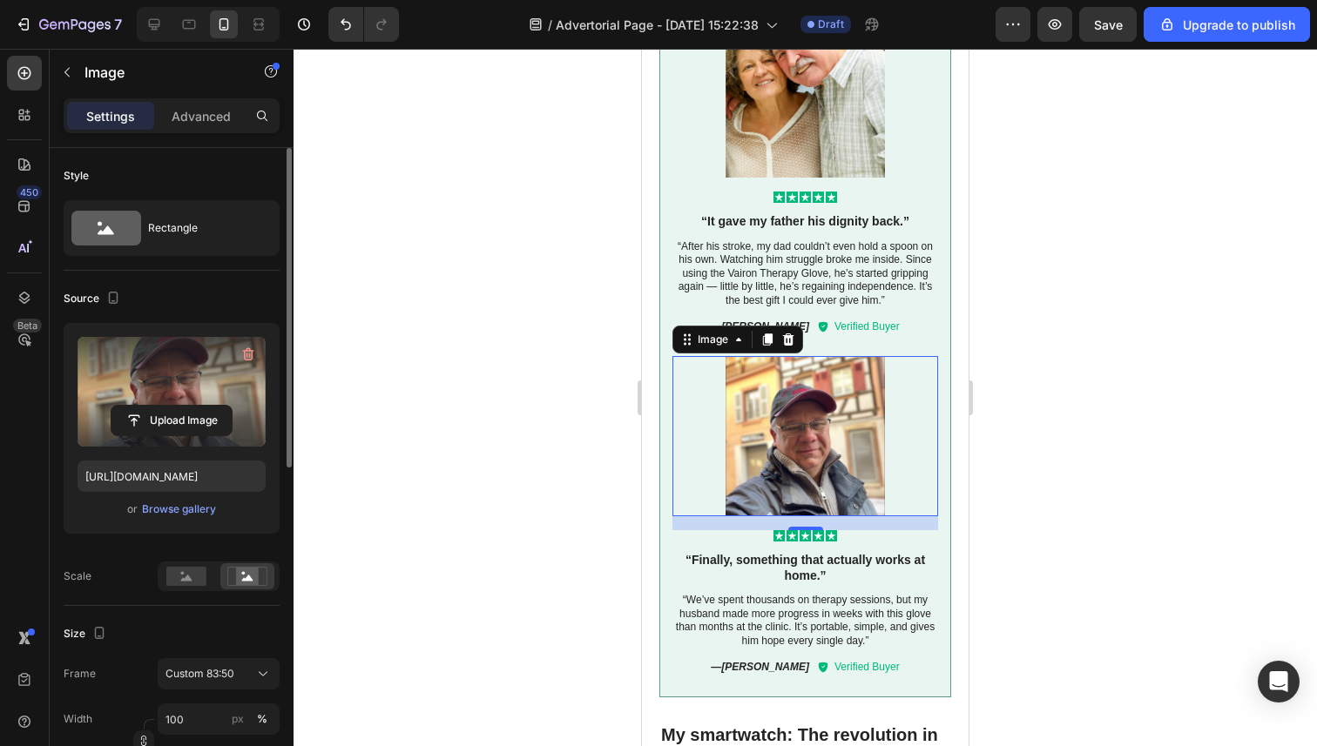
click at [543, 408] on div at bounding box center [804, 398] width 1023 height 698
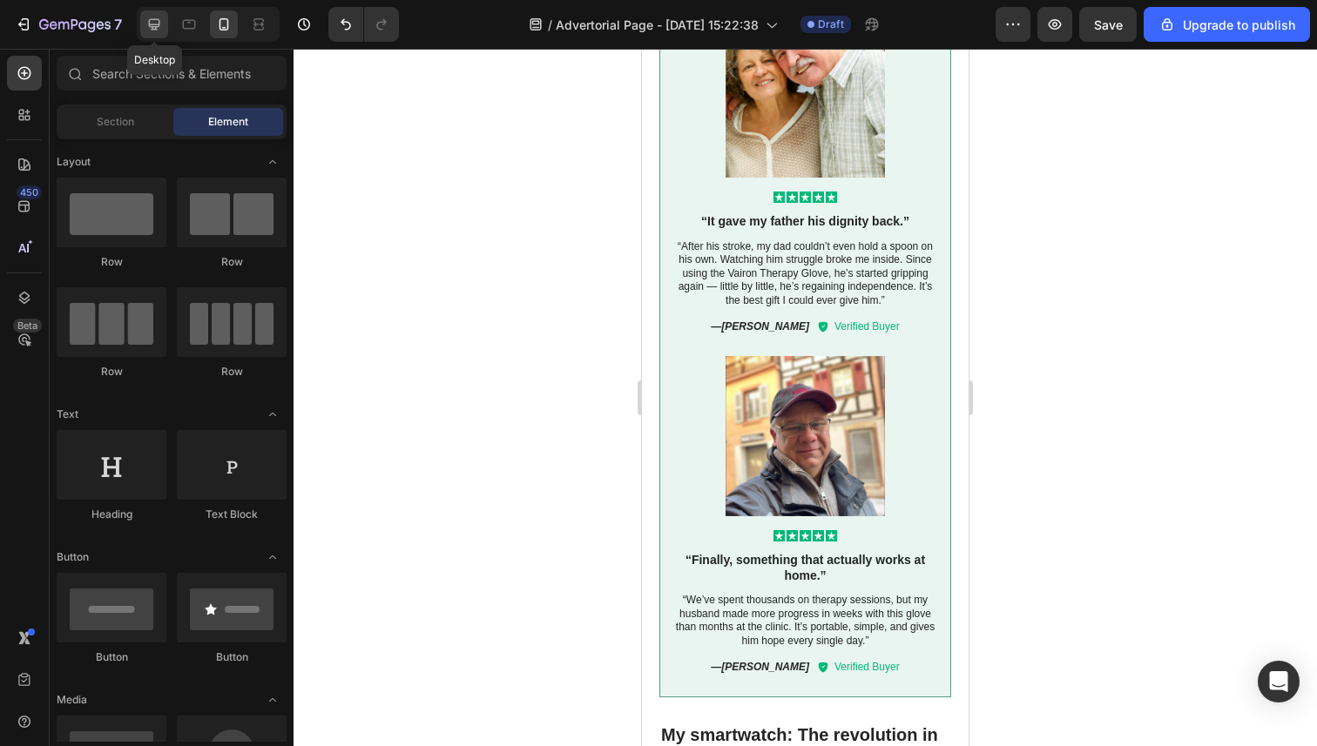
click at [158, 22] on icon at bounding box center [153, 24] width 17 height 17
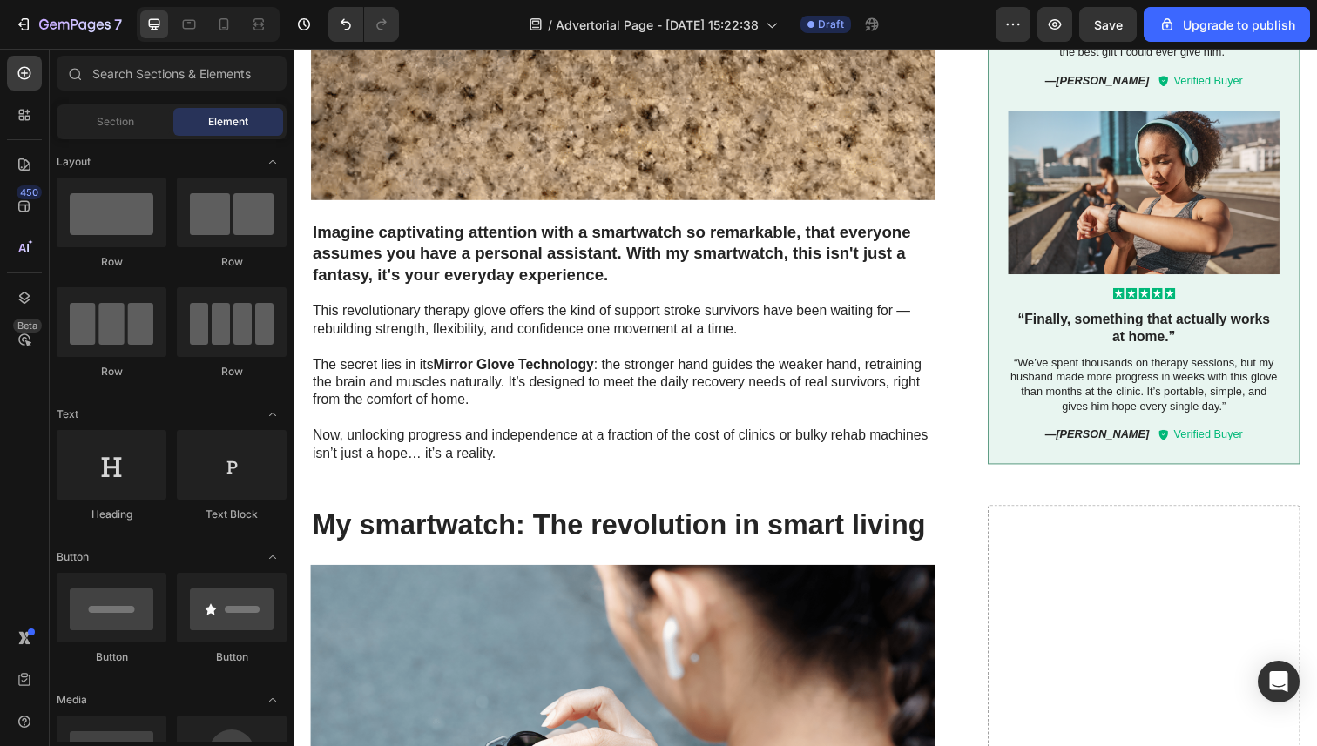
scroll to position [3079, 0]
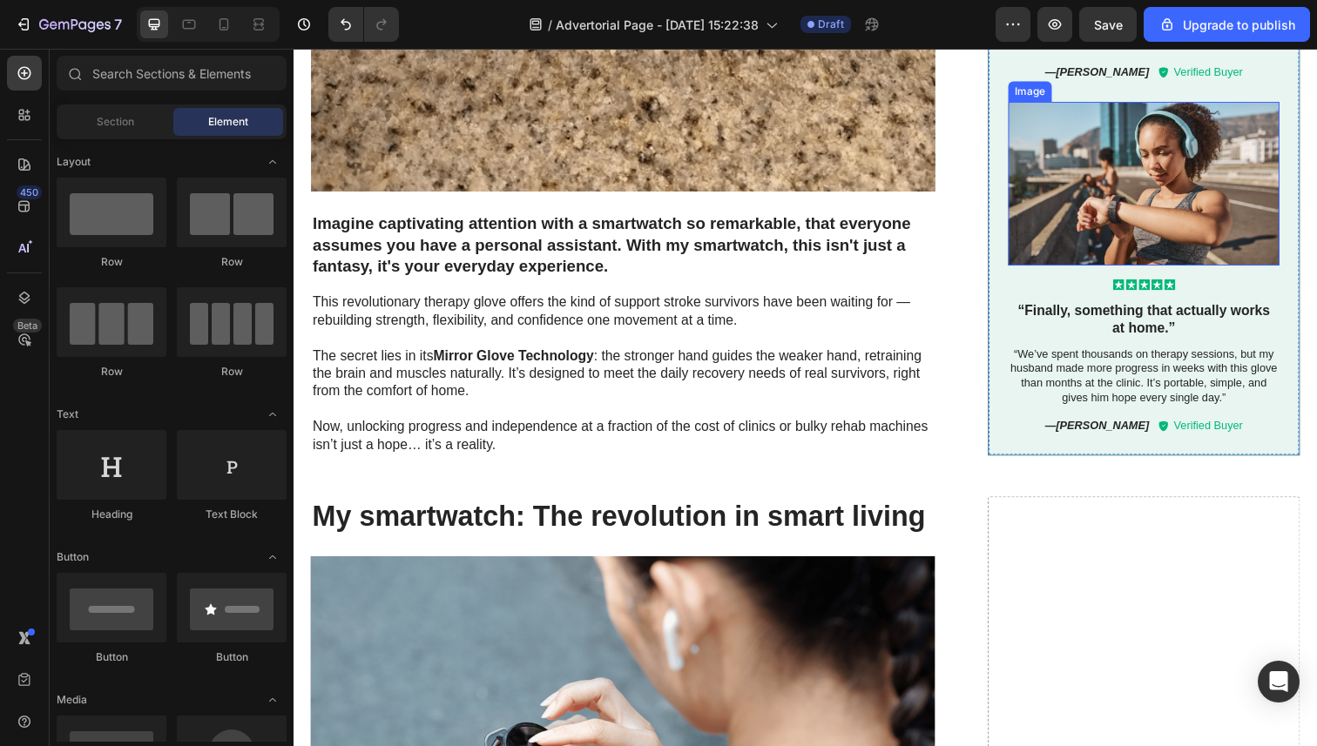
click at [1126, 230] on img at bounding box center [1161, 187] width 277 height 167
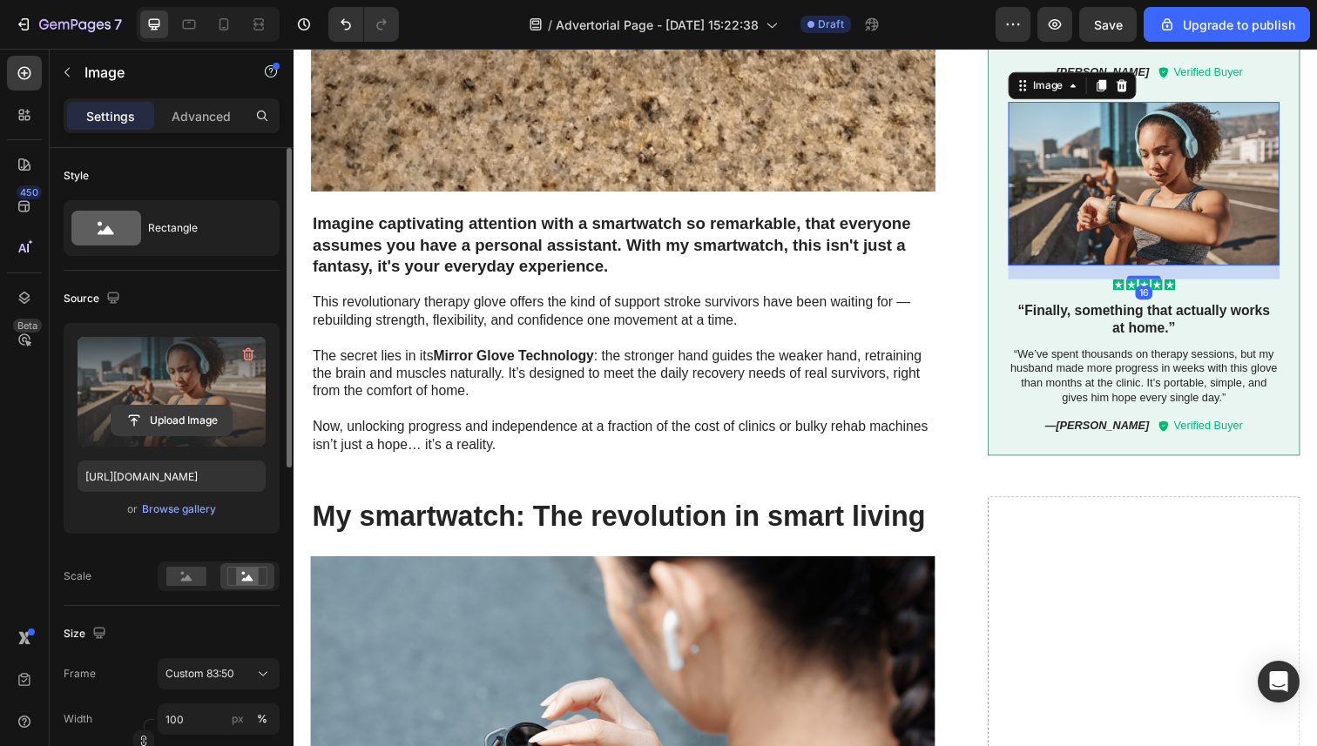
click at [188, 409] on input "file" at bounding box center [171, 421] width 120 height 30
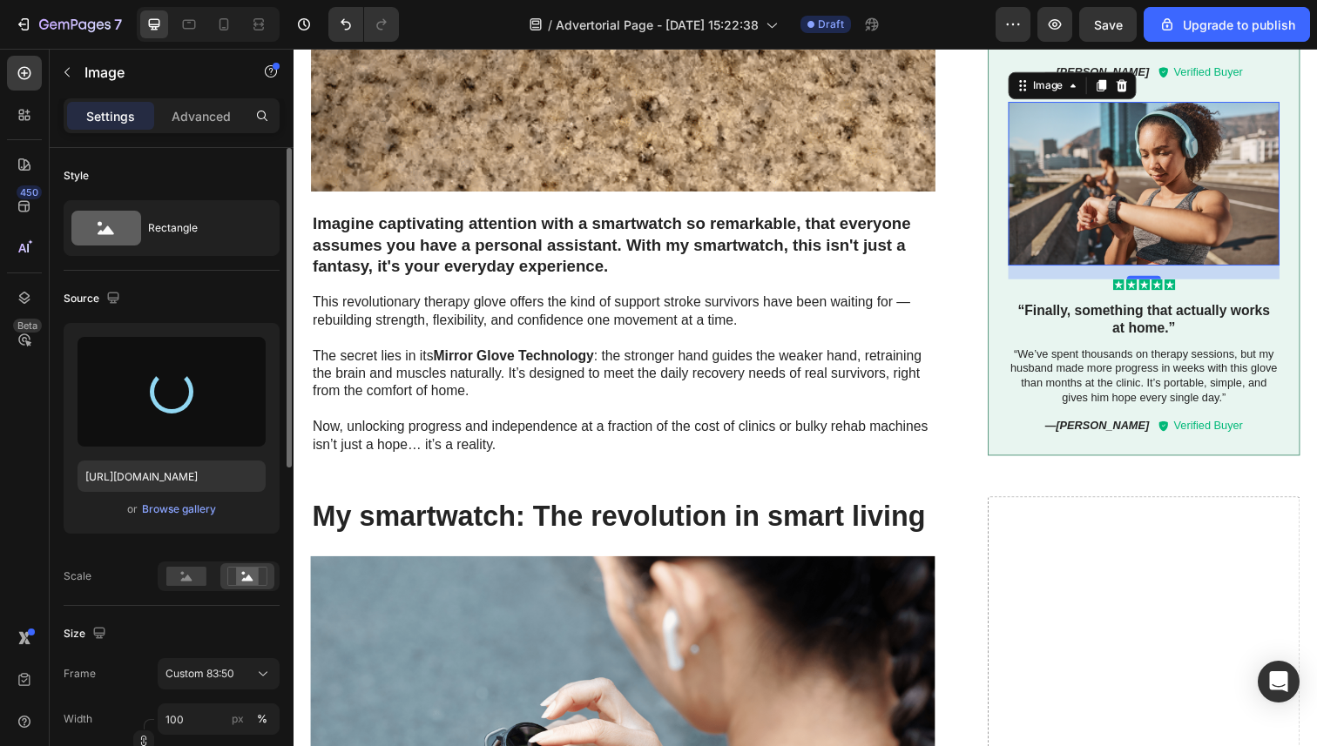
type input "https://cdn.shopify.com/s/files/1/0946/3303/4035/files/gempages_581573544958231…"
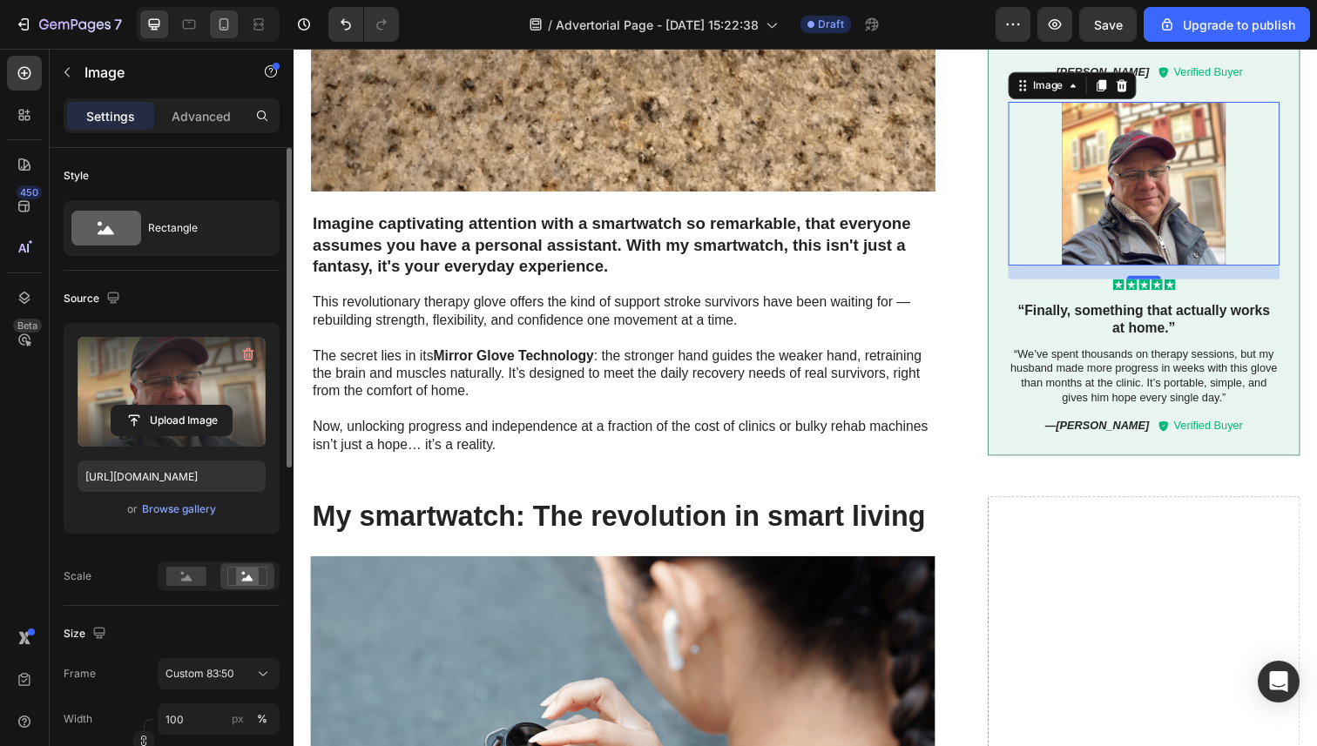
click at [230, 28] on icon at bounding box center [223, 24] width 17 height 17
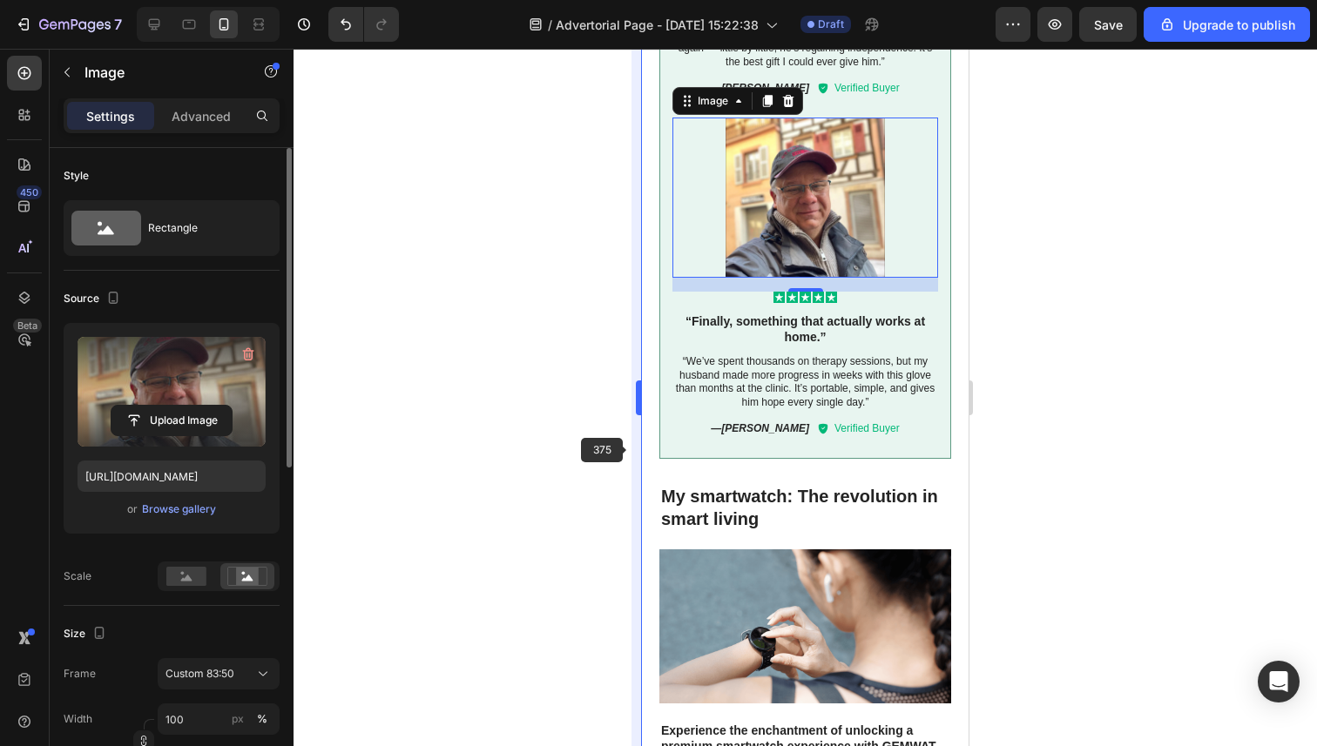
scroll to position [3317, 0]
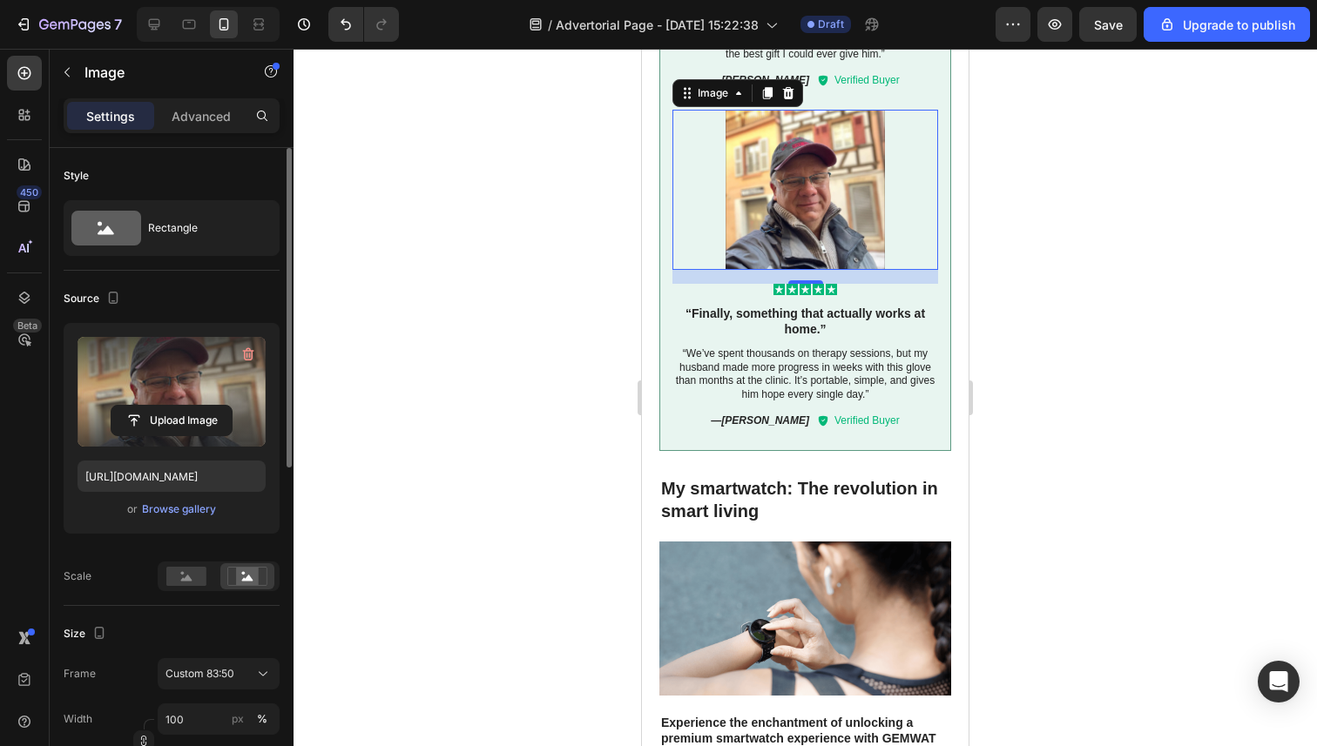
click at [1130, 426] on div at bounding box center [804, 398] width 1023 height 698
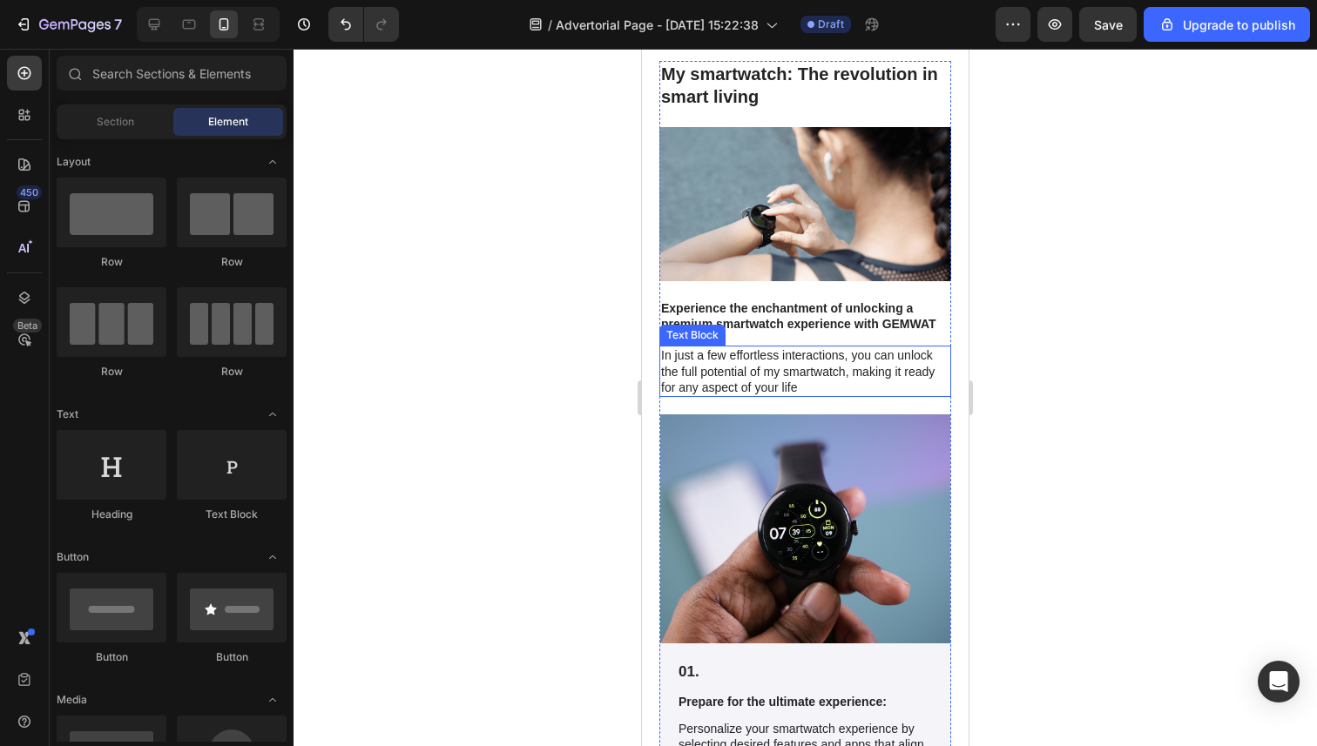
scroll to position [3735, 0]
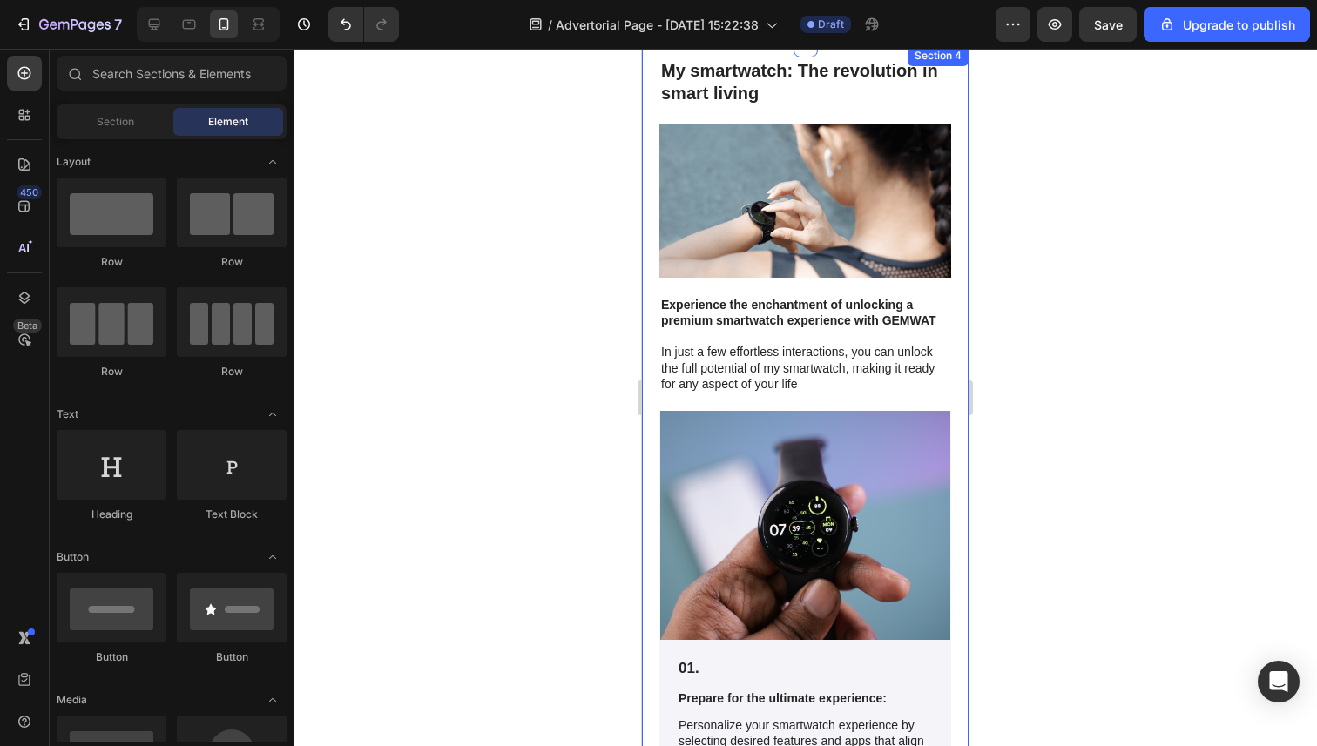
click at [503, 331] on div at bounding box center [804, 398] width 1023 height 698
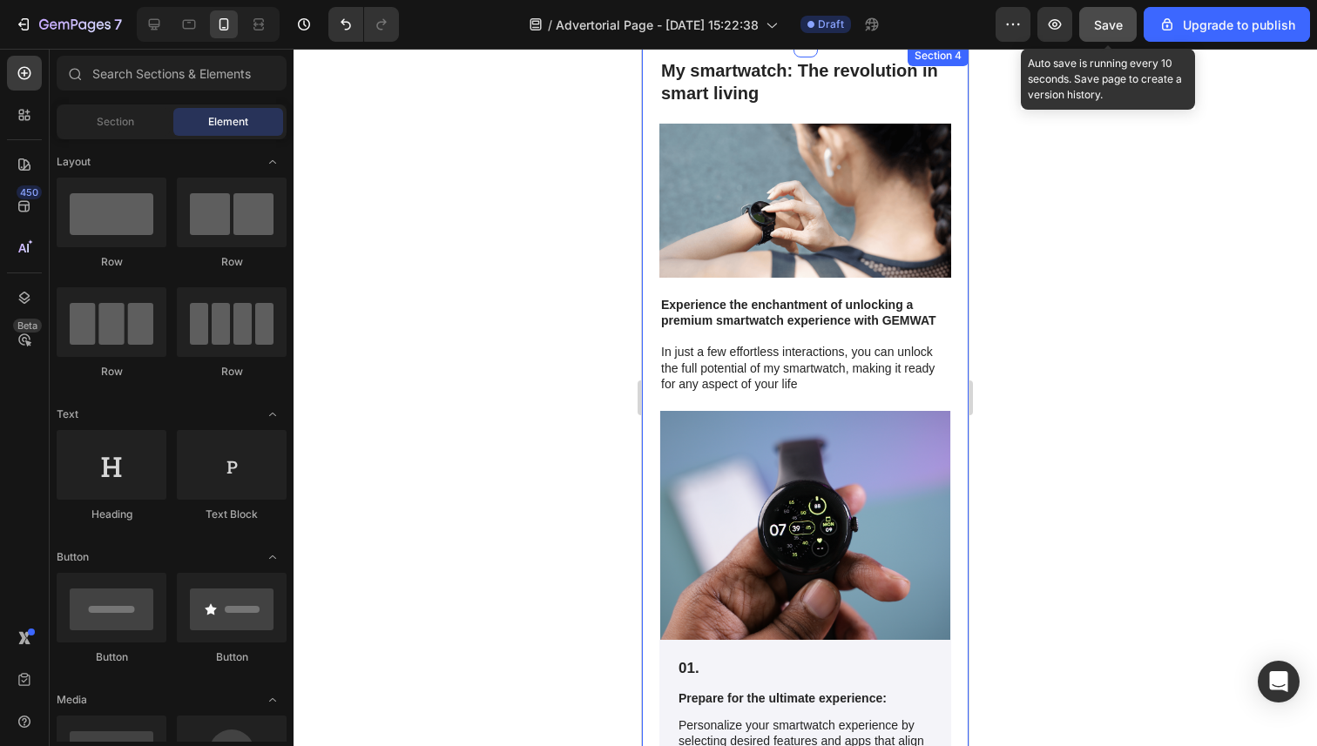
click at [1112, 20] on span "Save" at bounding box center [1108, 24] width 29 height 15
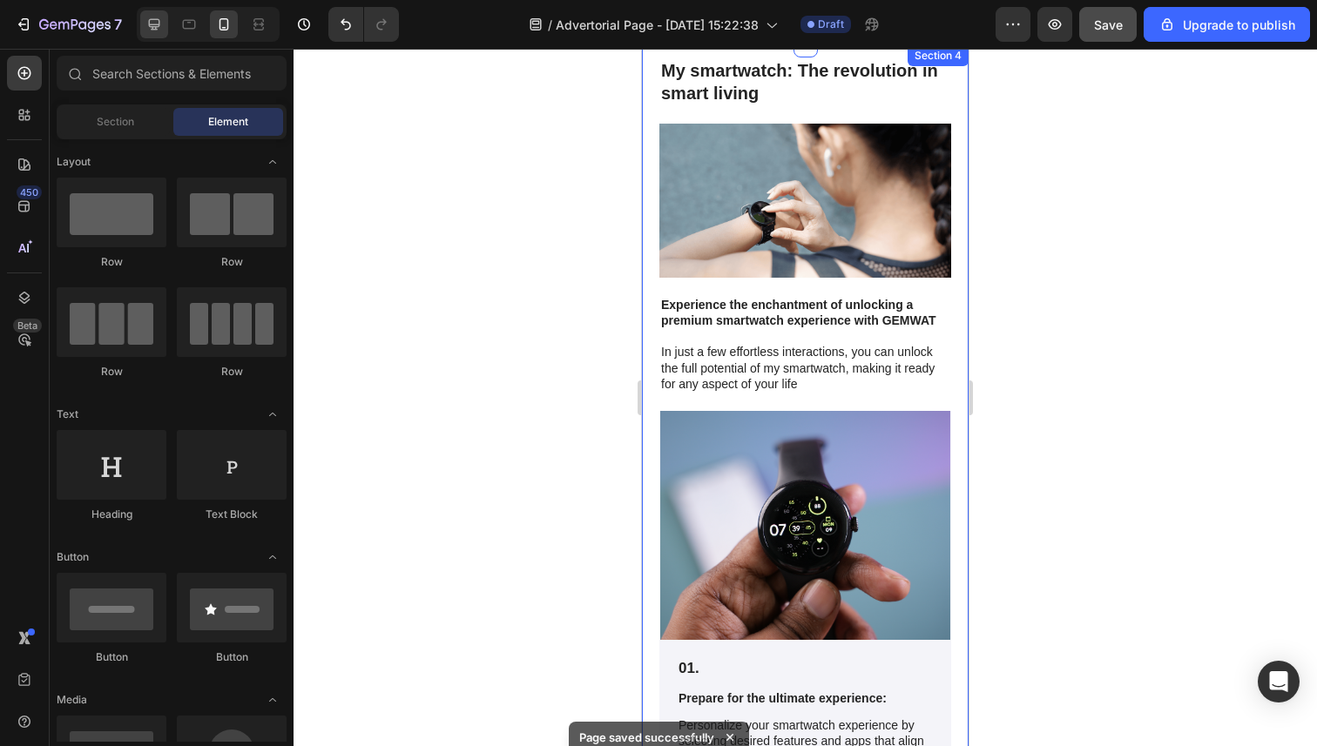
click at [146, 23] on icon at bounding box center [153, 24] width 17 height 17
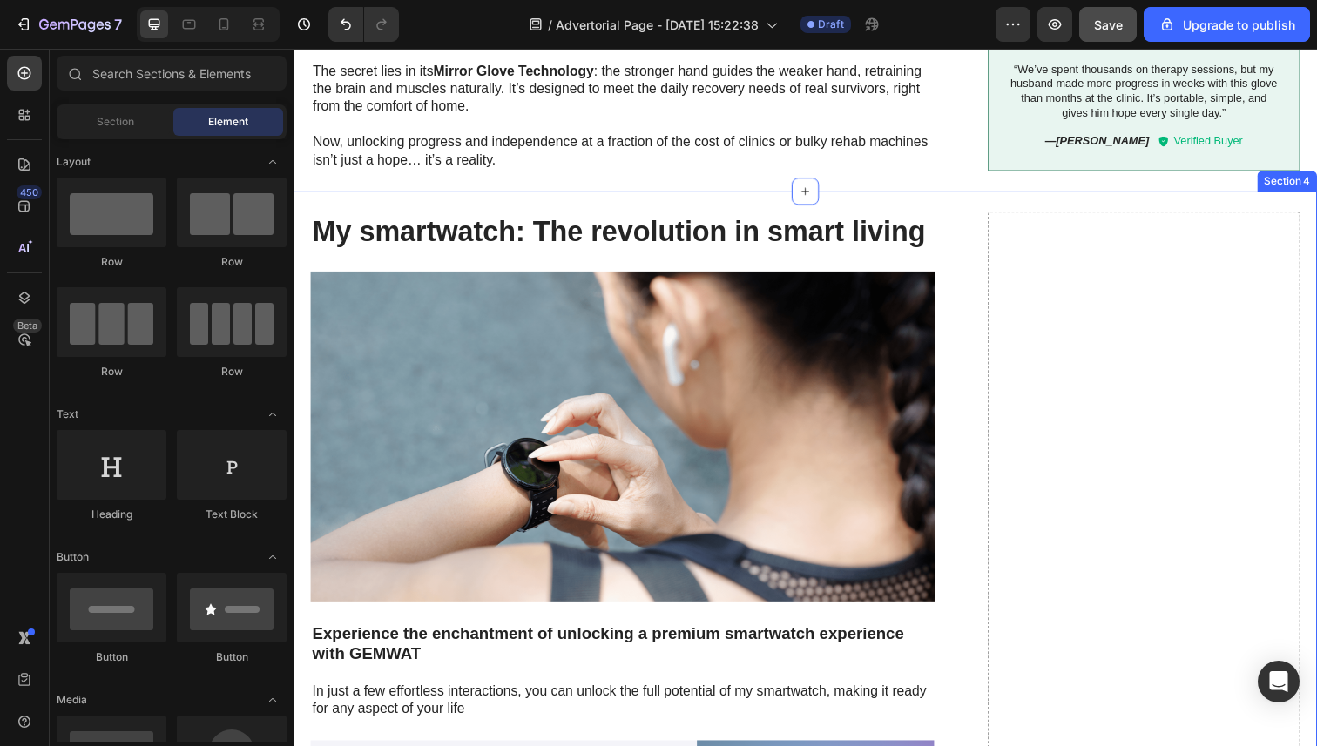
scroll to position [3396, 0]
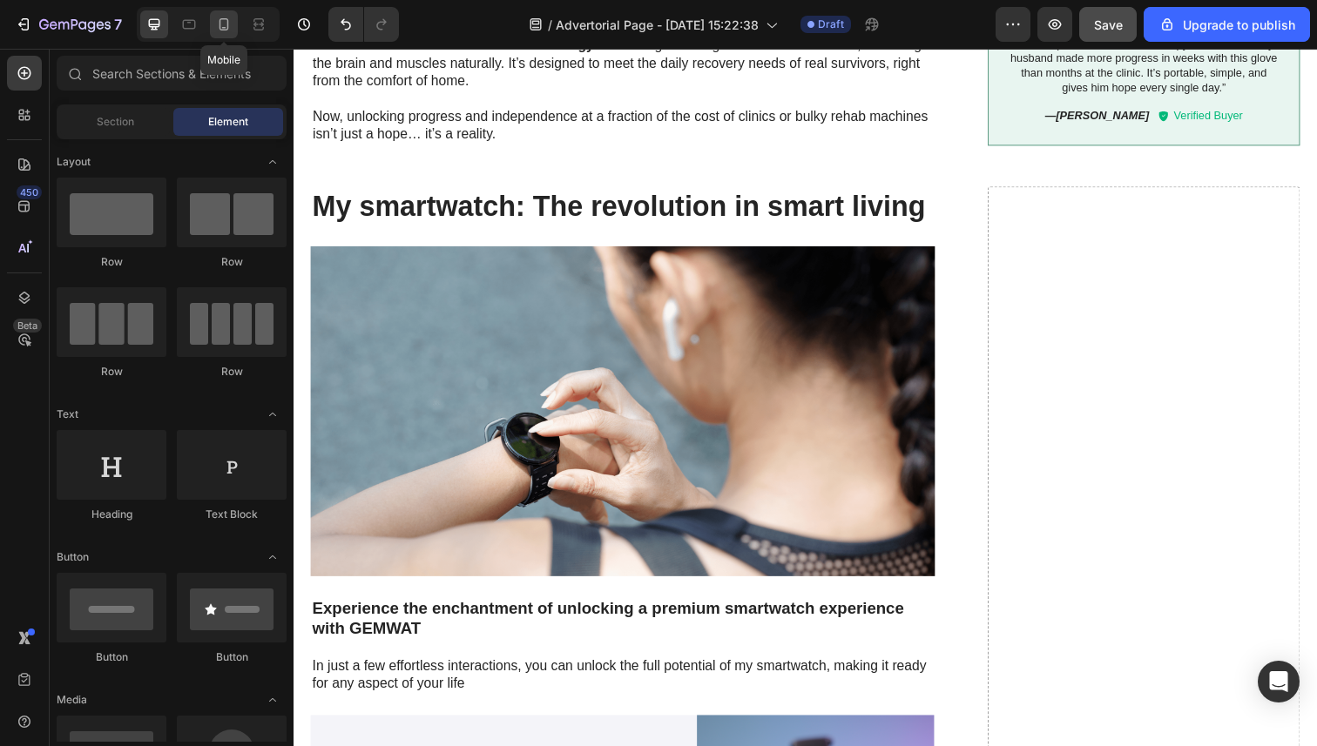
click at [226, 25] on icon at bounding box center [223, 24] width 17 height 17
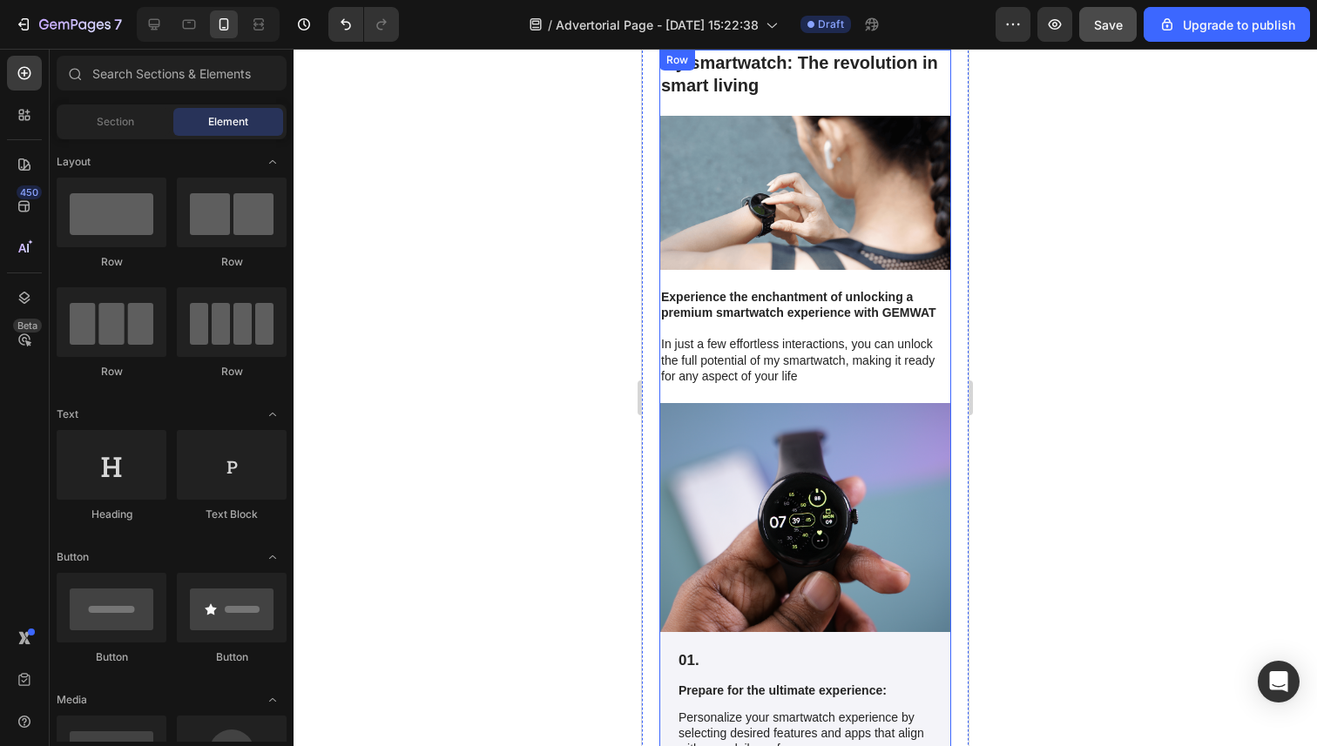
scroll to position [3618, 0]
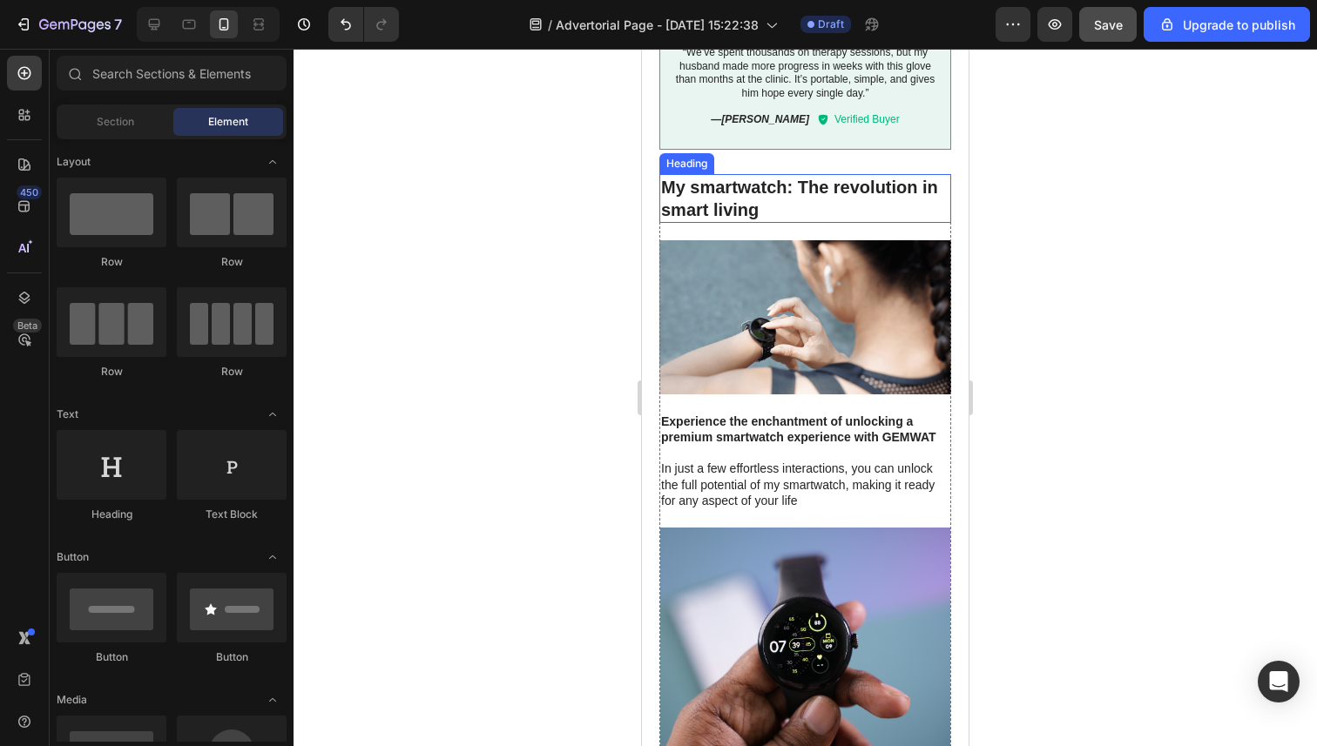
click at [758, 190] on h2 "My smartwatch: The revolution in smart living" at bounding box center [805, 198] width 292 height 49
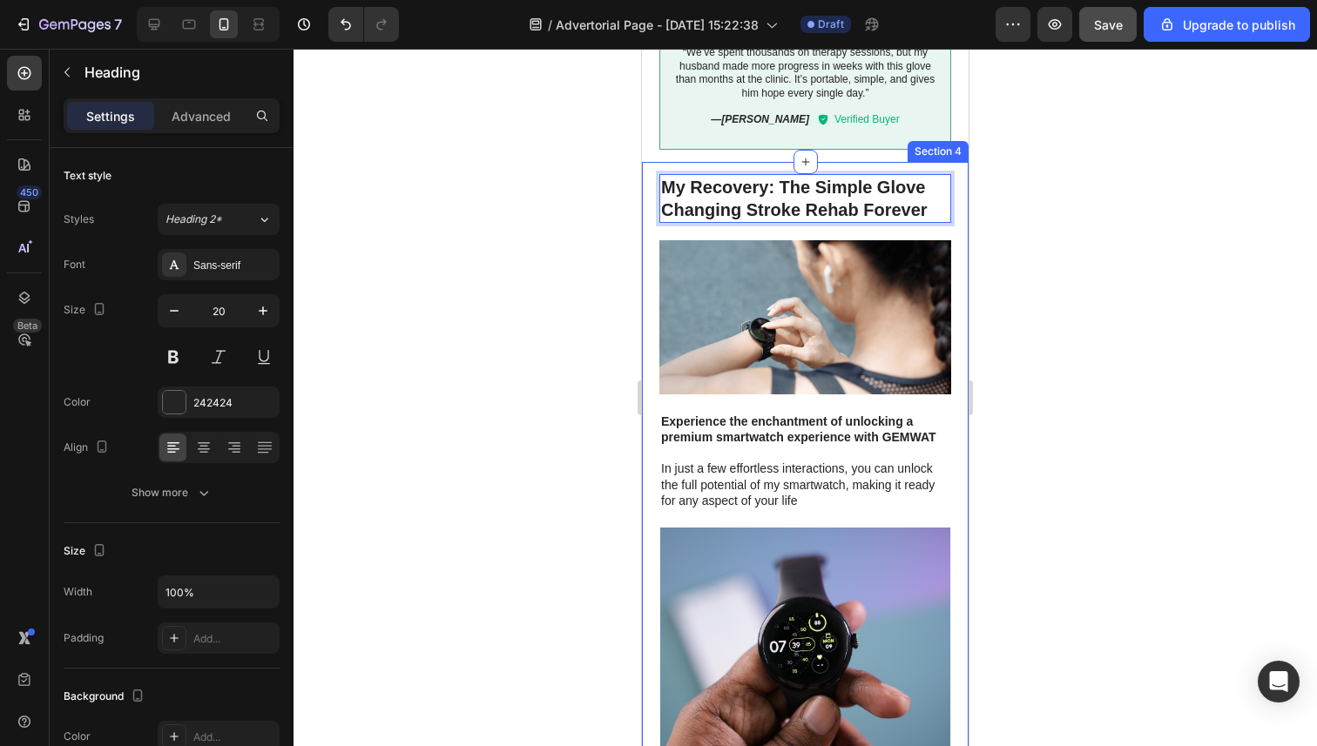
click at [571, 246] on div at bounding box center [804, 398] width 1023 height 698
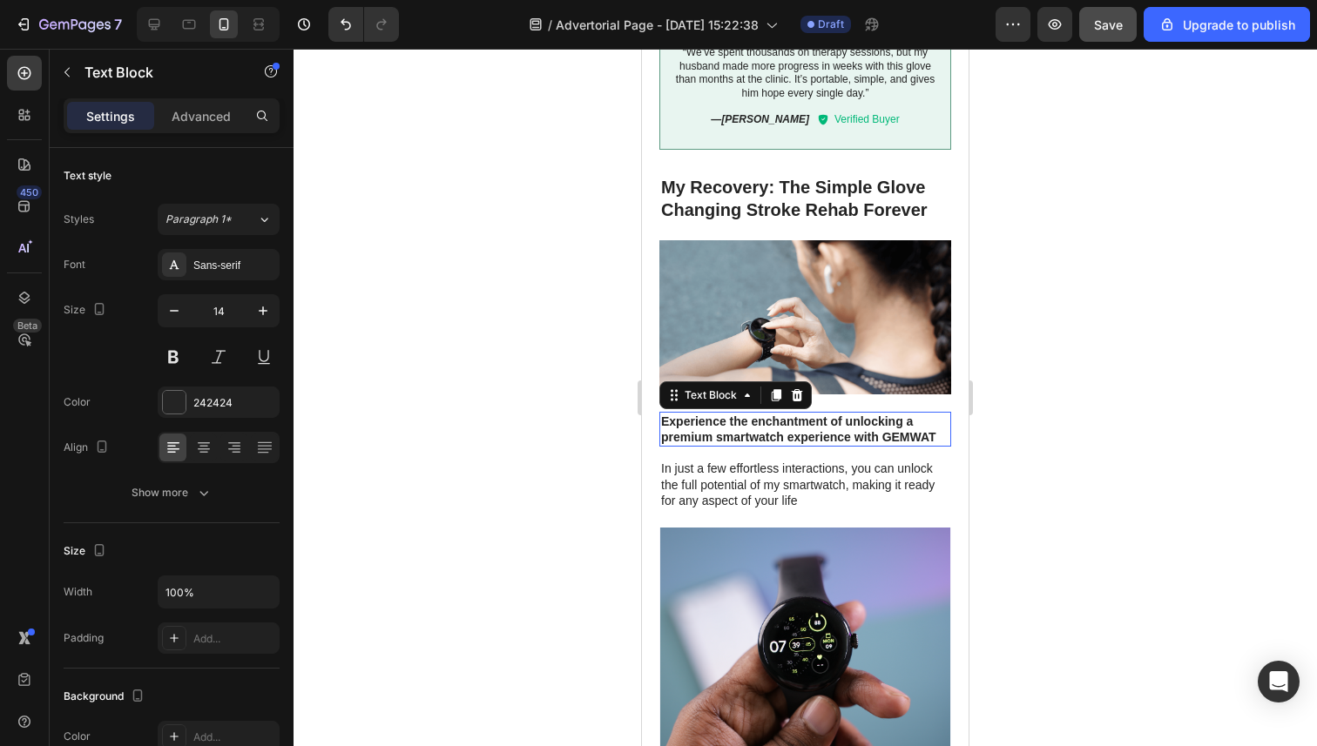
click at [755, 432] on p "Experience the enchantment of unlocking a premium smartwatch experience with GE…" at bounding box center [805, 429] width 288 height 31
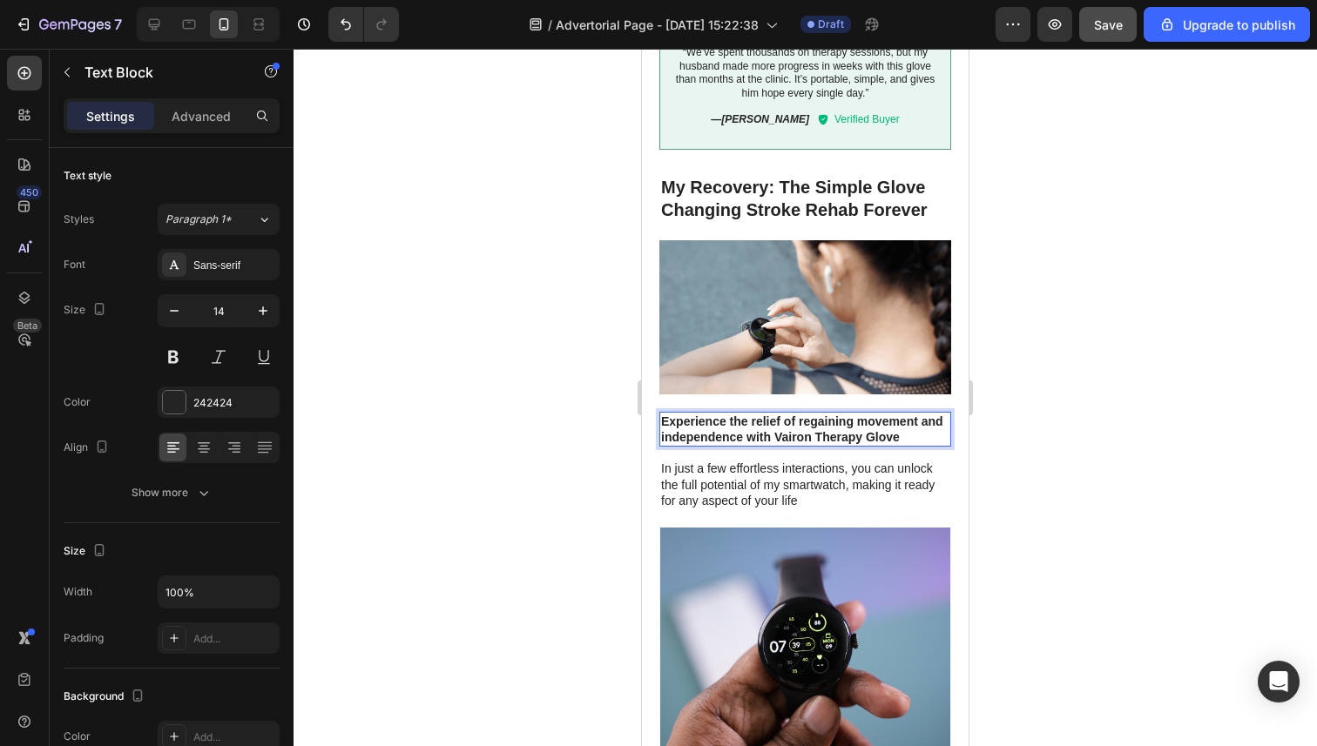
click at [563, 455] on div at bounding box center [804, 398] width 1023 height 698
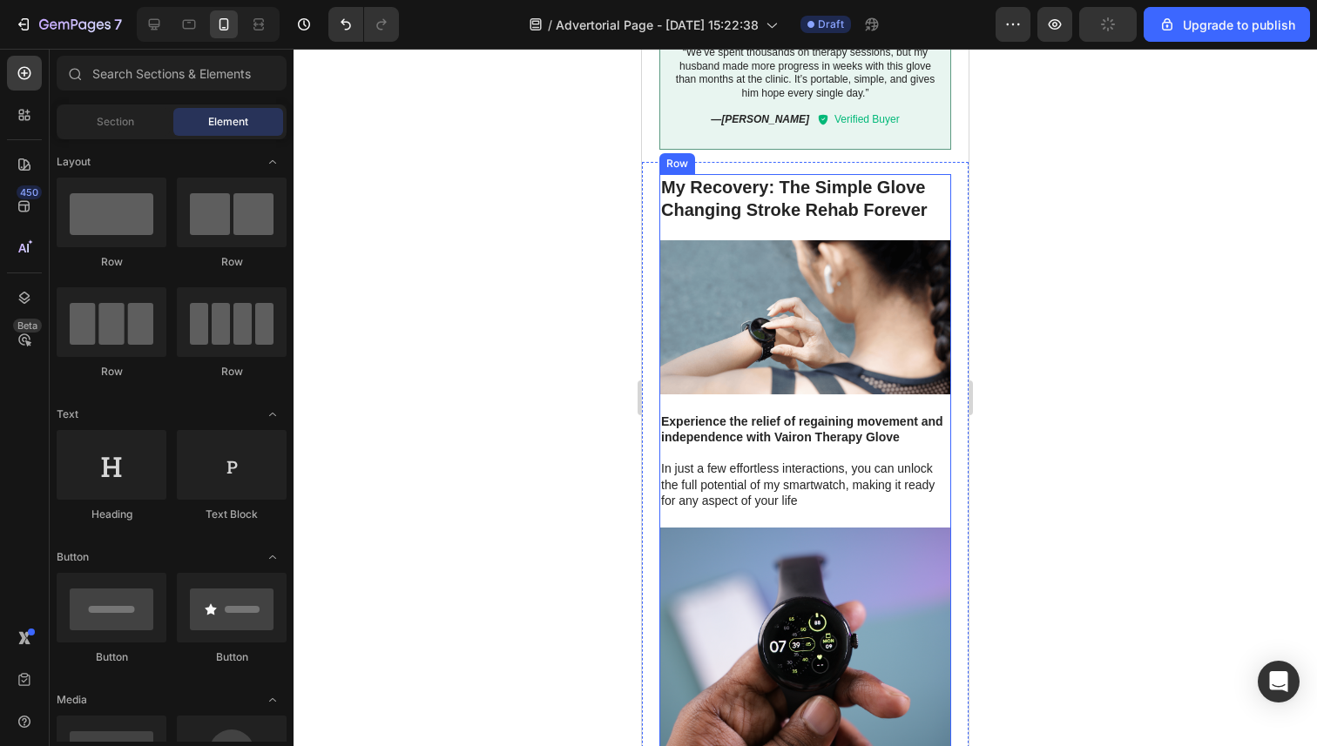
click at [733, 470] on p "In just a few effortless interactions, you can unlock the full potential of my …" at bounding box center [805, 485] width 288 height 48
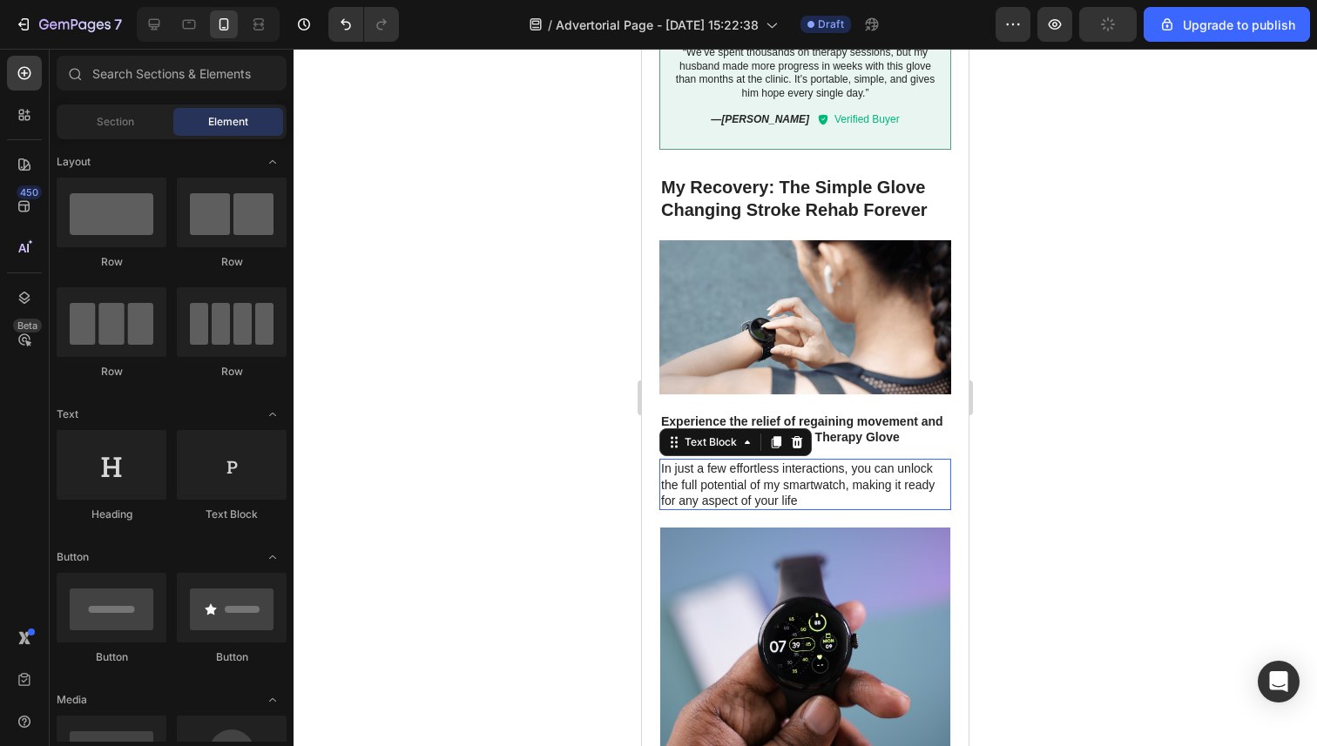
click at [732, 470] on p "In just a few effortless interactions, you can unlock the full potential of my …" at bounding box center [805, 485] width 288 height 48
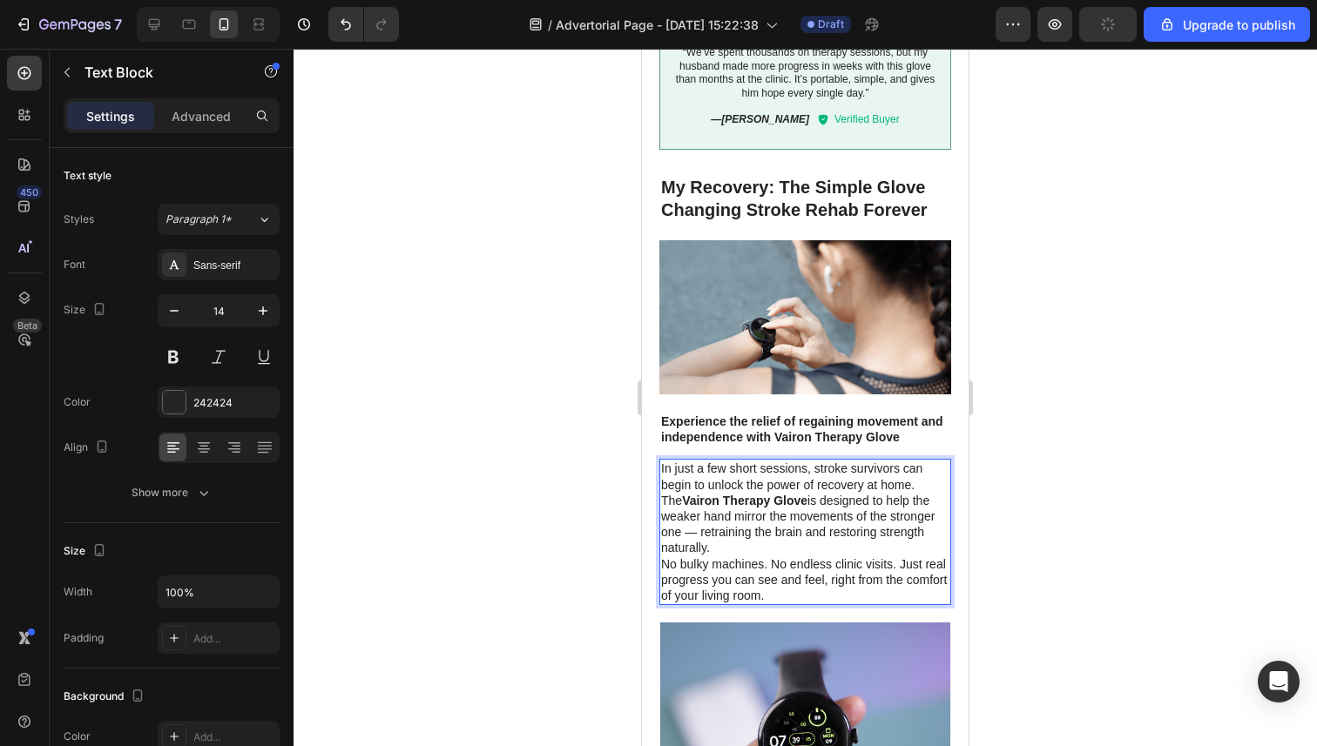
click at [566, 471] on div at bounding box center [804, 398] width 1023 height 698
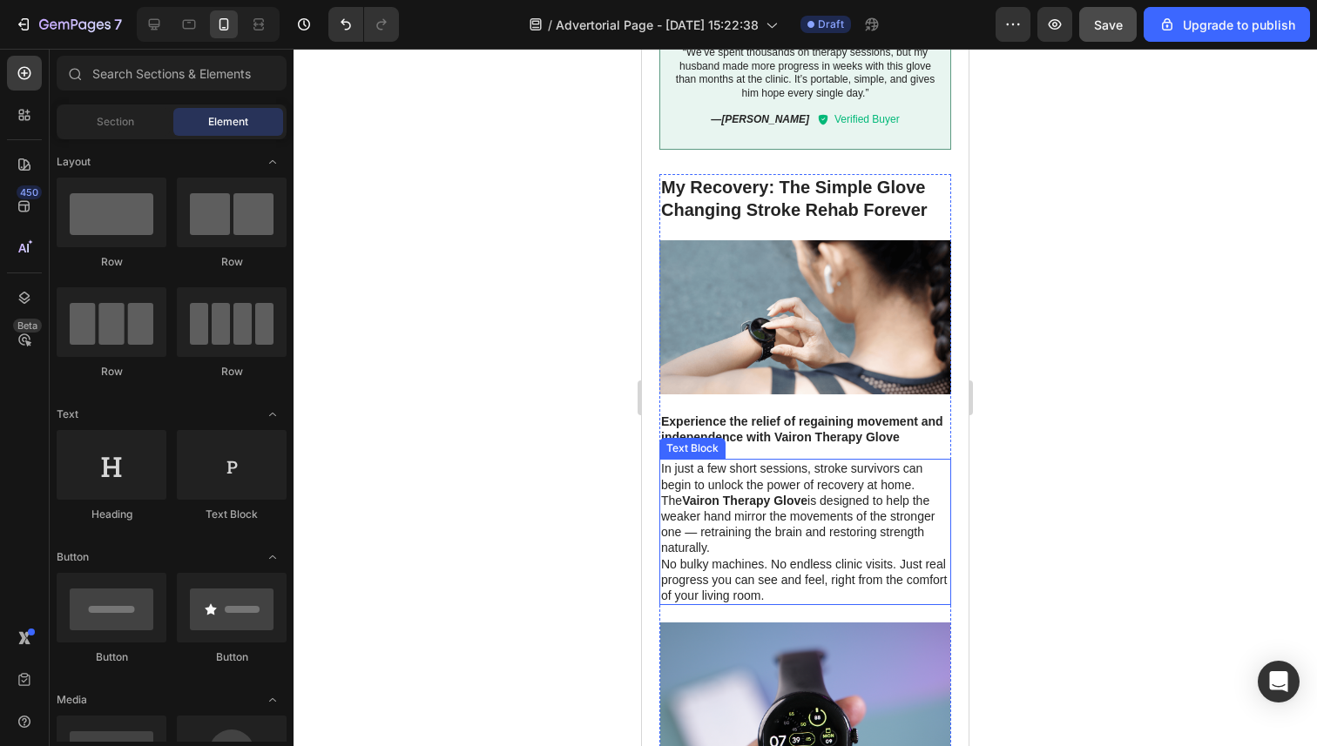
click at [806, 542] on p "In just a few short sessions, stroke survivors can begin to unlock the power of…" at bounding box center [805, 508] width 288 height 95
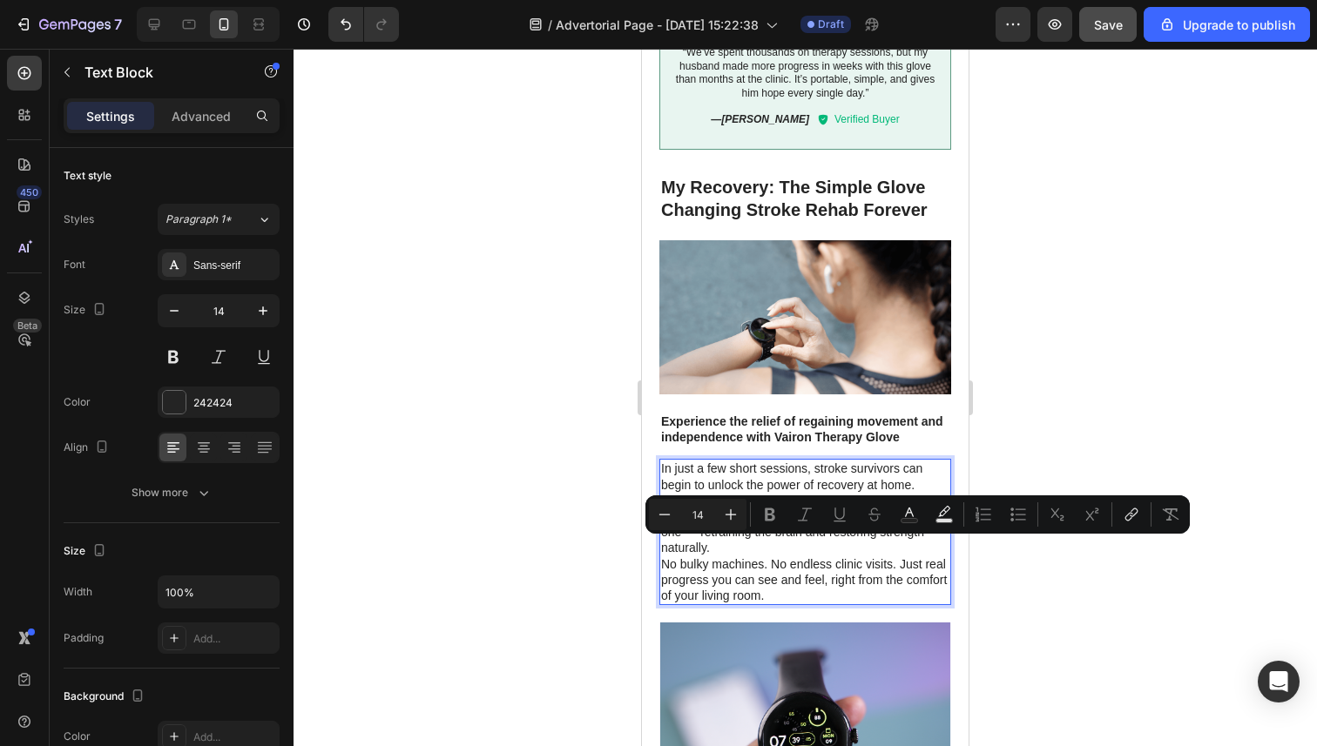
click at [805, 547] on p "In just a few short sessions, stroke survivors can begin to unlock the power of…" at bounding box center [805, 508] width 288 height 95
click at [799, 550] on p "In just a few short sessions, stroke survivors can begin to unlock the power of…" at bounding box center [805, 508] width 288 height 95
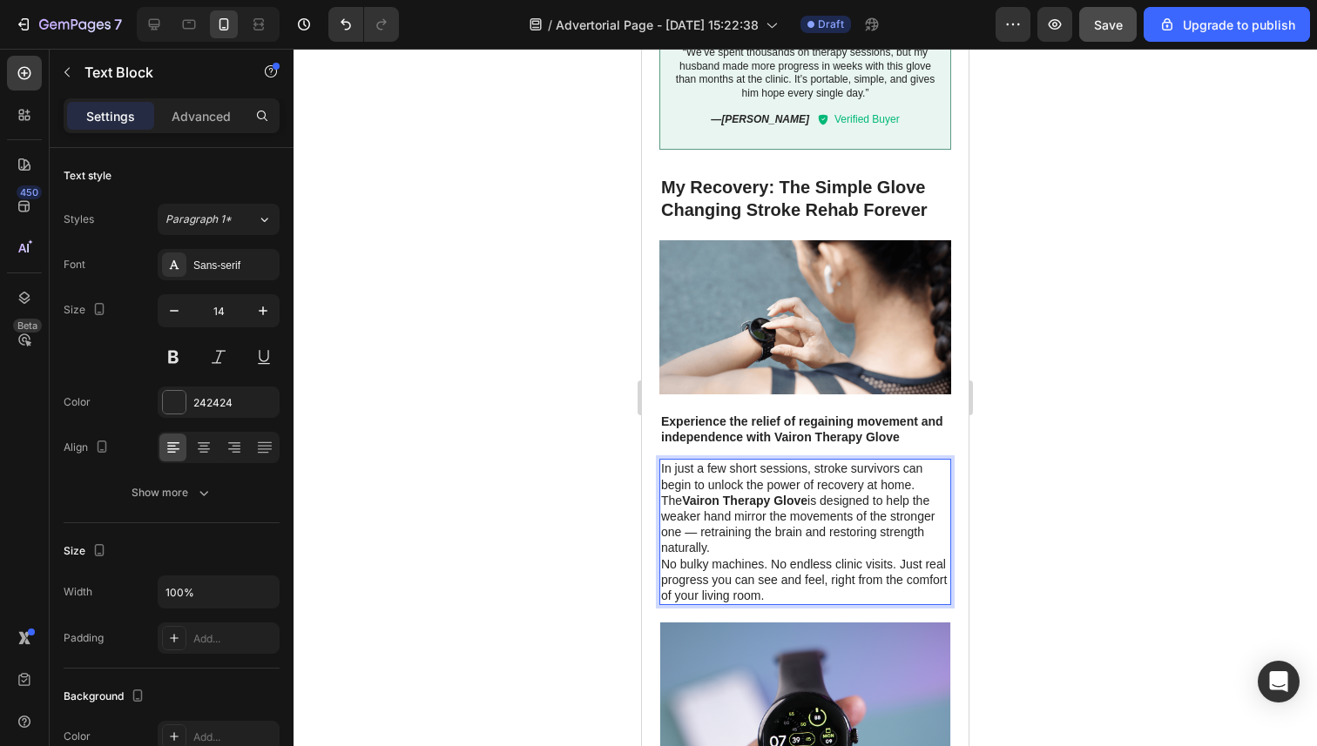
click at [799, 550] on p "In just a few short sessions, stroke survivors can begin to unlock the power of…" at bounding box center [805, 508] width 288 height 95
click at [736, 556] on p "No bulky machines. No endless clinic visits. Just real progress you can see and…" at bounding box center [805, 580] width 288 height 48
click at [735, 549] on p "In just a few short sessions, stroke survivors can begin to unlock the power of…" at bounding box center [805, 508] width 288 height 95
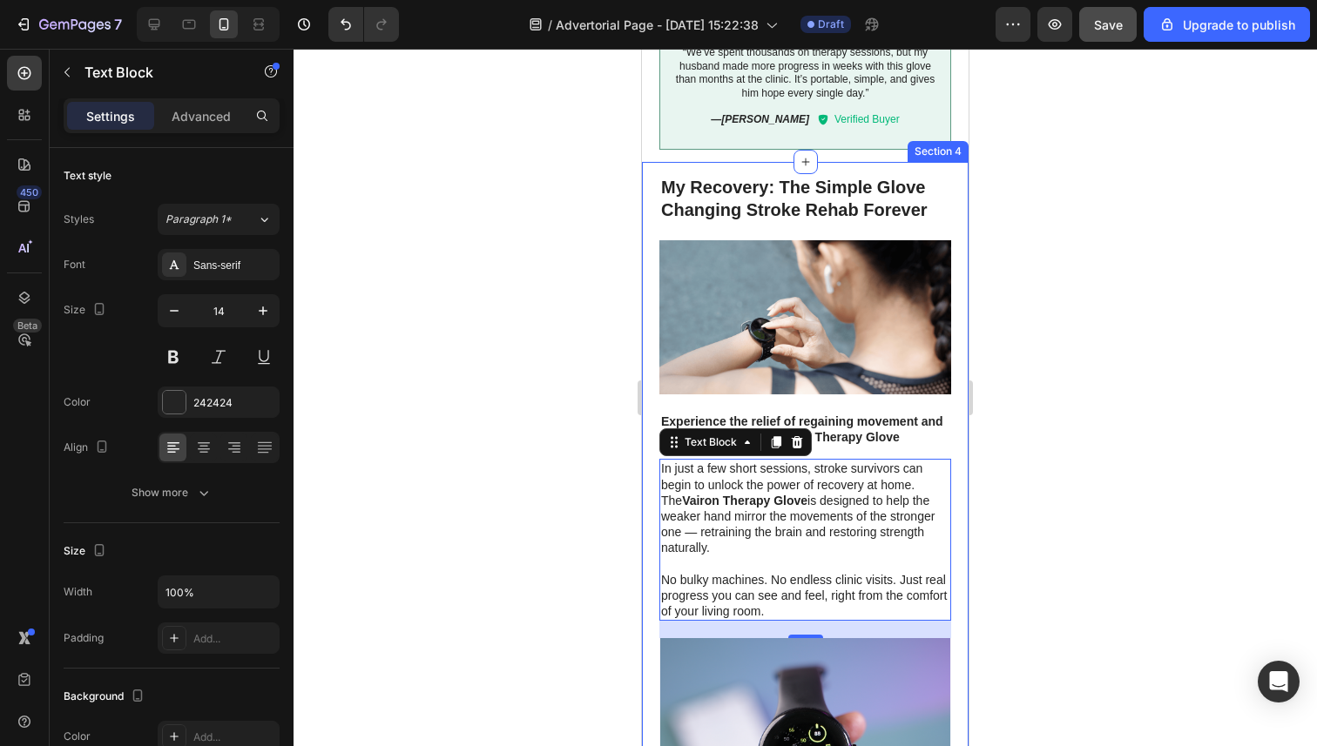
click at [582, 547] on div at bounding box center [804, 398] width 1023 height 698
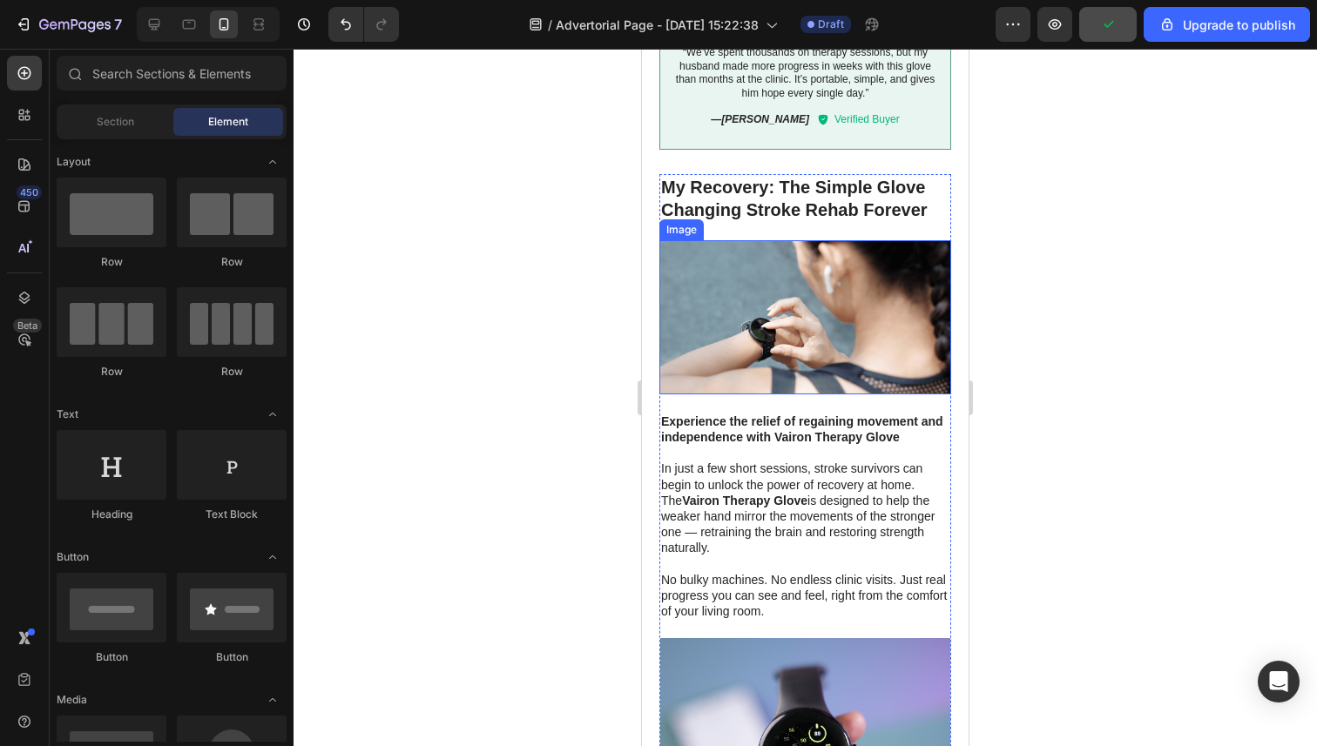
click at [795, 311] on img at bounding box center [805, 317] width 292 height 154
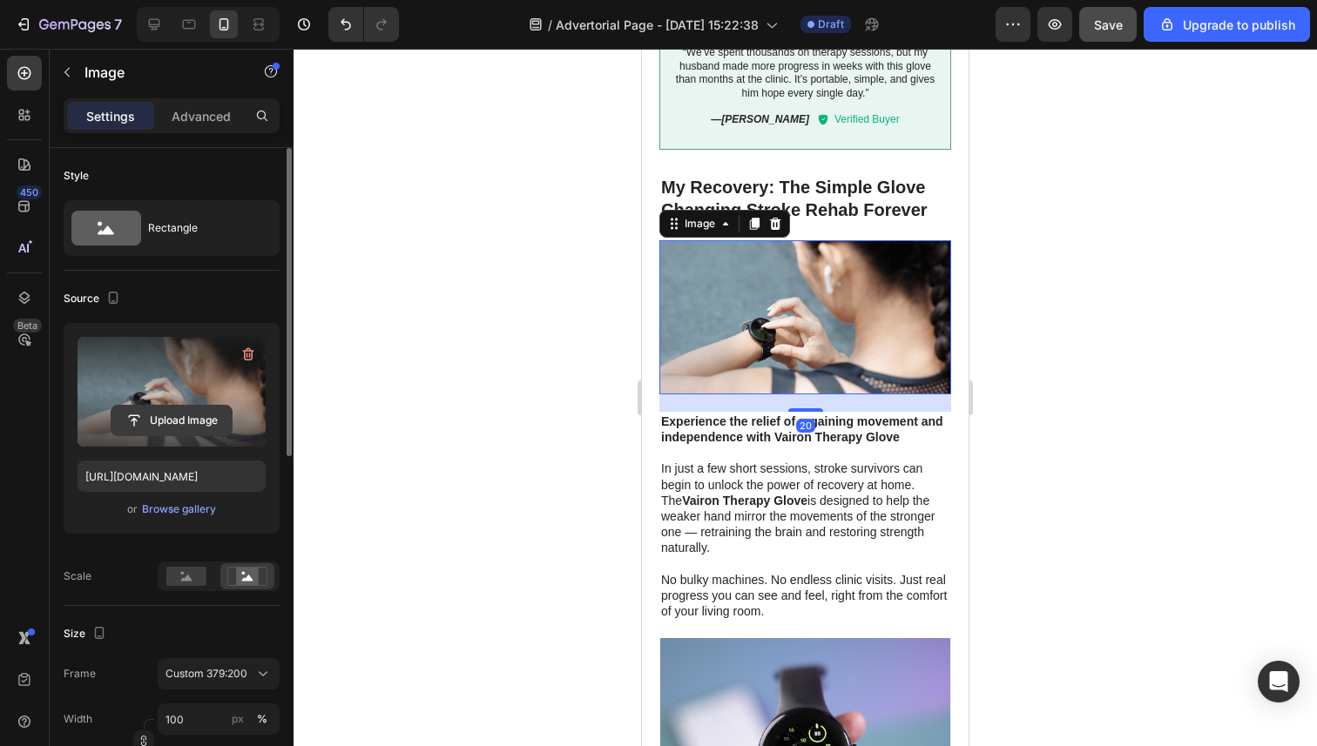
click at [216, 427] on input "file" at bounding box center [171, 421] width 120 height 30
type input "C:\fakepath\Copy of Copy of Copy of pp3.gif"
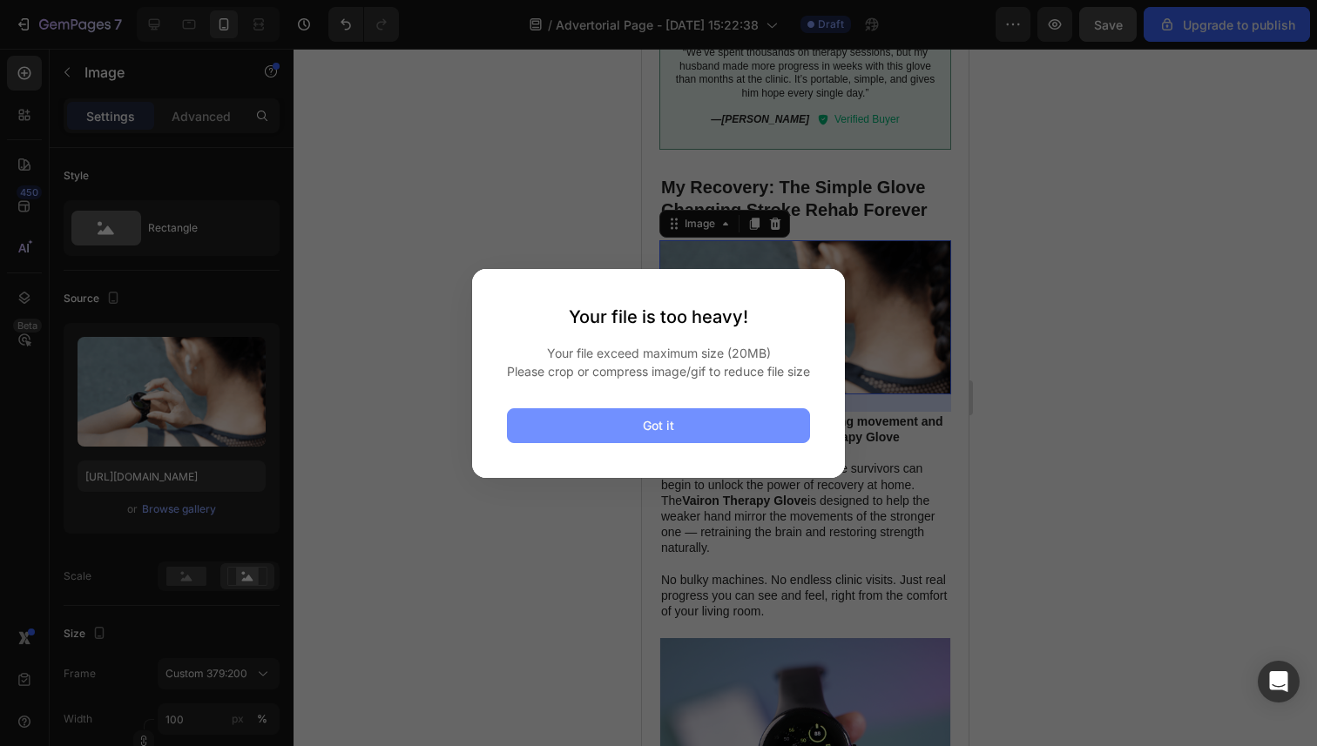
click at [623, 431] on button "Got it" at bounding box center [658, 425] width 303 height 35
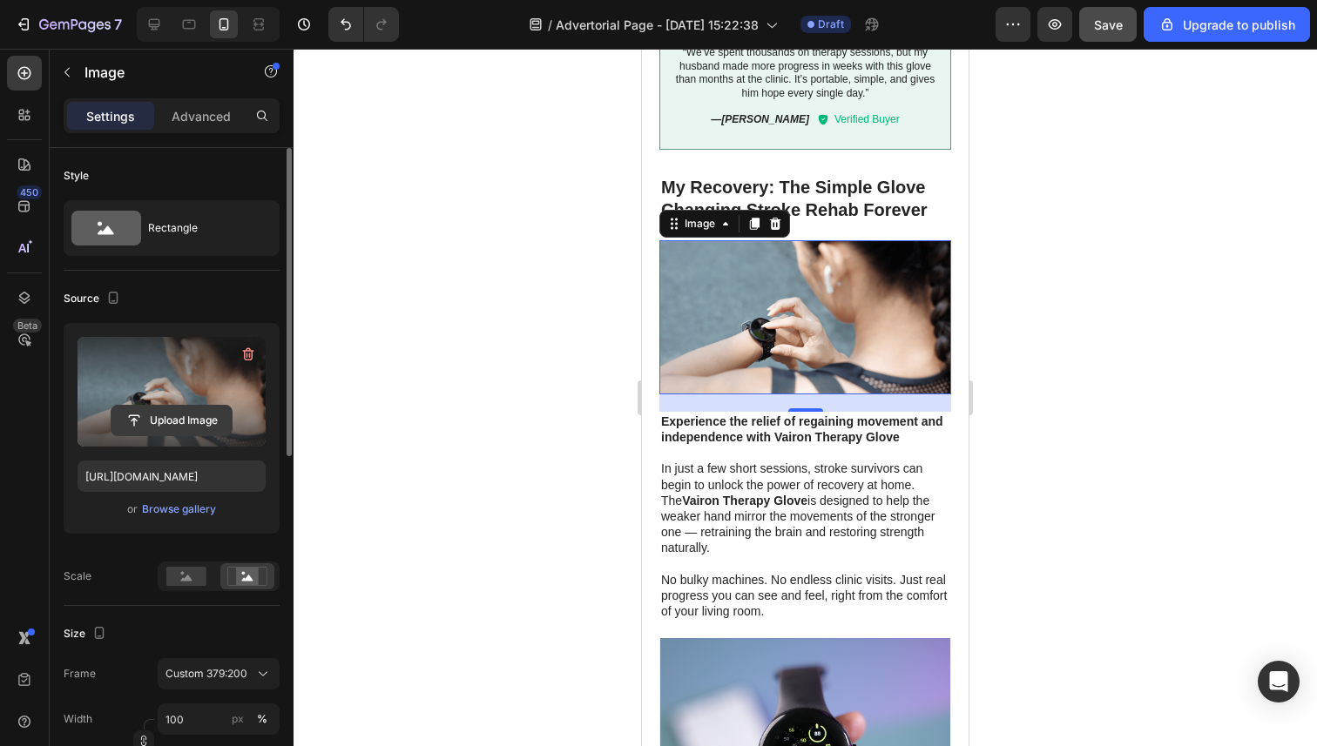
click at [187, 418] on input "file" at bounding box center [171, 421] width 120 height 30
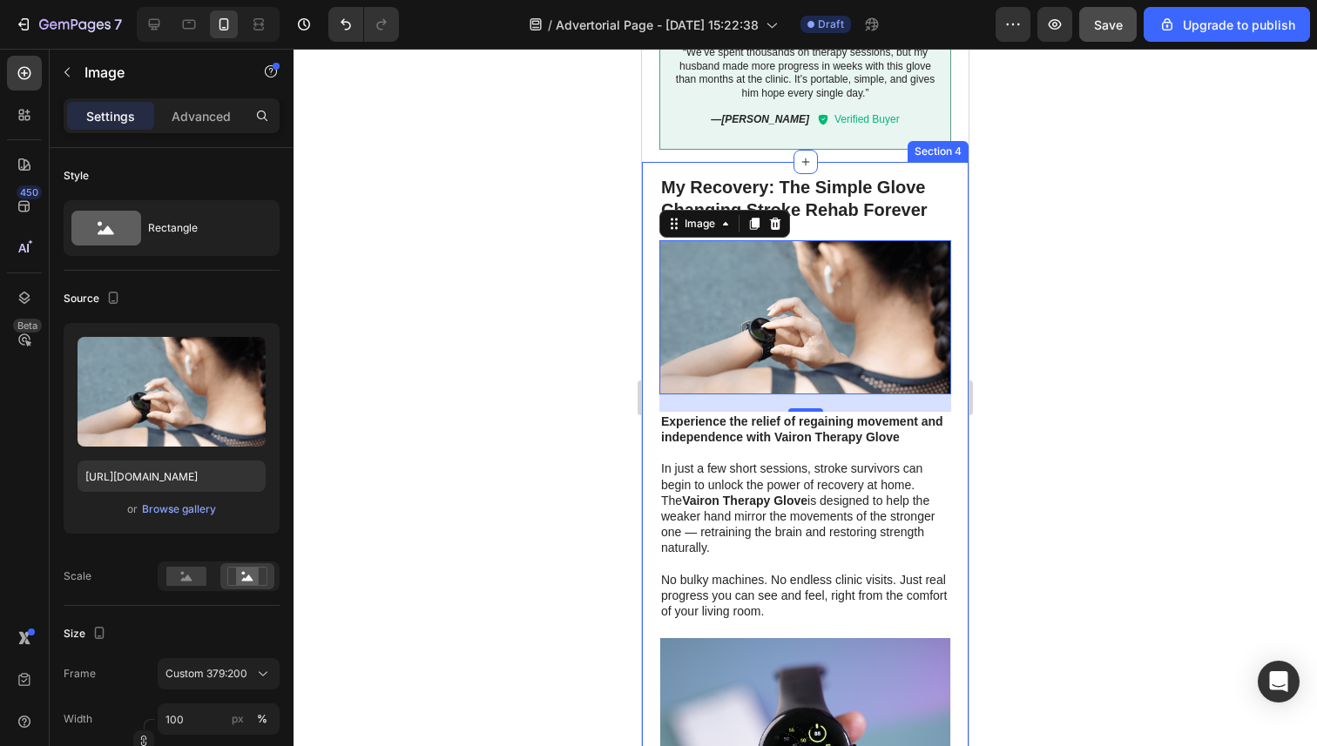
click at [580, 338] on div at bounding box center [804, 398] width 1023 height 698
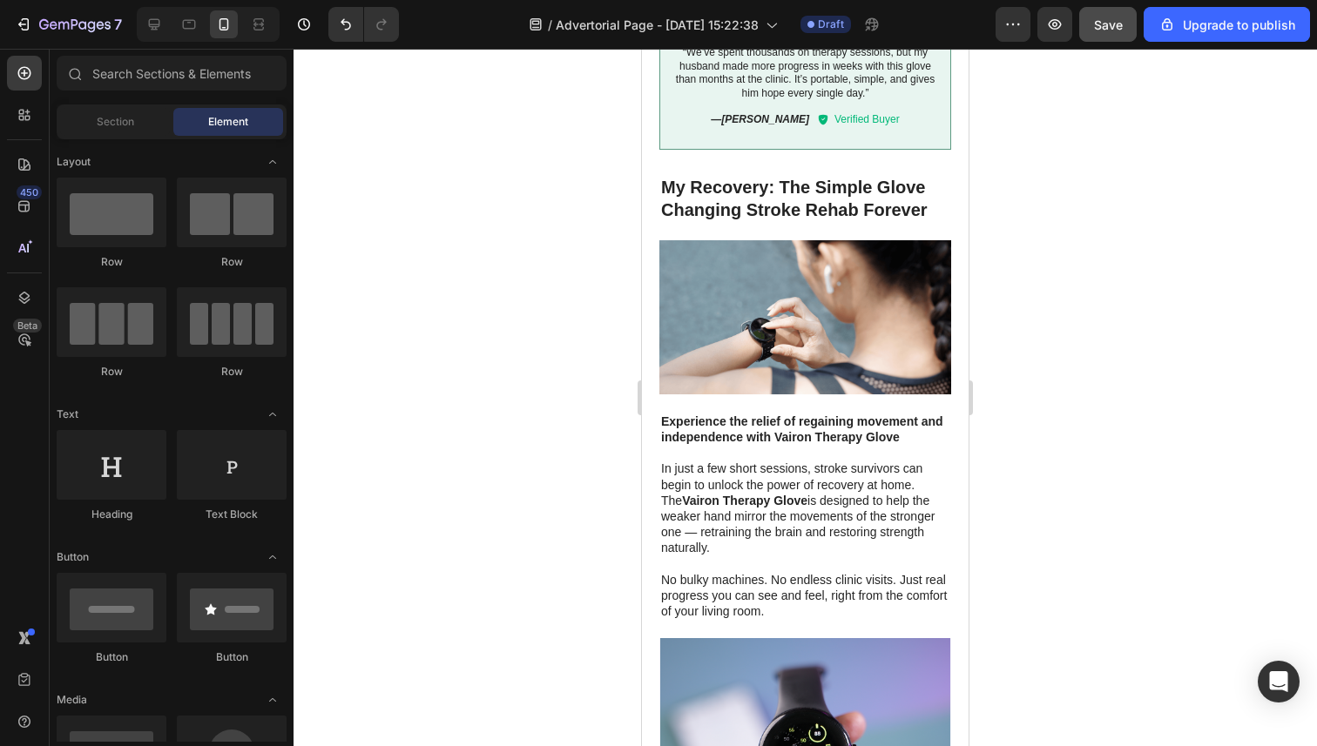
click at [602, 321] on div at bounding box center [804, 398] width 1023 height 698
click at [800, 334] on img at bounding box center [805, 317] width 292 height 154
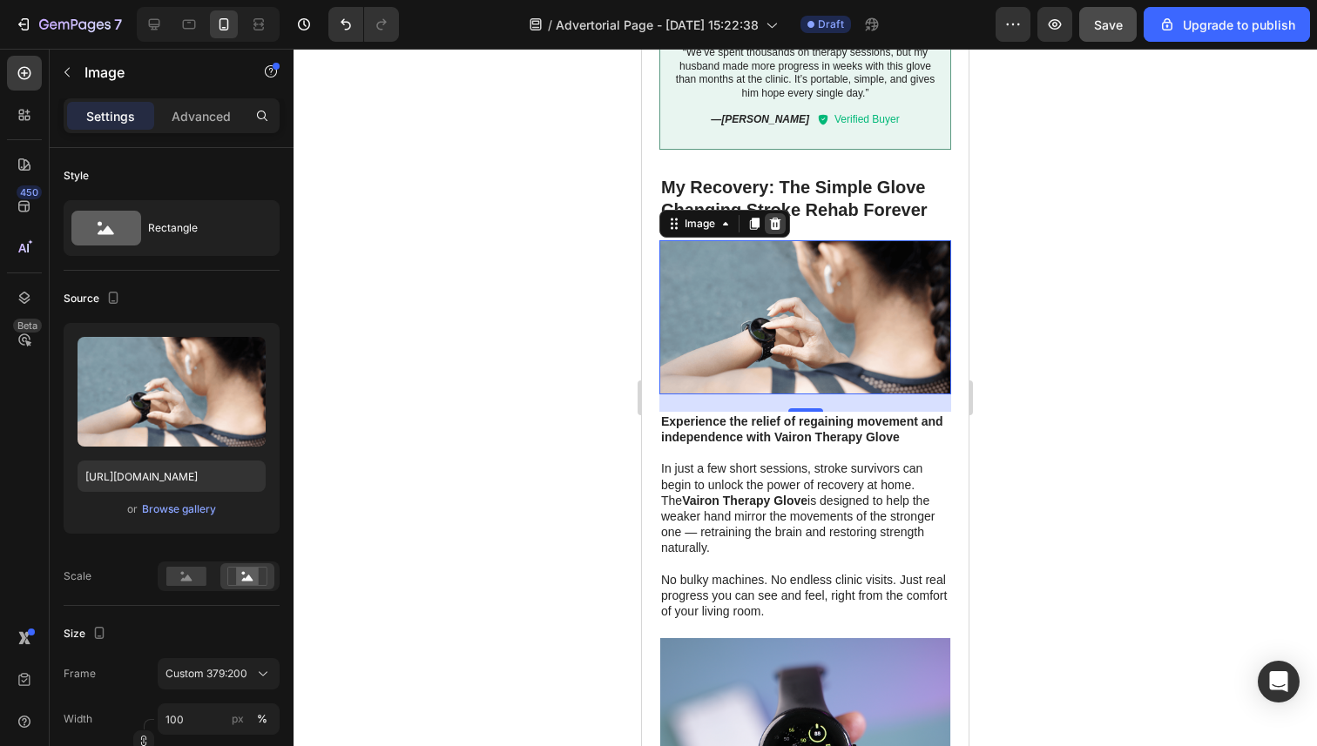
click at [773, 223] on icon at bounding box center [775, 224] width 14 height 14
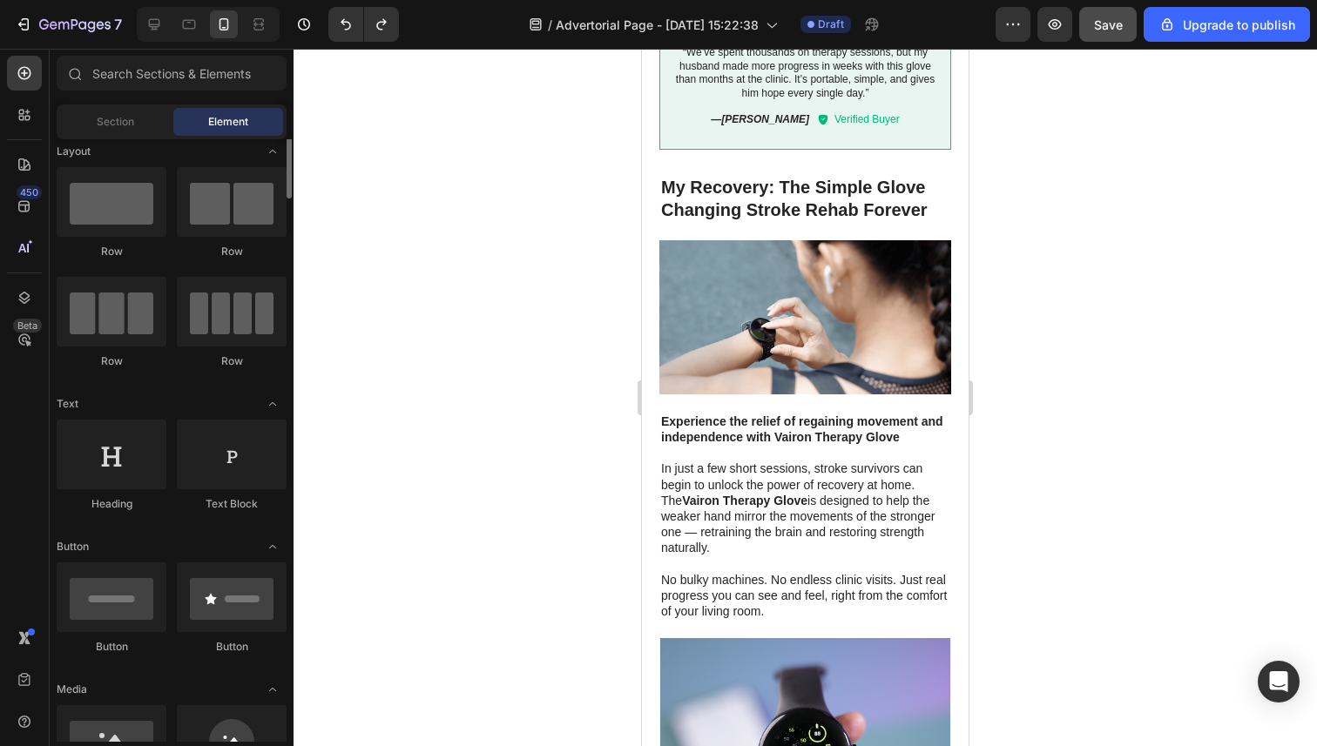
scroll to position [0, 0]
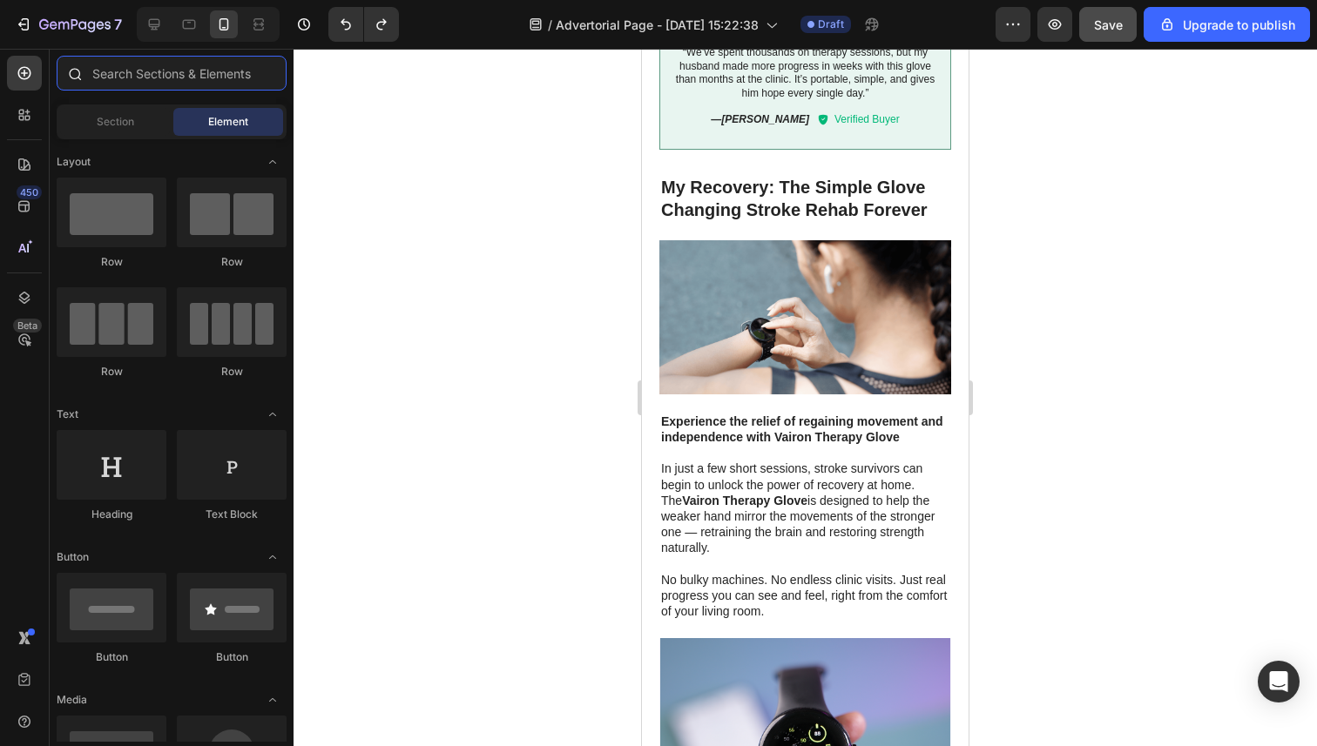
click at [150, 82] on input "text" at bounding box center [172, 73] width 230 height 35
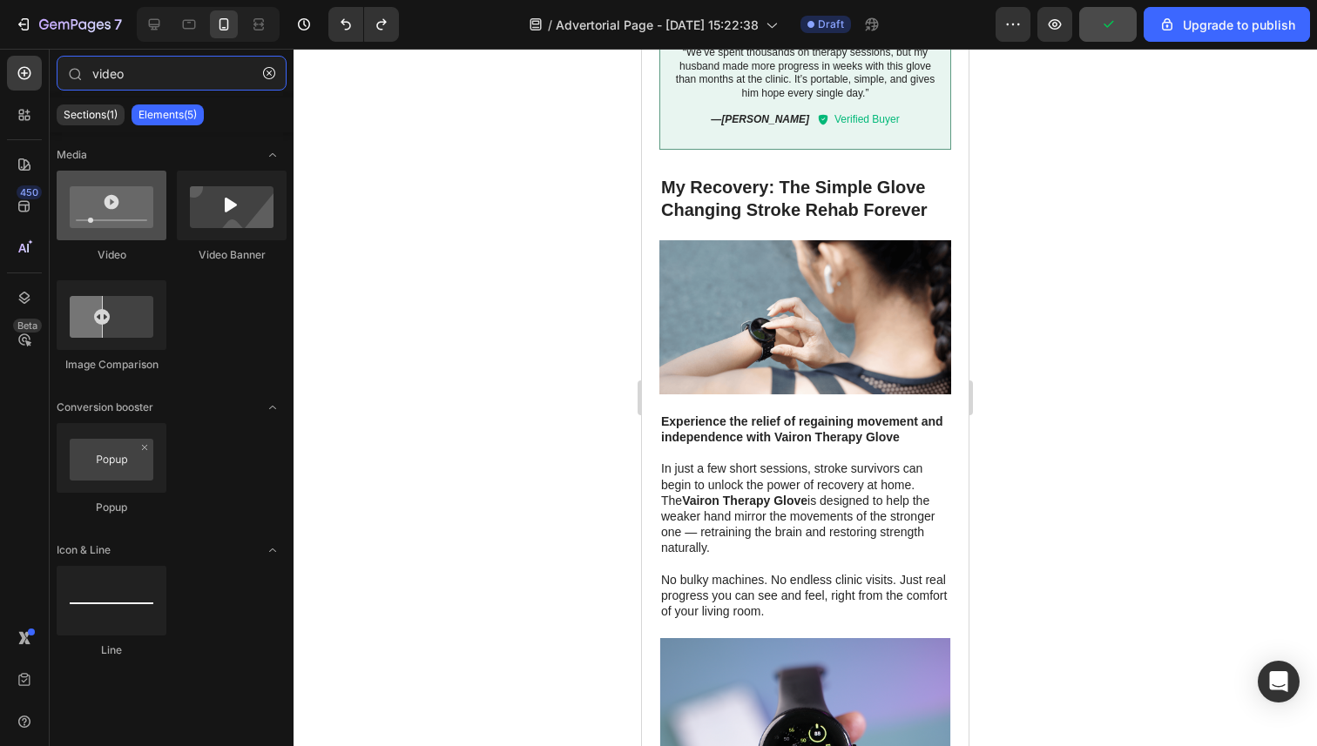
type input "video"
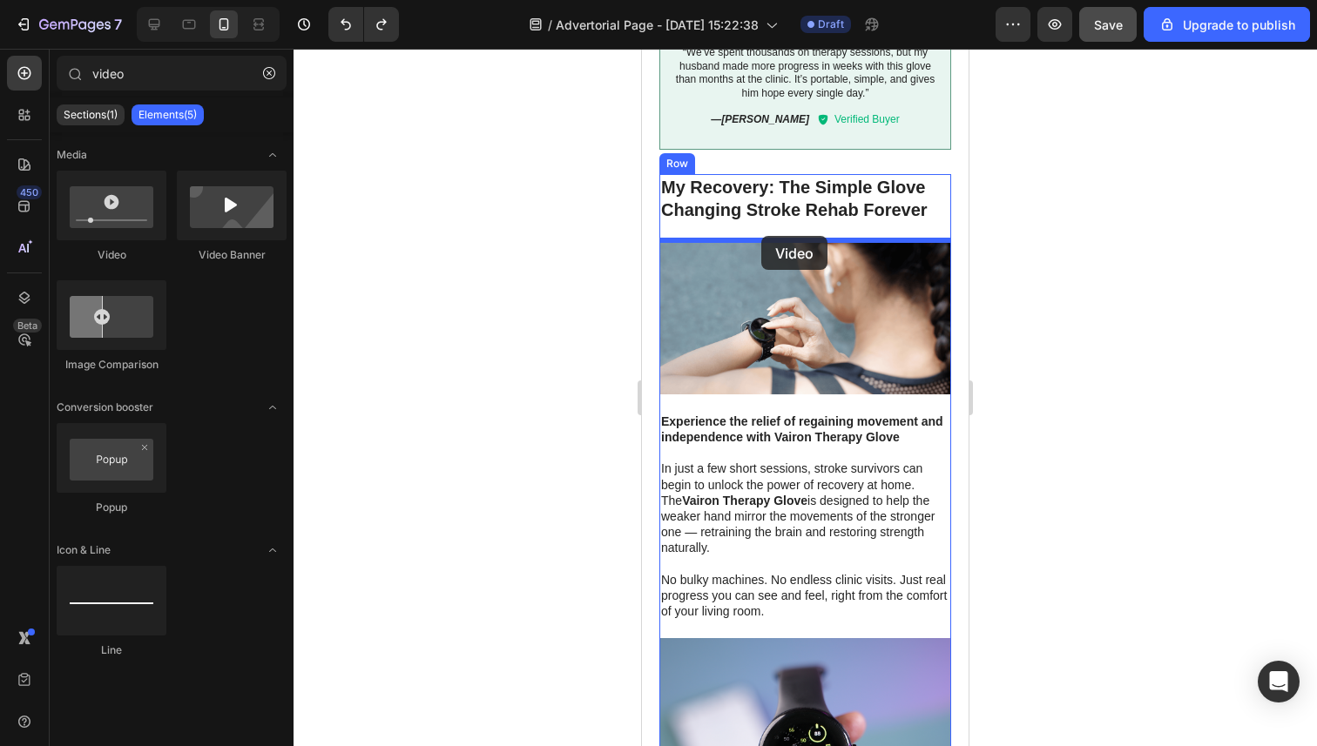
drag, startPoint x: 759, startPoint y: 259, endPoint x: 761, endPoint y: 236, distance: 22.7
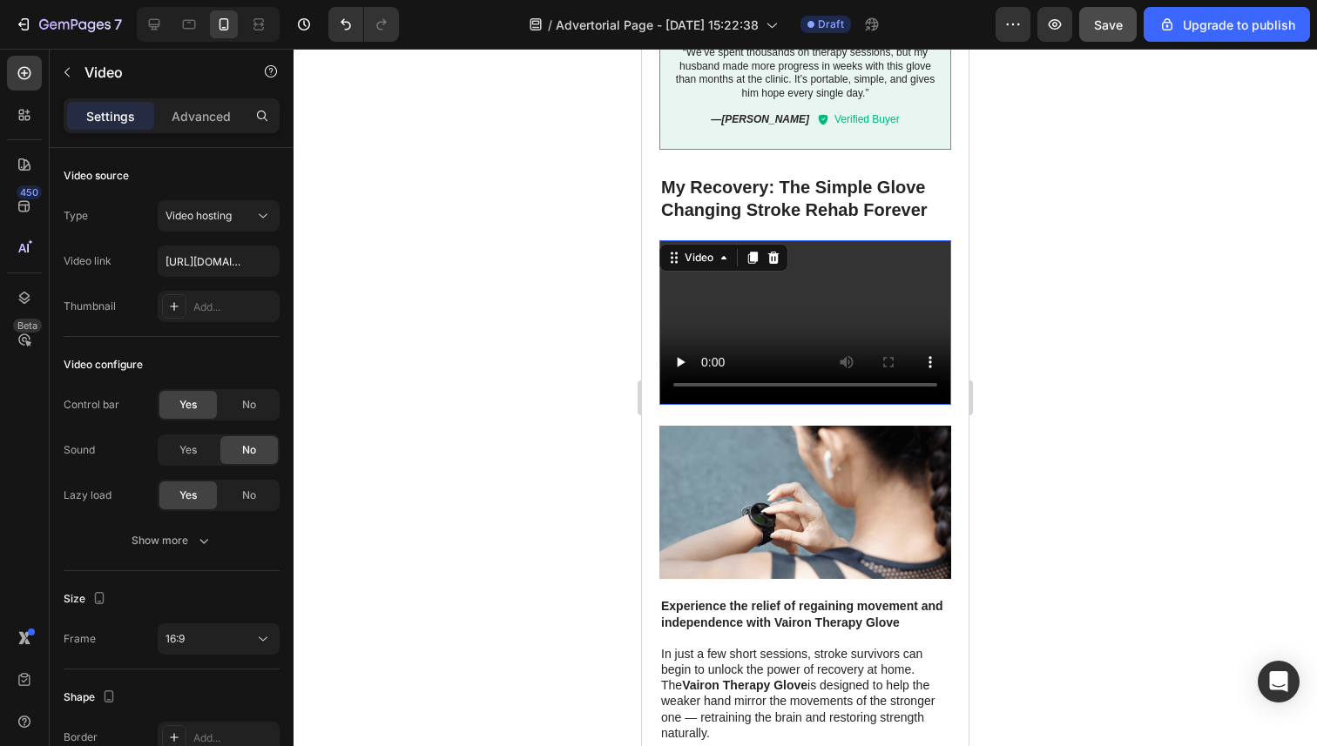
click at [791, 447] on img at bounding box center [805, 503] width 292 height 154
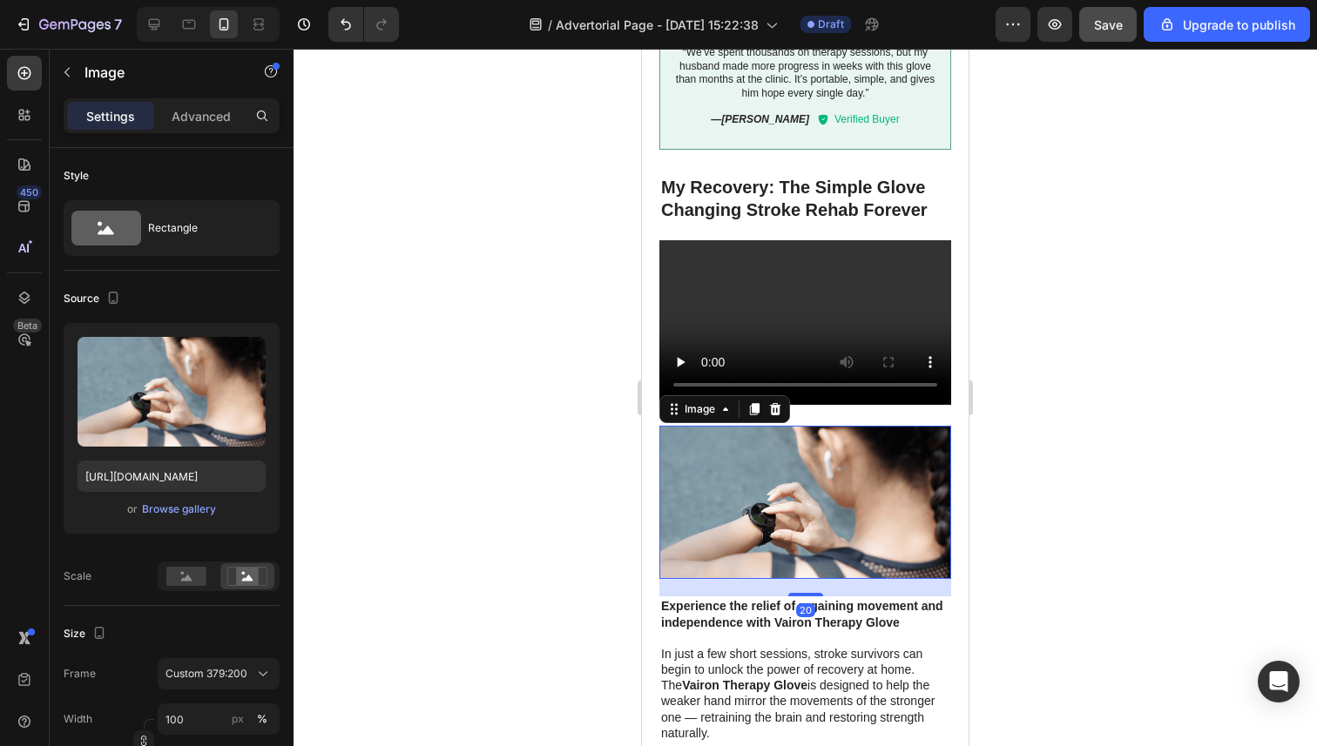
click at [778, 414] on icon at bounding box center [775, 409] width 11 height 12
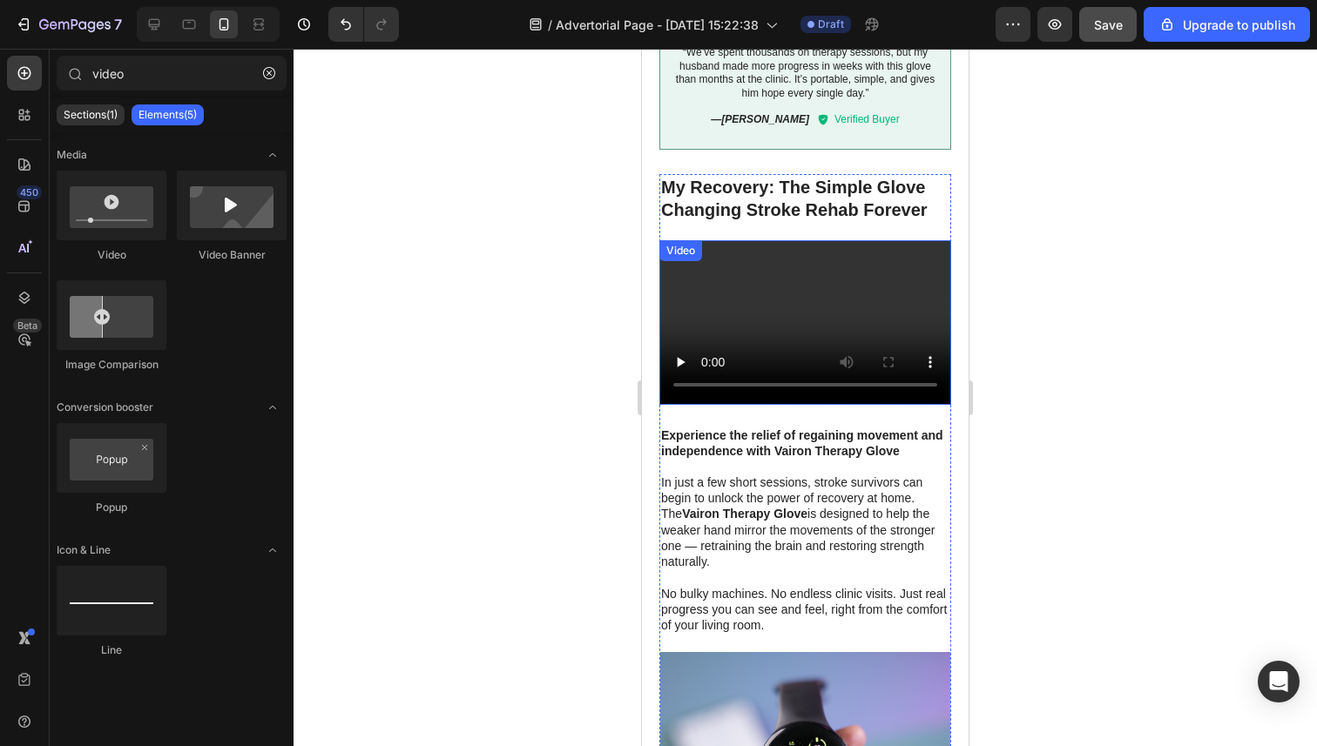
click at [810, 315] on video at bounding box center [805, 322] width 292 height 164
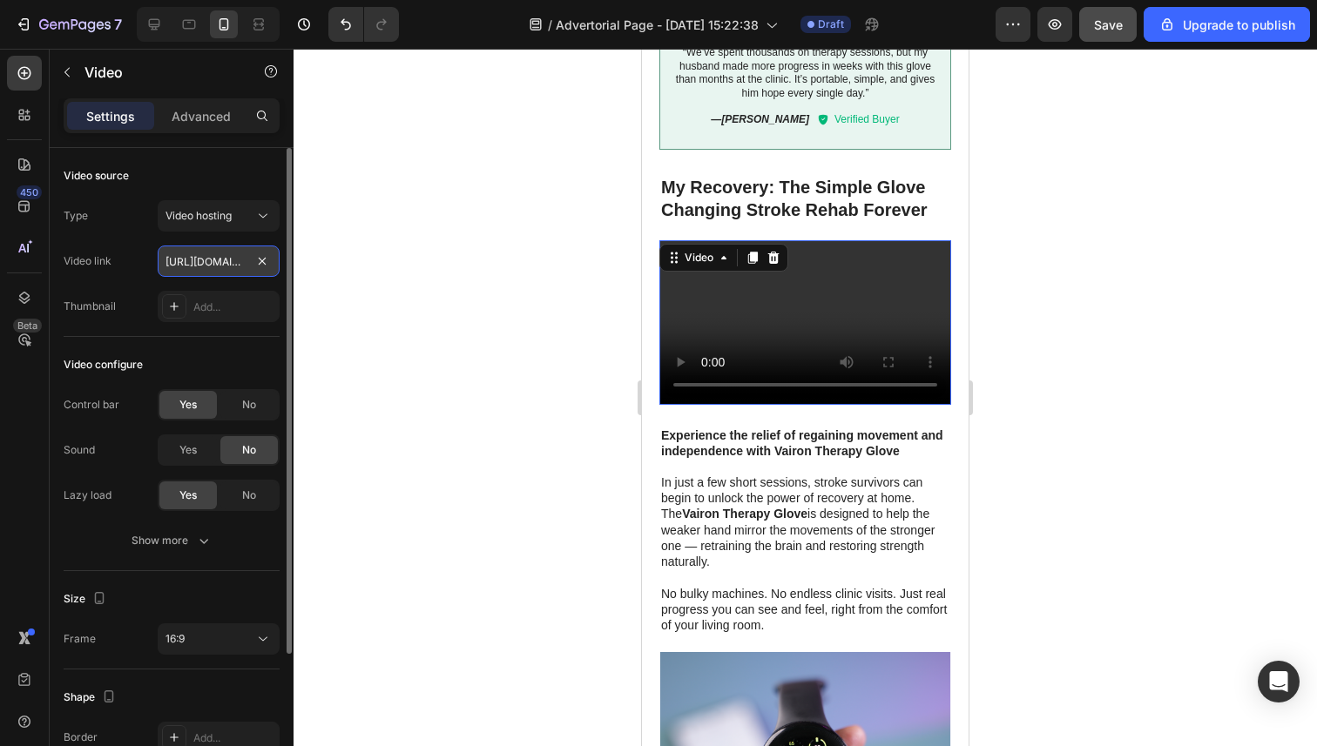
click at [232, 258] on input "https://cdn.shopify.com/videos/c/o/v/2cd3deb506b54b009063f7270ab5cf2e.mp4" at bounding box center [219, 261] width 122 height 31
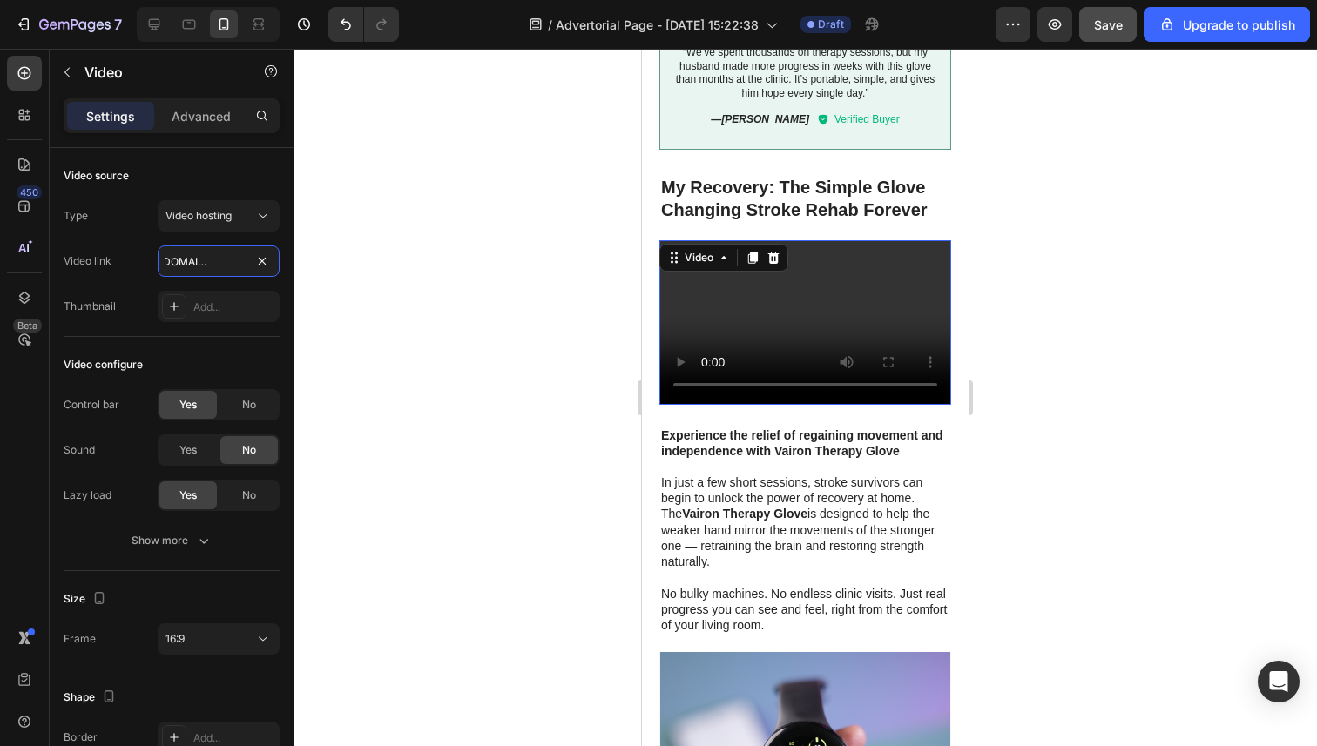
type input "[URL][DOMAIN_NAME]"
click at [391, 327] on div at bounding box center [804, 398] width 1023 height 698
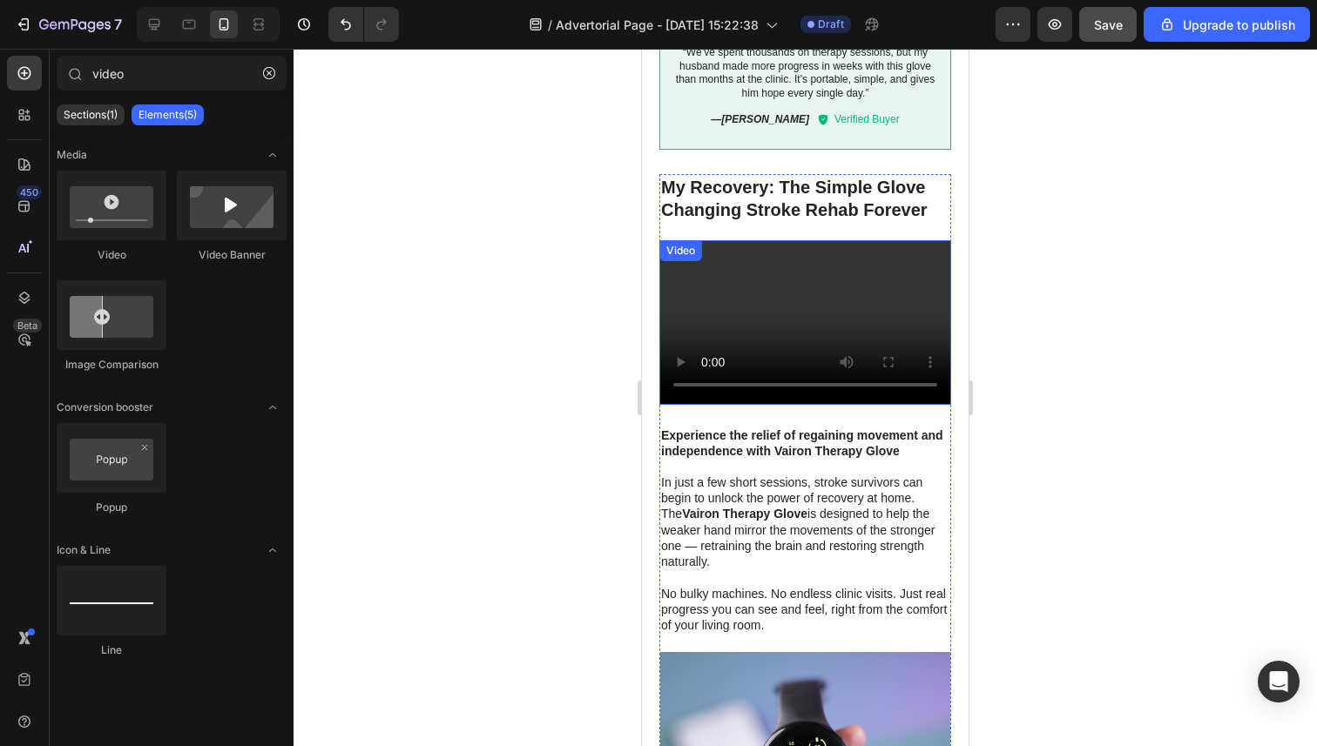
click at [764, 319] on video at bounding box center [805, 322] width 292 height 164
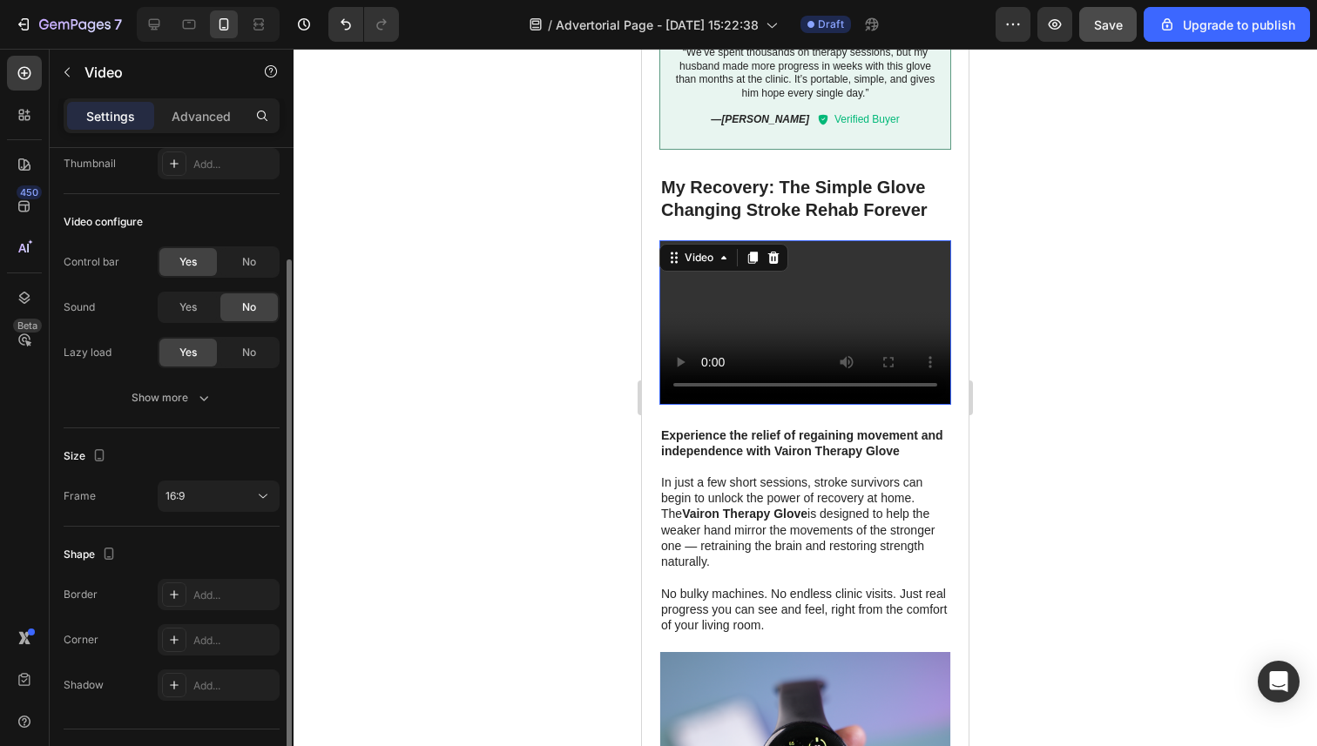
scroll to position [148, 0]
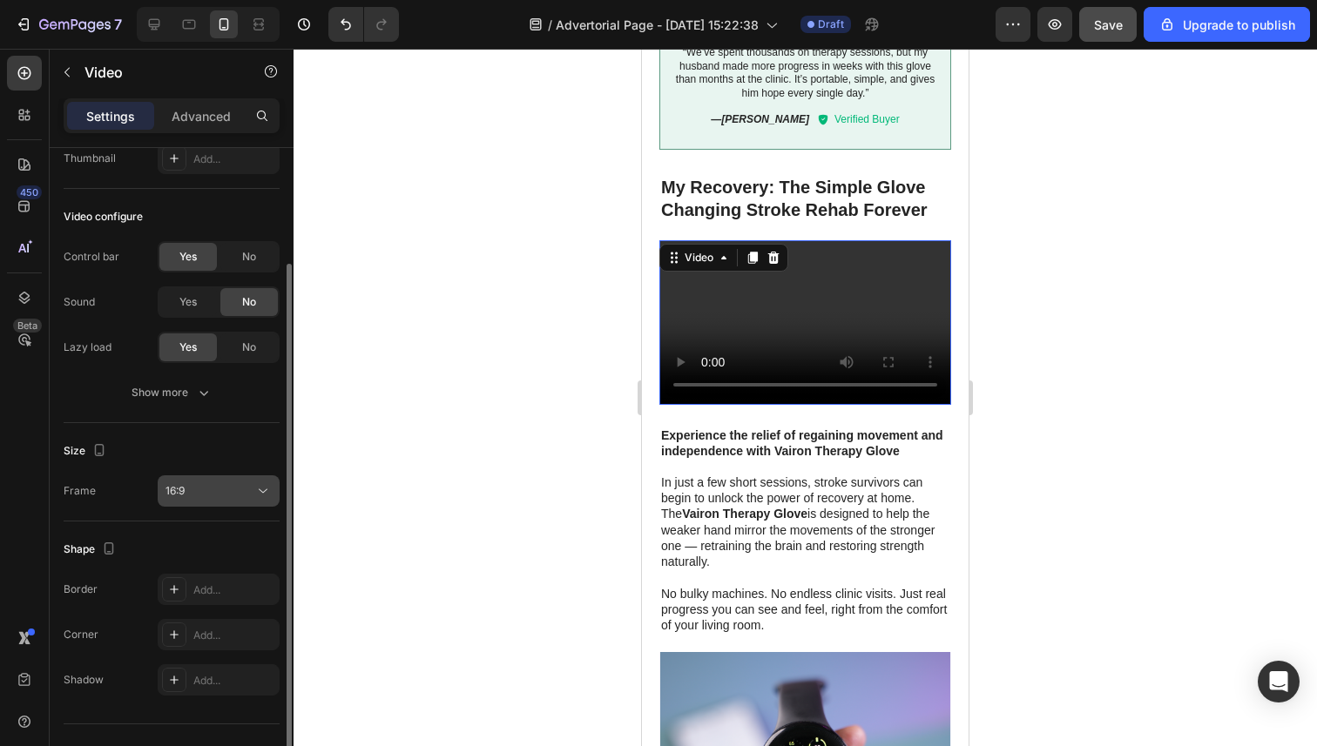
click at [195, 482] on div "16:9" at bounding box center [218, 490] width 106 height 17
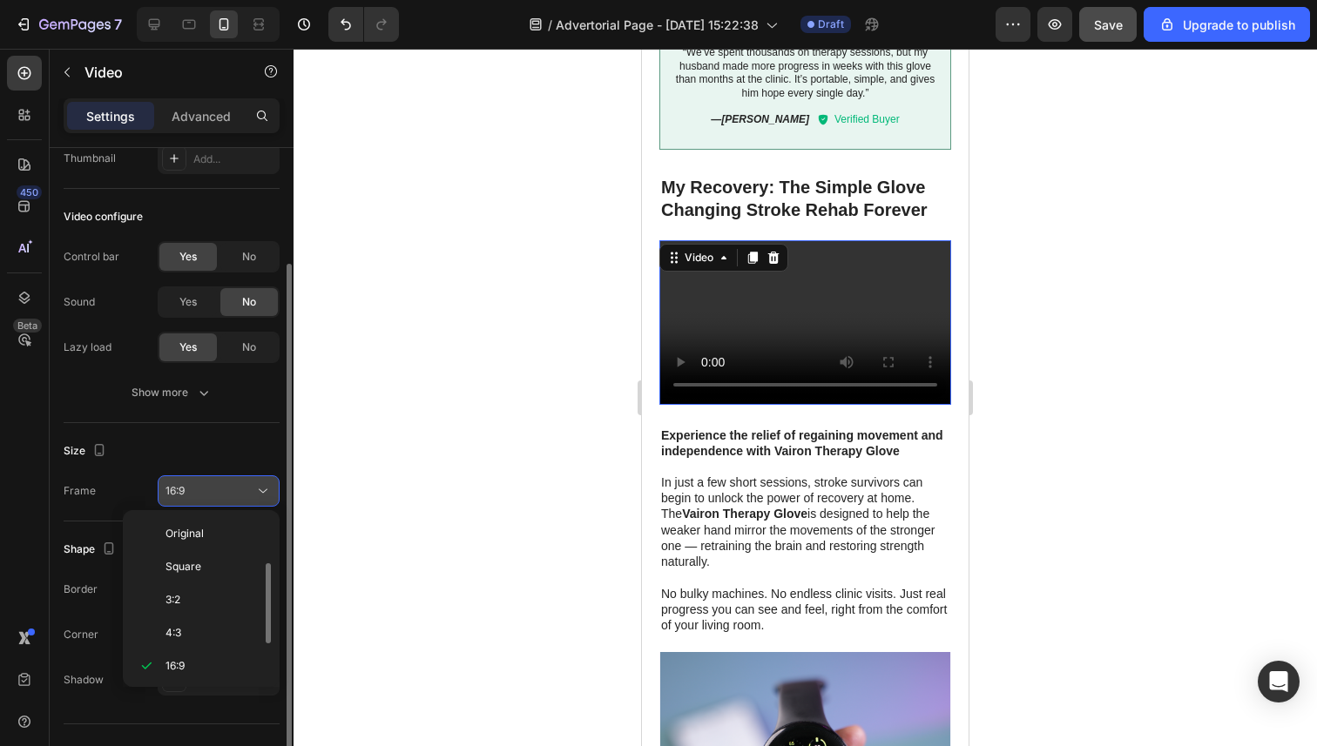
scroll to position [31, 0]
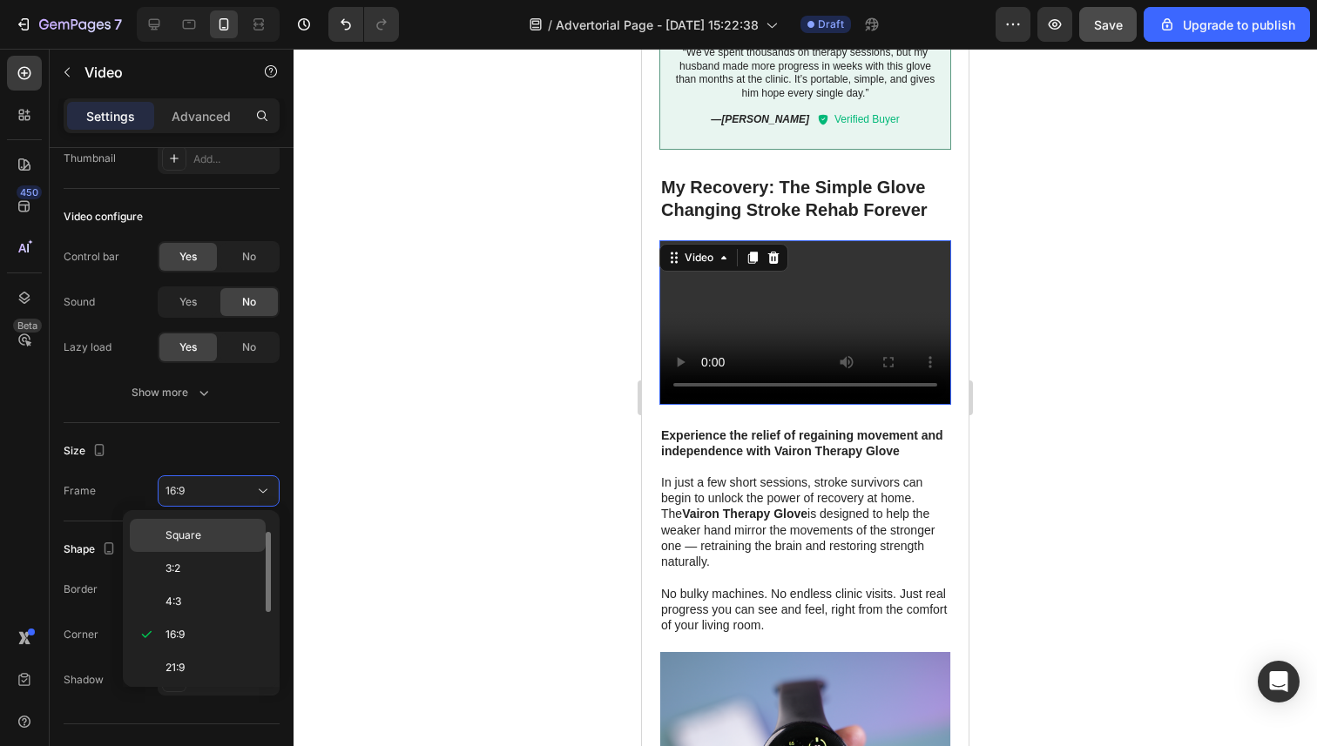
click at [191, 540] on span "Square" at bounding box center [183, 536] width 36 height 16
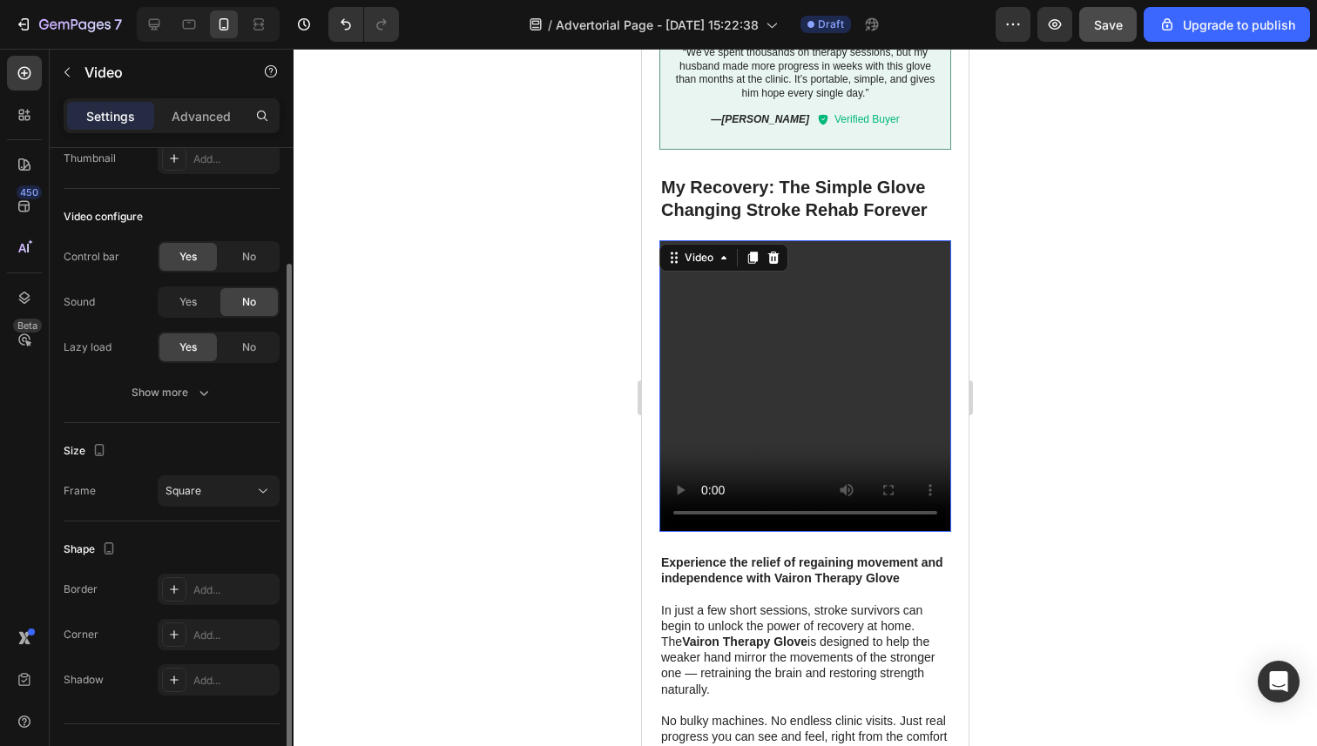
click at [173, 452] on div "Size" at bounding box center [172, 451] width 216 height 28
click at [180, 401] on button "Show more" at bounding box center [172, 392] width 216 height 31
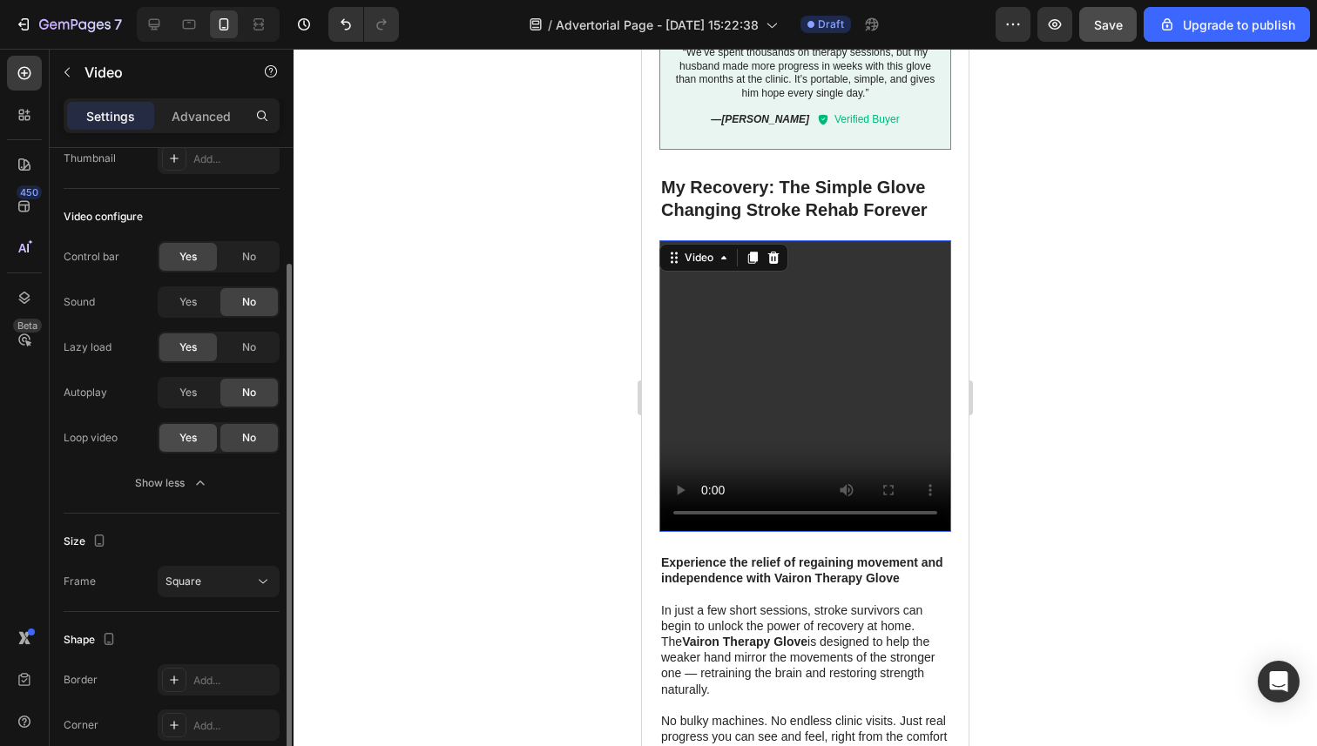
click at [197, 446] on div "Yes" at bounding box center [187, 438] width 57 height 28
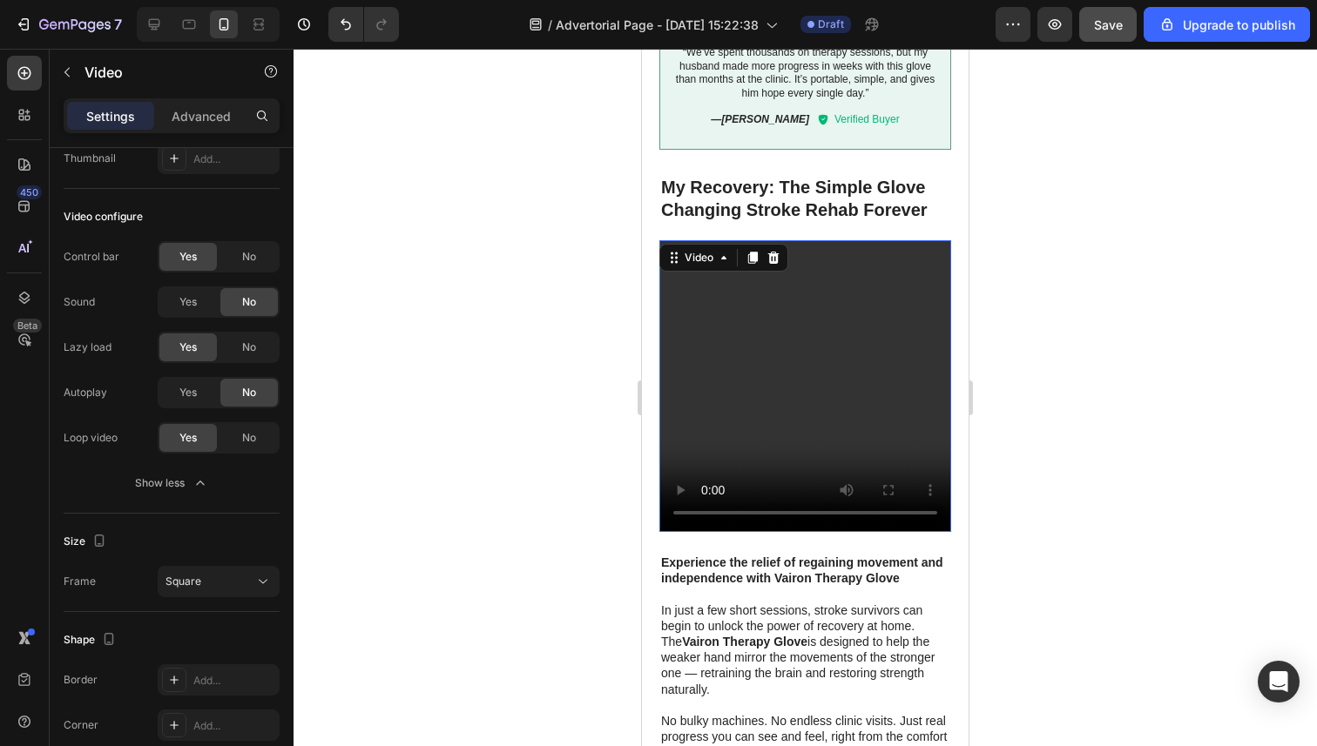
click at [389, 468] on div at bounding box center [804, 398] width 1023 height 698
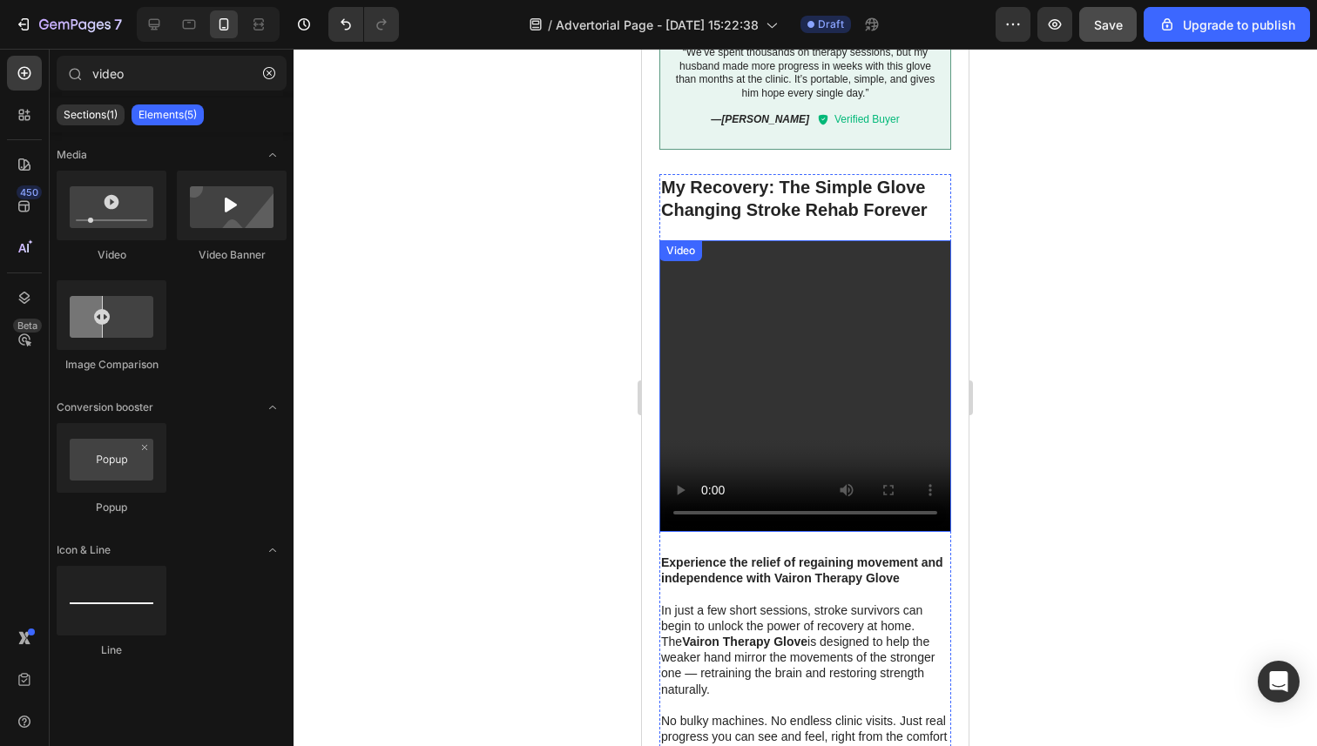
click at [830, 421] on video at bounding box center [805, 386] width 292 height 292
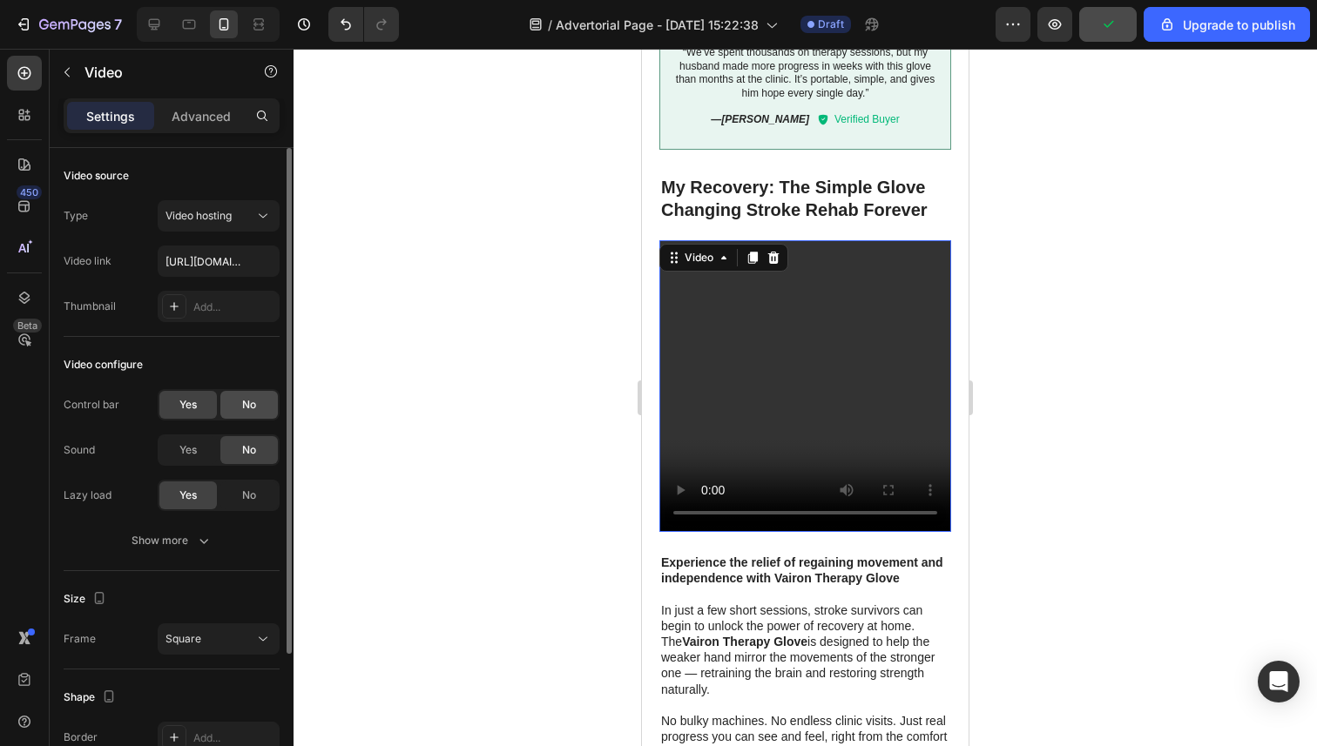
click at [238, 405] on div "No" at bounding box center [248, 405] width 57 height 28
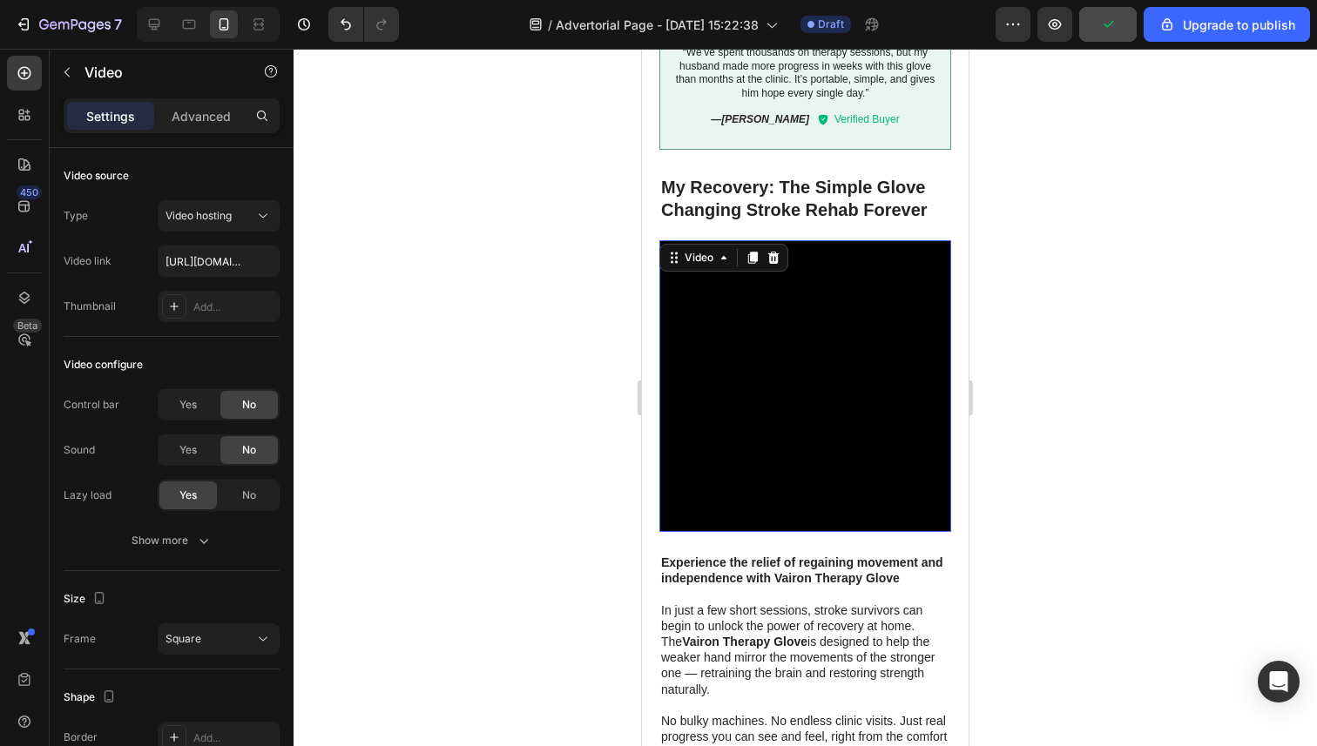
click at [405, 464] on div at bounding box center [804, 398] width 1023 height 698
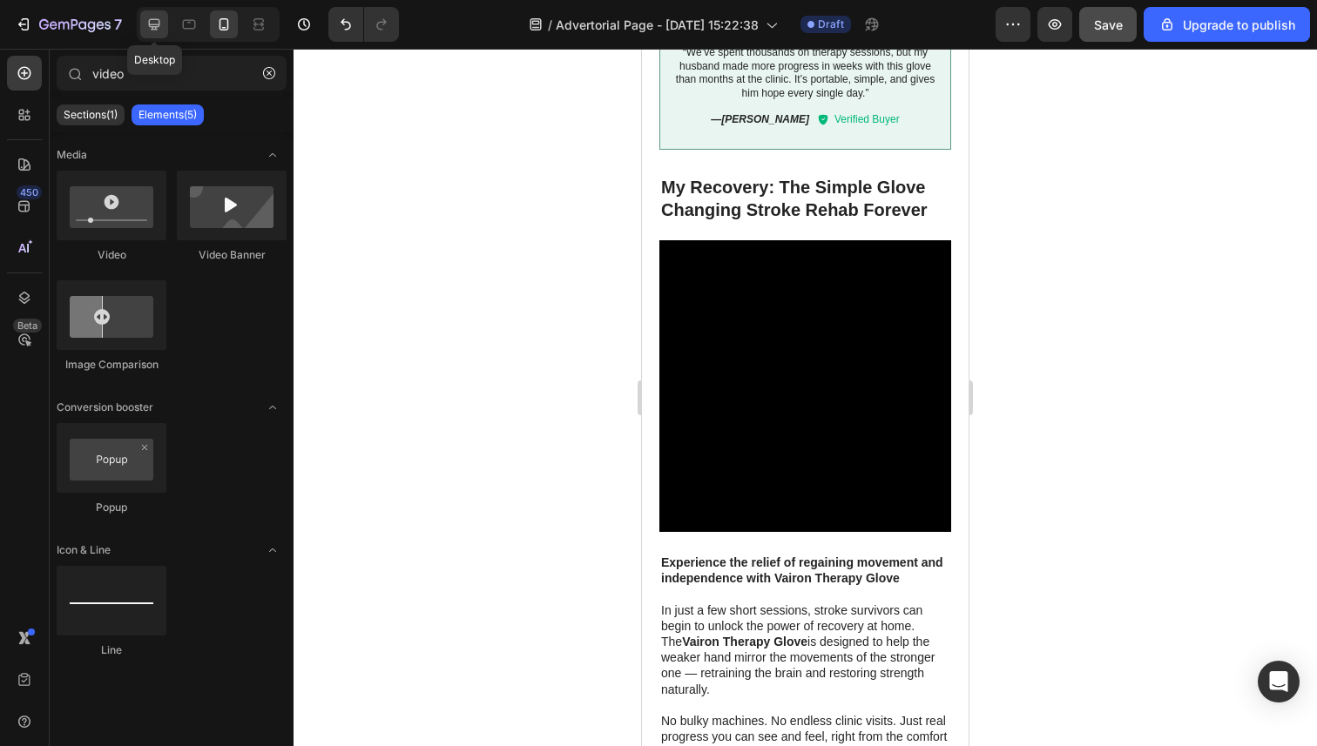
click at [158, 16] on icon at bounding box center [153, 24] width 17 height 17
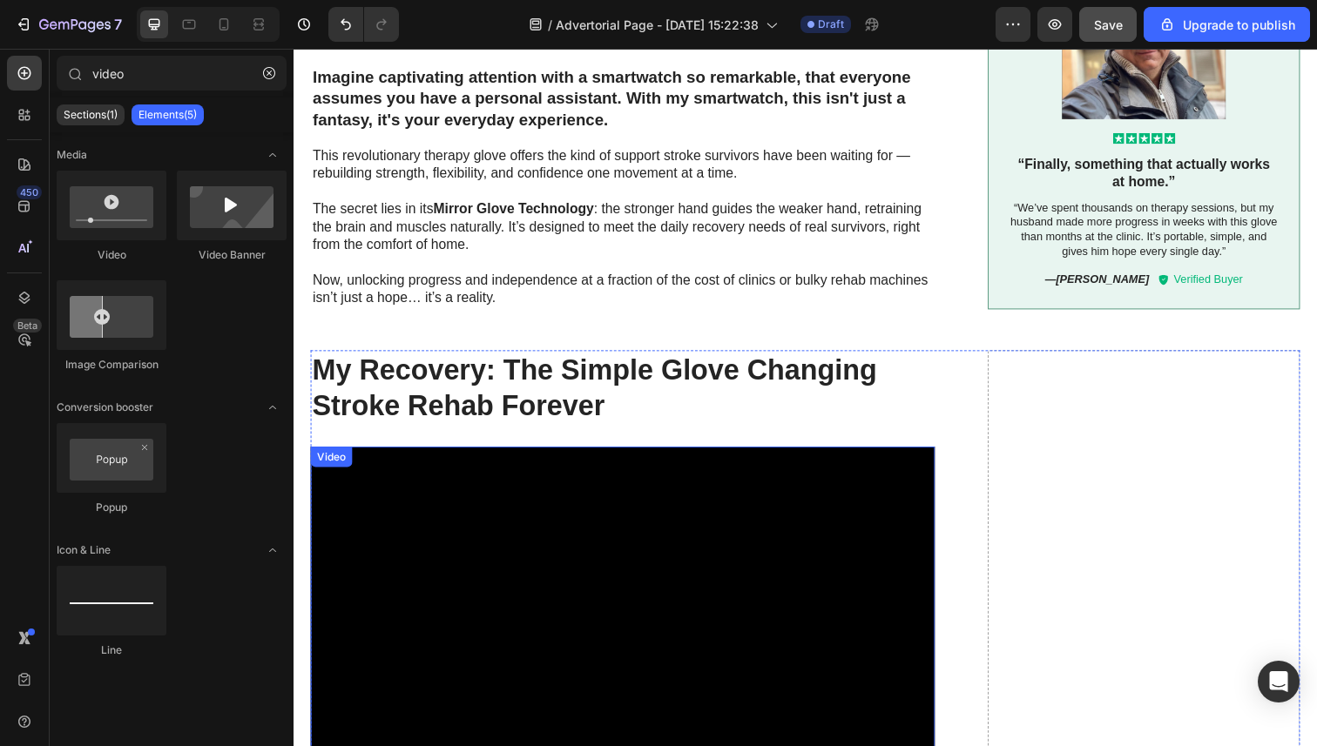
scroll to position [3560, 0]
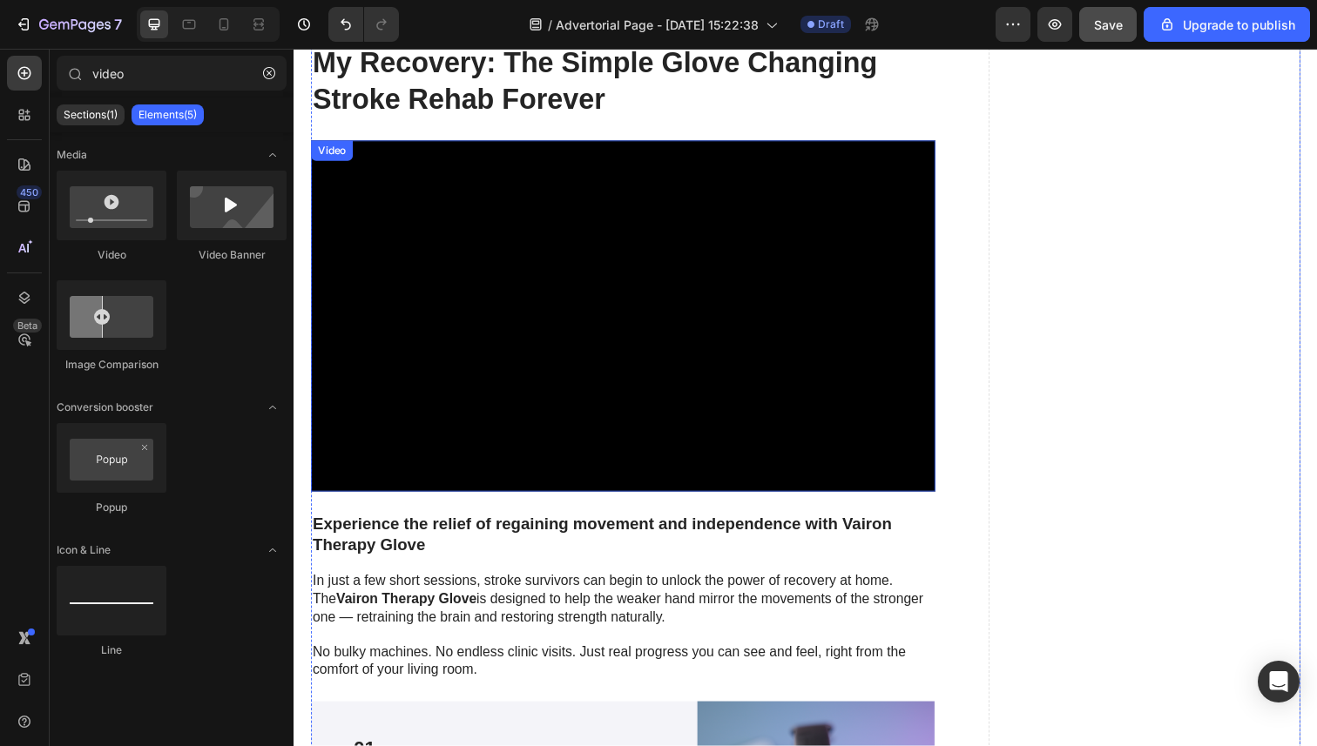
click at [586, 374] on video at bounding box center [629, 322] width 637 height 359
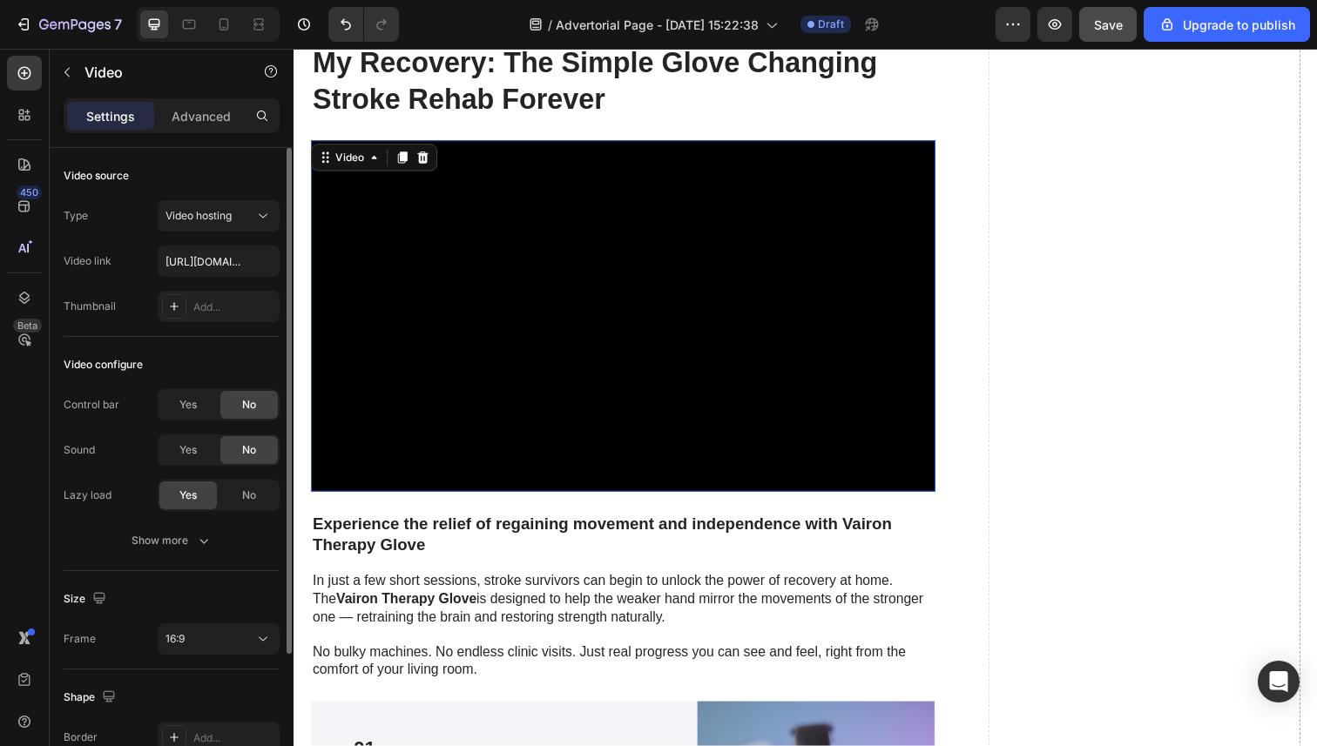
scroll to position [181, 0]
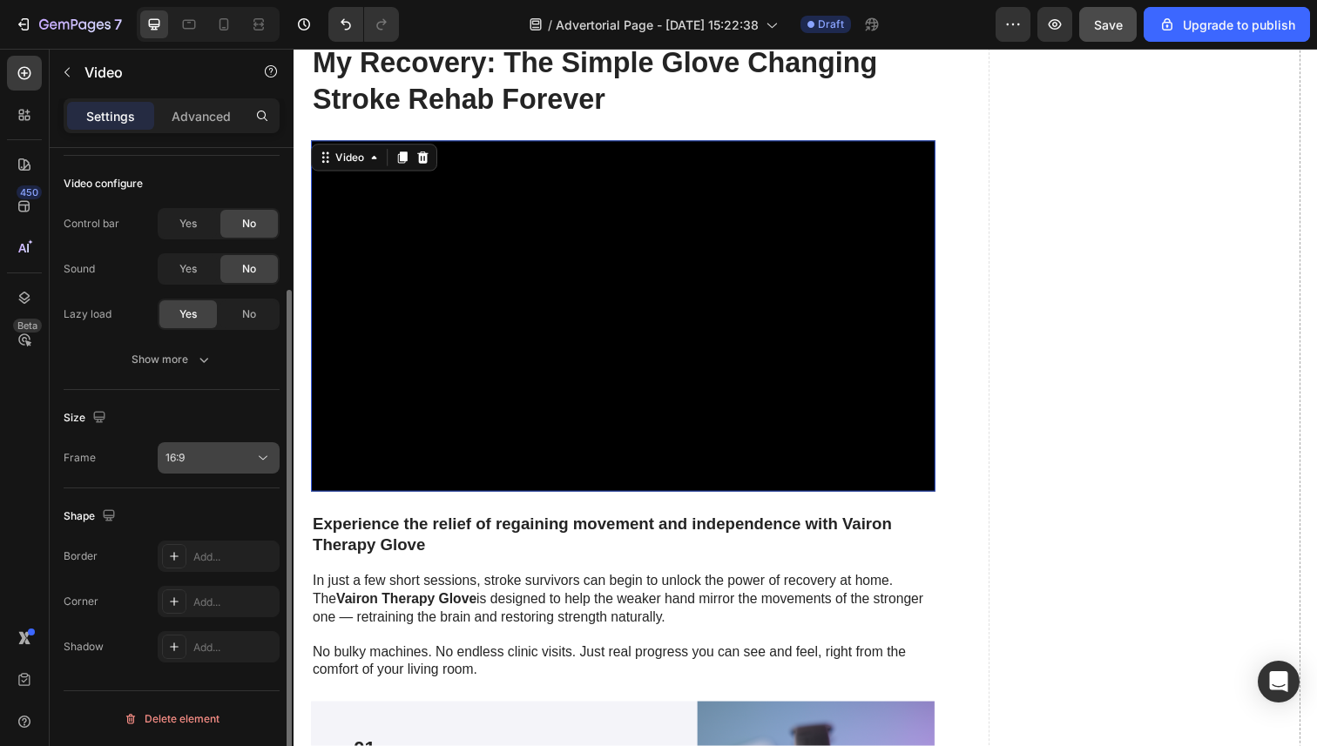
click at [211, 462] on div "16:9" at bounding box center [209, 458] width 89 height 16
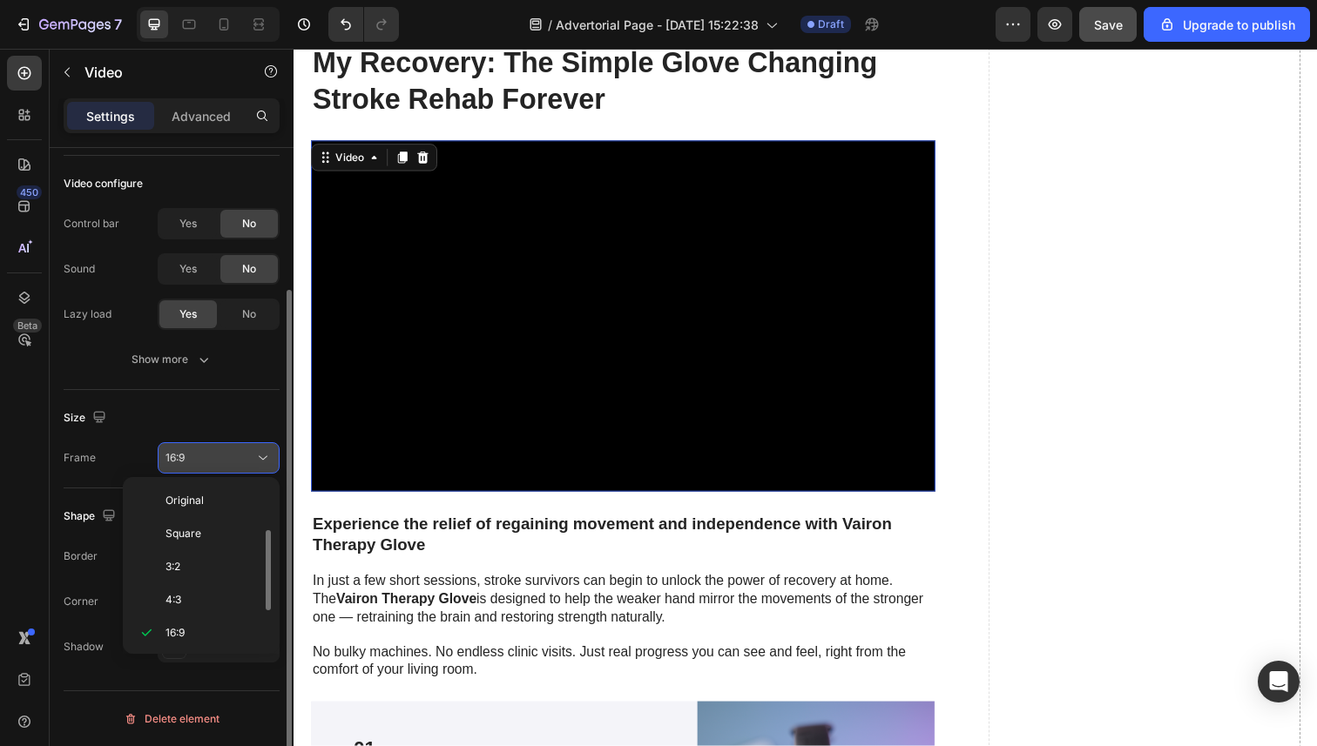
scroll to position [31, 0]
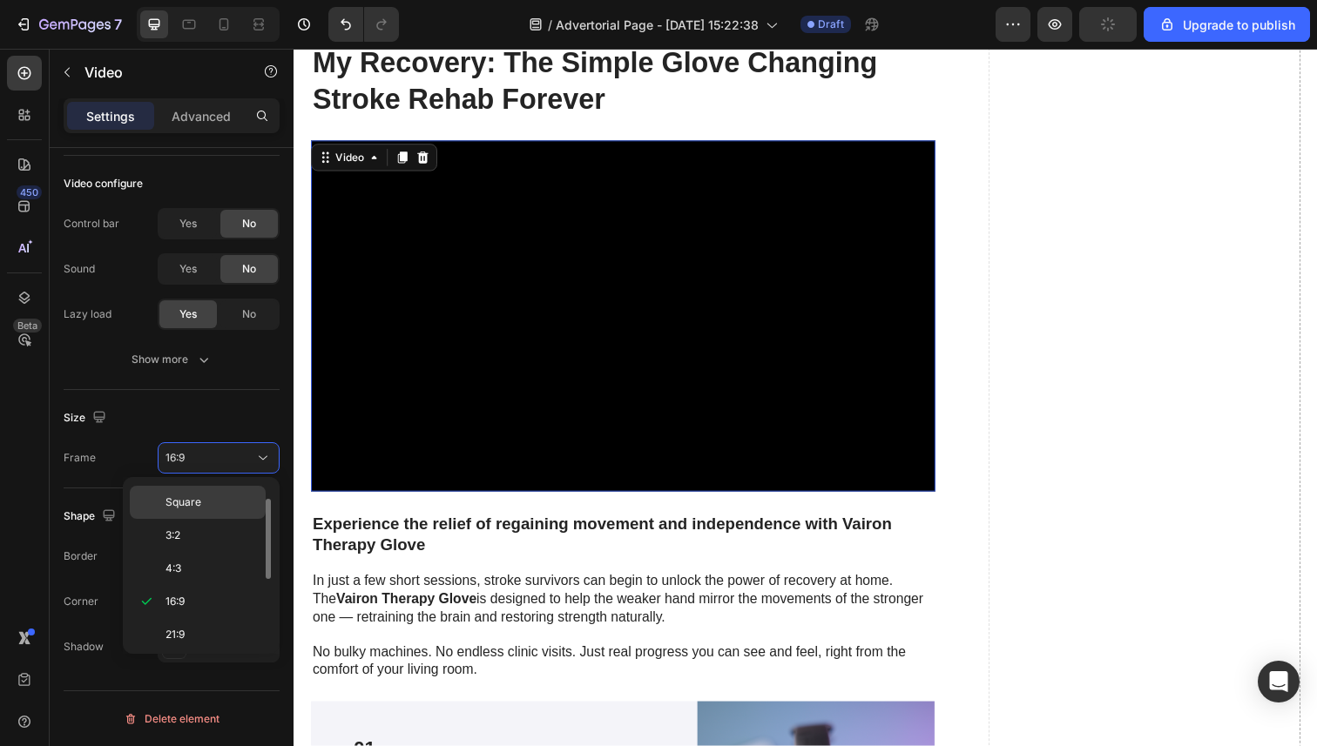
click at [197, 519] on div "Square" at bounding box center [198, 535] width 136 height 33
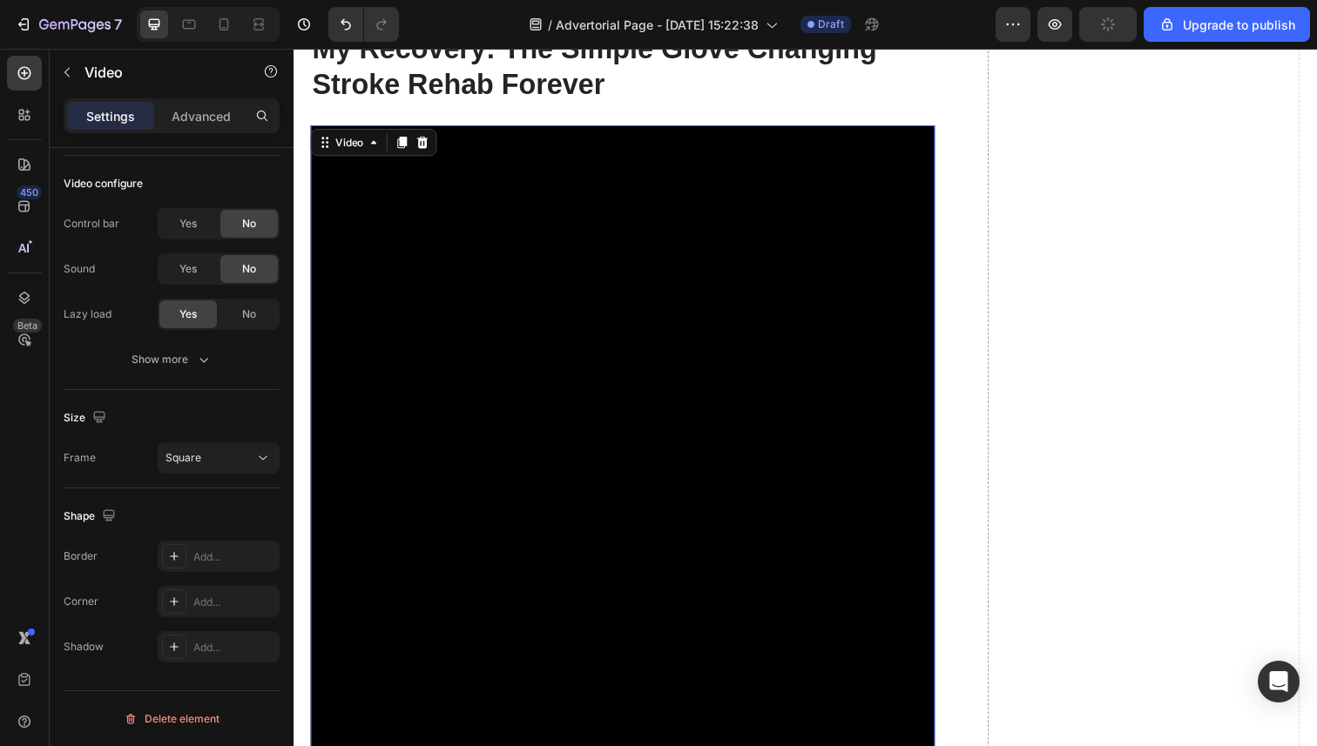
scroll to position [3485, 0]
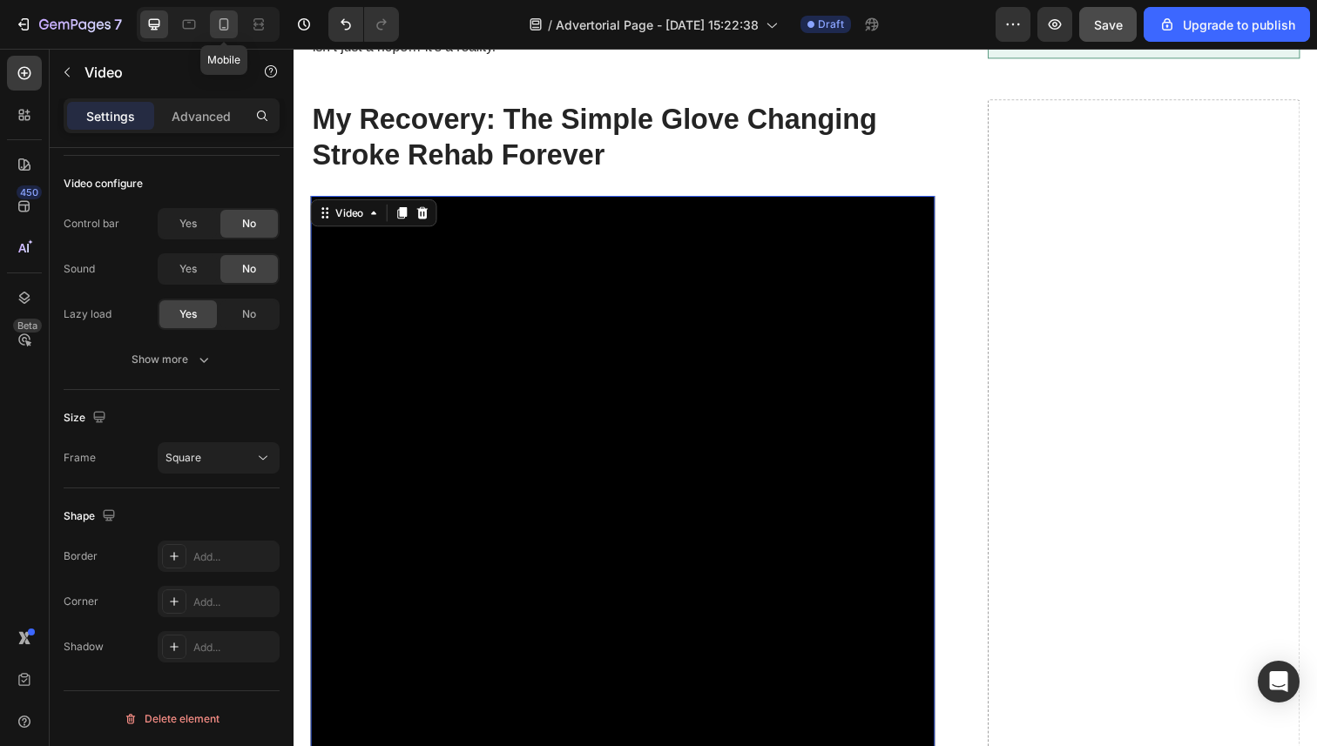
click at [230, 20] on icon at bounding box center [223, 24] width 17 height 17
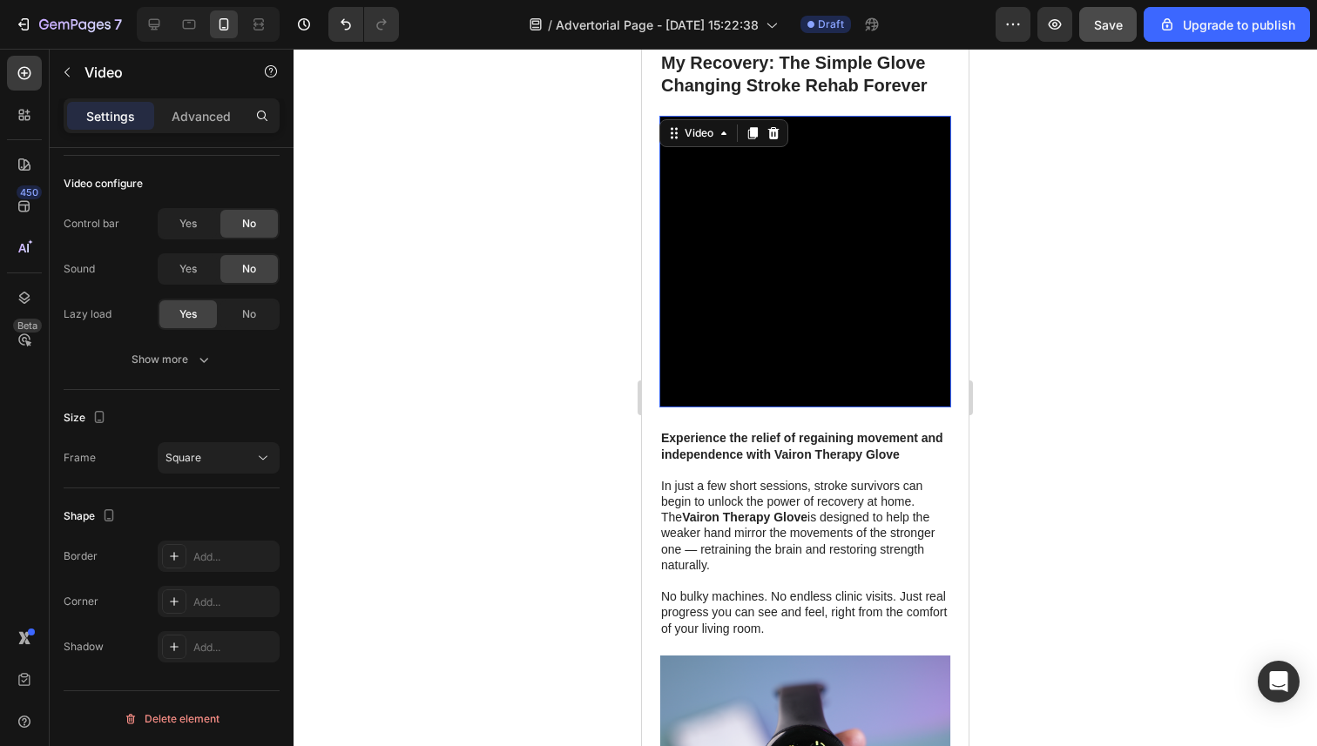
scroll to position [3749, 0]
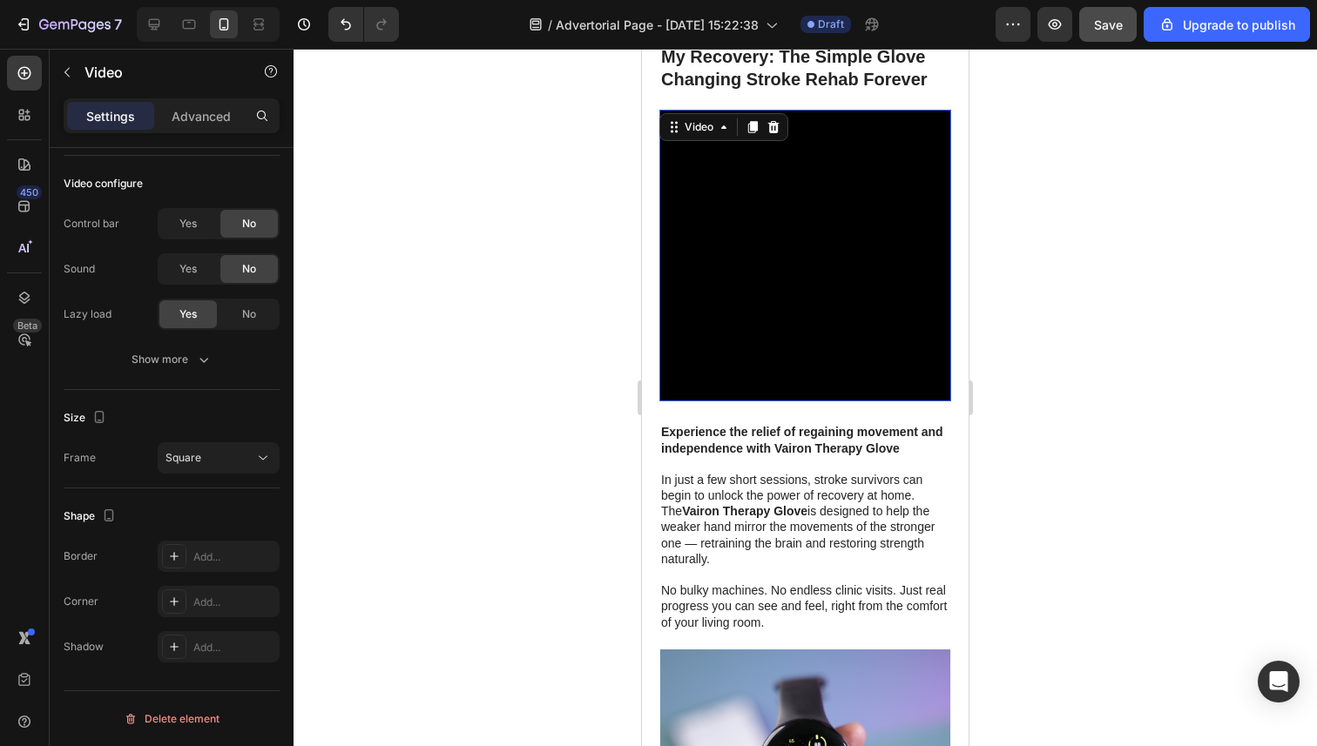
click at [1075, 435] on div at bounding box center [804, 398] width 1023 height 698
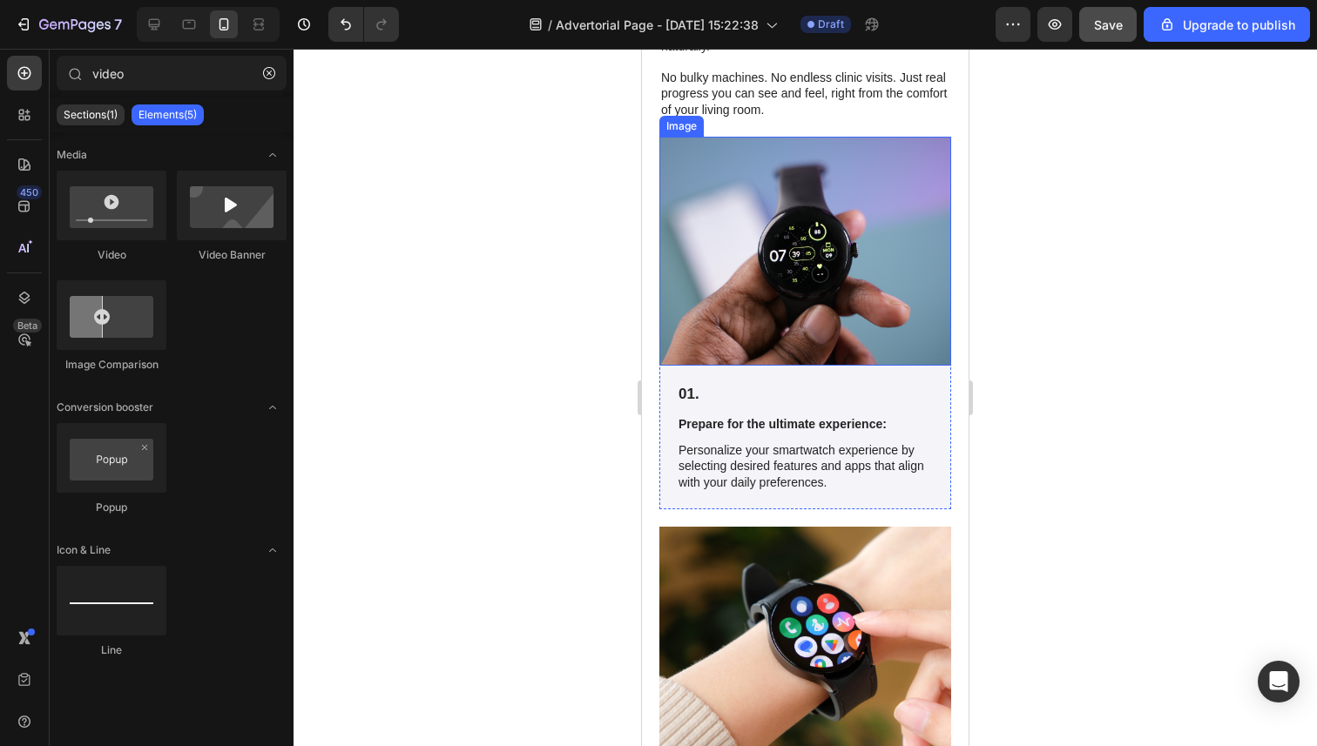
scroll to position [4313, 0]
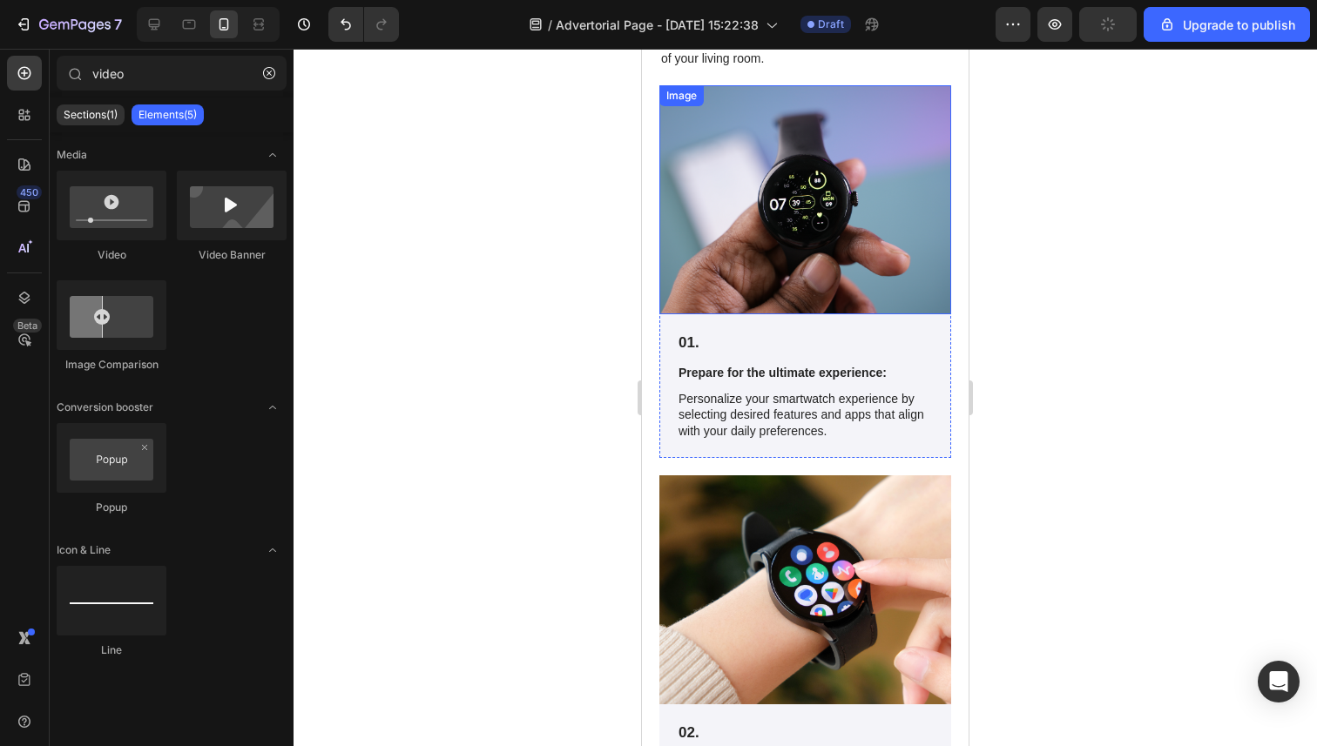
click at [570, 270] on div at bounding box center [804, 398] width 1023 height 698
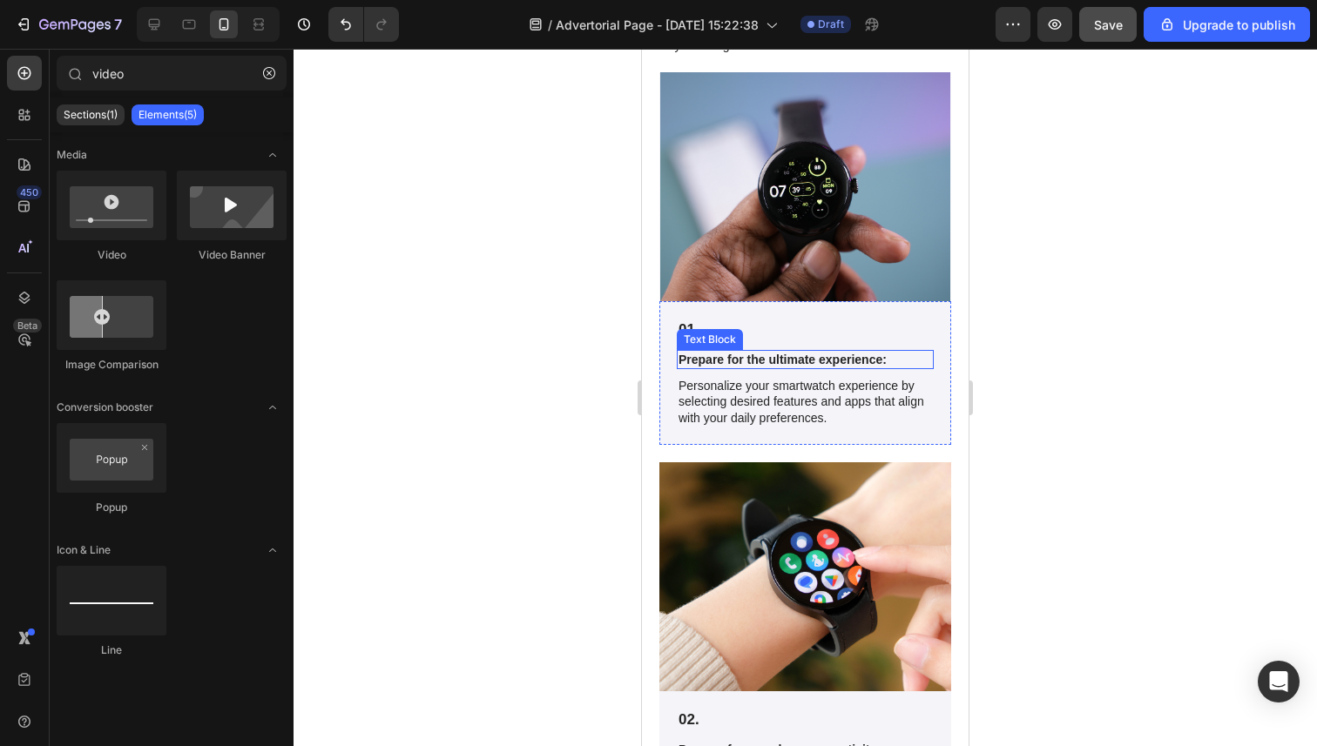
scroll to position [4333, 0]
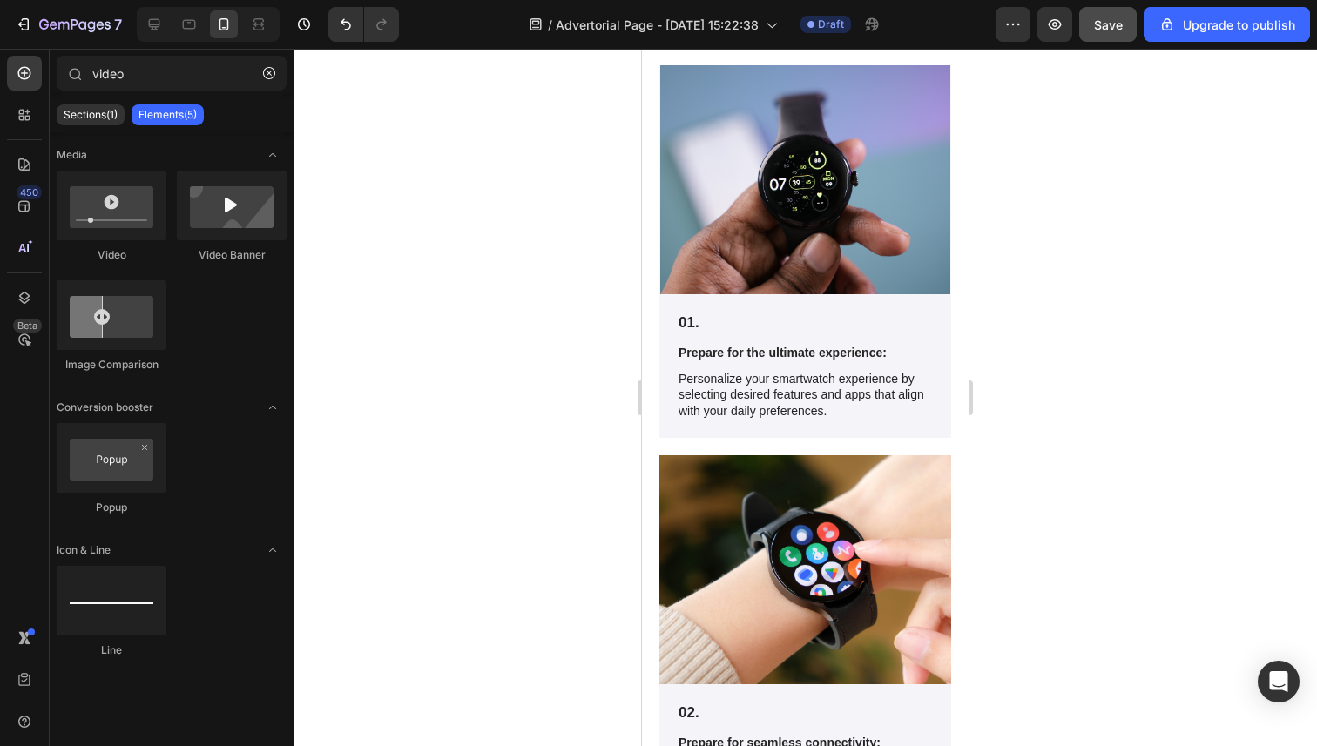
click at [1095, 93] on div at bounding box center [804, 398] width 1023 height 698
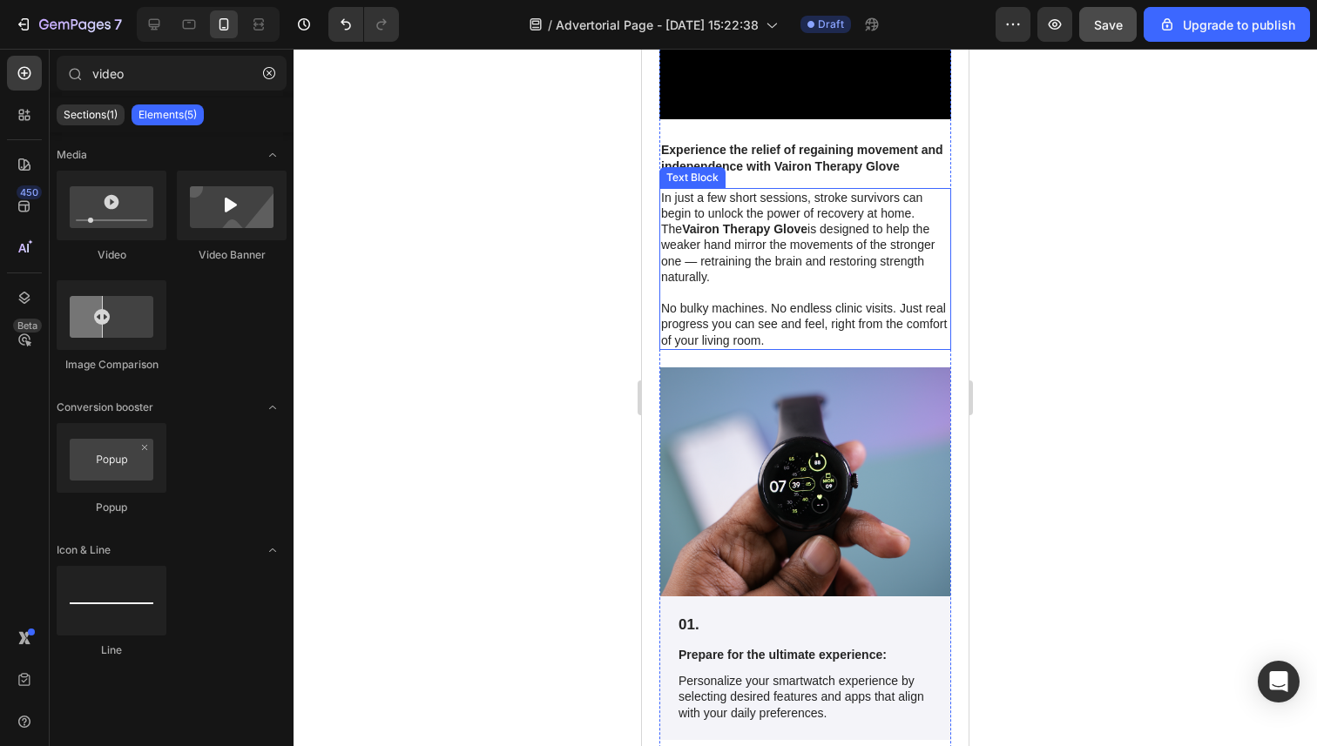
scroll to position [4044, 0]
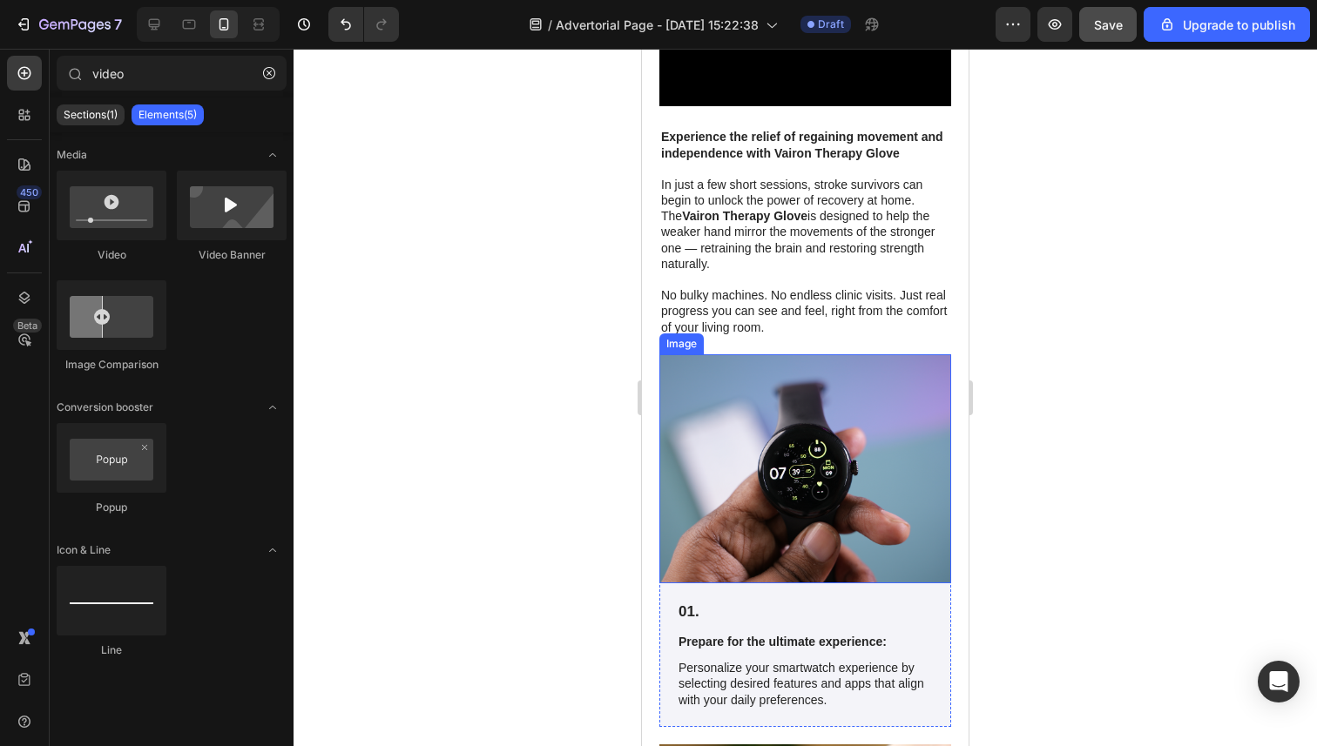
click at [783, 388] on img at bounding box center [805, 468] width 292 height 229
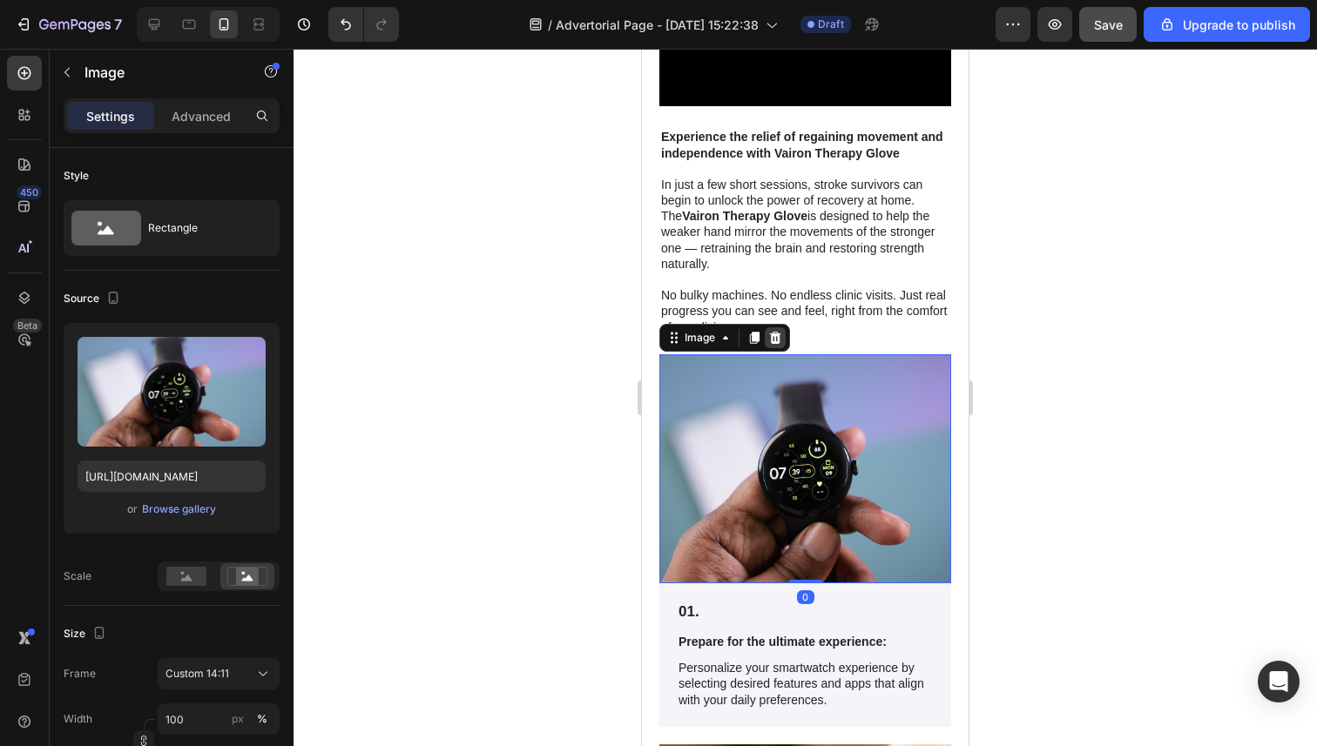
click at [774, 329] on div at bounding box center [775, 337] width 21 height 21
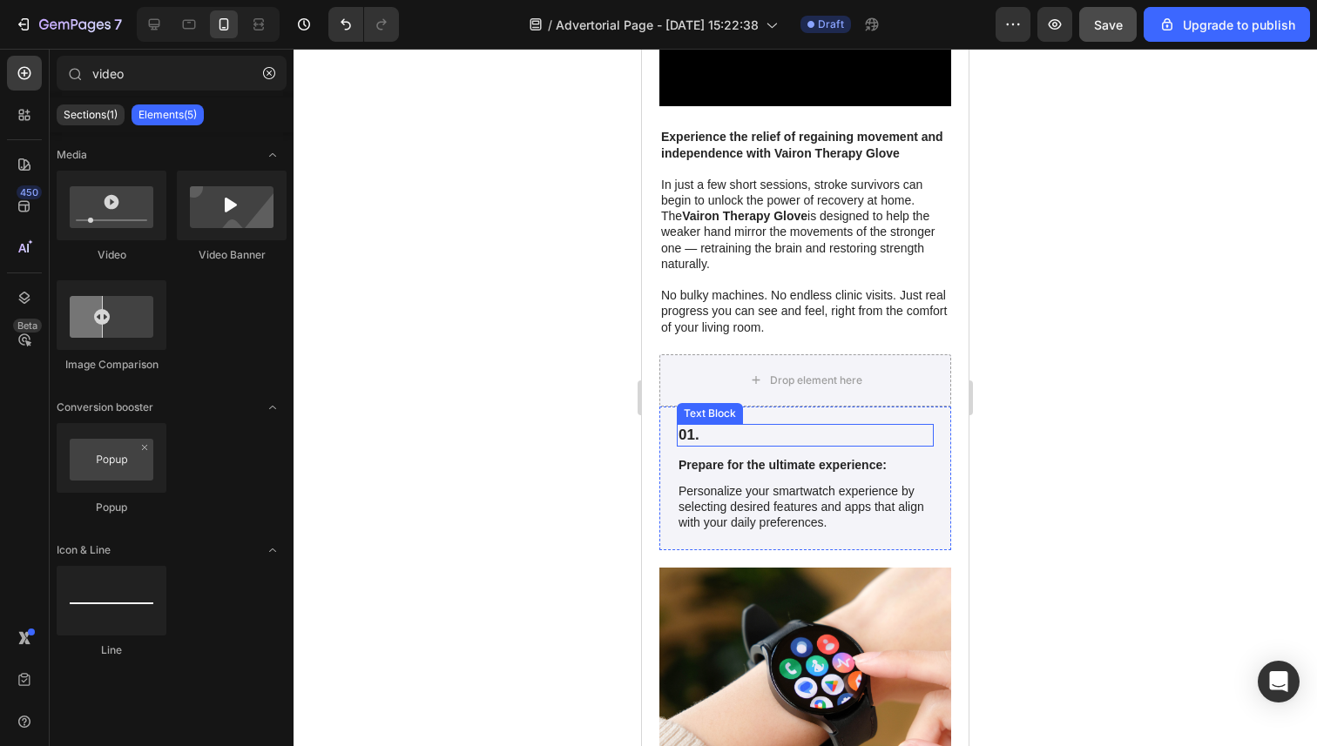
scroll to position [4073, 0]
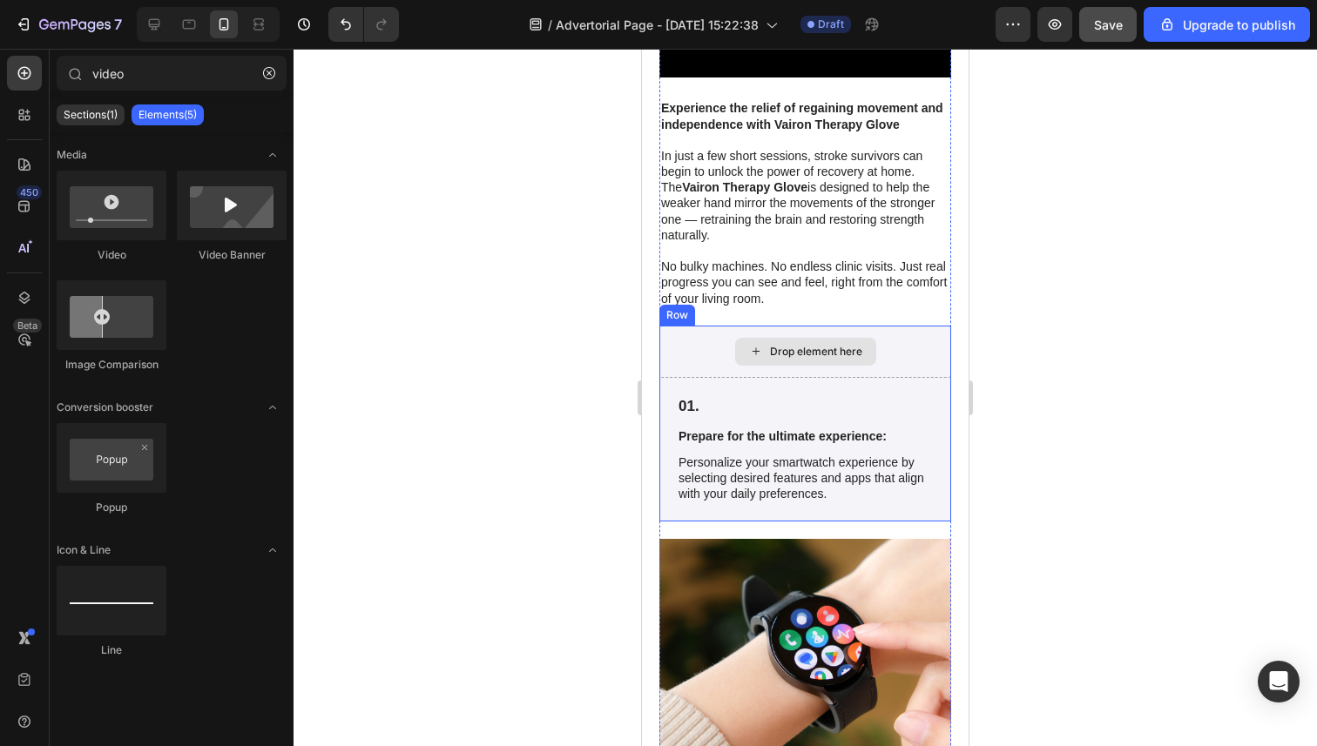
click at [816, 363] on div "Drop element here" at bounding box center [805, 352] width 141 height 28
click at [915, 346] on div "Drop element here" at bounding box center [805, 352] width 292 height 52
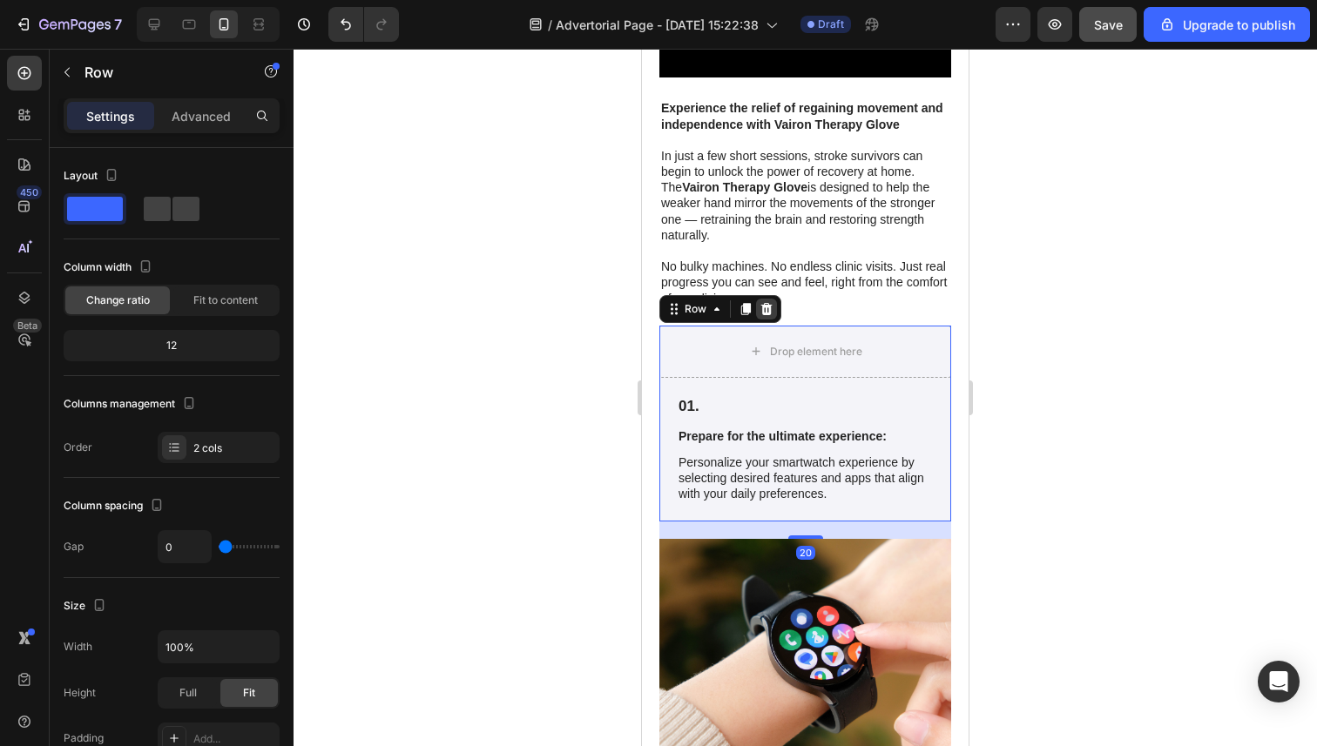
click at [767, 310] on icon at bounding box center [766, 309] width 14 height 14
click at [904, 363] on div "Drop element here" at bounding box center [805, 352] width 292 height 52
click at [772, 309] on icon at bounding box center [766, 309] width 14 height 14
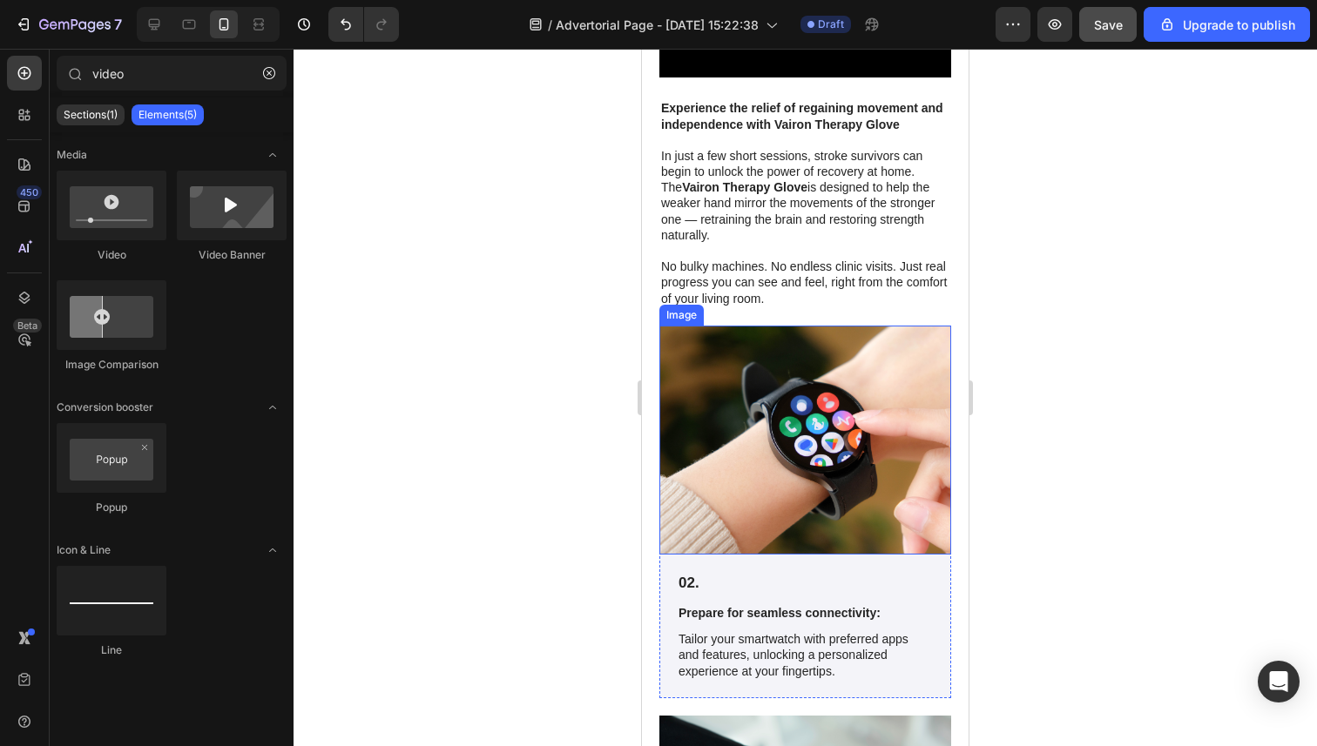
click at [853, 371] on img at bounding box center [805, 440] width 292 height 229
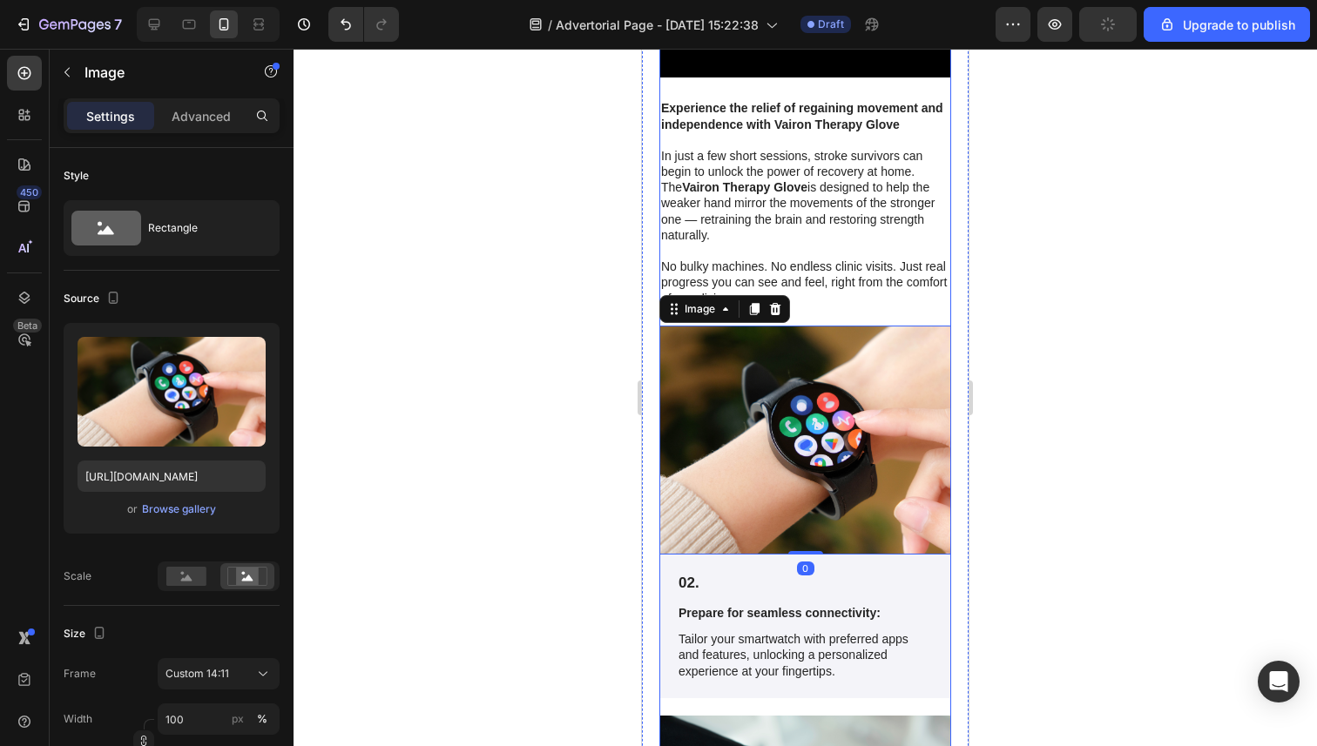
click at [783, 310] on div at bounding box center [775, 309] width 21 height 21
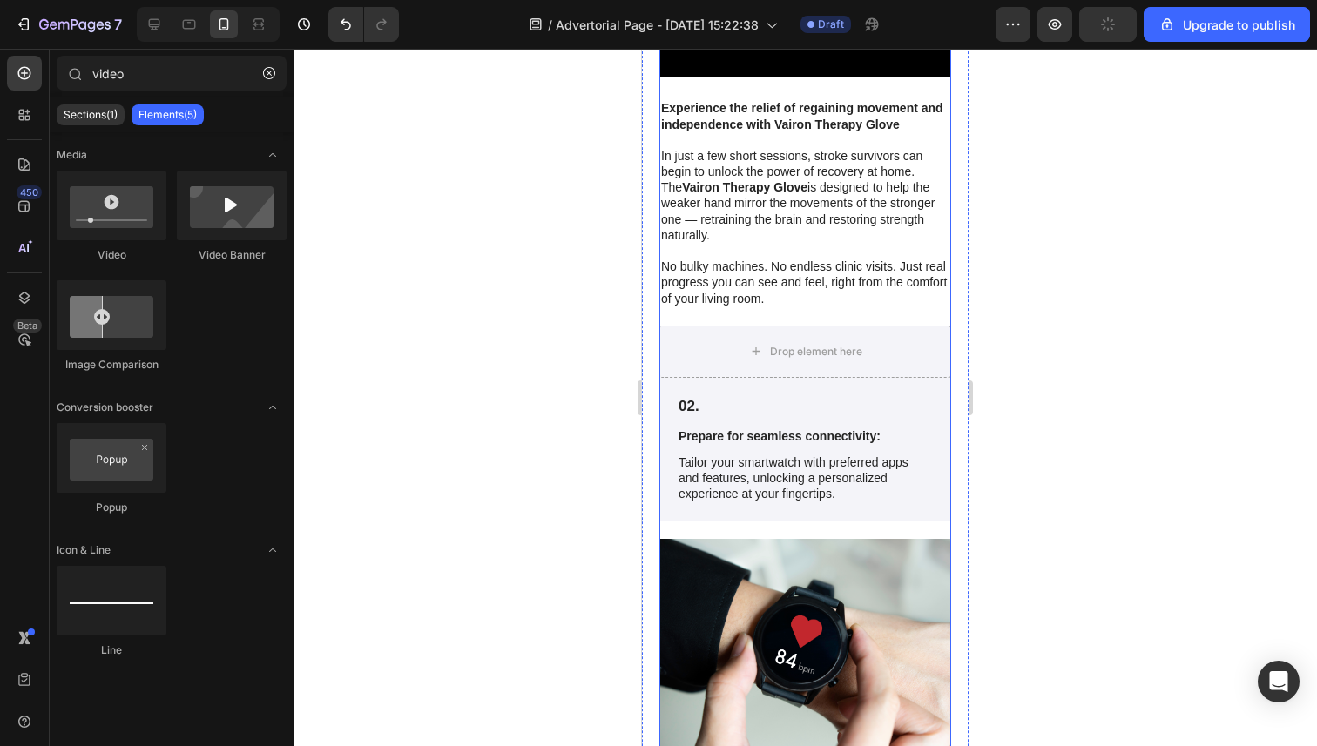
click at [785, 343] on div "Drop element here" at bounding box center [805, 352] width 141 height 28
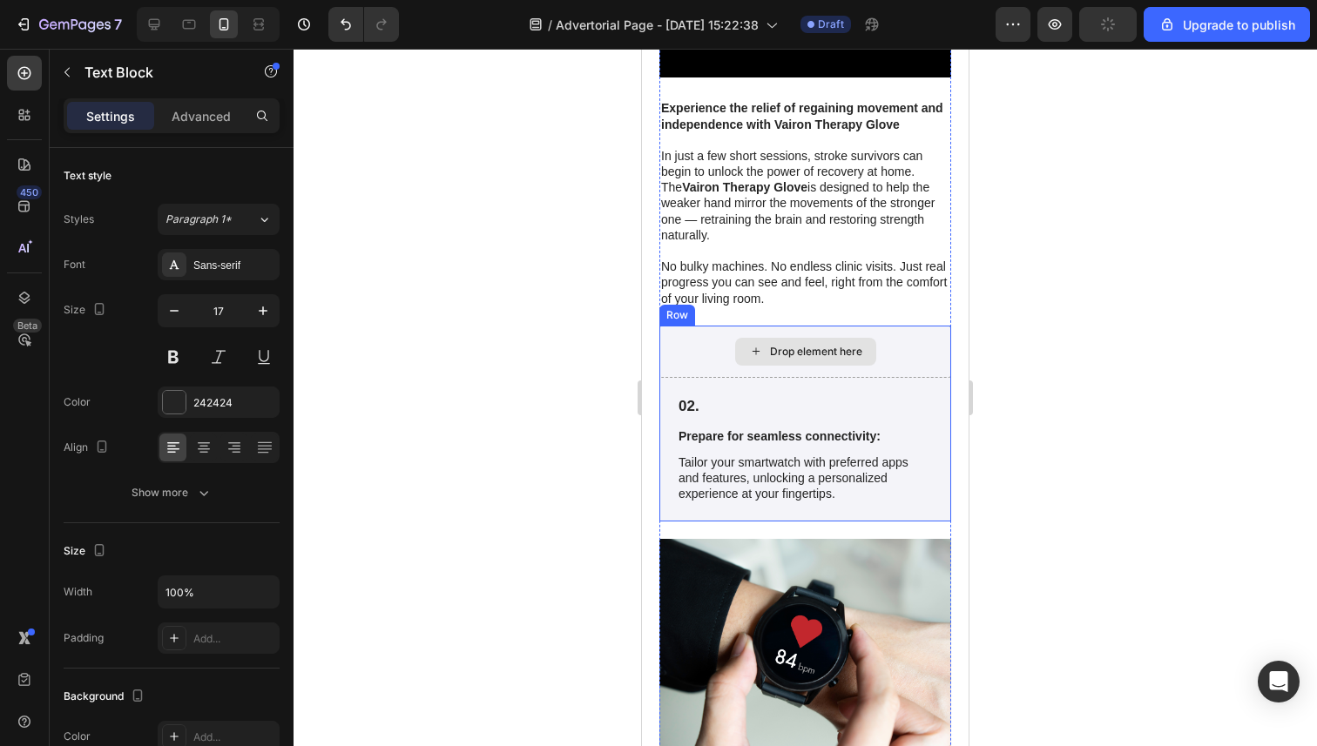
click at [847, 413] on p "02." at bounding box center [804, 406] width 253 height 19
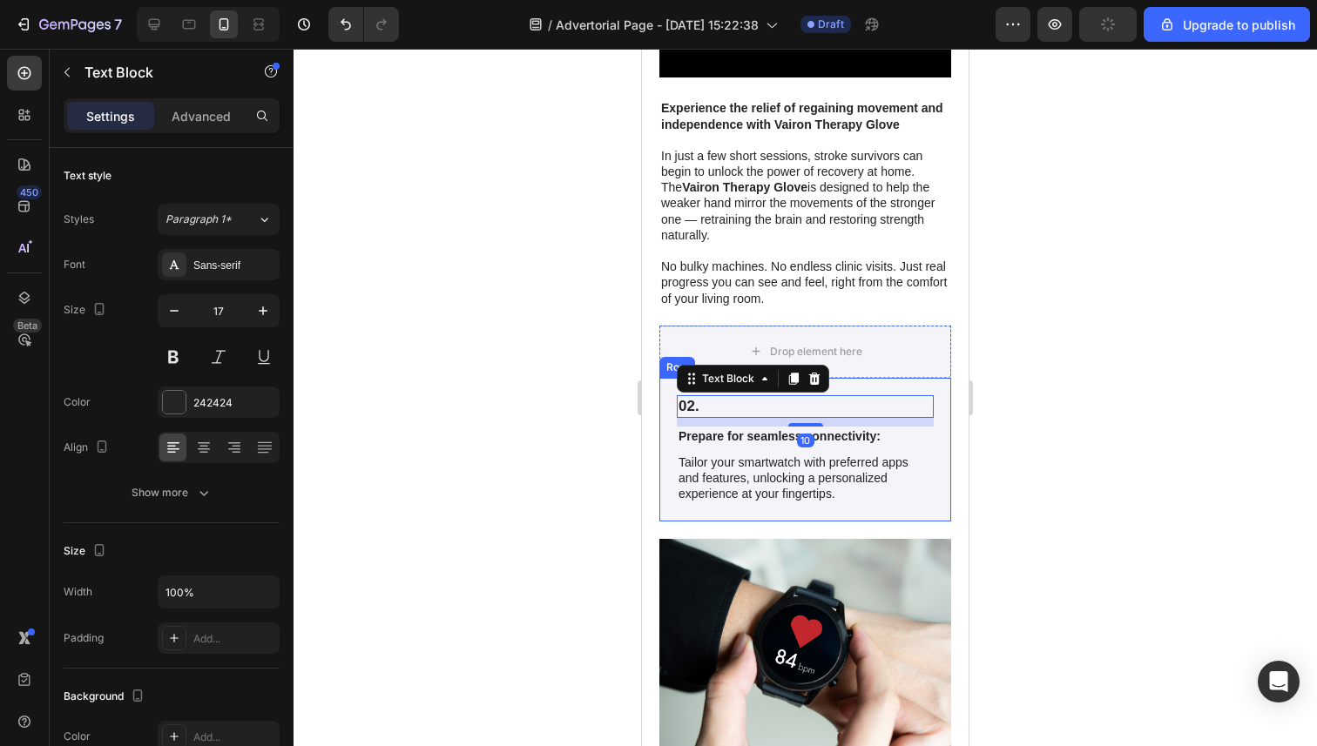
click at [910, 371] on div "Drop element here" at bounding box center [805, 352] width 292 height 52
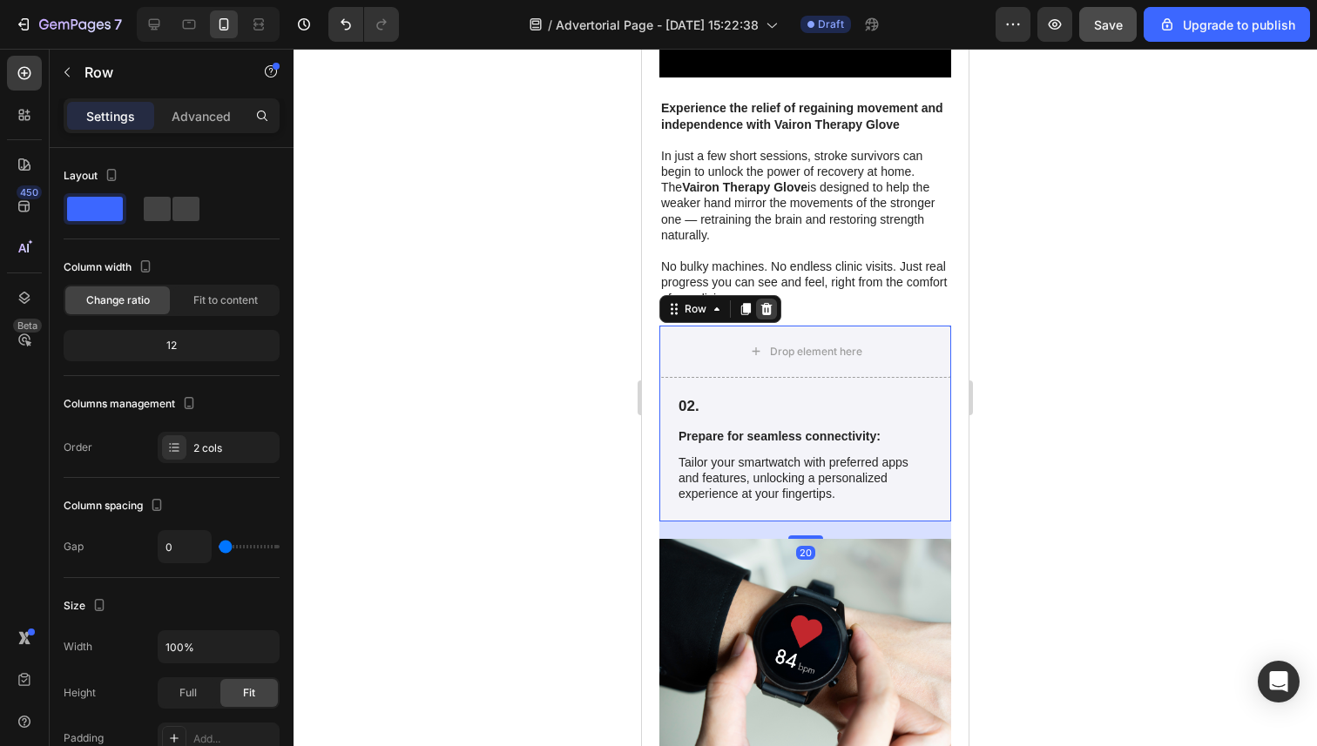
click at [770, 309] on icon at bounding box center [766, 309] width 11 height 12
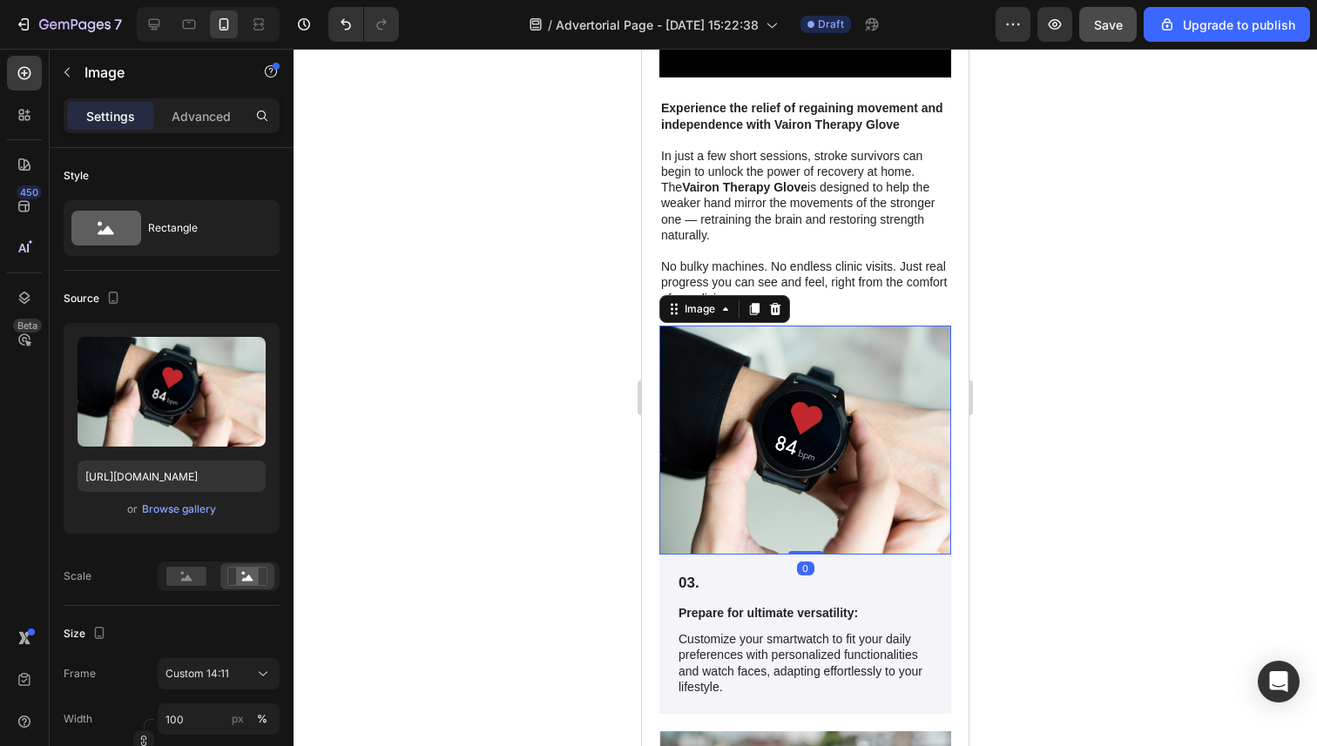
click at [886, 368] on img at bounding box center [805, 440] width 292 height 229
click at [774, 310] on icon at bounding box center [775, 309] width 11 height 12
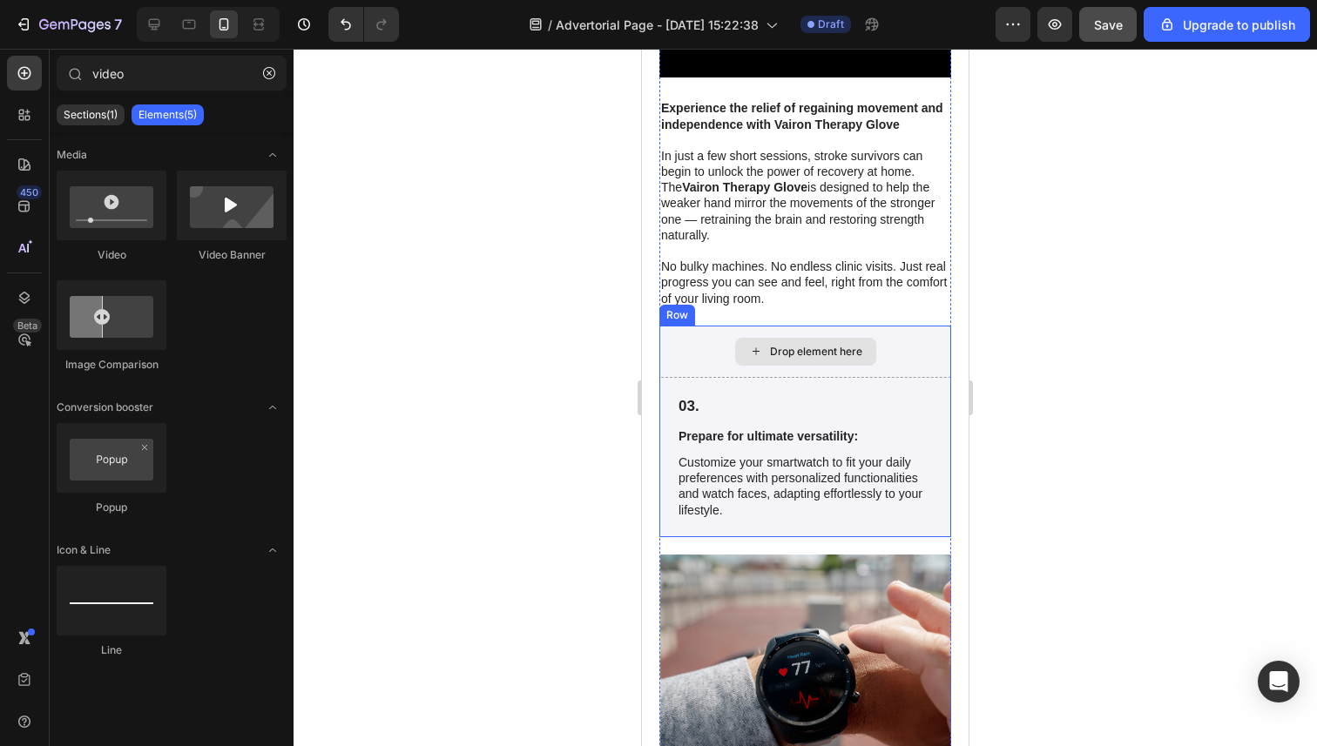
click at [819, 358] on div "Drop element here" at bounding box center [805, 352] width 141 height 28
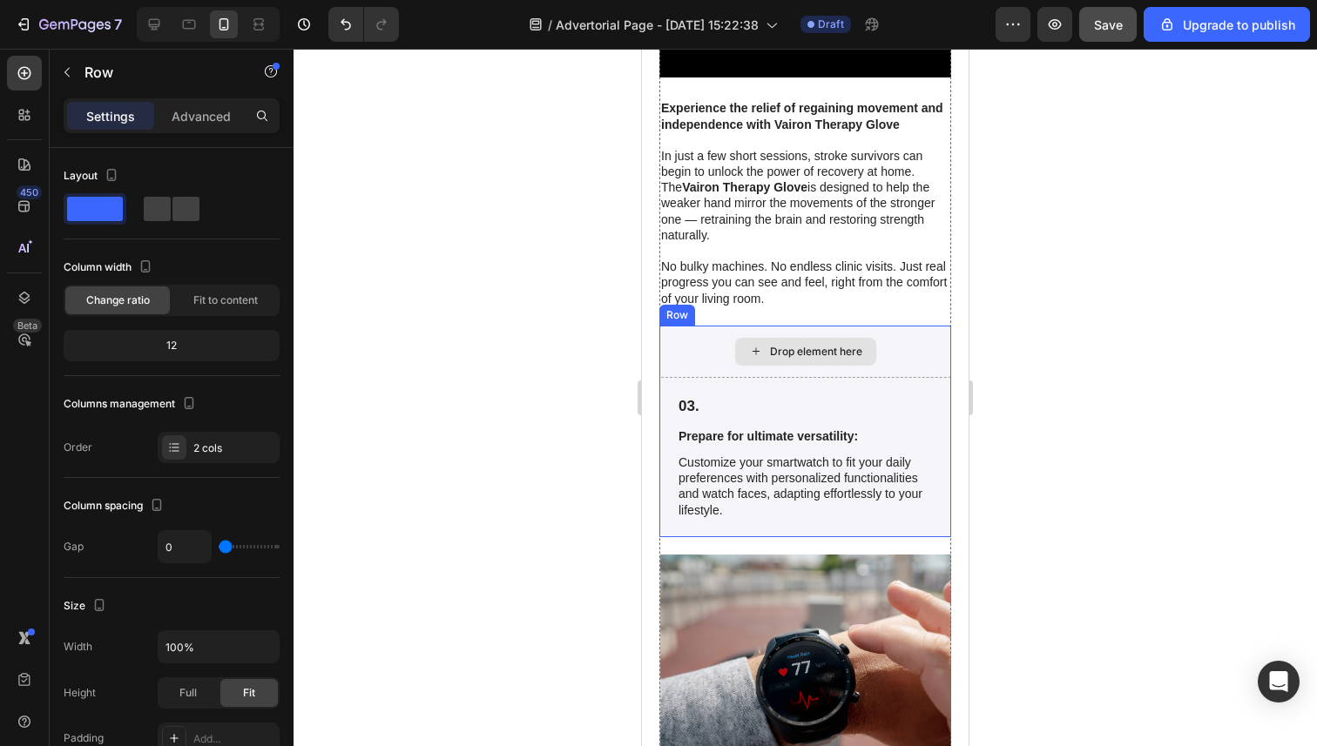
click at [876, 374] on div "Drop element here" at bounding box center [805, 352] width 292 height 52
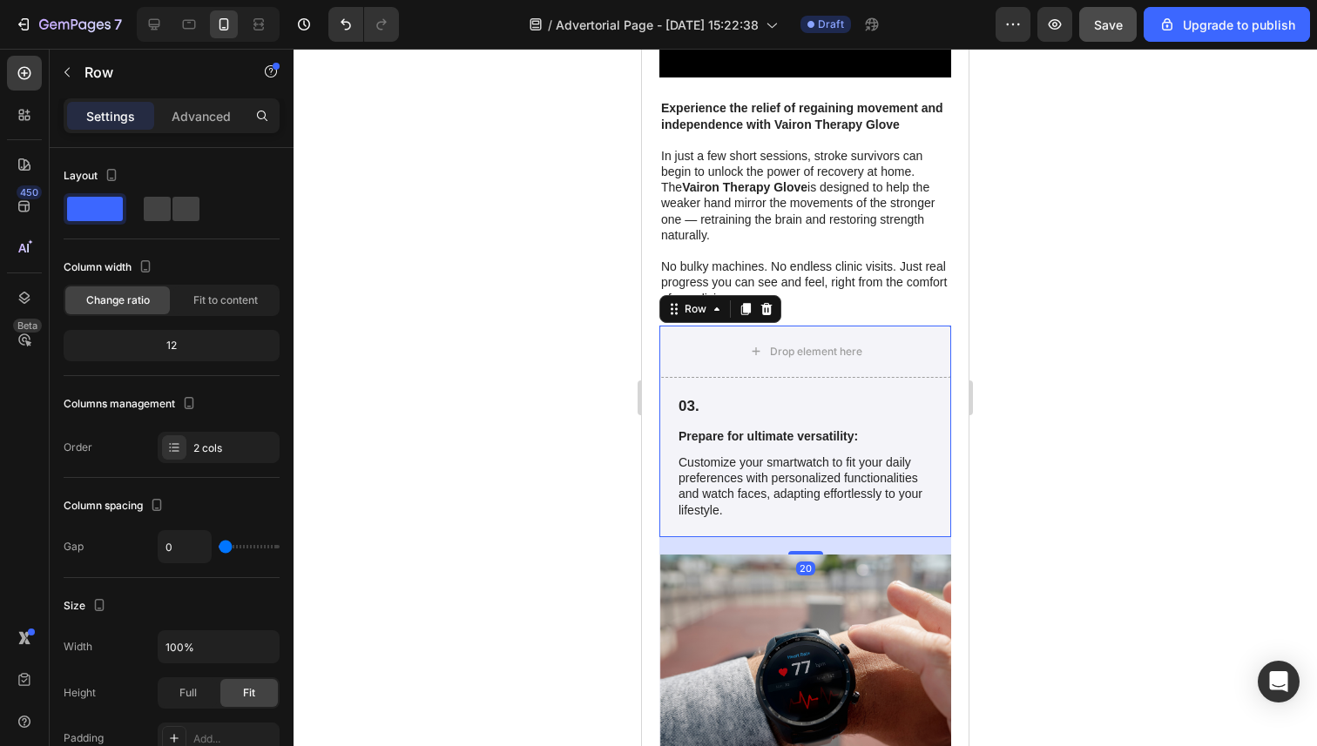
click at [772, 312] on icon at bounding box center [766, 309] width 14 height 14
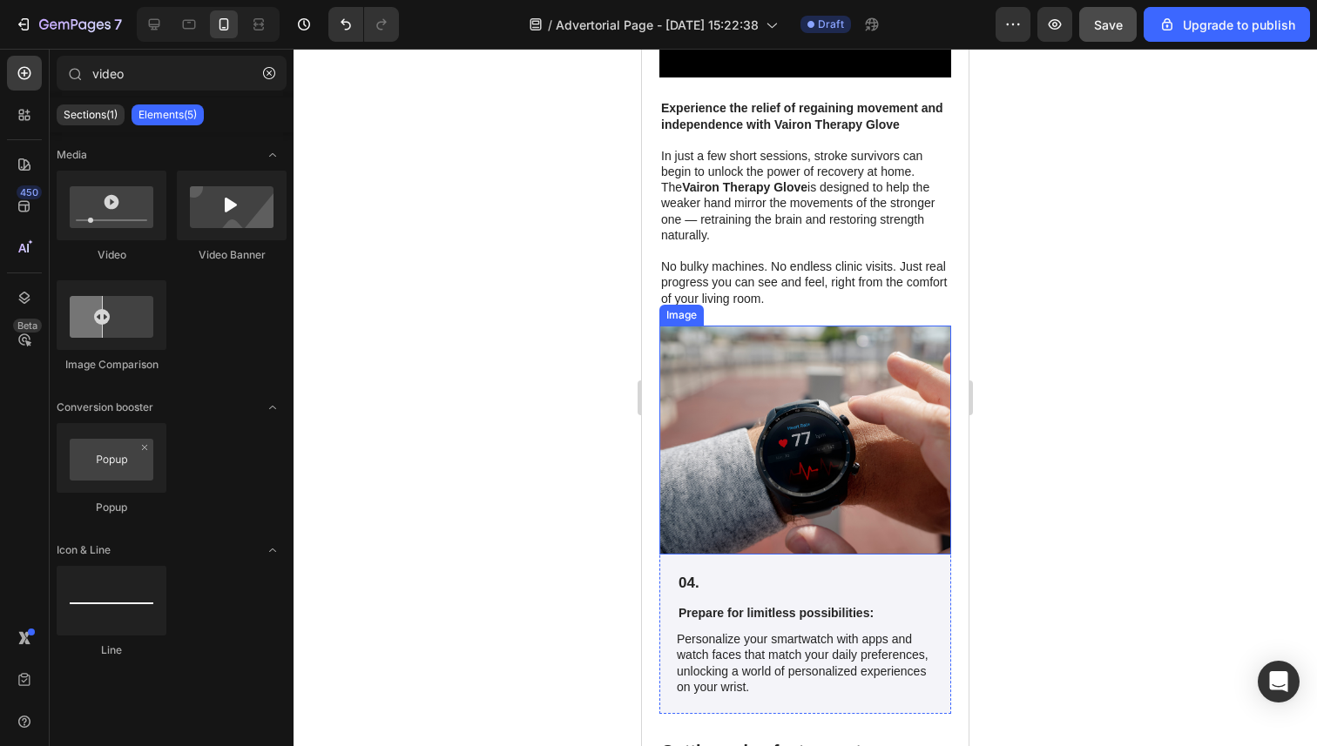
click at [867, 399] on img at bounding box center [805, 440] width 292 height 229
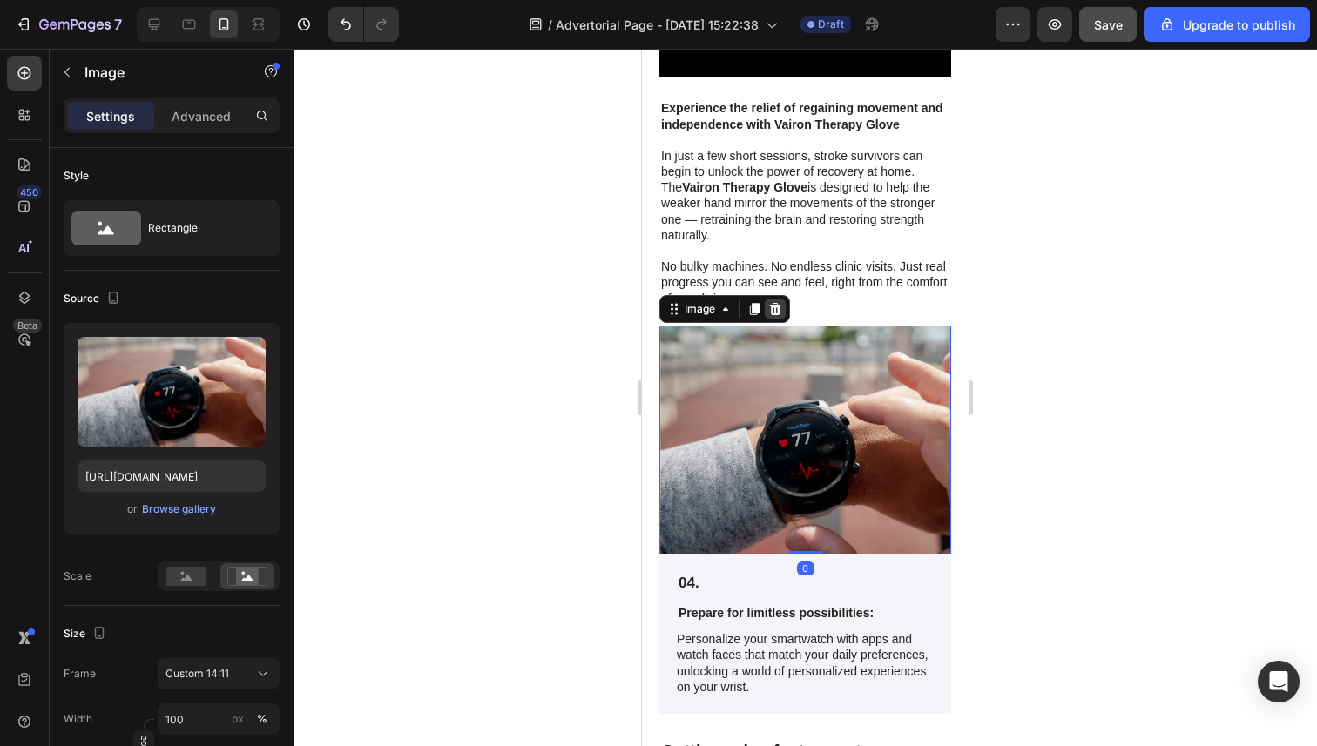
click at [774, 317] on div at bounding box center [775, 309] width 21 height 21
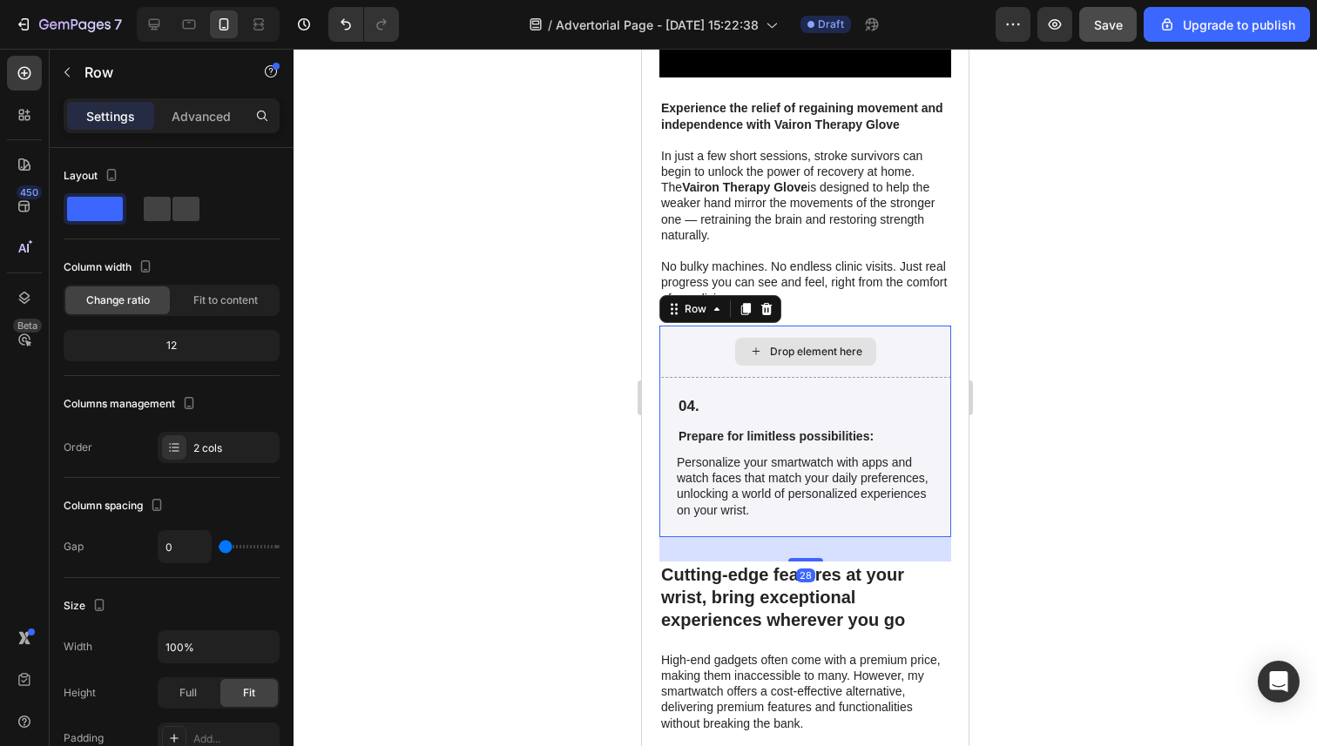
click at [782, 369] on div "Drop element here" at bounding box center [805, 352] width 292 height 52
click at [756, 305] on div at bounding box center [766, 309] width 21 height 21
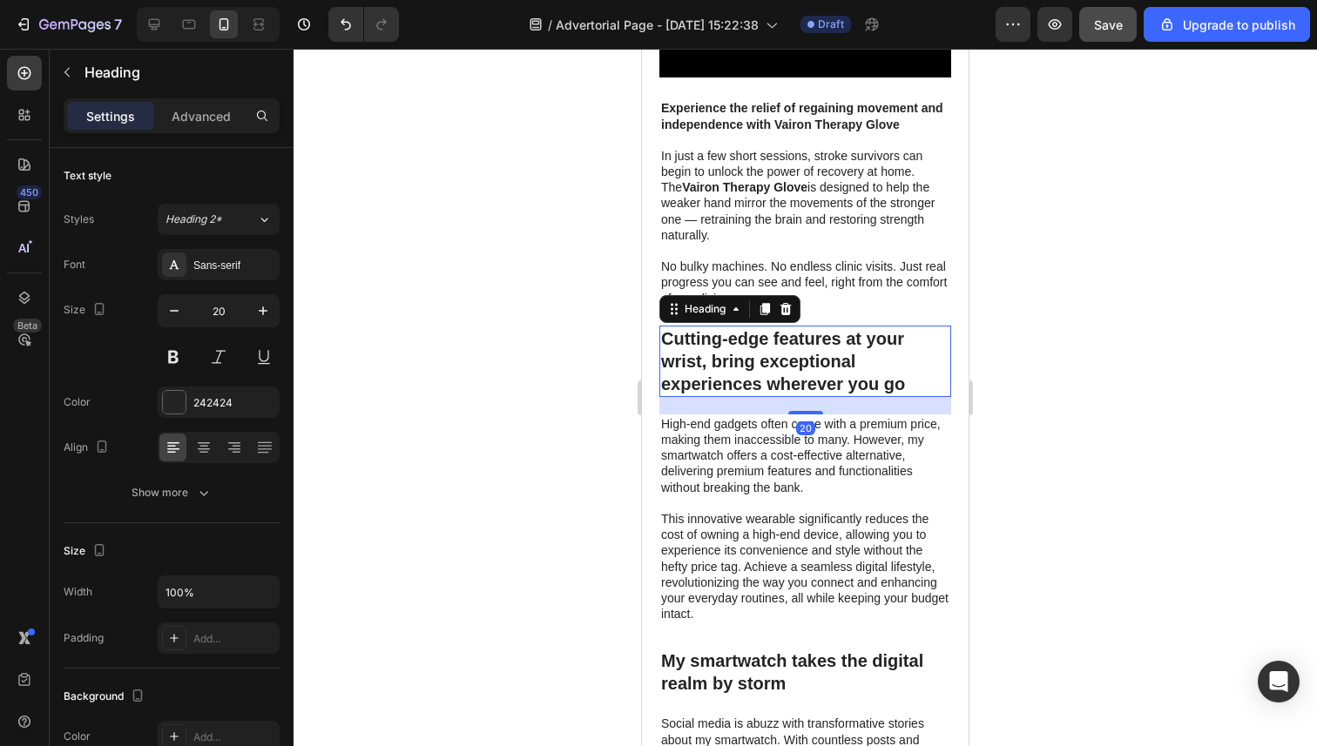
click at [767, 371] on h2 "Cutting-edge features at your wrist, bring exceptional experiences wherever you…" at bounding box center [805, 361] width 292 height 71
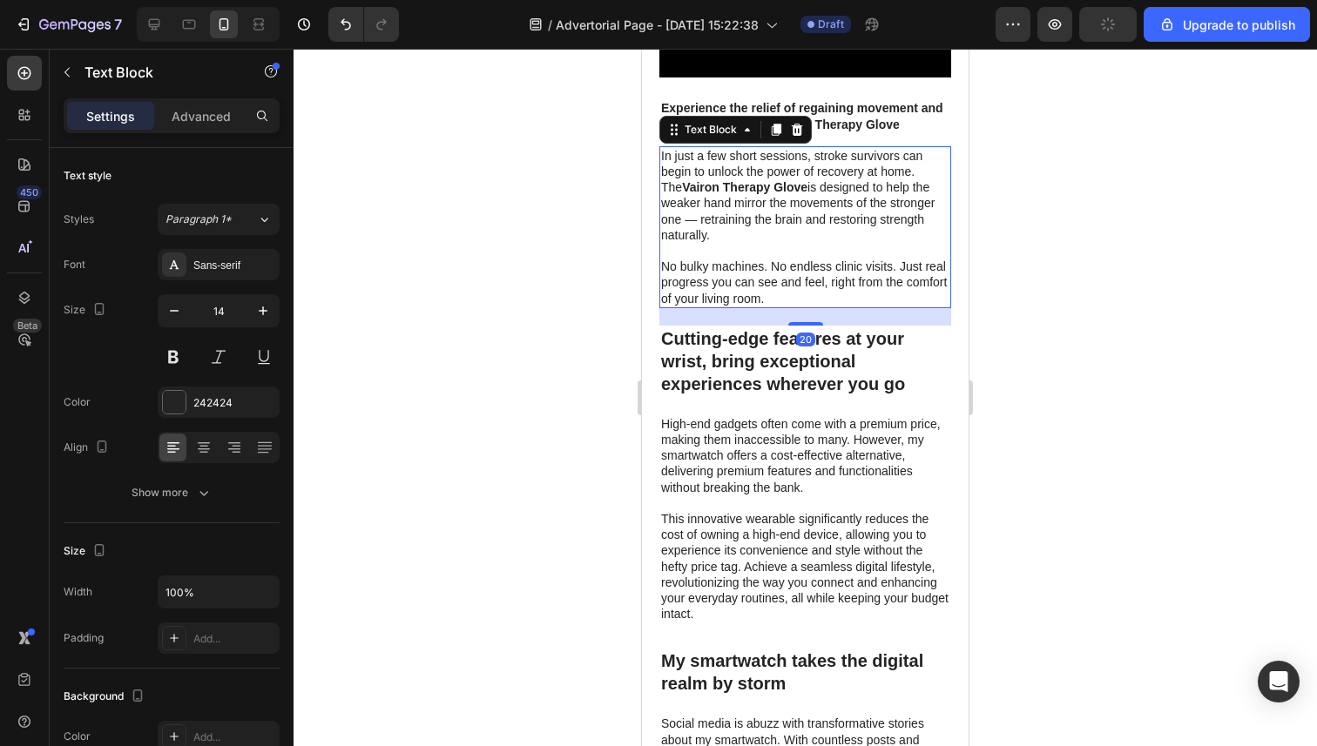
click at [827, 305] on p "No bulky machines. No endless clinic visits. Just real progress you can see and…" at bounding box center [805, 283] width 288 height 48
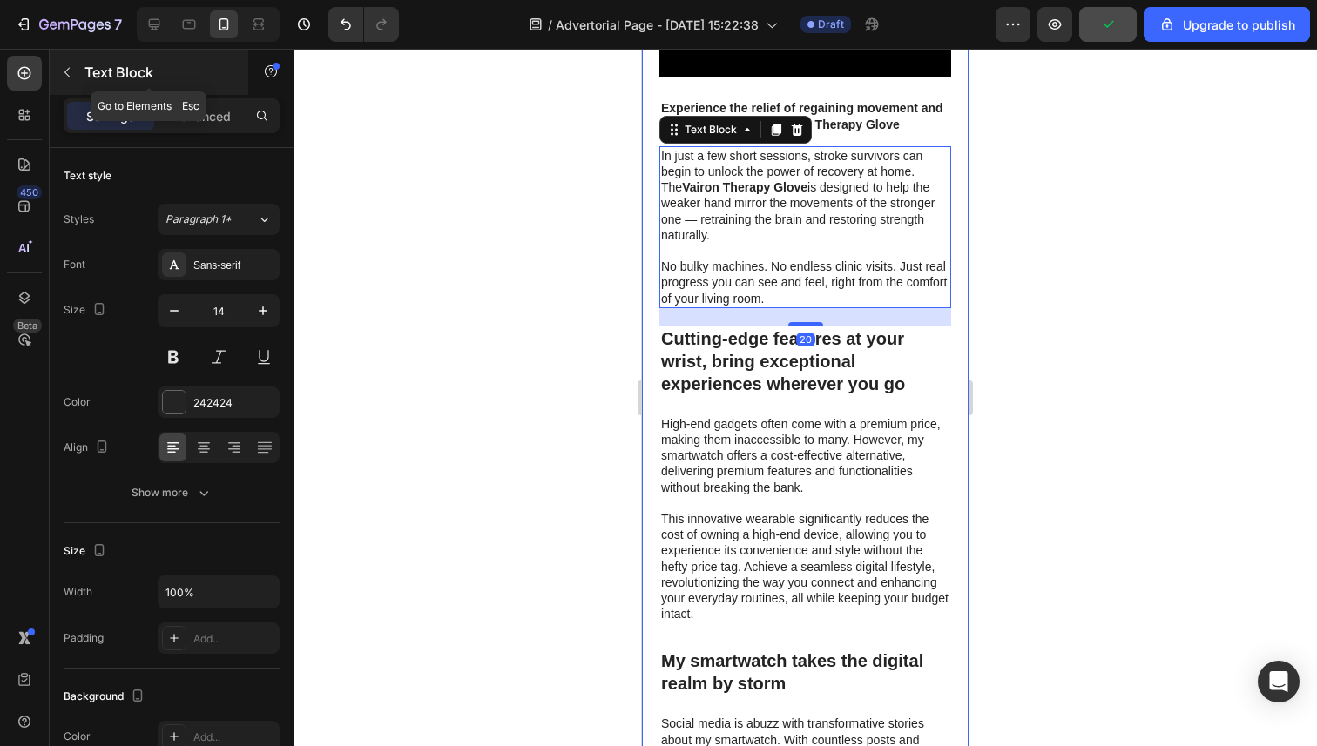
click at [64, 75] on icon "button" at bounding box center [67, 72] width 14 height 14
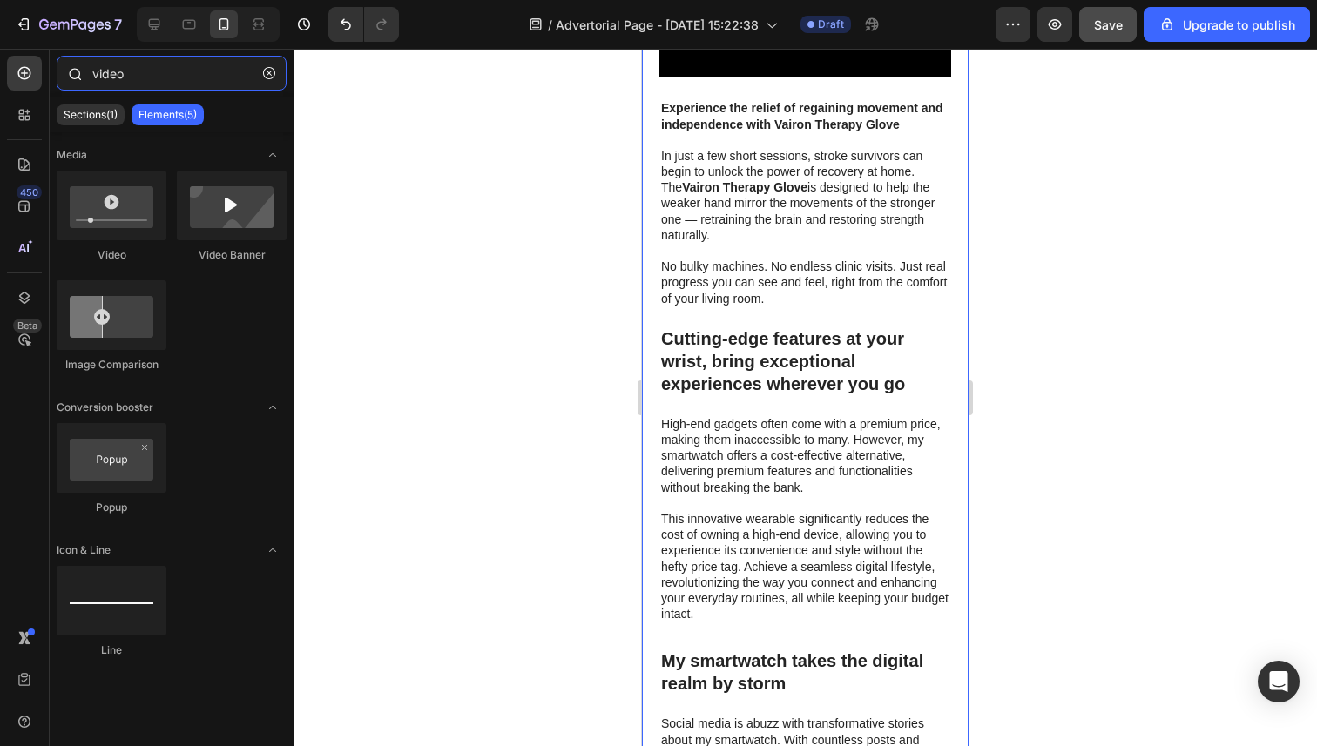
click at [152, 86] on input "video" at bounding box center [172, 73] width 230 height 35
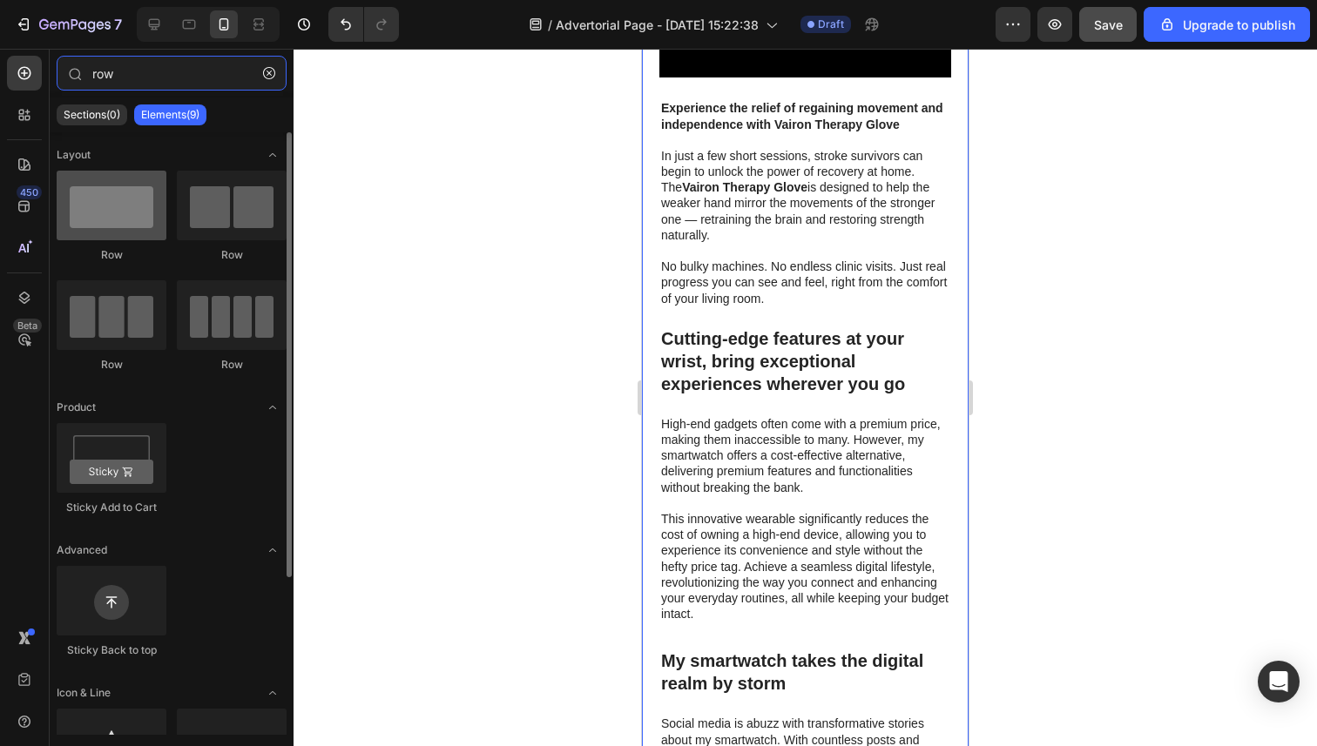
type input "row"
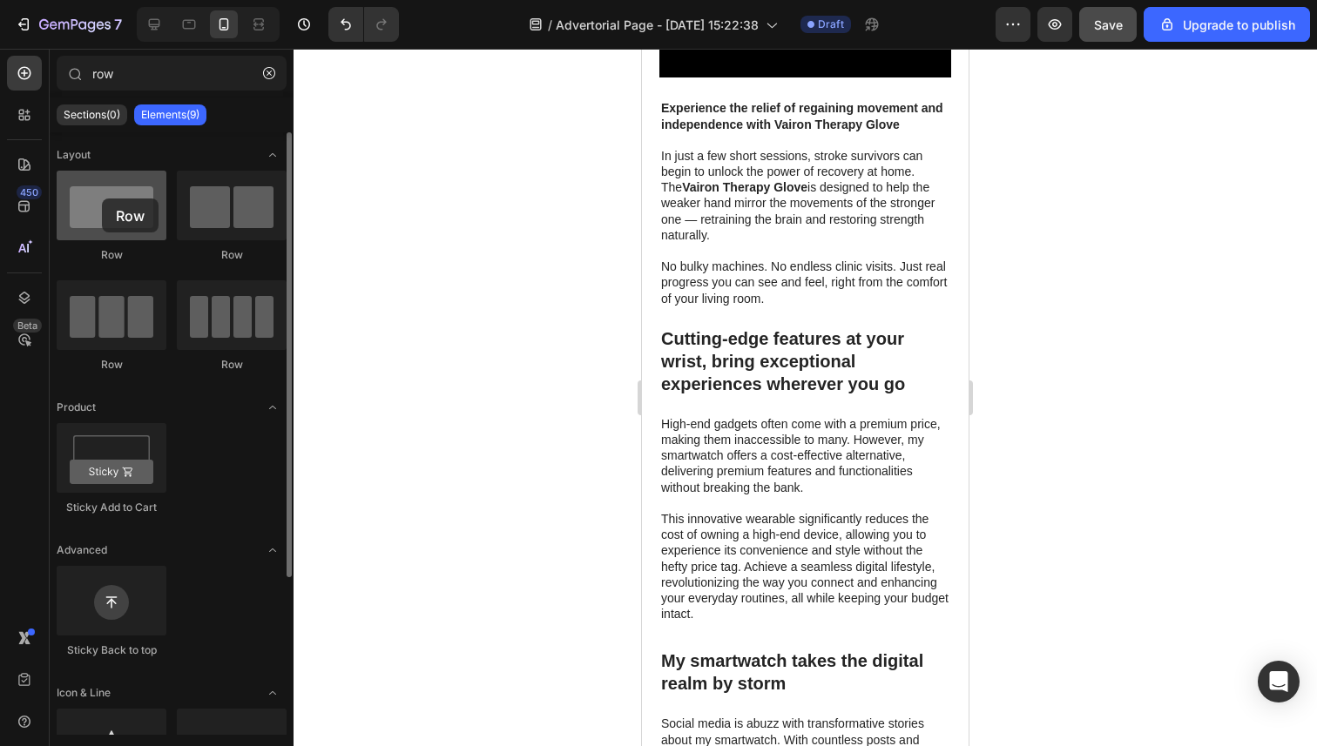
click at [102, 199] on div at bounding box center [112, 206] width 110 height 70
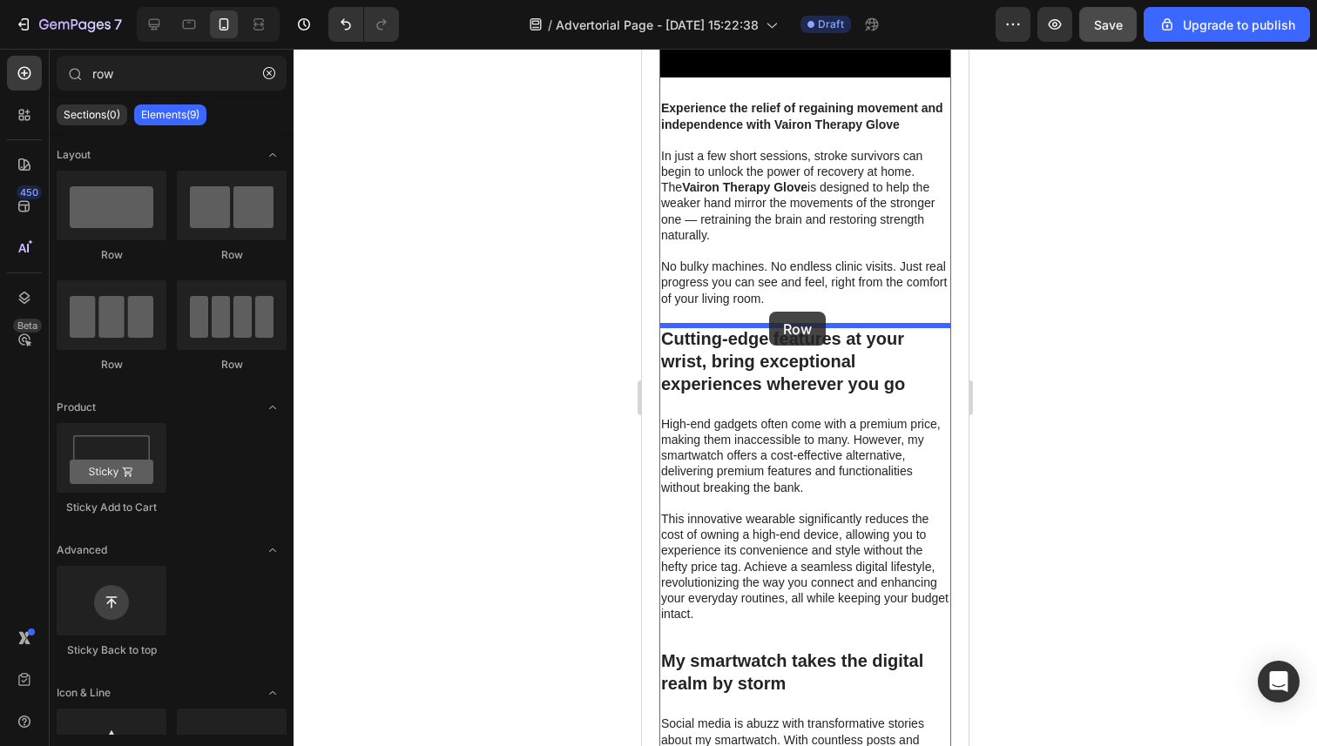
drag, startPoint x: 797, startPoint y: 275, endPoint x: 769, endPoint y: 312, distance: 46.0
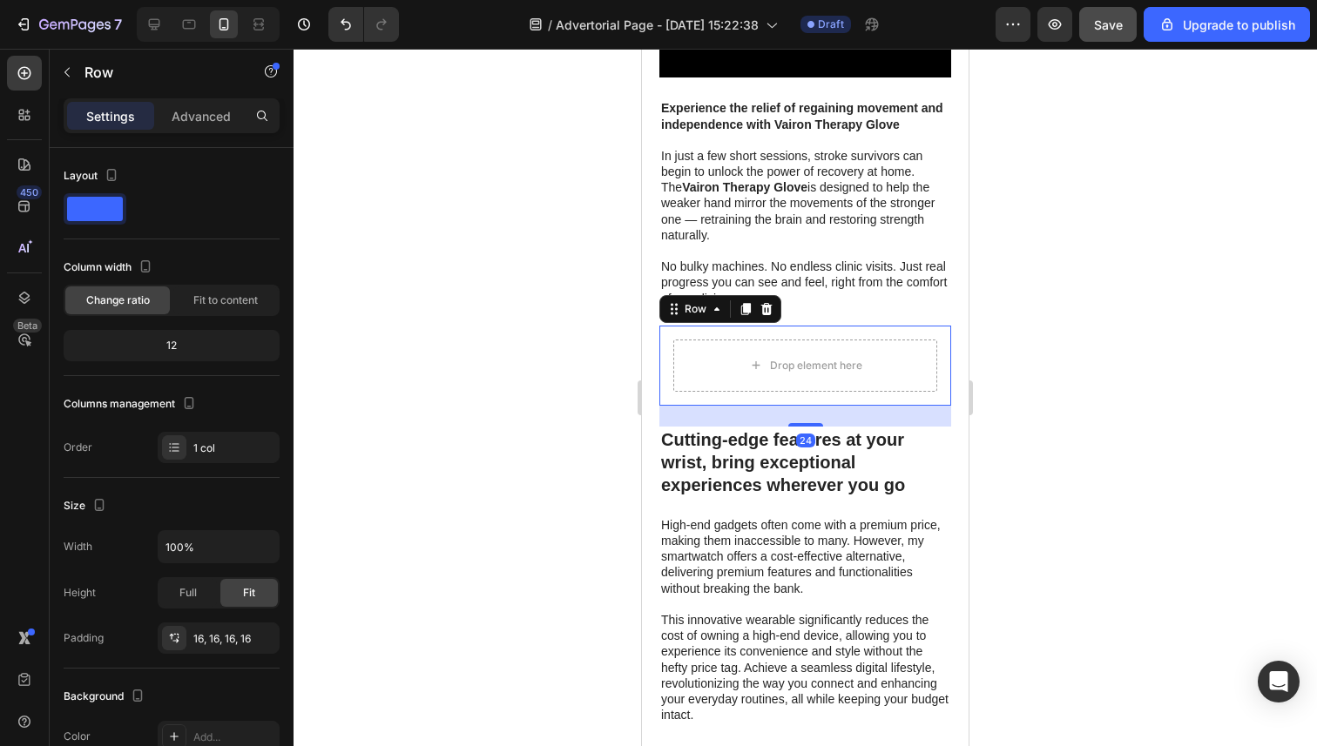
click at [554, 375] on div at bounding box center [804, 398] width 1023 height 698
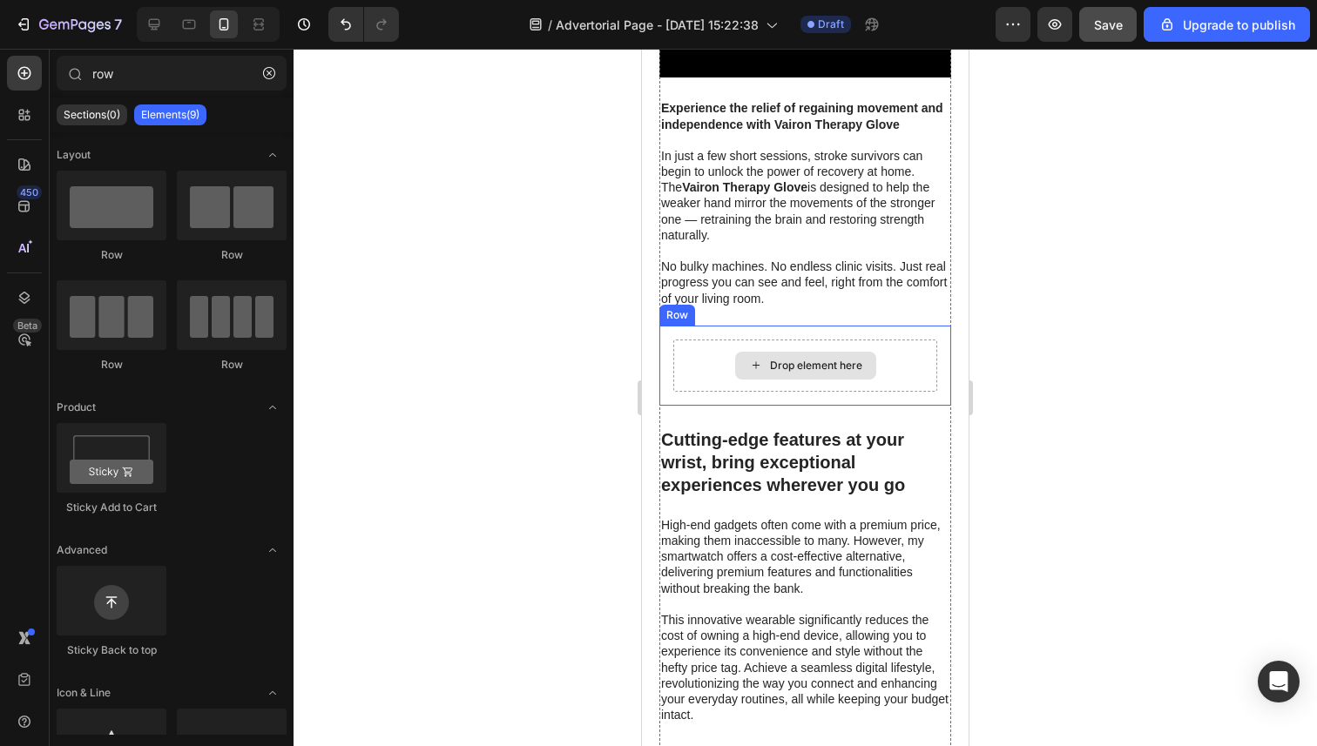
click at [718, 372] on div "Drop element here" at bounding box center [805, 366] width 264 height 52
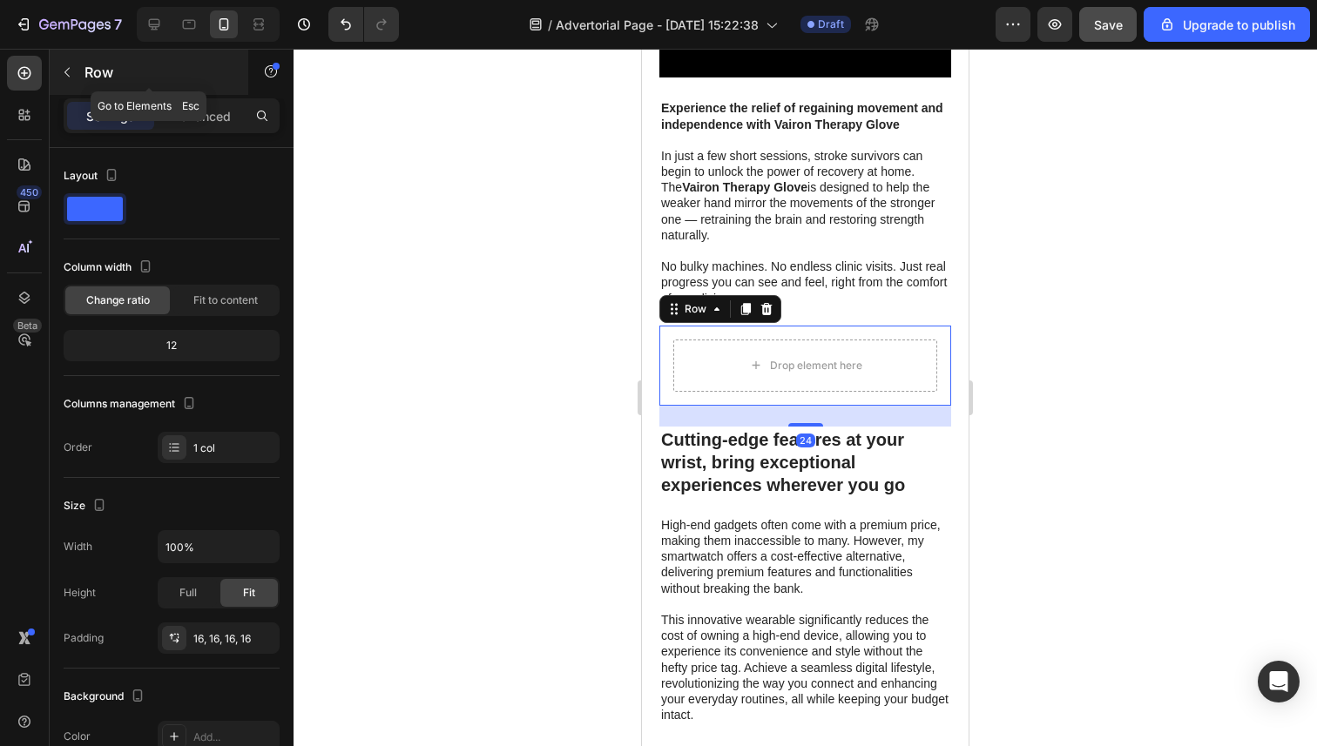
click at [70, 79] on button "button" at bounding box center [67, 72] width 28 height 28
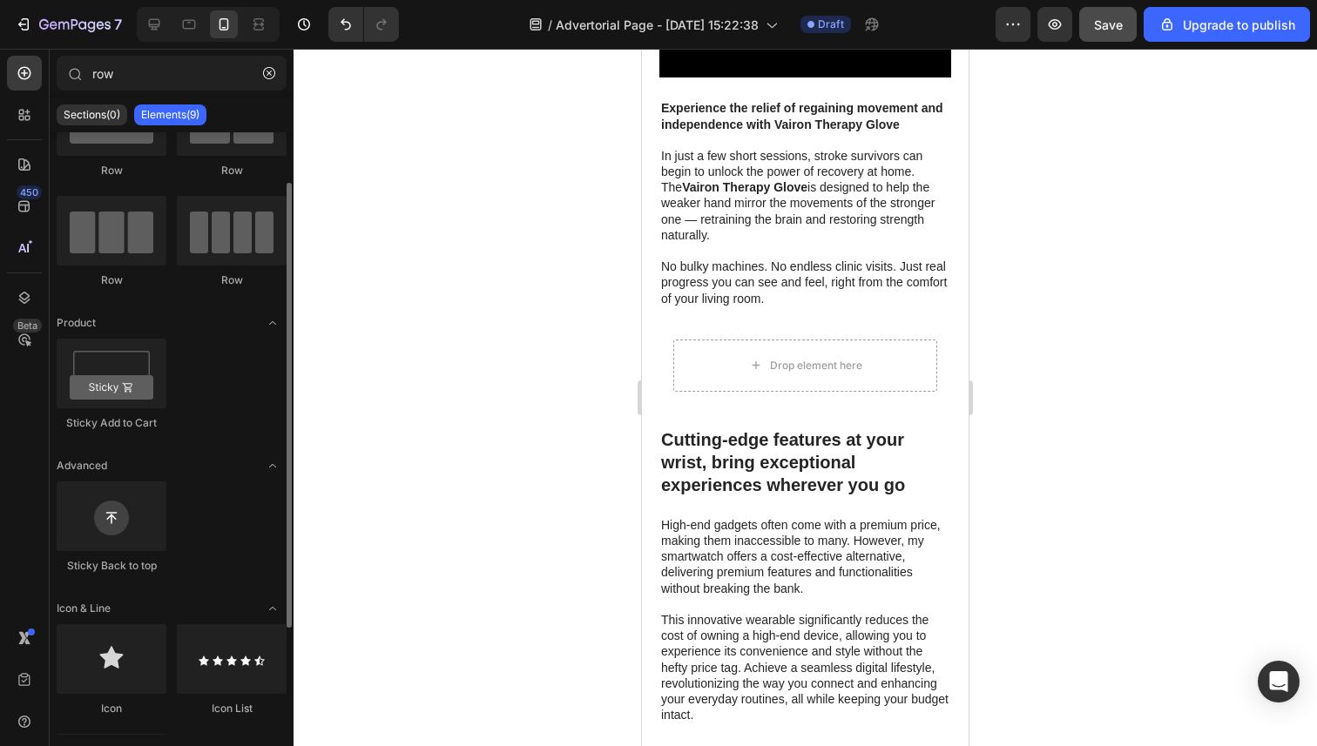
scroll to position [0, 0]
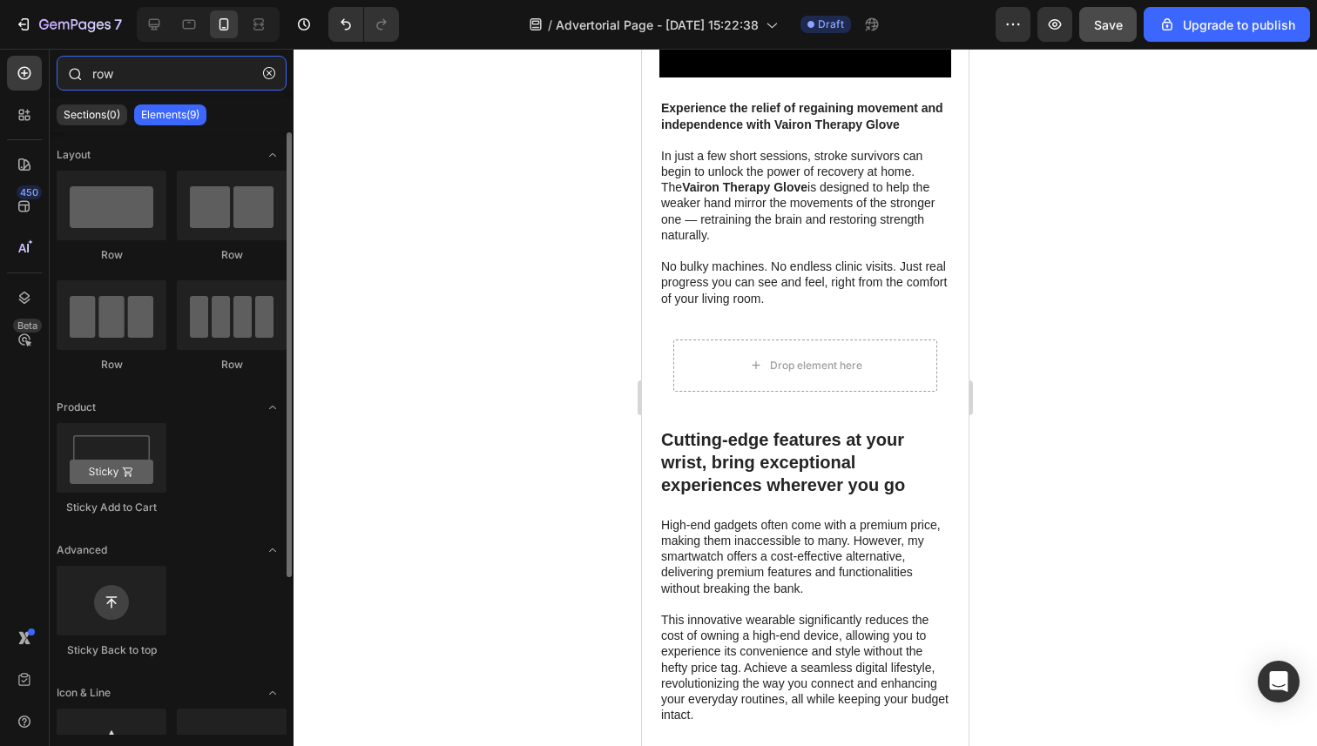
click at [166, 80] on input "row" at bounding box center [172, 73] width 230 height 35
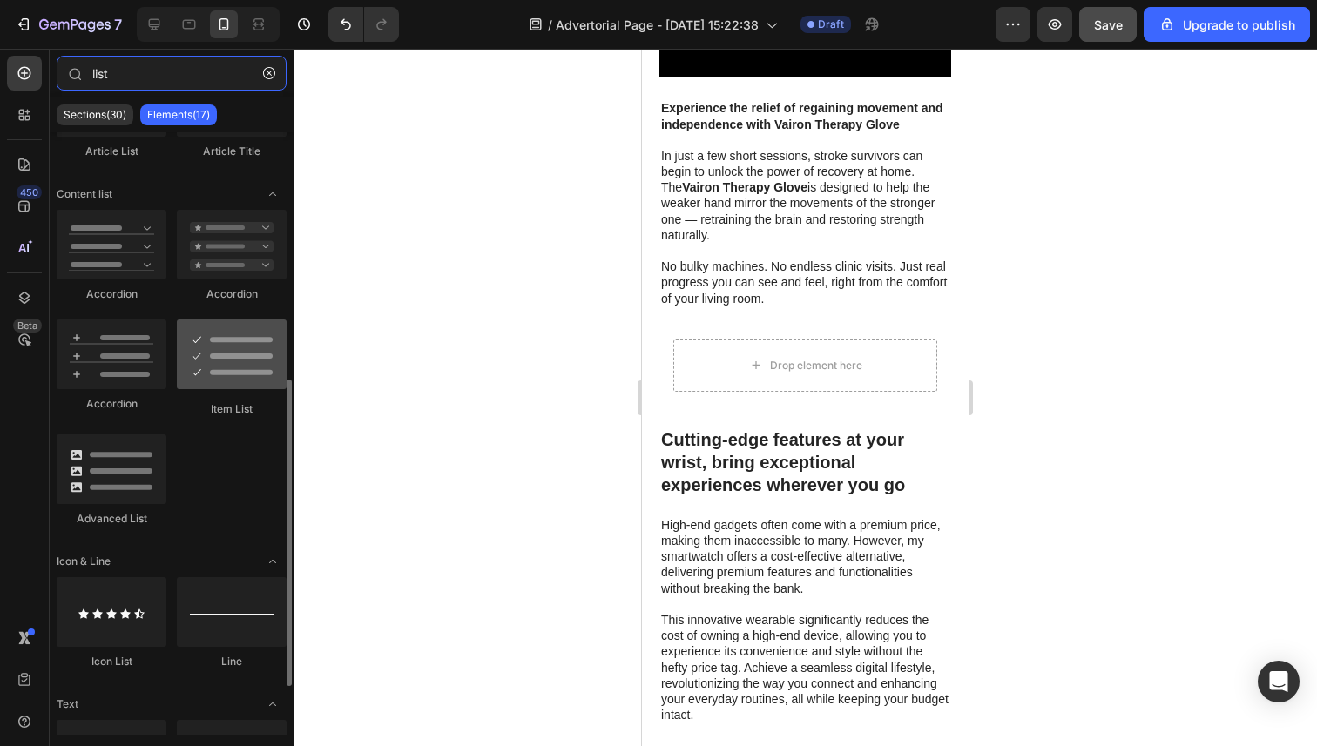
scroll to position [459, 0]
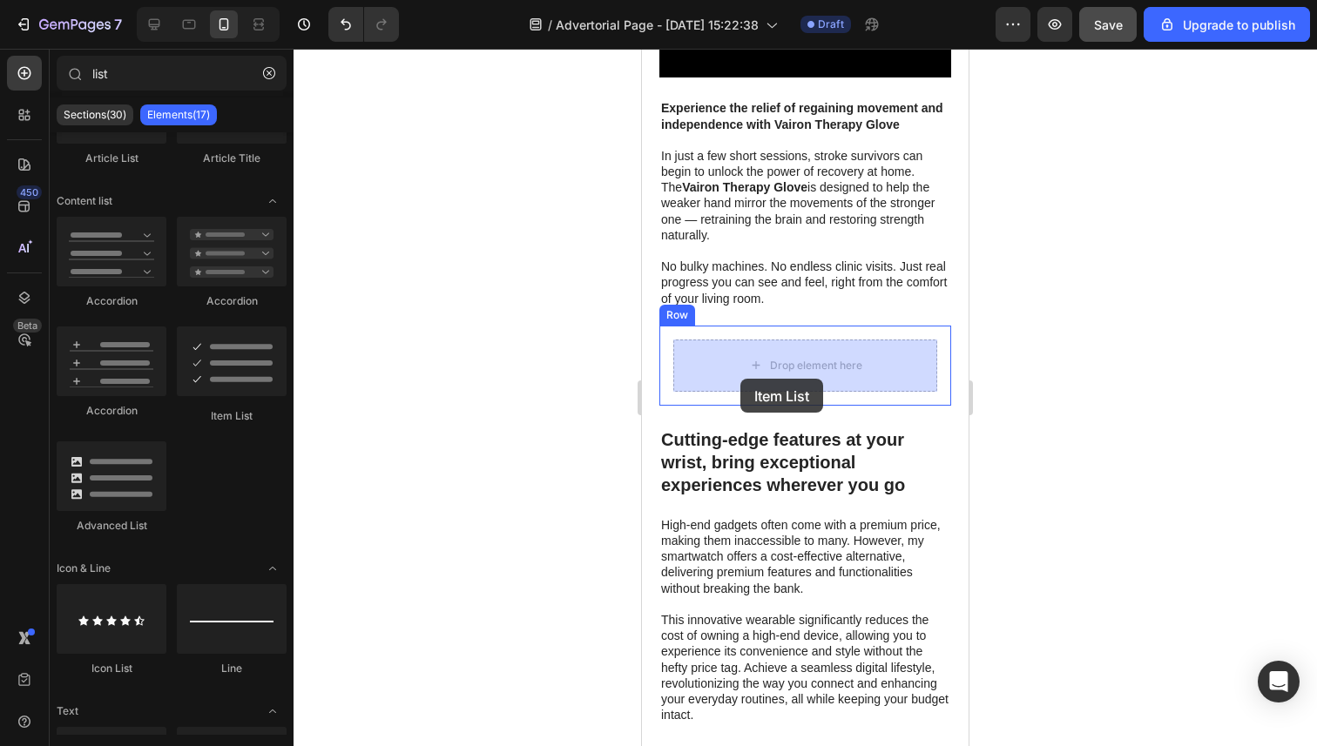
drag, startPoint x: 869, startPoint y: 426, endPoint x: 750, endPoint y: 371, distance: 131.3
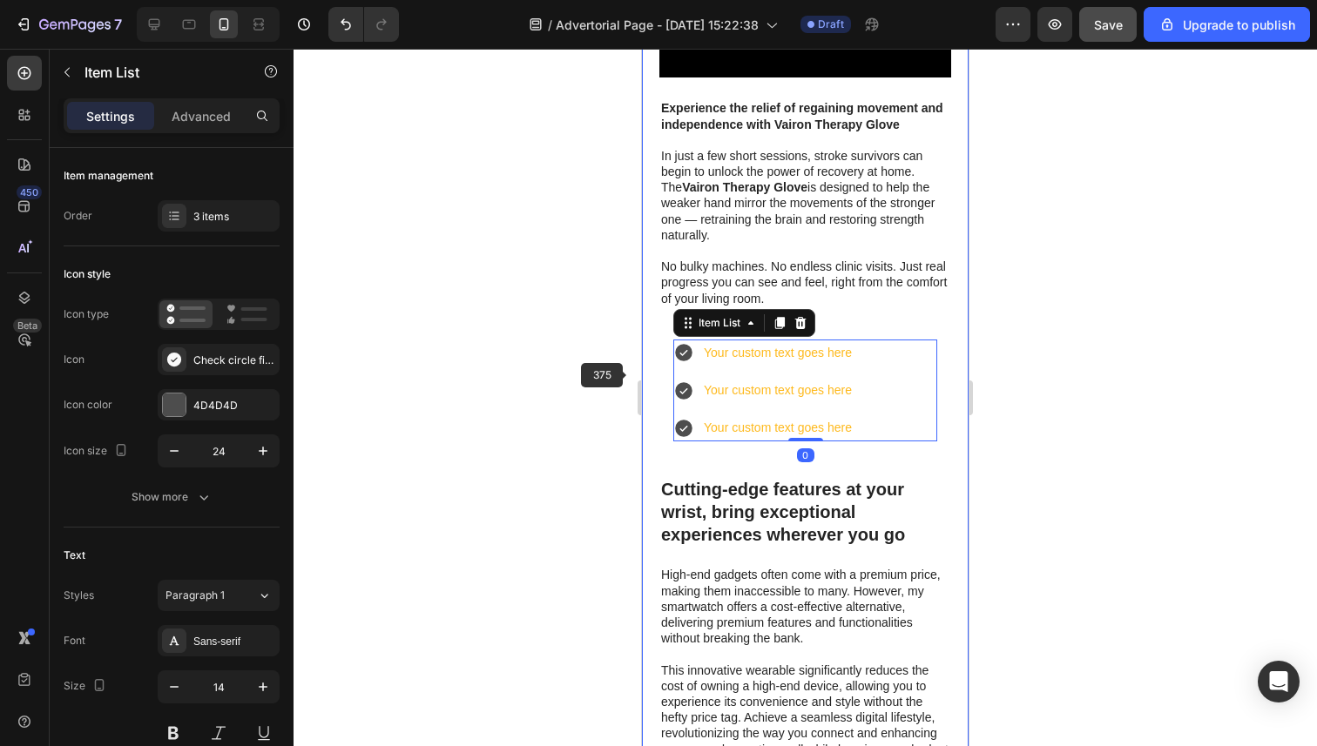
click at [549, 401] on div at bounding box center [804, 398] width 1023 height 698
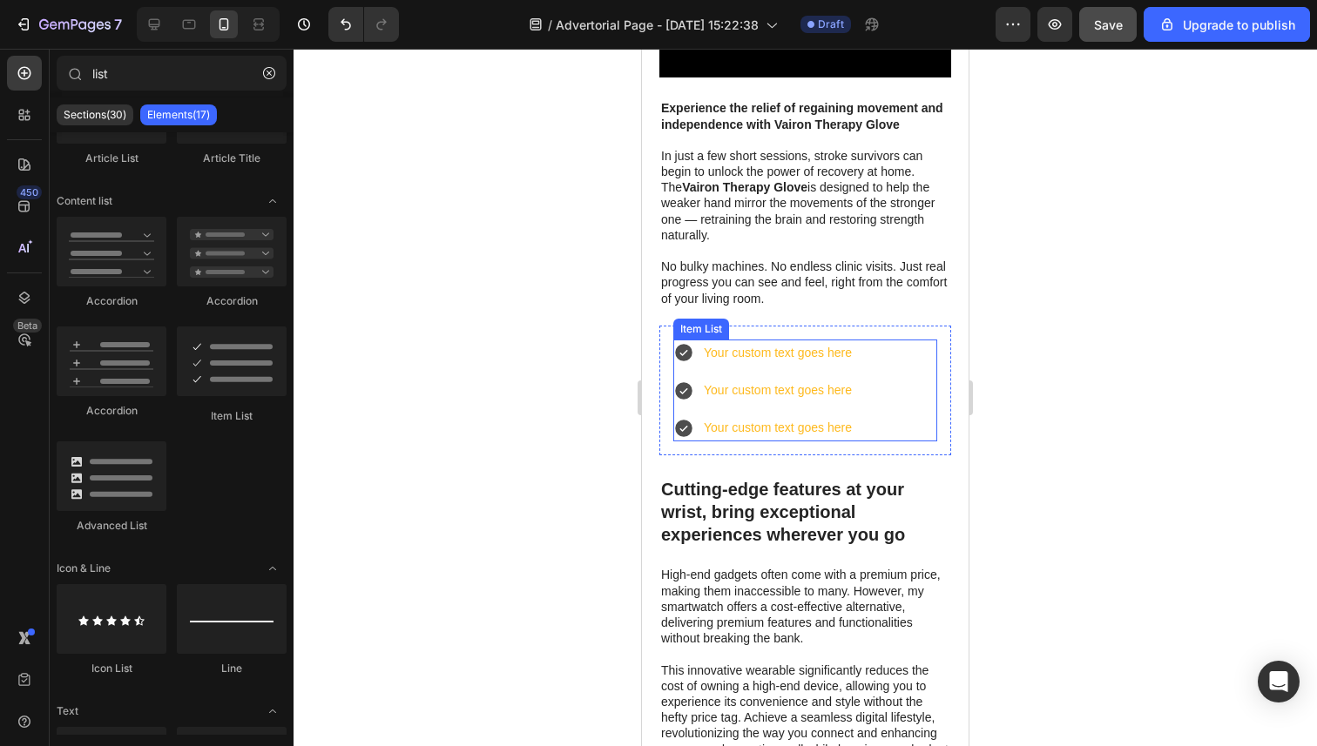
click at [856, 382] on div "Your custom text goes here Your custom text goes here Your custom text goes here" at bounding box center [805, 391] width 264 height 103
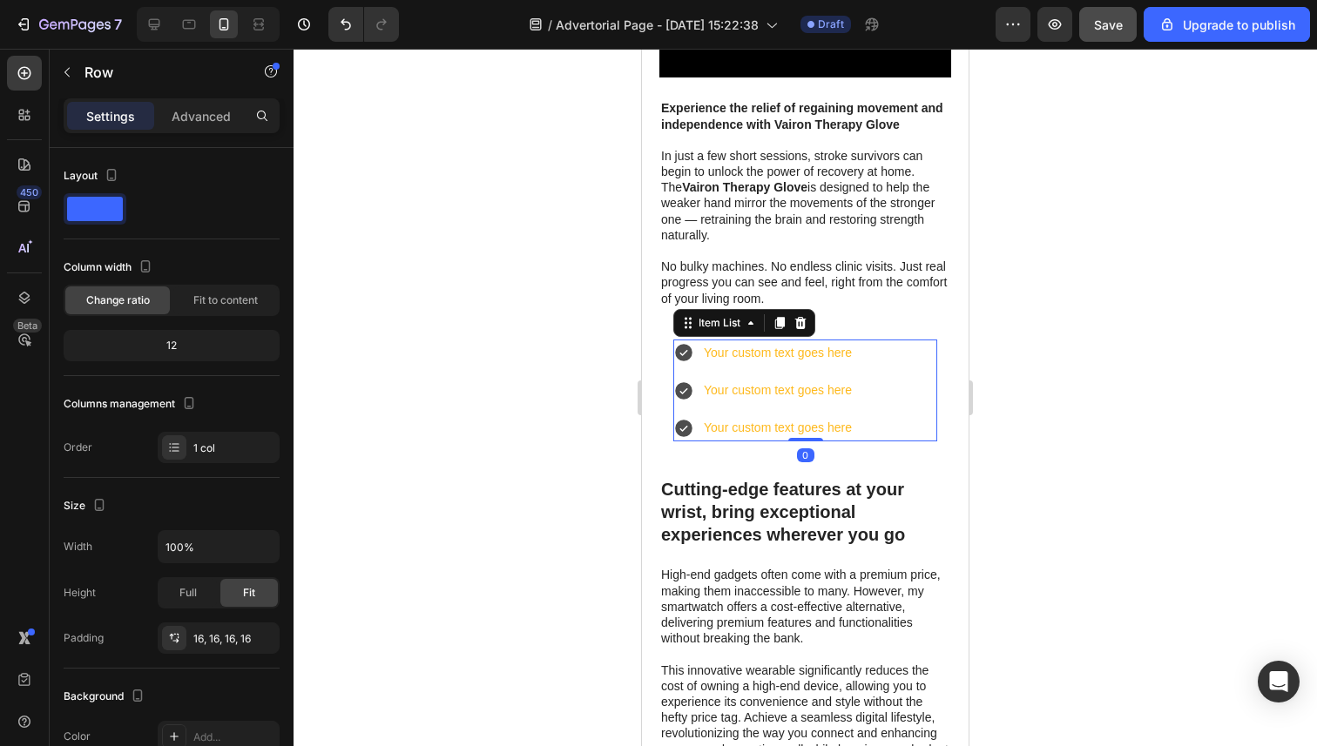
click at [860, 334] on div "Your custom text goes here Your custom text goes here Your custom text goes her…" at bounding box center [805, 391] width 292 height 131
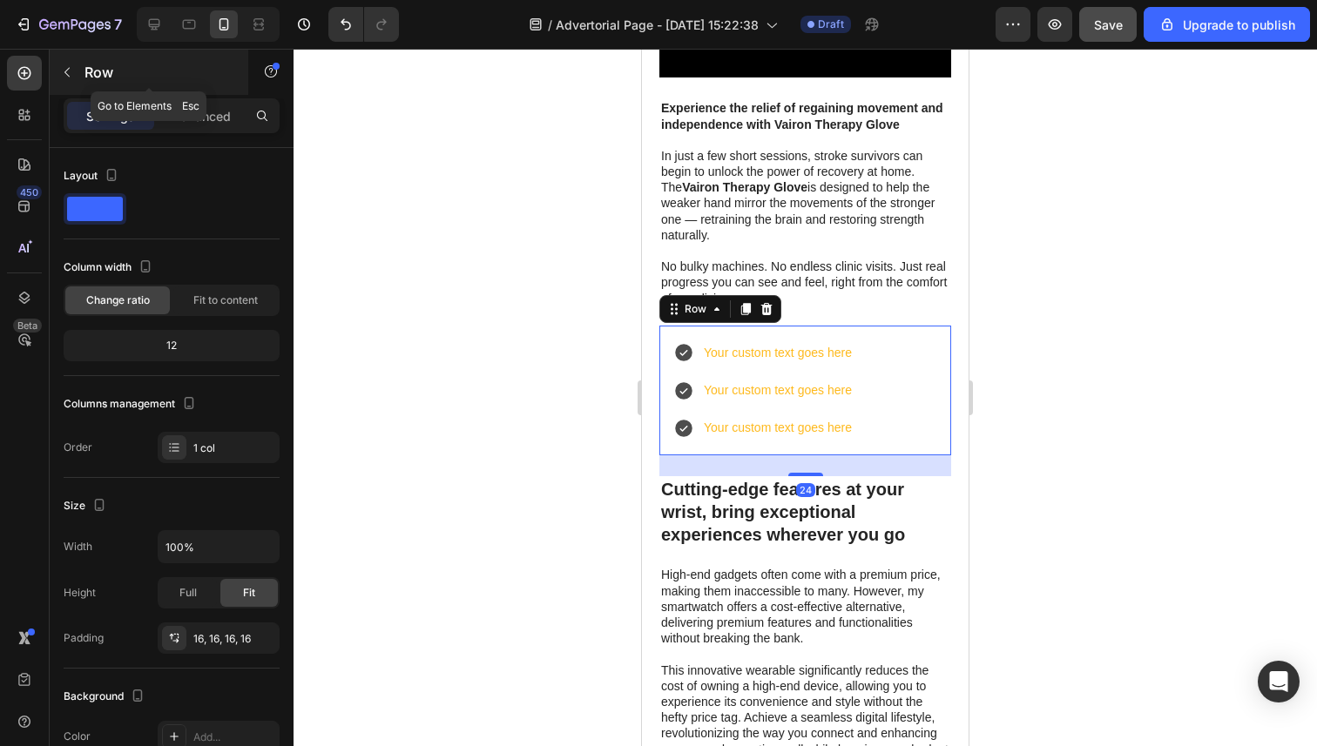
click at [67, 63] on button "button" at bounding box center [67, 72] width 28 height 28
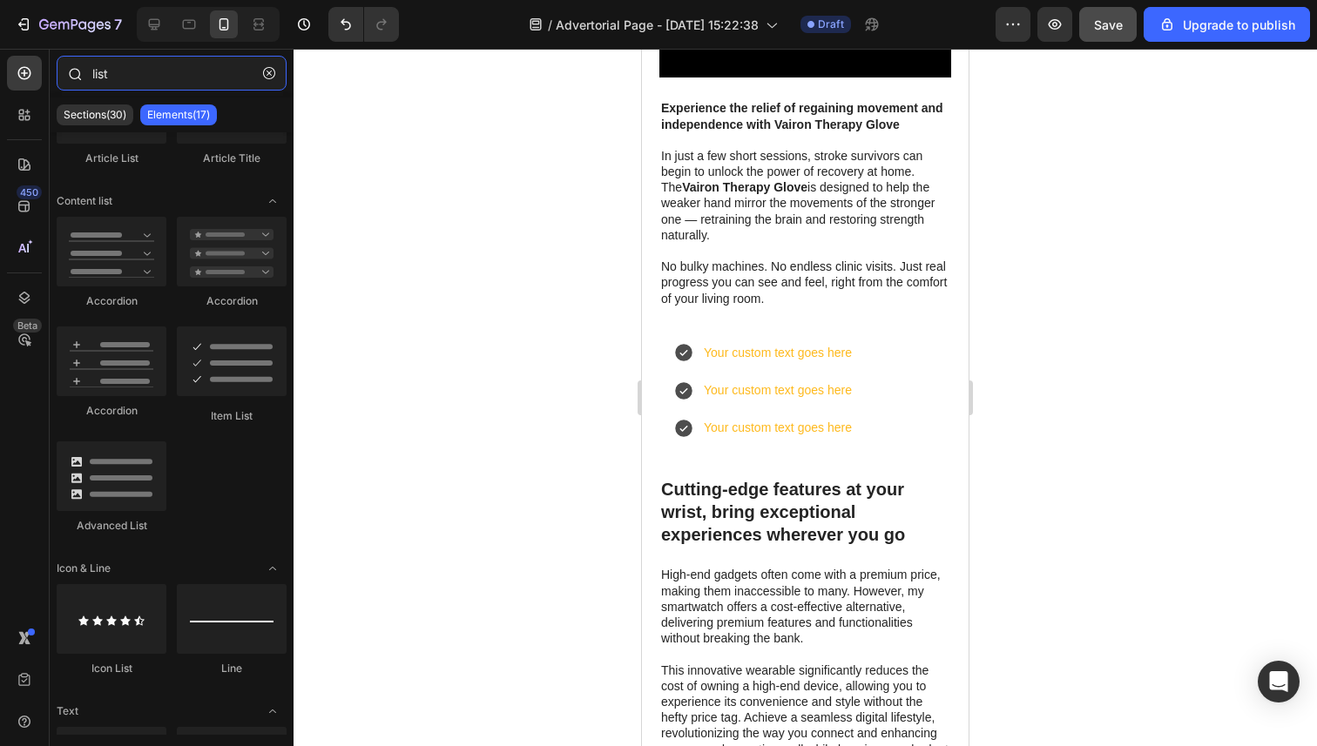
click at [130, 74] on input "list" at bounding box center [172, 73] width 230 height 35
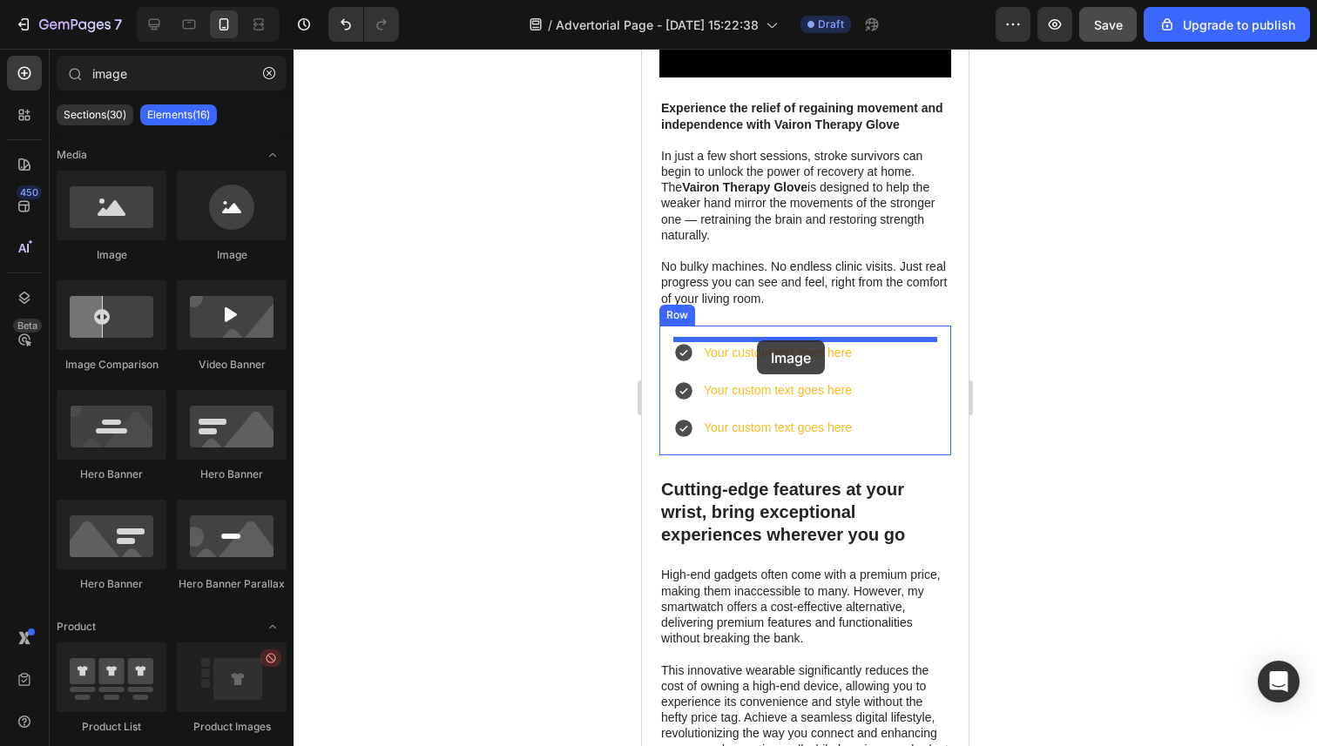
drag, startPoint x: 745, startPoint y: 266, endPoint x: 757, endPoint y: 340, distance: 75.0
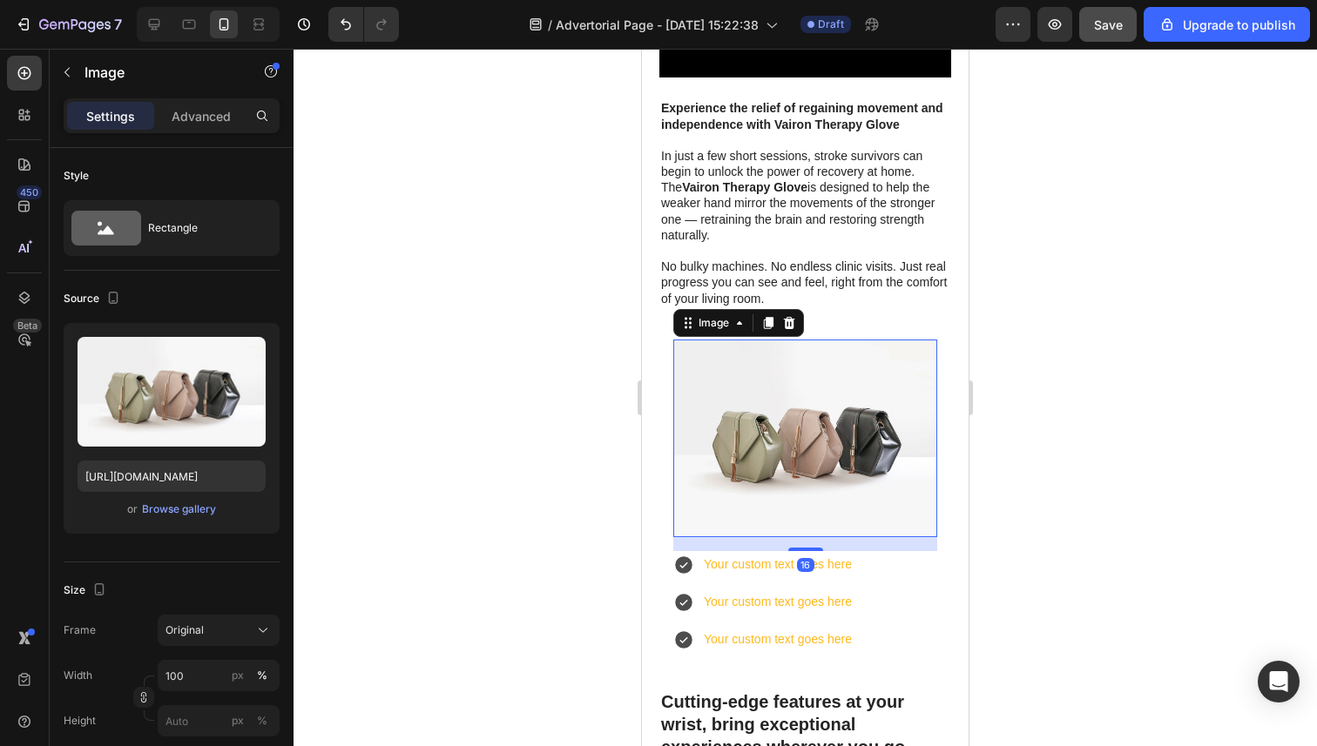
click at [574, 412] on div at bounding box center [804, 398] width 1023 height 698
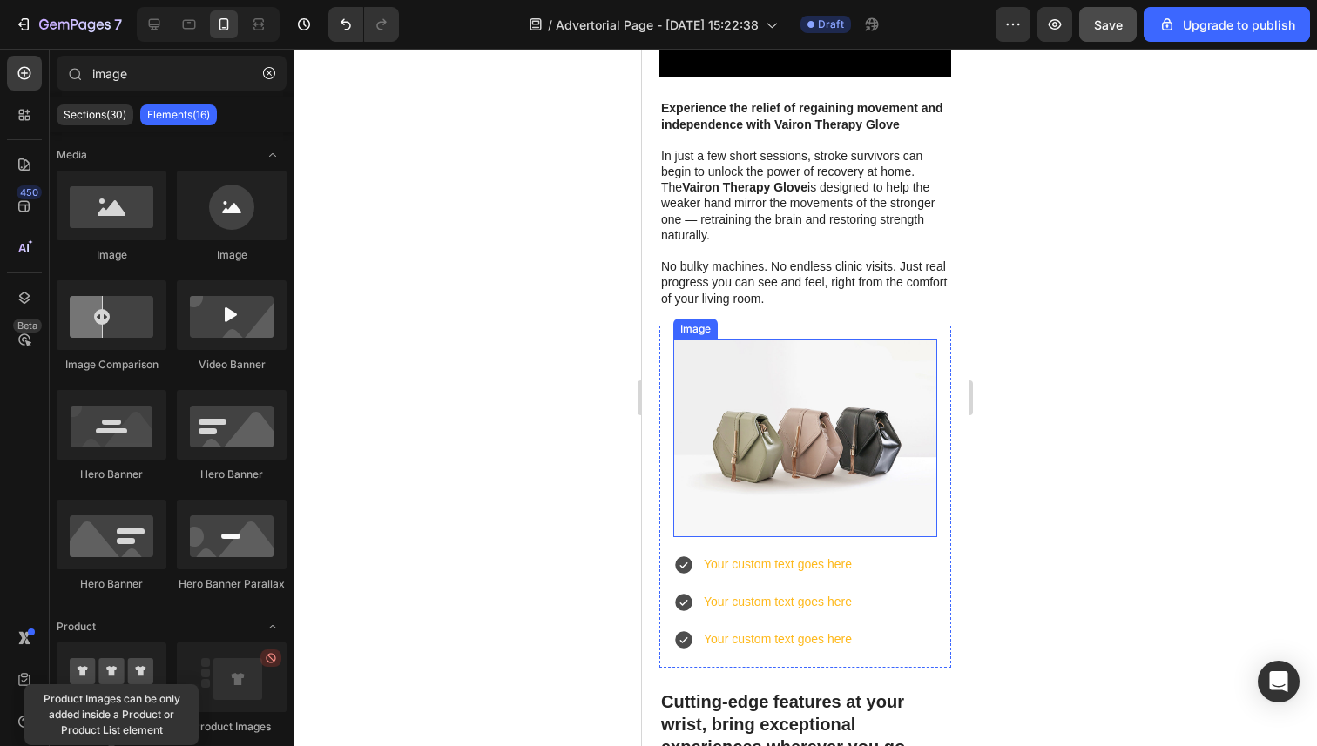
click at [816, 421] on img at bounding box center [805, 439] width 264 height 198
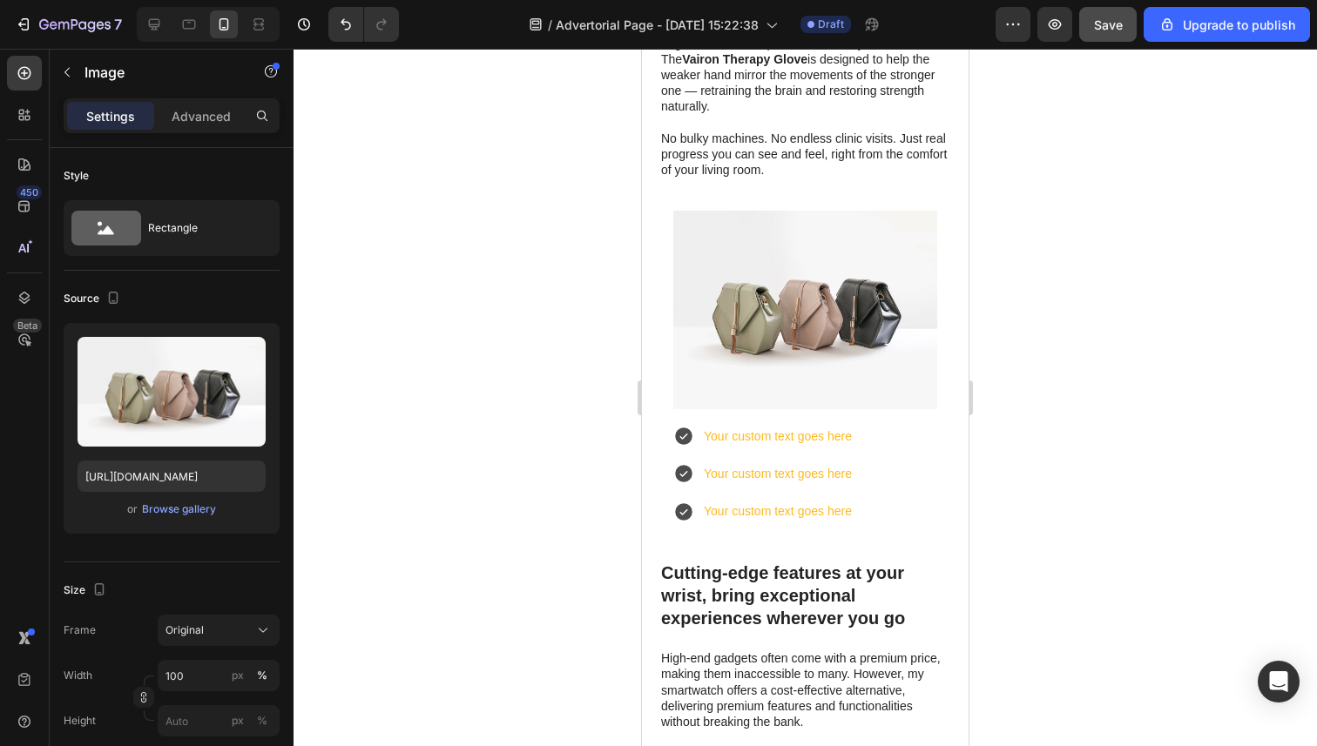
scroll to position [4290, 0]
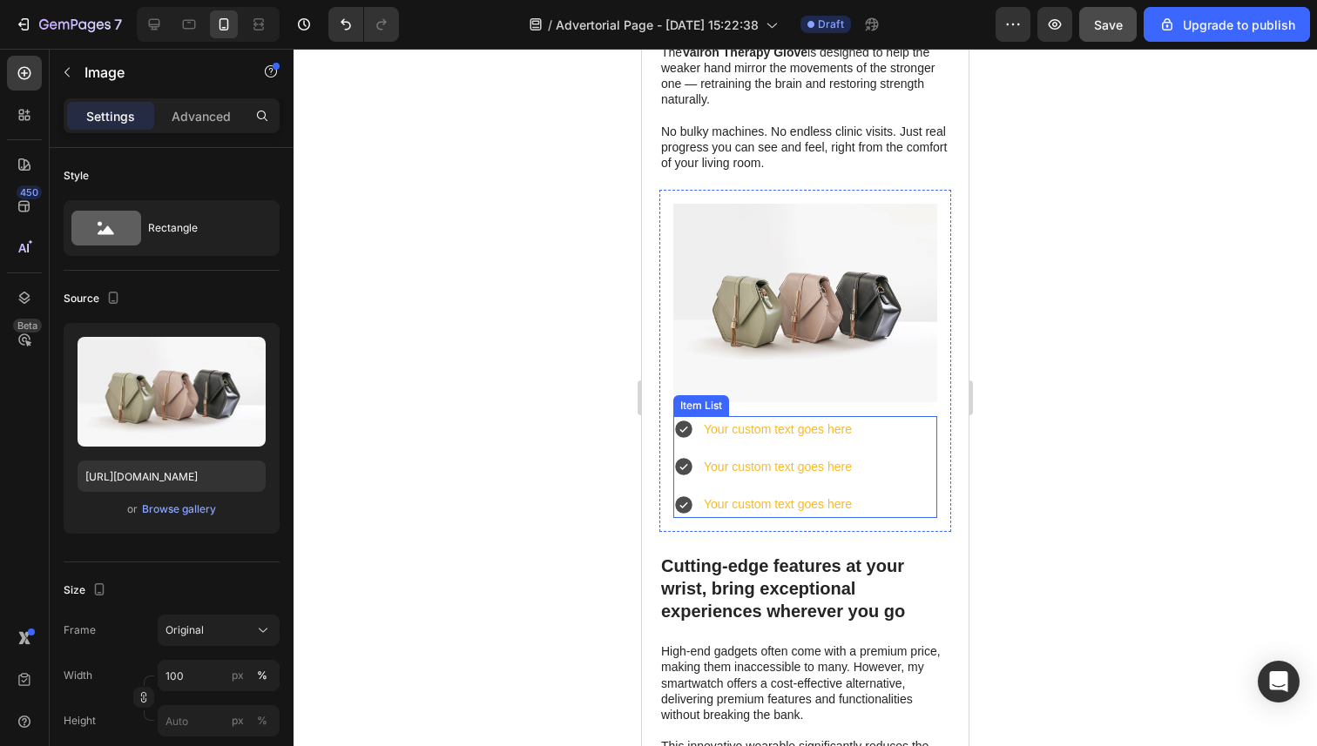
click at [879, 482] on div "Your custom text goes here Your custom text goes here Your custom text goes here" at bounding box center [805, 467] width 264 height 103
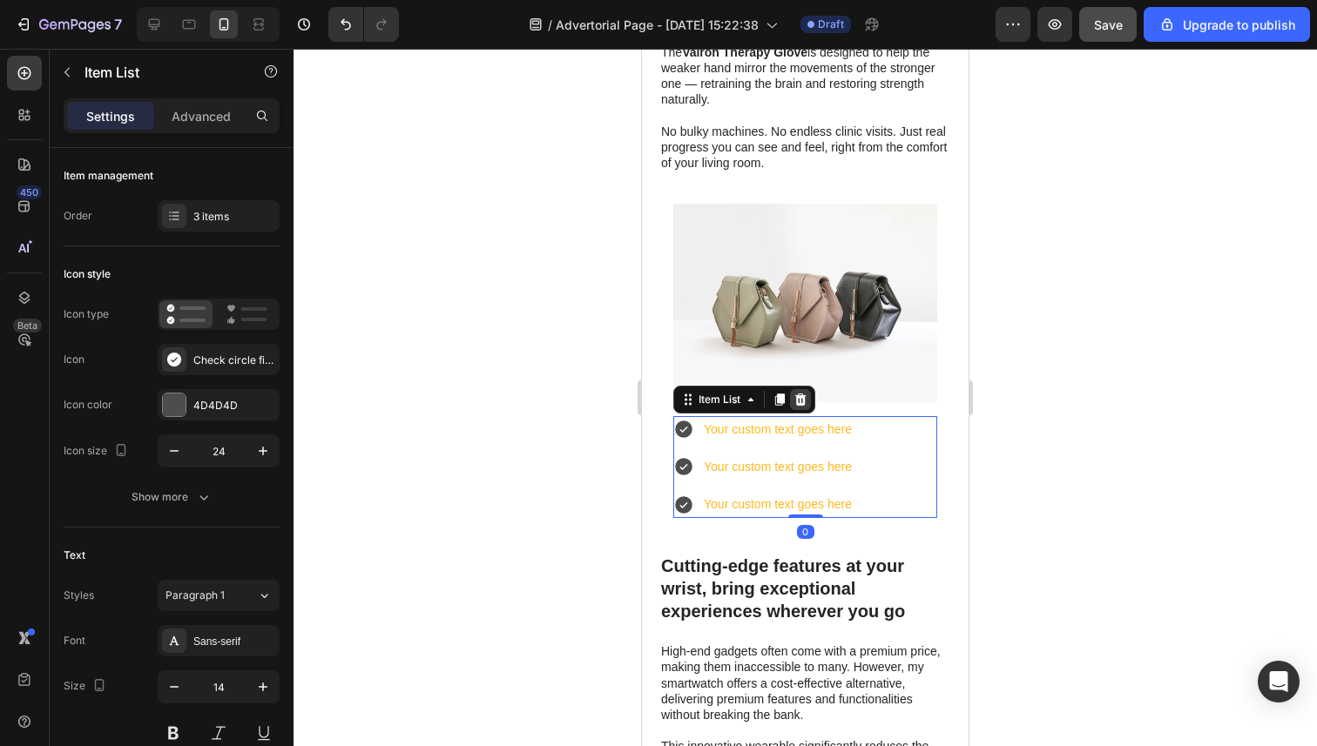
click at [805, 401] on icon at bounding box center [800, 399] width 11 height 12
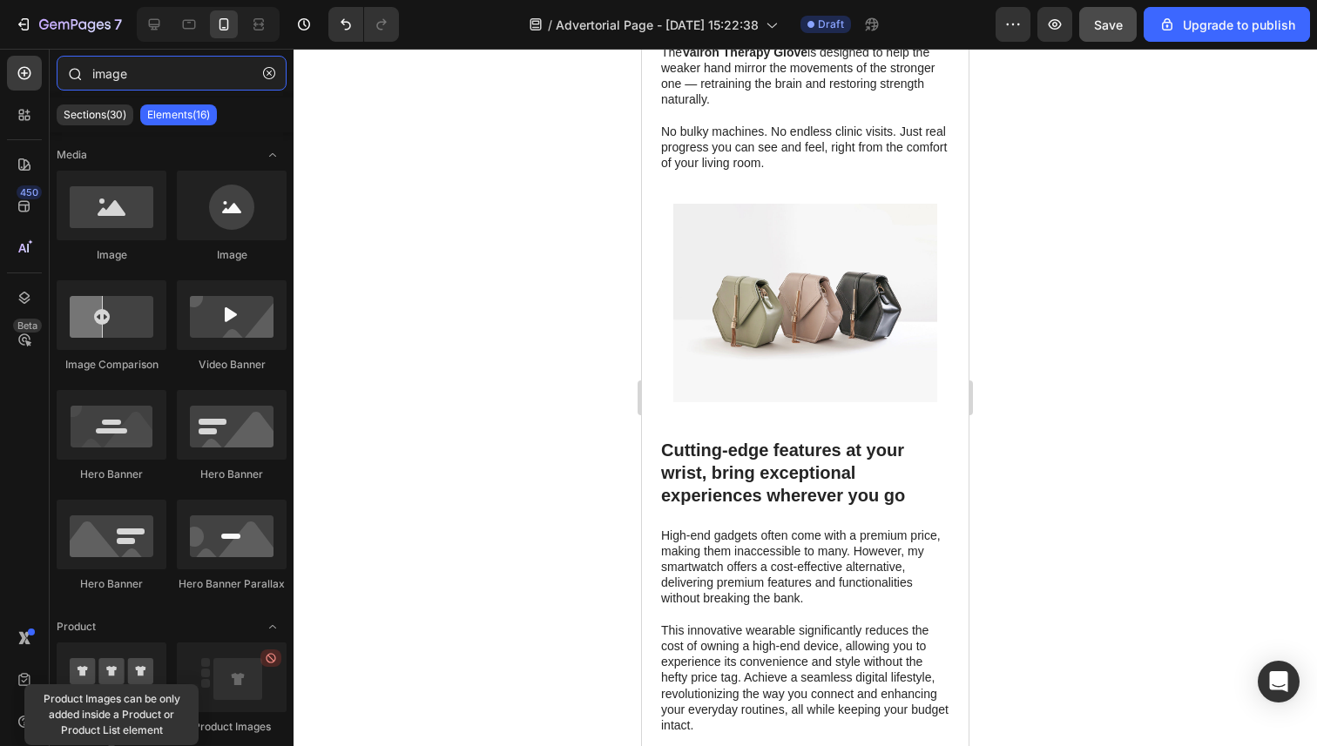
click at [158, 87] on input "image" at bounding box center [172, 73] width 230 height 35
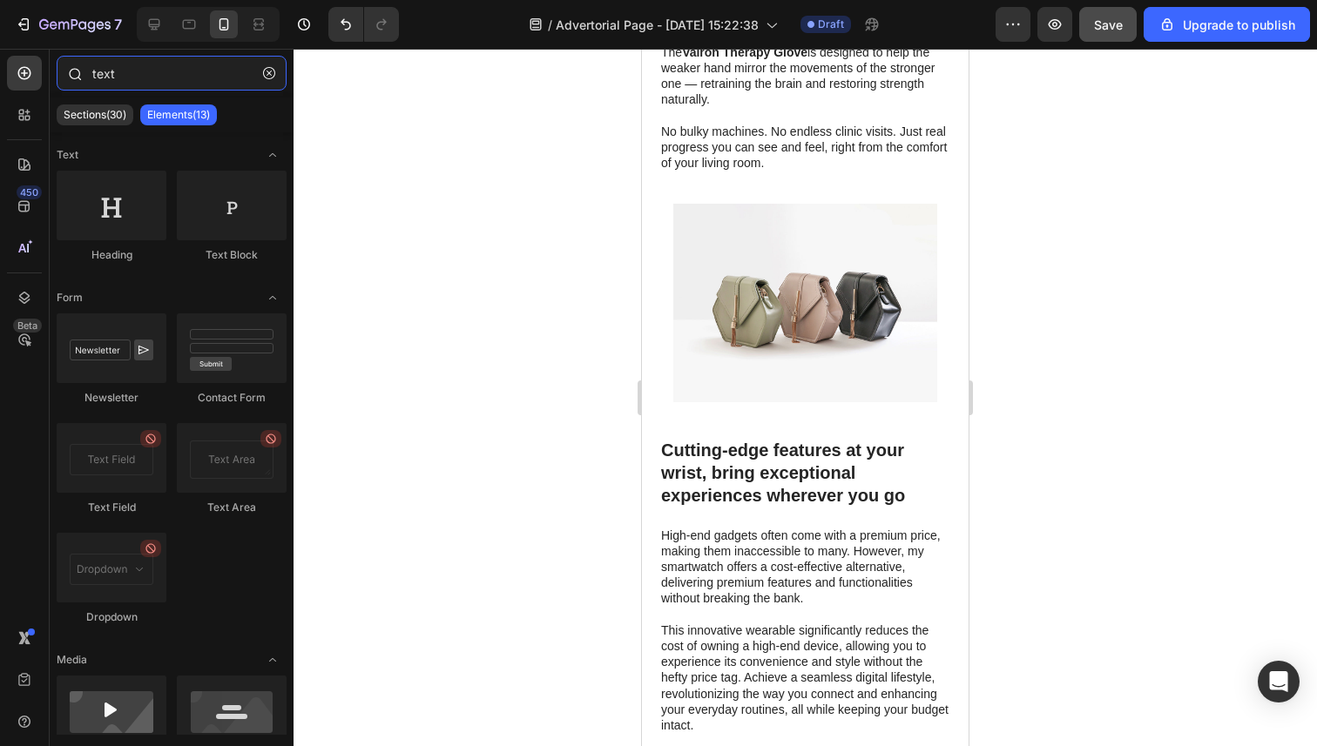
type input "text"
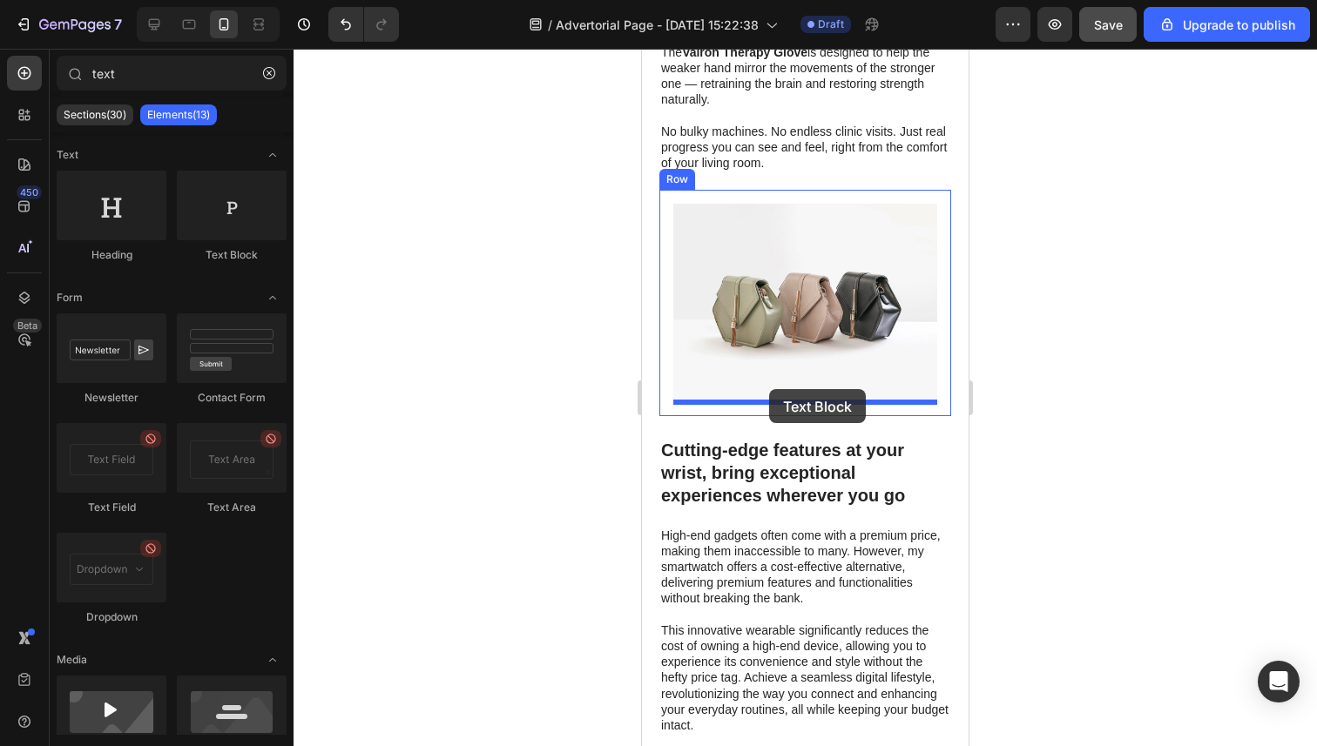
drag, startPoint x: 871, startPoint y: 260, endPoint x: 768, endPoint y: 389, distance: 164.8
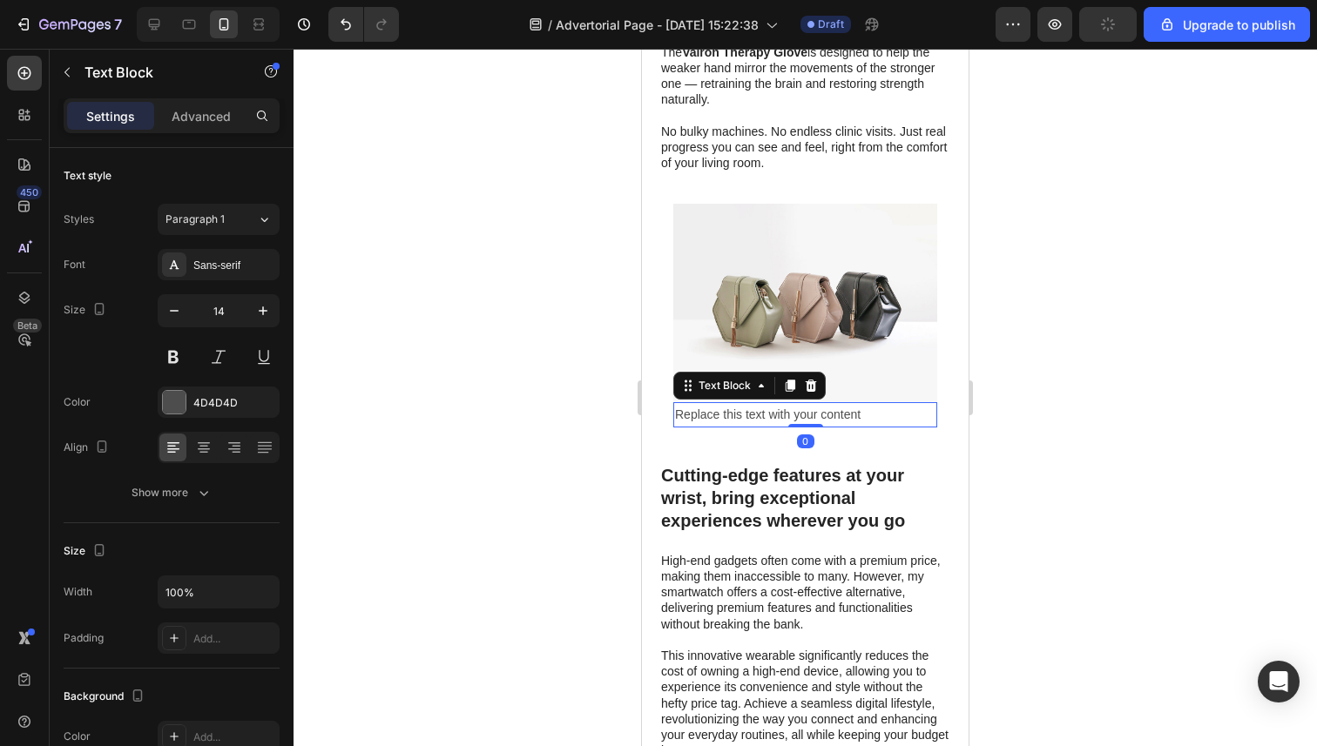
click at [780, 416] on div "Replace this text with your content" at bounding box center [805, 414] width 264 height 25
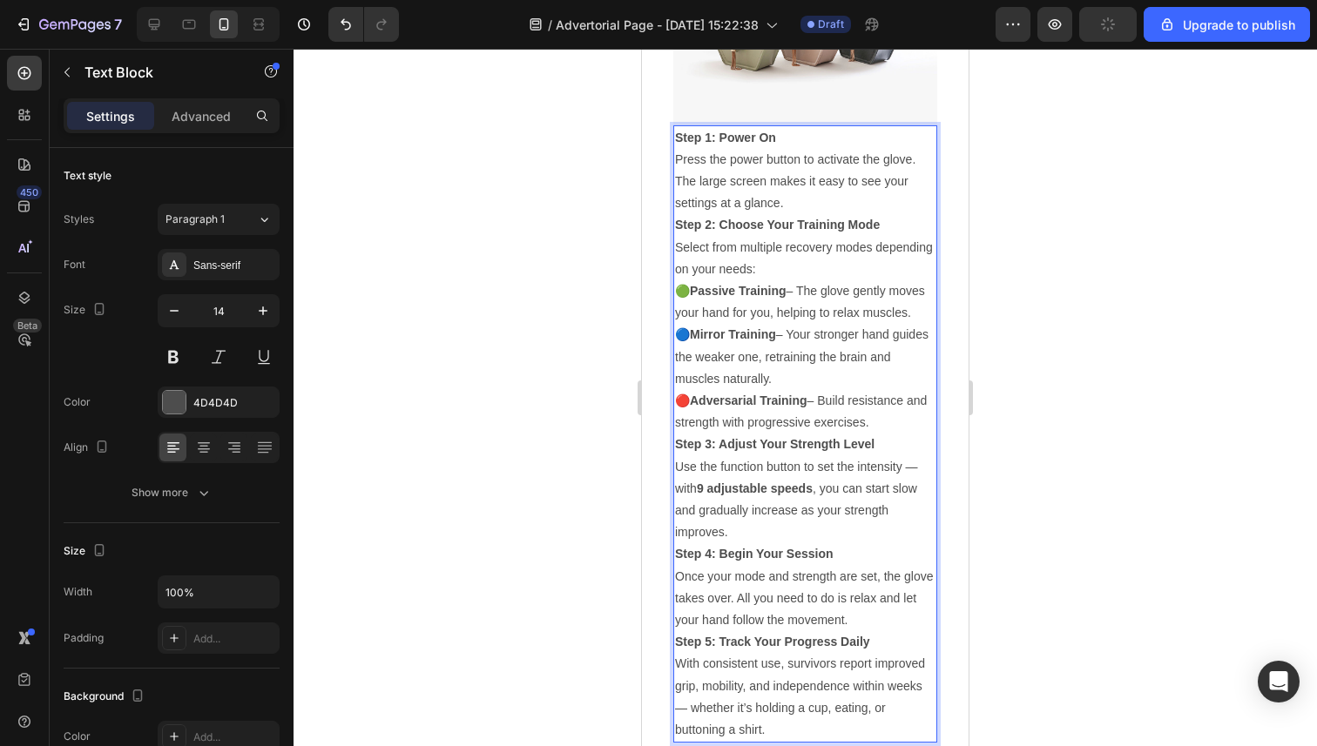
scroll to position [4574, 0]
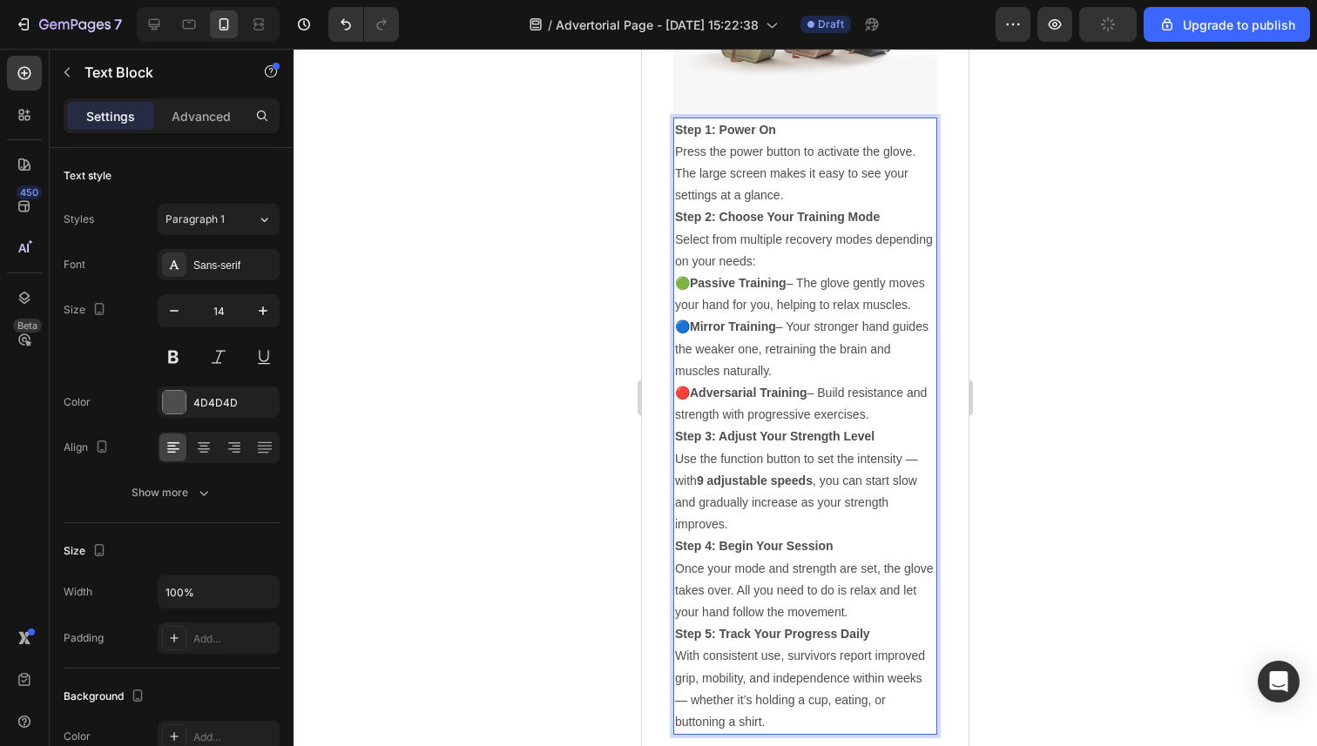
click at [1045, 294] on div at bounding box center [804, 398] width 1023 height 698
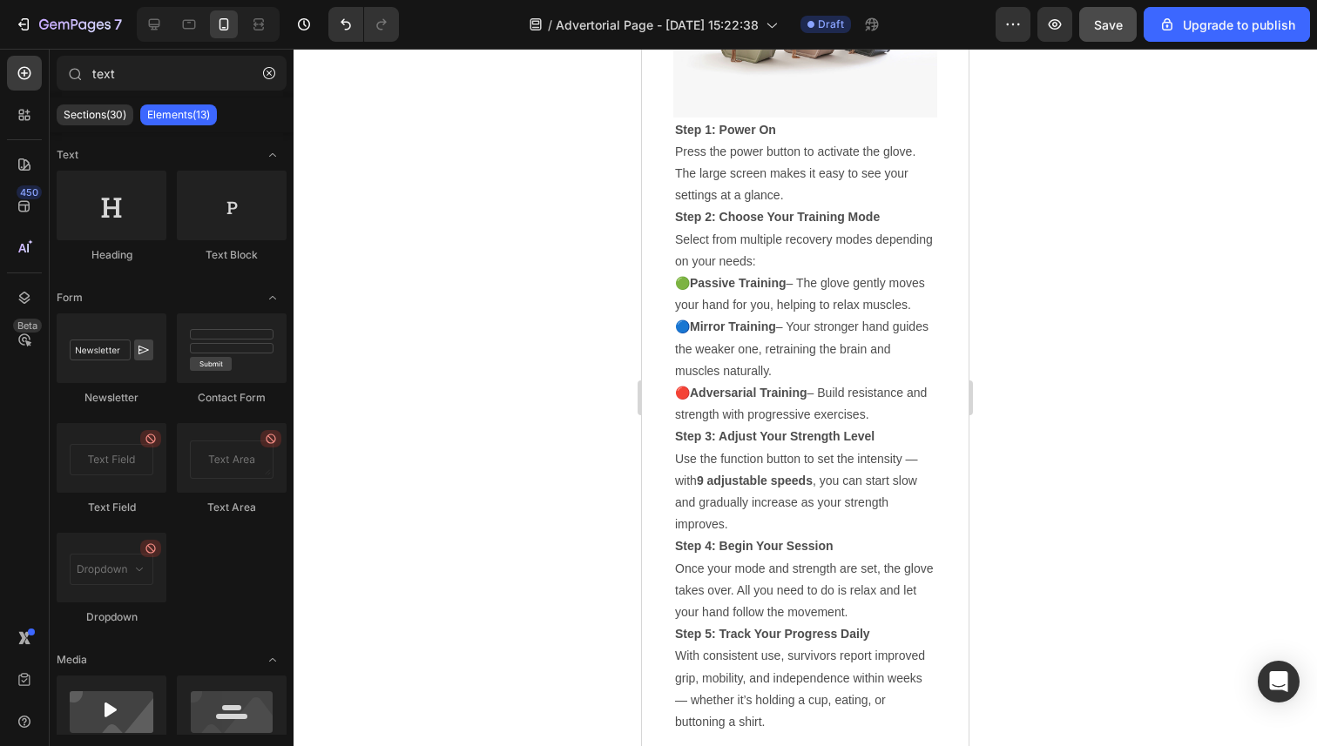
click at [445, 328] on div at bounding box center [804, 398] width 1023 height 698
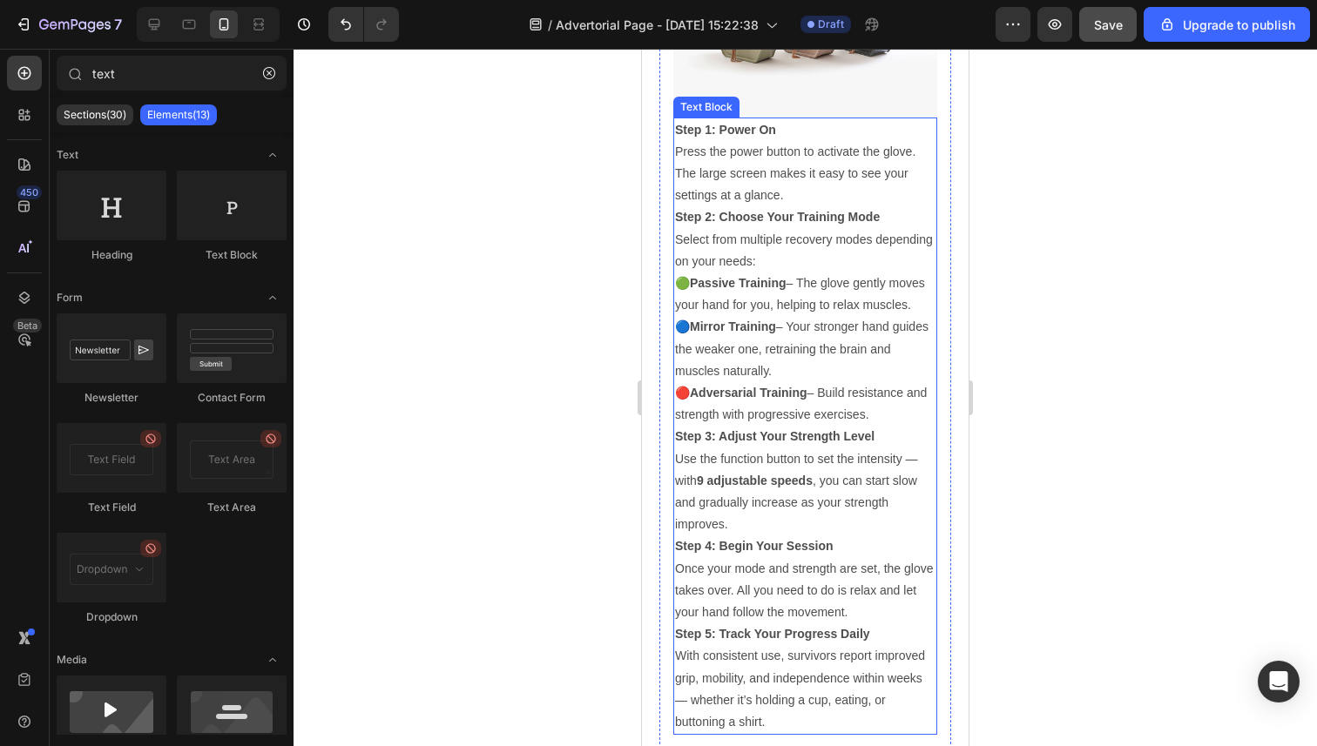
click at [789, 297] on p "🟢 Passive Training – The glove gently moves your hand for you, helping to relax…" at bounding box center [805, 295] width 260 height 44
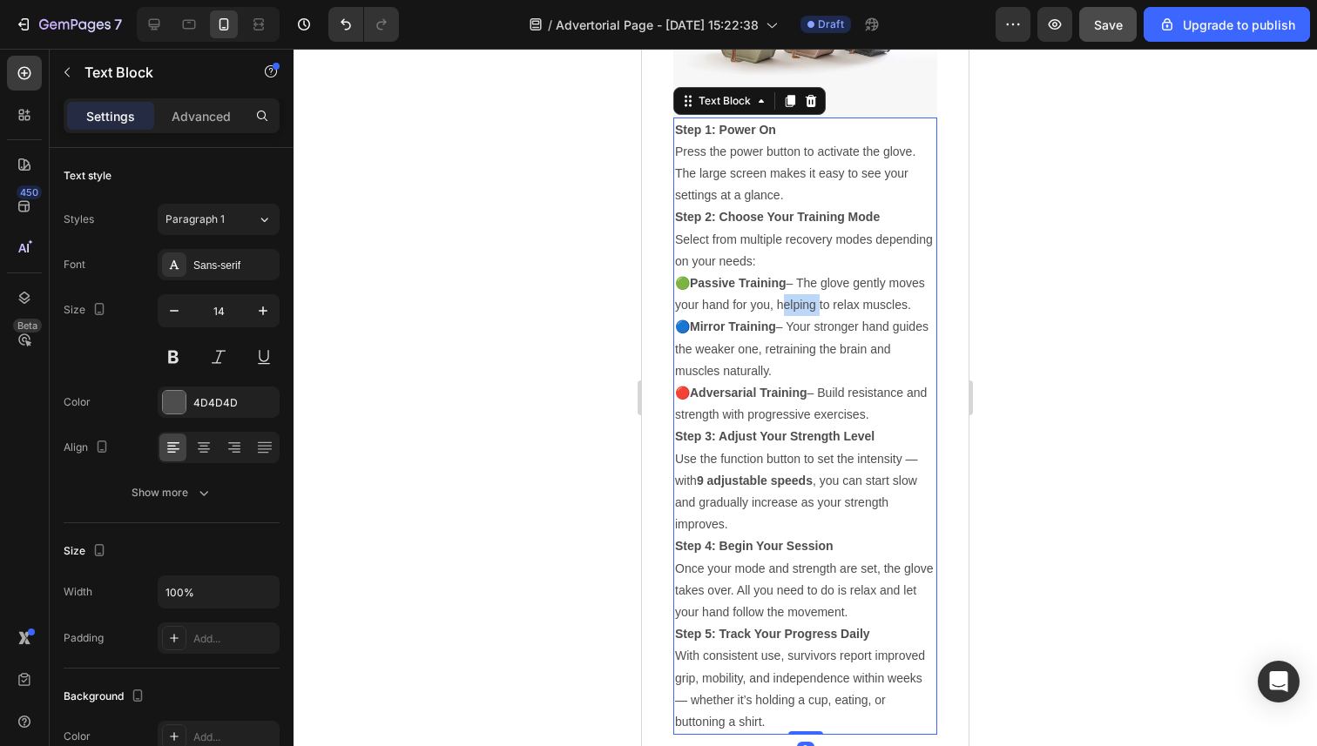
click at [789, 297] on p "🟢 Passive Training – The glove gently moves your hand for you, helping to relax…" at bounding box center [805, 295] width 260 height 44
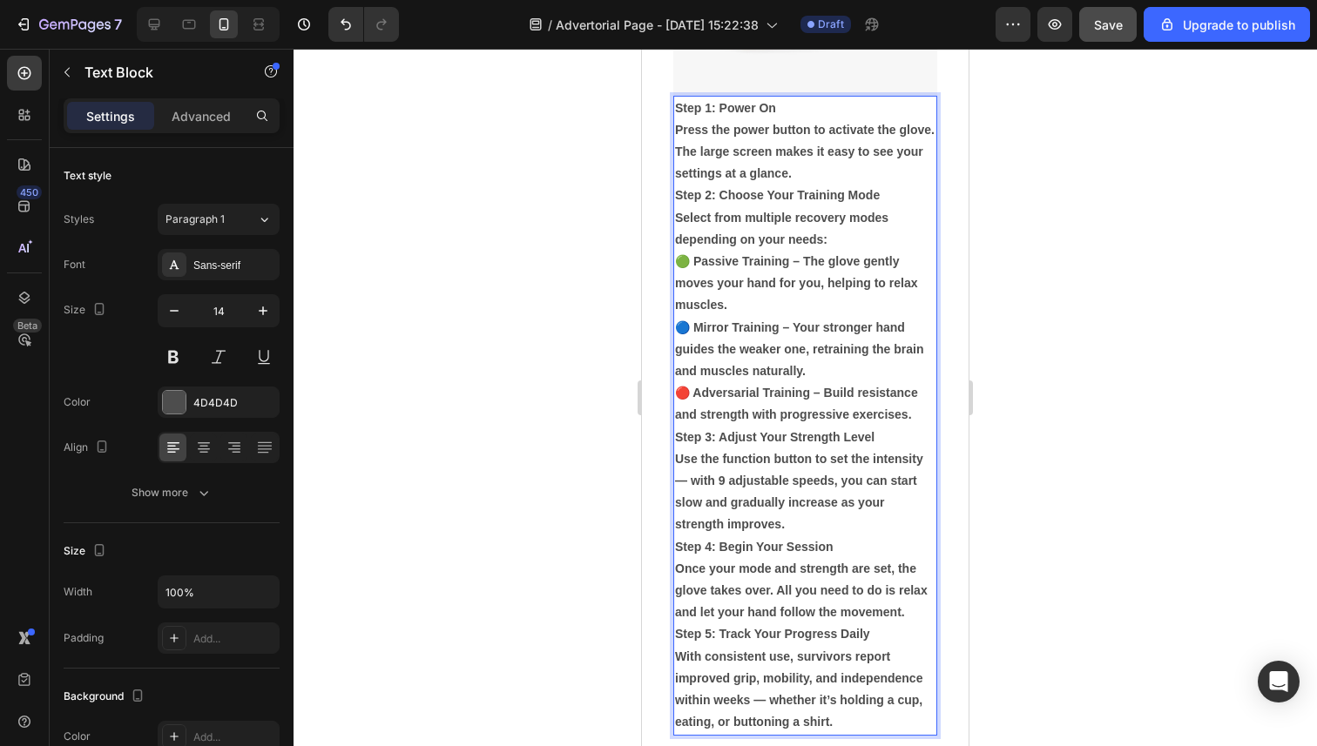
scroll to position [4597, 0]
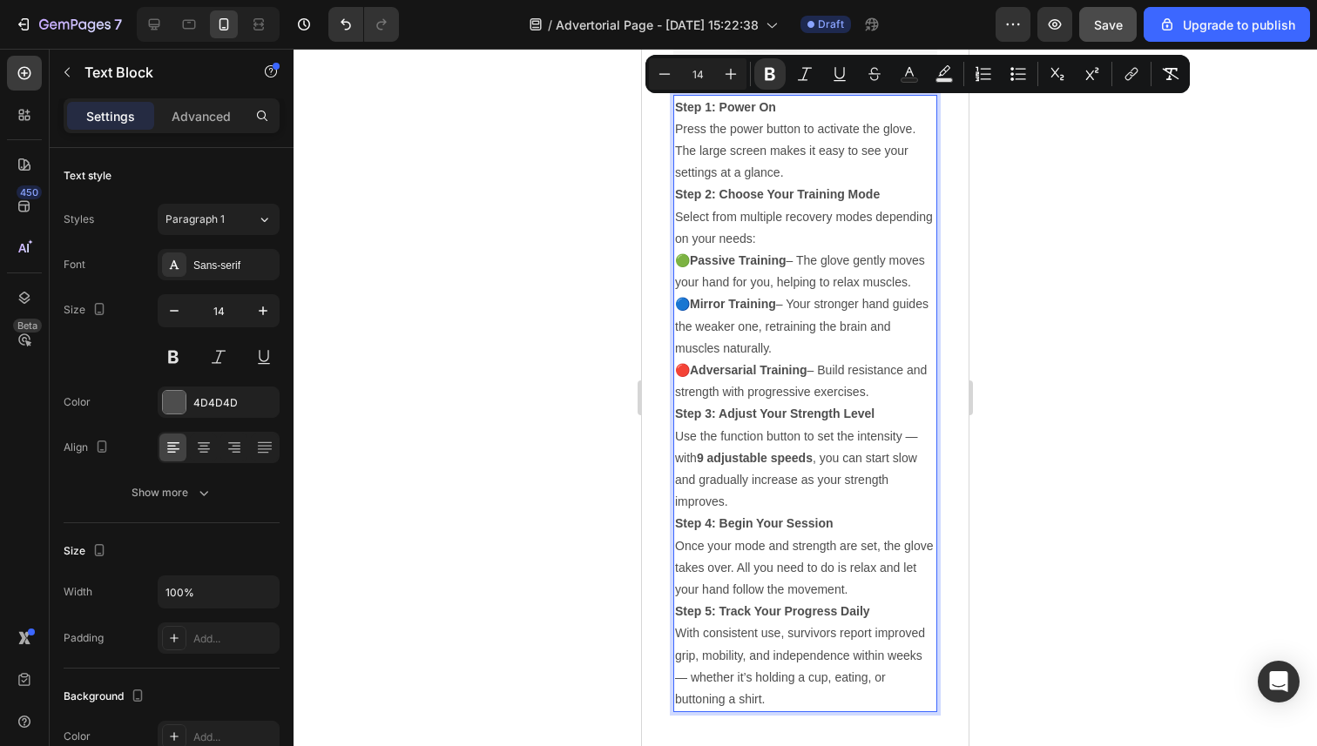
click at [1033, 304] on div at bounding box center [804, 398] width 1023 height 698
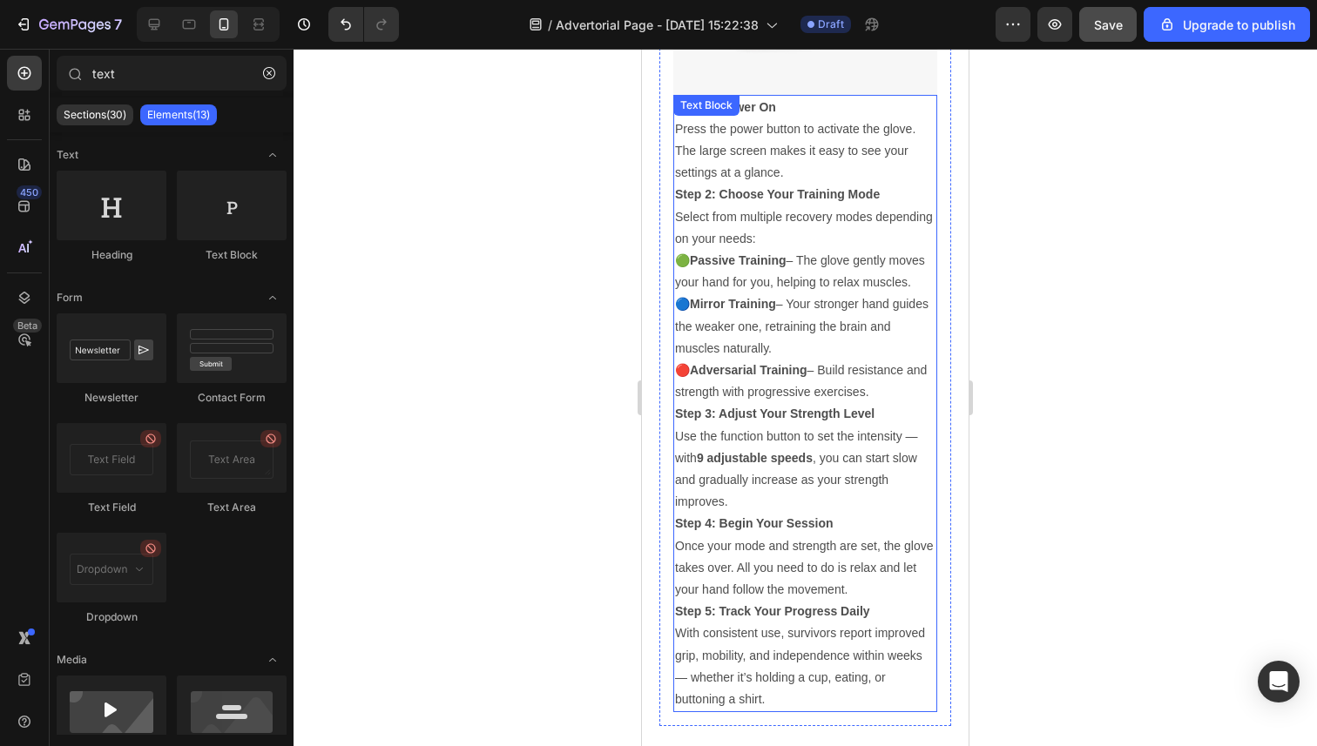
click at [704, 256] on strong "Passive Training" at bounding box center [738, 260] width 97 height 14
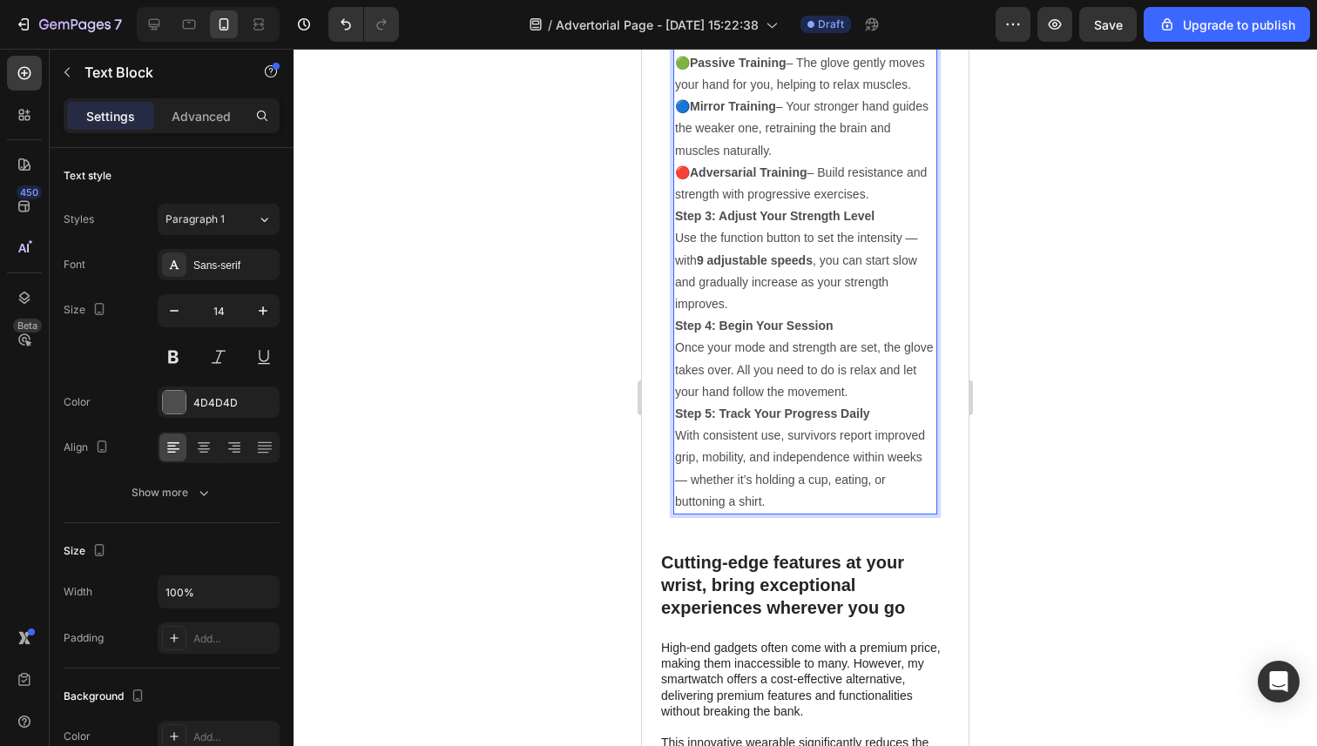
click at [829, 206] on p "🔴 Adversarial Training – Build resistance and strength with progressive exercis…" at bounding box center [805, 184] width 260 height 44
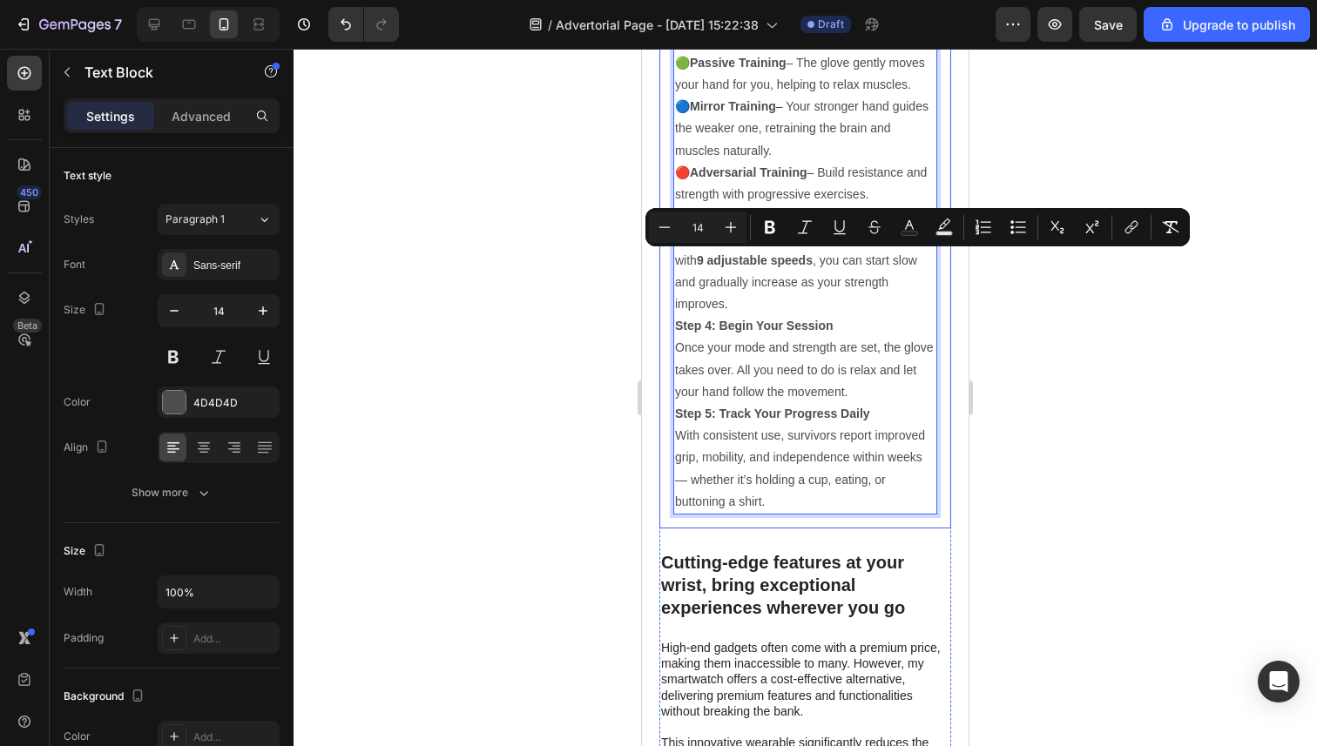
drag, startPoint x: 870, startPoint y: 389, endPoint x: 662, endPoint y: 266, distance: 242.1
click at [662, 266] on div "Image Step 1: Power On Press the power button to activate the glove. The large …" at bounding box center [805, 205] width 292 height 646
click at [1014, 235] on icon "Editor contextual toolbar" at bounding box center [1017, 227] width 17 height 17
type input "14"
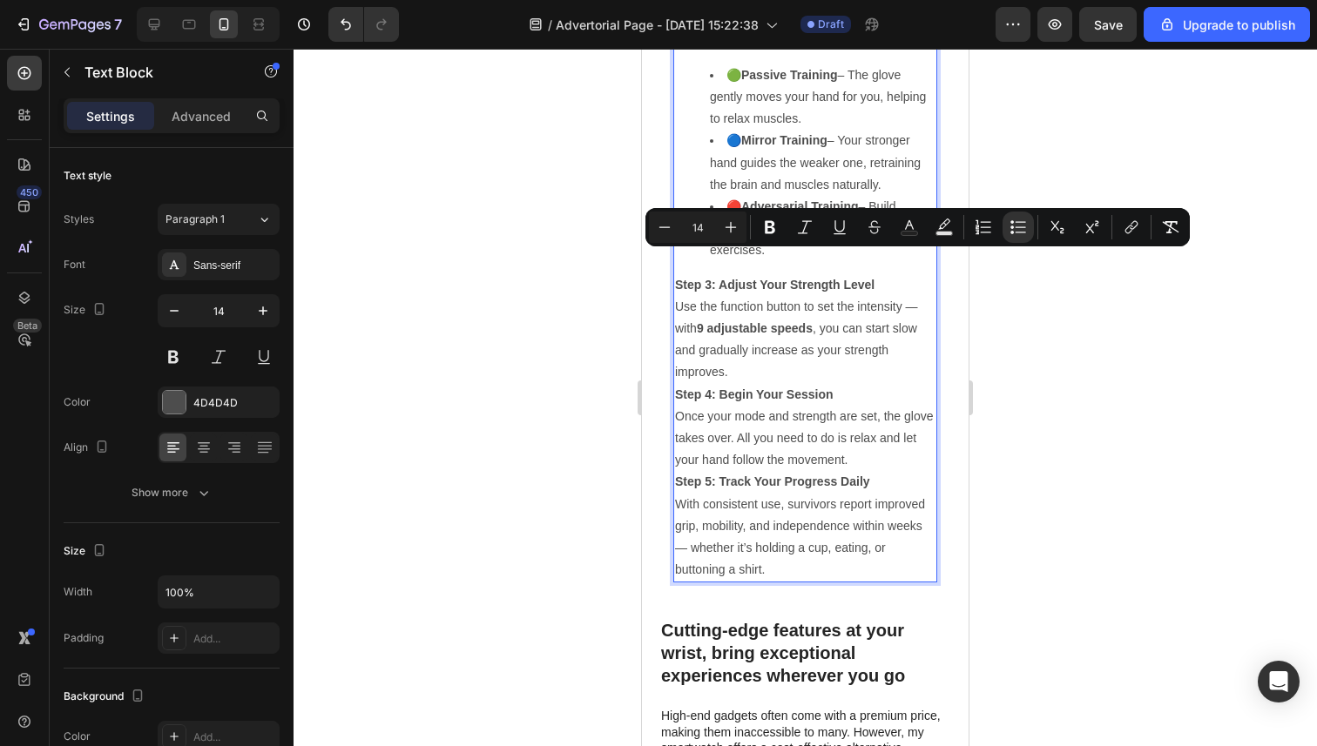
click at [821, 131] on li "🟢 Passive Training – The glove gently moves your hand for you, helping to relax…" at bounding box center [823, 97] width 226 height 66
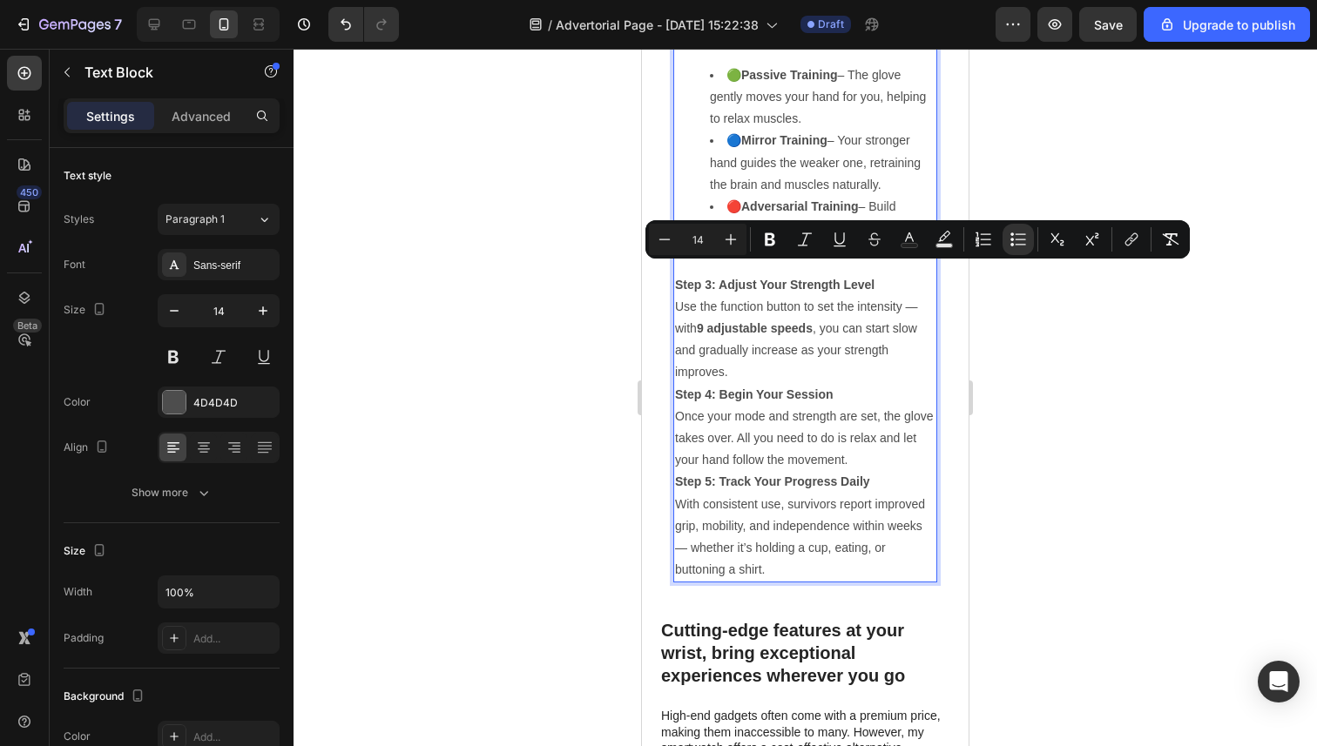
drag, startPoint x: 776, startPoint y: 446, endPoint x: 715, endPoint y: 276, distance: 180.4
click at [715, 262] on ul "🟢 Passive Training – The glove gently moves your hand for you, helping to relax…" at bounding box center [805, 163] width 260 height 198
click at [1040, 364] on div at bounding box center [804, 398] width 1023 height 698
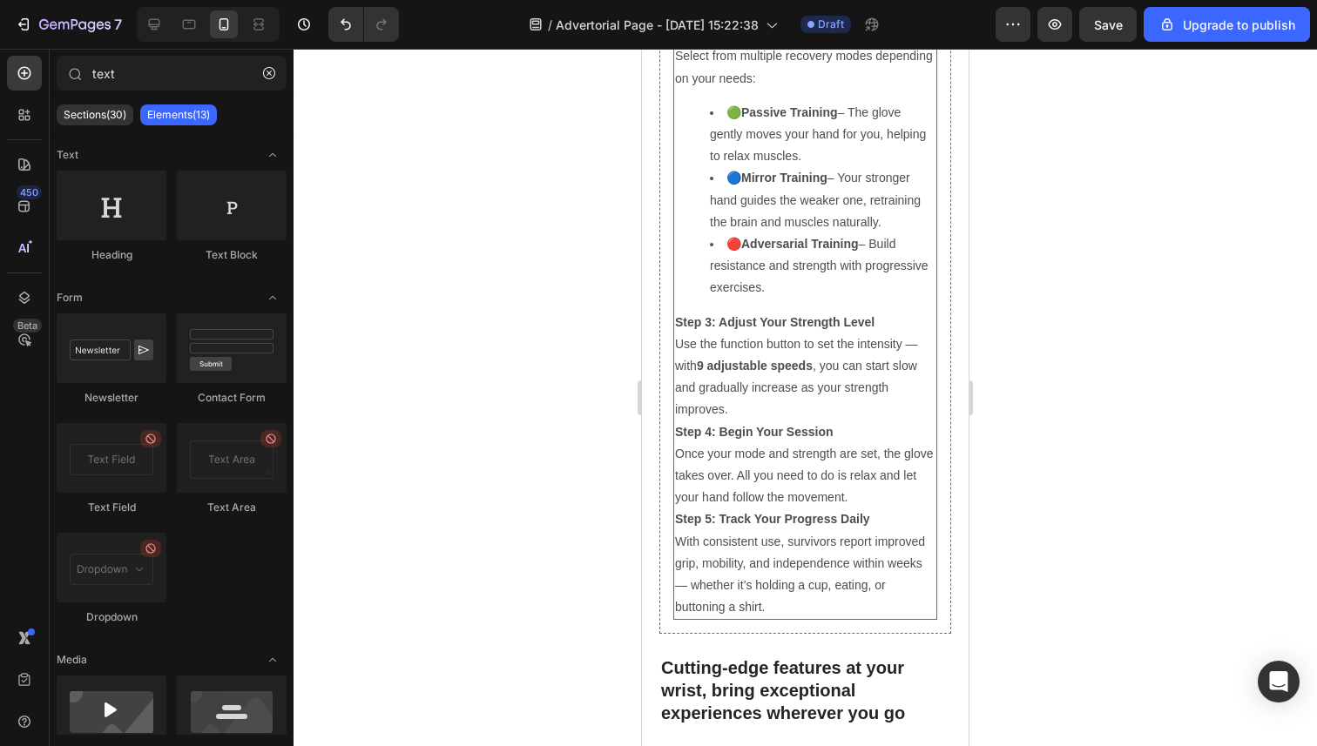
scroll to position [4558, 0]
click at [830, 91] on p "Step 2: Choose Your Training Mode Select from multiple recovery modes depending…" at bounding box center [805, 58] width 260 height 66
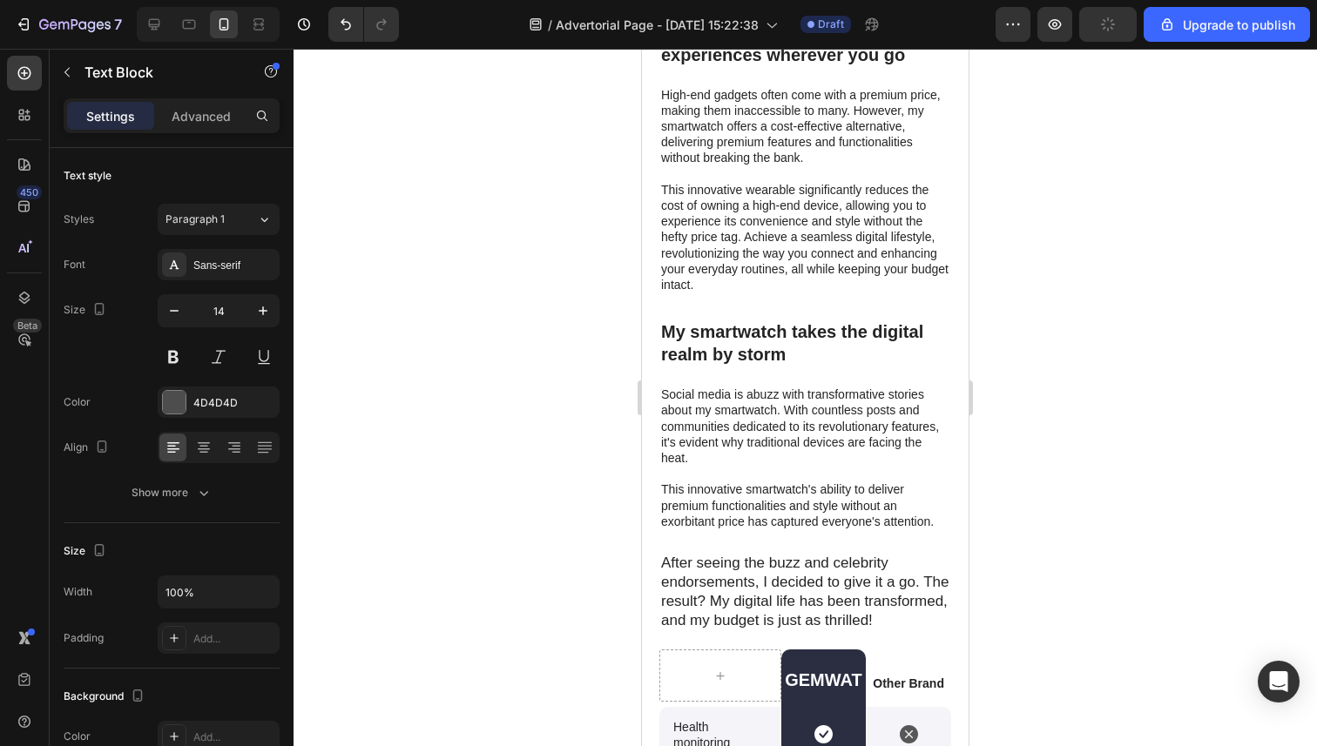
click at [516, 217] on div at bounding box center [804, 398] width 1023 height 698
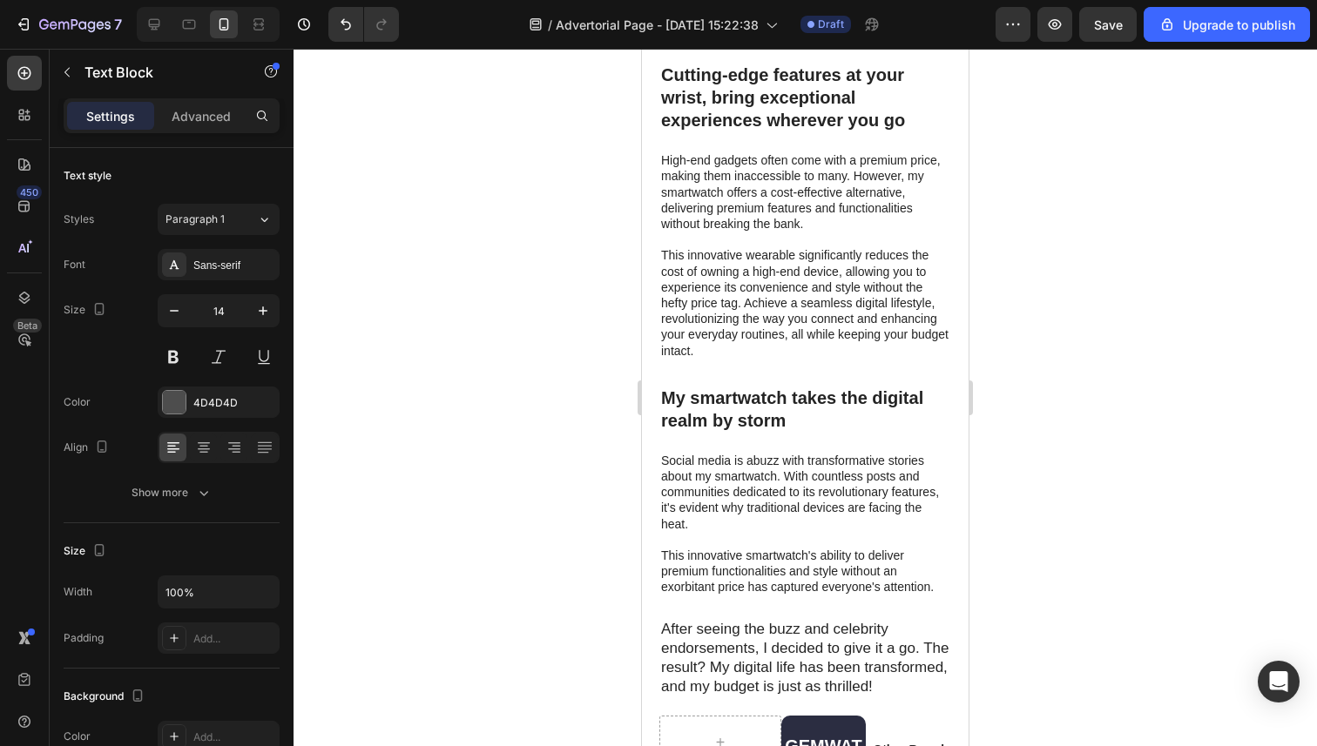
click at [572, 210] on div at bounding box center [804, 398] width 1023 height 698
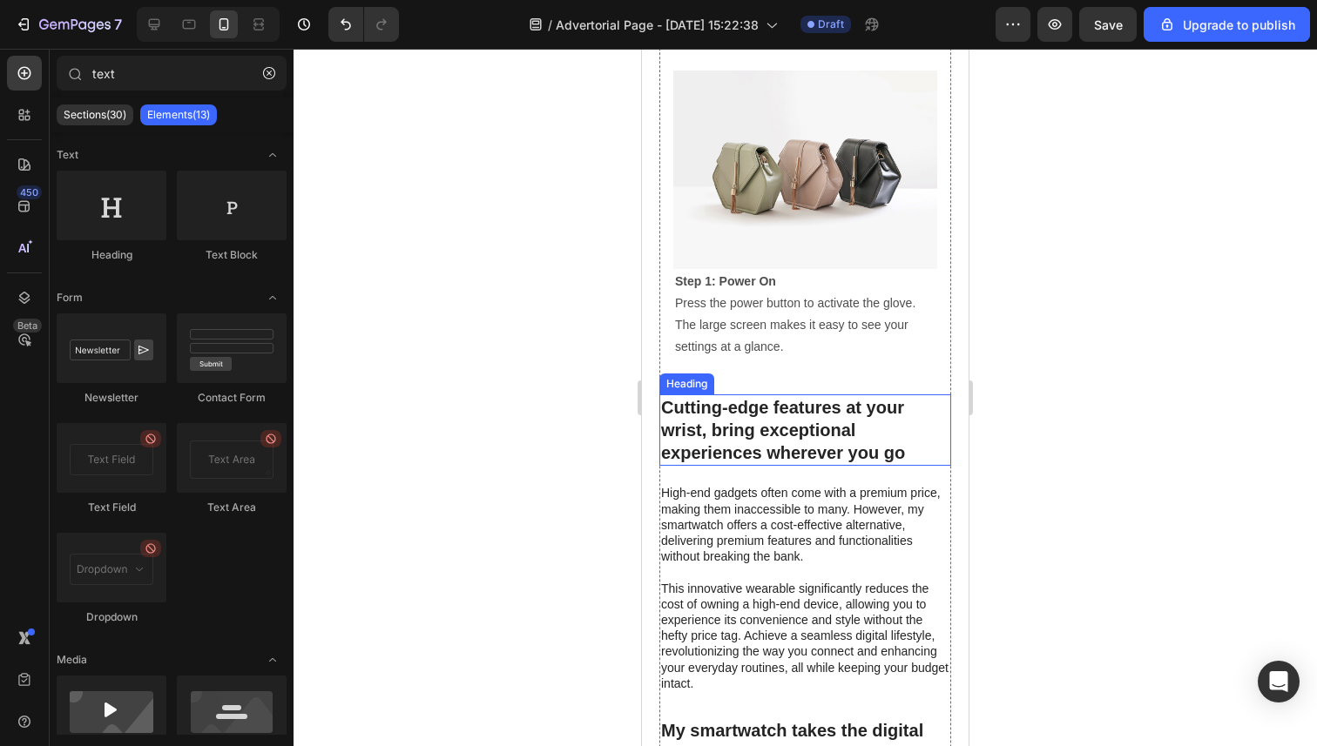
scroll to position [4329, 0]
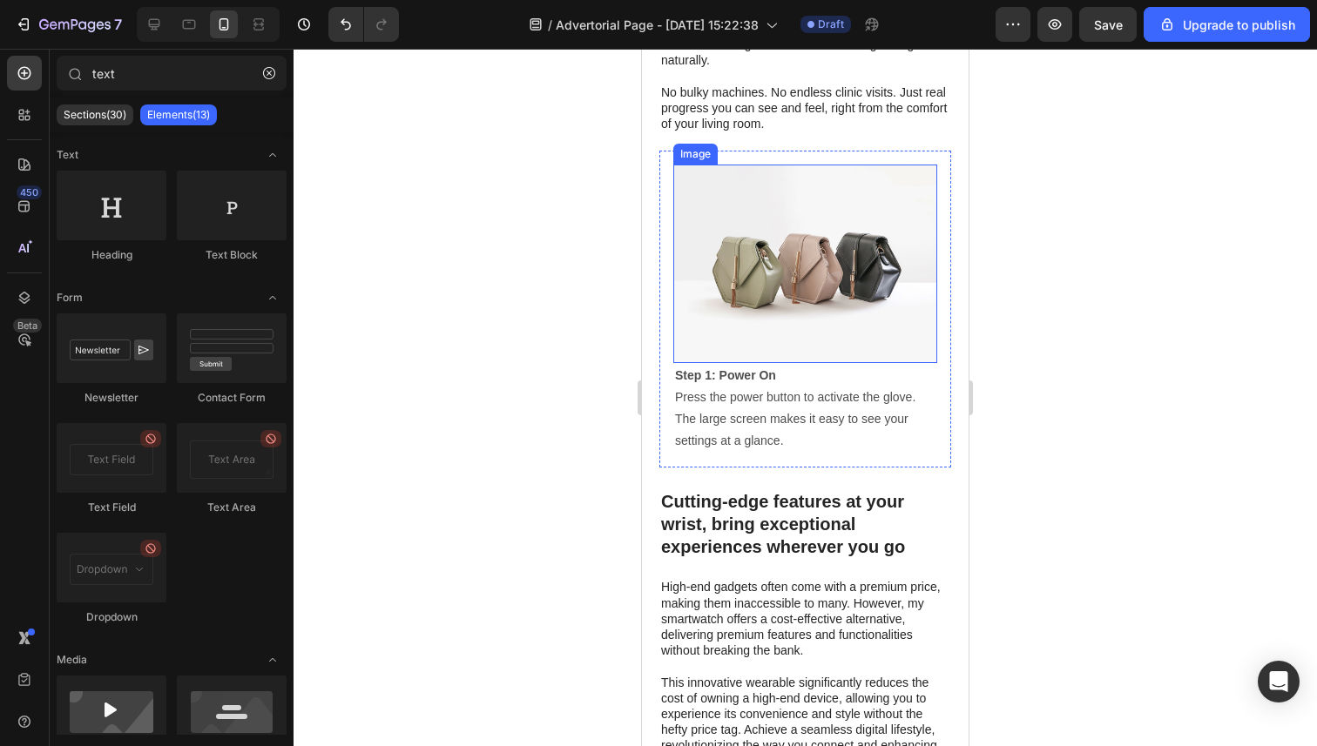
click at [800, 293] on img at bounding box center [805, 264] width 264 height 198
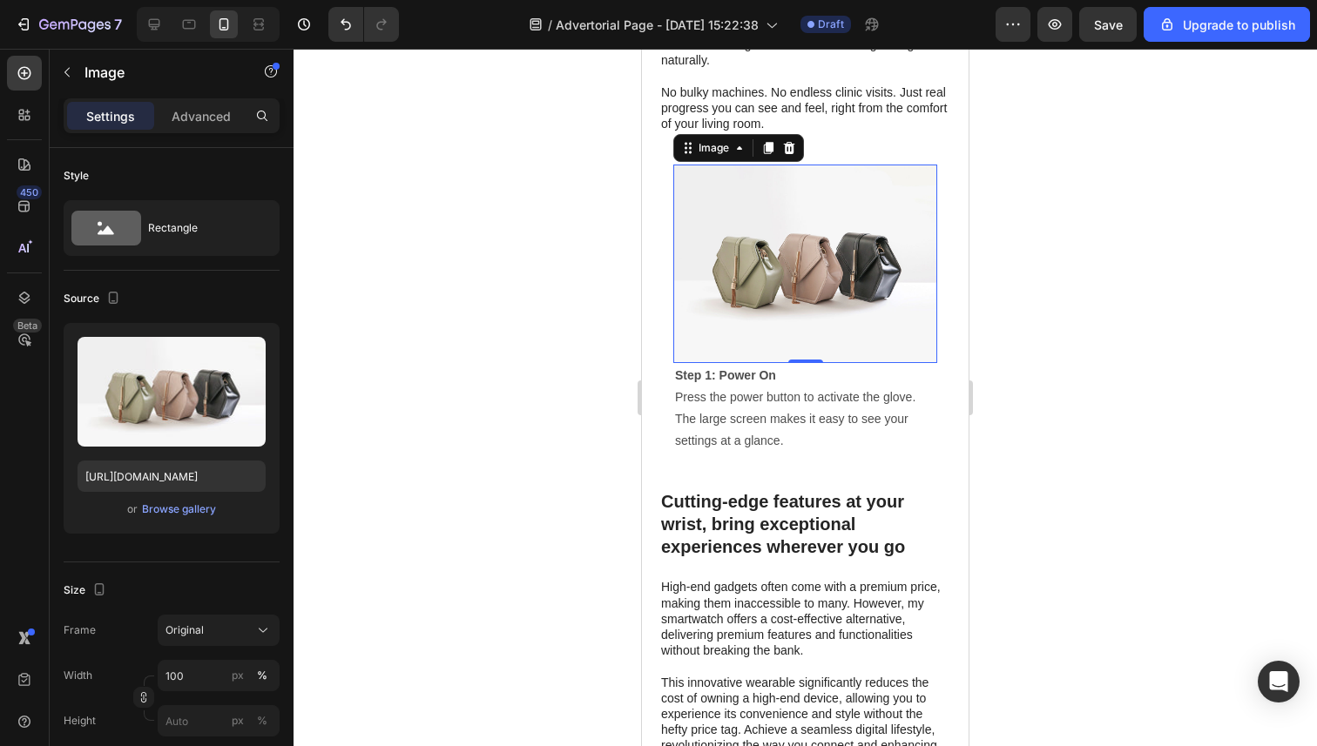
click at [826, 297] on img at bounding box center [805, 264] width 264 height 198
click at [765, 267] on img at bounding box center [805, 264] width 264 height 198
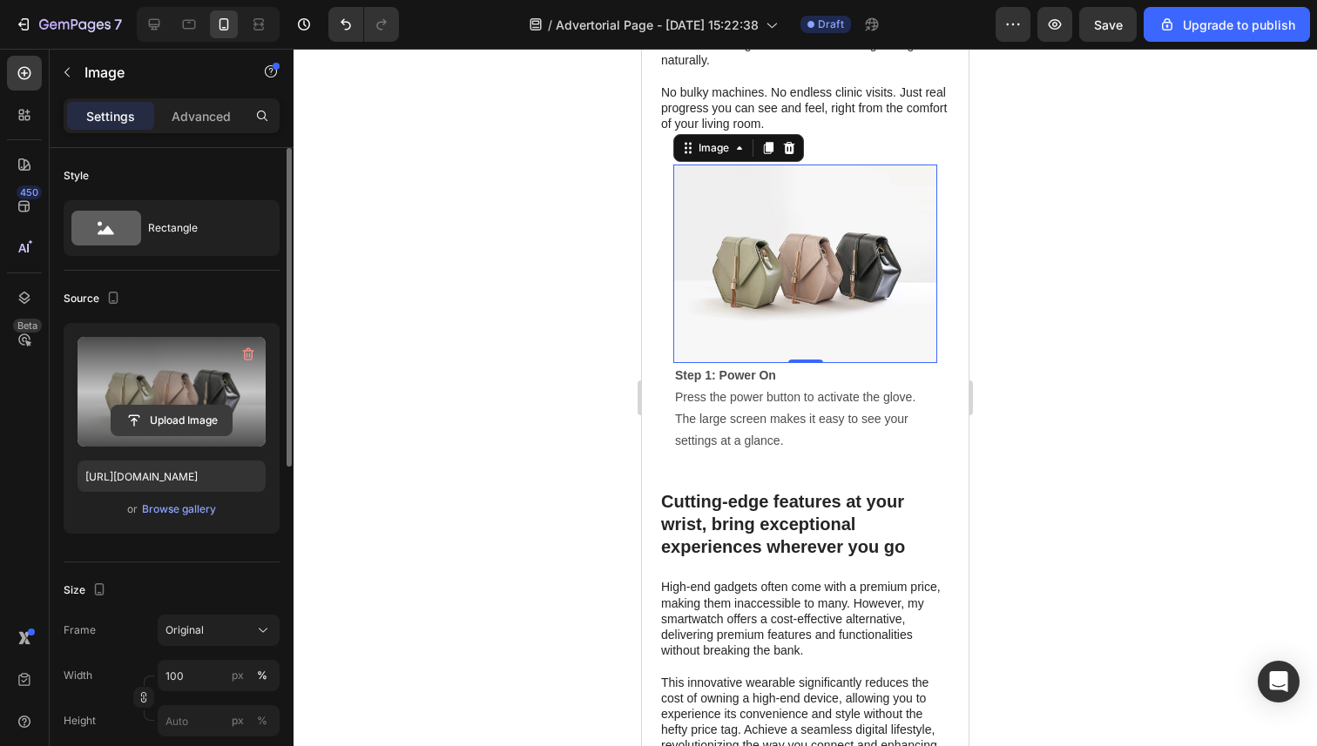
click at [189, 417] on input "file" at bounding box center [171, 421] width 120 height 30
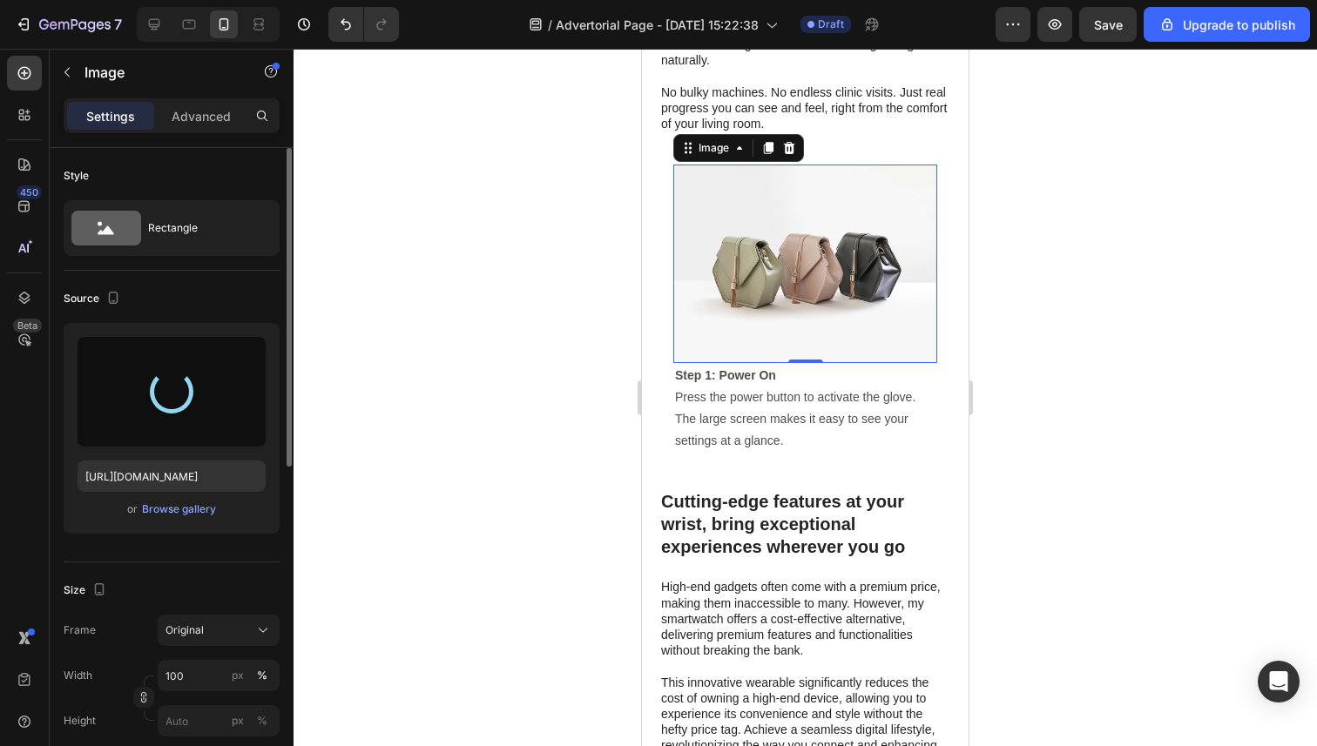
type input "[URL][DOMAIN_NAME]"
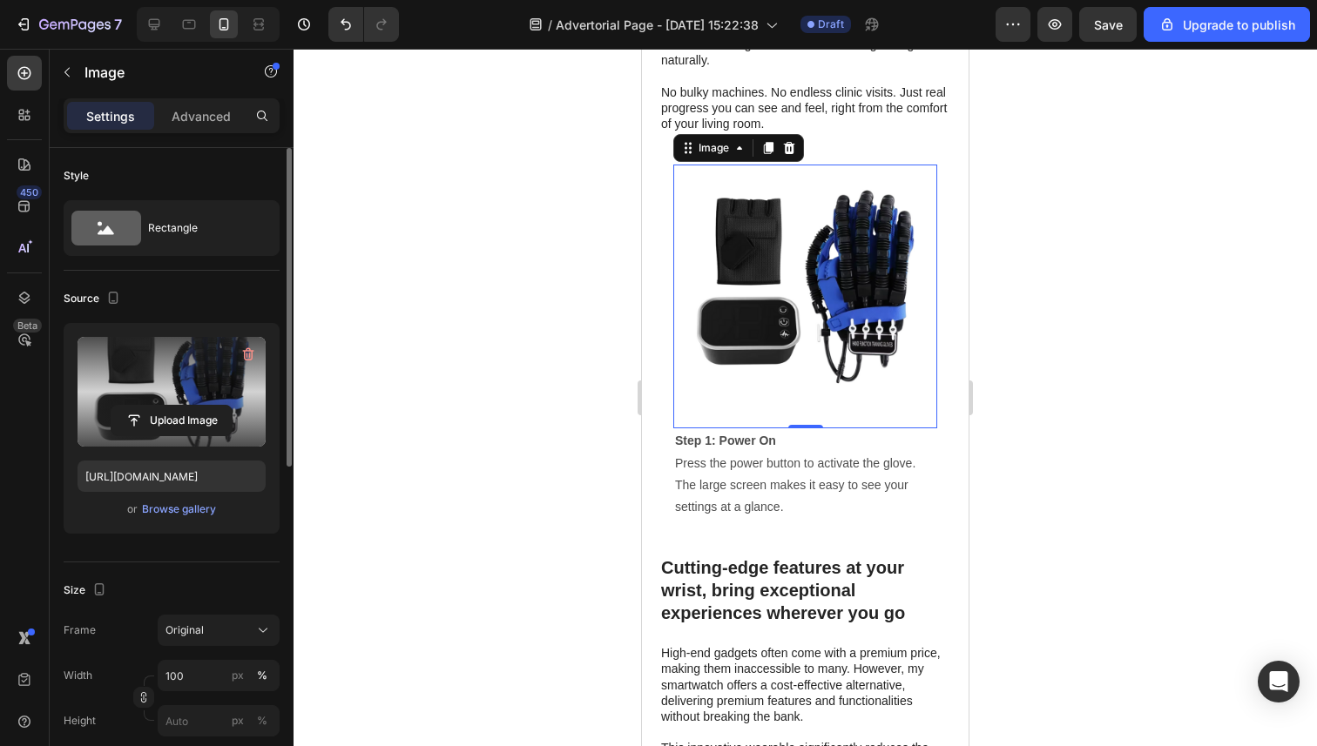
click at [521, 300] on div at bounding box center [804, 398] width 1023 height 698
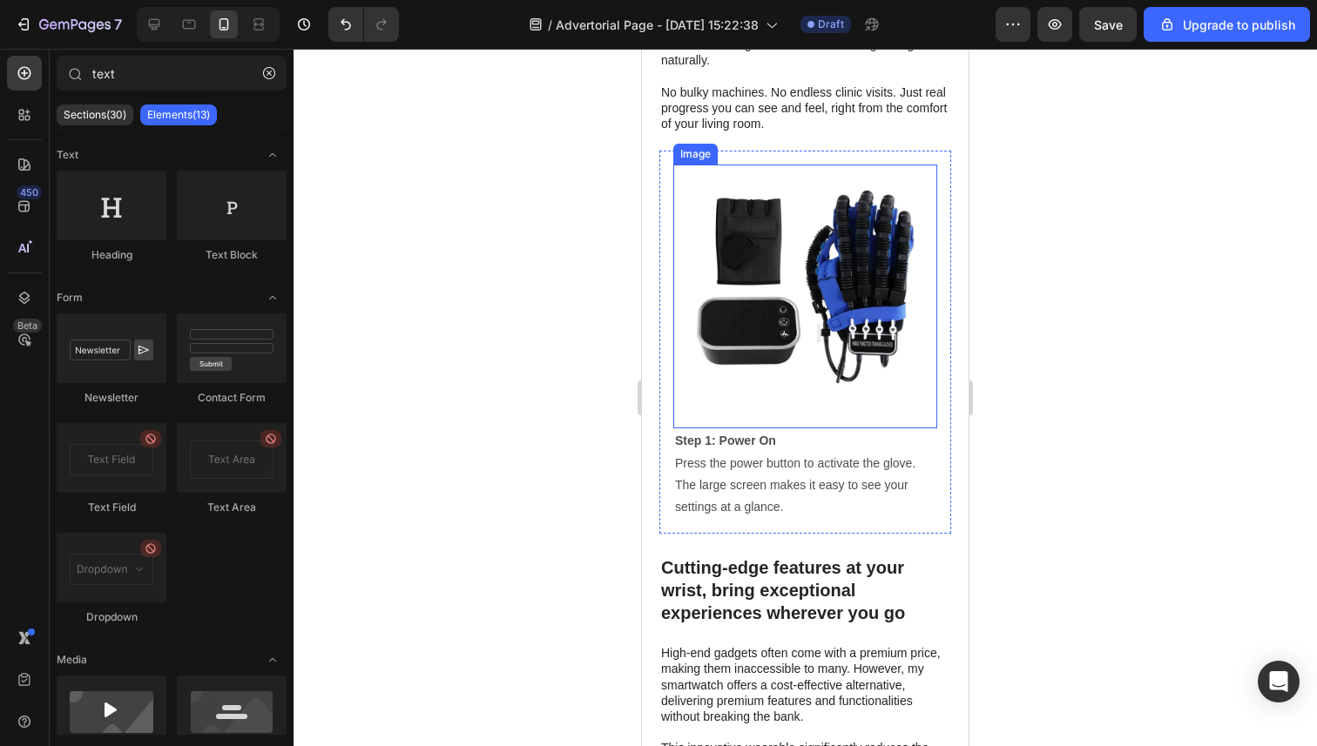
click at [876, 287] on img at bounding box center [805, 297] width 264 height 264
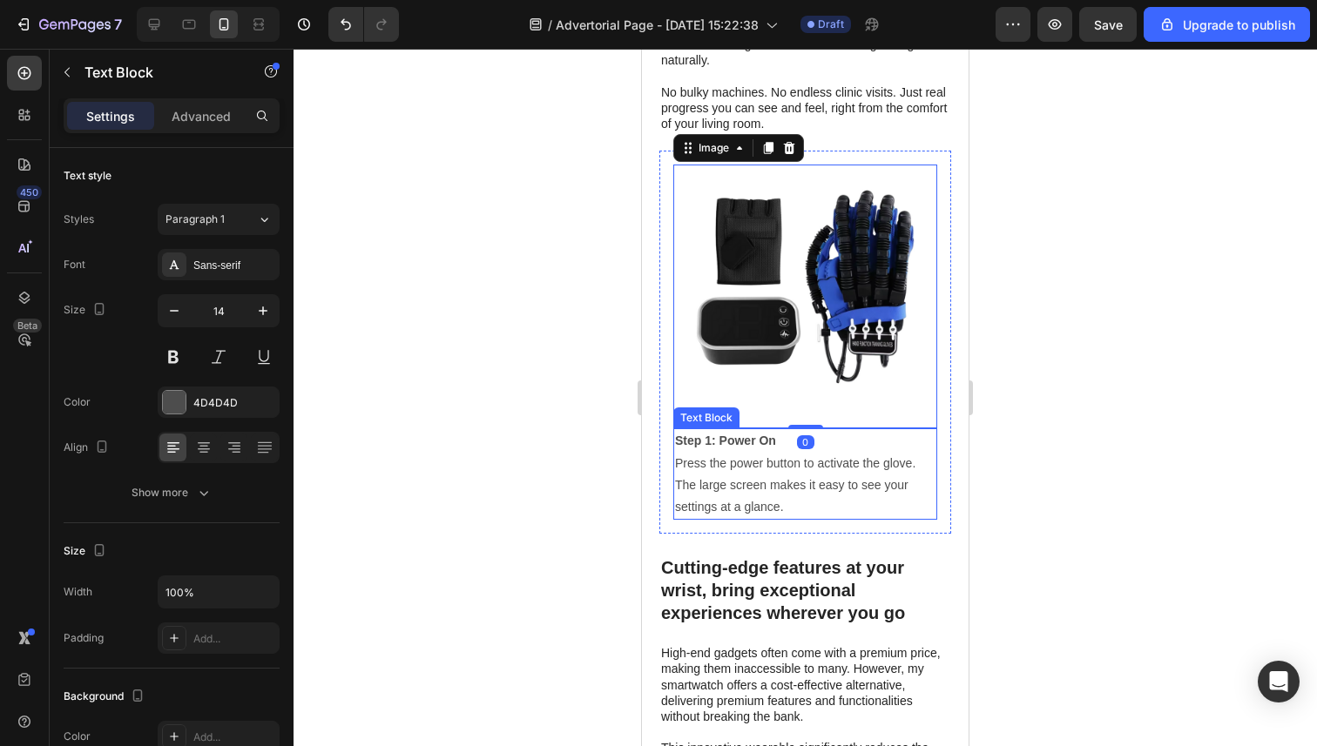
click at [691, 455] on p "Step 1: Power On Press the power button to activate the glove. The large screen…" at bounding box center [805, 474] width 260 height 88
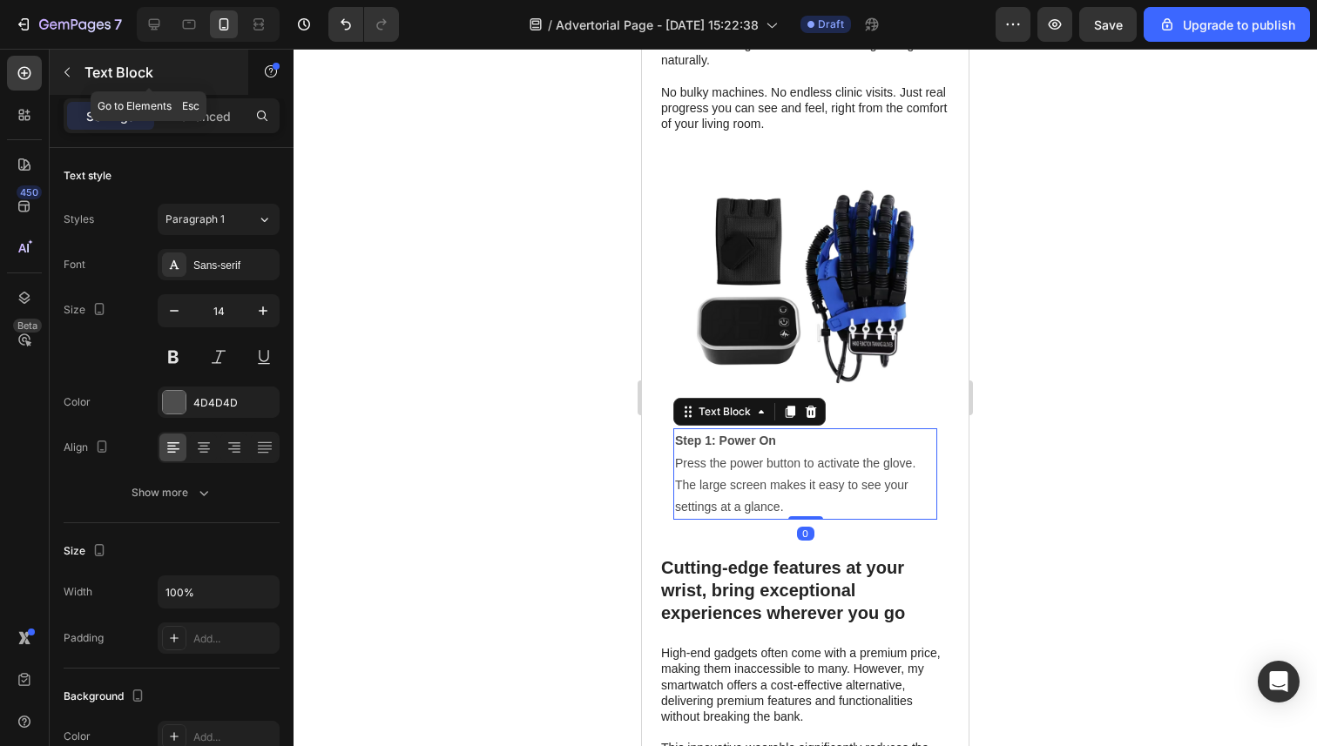
click at [70, 73] on icon "button" at bounding box center [67, 72] width 14 height 14
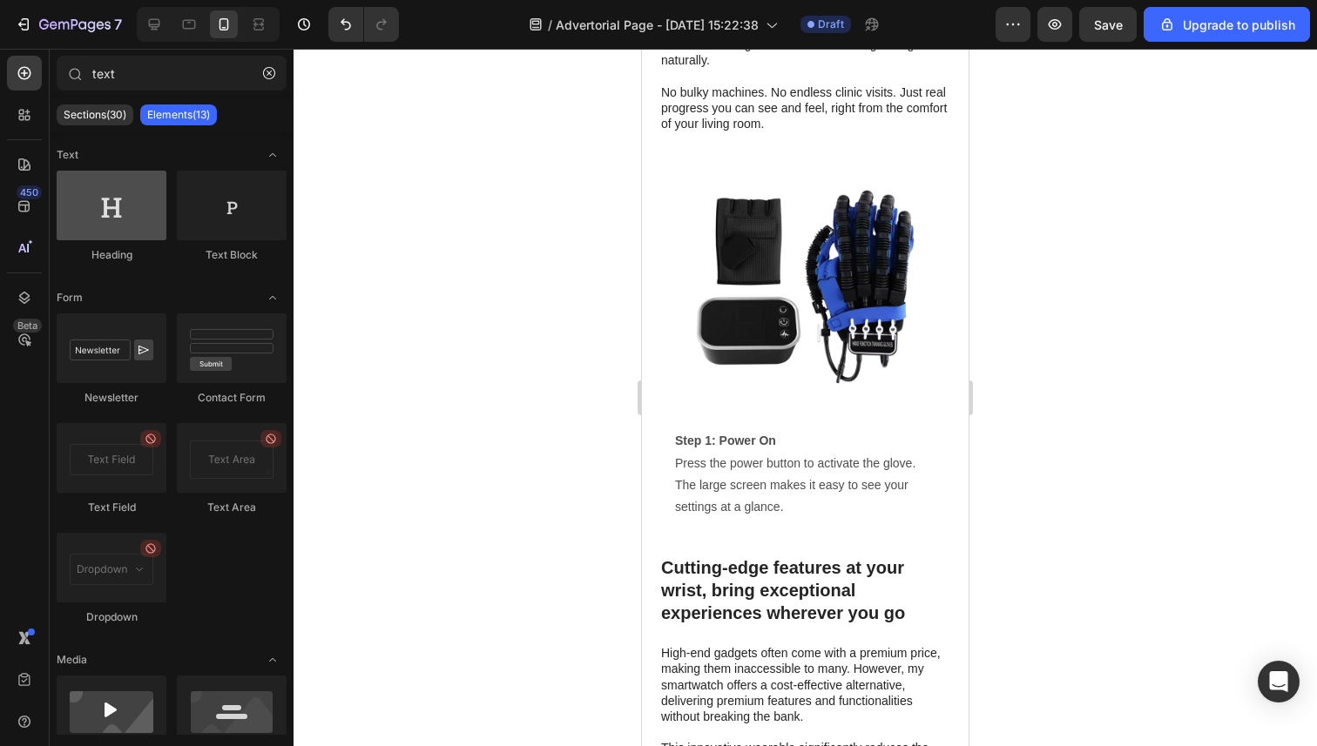
click at [124, 226] on div at bounding box center [112, 206] width 110 height 70
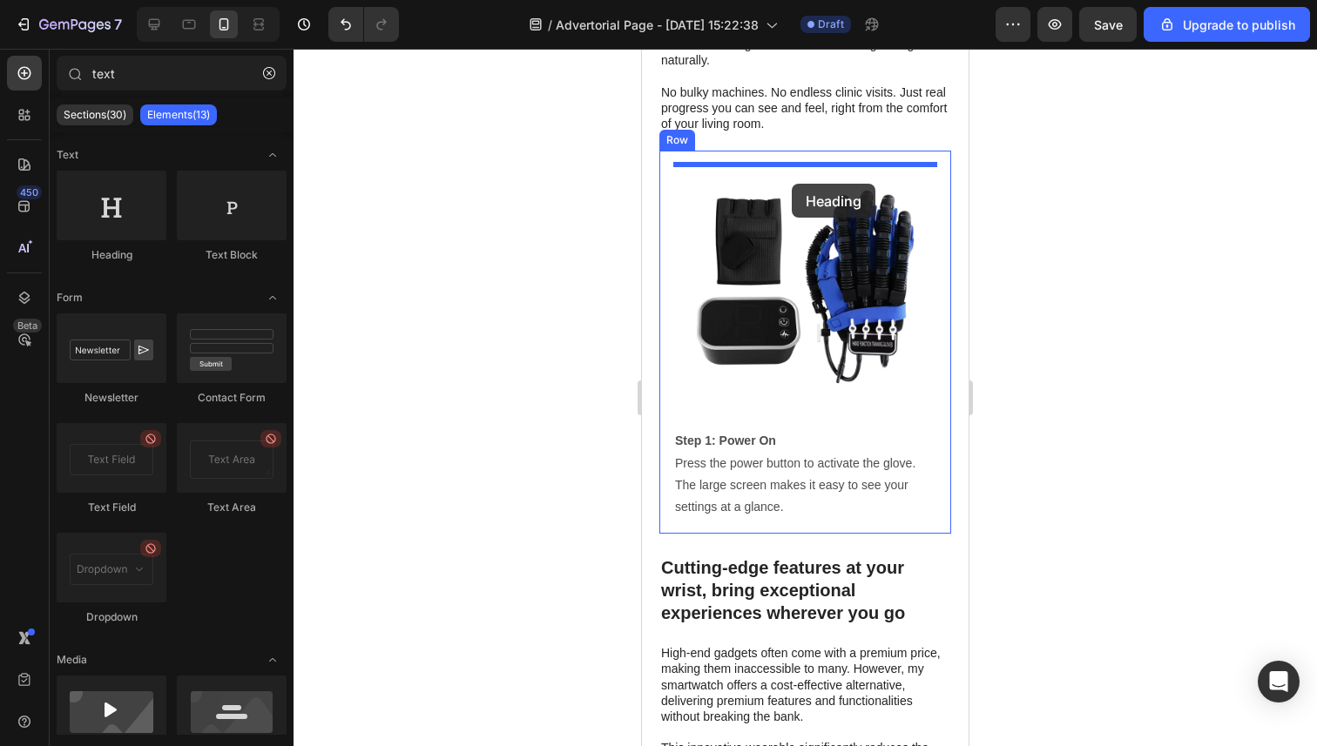
drag, startPoint x: 765, startPoint y: 274, endPoint x: 792, endPoint y: 183, distance: 95.1
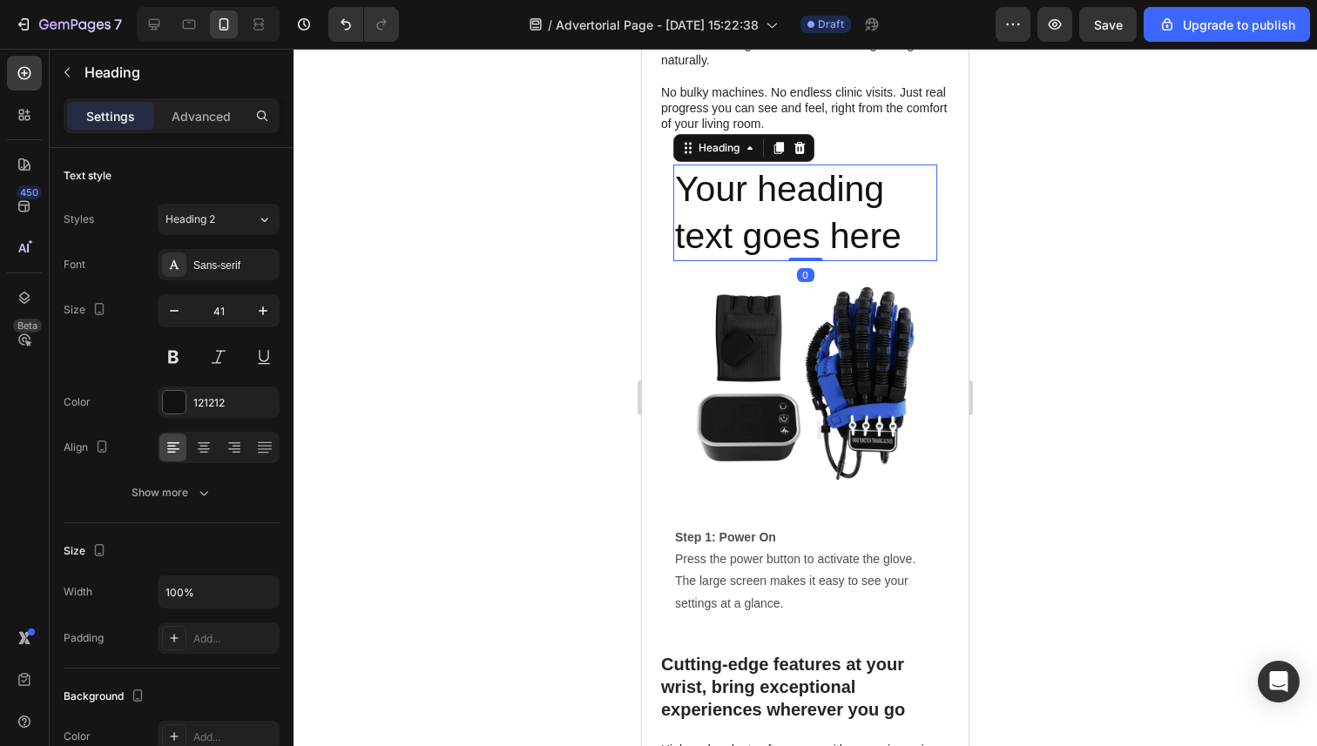
click at [794, 198] on h2 "Your heading text goes here" at bounding box center [805, 213] width 264 height 97
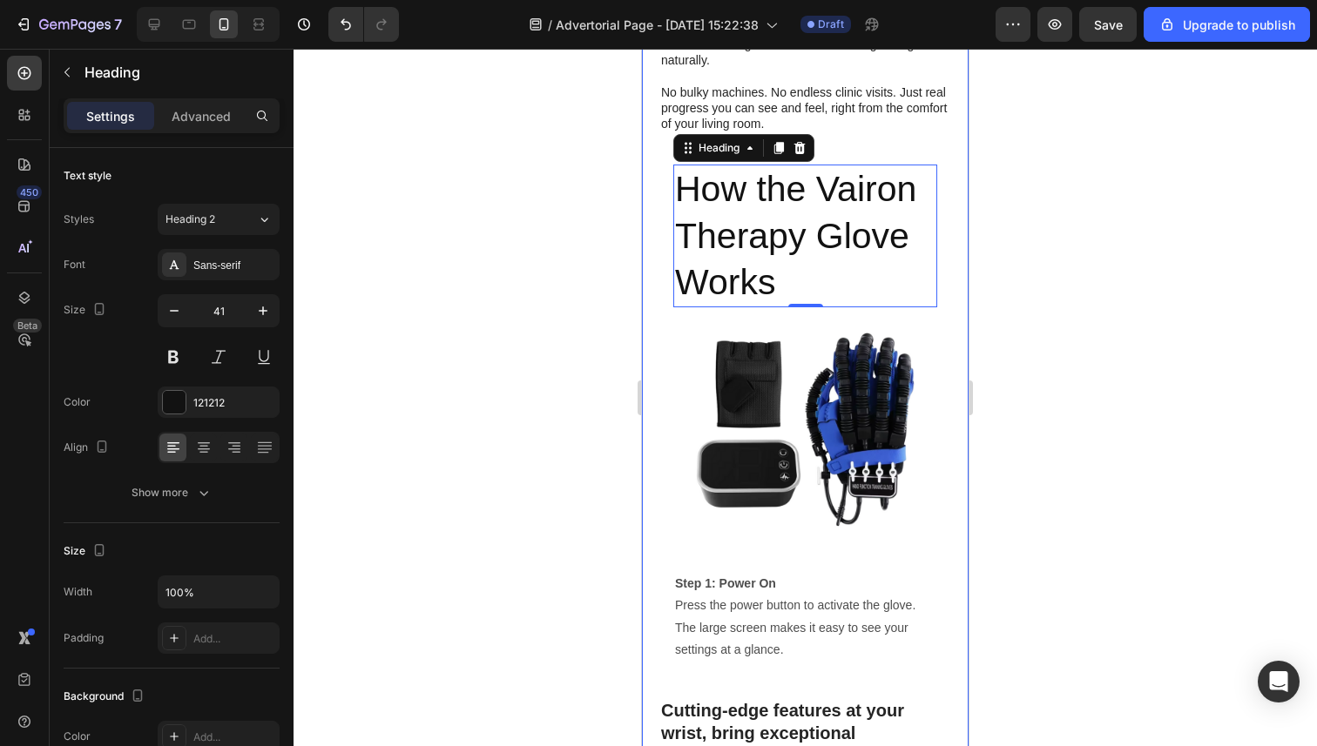
click at [581, 278] on div at bounding box center [804, 398] width 1023 height 698
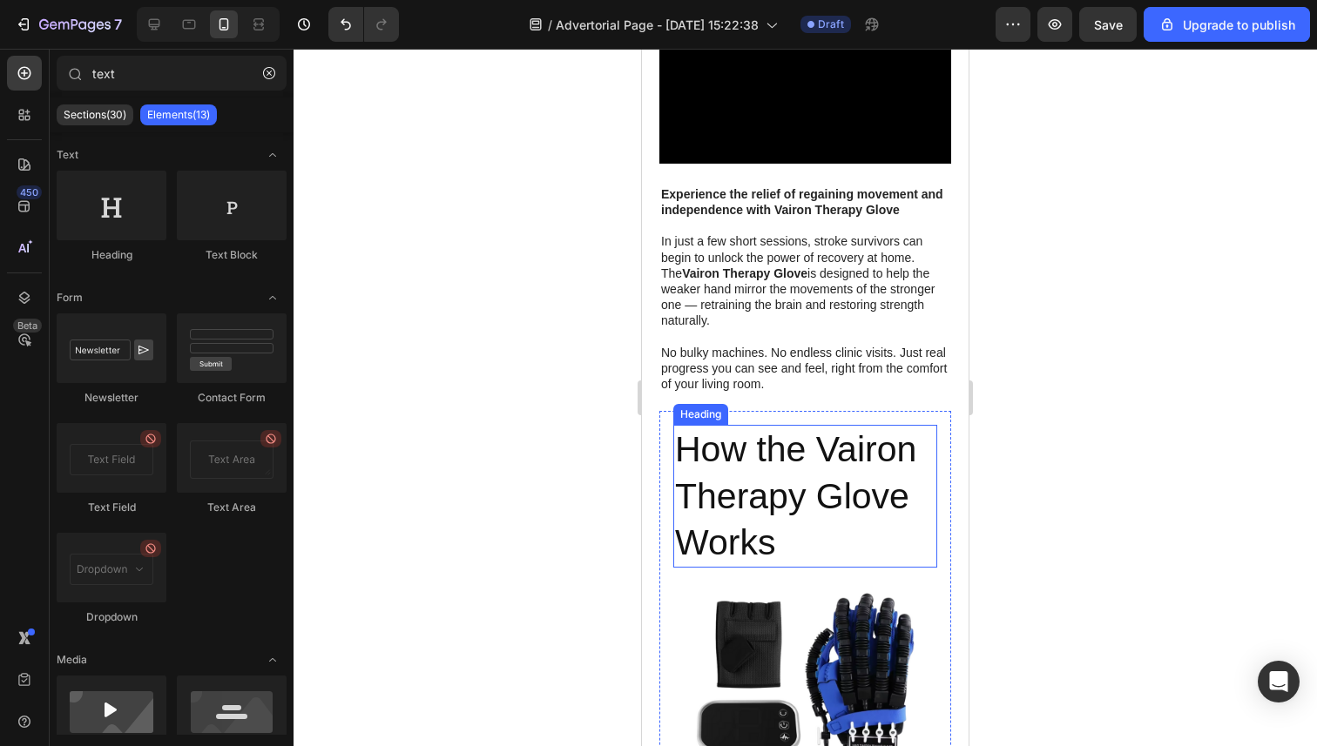
scroll to position [4118, 0]
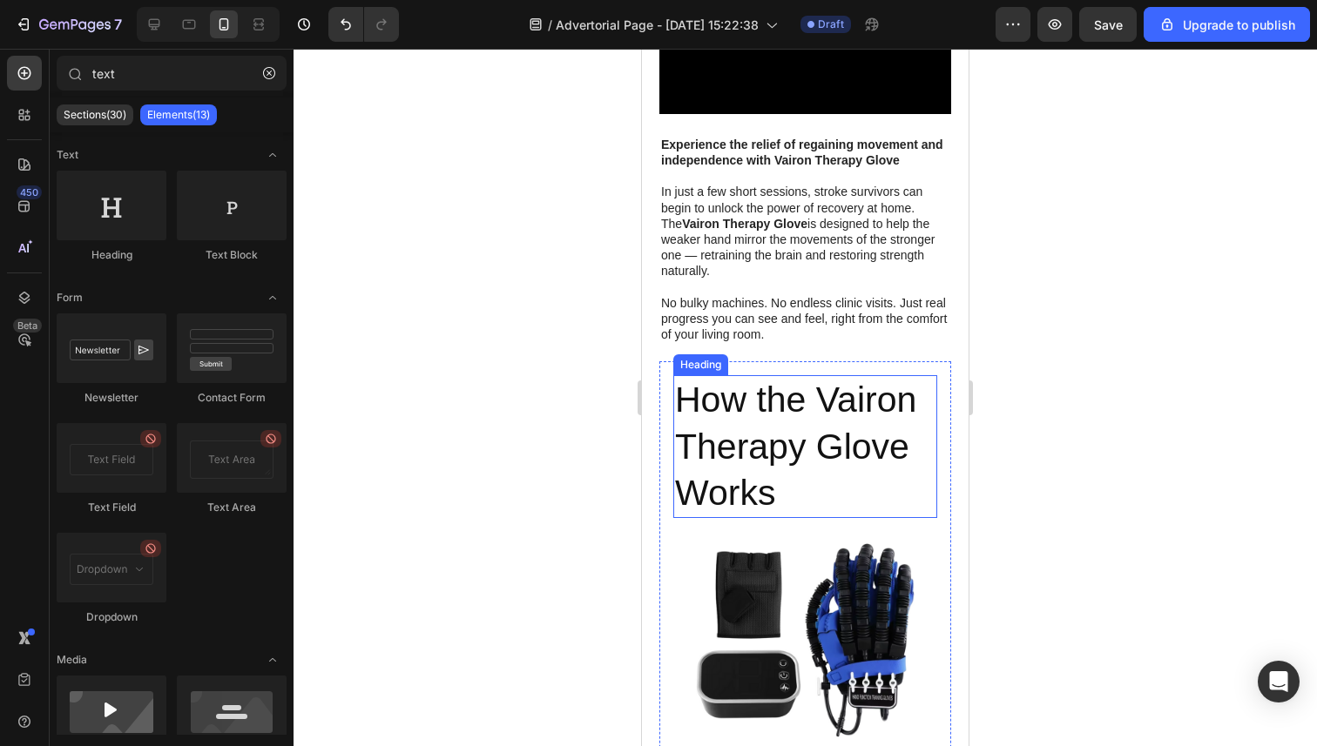
click at [817, 413] on p "How the Vairon Therapy Glove Works" at bounding box center [805, 446] width 260 height 139
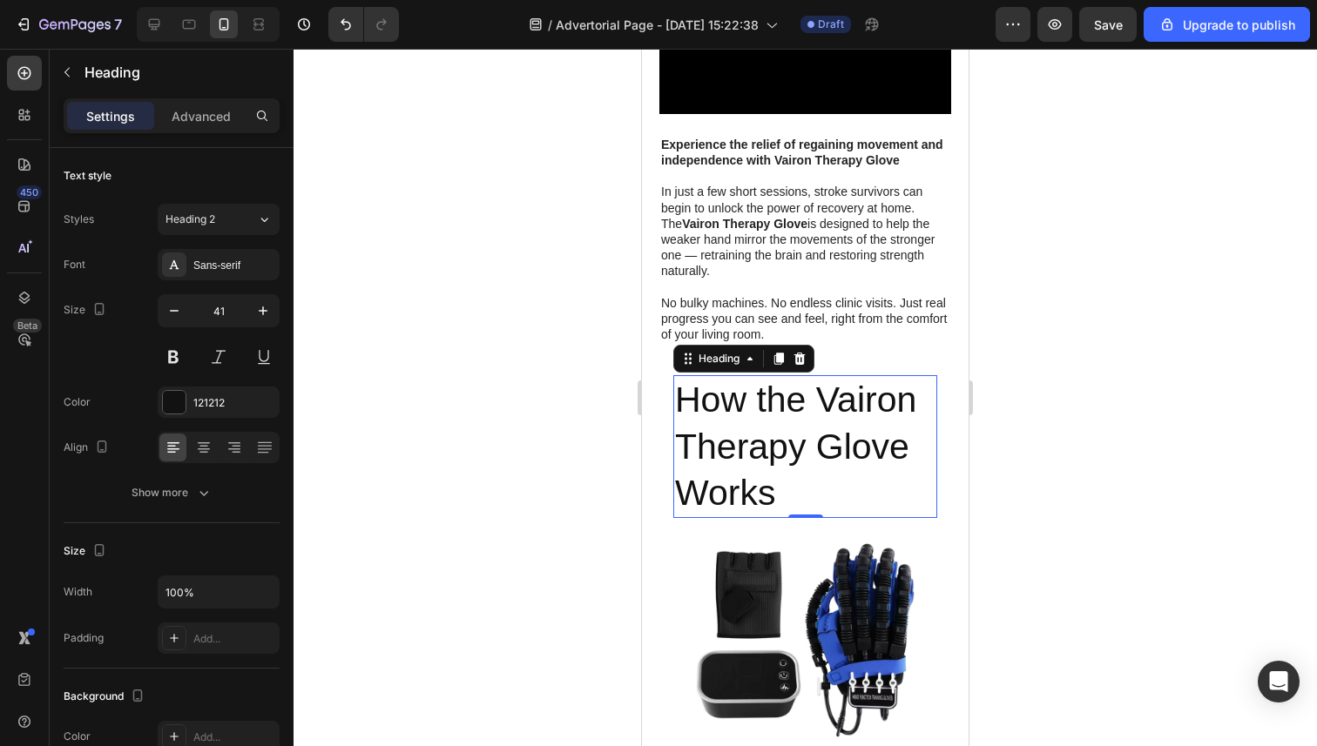
click at [555, 361] on div at bounding box center [804, 398] width 1023 height 698
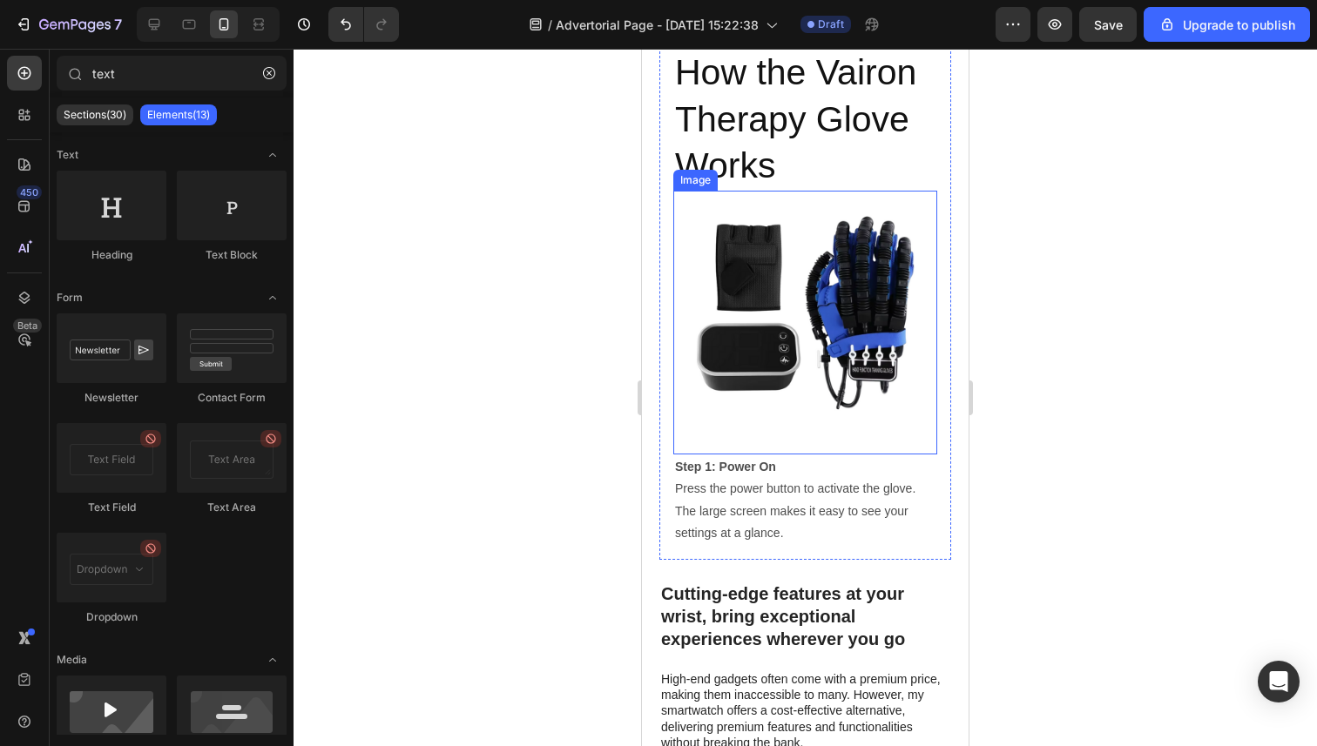
scroll to position [4586, 0]
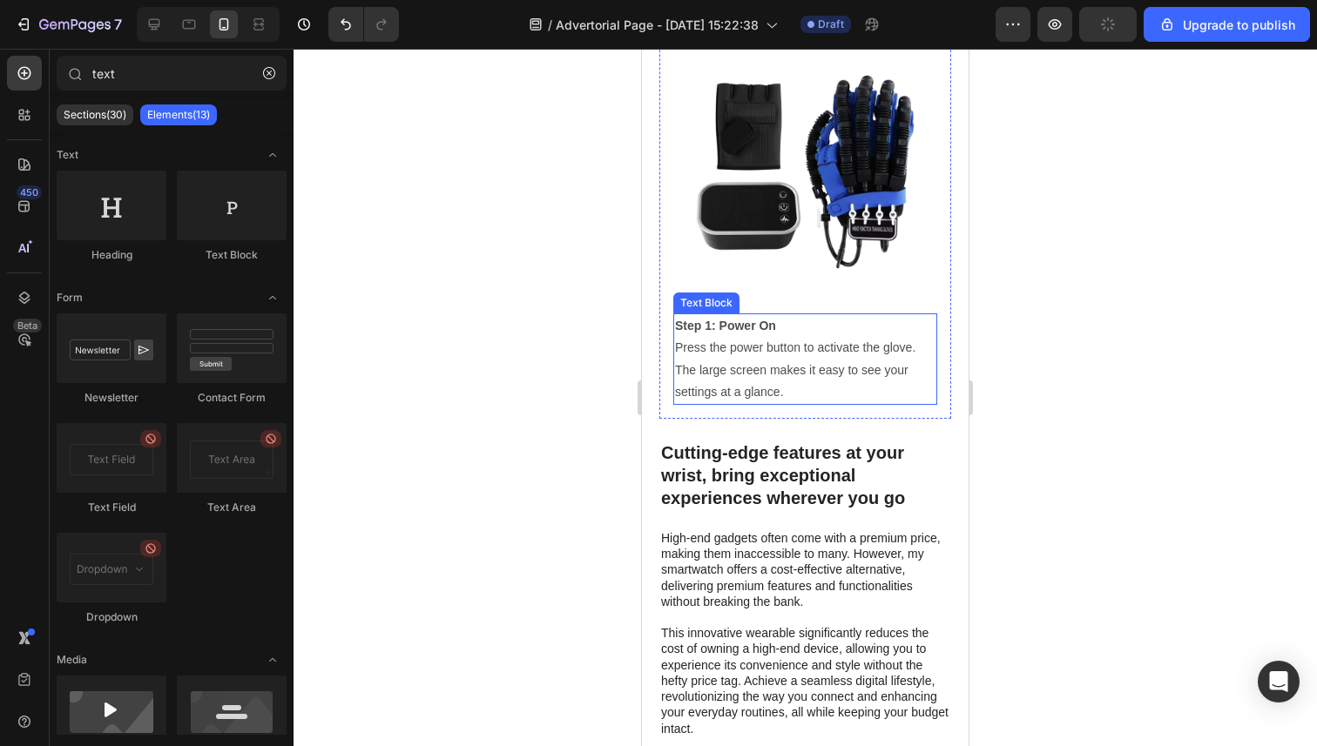
click at [821, 380] on p "Step 1: Power On Press the power button to activate the glove. The large screen…" at bounding box center [805, 359] width 260 height 88
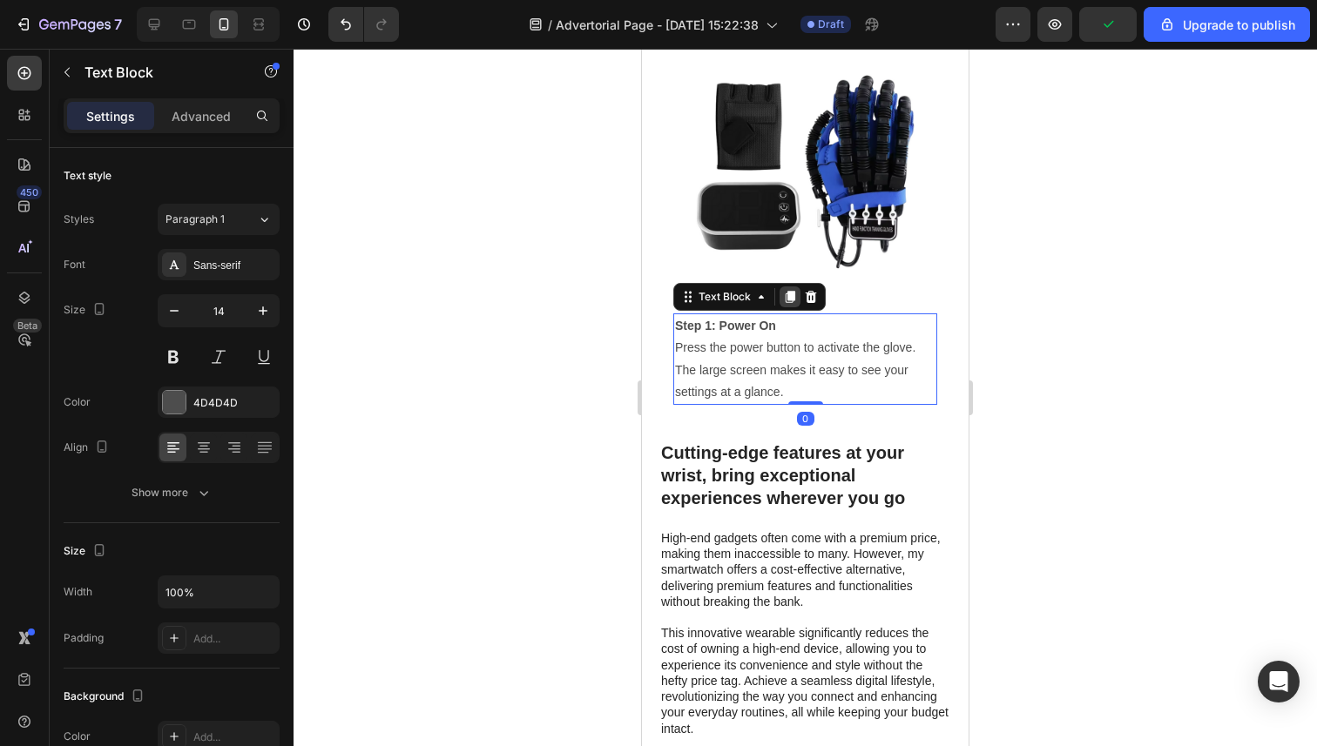
click at [792, 300] on icon at bounding box center [790, 297] width 10 height 12
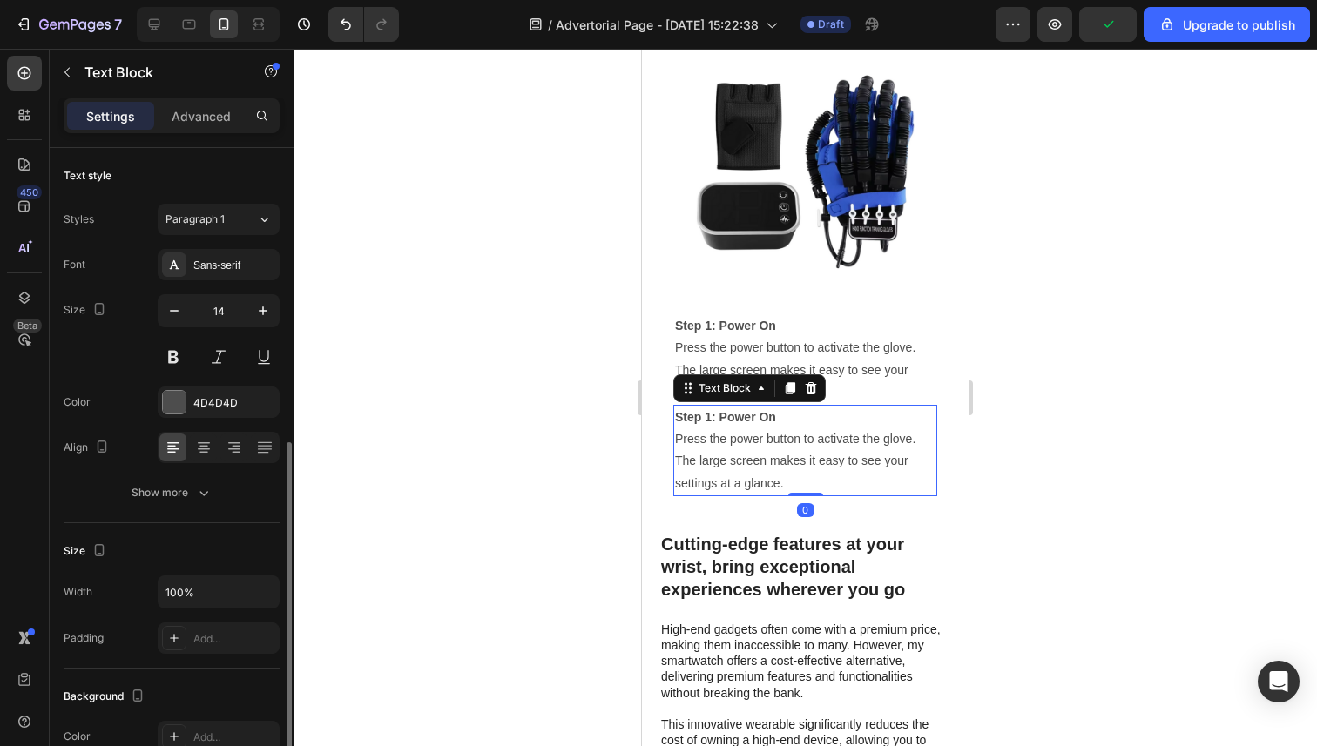
scroll to position [181, 0]
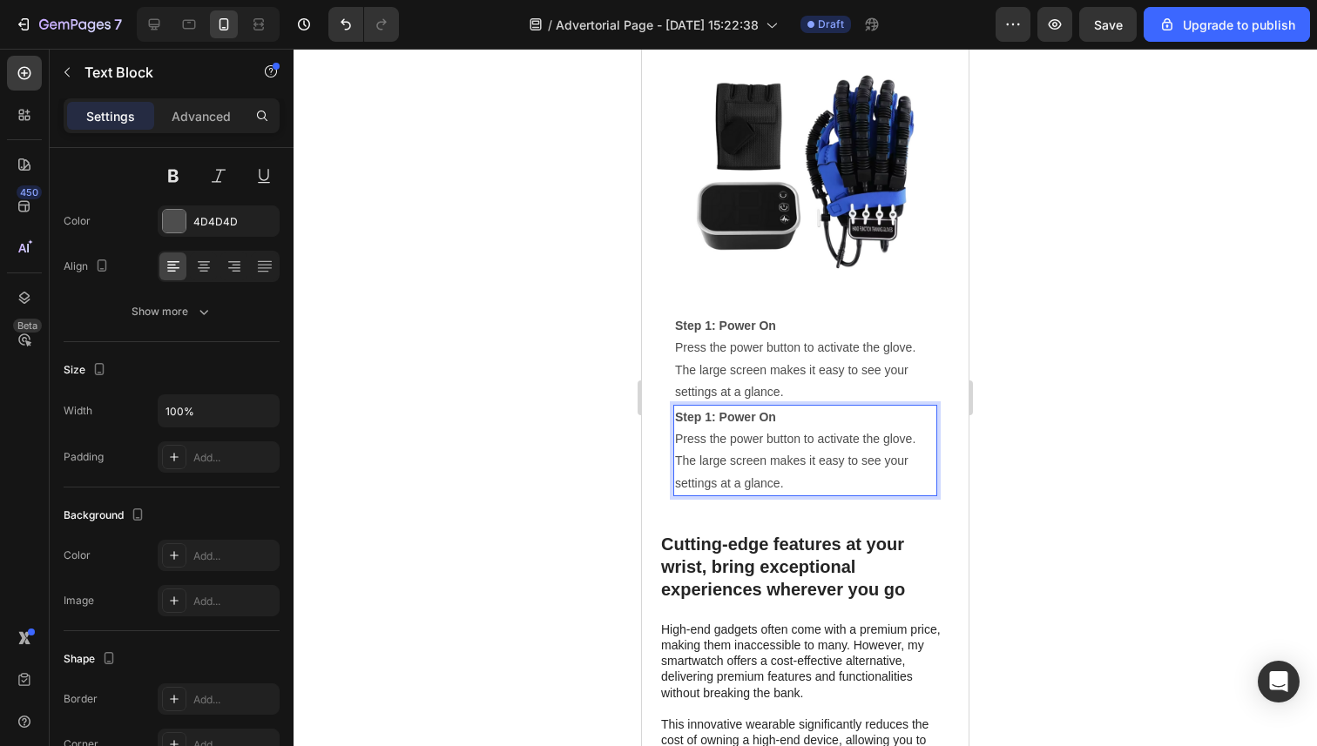
click at [724, 453] on p "Step 1: Power On Press the power button to activate the glove. The large screen…" at bounding box center [805, 451] width 260 height 88
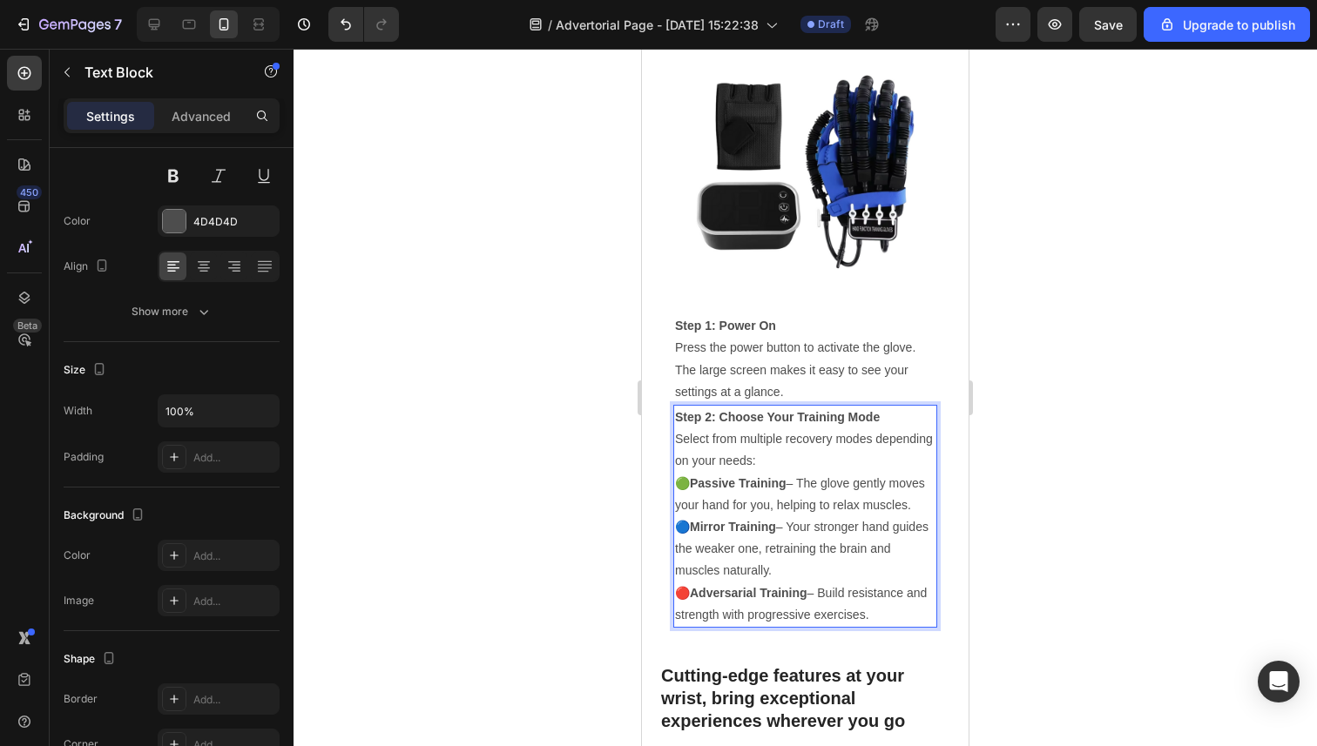
click at [555, 460] on div at bounding box center [804, 398] width 1023 height 698
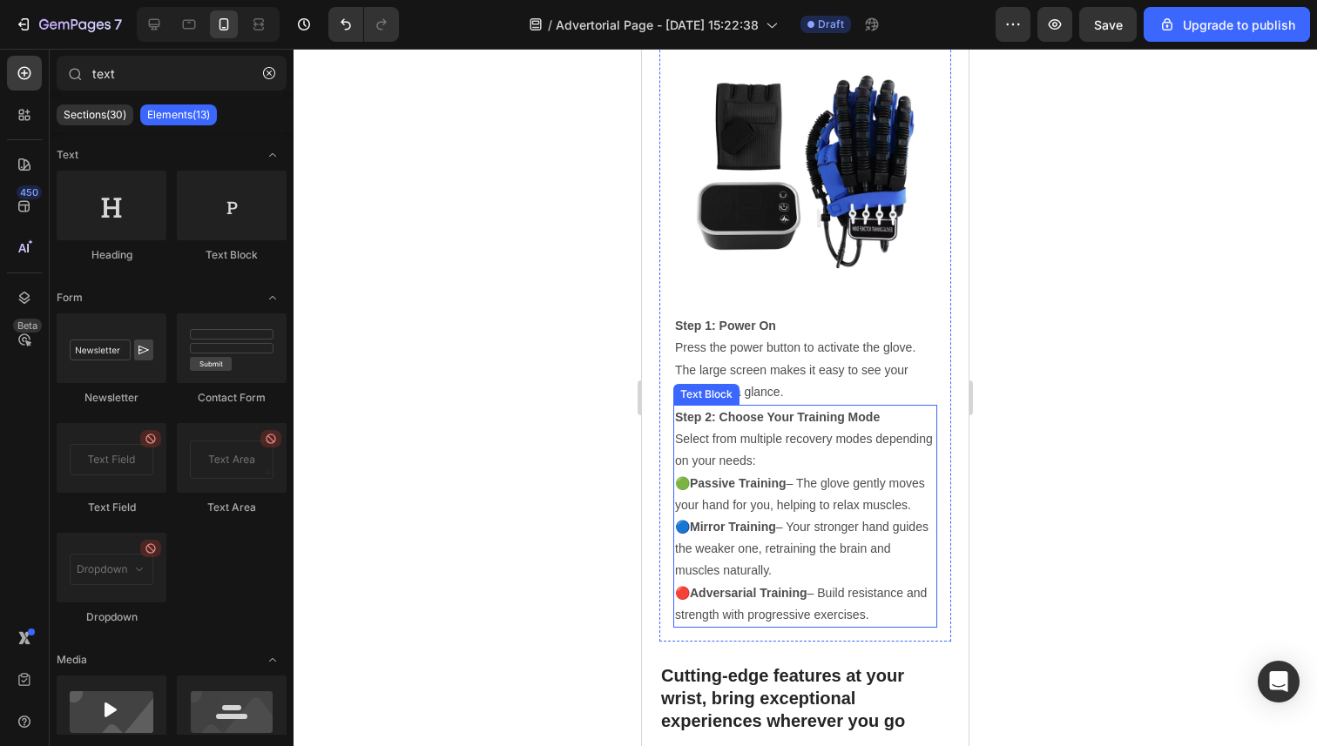
click at [857, 601] on p "🔴 Adversarial Training – Build resistance and strength with progressive exercis…" at bounding box center [805, 605] width 260 height 44
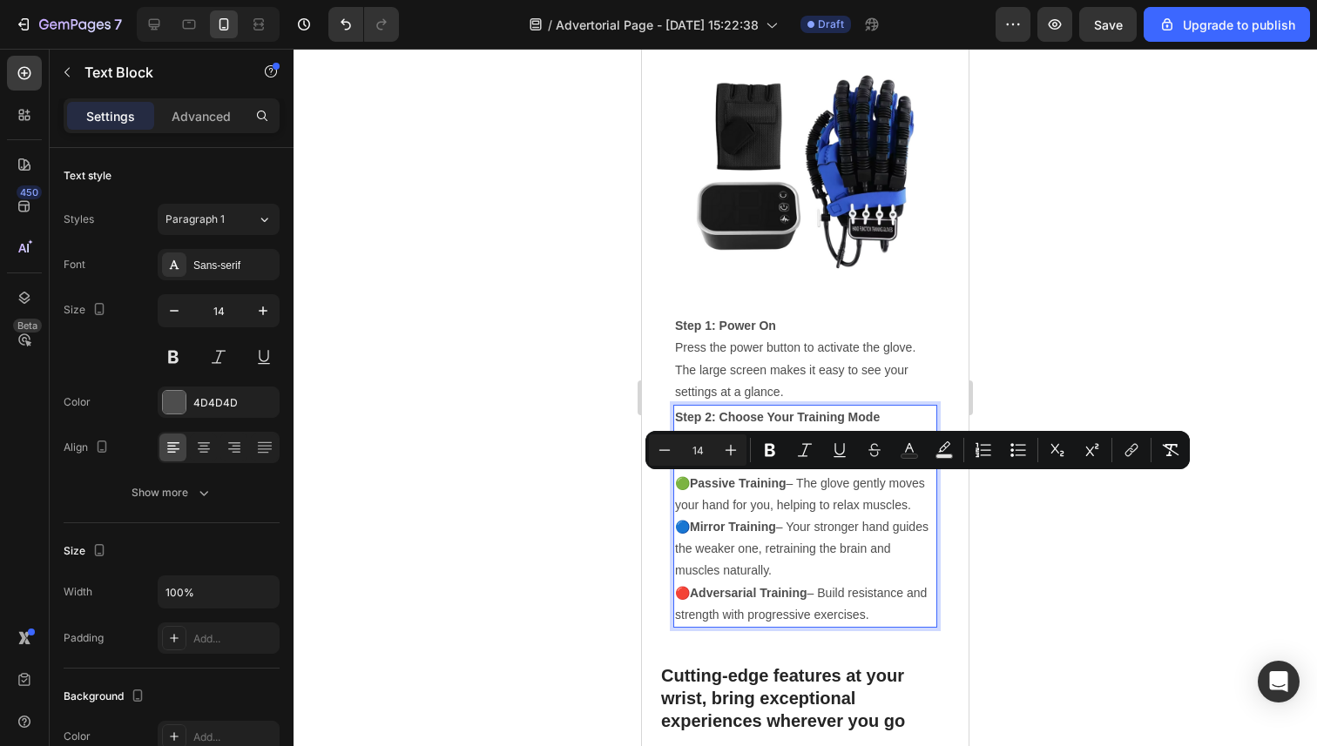
drag, startPoint x: 882, startPoint y: 610, endPoint x: 1599, endPoint y: 509, distance: 723.7
click at [1018, 455] on icon "Editor contextual toolbar" at bounding box center [1020, 455] width 10 height 1
type input "14"
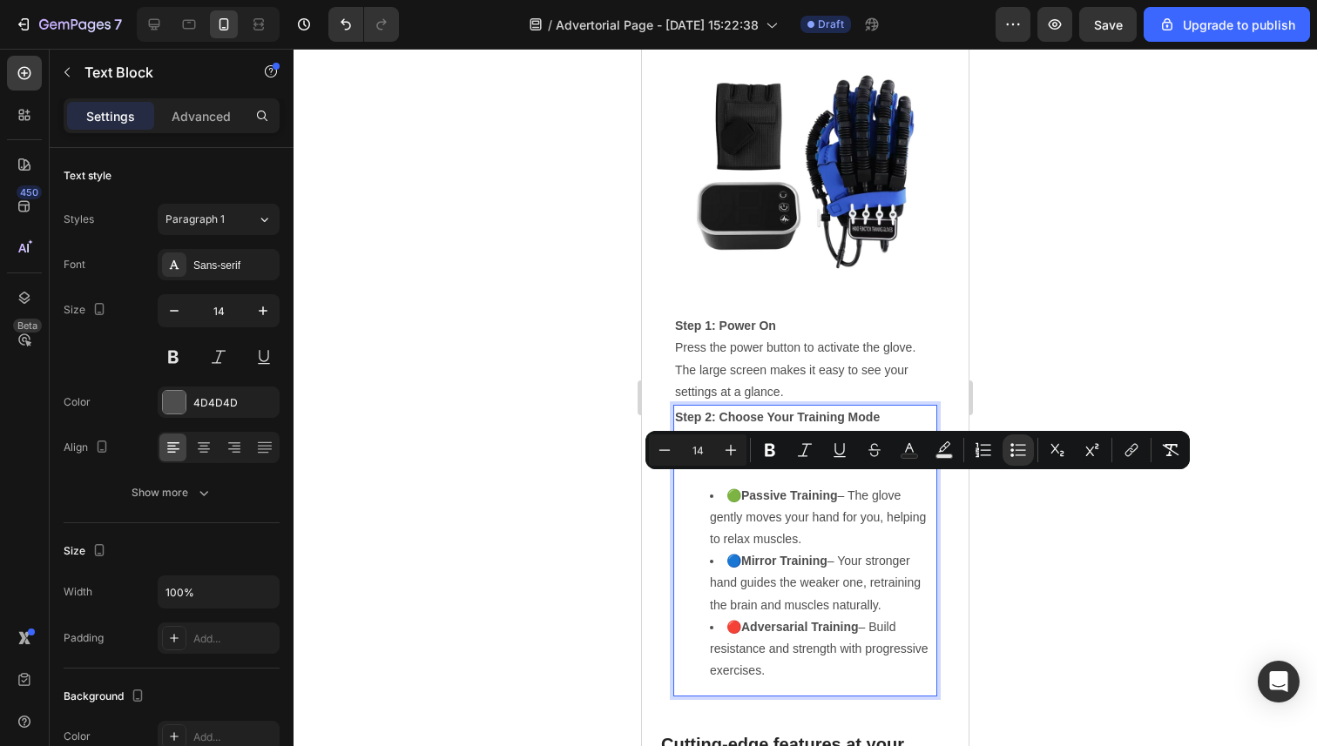
click at [872, 500] on li "🟢 Passive Training – The glove gently moves your hand for you, helping to relax…" at bounding box center [823, 518] width 226 height 66
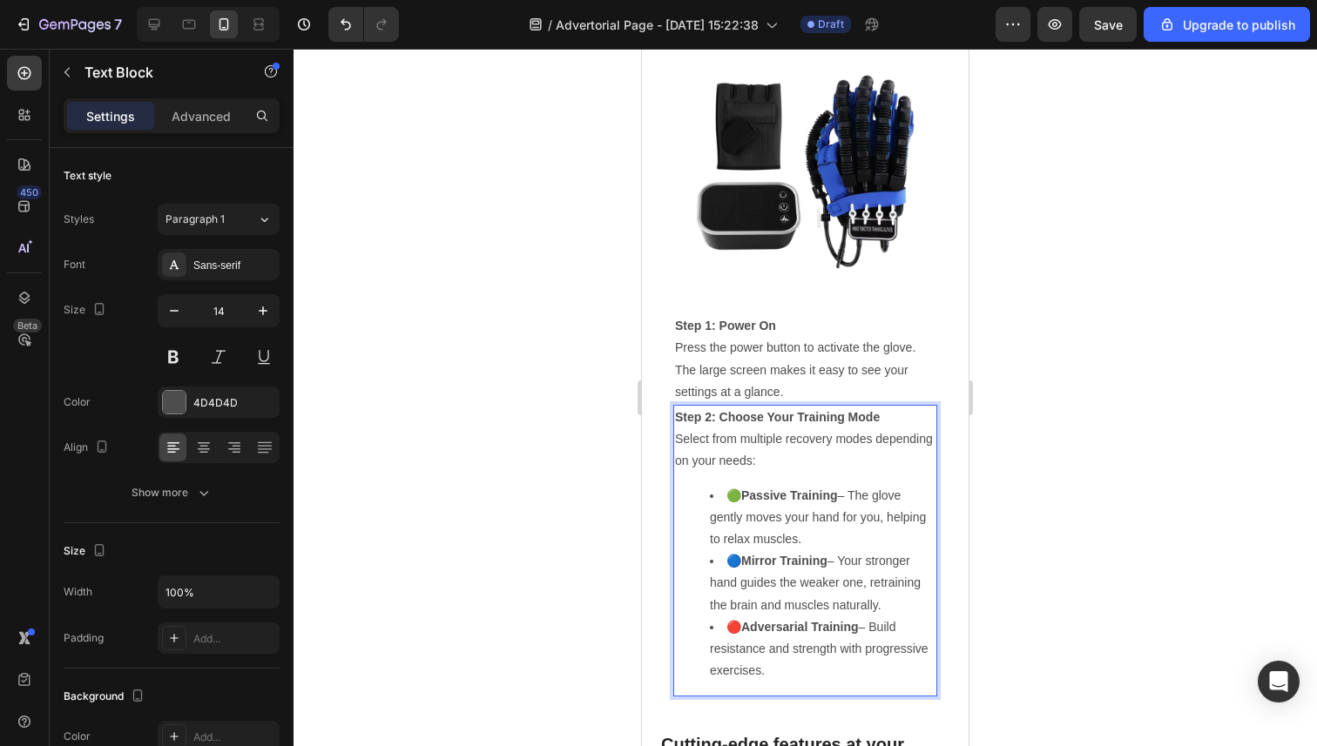
click at [847, 479] on div "Step 2: Choose Your Training Mode Select from multiple recovery modes depending…" at bounding box center [805, 550] width 264 height 291
click at [816, 662] on li "🔴 Adversarial Training – Build resistance and strength with progressive exercis…" at bounding box center [823, 650] width 226 height 66
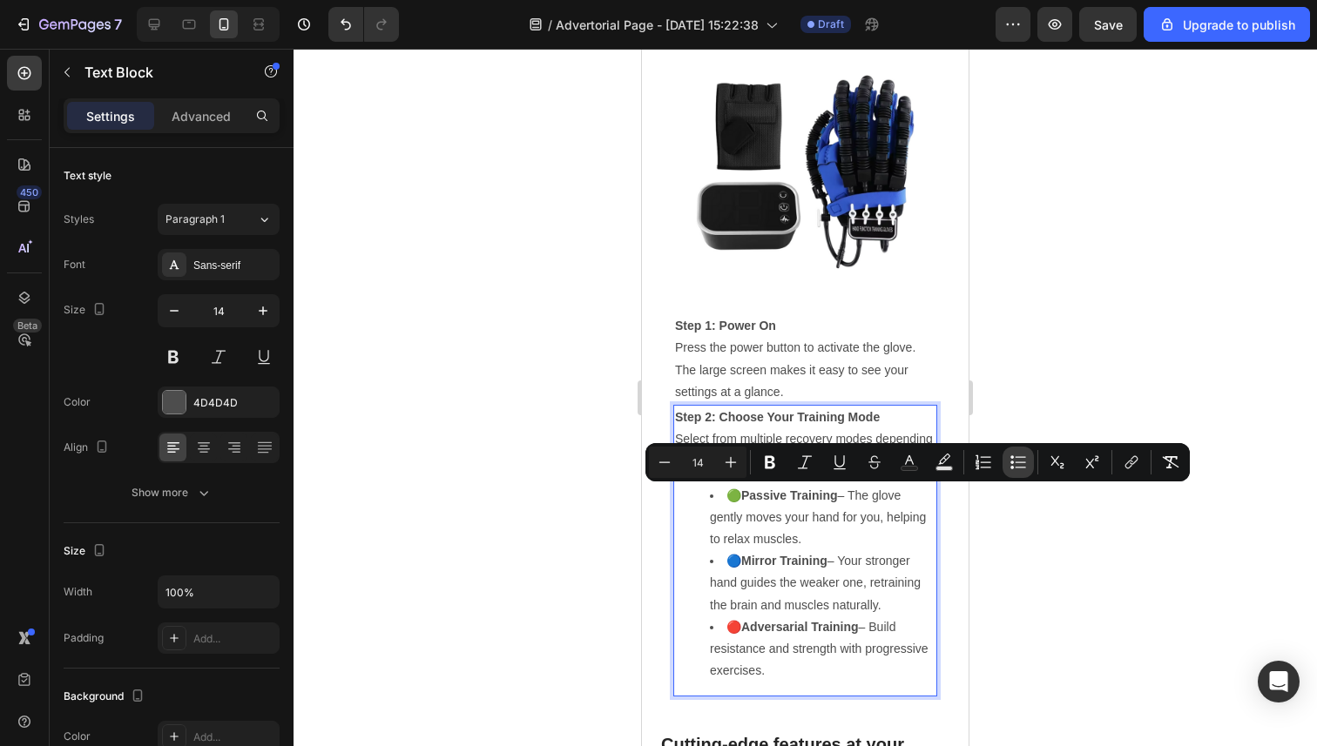
click at [1008, 465] on button "Bulleted List" at bounding box center [1017, 462] width 31 height 31
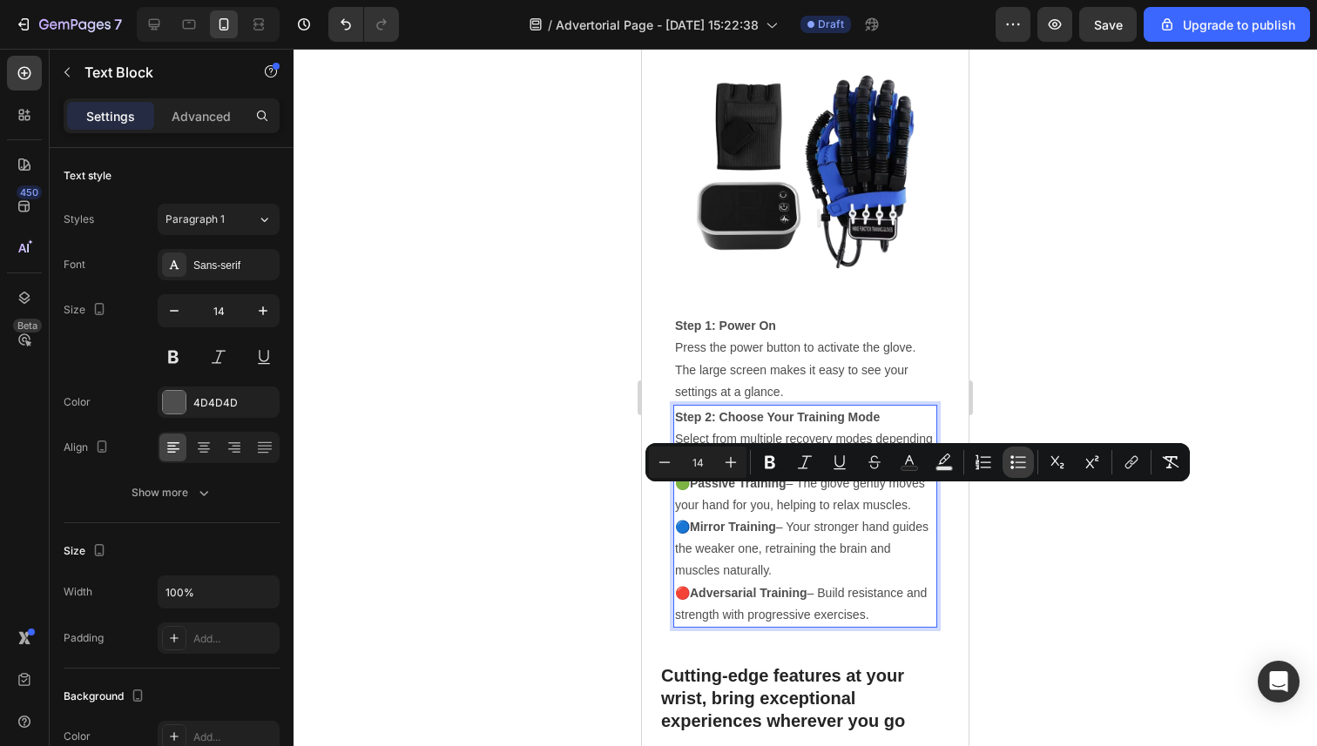
click at [1008, 465] on button "Bulleted List" at bounding box center [1017, 462] width 31 height 31
type input "14"
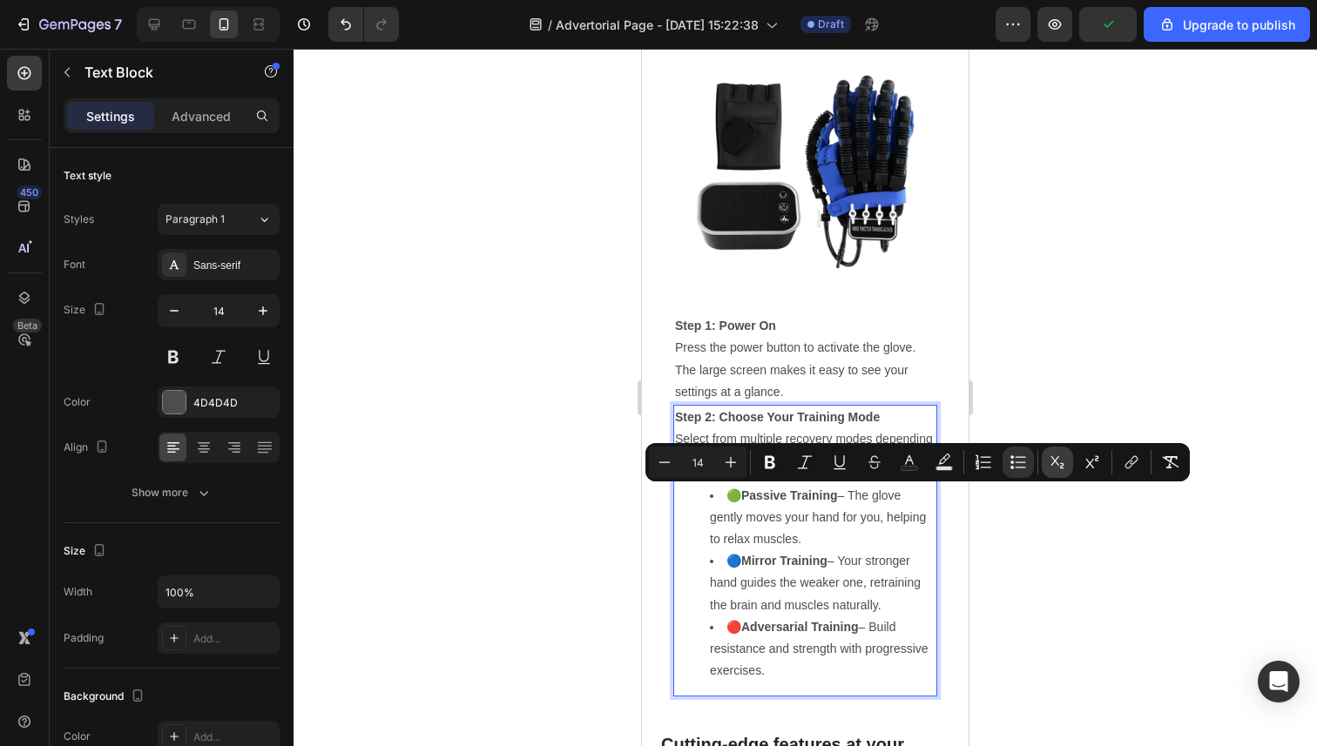
click at [1057, 468] on icon "Editor contextual toolbar" at bounding box center [1056, 462] width 17 height 17
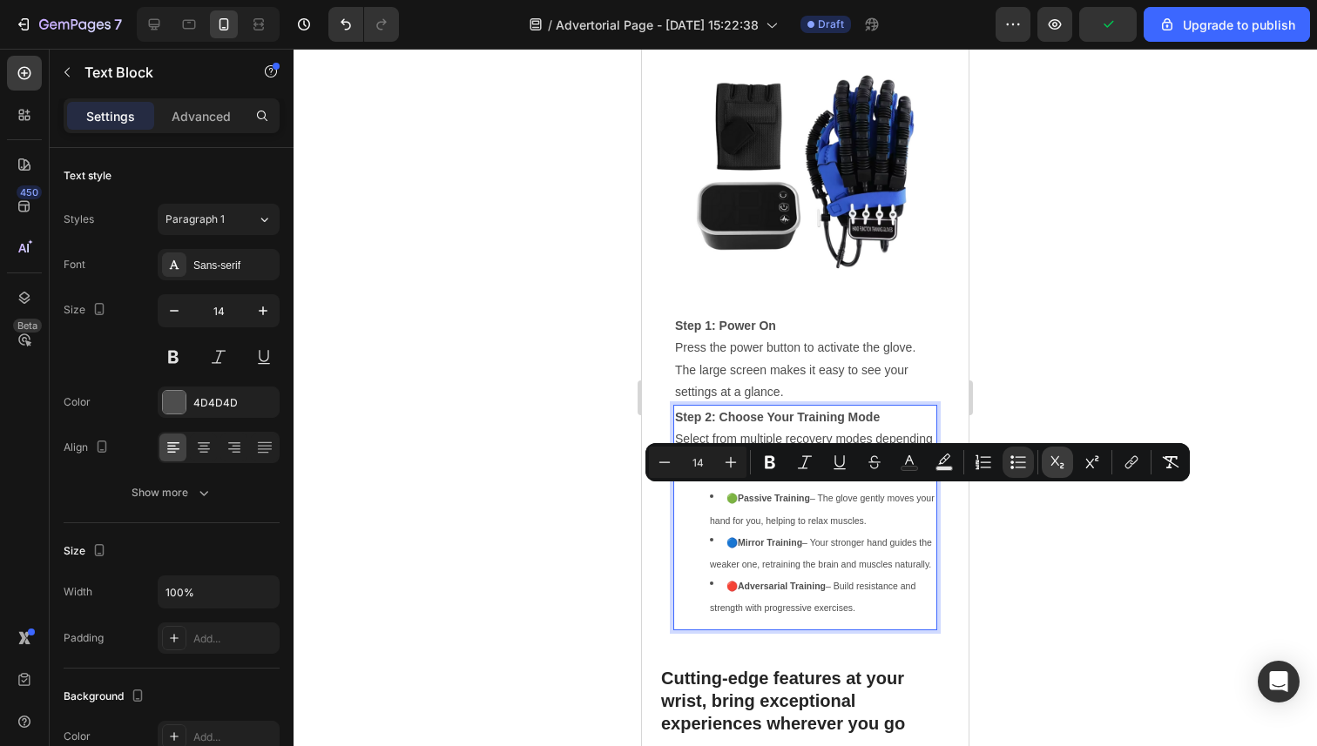
click at [1057, 468] on icon "Editor contextual toolbar" at bounding box center [1056, 462] width 17 height 17
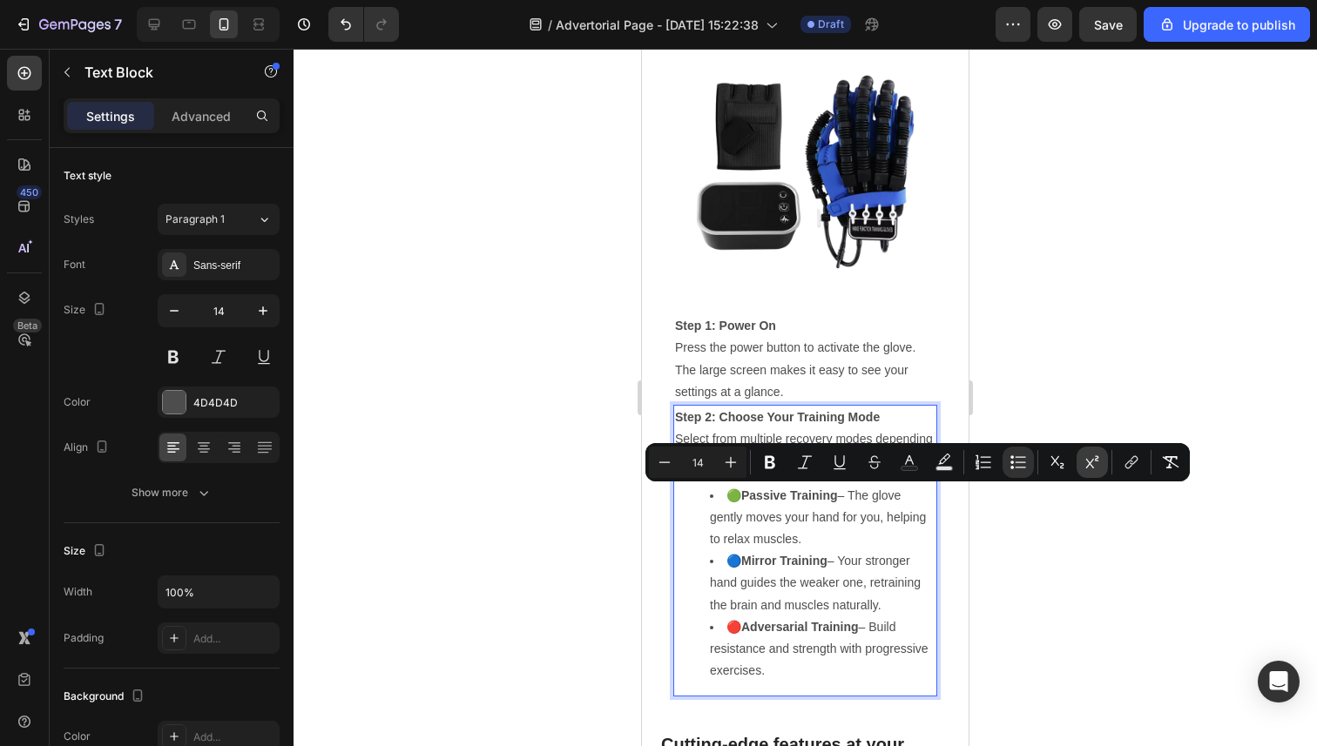
click at [1095, 465] on icon "Editor contextual toolbar" at bounding box center [1091, 462] width 17 height 17
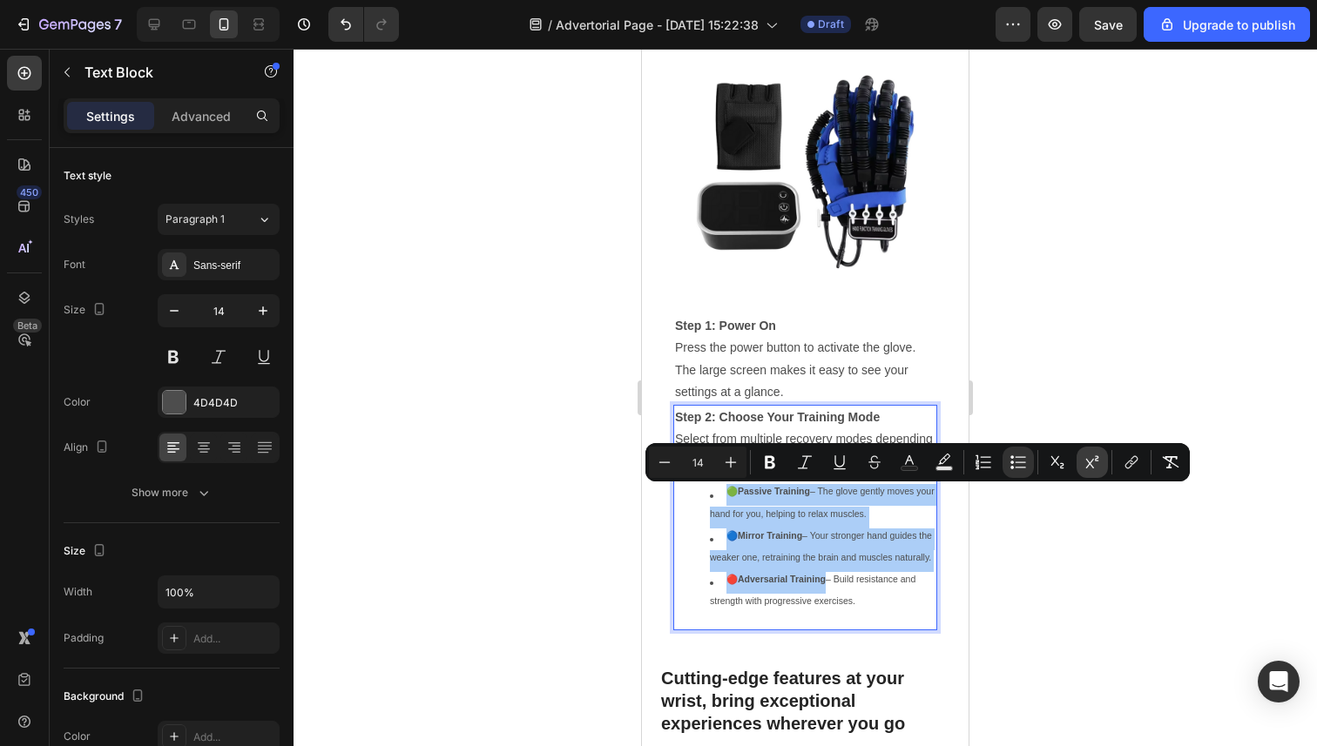
click at [1095, 465] on icon "Editor contextual toolbar" at bounding box center [1091, 462] width 17 height 17
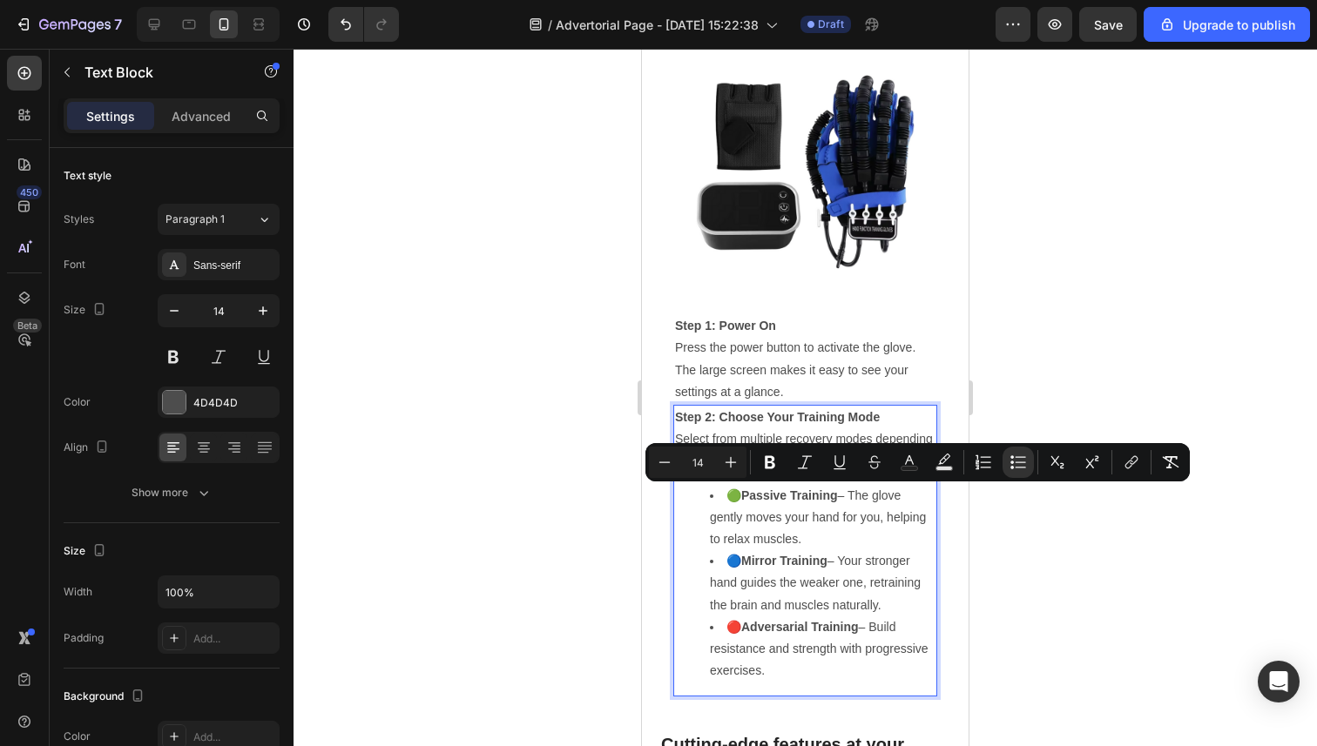
click at [993, 551] on div at bounding box center [804, 398] width 1023 height 698
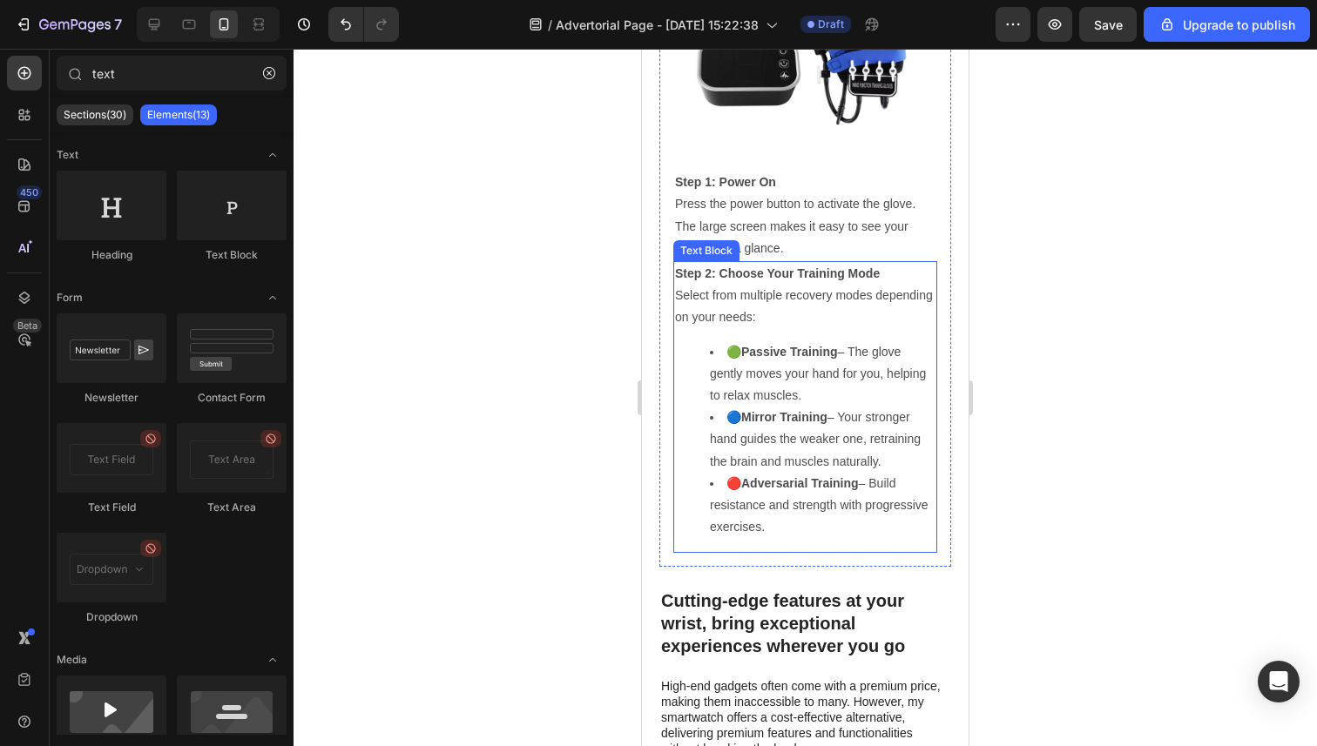
scroll to position [4784, 0]
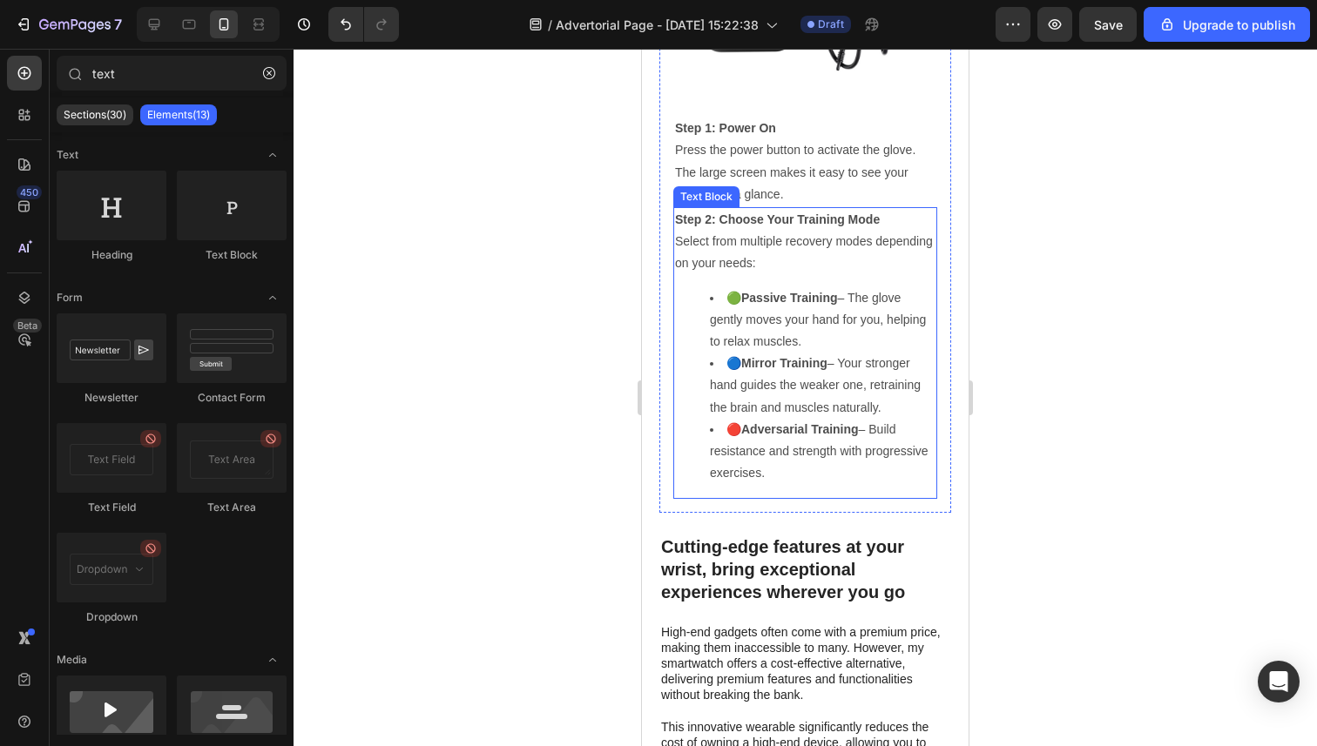
click at [780, 367] on strong "Mirror Training" at bounding box center [784, 363] width 86 height 14
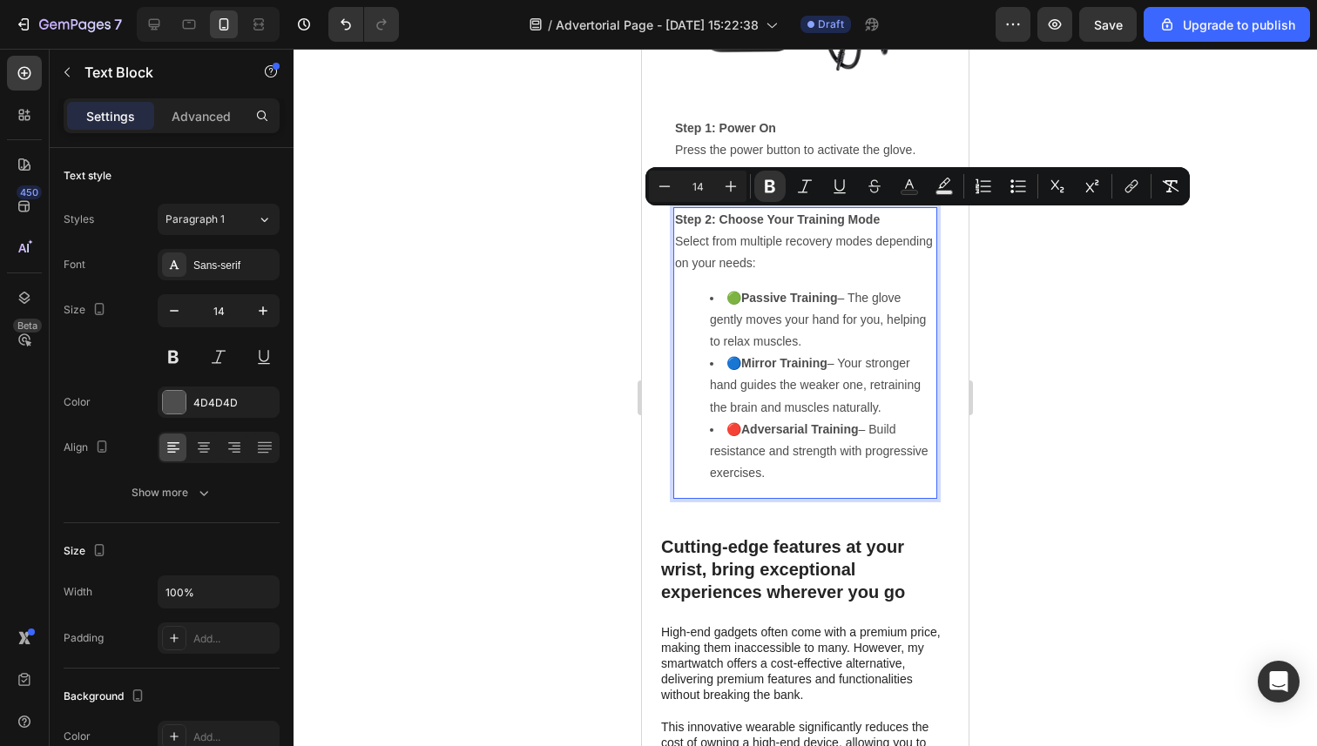
click at [994, 379] on div at bounding box center [804, 398] width 1023 height 698
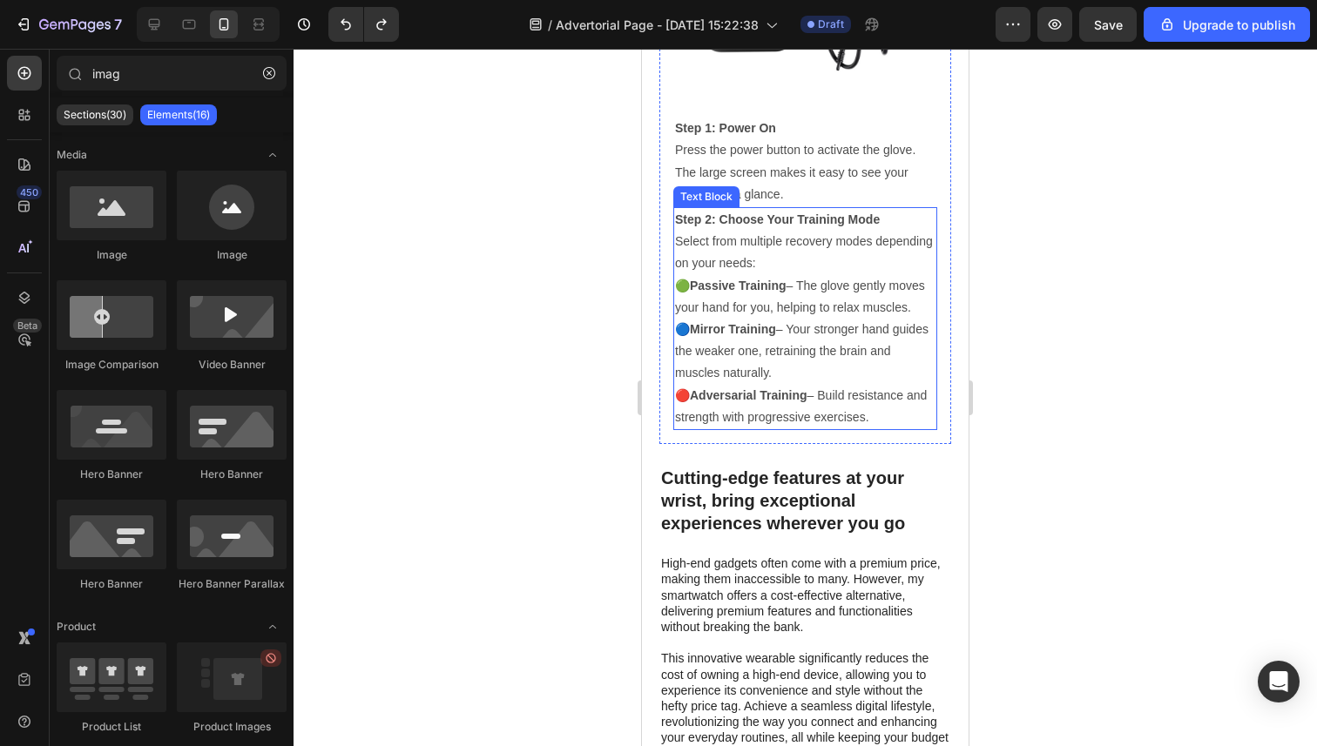
click at [790, 269] on p "Step 2: Choose Your Training Mode Select from multiple recovery modes depending…" at bounding box center [805, 242] width 260 height 66
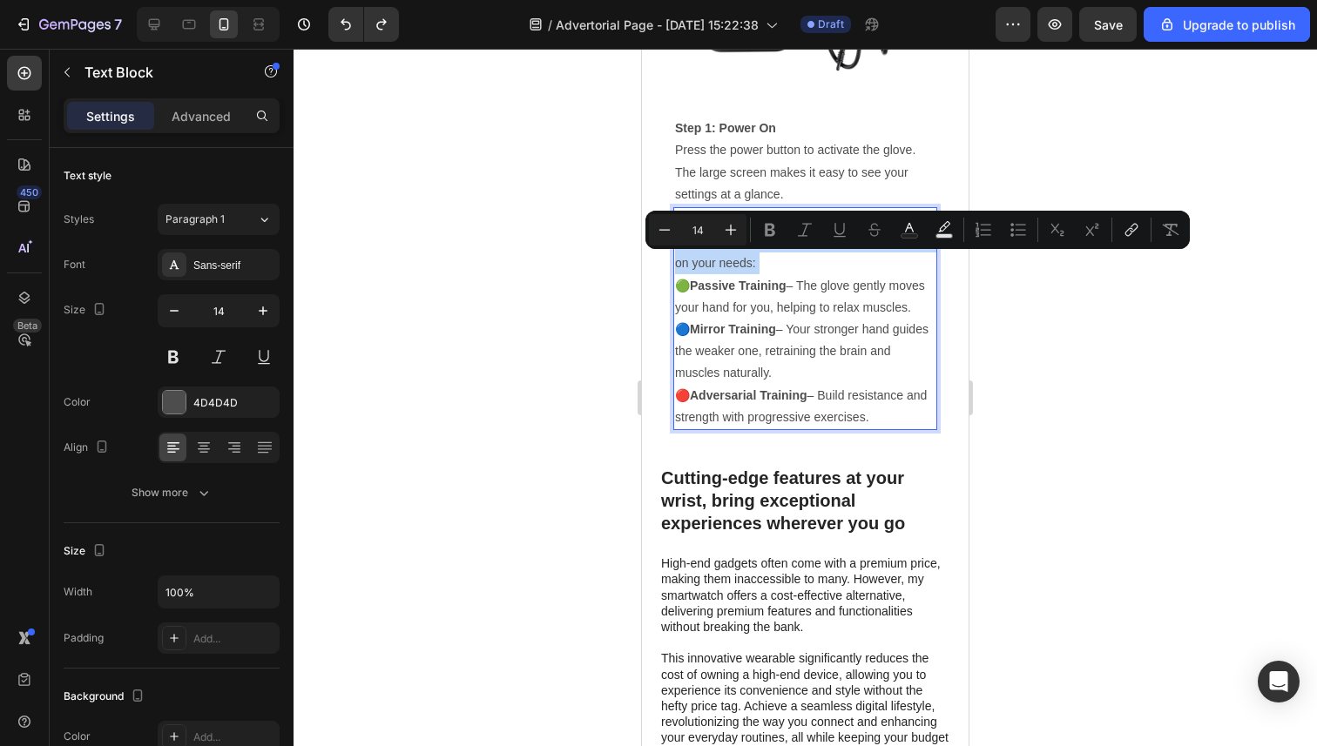
click at [790, 269] on p "Step 2: Choose Your Training Mode Select from multiple recovery modes depending…" at bounding box center [805, 242] width 260 height 66
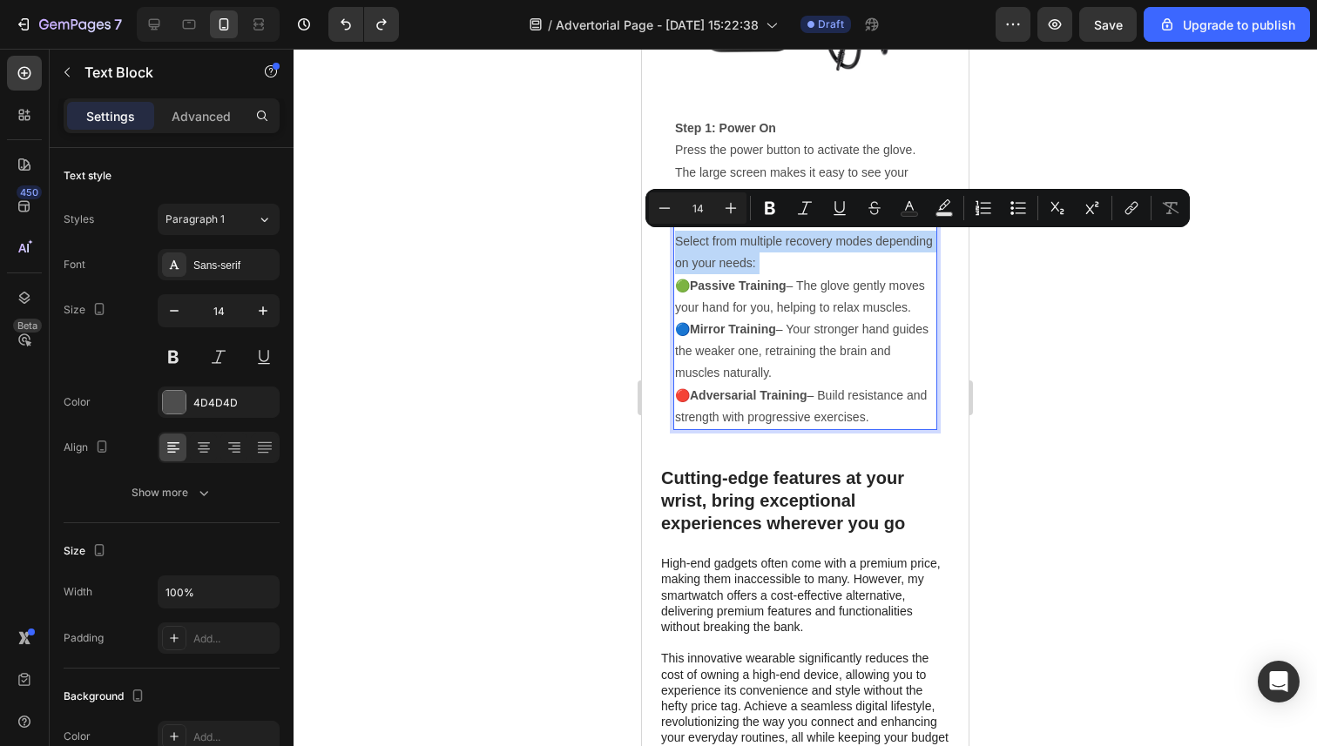
click at [790, 269] on p "Step 2: Choose Your Training Mode Select from multiple recovery modes depending…" at bounding box center [805, 242] width 260 height 66
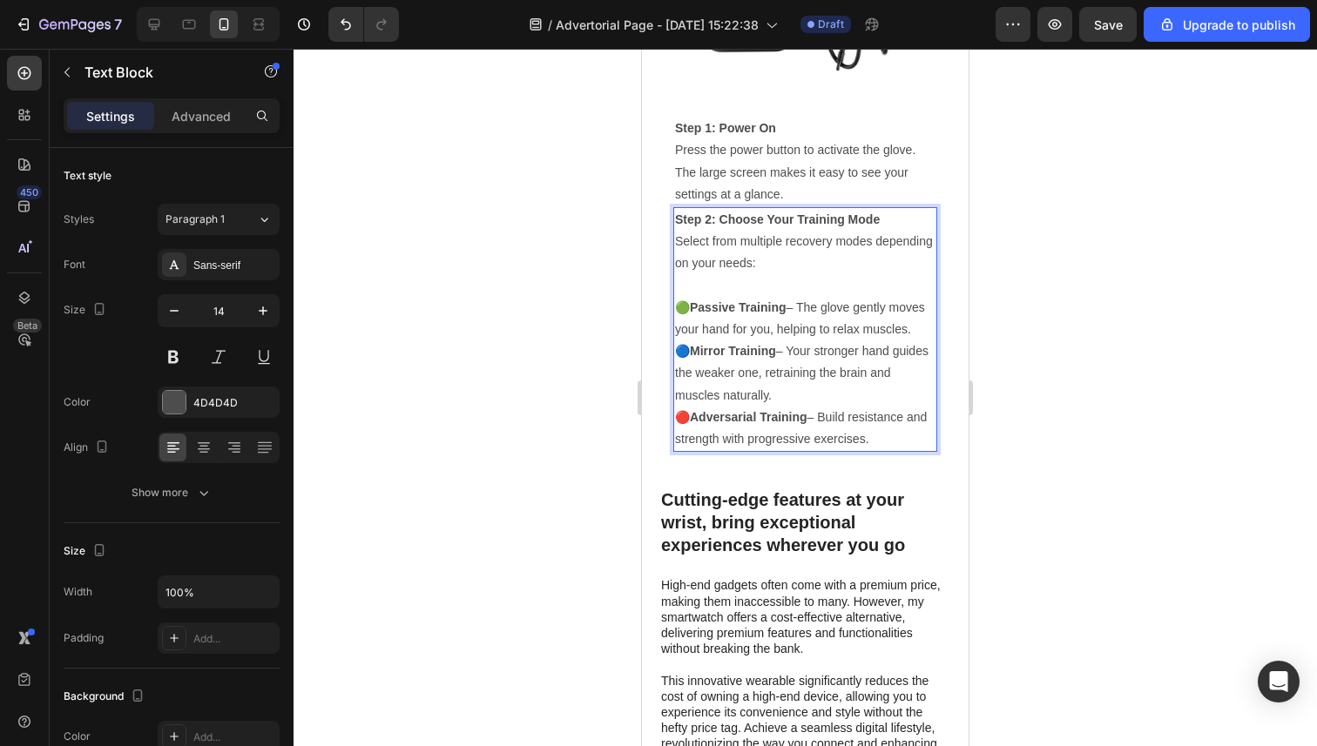
click at [922, 327] on p "🟢 Passive Training – The glove gently moves your hand for you, helping to relax…" at bounding box center [805, 319] width 260 height 44
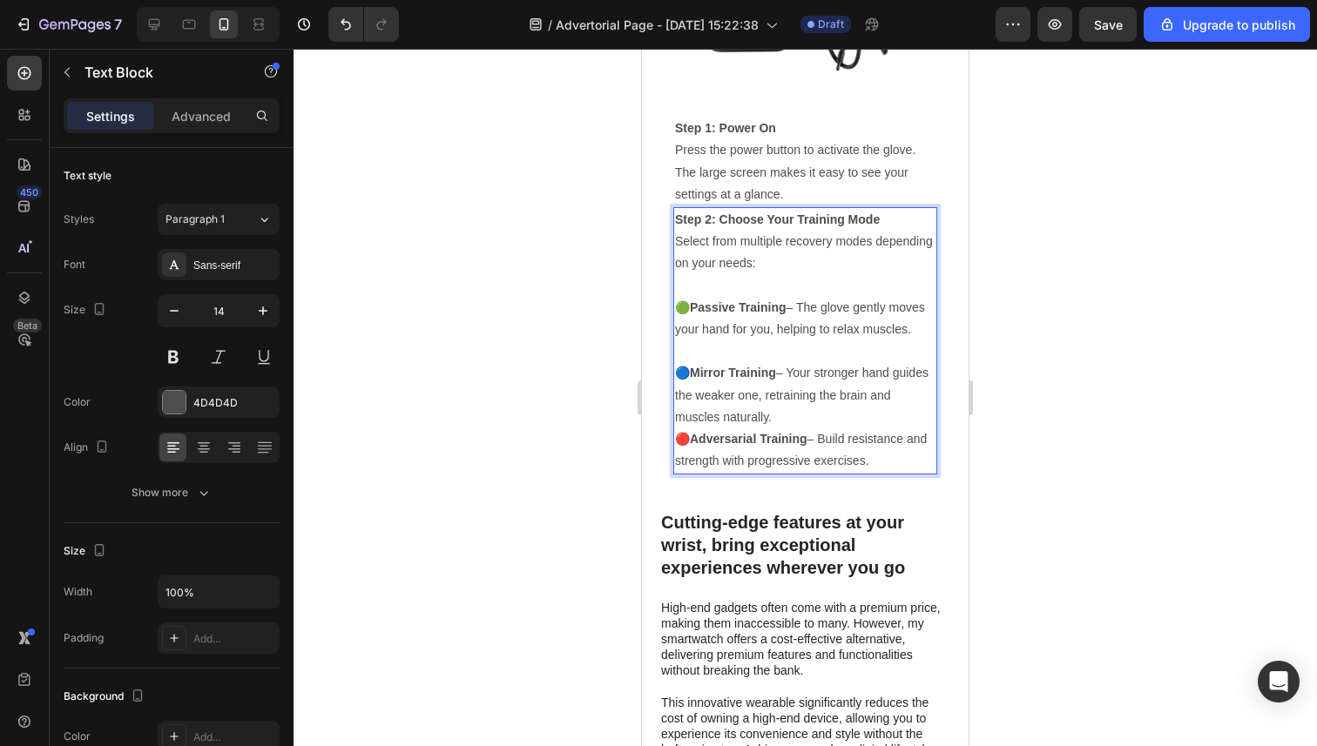
click at [854, 418] on p "🔵 Mirror Training – Your stronger hand guides the weaker one, retraining the br…" at bounding box center [805, 395] width 260 height 66
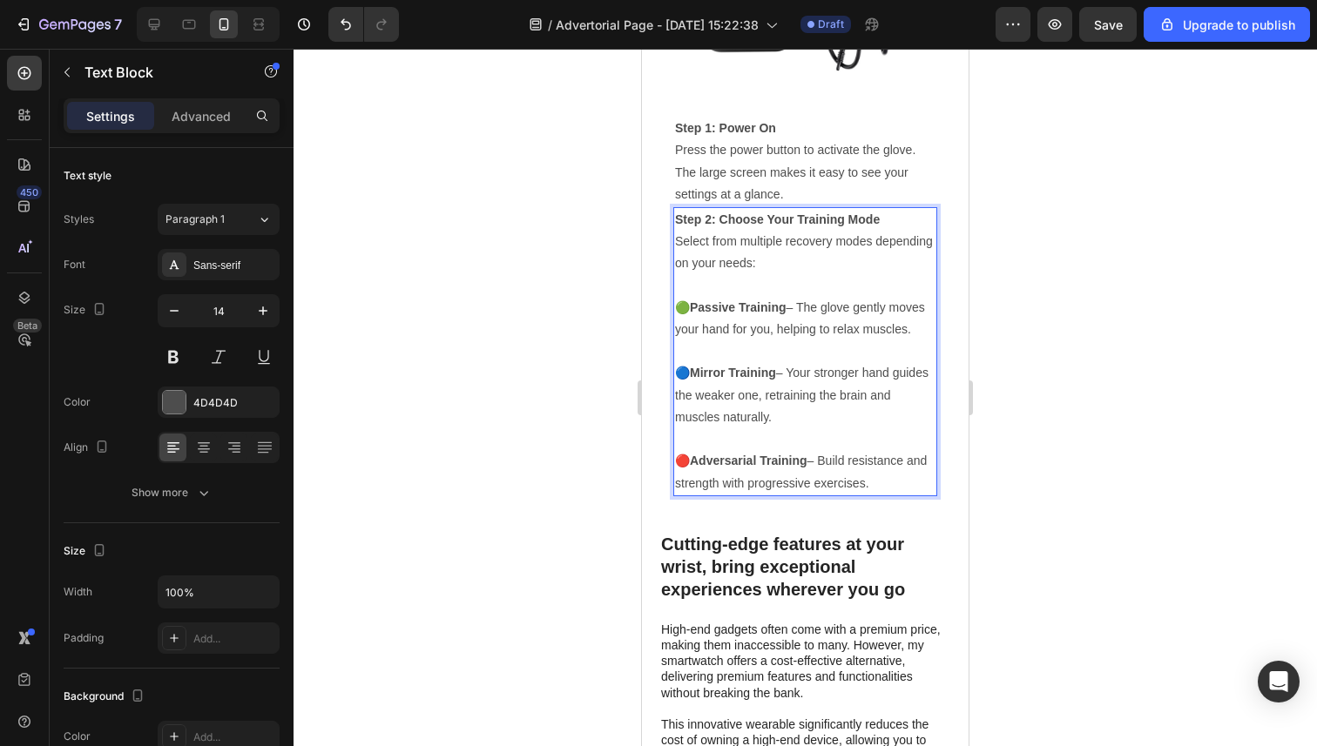
click at [1008, 397] on div at bounding box center [804, 398] width 1023 height 698
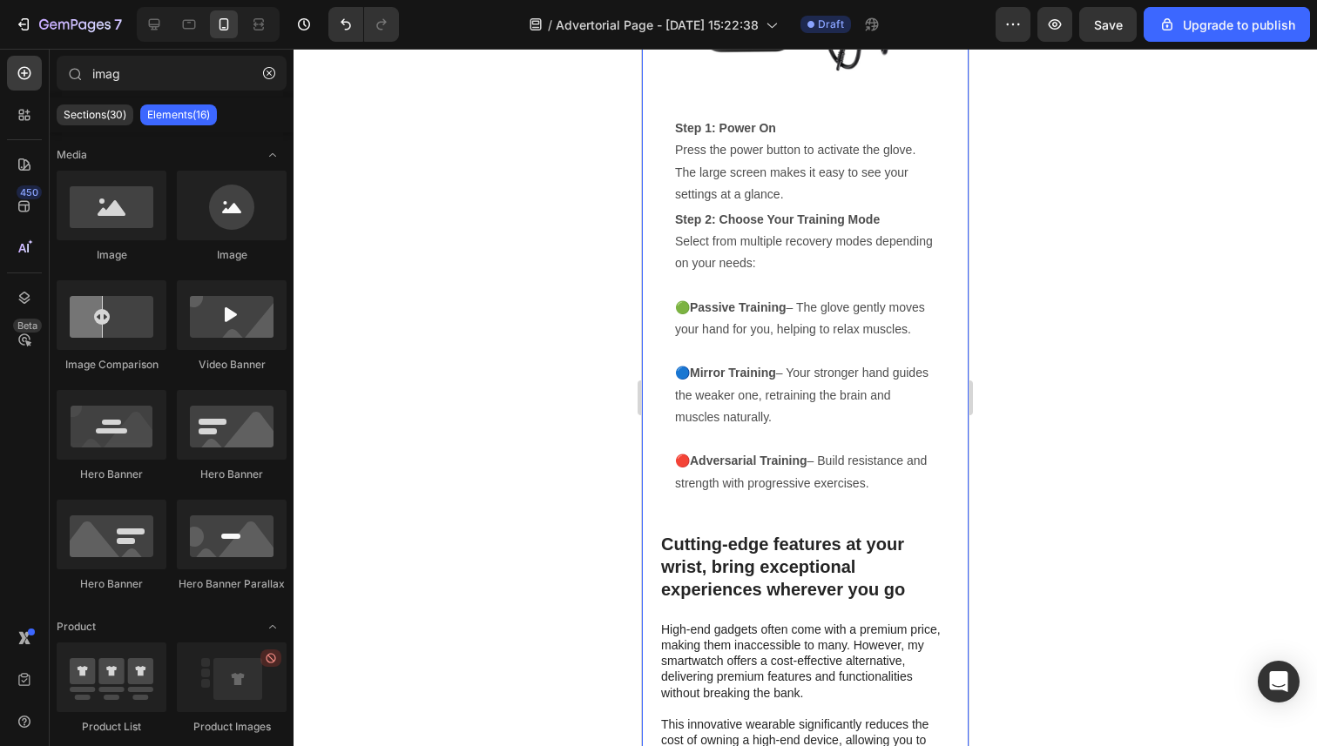
click at [529, 260] on div at bounding box center [804, 398] width 1023 height 698
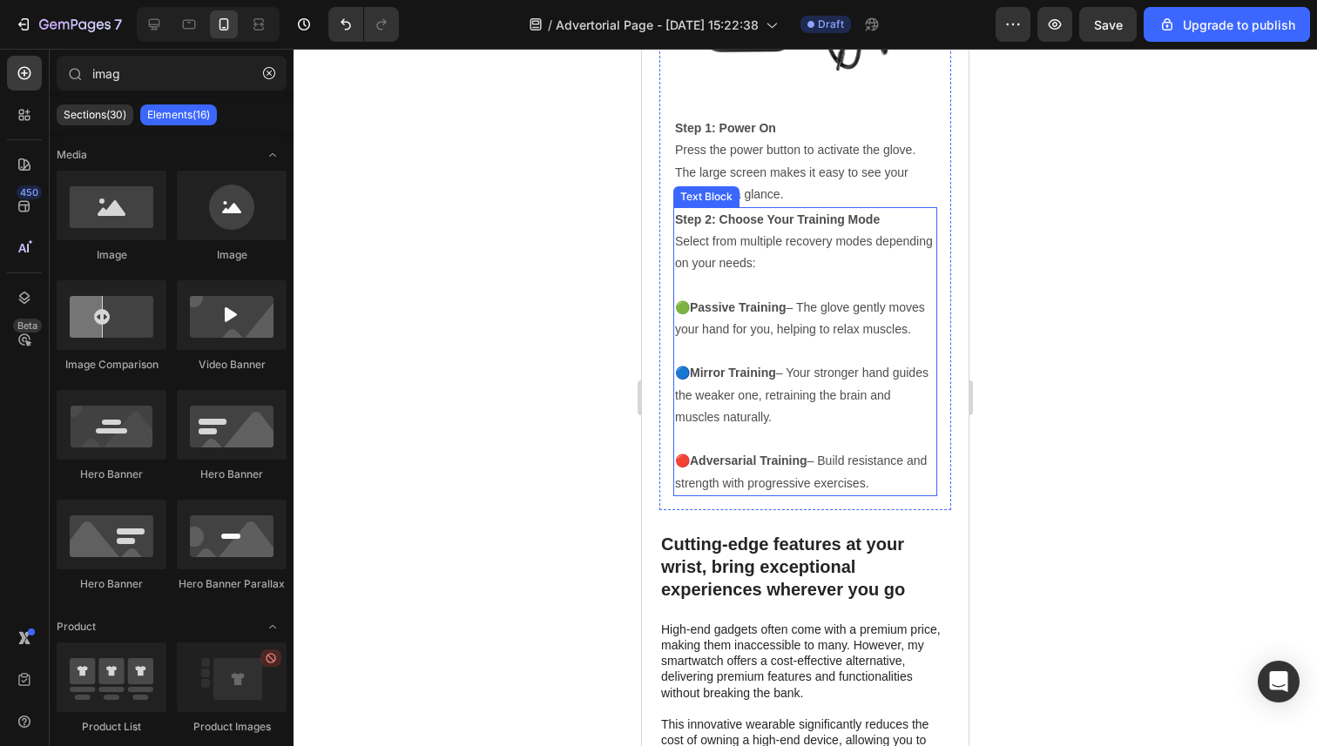
click at [793, 367] on p "🔵 Mirror Training – Your stronger hand guides the weaker one, retraining the br…" at bounding box center [805, 406] width 260 height 88
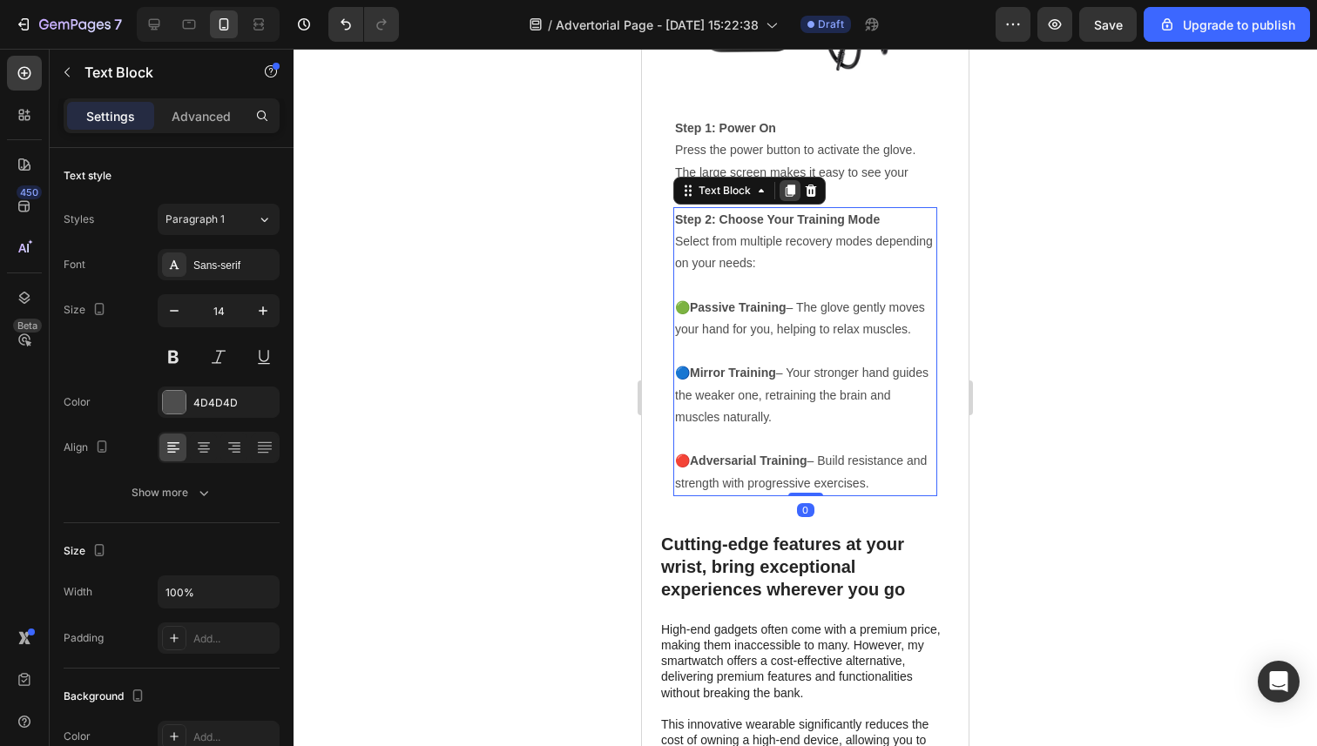
click at [797, 194] on div at bounding box center [789, 190] width 21 height 21
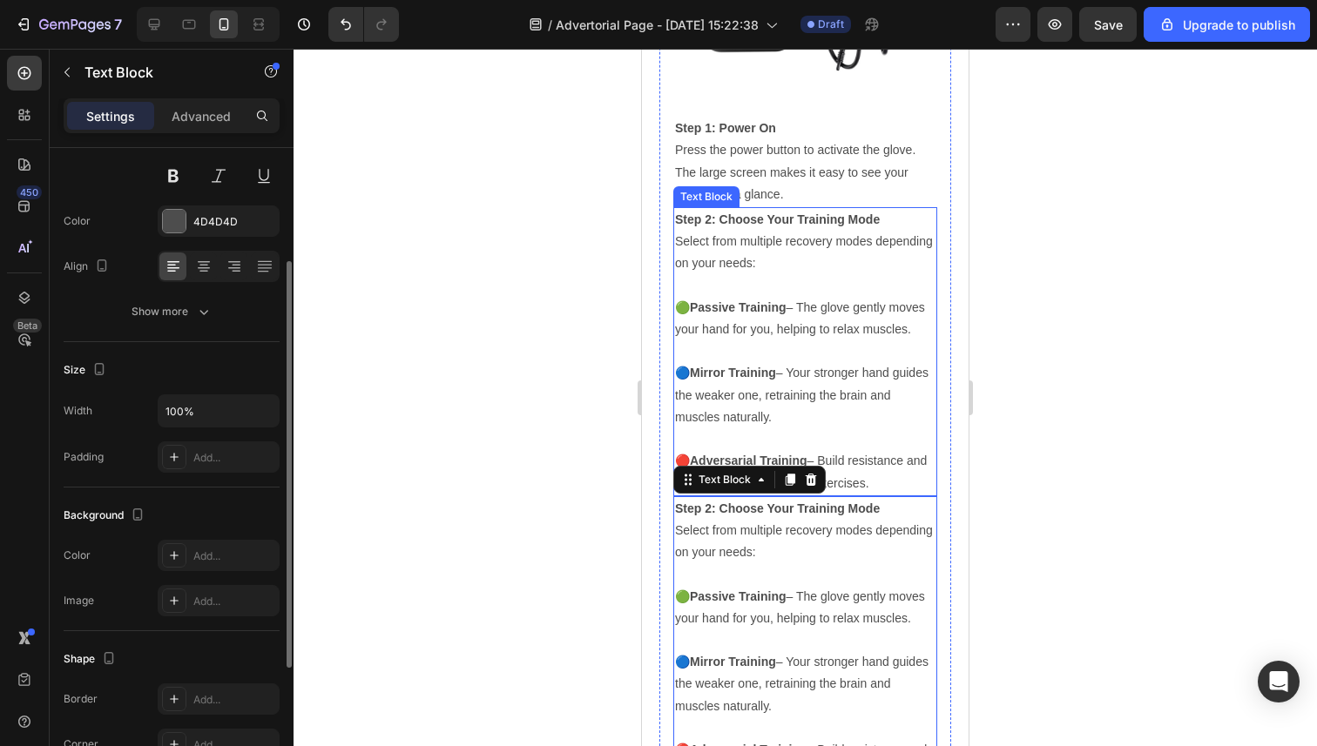
scroll to position [5020, 0]
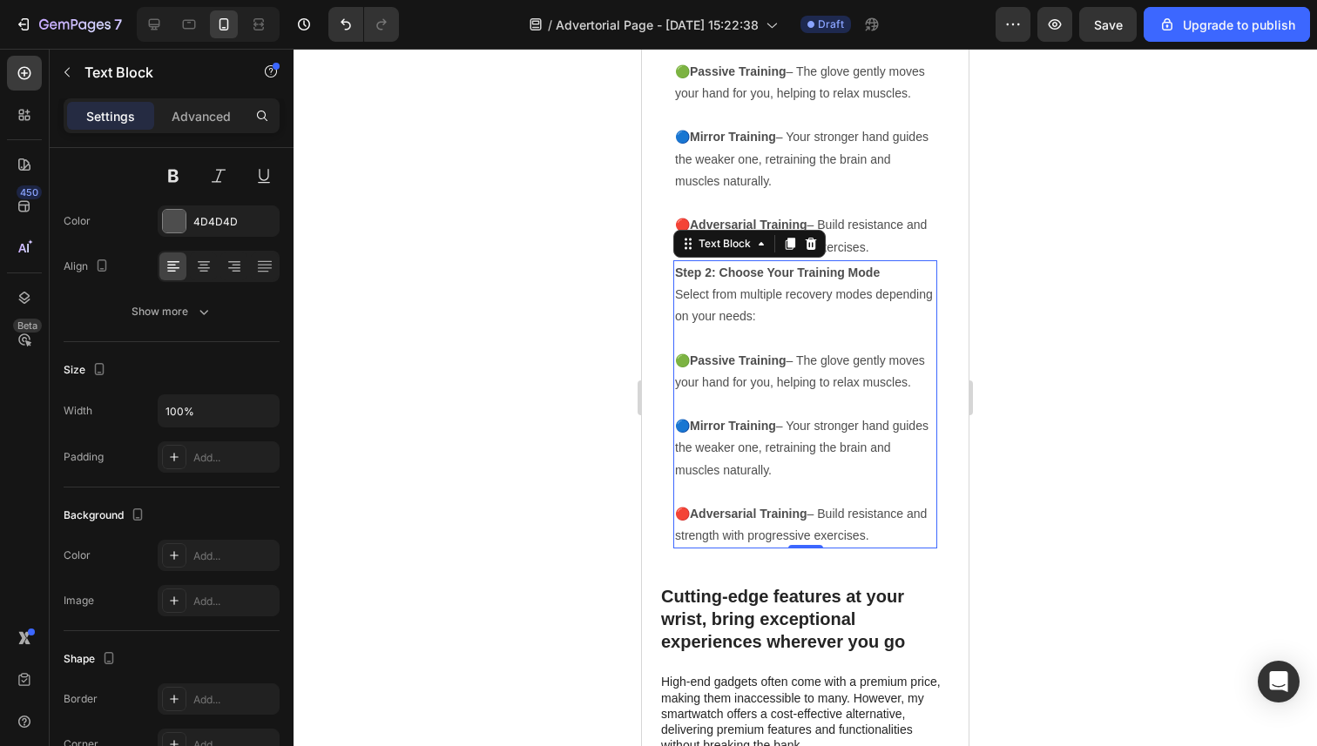
click at [748, 381] on p "🟢 Passive Training – The glove gently moves your hand for you, helping to relax…" at bounding box center [805, 383] width 260 height 66
click at [749, 381] on p "🟢 Passive Training – The glove gently moves your hand for you, helping to relax…" at bounding box center [805, 383] width 260 height 66
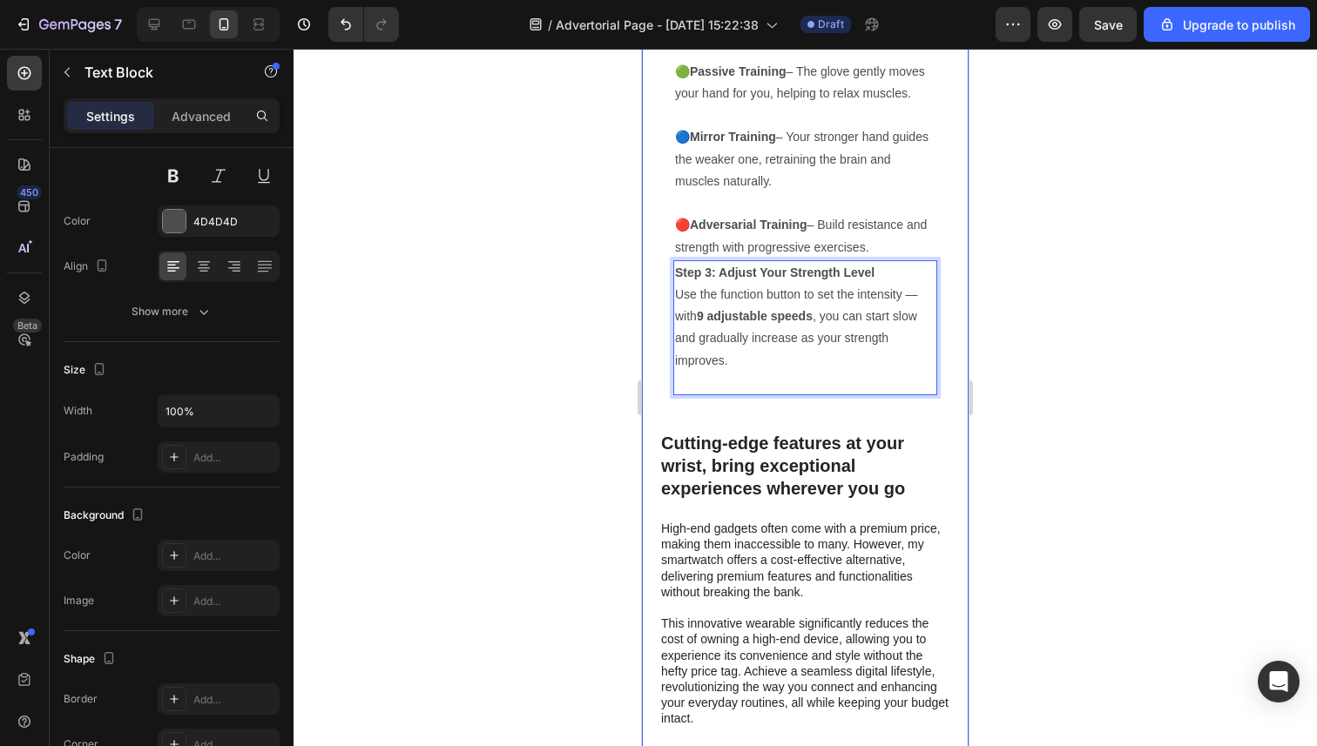
click at [551, 347] on div at bounding box center [804, 398] width 1023 height 698
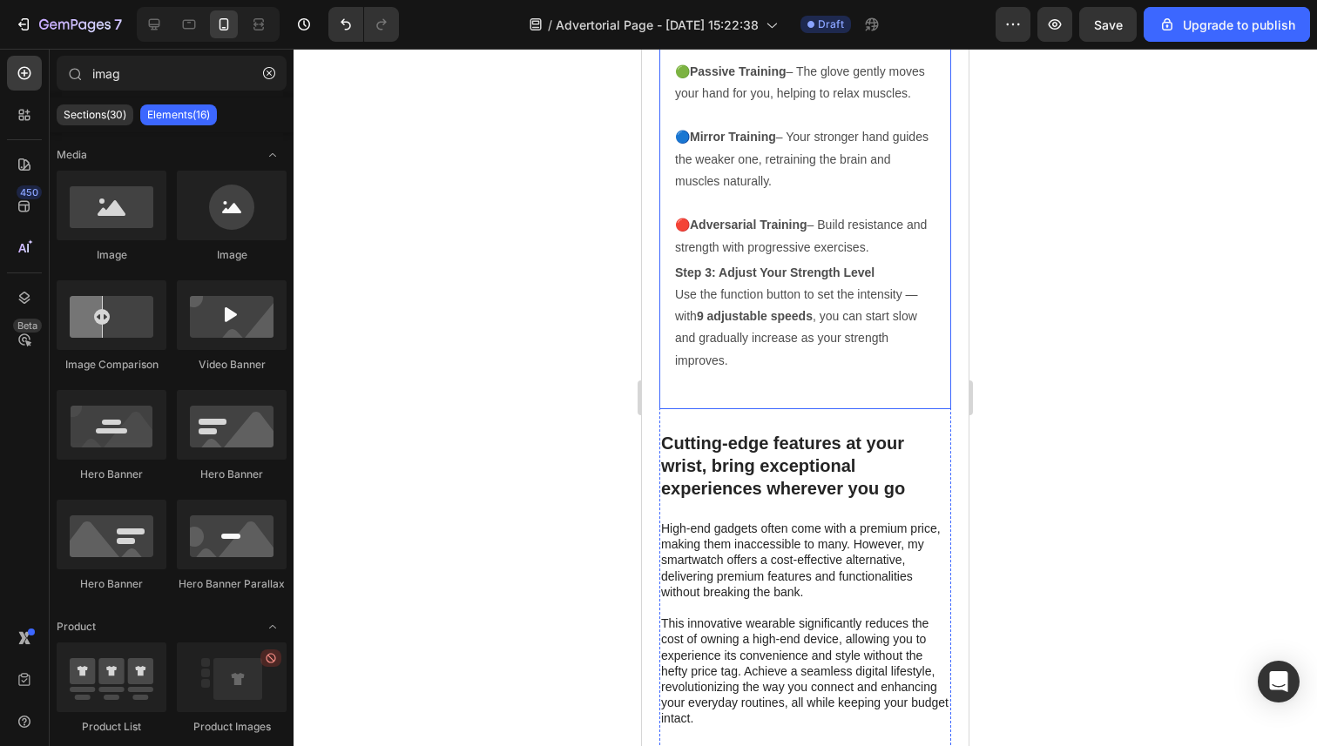
click at [863, 349] on p "Step 3: Adjust Your Strength Level Use the function button to set the intensity…" at bounding box center [805, 317] width 260 height 110
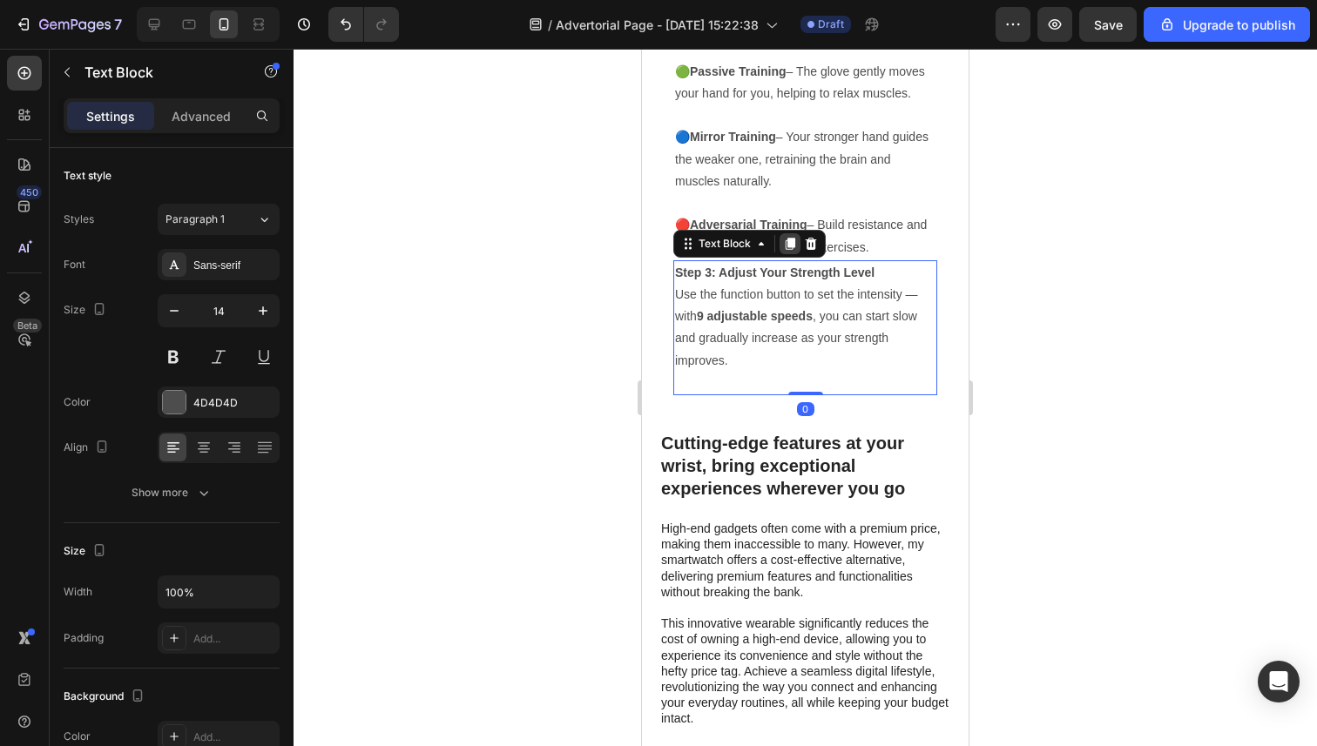
click at [792, 247] on icon at bounding box center [790, 244] width 10 height 12
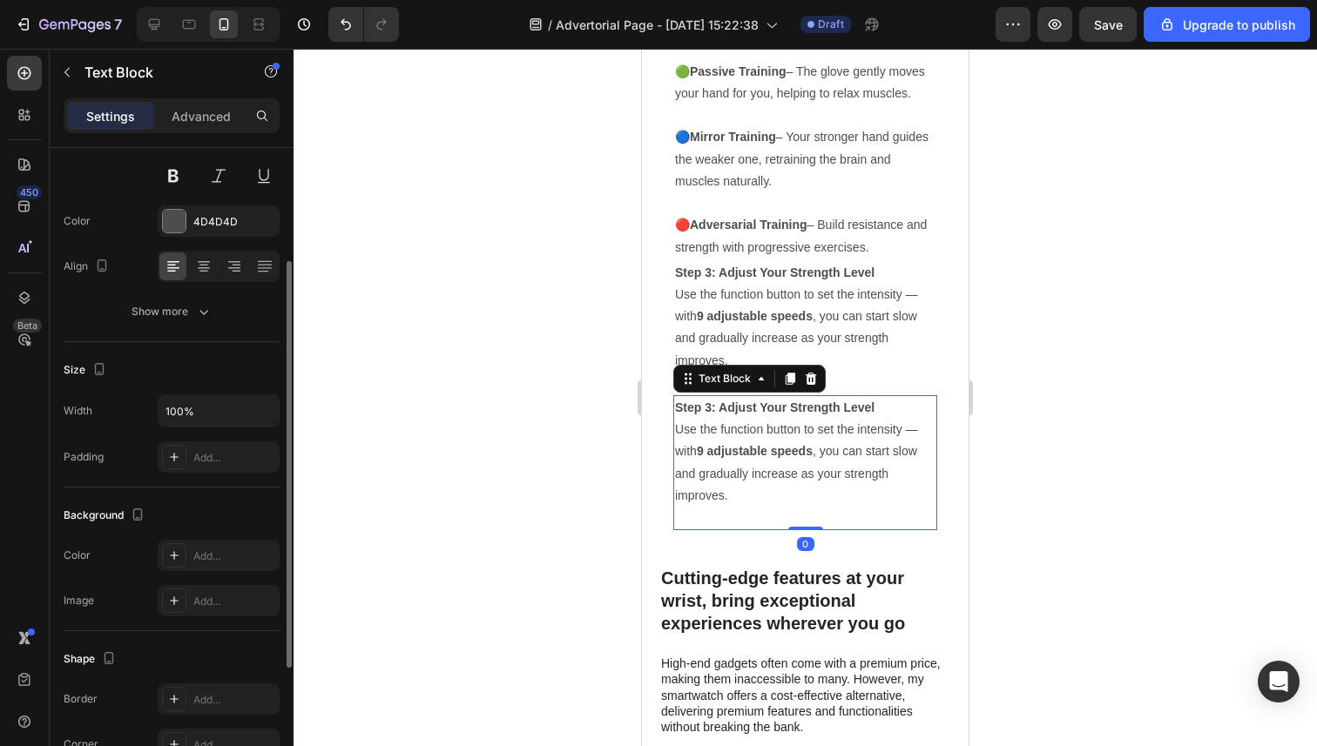
click at [588, 391] on div at bounding box center [804, 398] width 1023 height 698
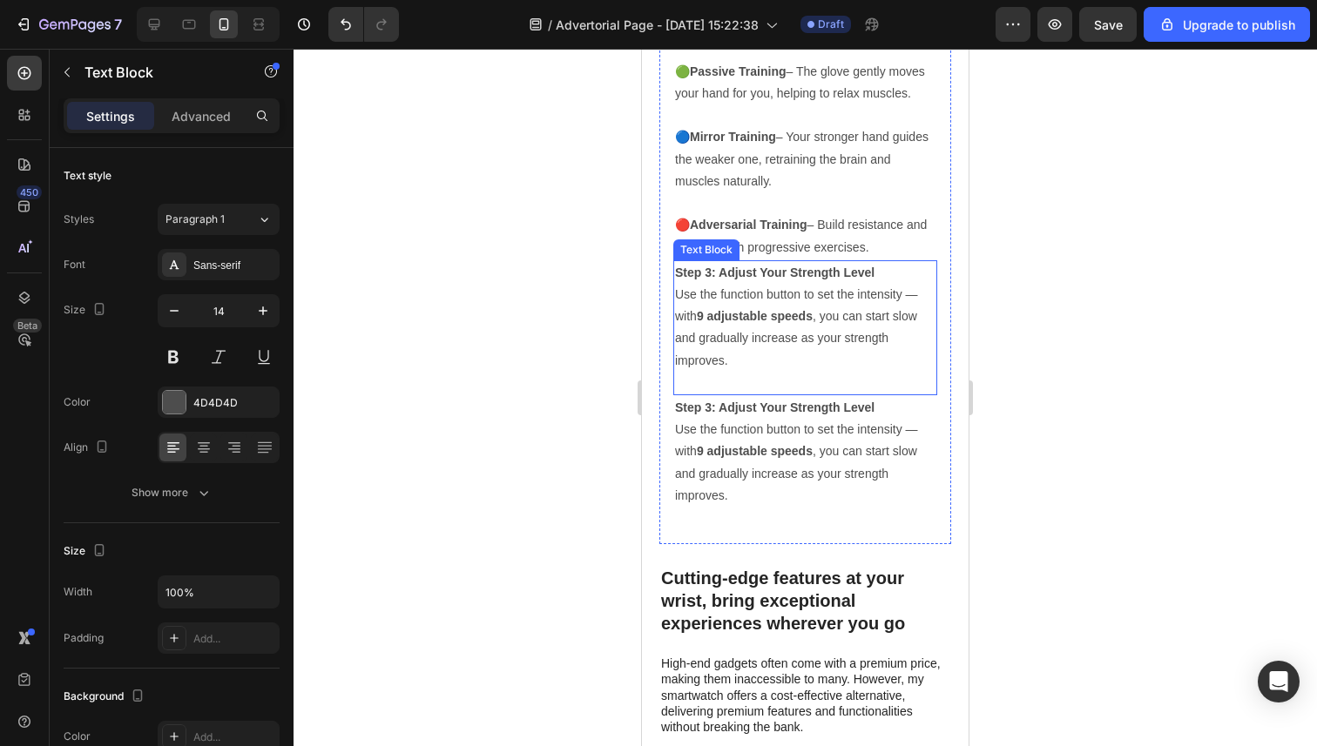
click at [782, 341] on p "Step 3: Adjust Your Strength Level Use the function button to set the intensity…" at bounding box center [805, 317] width 260 height 110
click at [757, 381] on p "Rich Text Editor. Editing area: main" at bounding box center [805, 383] width 260 height 22
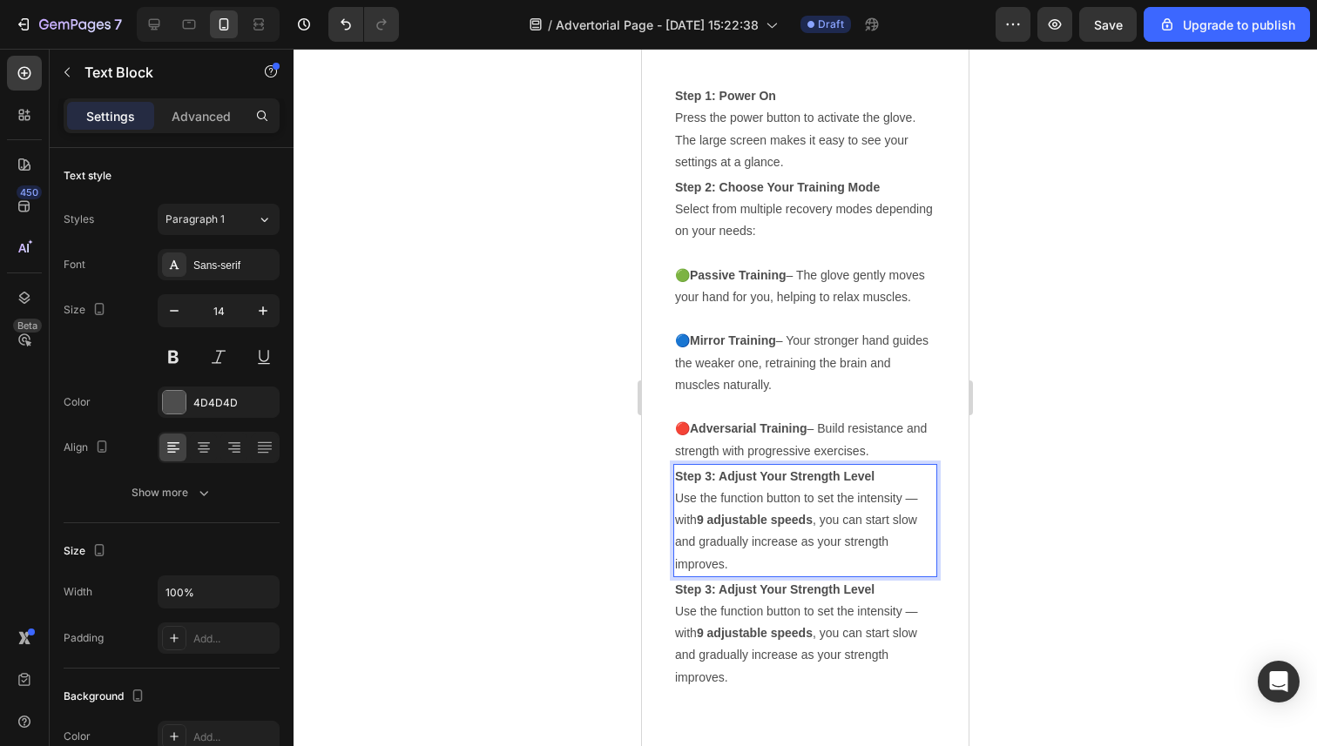
scroll to position [4818, 0]
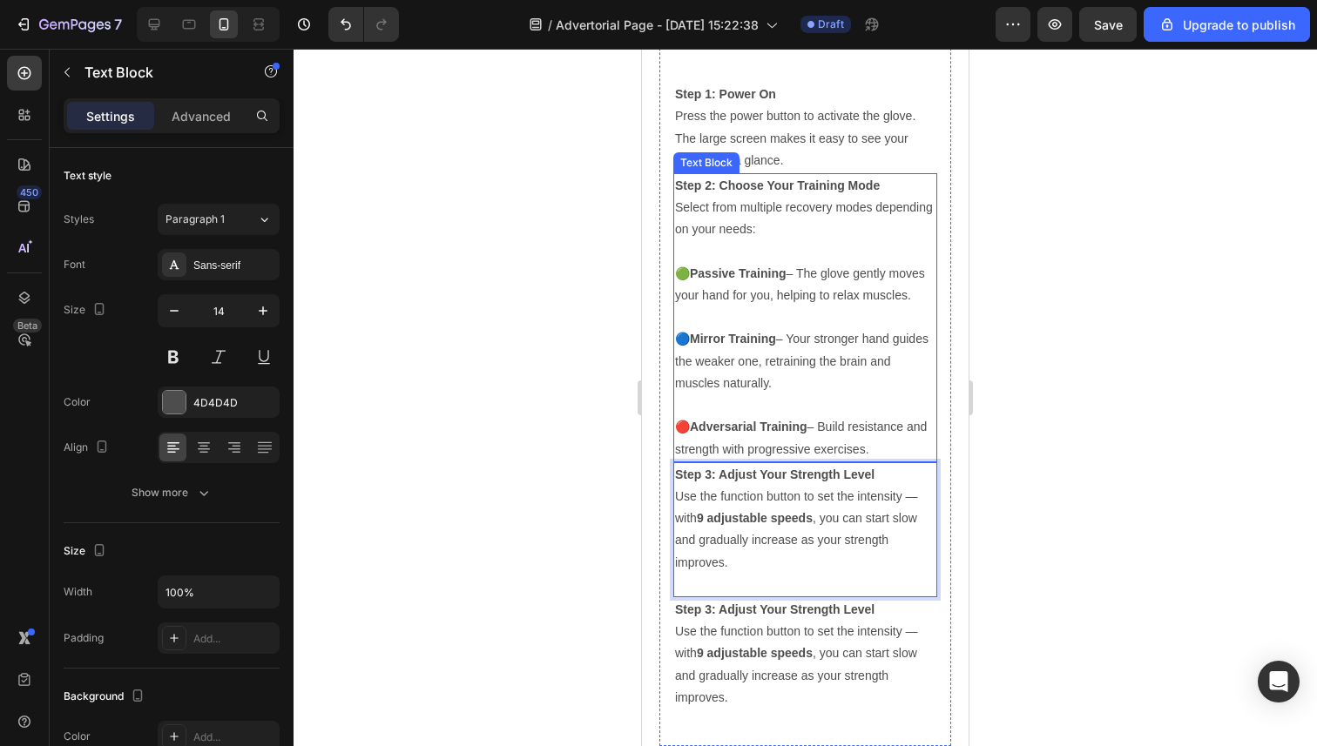
click at [533, 351] on div at bounding box center [804, 398] width 1023 height 698
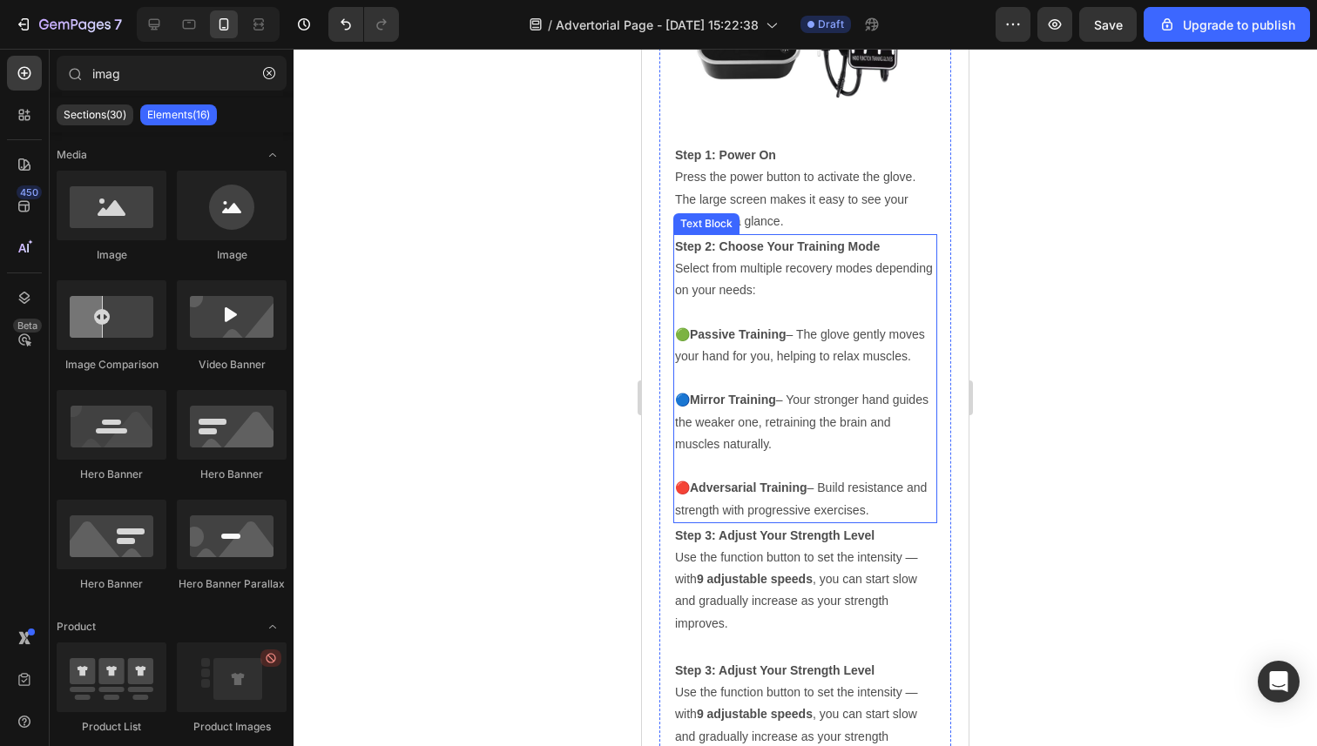
scroll to position [4752, 0]
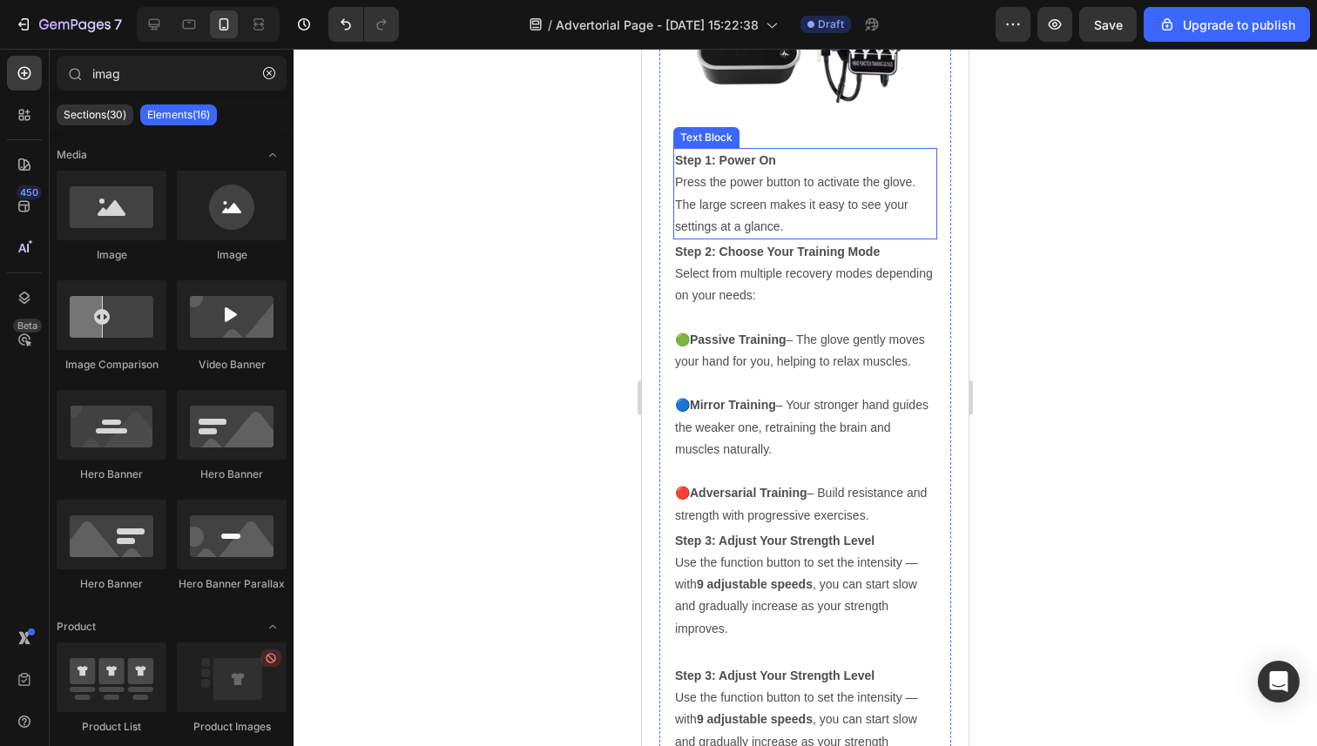
click at [809, 233] on p "Step 1: Power On Press the power button to activate the glove. The large screen…" at bounding box center [805, 194] width 260 height 88
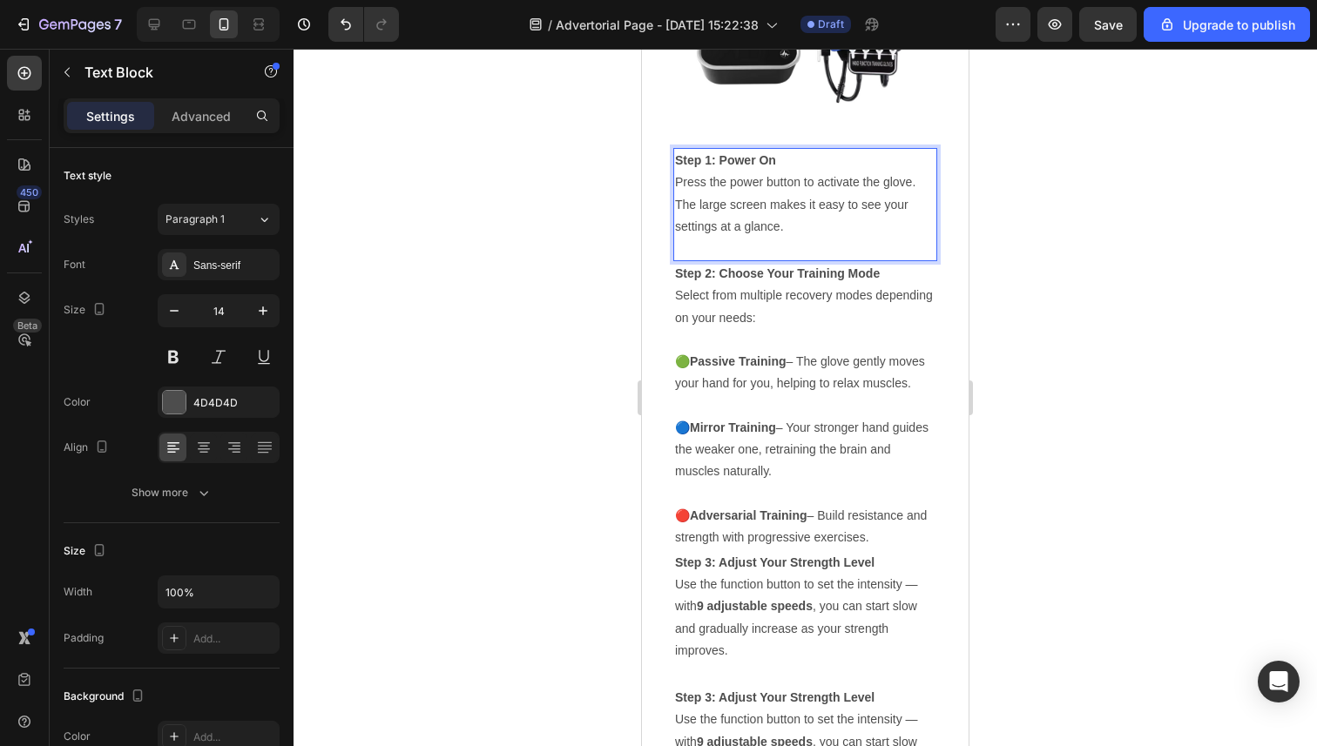
click at [524, 426] on div at bounding box center [804, 398] width 1023 height 698
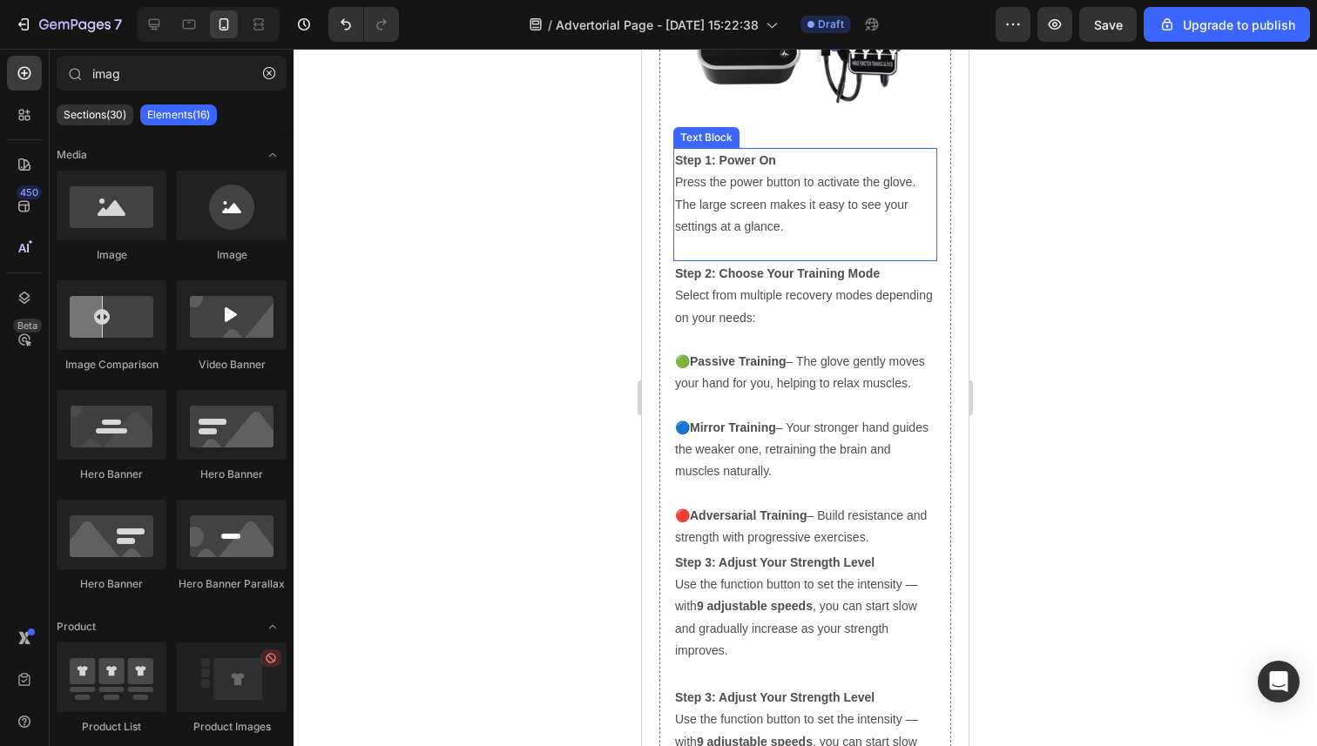
click at [819, 253] on p "Rich Text Editor. Editing area: main" at bounding box center [805, 249] width 260 height 22
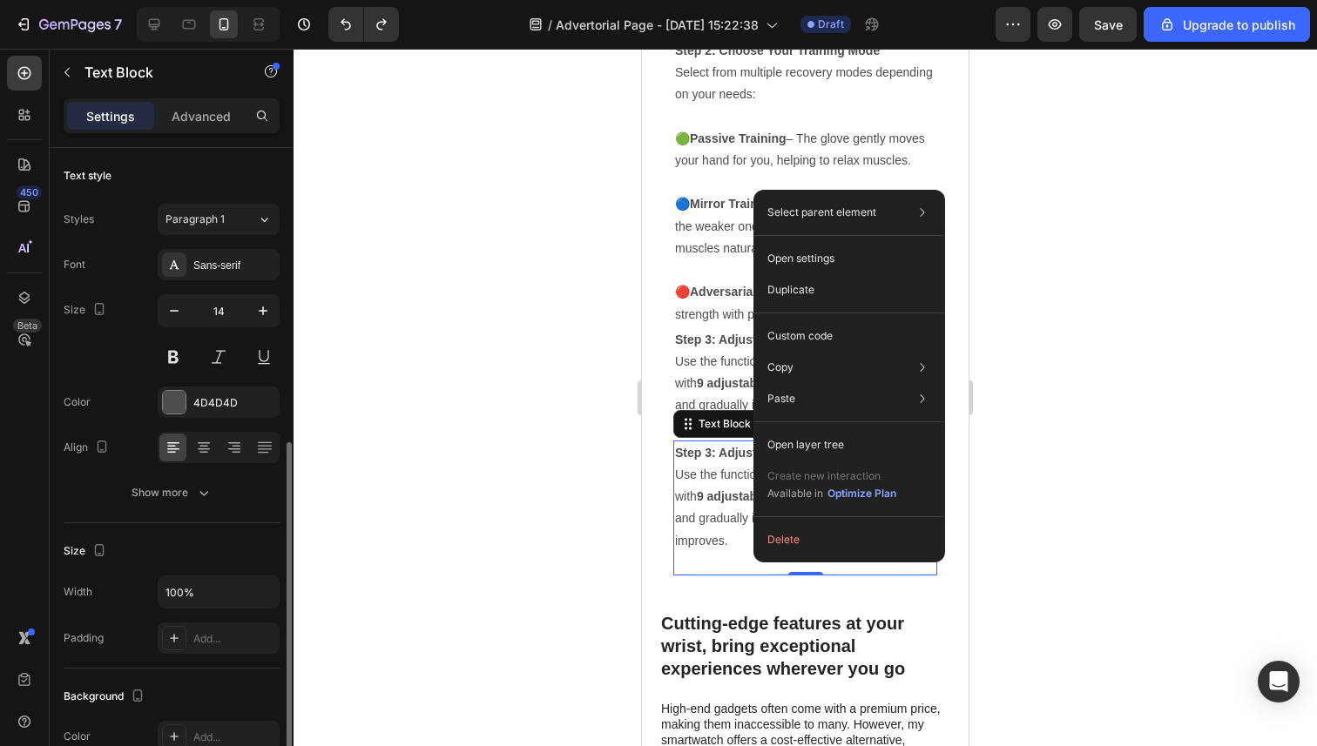
scroll to position [181, 0]
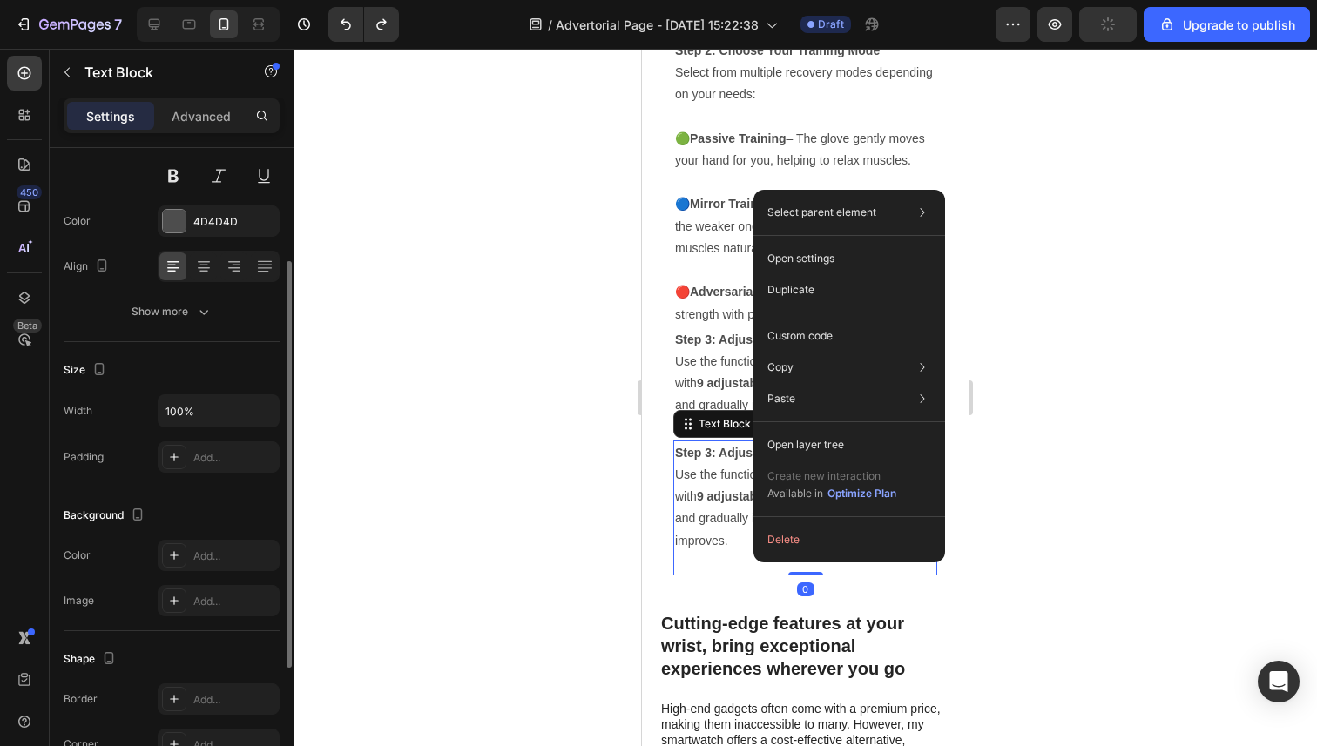
click at [563, 368] on div at bounding box center [804, 398] width 1023 height 698
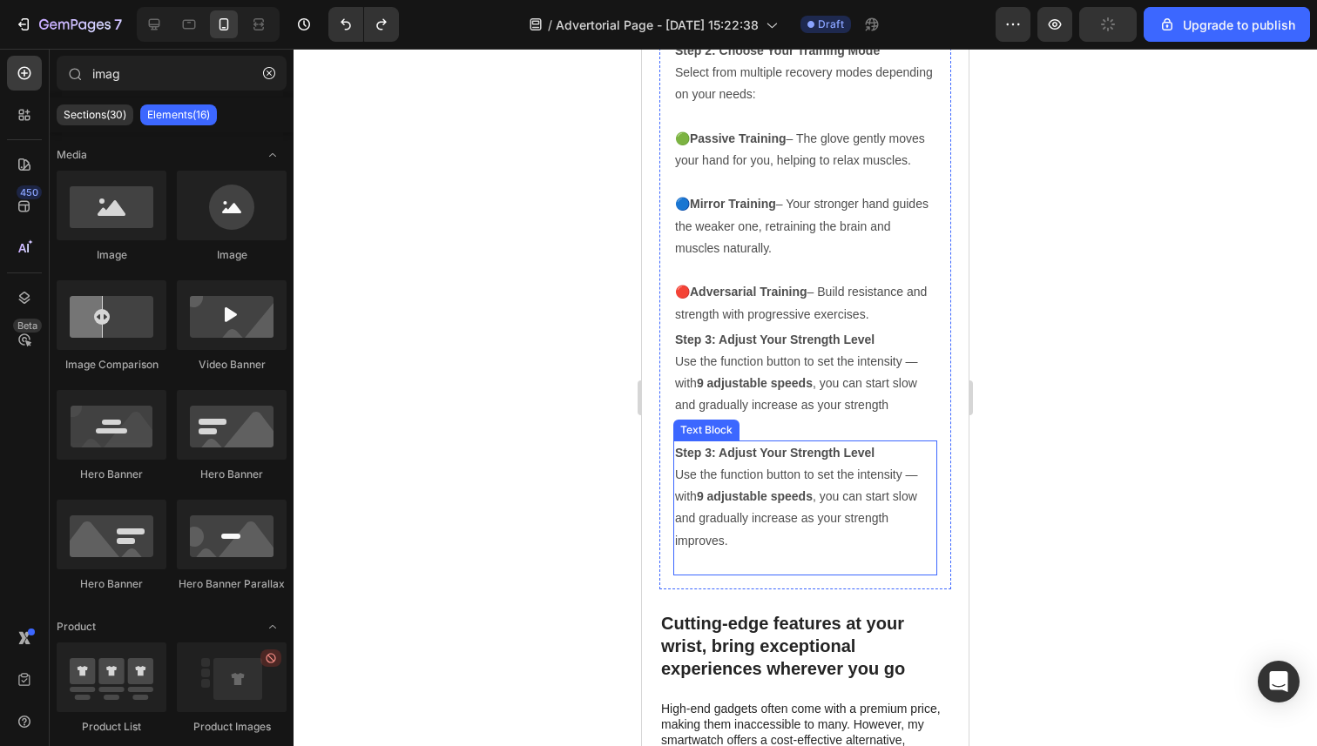
click at [786, 468] on p "Step 3: Adjust Your Strength Level Use the function button to set the intensity…" at bounding box center [805, 497] width 260 height 110
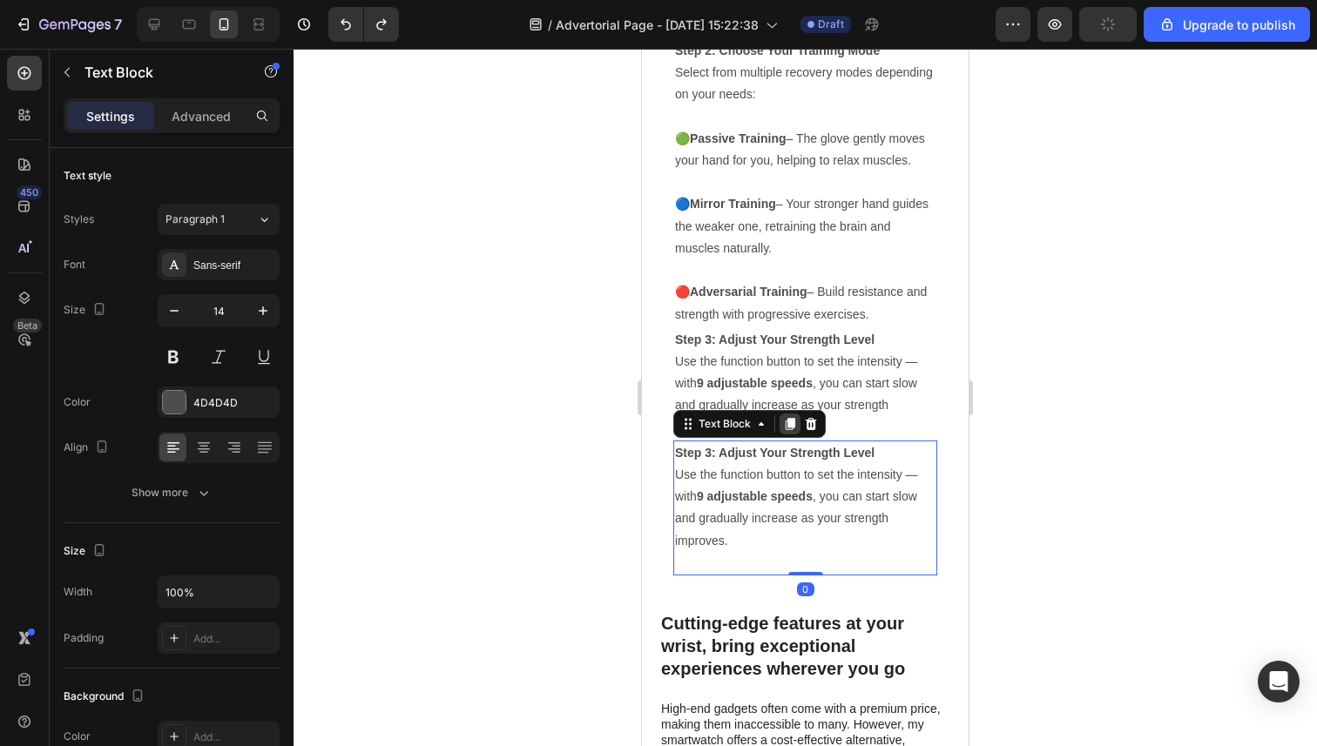
click at [794, 426] on icon at bounding box center [790, 424] width 10 height 12
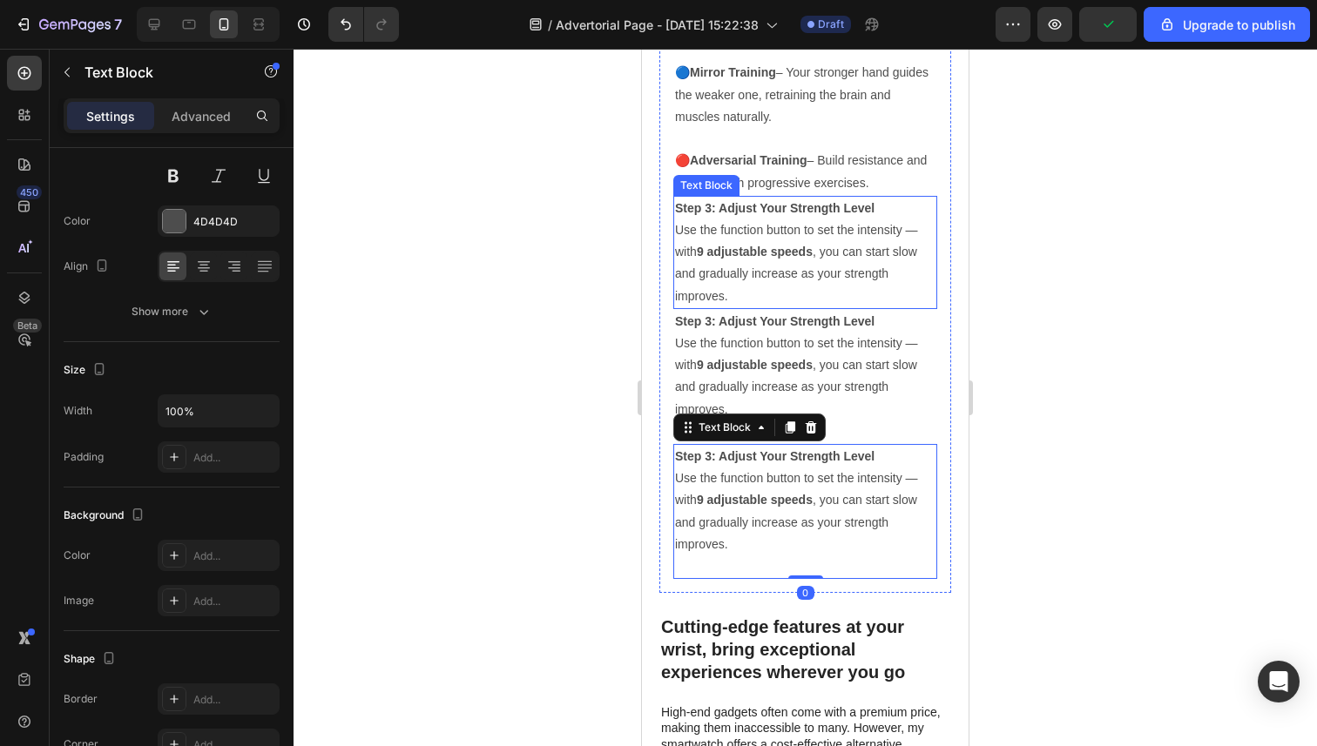
scroll to position [5088, 0]
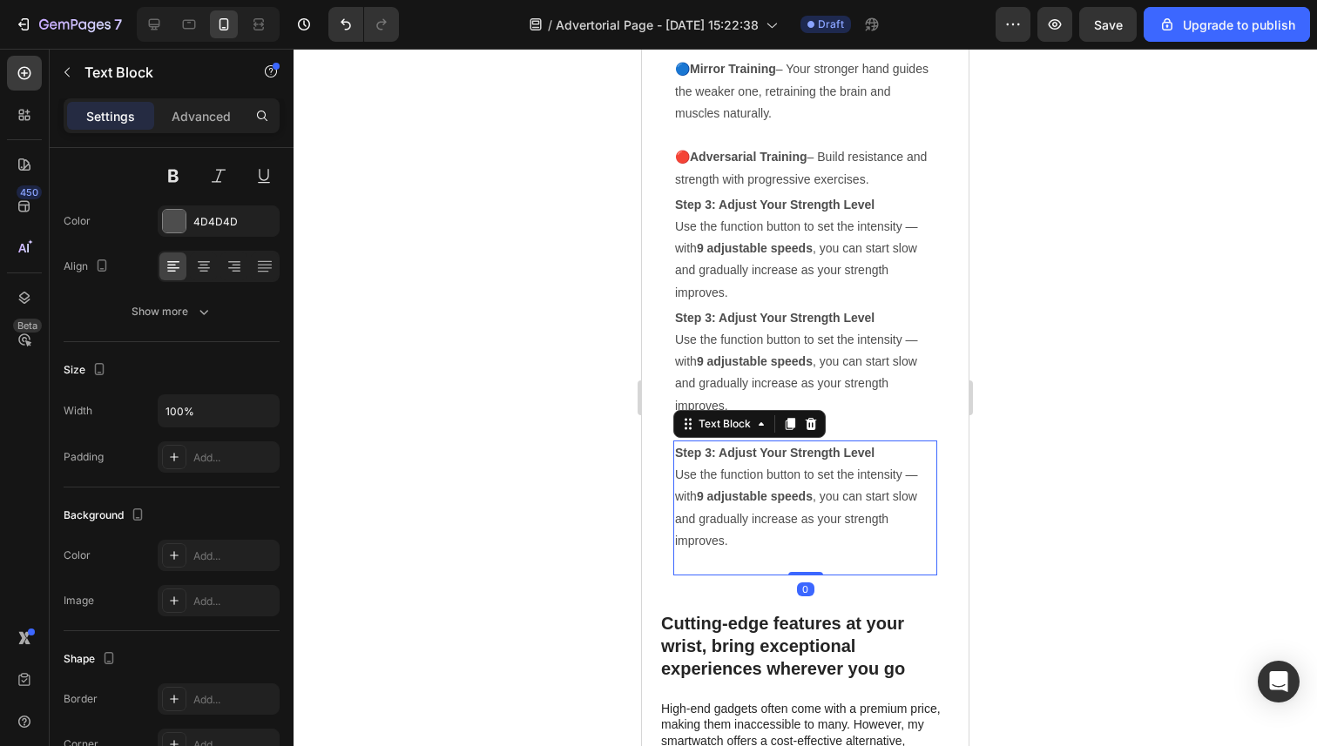
click at [794, 524] on p "Step 3: Adjust Your Strength Level Use the function button to set the intensity…" at bounding box center [805, 497] width 260 height 110
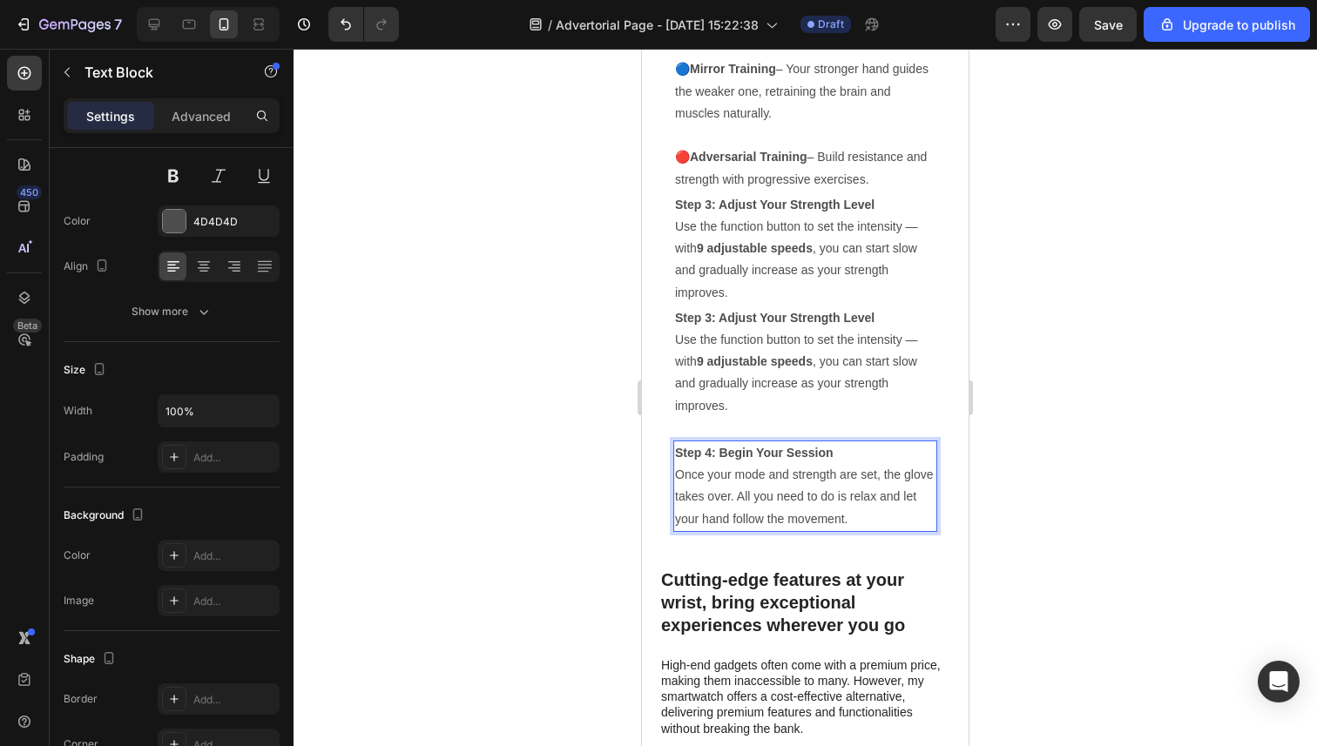
click at [503, 476] on div at bounding box center [804, 398] width 1023 height 698
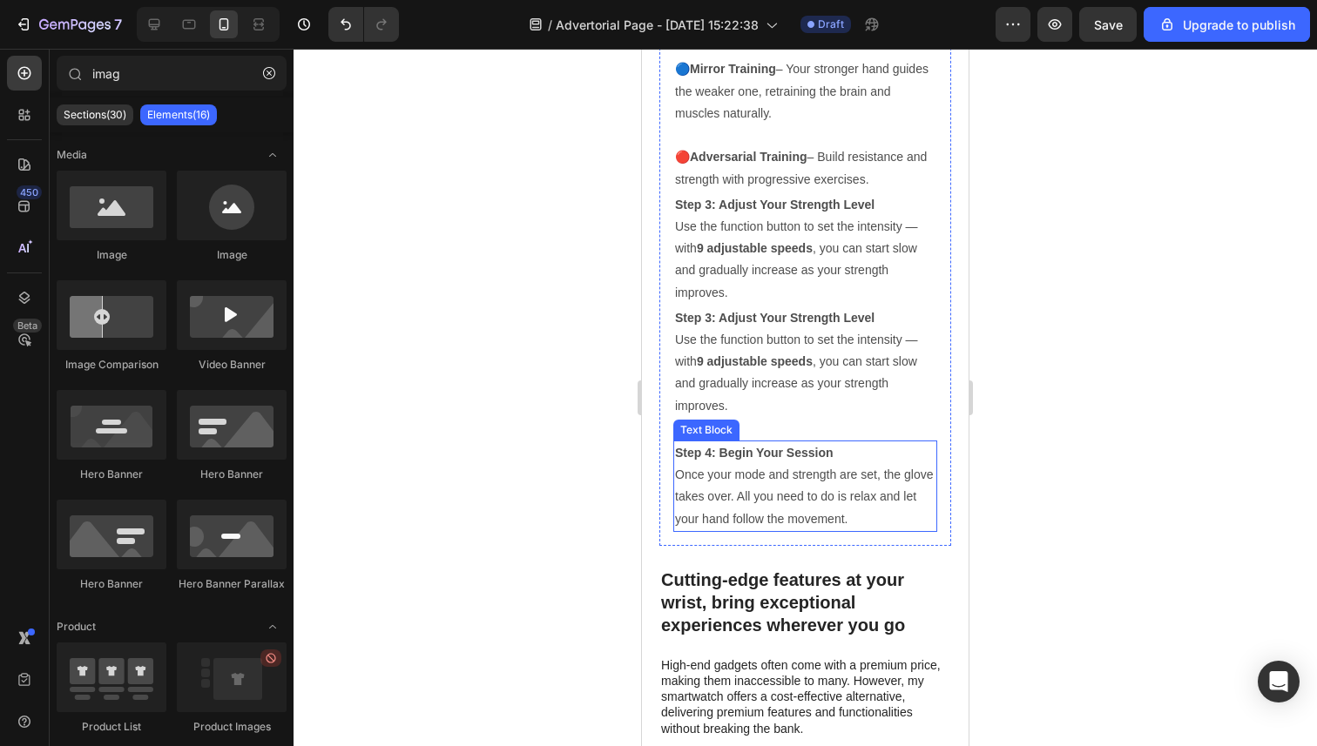
click at [749, 458] on strong "Step 4: Begin Your Session" at bounding box center [754, 453] width 158 height 14
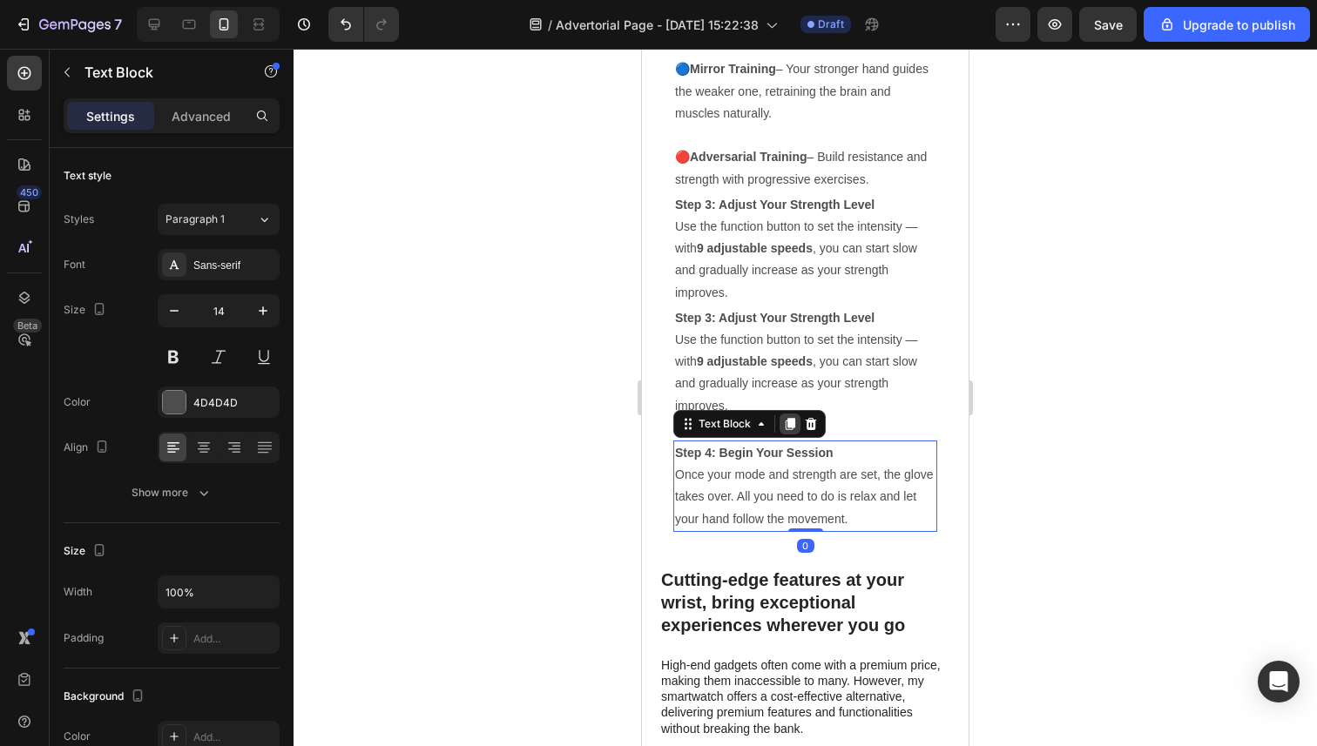
click at [789, 421] on icon at bounding box center [790, 424] width 10 height 12
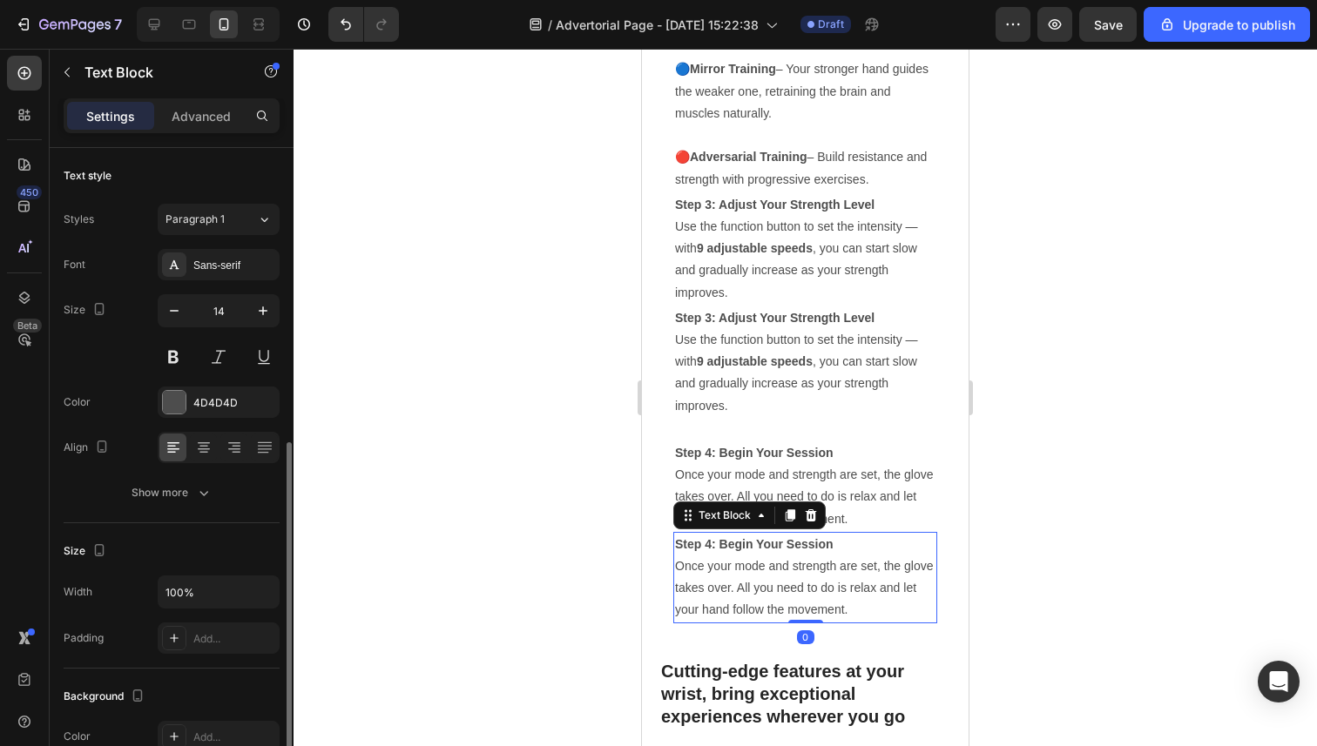
scroll to position [181, 0]
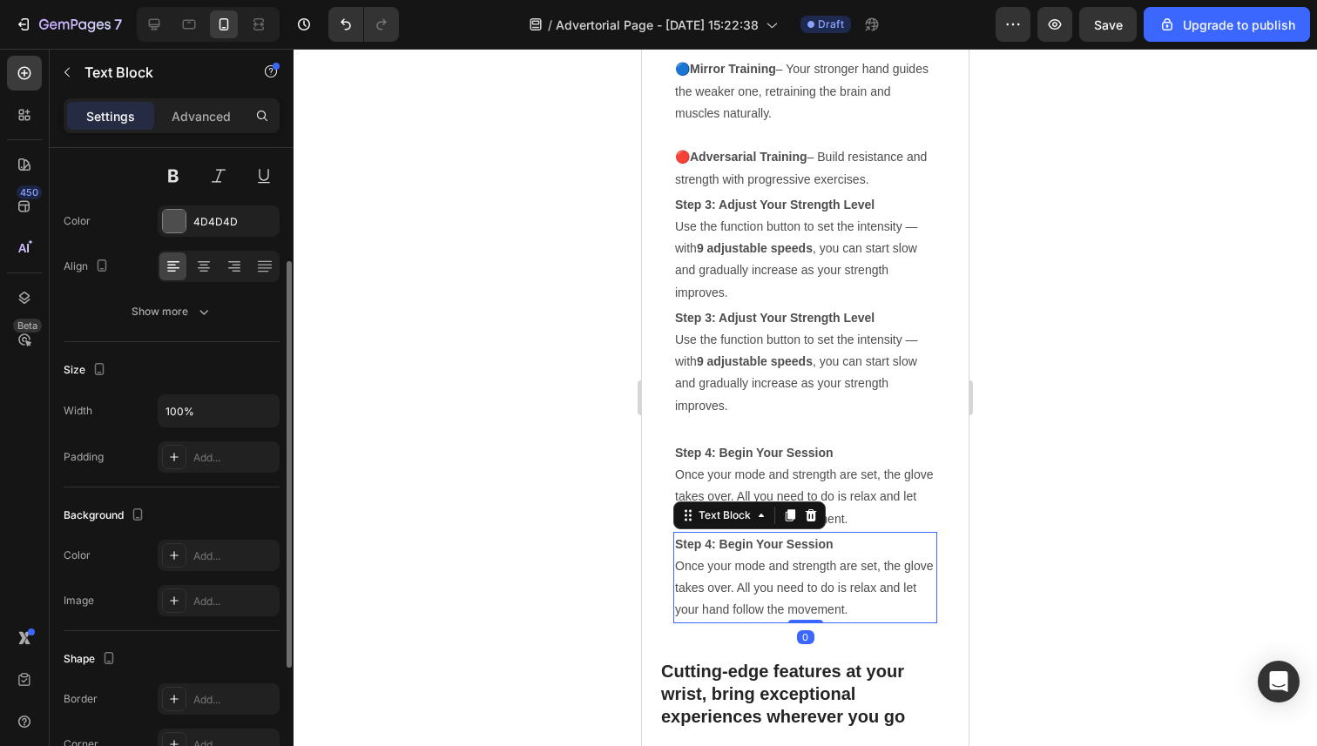
click at [761, 590] on p "Step 4: Begin Your Session Once your mode and strength are set, the glove takes…" at bounding box center [805, 578] width 260 height 88
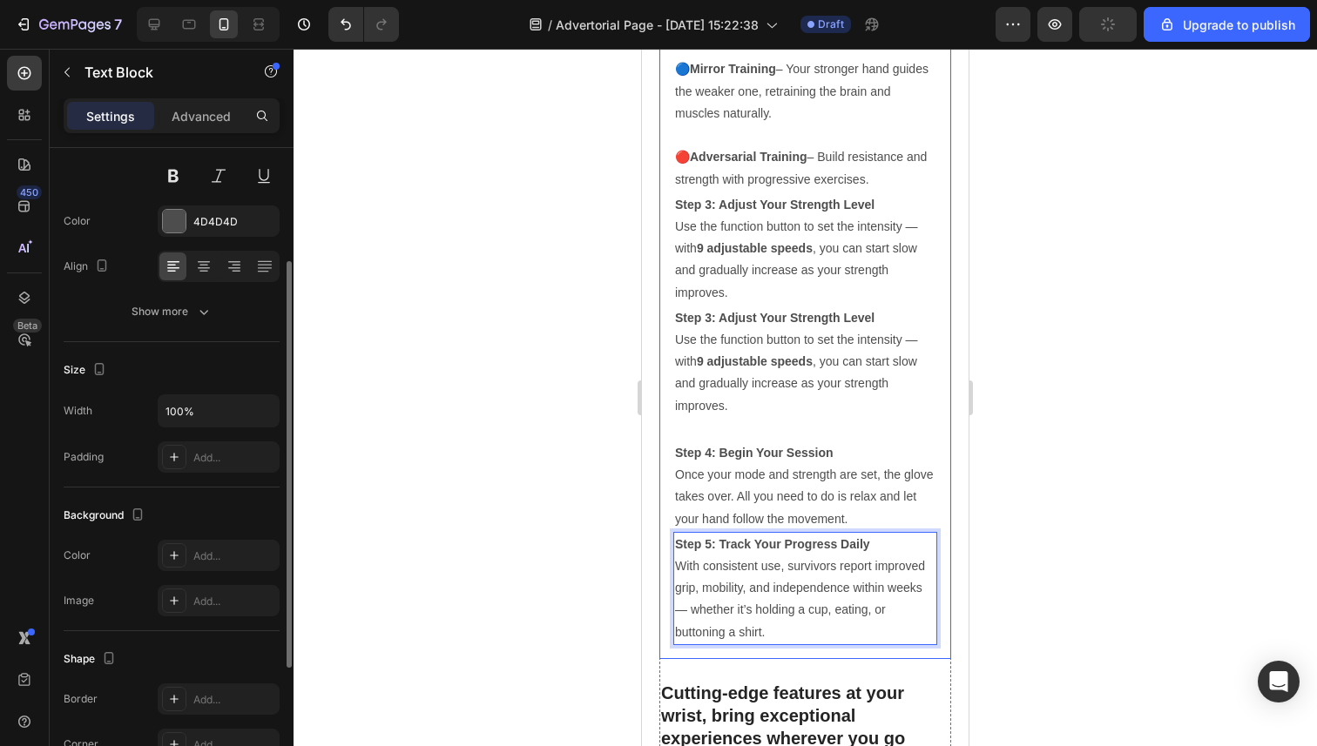
click at [570, 529] on div at bounding box center [804, 398] width 1023 height 698
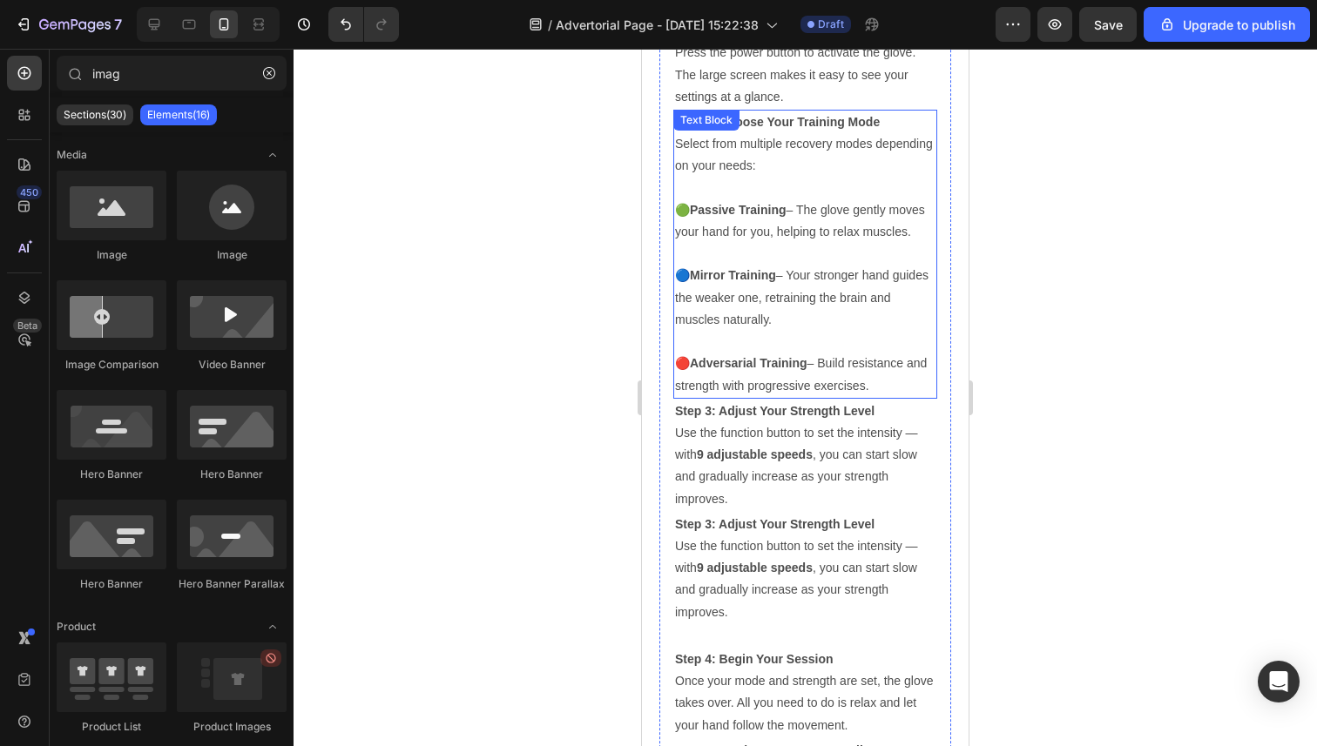
scroll to position [4873, 0]
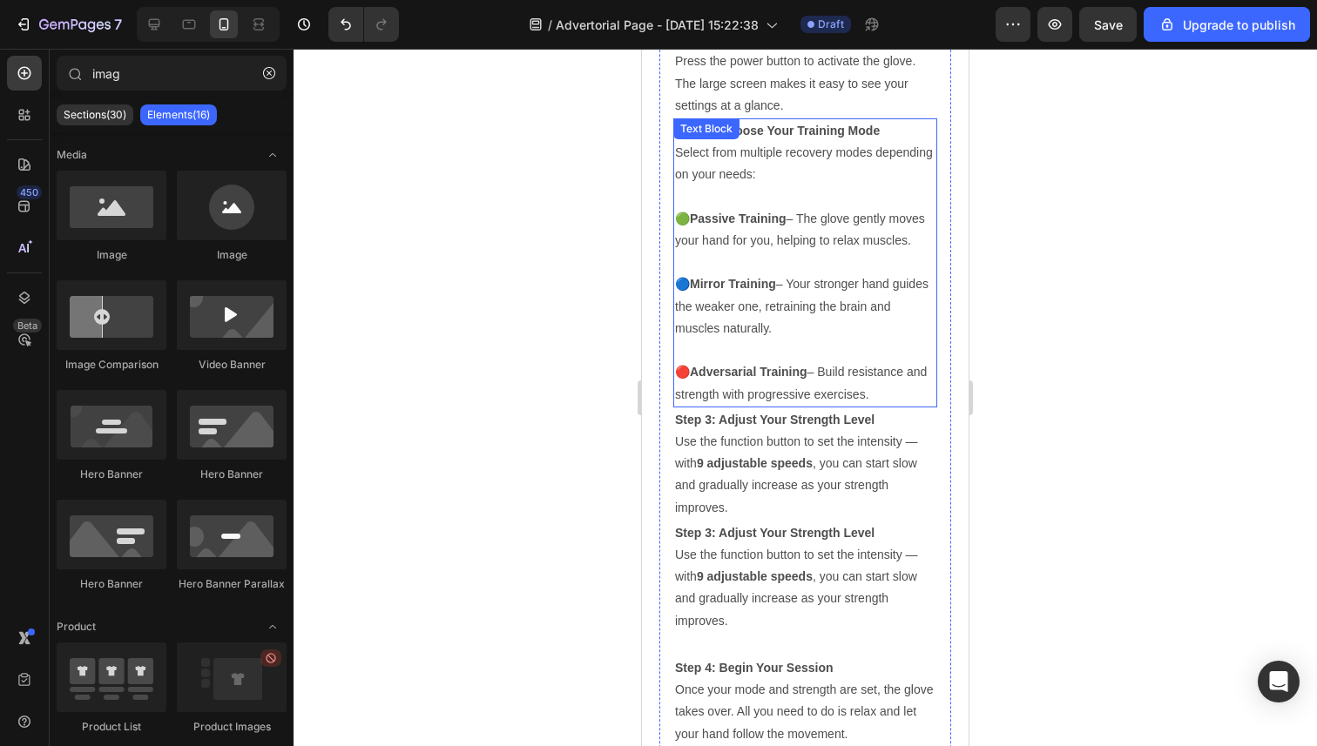
click at [844, 259] on p "🟢 Passive Training – The glove gently moves your hand for you, helping to relax…" at bounding box center [805, 241] width 260 height 66
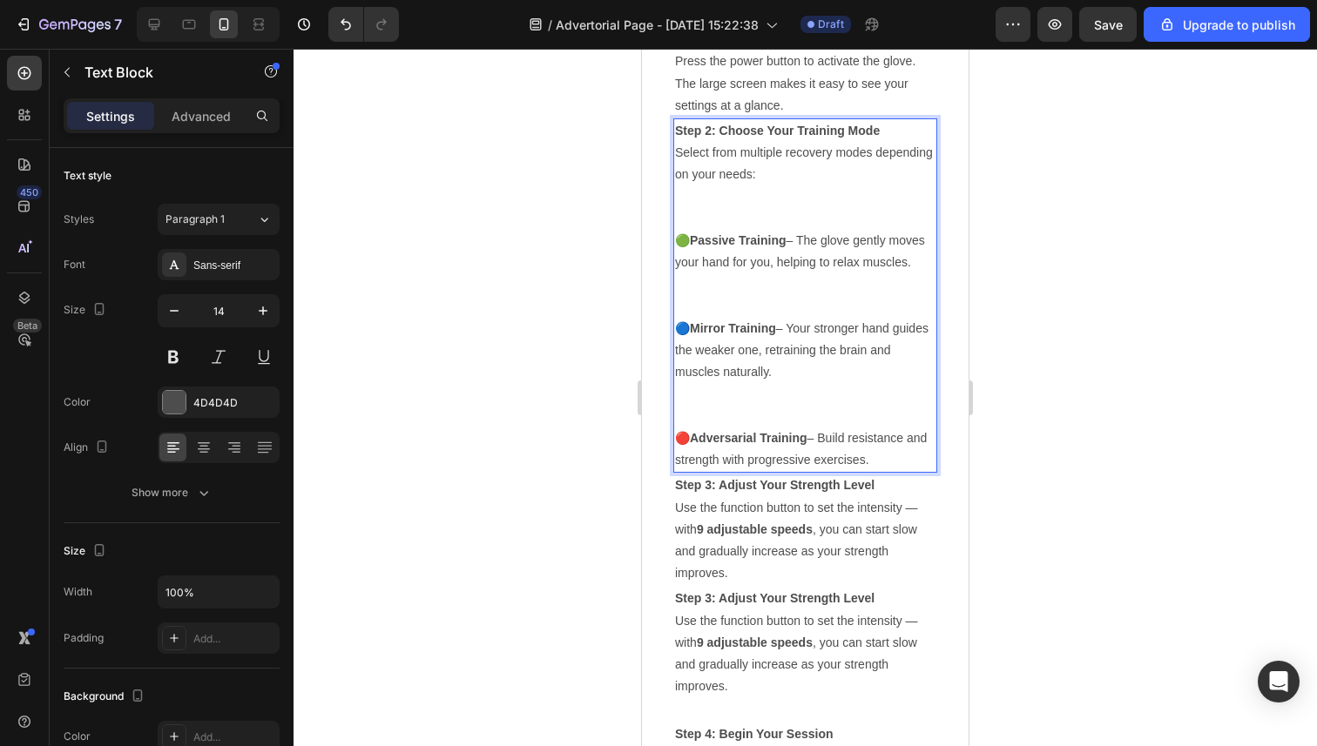
click at [800, 197] on p "Step 2: Choose Your Training Mode Select from multiple recovery modes depending…" at bounding box center [805, 175] width 260 height 110
click at [873, 266] on p "🟢 Passive Training – The glove gently moves your hand for you, helping to relax…" at bounding box center [805, 274] width 260 height 88
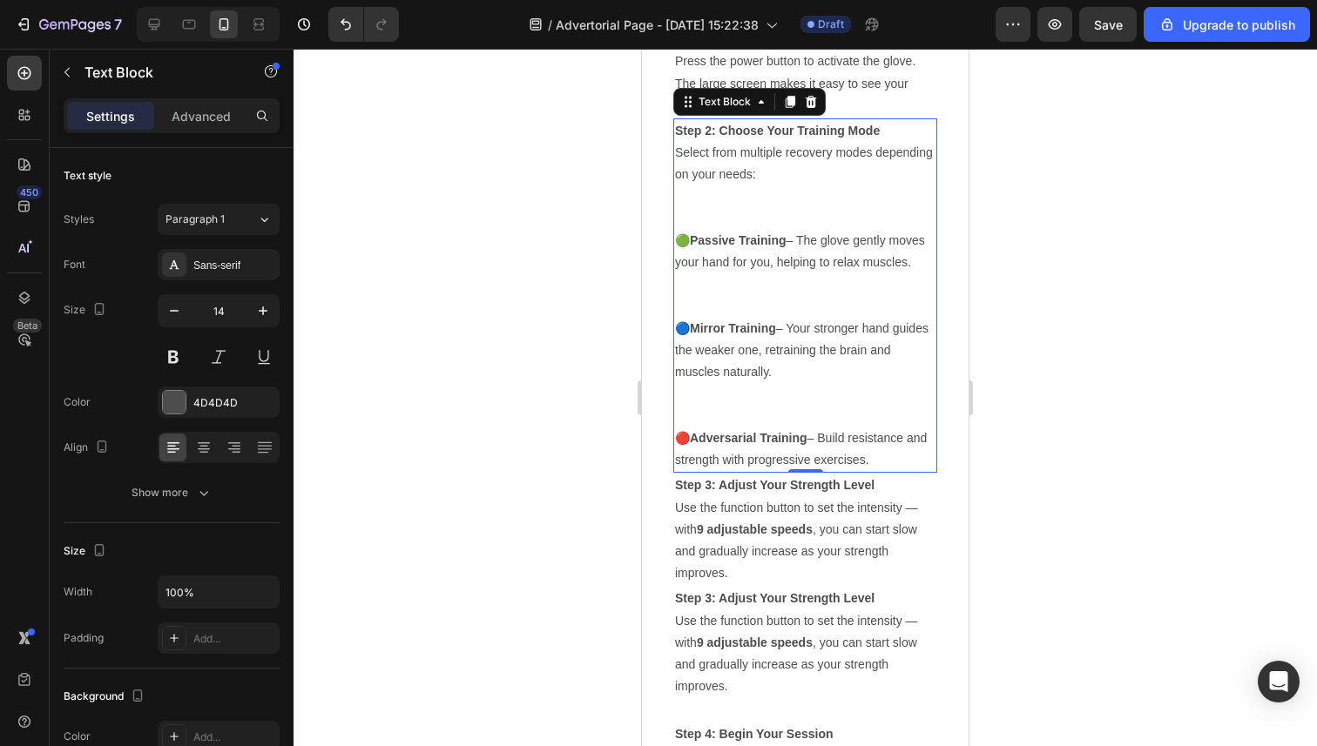
click at [1000, 378] on div at bounding box center [804, 398] width 1023 height 698
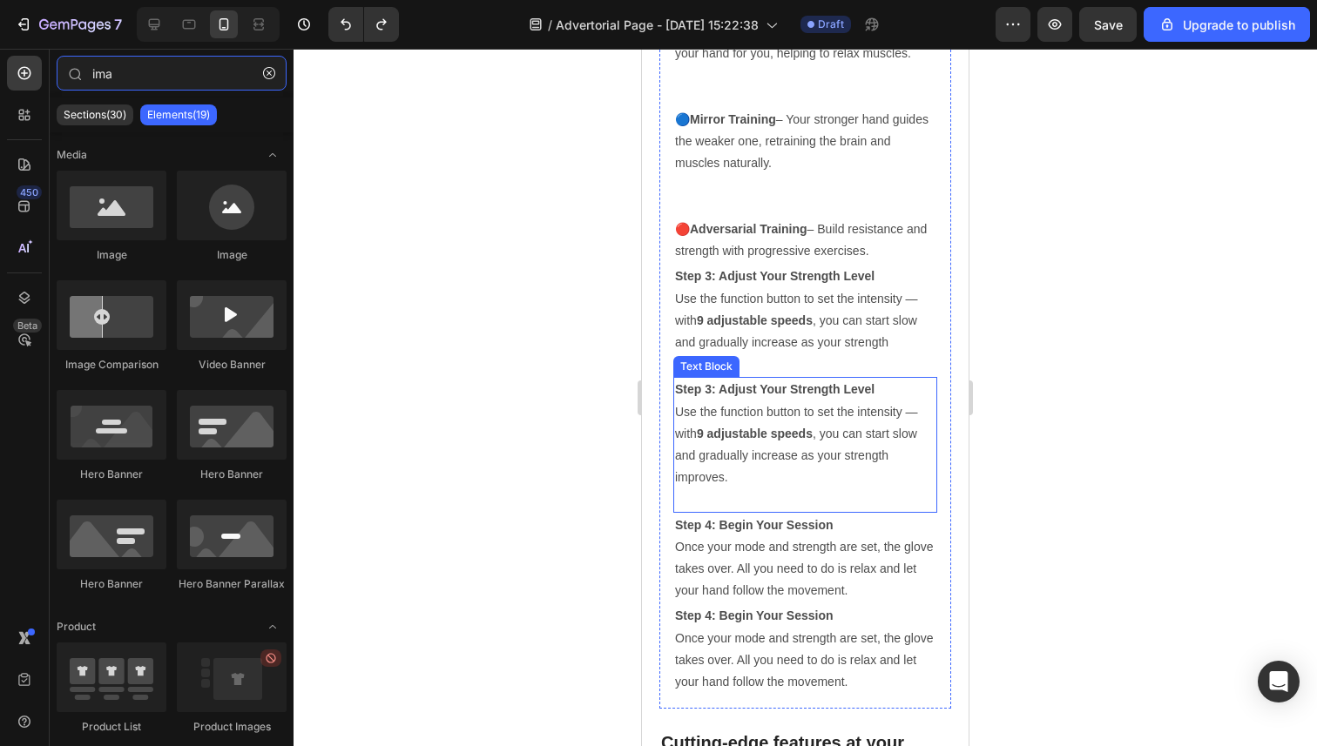
scroll to position [5266, 0]
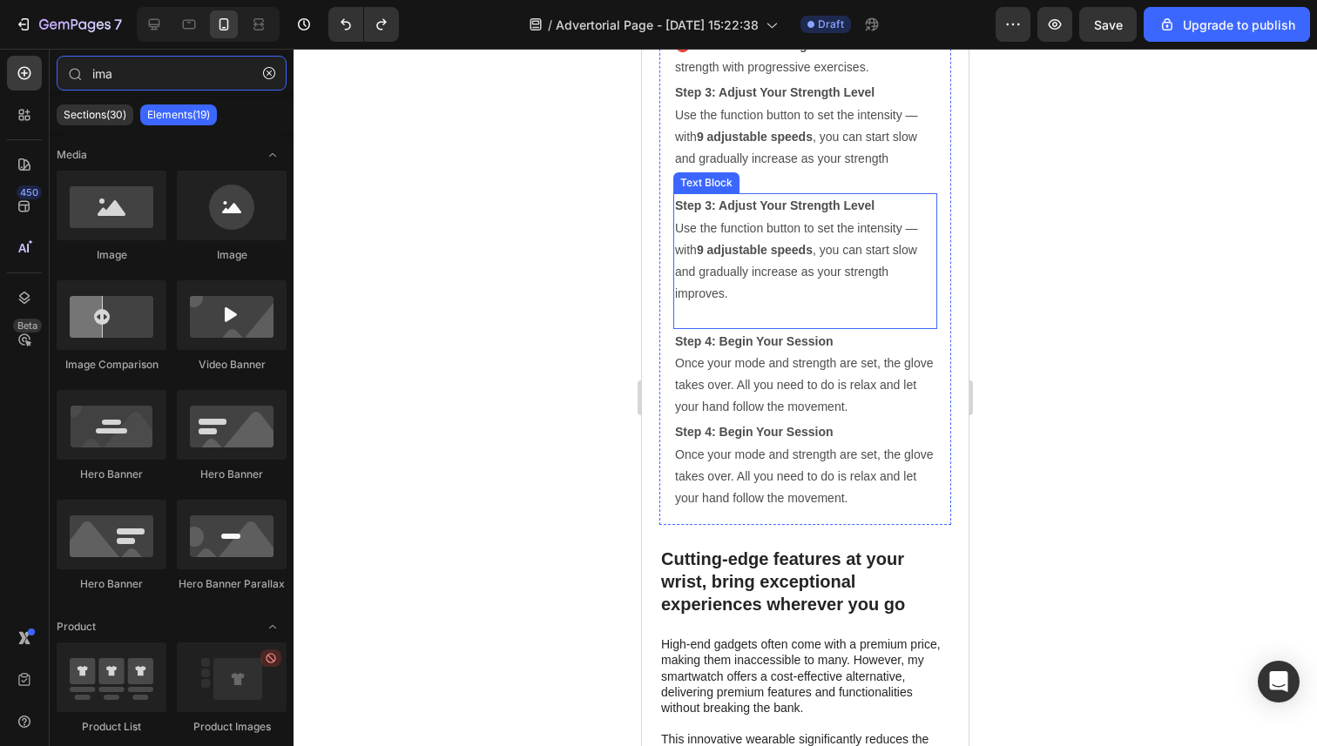
type input "imag"
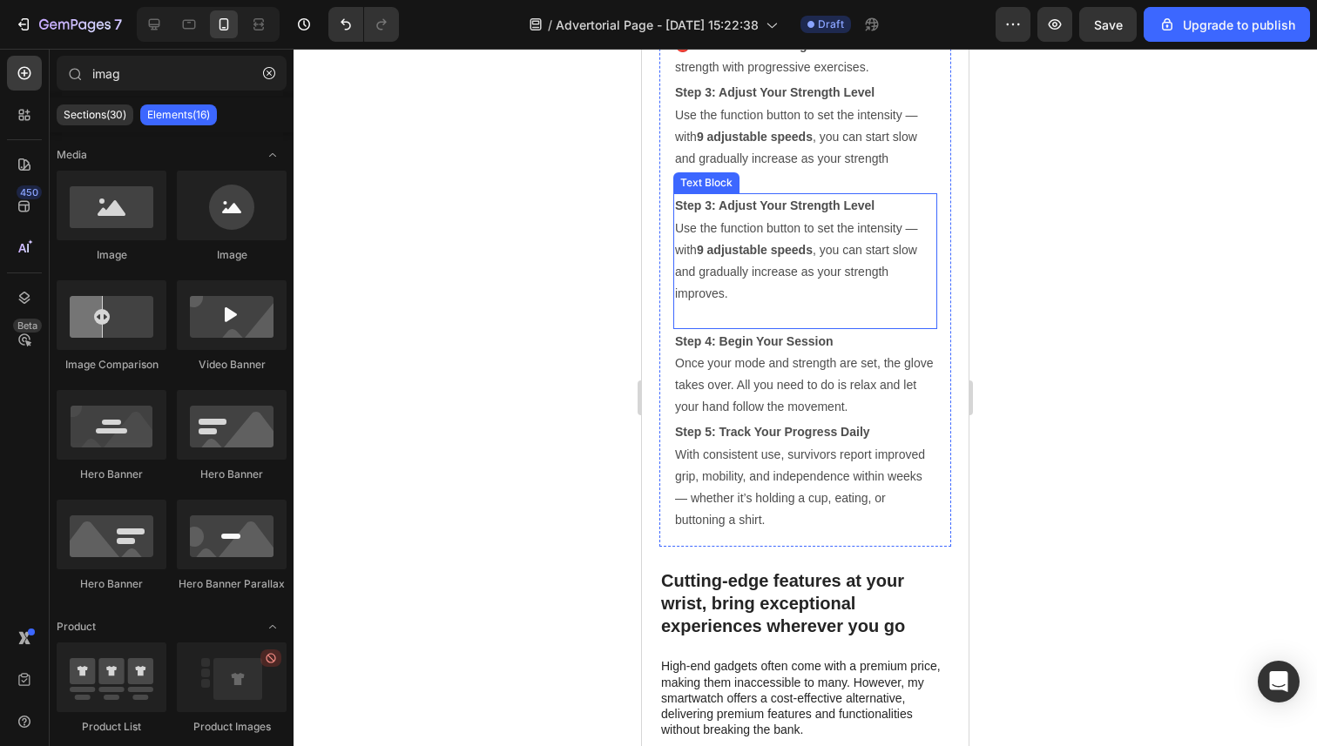
click at [888, 293] on p "Step 3: Adjust Your Strength Level Use the function button to set the intensity…" at bounding box center [805, 250] width 260 height 110
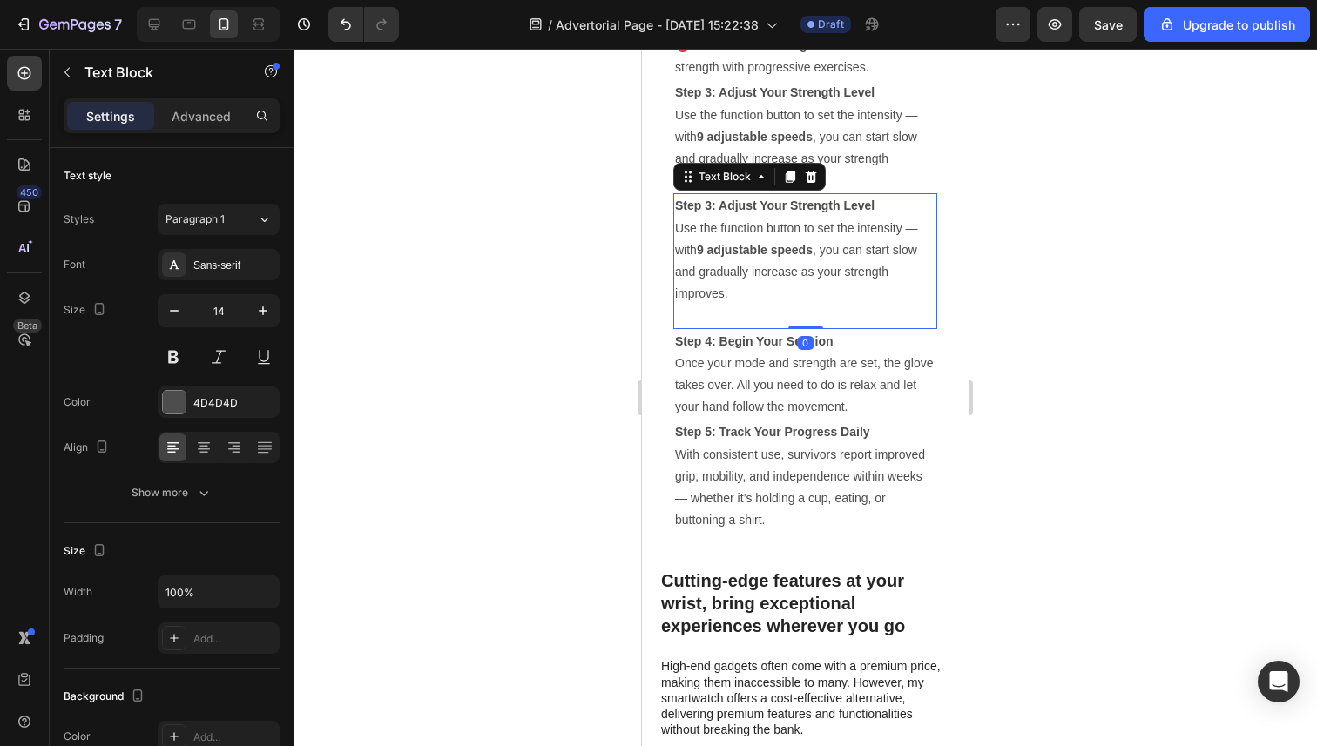
click at [870, 310] on p at bounding box center [805, 316] width 260 height 22
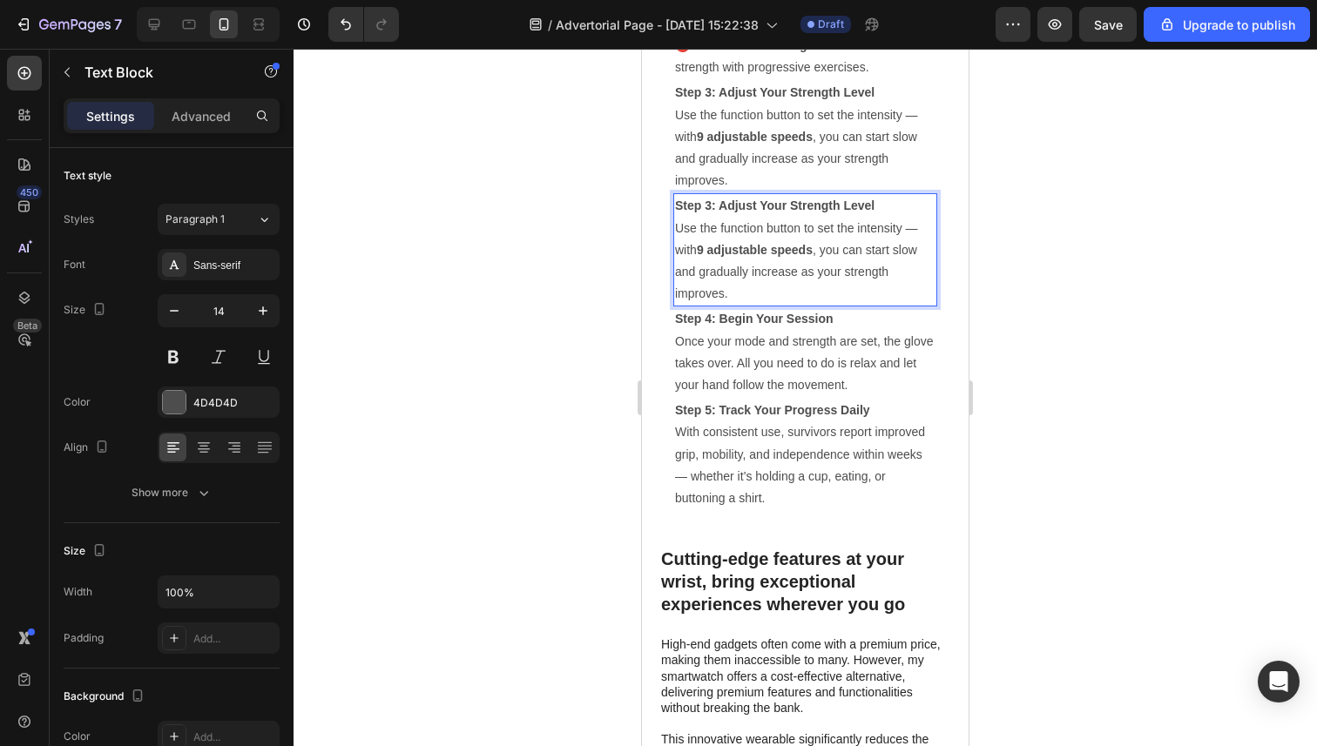
click at [733, 281] on p "Step 3: Adjust Your Strength Level Use the function button to set the intensity…" at bounding box center [805, 250] width 260 height 110
click at [845, 202] on strong "Step 3: Adjust Your Strength Level" at bounding box center [774, 206] width 199 height 14
click at [844, 171] on p "Step 3: Adjust Your Strength Level Use the function button to set the intensity…" at bounding box center [805, 137] width 260 height 110
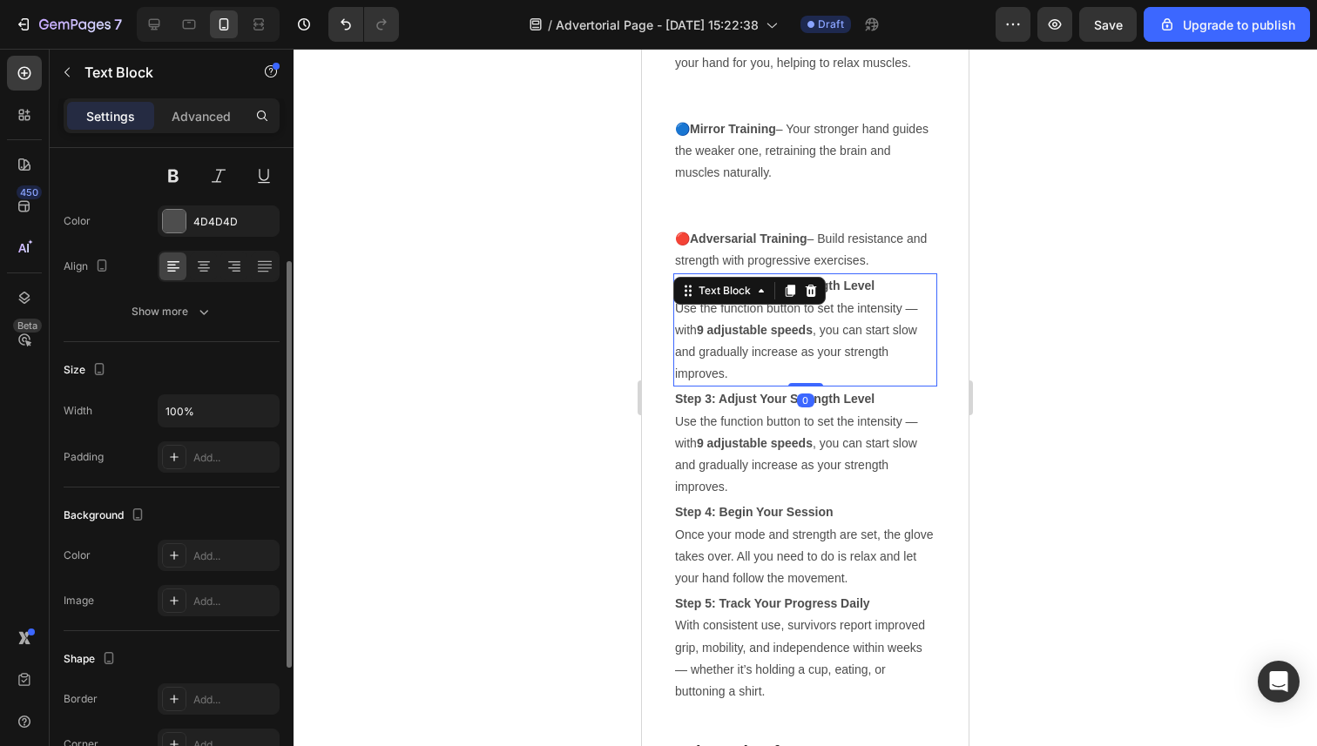
scroll to position [5039, 0]
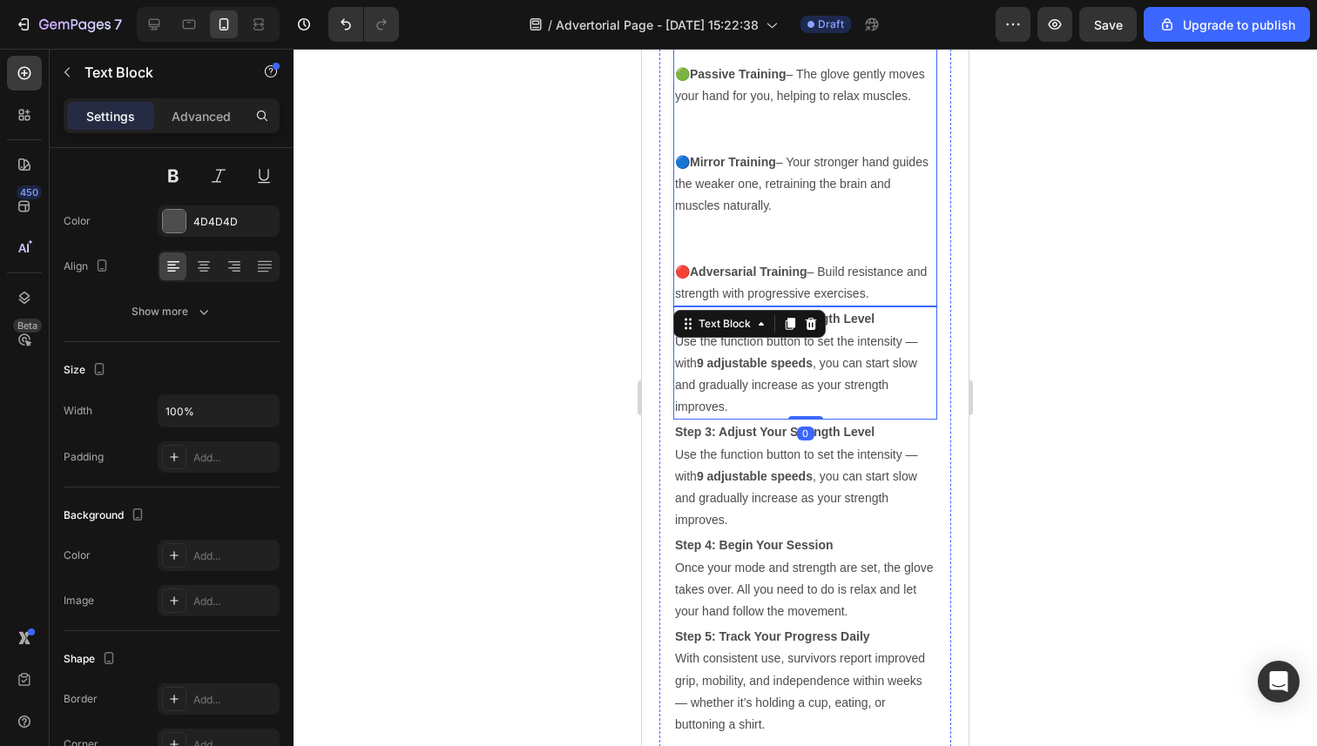
click at [851, 176] on p "🔵 Mirror Training – Your stronger hand guides the weaker one, retraining the br…" at bounding box center [805, 207] width 260 height 110
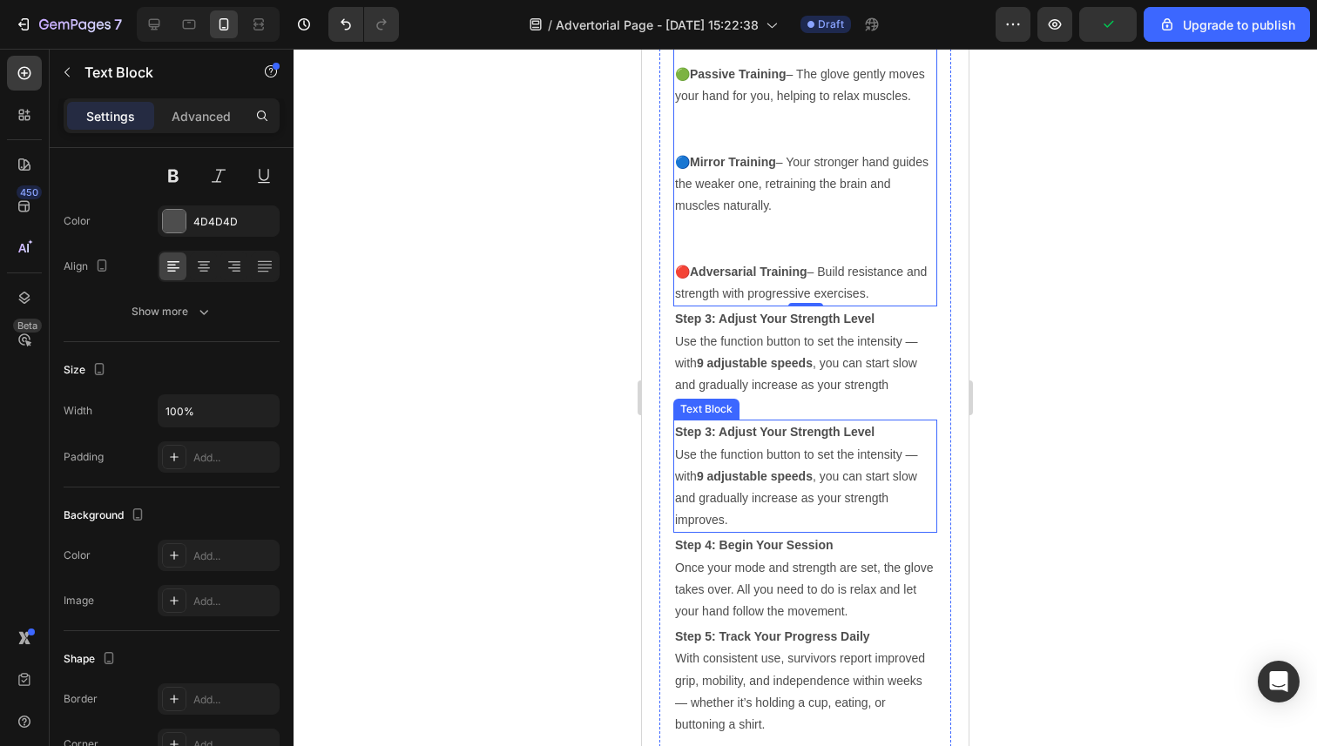
click at [832, 466] on p "Step 3: Adjust Your Strength Level Use the function button to set the intensity…" at bounding box center [805, 476] width 260 height 110
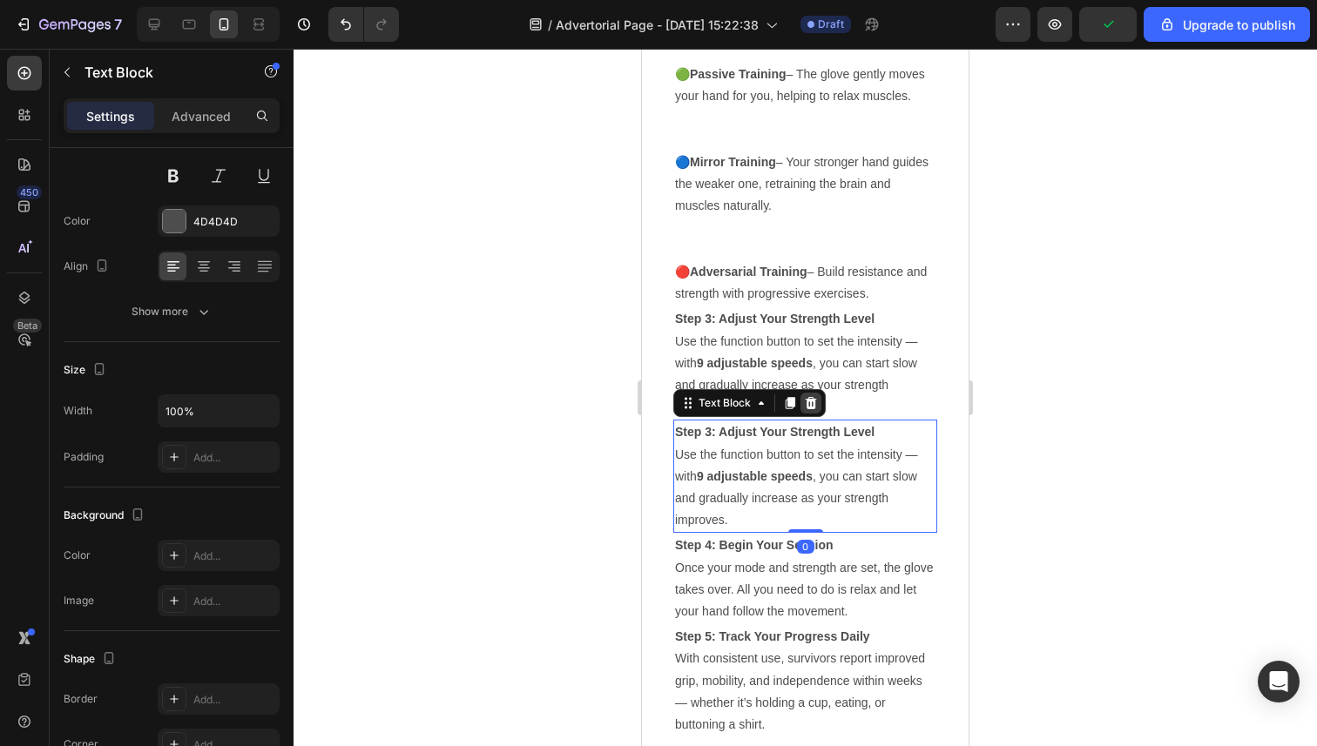
click at [814, 399] on icon at bounding box center [810, 403] width 11 height 12
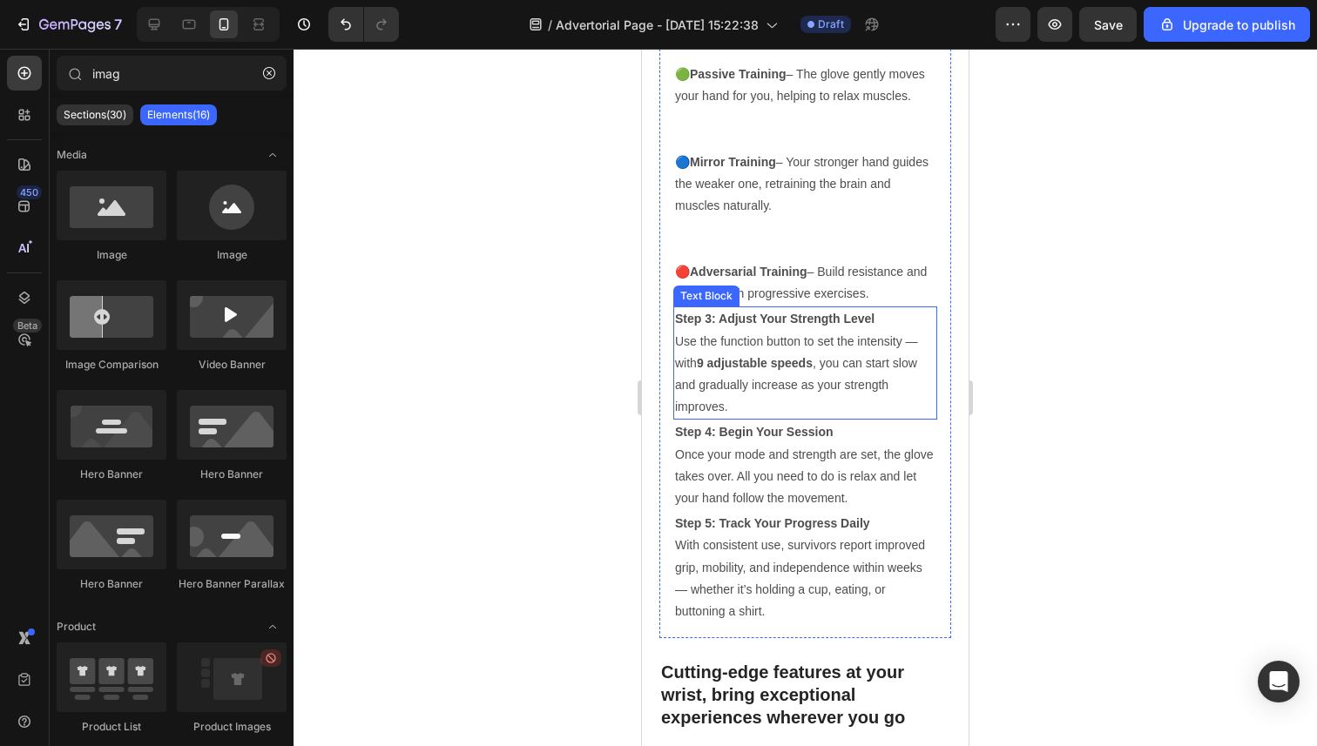
click at [754, 400] on p "Step 3: Adjust Your Strength Level Use the function button to set the intensity…" at bounding box center [805, 363] width 260 height 110
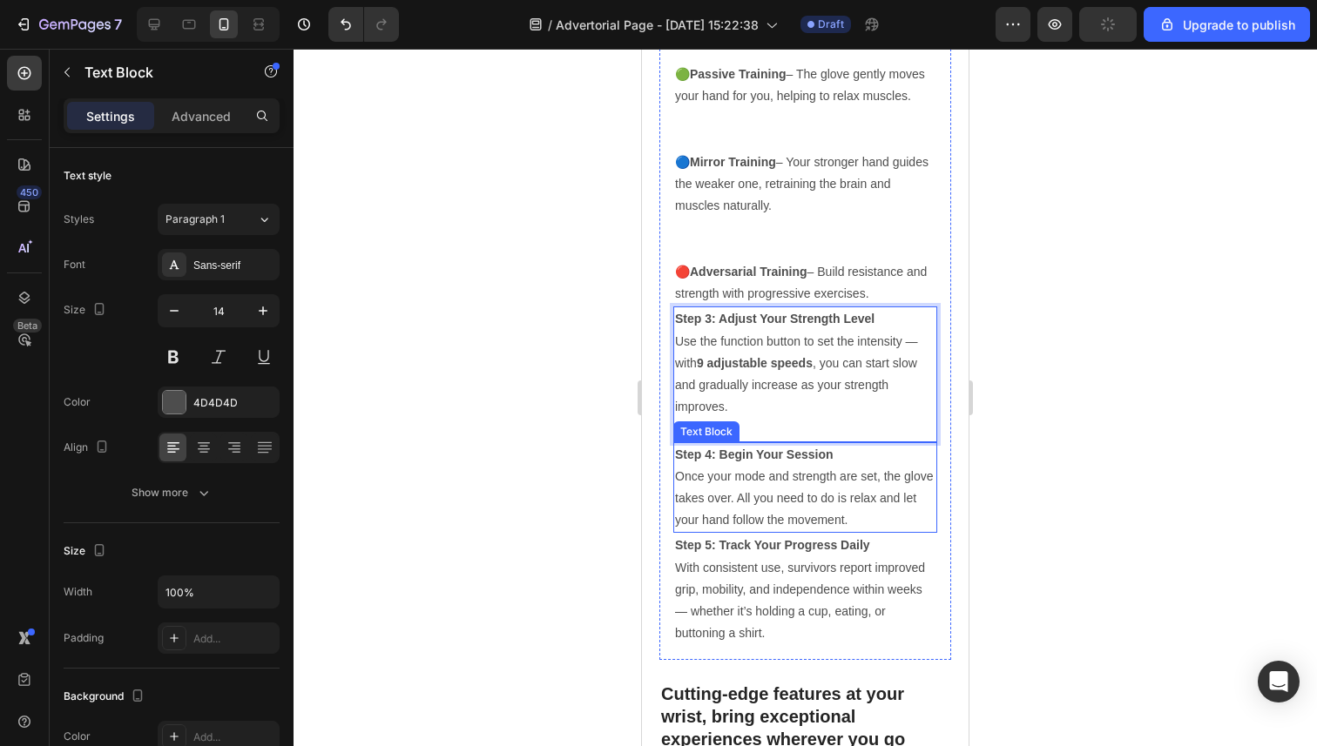
click at [851, 520] on p "Step 4: Begin Your Session Once your mode and strength are set, the glove takes…" at bounding box center [805, 488] width 260 height 88
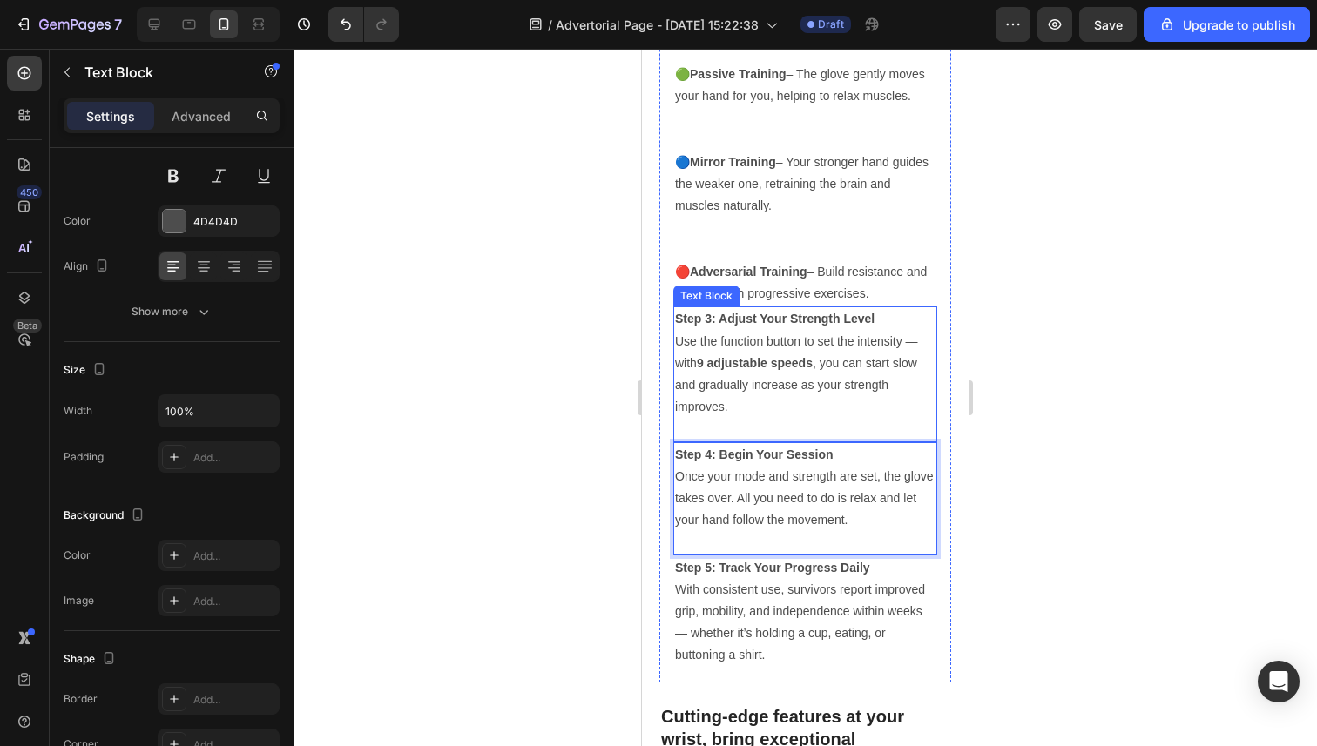
click at [842, 403] on p "Step 3: Adjust Your Strength Level Use the function button to set the intensity…" at bounding box center [805, 363] width 260 height 110
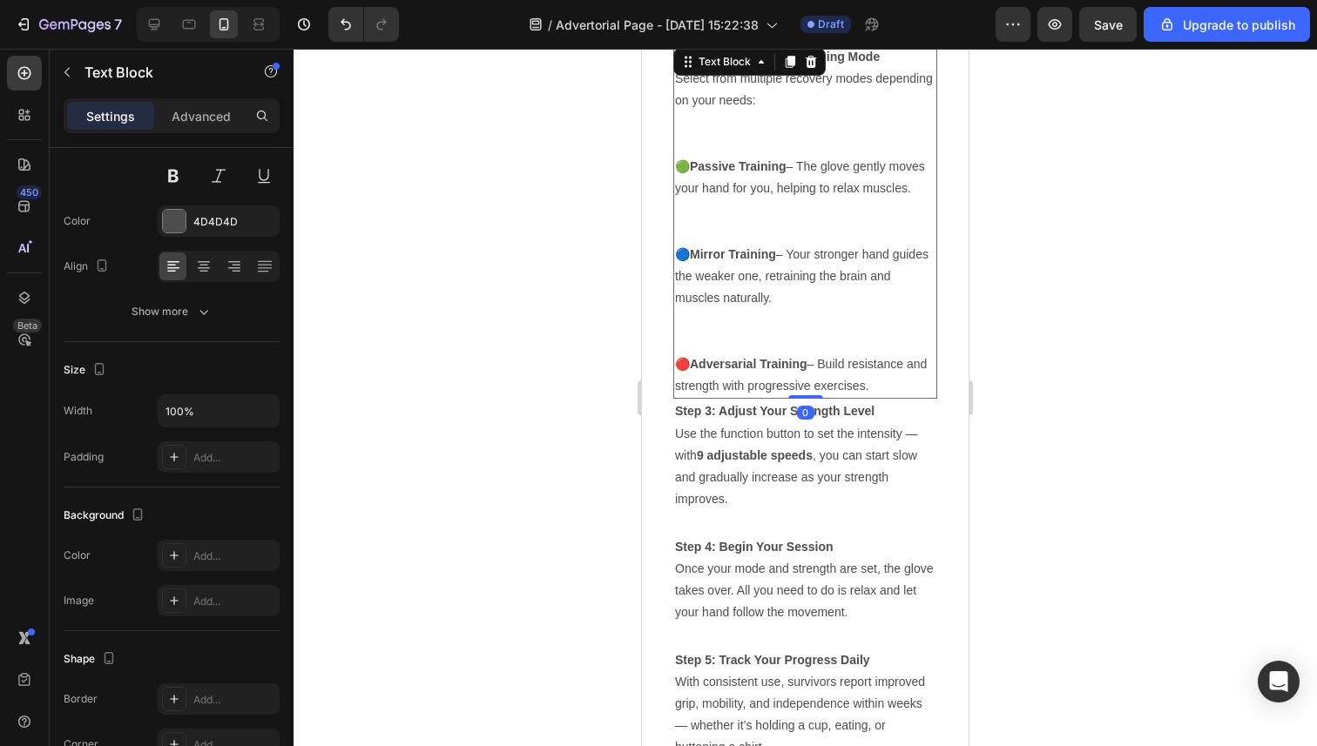
click at [830, 288] on p "🔵 Mirror Training – Your stronger hand guides the weaker one, retraining the br…" at bounding box center [805, 299] width 260 height 110
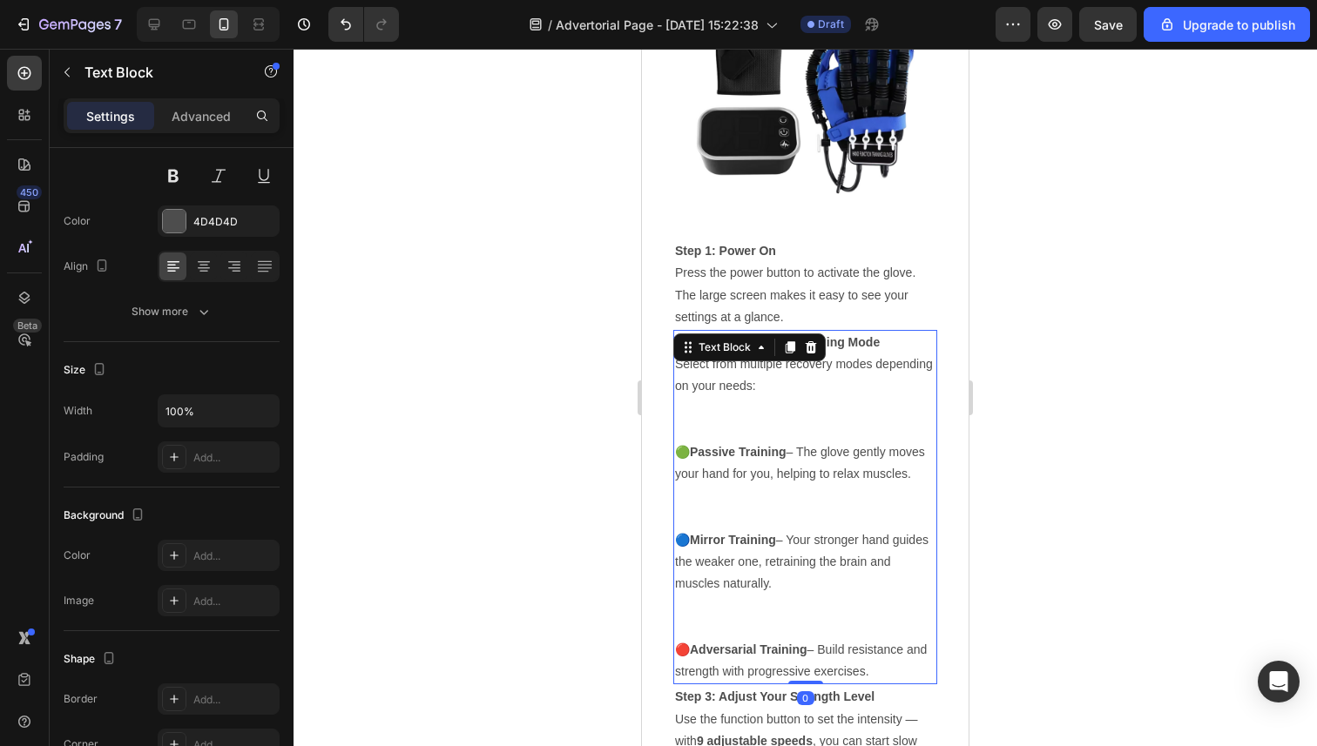
scroll to position [4656, 0]
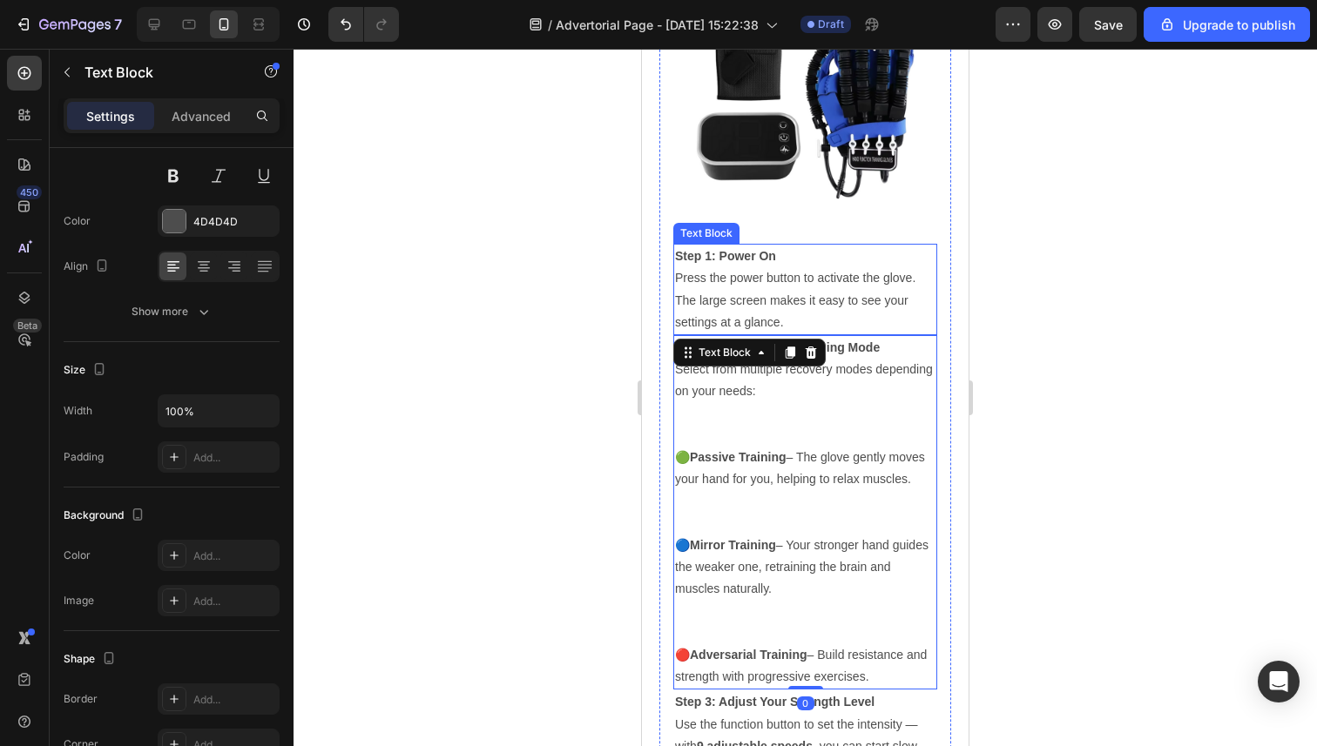
click at [801, 307] on p "Step 1: Power On Press the power button to activate the glove. The large screen…" at bounding box center [805, 290] width 260 height 88
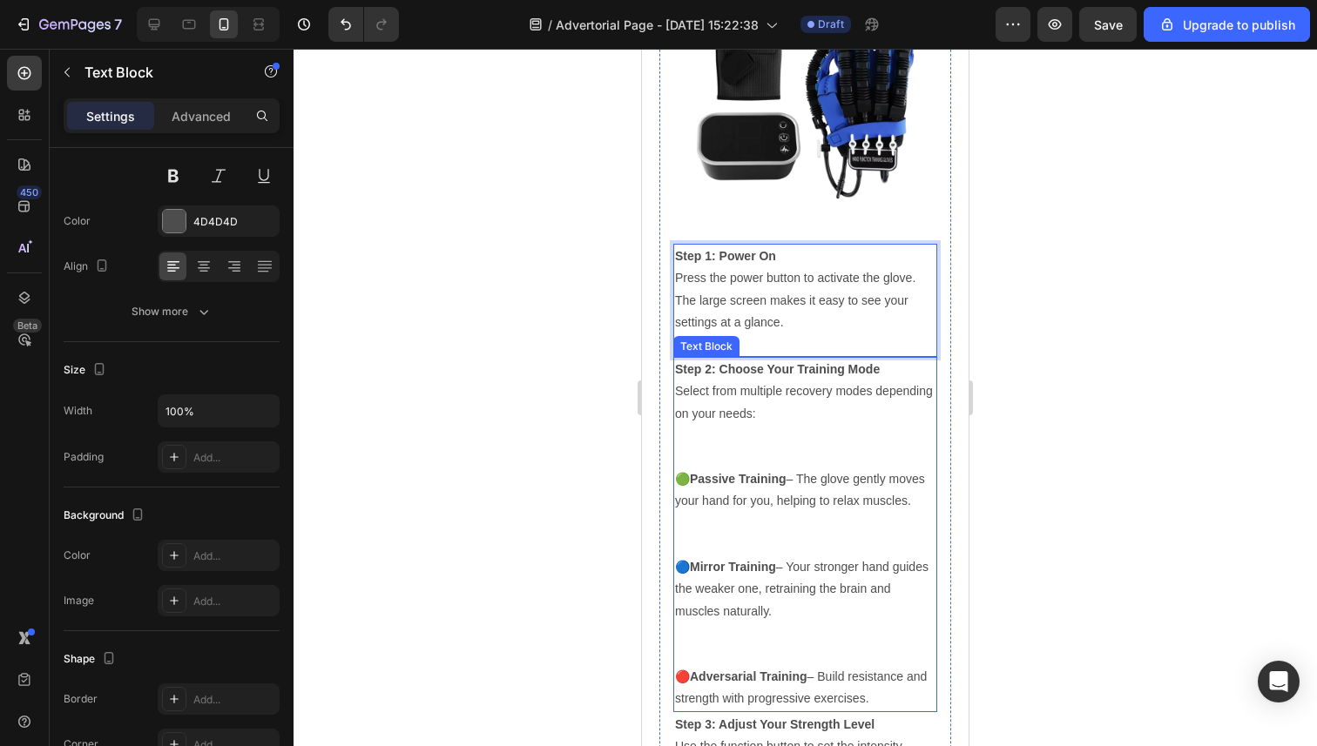
click at [771, 510] on p "🟢 Passive Training – The glove gently moves your hand for you, helping to relax…" at bounding box center [805, 512] width 260 height 88
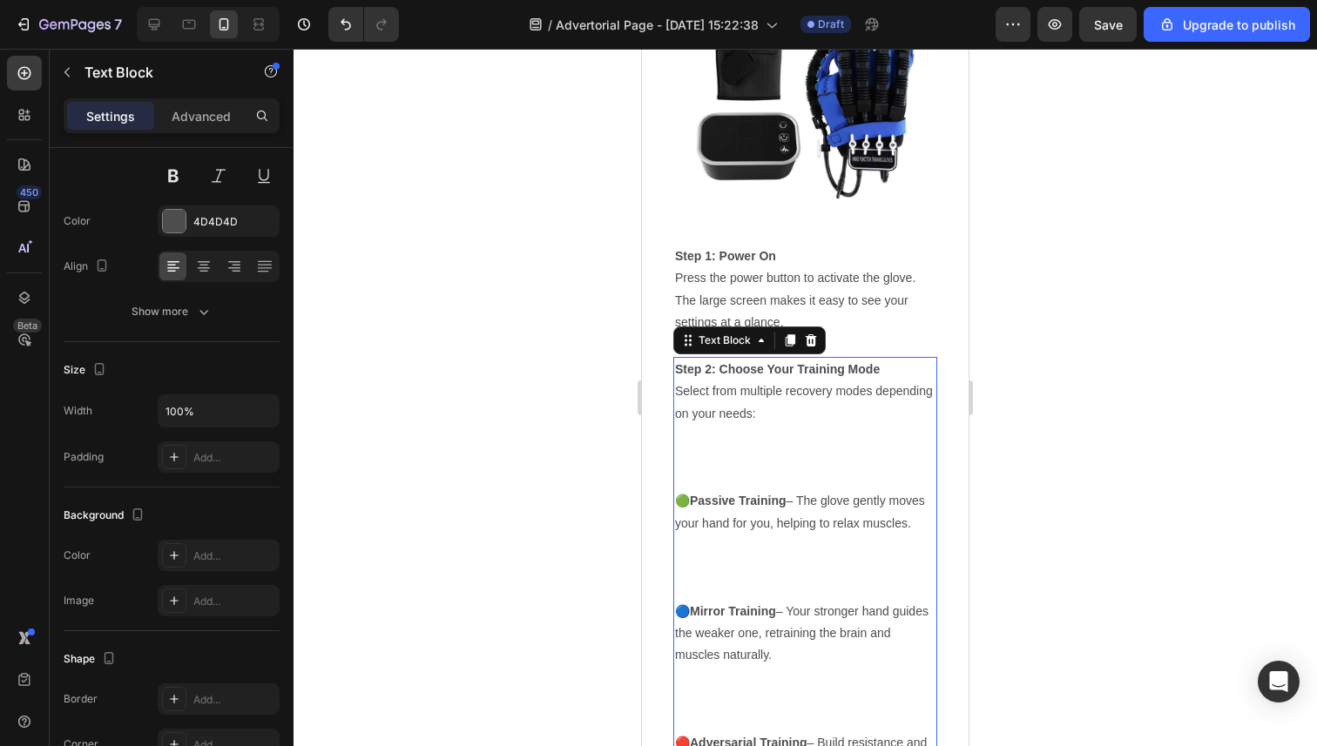
click at [865, 691] on p "🔵 Mirror Training – Your stronger hand guides the weaker one, retraining the br…" at bounding box center [805, 666] width 260 height 131
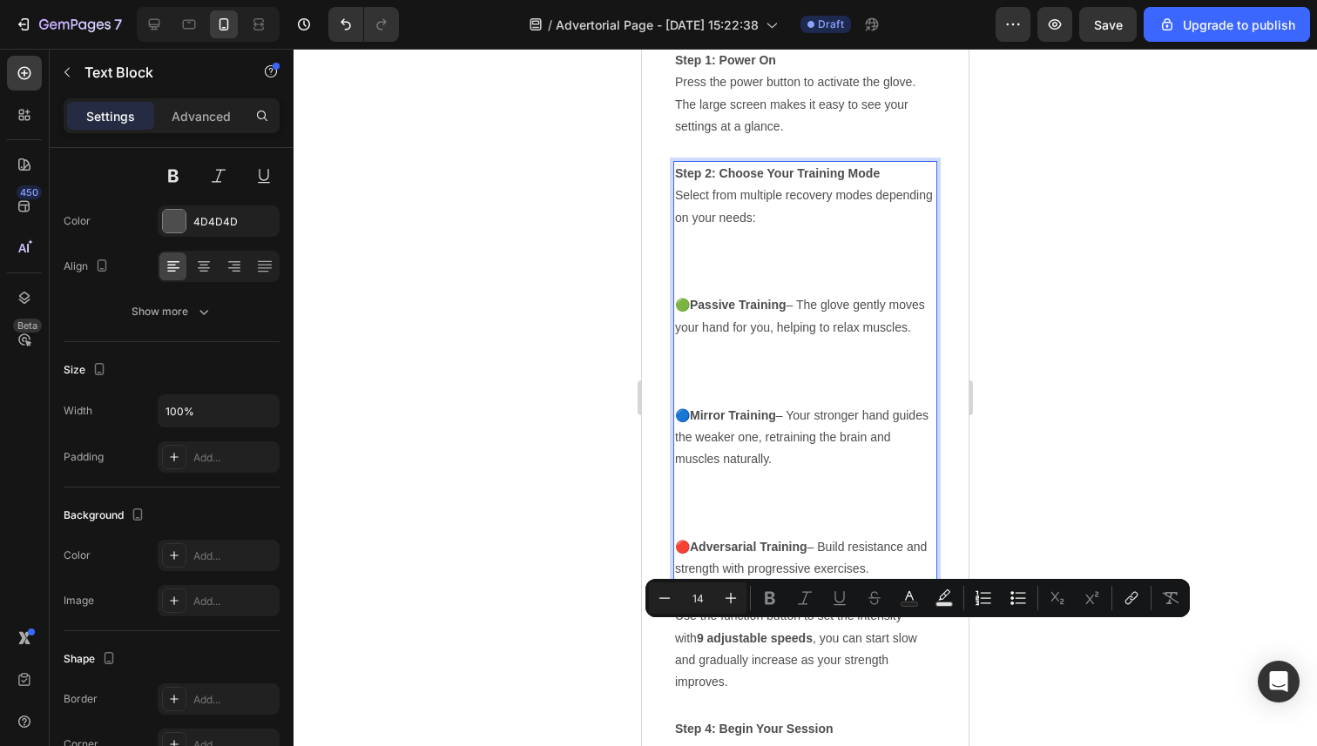
scroll to position [4924, 0]
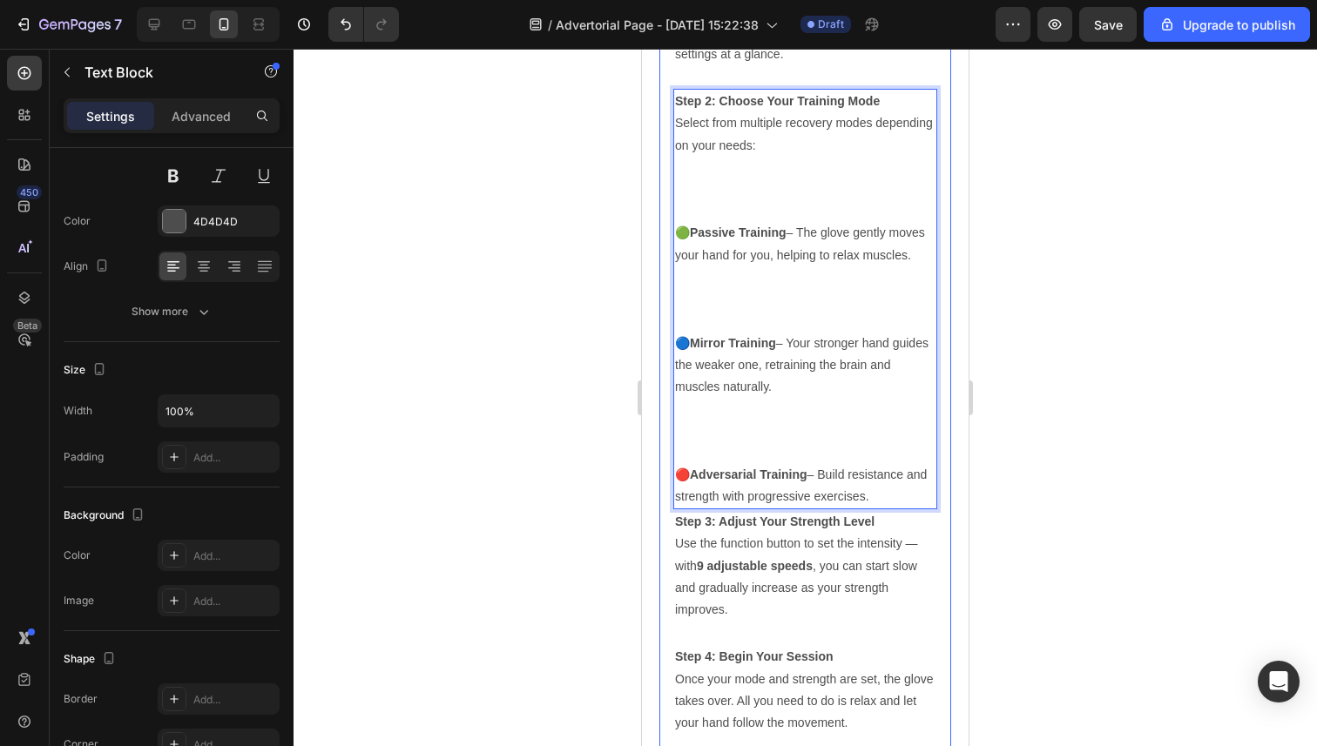
drag, startPoint x: 880, startPoint y: 495, endPoint x: 669, endPoint y: 236, distance: 333.6
click at [670, 236] on div "How the Vairon Therapy Glove Works Heading Image Step 1: Power On Press the pow…" at bounding box center [805, 220] width 292 height 1330
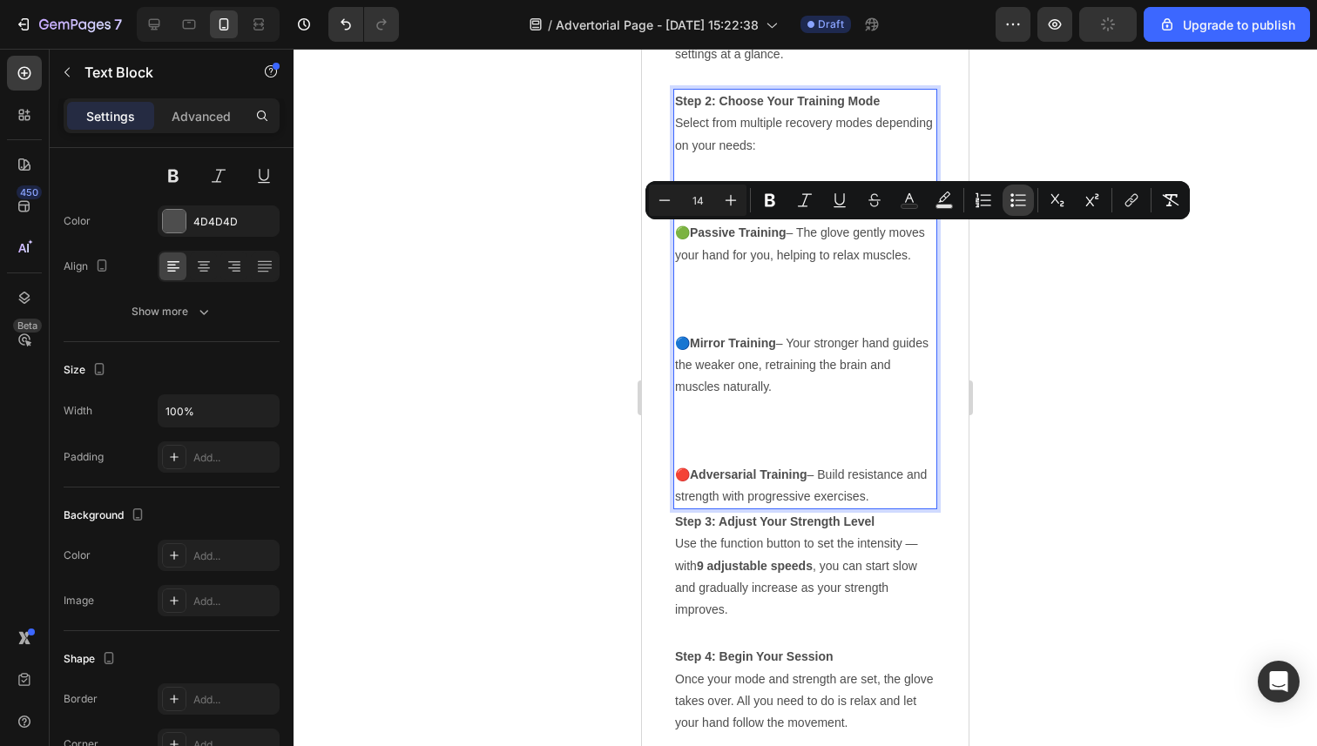
click at [1022, 210] on button "Bulleted List" at bounding box center [1017, 200] width 31 height 31
type input "14"
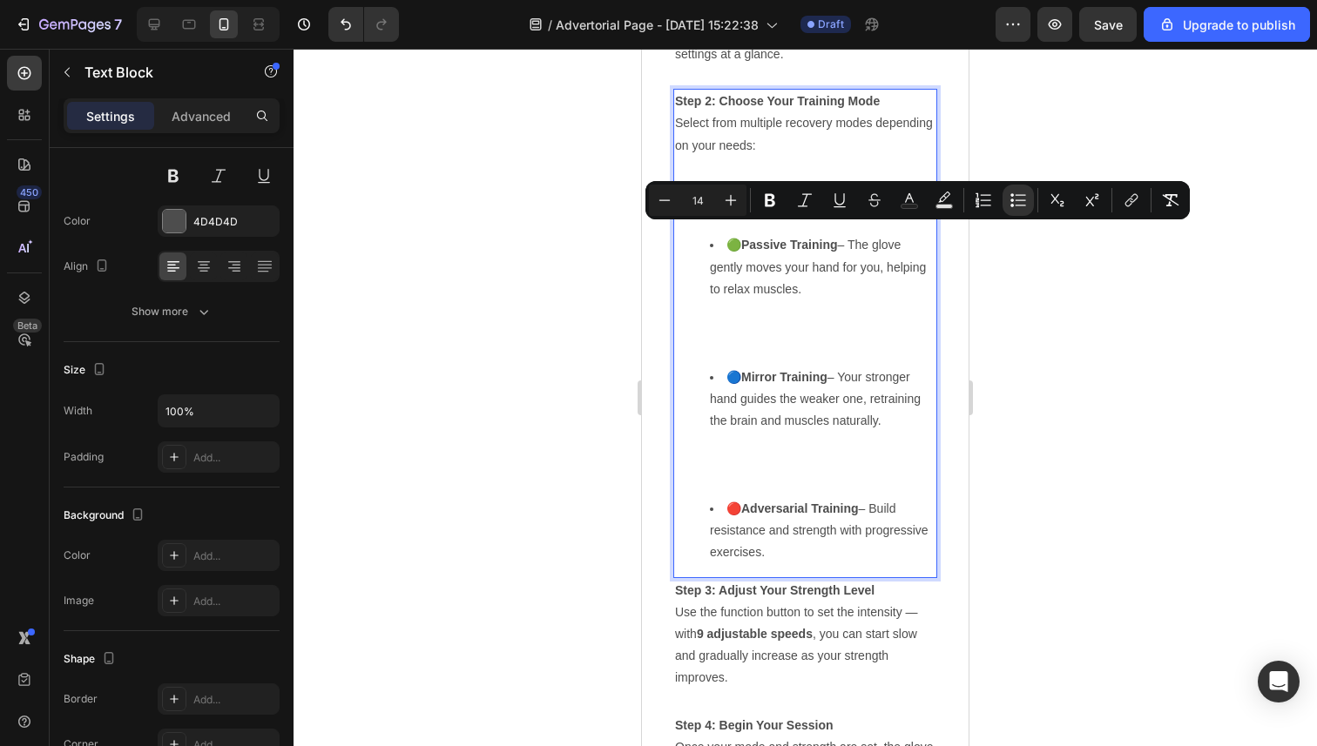
click at [790, 321] on li "🟢 Passive Training – The glove gently moves your hand for you, helping to relax…" at bounding box center [823, 299] width 226 height 131
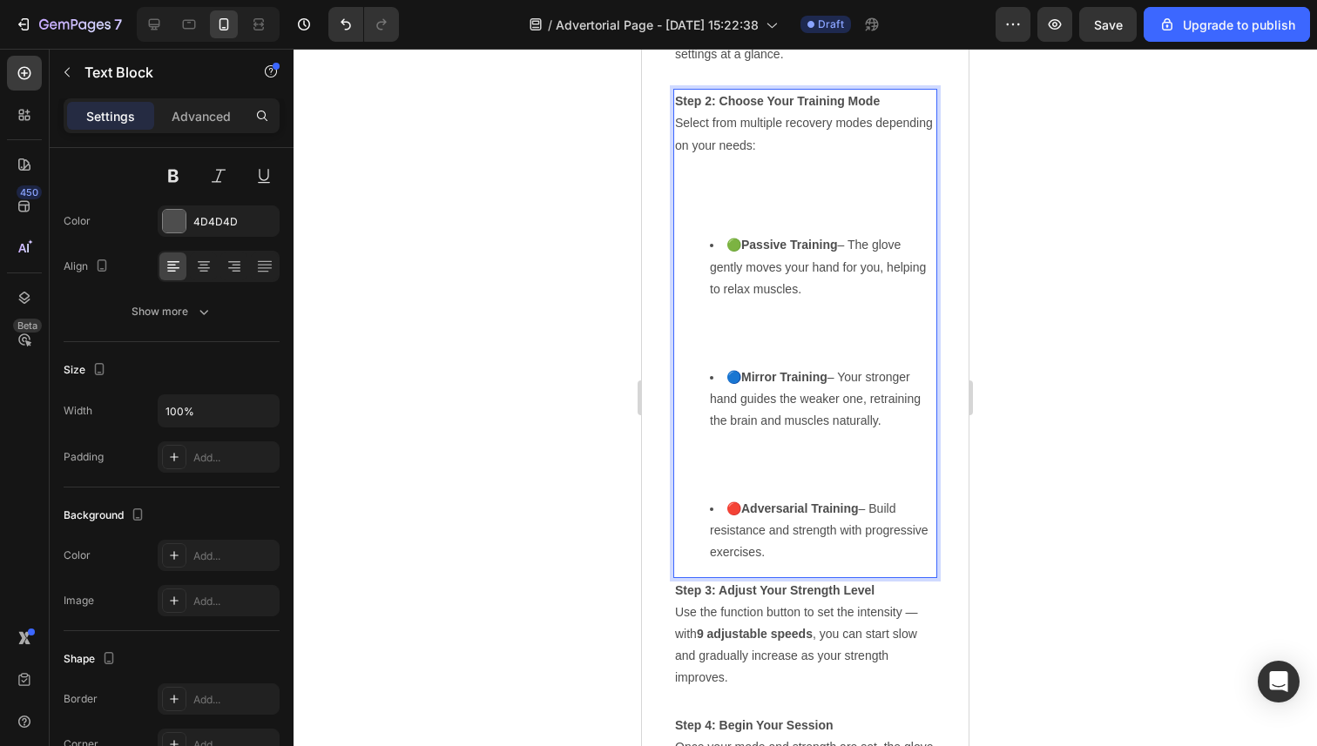
click at [785, 339] on li "🟢 Passive Training – The glove gently moves your hand for you, helping to relax…" at bounding box center [823, 299] width 226 height 131
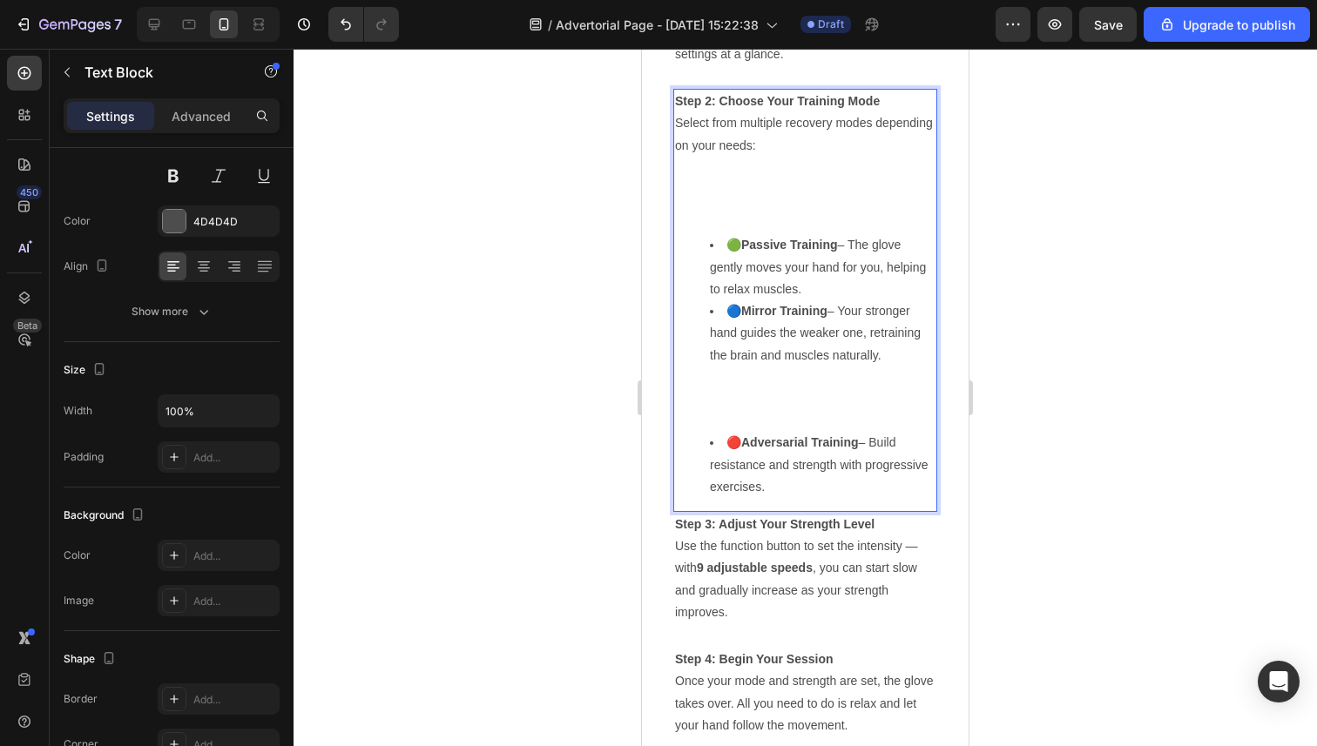
click at [761, 411] on li "🔵 Mirror Training – Your stronger hand guides the weaker one, retraining the br…" at bounding box center [823, 365] width 226 height 131
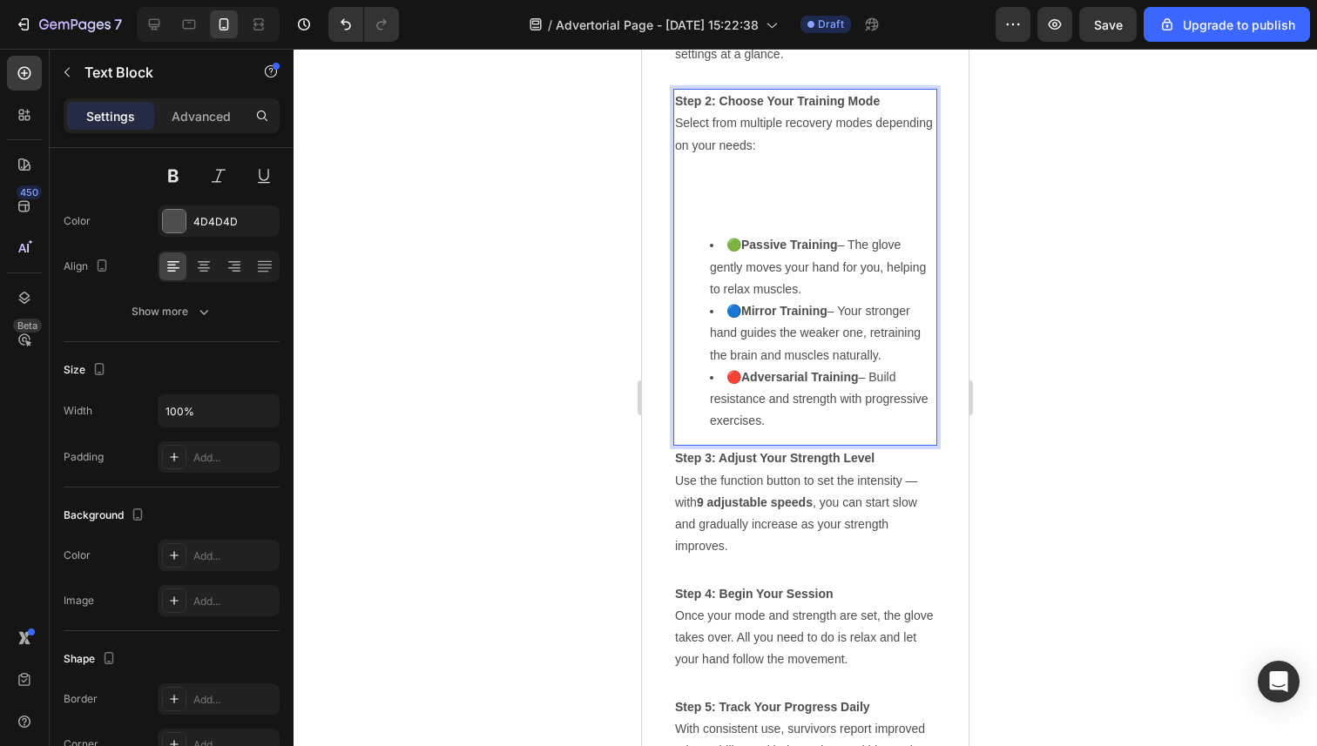
click at [766, 194] on p "Step 2: Choose Your Training Mode Select from multiple recovery modes depending…" at bounding box center [805, 156] width 260 height 131
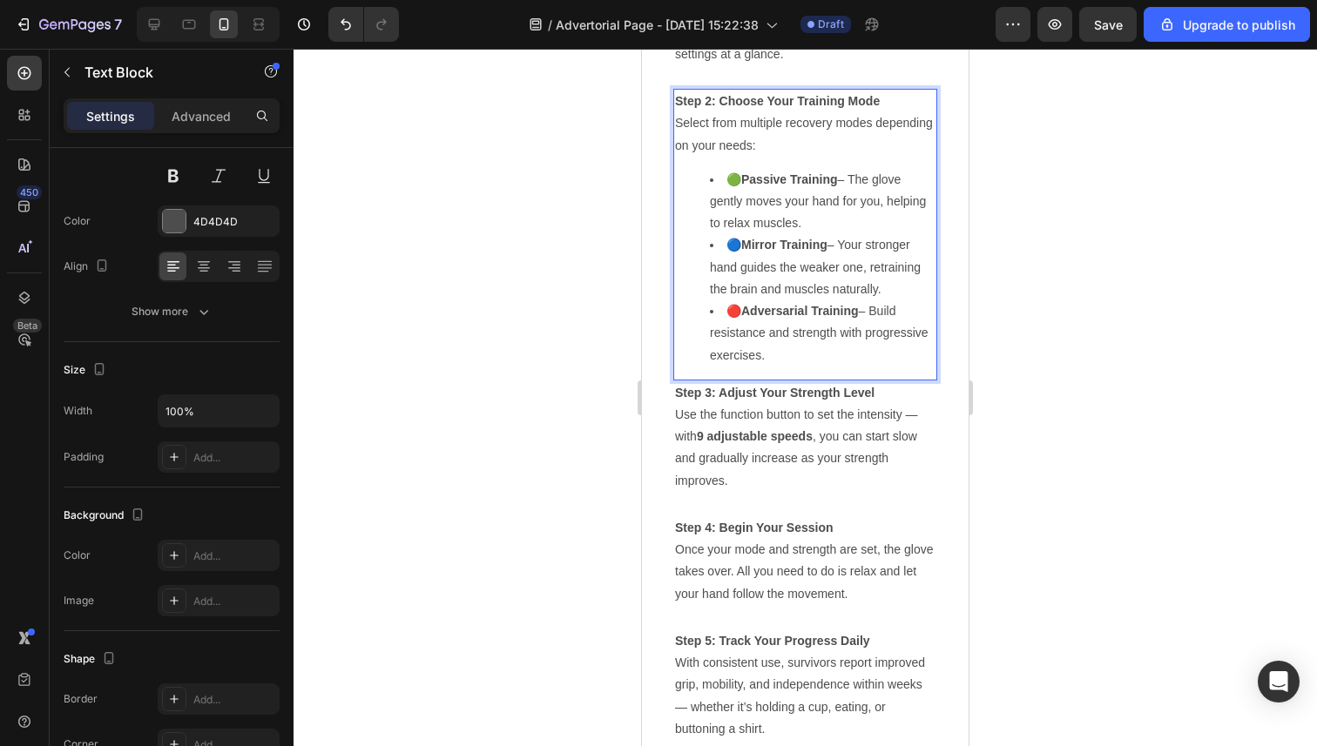
click at [761, 161] on div "Step 2: Choose Your Training Mode Select from multiple recovery modes depending…" at bounding box center [805, 234] width 264 height 291
click at [764, 161] on div "Step 2: Choose Your Training Mode Select from multiple recovery modes depending…" at bounding box center [805, 234] width 264 height 291
click at [706, 166] on div "Step 2: Choose Your Training Mode Select from multiple recovery modes depending…" at bounding box center [805, 234] width 264 height 291
click at [756, 160] on div "Step 2: Choose Your Training Mode Select from multiple recovery modes depending…" at bounding box center [805, 234] width 264 height 291
click at [775, 156] on p "Step 2: Choose Your Training Mode Select from multiple recovery modes depending…" at bounding box center [805, 124] width 260 height 66
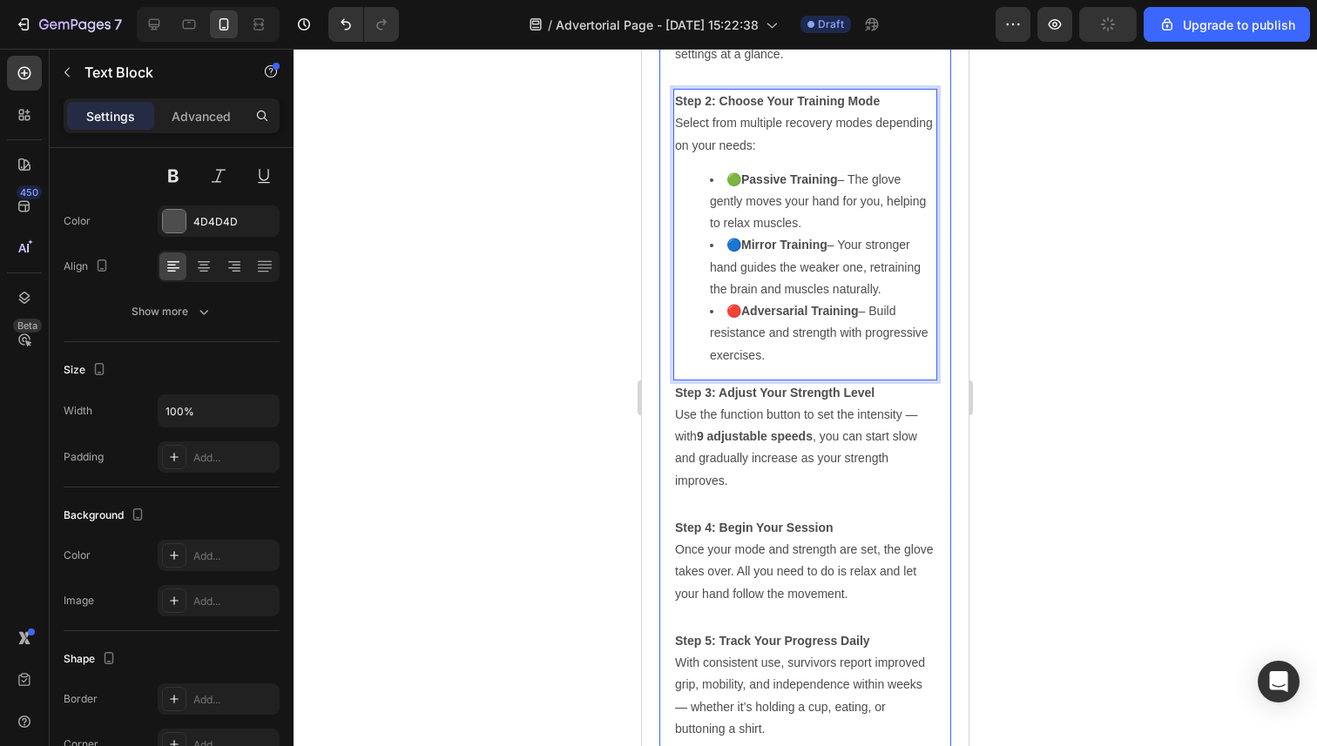
click at [1057, 140] on div at bounding box center [804, 398] width 1023 height 698
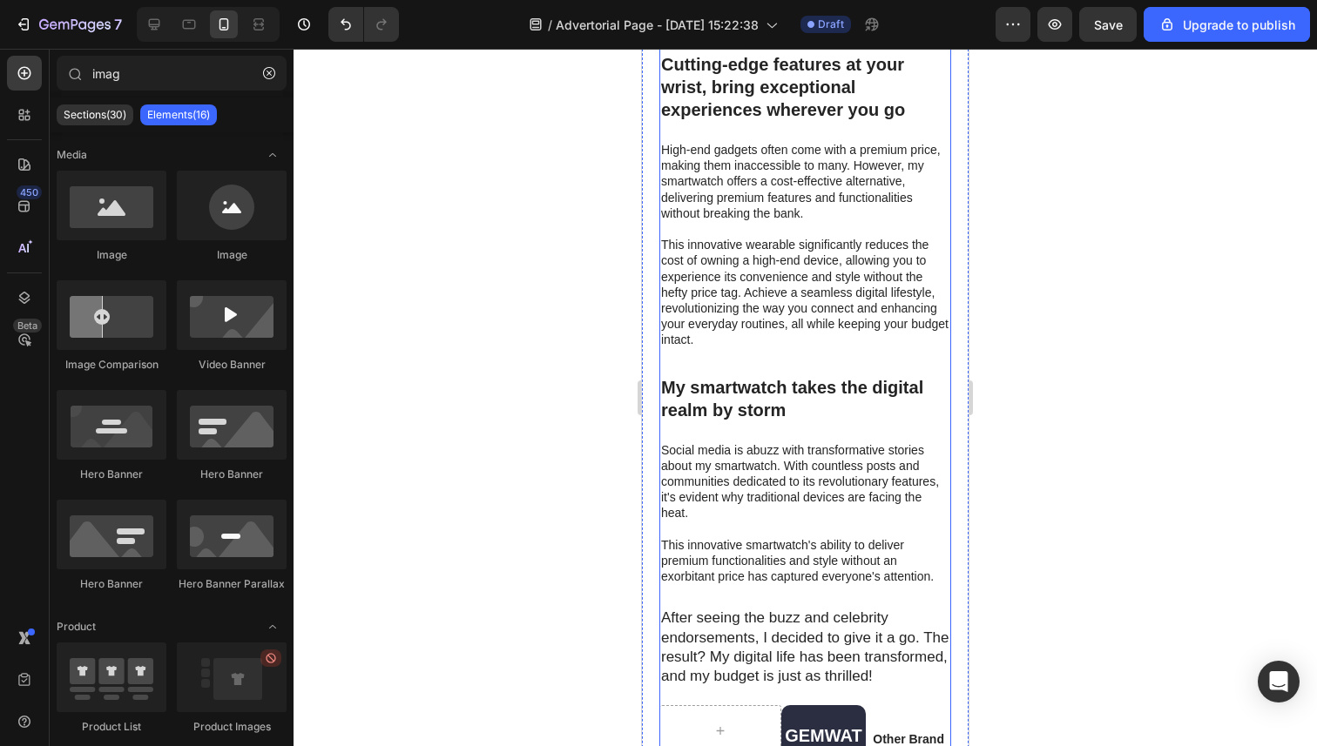
scroll to position [5651, 0]
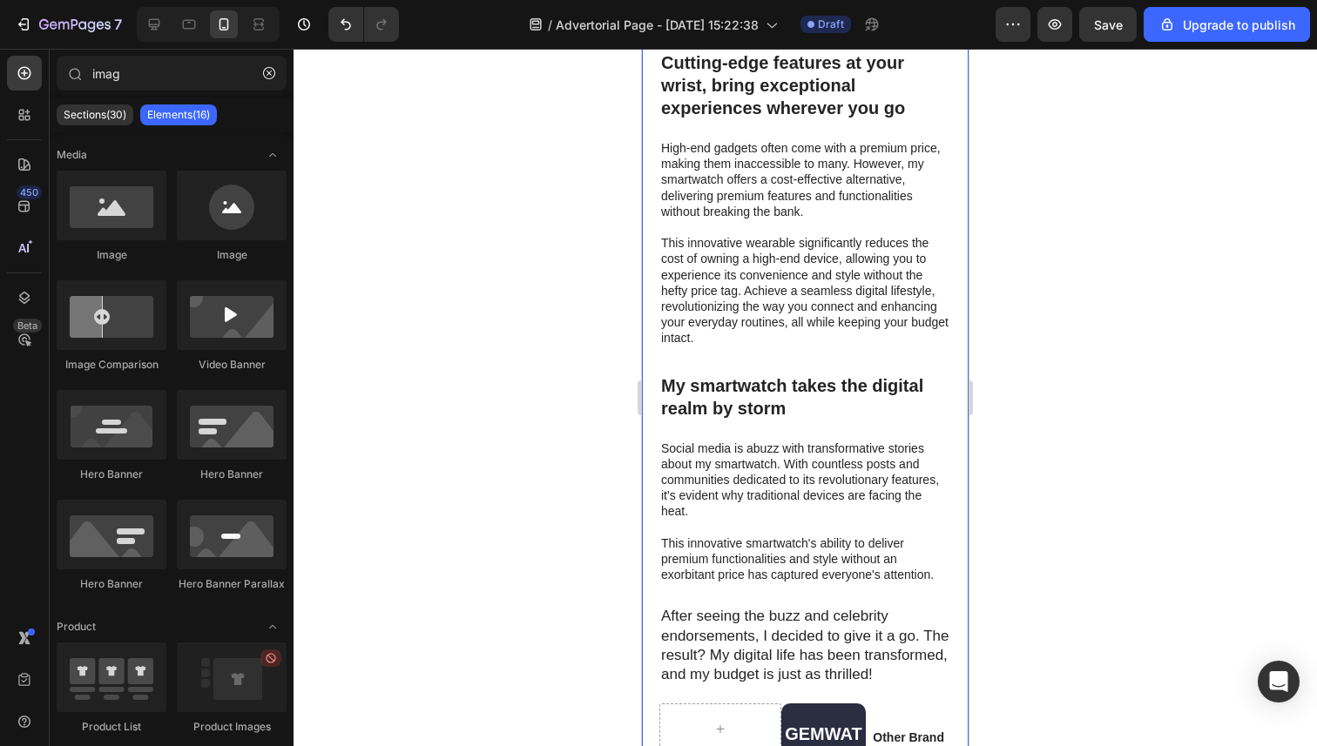
click at [570, 286] on div at bounding box center [804, 398] width 1023 height 698
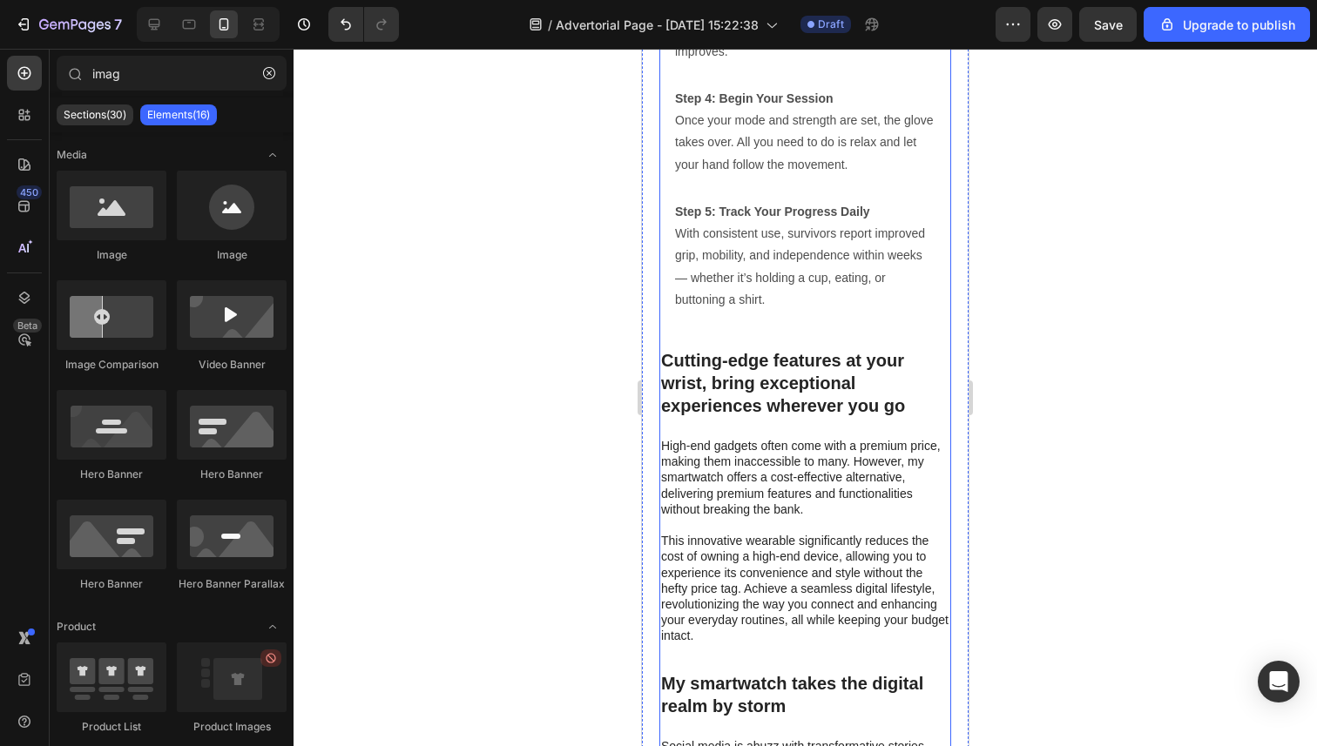
scroll to position [5355, 0]
click at [774, 379] on h2 "Cutting-edge features at your wrist, bring exceptional experiences wherever you…" at bounding box center [805, 381] width 292 height 71
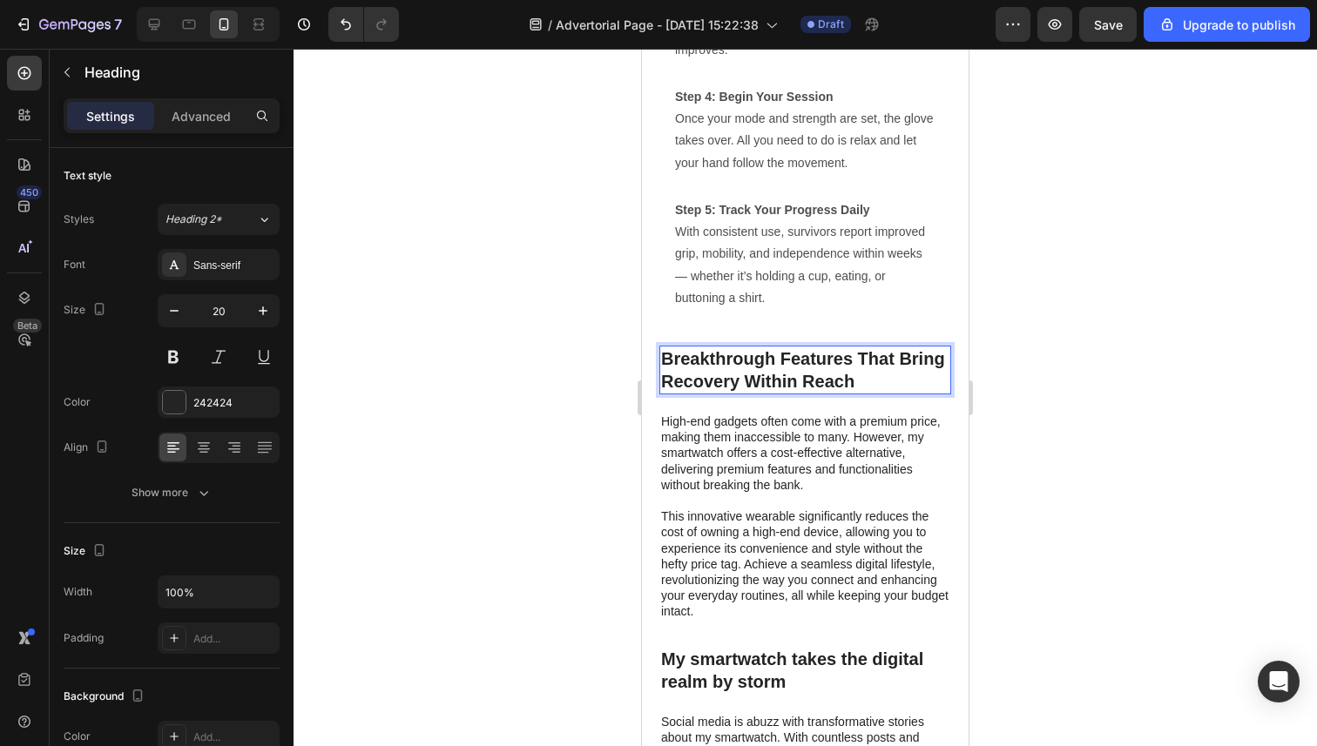
click at [525, 369] on div at bounding box center [804, 398] width 1023 height 698
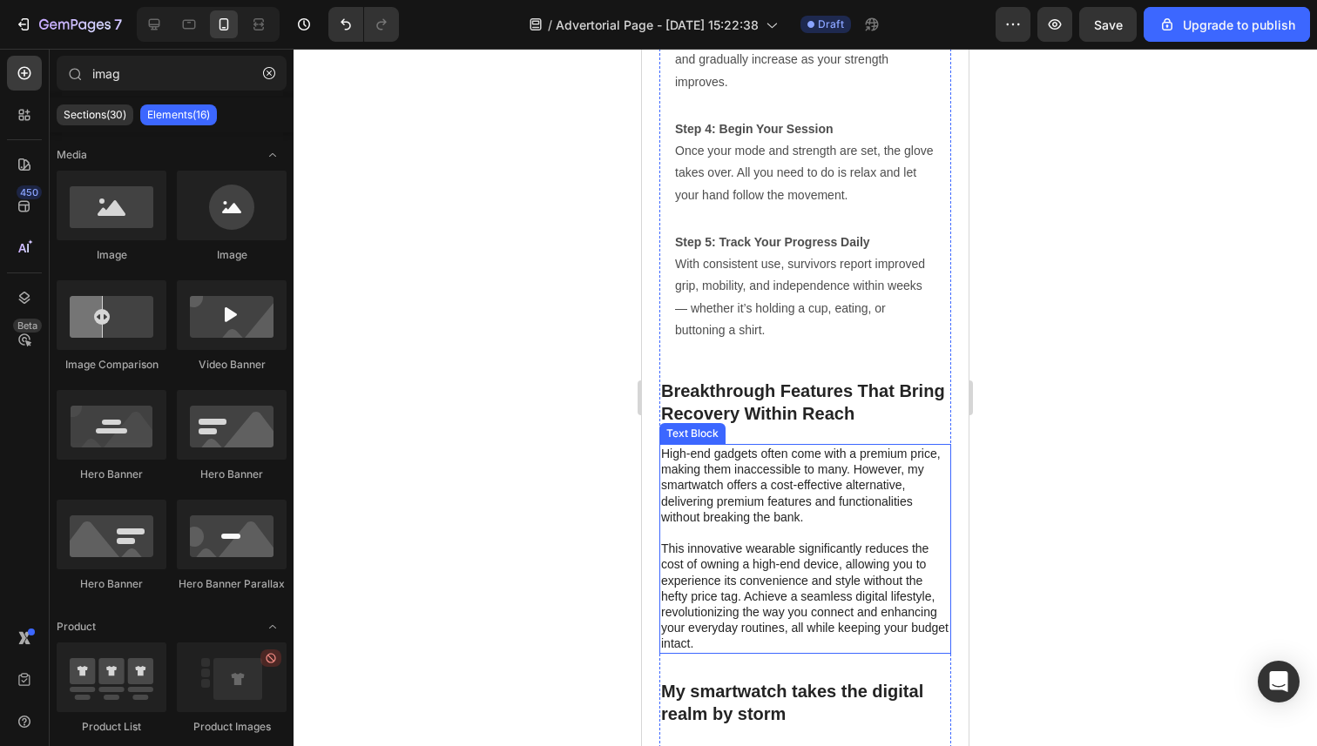
scroll to position [5308, 0]
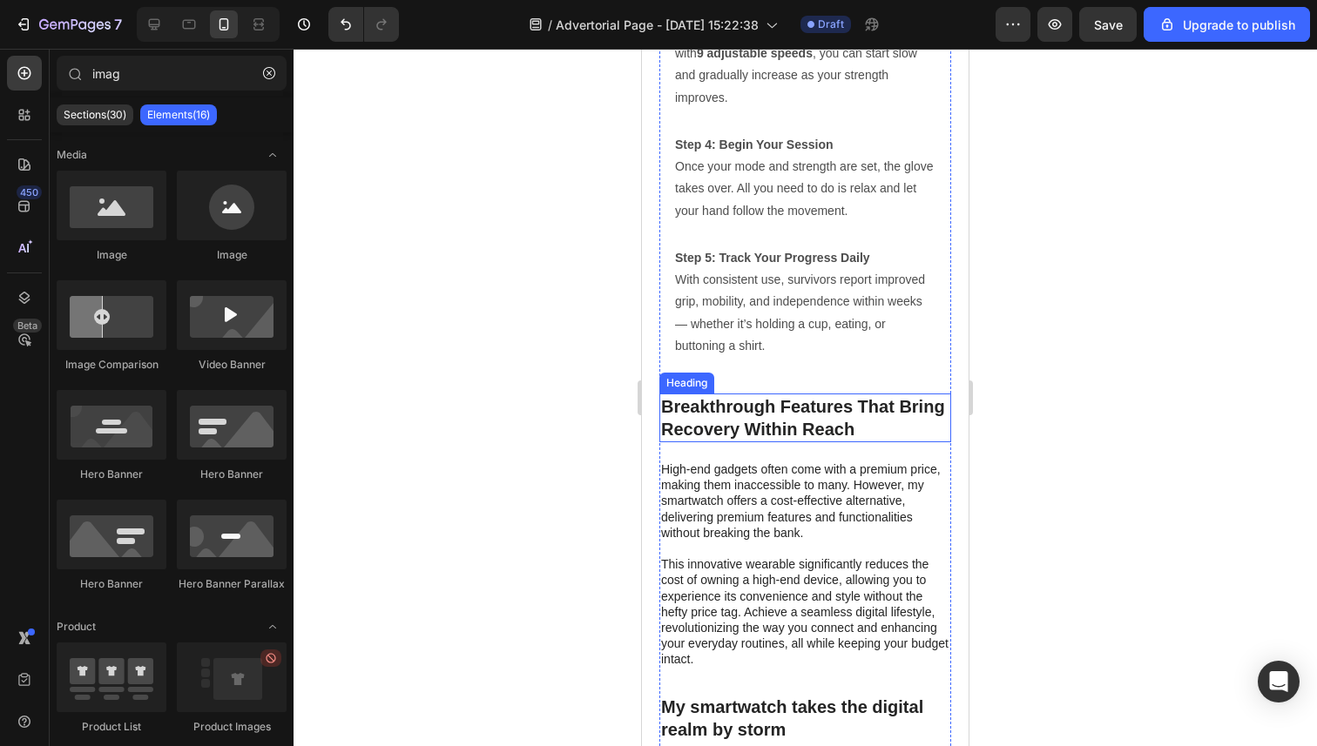
click at [802, 423] on p "Breakthrough Features That Bring Recovery Within Reach" at bounding box center [805, 417] width 288 height 45
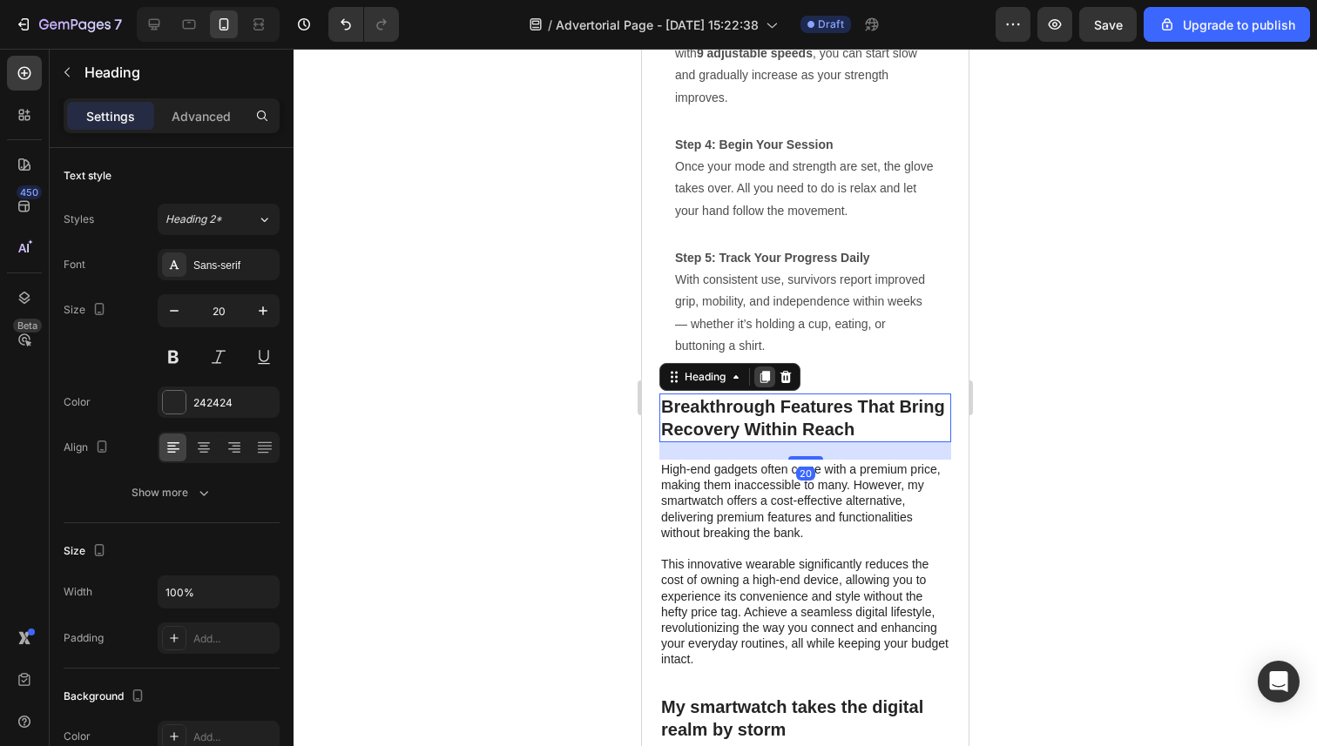
click at [772, 368] on div at bounding box center [764, 377] width 21 height 21
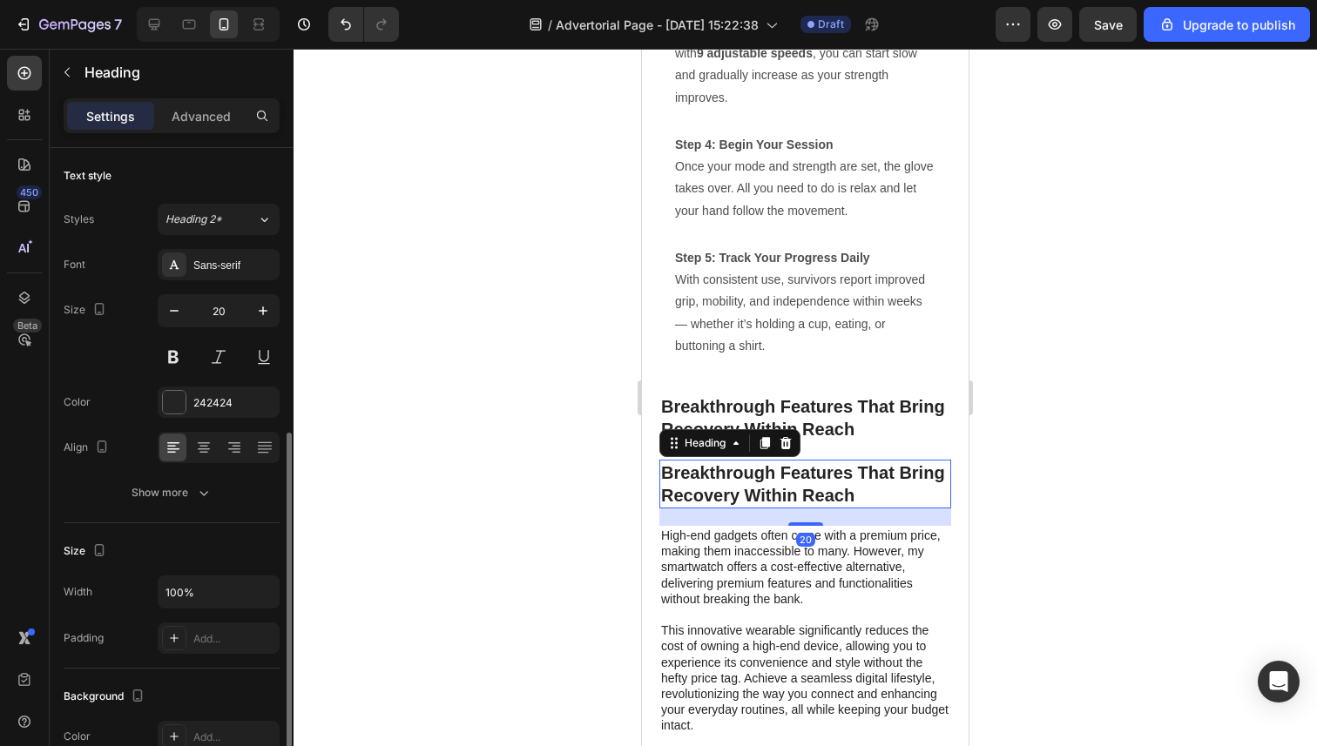
scroll to position [181, 0]
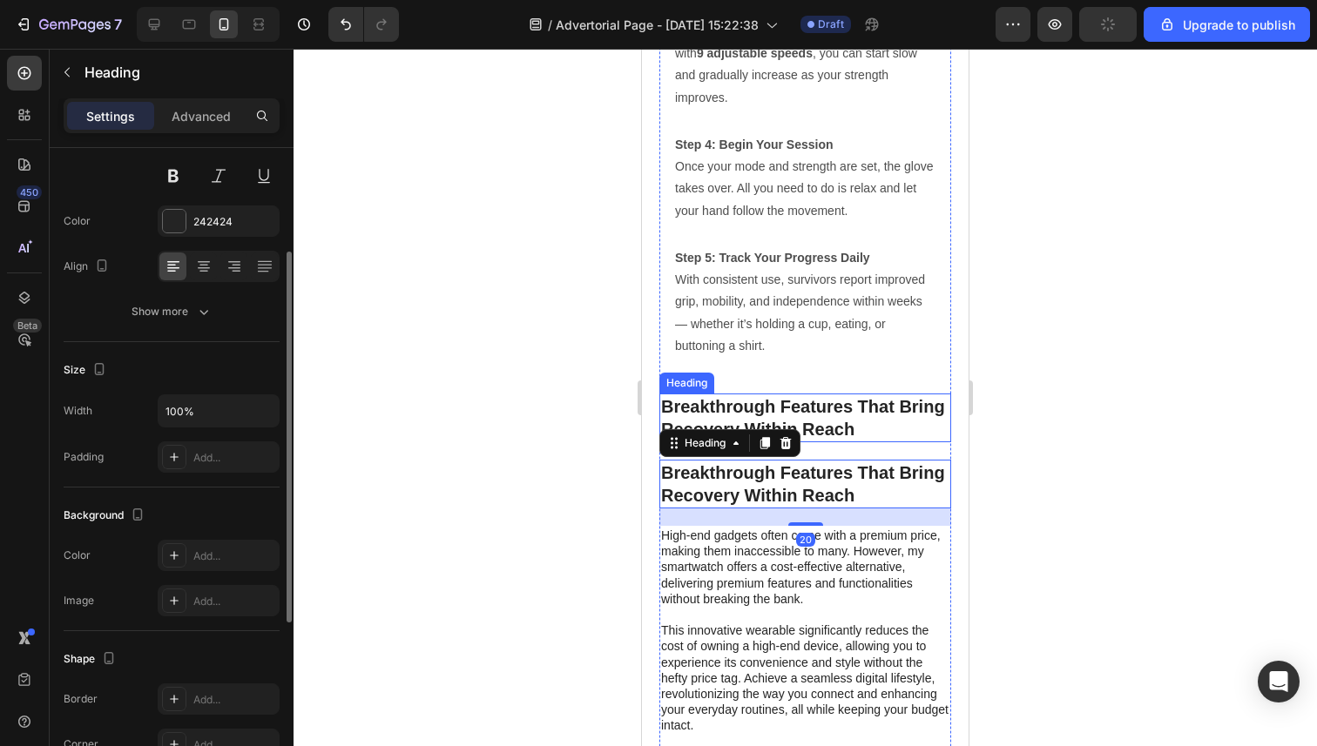
click at [799, 441] on div "Heading" at bounding box center [729, 443] width 141 height 28
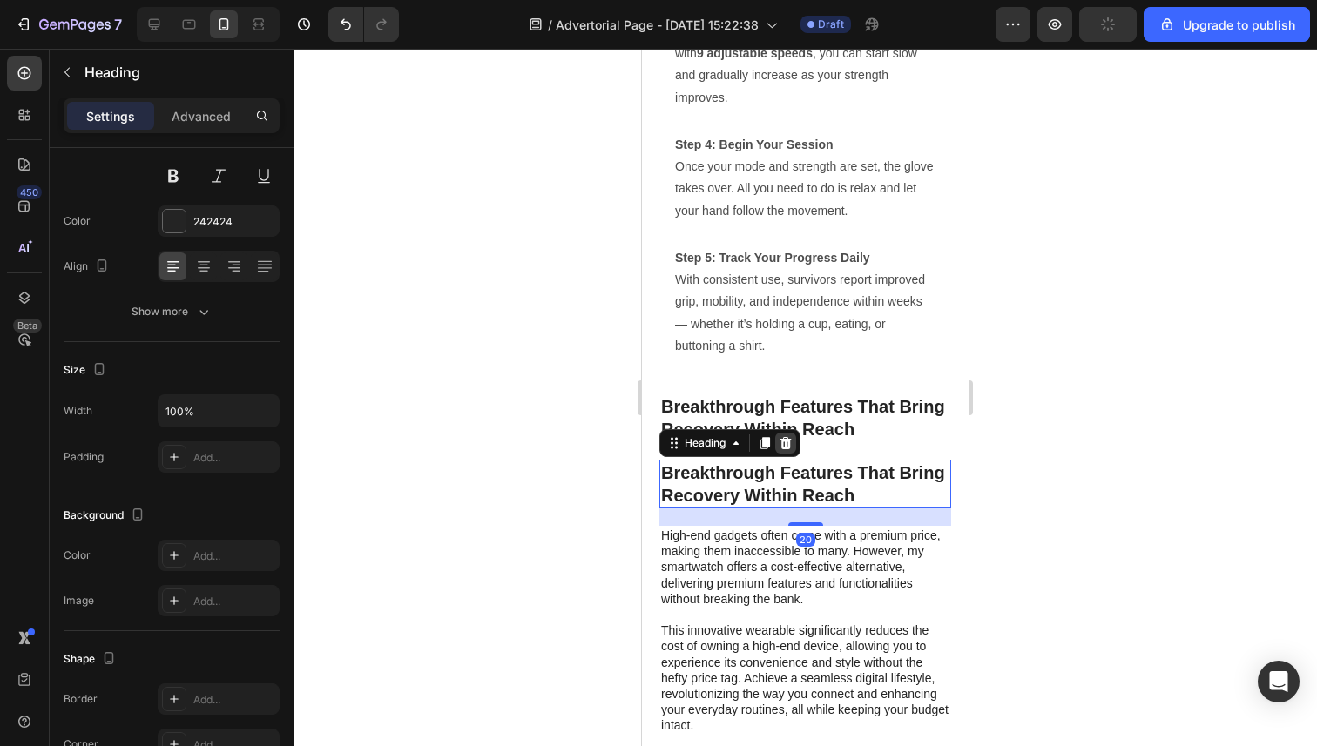
click at [792, 441] on icon at bounding box center [785, 443] width 14 height 14
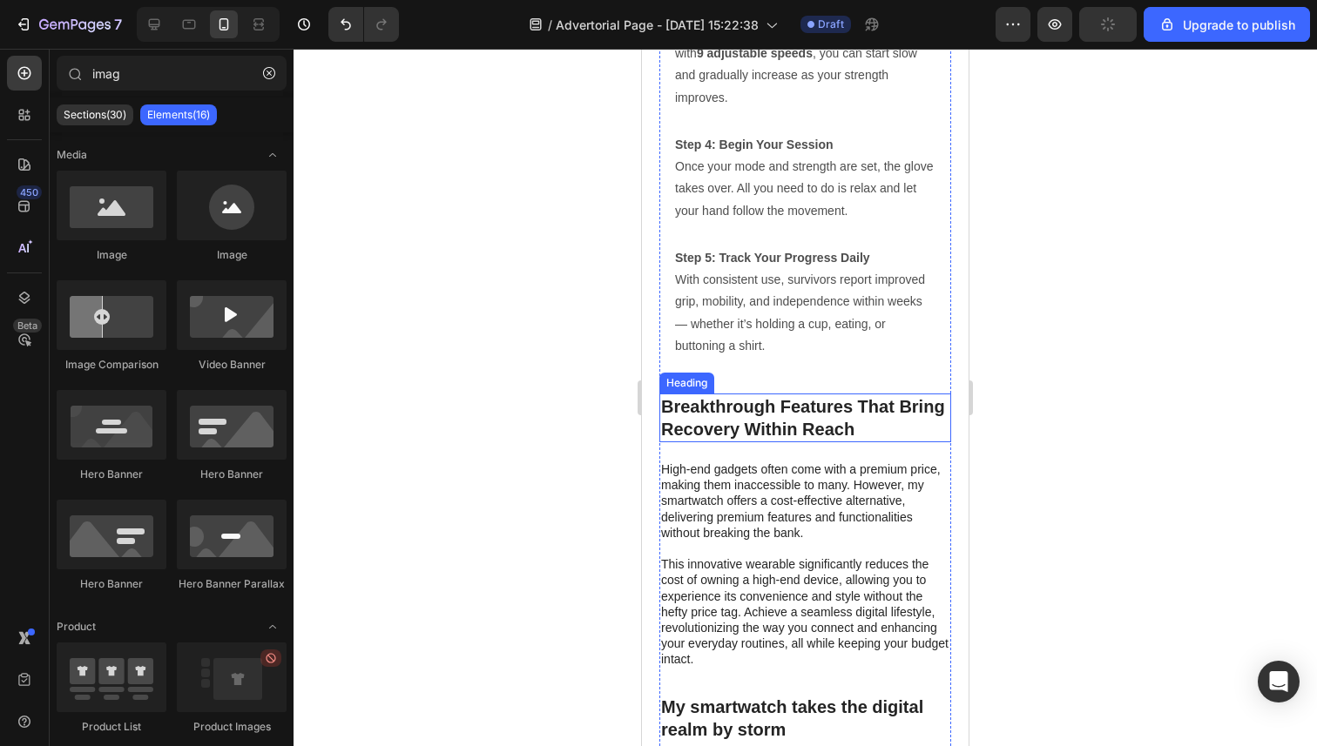
click at [794, 421] on p "Breakthrough Features That Bring Recovery Within Reach" at bounding box center [805, 417] width 288 height 45
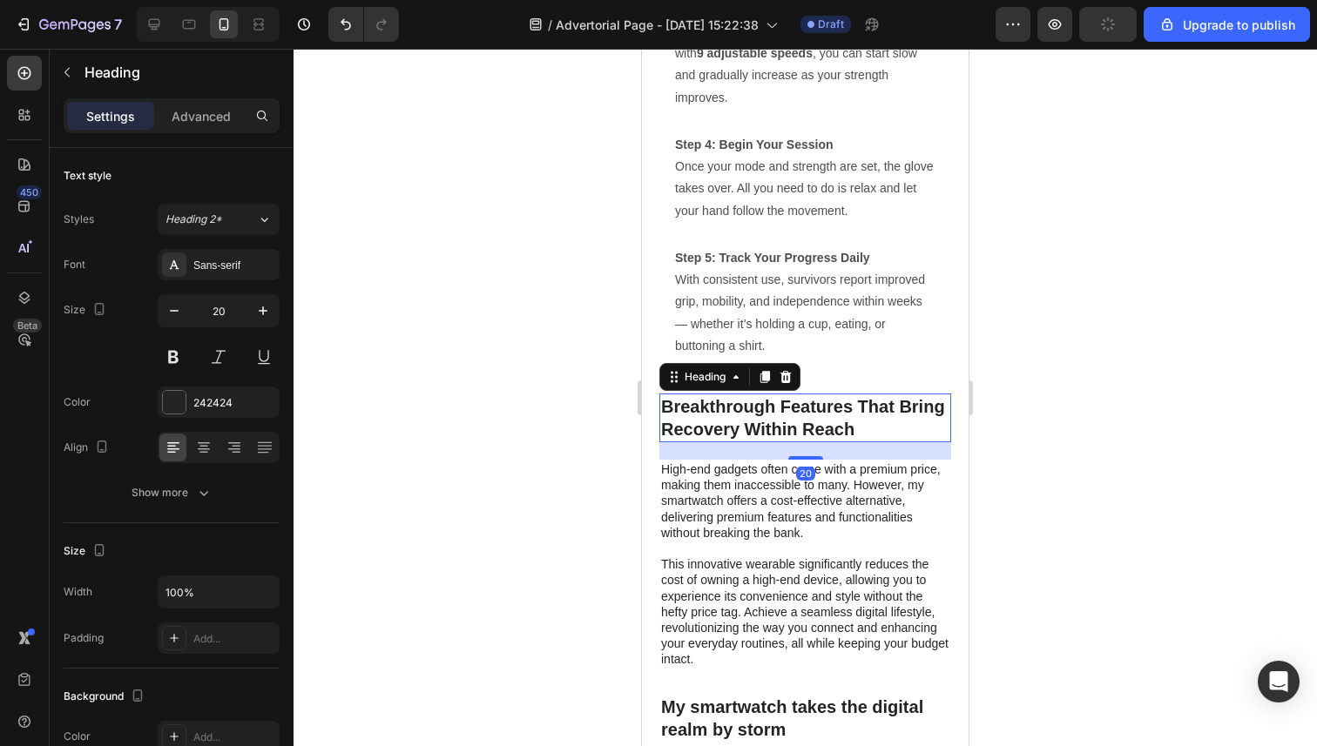
click at [788, 381] on icon at bounding box center [785, 377] width 11 height 12
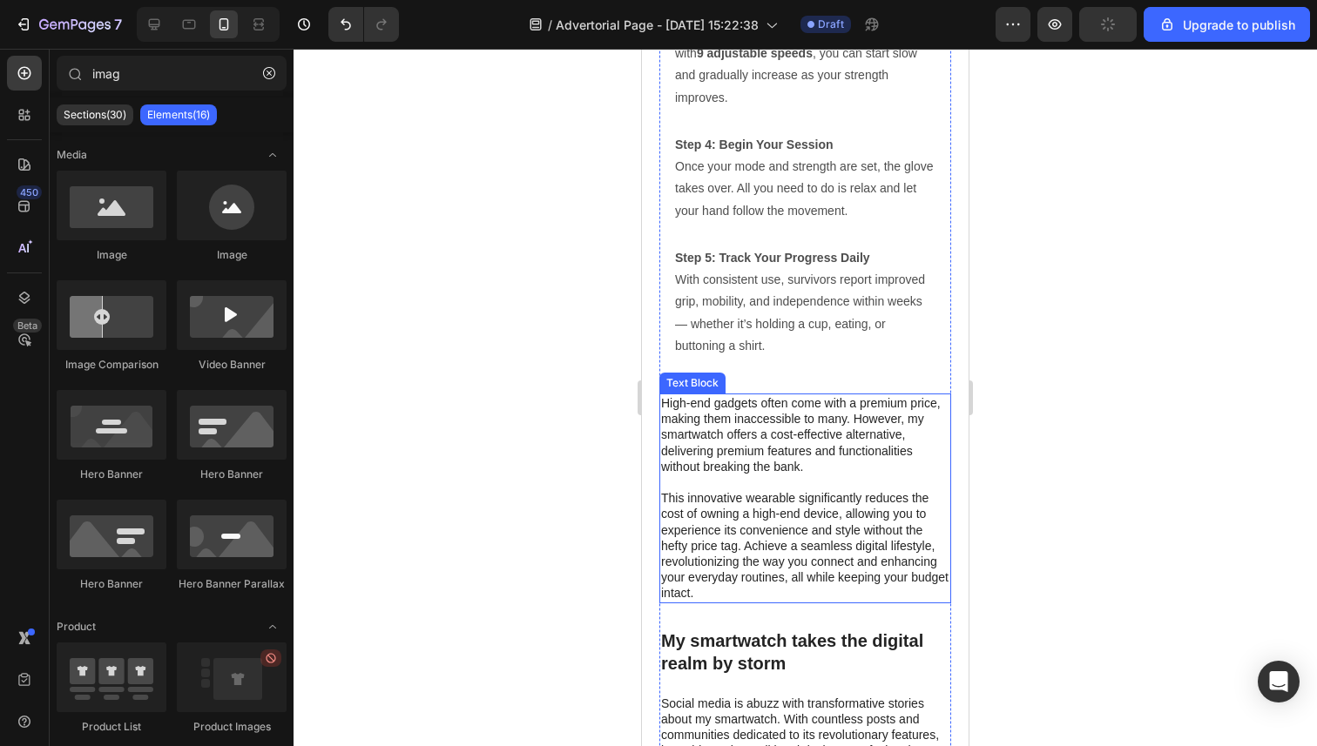
click at [767, 443] on p "High-end gadgets often come with a premium price, making them inaccessible to m…" at bounding box center [805, 434] width 288 height 79
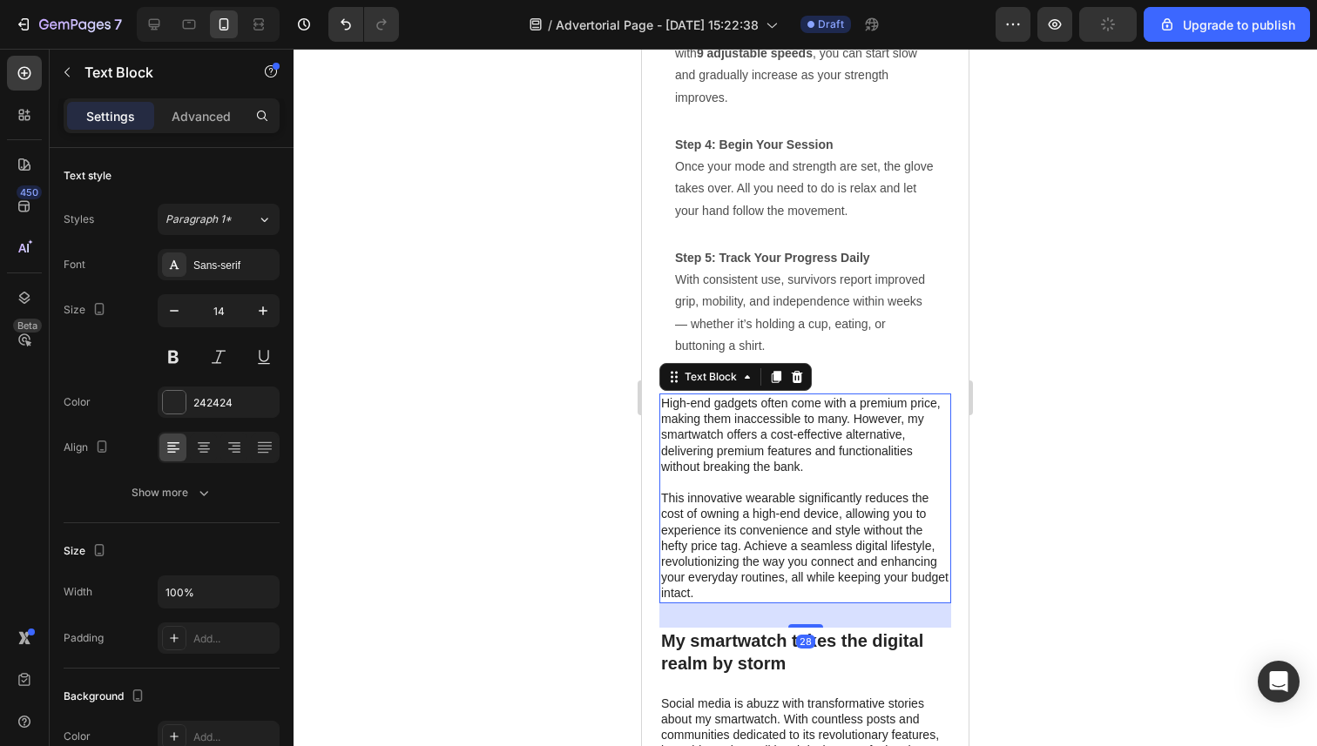
click at [797, 363] on div "Text Block" at bounding box center [735, 377] width 152 height 28
click at [799, 384] on div at bounding box center [796, 377] width 21 height 21
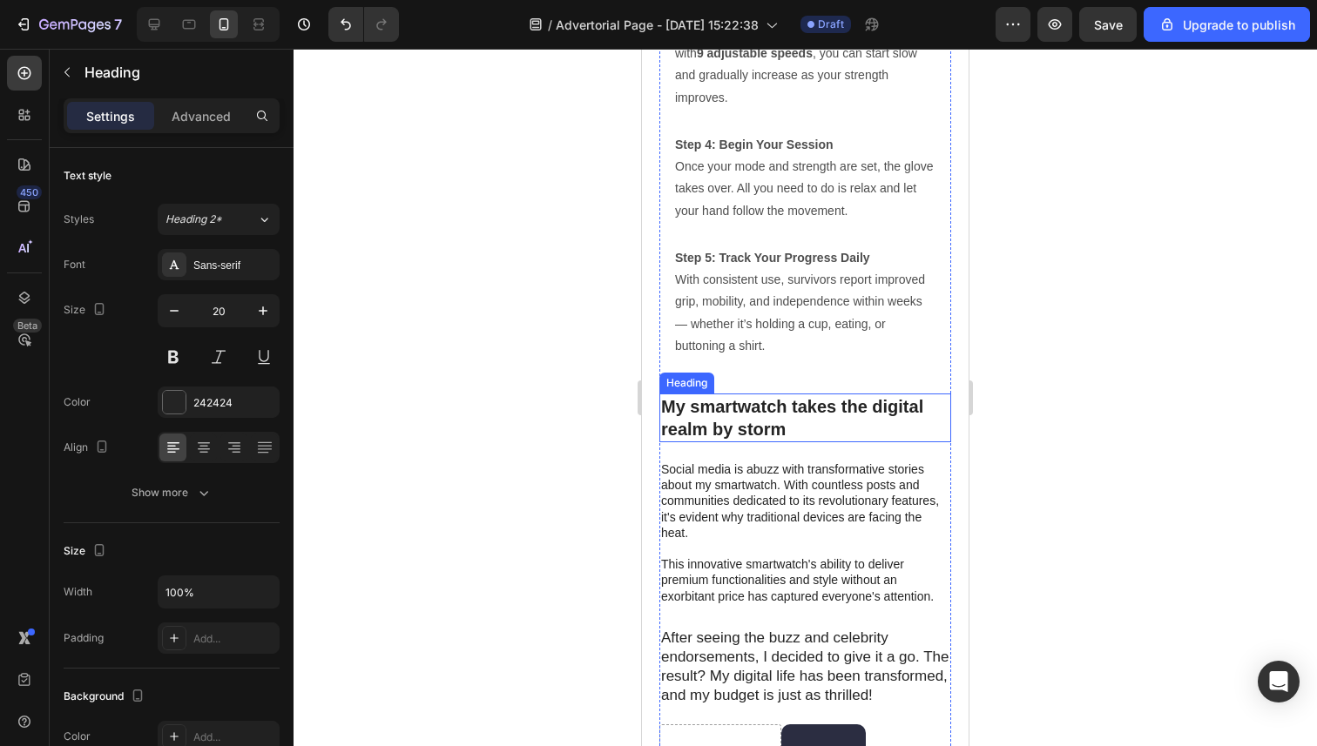
click at [773, 435] on h2 "My smartwatch takes the digital realm by storm" at bounding box center [805, 418] width 292 height 49
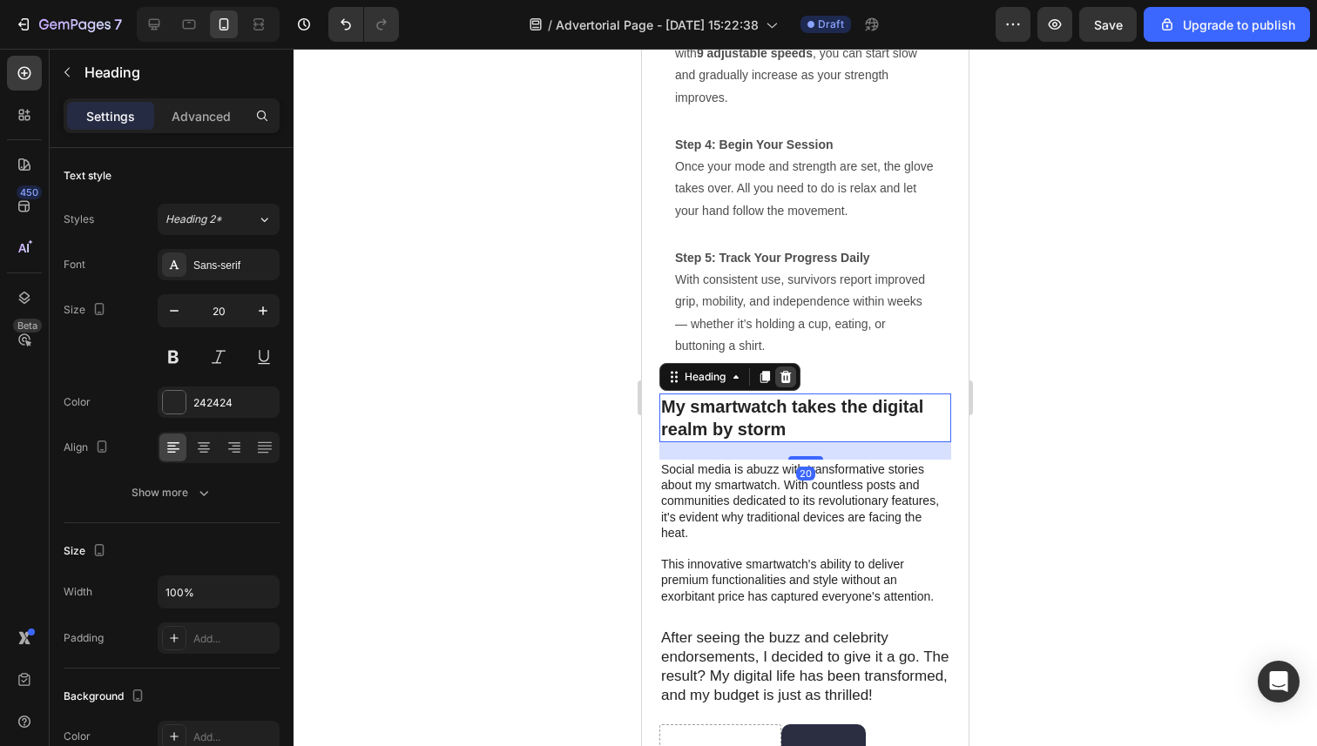
click at [786, 378] on icon at bounding box center [785, 377] width 11 height 12
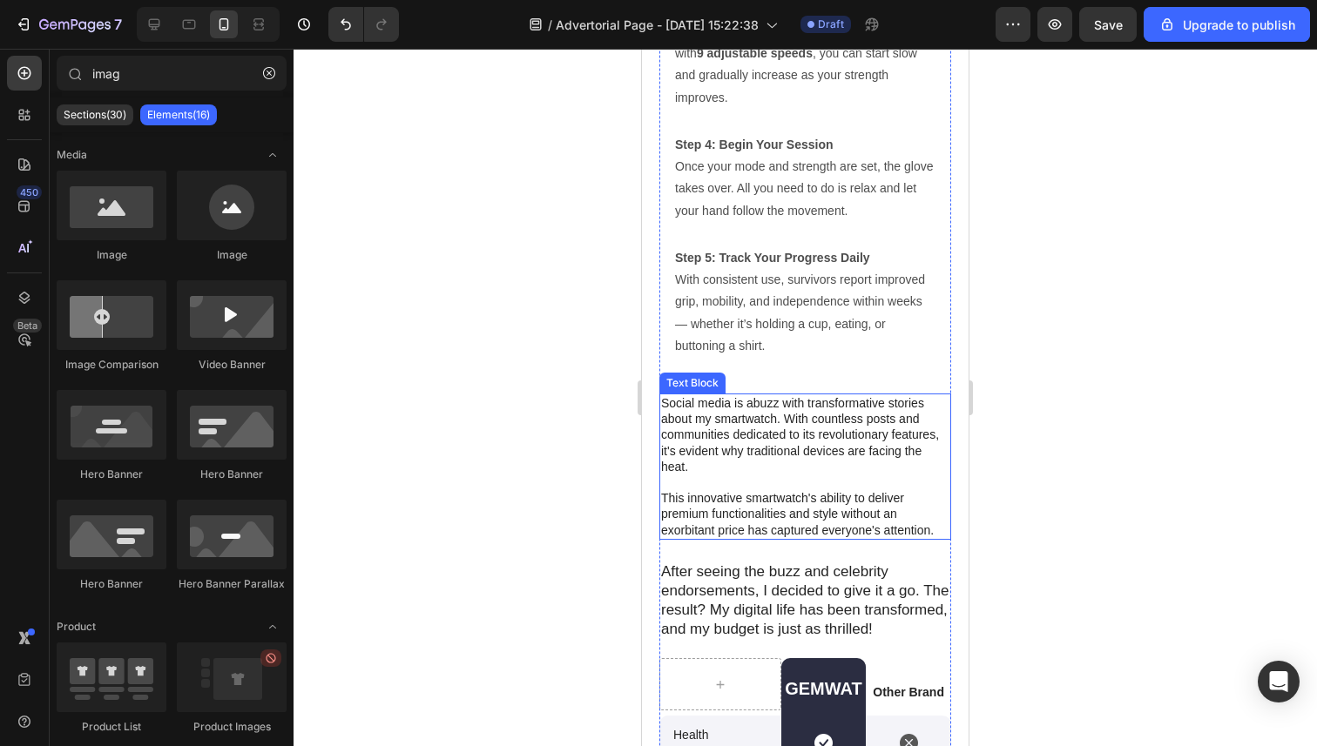
click at [765, 443] on p "Social media is abuzz with transformative stories about my smartwatch. With cou…" at bounding box center [806, 434] width 290 height 79
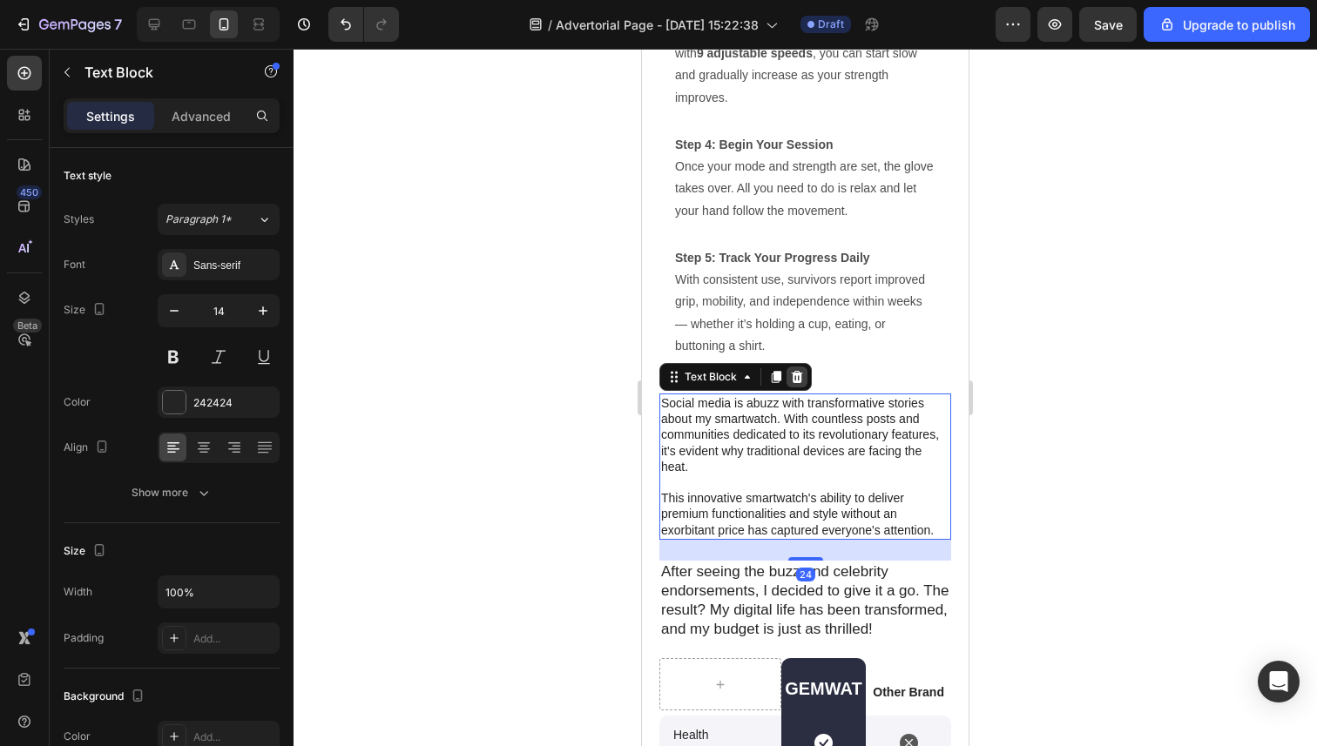
click at [798, 378] on icon at bounding box center [797, 377] width 14 height 14
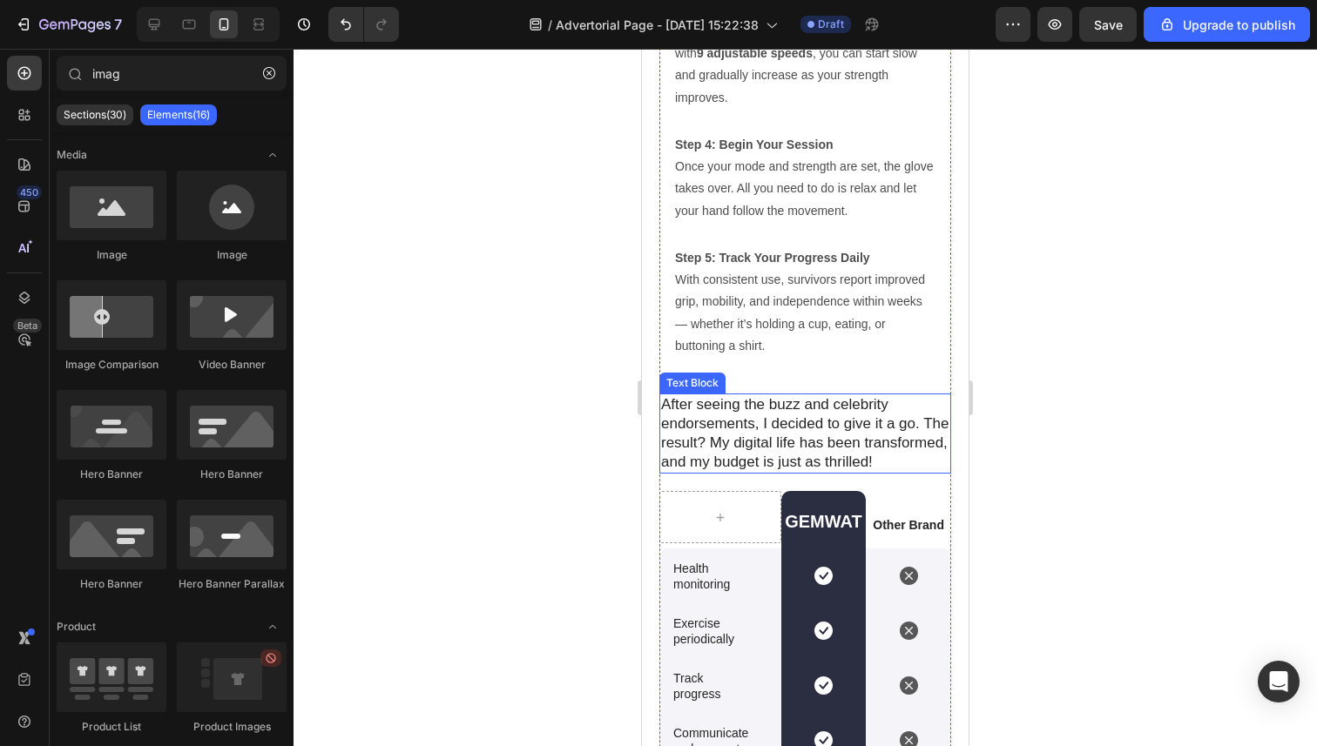
click at [756, 455] on p "After seeing the buzz and celebrity endorsements, I decided to give it a go. Th…" at bounding box center [806, 433] width 290 height 77
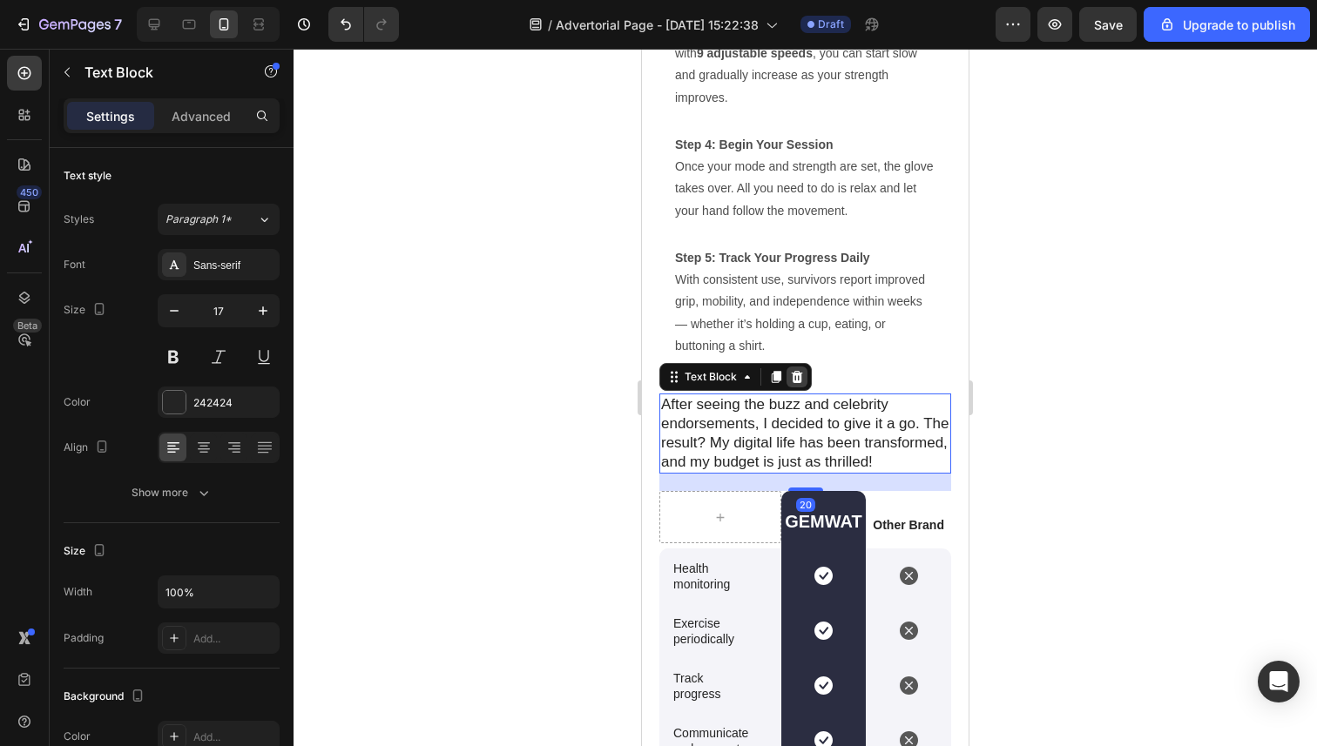
click at [793, 379] on icon at bounding box center [797, 377] width 11 height 12
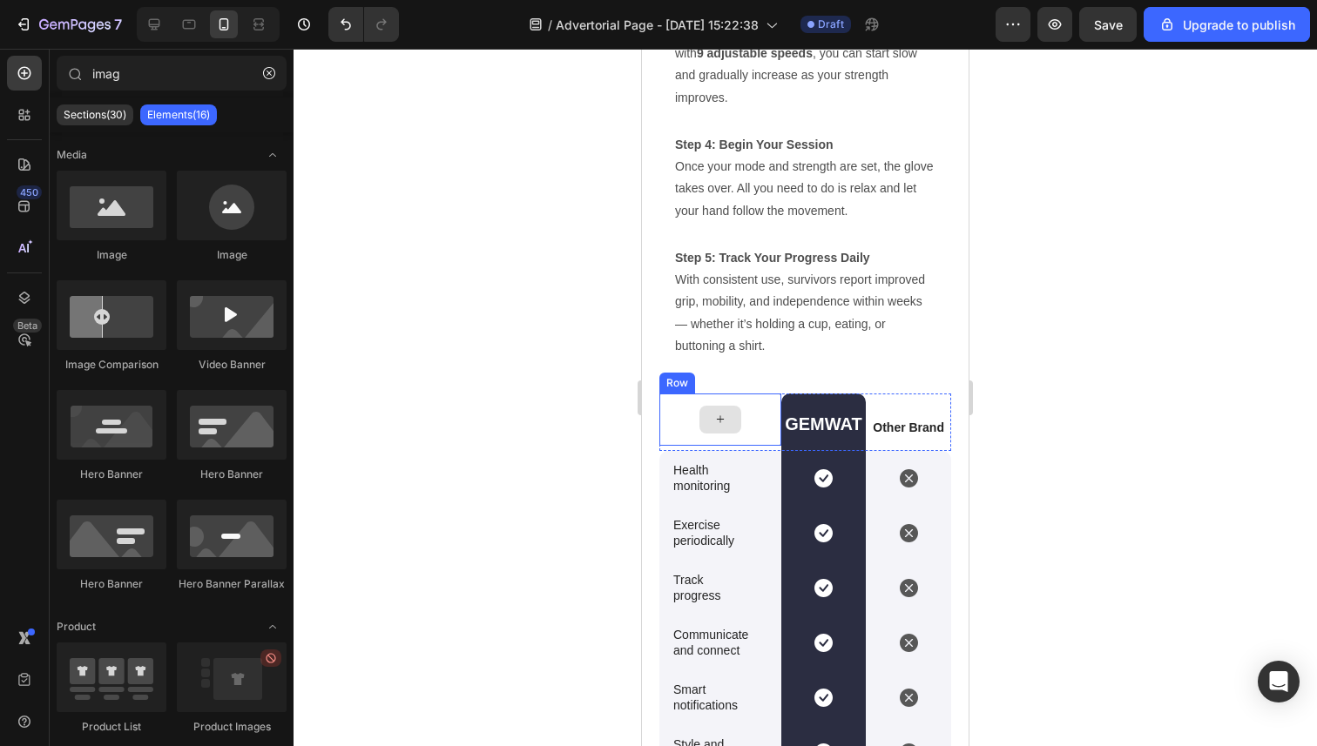
click at [553, 427] on div at bounding box center [804, 398] width 1023 height 698
click at [821, 412] on h2 "GEMWAT" at bounding box center [823, 424] width 85 height 26
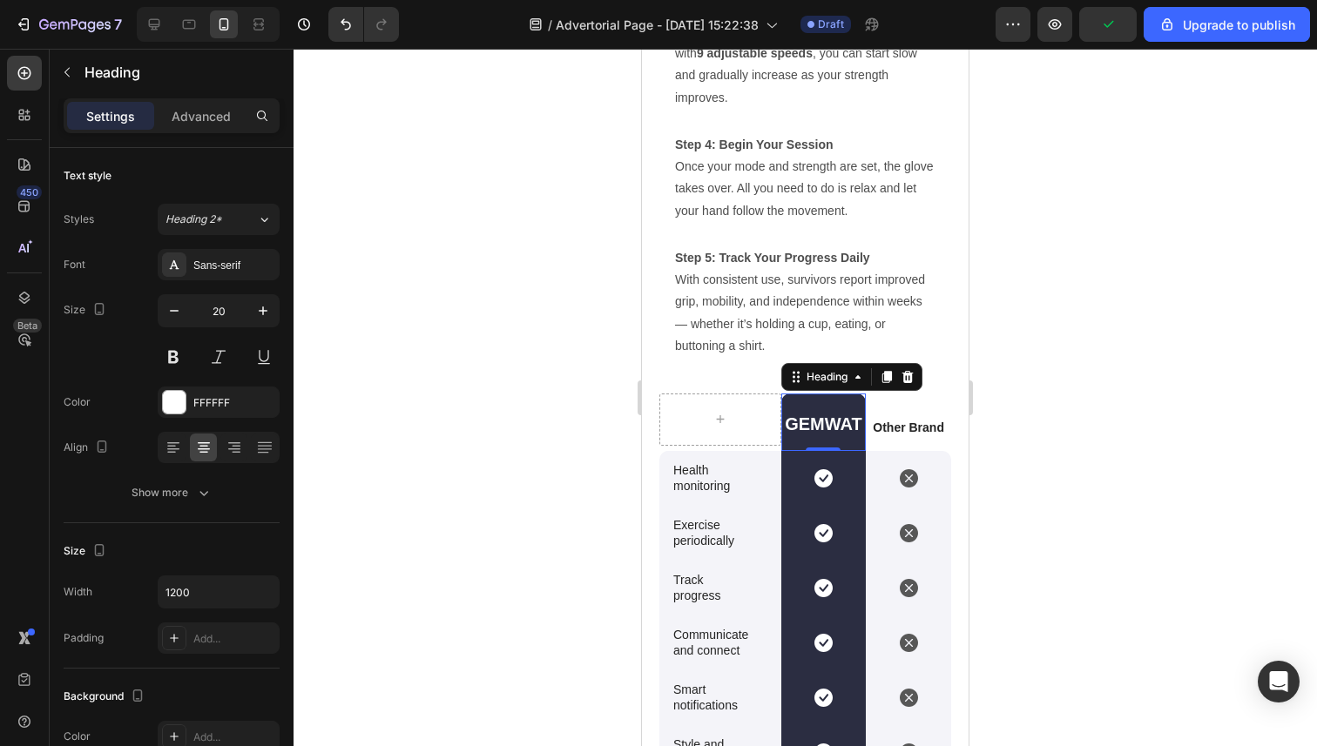
click at [823, 417] on h2 "GEMWAT" at bounding box center [823, 424] width 85 height 26
click at [823, 418] on p "GEMWAT" at bounding box center [823, 424] width 85 height 23
click at [556, 423] on div at bounding box center [804, 398] width 1023 height 698
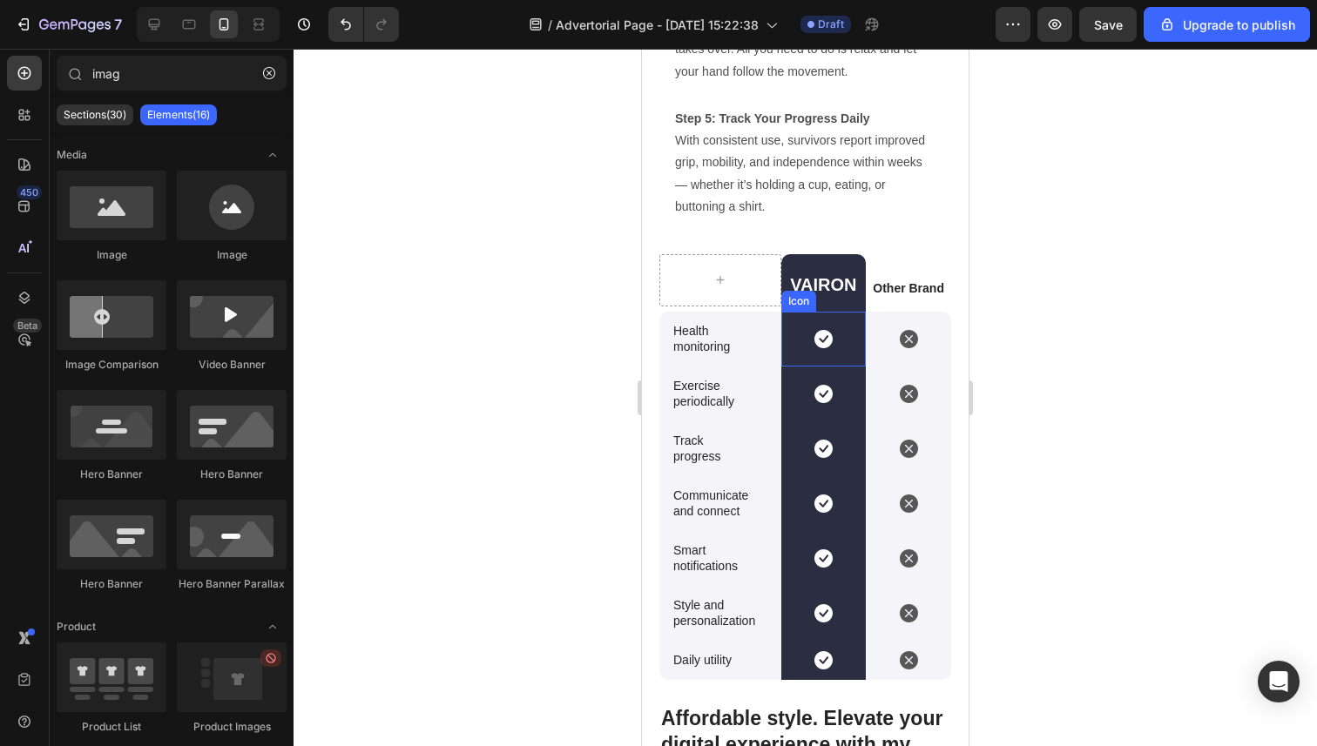
scroll to position [5547, 0]
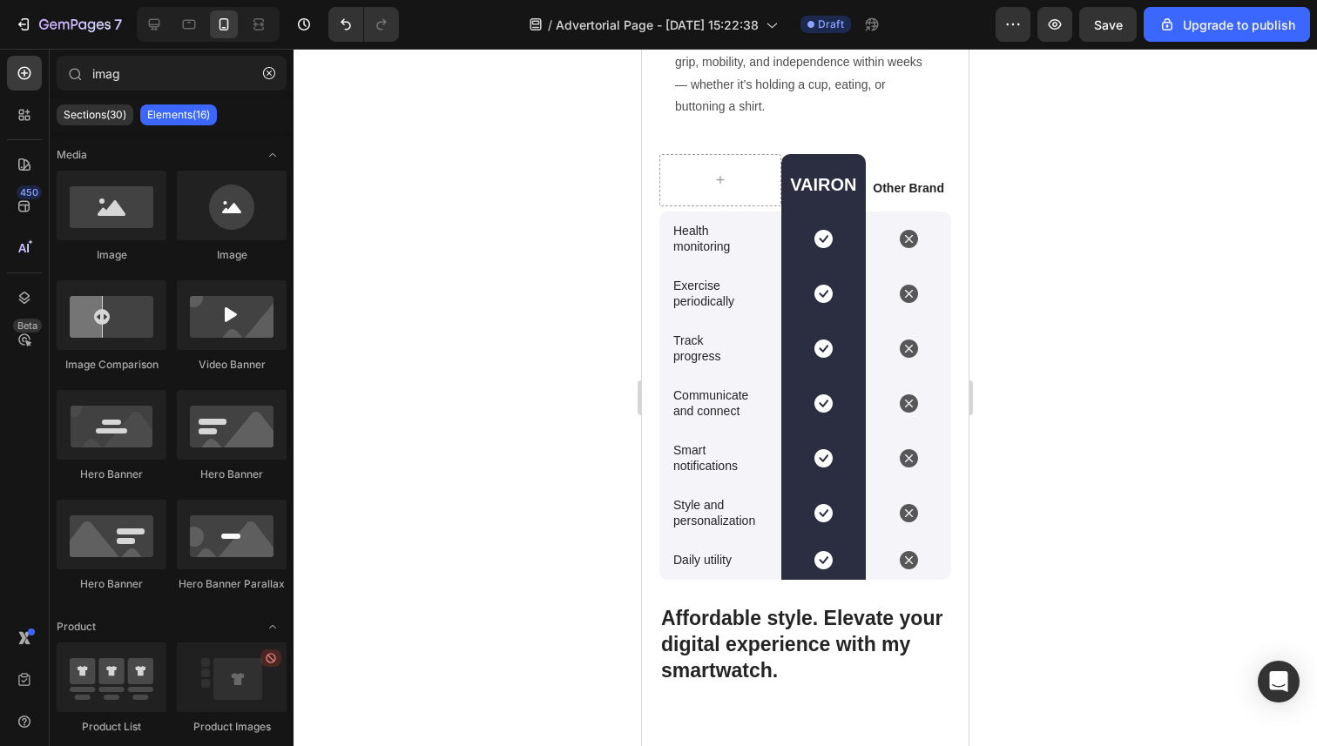
click at [496, 358] on div at bounding box center [804, 398] width 1023 height 698
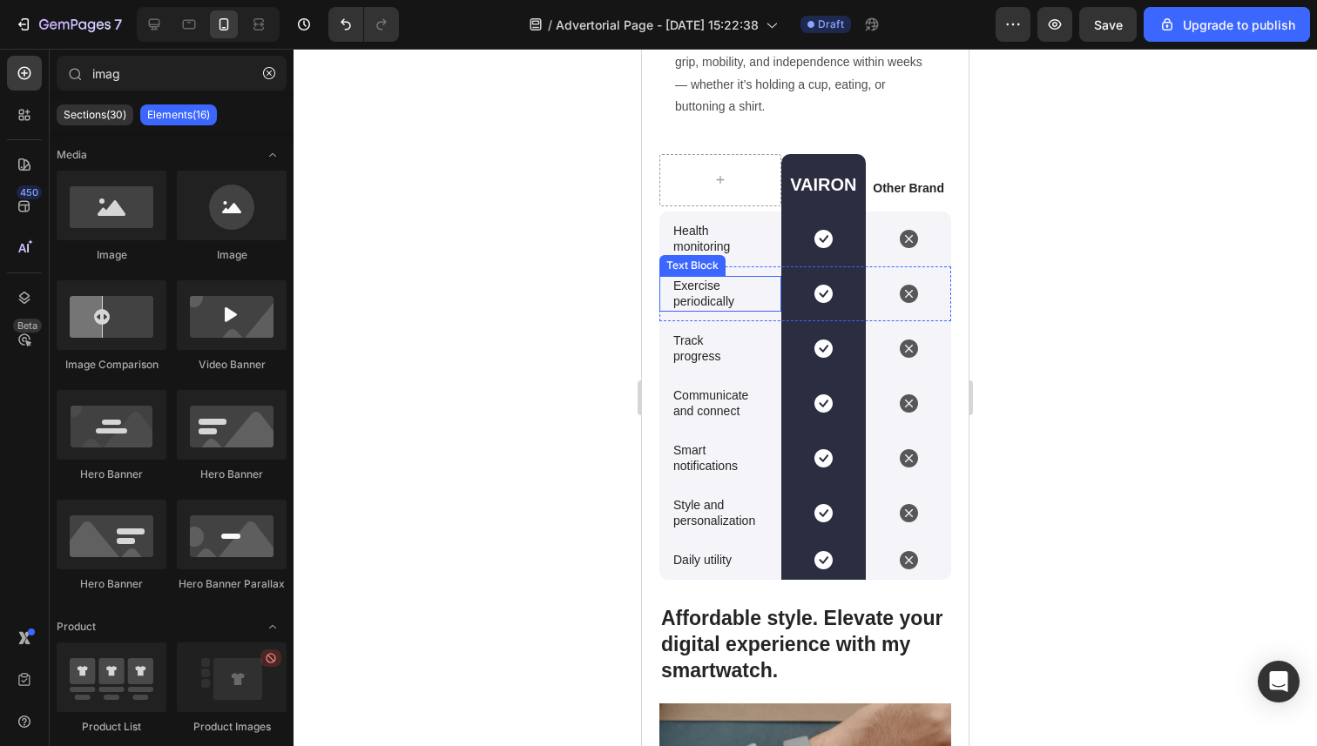
click at [721, 247] on p "Health monitoring" at bounding box center [712, 238] width 79 height 31
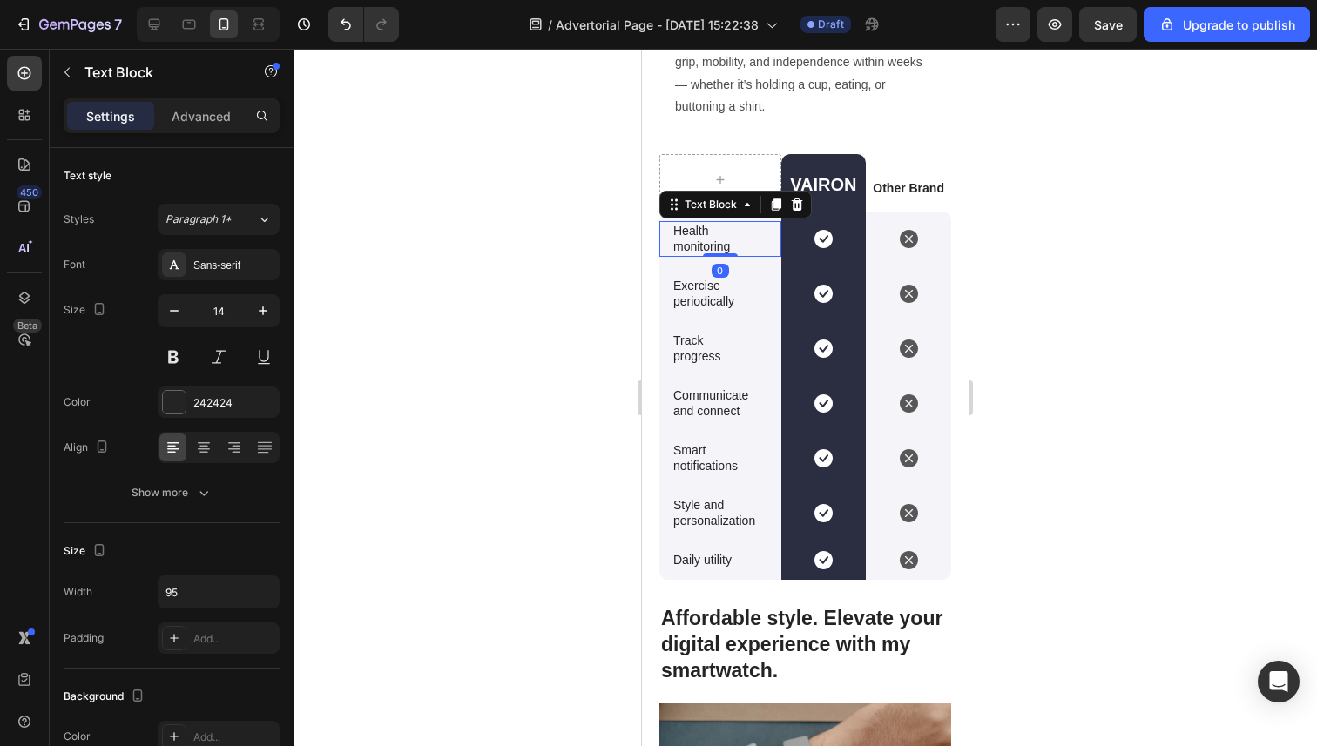
click at [721, 247] on p "Health monitoring" at bounding box center [712, 238] width 79 height 31
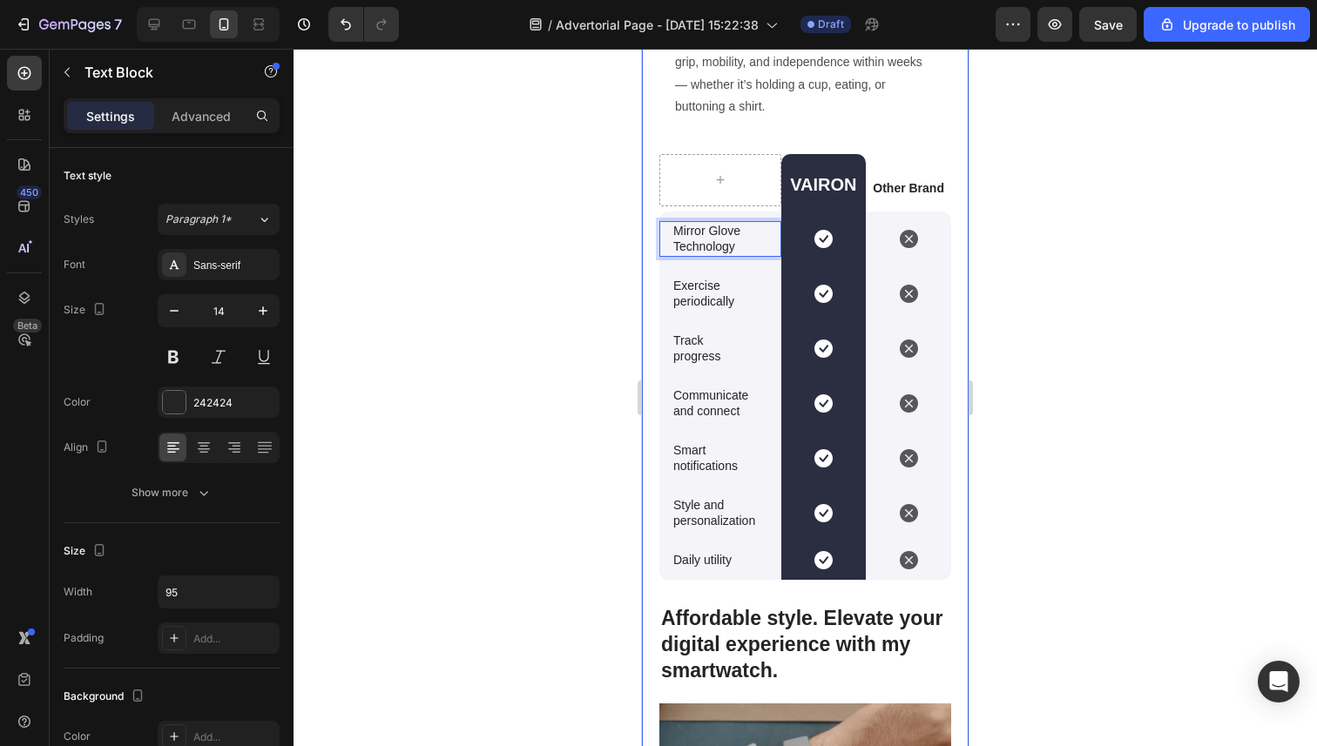
click at [555, 288] on div at bounding box center [804, 398] width 1023 height 698
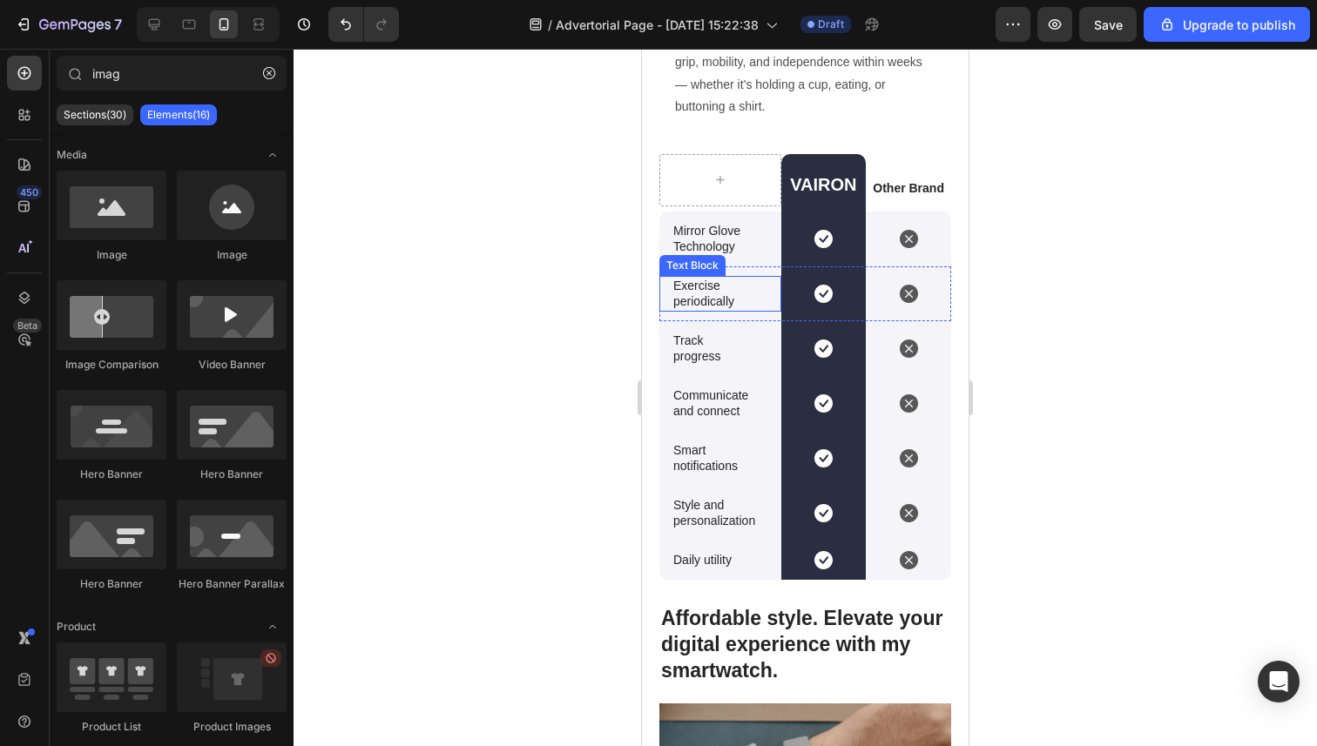
click at [698, 296] on p "Exercise periodically" at bounding box center [712, 293] width 79 height 31
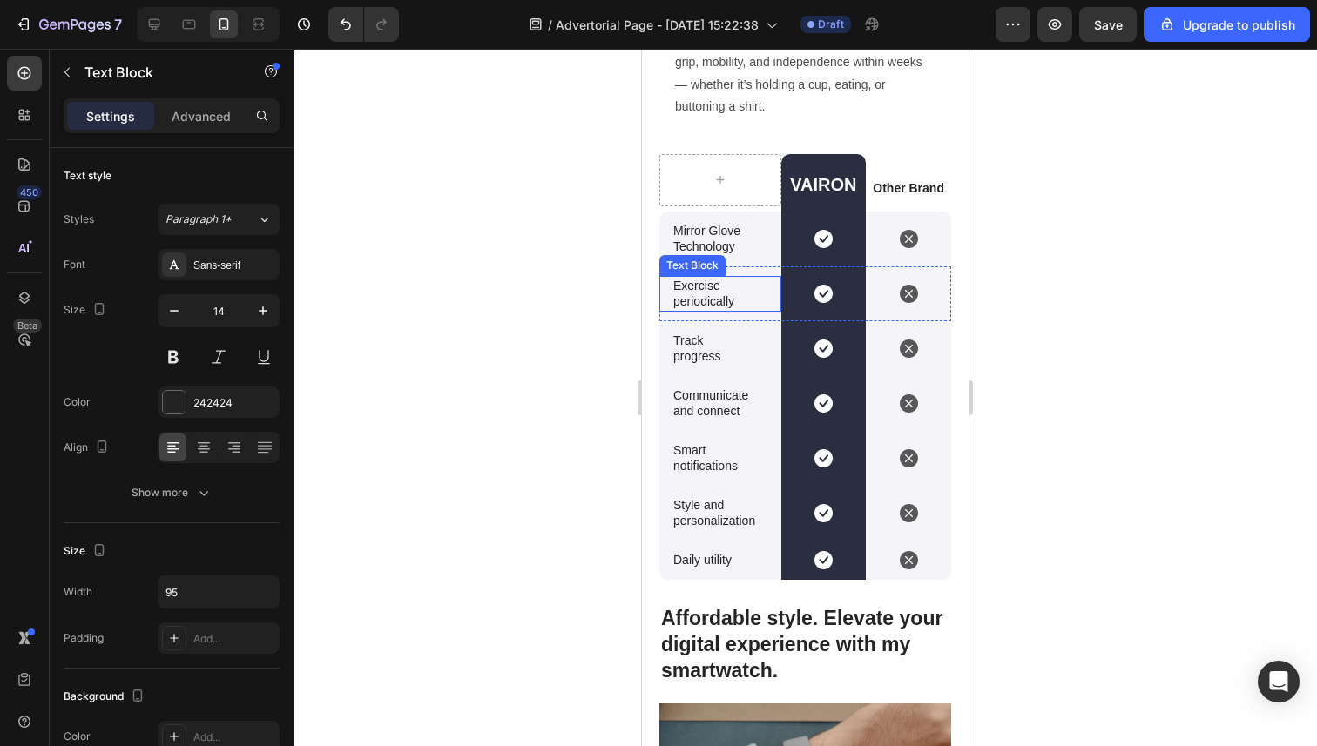
click at [698, 296] on p "Exercise periodically" at bounding box center [712, 293] width 79 height 31
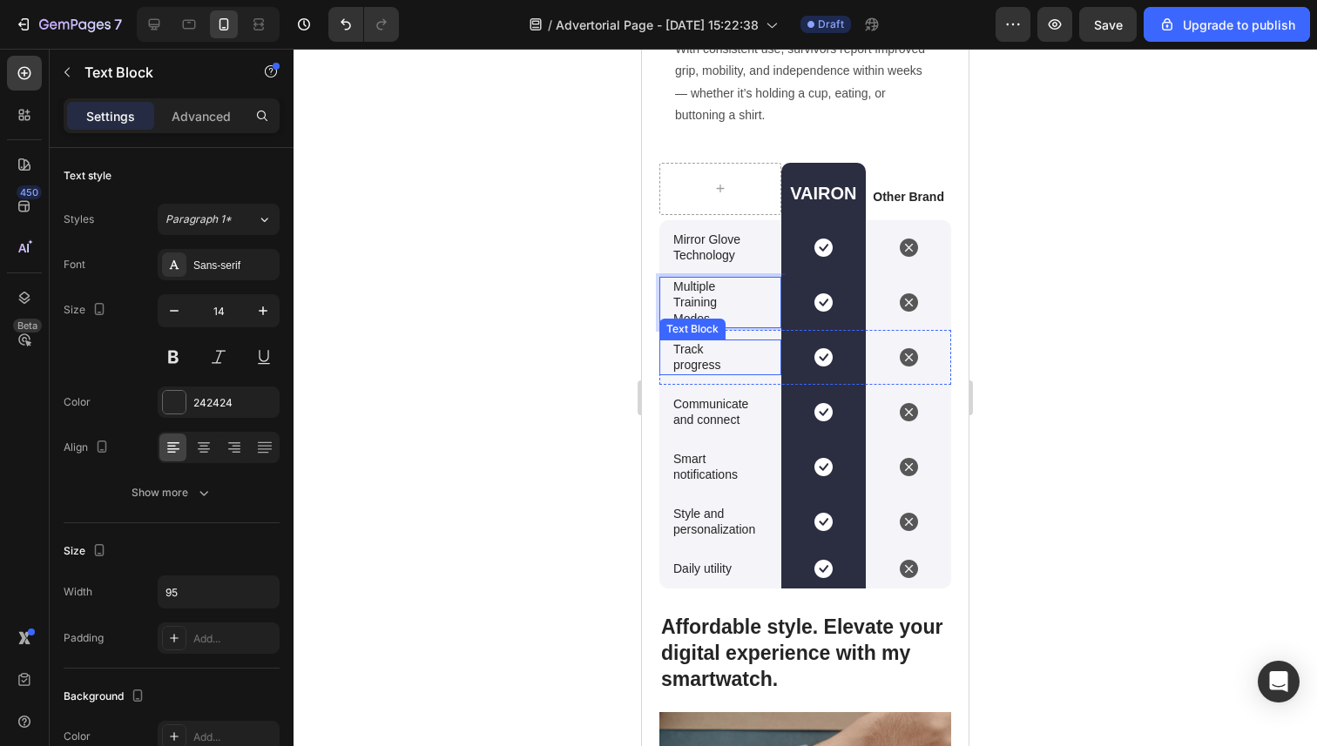
click at [684, 358] on p "Track progress" at bounding box center [712, 356] width 79 height 31
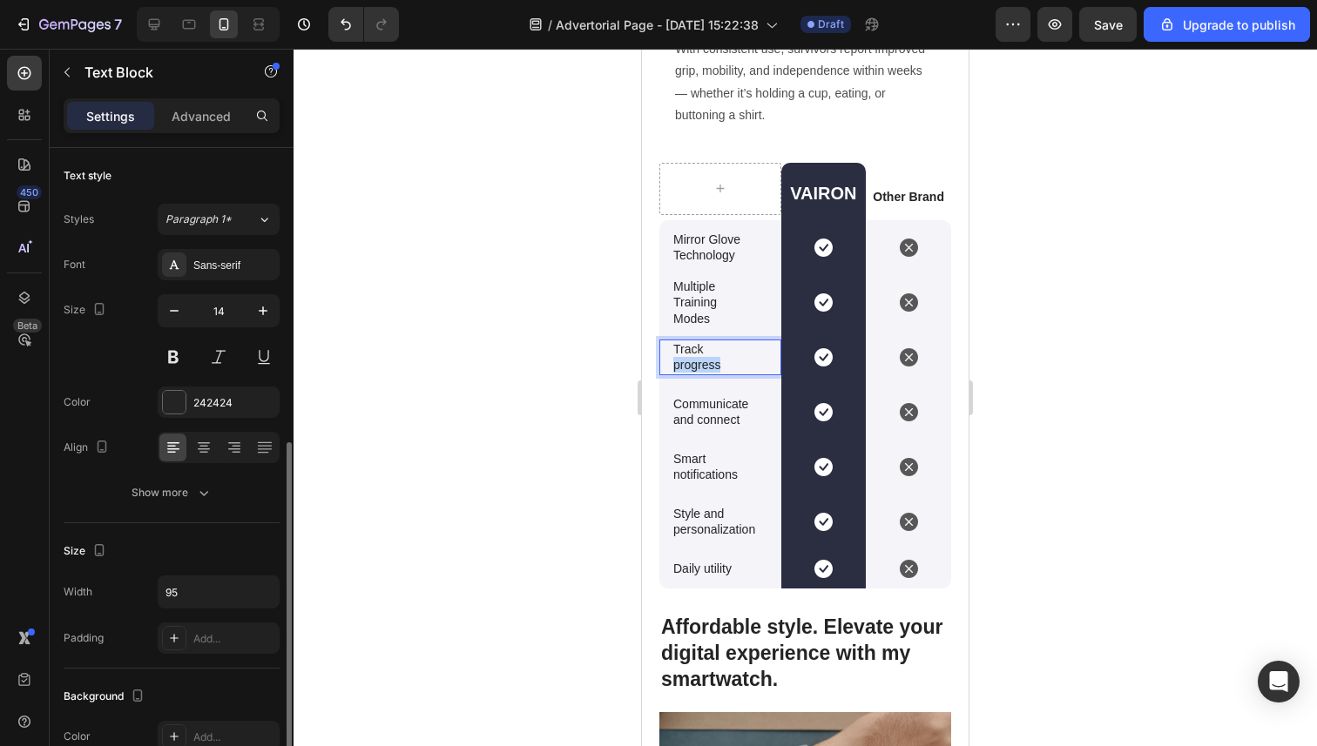
scroll to position [181, 0]
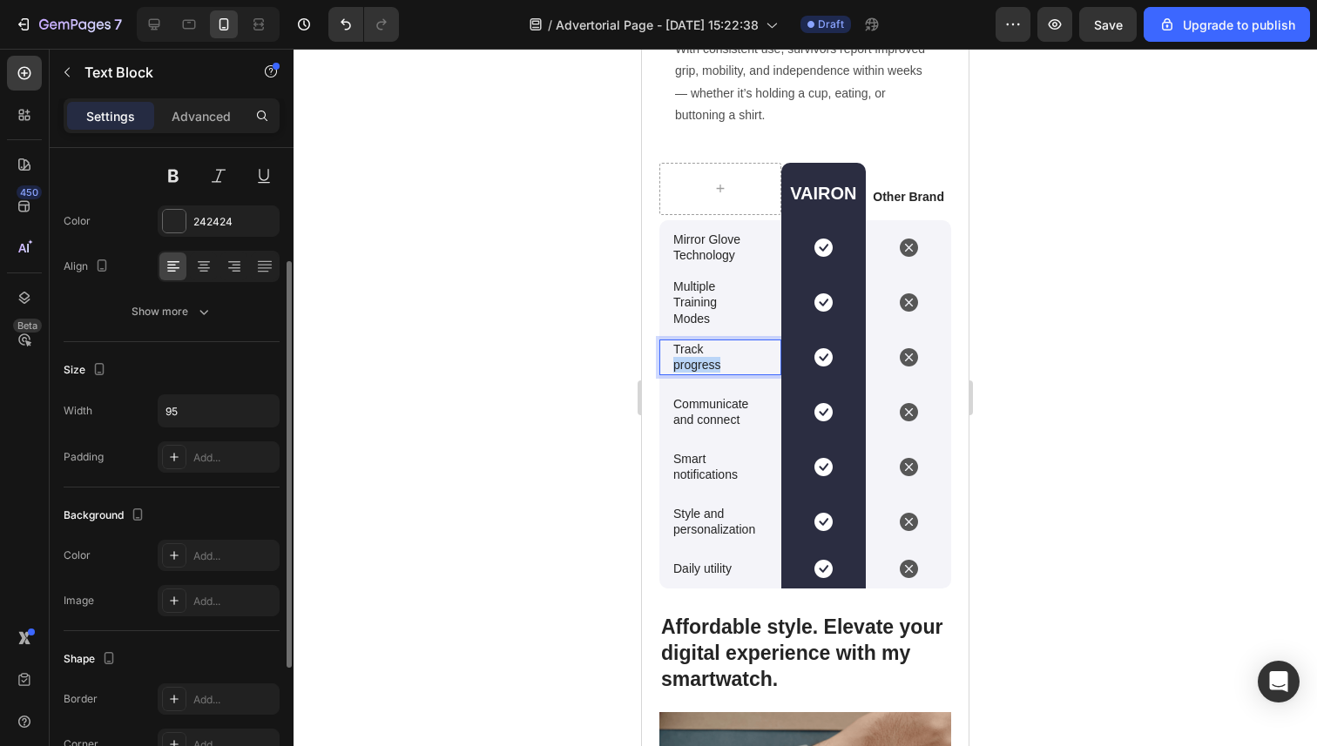
click at [684, 358] on p "Track progress" at bounding box center [712, 356] width 79 height 31
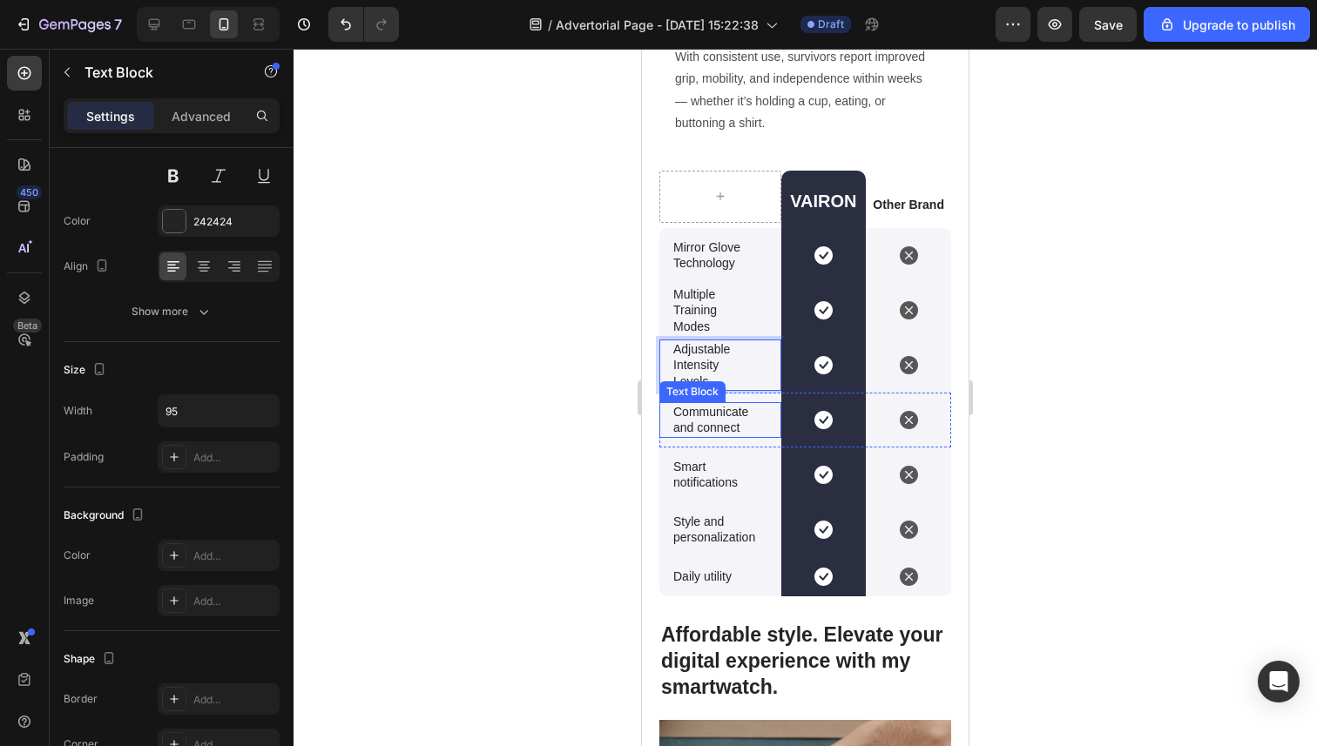
click at [701, 422] on p "Communicate and connect" at bounding box center [712, 419] width 79 height 31
click at [702, 475] on p "Smart notifications" at bounding box center [712, 474] width 79 height 31
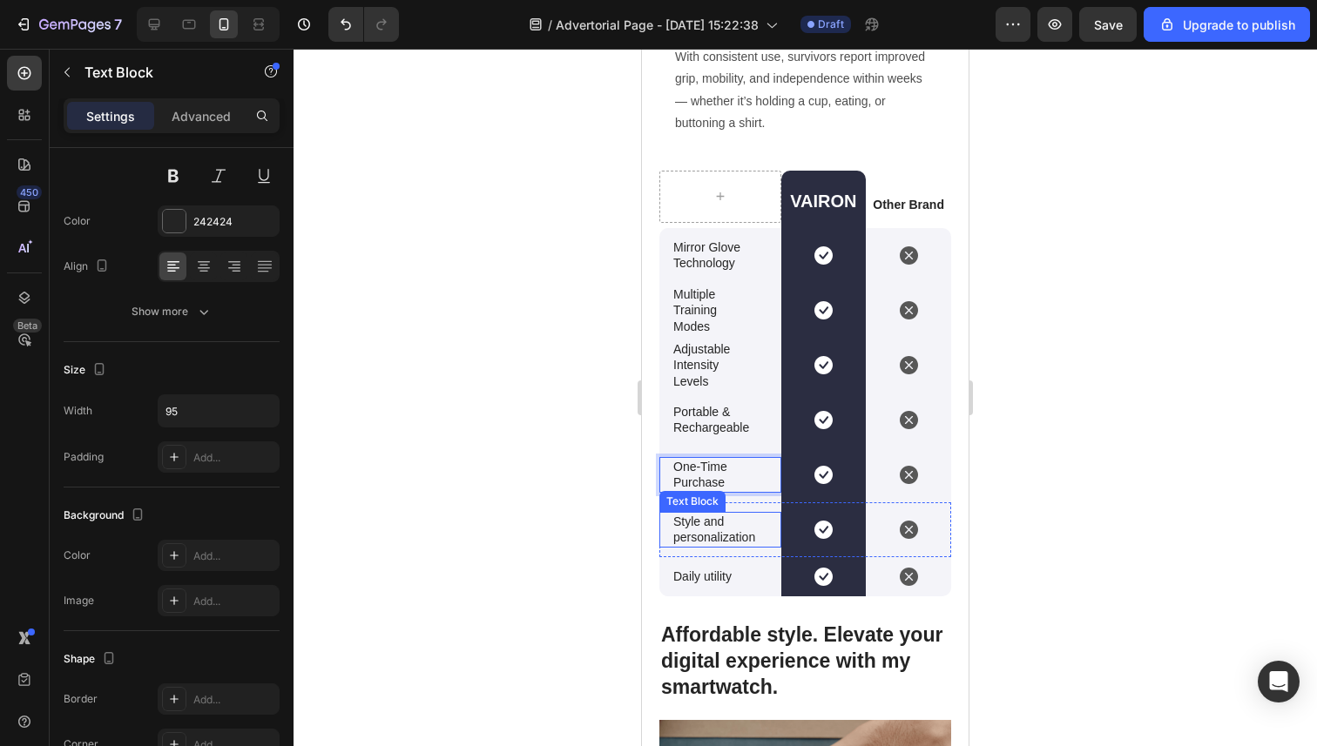
click at [723, 545] on p "Style and personalization" at bounding box center [720, 529] width 94 height 31
click at [723, 545] on div at bounding box center [720, 545] width 35 height 3
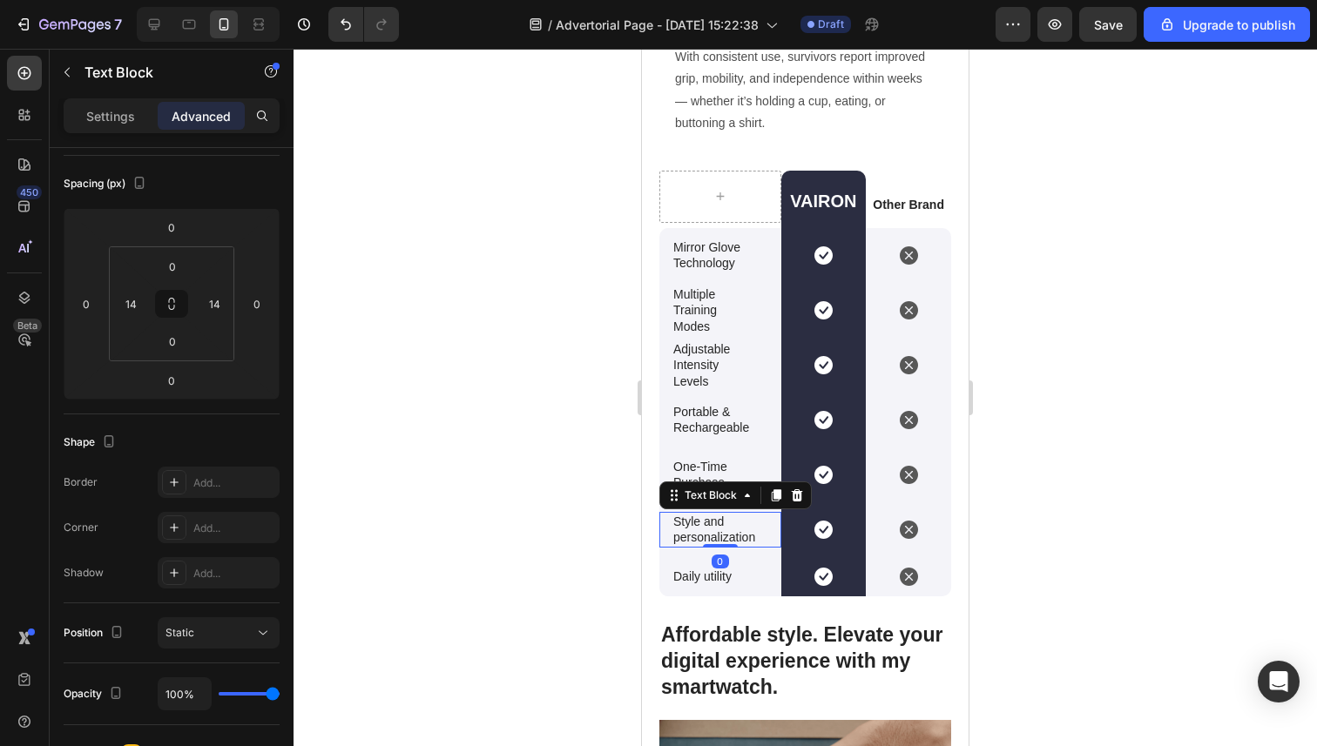
click at [724, 529] on p "Style and personalization" at bounding box center [720, 529] width 94 height 31
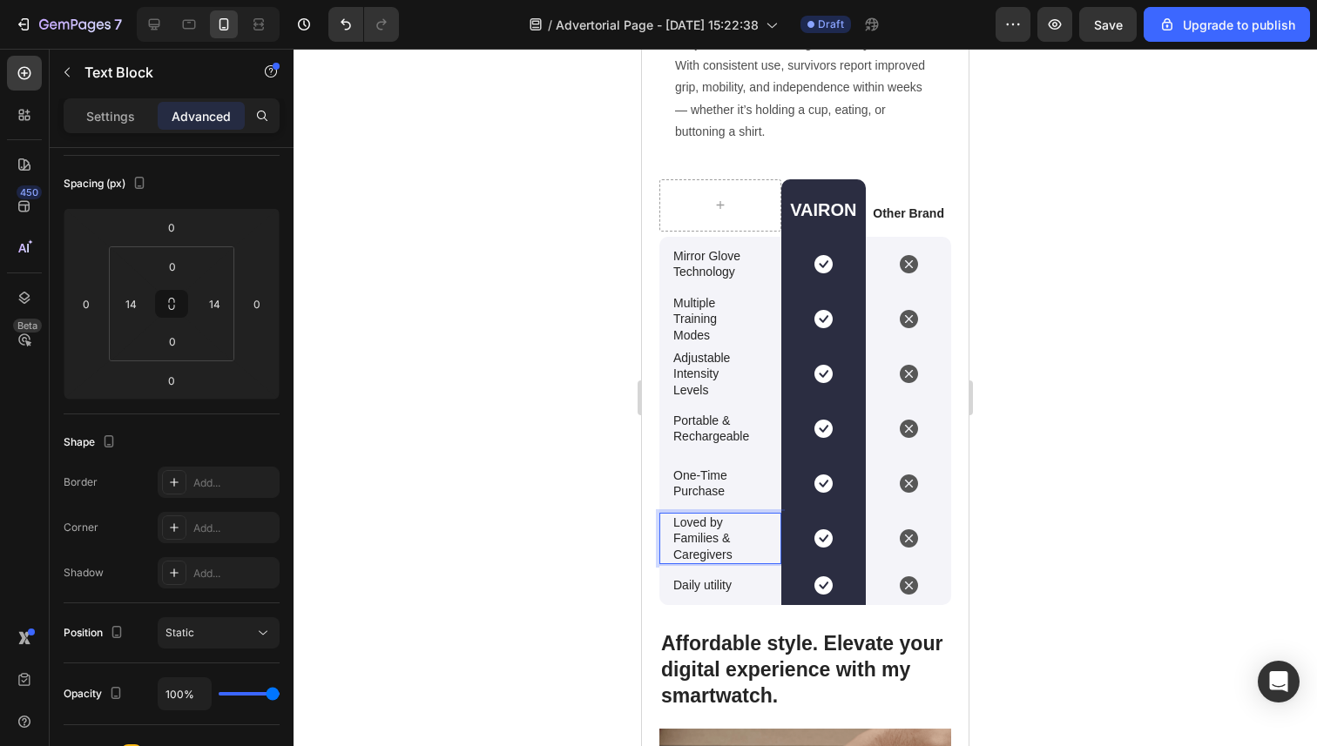
click at [546, 528] on div at bounding box center [804, 398] width 1023 height 698
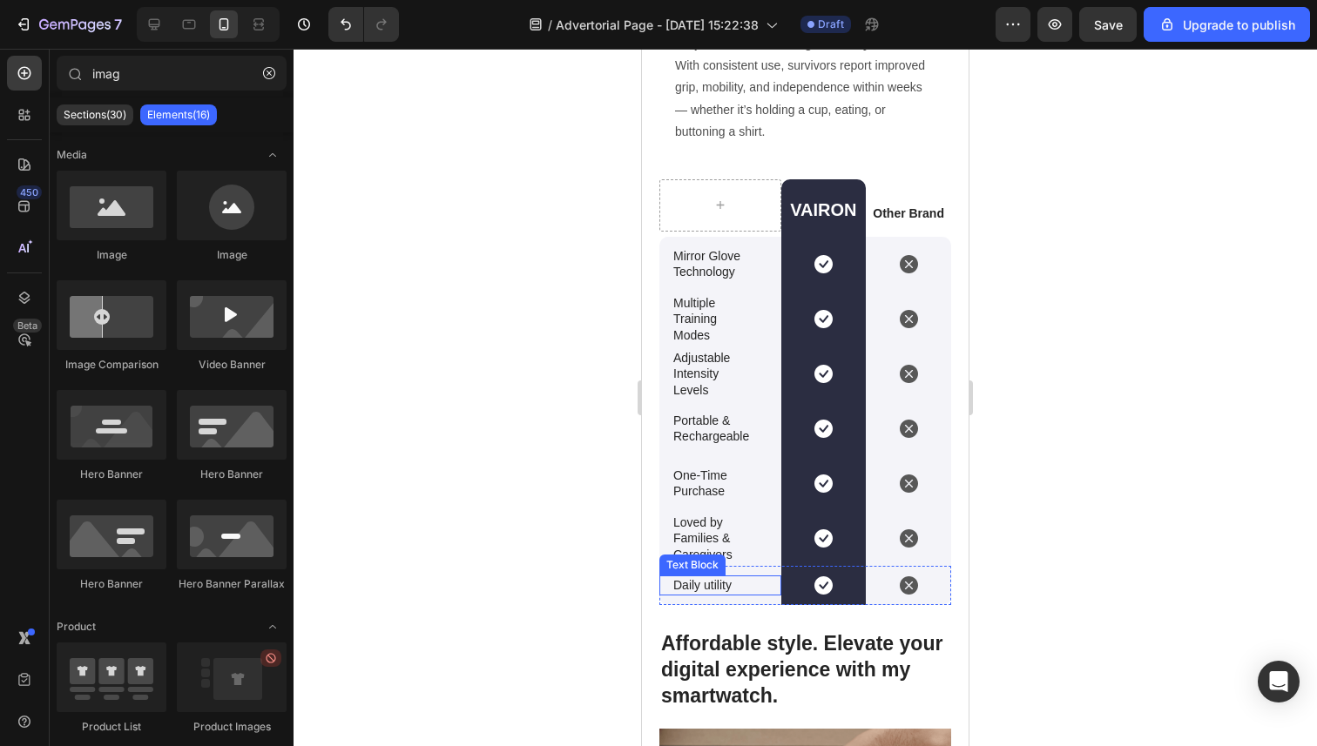
click at [710, 585] on p "Daily utility" at bounding box center [712, 585] width 79 height 16
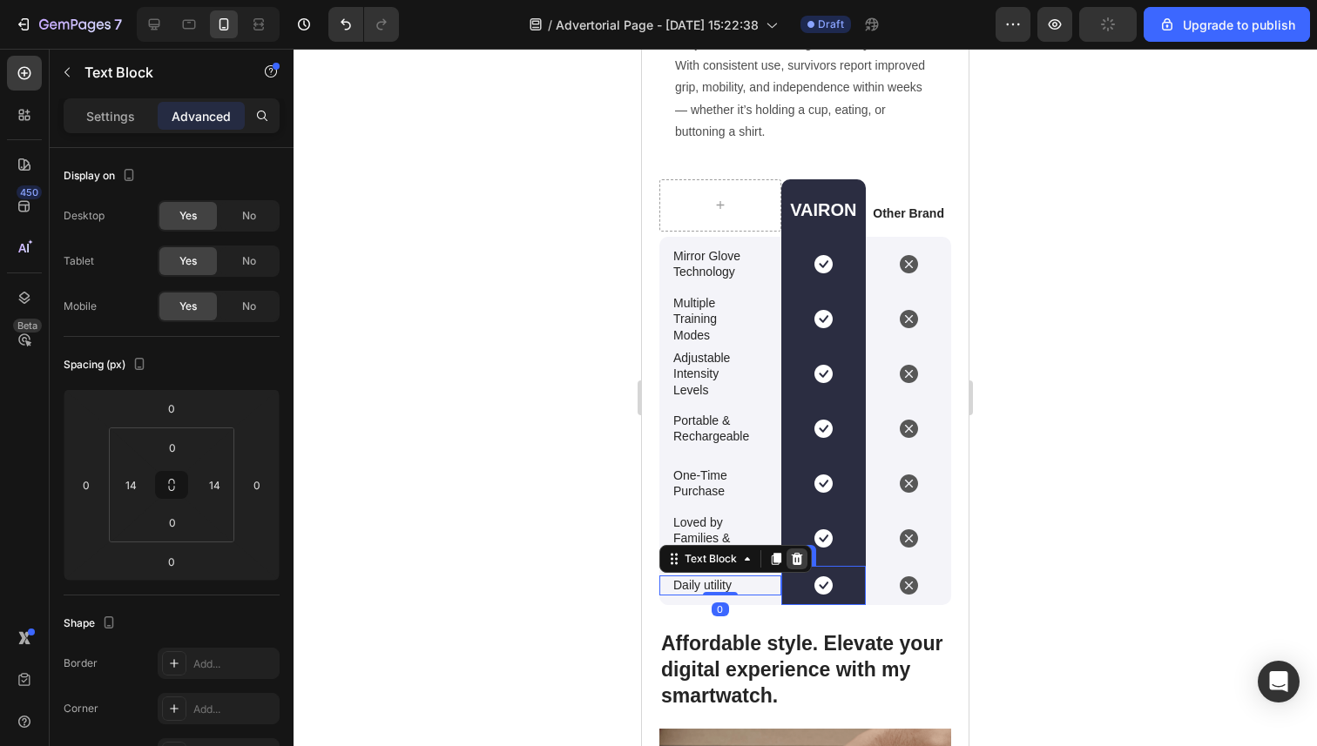
click at [795, 564] on icon at bounding box center [797, 559] width 11 height 12
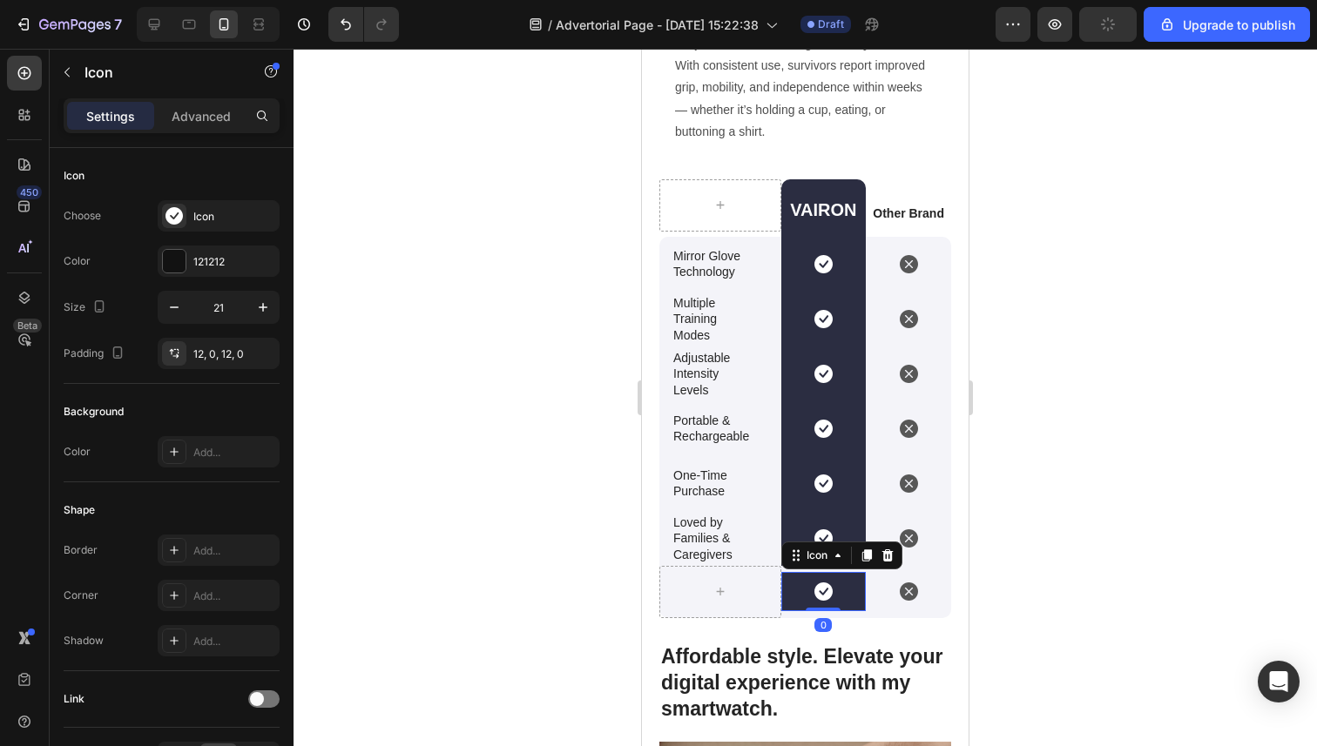
click at [836, 580] on div "Icon 0" at bounding box center [823, 591] width 85 height 39
click at [889, 563] on div at bounding box center [887, 555] width 21 height 21
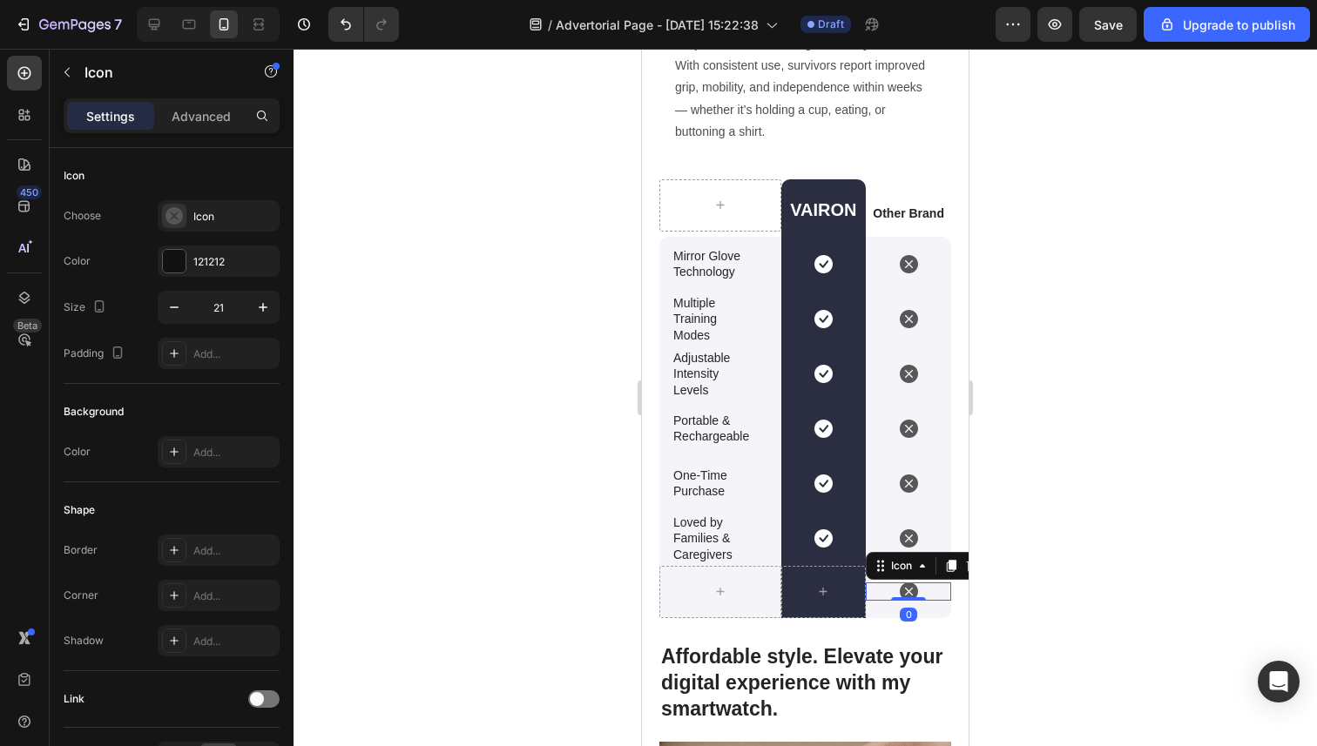
click at [908, 594] on icon at bounding box center [909, 592] width 18 height 18
click at [956, 569] on icon at bounding box center [952, 567] width 10 height 12
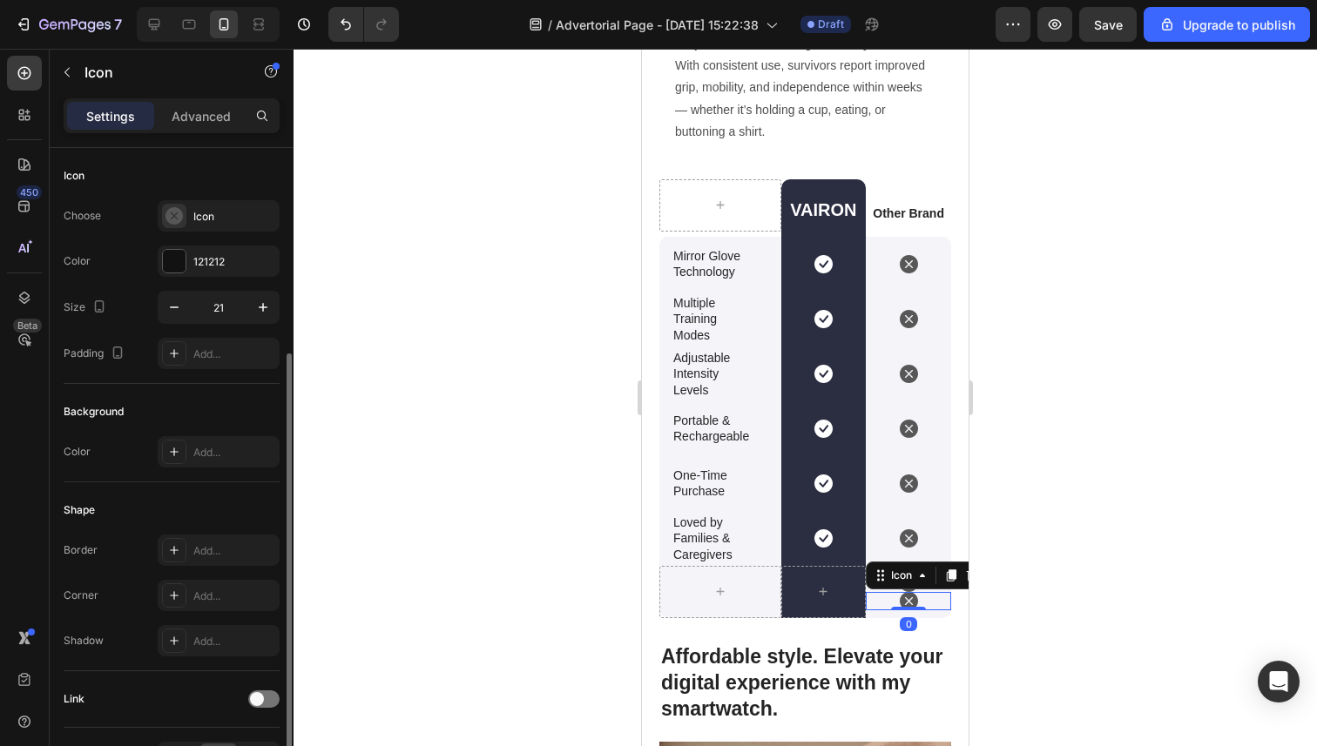
scroll to position [111, 0]
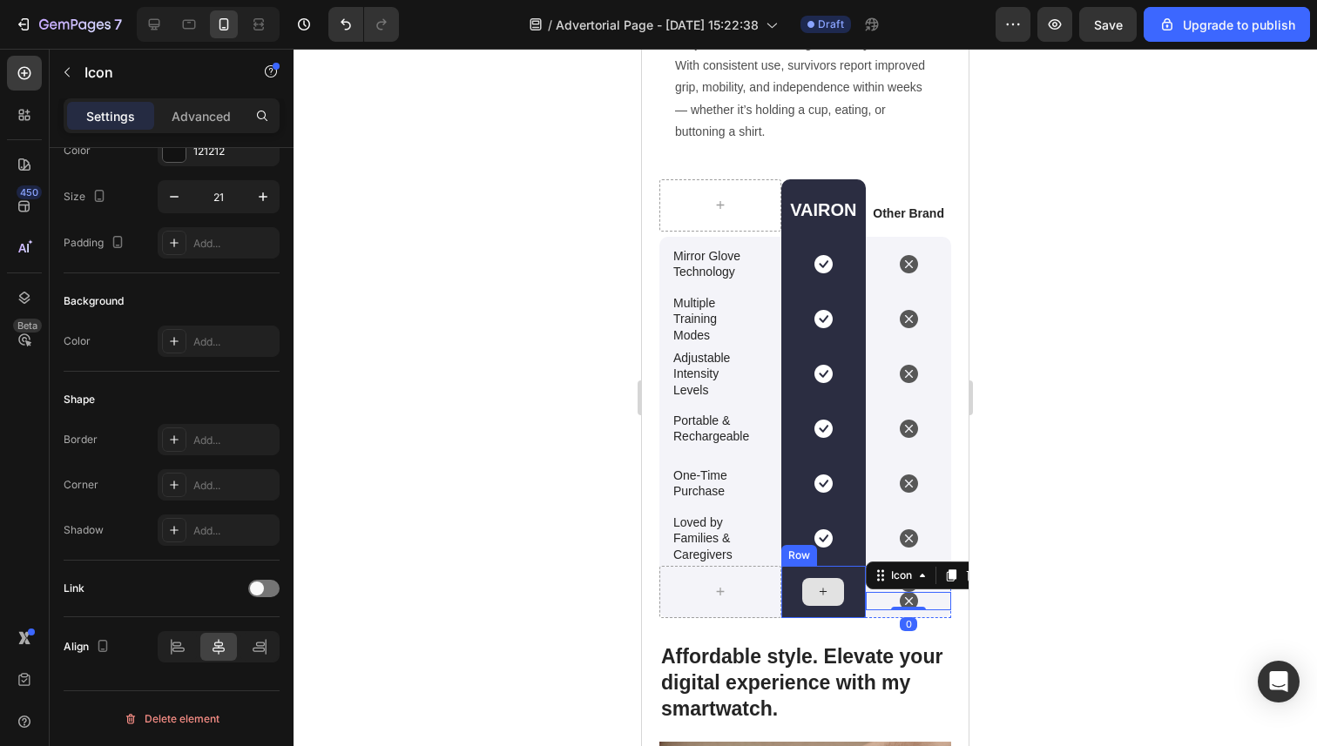
click at [747, 560] on p "Loved by Families & Caregivers" at bounding box center [720, 539] width 94 height 48
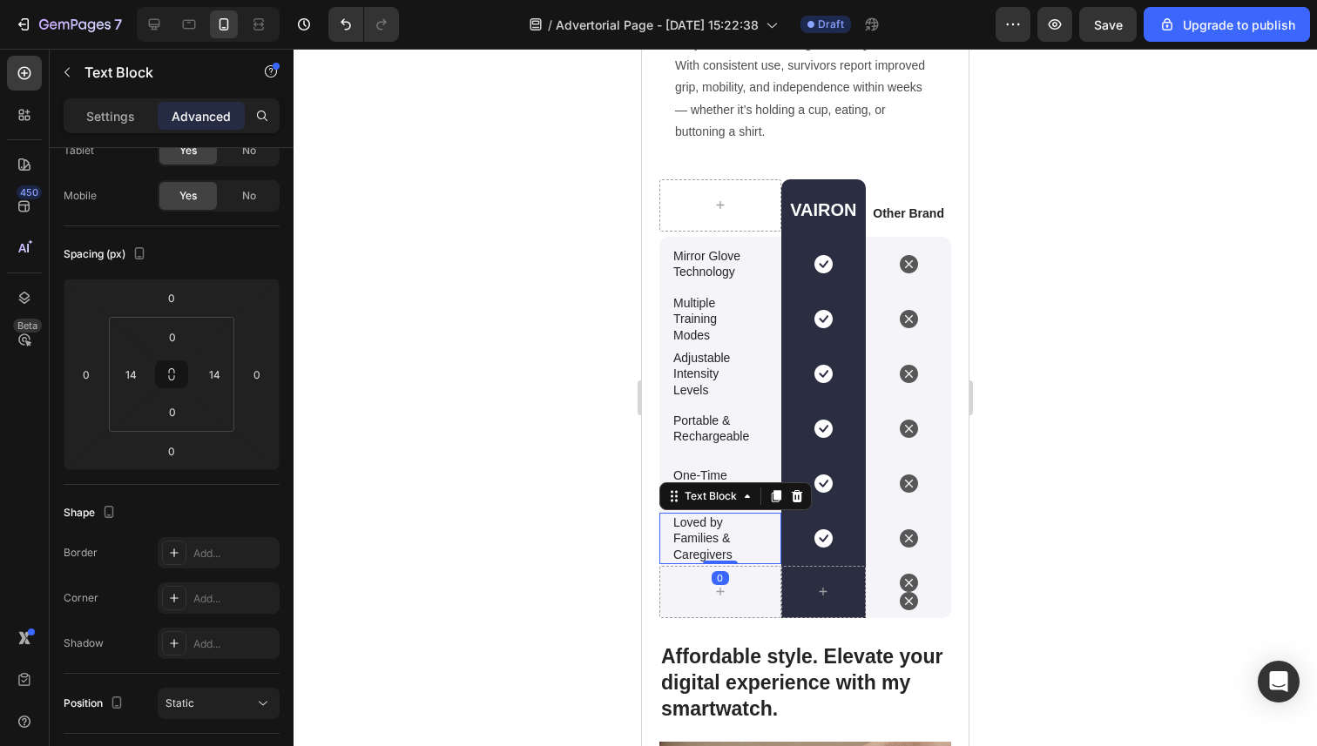
scroll to position [0, 0]
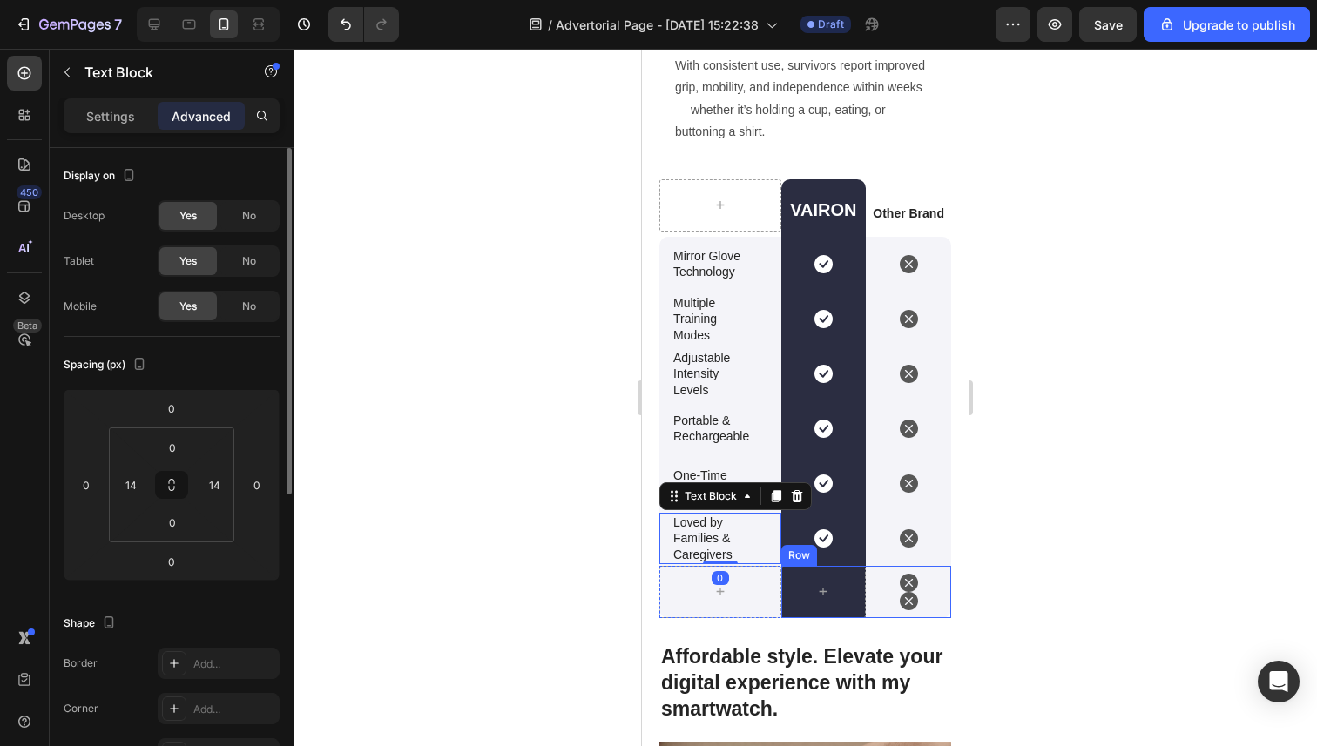
click at [938, 566] on div "Icon Icon" at bounding box center [908, 592] width 85 height 52
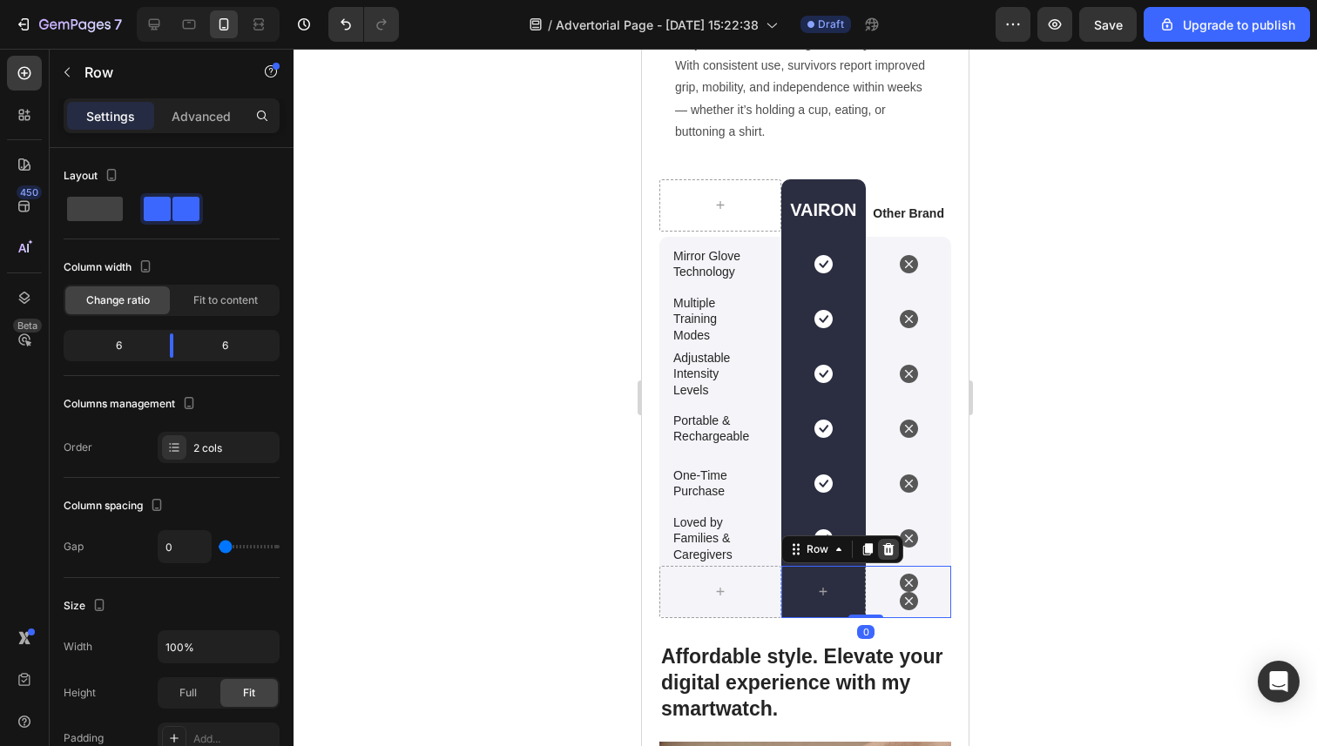
click at [884, 543] on icon at bounding box center [888, 550] width 14 height 14
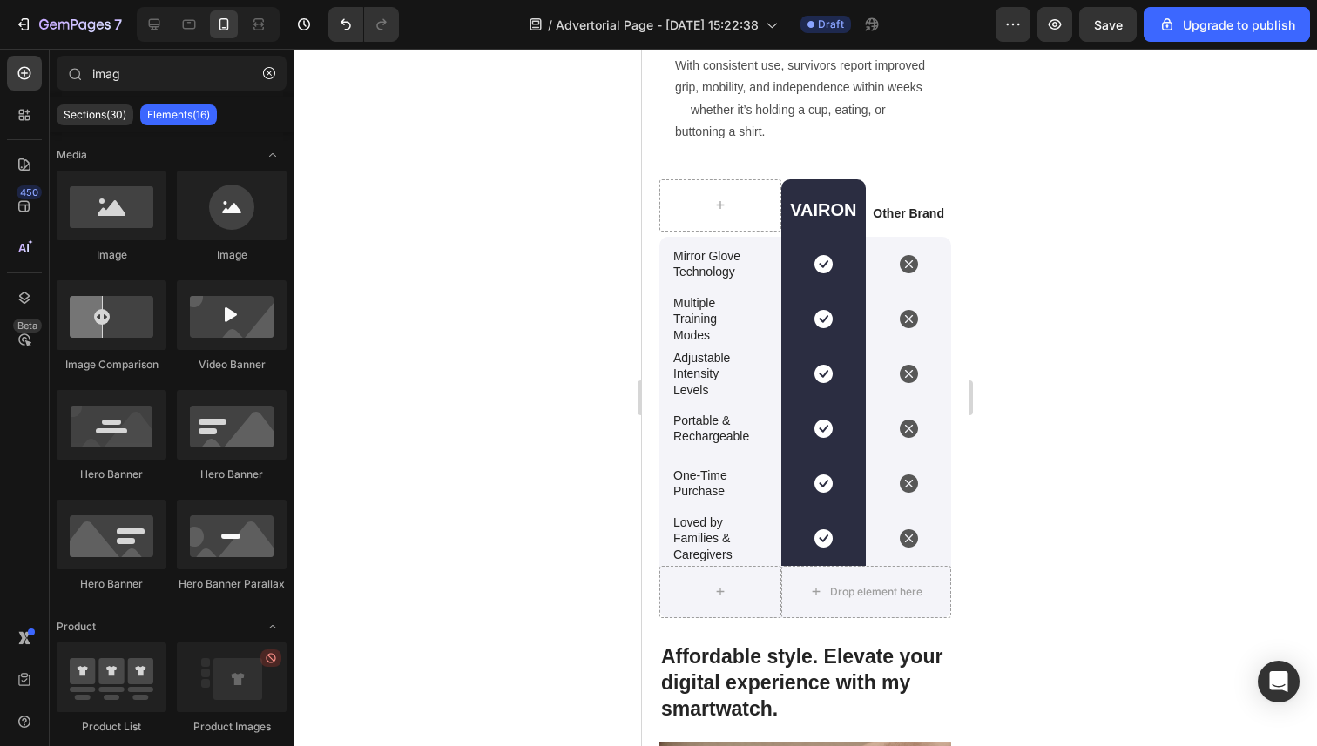
click at [508, 548] on div at bounding box center [804, 398] width 1023 height 698
click at [515, 577] on div at bounding box center [804, 398] width 1023 height 698
click at [666, 593] on div at bounding box center [720, 592] width 122 height 52
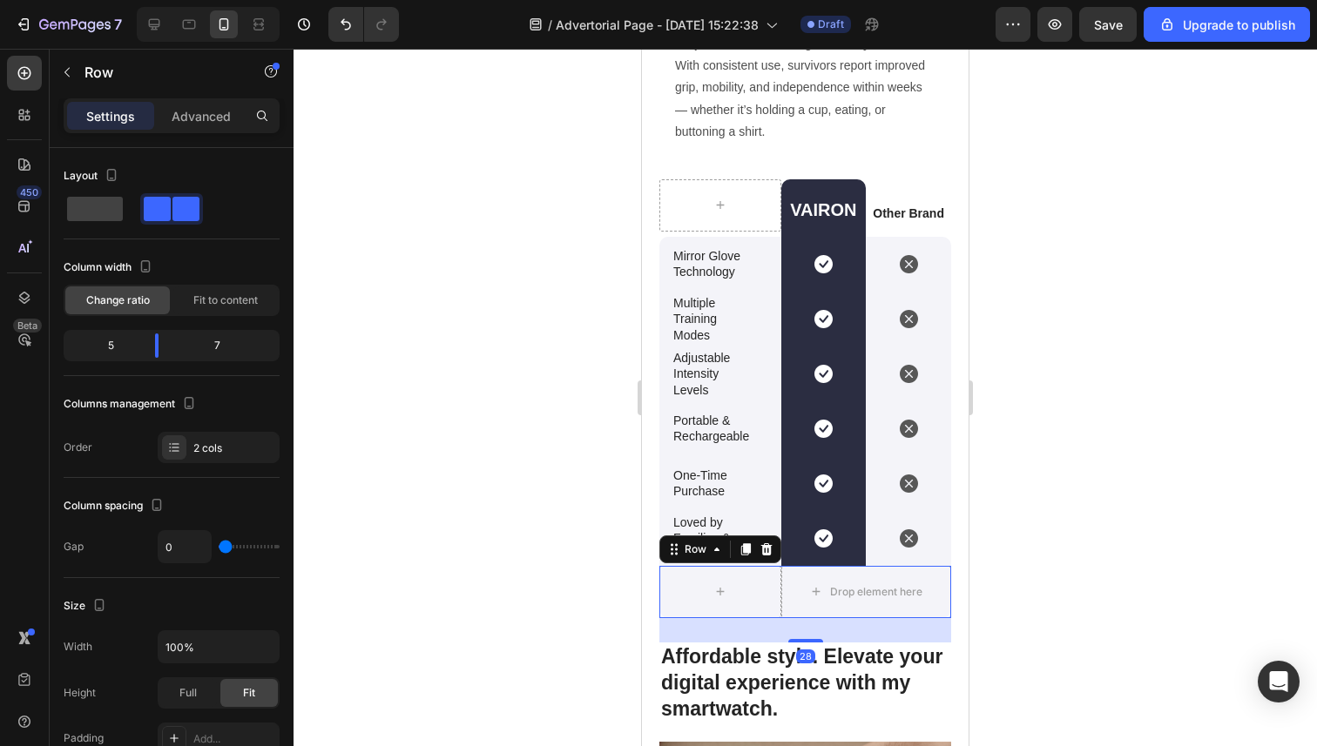
click at [760, 555] on icon at bounding box center [766, 550] width 14 height 14
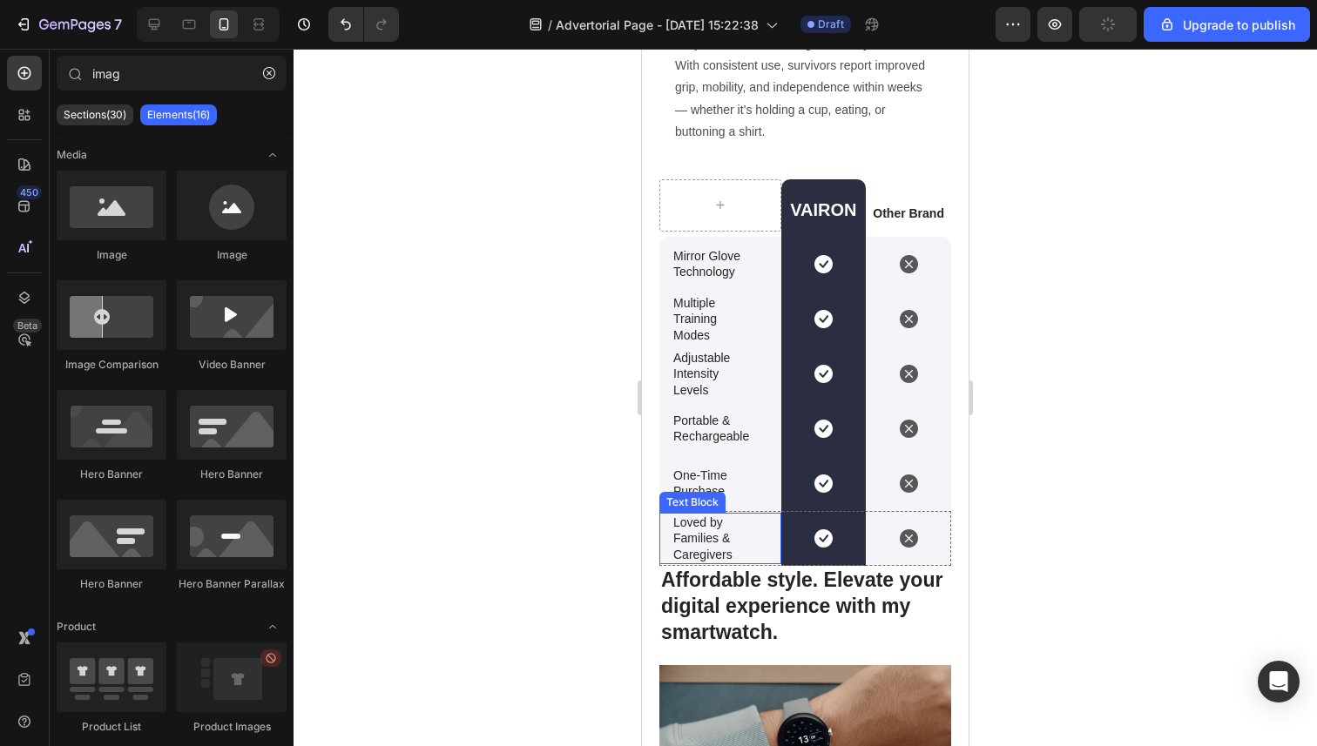
click at [544, 564] on div at bounding box center [804, 398] width 1023 height 698
click at [552, 228] on div at bounding box center [804, 398] width 1023 height 698
click at [496, 327] on div at bounding box center [804, 398] width 1023 height 698
click at [799, 606] on h2 "Affordable style. Elevate your digital experience with my smartwatch." at bounding box center [805, 607] width 292 height 82
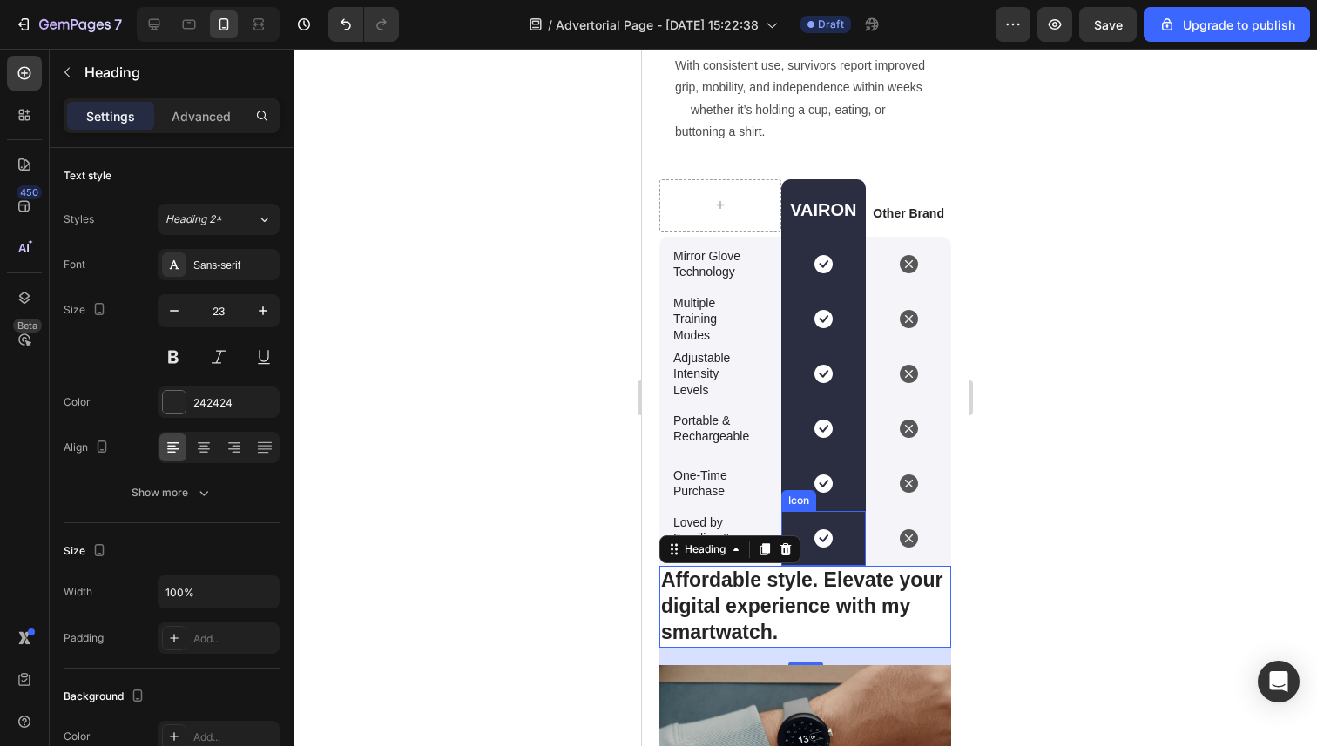
click at [823, 563] on div "Icon" at bounding box center [823, 538] width 85 height 55
click at [823, 568] on p "Affordable style. Elevate your digital experience with my smartwatch." at bounding box center [805, 607] width 288 height 78
click at [825, 556] on div at bounding box center [823, 538] width 18 height 55
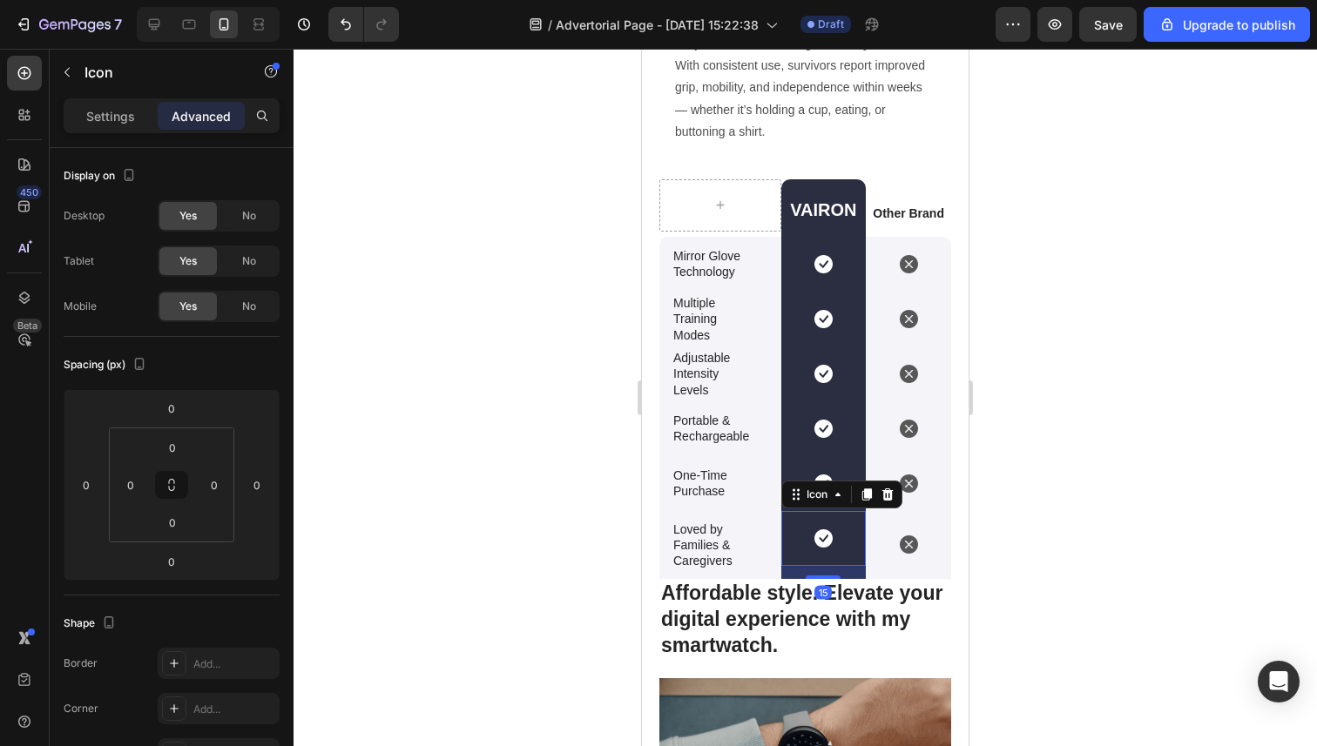
drag, startPoint x: 825, startPoint y: 565, endPoint x: 825, endPoint y: 578, distance: 13.1
type input "0"
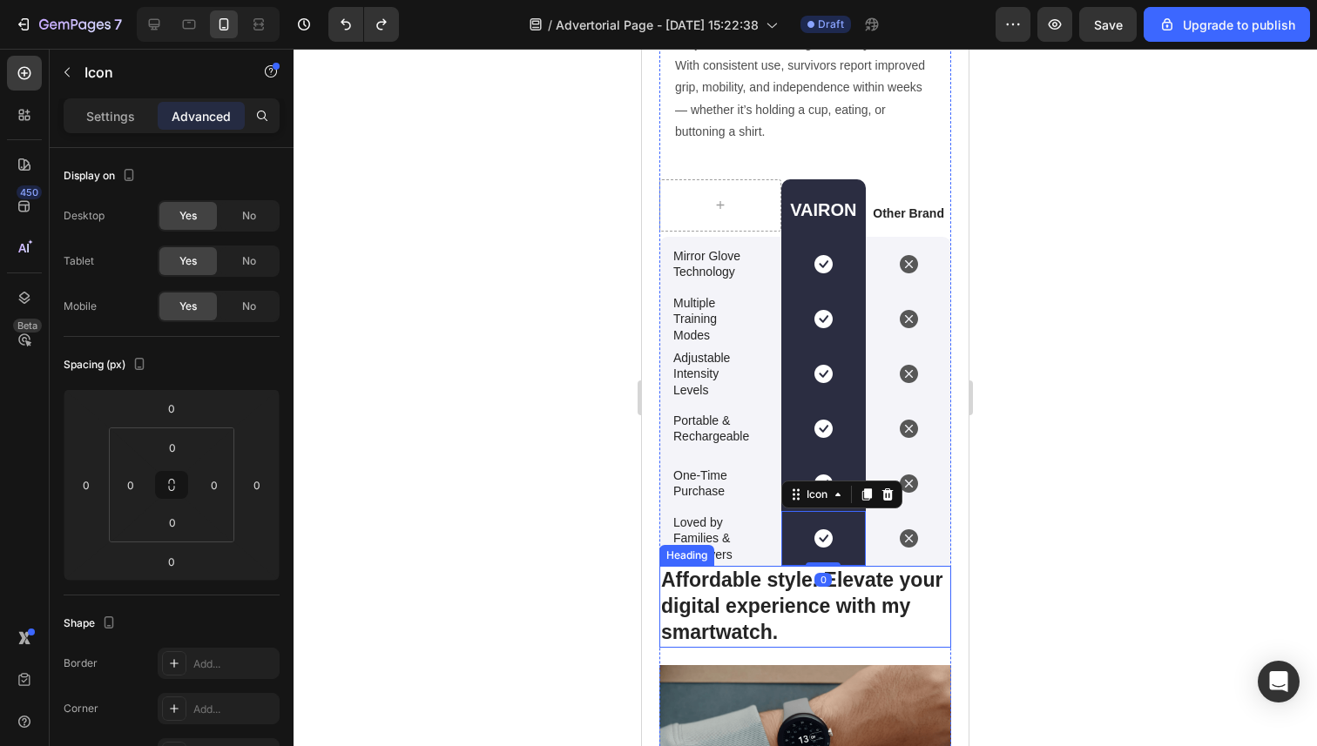
click at [768, 585] on p "Affordable style. Elevate your digital experience with my smartwatch." at bounding box center [805, 607] width 288 height 78
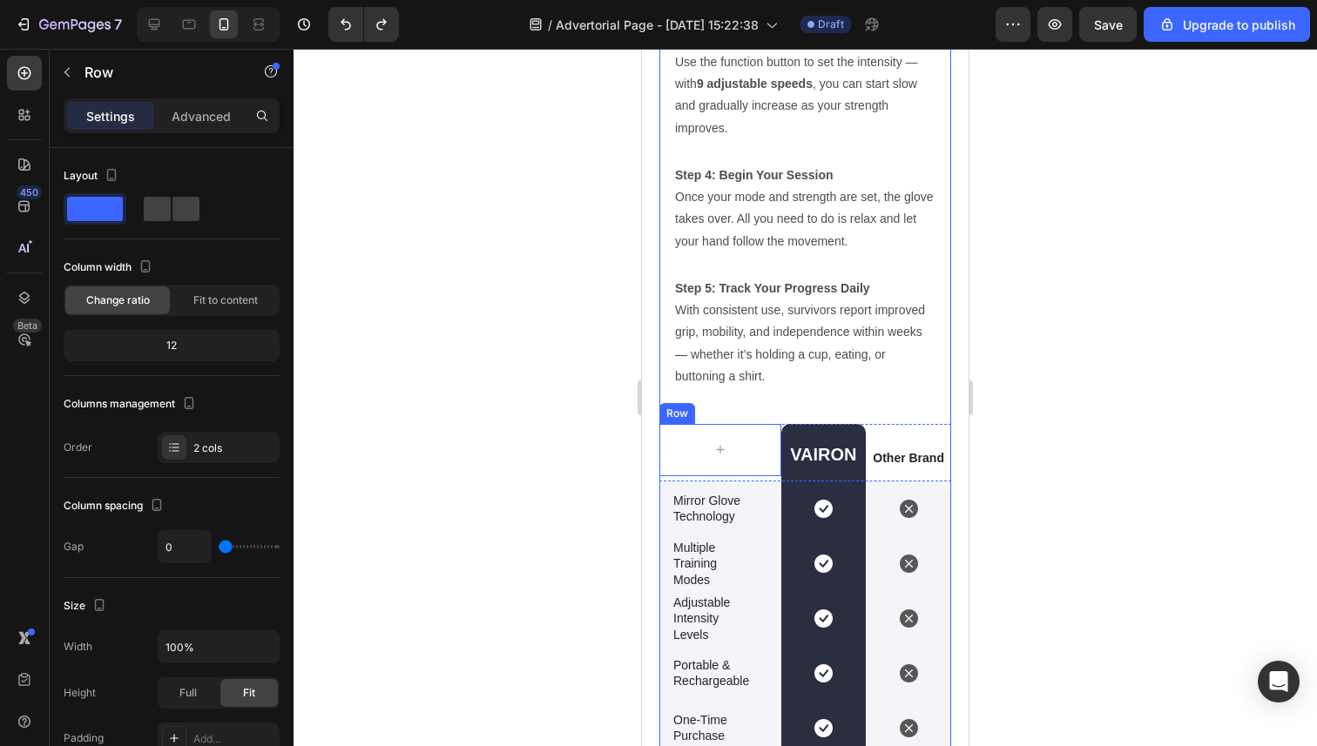
scroll to position [5269, 0]
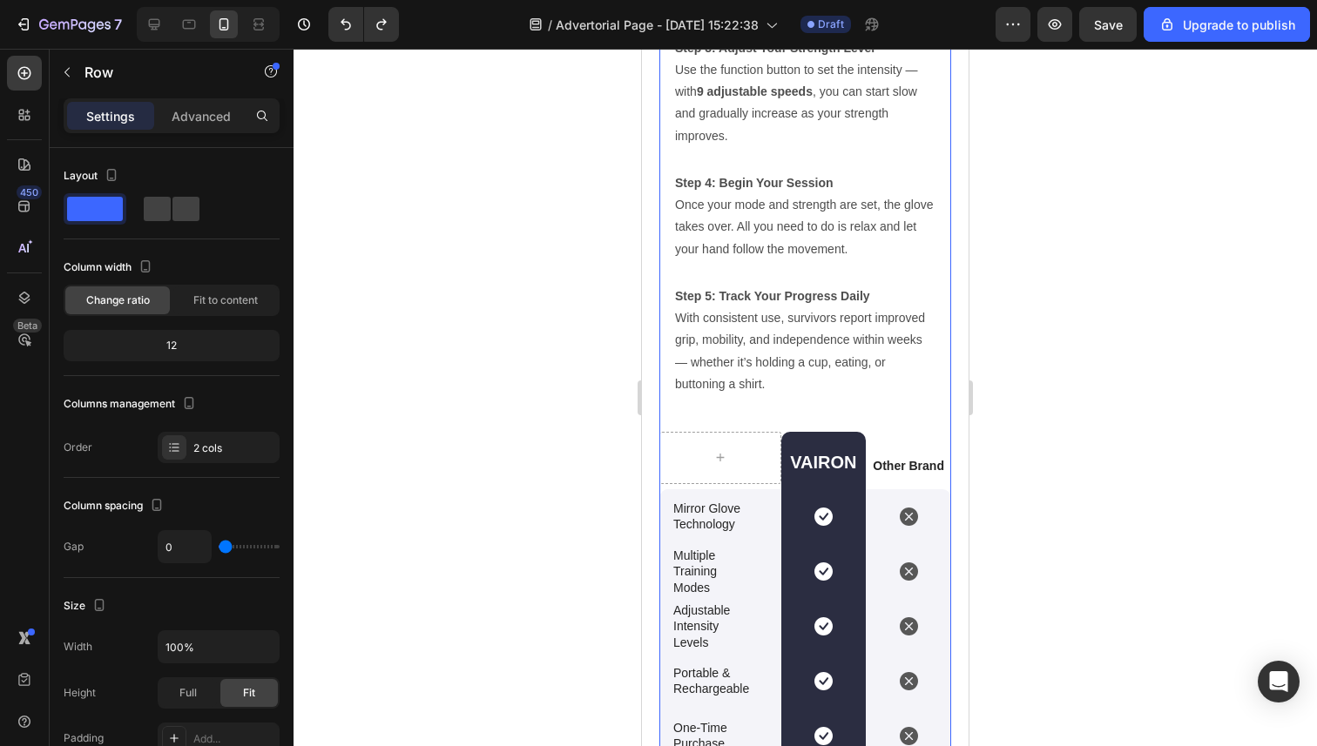
click at [797, 420] on div "My Recovery: The Simple Glove Changing Stroke Rehab Forever Heading Video Exper…" at bounding box center [805, 235] width 292 height 3261
click at [767, 411] on div "My Recovery: The Simple Glove Changing Stroke Rehab Forever Heading Video Exper…" at bounding box center [805, 235] width 292 height 3261
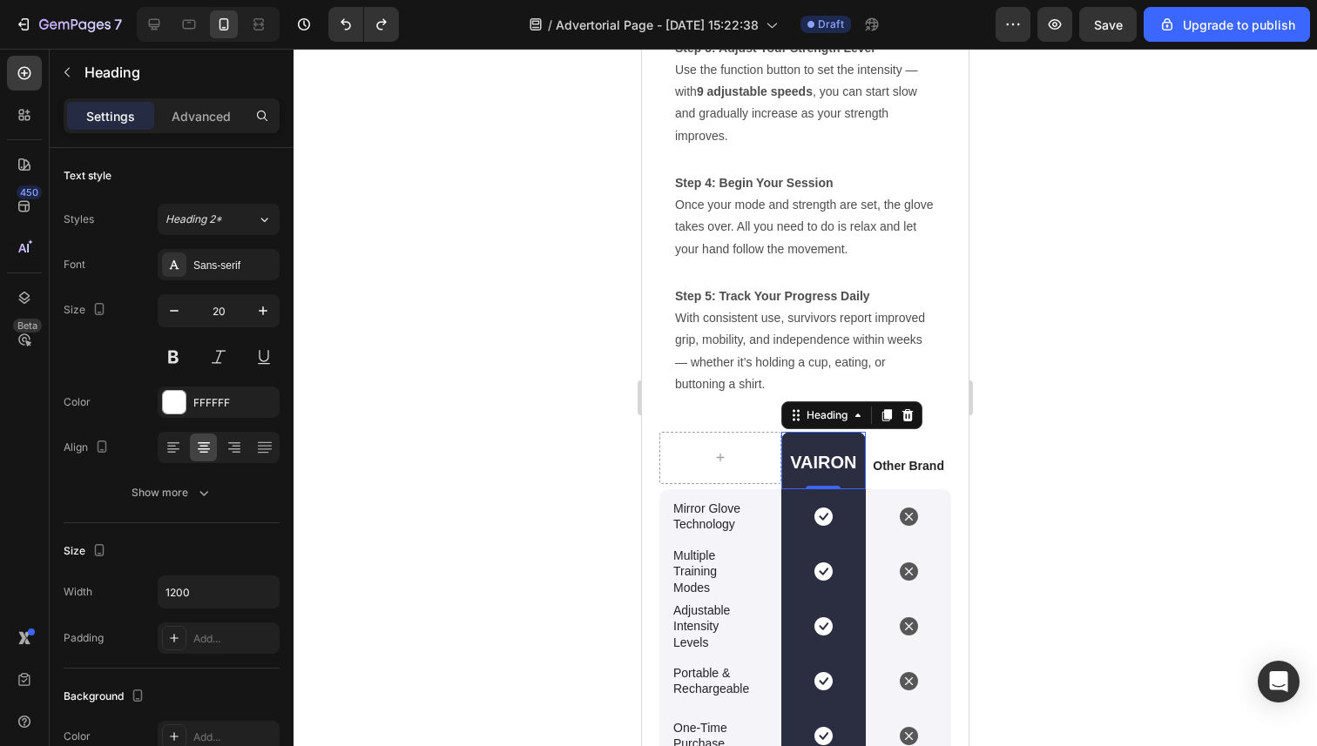
click at [806, 460] on p "VAIRON" at bounding box center [823, 462] width 85 height 23
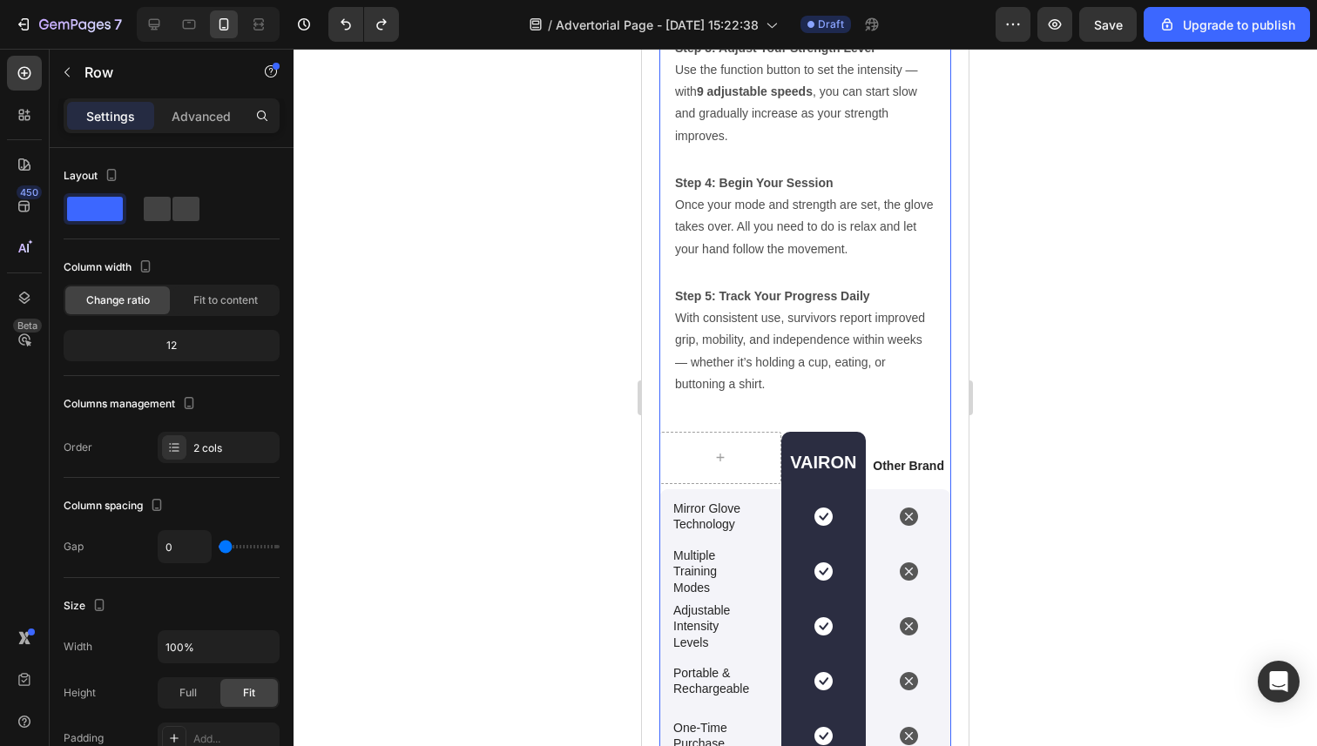
click at [702, 425] on div "My Recovery: The Simple Glove Changing Stroke Rehab Forever Heading Video Exper…" at bounding box center [805, 235] width 292 height 3261
click at [702, 456] on div at bounding box center [720, 458] width 42 height 28
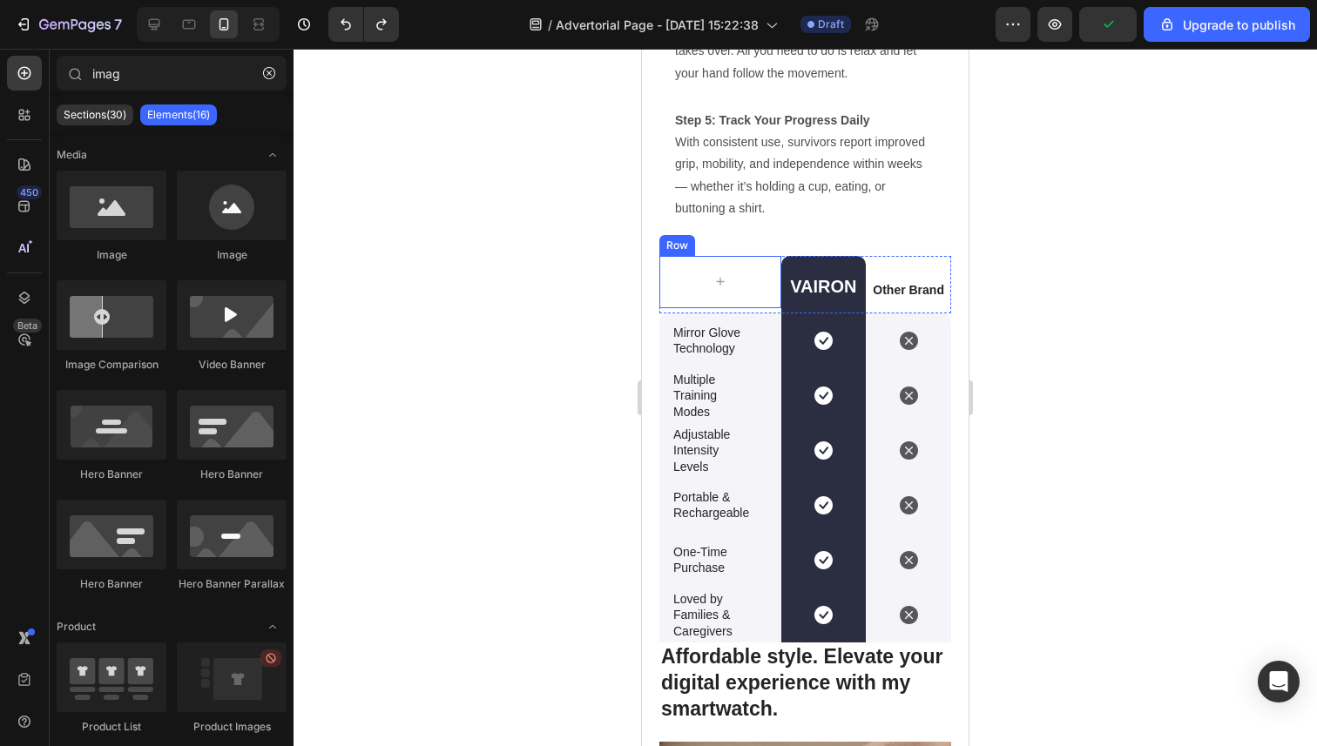
scroll to position [5463, 0]
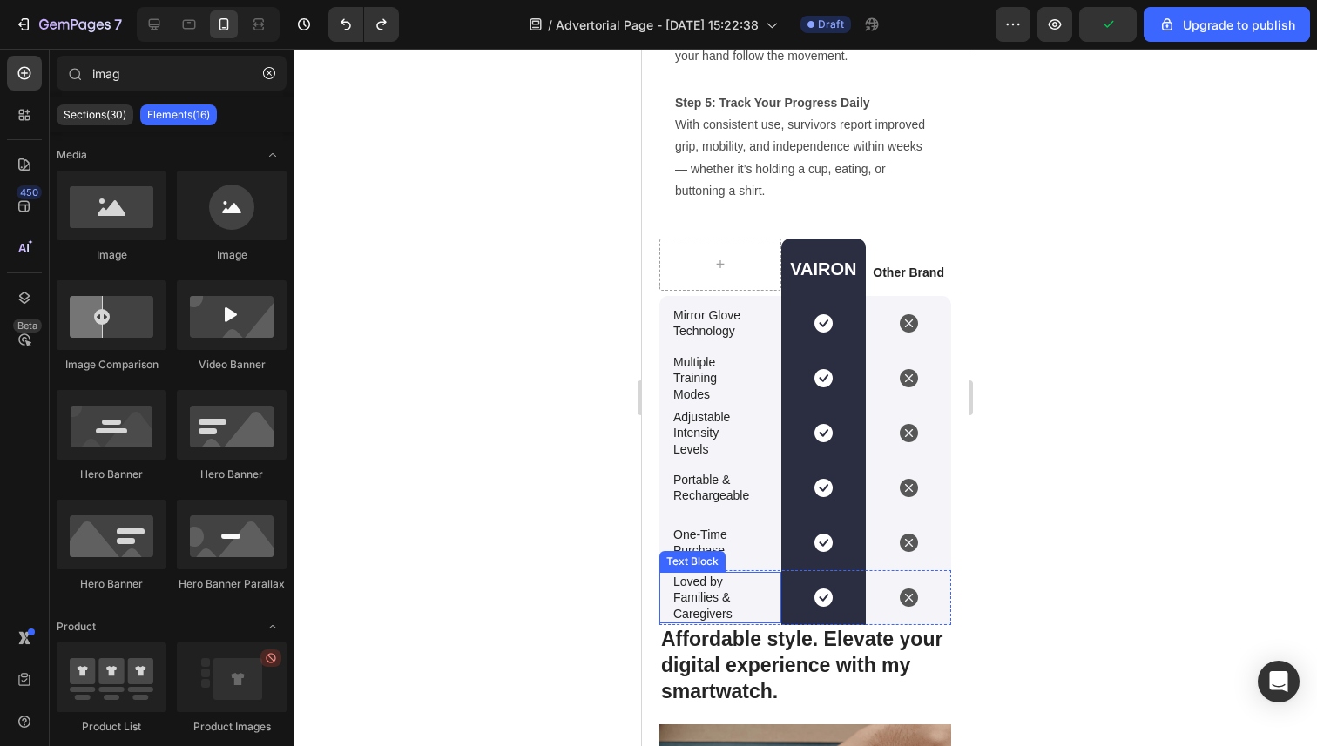
click at [730, 591] on p "Loved by Families & Caregivers" at bounding box center [720, 598] width 94 height 48
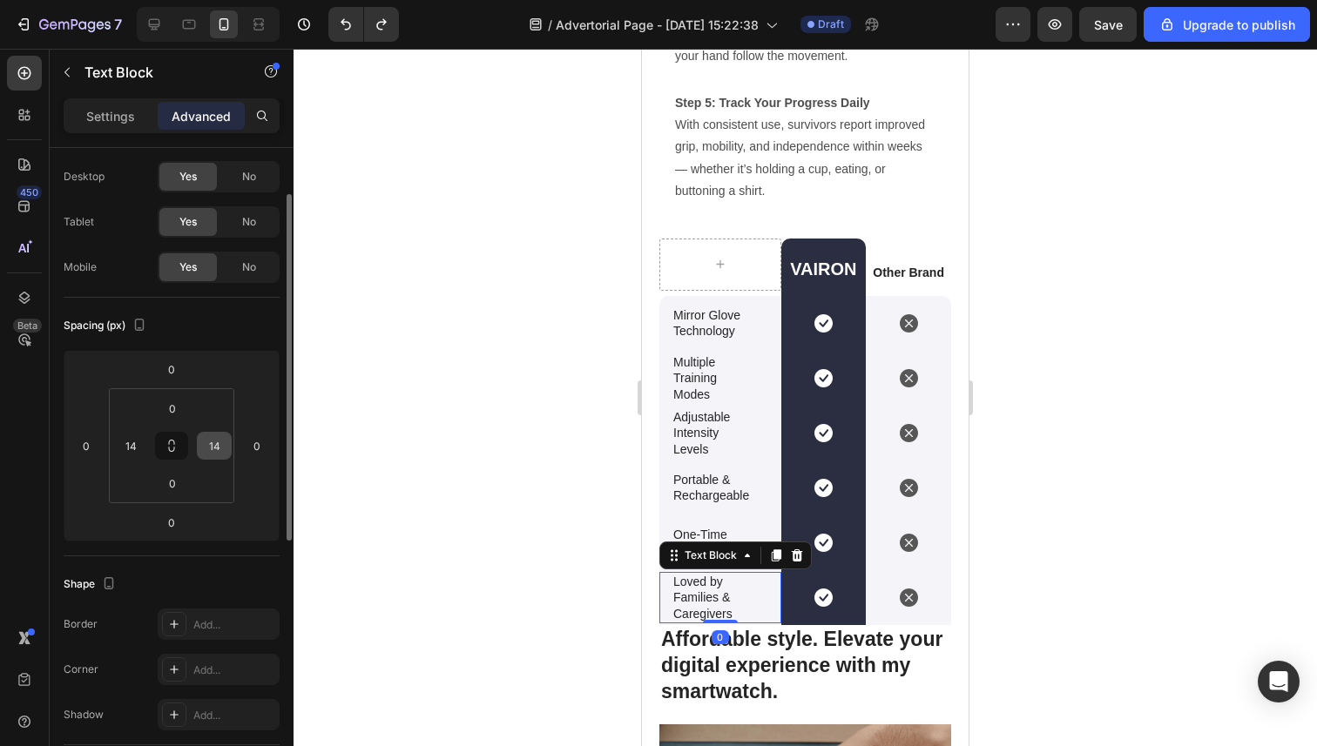
scroll to position [57, 0]
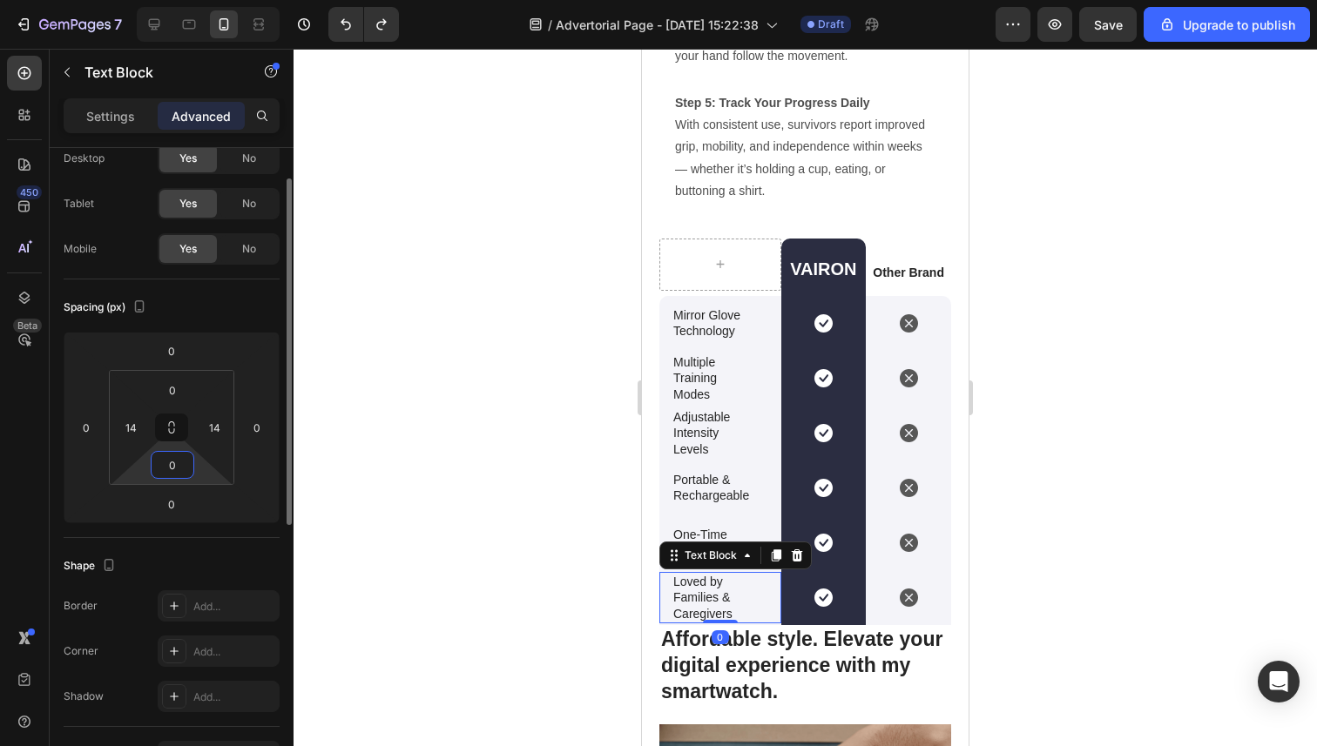
click at [181, 476] on input "0" at bounding box center [172, 465] width 35 height 26
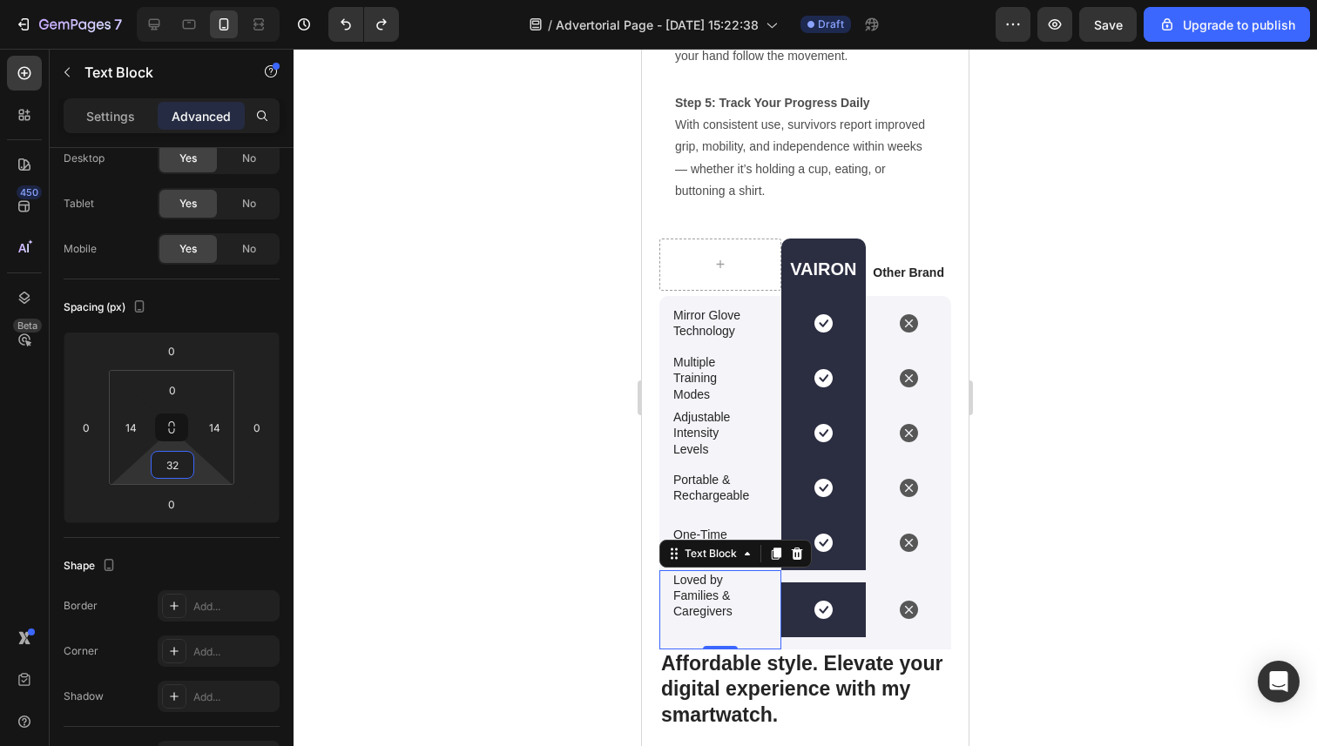
type input "0"
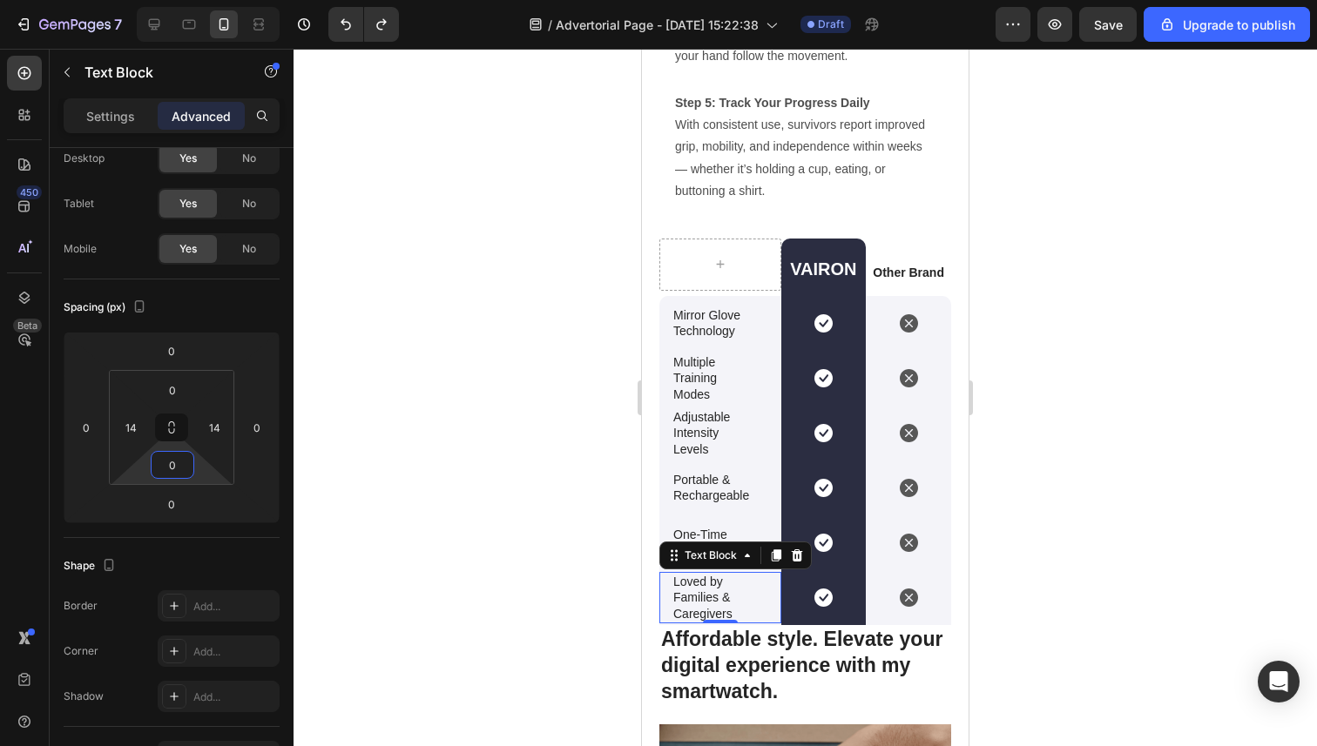
click at [357, 529] on div at bounding box center [804, 398] width 1023 height 698
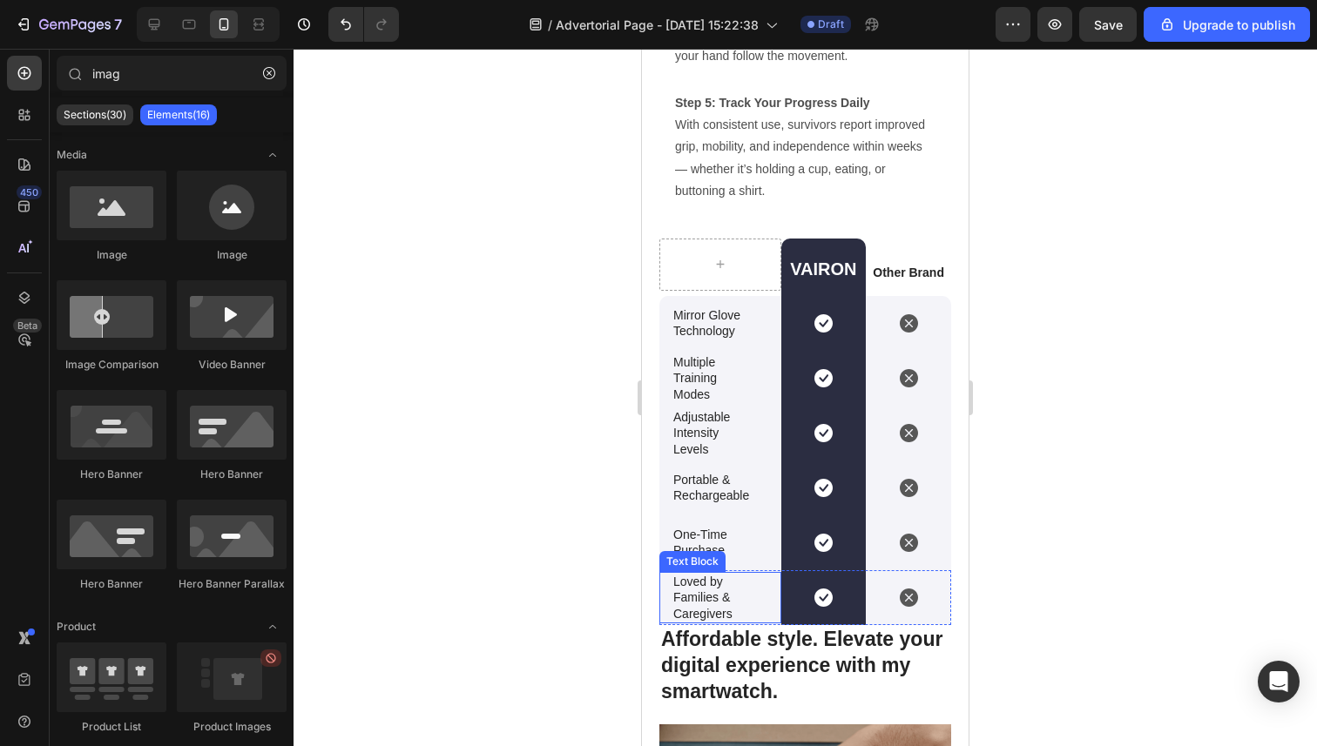
click at [767, 616] on div "Loved by Families & Caregivers" at bounding box center [720, 597] width 98 height 51
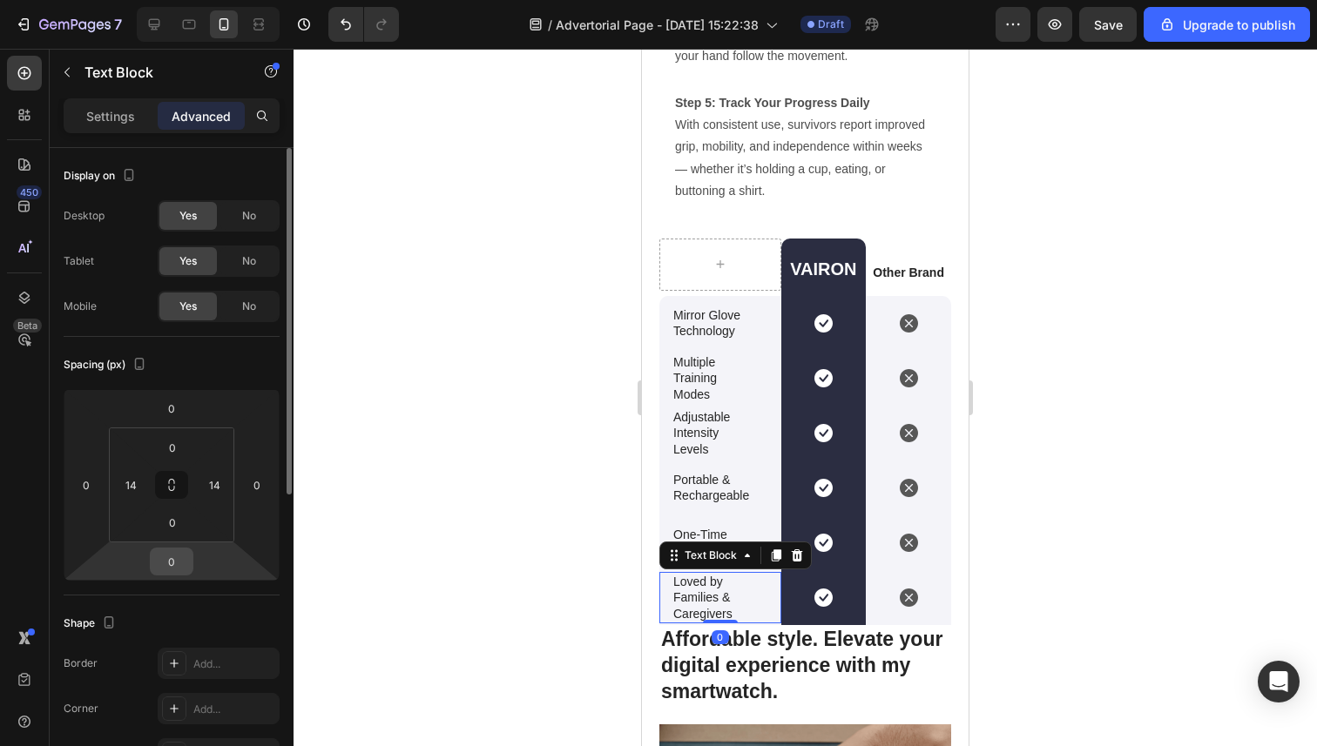
click at [170, 566] on input "0" at bounding box center [171, 562] width 35 height 26
type input "32"
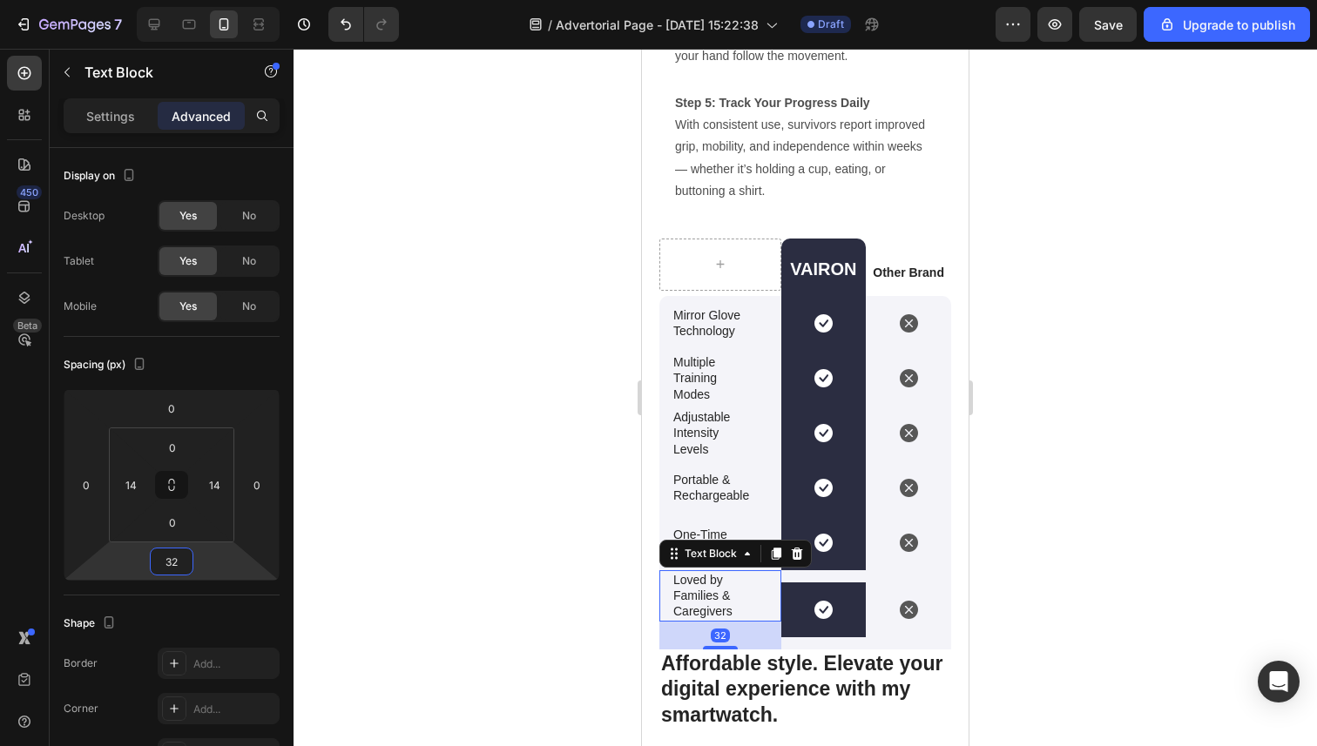
click at [434, 556] on div at bounding box center [804, 398] width 1023 height 698
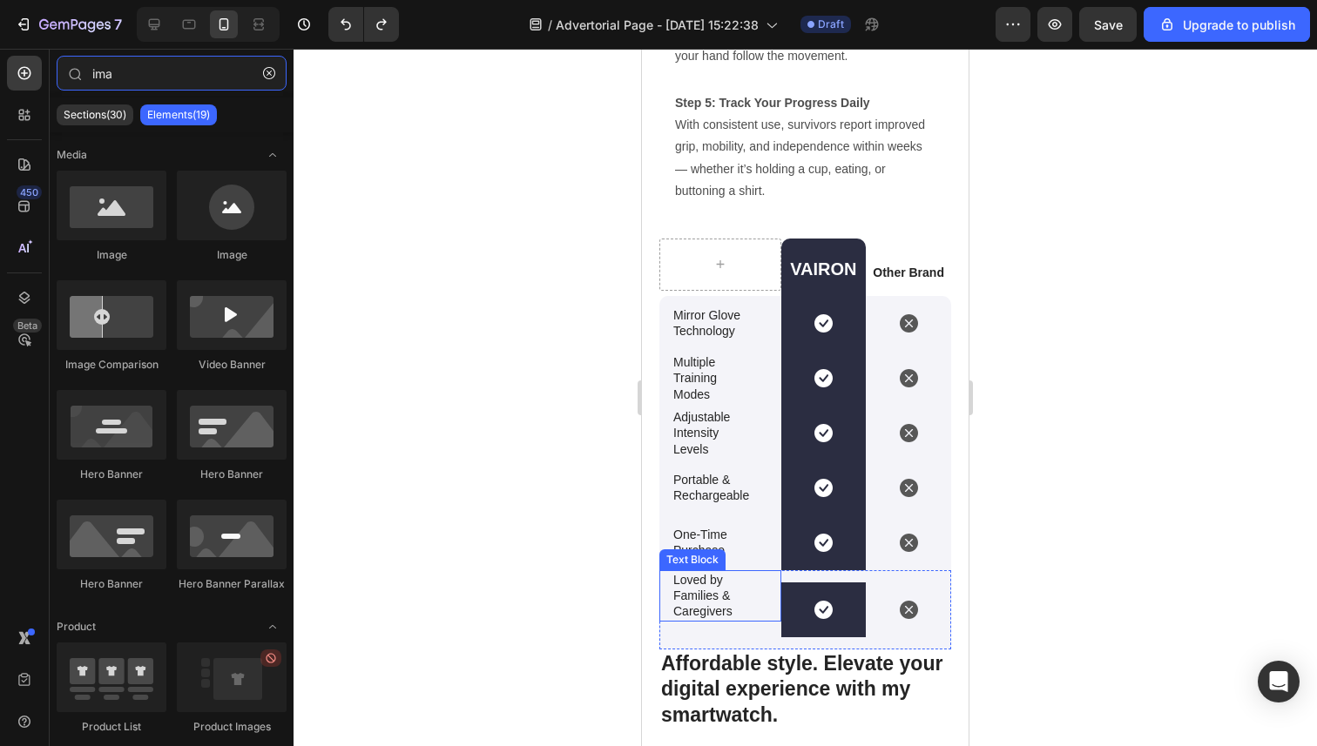
type input "ima"
click at [708, 580] on p "Loved by Families & Caregivers" at bounding box center [720, 596] width 94 height 48
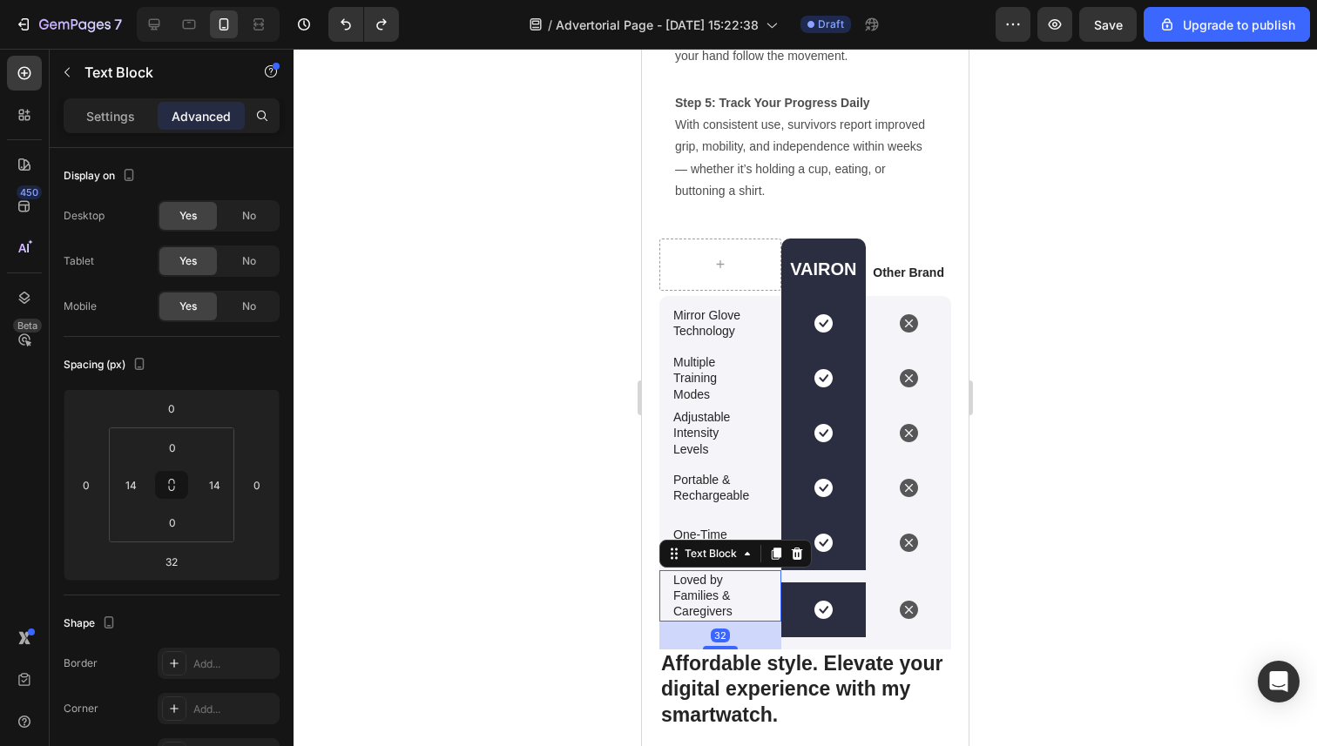
type input "0"
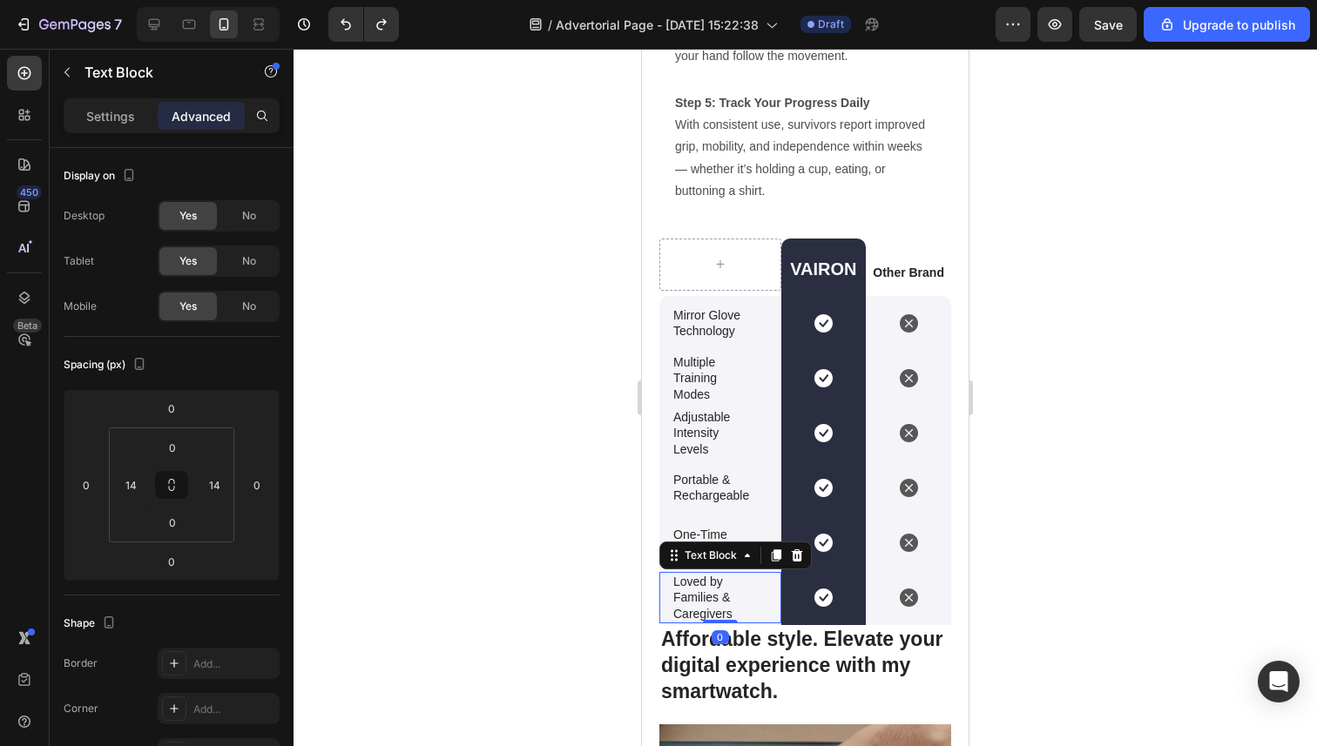
click at [448, 535] on div at bounding box center [804, 398] width 1023 height 698
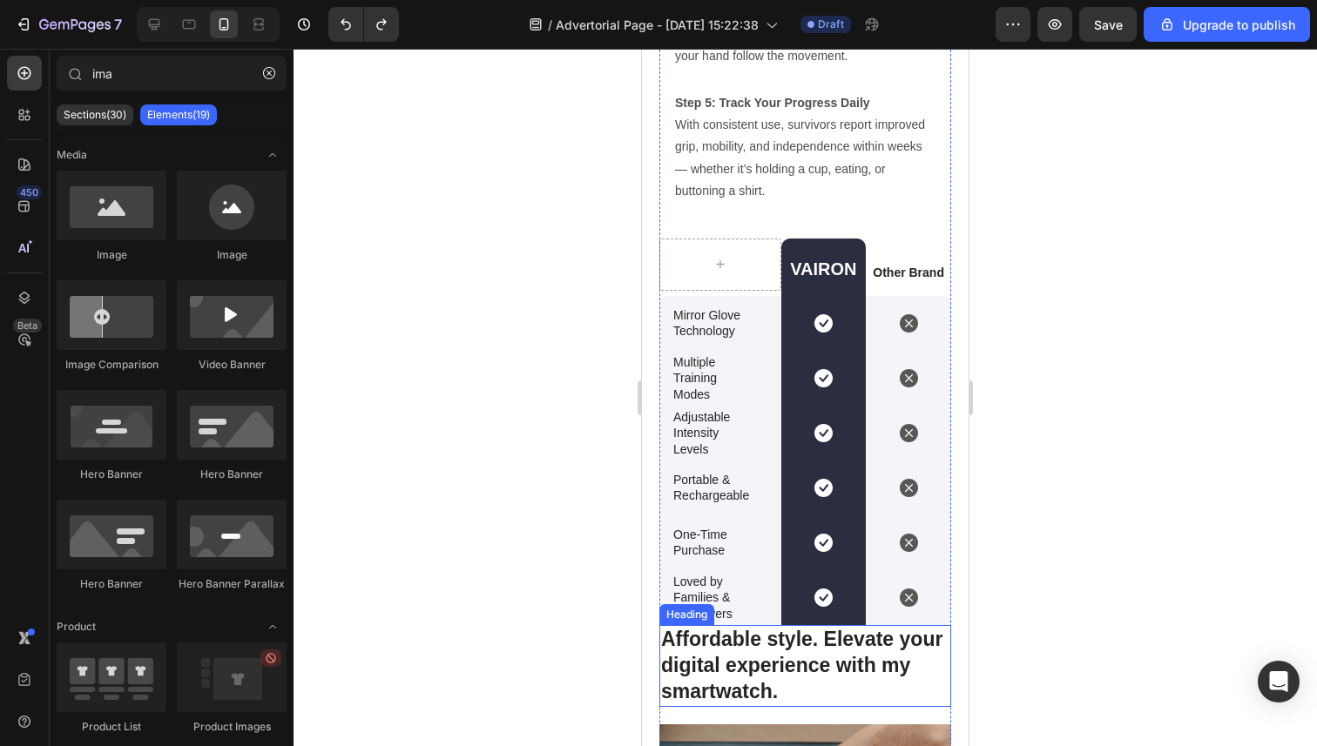
click at [744, 641] on p "Affordable style. Elevate your digital experience with my smartwatch." at bounding box center [805, 666] width 288 height 78
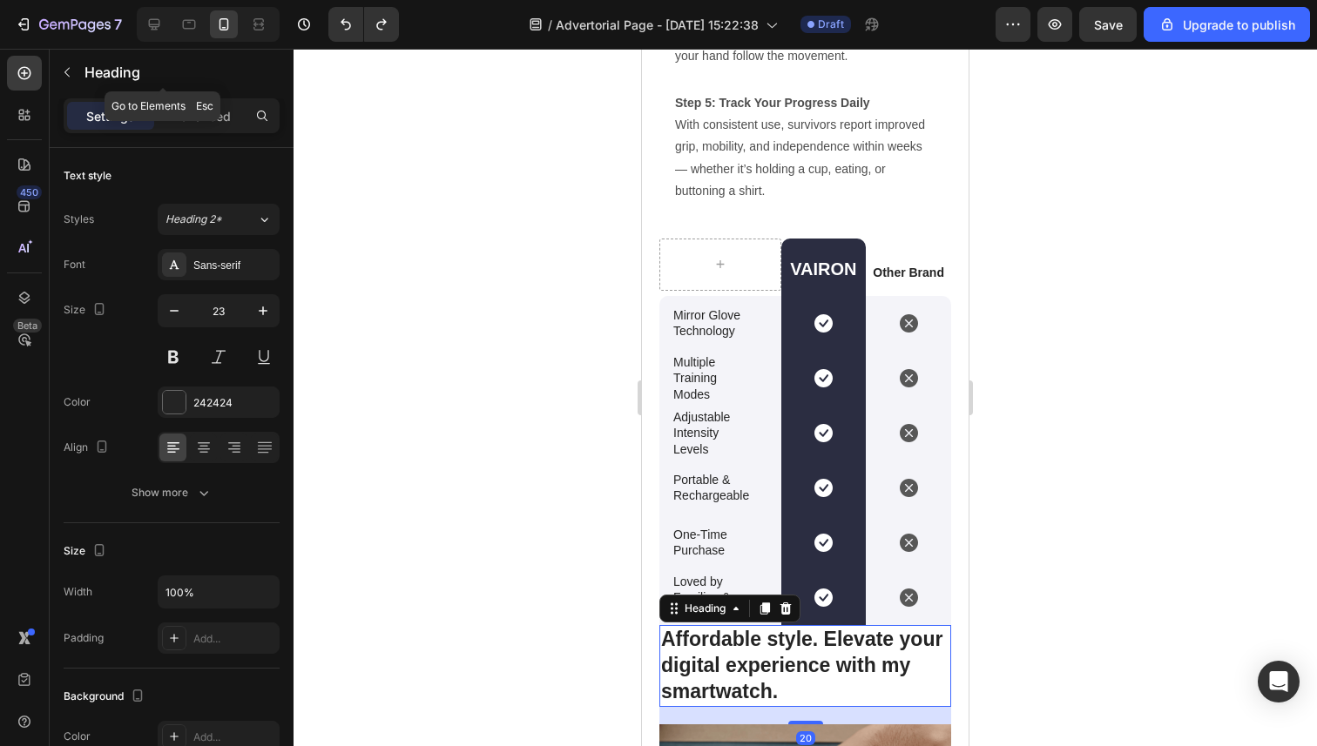
click at [176, 100] on div "Settings Advanced" at bounding box center [172, 115] width 216 height 35
click at [186, 114] on p "Advanced" at bounding box center [201, 116] width 59 height 18
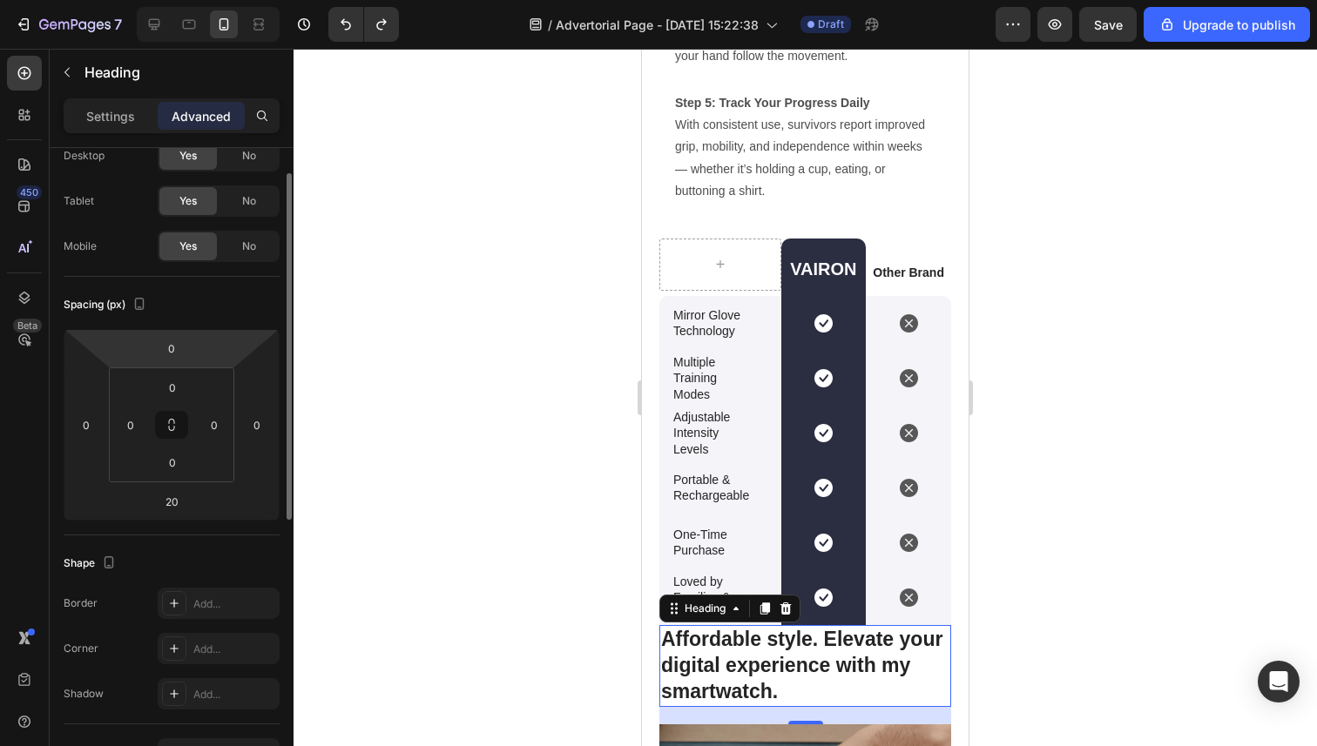
scroll to position [78, 0]
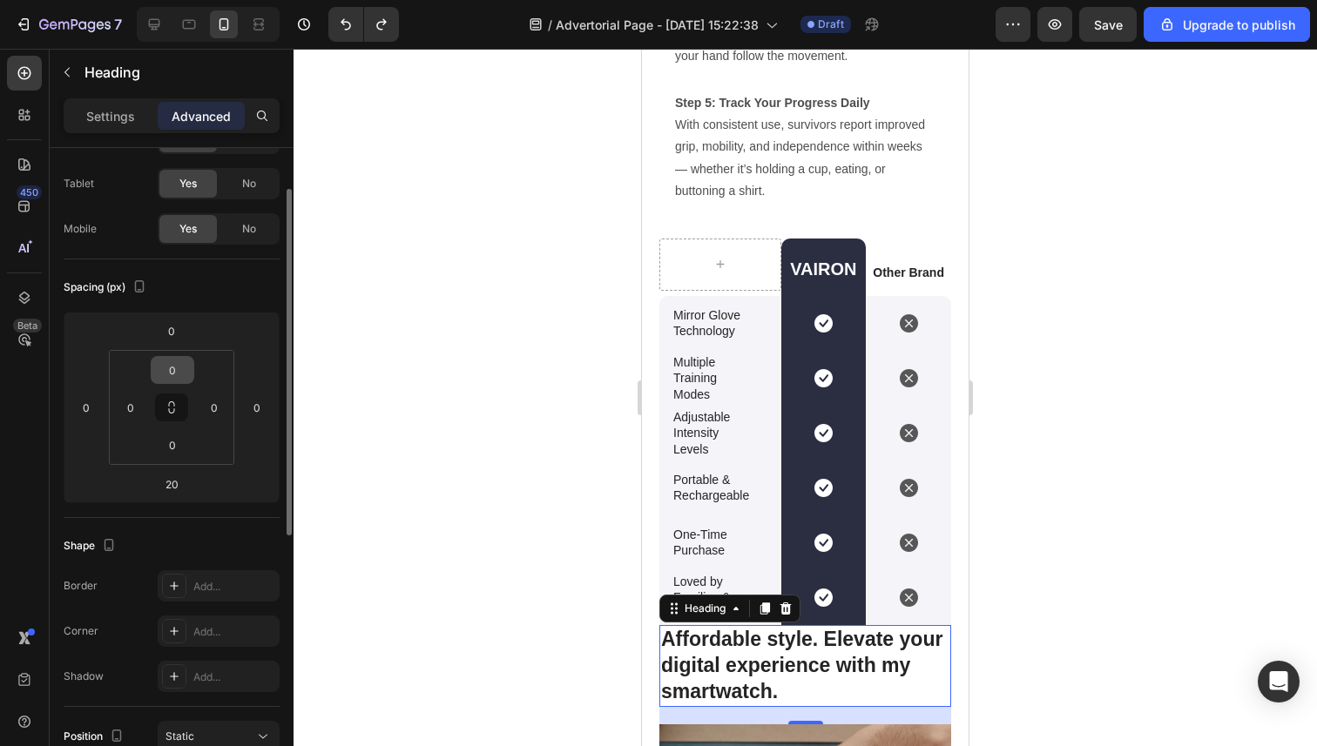
click at [171, 370] on input "0" at bounding box center [172, 370] width 35 height 26
type input "16"
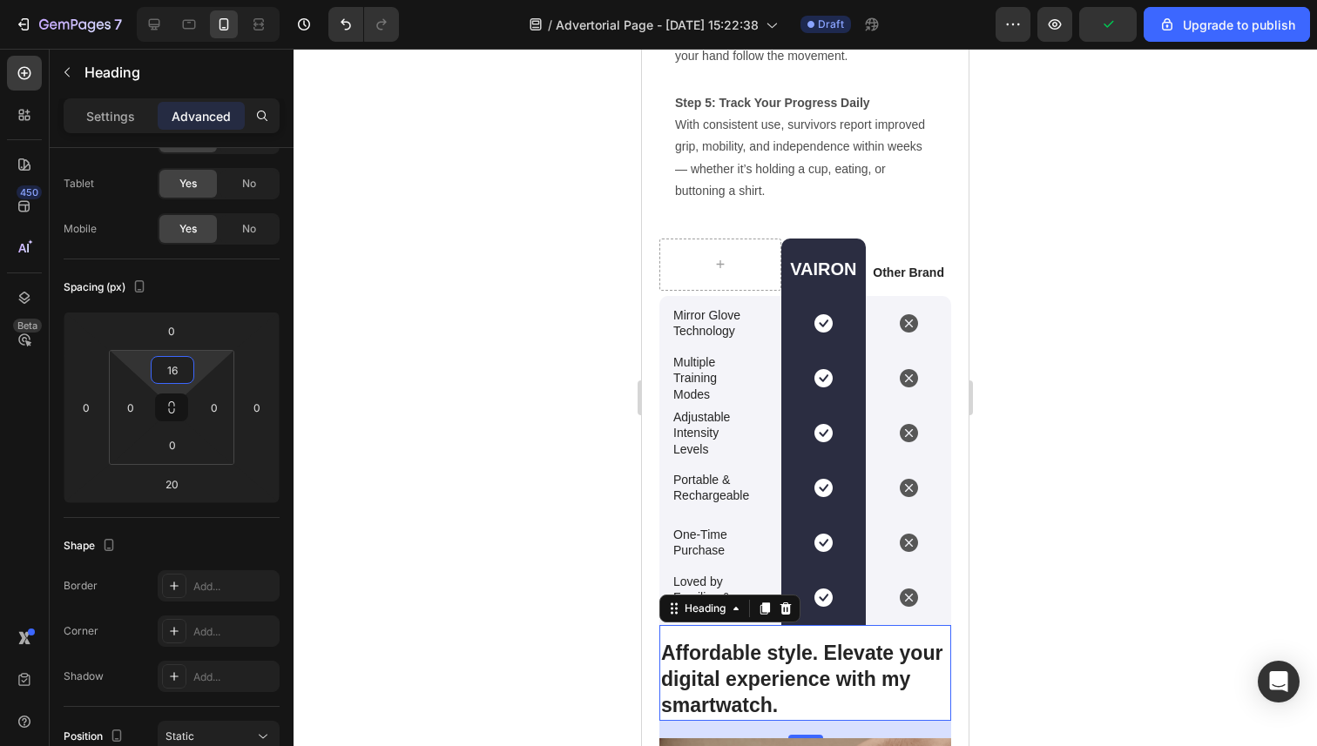
click at [480, 575] on div at bounding box center [804, 398] width 1023 height 698
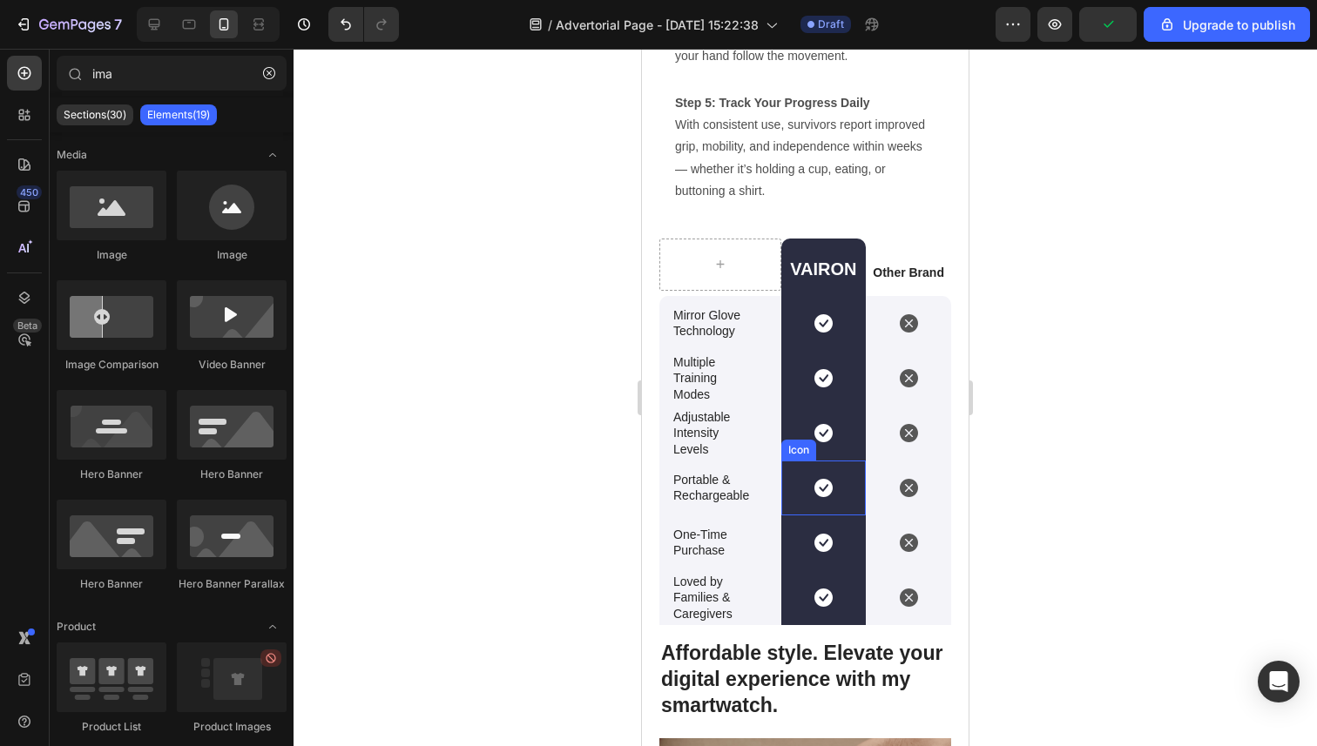
scroll to position [5496, 0]
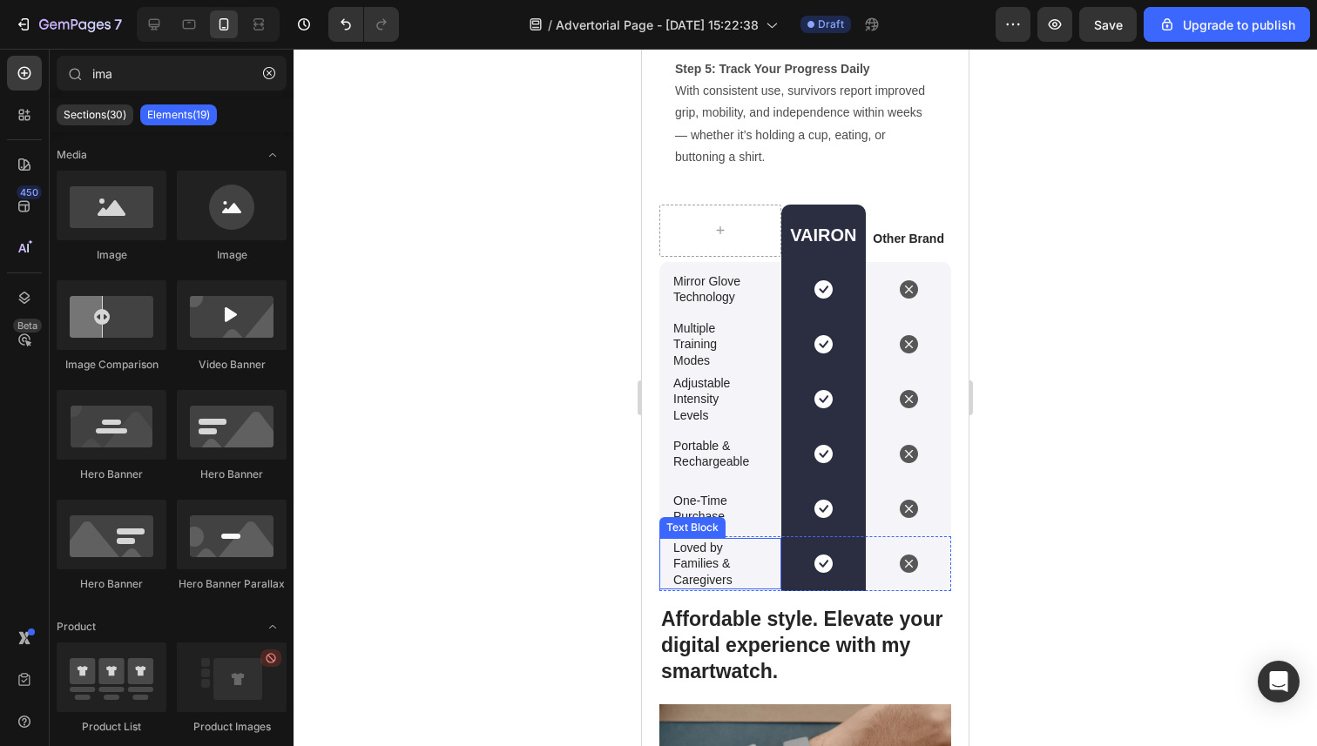
click at [713, 580] on p "Loved by Families & Caregivers" at bounding box center [720, 564] width 94 height 48
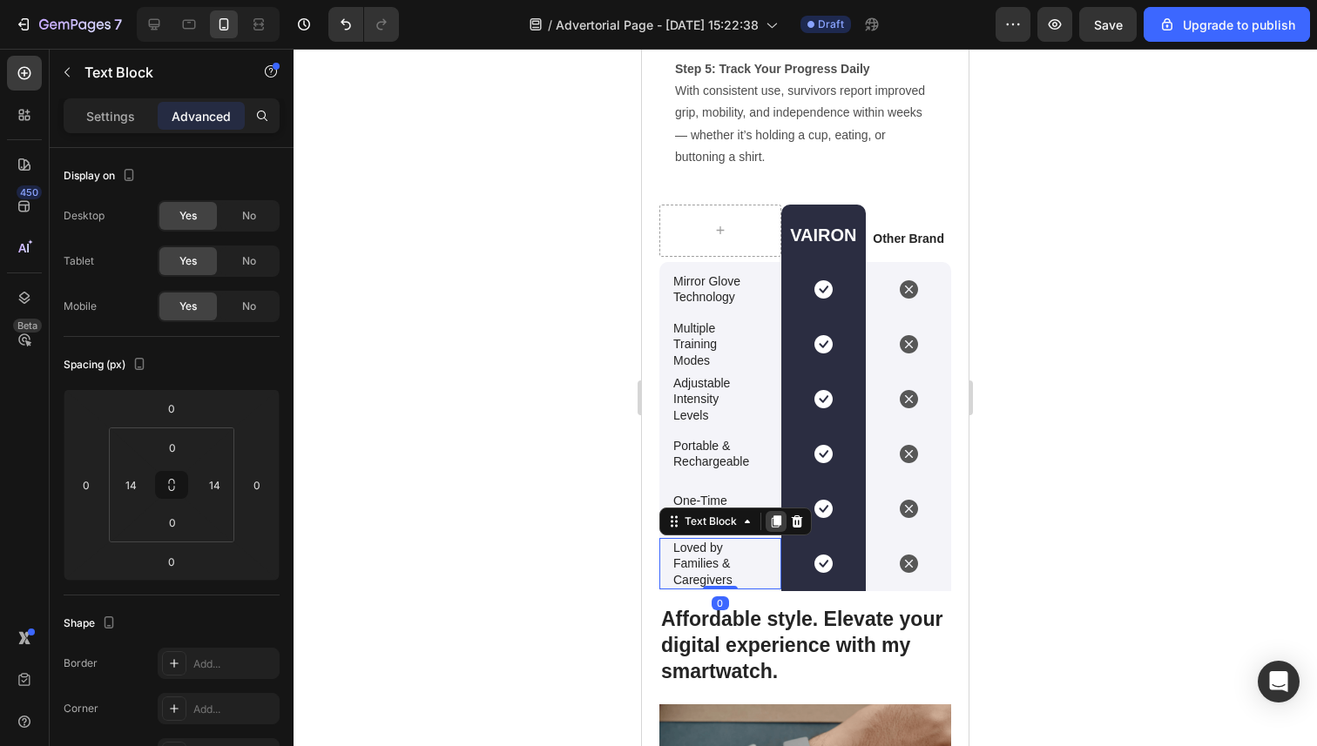
click at [770, 523] on icon at bounding box center [776, 522] width 14 height 14
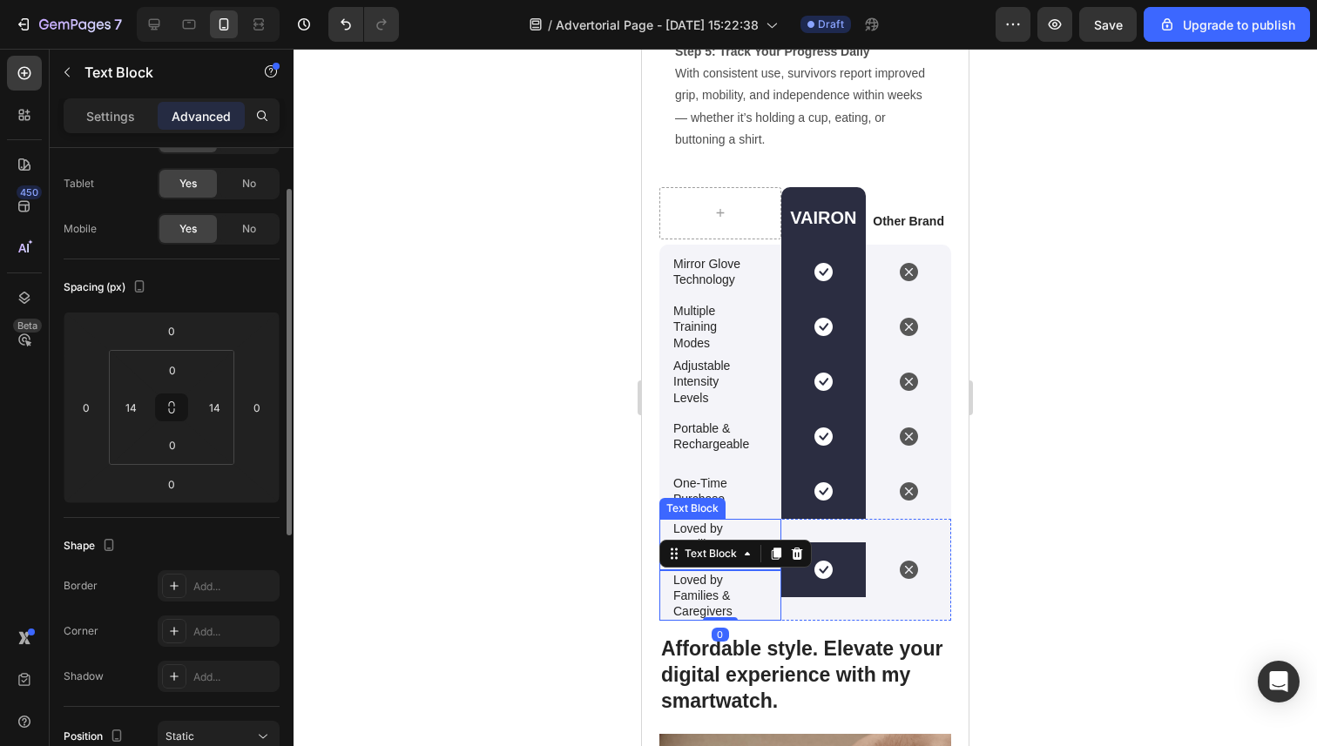
scroll to position [5516, 0]
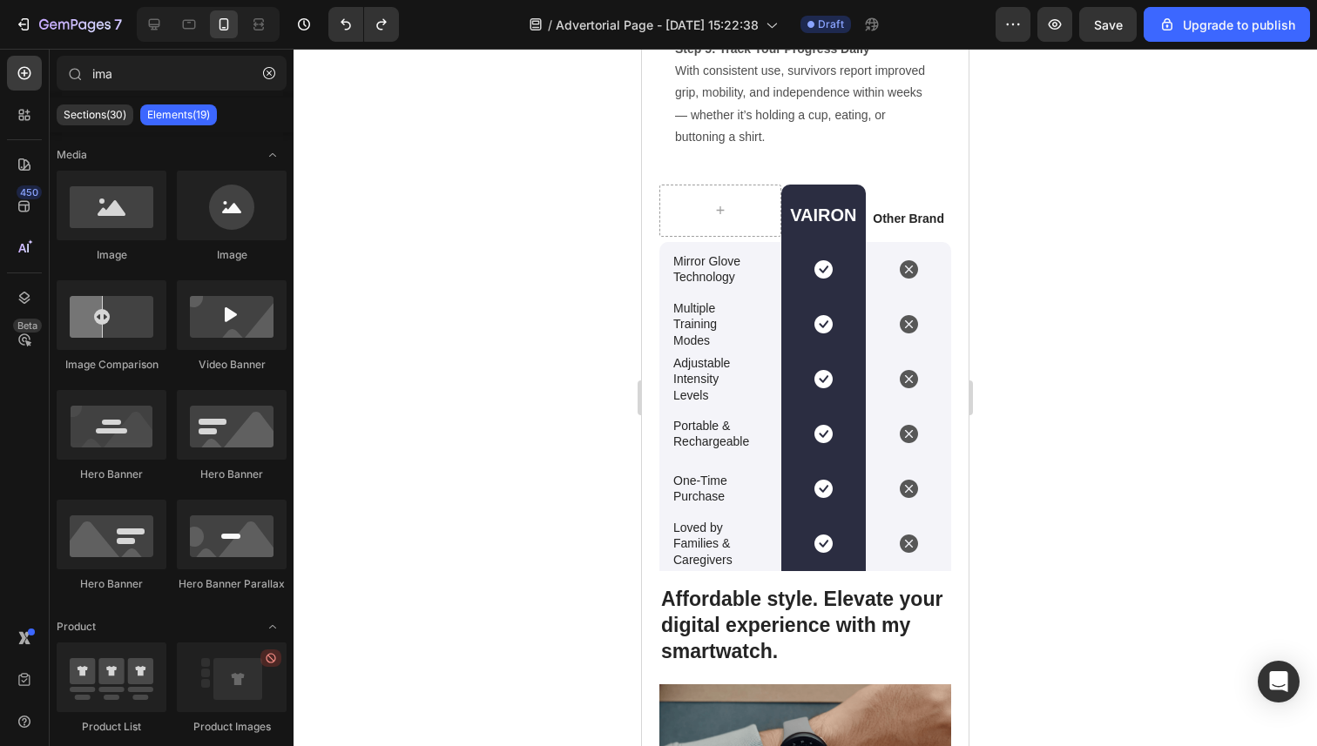
click at [491, 514] on div at bounding box center [804, 398] width 1023 height 698
click at [748, 525] on p "Loved by Families & Caregivers" at bounding box center [720, 544] width 94 height 48
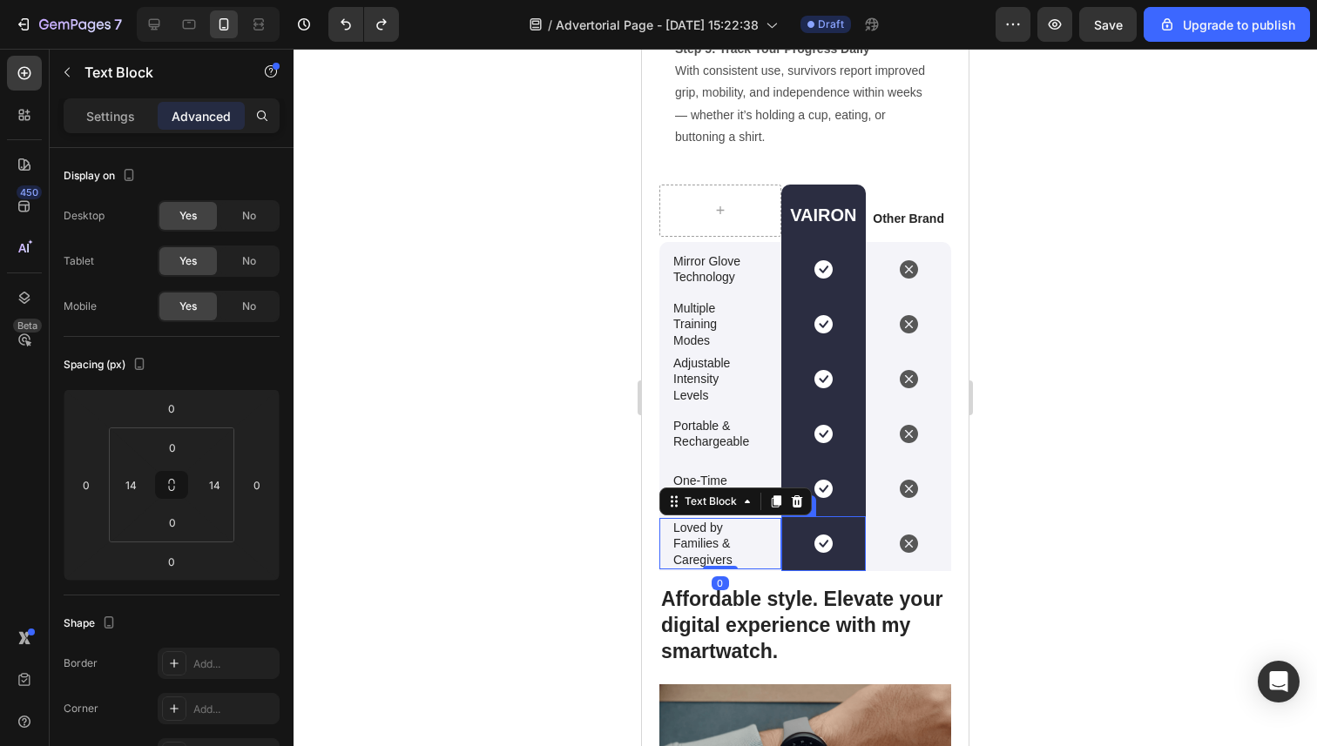
click at [889, 529] on div "Icon" at bounding box center [908, 543] width 85 height 55
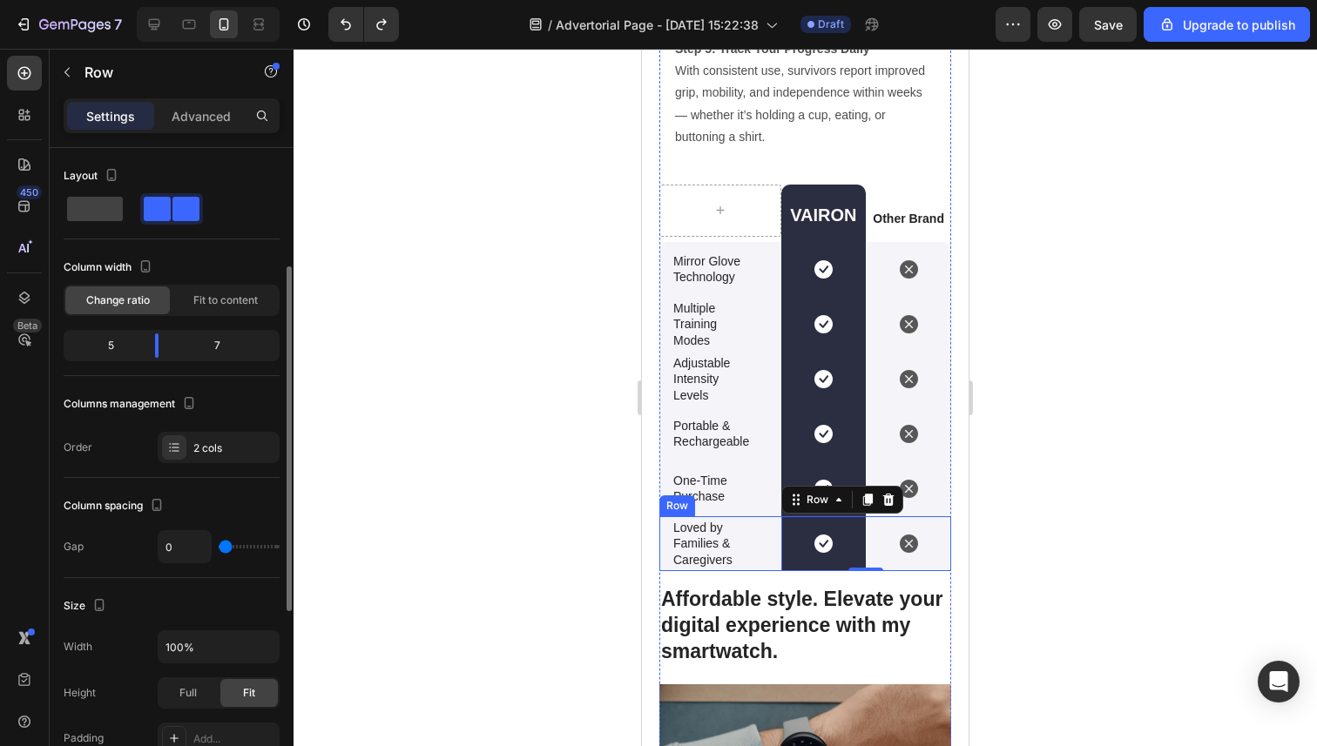
click at [731, 516] on div "Loved by Families & Caregivers Text Block" at bounding box center [720, 543] width 122 height 55
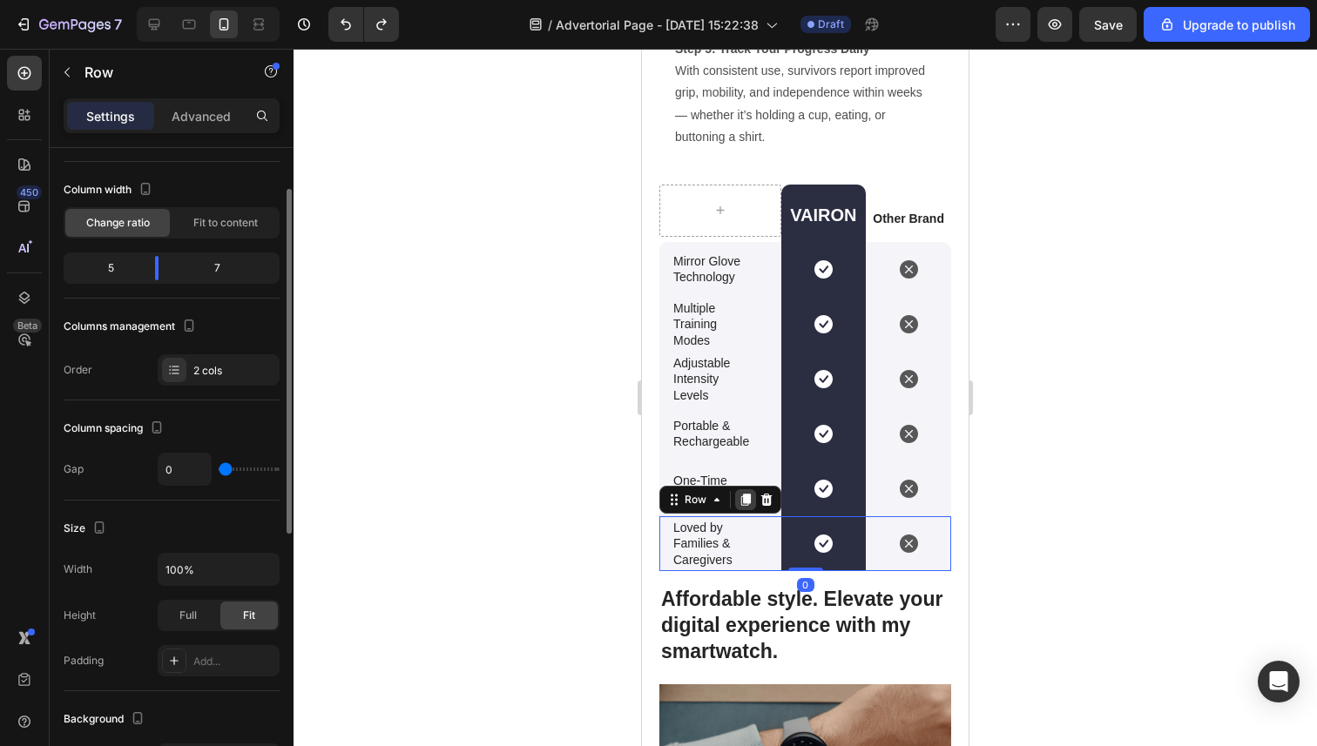
click at [746, 502] on icon at bounding box center [746, 500] width 10 height 12
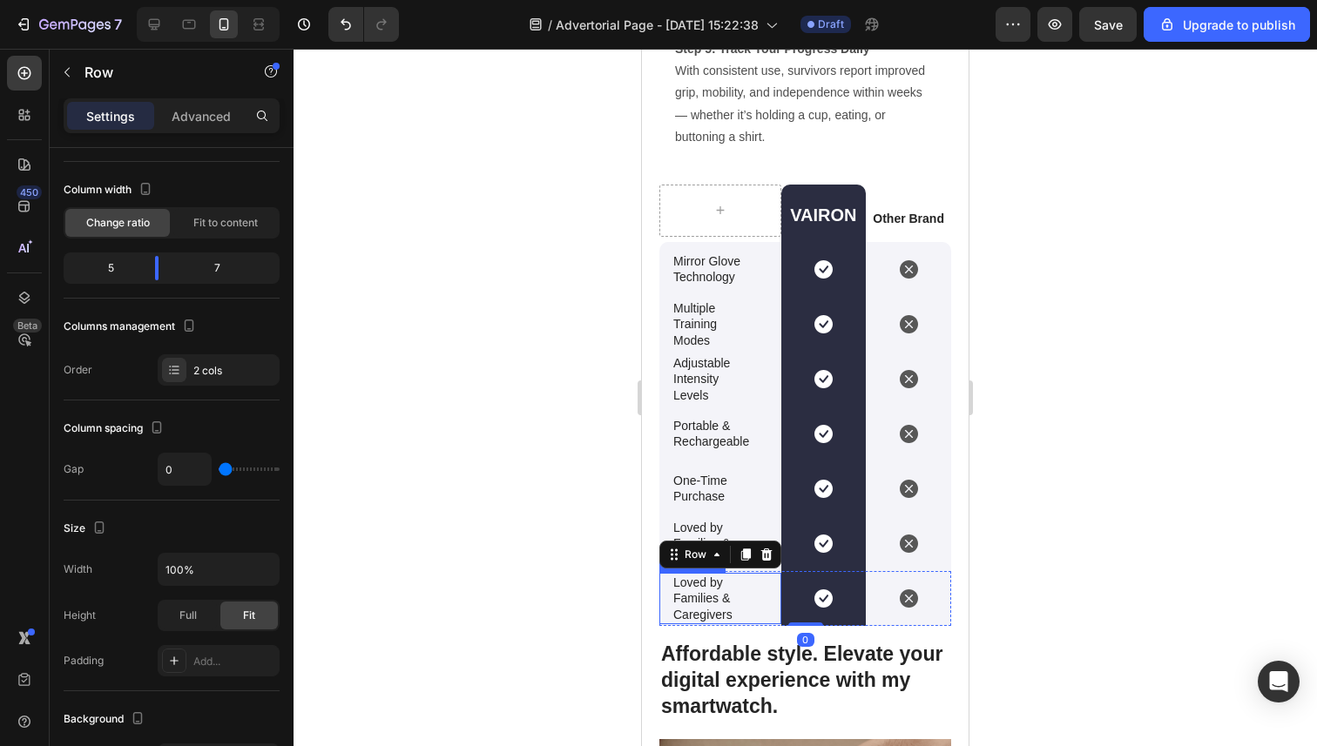
click at [717, 592] on p "Loved by Families & Caregivers" at bounding box center [720, 599] width 94 height 48
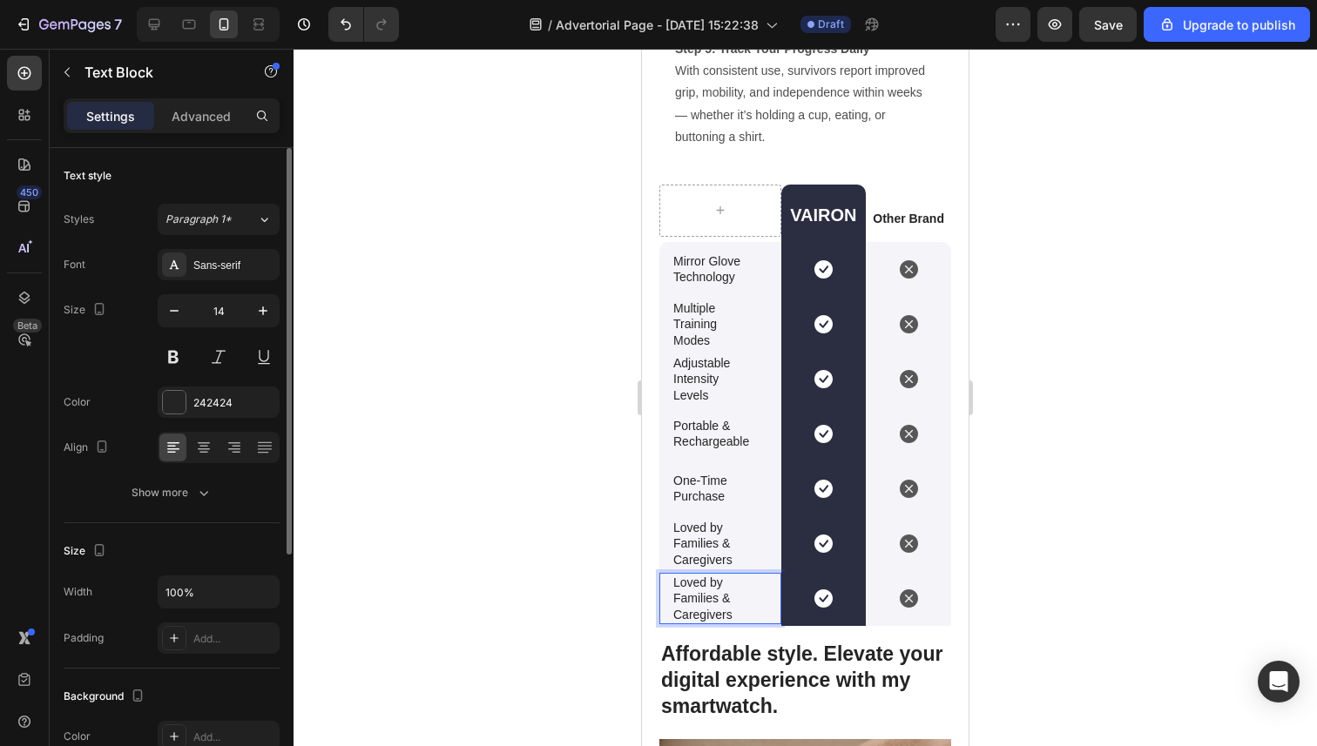
click at [704, 593] on p "Loved by Families & Caregivers" at bounding box center [720, 599] width 94 height 48
click at [703, 593] on p "Loved by Families & Caregivers" at bounding box center [720, 599] width 94 height 48
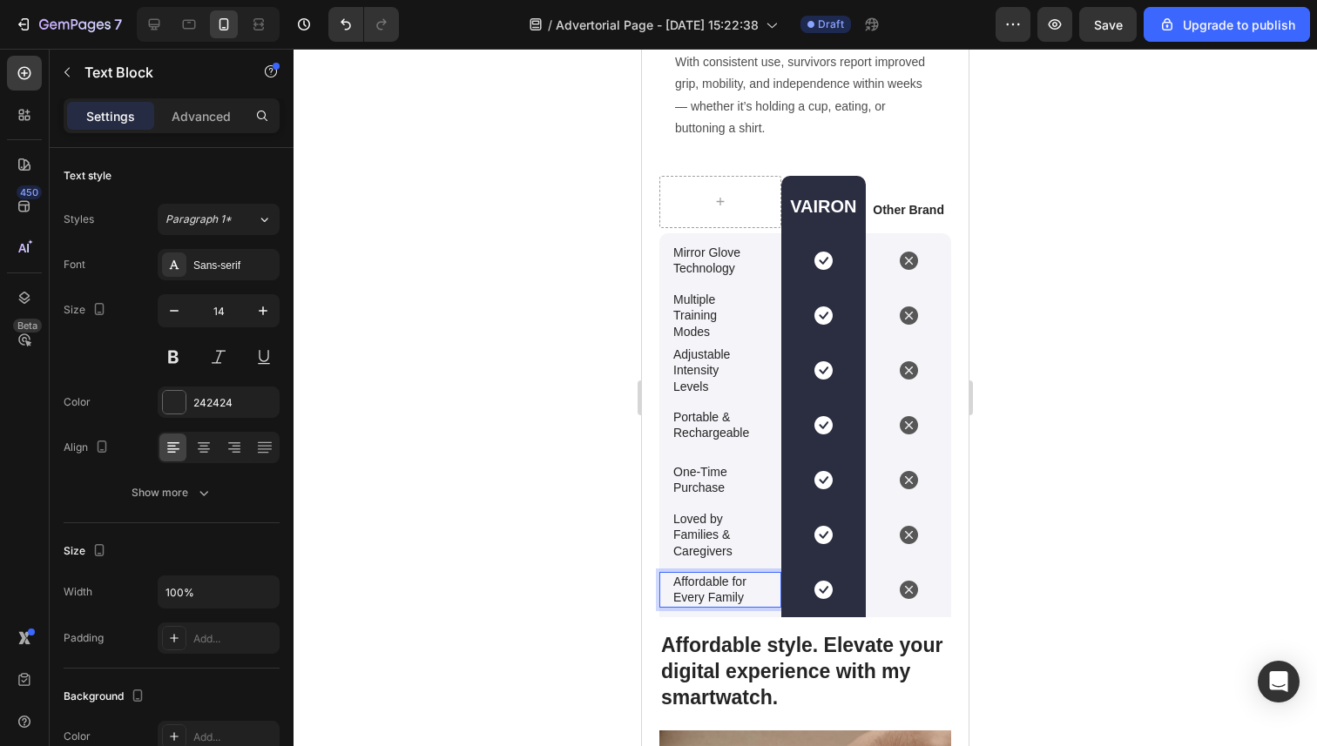
click at [521, 561] on div at bounding box center [804, 398] width 1023 height 698
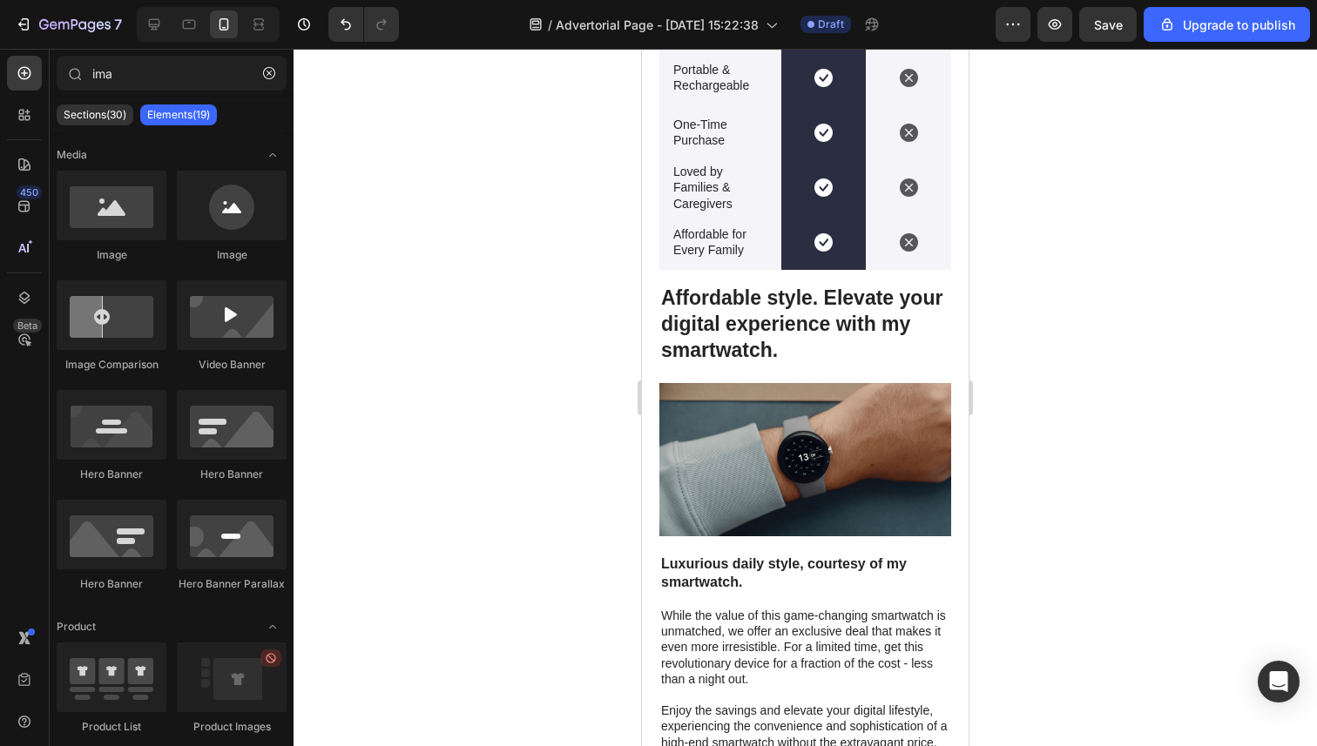
scroll to position [5914, 0]
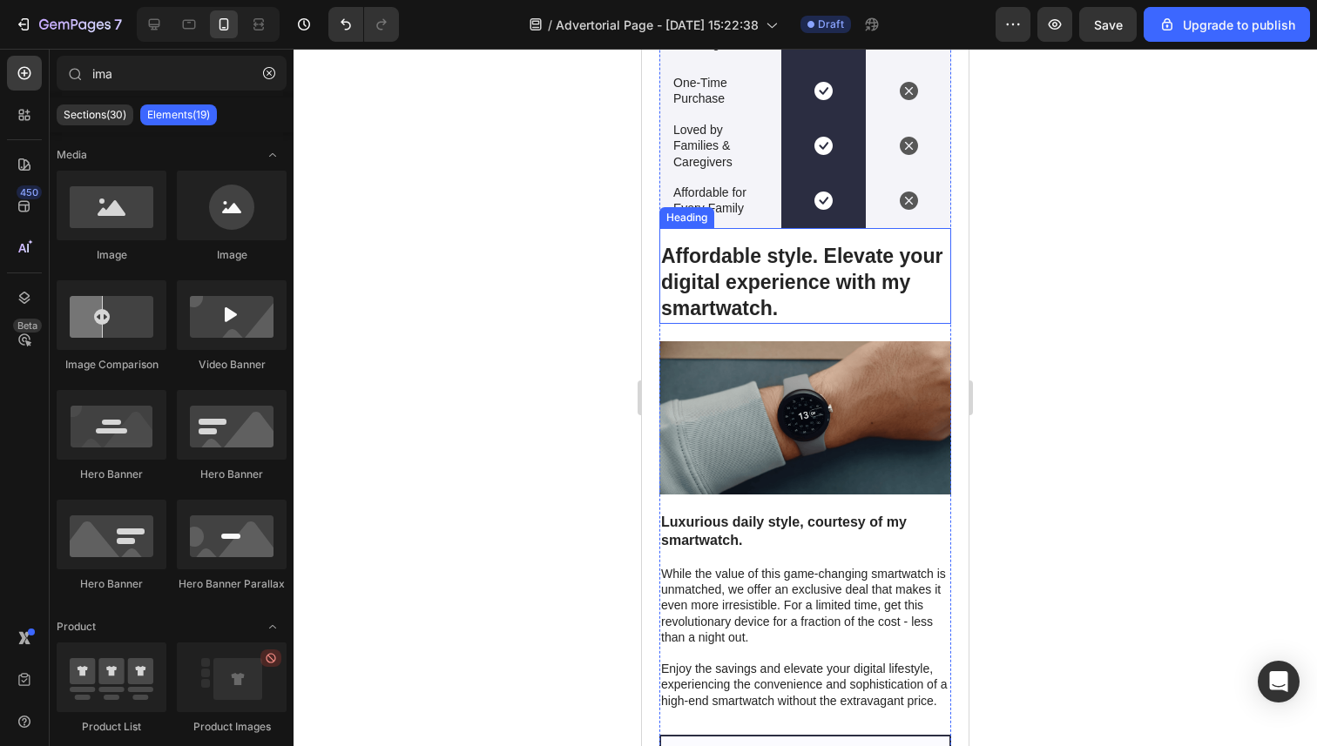
click at [774, 287] on h2 "Affordable style. Elevate your digital experience with my smartwatch." at bounding box center [805, 283] width 292 height 82
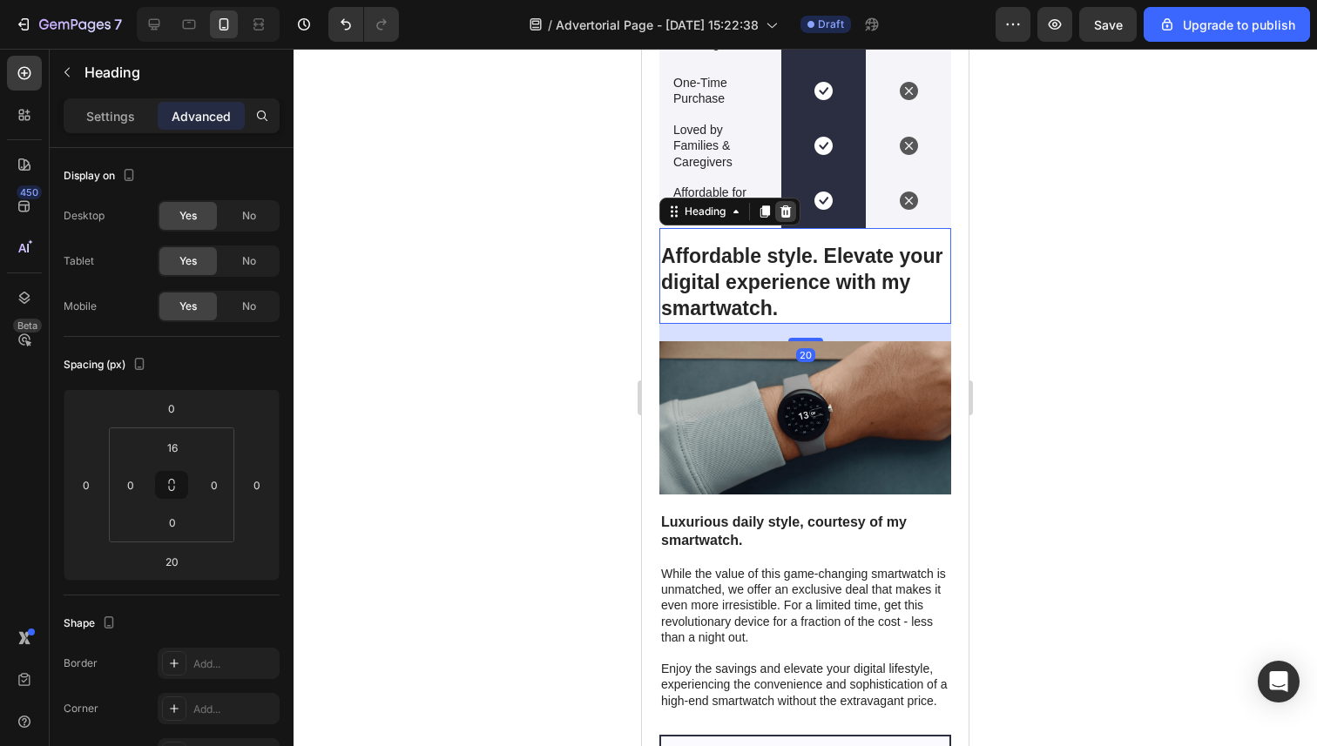
click at [792, 208] on icon at bounding box center [785, 212] width 14 height 14
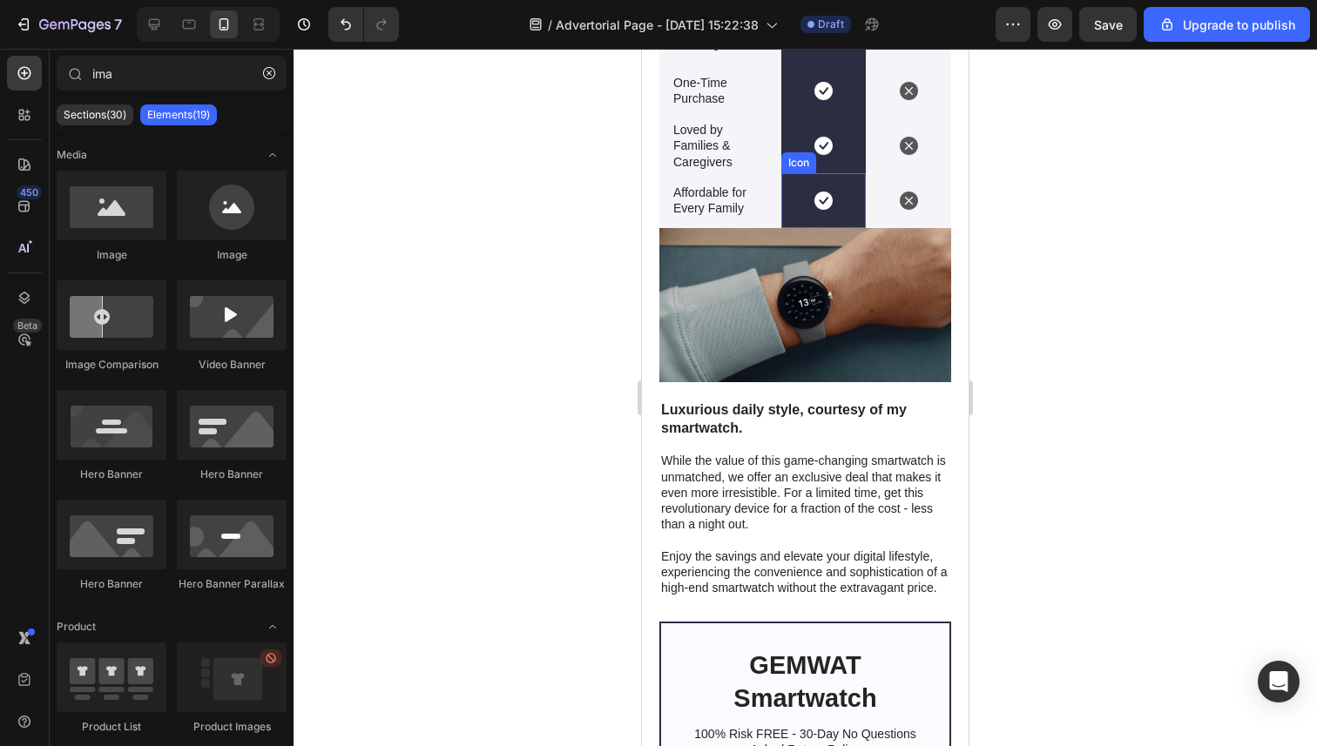
click at [754, 292] on img at bounding box center [805, 305] width 292 height 154
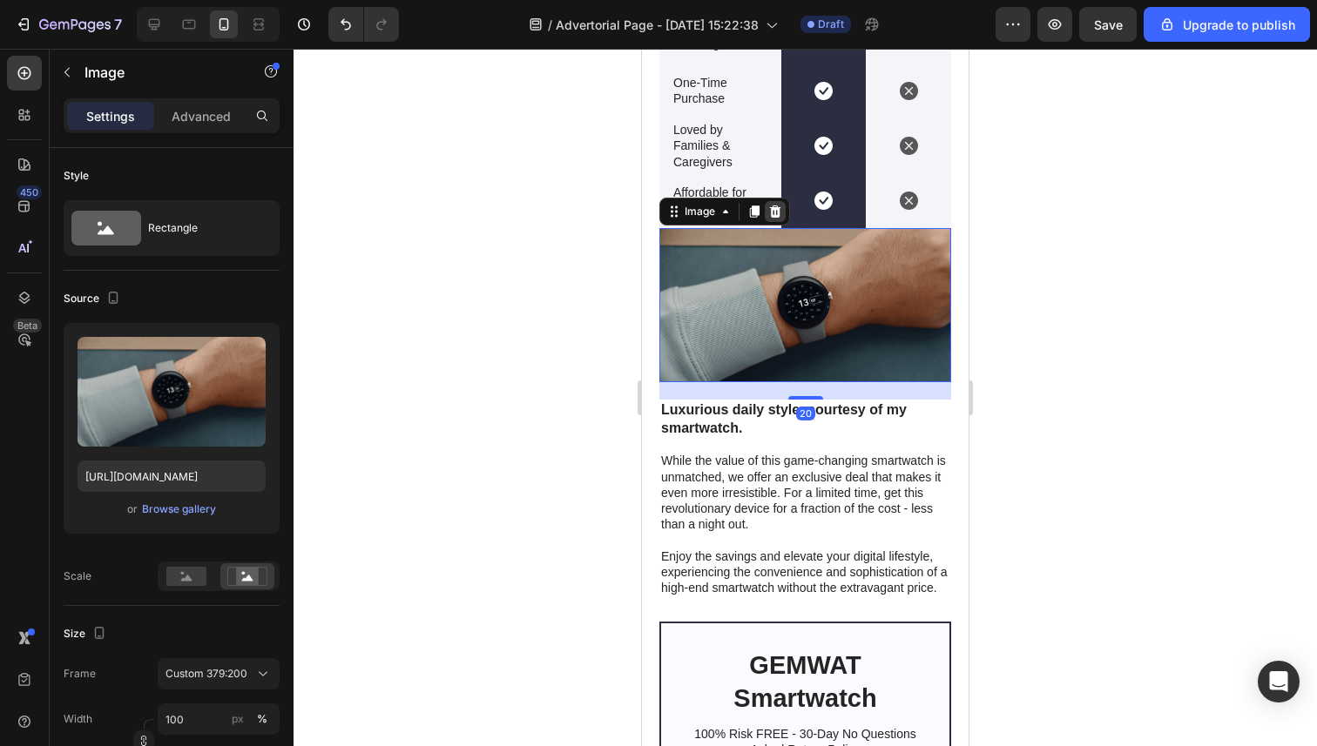
click at [782, 216] on icon at bounding box center [775, 212] width 14 height 14
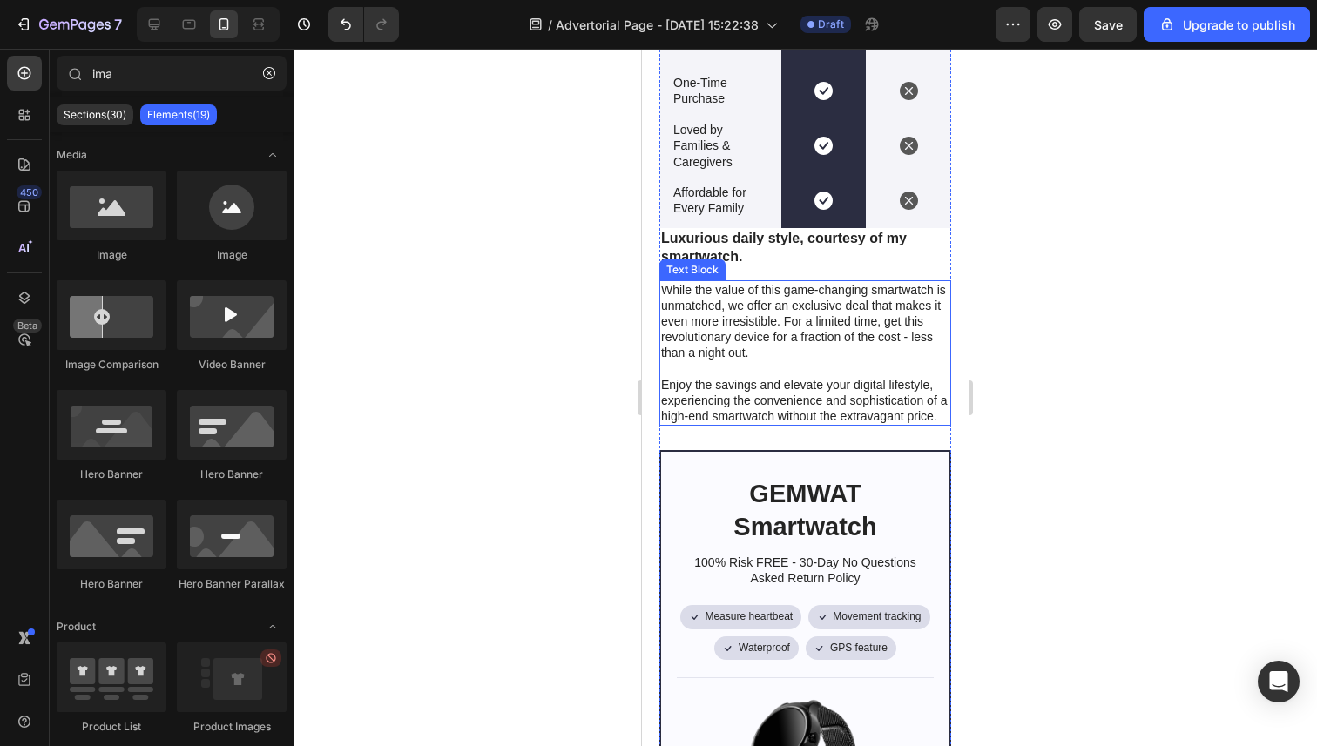
click at [781, 318] on p "While the value of this game-changing smartwatch is unmatched, we offer an excl…" at bounding box center [805, 321] width 288 height 79
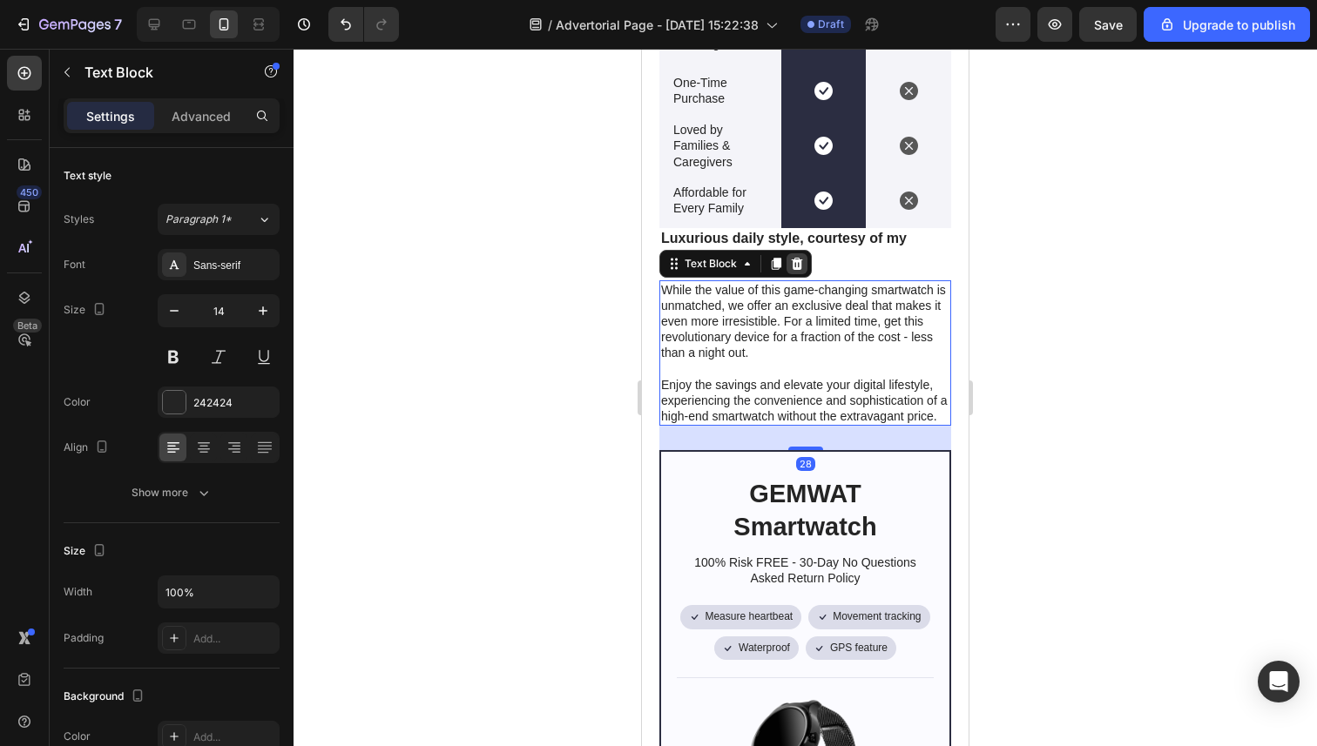
click at [797, 262] on icon at bounding box center [797, 263] width 11 height 12
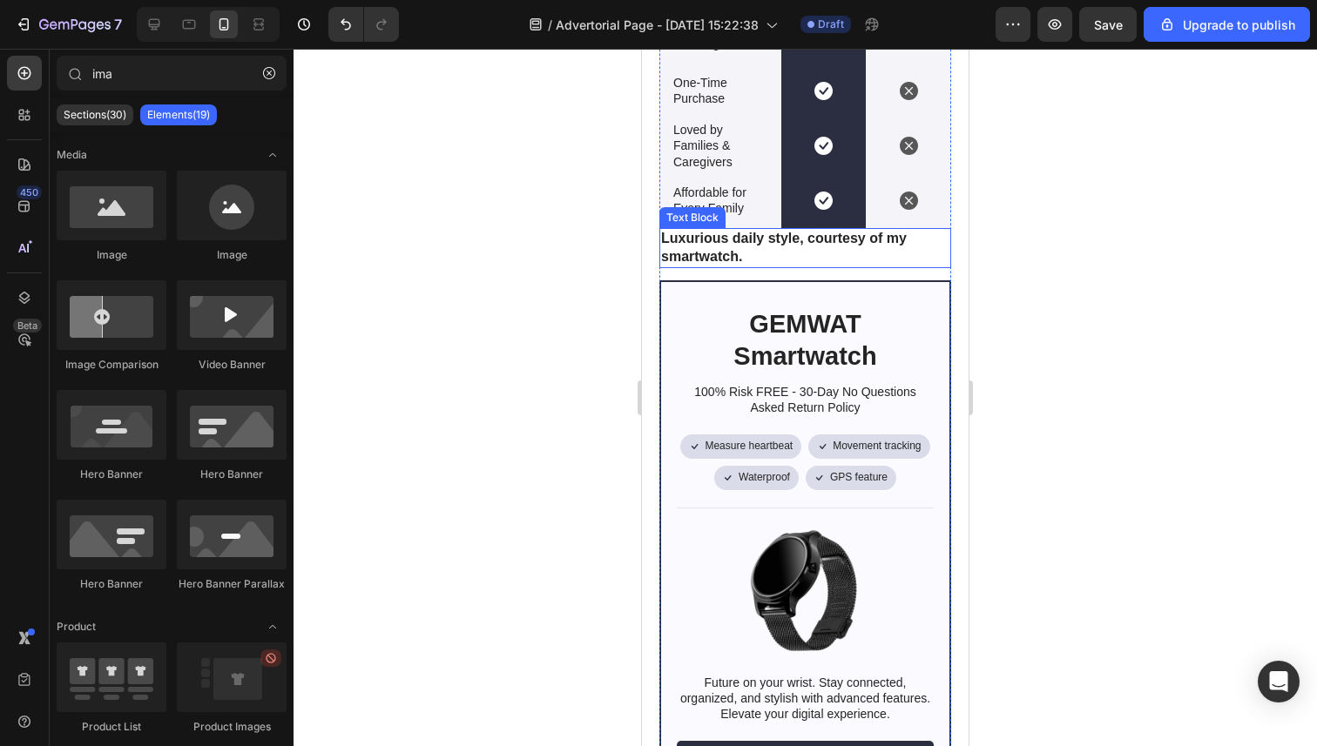
click at [789, 259] on p "Luxurious daily style, courtesy of my smartwatch." at bounding box center [805, 248] width 288 height 37
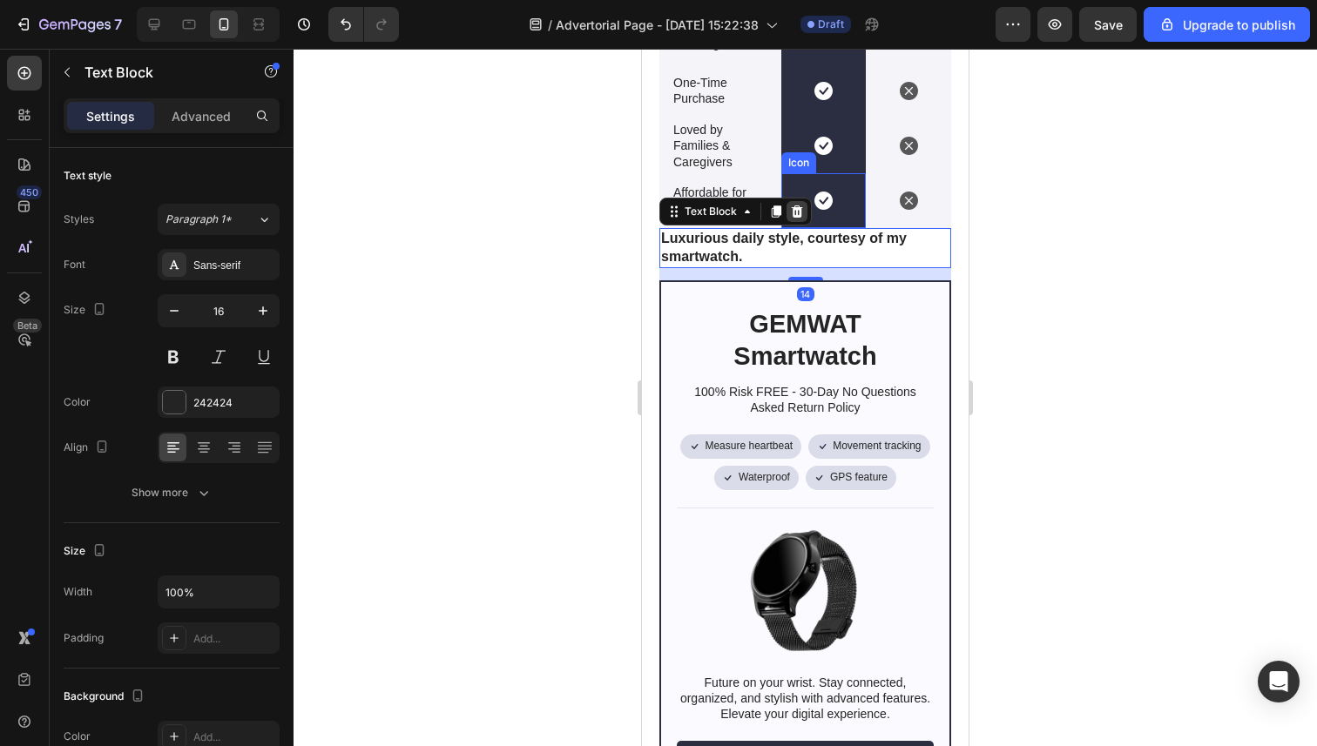
click at [797, 219] on div at bounding box center [796, 211] width 21 height 21
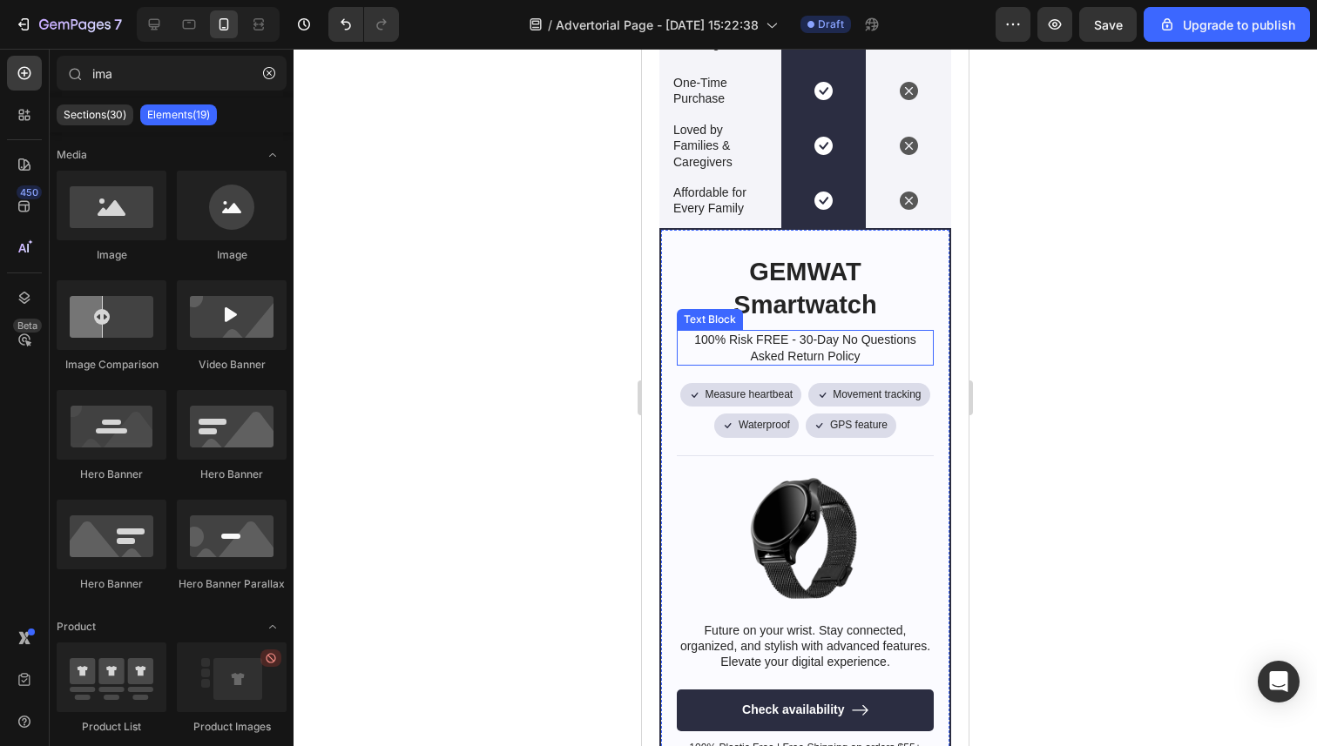
click at [543, 363] on div at bounding box center [804, 398] width 1023 height 698
click at [724, 328] on div "GEMWAT Smartwatch Heading 100% Risk FREE - 30-Day No Questions Asked Return Pol…" at bounding box center [805, 505] width 257 height 502
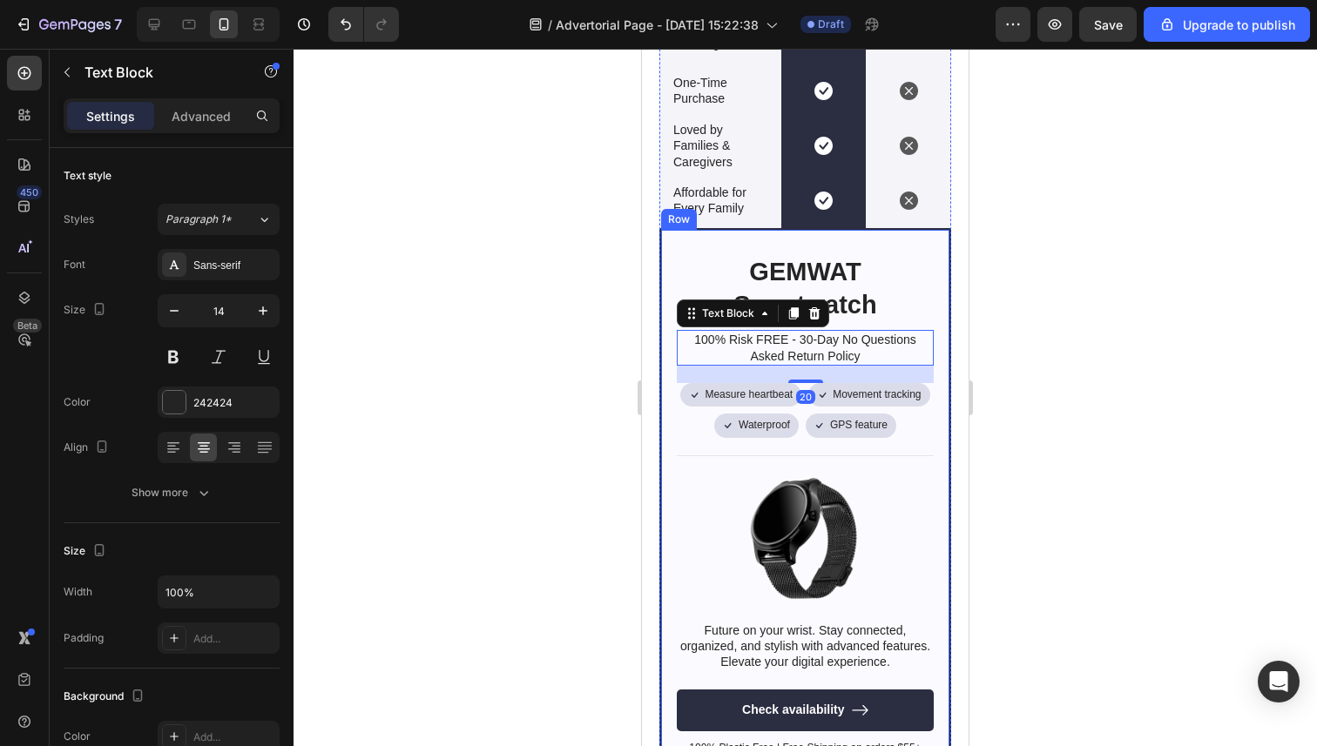
click at [758, 250] on div "GEMWAT Smartwatch Heading 100% Risk FREE - 30-Day No Questions Asked Return Pol…" at bounding box center [805, 505] width 292 height 555
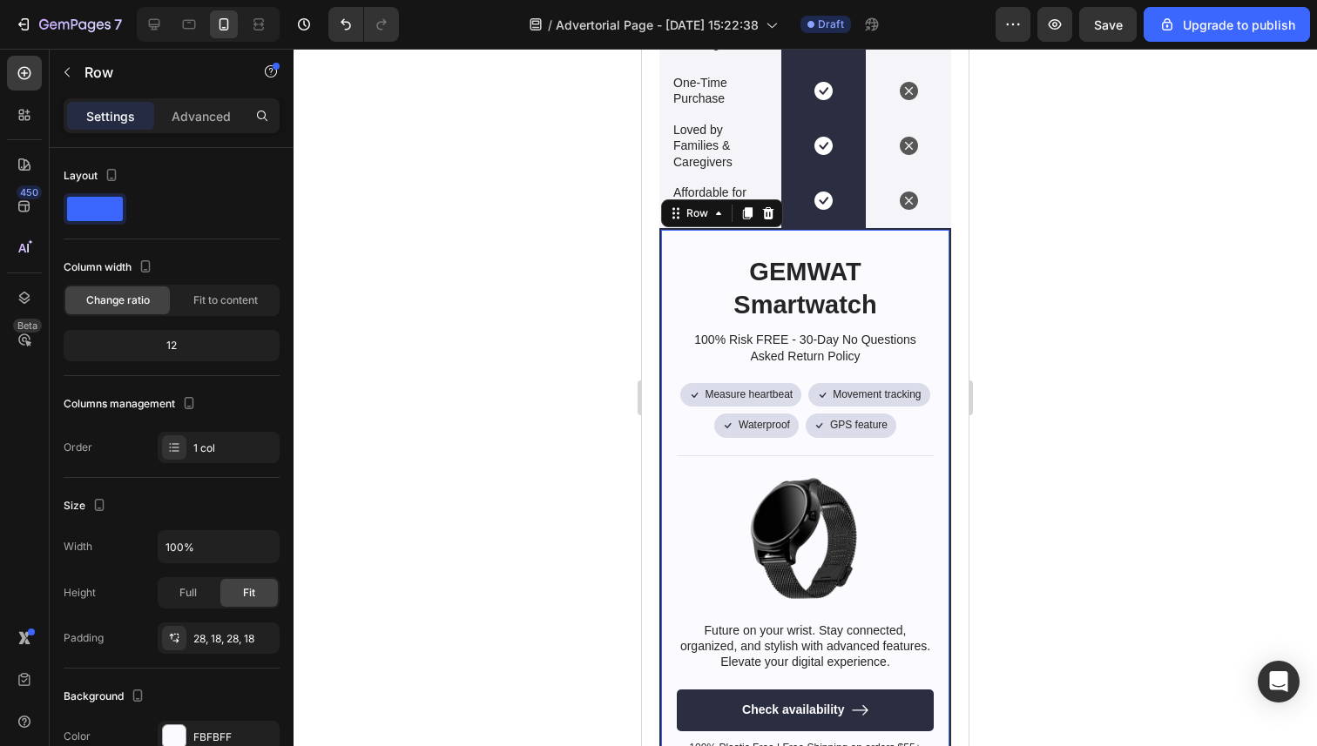
click at [802, 236] on div "GEMWAT Smartwatch Heading 100% Risk FREE - 30-Day No Questions Asked Return Pol…" at bounding box center [805, 505] width 292 height 555
click at [206, 110] on p "Advanced" at bounding box center [201, 116] width 59 height 18
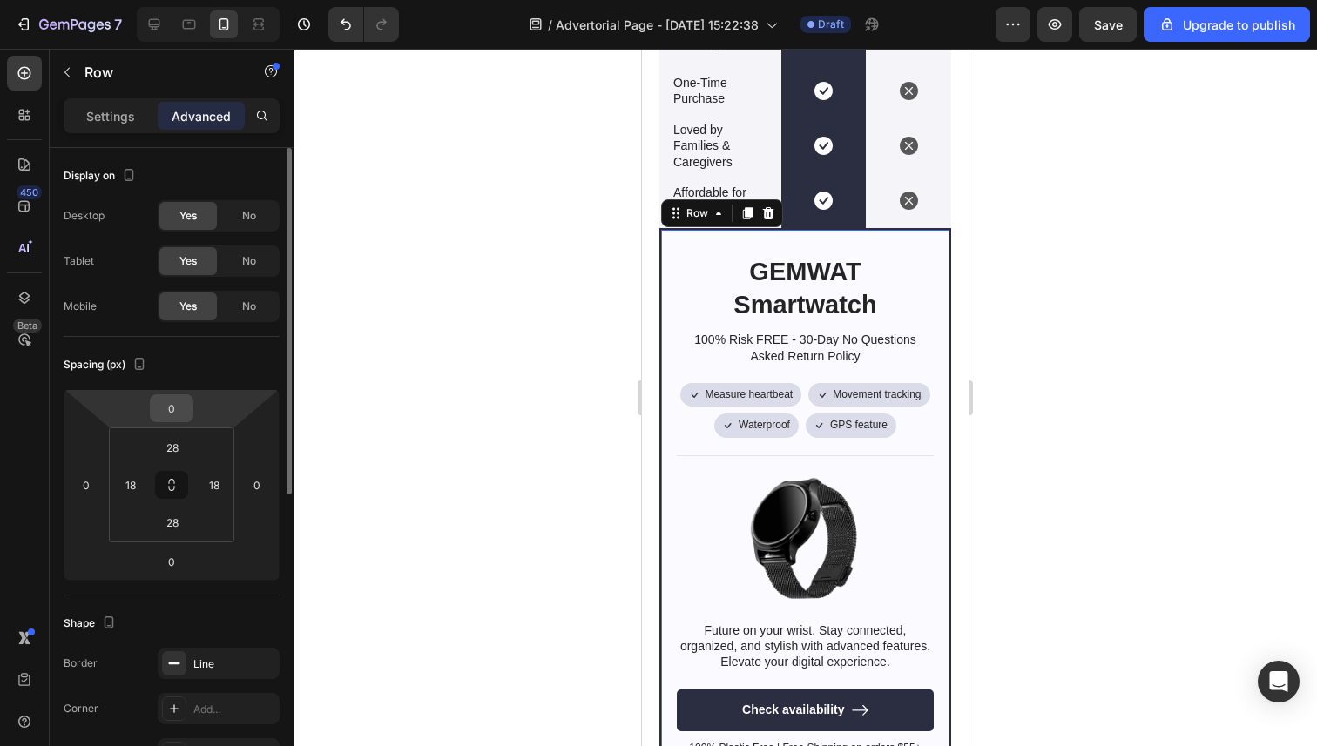
click at [179, 408] on input "0" at bounding box center [171, 408] width 35 height 26
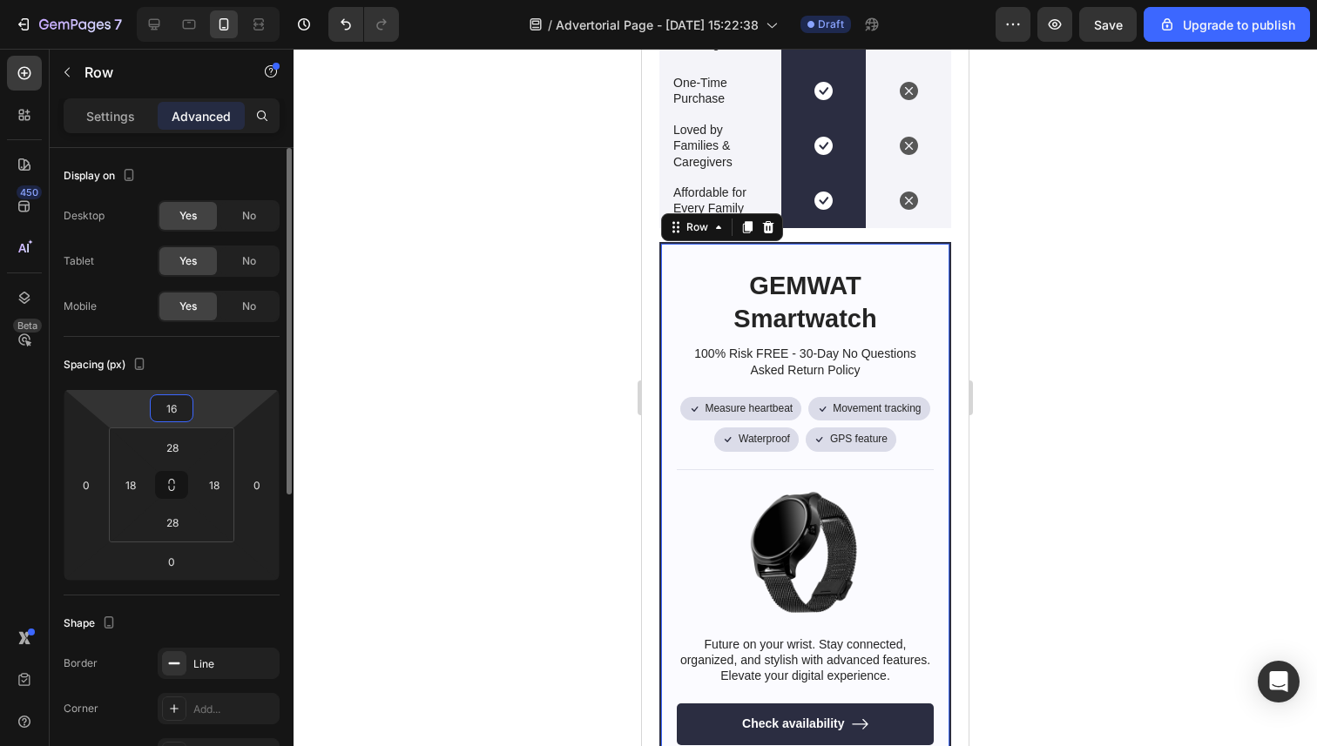
type input "16"
click at [448, 513] on div at bounding box center [804, 398] width 1023 height 698
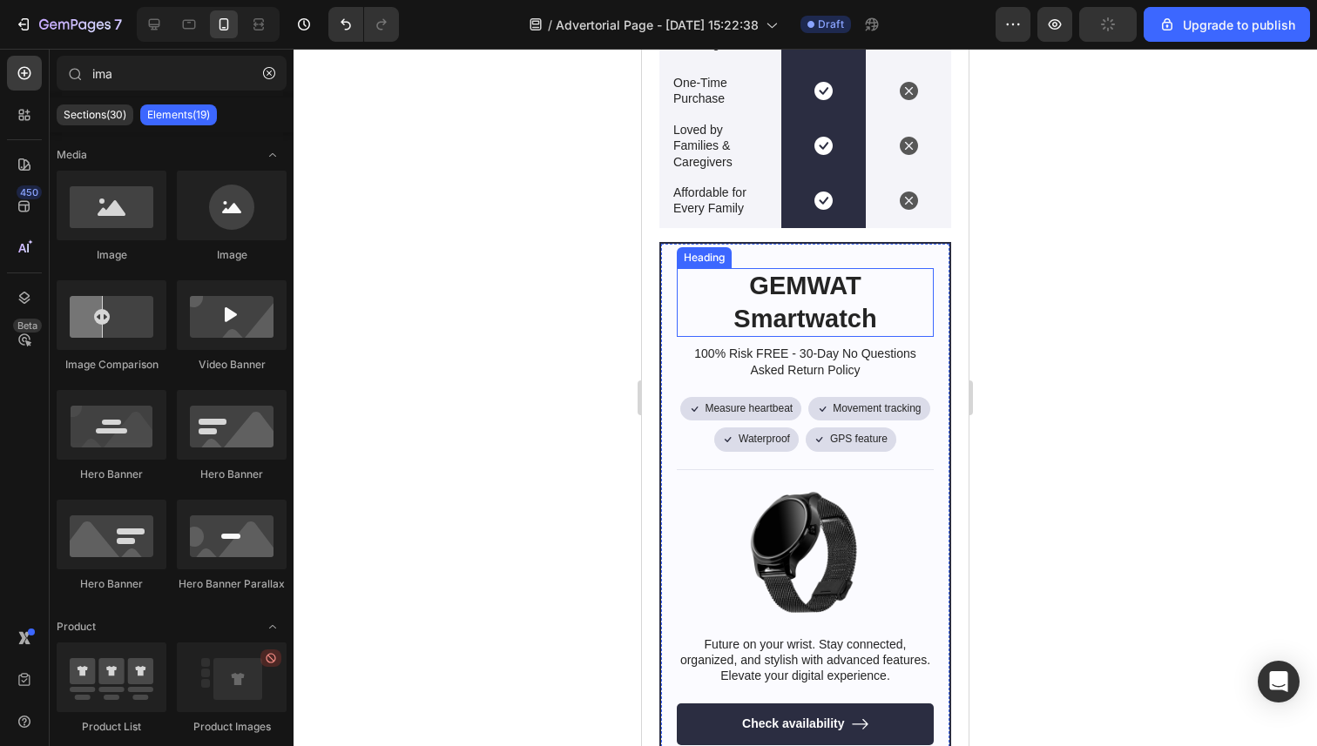
click at [821, 320] on h2 "GEMWAT Smartwatch" at bounding box center [805, 302] width 257 height 69
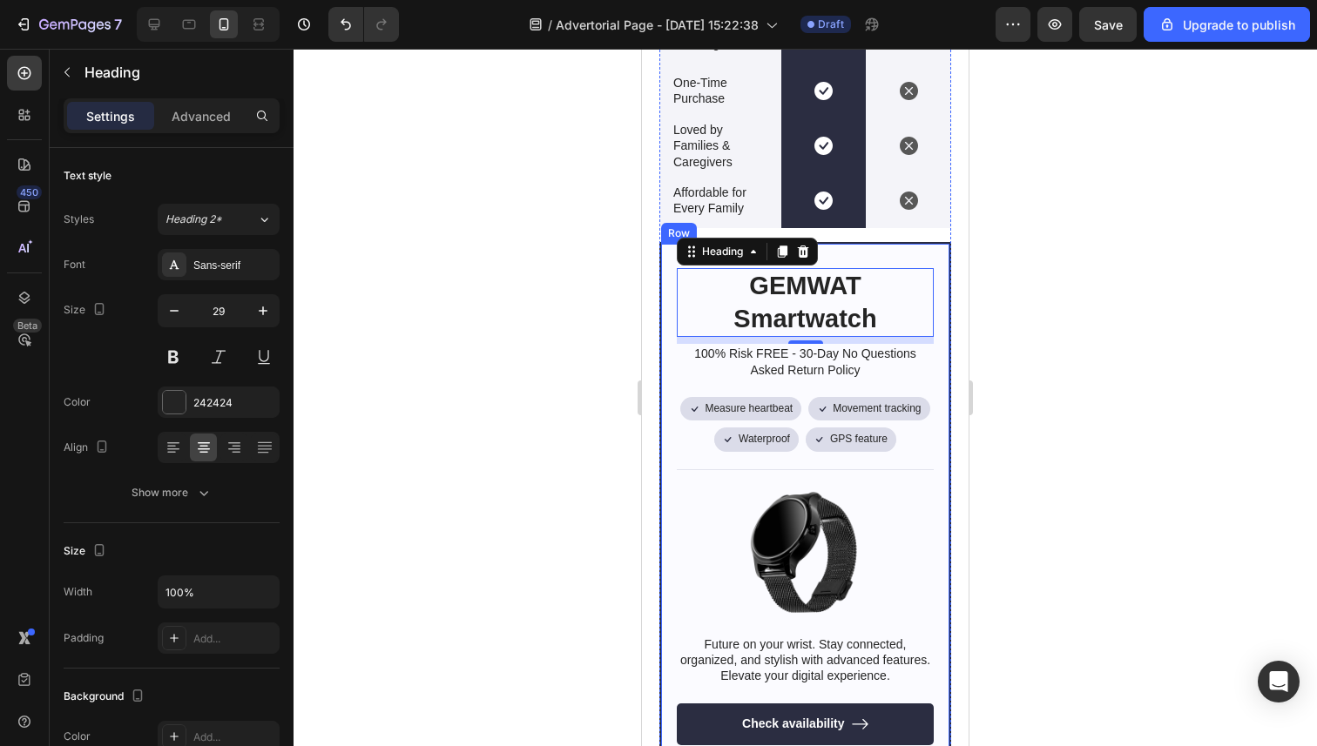
click at [861, 246] on div "GEMWAT Smartwatch Heading 8 100% Risk FREE - 30-Day No Questions Asked Return P…" at bounding box center [805, 519] width 292 height 555
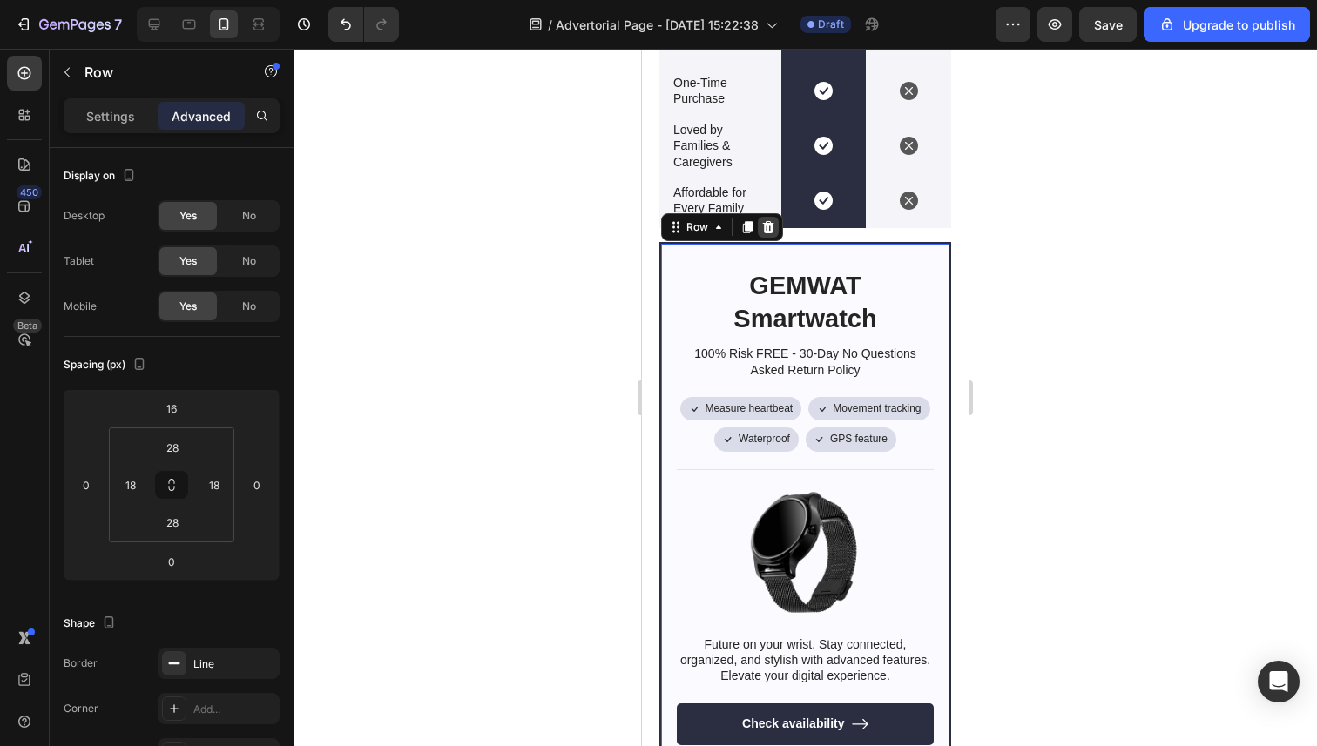
click at [770, 233] on icon at bounding box center [768, 227] width 14 height 14
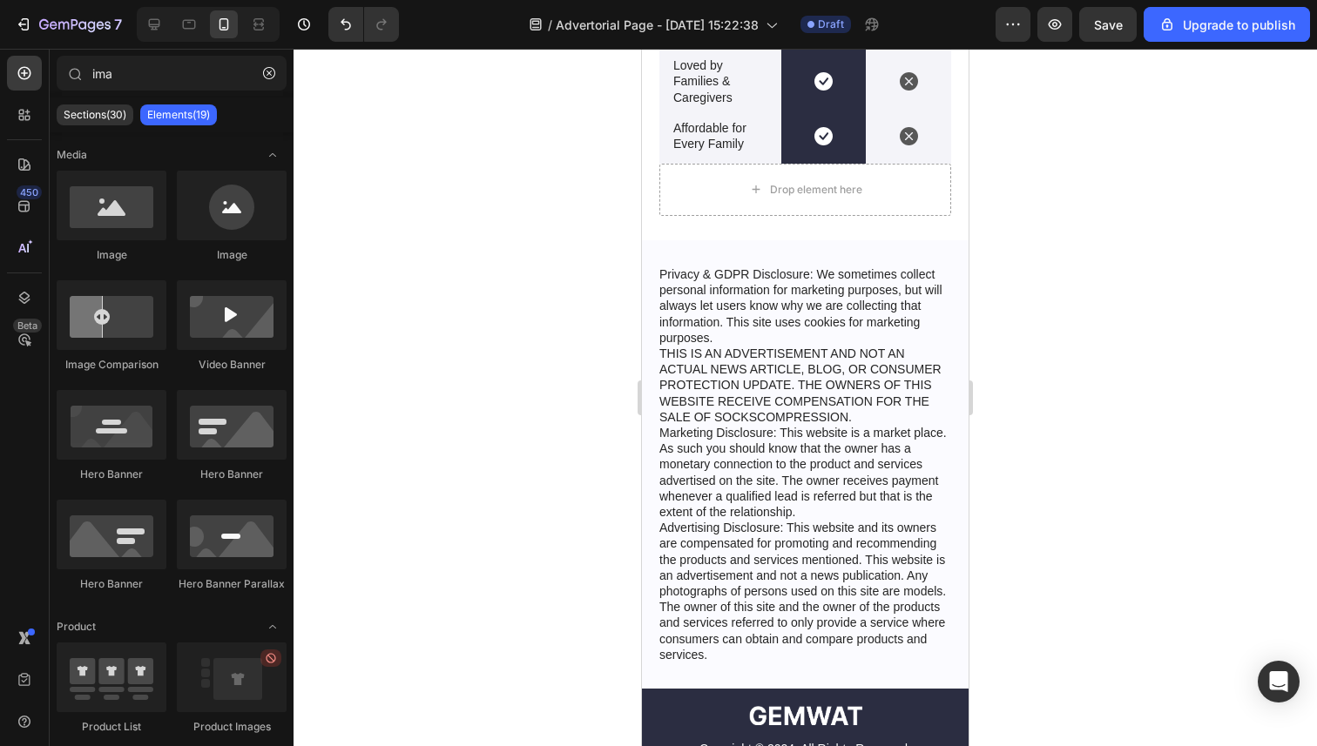
scroll to position [5957, 0]
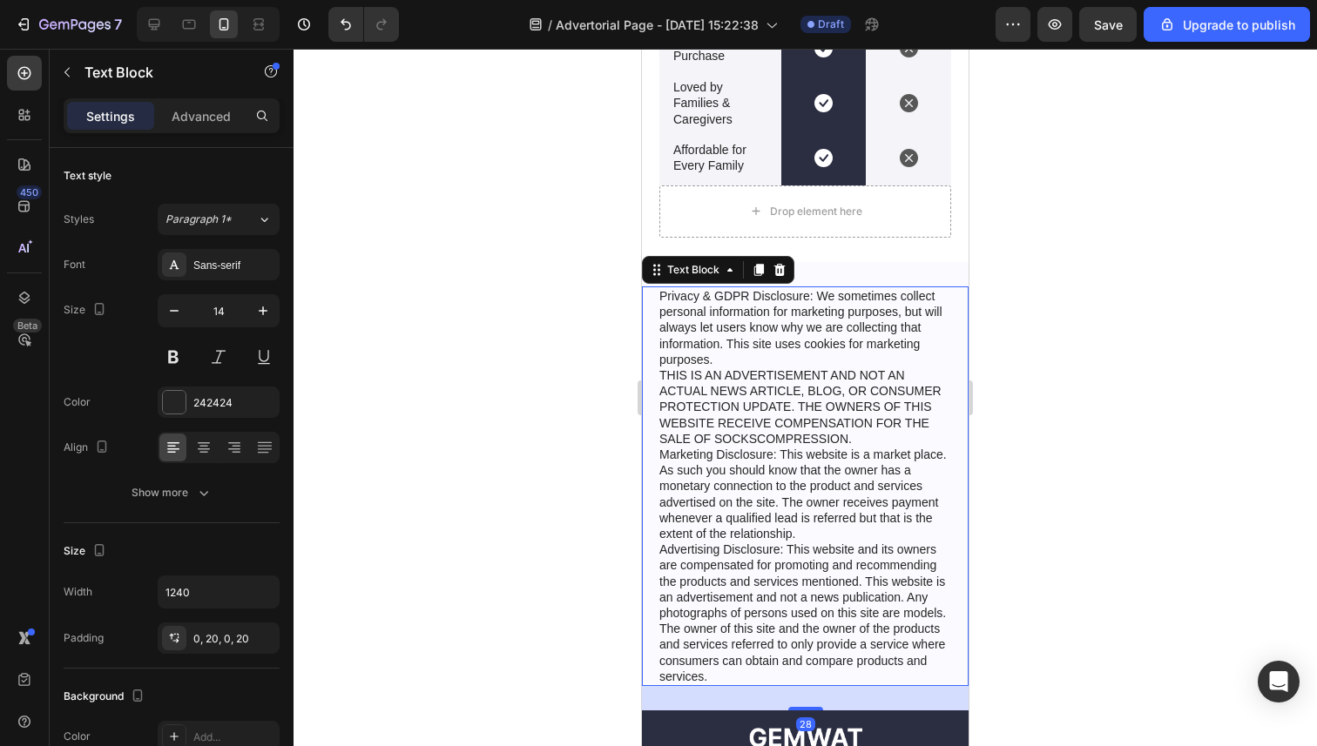
click at [826, 382] on p "Privacy & GDPR Disclosure: We sometimes collect personal information for market…" at bounding box center [805, 486] width 292 height 396
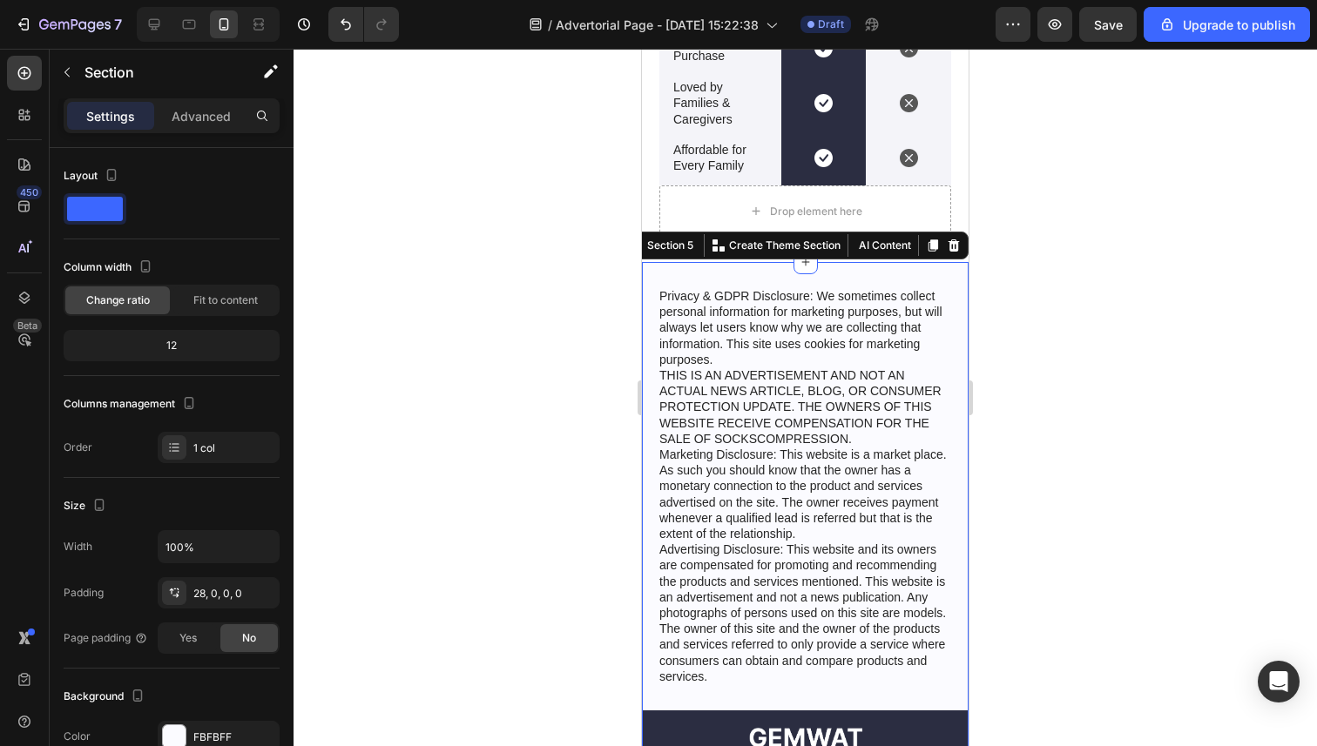
click at [908, 280] on div "Privacy & GDPR Disclosure: We sometimes collect personal information for market…" at bounding box center [805, 528] width 327 height 532
click at [549, 268] on div at bounding box center [804, 398] width 1023 height 698
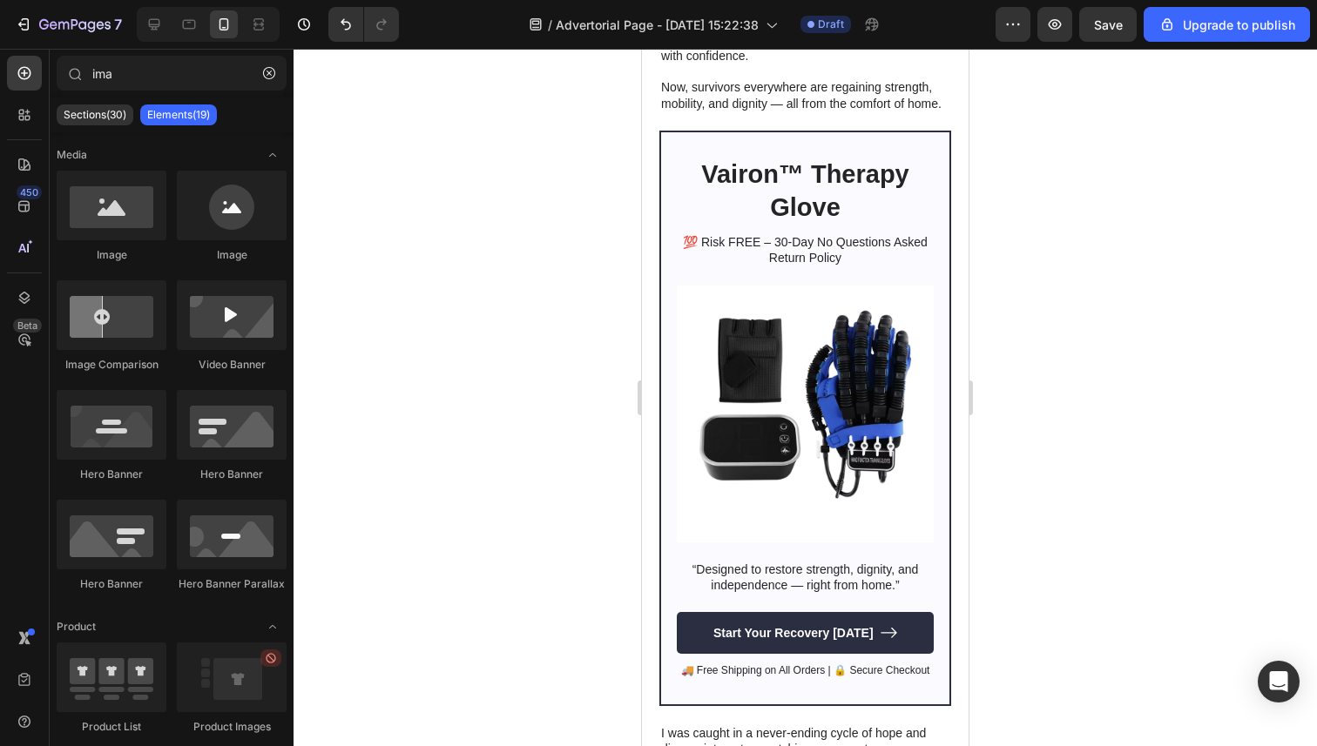
scroll to position [839, 0]
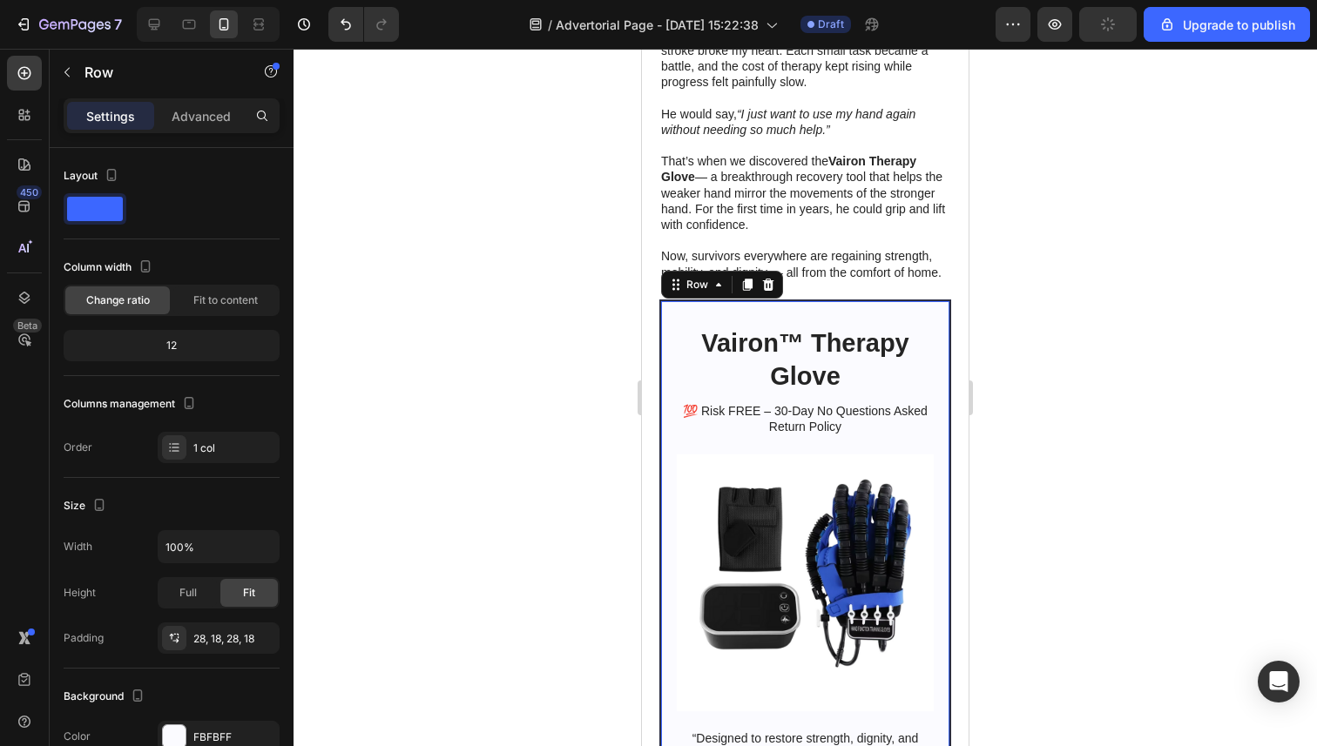
click at [670, 312] on div "Vairon™ Therapy Glove Heading 💯 Risk FREE – 30-Day No Questions Asked Return Po…" at bounding box center [805, 588] width 292 height 576
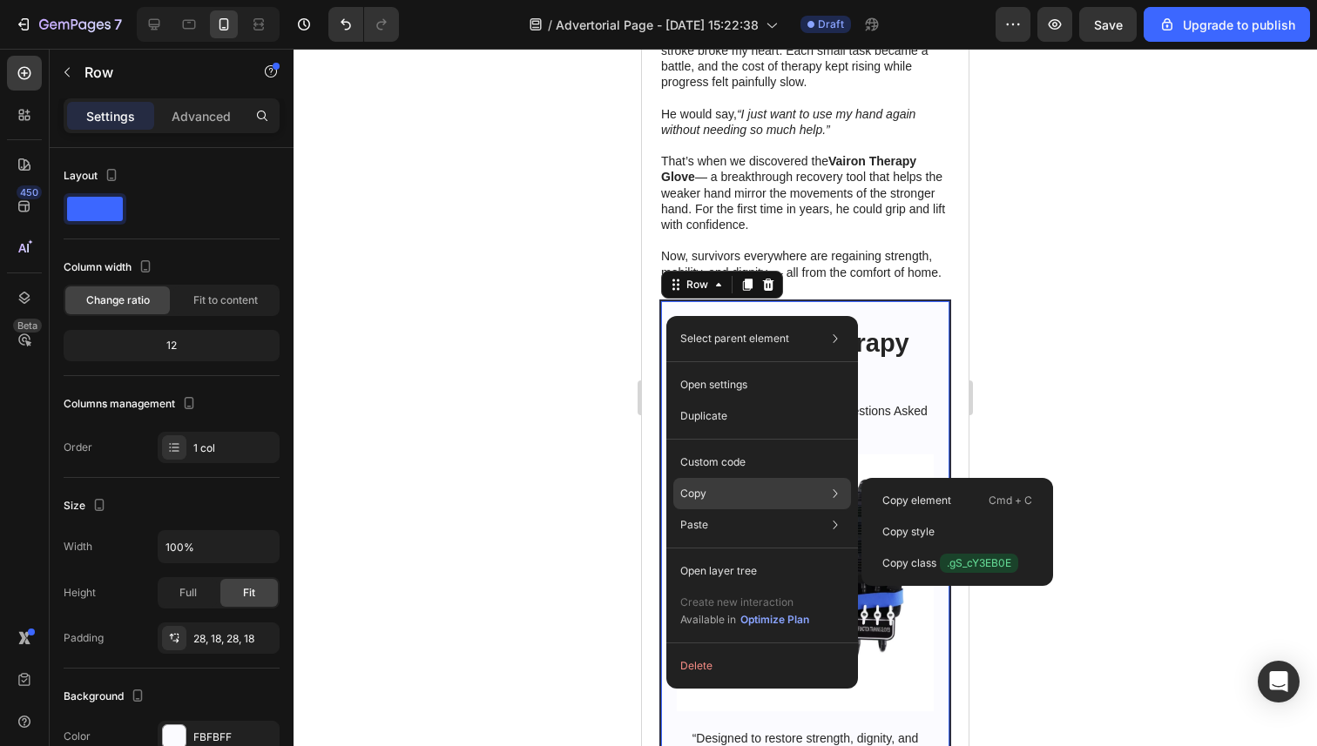
click at [718, 497] on div "Copy Copy element Cmd + C Copy style Copy class .gS_cY3EB0E" at bounding box center [762, 493] width 178 height 31
click at [943, 493] on p "Copy element" at bounding box center [916, 501] width 69 height 16
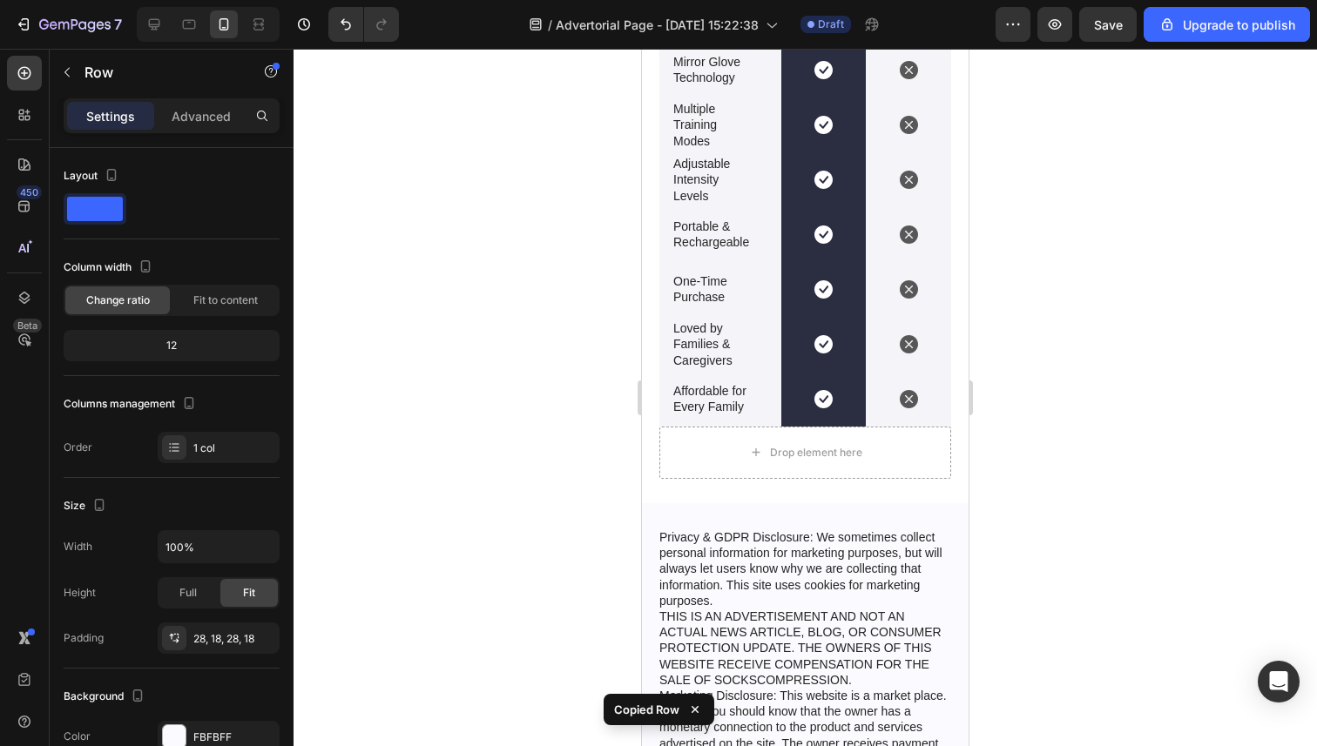
scroll to position [5899, 0]
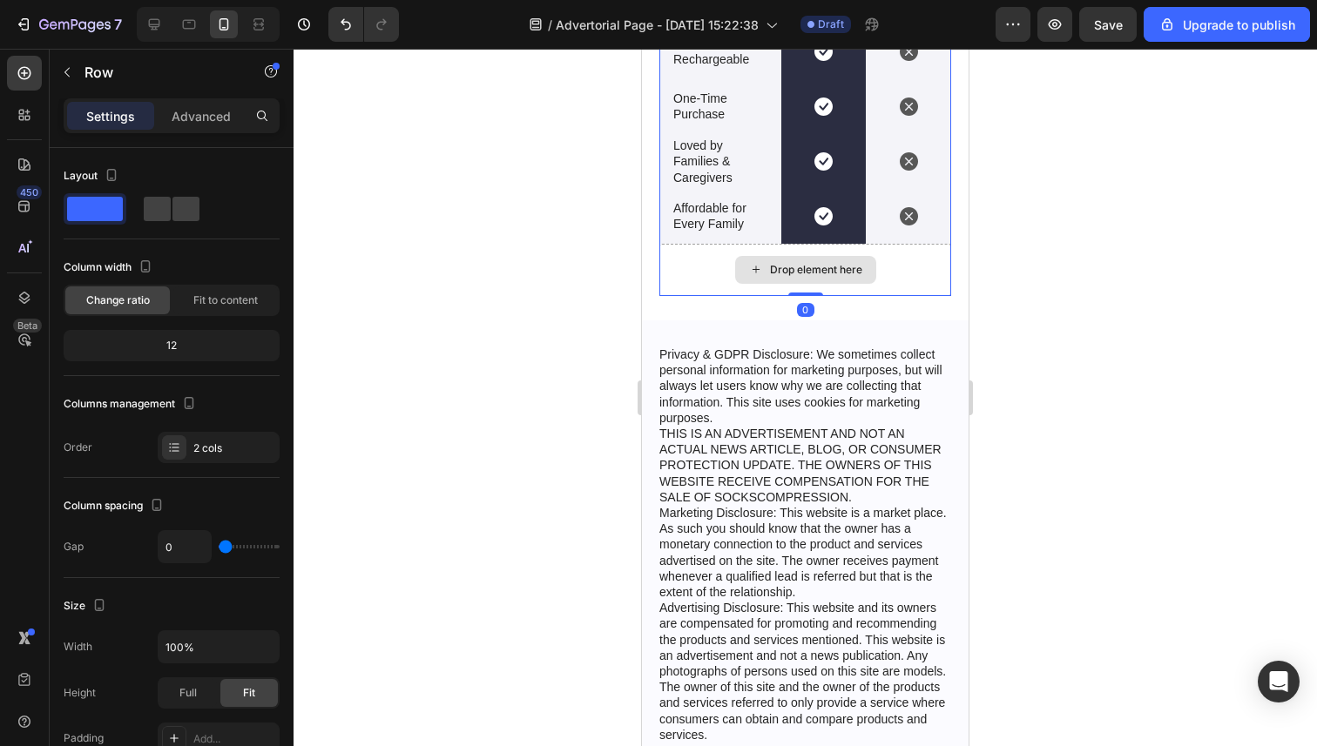
click at [666, 271] on div "Drop element here" at bounding box center [805, 270] width 292 height 52
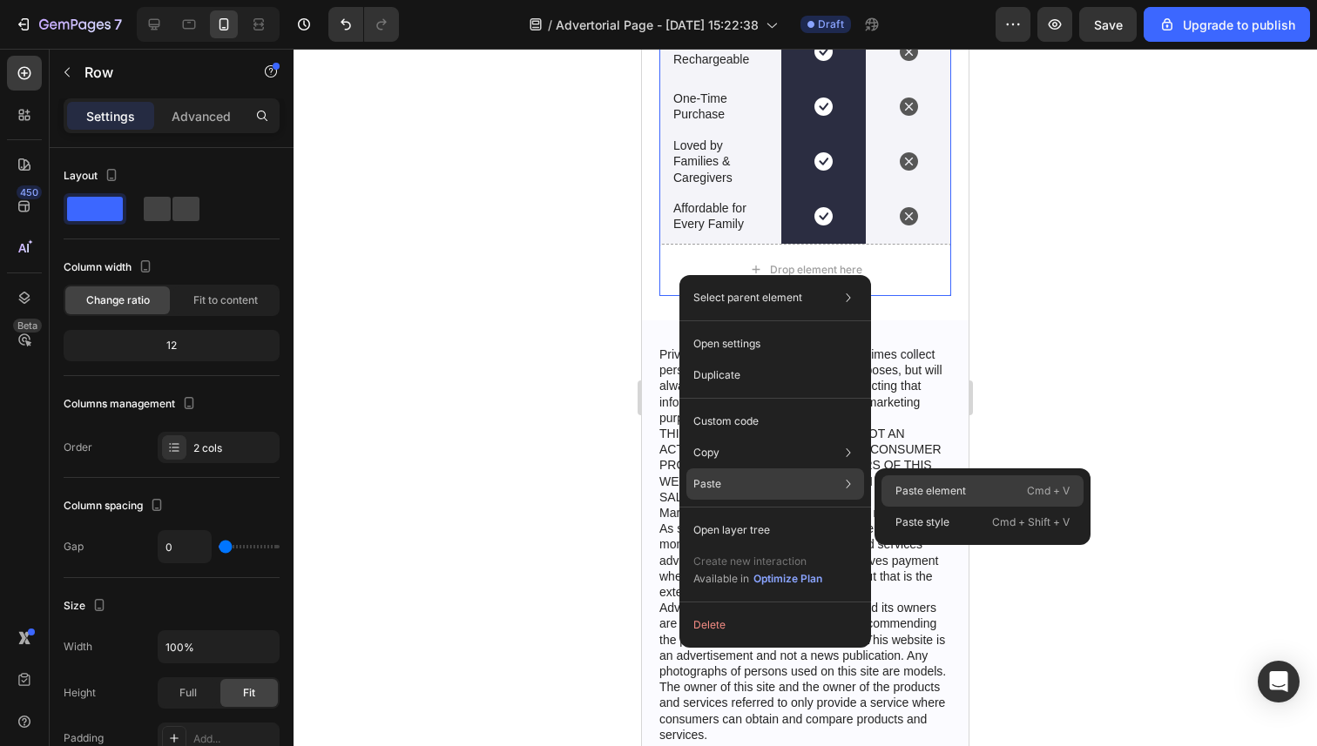
click at [964, 495] on p "Paste element" at bounding box center [930, 491] width 71 height 16
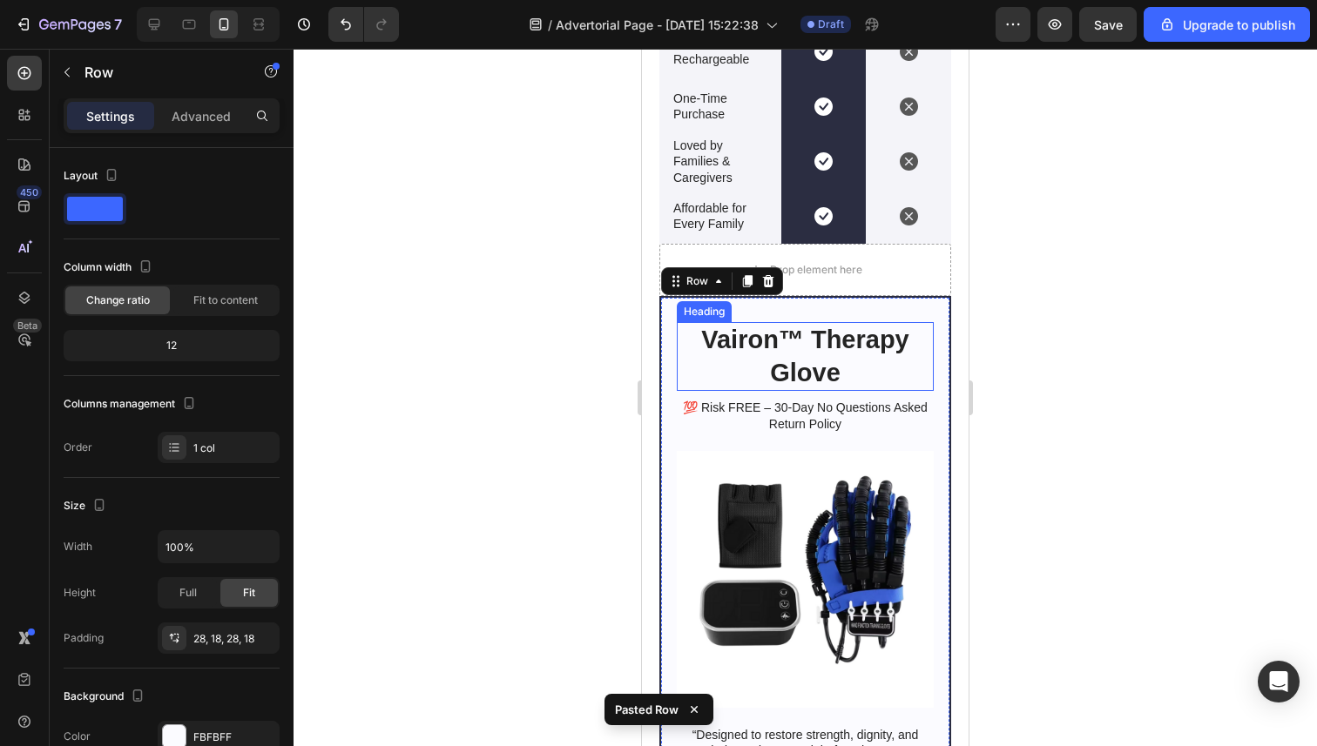
click at [563, 354] on div at bounding box center [804, 398] width 1023 height 698
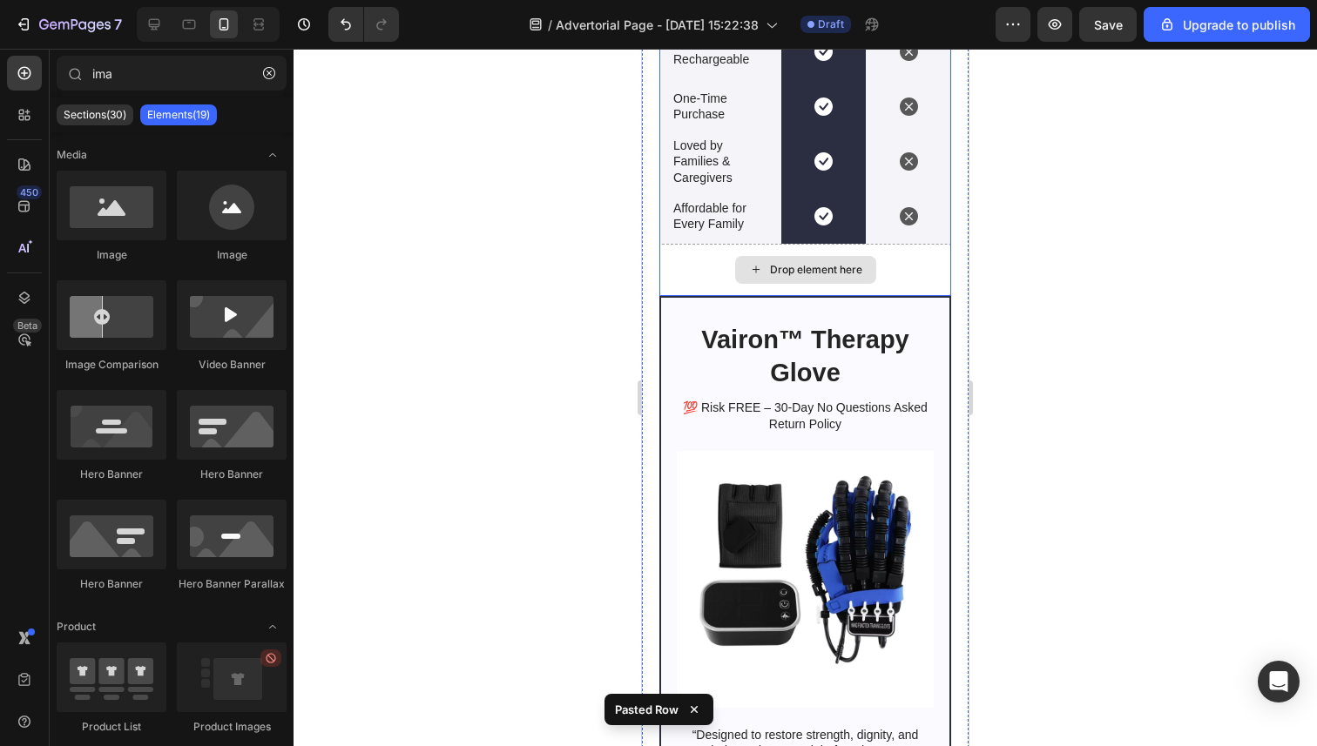
click at [821, 276] on div "Drop element here" at bounding box center [816, 270] width 92 height 14
click at [929, 284] on div "Drop element here" at bounding box center [805, 270] width 292 height 52
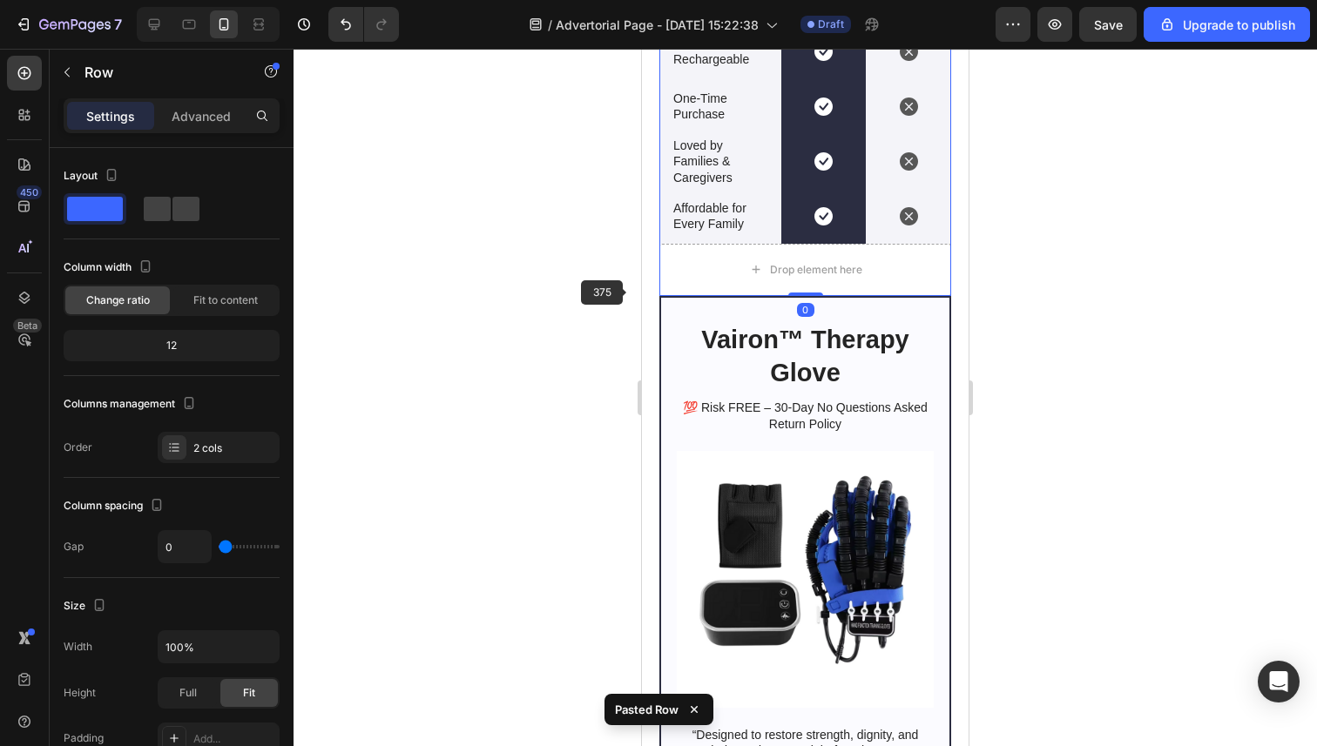
click at [585, 293] on div at bounding box center [804, 398] width 1023 height 698
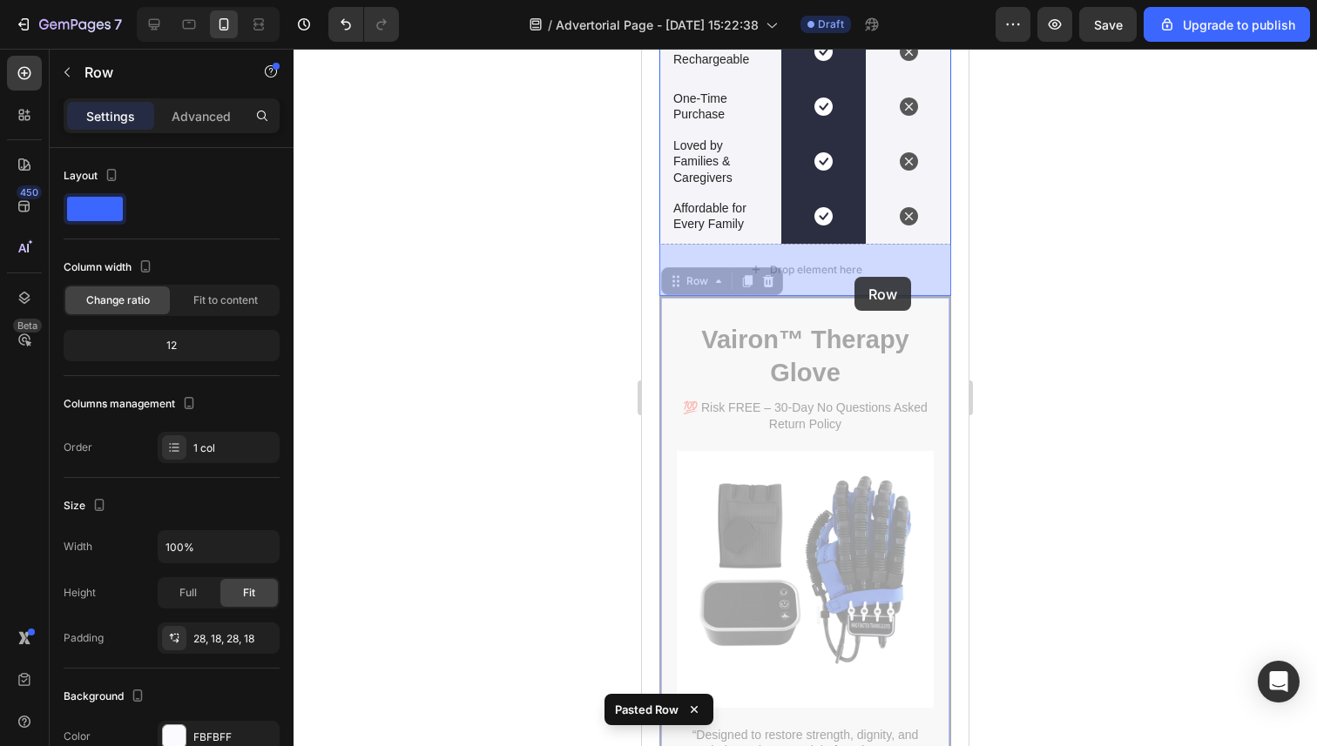
drag, startPoint x: 854, startPoint y: 304, endPoint x: 854, endPoint y: 277, distance: 27.0
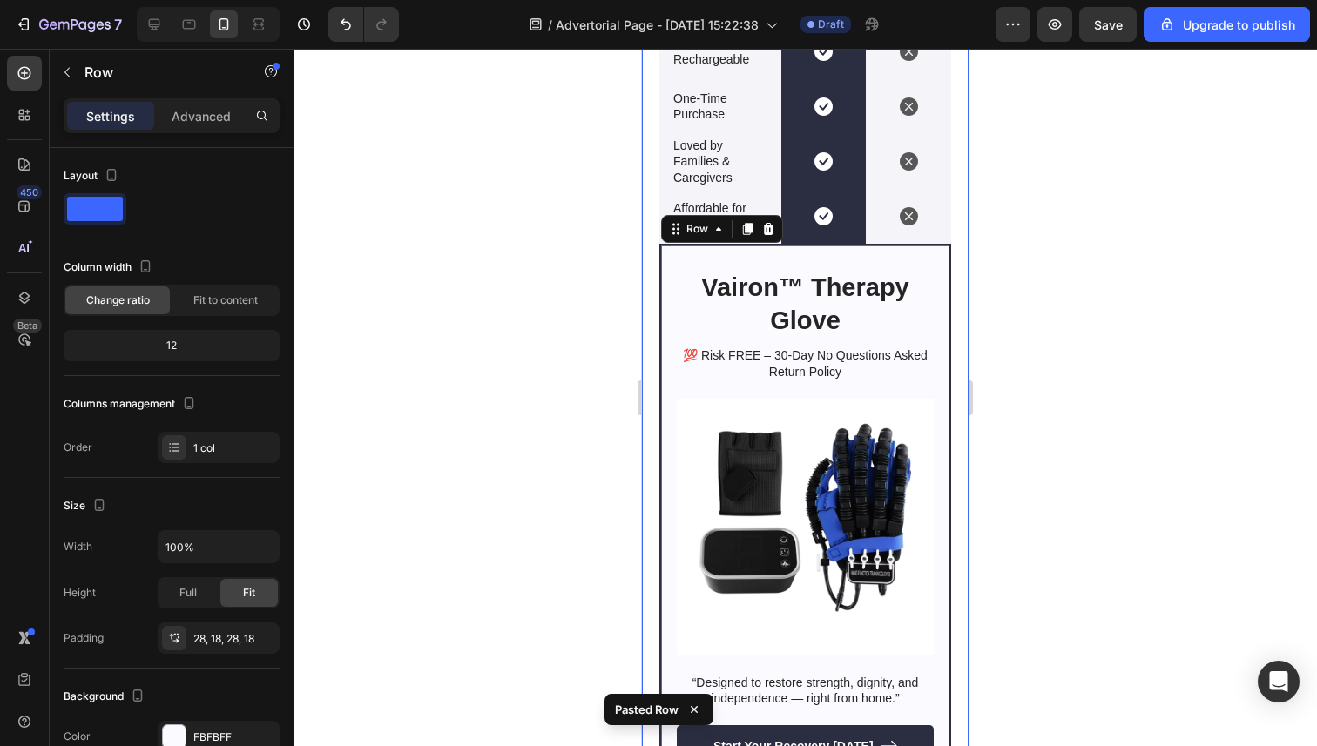
click at [557, 356] on div at bounding box center [804, 398] width 1023 height 698
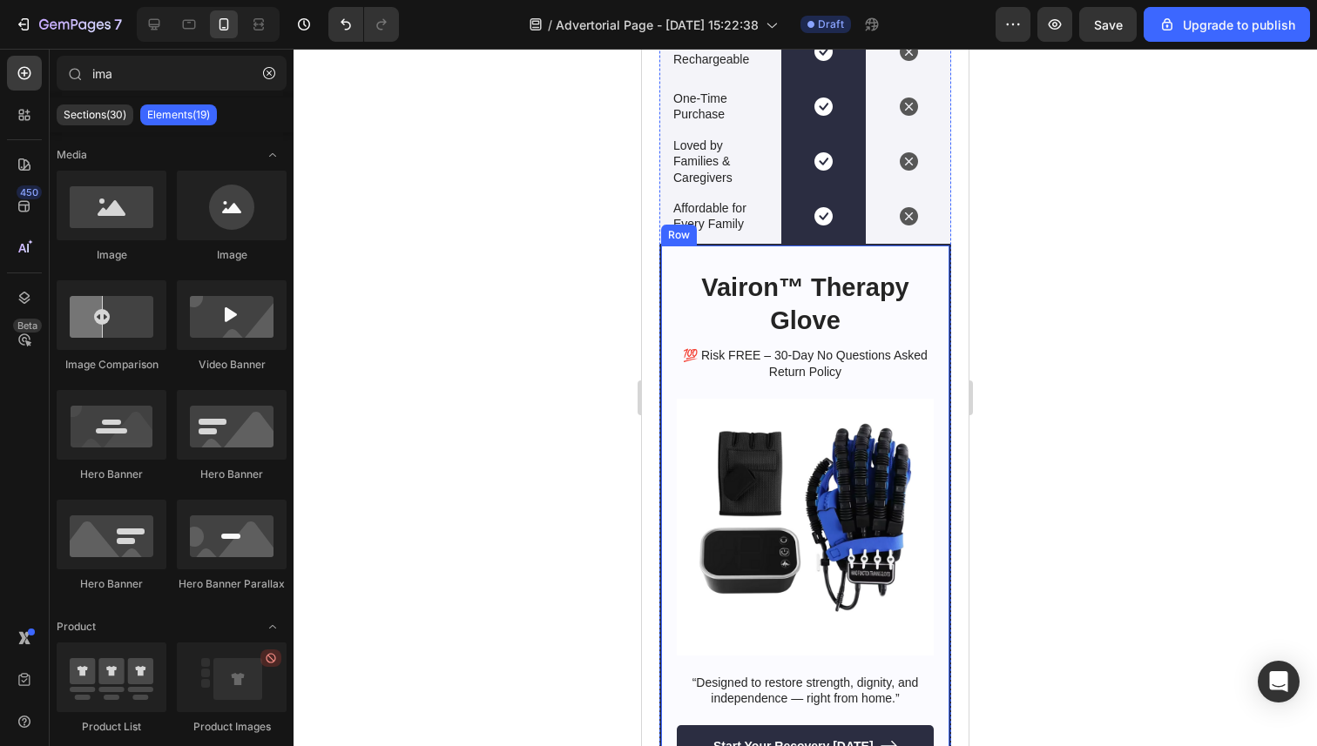
click at [837, 259] on div "Vairon™ Therapy Glove Heading 💯 Risk FREE – 30-Day No Questions Asked Return Po…" at bounding box center [805, 532] width 292 height 576
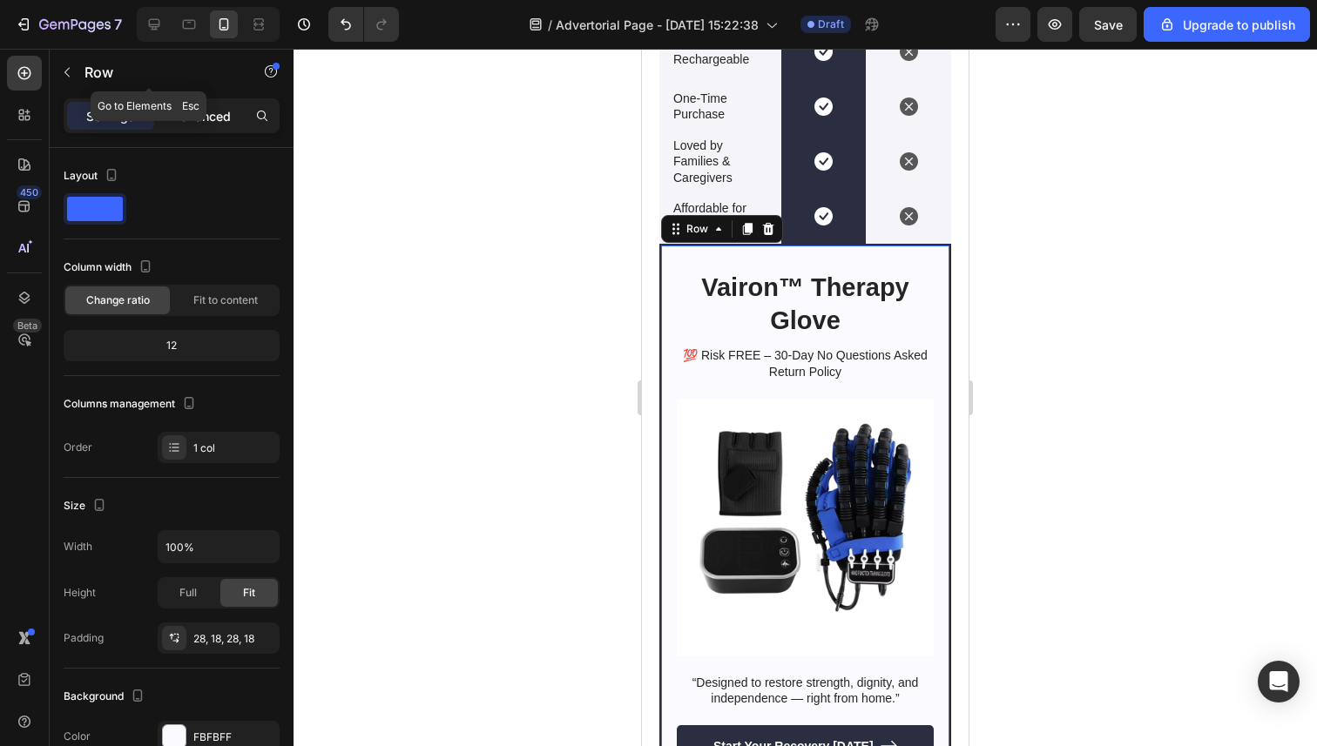
click at [199, 112] on p "Advanced" at bounding box center [201, 116] width 59 height 18
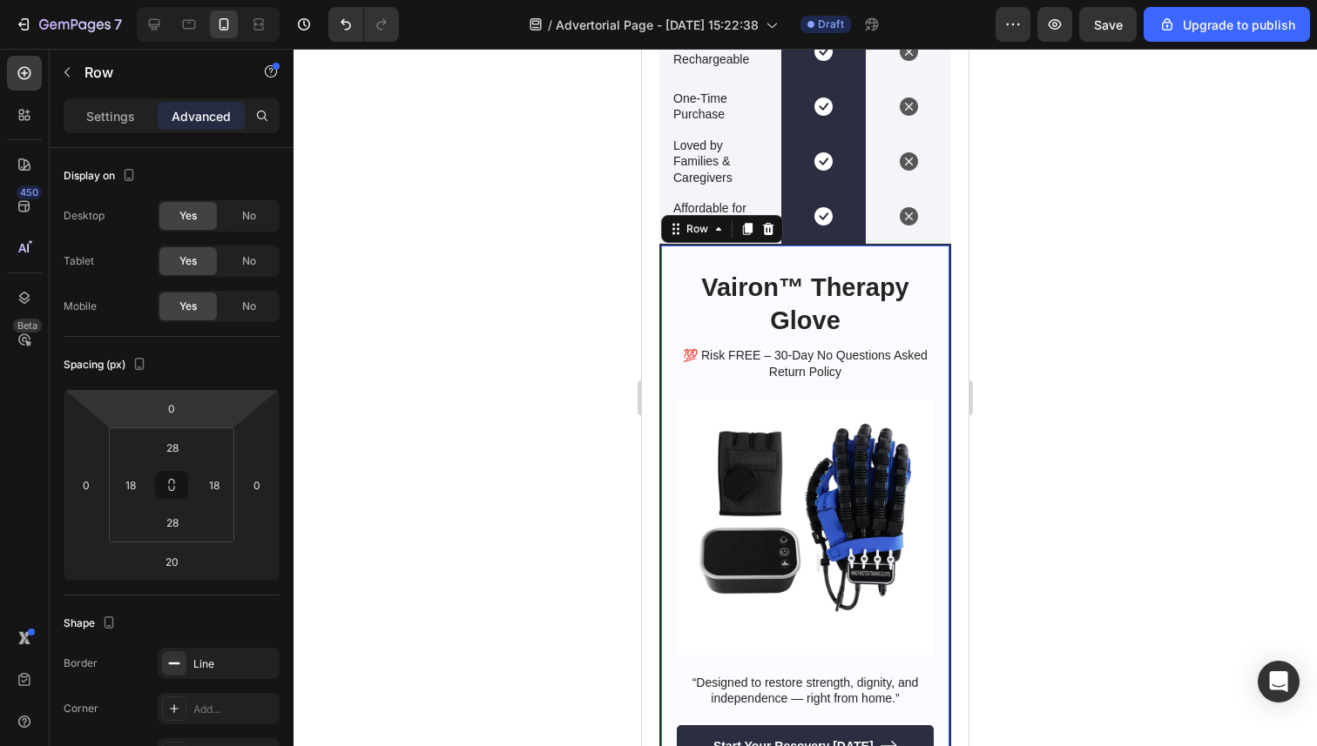
click at [169, 0] on html "7 / Advertorial Page - Aug 26, 15:22:38 Draft Preview Save Upgrade to publish 4…" at bounding box center [658, 0] width 1317 height 0
click at [172, 416] on input "0" at bounding box center [171, 408] width 35 height 26
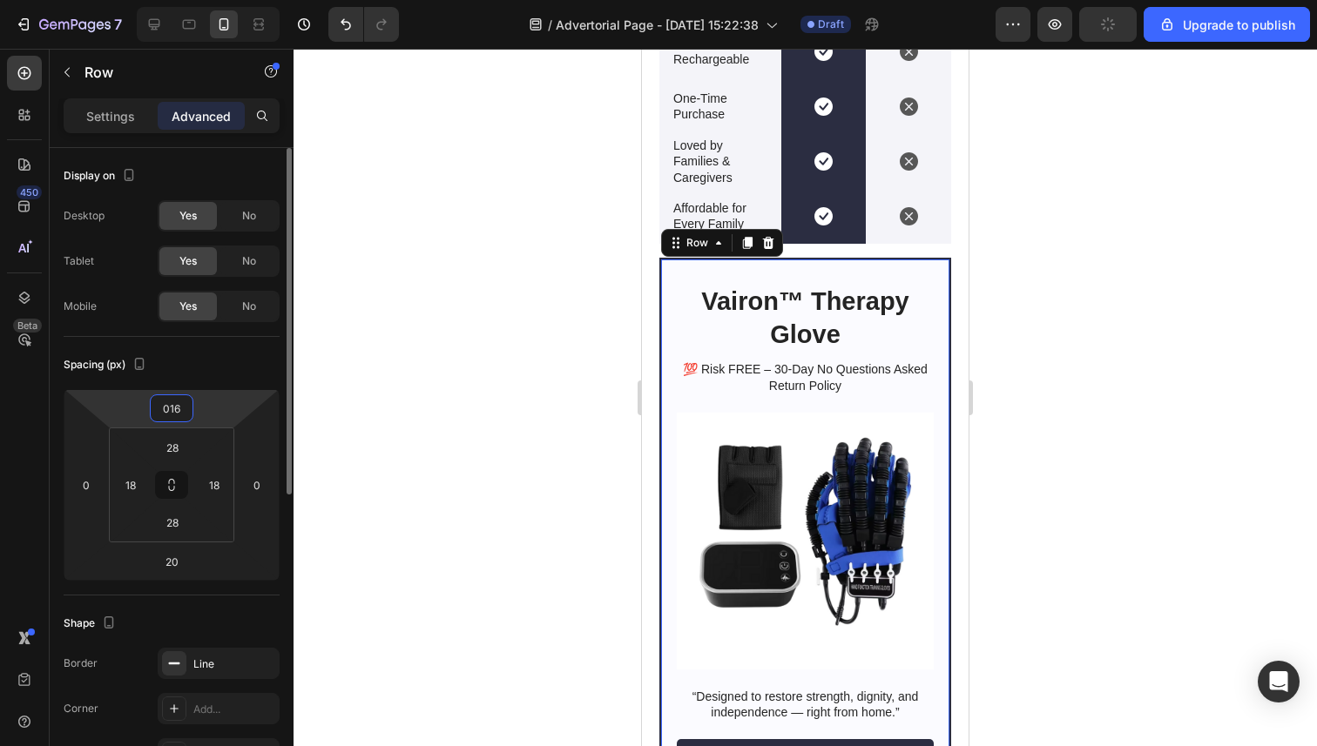
click at [165, 401] on input "016" at bounding box center [171, 408] width 35 height 26
type input "16"
click at [451, 374] on div at bounding box center [804, 398] width 1023 height 698
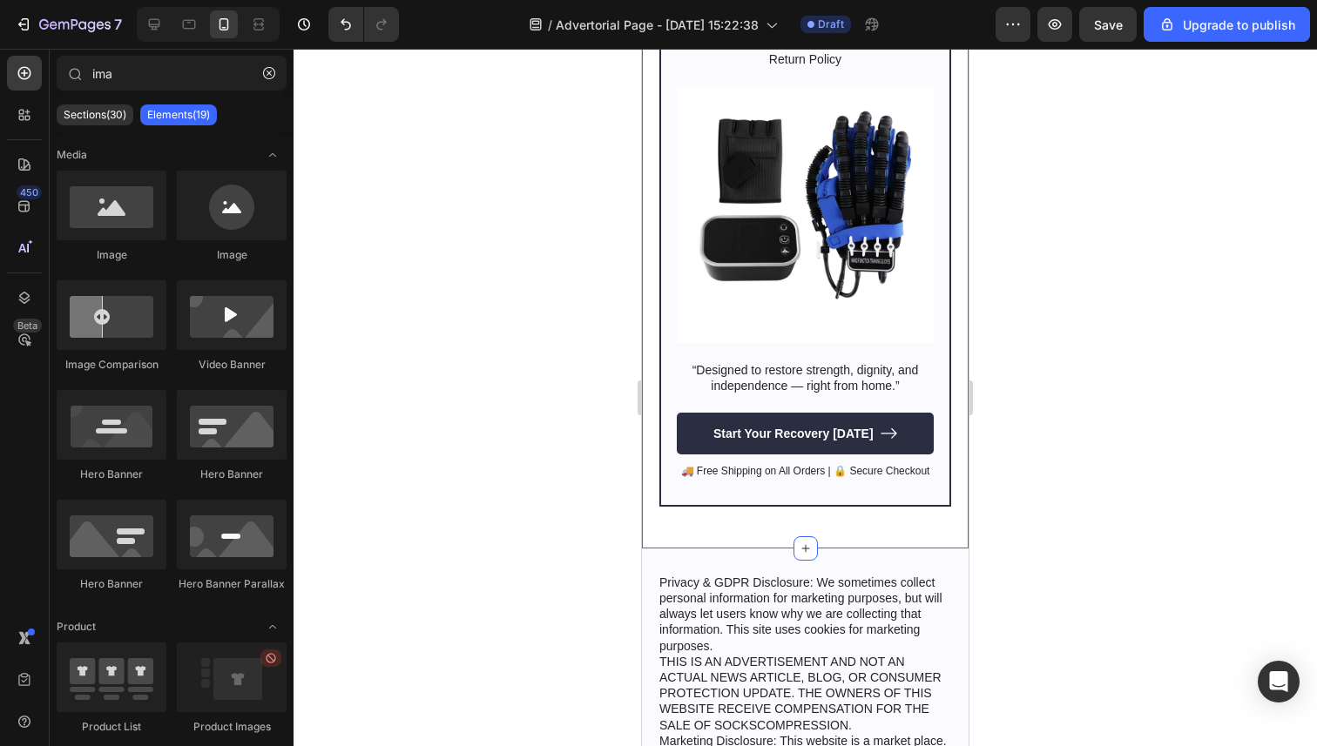
click at [611, 509] on div at bounding box center [804, 398] width 1023 height 698
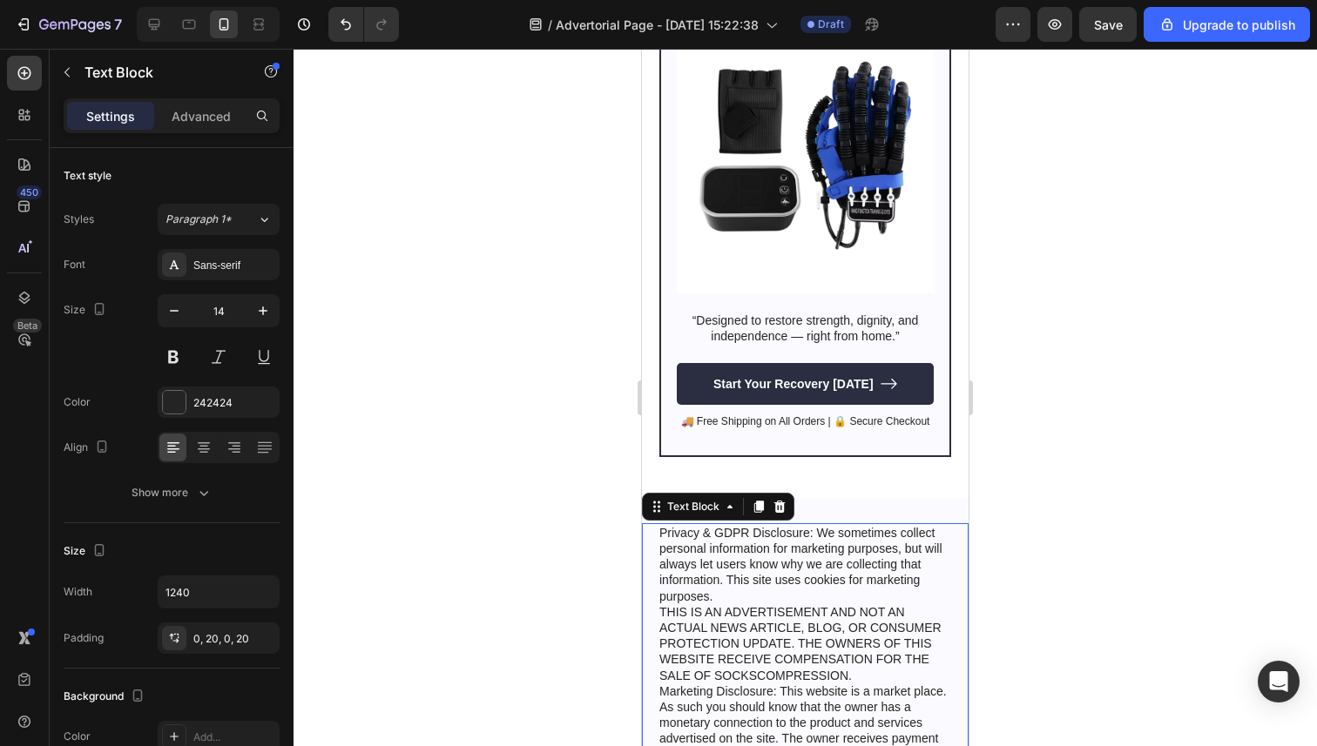
click at [745, 570] on p "Privacy & GDPR Disclosure: We sometimes collect personal information for market…" at bounding box center [805, 723] width 292 height 396
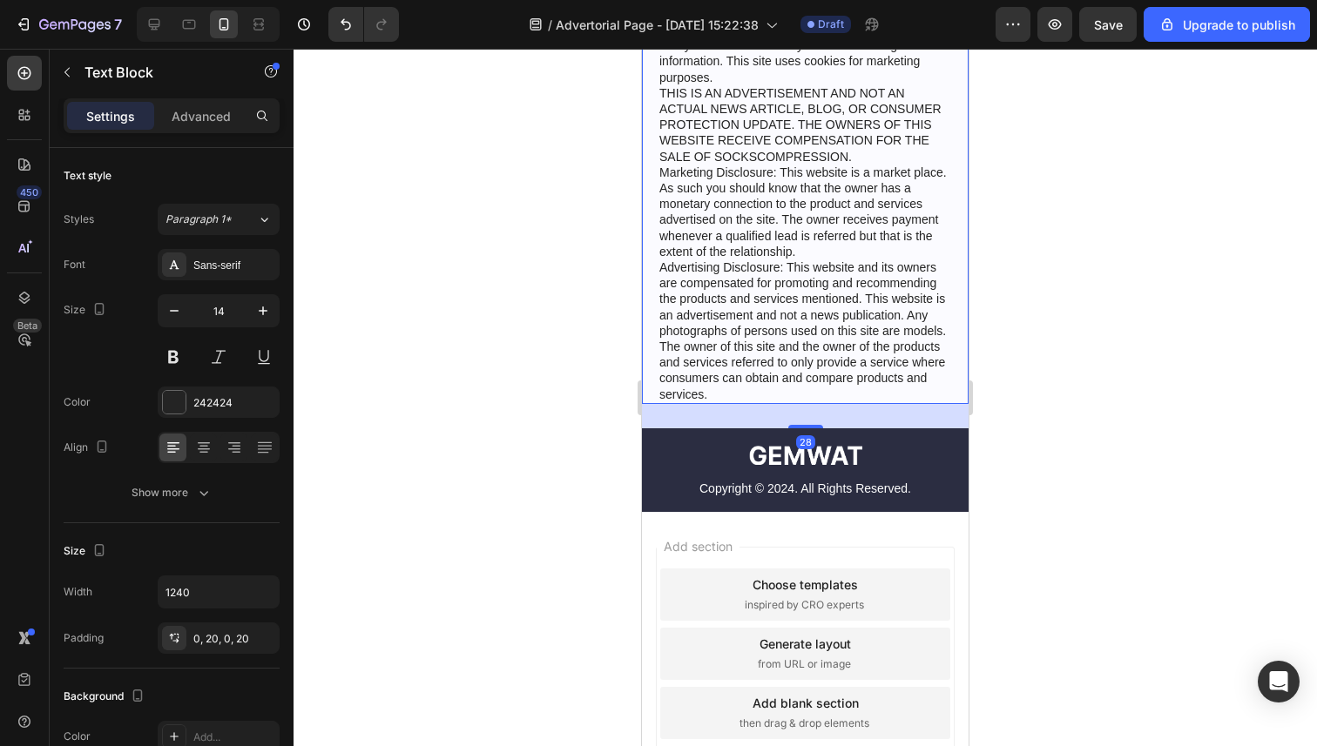
click at [799, 364] on p "Privacy & GDPR Disclosure: We sometimes collect personal information for market…" at bounding box center [805, 204] width 292 height 396
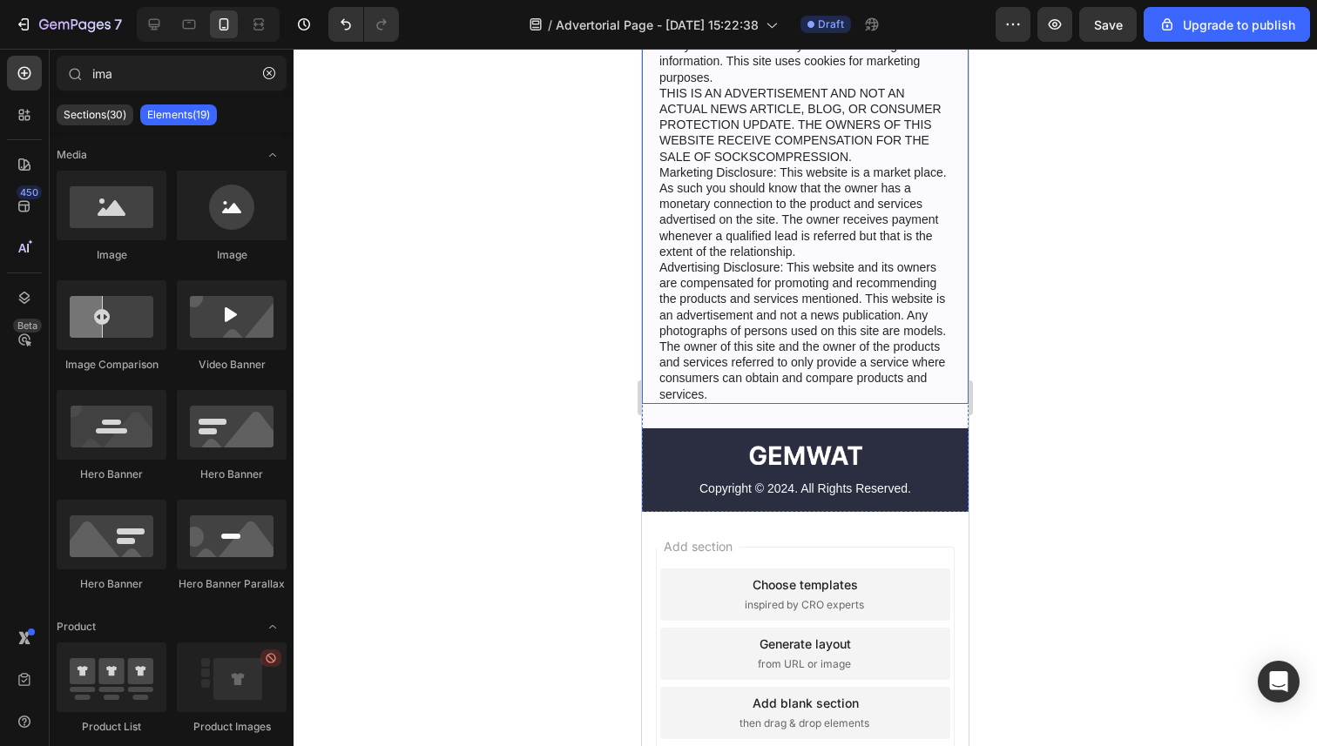
click at [840, 176] on p "Privacy & GDPR Disclosure: We sometimes collect personal information for market…" at bounding box center [805, 204] width 292 height 396
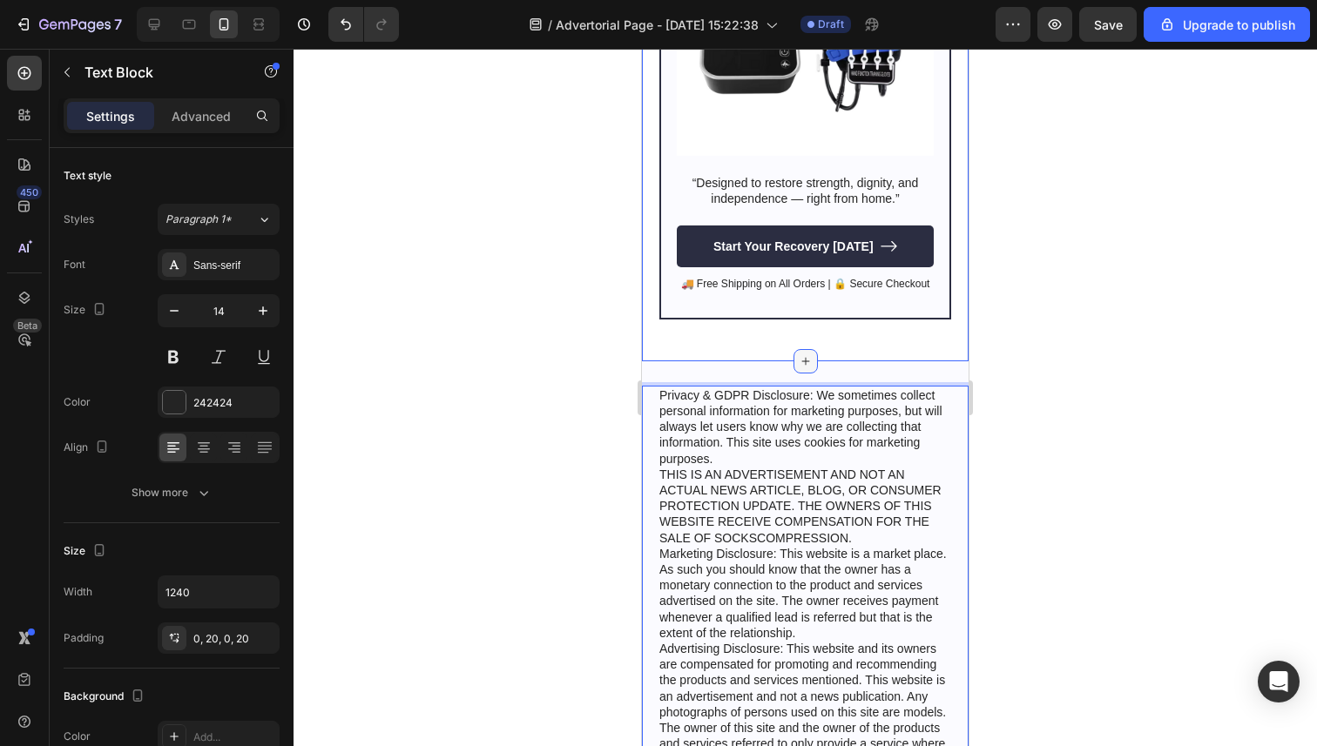
scroll to position [6410, 0]
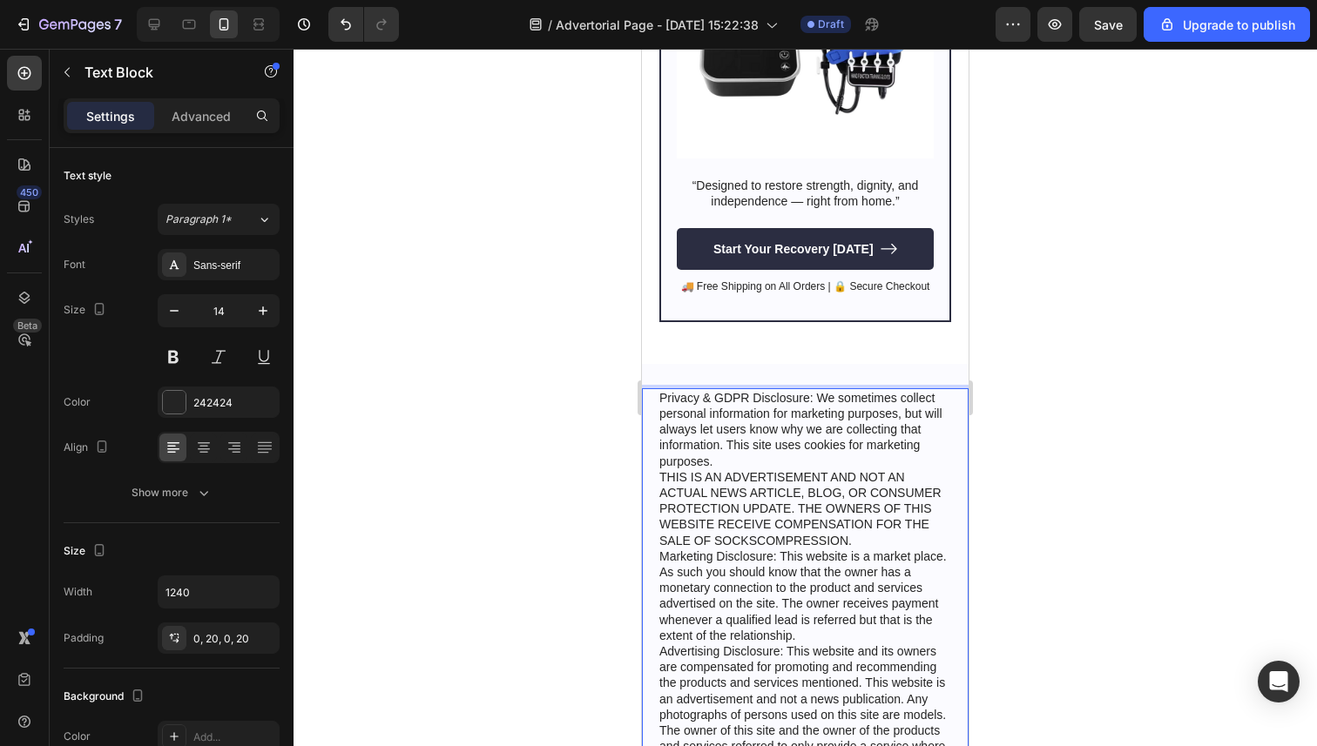
click at [765, 478] on p "Privacy & GDPR Disclosure: We sometimes collect personal information for market…" at bounding box center [805, 588] width 292 height 396
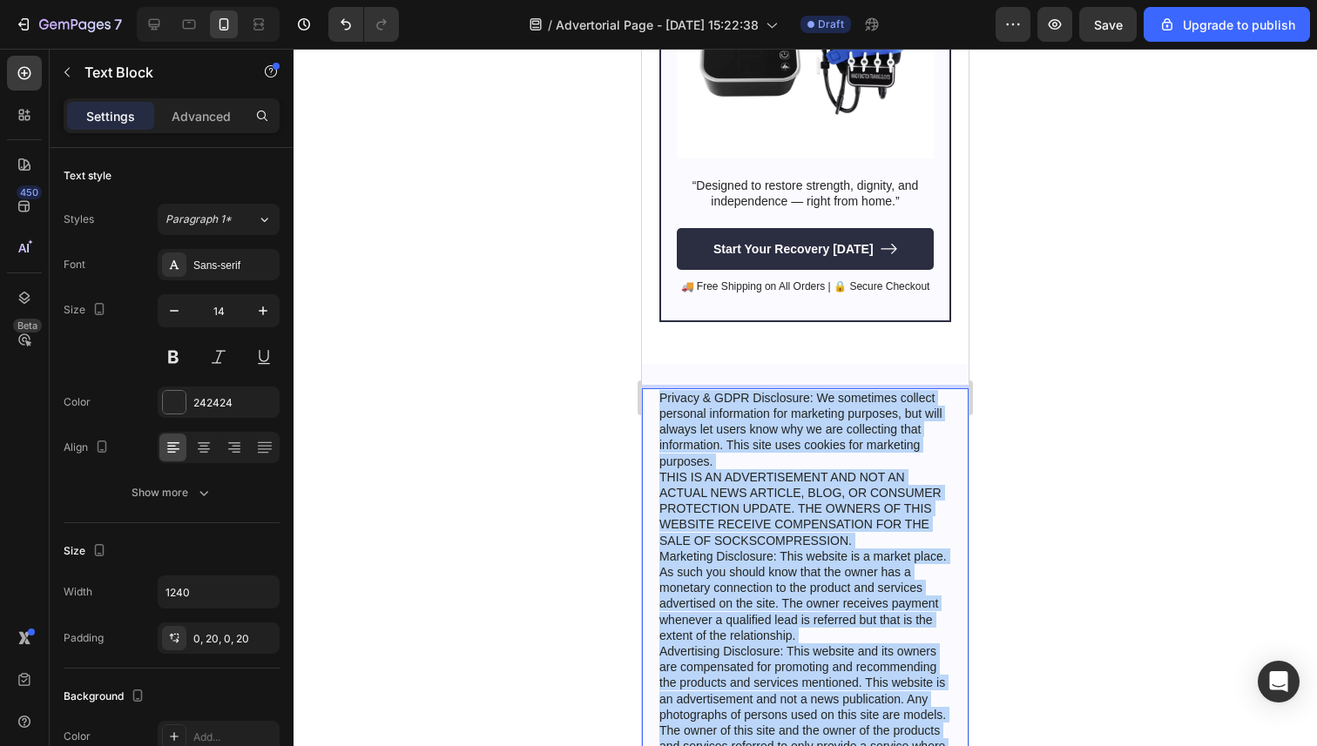
copy p "Privacy & GDPR Disclosure: We sometimes collect personal information for market…"
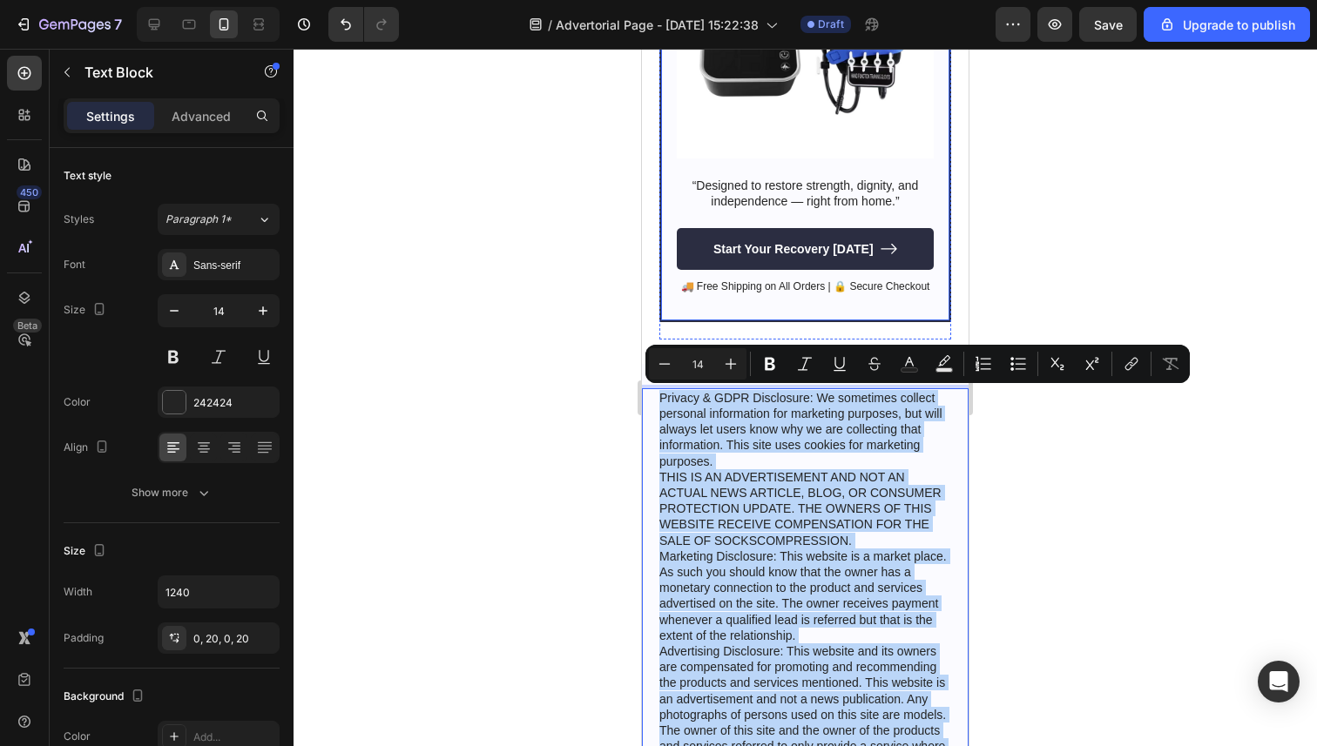
click at [757, 316] on div "Vairon™ Therapy Glove Heading 💯 Risk FREE – 30-Day No Questions Asked Return Po…" at bounding box center [805, 35] width 292 height 576
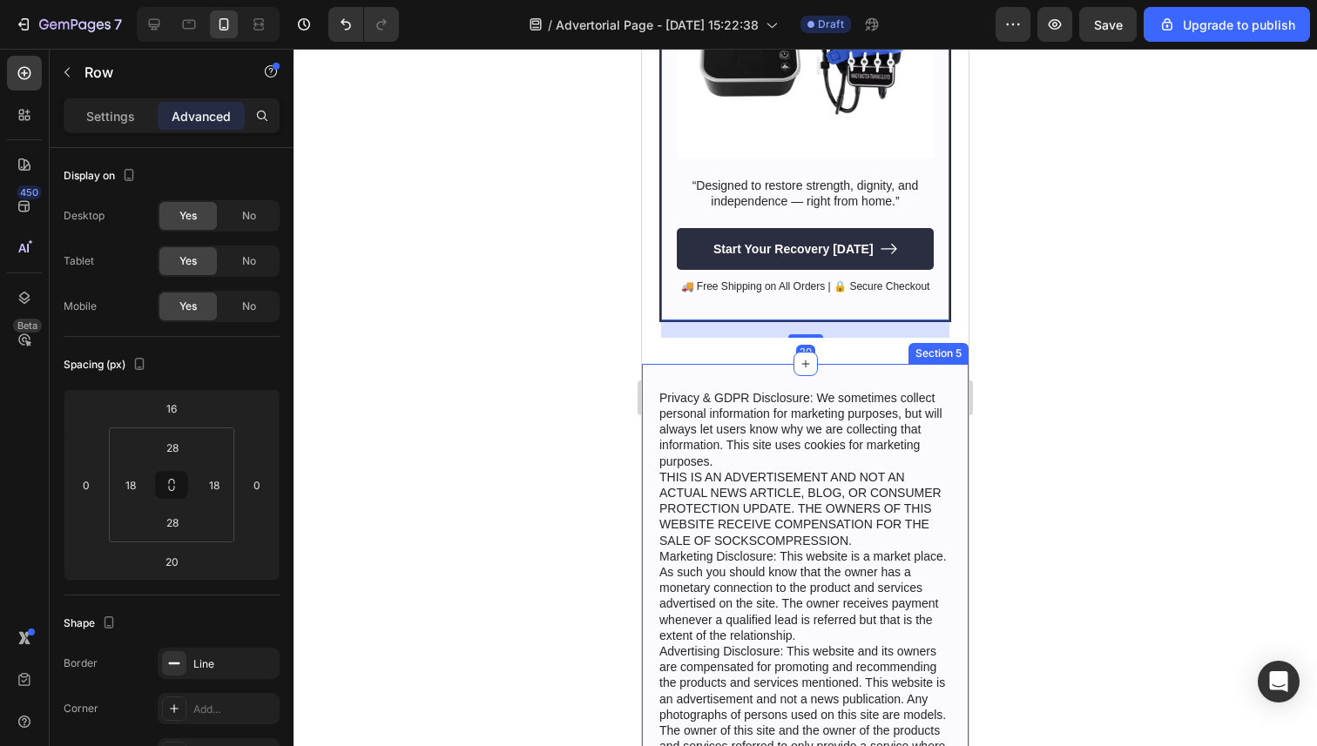
click at [764, 366] on div "Privacy & GDPR Disclosure: We sometimes collect personal information for market…" at bounding box center [805, 630] width 327 height 532
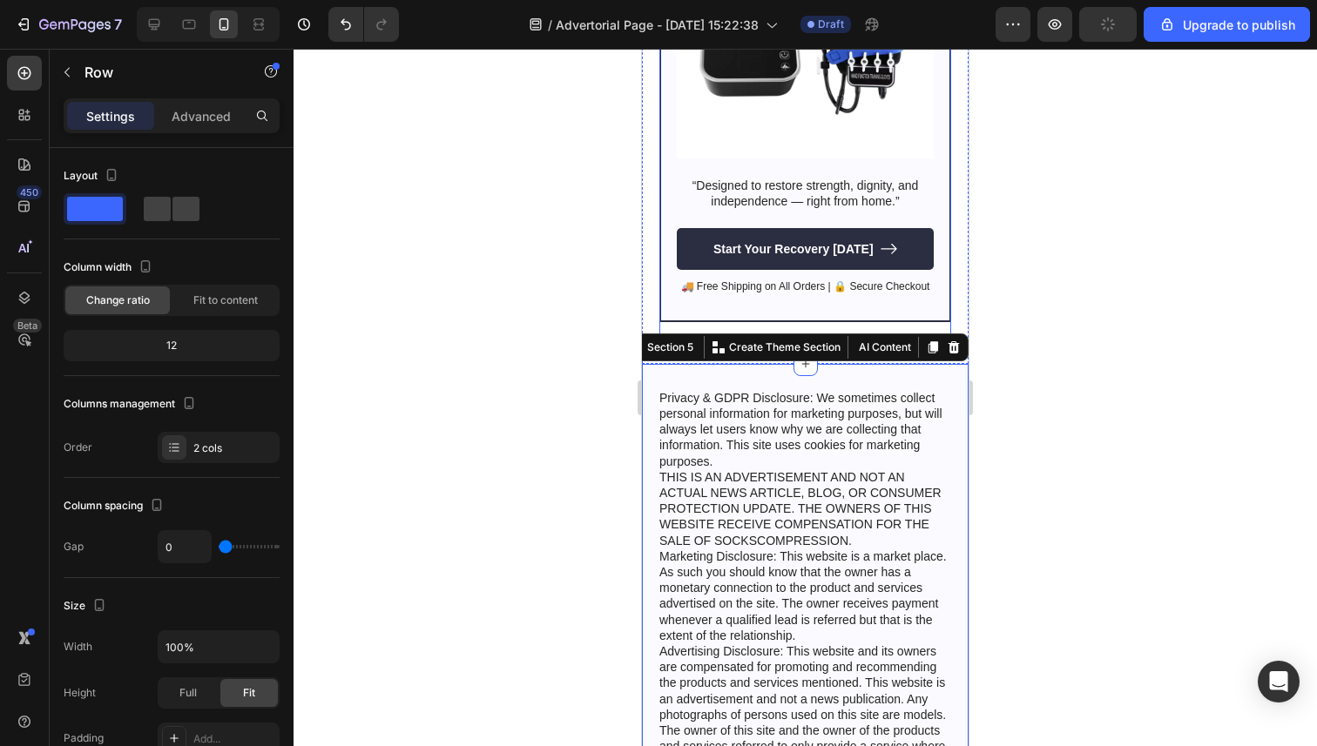
click at [771, 321] on div "Vairon™ Therapy Glove Heading 💯 Risk FREE – 30-Day No Questions Asked Return Po…" at bounding box center [805, 36] width 292 height 607
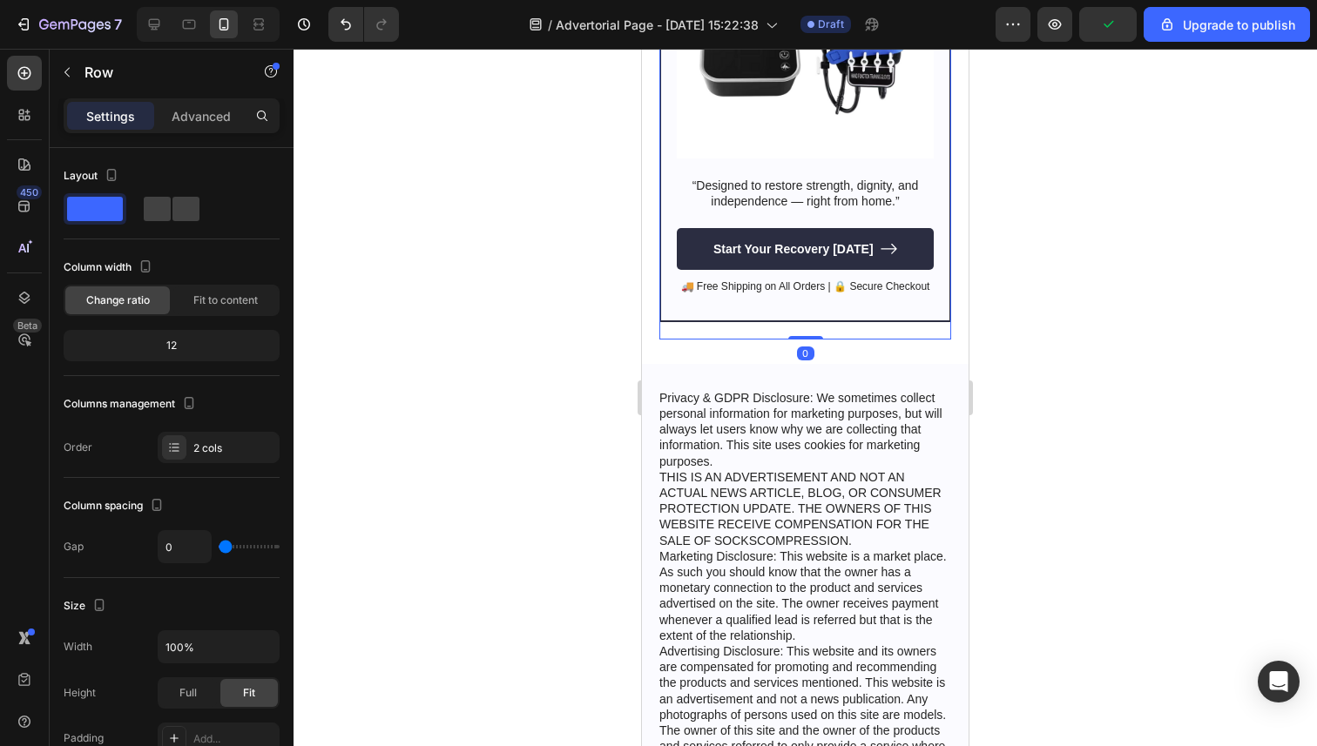
click at [771, 335] on div "Vairon™ Therapy Glove Heading 💯 Risk FREE – 30-Day No Questions Asked Return Po…" at bounding box center [805, 36] width 292 height 607
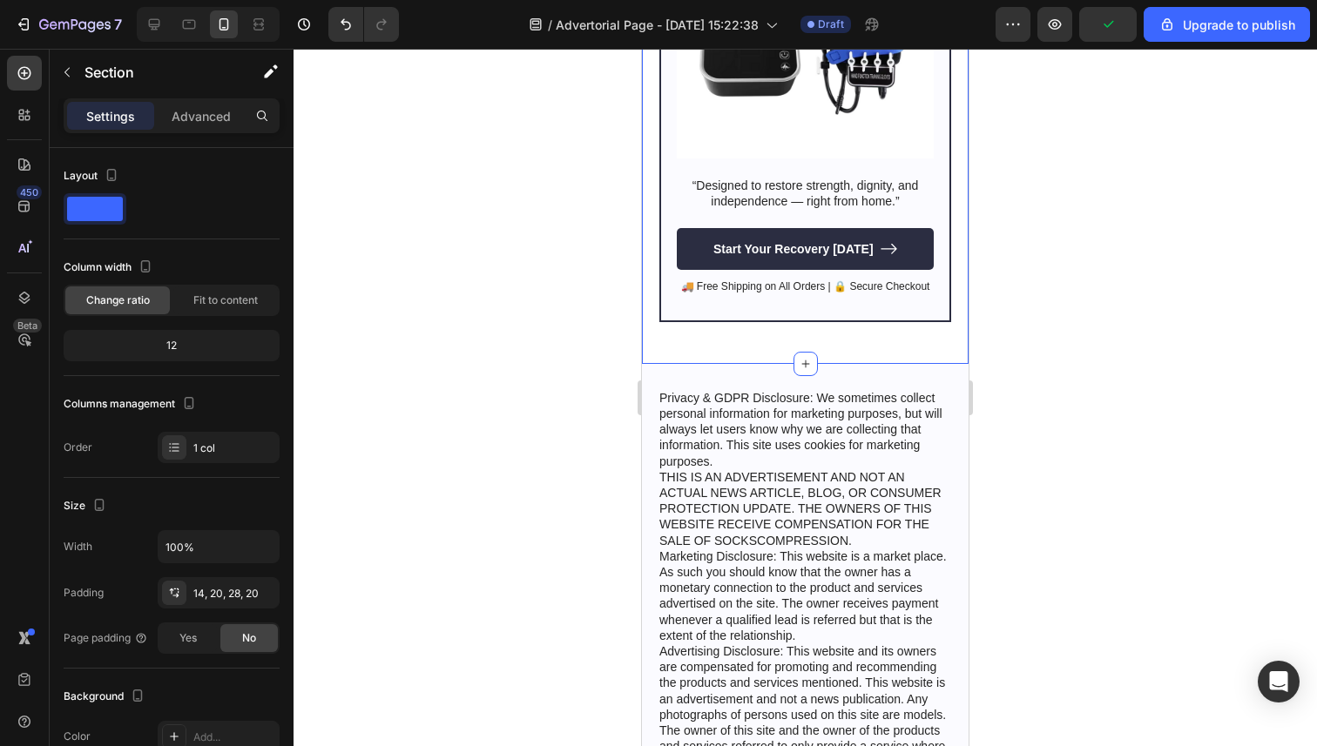
click at [208, 109] on p "Advanced" at bounding box center [201, 116] width 59 height 18
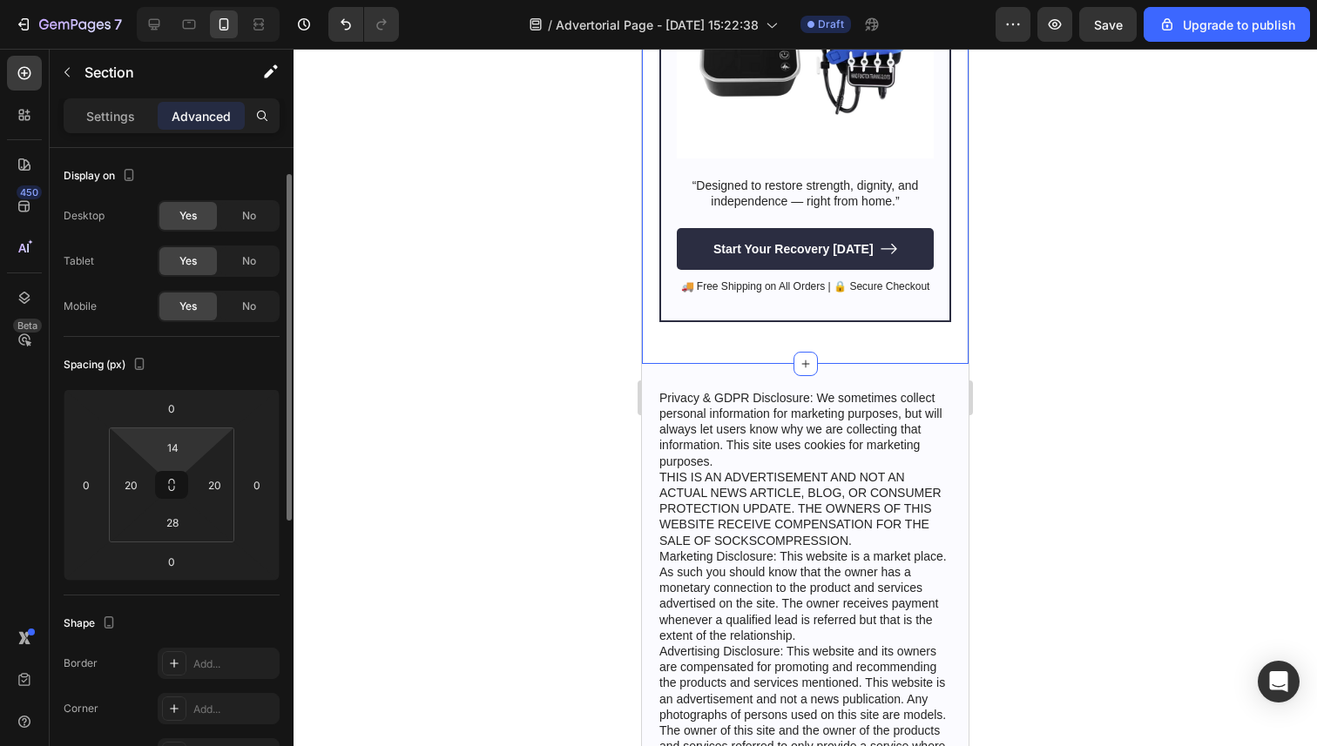
scroll to position [19, 0]
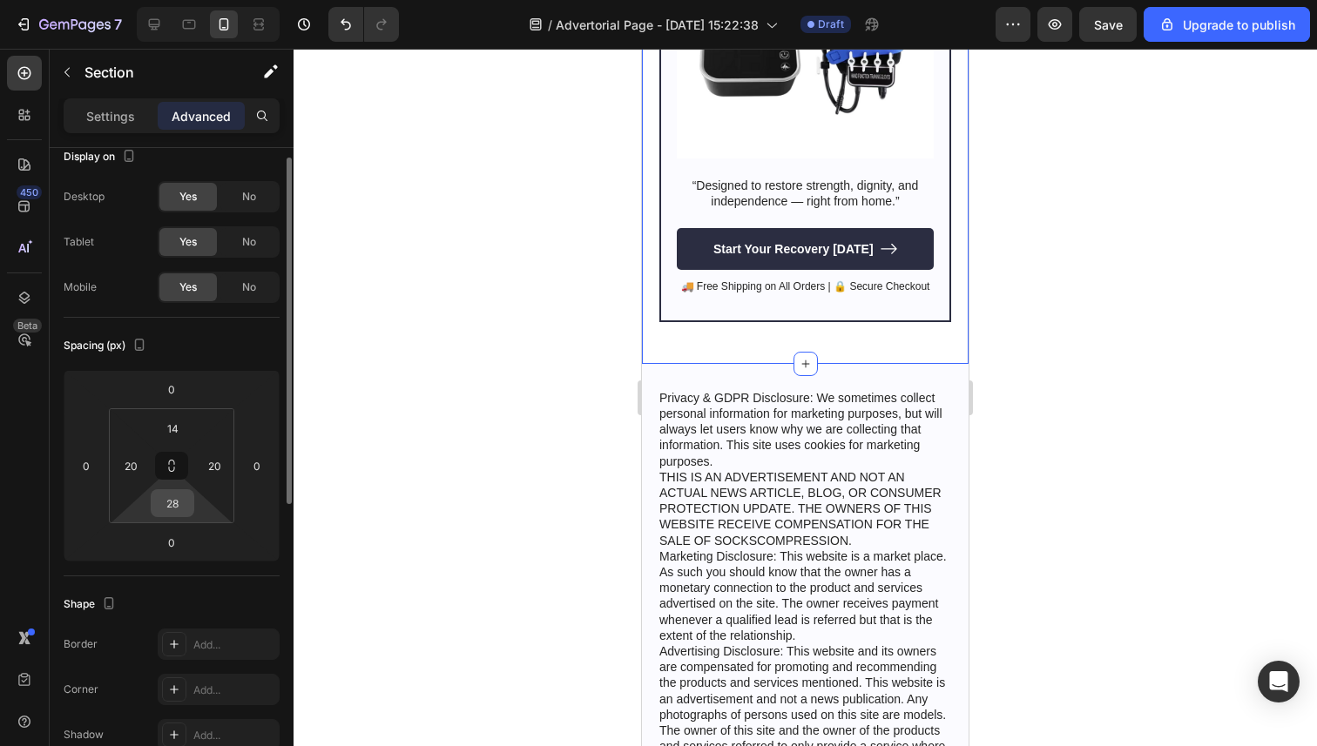
click at [170, 503] on input "28" at bounding box center [172, 503] width 35 height 26
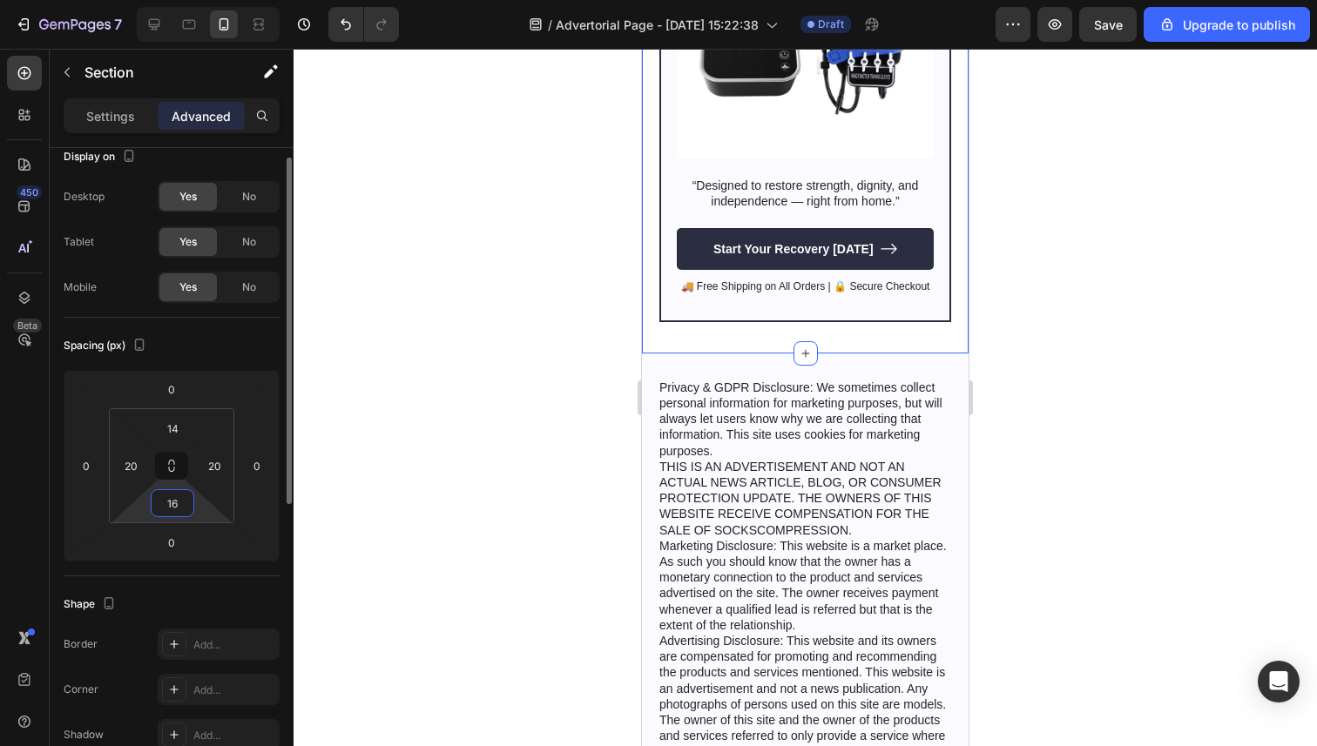
type input "16"
click at [451, 504] on div at bounding box center [804, 398] width 1023 height 698
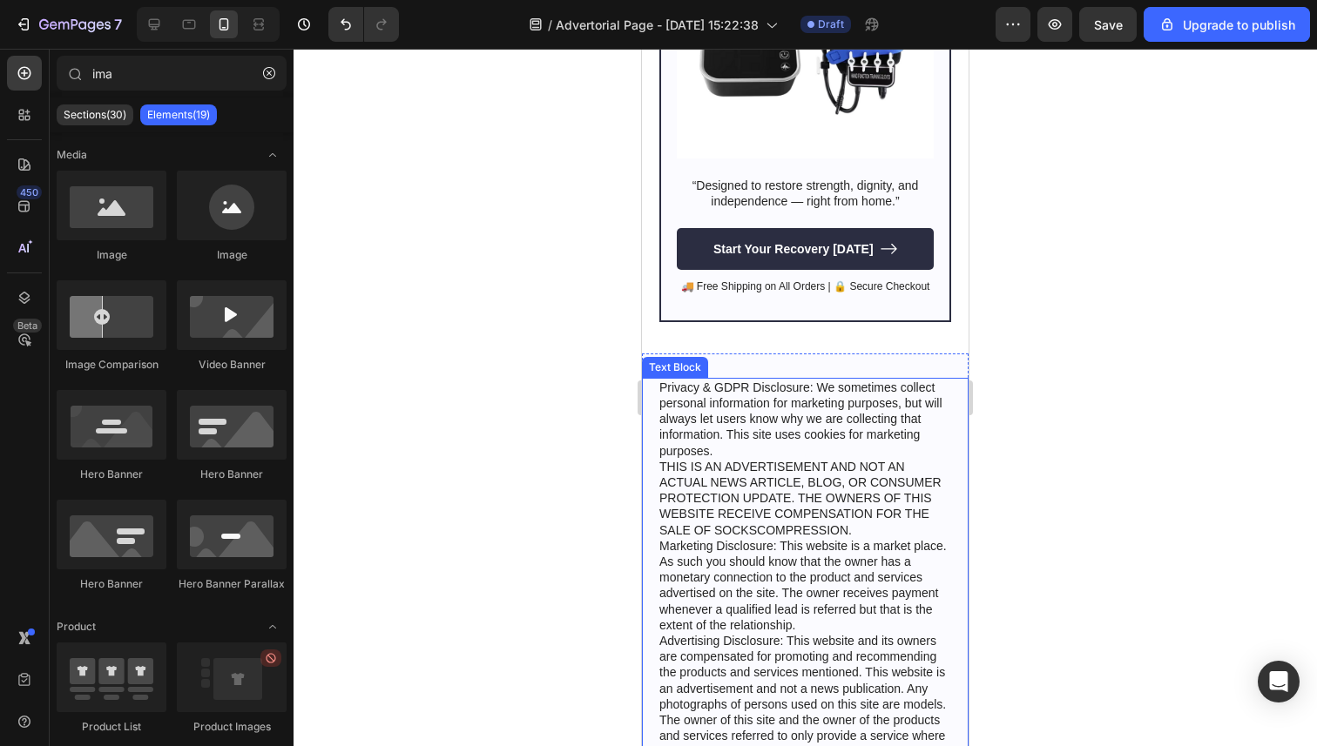
click at [805, 489] on p "Privacy & GDPR Disclosure: We sometimes collect personal information for market…" at bounding box center [805, 578] width 292 height 396
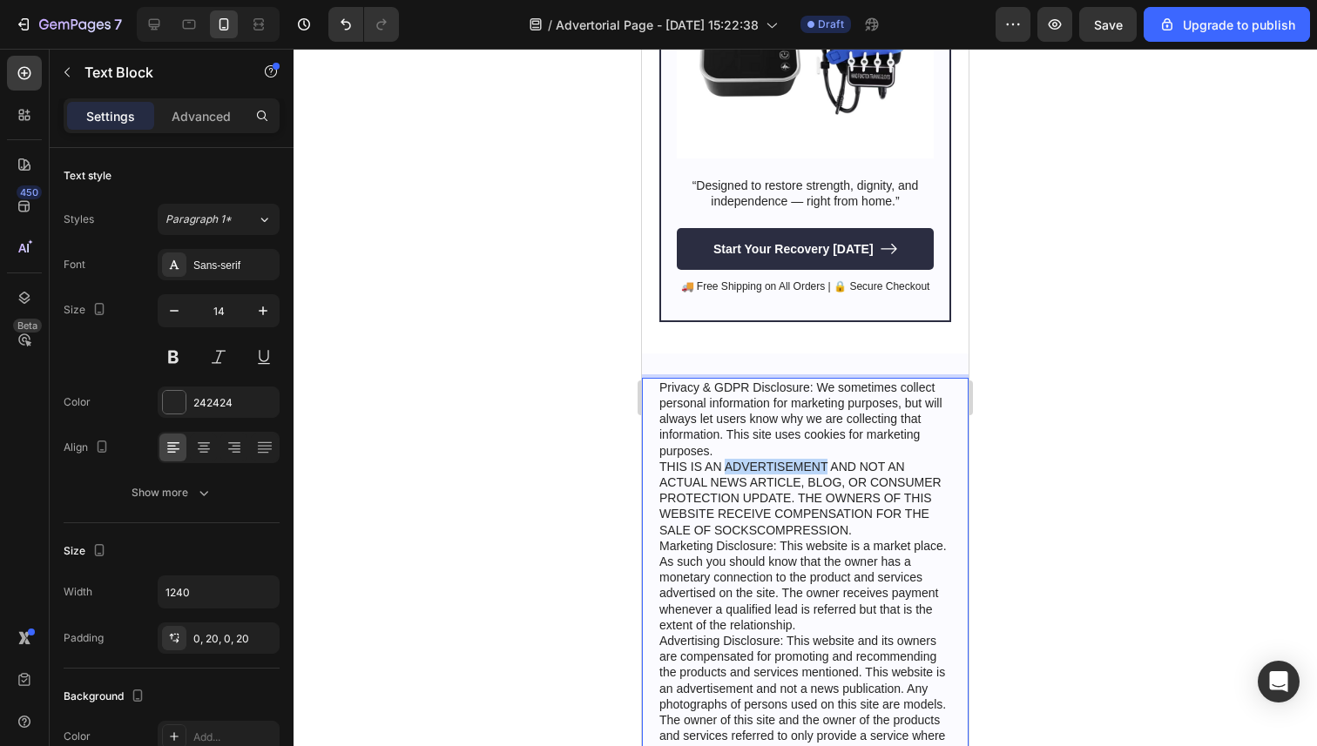
click at [804, 474] on p "Privacy & GDPR Disclosure: We sometimes collect personal information for market…" at bounding box center [805, 578] width 292 height 396
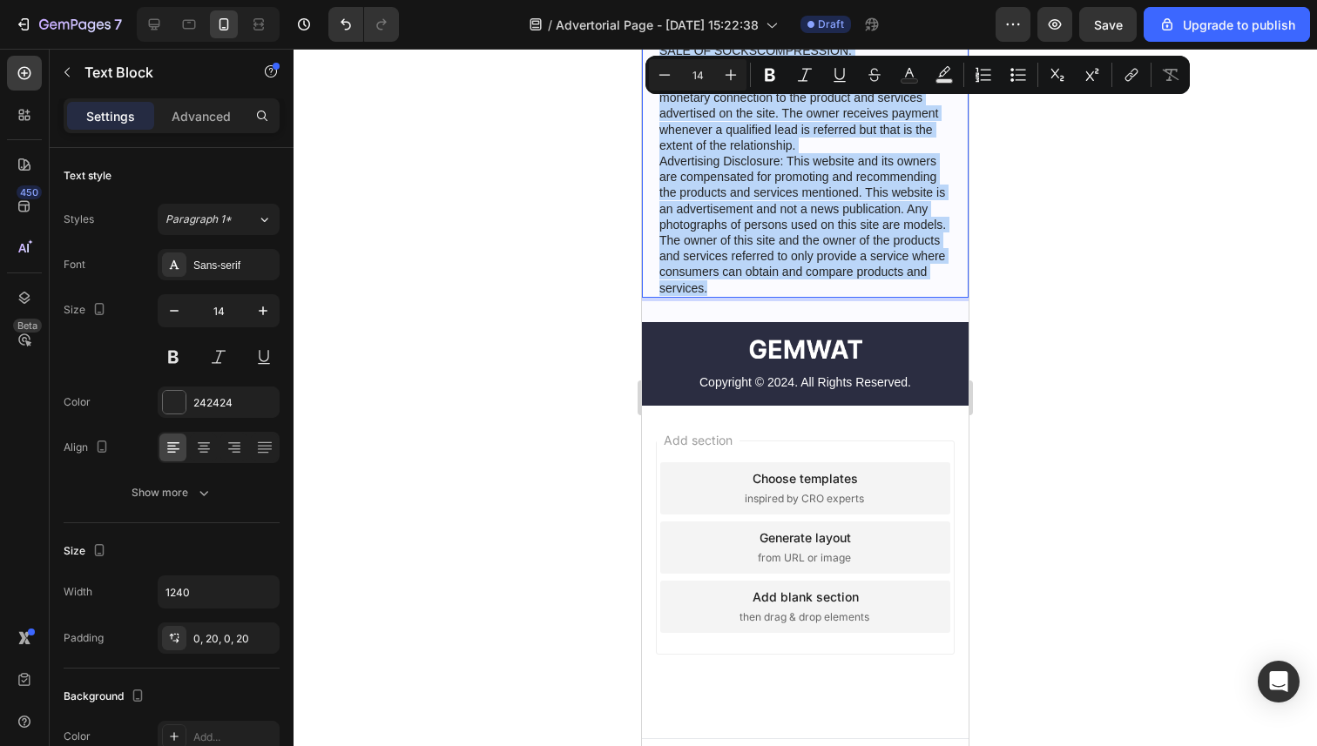
scroll to position [6905, 0]
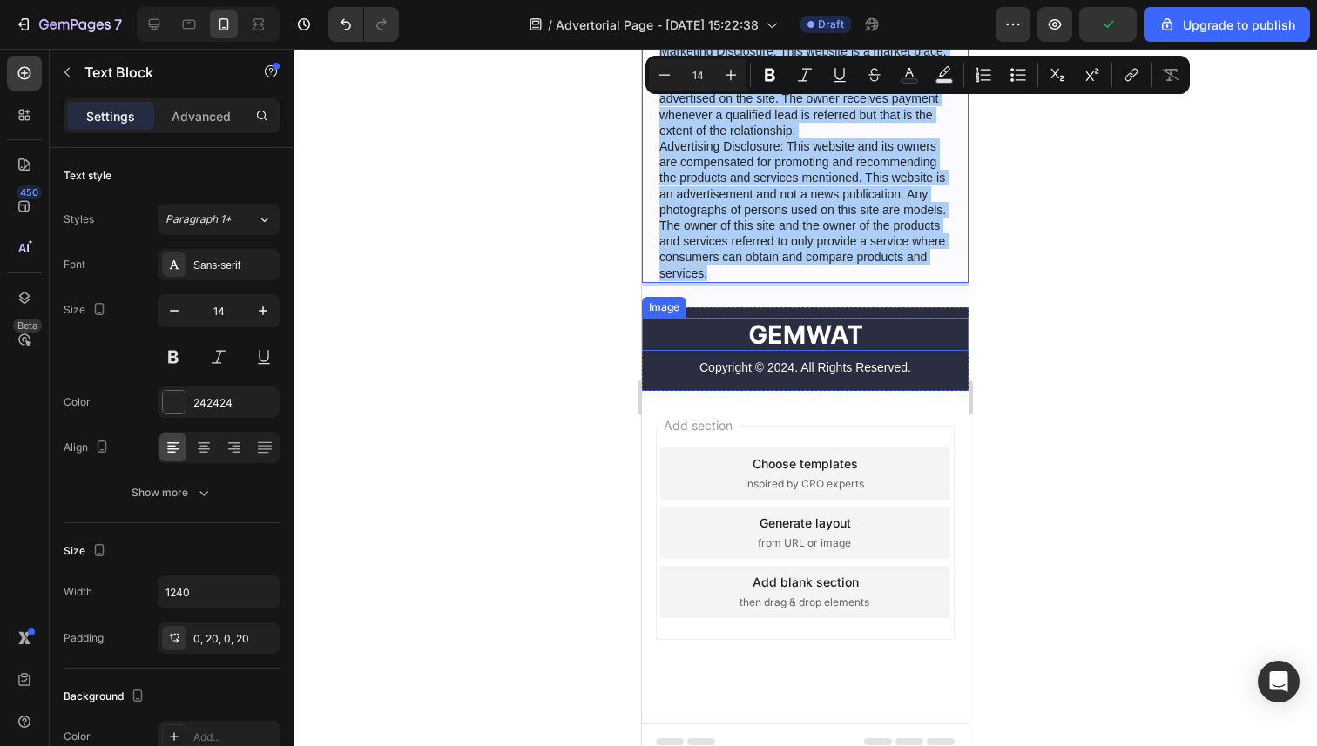
click at [805, 331] on img at bounding box center [805, 334] width 113 height 19
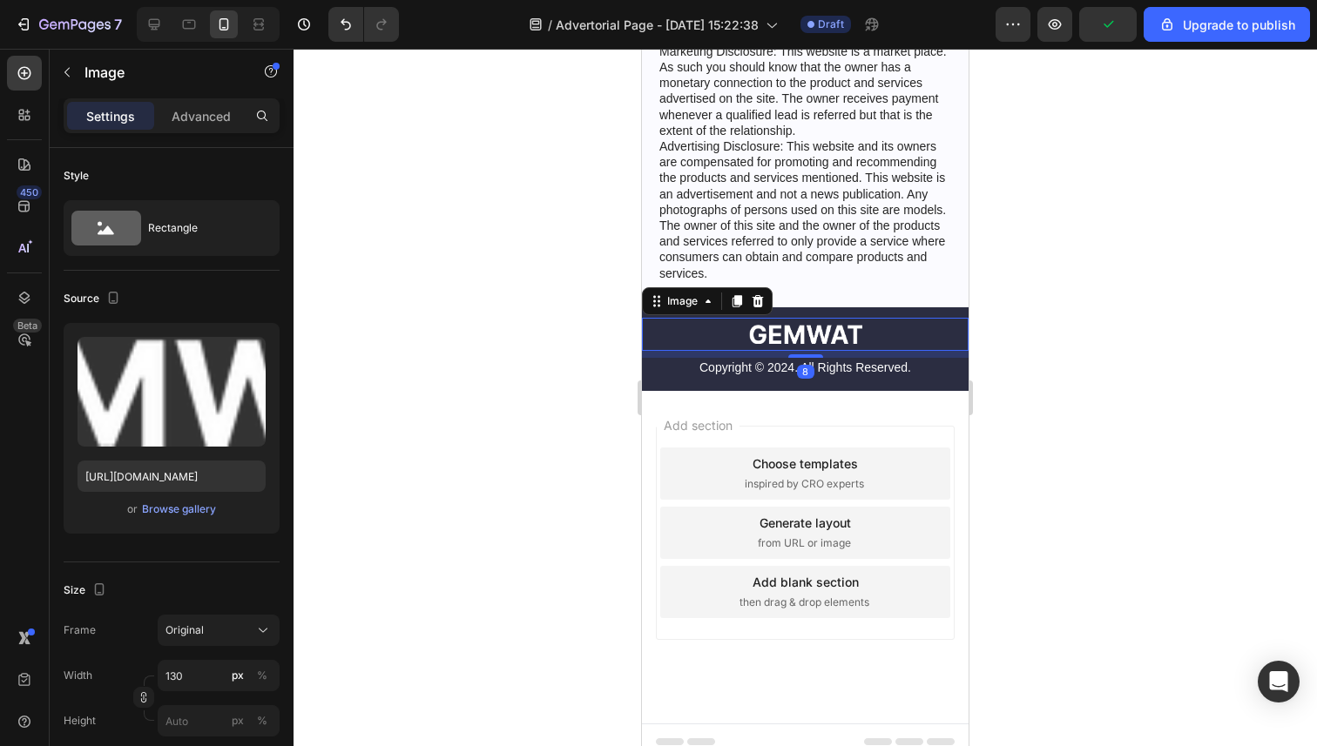
click at [805, 331] on img at bounding box center [805, 334] width 113 height 19
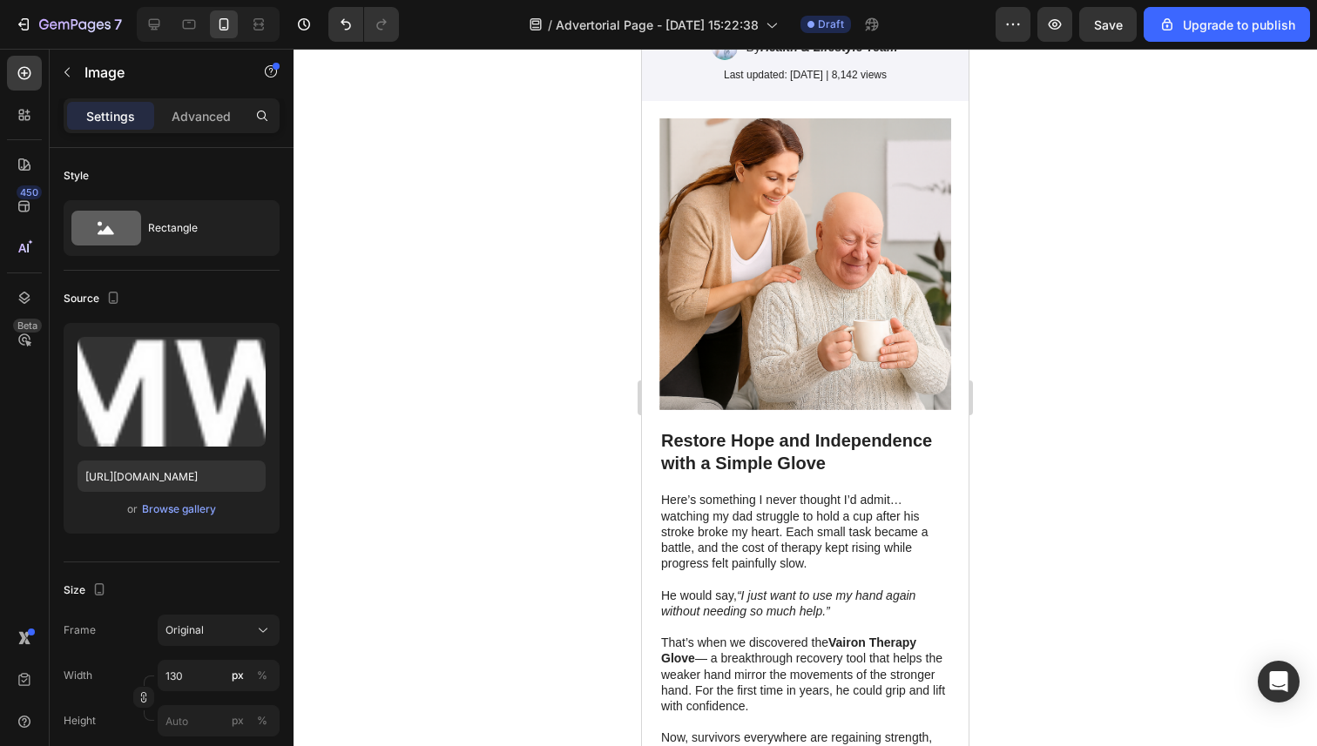
scroll to position [0, 0]
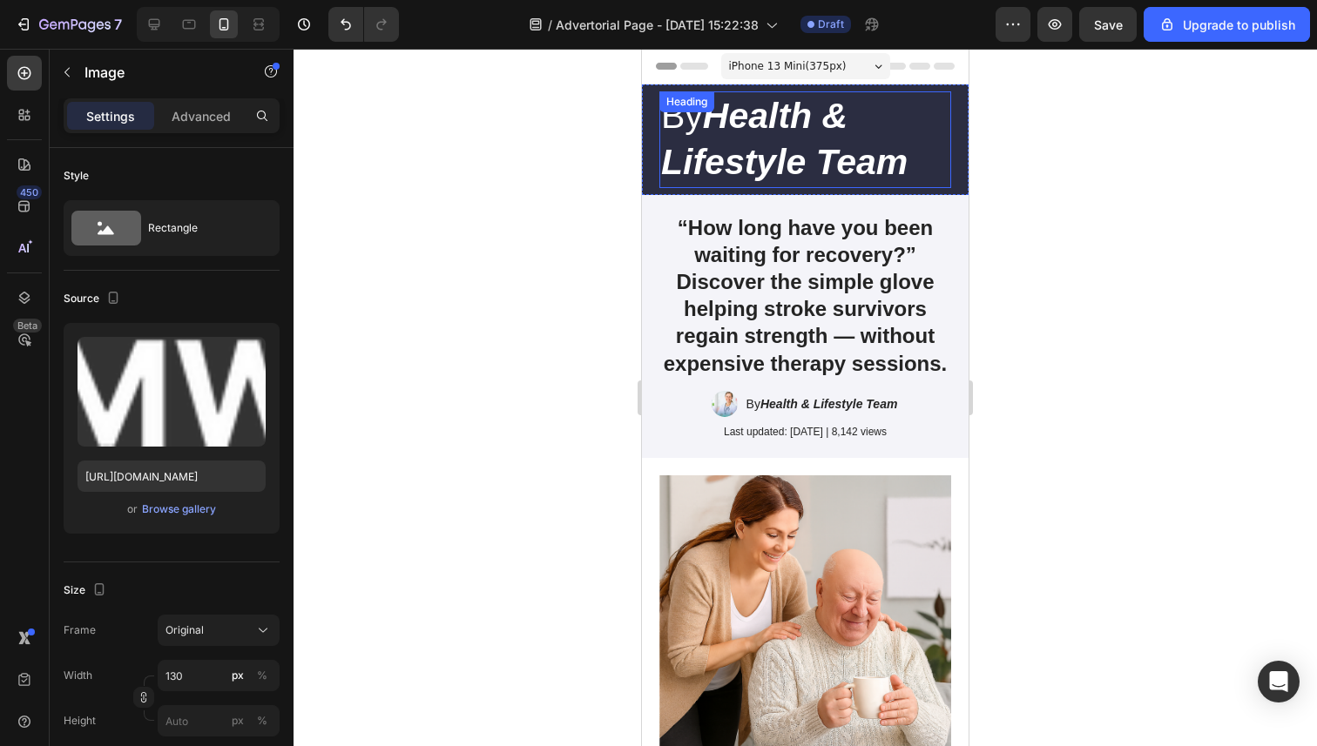
click at [744, 131] on strong "Health & Lifestyle Team" at bounding box center [784, 139] width 246 height 86
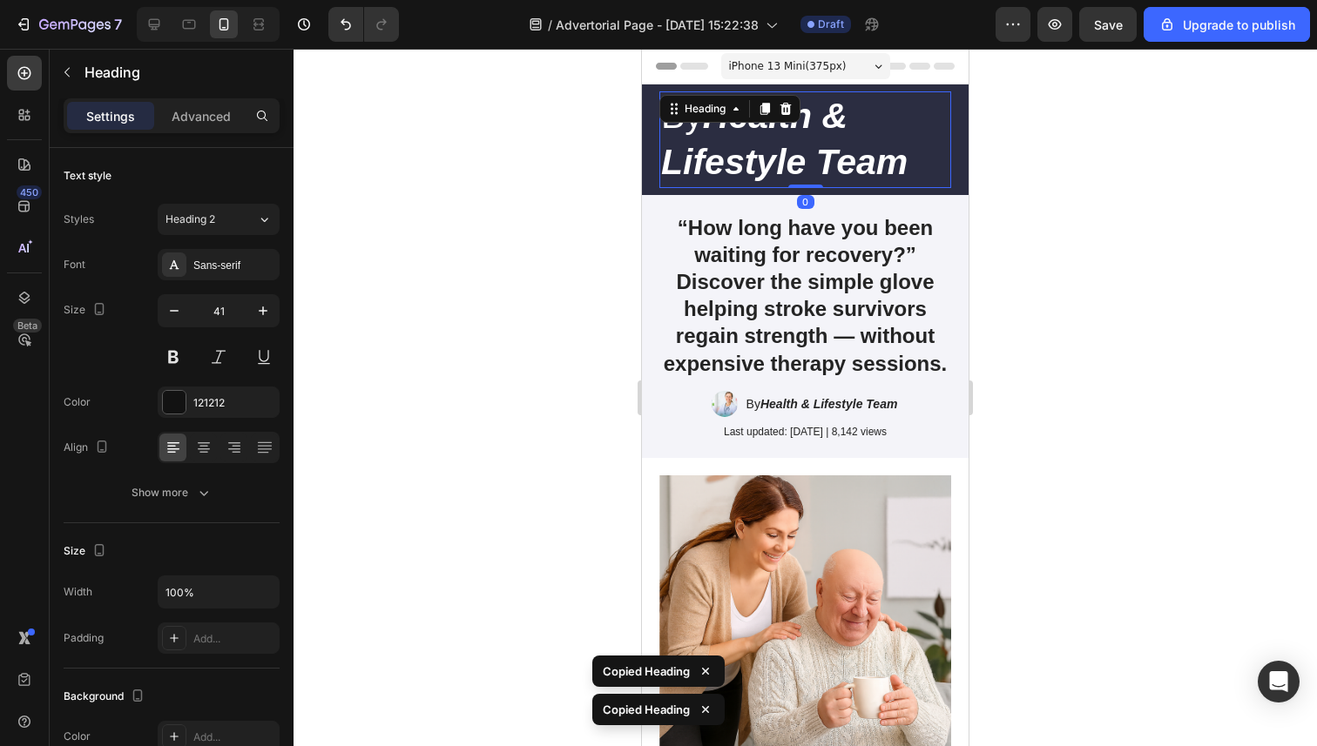
click at [817, 137] on h2 "By Health & Lifestyle Team" at bounding box center [805, 139] width 292 height 97
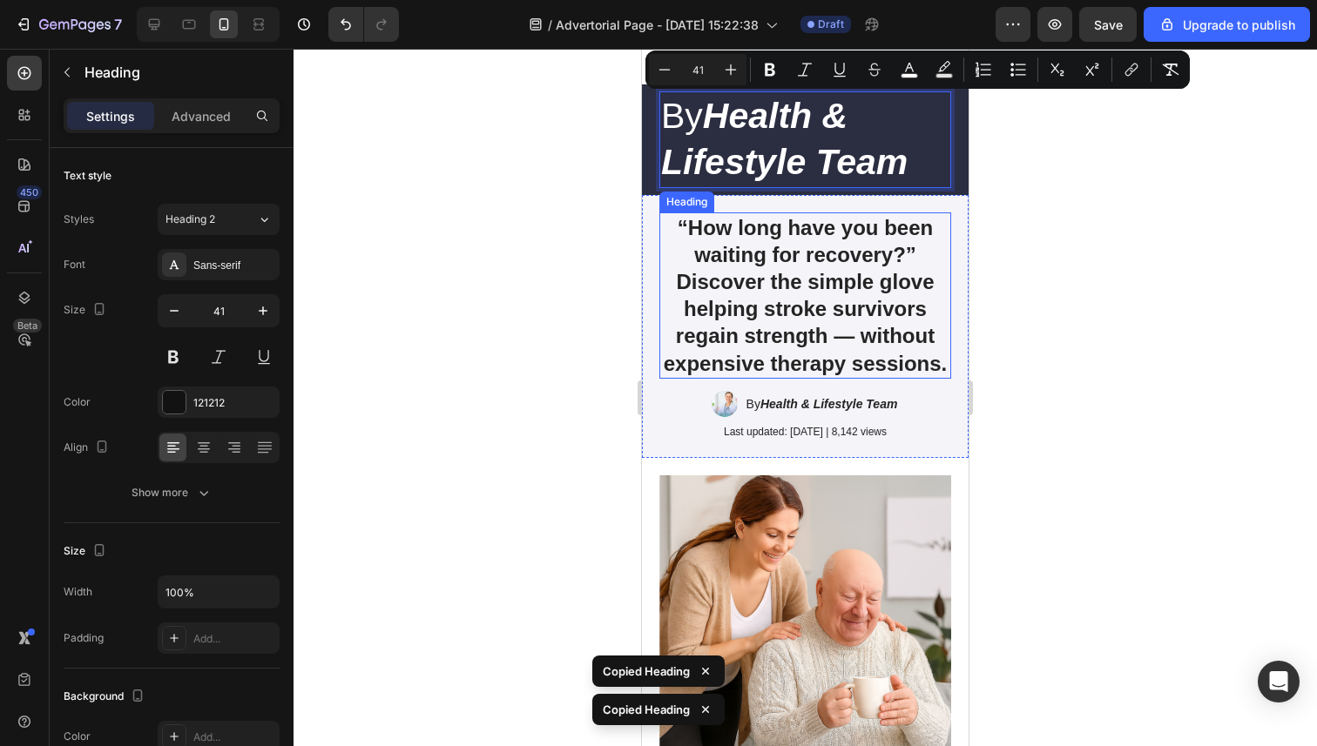
type input "16"
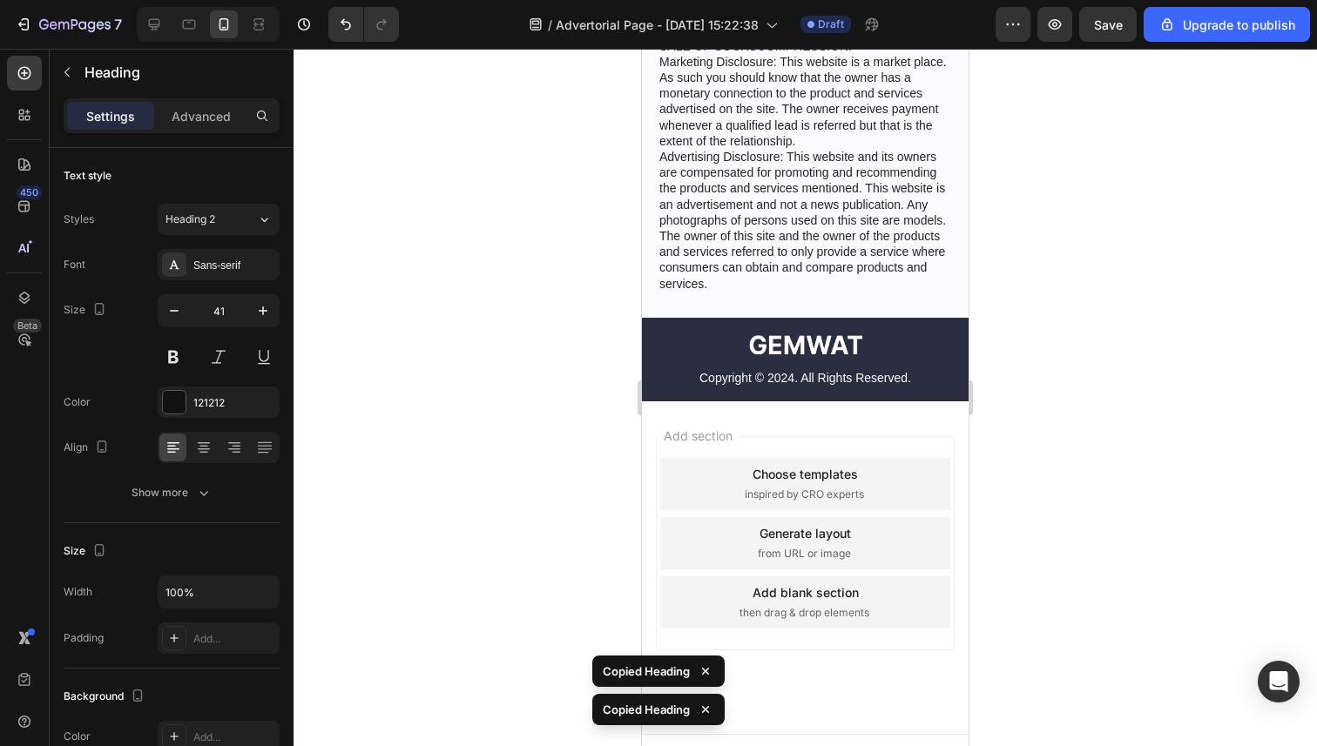
scroll to position [6918, 0]
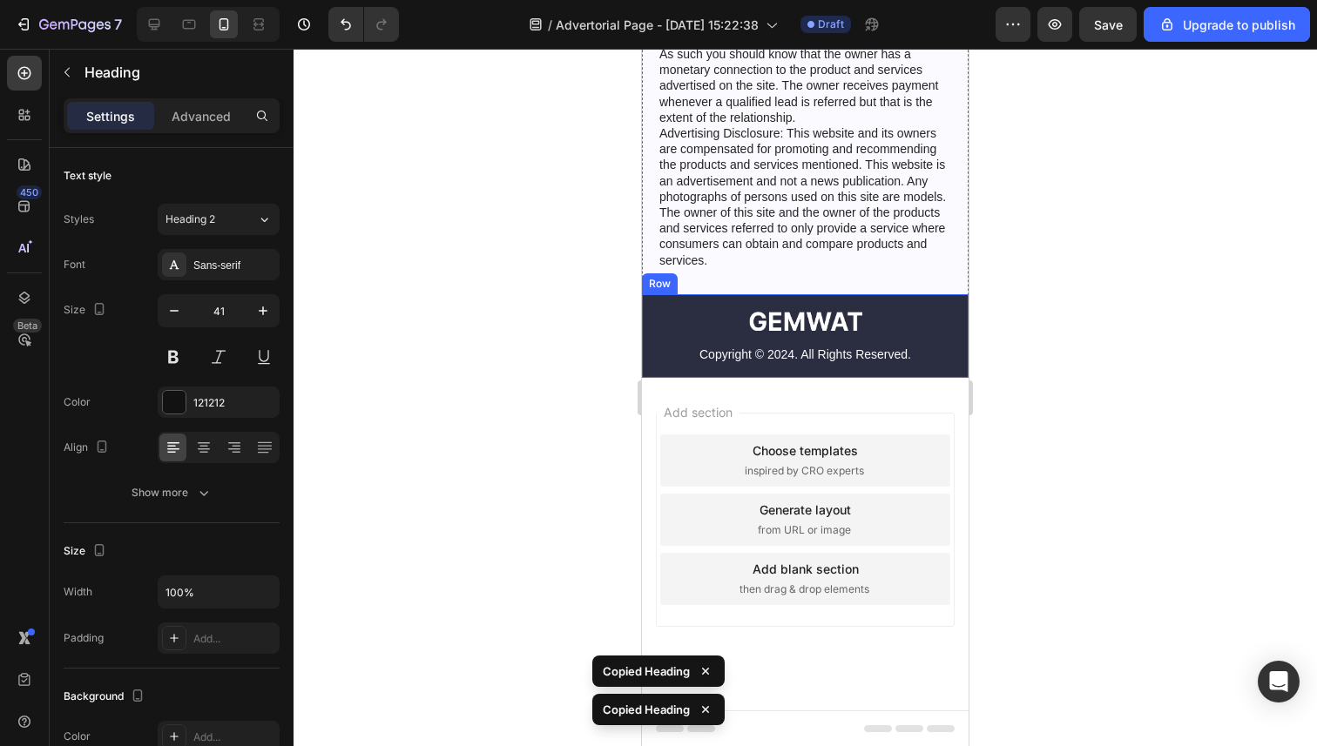
click at [781, 318] on img at bounding box center [805, 321] width 113 height 19
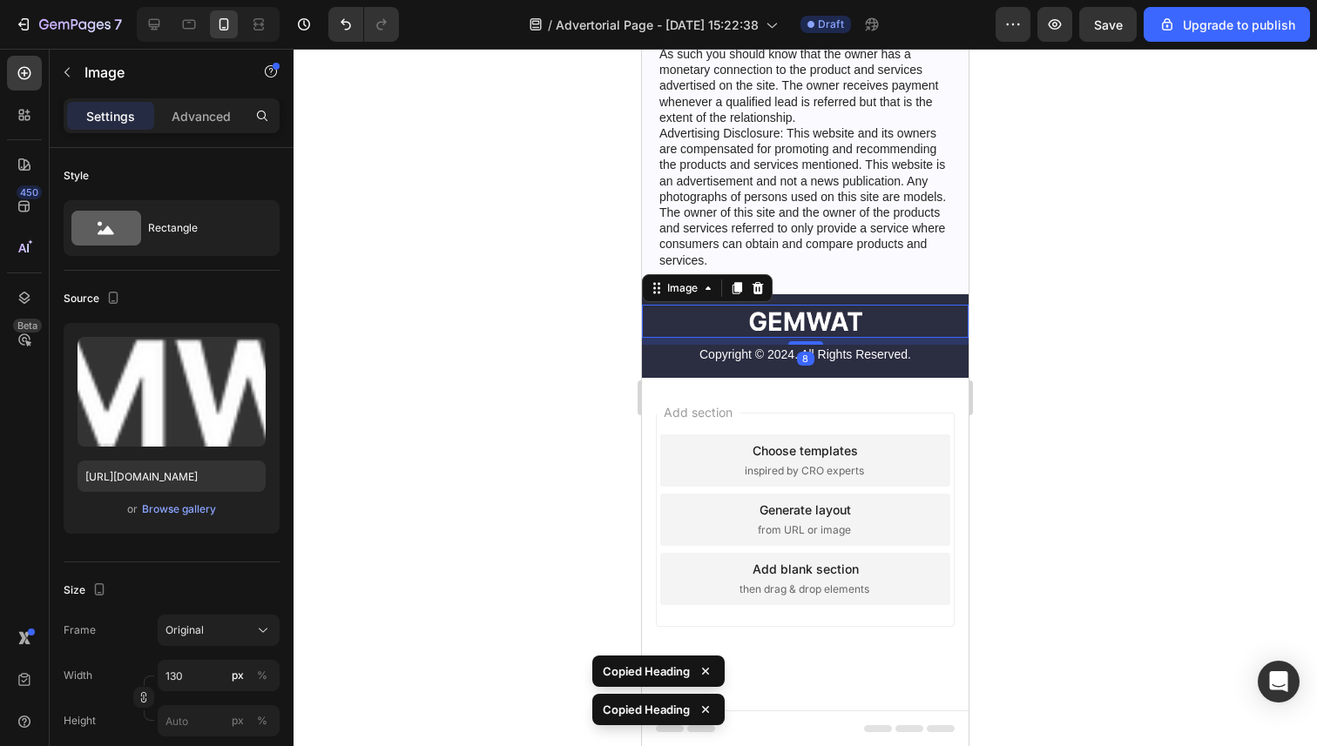
click at [781, 318] on img at bounding box center [805, 321] width 113 height 19
click at [842, 328] on img at bounding box center [805, 321] width 113 height 19
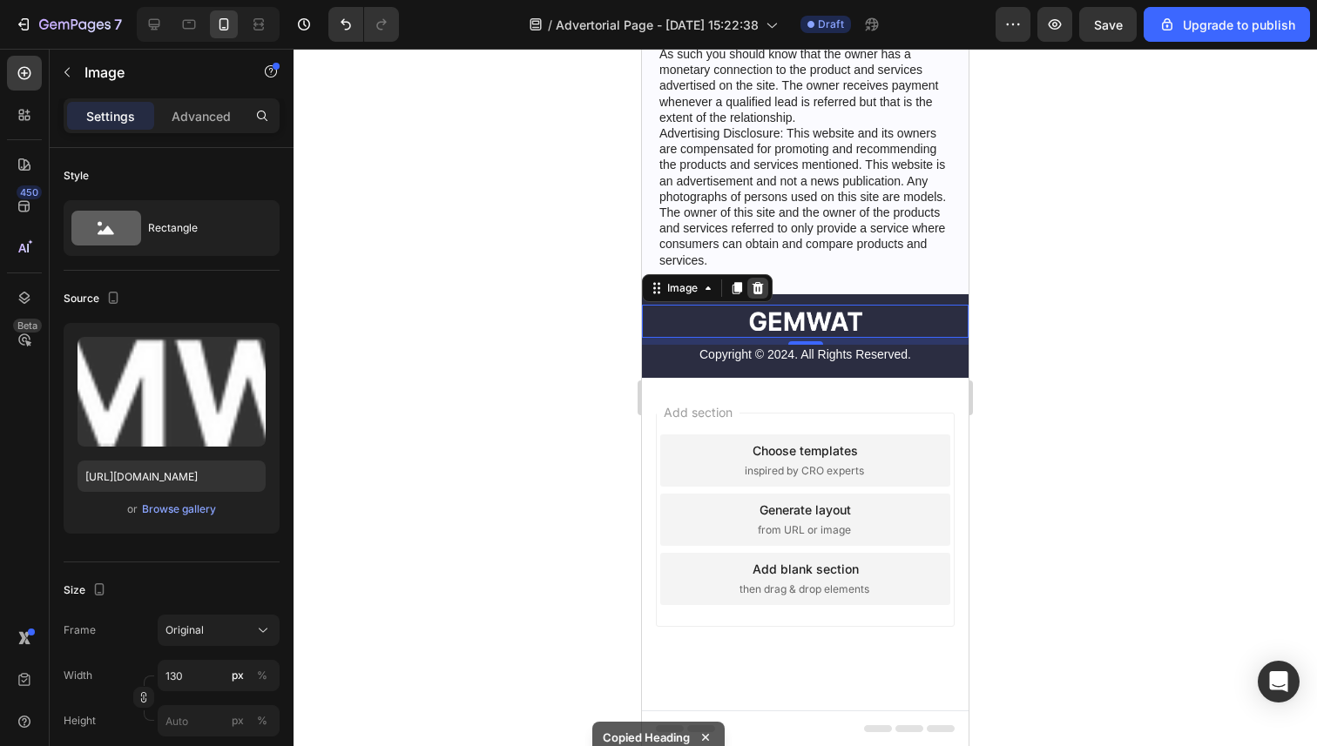
click at [763, 290] on icon at bounding box center [758, 288] width 14 height 14
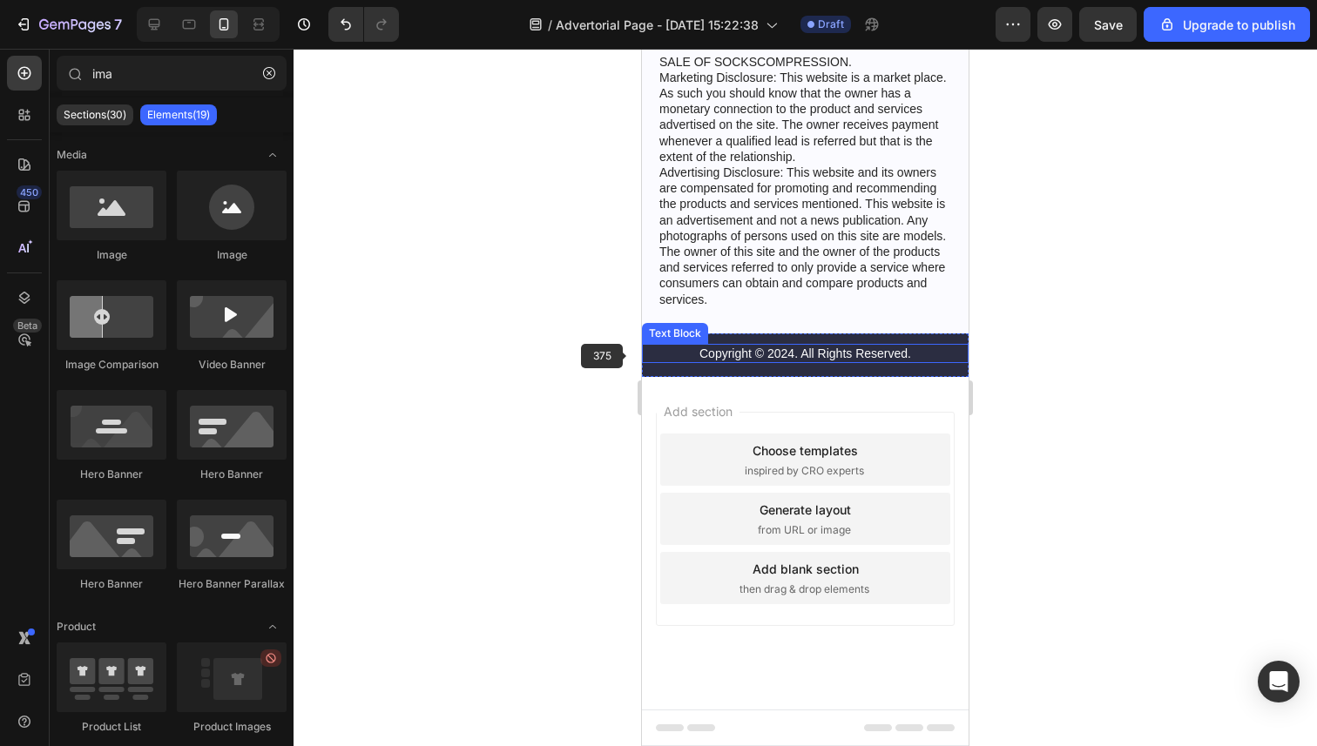
click at [468, 384] on div at bounding box center [804, 398] width 1023 height 698
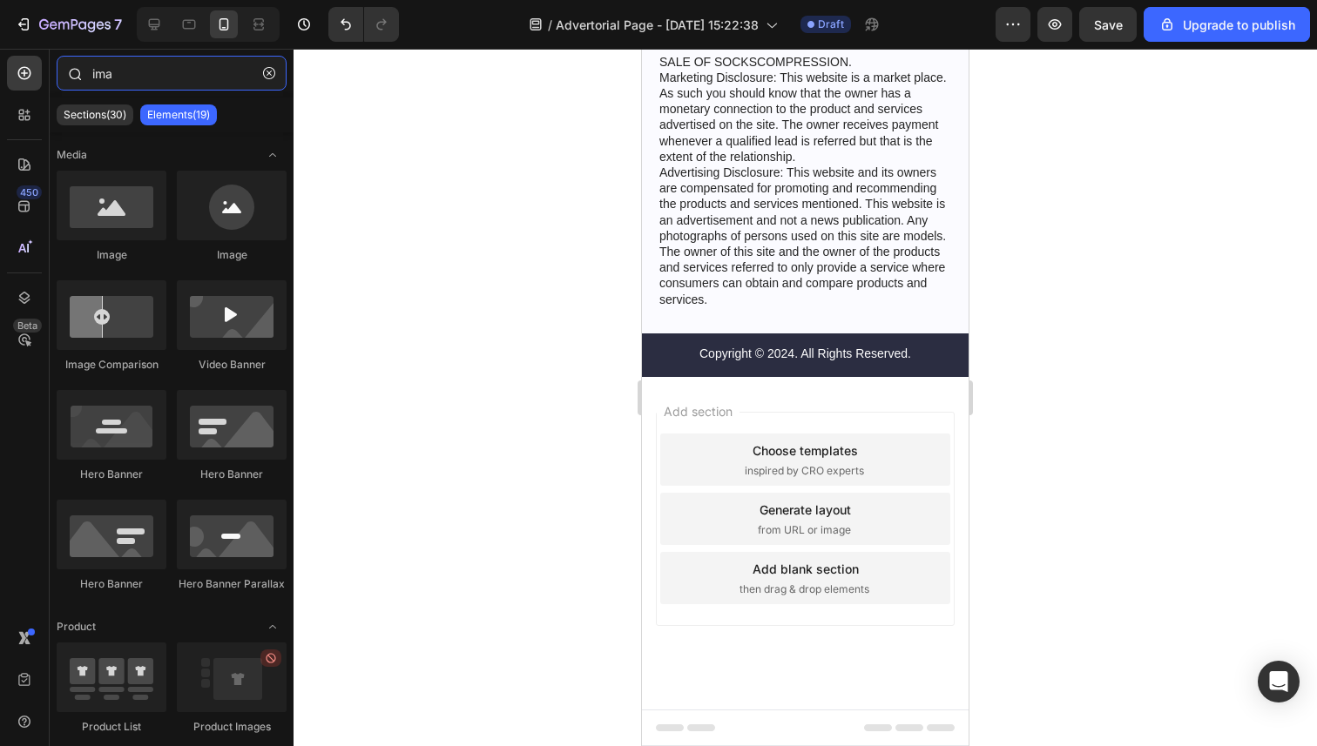
click at [157, 68] on input "ima" at bounding box center [172, 73] width 230 height 35
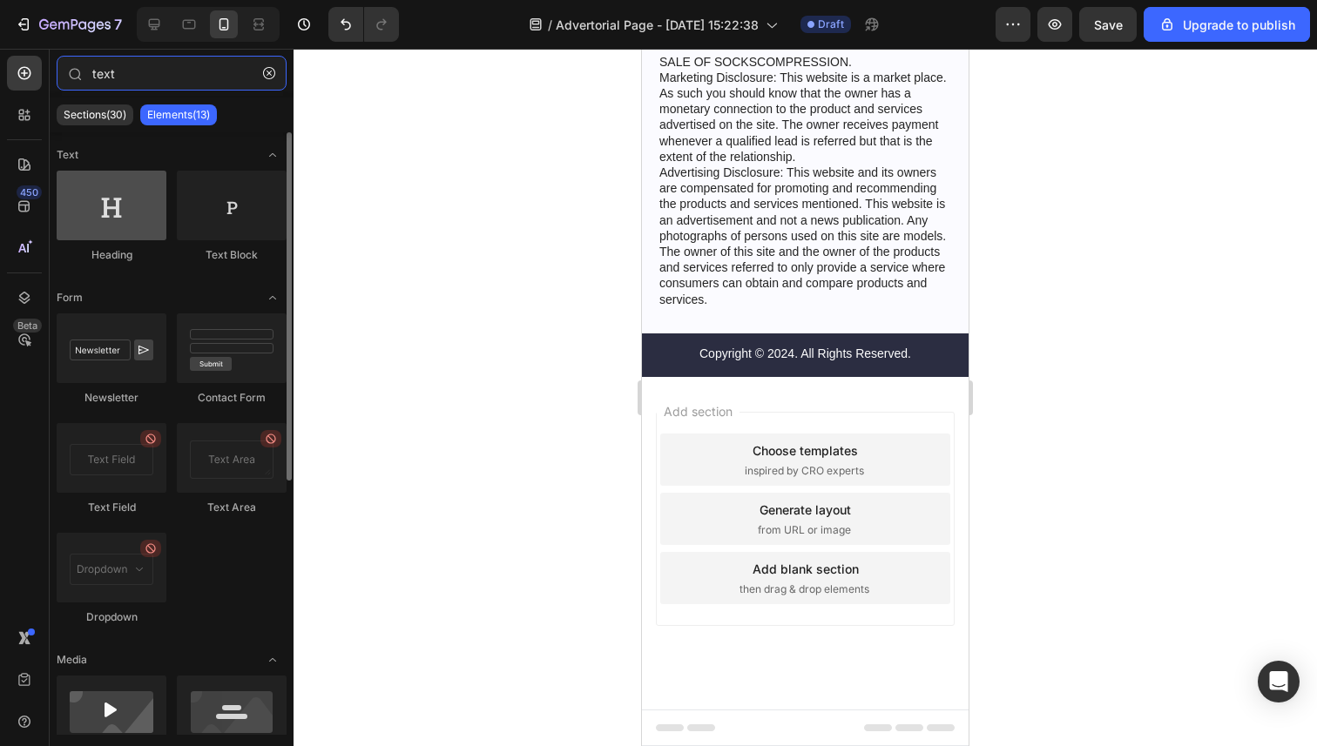
type input "text"
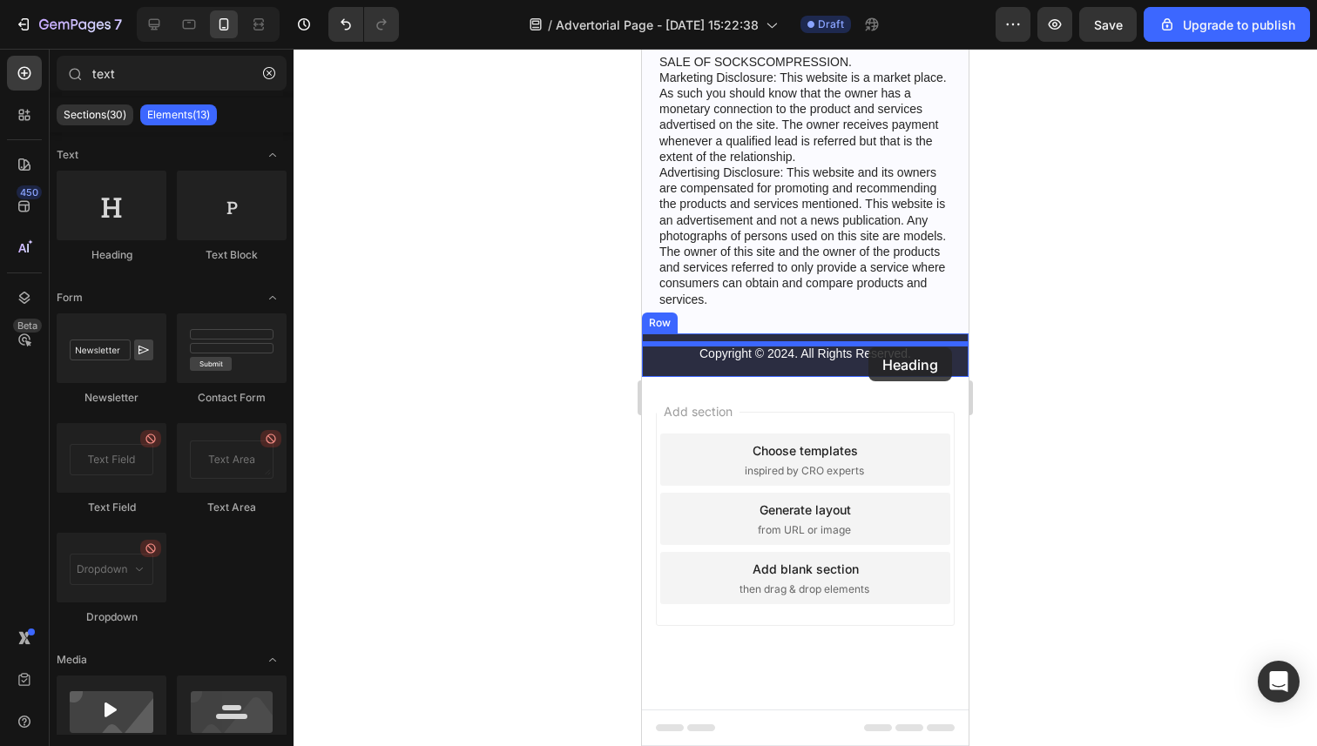
drag, startPoint x: 768, startPoint y: 278, endPoint x: 868, endPoint y: 347, distance: 122.0
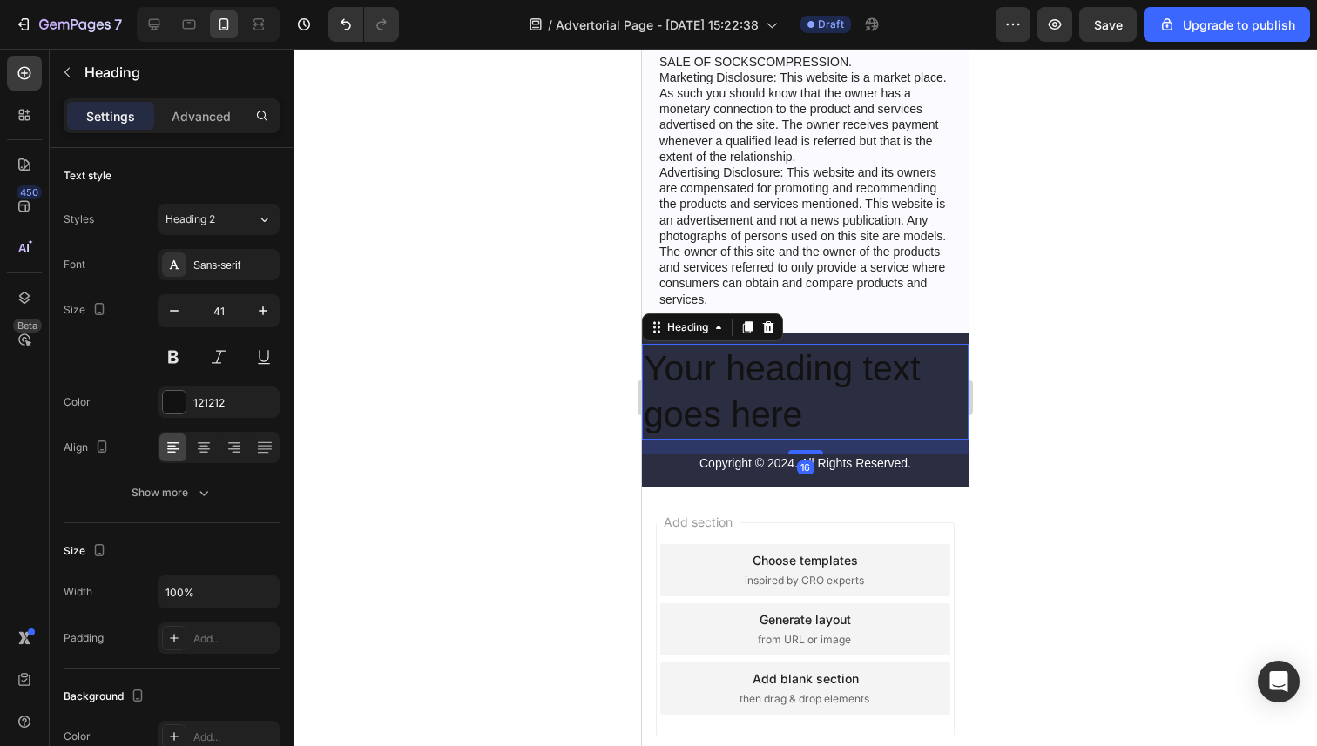
scroll to position [6918, 0]
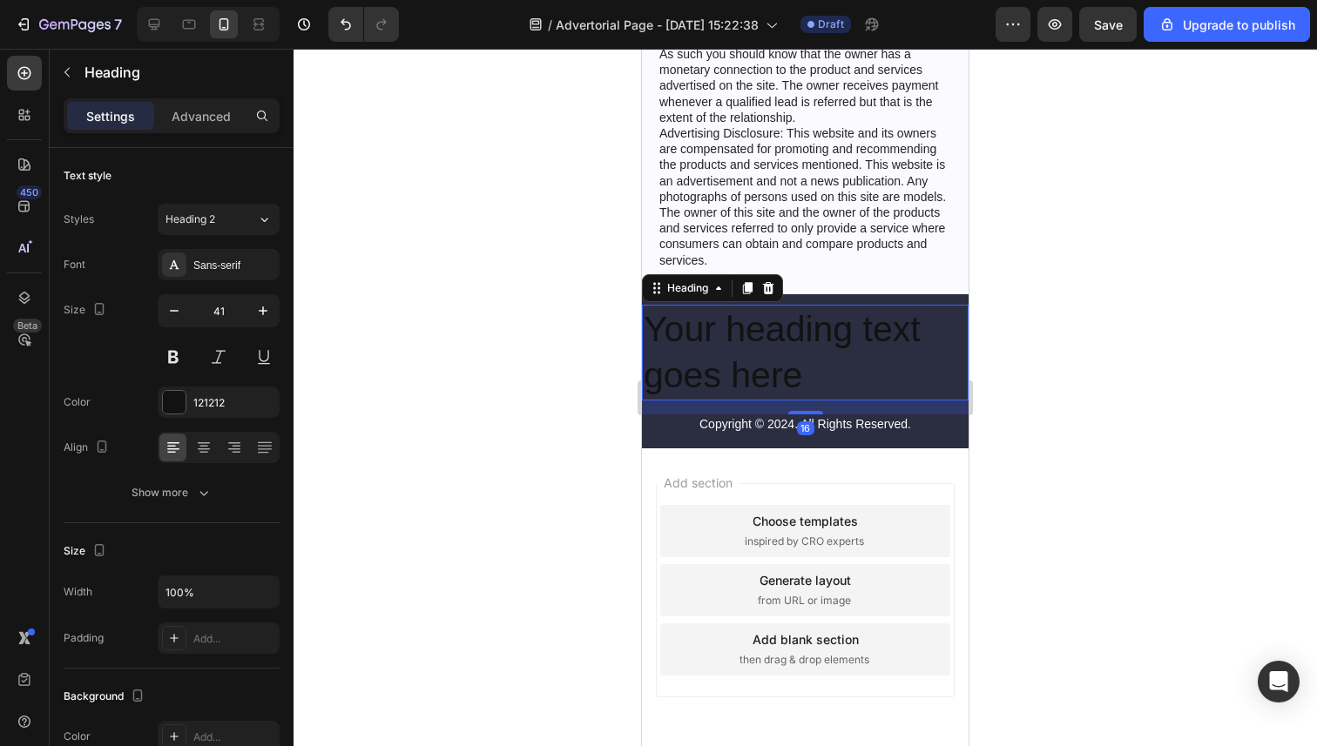
click at [818, 354] on h2 "Your heading text goes here" at bounding box center [805, 353] width 327 height 97
click at [818, 354] on p "Your heading text goes here" at bounding box center [805, 353] width 323 height 93
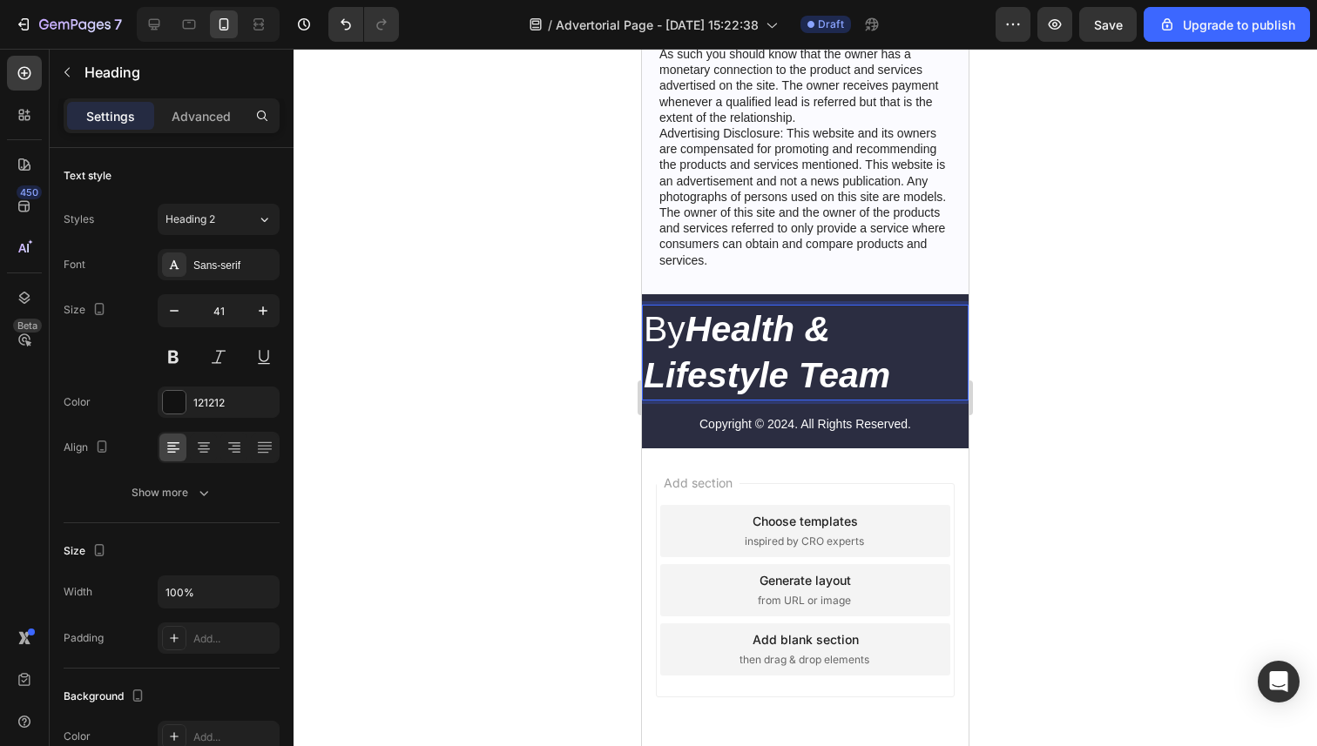
click at [482, 368] on div at bounding box center [804, 398] width 1023 height 698
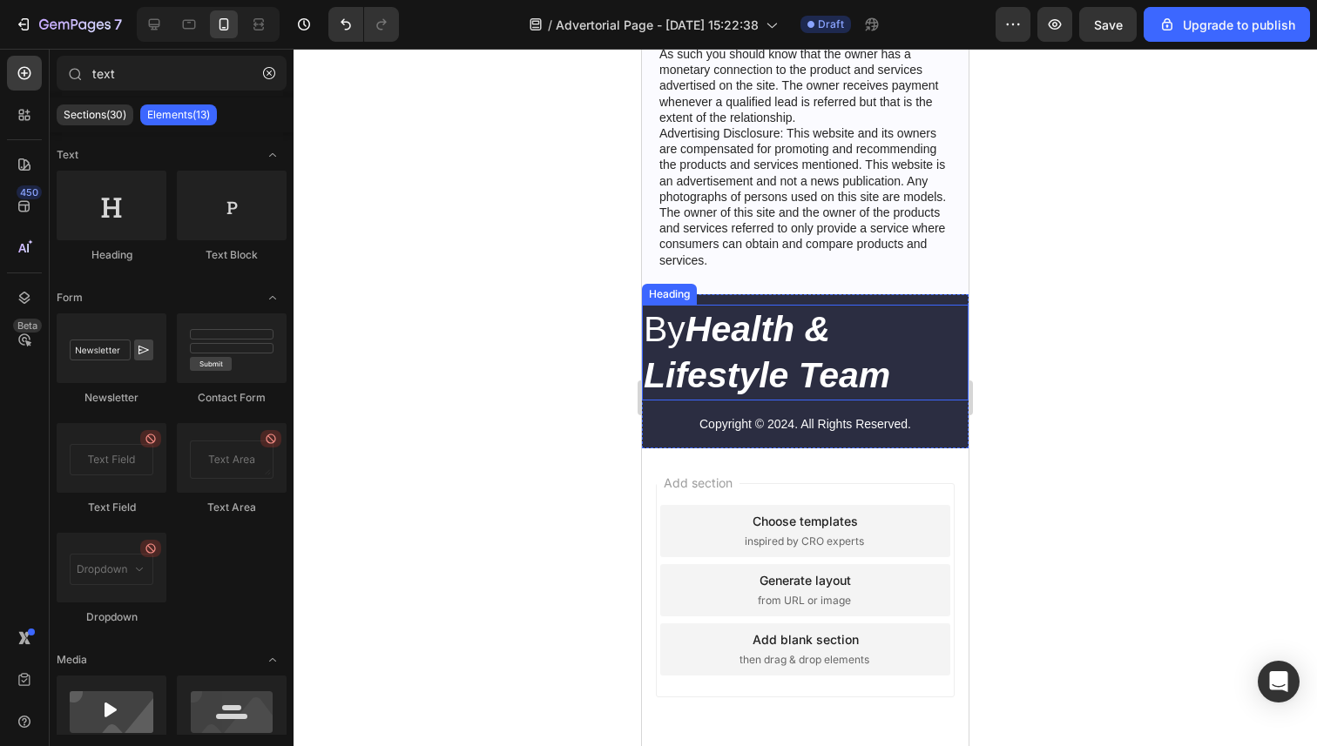
click at [708, 363] on strong "Health & Lifestyle Team" at bounding box center [767, 352] width 246 height 86
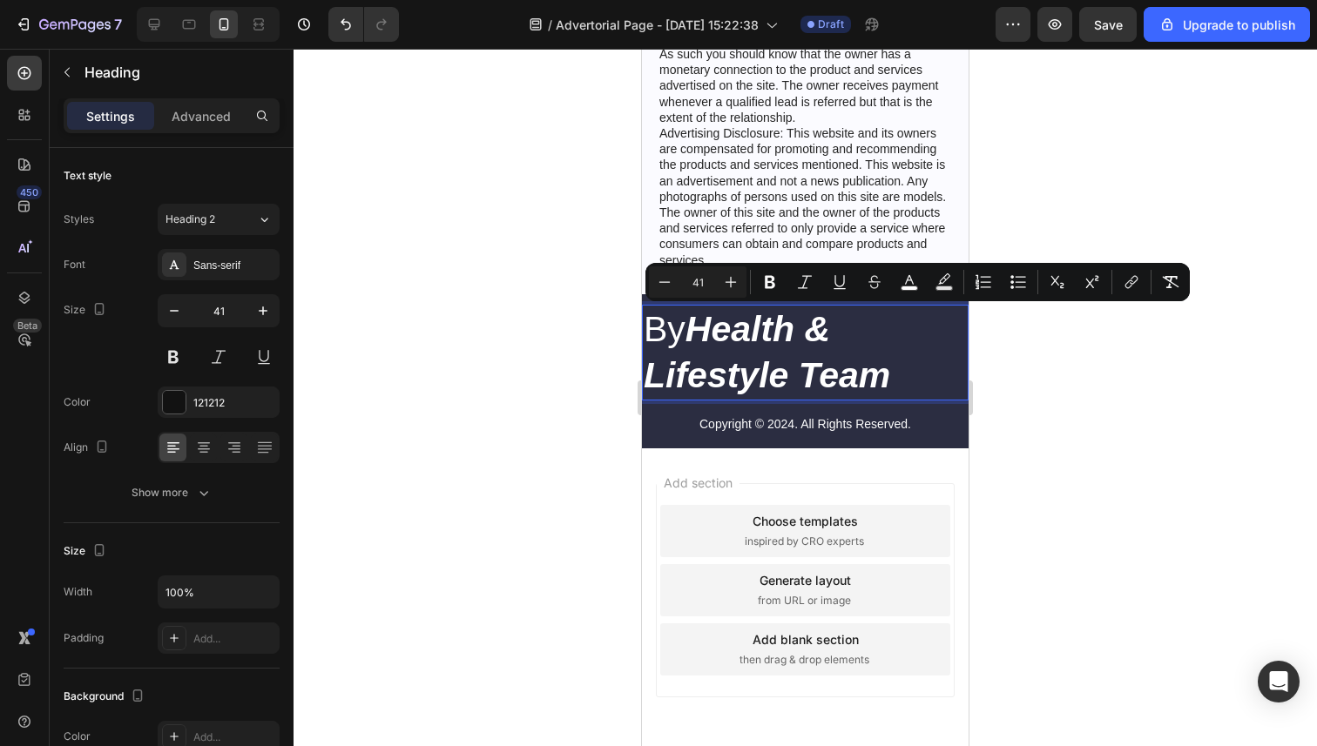
click at [492, 360] on div at bounding box center [804, 398] width 1023 height 698
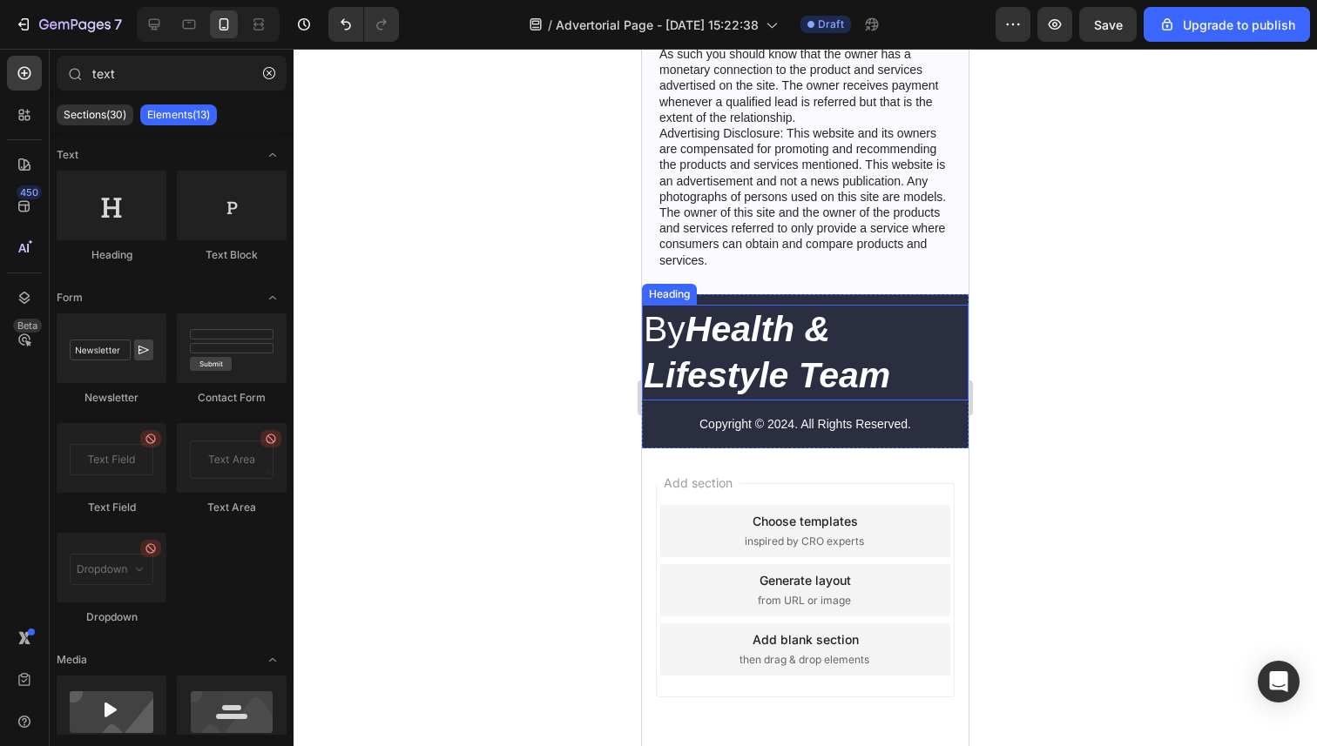
click at [820, 374] on strong "Health & Lifestyle Team" at bounding box center [767, 352] width 246 height 86
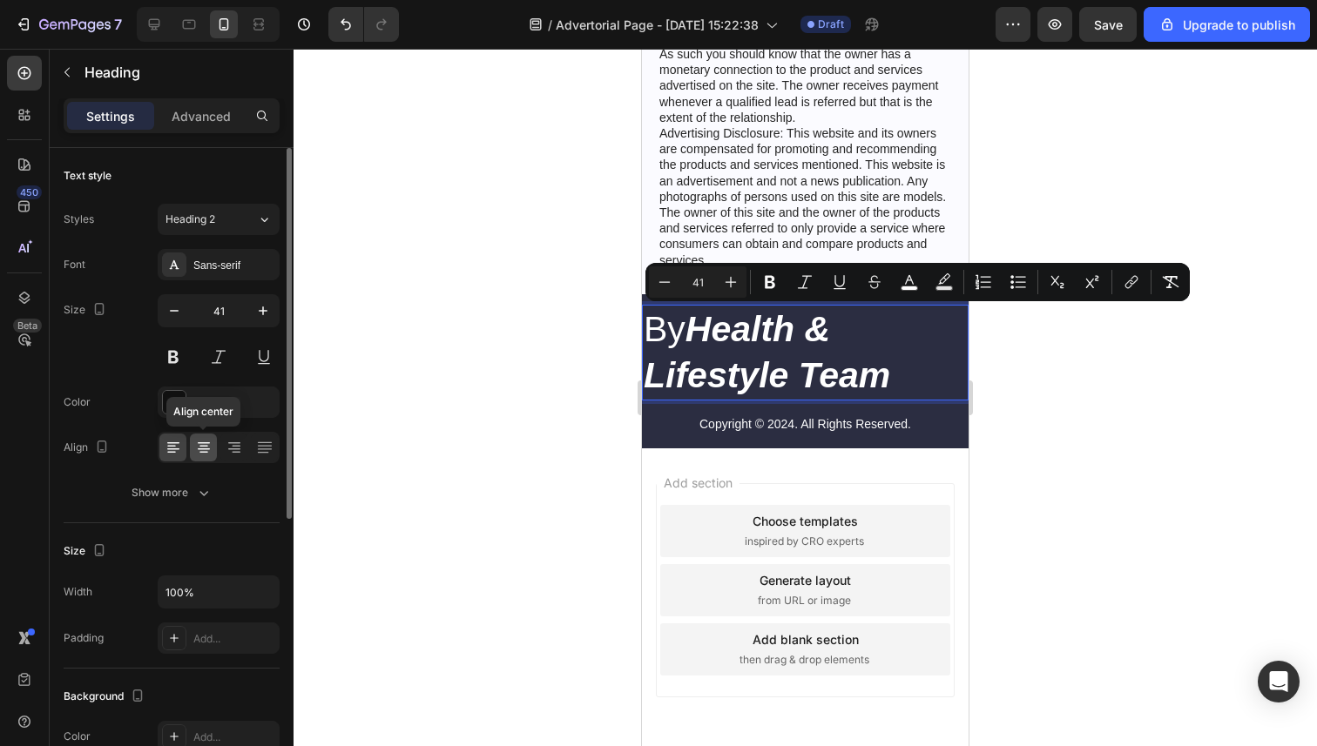
click at [203, 447] on icon at bounding box center [203, 447] width 17 height 17
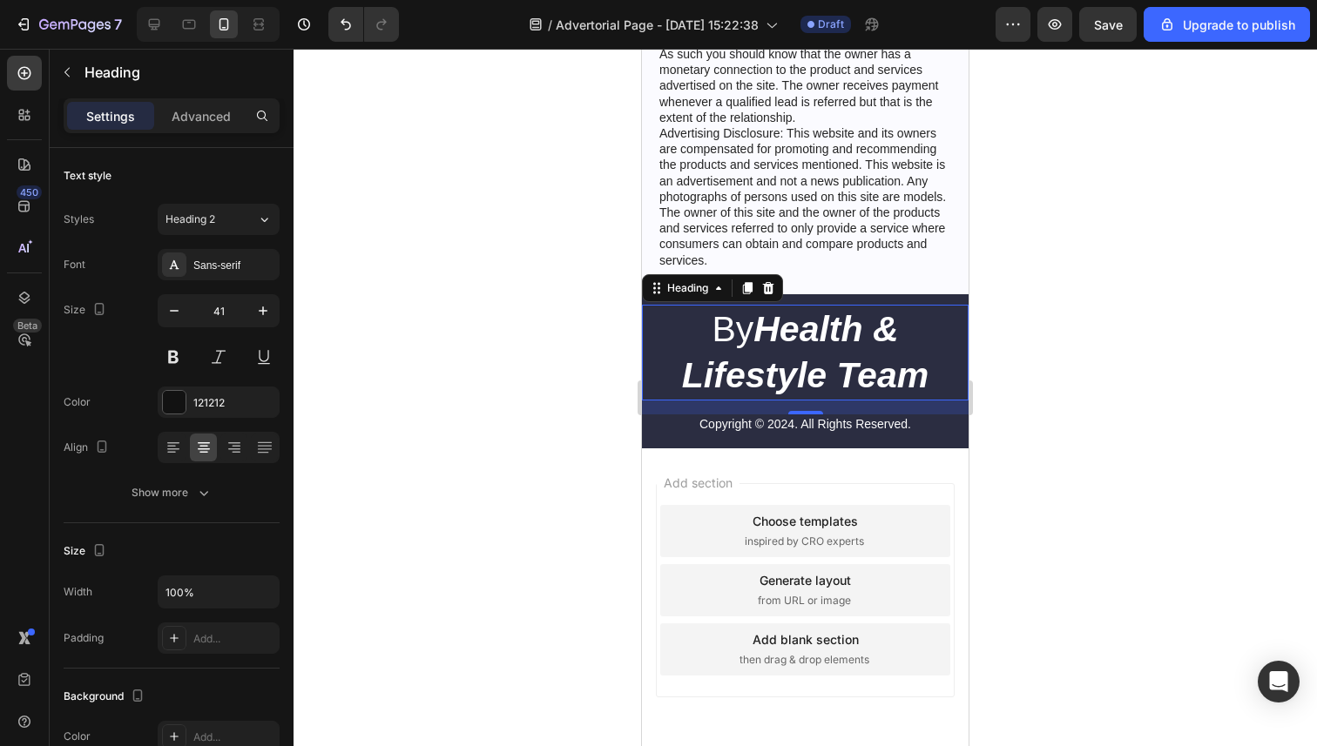
click at [456, 435] on div at bounding box center [804, 398] width 1023 height 698
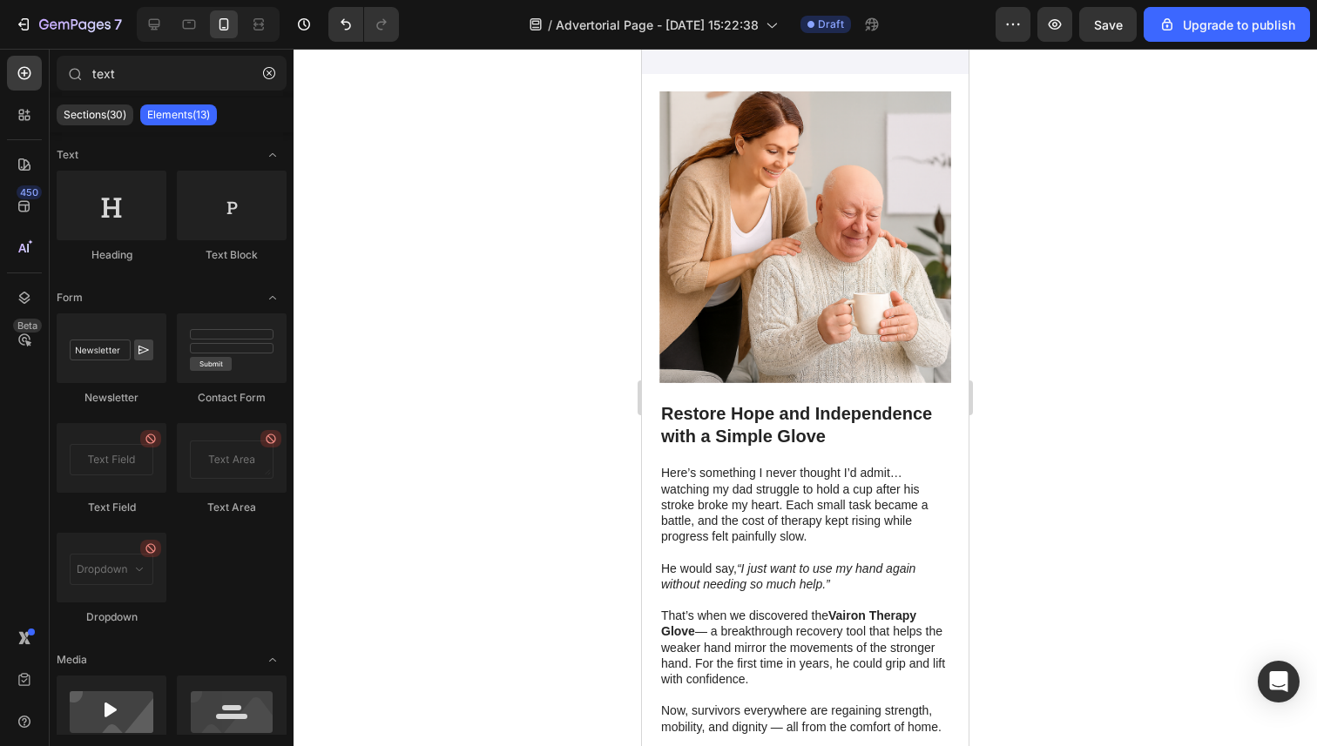
scroll to position [0, 0]
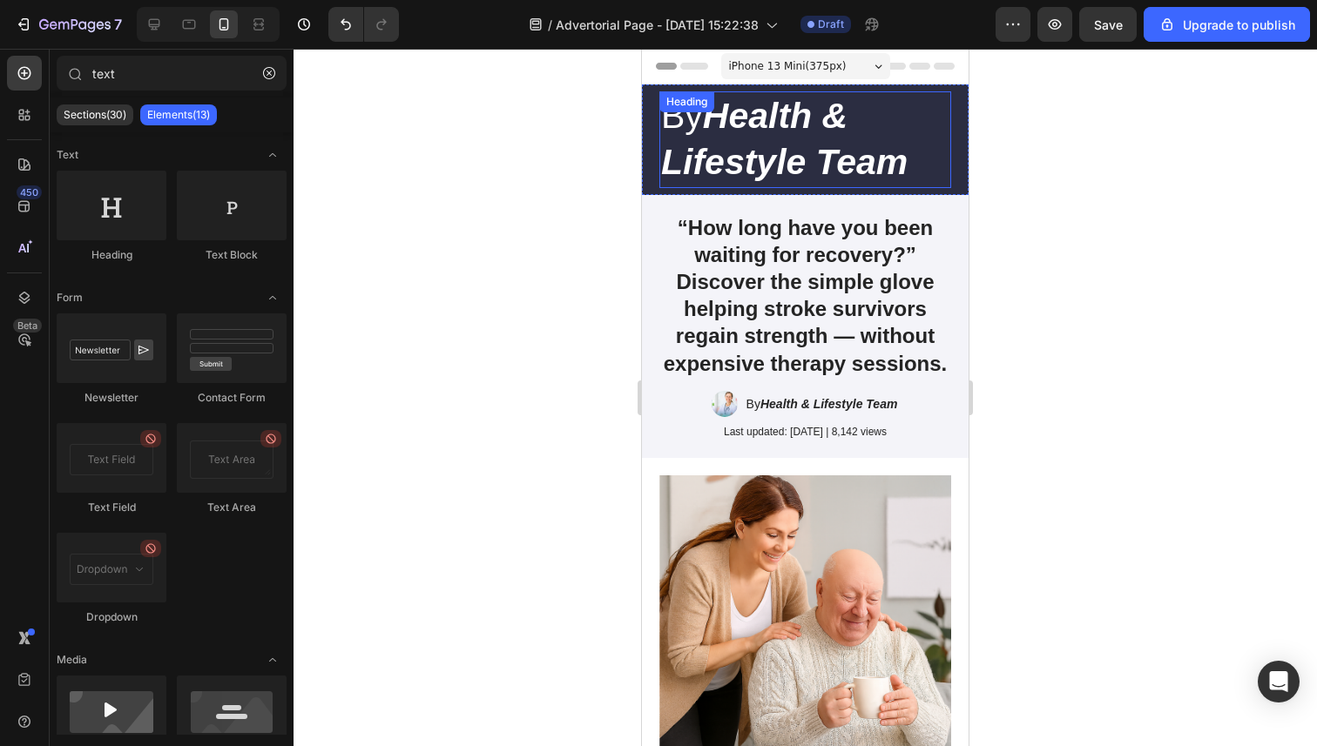
click at [785, 140] on h2 "By Health & Lifestyle Team" at bounding box center [805, 139] width 292 height 97
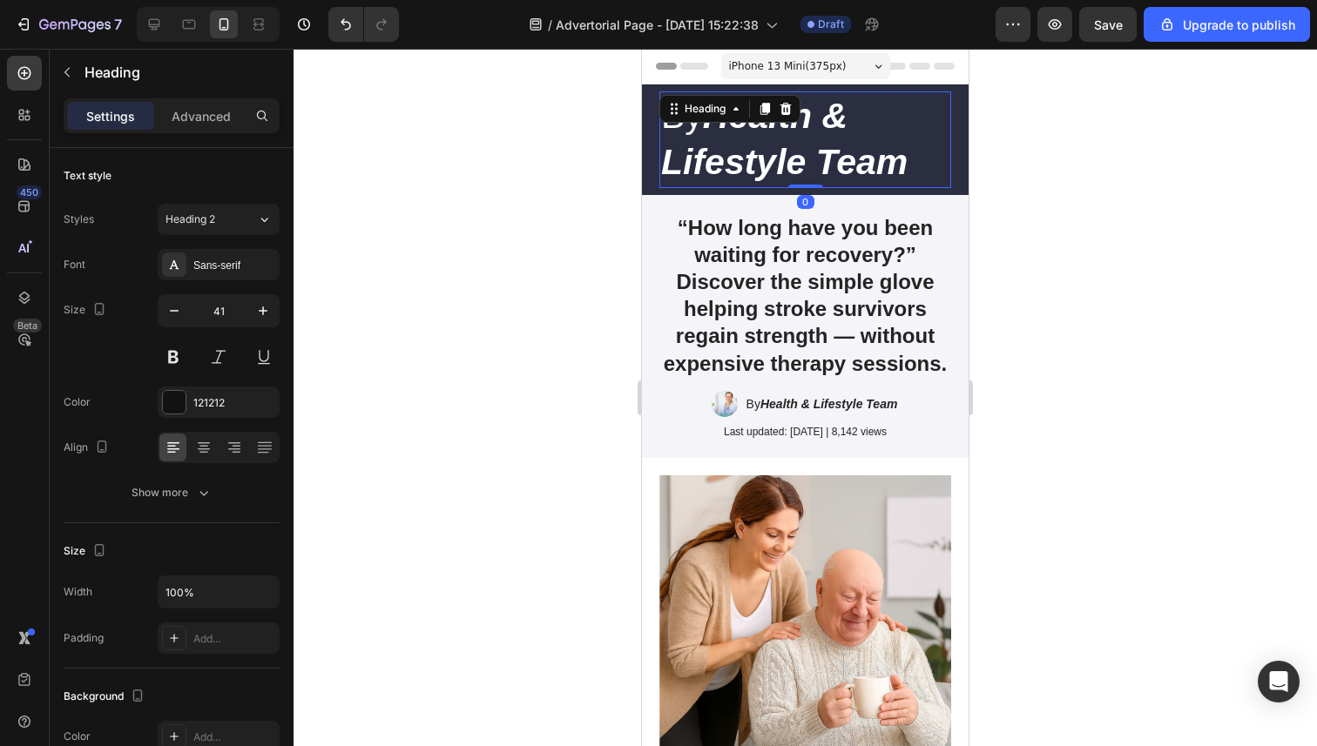
click at [785, 140] on h2 "By Health & Lifestyle Team" at bounding box center [805, 139] width 292 height 97
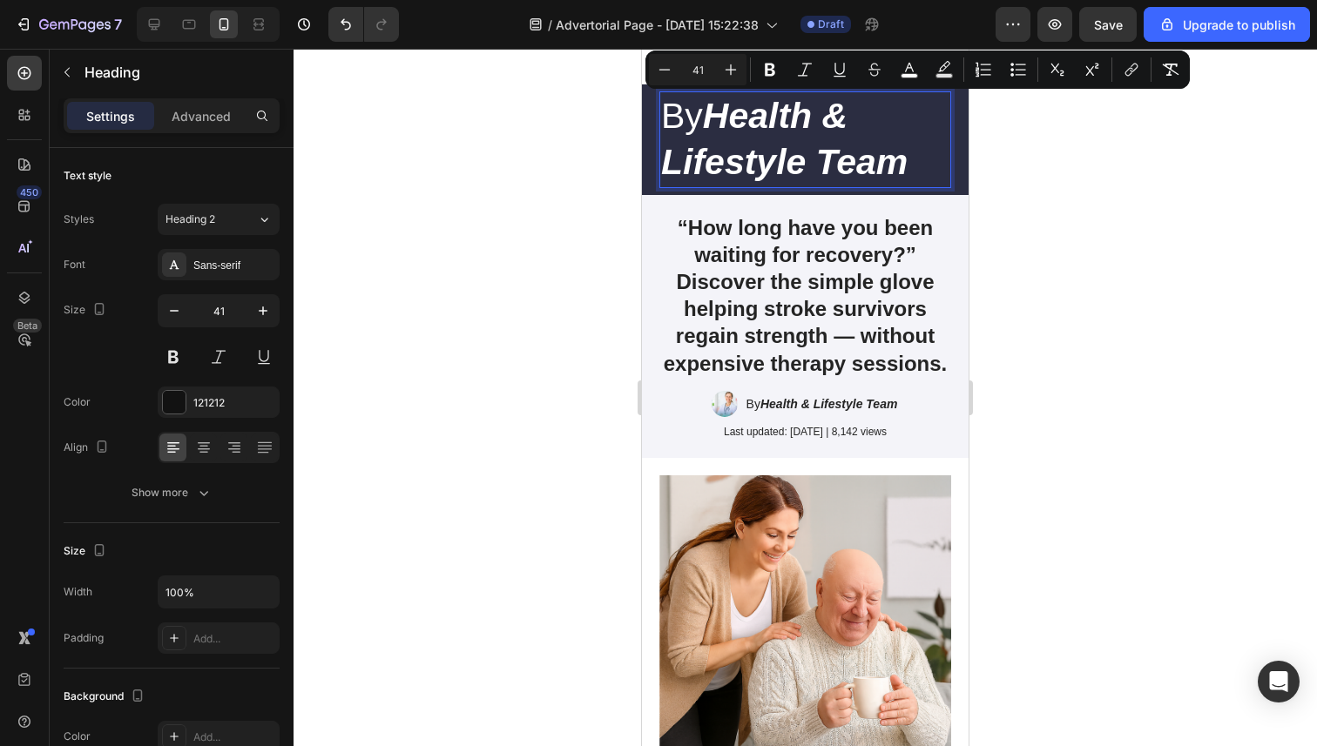
click at [507, 277] on div at bounding box center [804, 398] width 1023 height 698
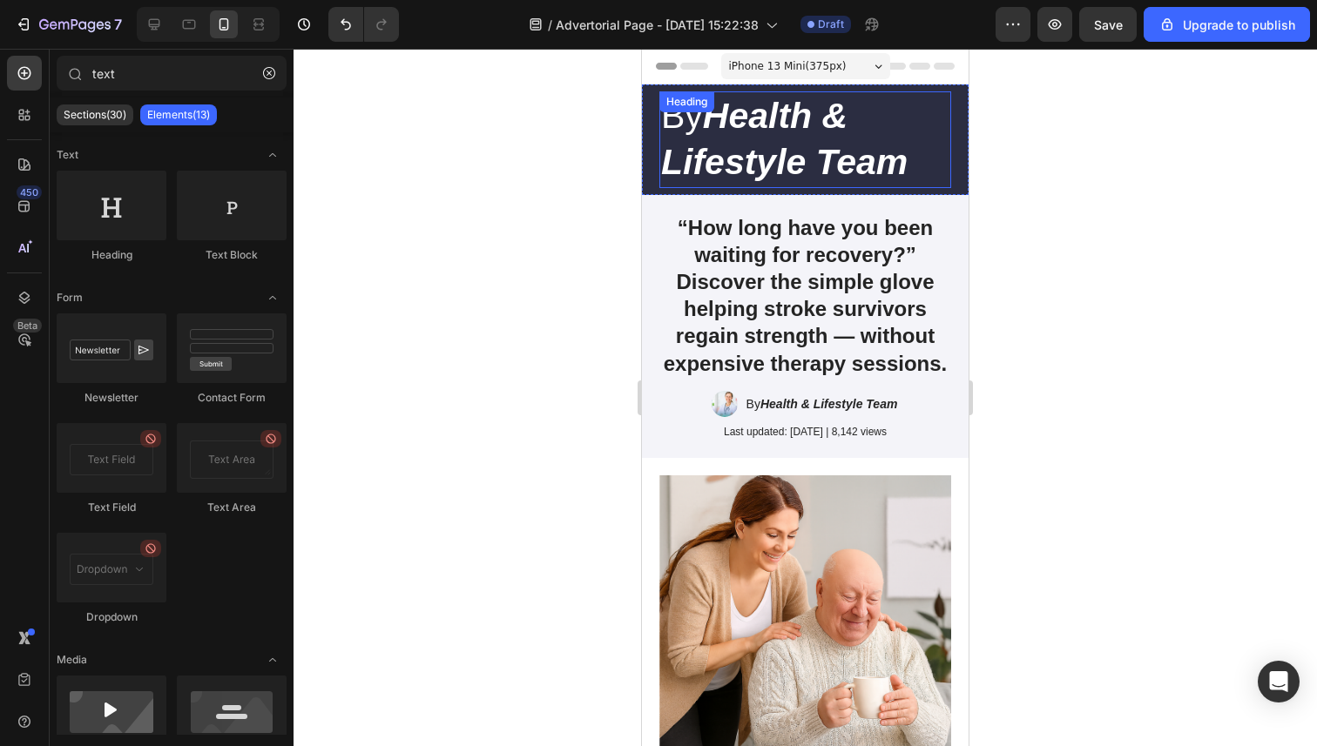
click at [789, 125] on strong "Health & Lifestyle Team" at bounding box center [784, 139] width 246 height 86
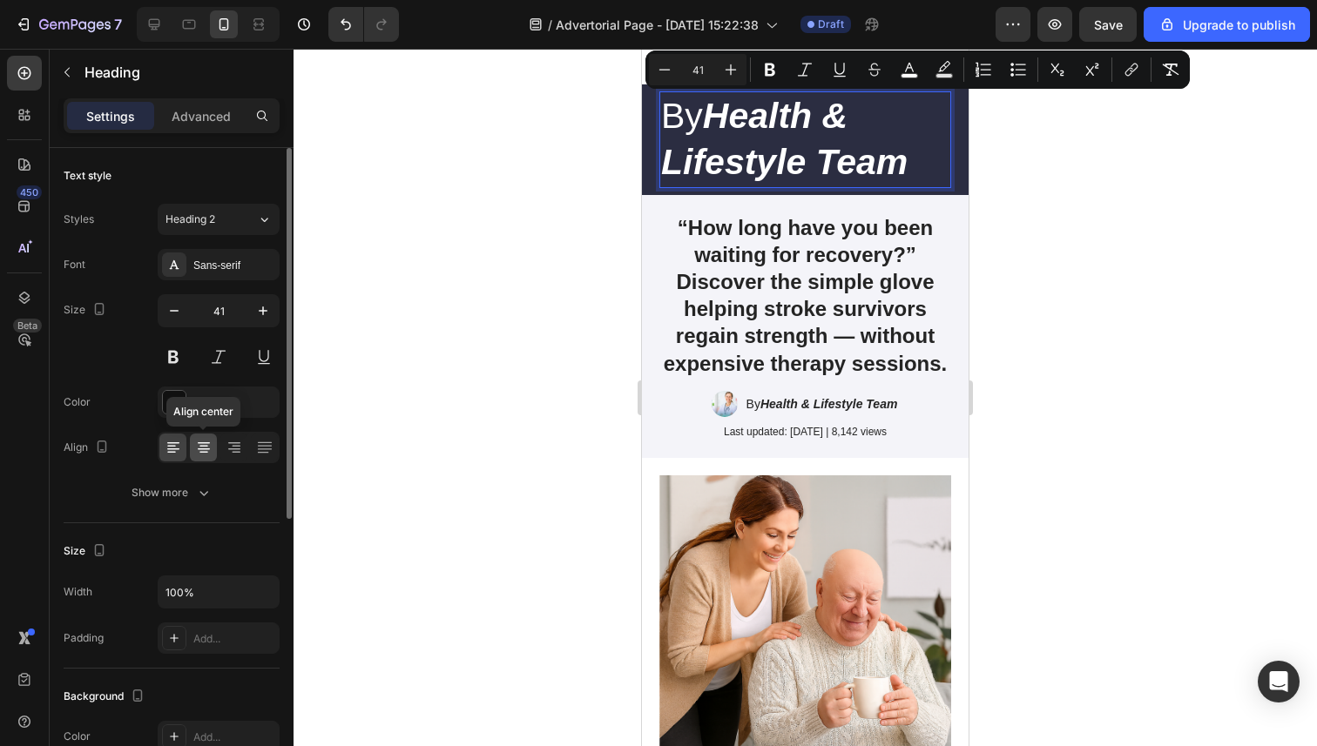
click at [206, 449] on icon at bounding box center [203, 447] width 17 height 17
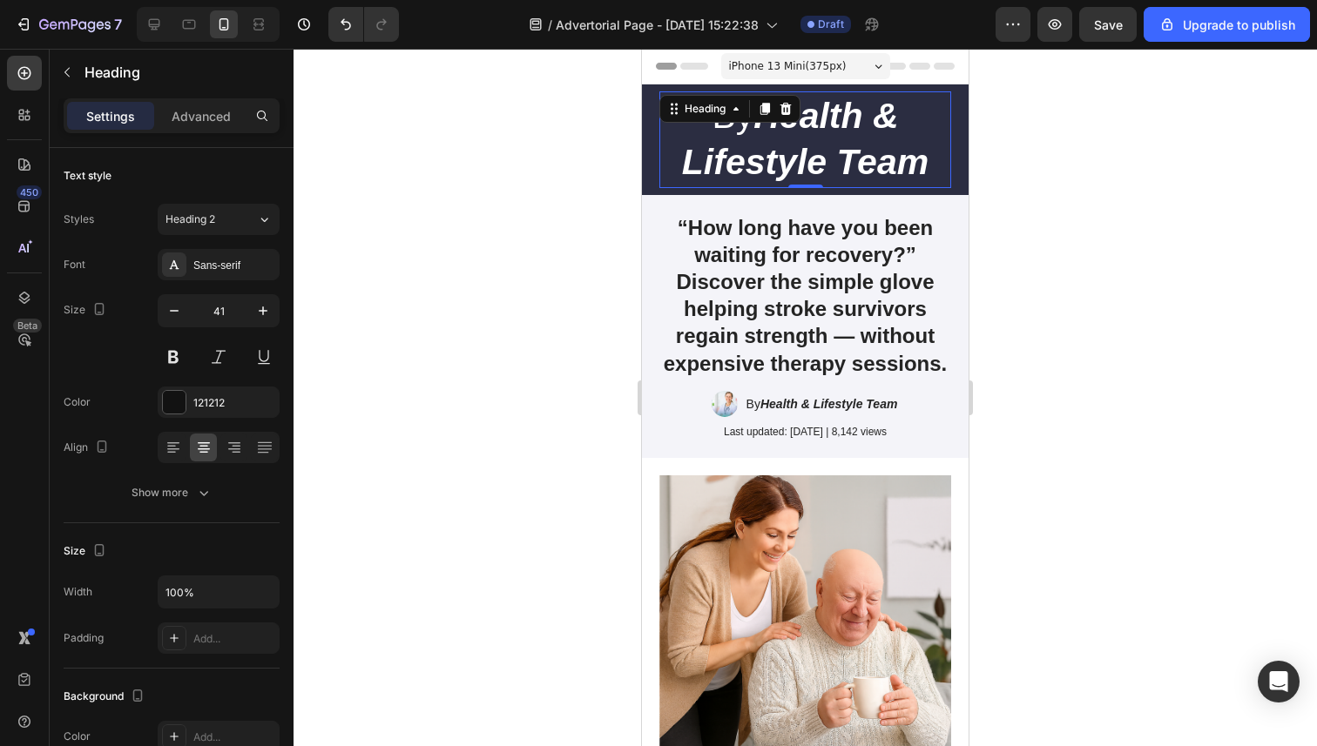
click at [552, 381] on div at bounding box center [804, 398] width 1023 height 698
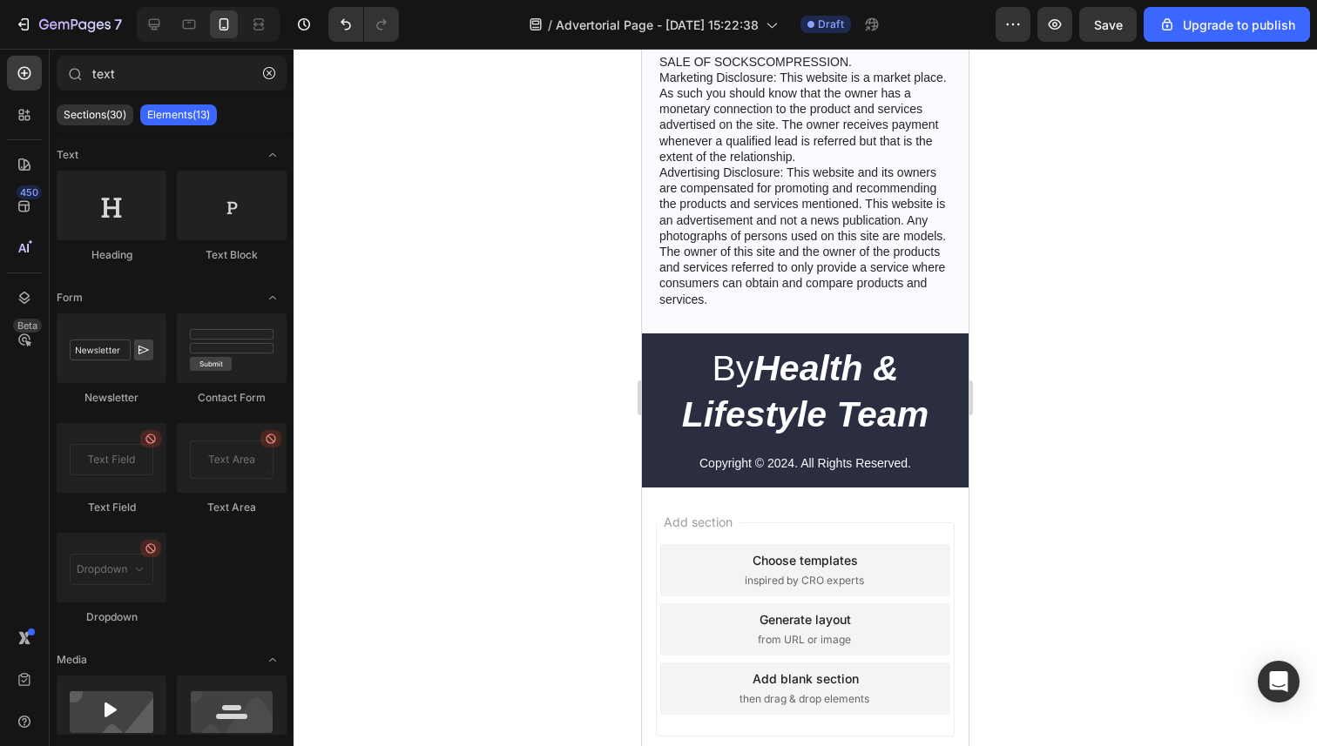
scroll to position [6595, 0]
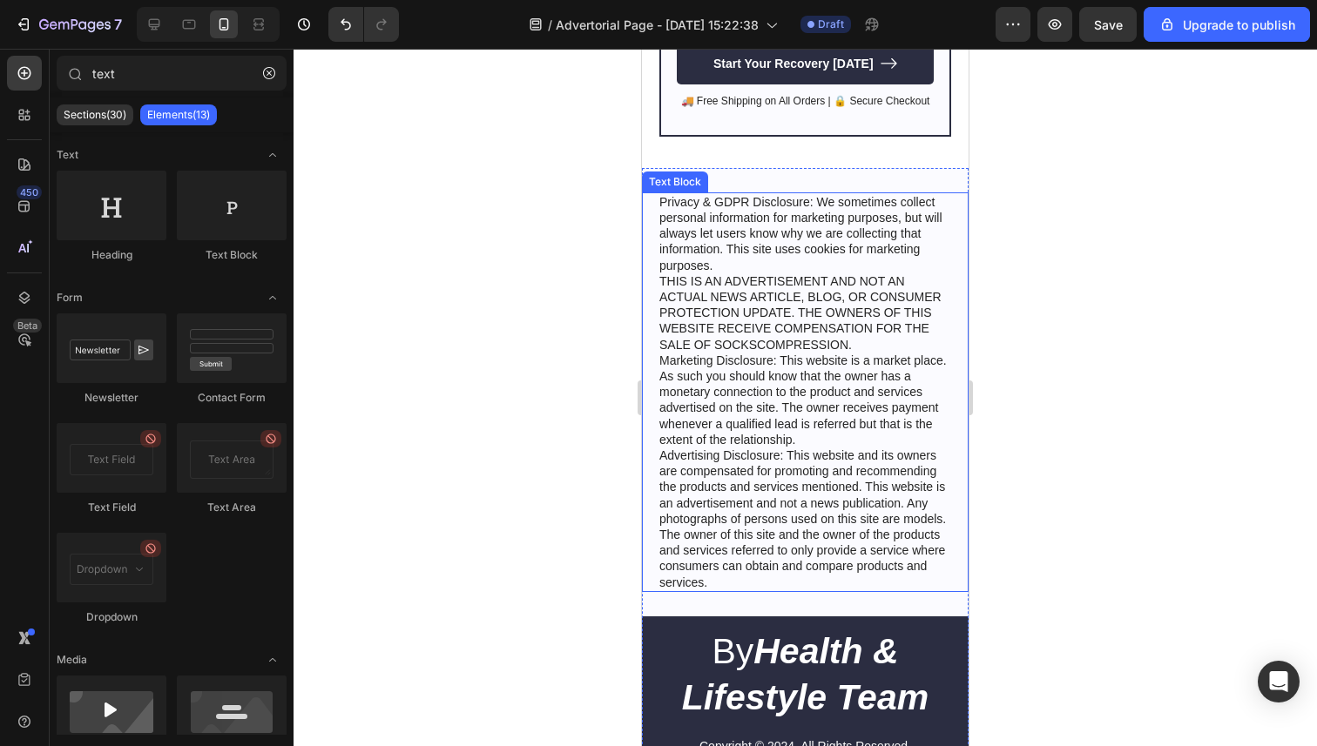
click at [766, 478] on p "Privacy & GDPR Disclosure: We sometimes collect personal information for market…" at bounding box center [805, 392] width 292 height 396
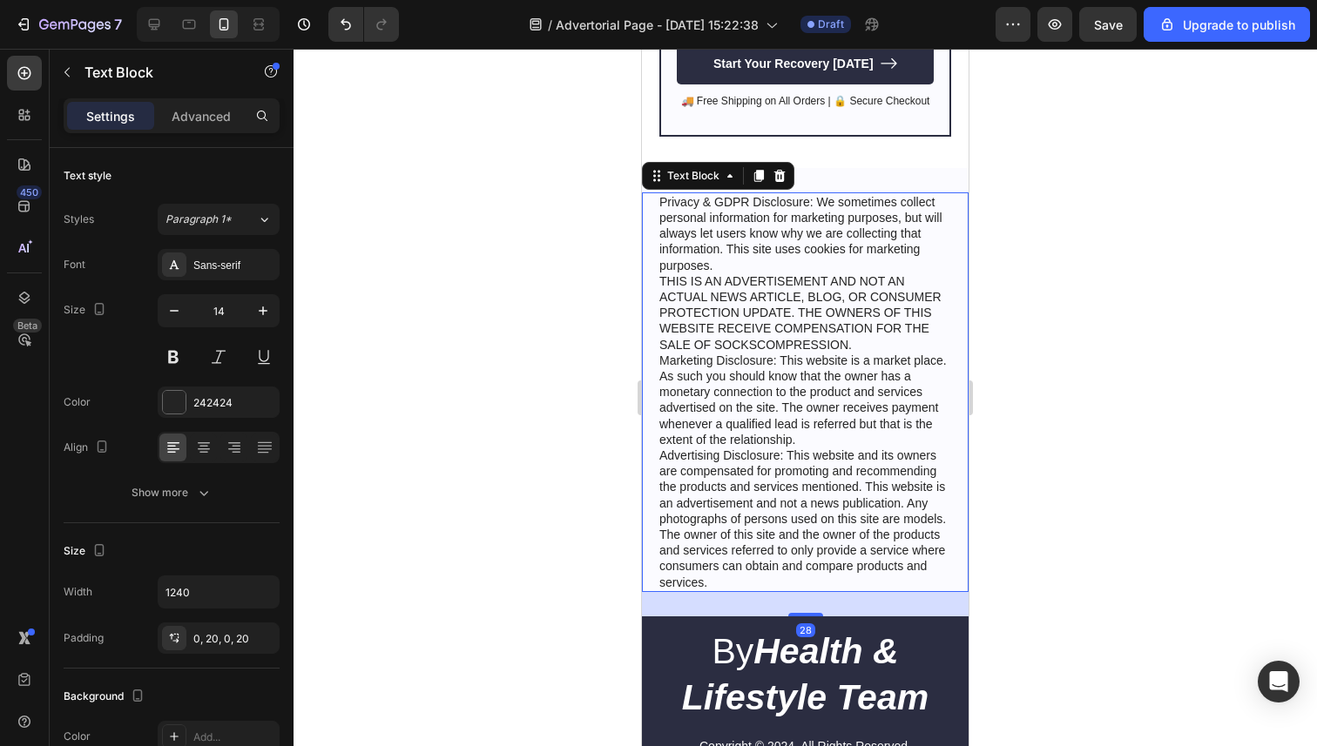
click at [767, 477] on p "Privacy & GDPR Disclosure: We sometimes collect personal information for market…" at bounding box center [805, 392] width 292 height 396
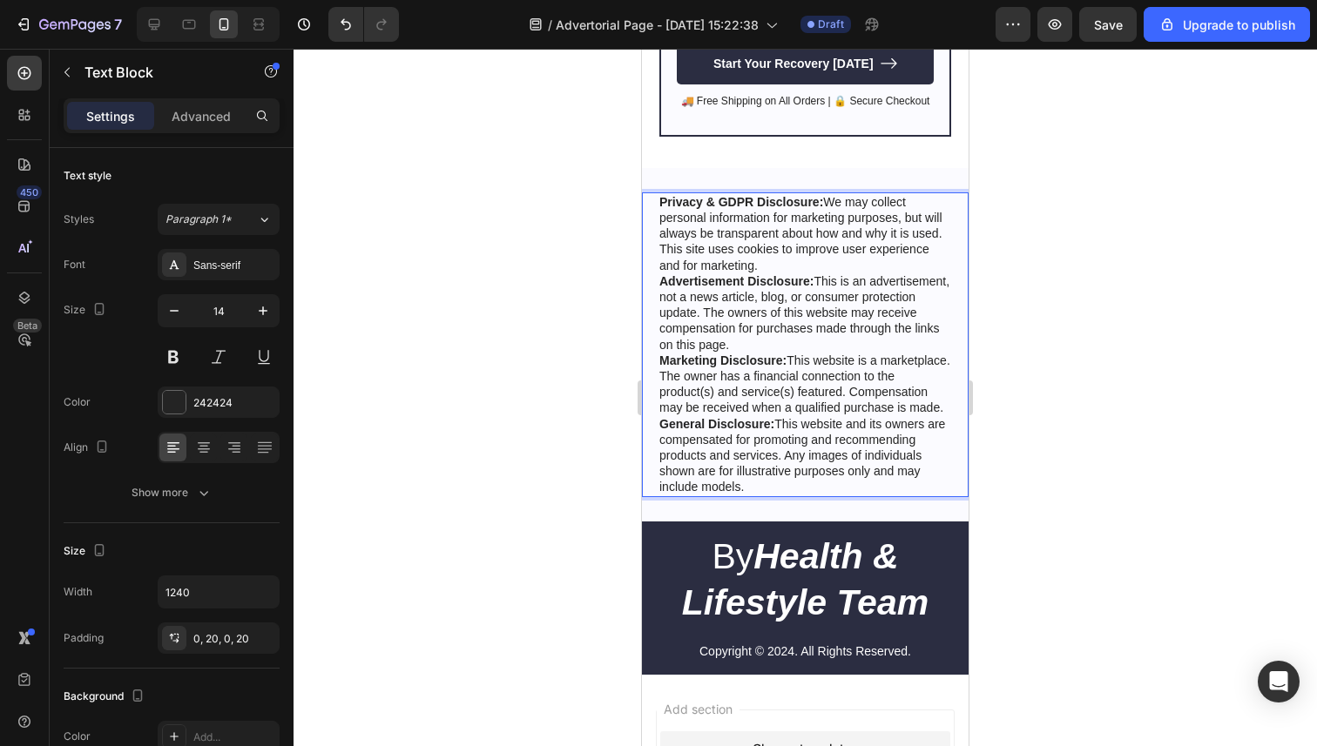
click at [825, 273] on p "Advertisement Disclosure: This is an advertisement, not a news article, blog, o…" at bounding box center [805, 312] width 292 height 79
click at [834, 266] on p "Privacy & GDPR Disclosure: We may collect personal information for marketing pu…" at bounding box center [805, 233] width 292 height 79
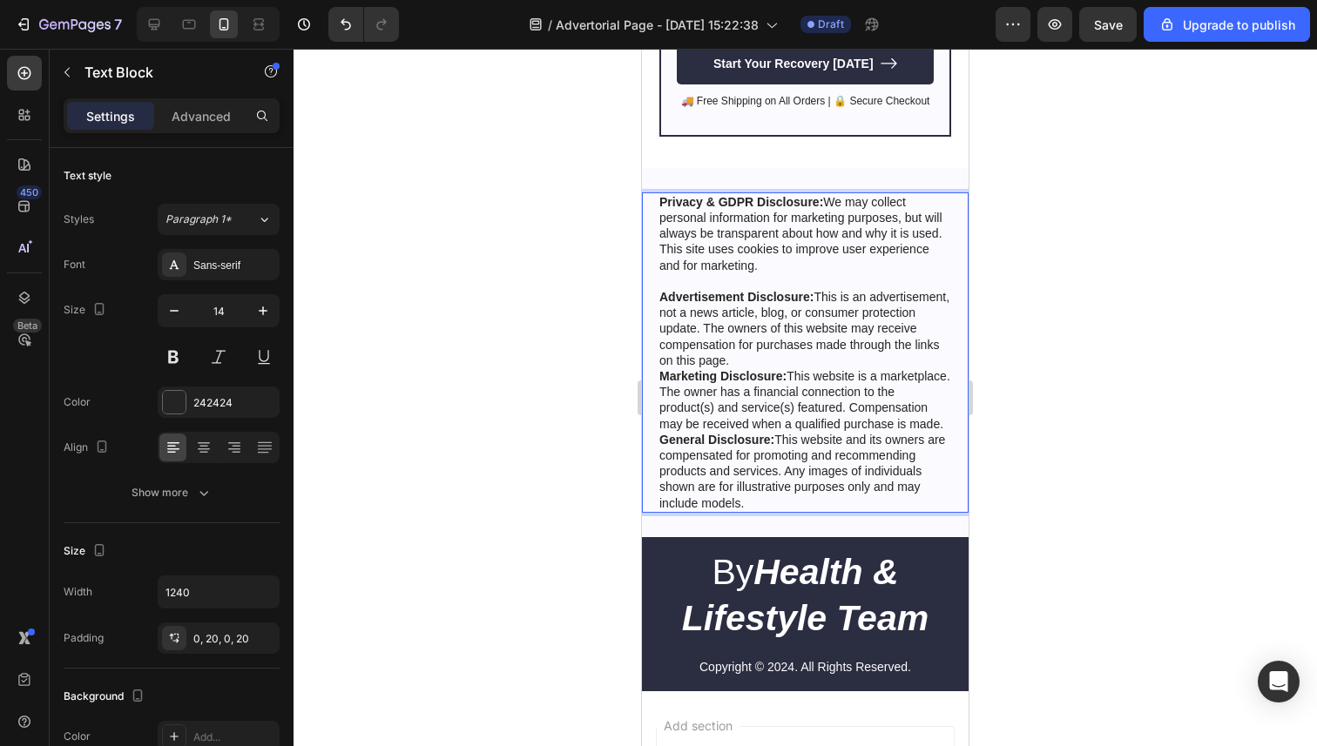
click at [814, 361] on p "Advertisement Disclosure: This is an advertisement, not a news article, blog, o…" at bounding box center [805, 328] width 292 height 79
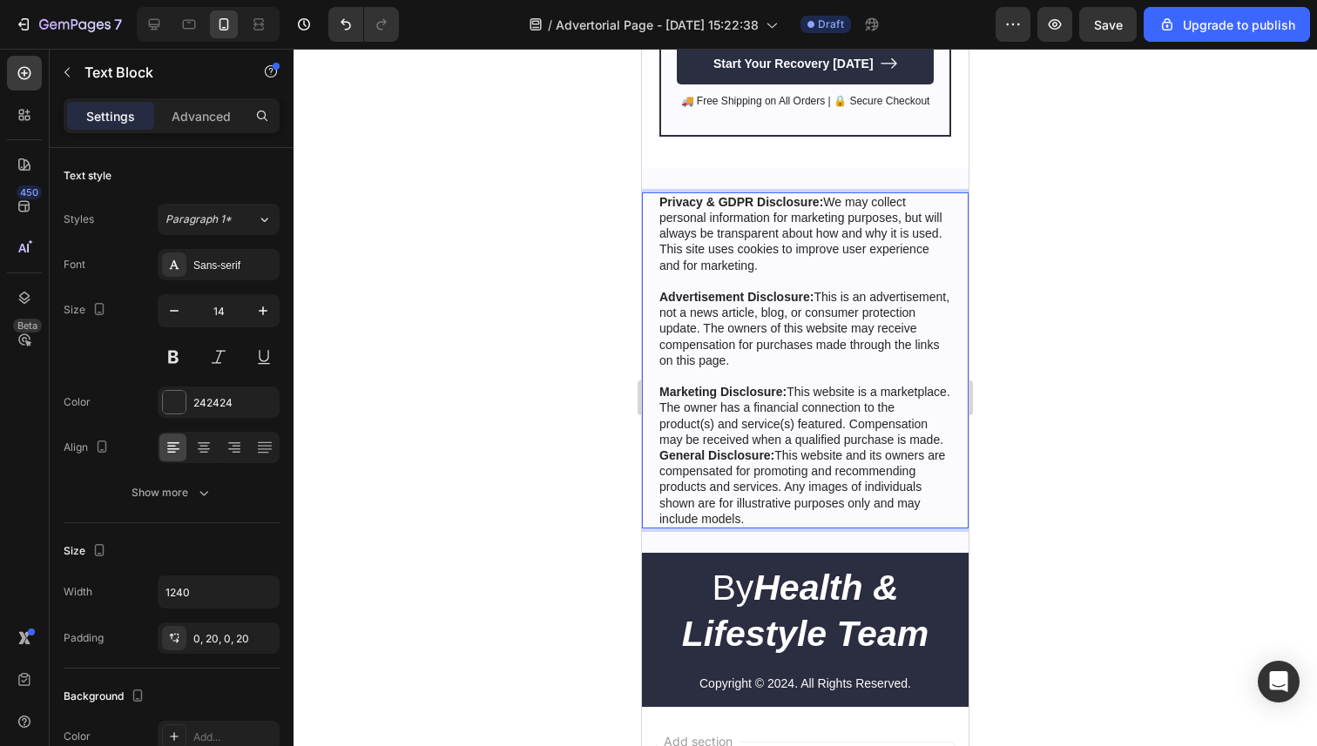
click at [947, 438] on p "Marketing Disclosure: This website is a marketplace. The owner has a financial …" at bounding box center [805, 416] width 292 height 64
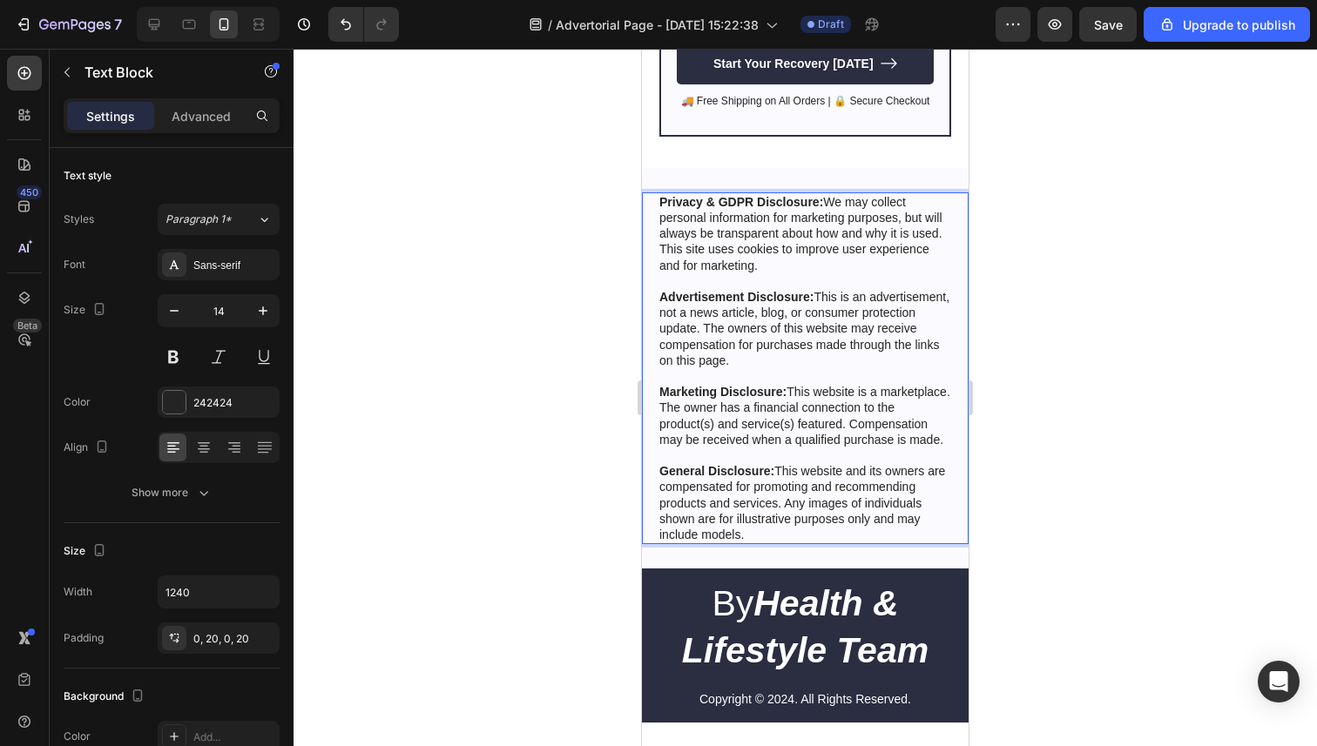
click at [506, 322] on div at bounding box center [804, 398] width 1023 height 698
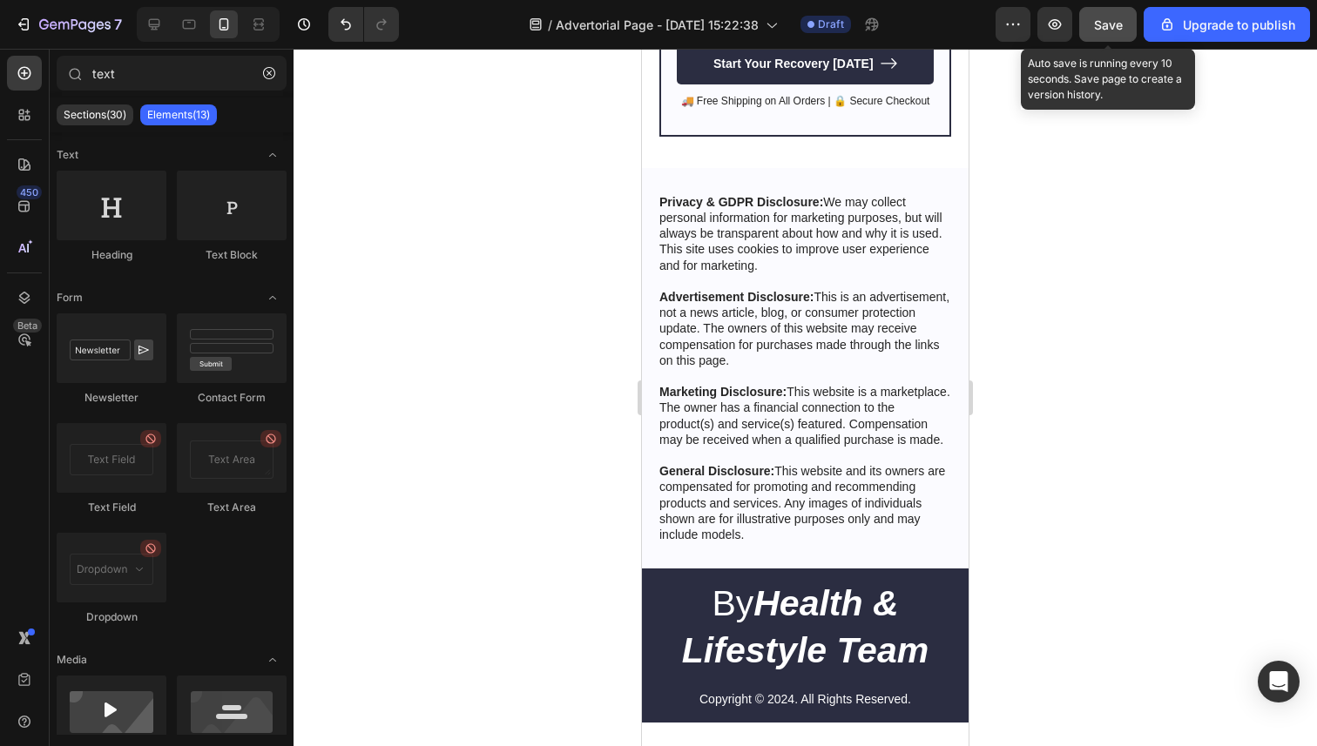
click at [1109, 25] on span "Save" at bounding box center [1108, 24] width 29 height 15
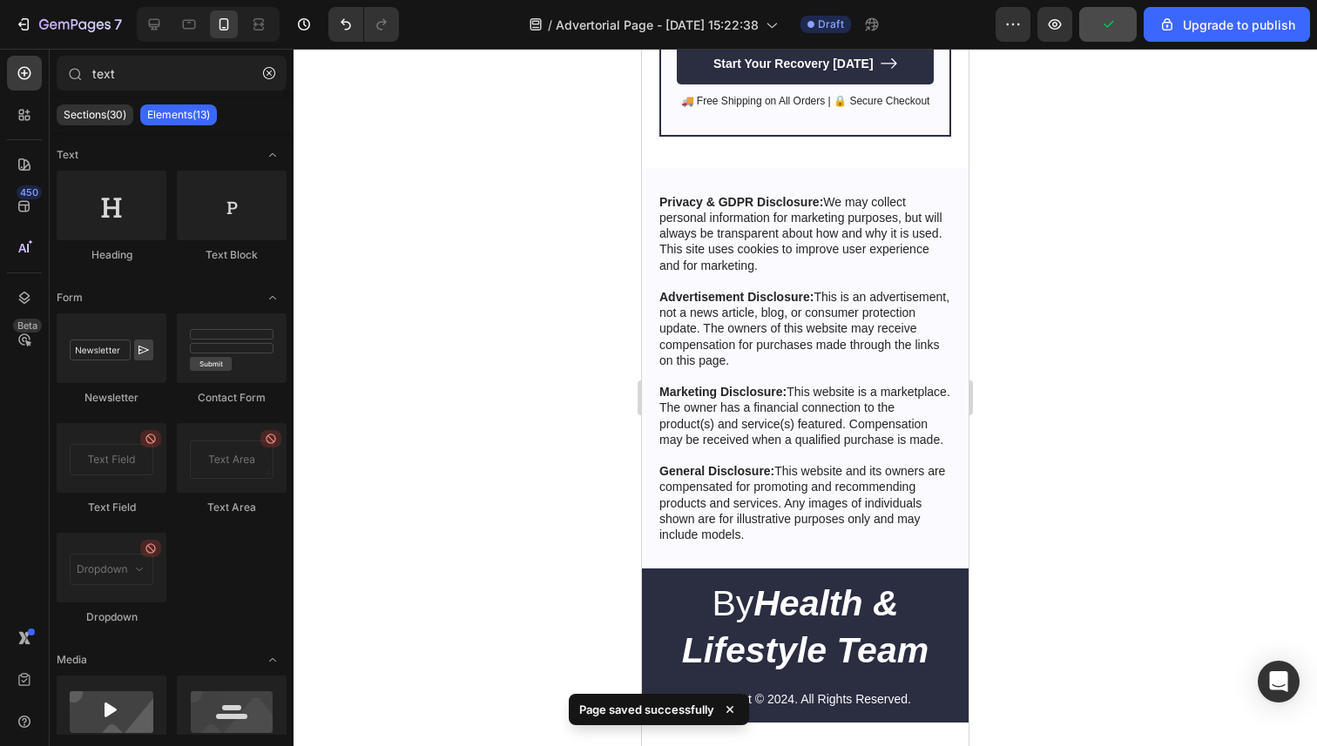
click at [134, 22] on div at bounding box center [205, 24] width 150 height 35
click at [147, 23] on icon at bounding box center [153, 24] width 17 height 17
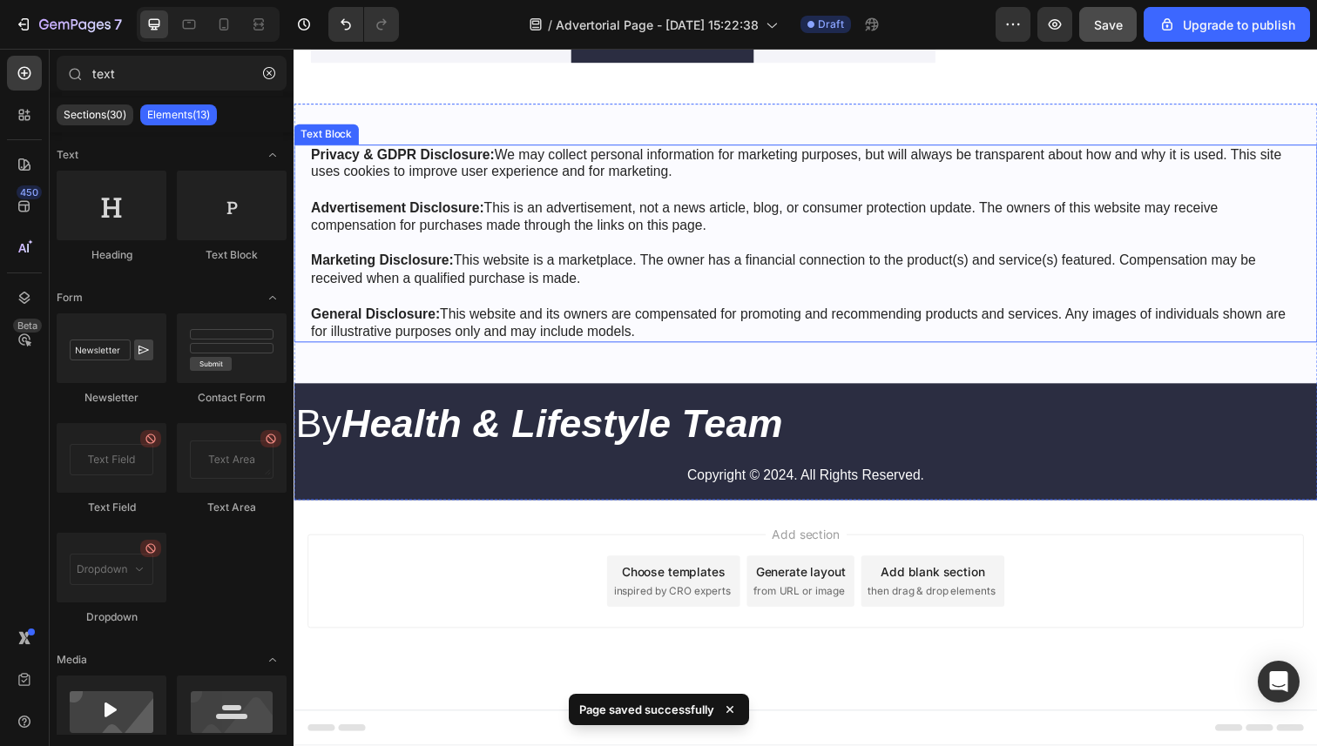
scroll to position [6508, 0]
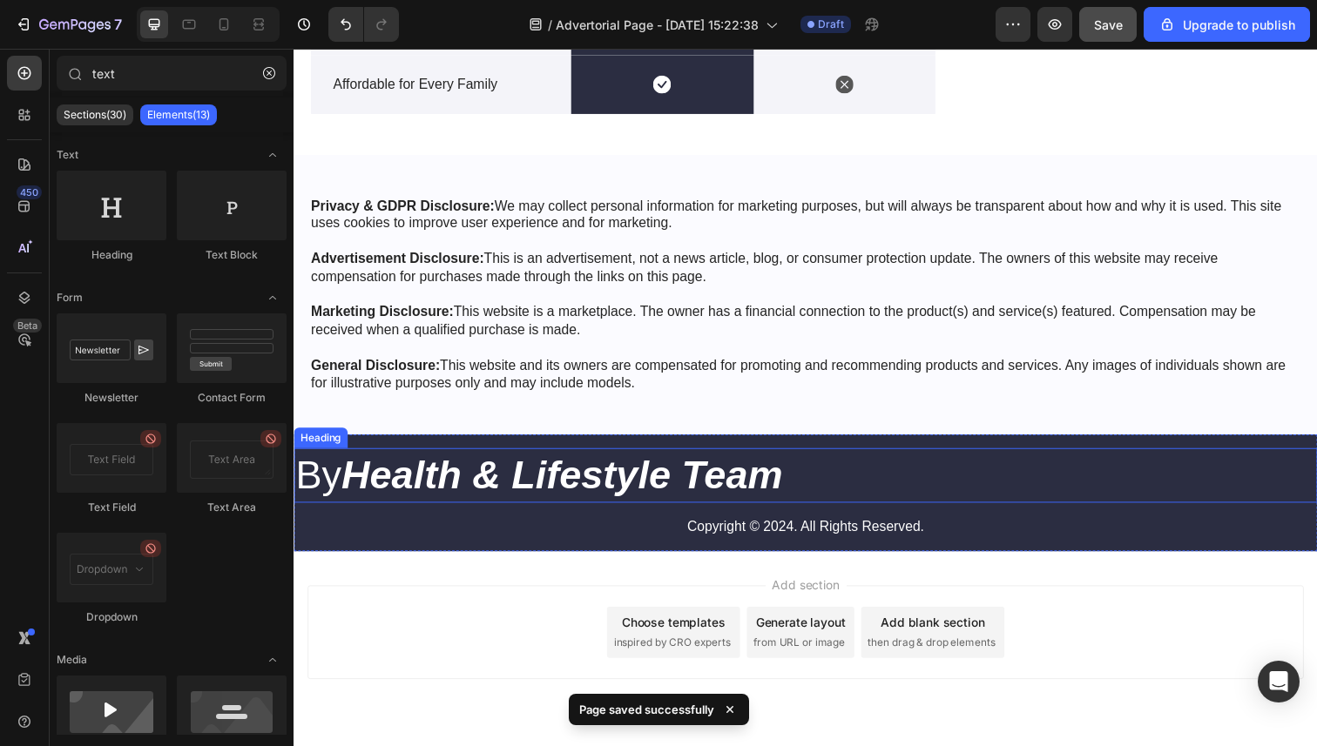
click at [578, 502] on strong "Health & Lifestyle Team" at bounding box center [567, 484] width 450 height 45
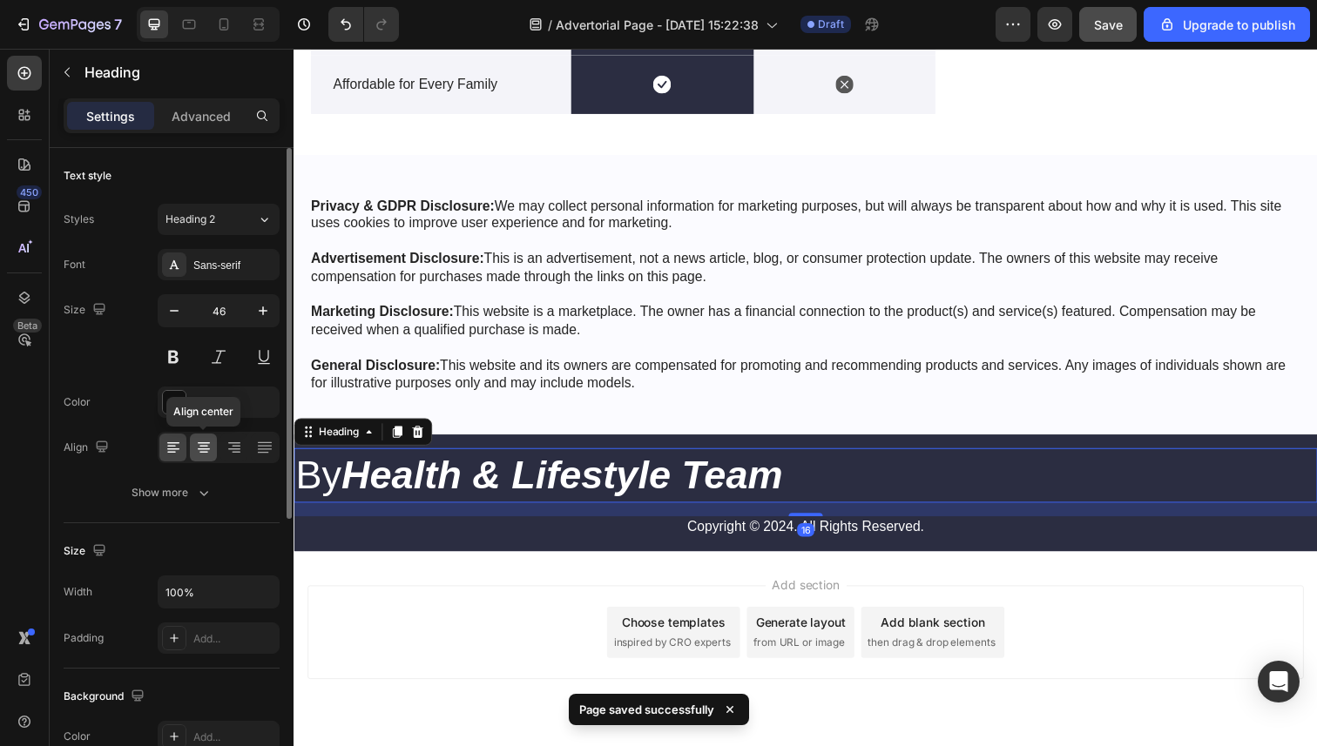
click at [206, 454] on icon at bounding box center [203, 447] width 17 height 17
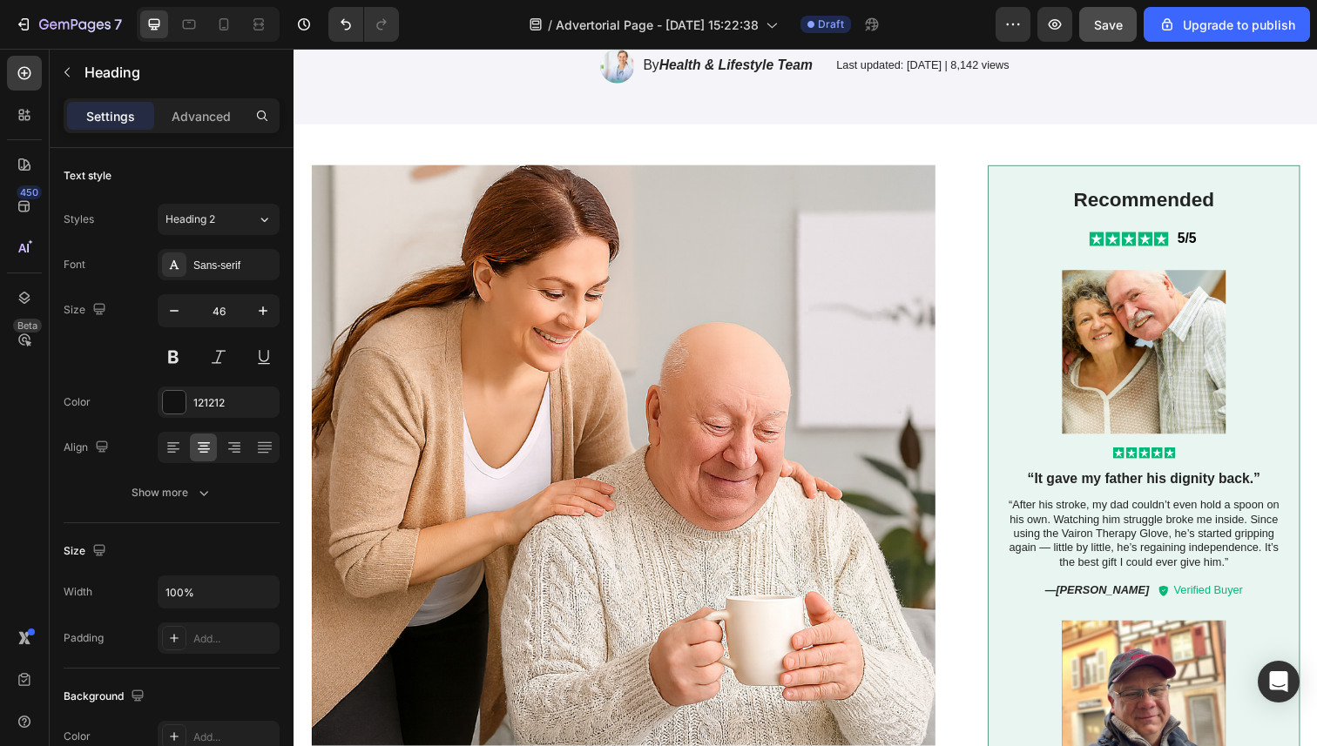
scroll to position [0, 0]
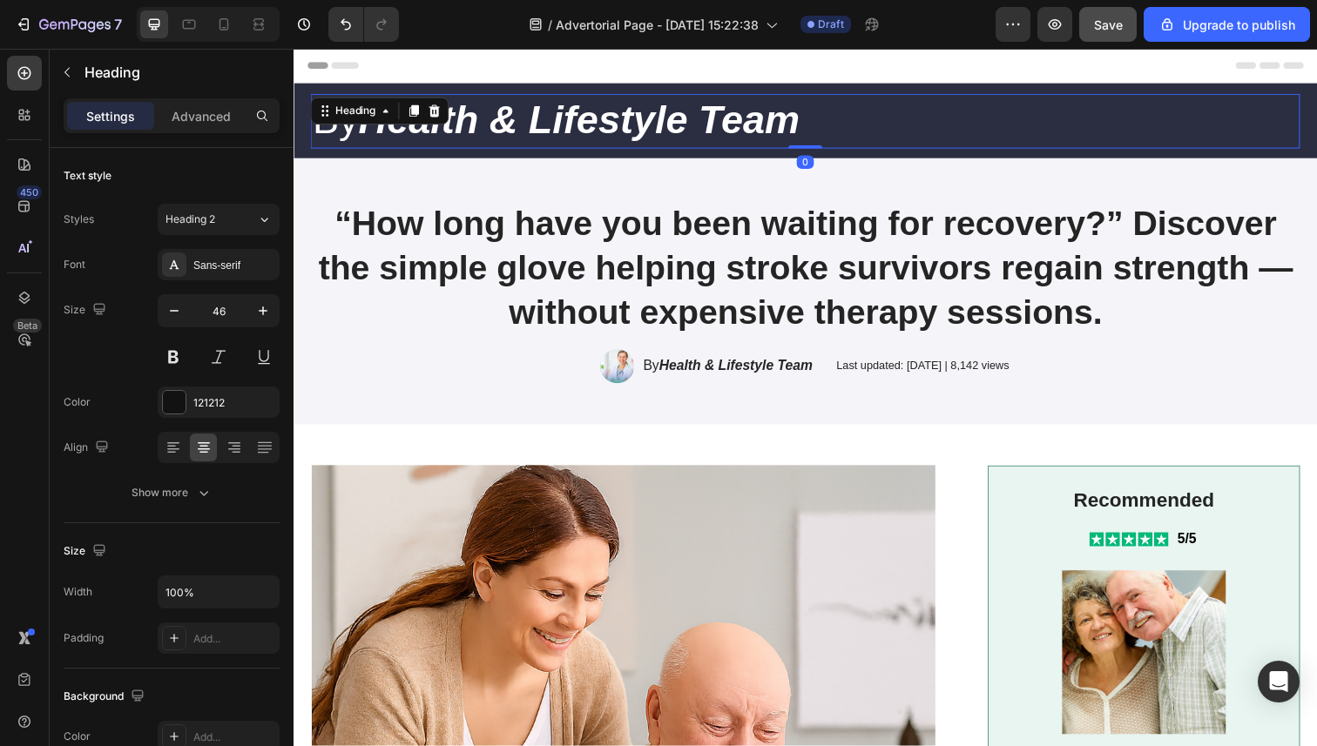
click at [592, 117] on strong "Health & Lifestyle Team" at bounding box center [585, 121] width 450 height 45
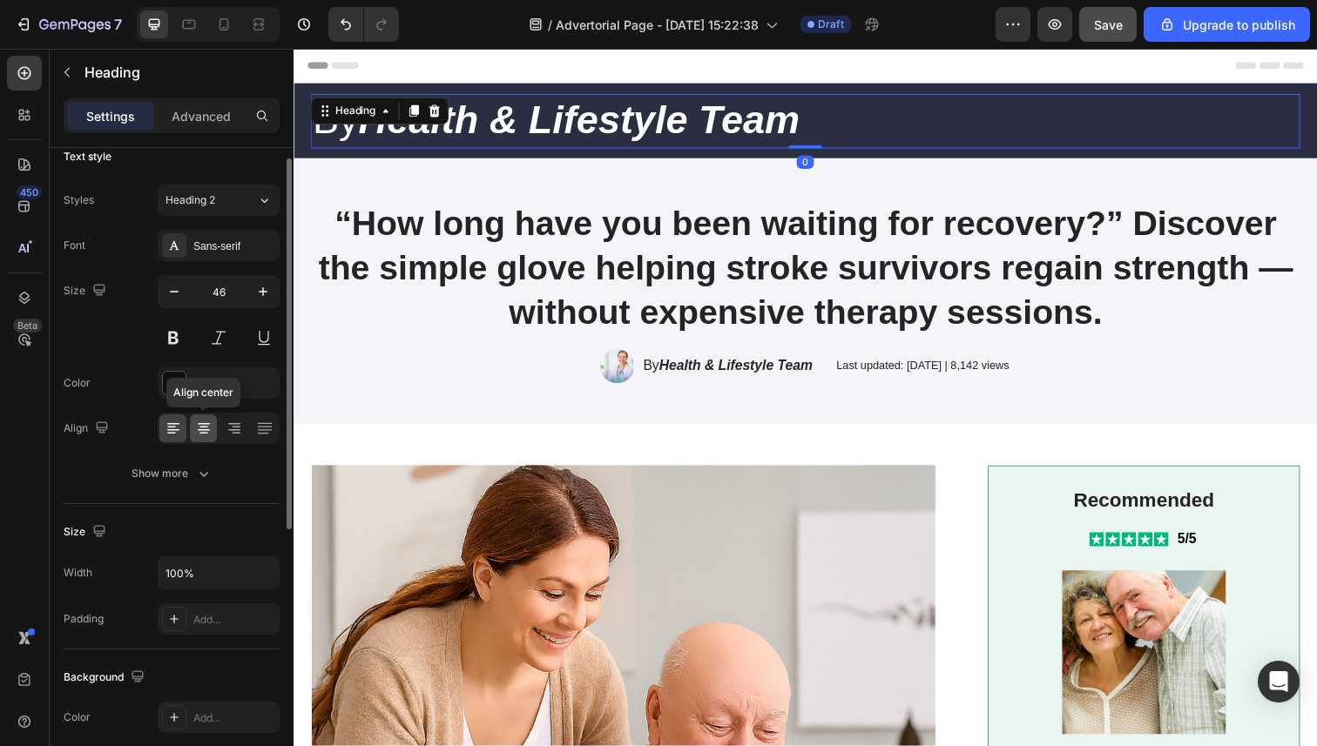
click at [204, 431] on icon at bounding box center [203, 428] width 17 height 17
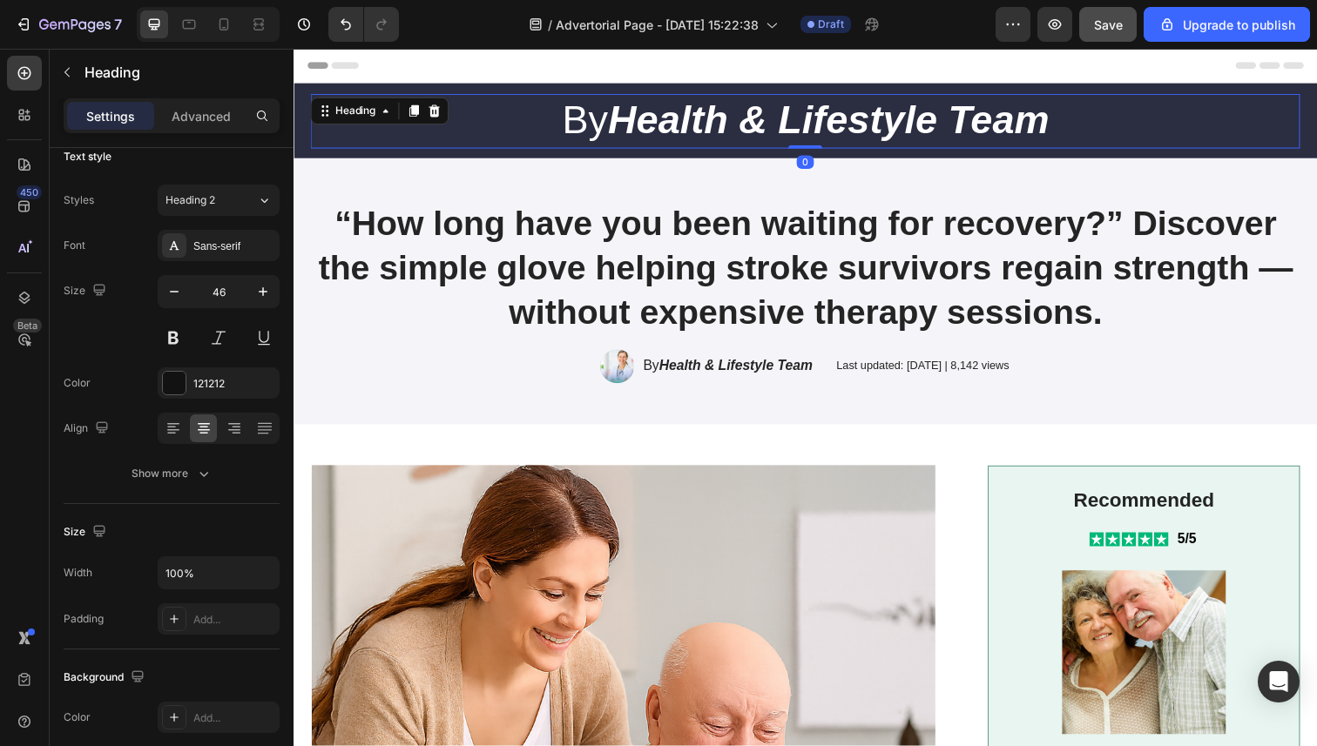
click at [883, 45] on div "7 / Advertorial Page - Aug 26, 15:22:38 Draft Preview Save Upgrade to publish" at bounding box center [658, 25] width 1317 height 50
click at [1105, 34] on button "Save" at bounding box center [1107, 24] width 57 height 35
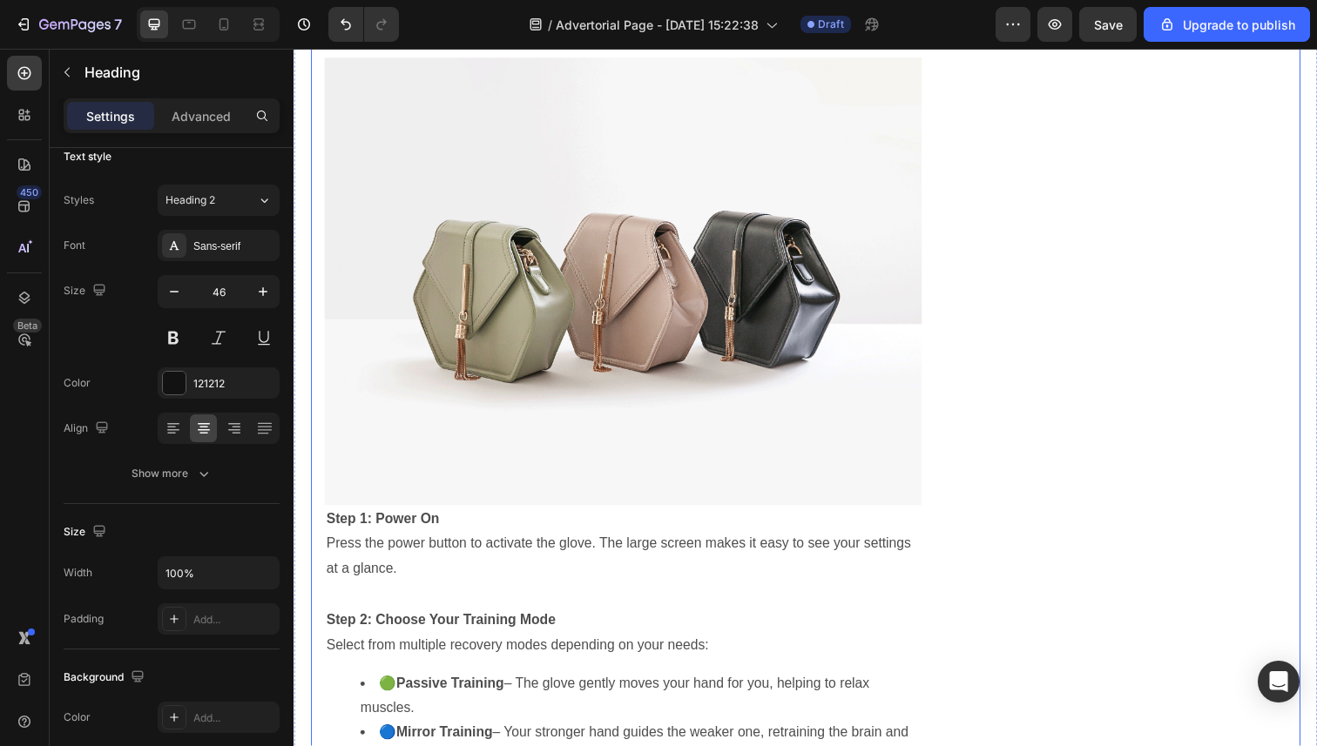
scroll to position [4616, 0]
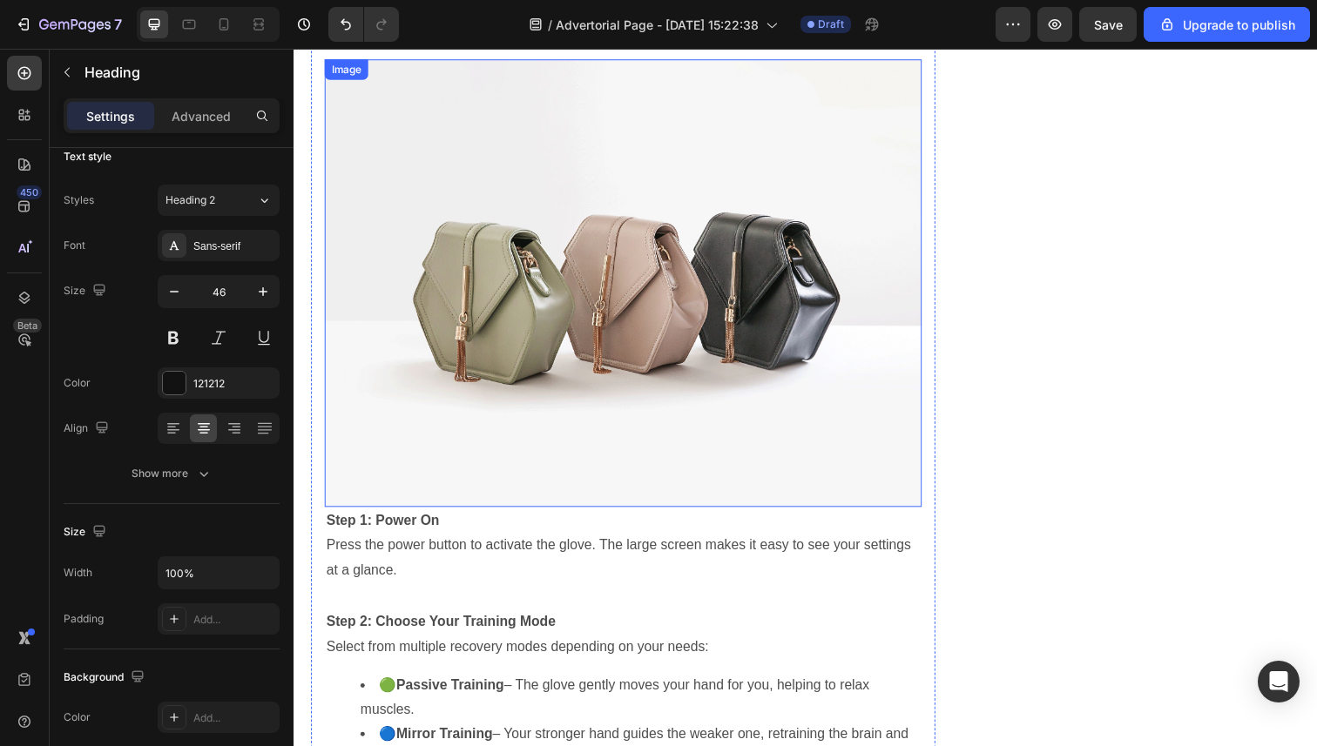
click at [704, 286] on img at bounding box center [630, 288] width 610 height 457
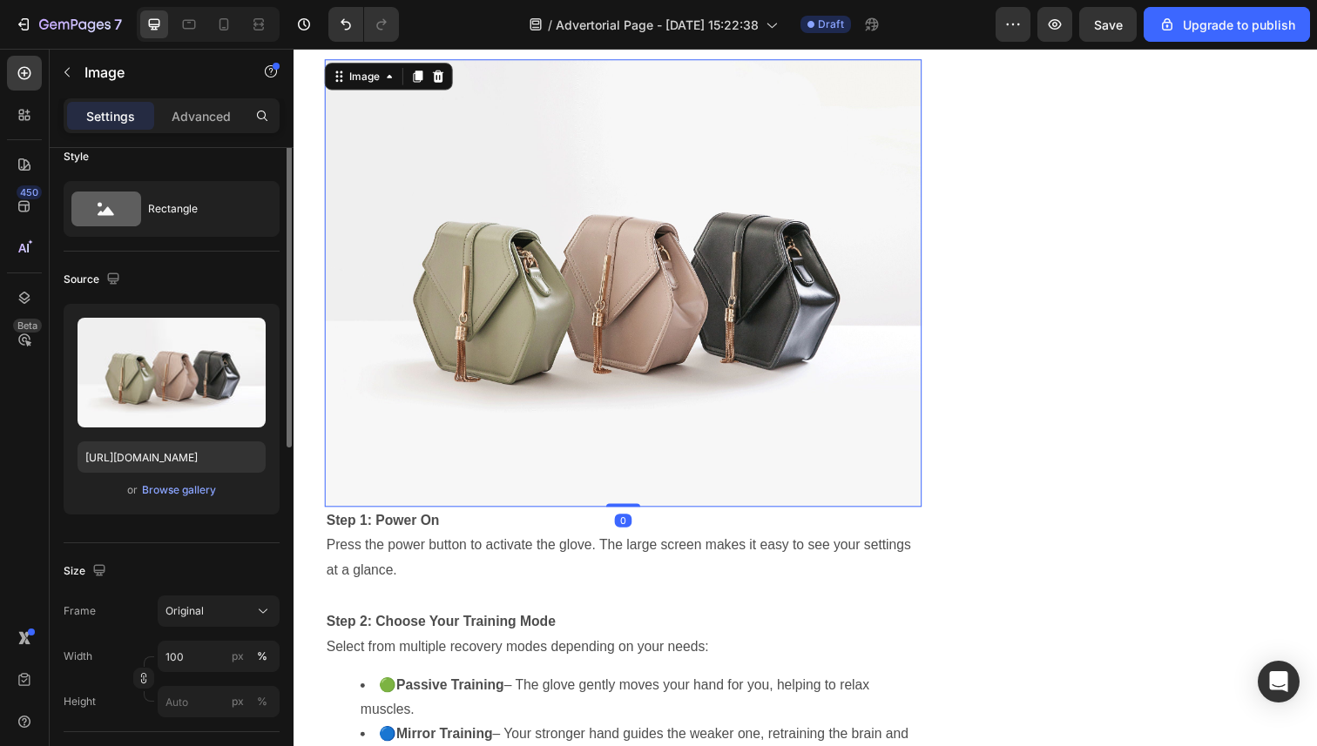
scroll to position [0, 0]
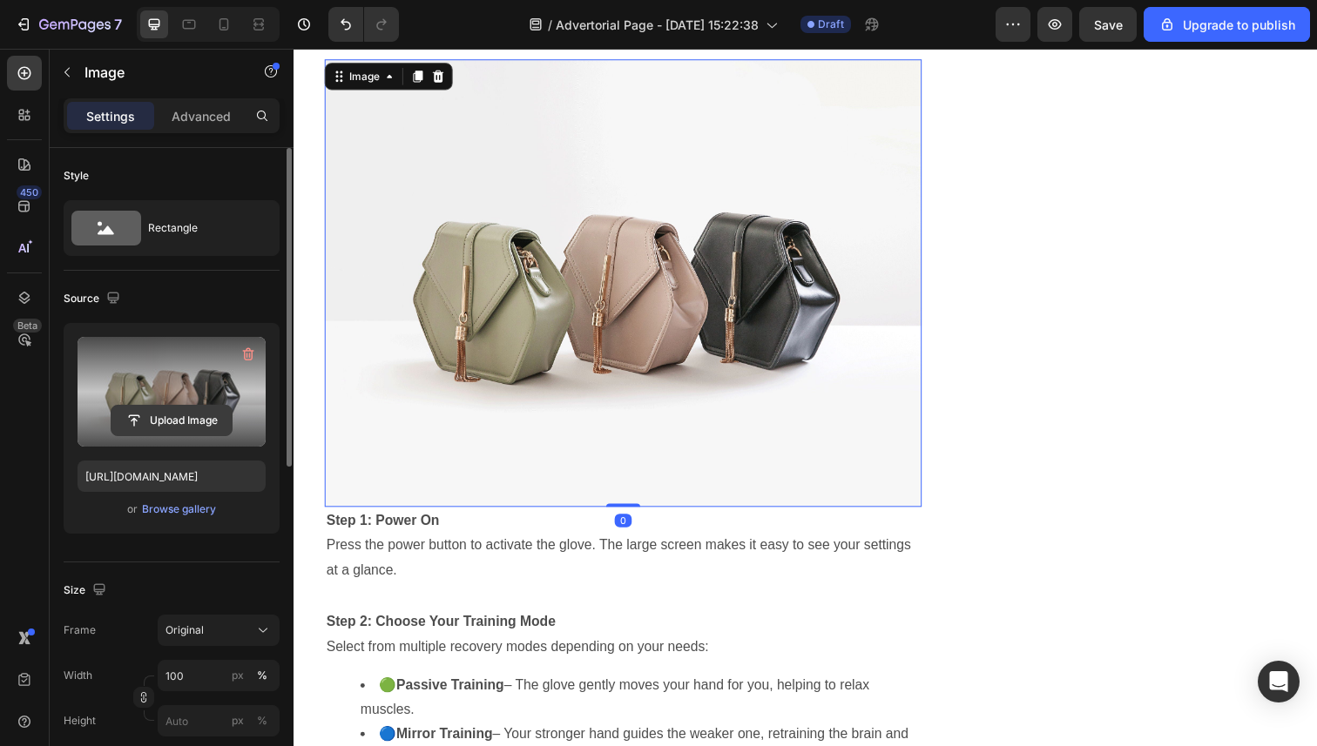
click at [163, 416] on input "file" at bounding box center [171, 421] width 120 height 30
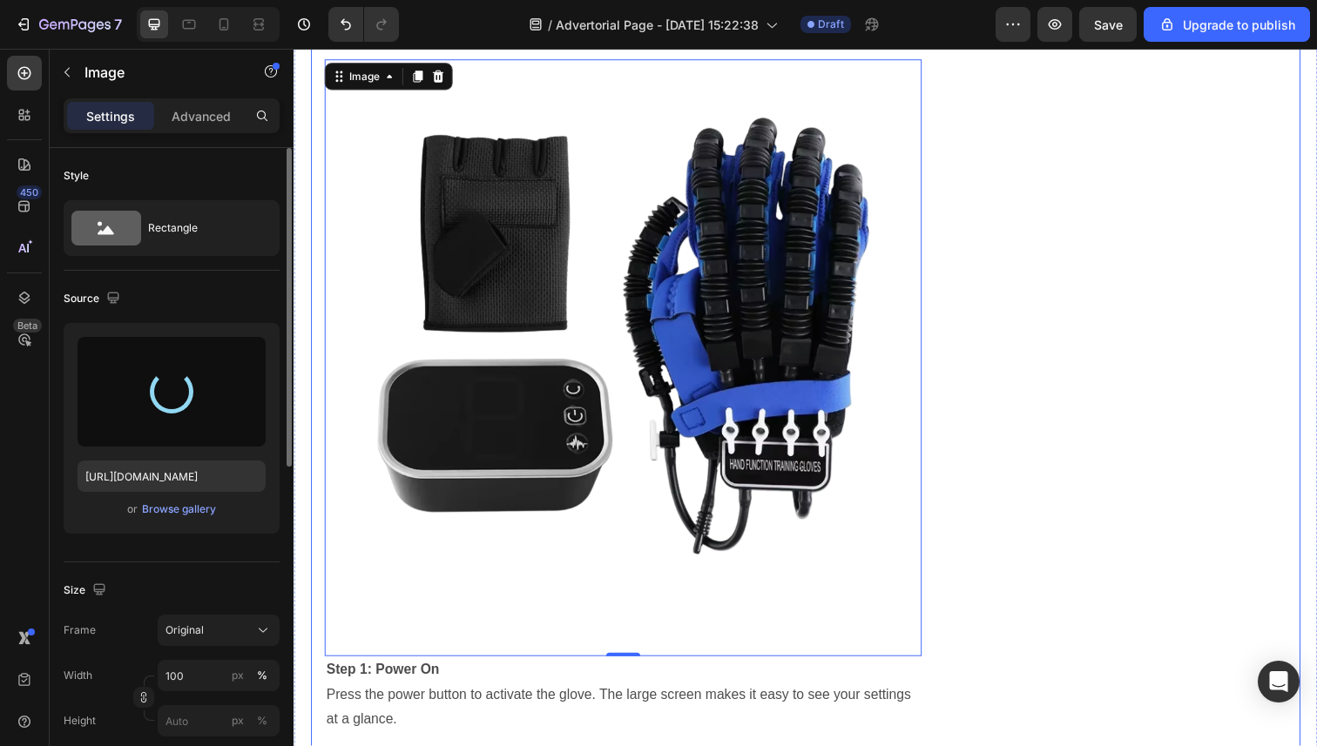
type input "https://cdn.shopify.com/s/files/1/0946/3303/4035/files/gempages_581573544958231…"
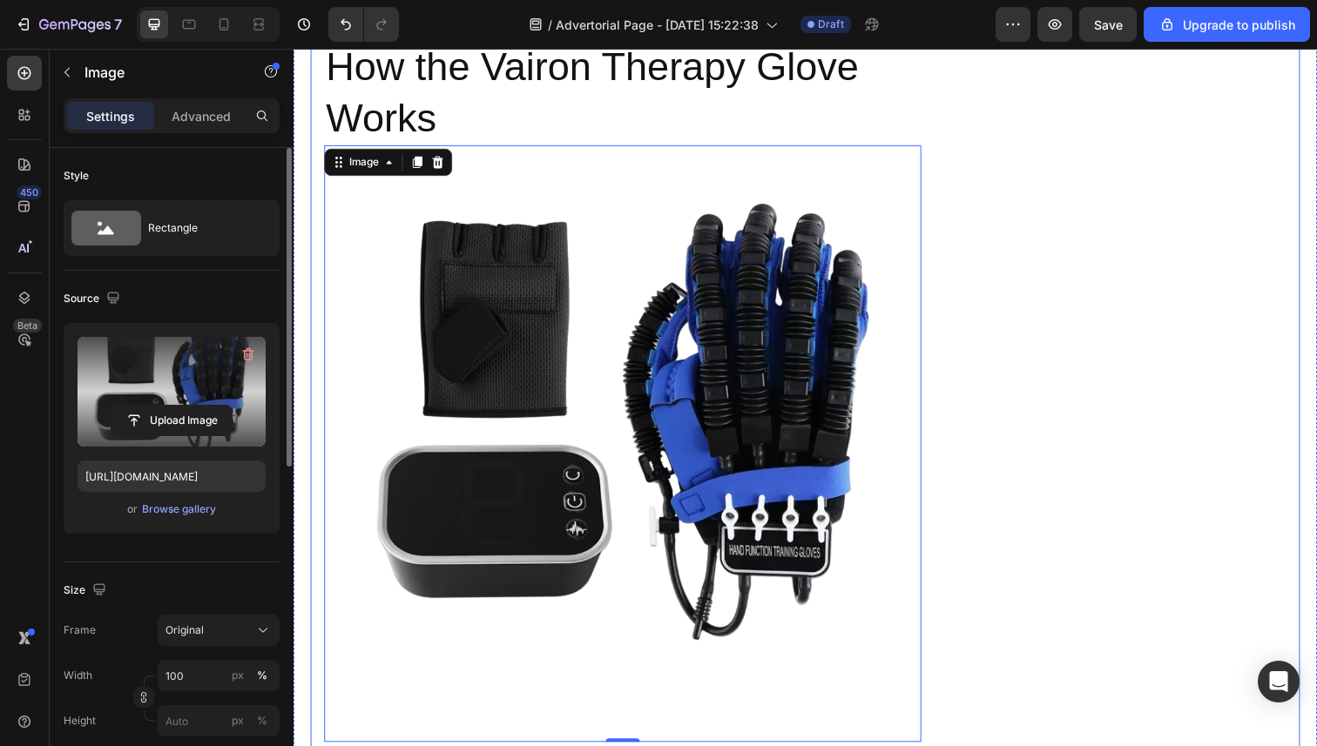
scroll to position [3325, 0]
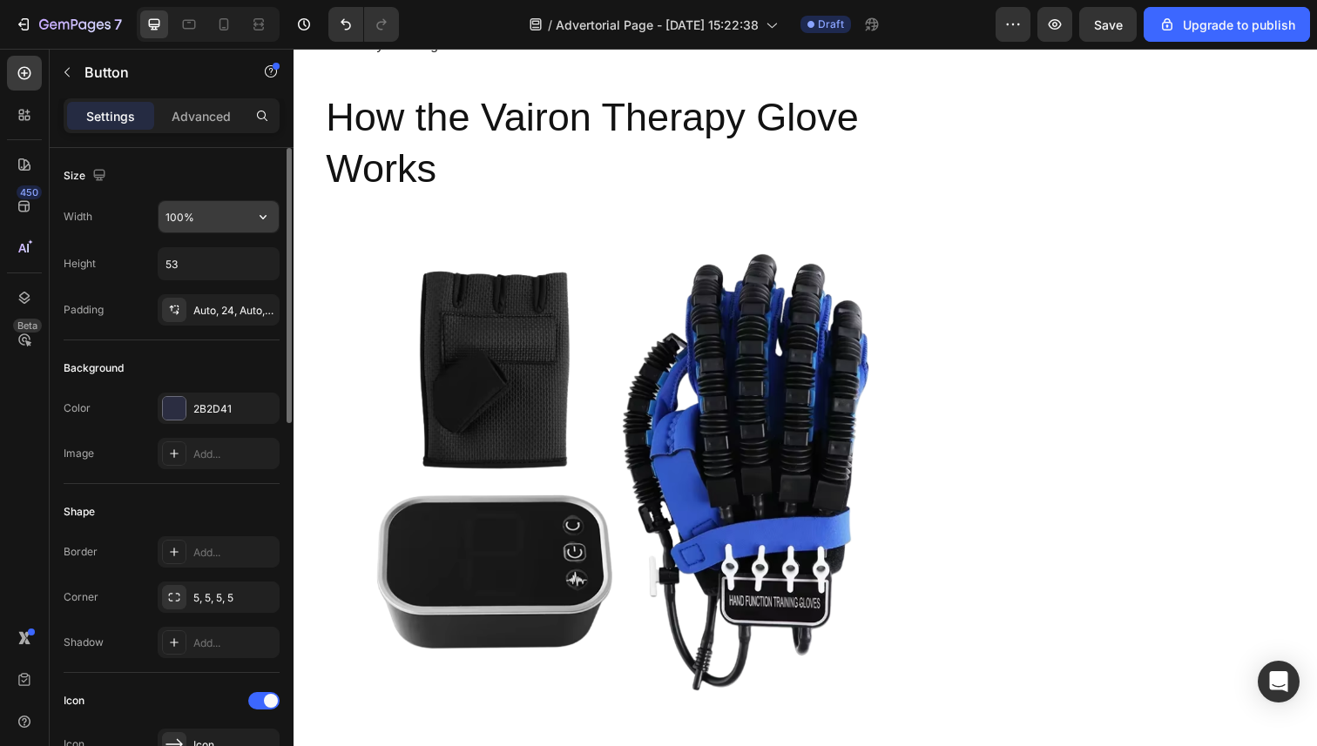
click at [239, 224] on input "100%" at bounding box center [218, 216] width 120 height 31
click at [212, 267] on input "53" at bounding box center [218, 263] width 120 height 31
click at [268, 268] on icon "button" at bounding box center [262, 263] width 17 height 17
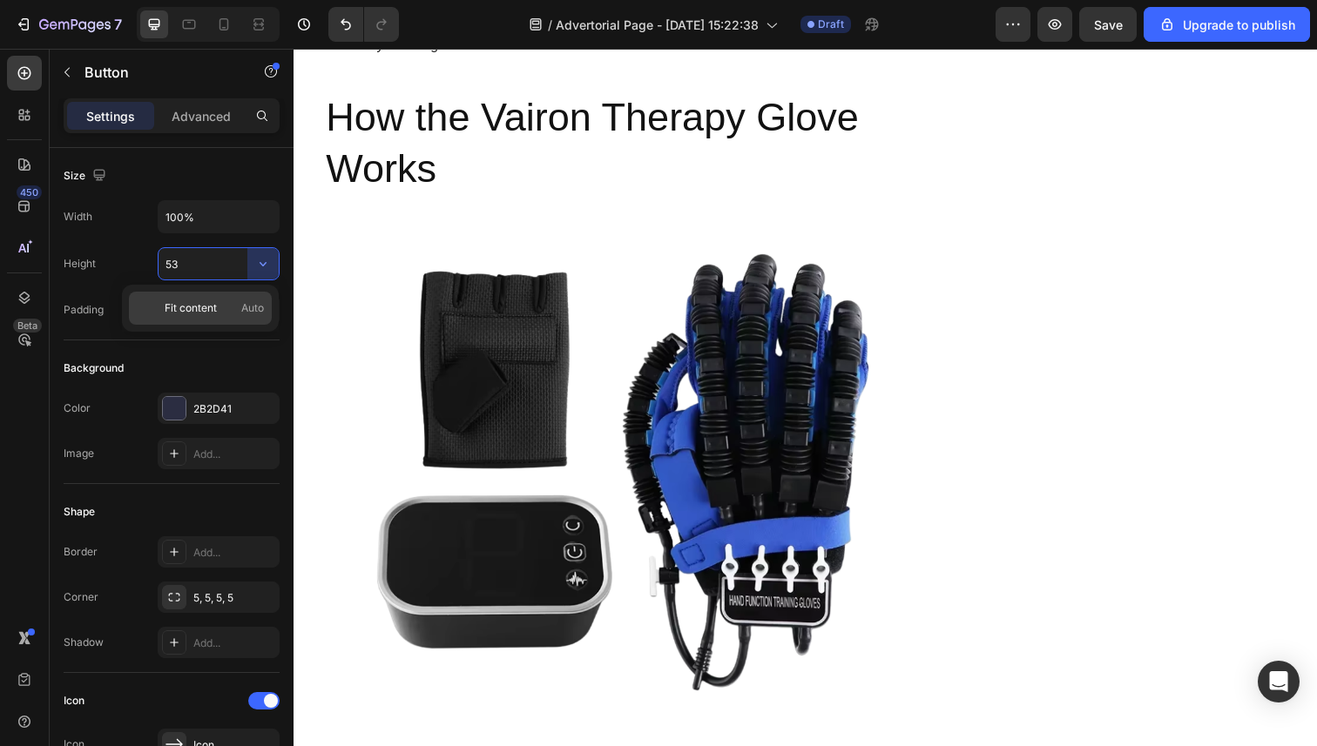
click at [239, 307] on p "Fit content Auto" at bounding box center [214, 308] width 99 height 16
type input "Auto"
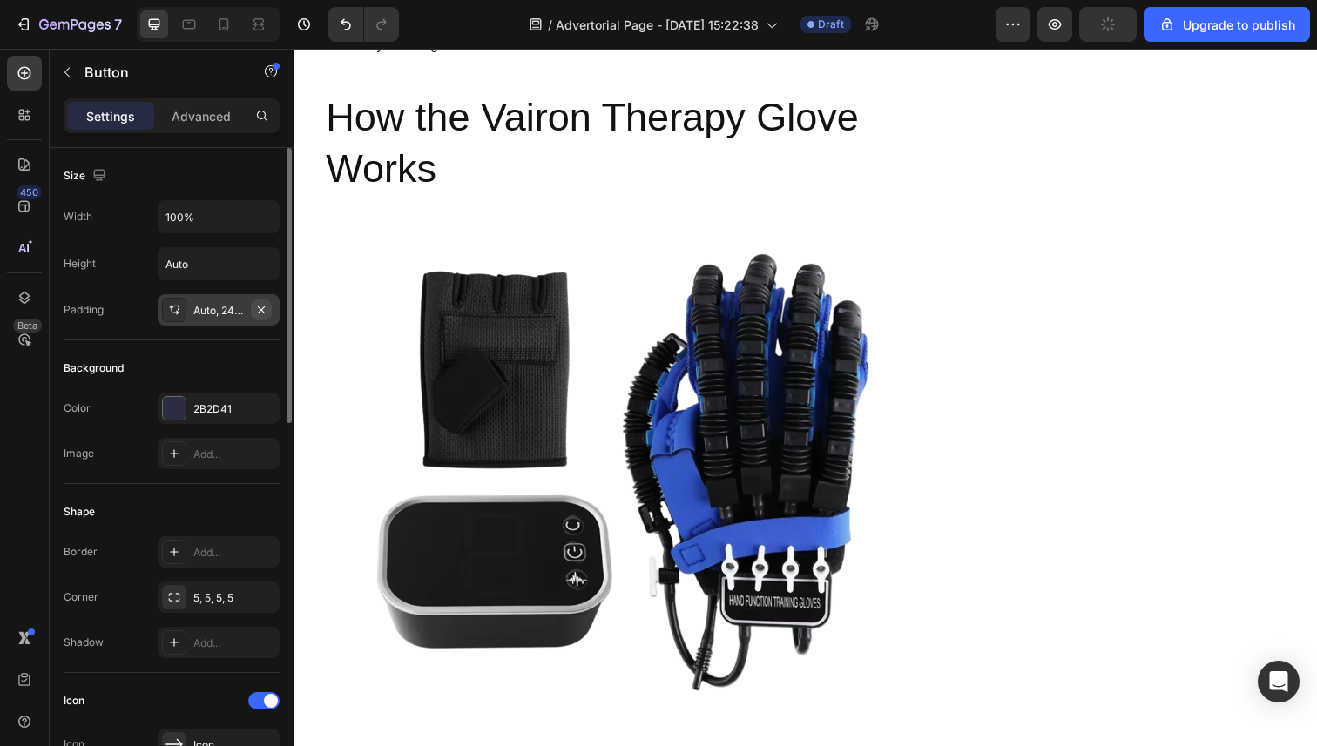
click at [251, 311] on button "button" at bounding box center [261, 310] width 21 height 21
click at [219, 317] on div "Add..." at bounding box center [234, 311] width 82 height 16
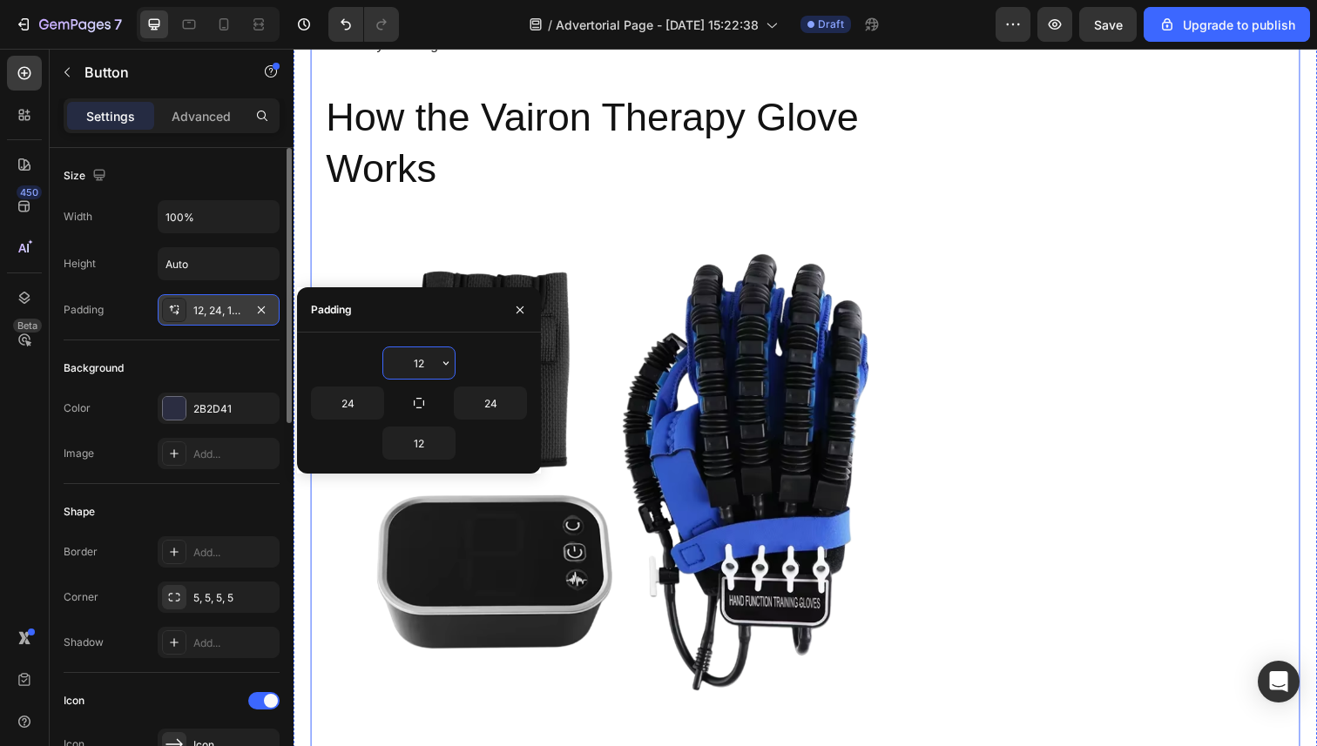
click at [995, 542] on div "My Recovery: The Simple Glove Changing Stroke Rehab Forever Heading Video Exper…" at bounding box center [816, 529] width 1010 height 2805
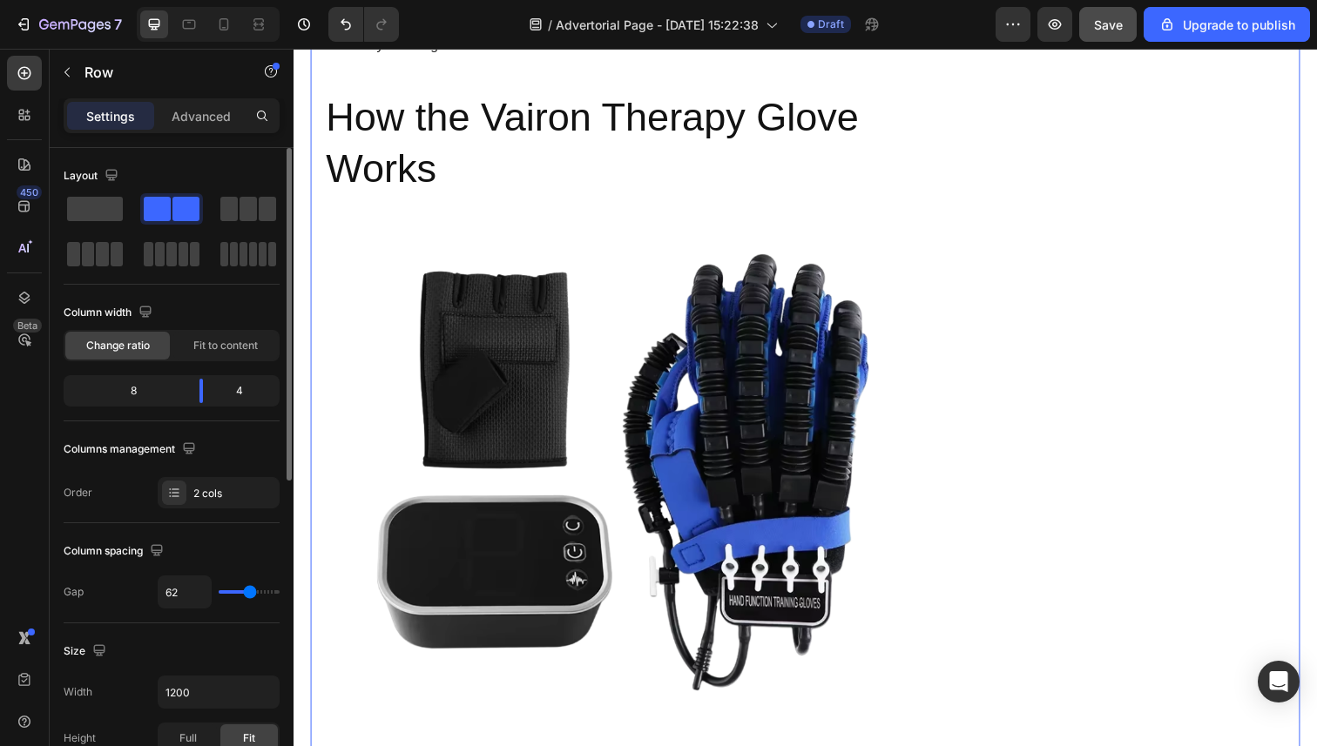
click at [1098, 24] on span "Save" at bounding box center [1108, 24] width 29 height 15
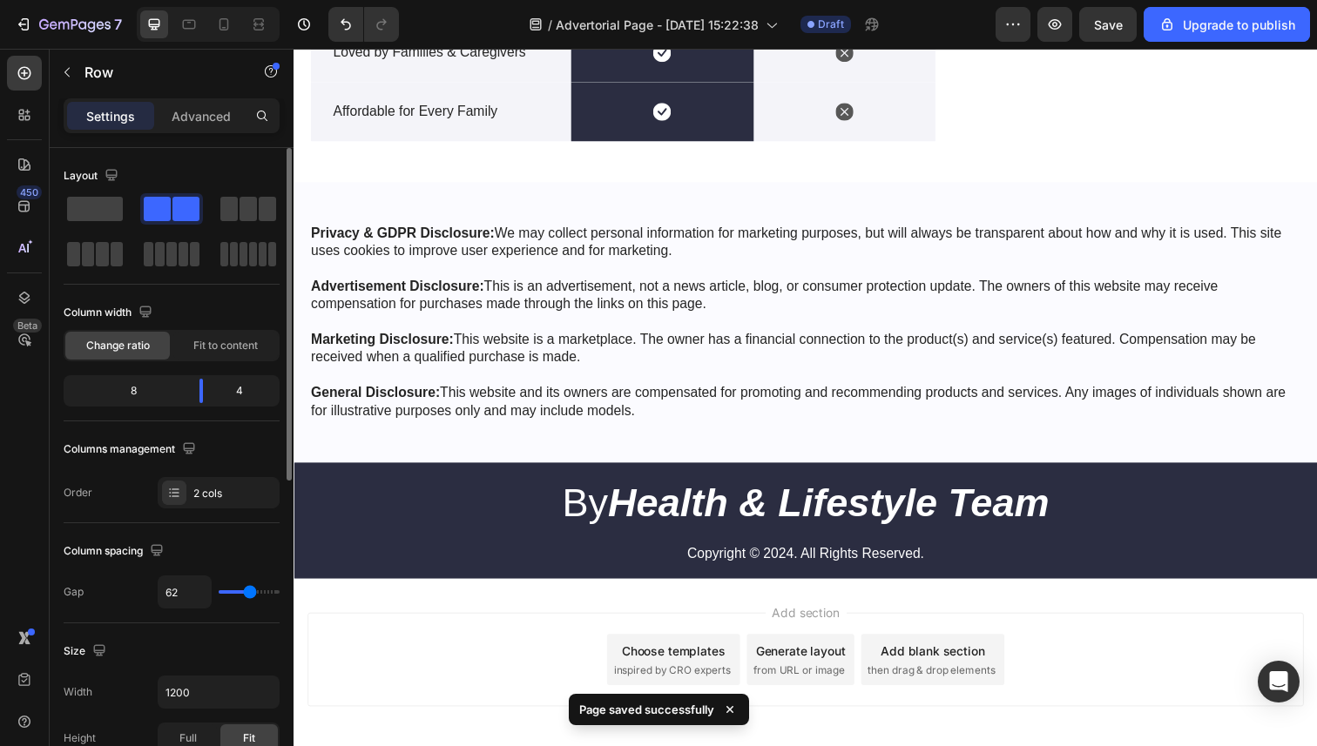
scroll to position [6345, 0]
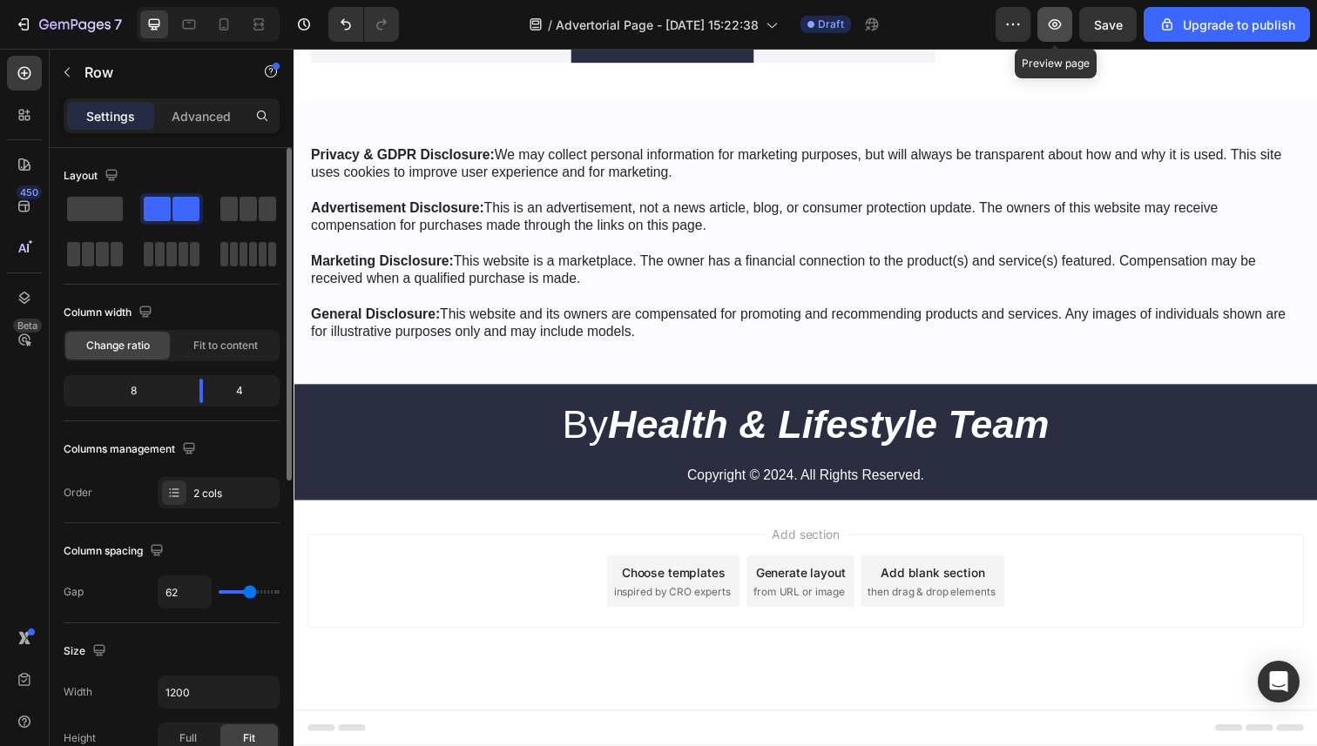
click at [1048, 27] on icon "button" at bounding box center [1054, 24] width 17 height 17
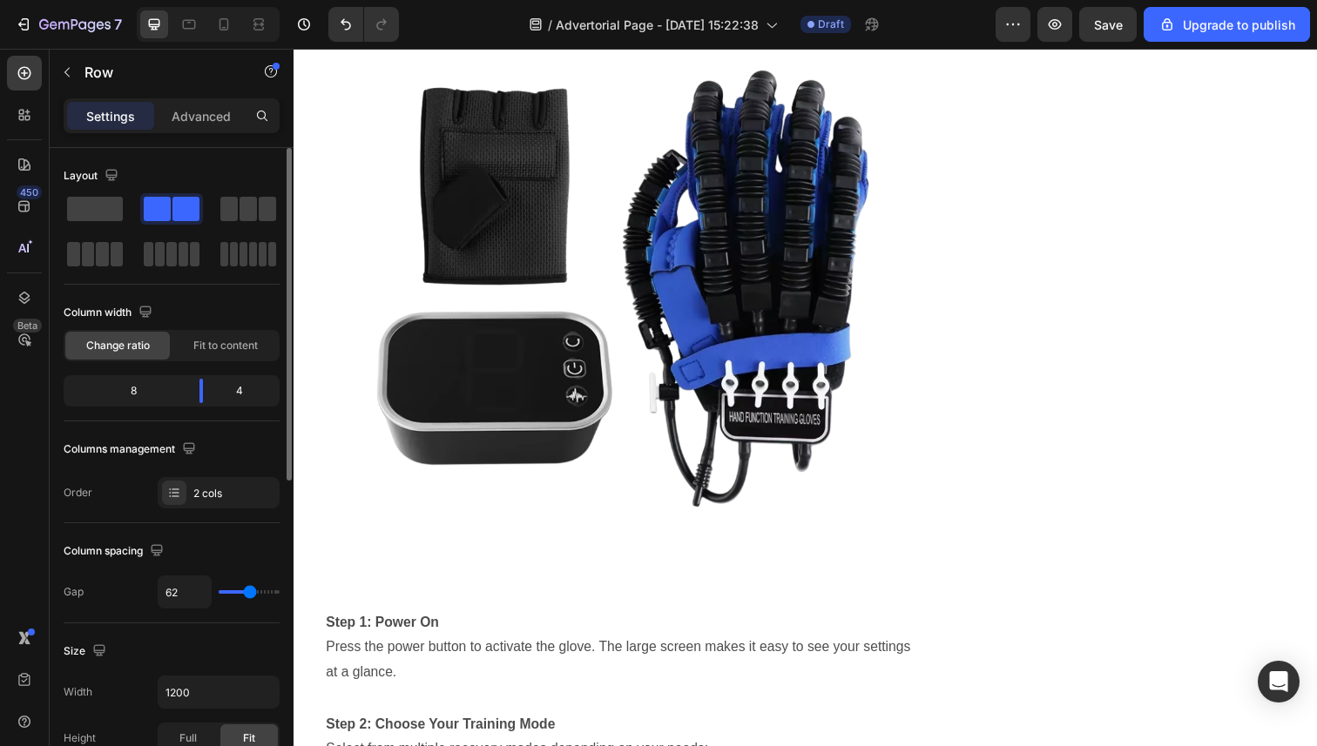
scroll to position [3551, 0]
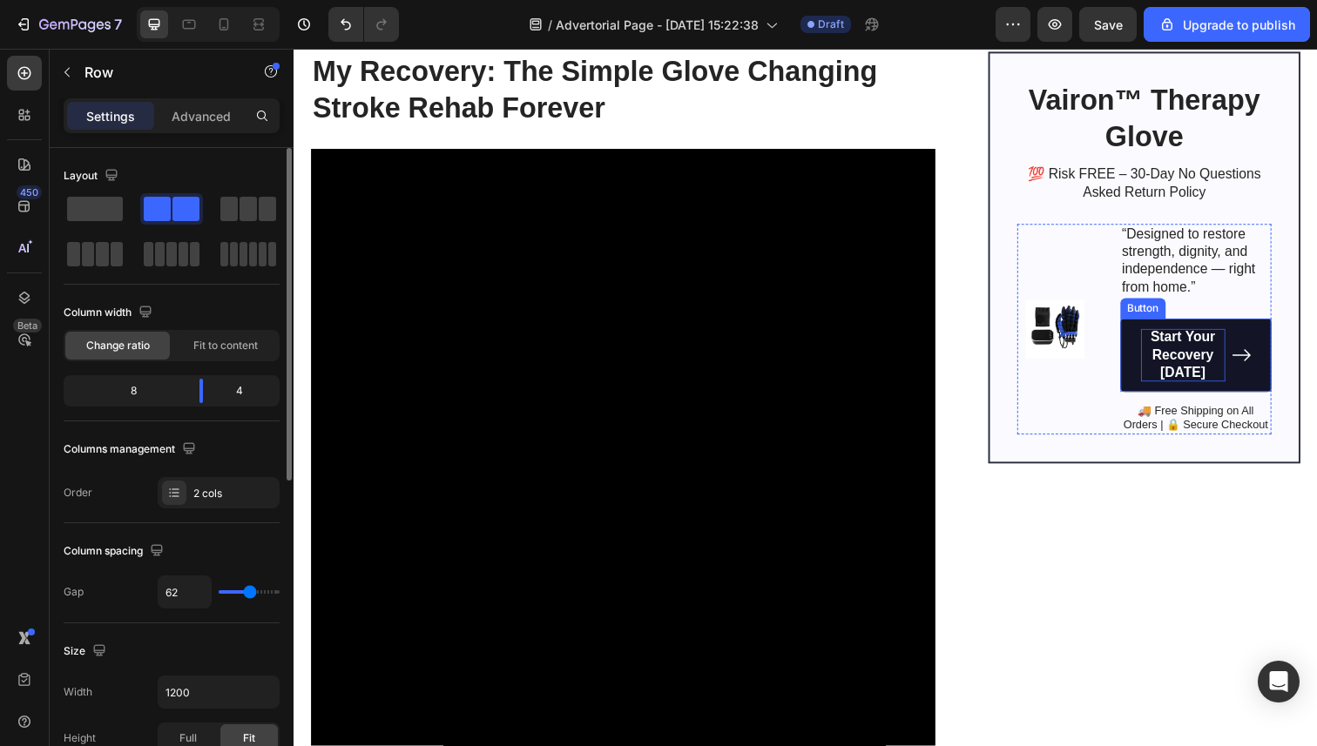
click at [1185, 378] on p "Start Your Recovery [DATE]" at bounding box center [1201, 362] width 86 height 54
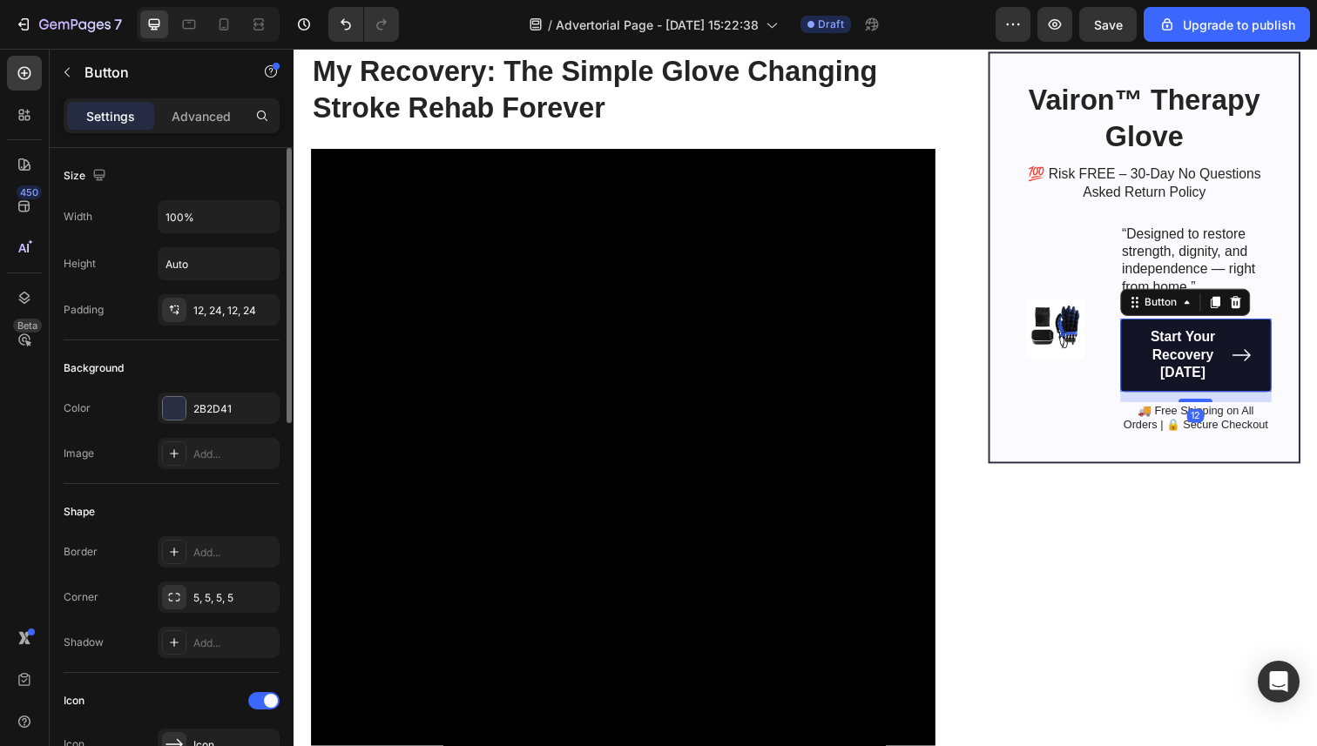
click at [1151, 387] on link "Start Your Recovery [DATE]" at bounding box center [1214, 362] width 154 height 75
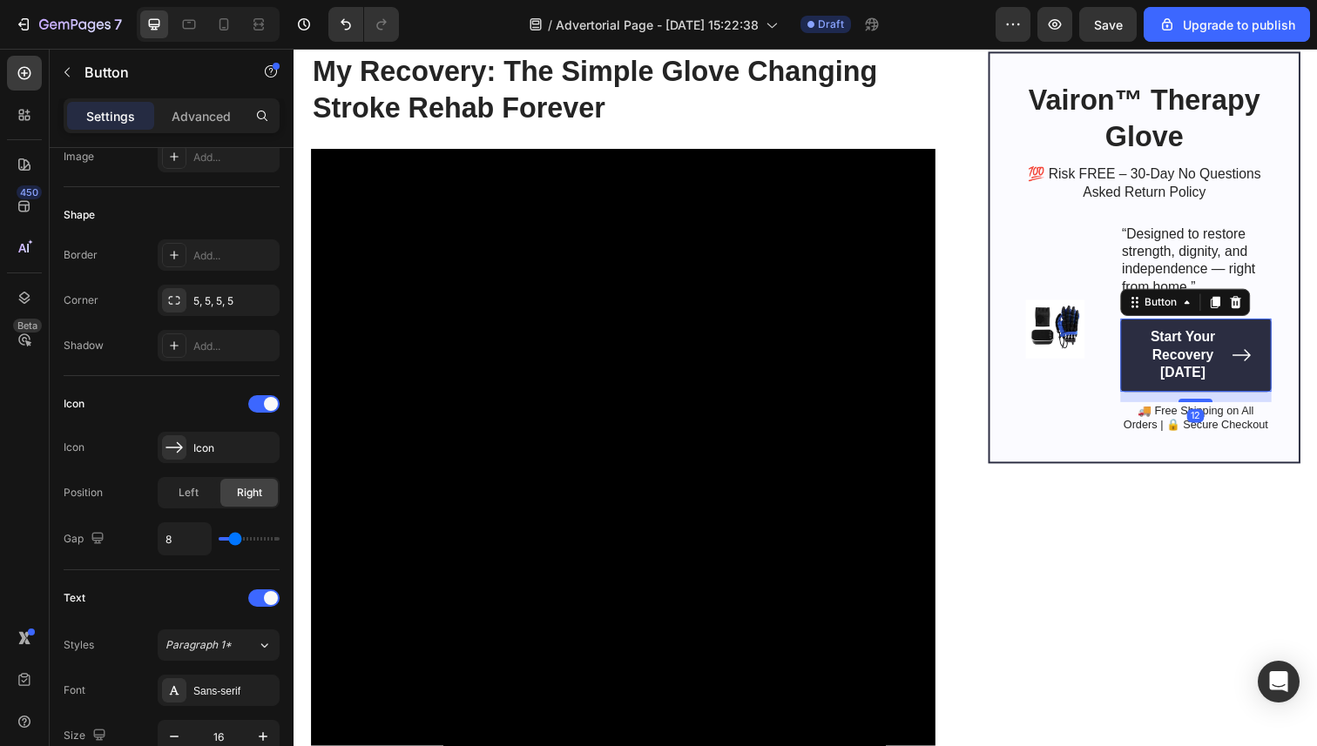
scroll to position [874, 0]
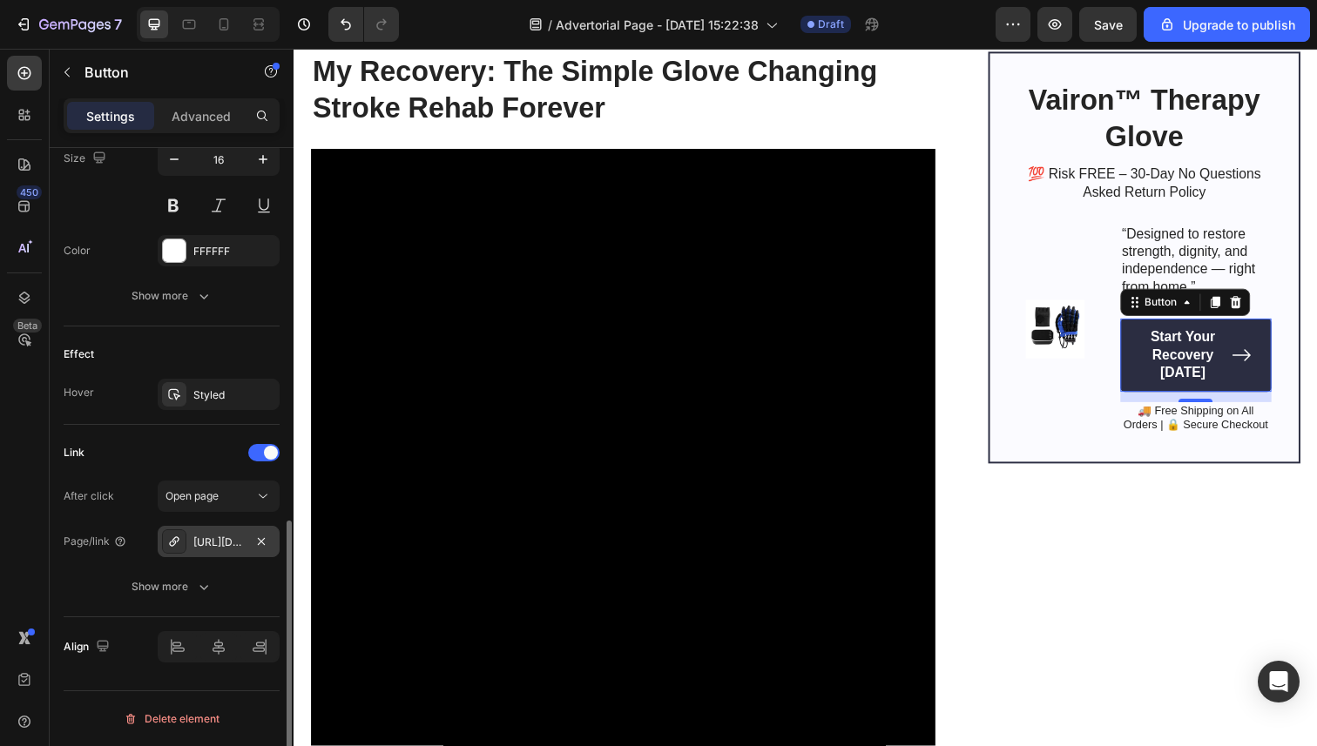
click at [232, 543] on div "https://vaironpro.com/vairon-therapy-glove-stroke-recovery" at bounding box center [218, 543] width 51 height 16
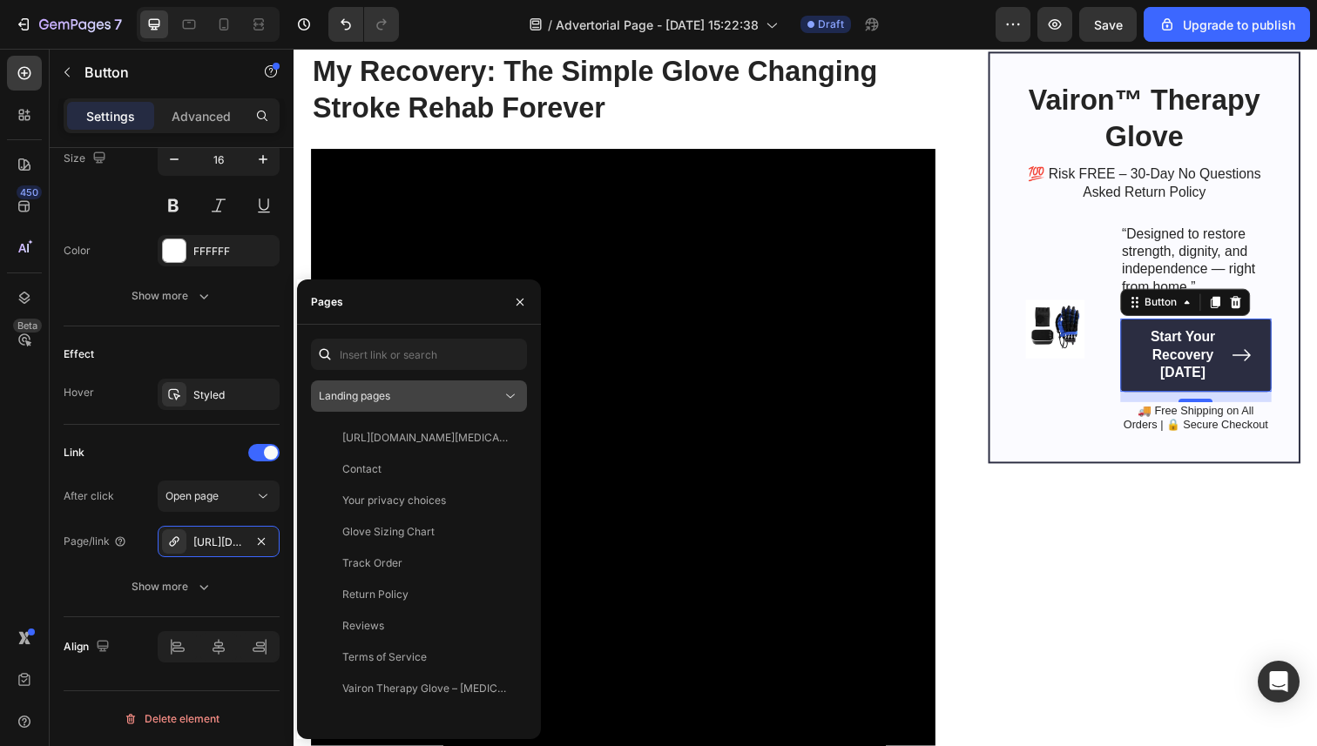
click at [404, 397] on div "Landing pages" at bounding box center [410, 396] width 183 height 16
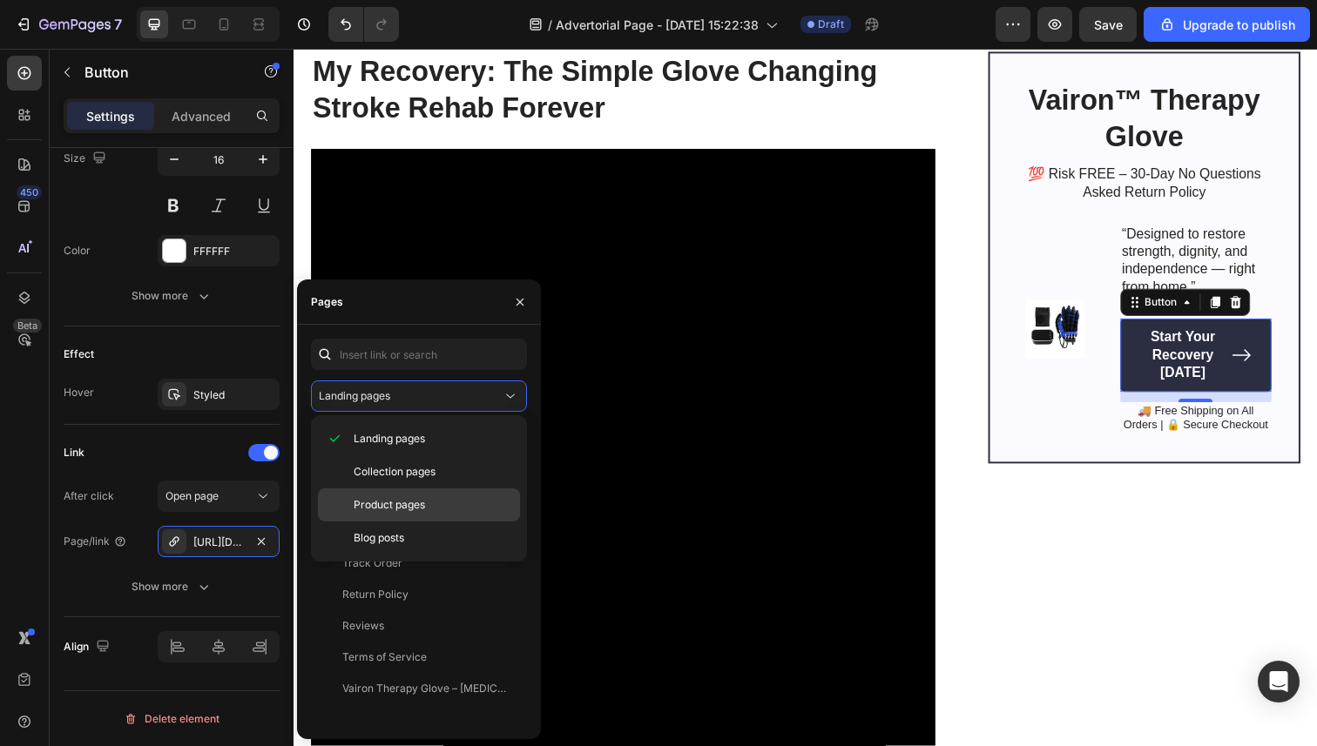
click at [395, 512] on span "Product pages" at bounding box center [389, 505] width 71 height 16
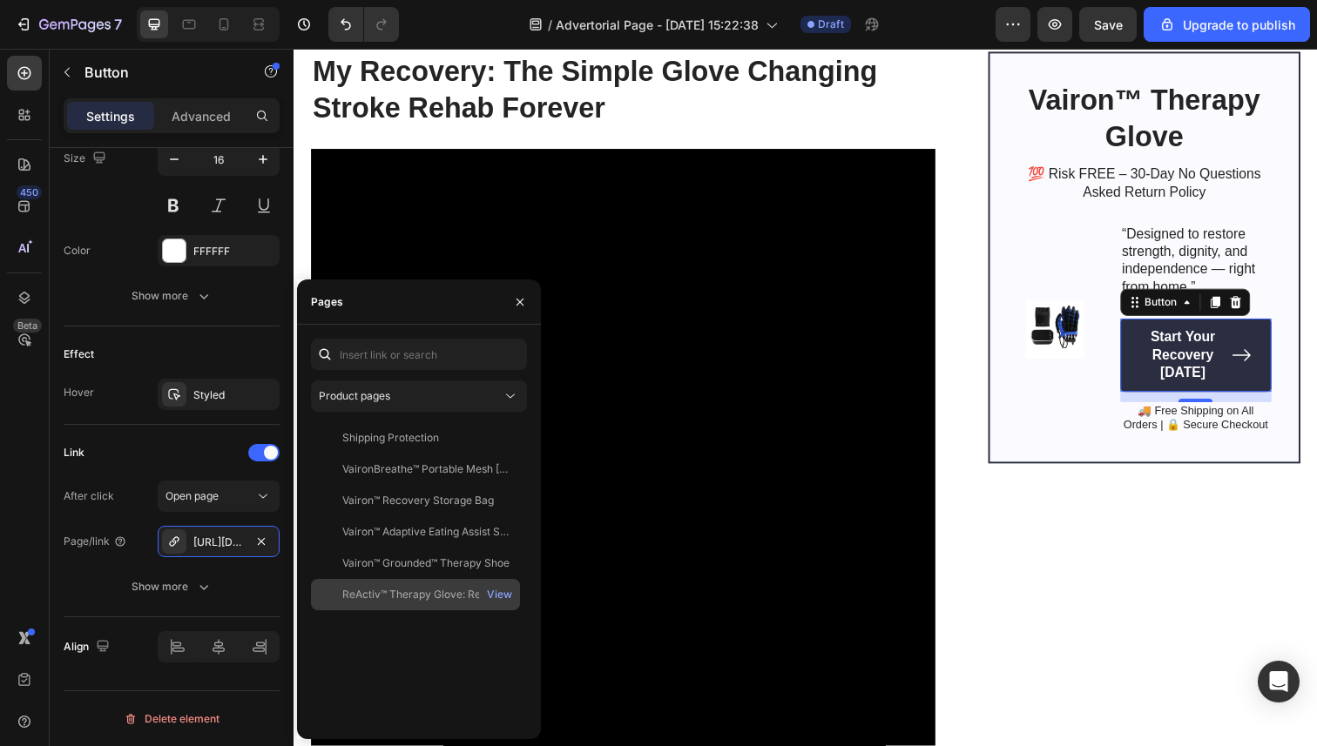
click at [421, 587] on div "ReActiv™ Therapy Glove: Reclaim Your Hand Freedom, On Your Terms." at bounding box center [425, 595] width 167 height 16
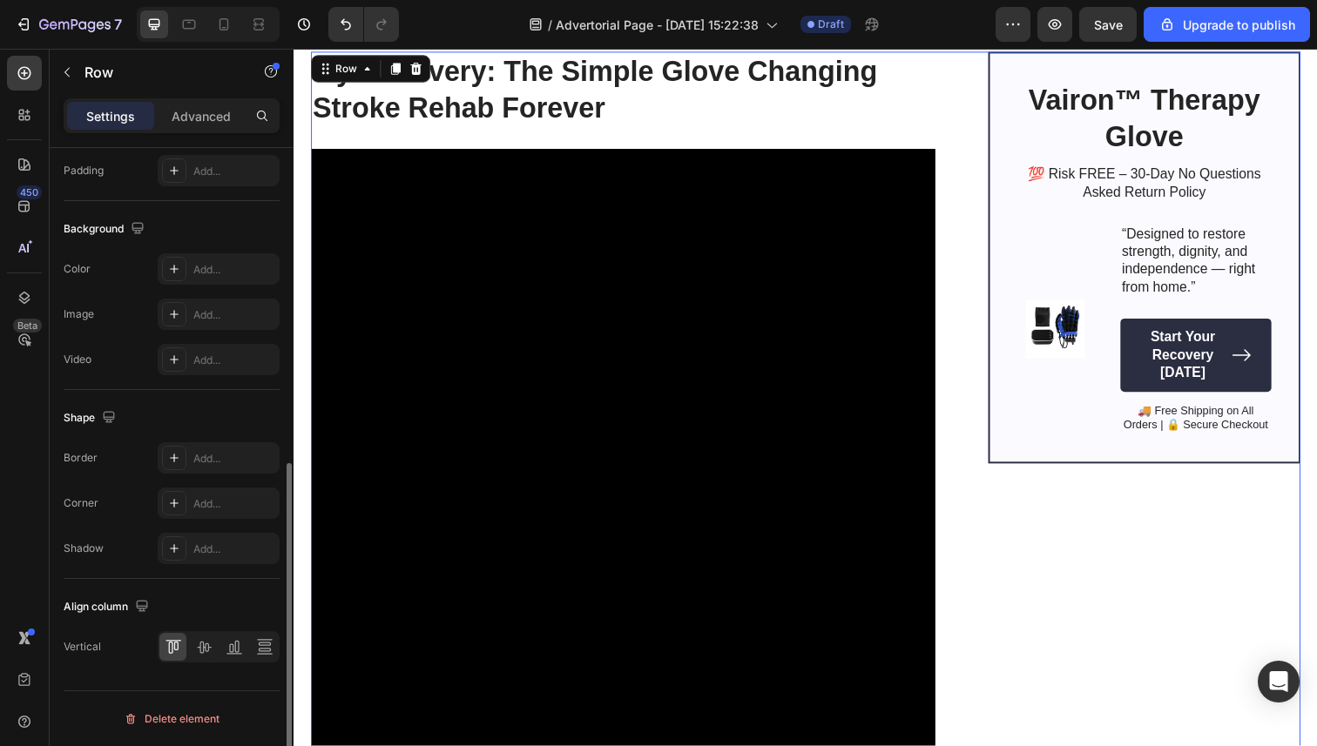
scroll to position [0, 0]
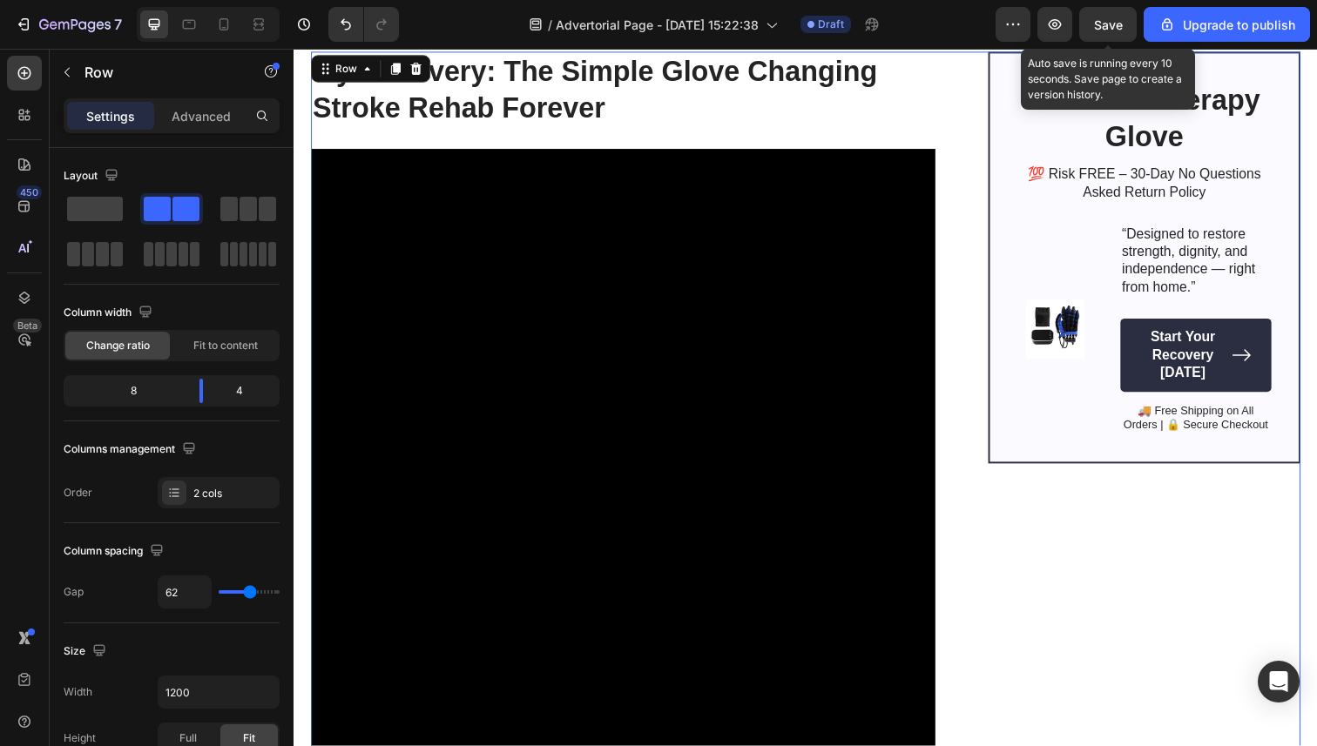
click at [1095, 28] on span "Save" at bounding box center [1108, 24] width 29 height 15
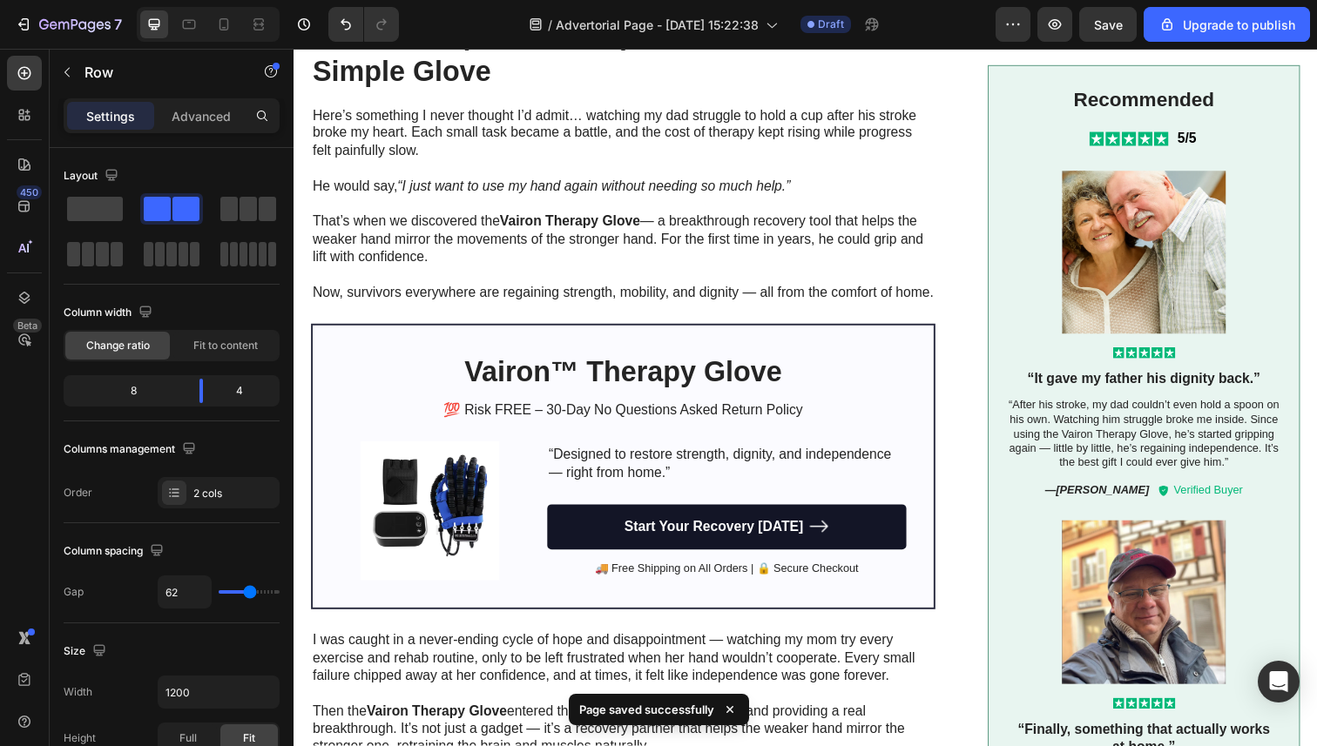
scroll to position [1146, 0]
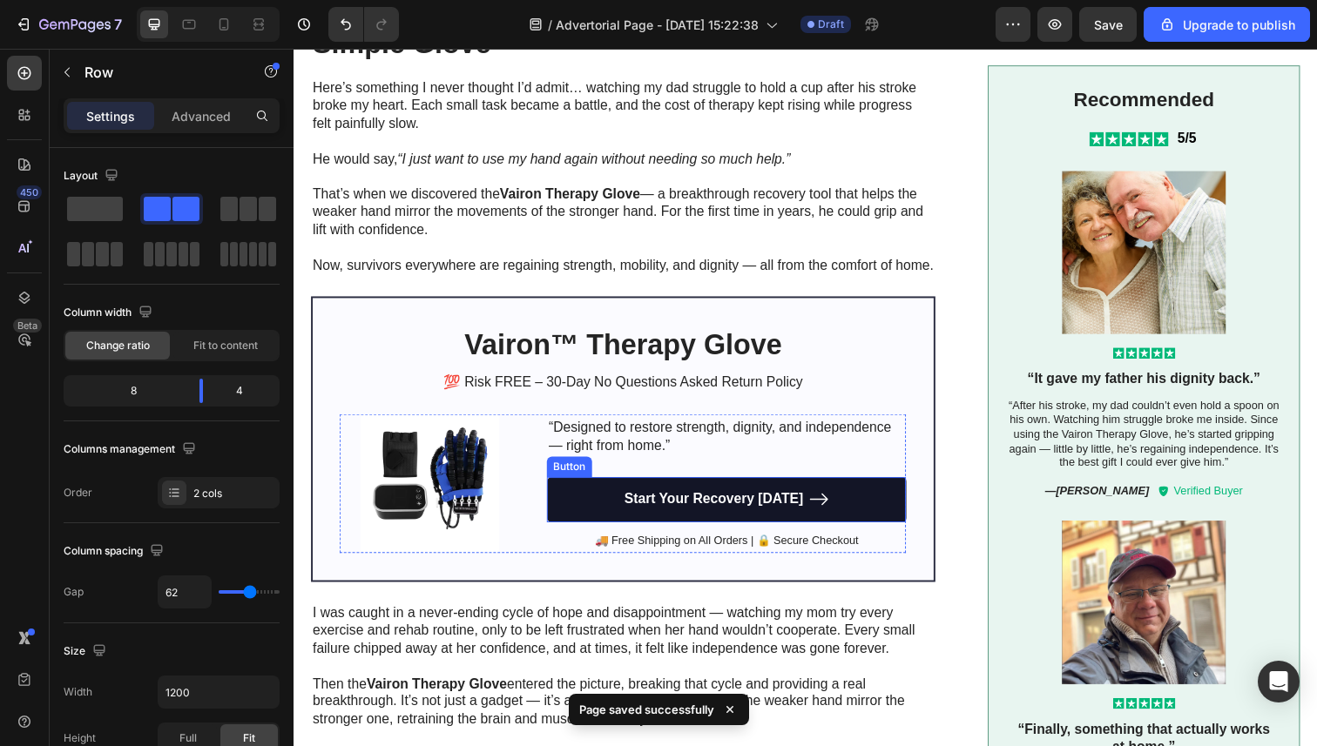
click at [600, 525] on link "Start Your Recovery [DATE]" at bounding box center [735, 510] width 367 height 46
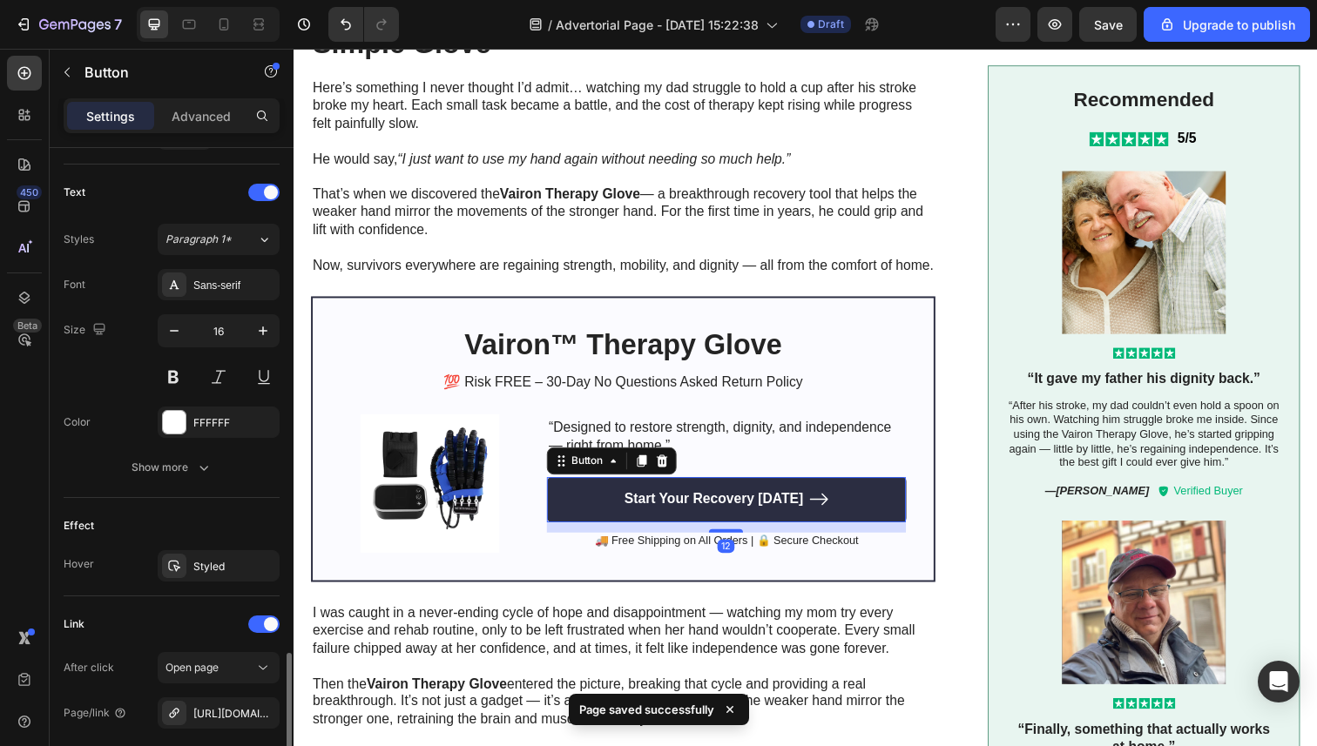
scroll to position [874, 0]
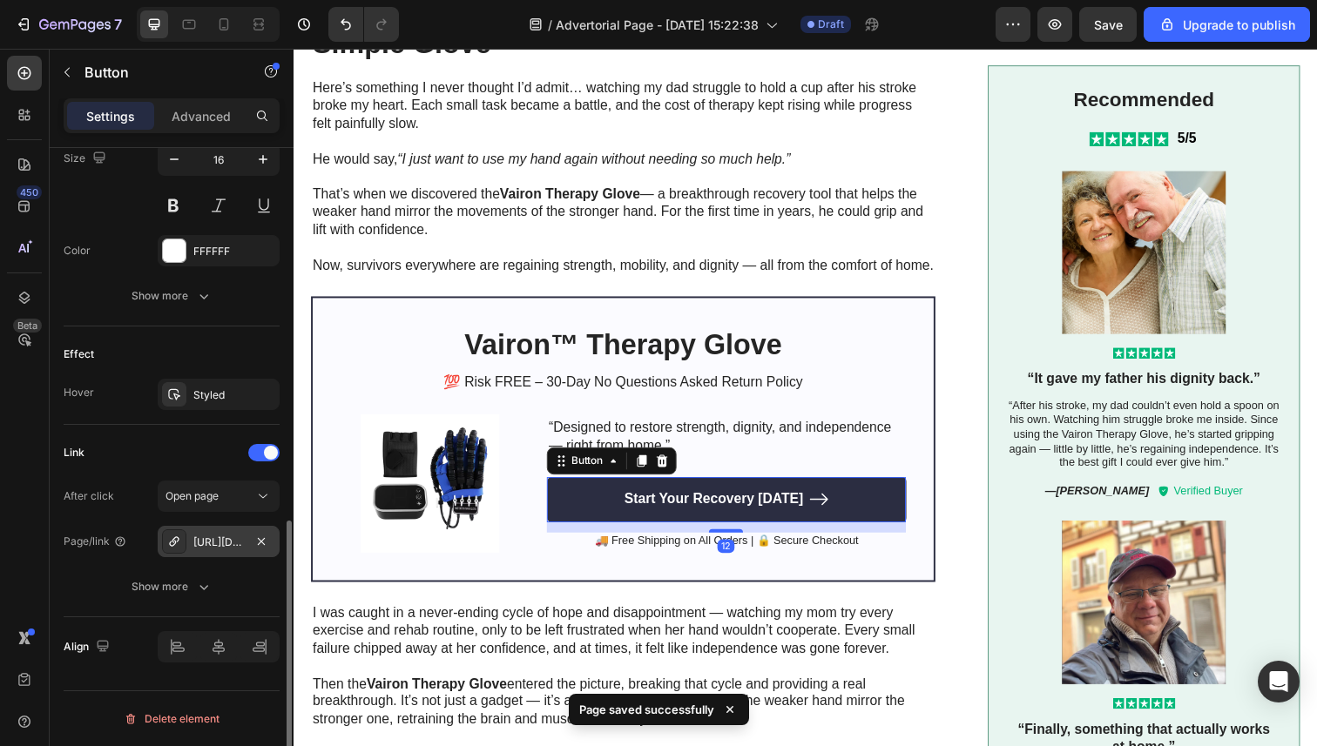
click at [224, 545] on div "https://vaironpro.com/vairon-therapy-glove-stroke-recovery" at bounding box center [218, 543] width 51 height 16
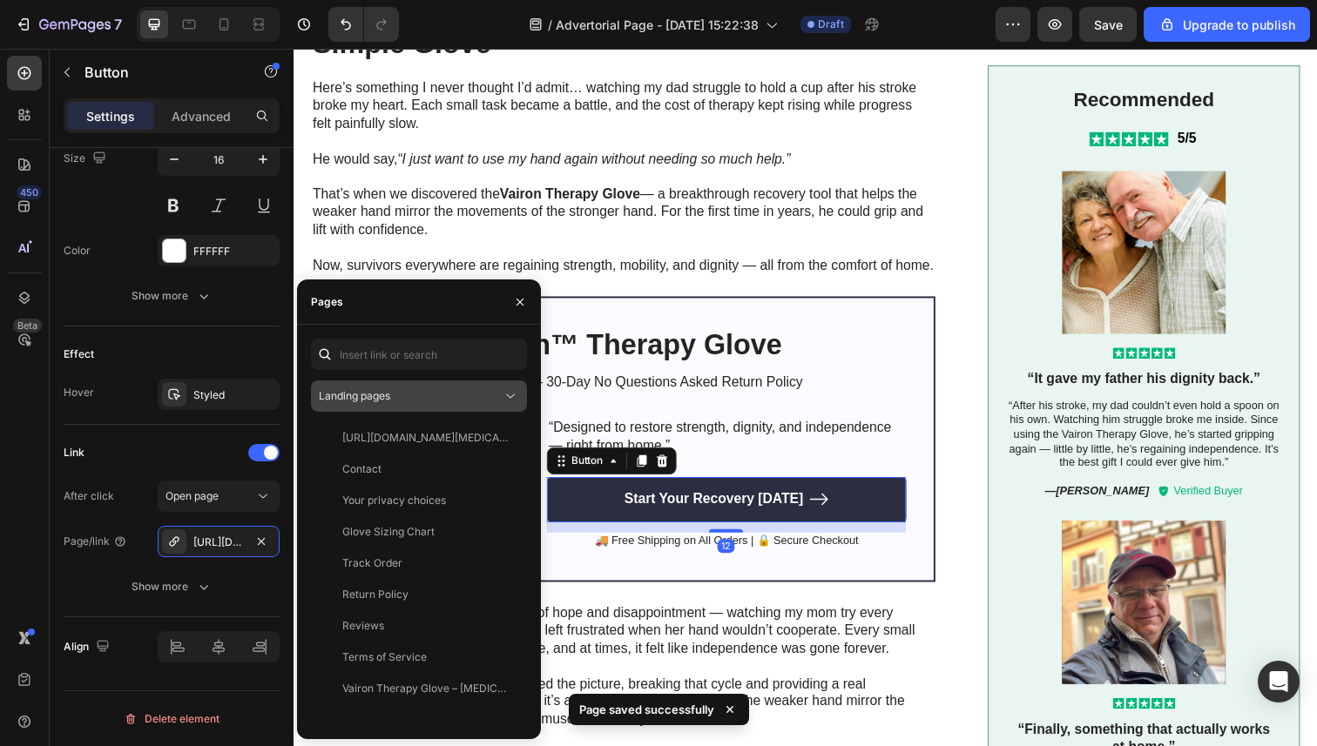
click at [409, 397] on div "Landing pages" at bounding box center [410, 396] width 183 height 16
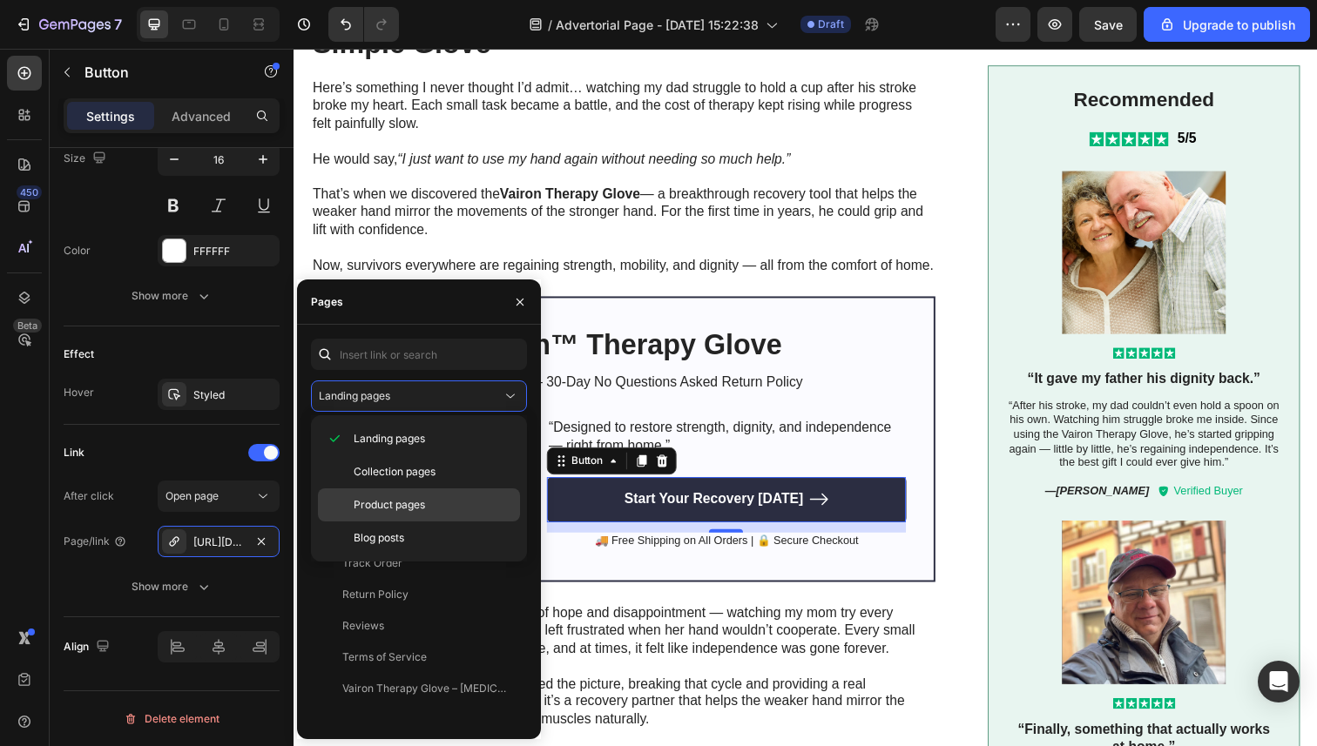
click at [394, 522] on div "Product pages" at bounding box center [419, 538] width 202 height 33
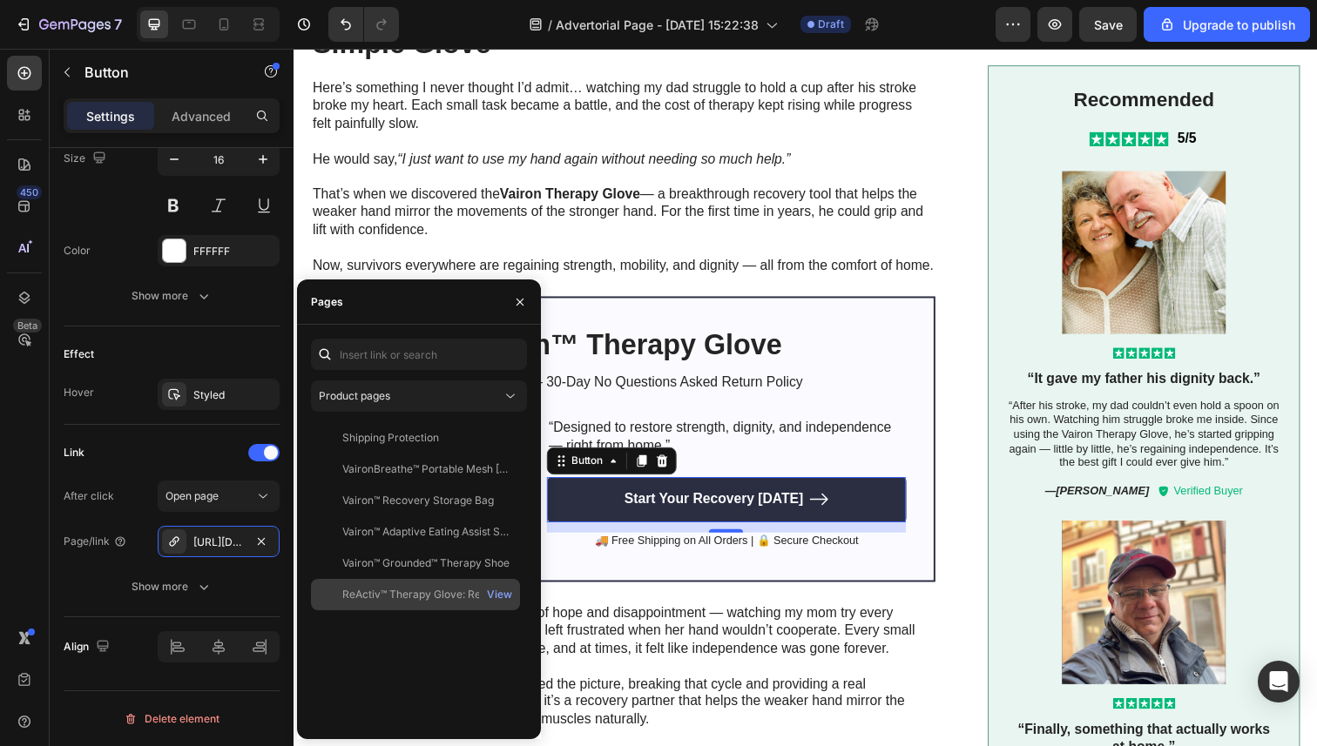
click at [411, 590] on div "ReActiv™ Therapy Glove: Reclaim Your Hand Freedom, On Your Terms." at bounding box center [425, 595] width 167 height 16
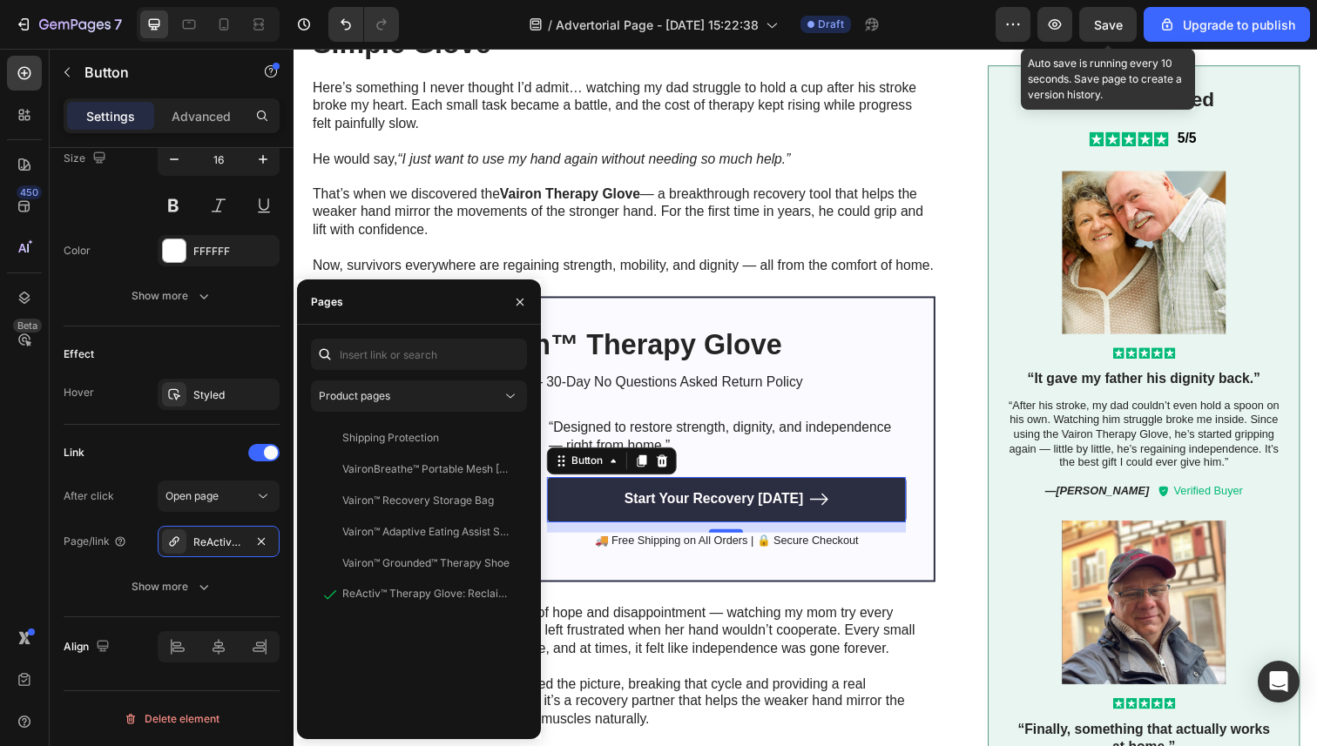
click at [1112, 23] on span "Save" at bounding box center [1108, 24] width 29 height 15
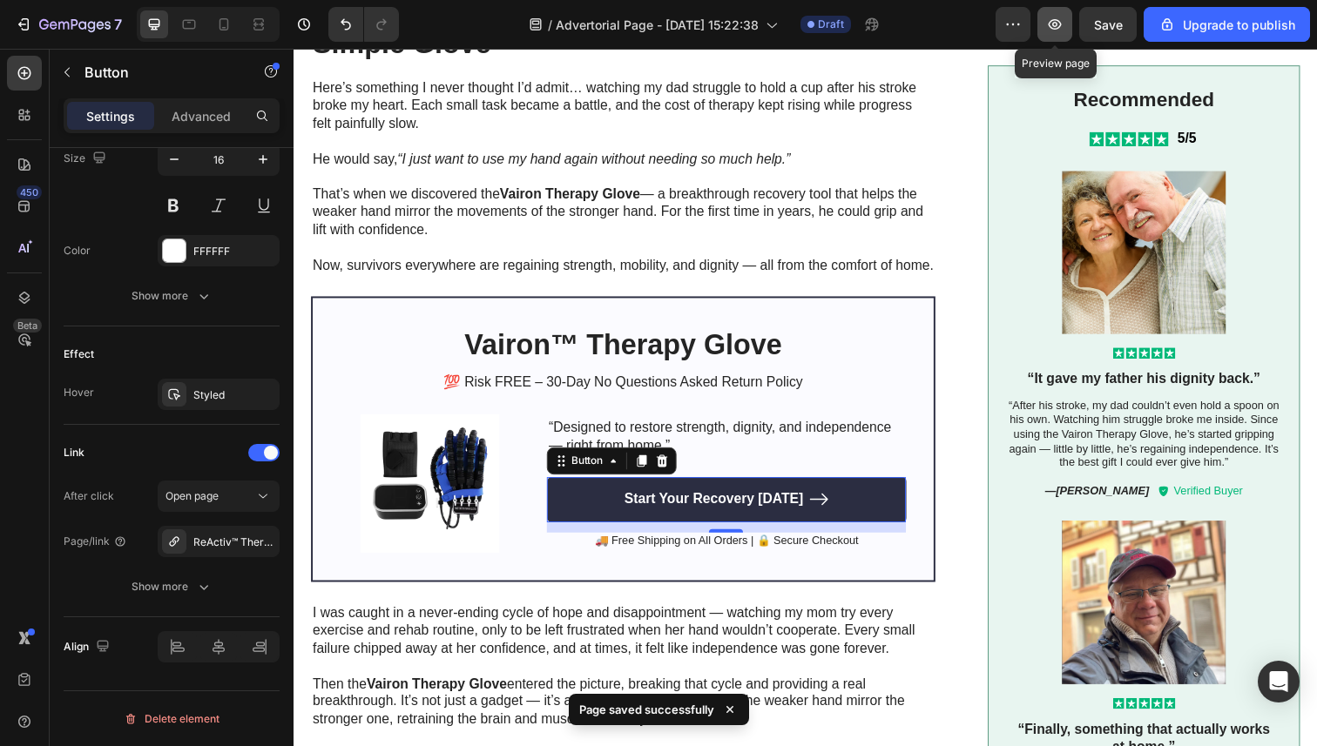
click at [1065, 33] on button "button" at bounding box center [1054, 24] width 35 height 35
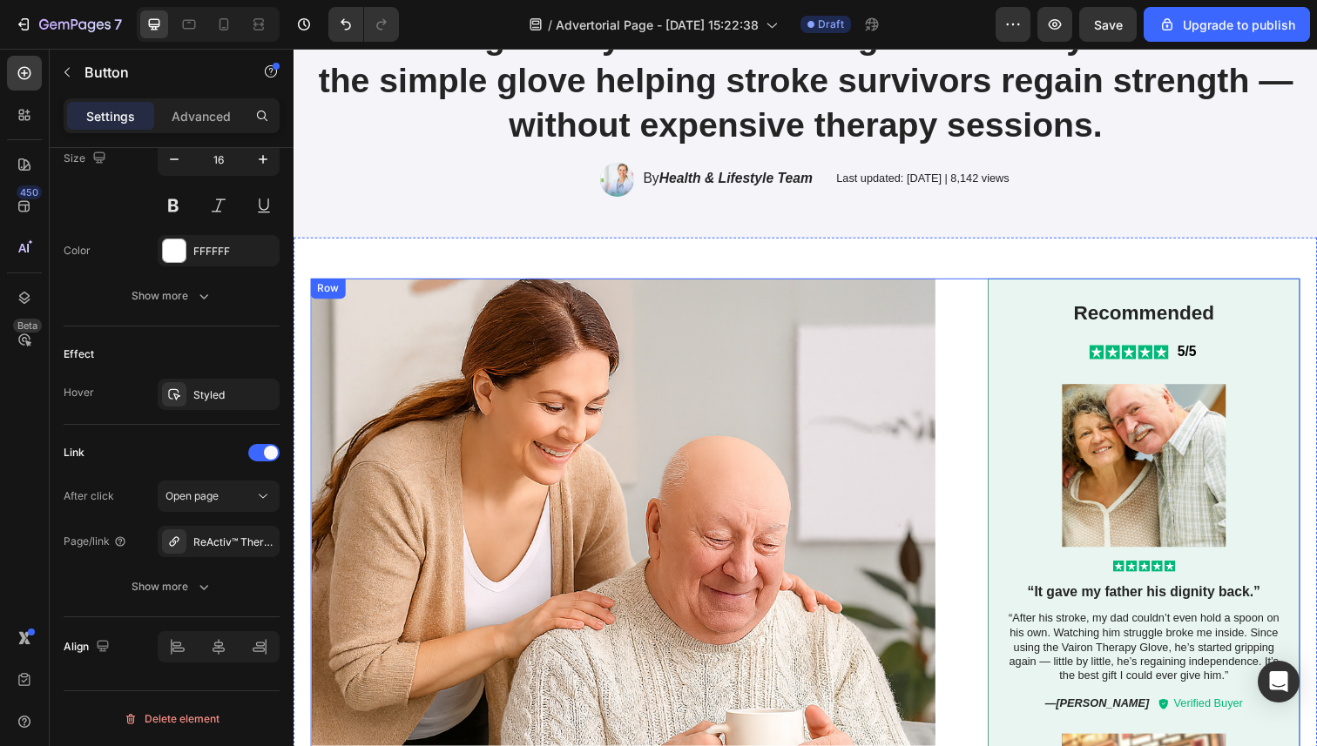
scroll to position [0, 0]
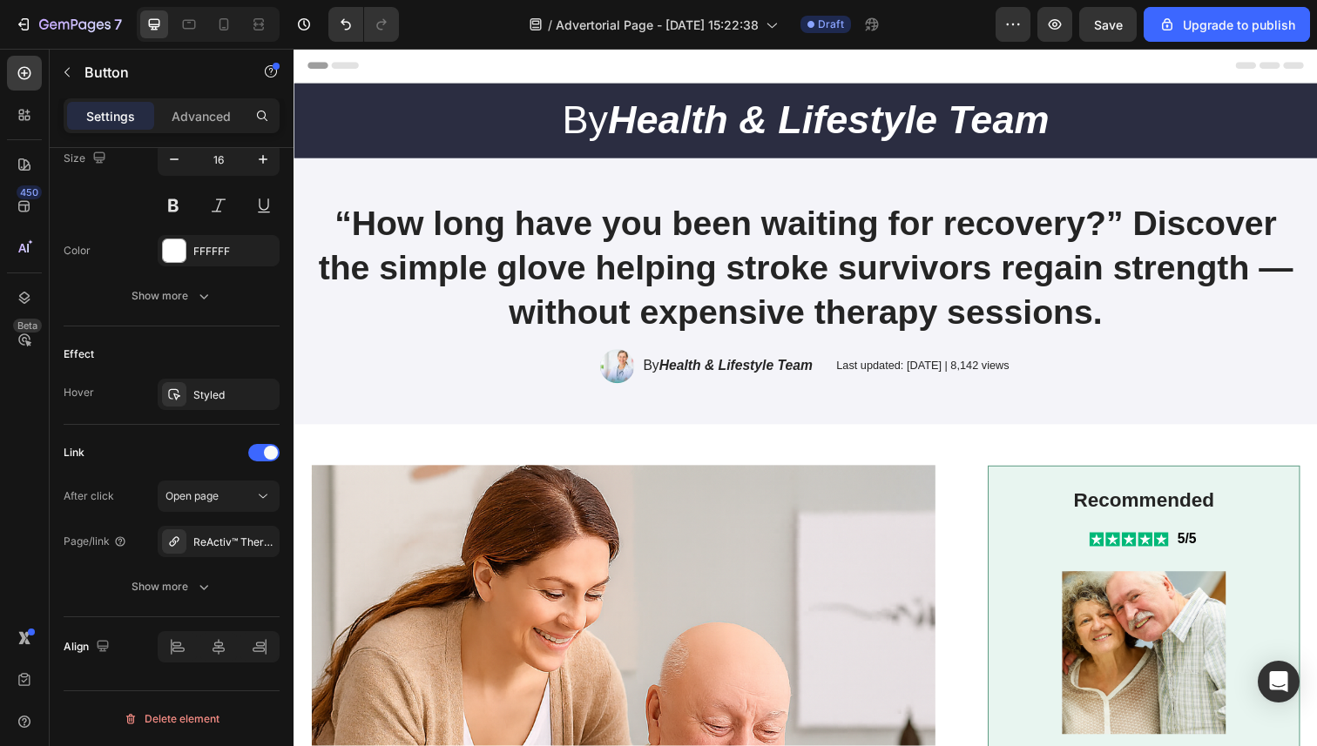
click at [1110, 29] on span "Save" at bounding box center [1108, 24] width 29 height 15
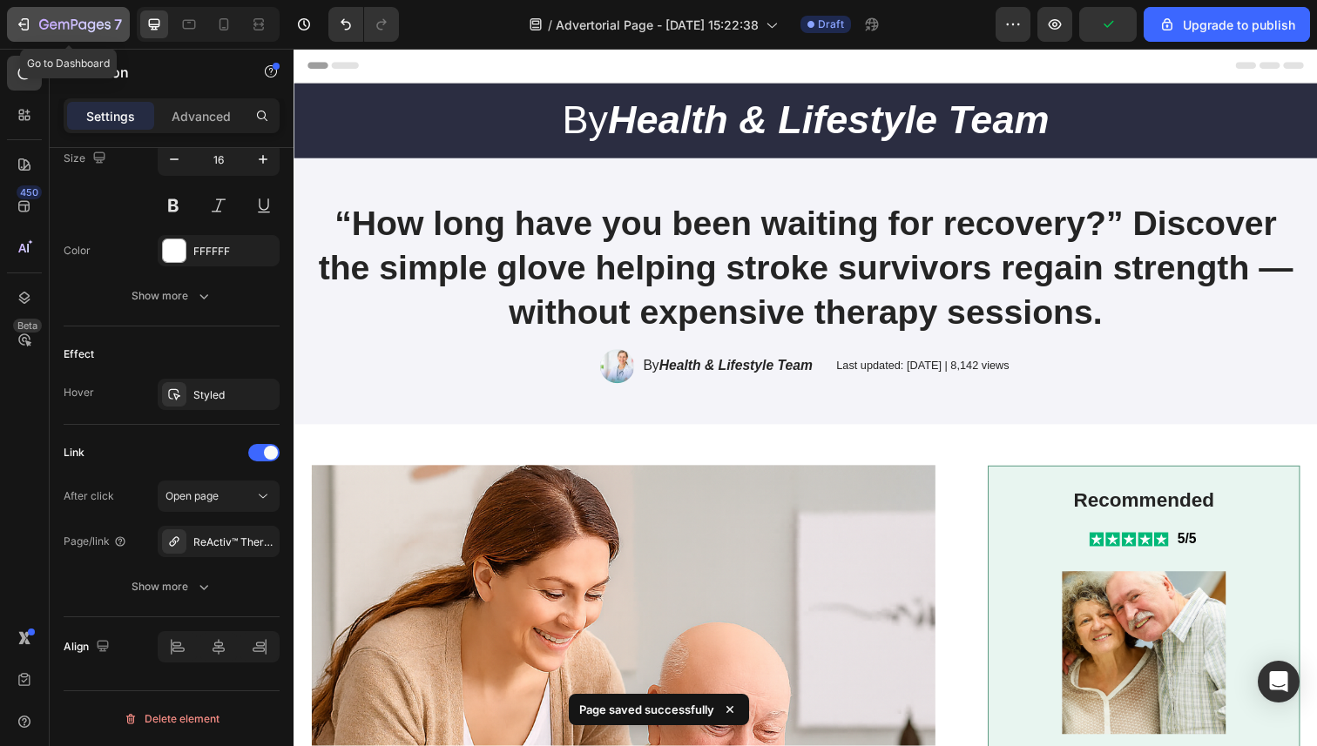
click at [82, 24] on icon "button" at bounding box center [74, 25] width 71 height 15
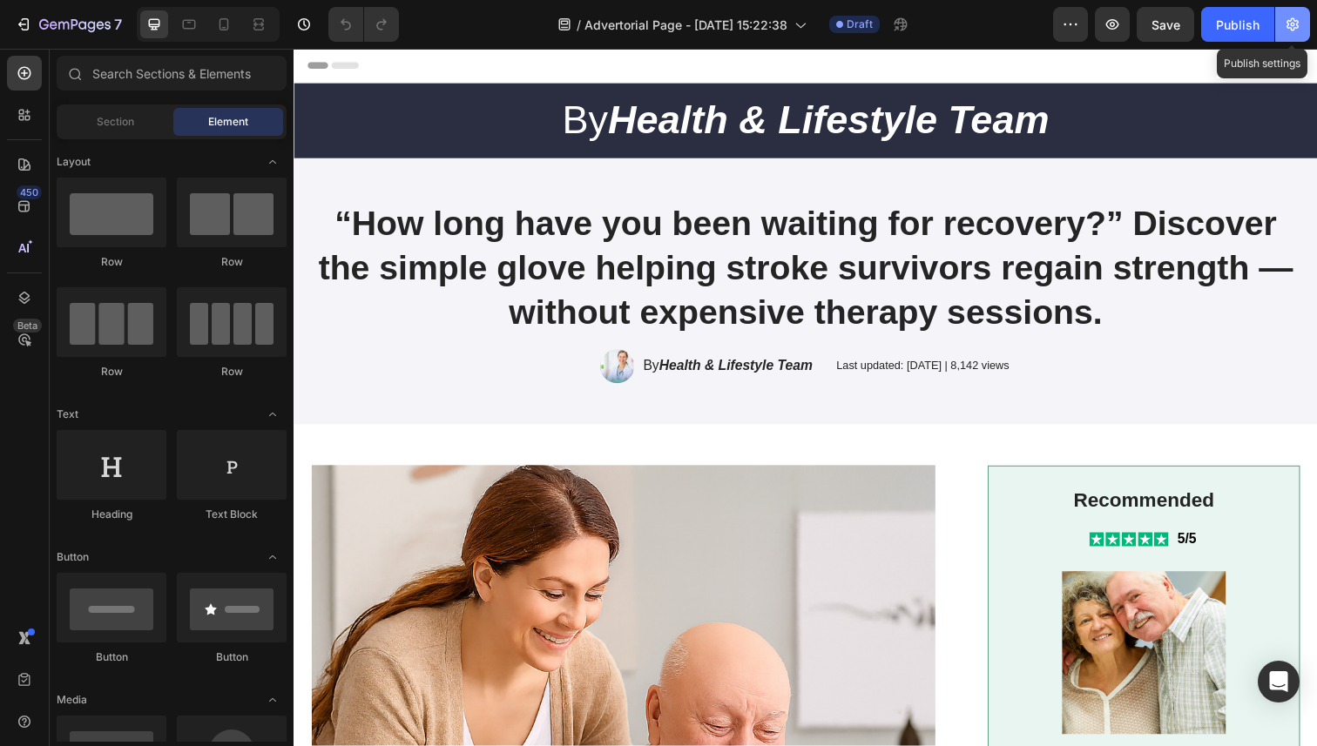
click at [1297, 32] on icon "button" at bounding box center [1292, 24] width 17 height 17
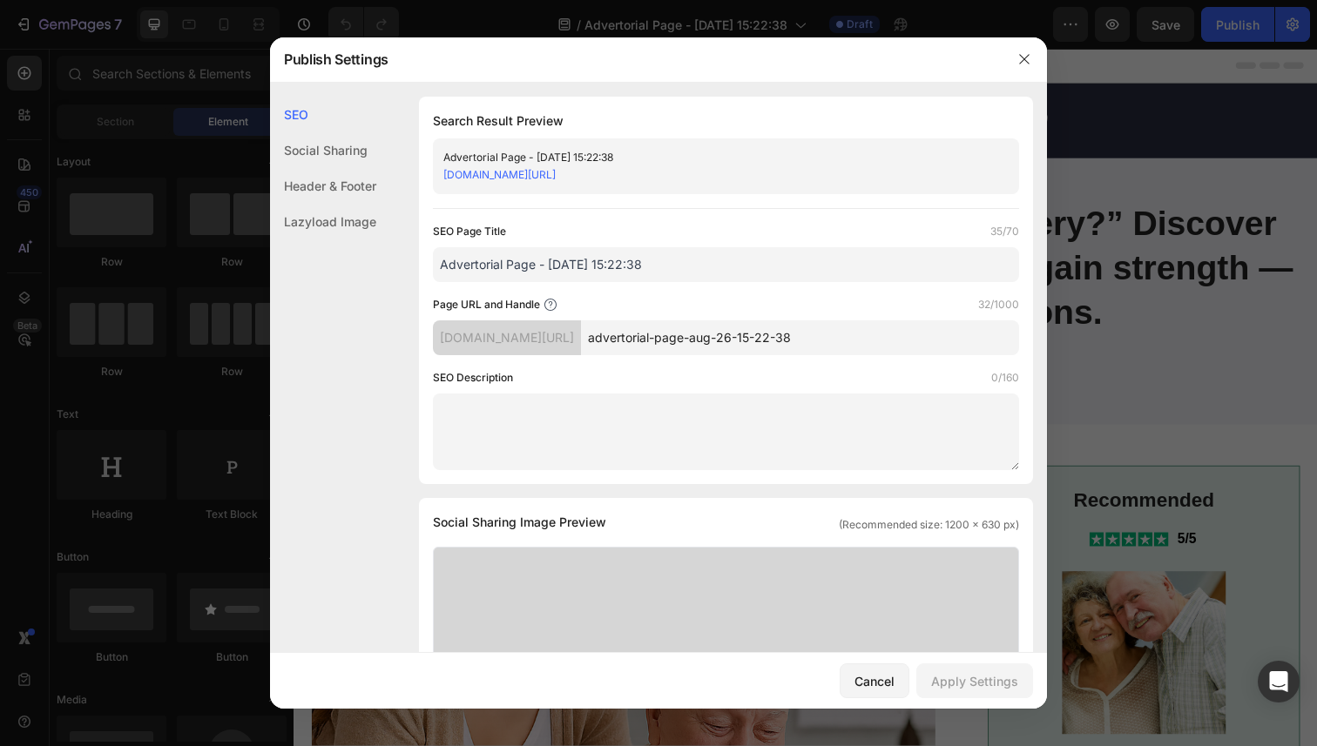
drag, startPoint x: 889, startPoint y: 341, endPoint x: 588, endPoint y: 335, distance: 301.4
click at [590, 335] on div "[DOMAIN_NAME][URL] advertorial-page-aug-26-15-22-38" at bounding box center [726, 337] width 586 height 35
click at [661, 261] on input "Advertorial Page - [DATE] 15:22:38" at bounding box center [726, 264] width 586 height 35
paste input "Vairon Therapy Glove – [MEDICAL_DATA] Made Simple at Home"
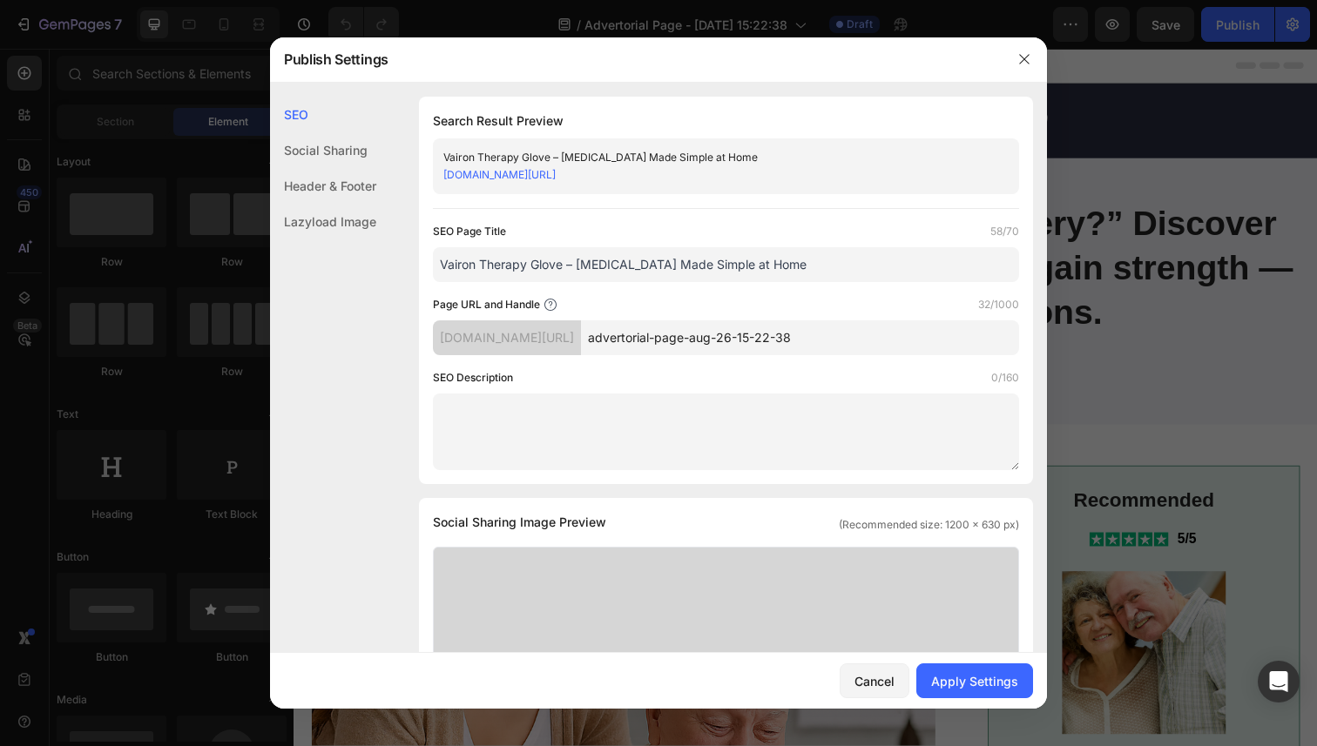
type input "Vairon Therapy Glove – [MEDICAL_DATA] Made Simple at Home"
click at [745, 332] on input "advertorial-page-aug-26-15-22-38" at bounding box center [800, 337] width 438 height 35
paste input "vairon-therapy-glove-[MEDICAL_DATA]"
type input "vairon-therapy-glove-[MEDICAL_DATA]"
click at [704, 427] on textarea at bounding box center [726, 432] width 586 height 77
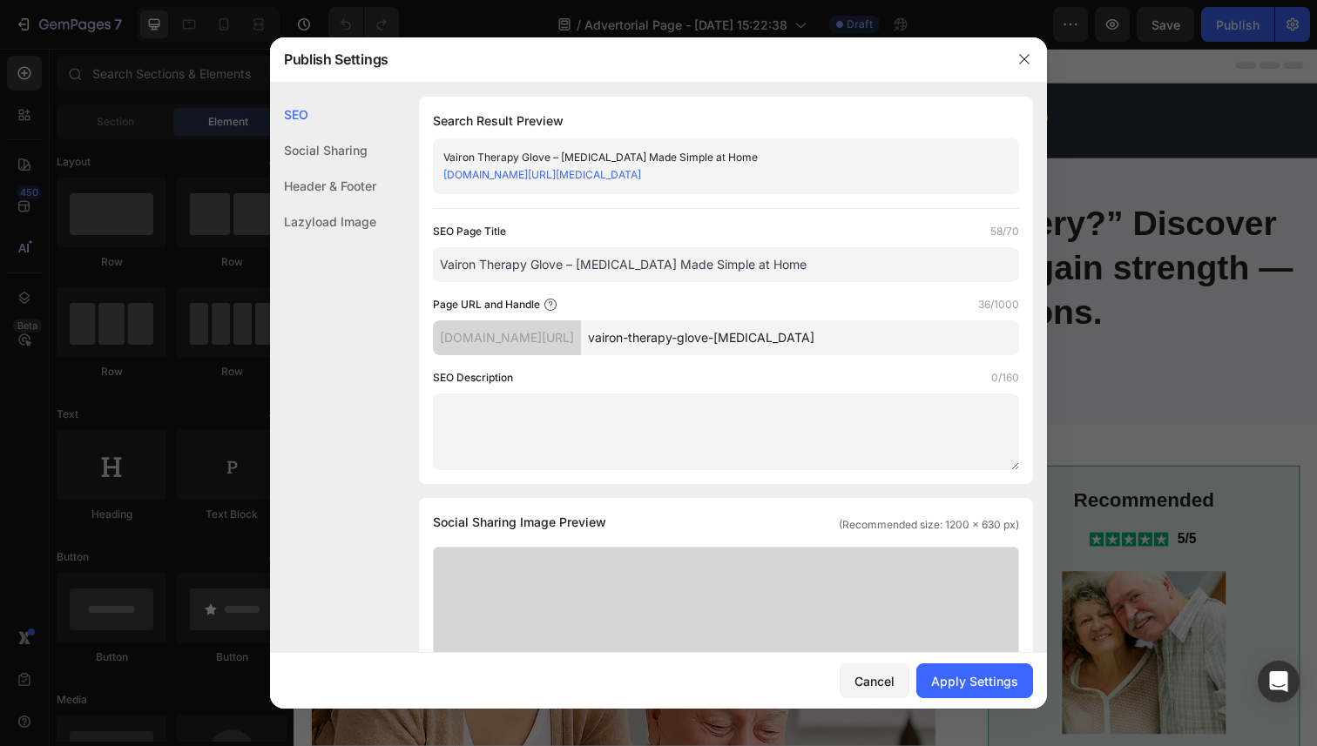
paste textarea "“Discover how the Vairon Therapy Glove helps stroke survivors restore strength,…"
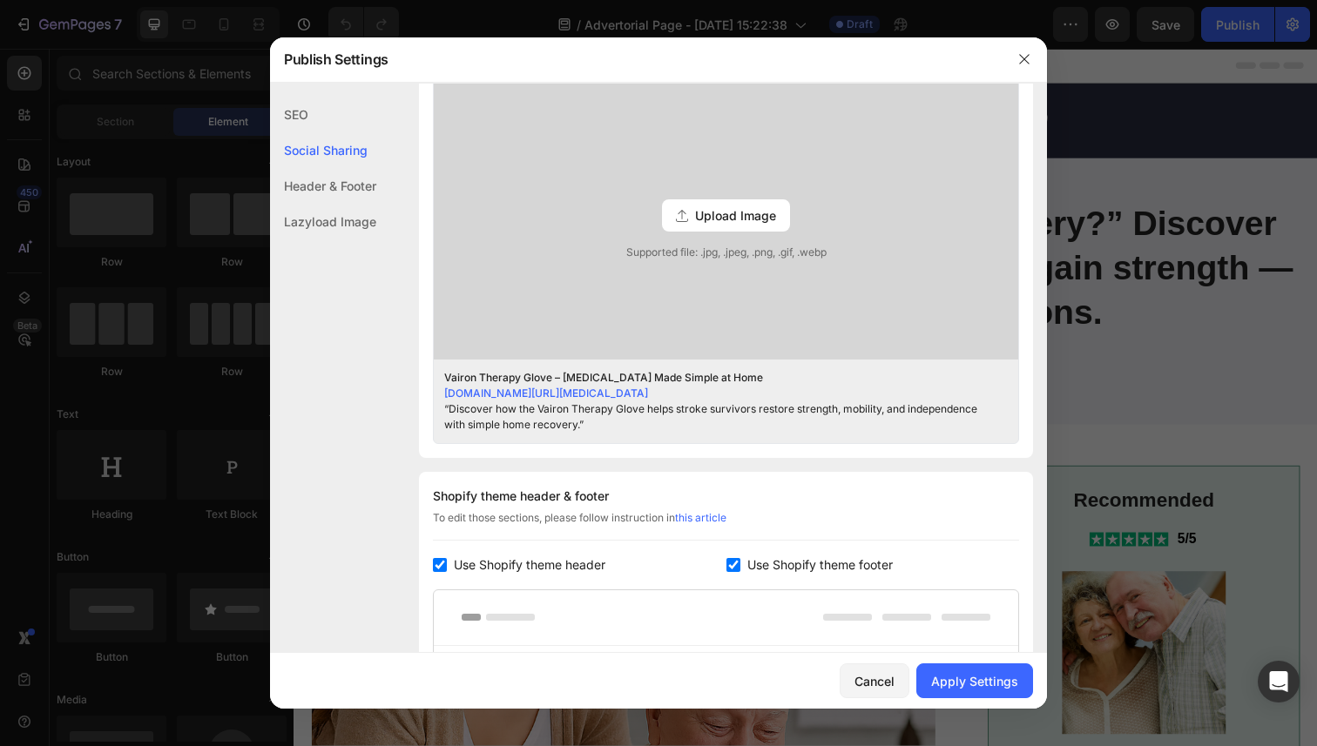
scroll to position [489, 0]
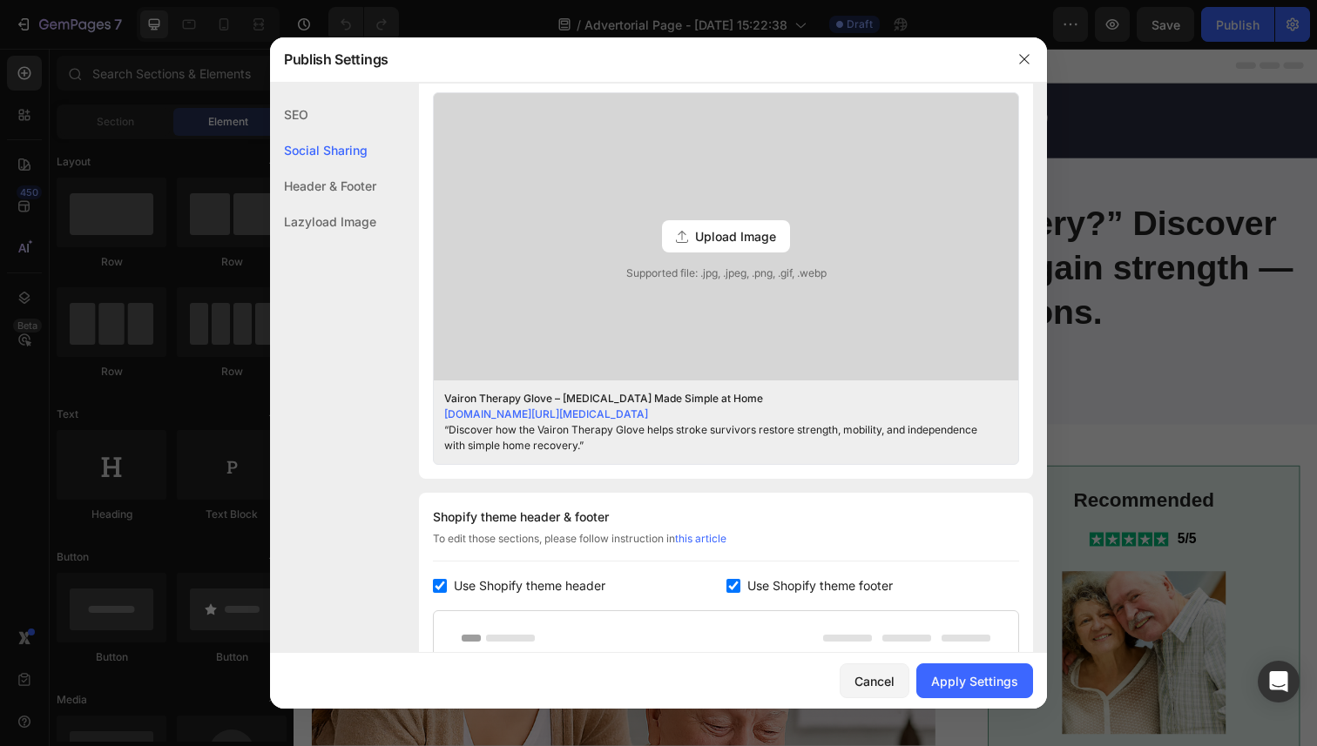
type textarea "“Discover how the Vairon Therapy Glove helps stroke survivors restore strength,…"
click at [709, 243] on span "Upload Image" at bounding box center [735, 236] width 81 height 18
click at [0, 0] on input "Upload Image Supported file: .jpg, .jpeg, .png, .gif, .webp" at bounding box center [0, 0] width 0 height 0
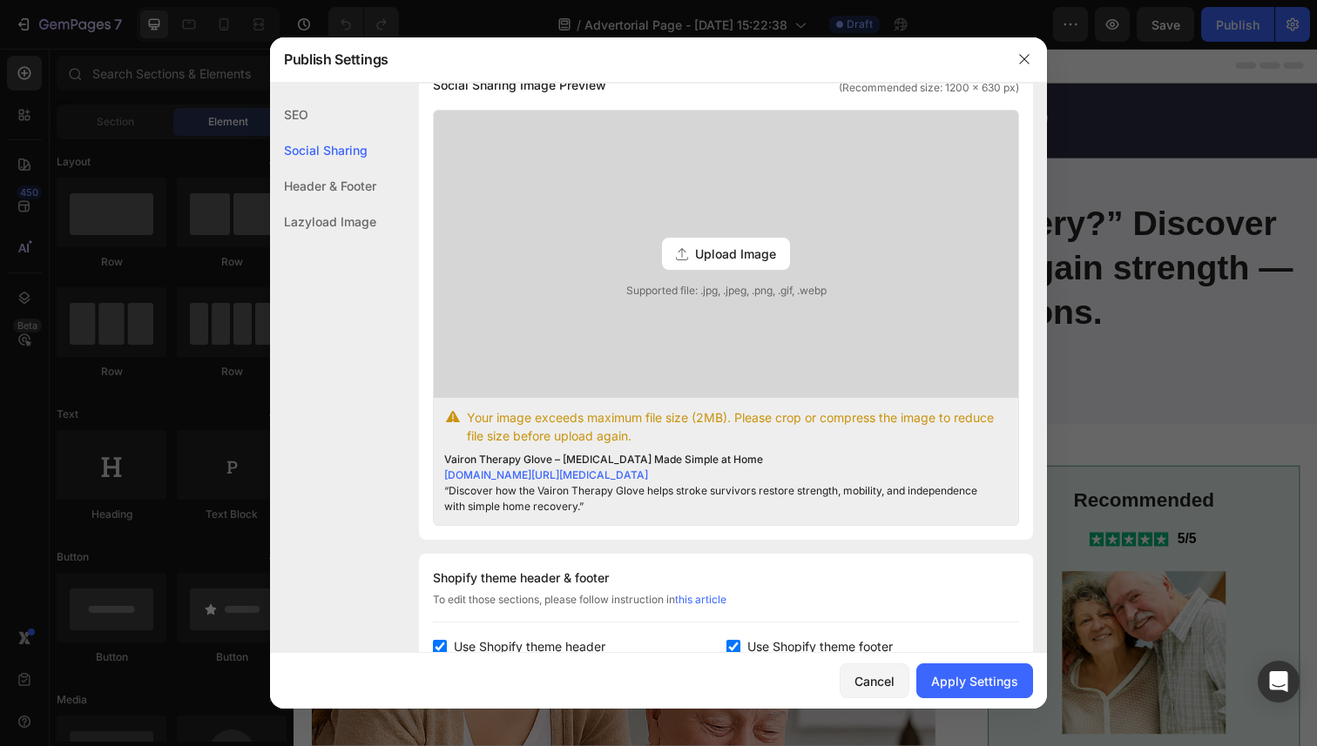
scroll to position [467, 0]
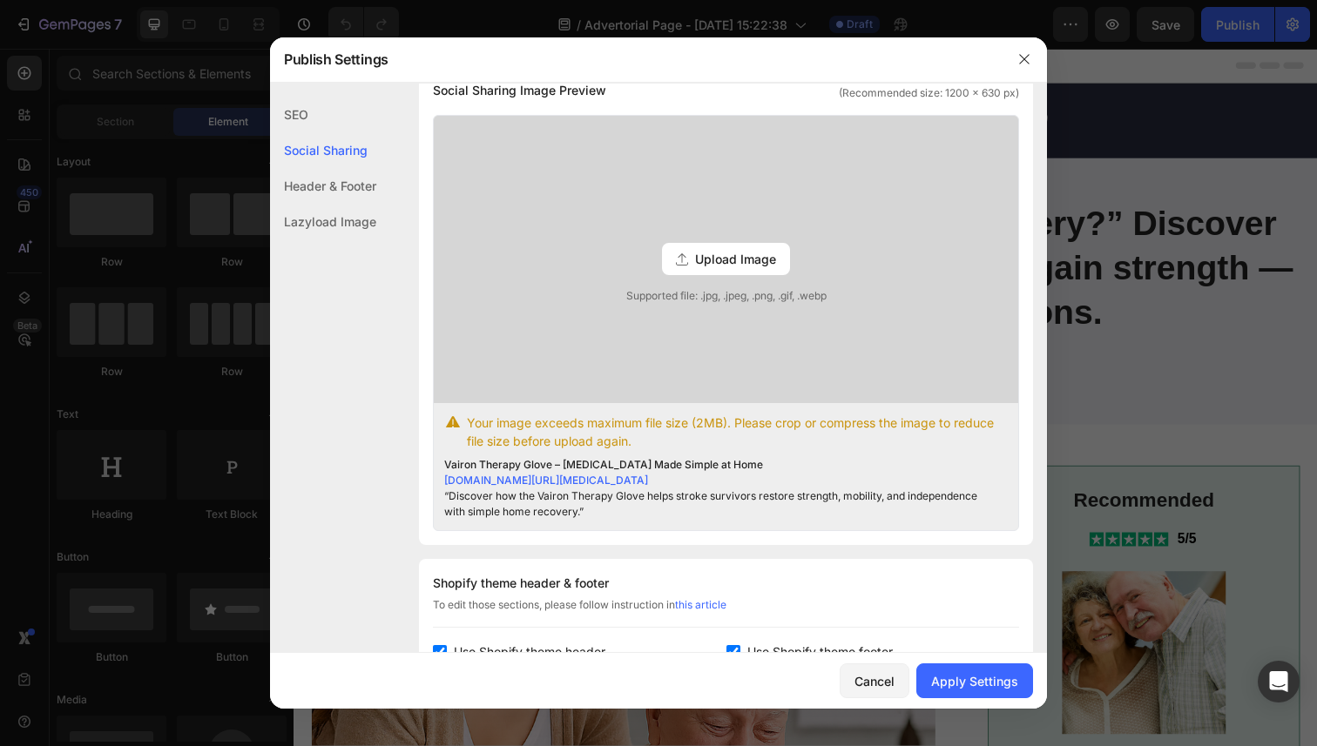
click at [755, 258] on span "Upload Image" at bounding box center [735, 259] width 81 height 18
click at [0, 0] on input "Upload Image Supported file: .jpg, .jpeg, .png, .gif, .webp" at bounding box center [0, 0] width 0 height 0
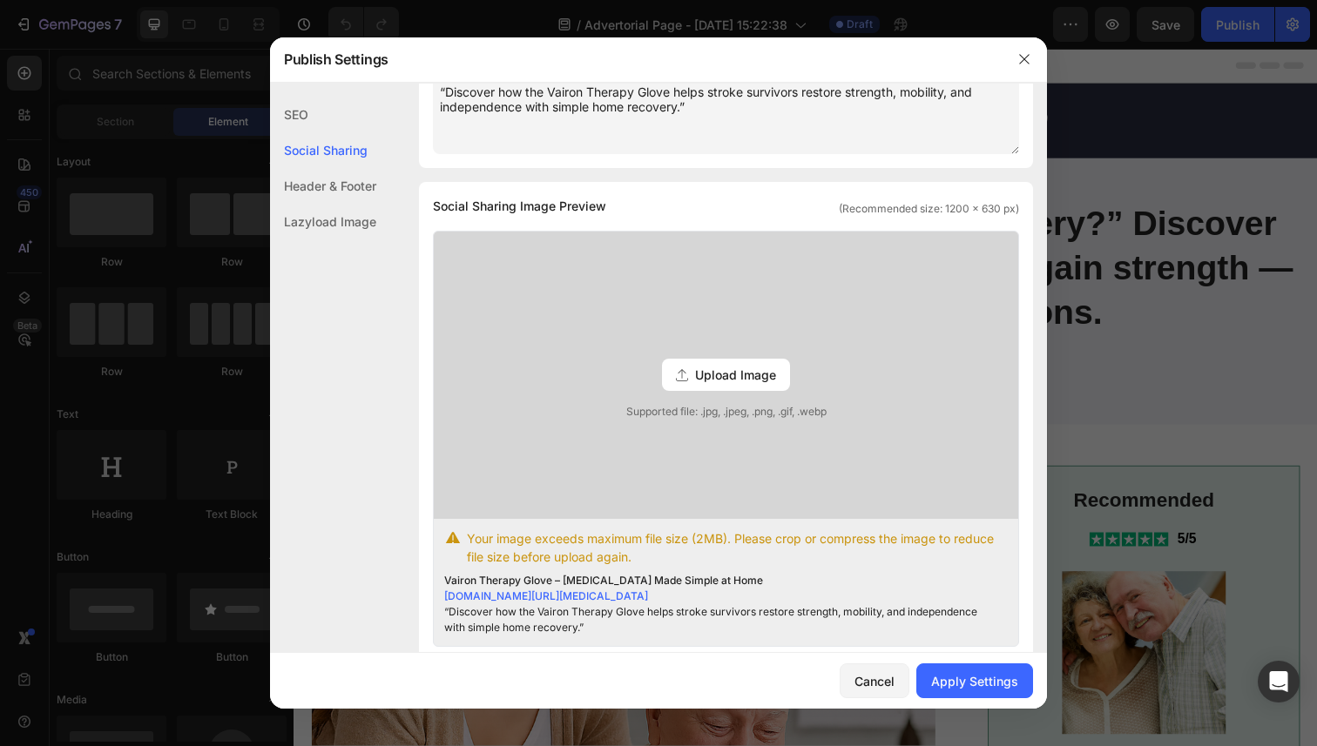
scroll to position [324, 0]
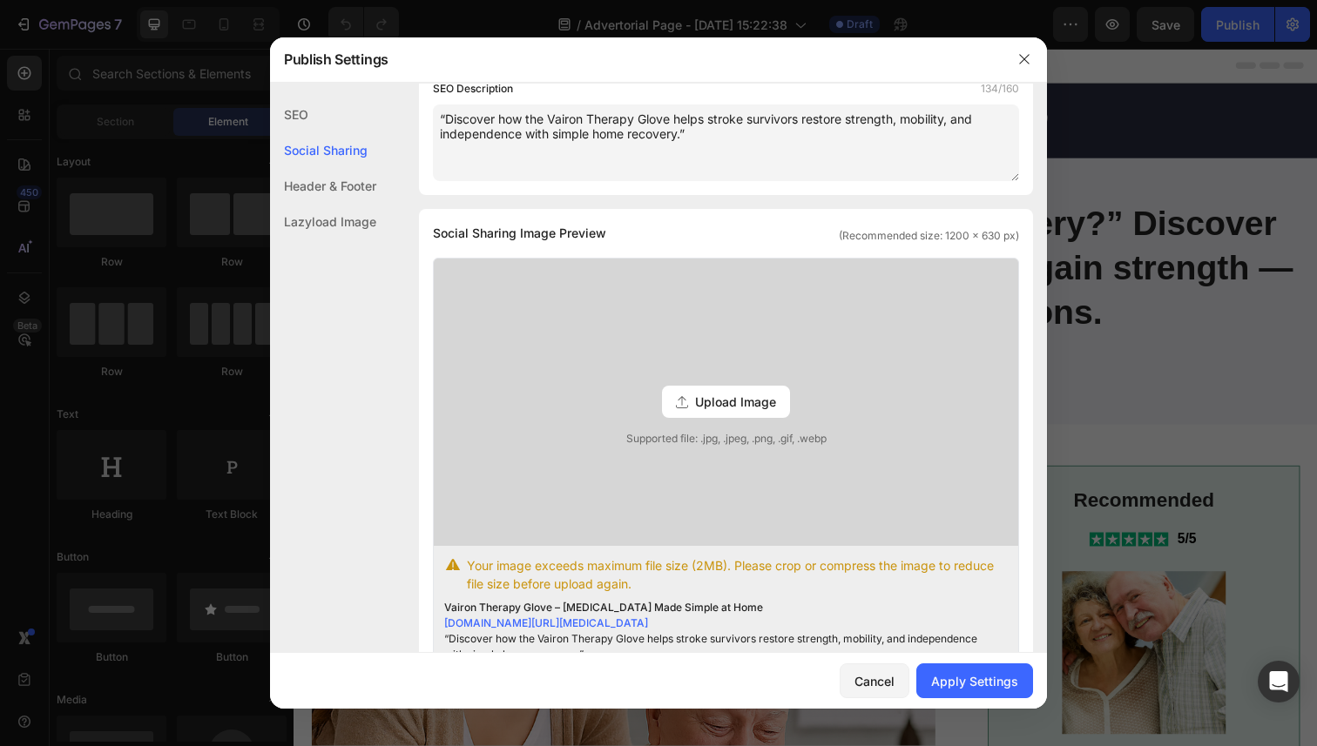
click at [748, 409] on span "Upload Image" at bounding box center [735, 402] width 81 height 18
click at [0, 0] on input "Upload Image Supported file: .jpg, .jpeg, .png, .gif, .webp" at bounding box center [0, 0] width 0 height 0
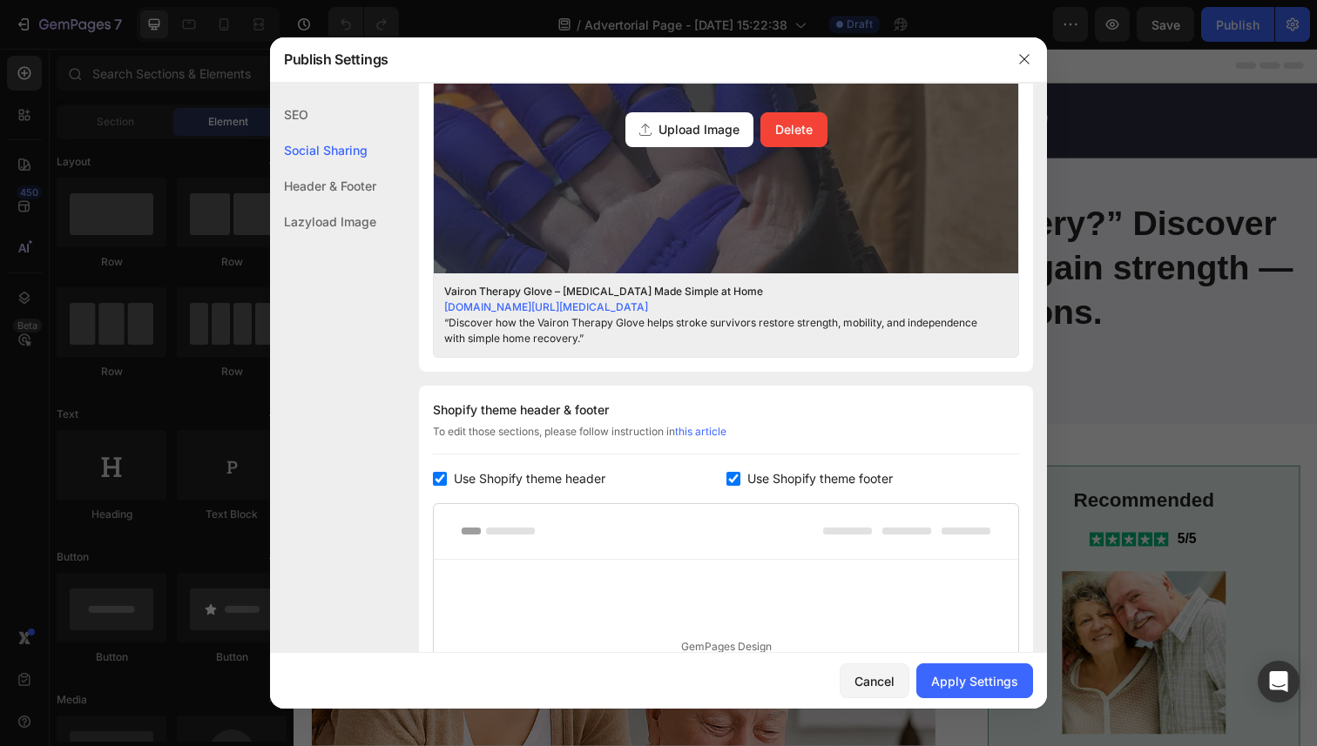
scroll to position [877, 0]
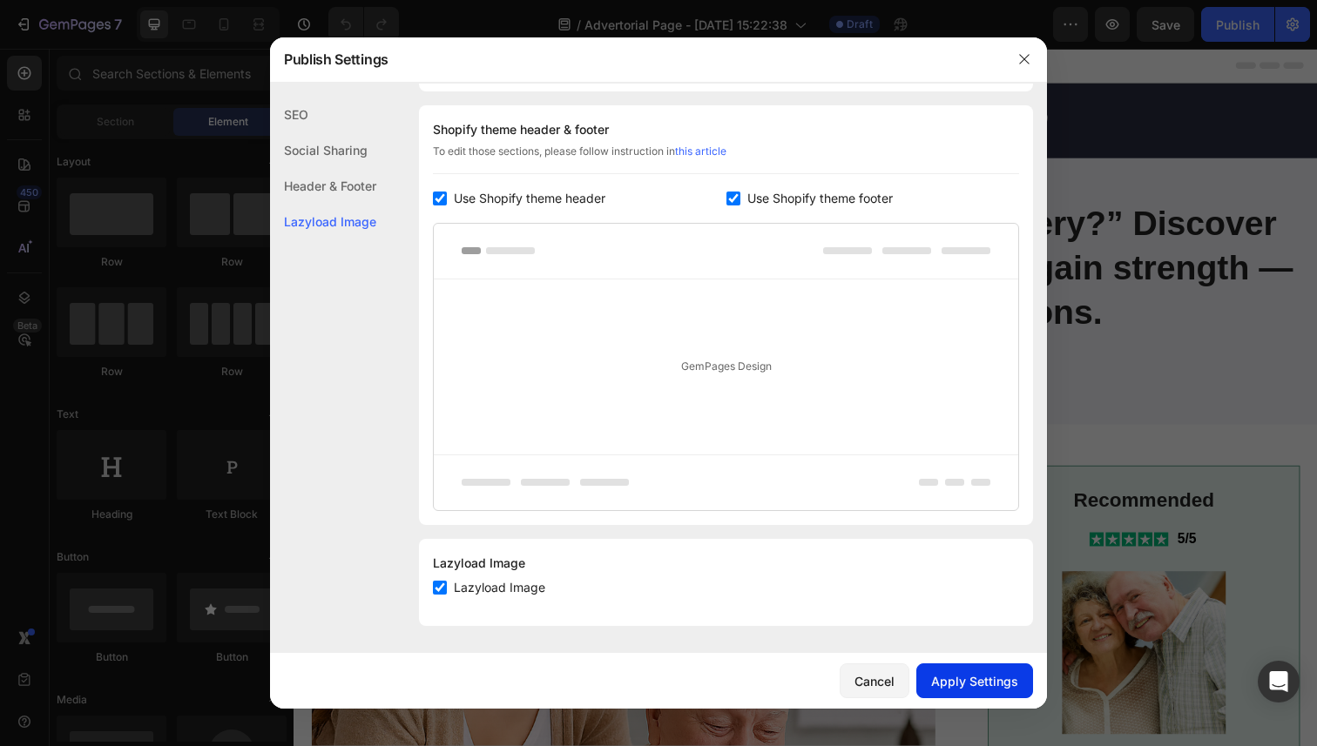
click at [960, 681] on div "Apply Settings" at bounding box center [974, 681] width 87 height 18
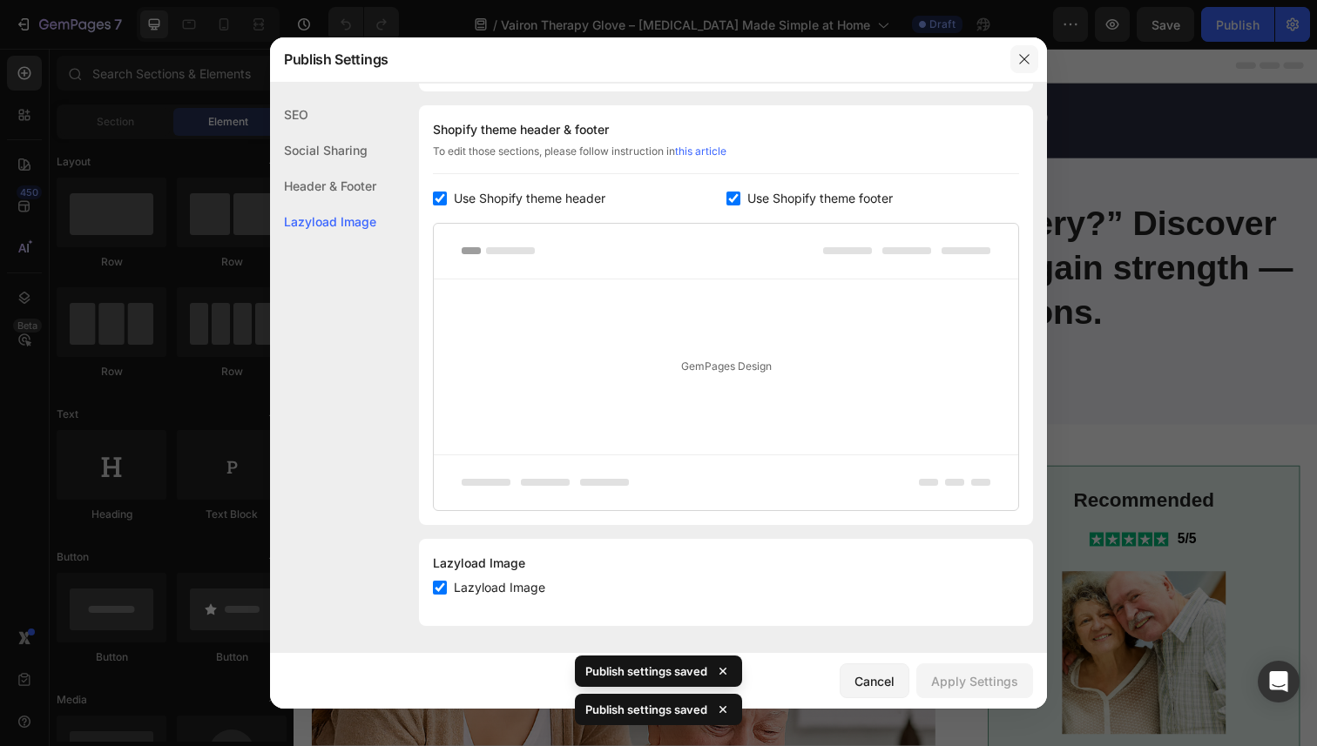
click at [1025, 62] on icon "button" at bounding box center [1024, 59] width 14 height 14
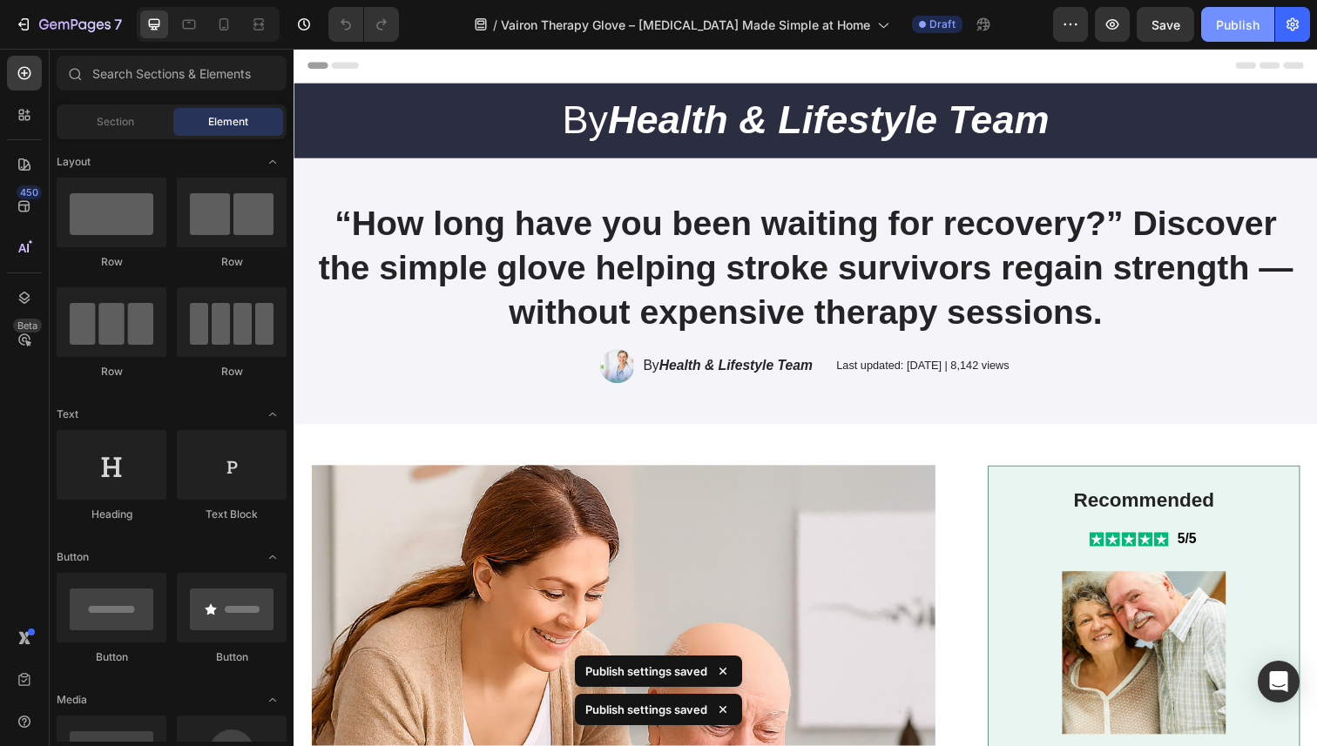
click at [1243, 27] on div "Publish" at bounding box center [1238, 25] width 44 height 18
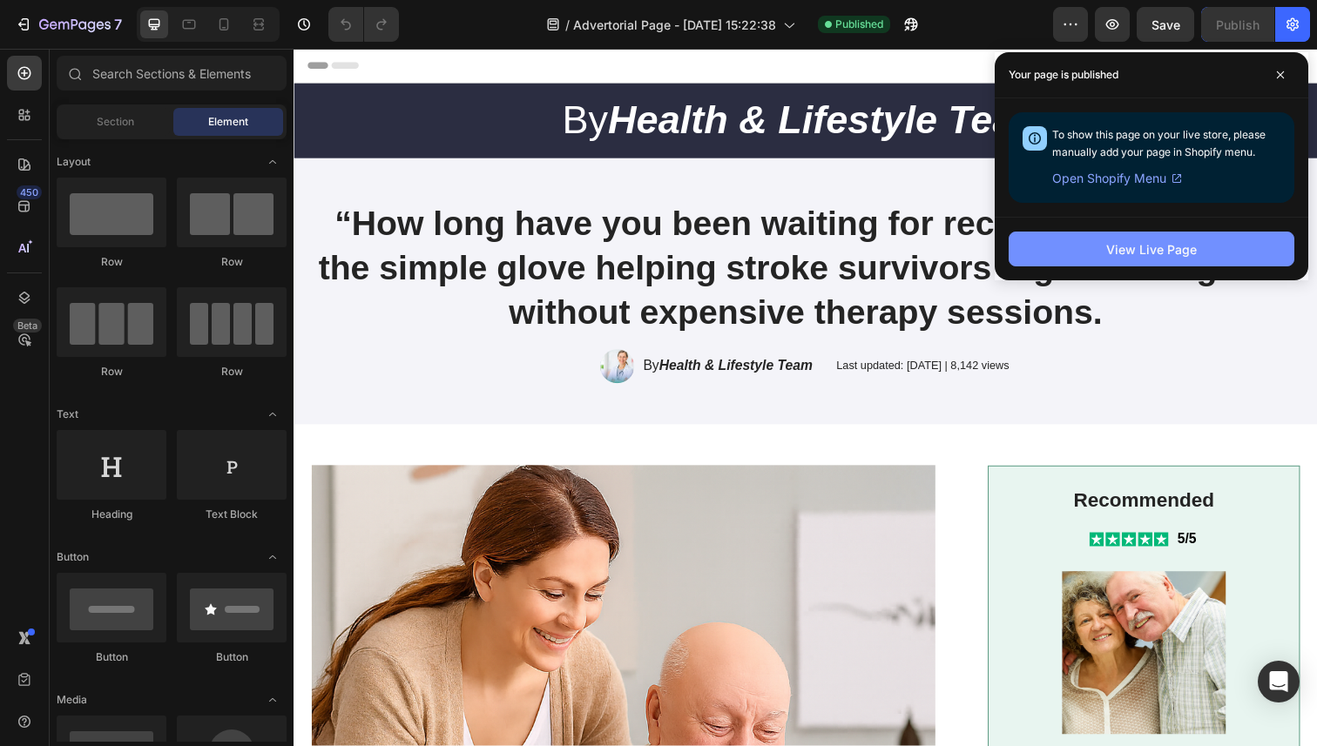
click at [1192, 233] on button "View Live Page" at bounding box center [1151, 249] width 286 height 35
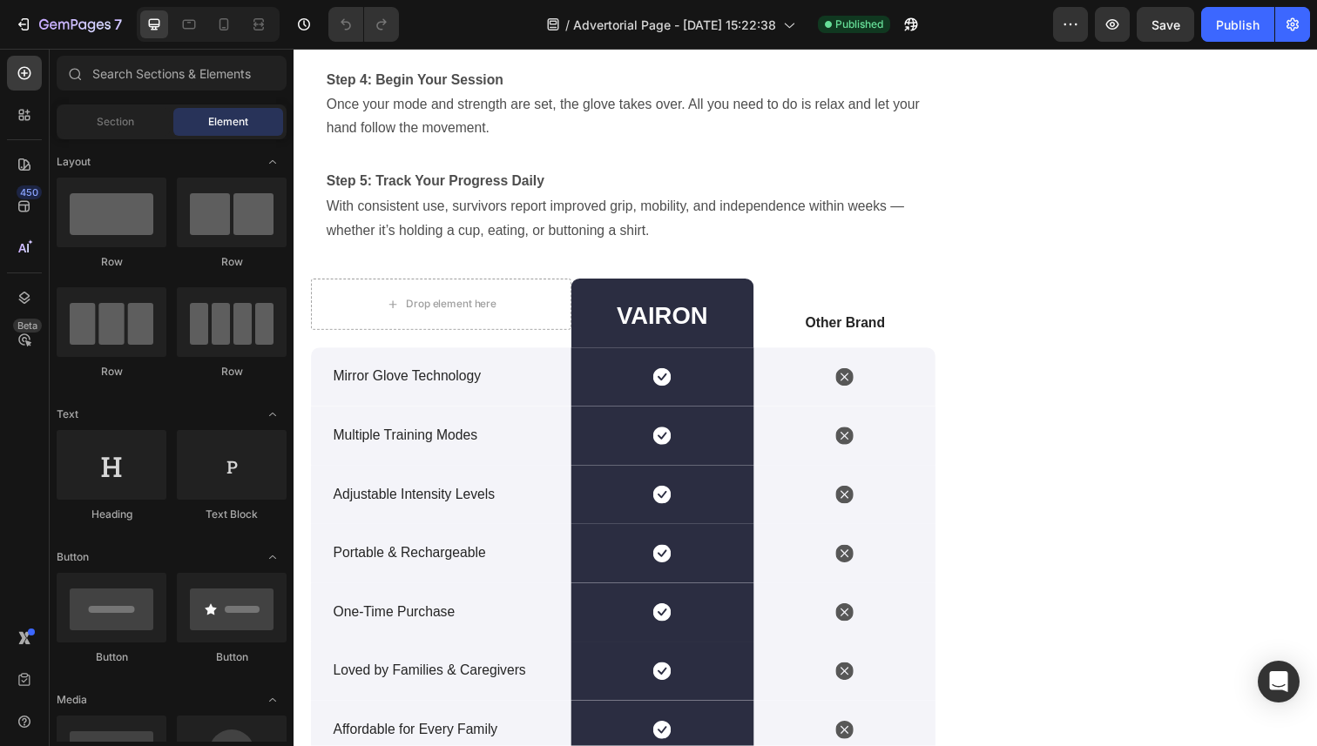
scroll to position [5233, 0]
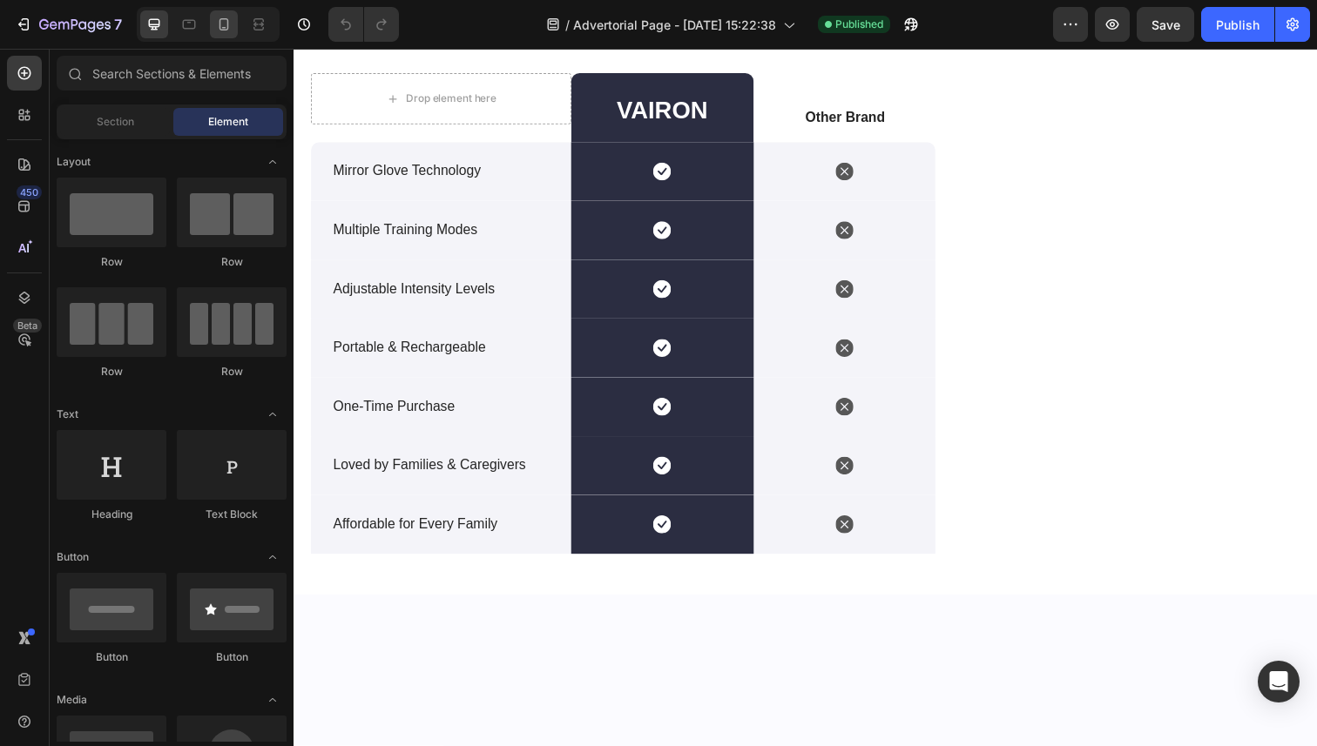
click at [226, 25] on icon at bounding box center [223, 24] width 17 height 17
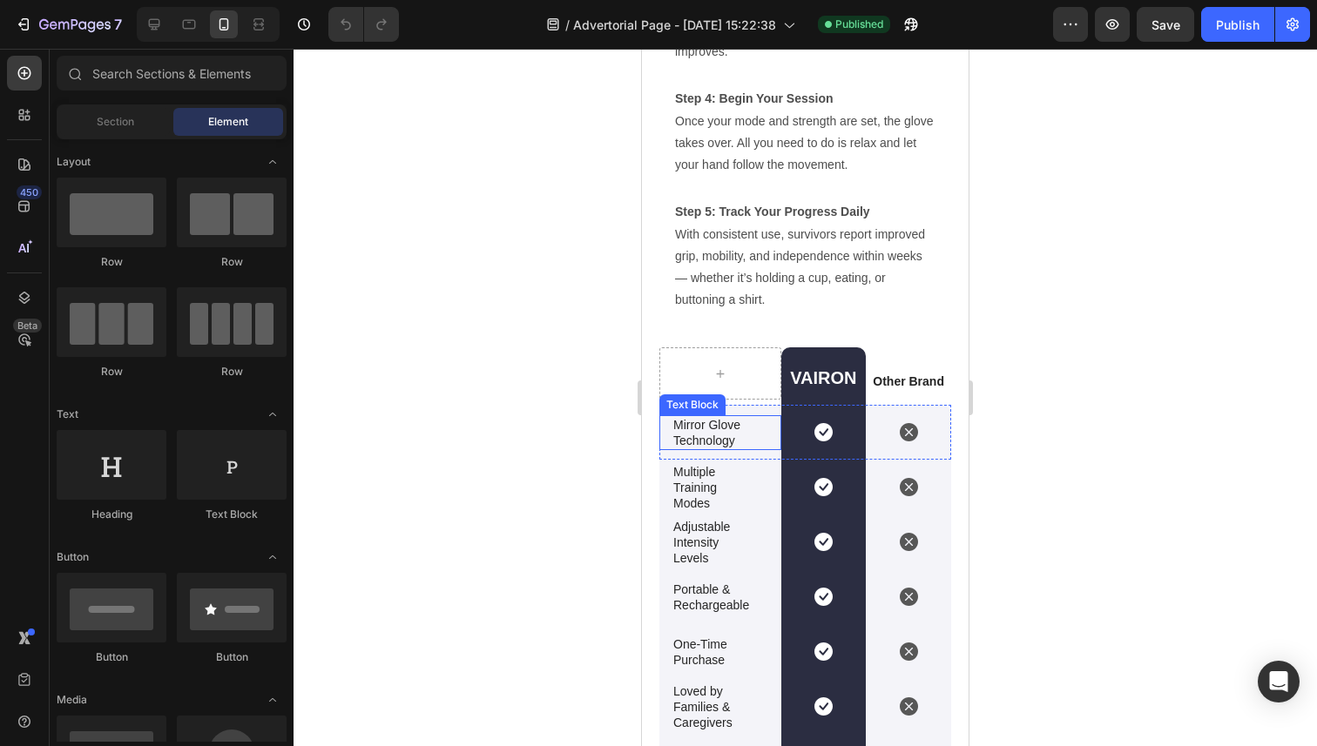
scroll to position [4593, 0]
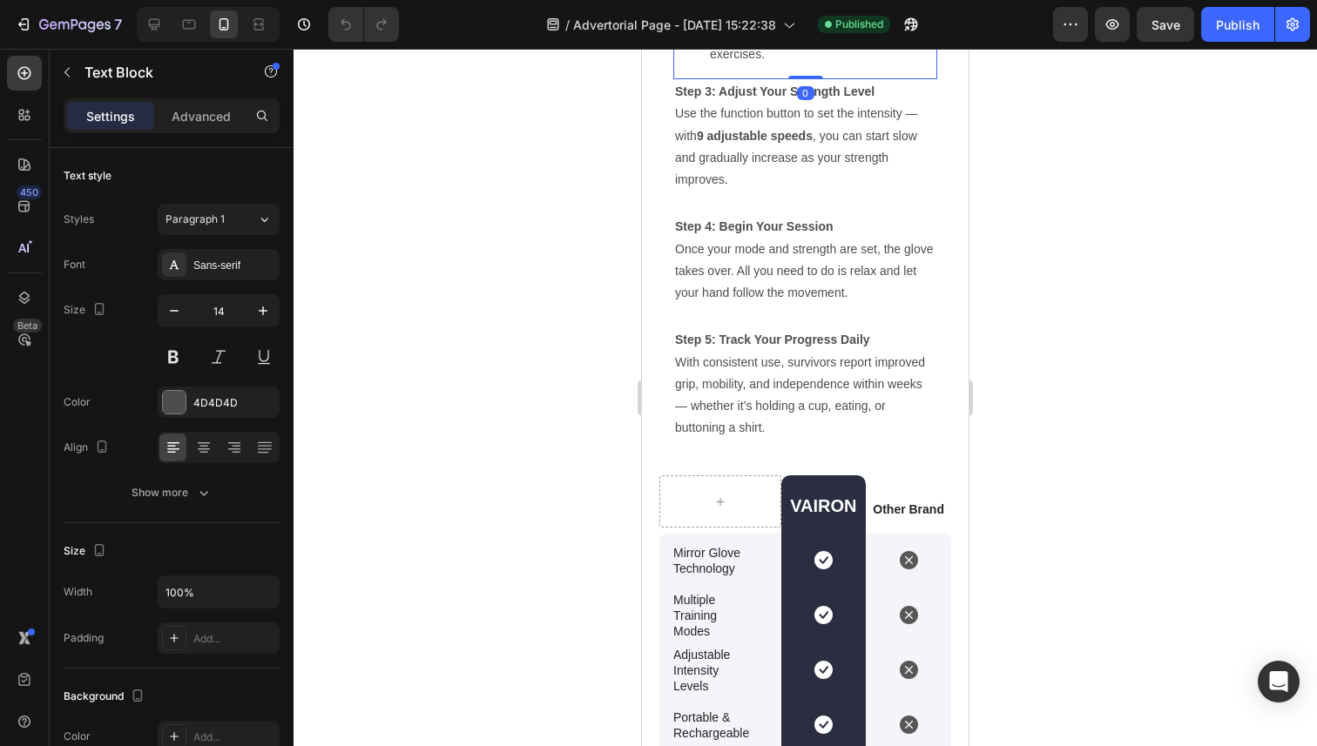
click at [804, 66] on li "🔴 Adversarial Training – Build resistance and strength with progressive exercis…" at bounding box center [823, 33] width 226 height 66
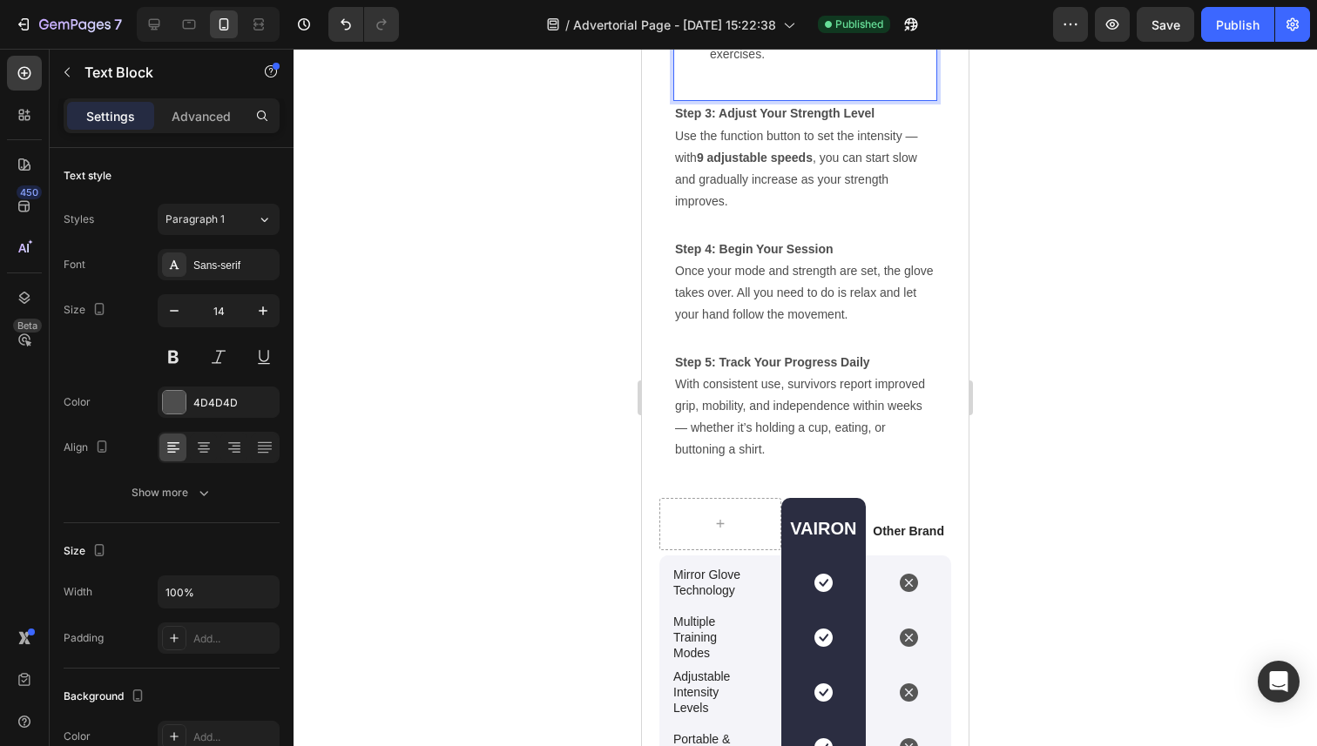
click at [558, 341] on div at bounding box center [804, 398] width 1023 height 698
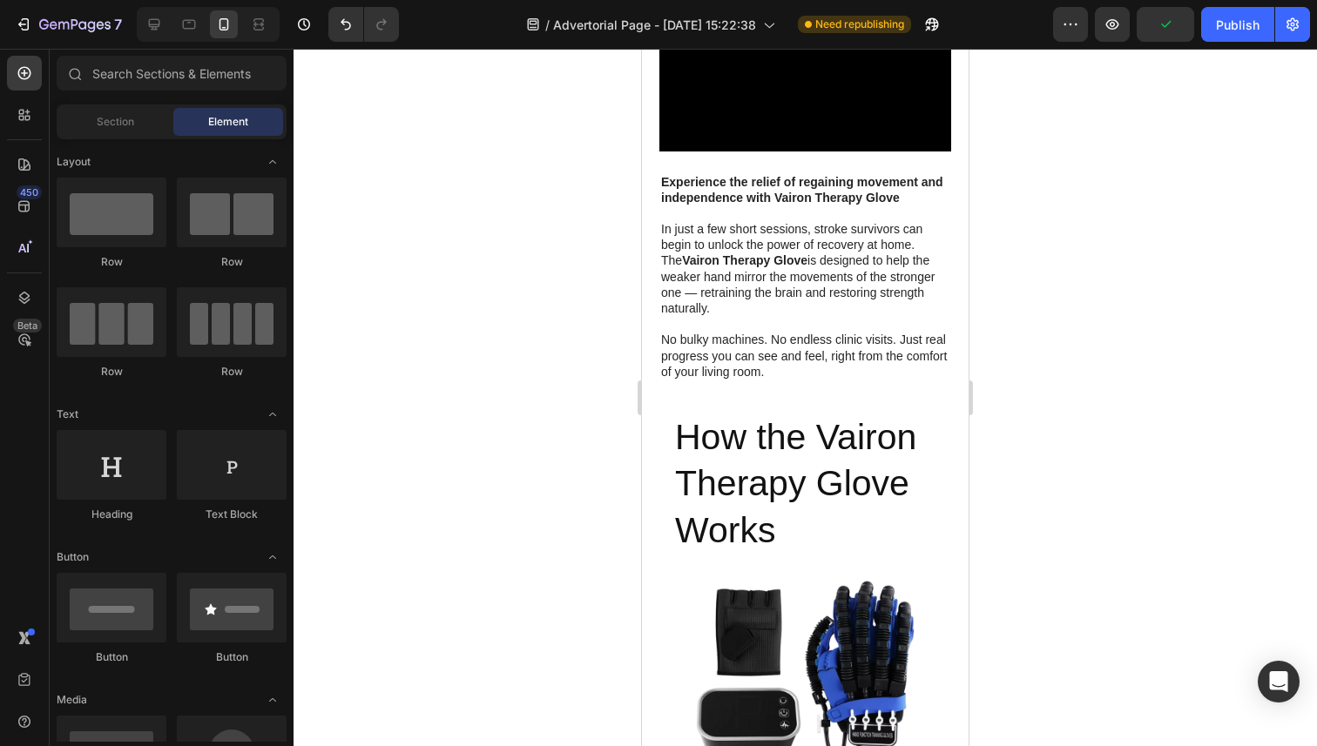
scroll to position [3468, 0]
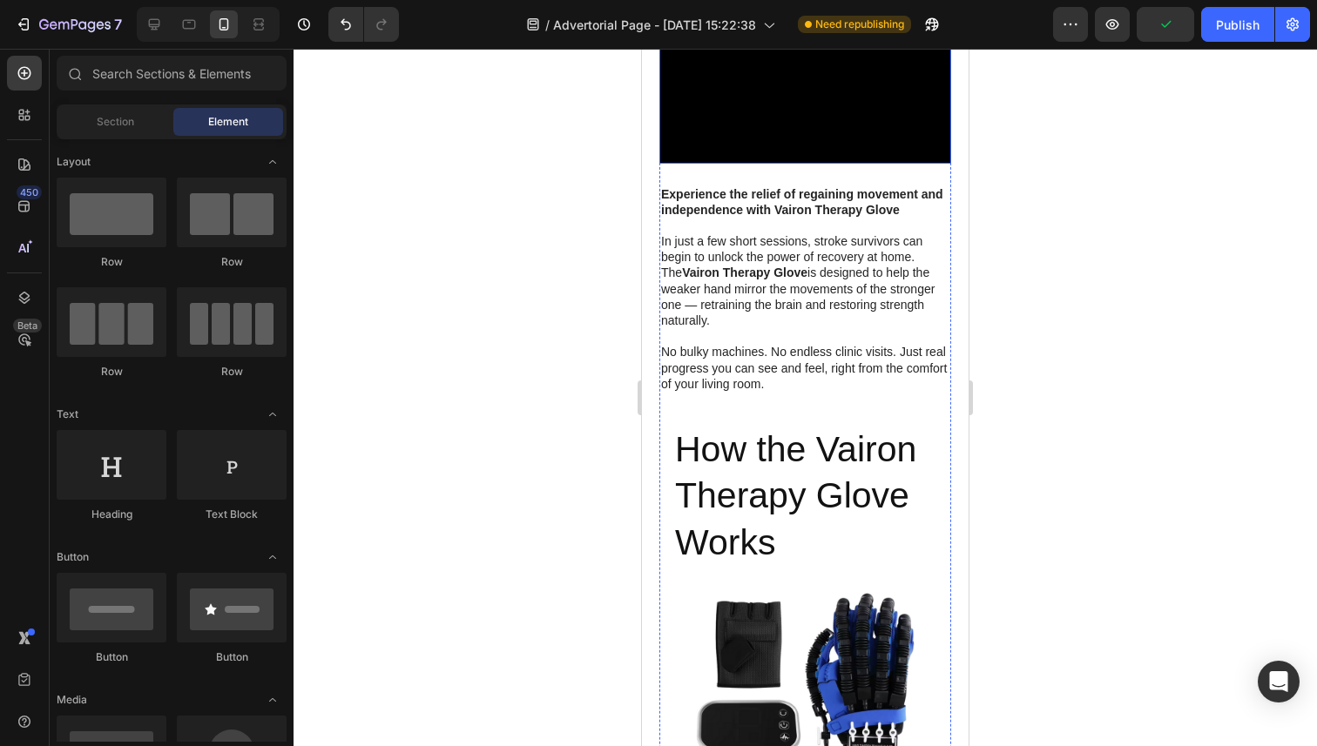
click at [785, 164] on video at bounding box center [805, 18] width 292 height 292
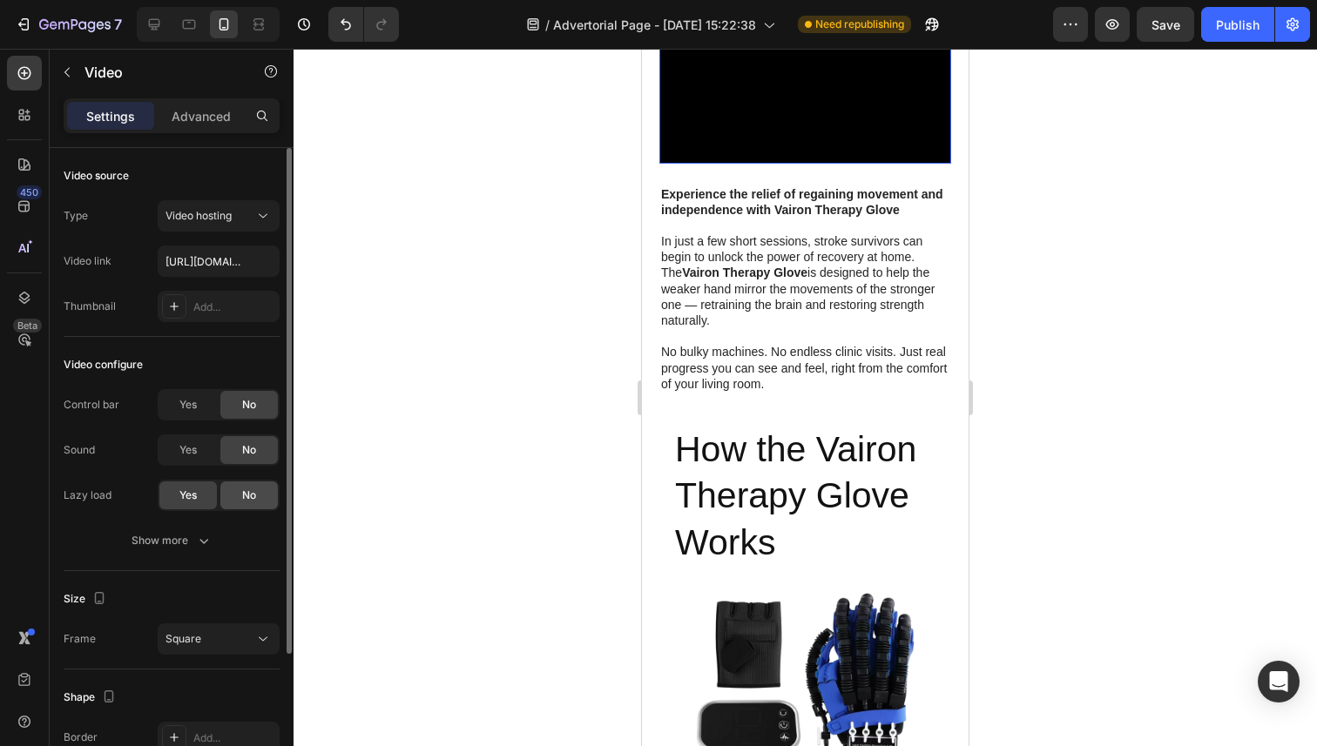
click at [249, 496] on span "No" at bounding box center [249, 496] width 14 height 16
click at [188, 499] on span "Yes" at bounding box center [187, 496] width 17 height 16
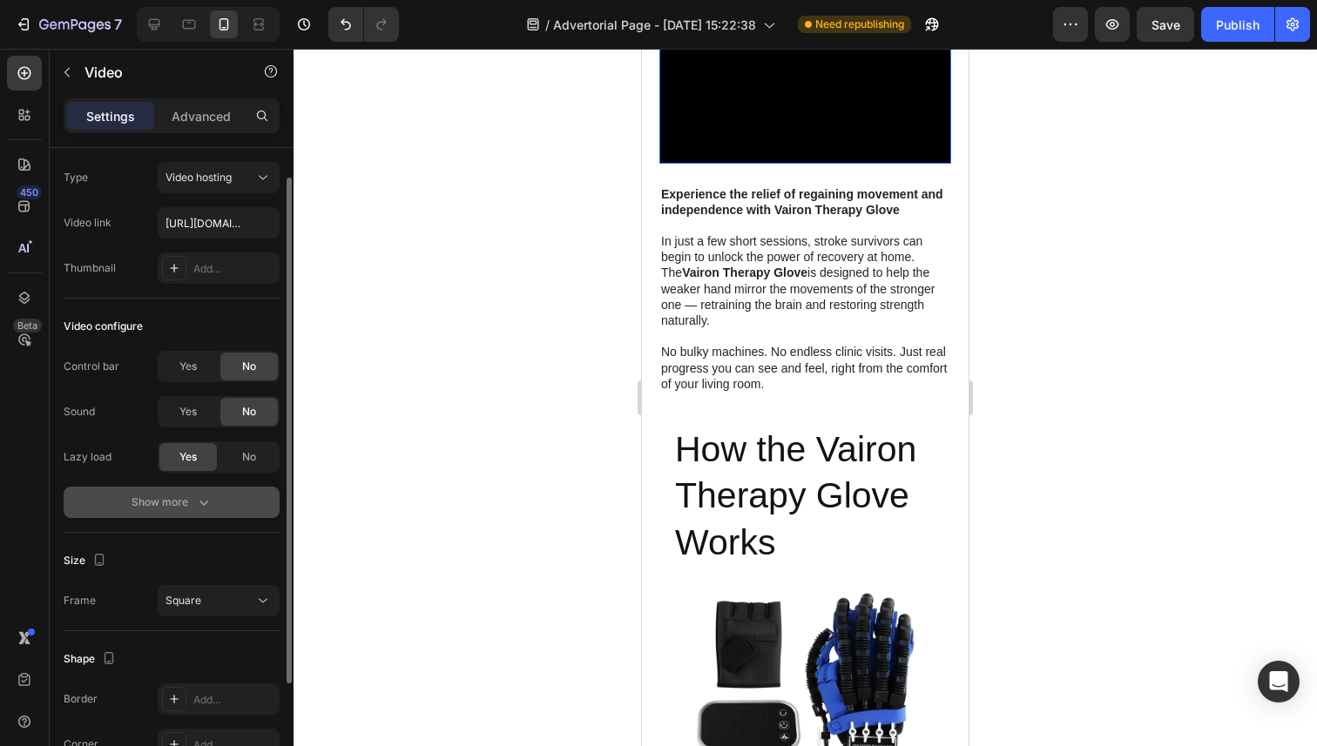
scroll to position [181, 0]
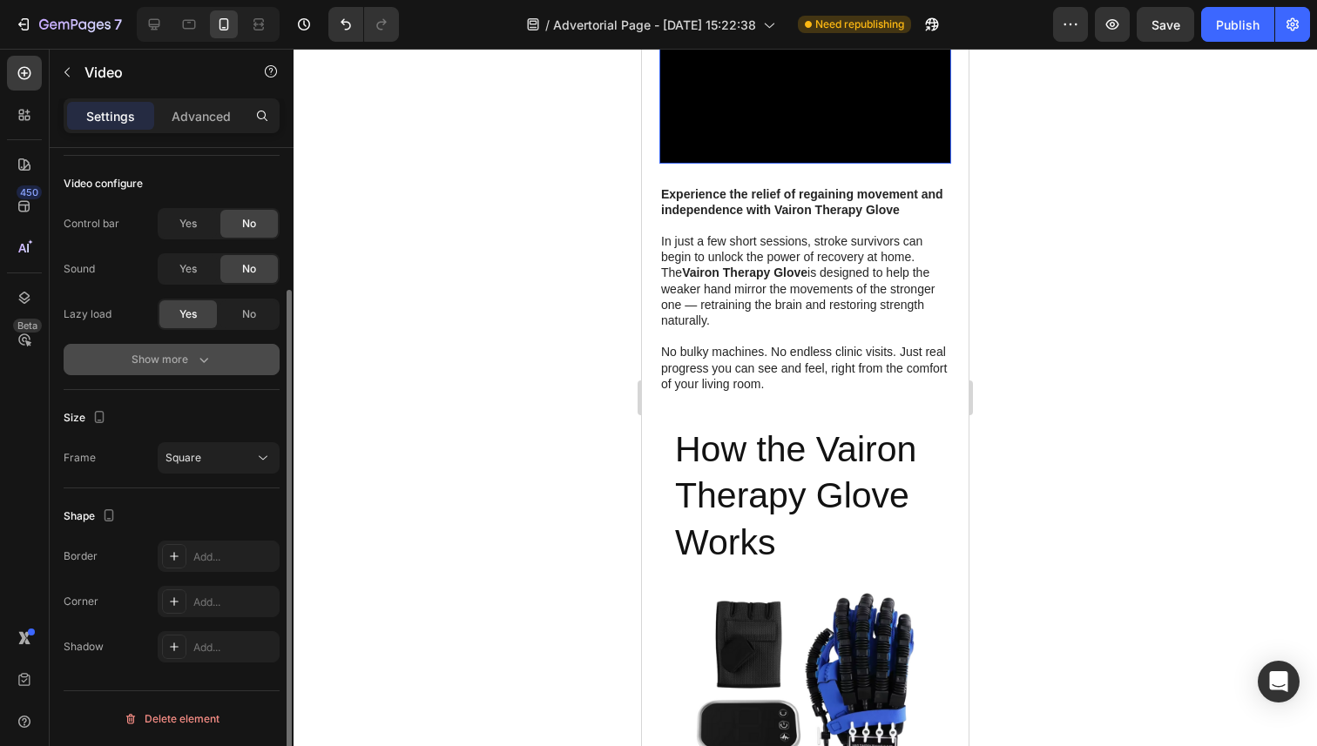
click at [189, 355] on div "Show more" at bounding box center [171, 359] width 81 height 17
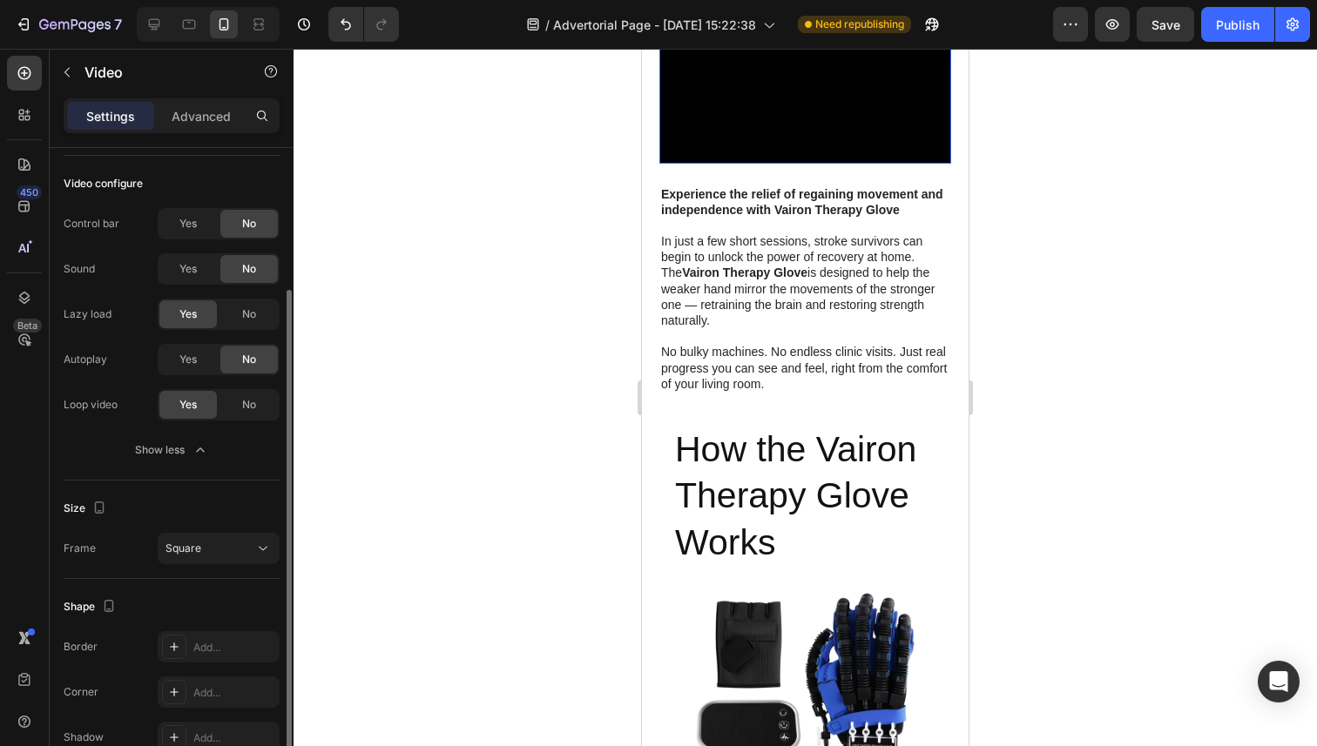
click at [199, 376] on div "Autoplay Yes No Loop video Yes No" at bounding box center [172, 382] width 216 height 77
click at [194, 362] on span "Yes" at bounding box center [187, 360] width 17 height 16
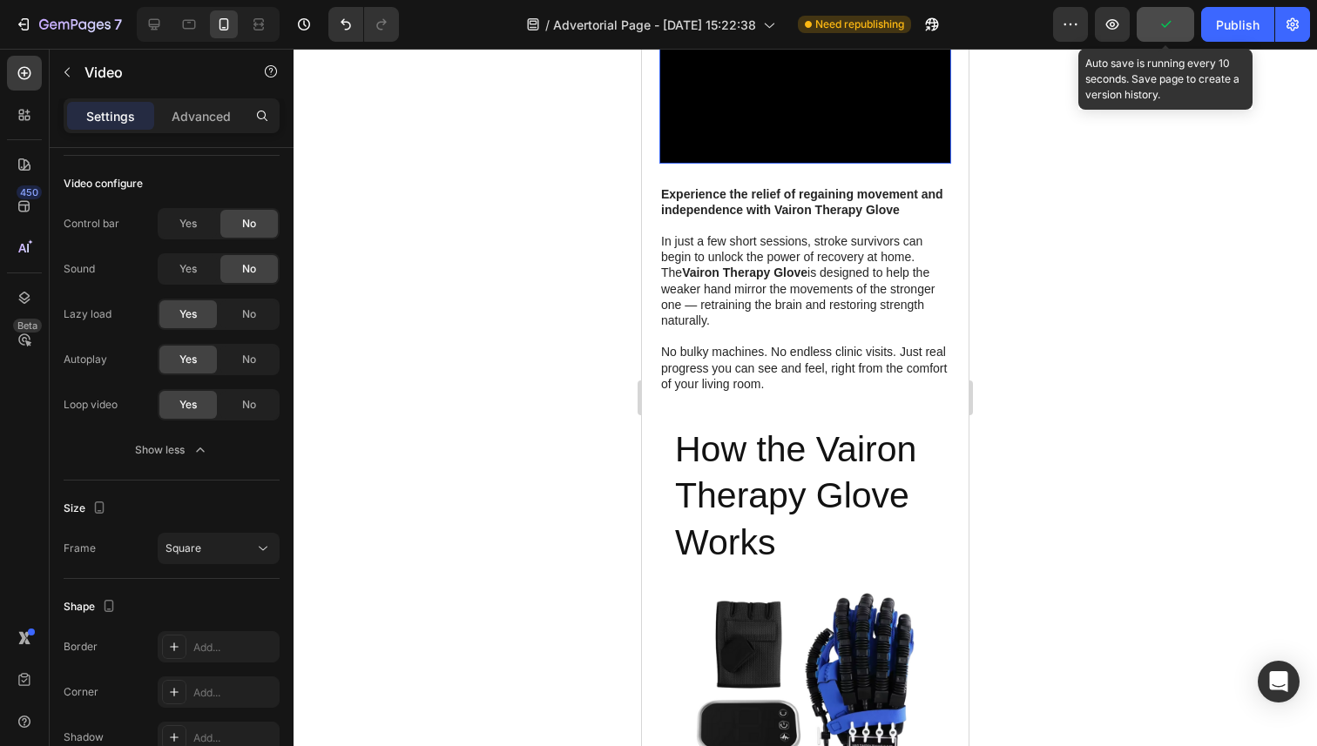
click at [1161, 33] on button "button" at bounding box center [1164, 24] width 57 height 35
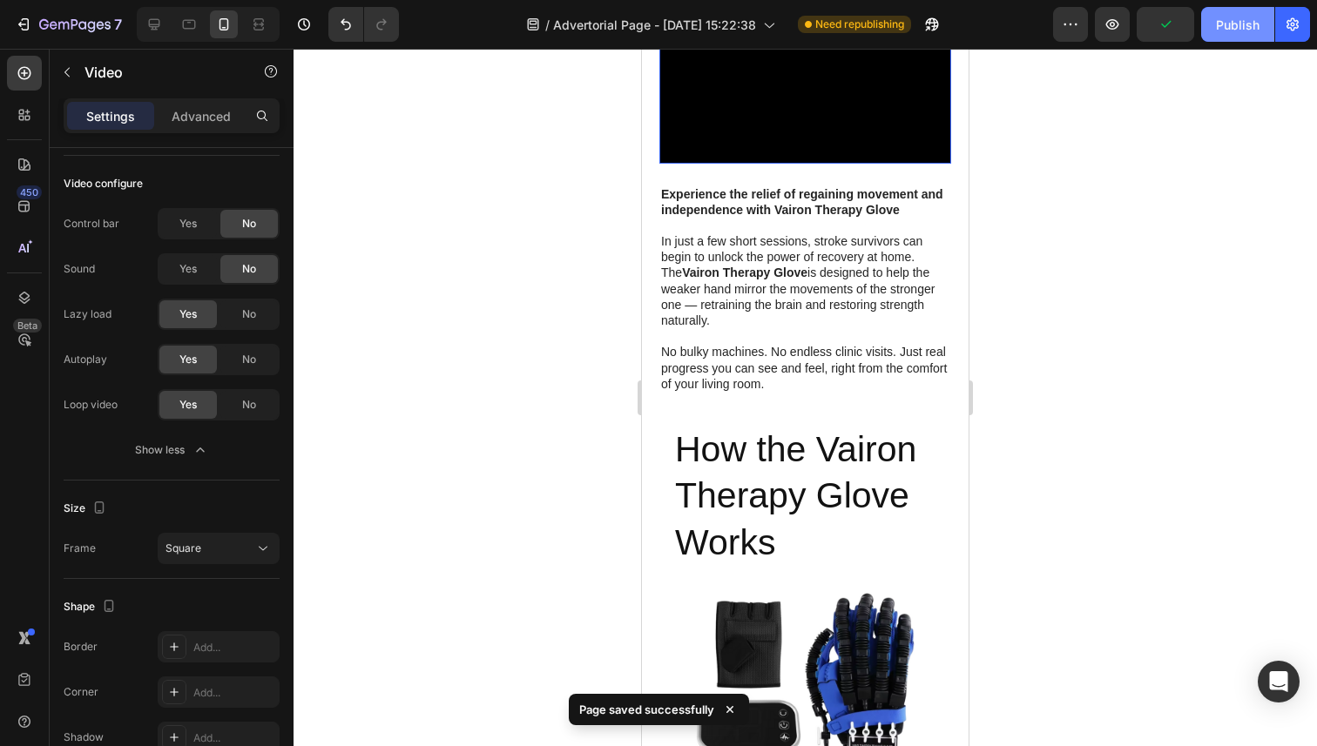
click at [1239, 31] on div "Publish" at bounding box center [1238, 25] width 44 height 18
